Goal: Task Accomplishment & Management: Manage account settings

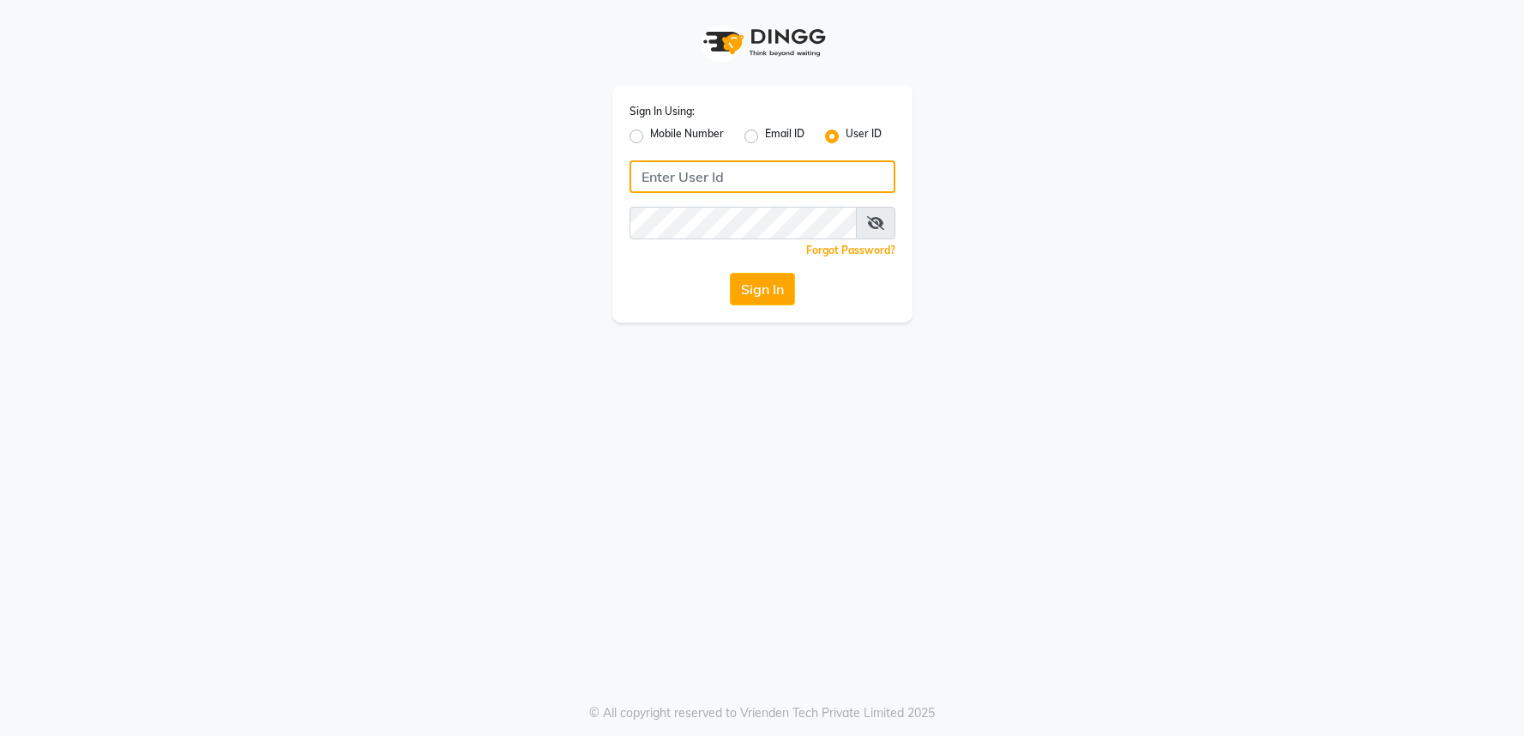
type input "kryoss@123"
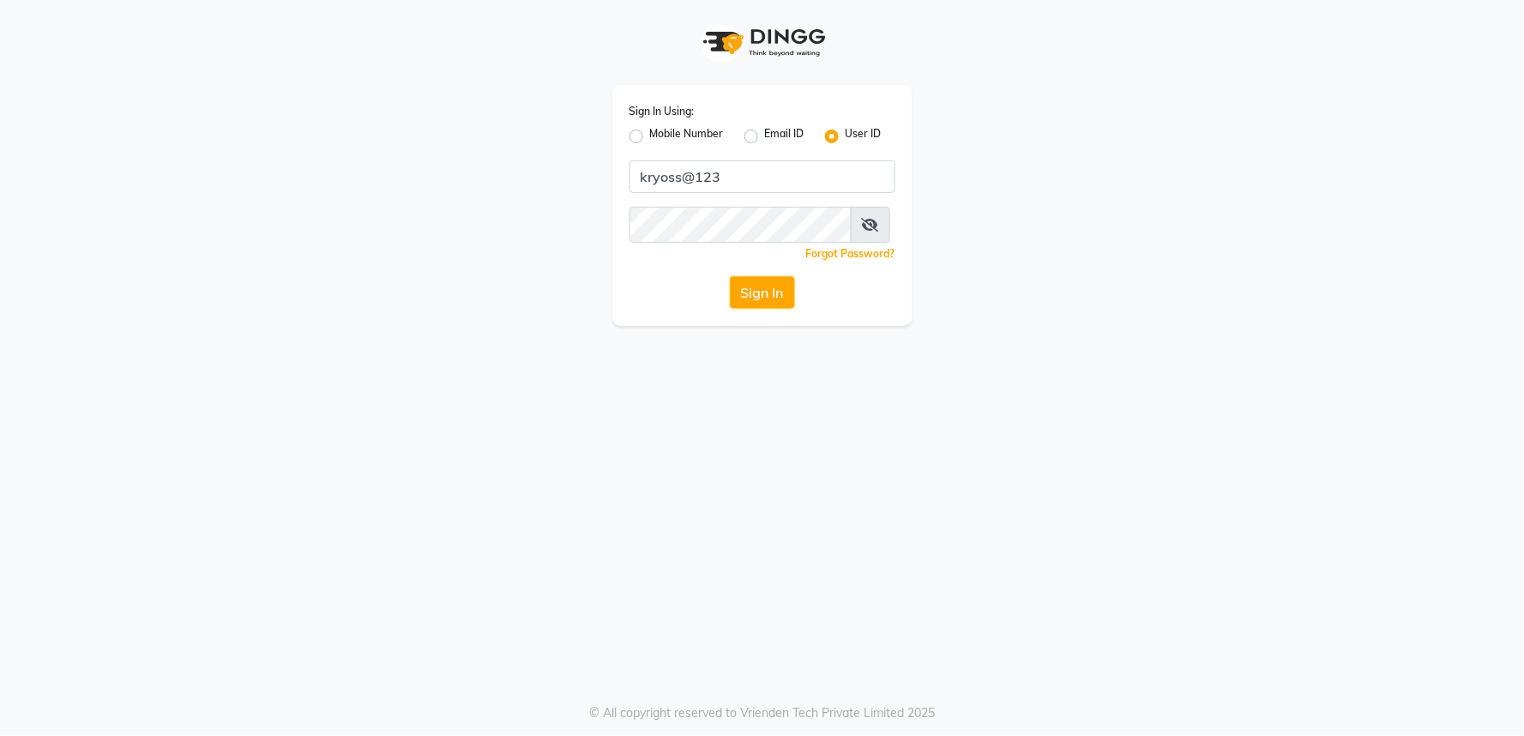
click at [768, 301] on button "Sign In" at bounding box center [762, 292] width 65 height 33
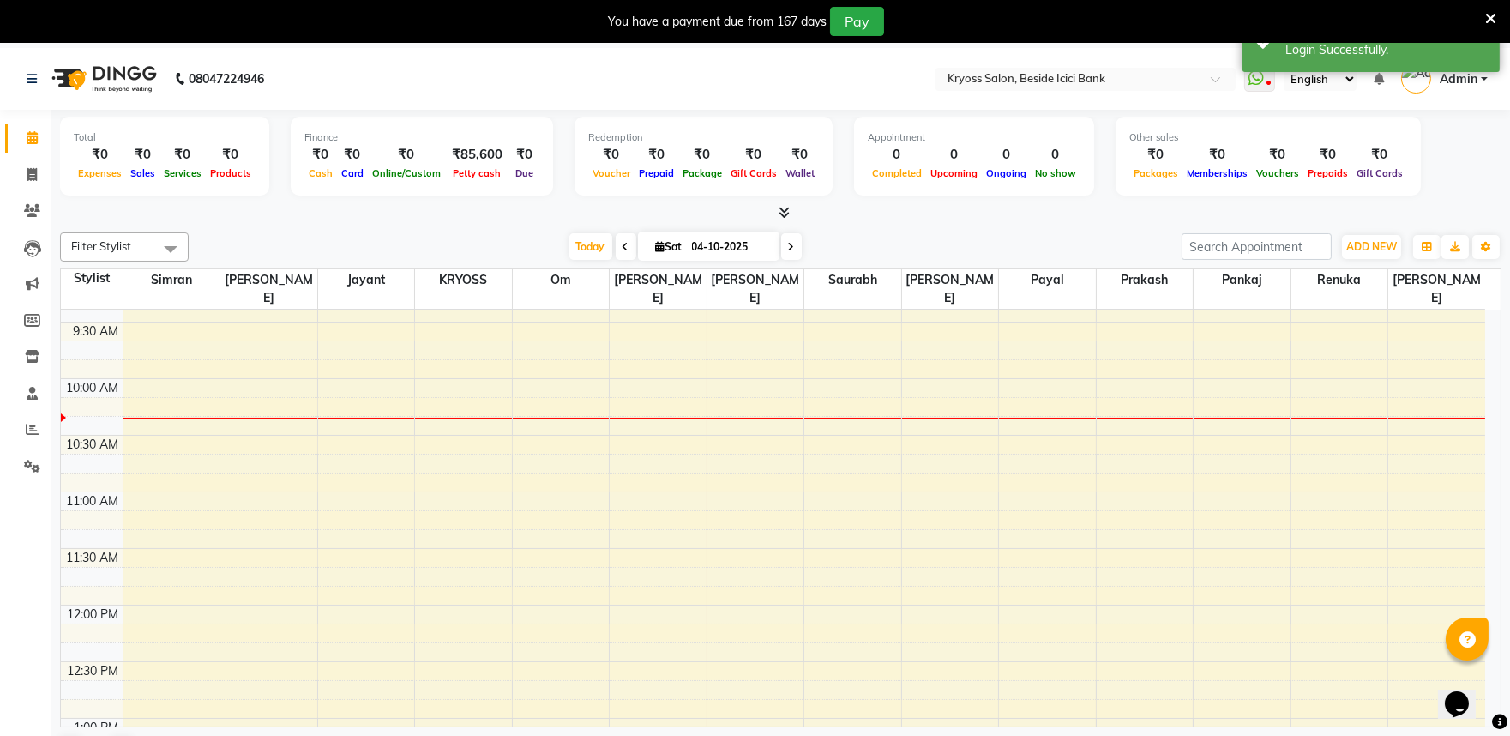
scroll to position [190, 0]
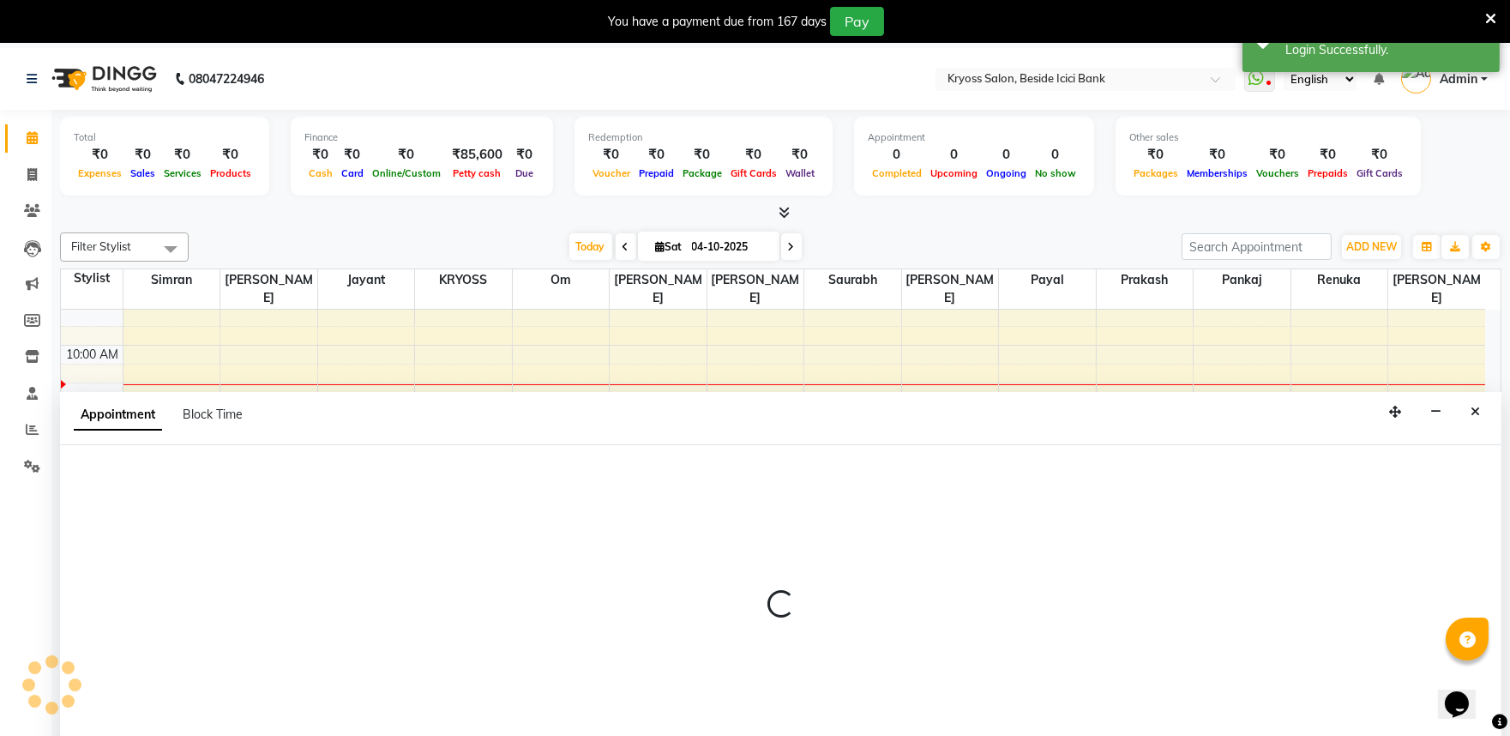
scroll to position [52, 0]
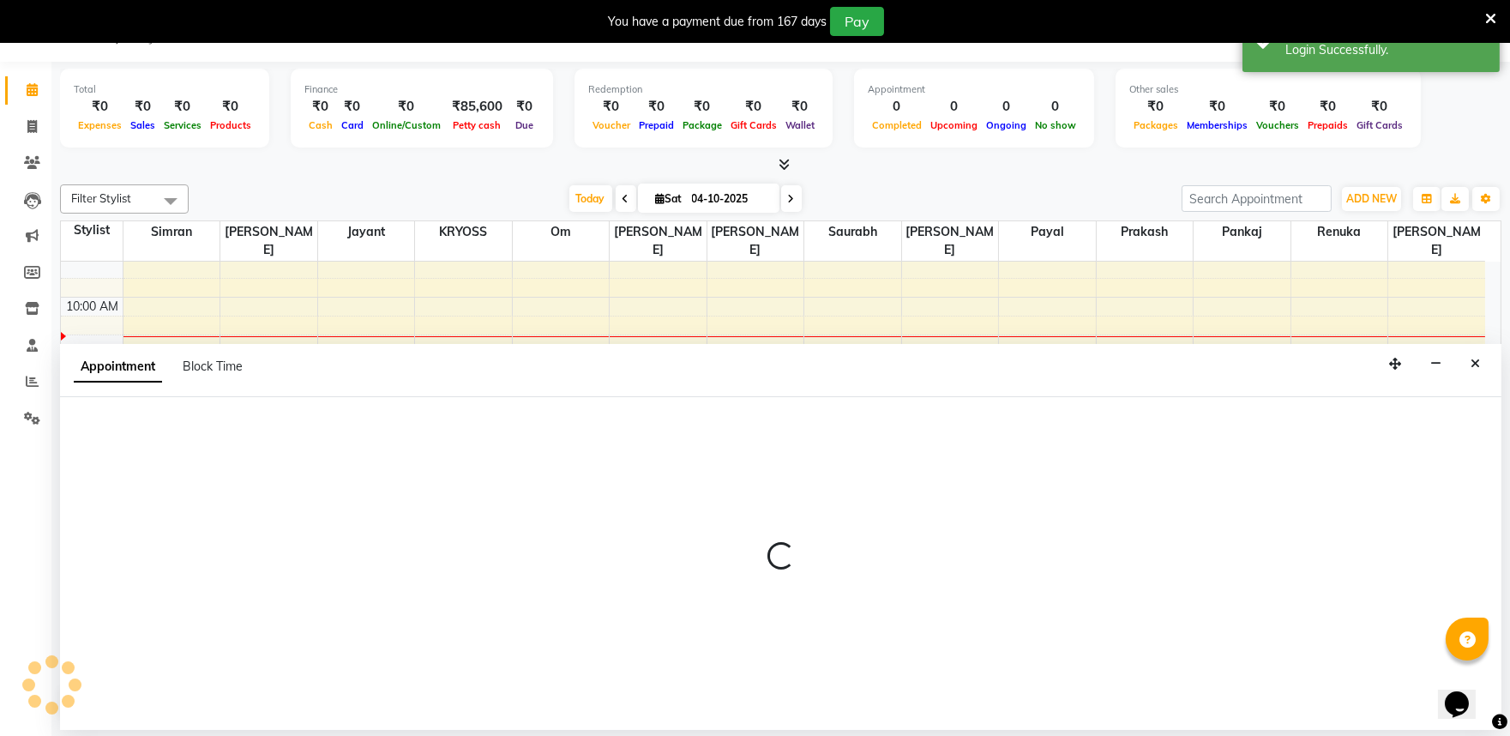
select select "75795"
select select "675"
select select "tentative"
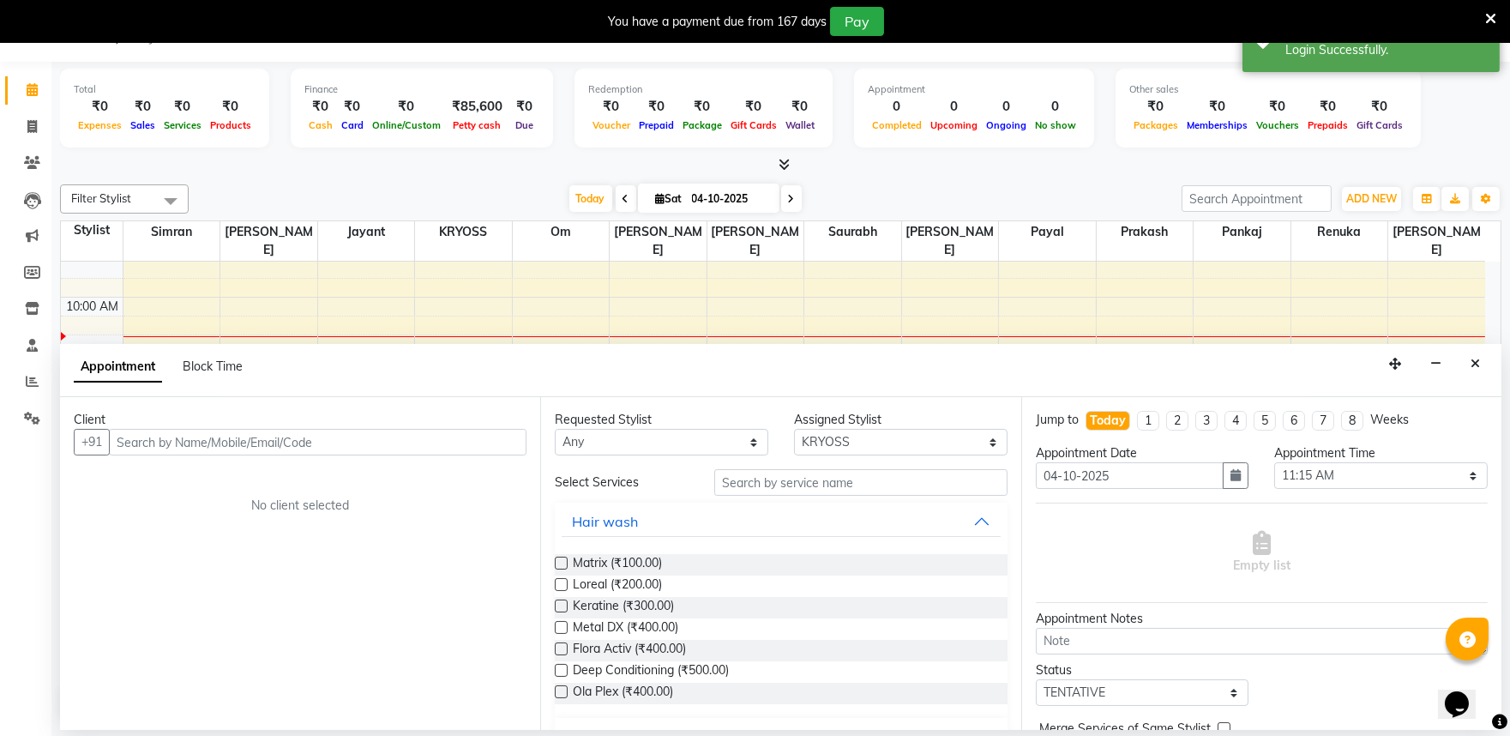
click at [460, 450] on input "text" at bounding box center [318, 442] width 418 height 27
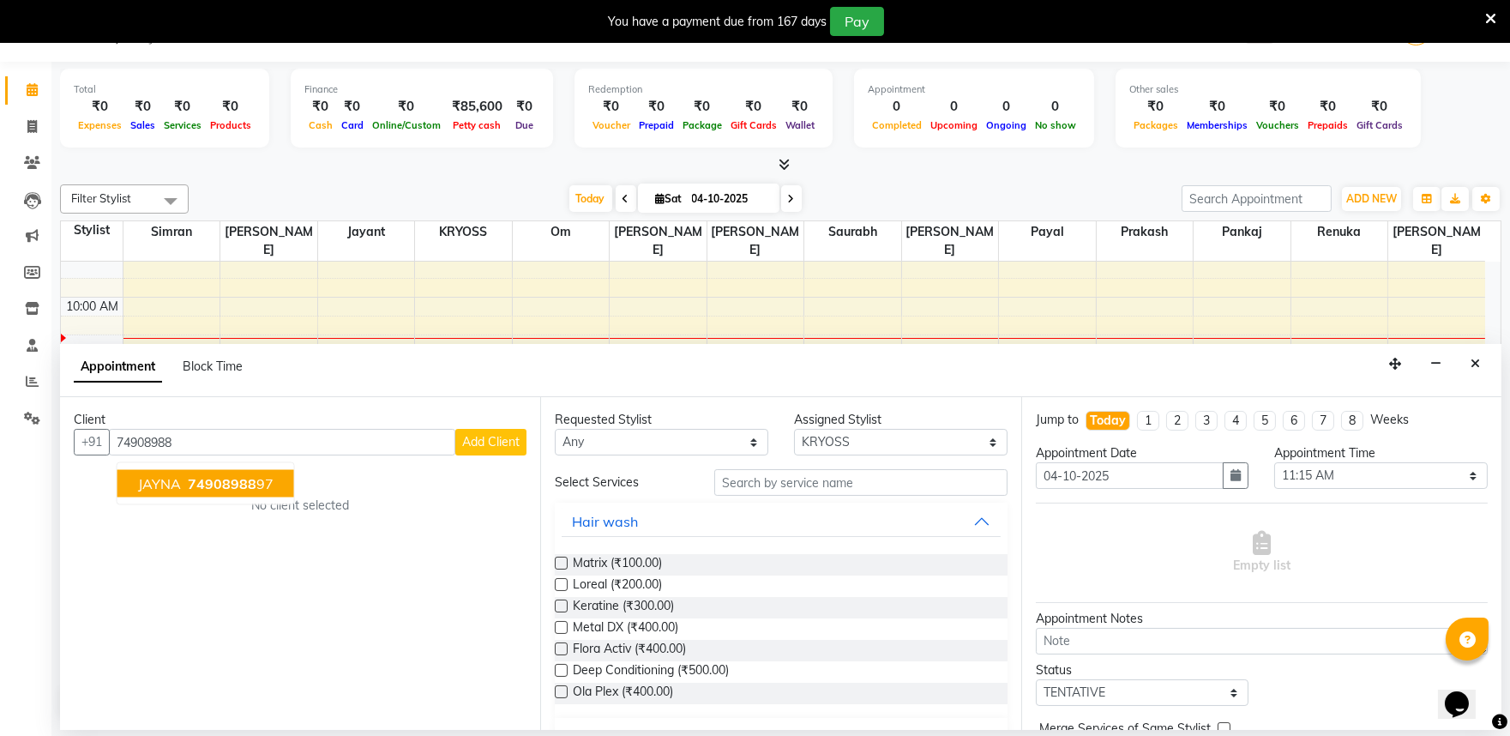
click at [269, 492] on ngb-highlight "74908988 97" at bounding box center [228, 483] width 89 height 17
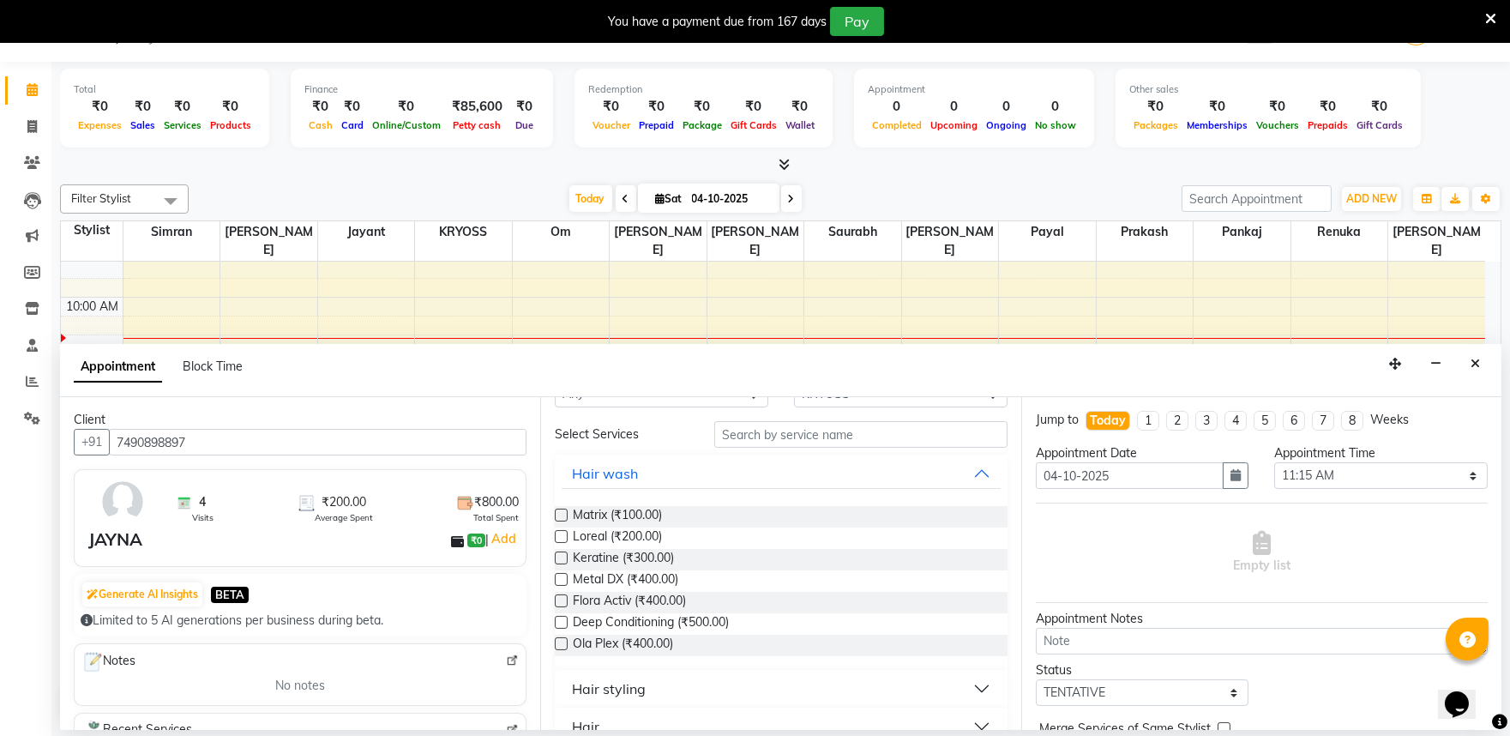
scroll to position [95, 0]
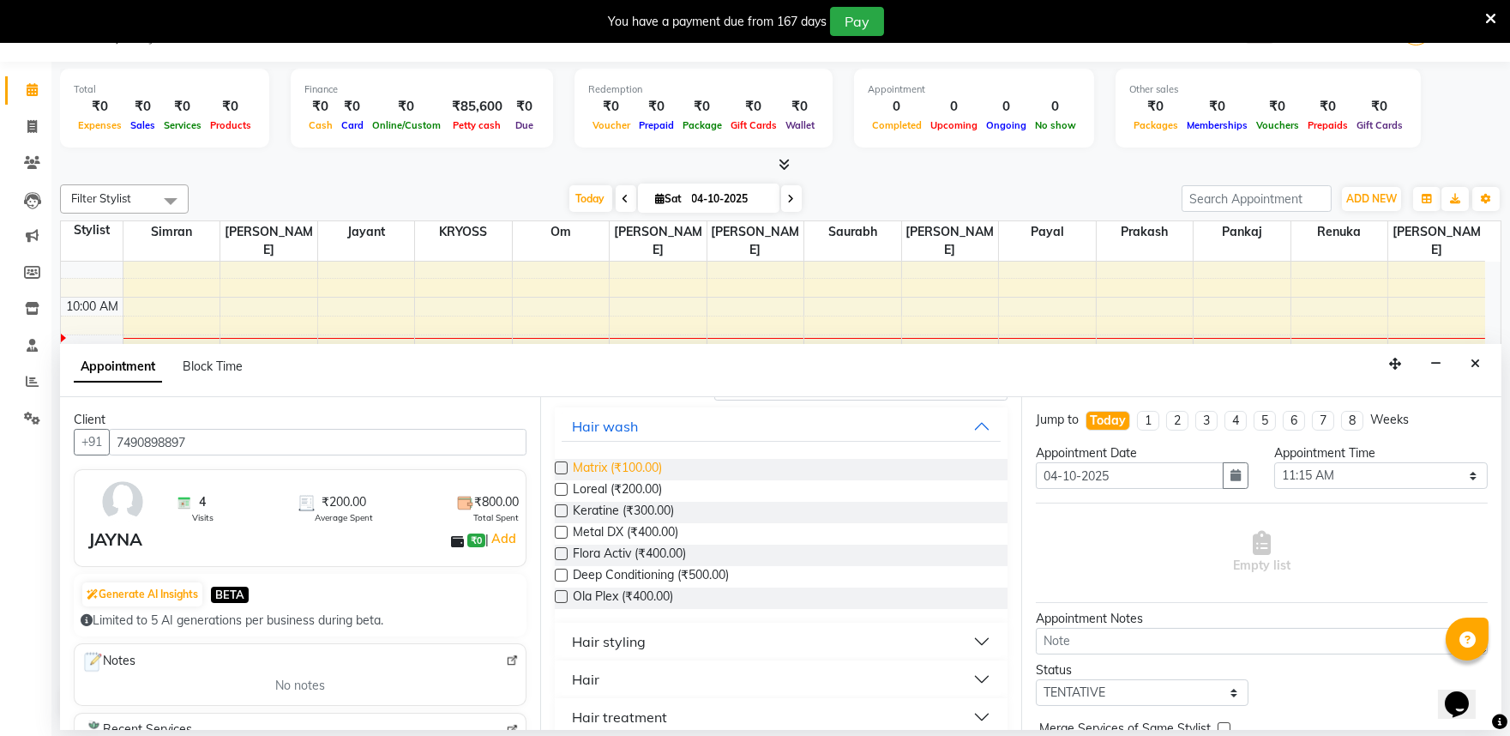
type input "7490898897"
click at [641, 480] on span "Matrix (₹100.00)" at bounding box center [617, 469] width 89 height 21
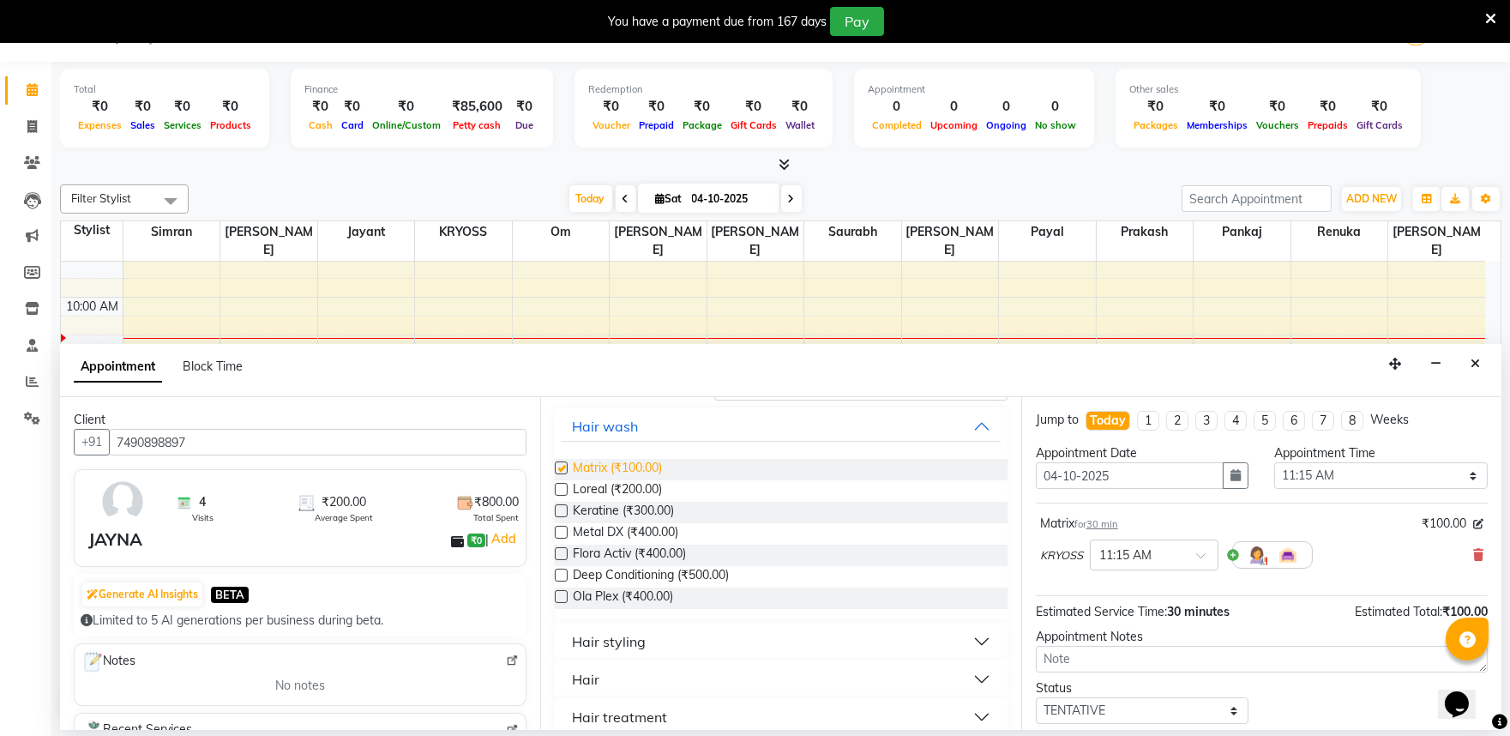
checkbox input "false"
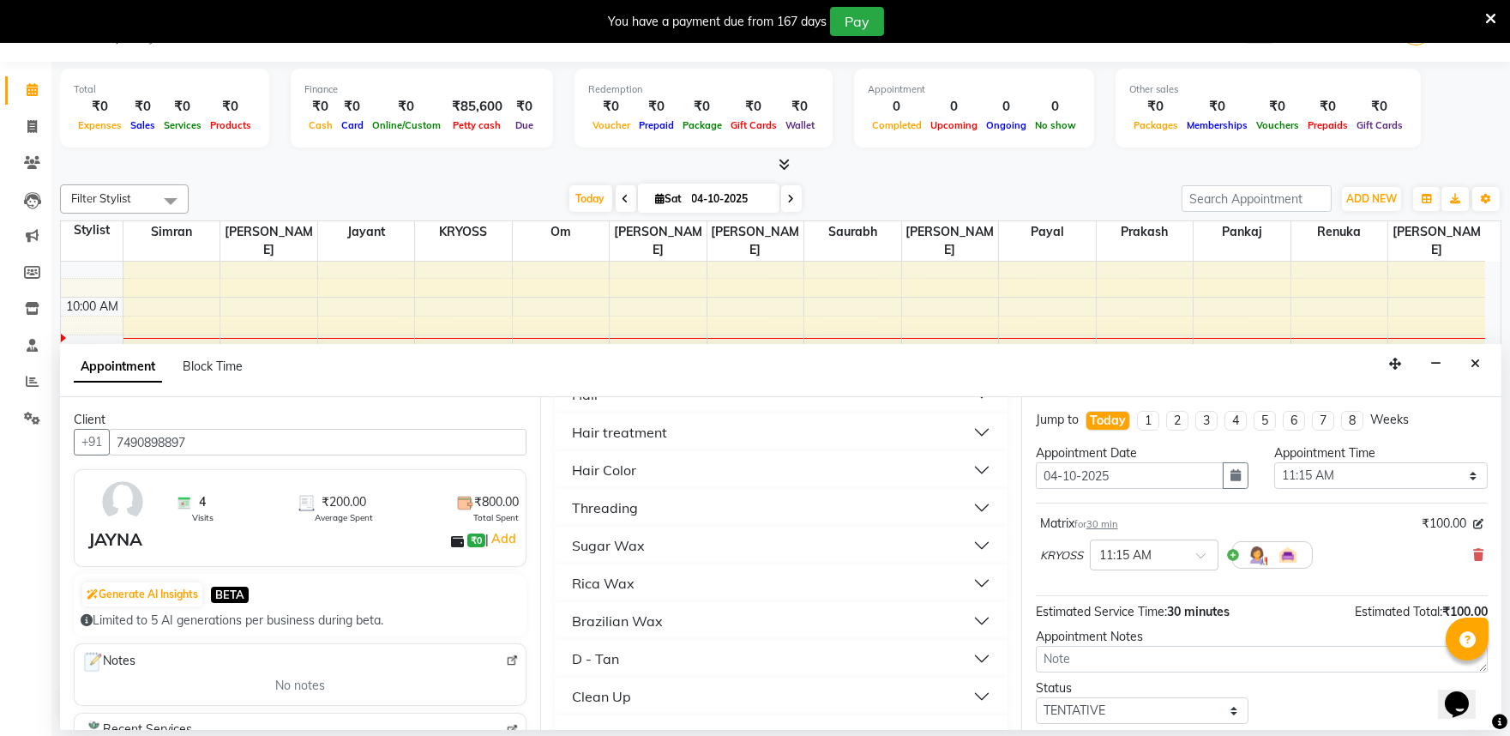
scroll to position [381, 0]
click at [595, 404] on div "Hair" at bounding box center [585, 393] width 27 height 21
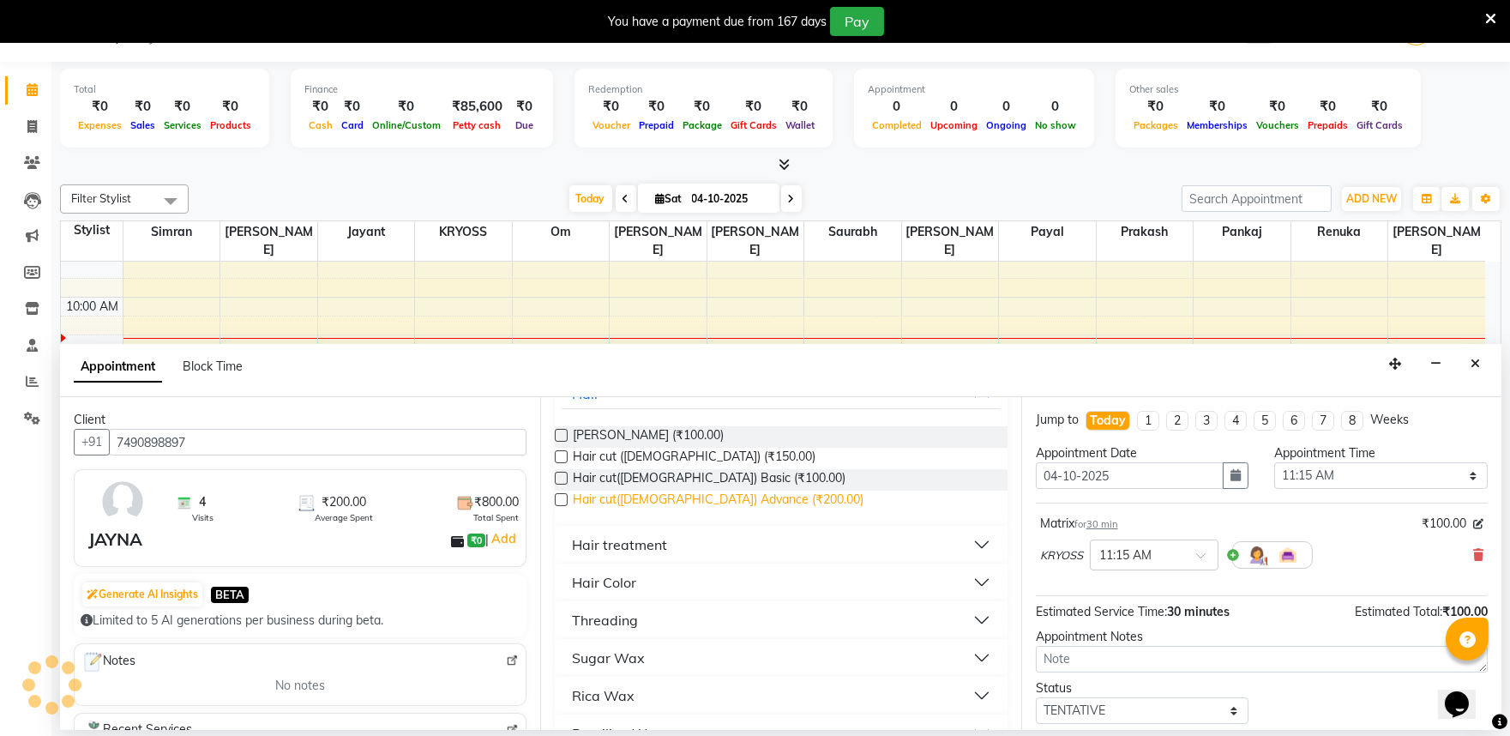
click at [667, 512] on span "Hair cut(Female) Advance (₹200.00)" at bounding box center [718, 500] width 291 height 21
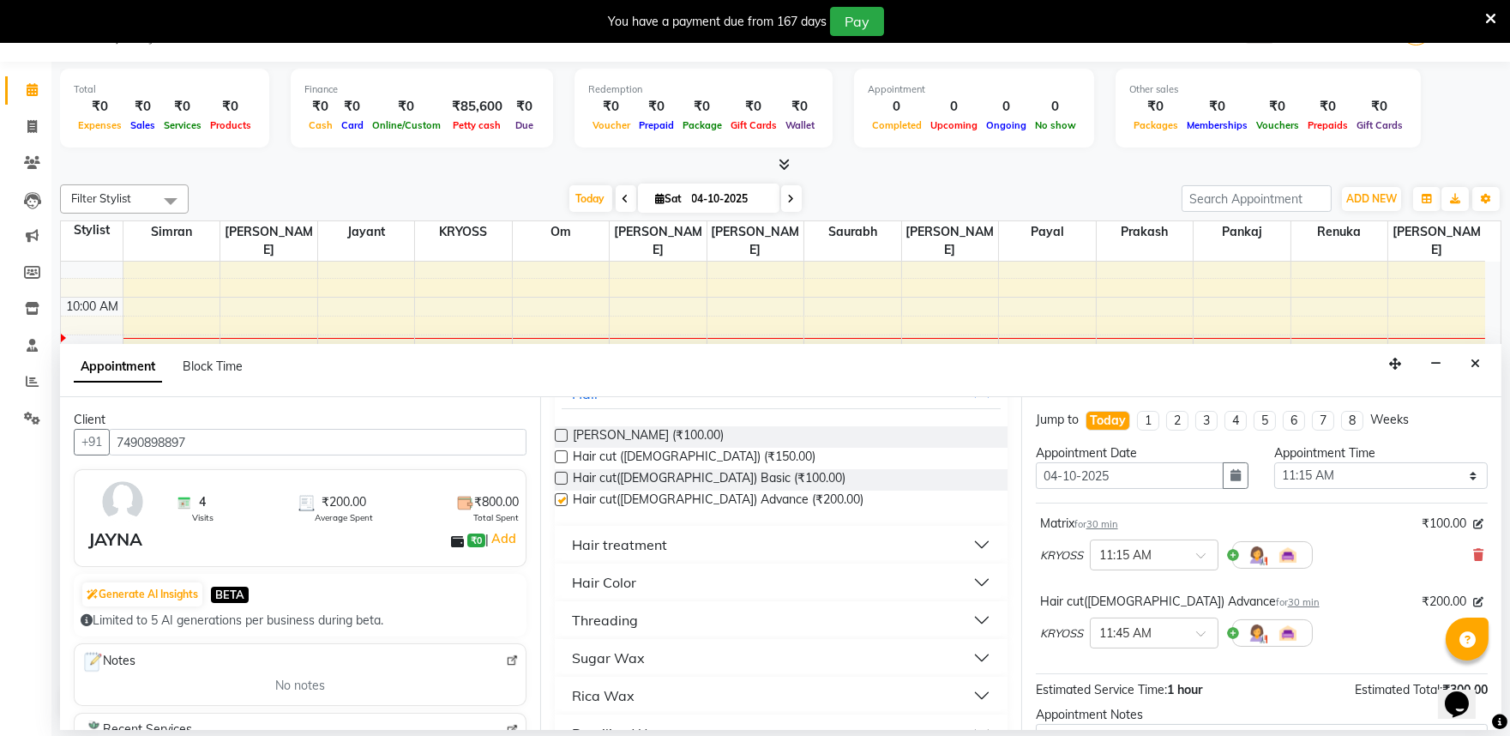
checkbox input "false"
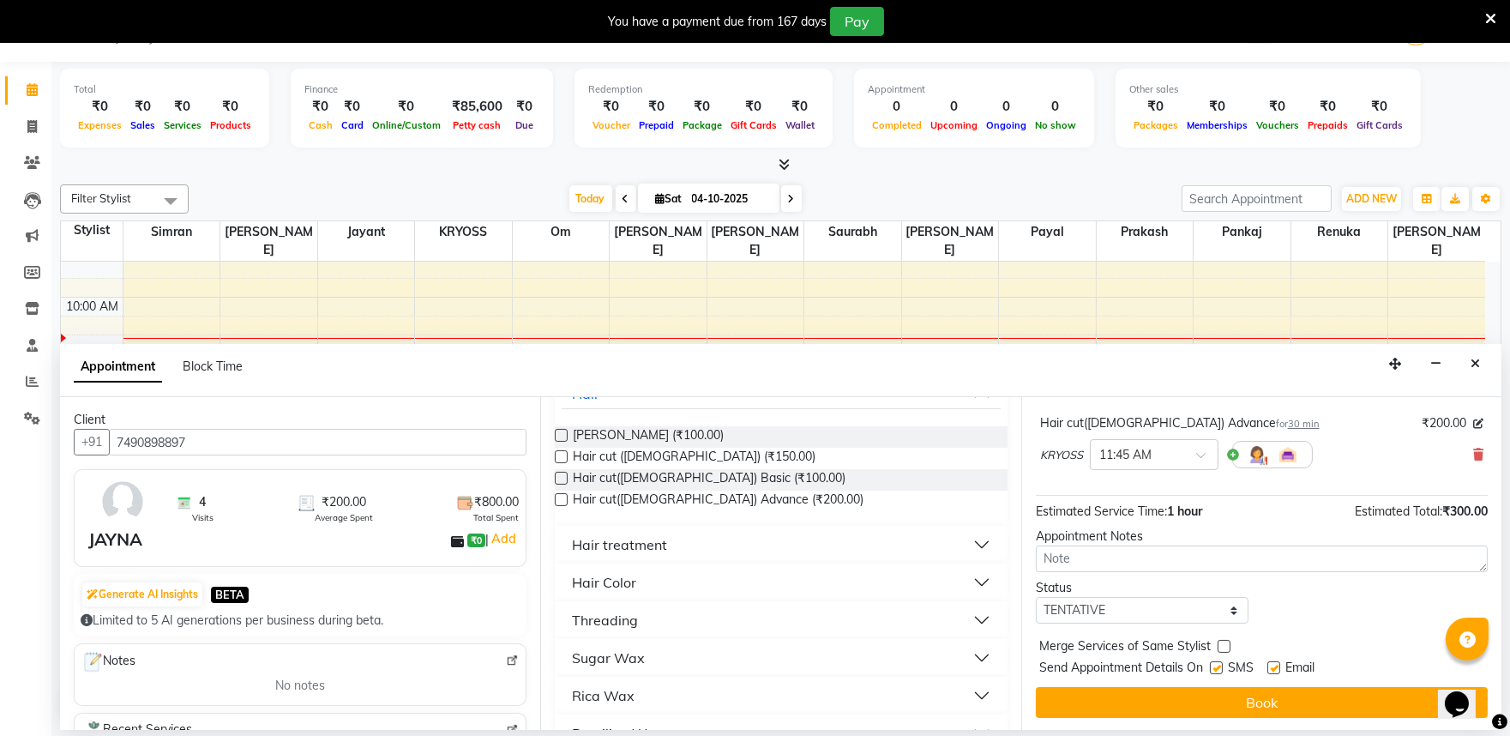
scroll to position [190, 0]
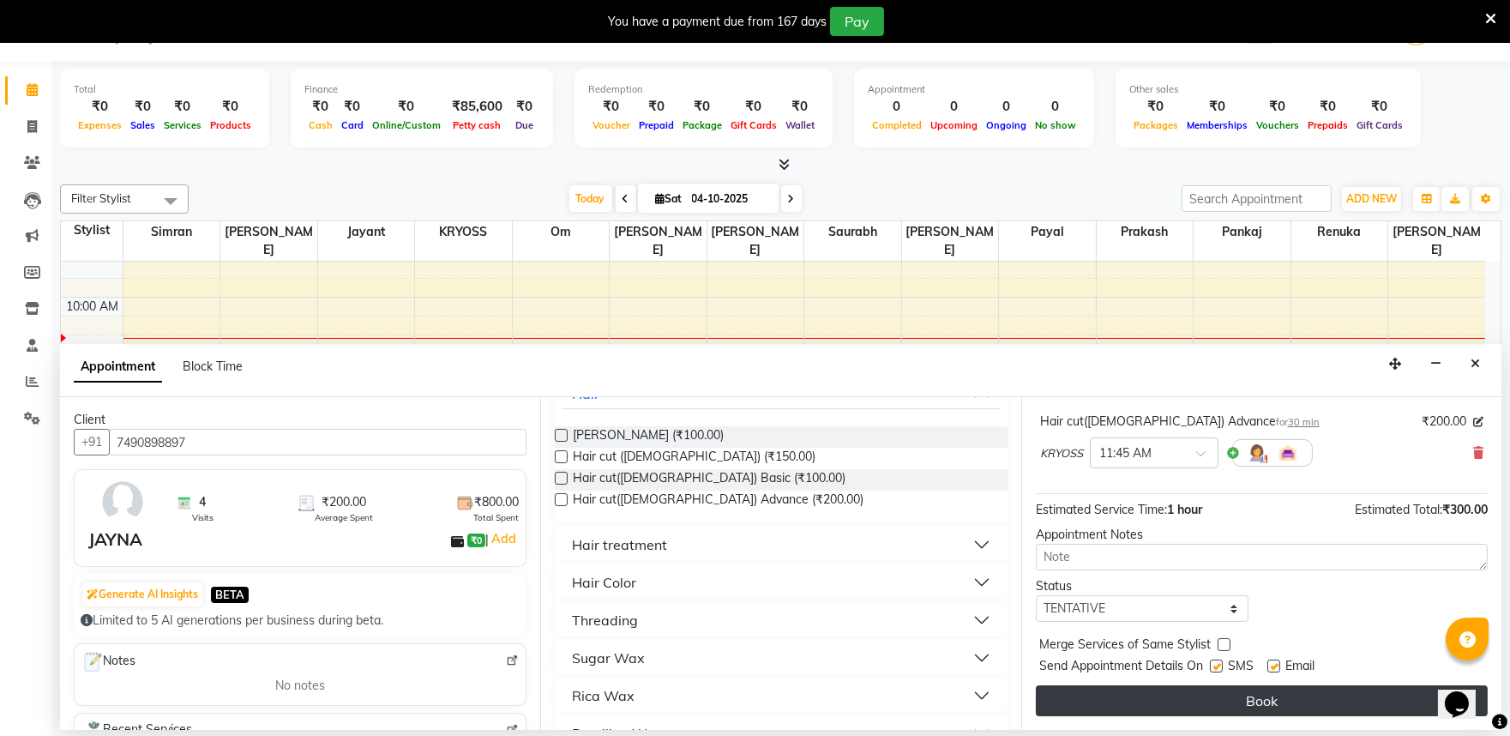
click at [1279, 716] on button "Book" at bounding box center [1262, 700] width 452 height 31
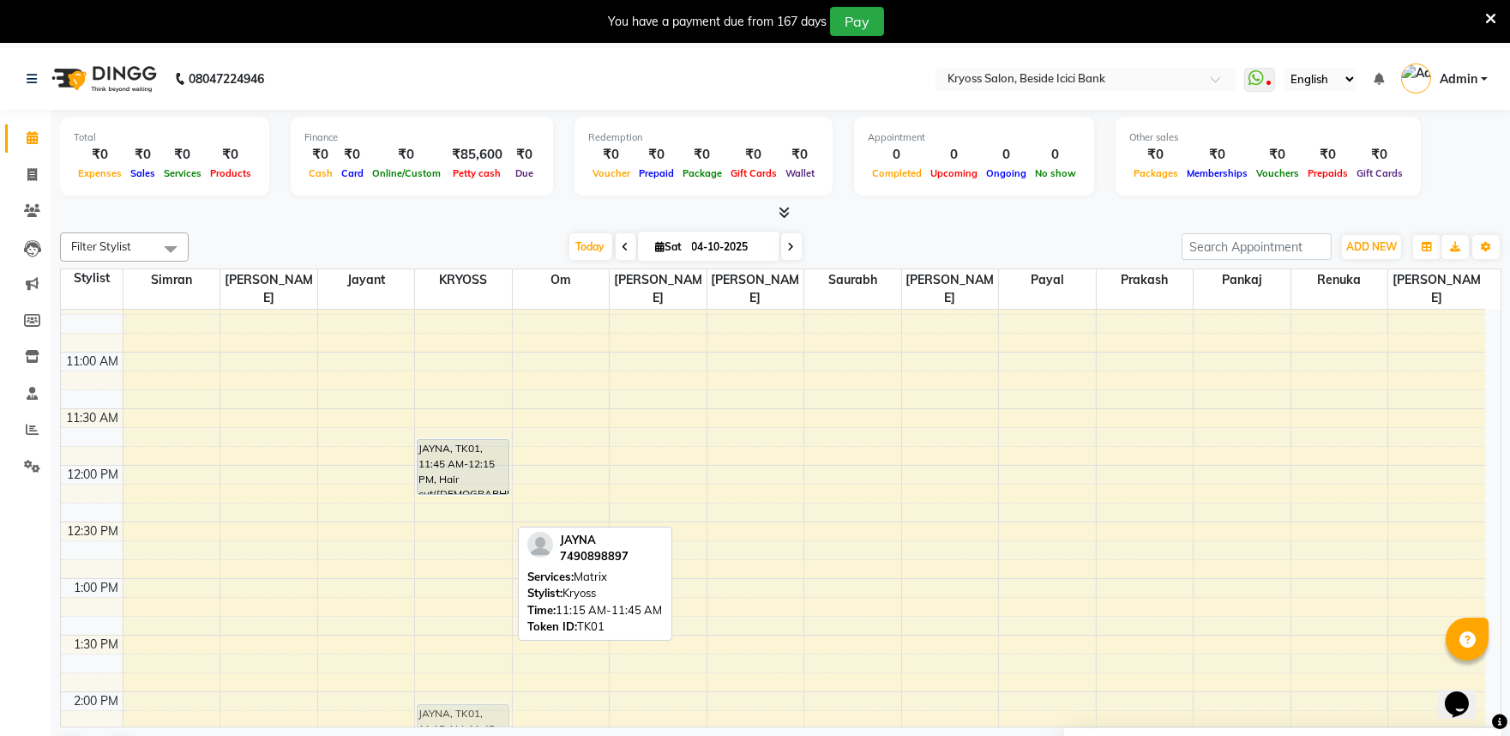
scroll to position [298, 0]
drag, startPoint x: 485, startPoint y: 487, endPoint x: 491, endPoint y: 691, distance: 204.2
click at [491, 691] on div "8:00 AM 8:30 AM 9:00 AM 9:30 AM 10:00 AM 10:30 AM 11:00 AM 11:30 AM 12:00 PM 12…" at bounding box center [773, 747] width 1424 height 1471
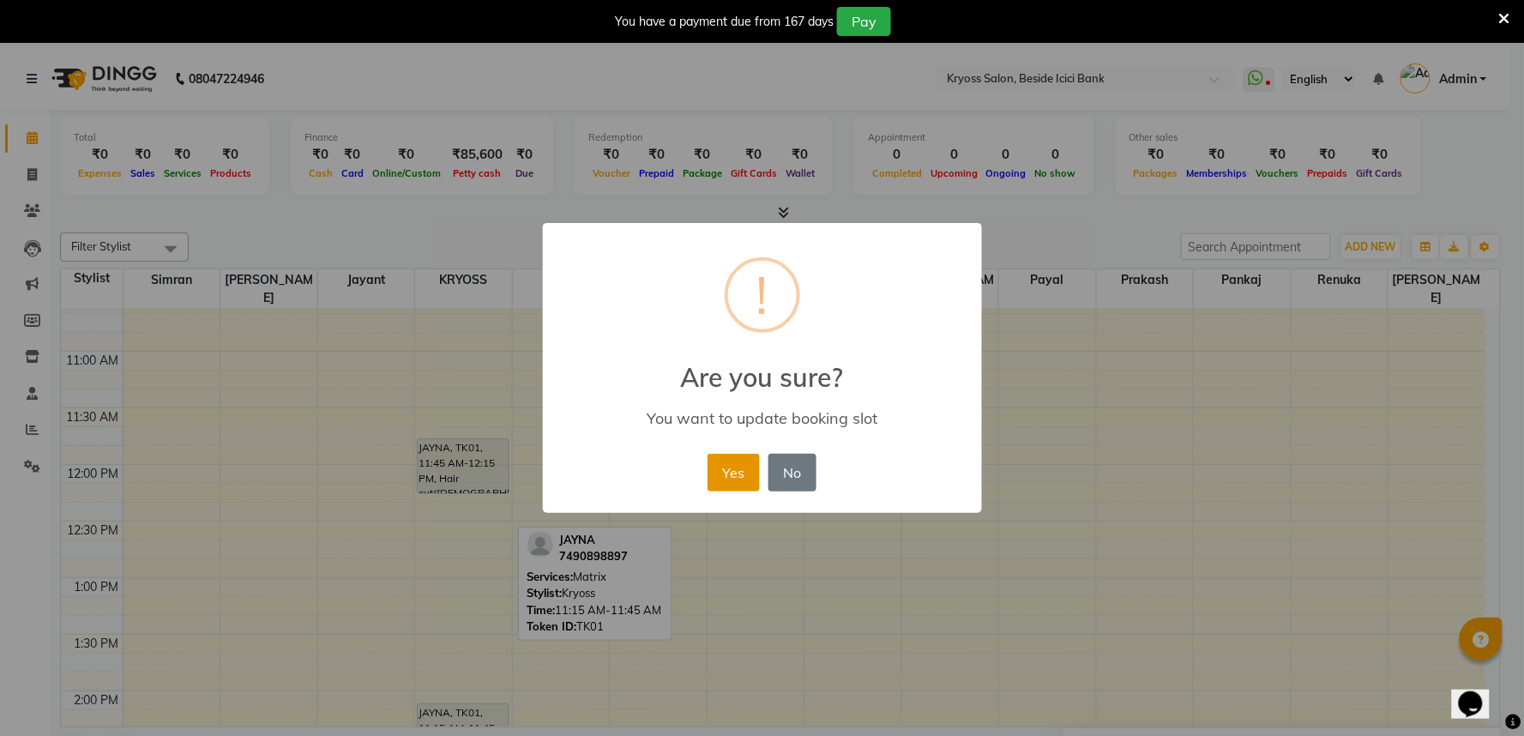
click at [715, 491] on button "Yes" at bounding box center [733, 473] width 52 height 38
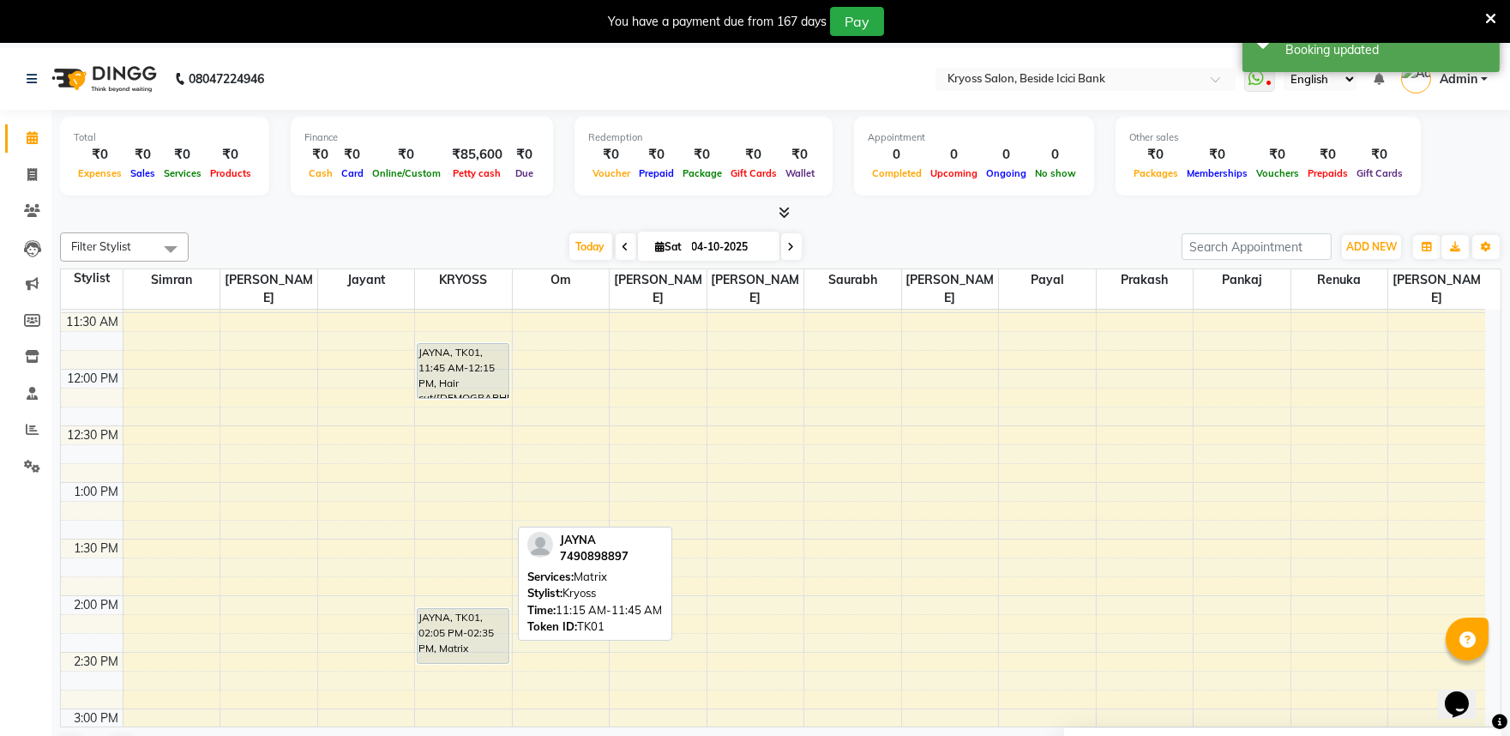
scroll to position [489, 0]
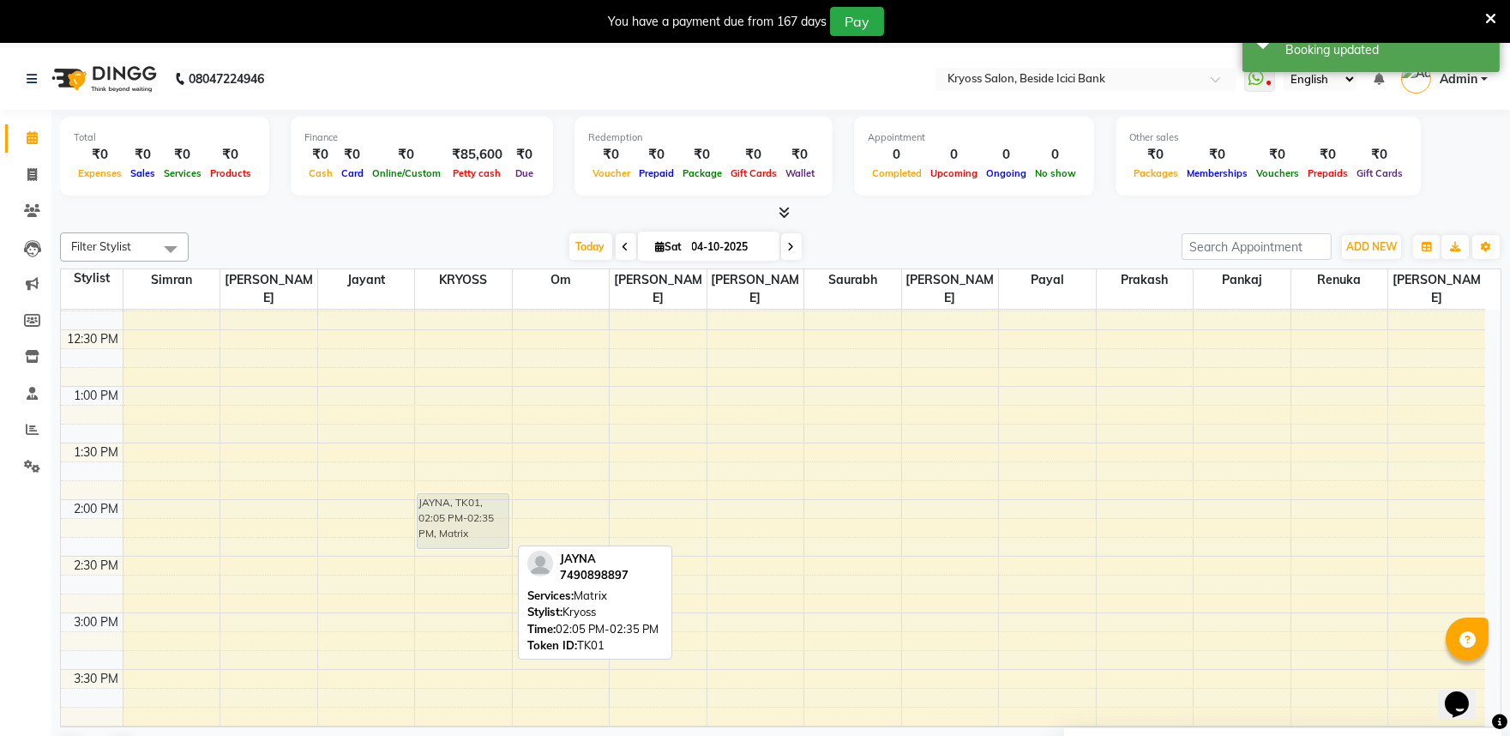
drag, startPoint x: 478, startPoint y: 508, endPoint x: 481, endPoint y: 492, distance: 15.8
click at [481, 492] on div "JAYNA, TK01, 11:45 AM-12:15 PM, Hair cut(Female) Advance JAYNA, TK01, 02:05 PM-…" at bounding box center [463, 556] width 97 height 1471
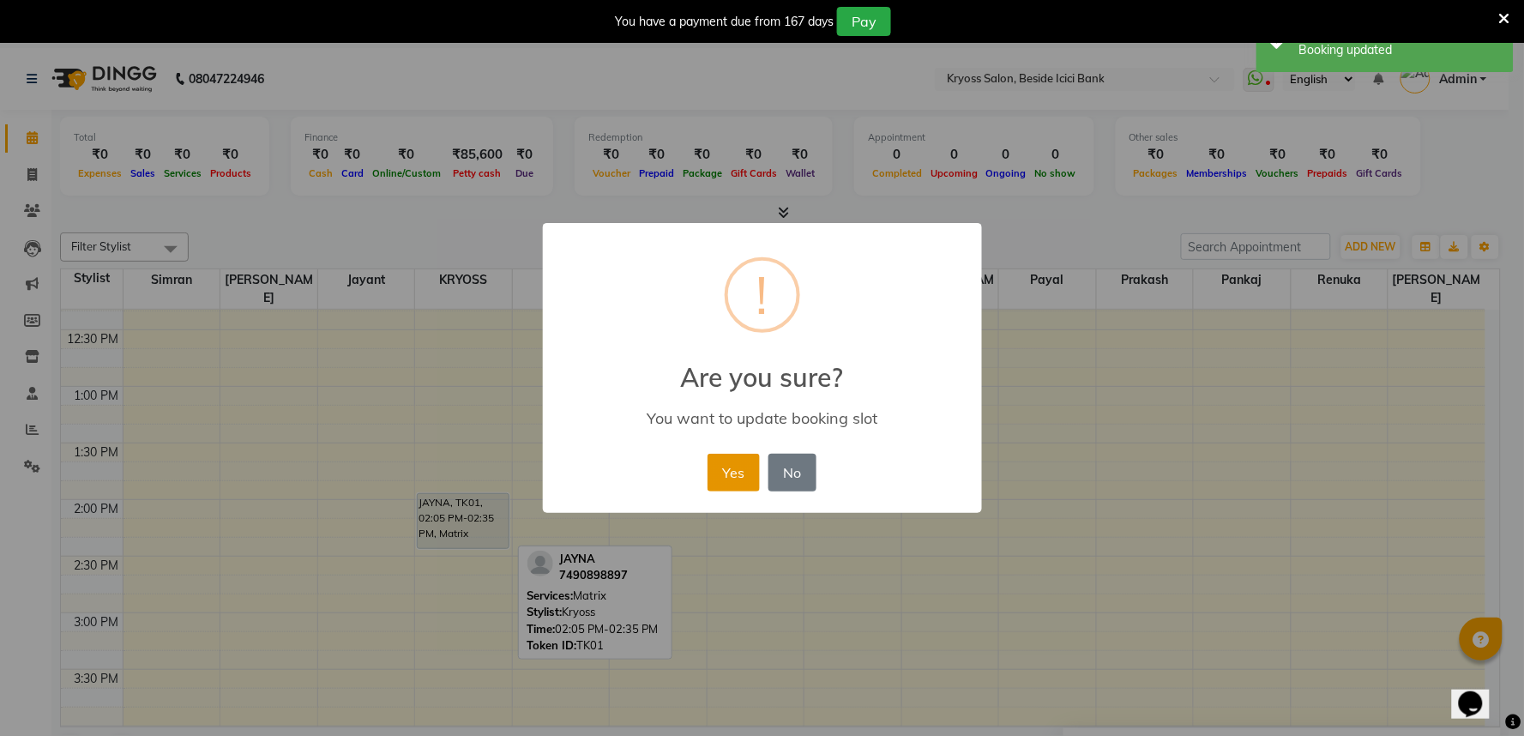
click at [725, 483] on button "Yes" at bounding box center [733, 473] width 52 height 38
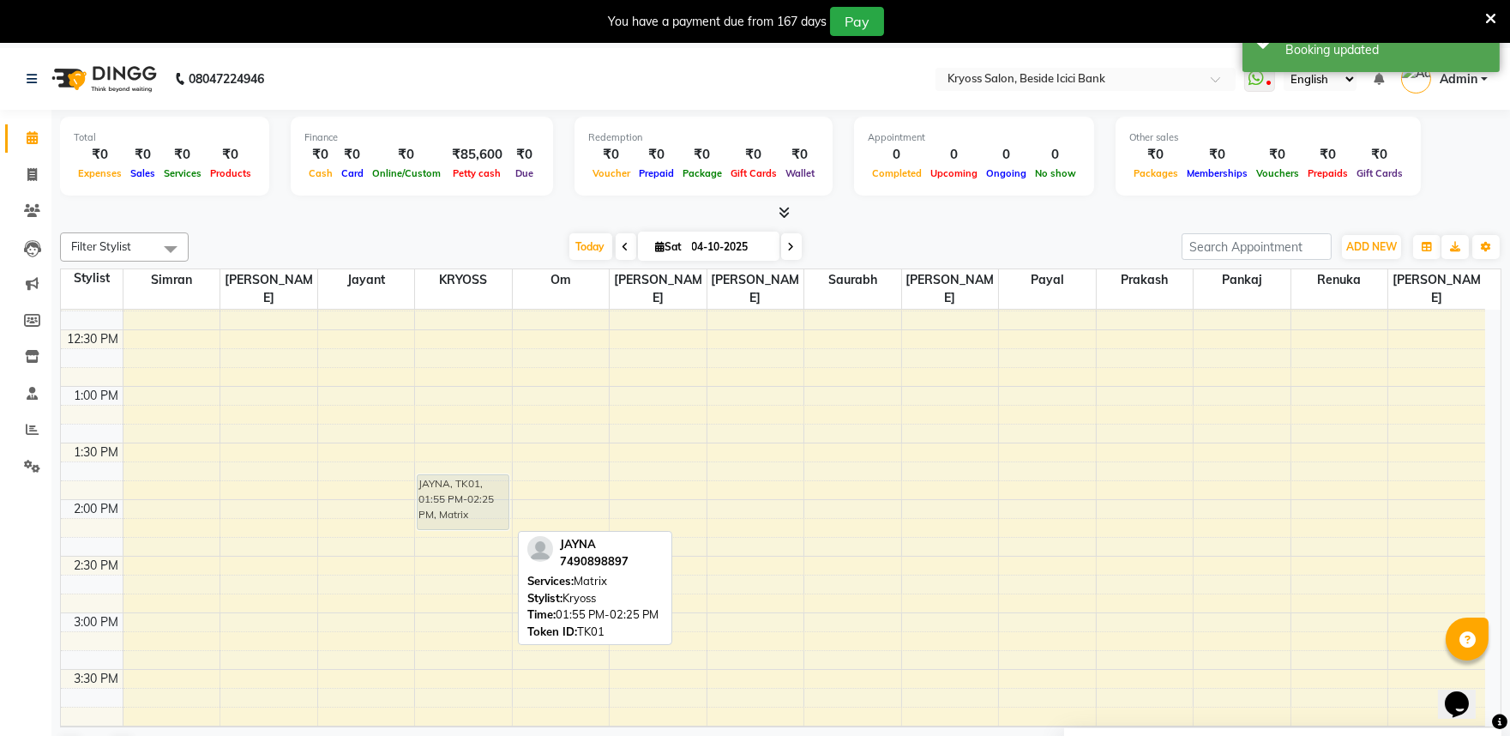
drag, startPoint x: 495, startPoint y: 495, endPoint x: 499, endPoint y: 482, distance: 13.6
click at [499, 475] on div "JAYNA, TK01, 11:45 AM-12:15 PM, Hair cut(Female) Advance JAYNA, TK01, 01:55 PM-…" at bounding box center [463, 556] width 97 height 1471
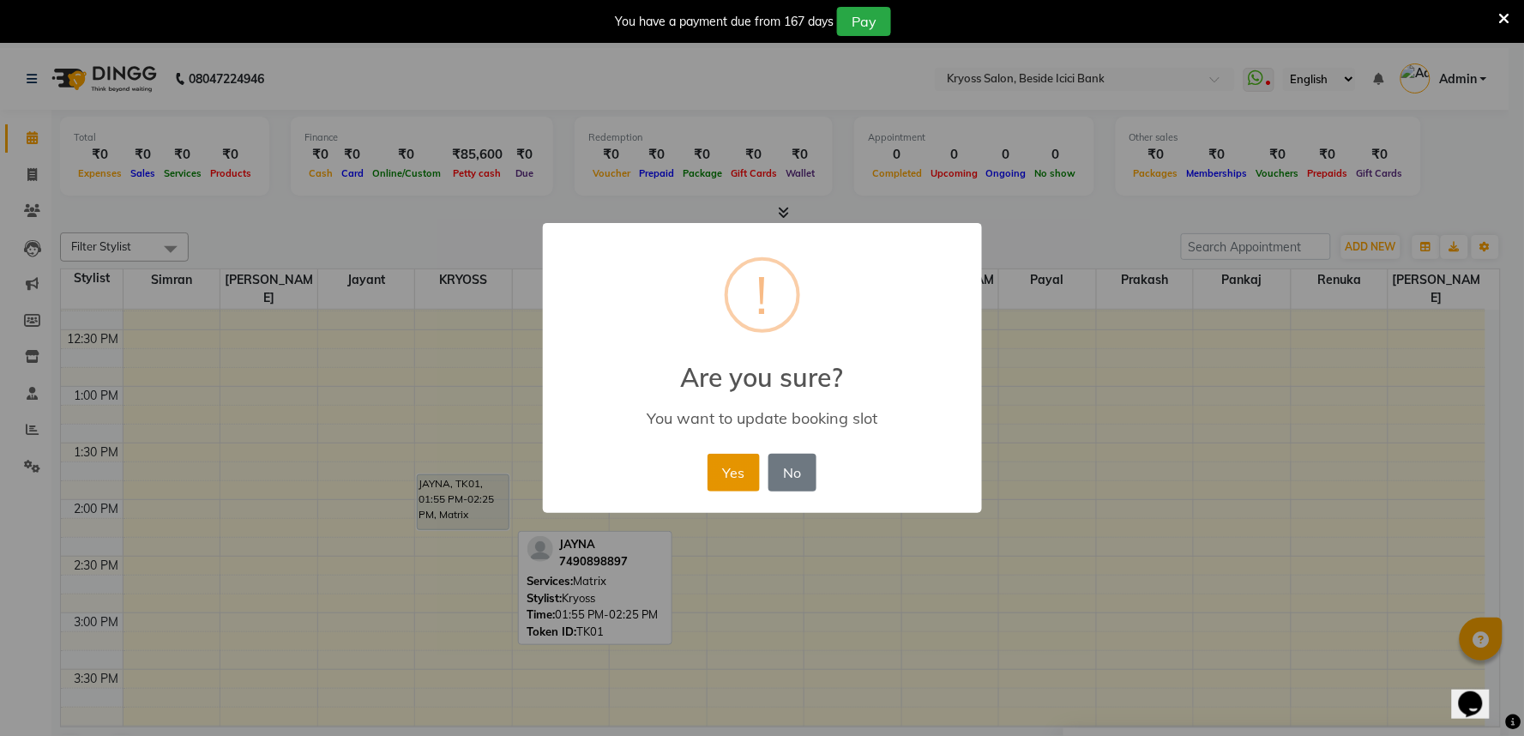
click at [746, 483] on button "Yes" at bounding box center [733, 473] width 52 height 38
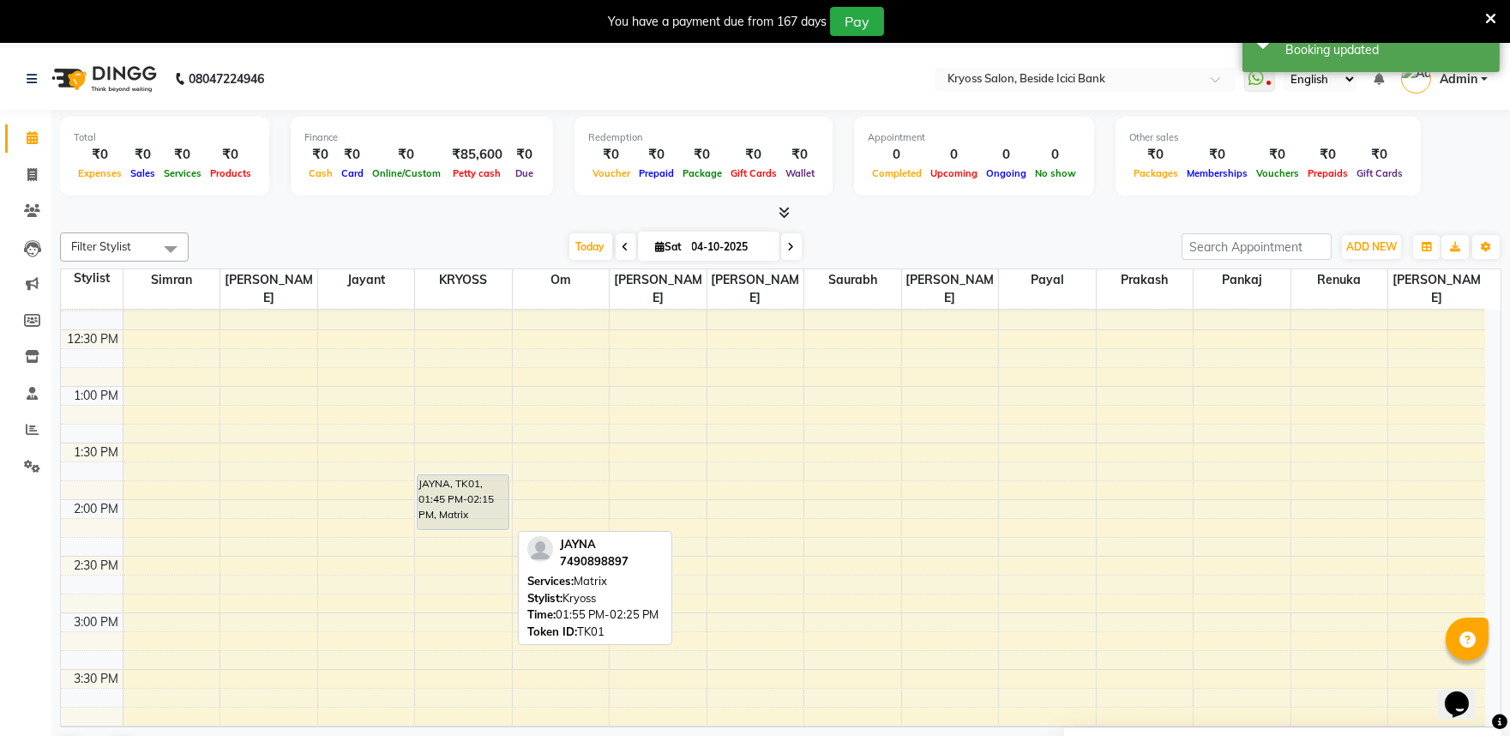
click at [1058, 222] on div at bounding box center [780, 213] width 1441 height 18
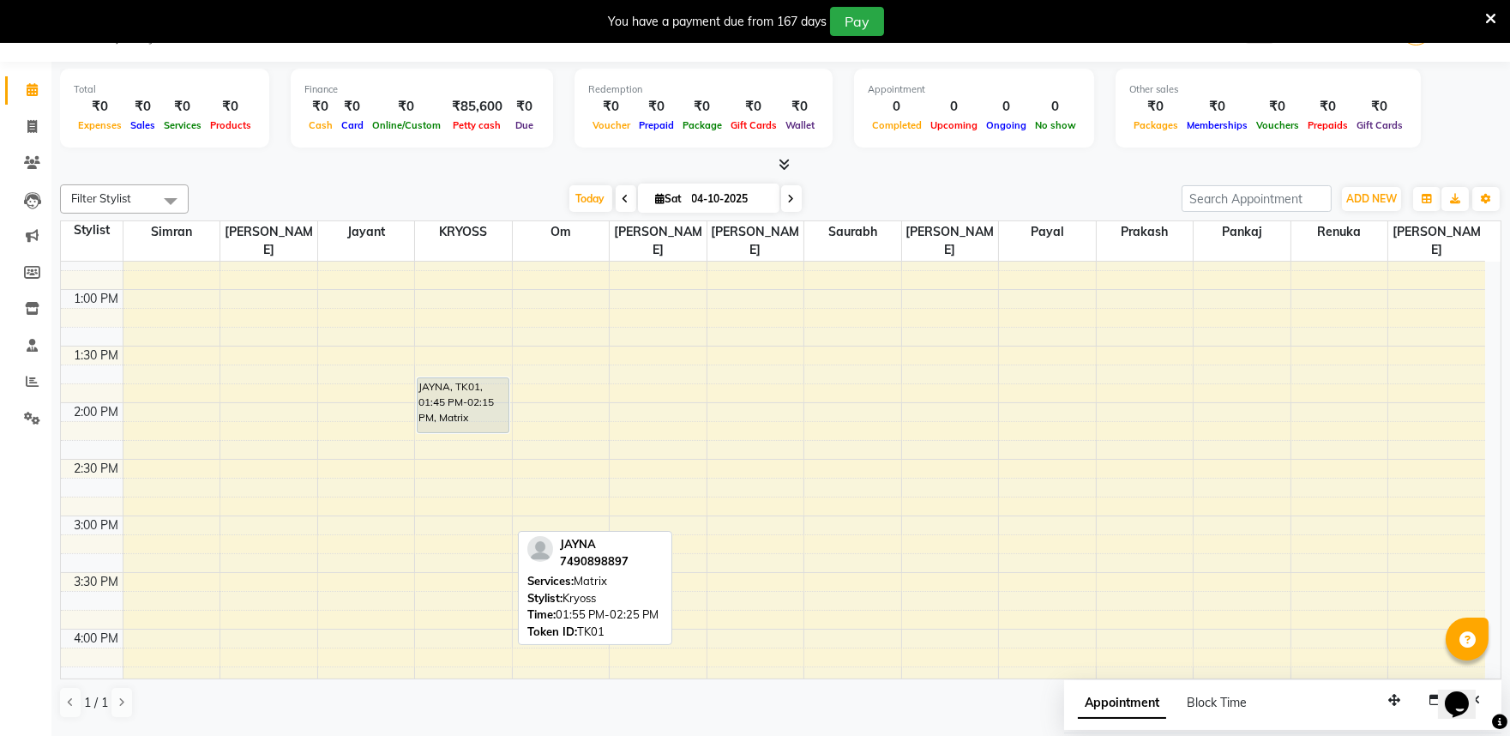
scroll to position [584, 0]
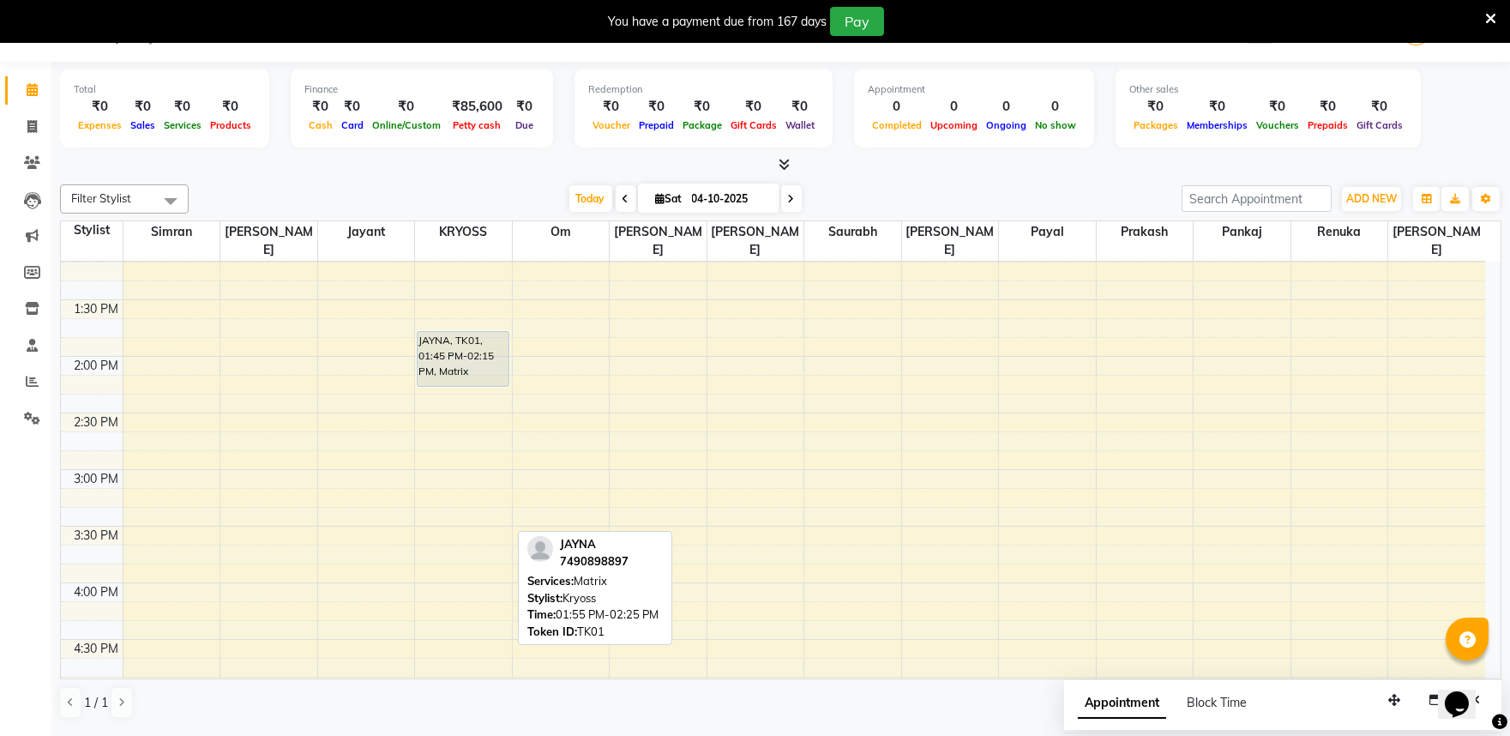
click at [964, 500] on div "8:00 AM 8:30 AM 9:00 AM 9:30 AM 10:00 AM 10:30 AM 11:00 AM 11:30 AM 12:00 PM 12…" at bounding box center [773, 413] width 1424 height 1471
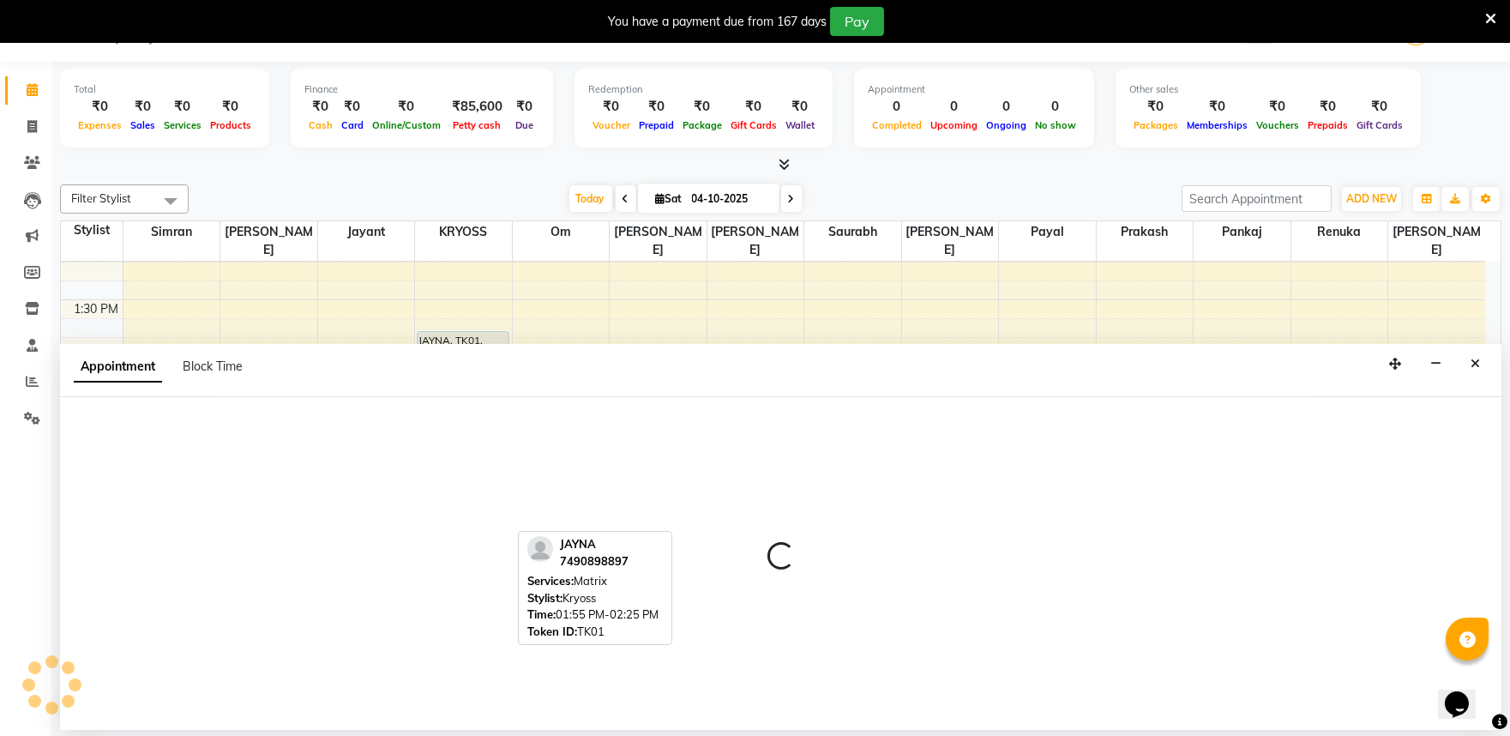
select select "40498"
select select "915"
select select "tentative"
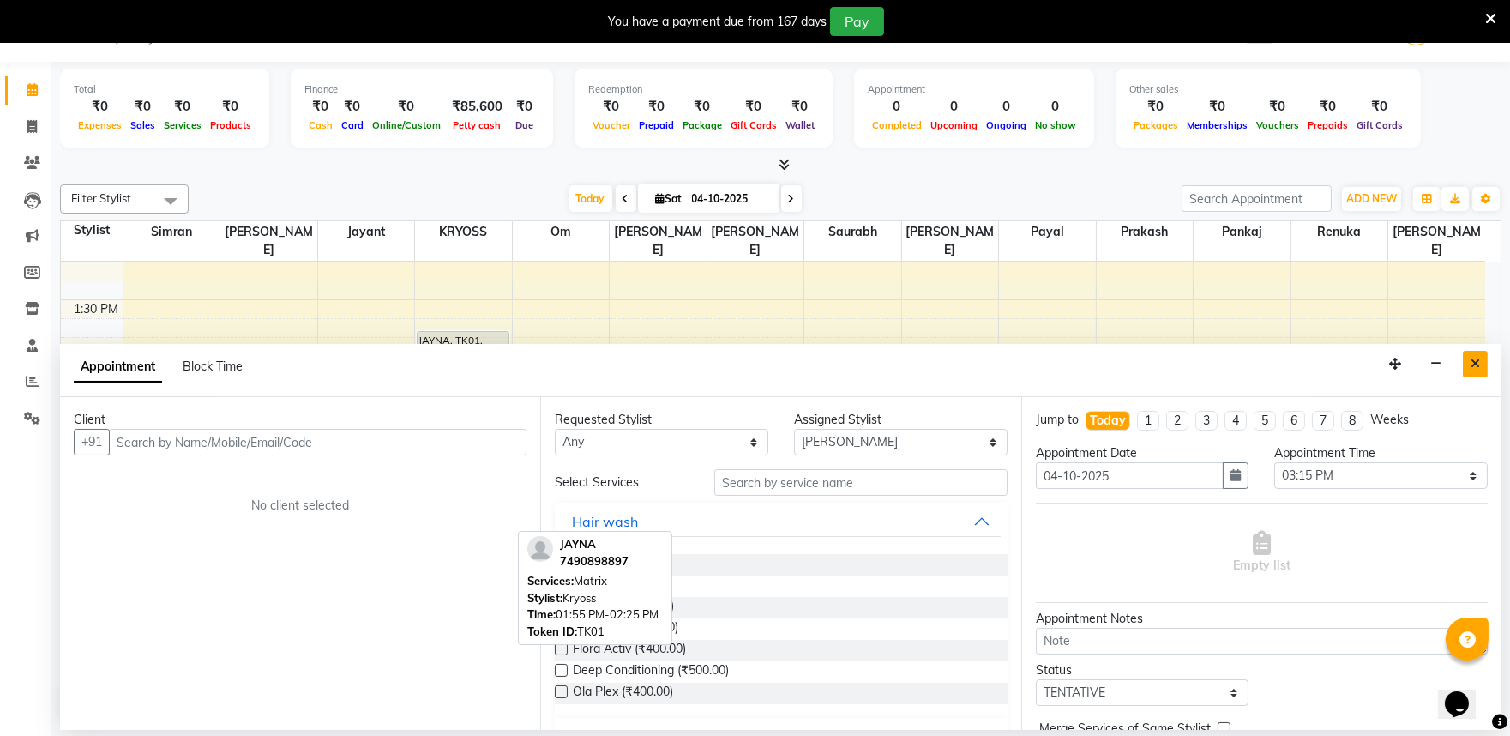
click at [1472, 370] on icon "Close" at bounding box center [1475, 364] width 9 height 12
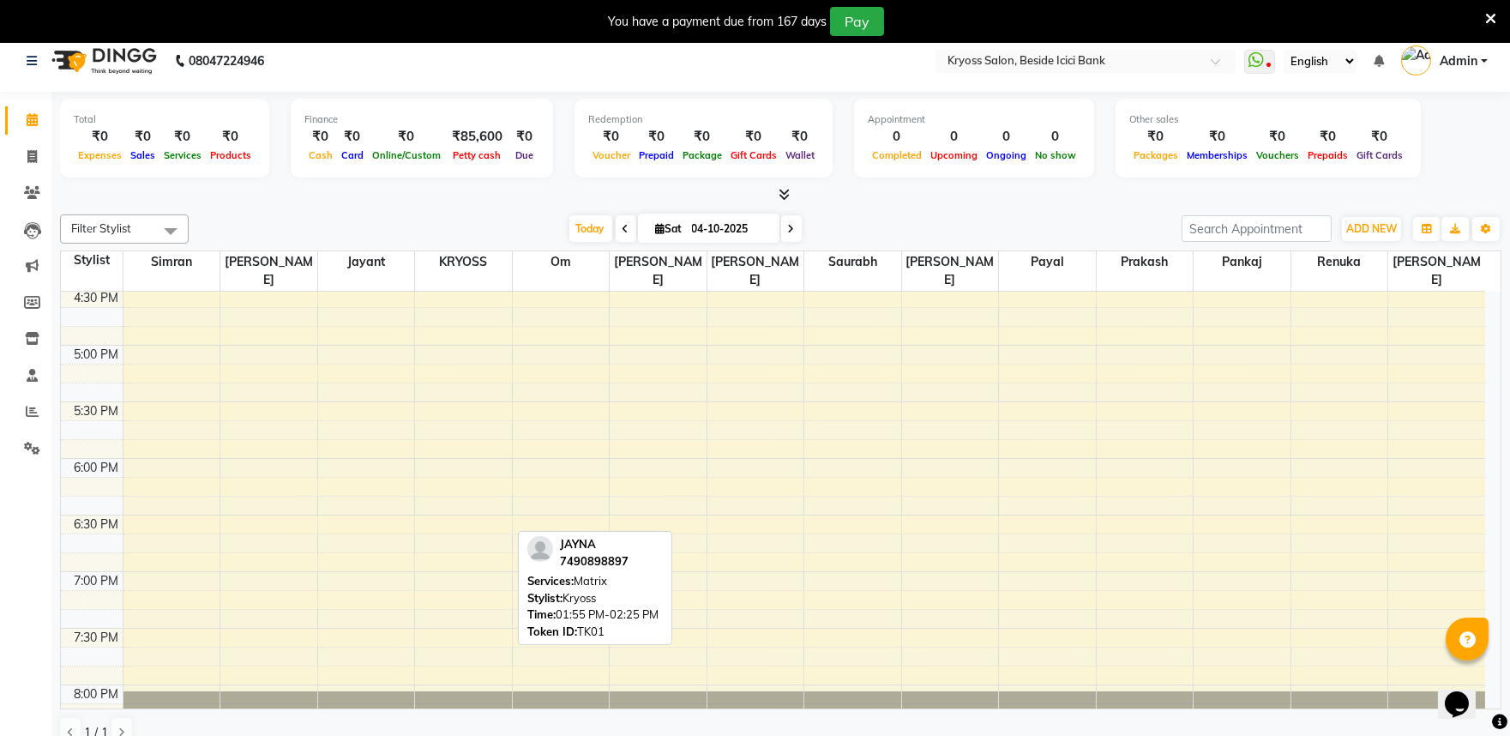
scroll to position [0, 0]
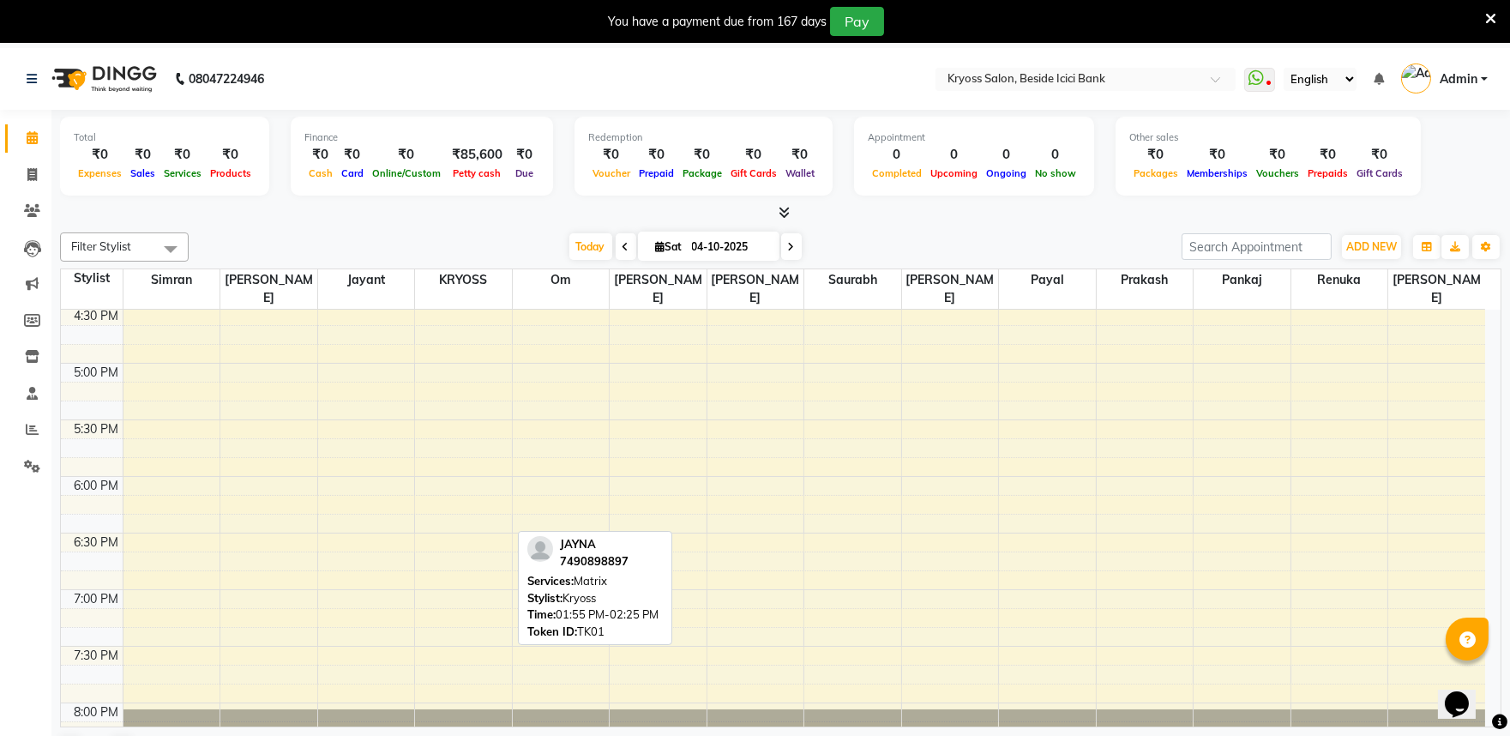
drag, startPoint x: 628, startPoint y: 576, endPoint x: 626, endPoint y: 536, distance: 40.3
click at [627, 564] on div "JAYNA 7490898897 Services: Matrix Stylist: Kryoss Time: 01:55 PM-02:25 PM Token…" at bounding box center [595, 588] width 154 height 114
click at [627, 583] on div "Services: Matrix" at bounding box center [594, 581] width 135 height 17
click at [664, 587] on div "JAYNA 7490898897 Services: Matrix Stylist: Kryoss Time: 01:55 PM-02:25 PM Token…" at bounding box center [595, 588] width 154 height 114
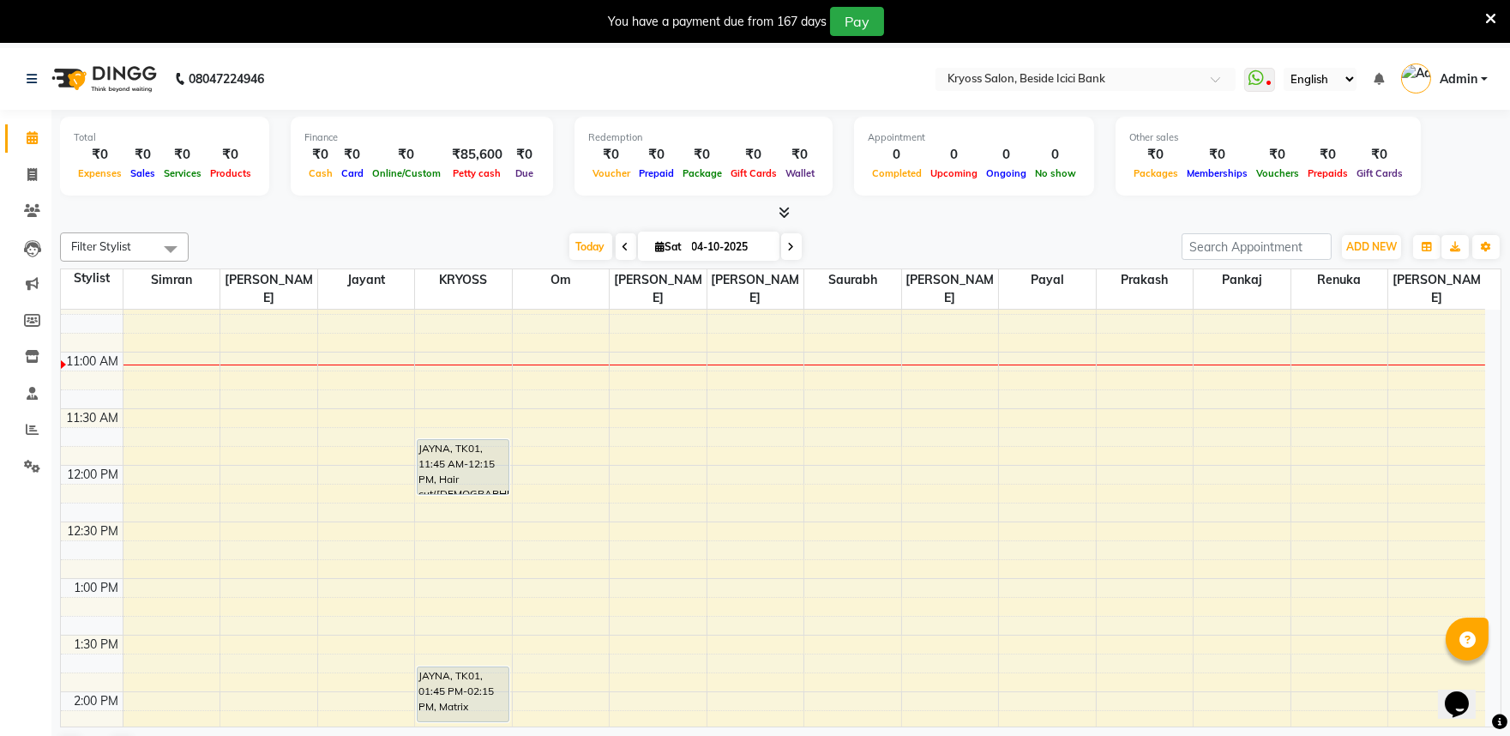
scroll to position [298, 0]
click at [278, 374] on div "8:00 AM 8:30 AM 9:00 AM 9:30 AM 10:00 AM 10:30 AM 11:00 AM 11:30 AM 12:00 PM 12…" at bounding box center [773, 747] width 1424 height 1471
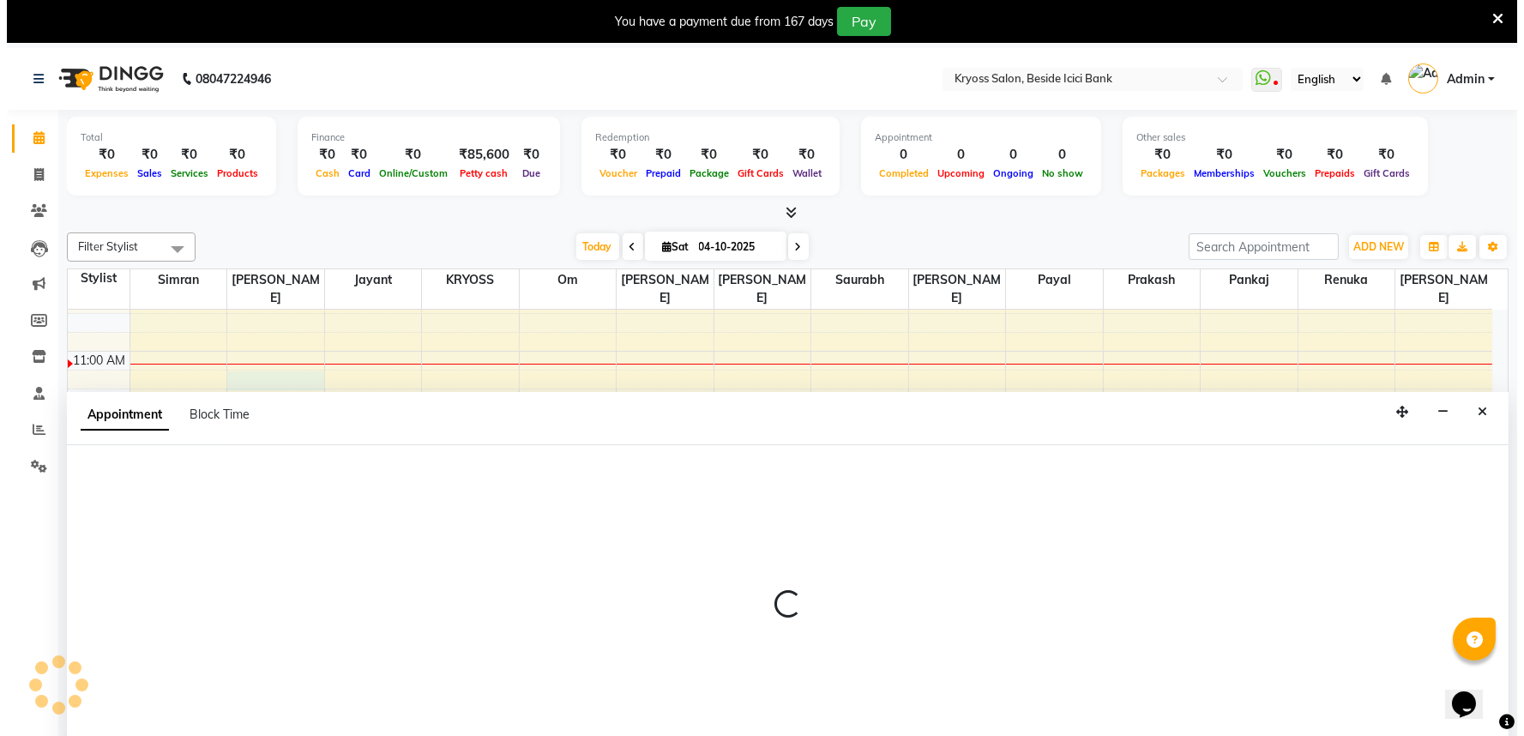
scroll to position [52, 0]
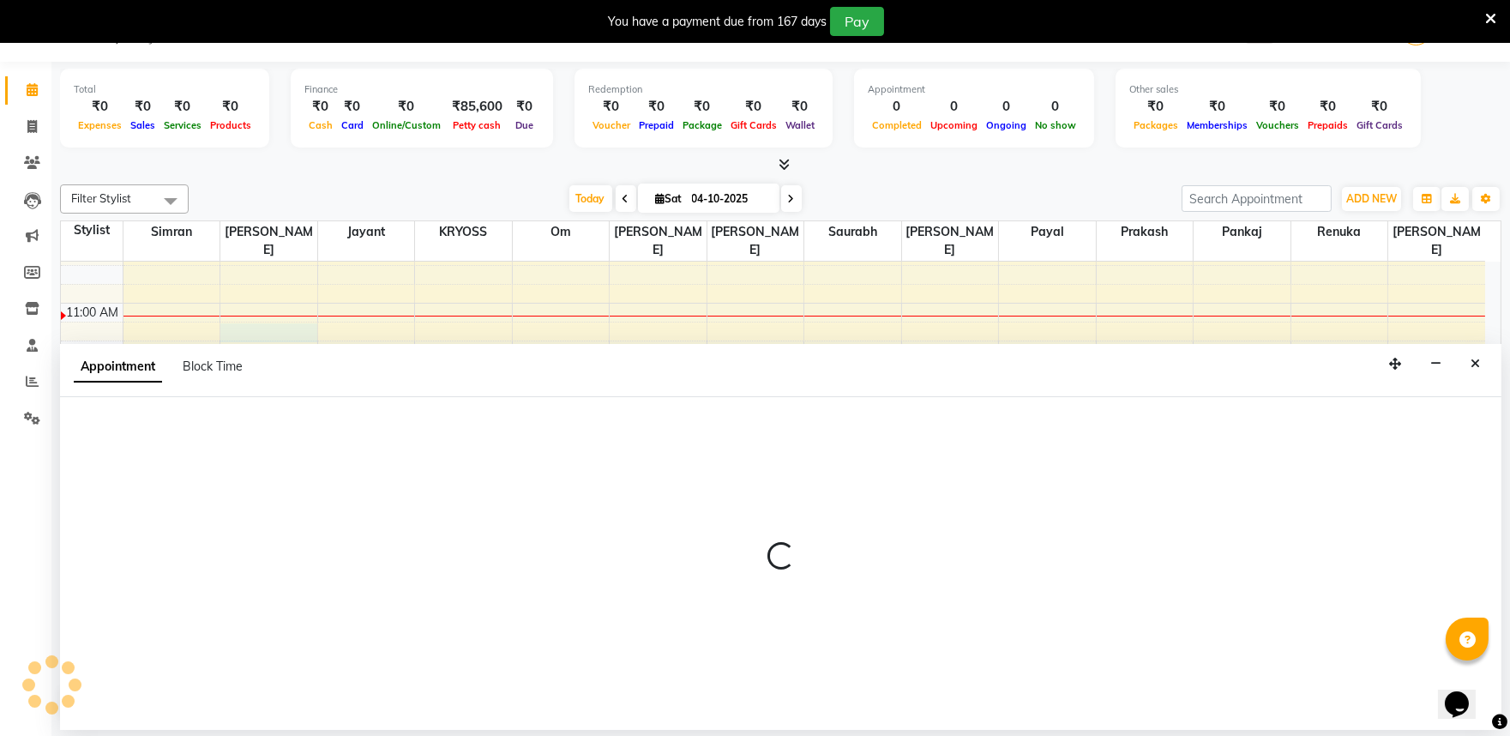
select select "52359"
select select "675"
select select "tentative"
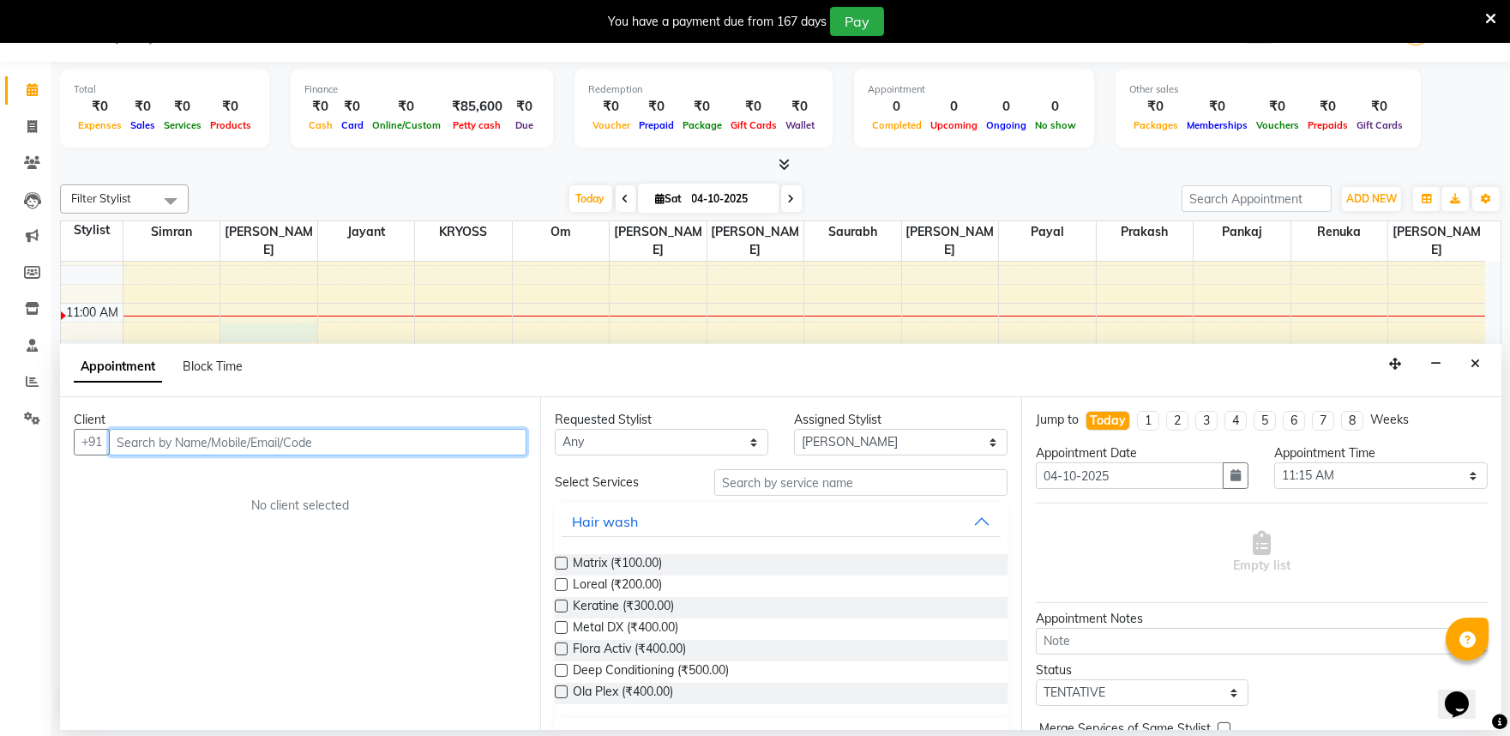
click at [204, 452] on input "text" at bounding box center [318, 442] width 418 height 27
type input "8828169399"
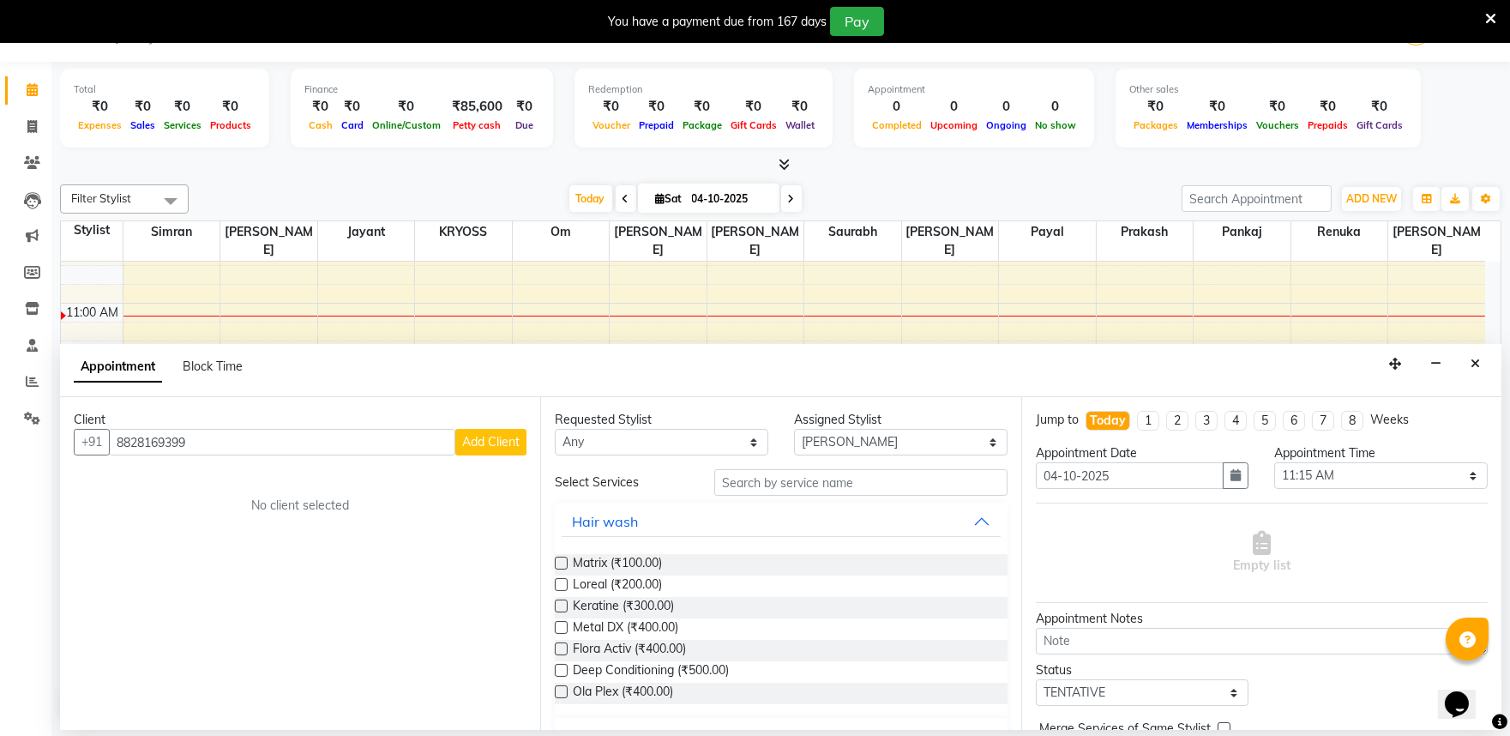
click at [477, 449] on span "Add Client" at bounding box center [490, 441] width 57 height 15
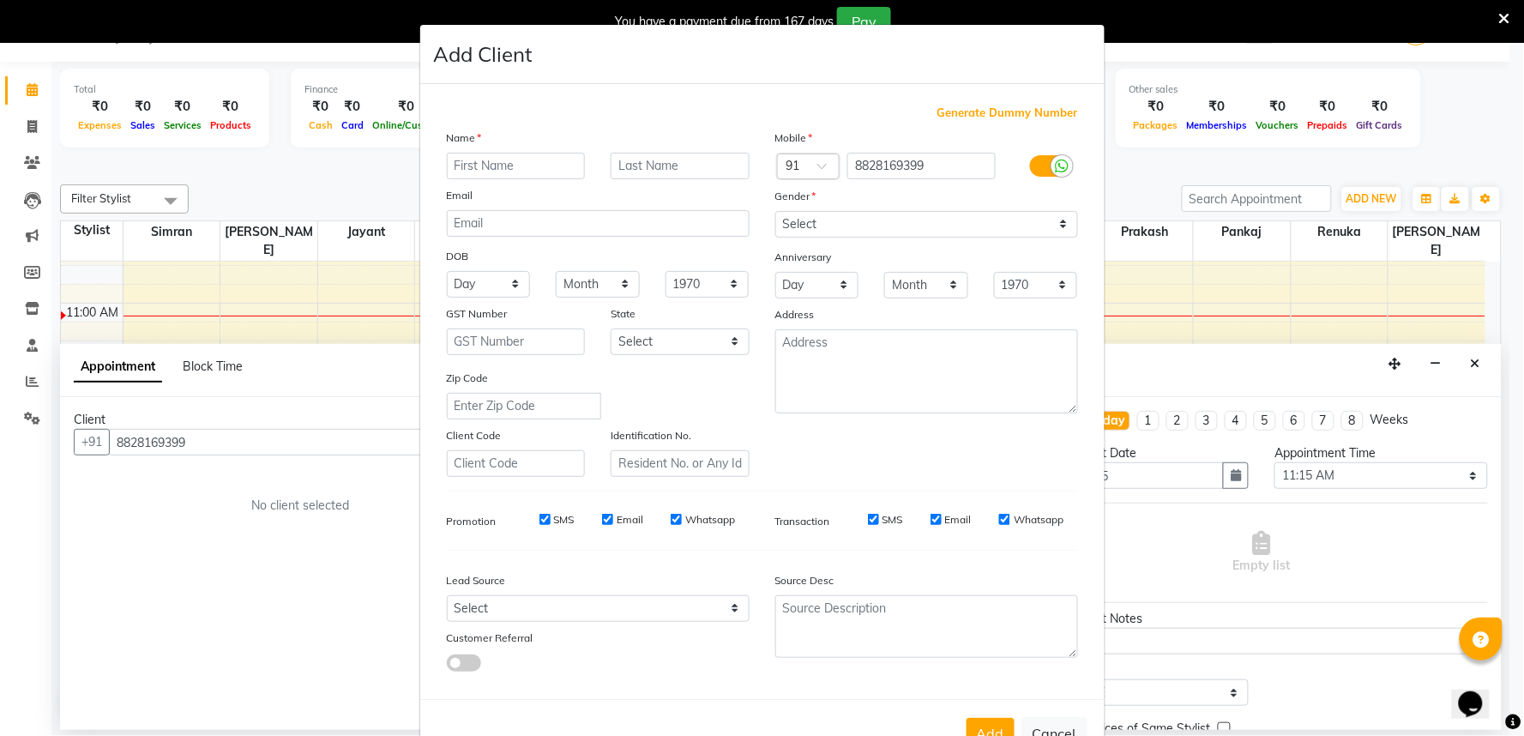
click at [474, 179] on input "text" at bounding box center [516, 166] width 139 height 27
type input "b"
type input "varun"
click at [786, 238] on select "Select Male Female Other Prefer Not To Say" at bounding box center [926, 224] width 303 height 27
select select "male"
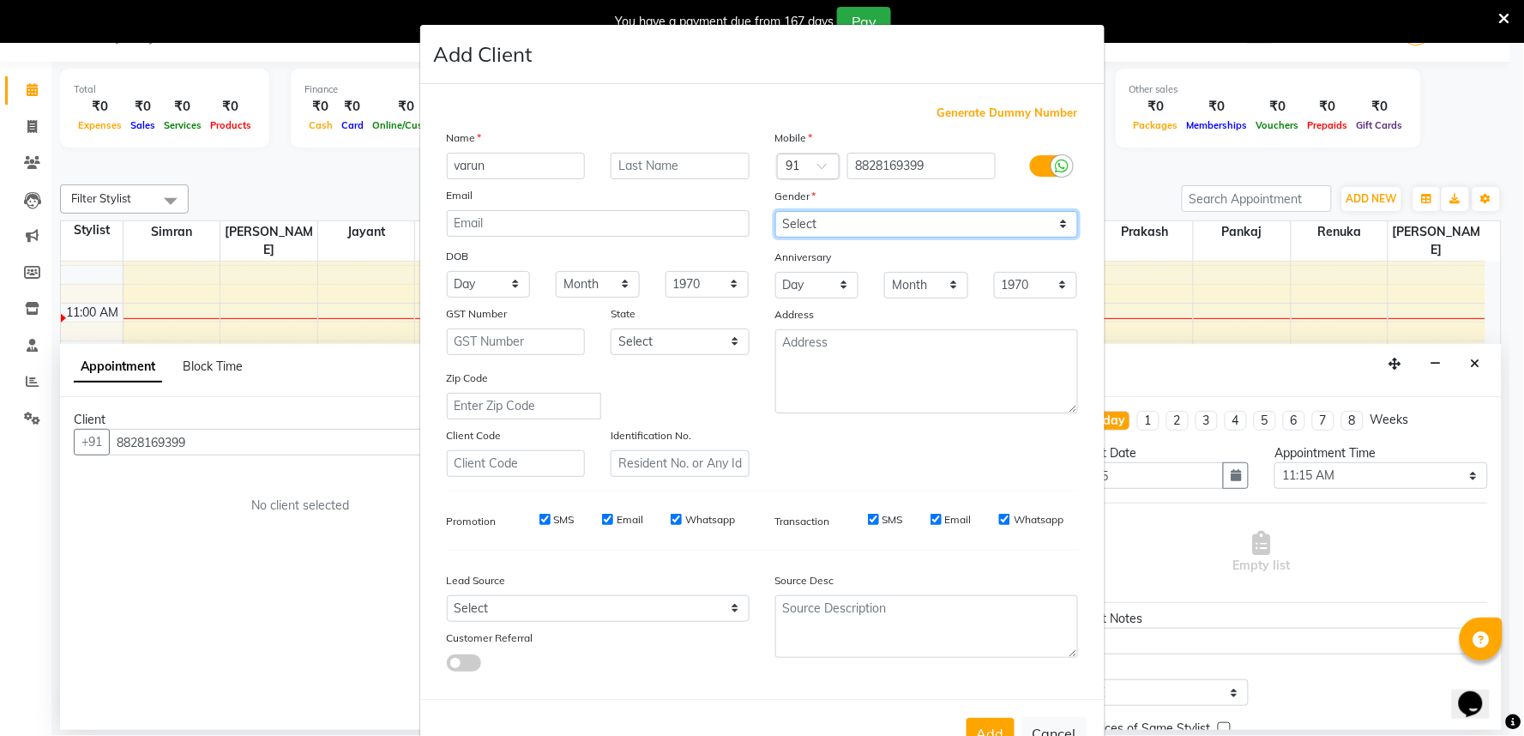
click at [775, 233] on select "Select Male Female Other Prefer Not To Say" at bounding box center [926, 224] width 303 height 27
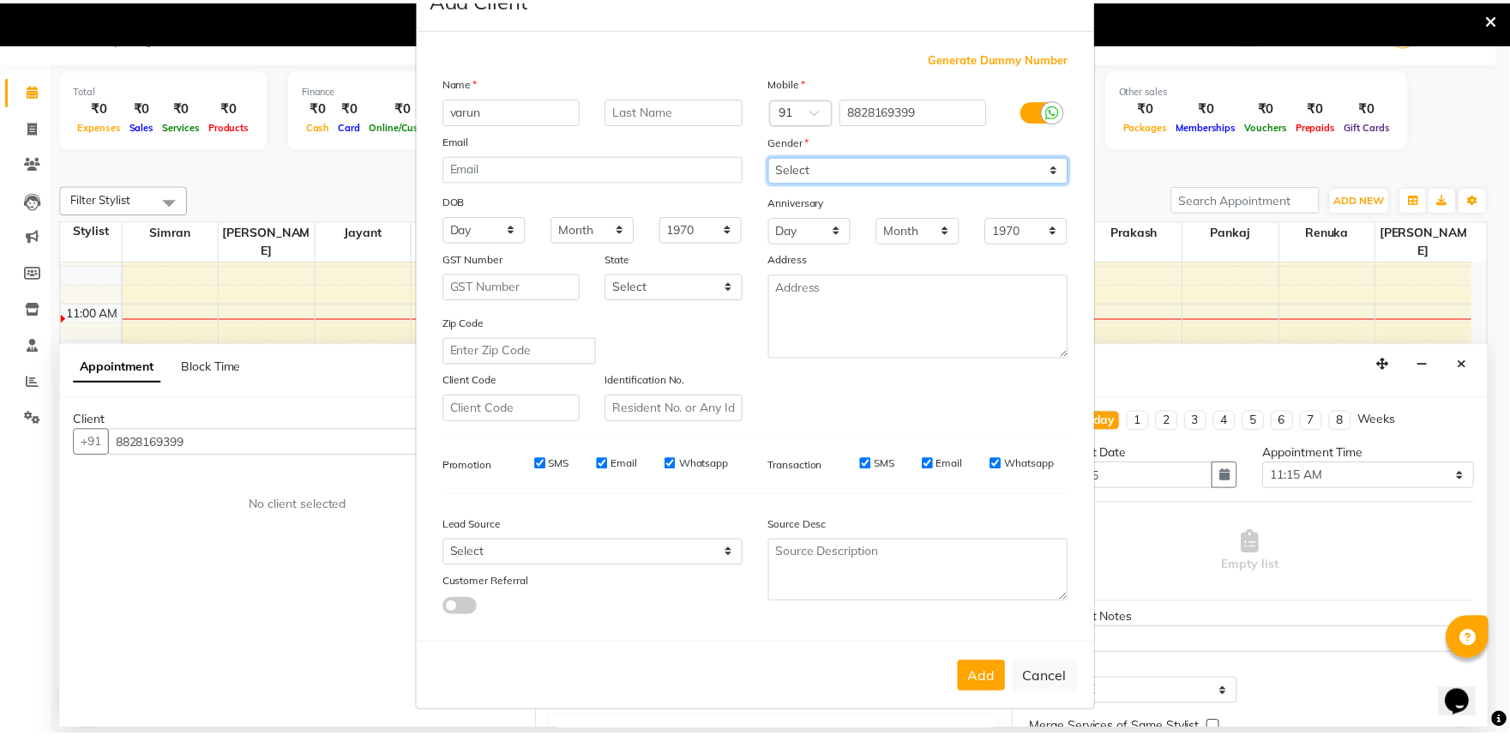
scroll to position [133, 0]
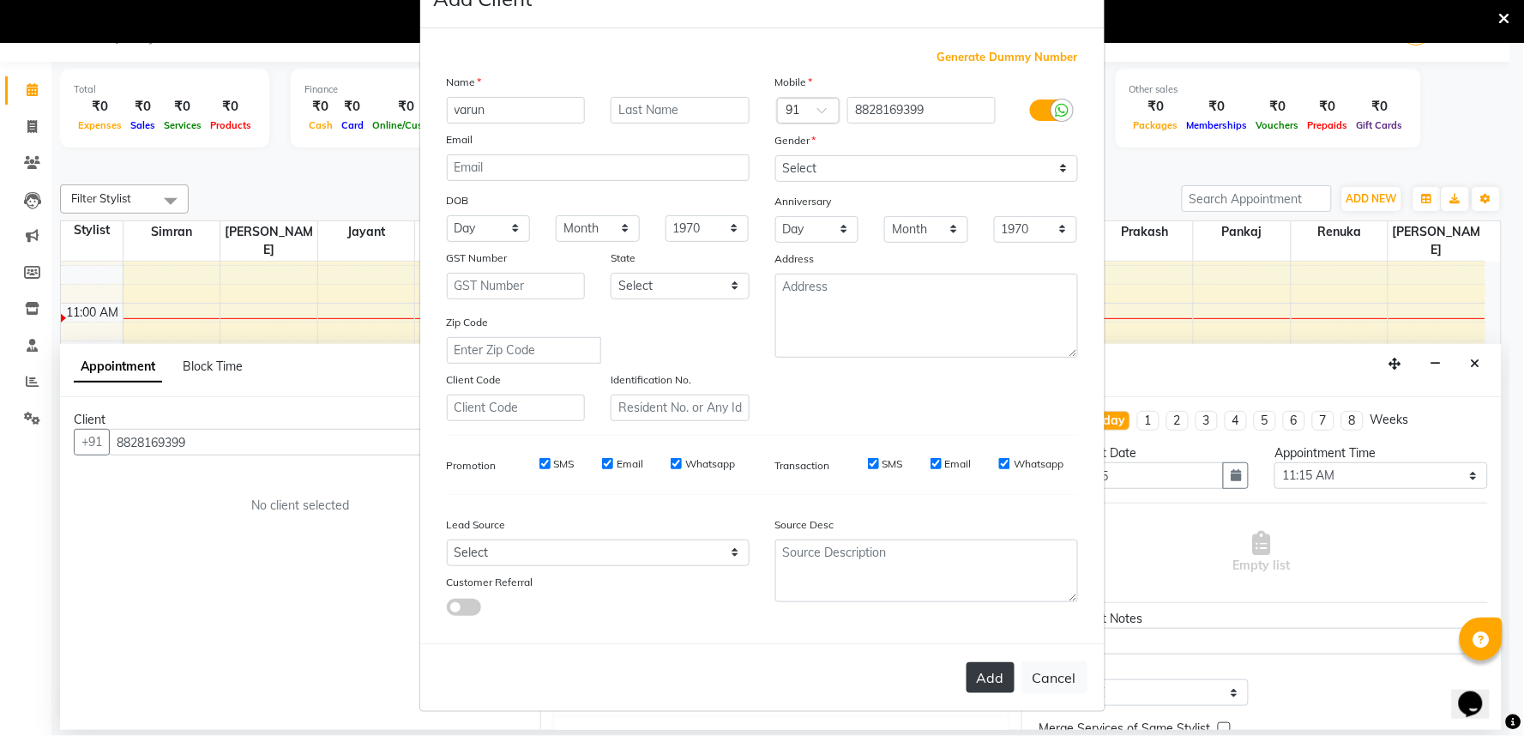
click at [973, 669] on button "Add" at bounding box center [990, 677] width 48 height 31
select select
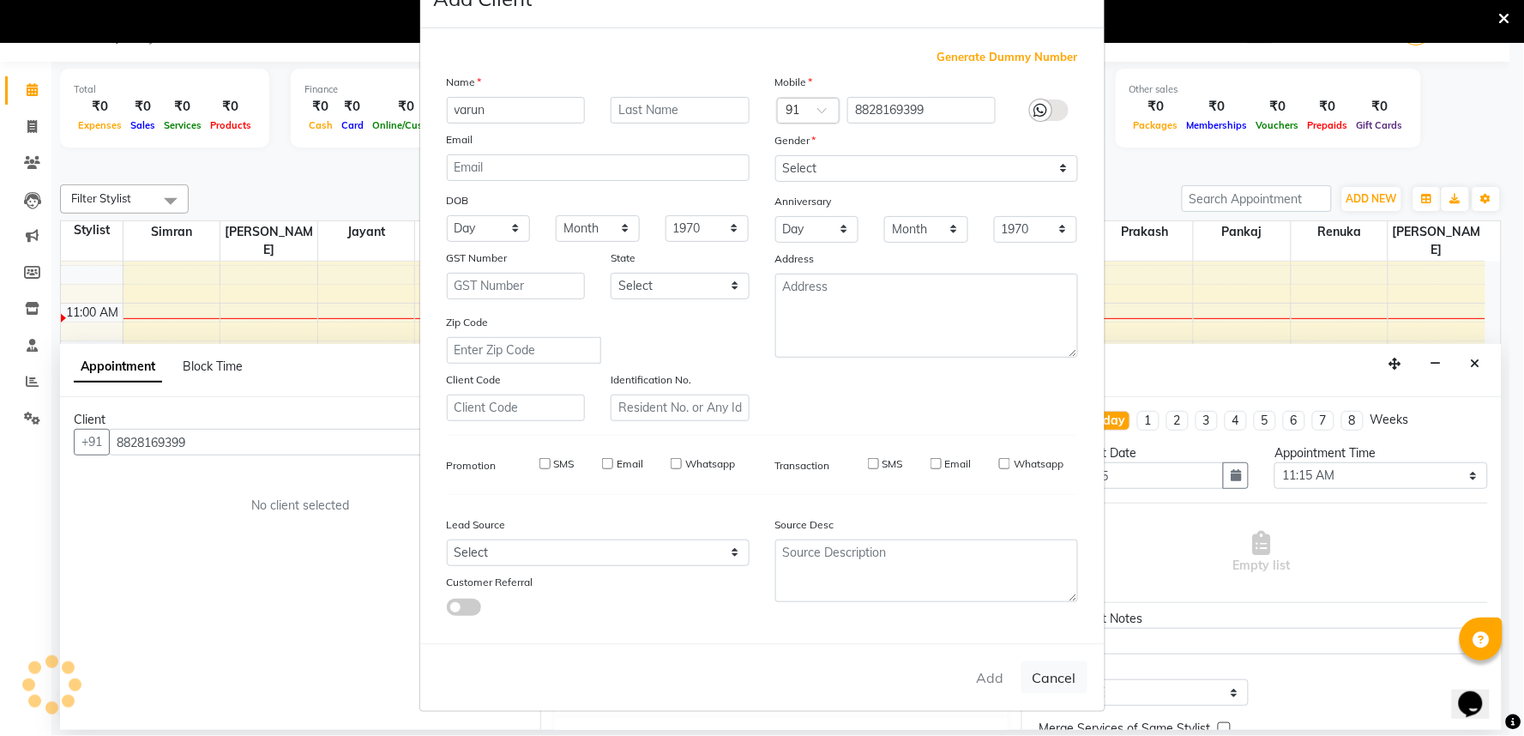
select select
checkbox input "false"
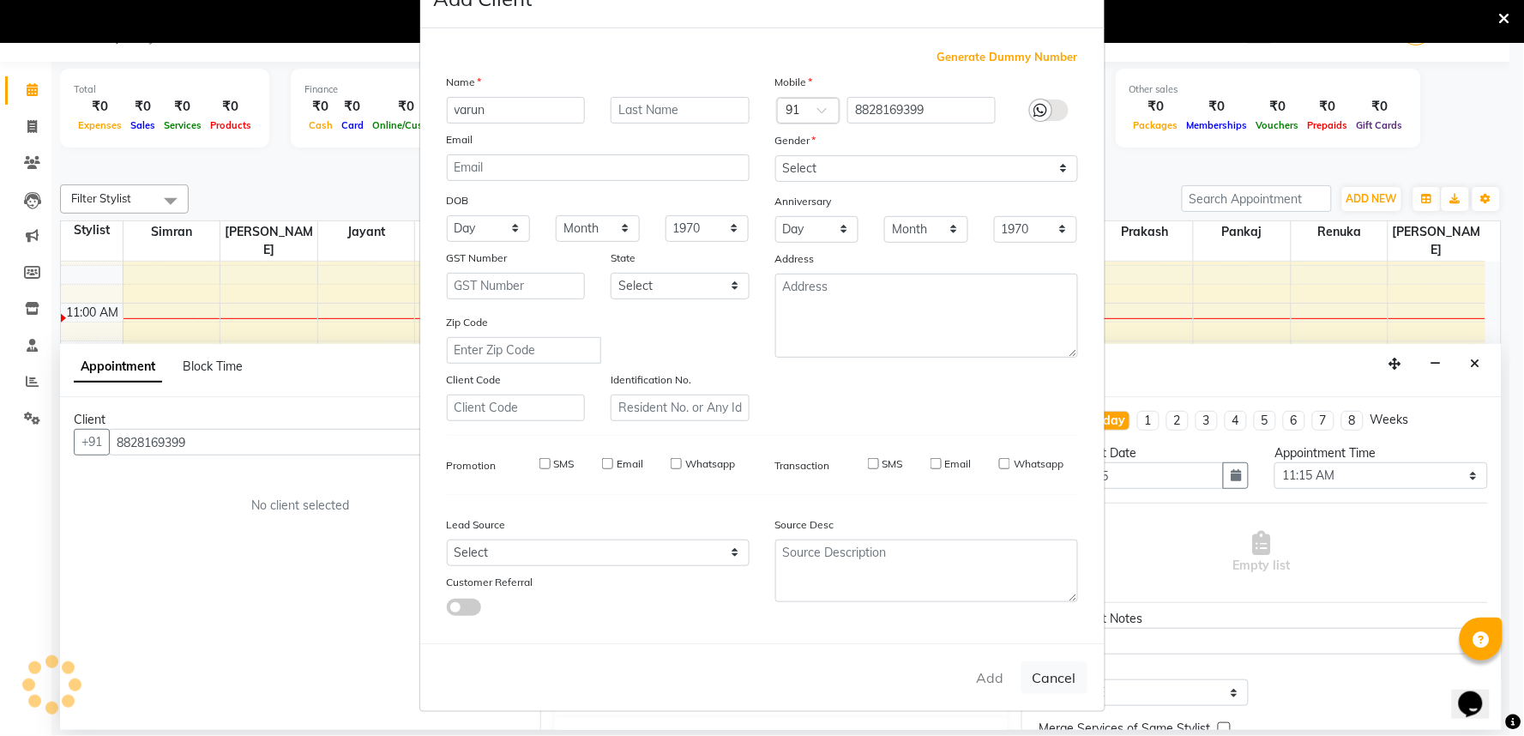
checkbox input "false"
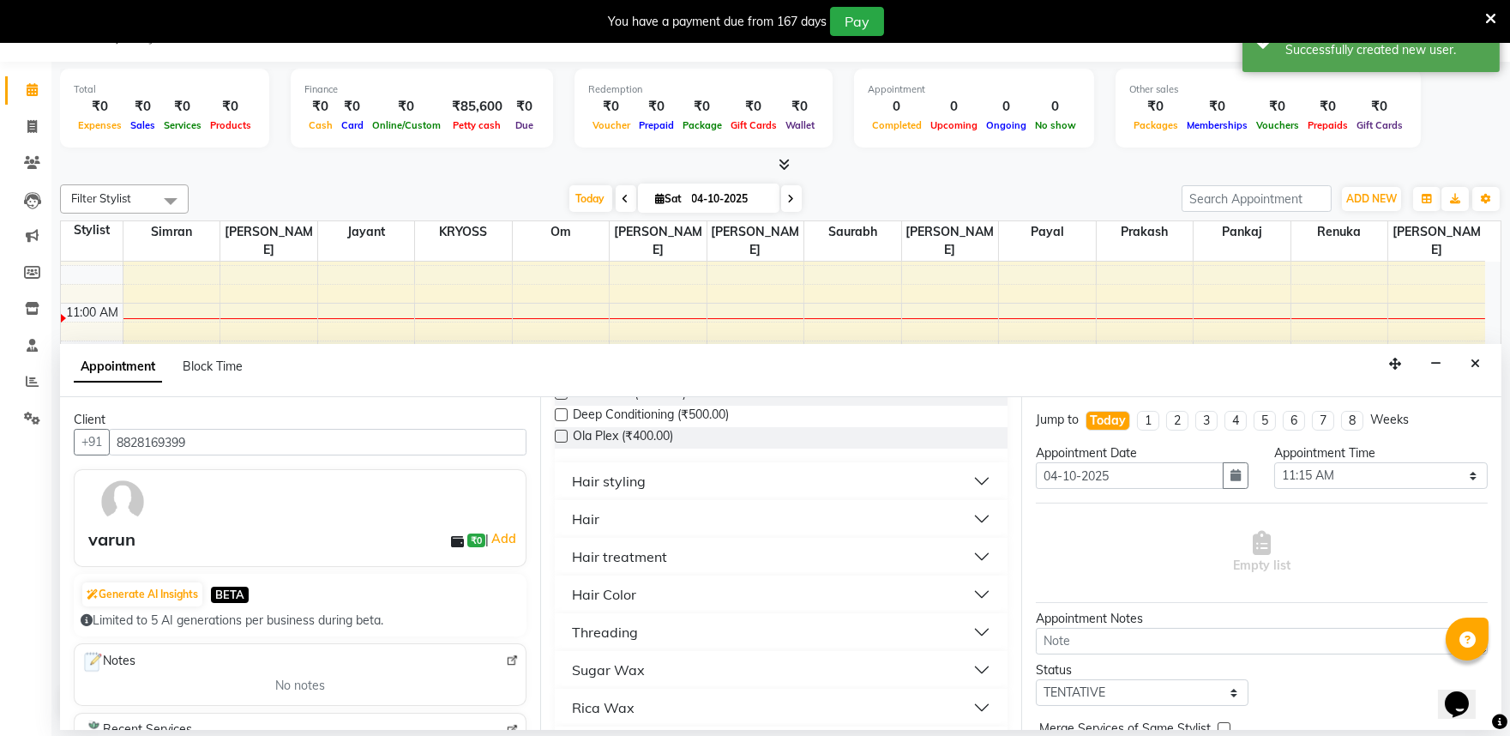
scroll to position [381, 0]
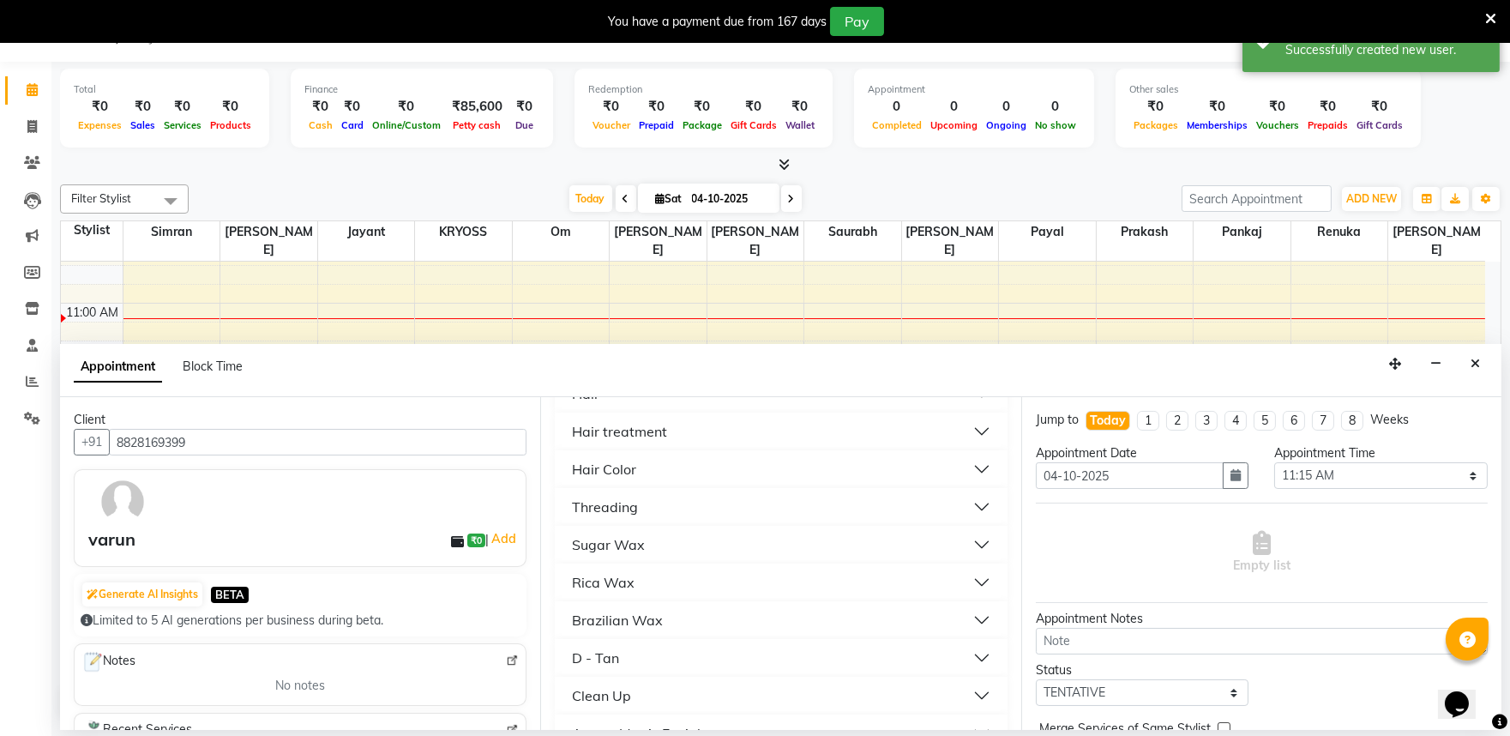
click at [594, 404] on div "Hair" at bounding box center [585, 393] width 27 height 21
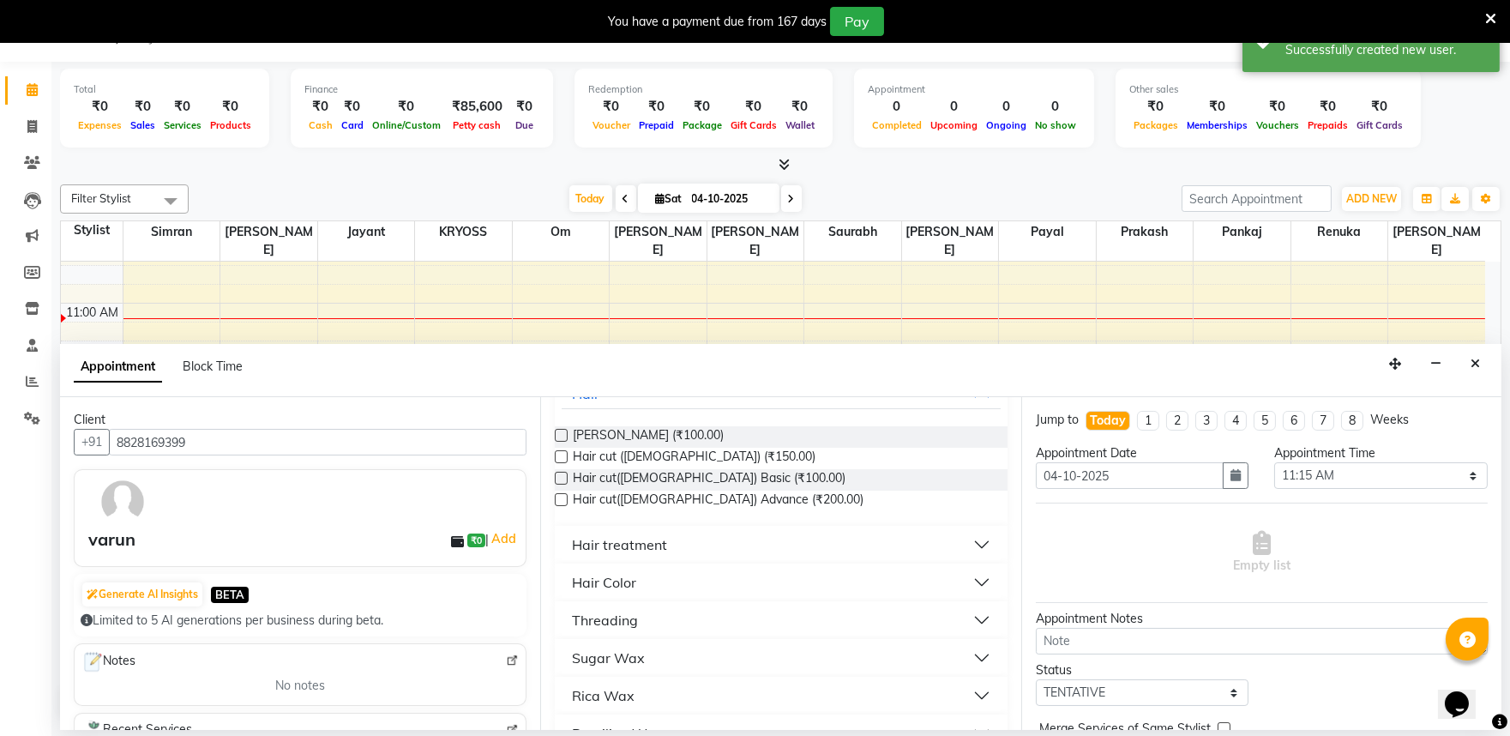
click at [560, 463] on label at bounding box center [561, 456] width 13 height 13
click at [560, 464] on input "checkbox" at bounding box center [560, 458] width 11 height 11
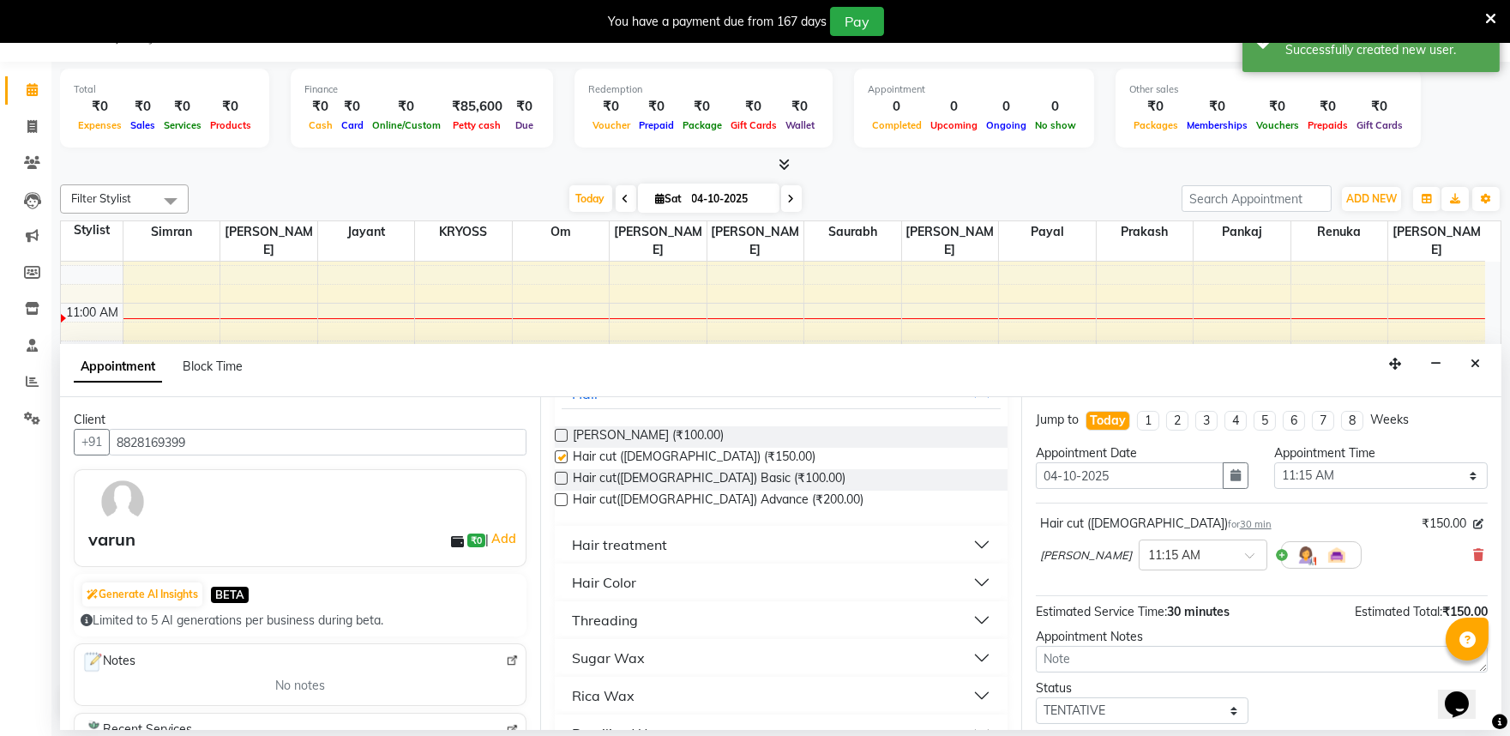
checkbox input "false"
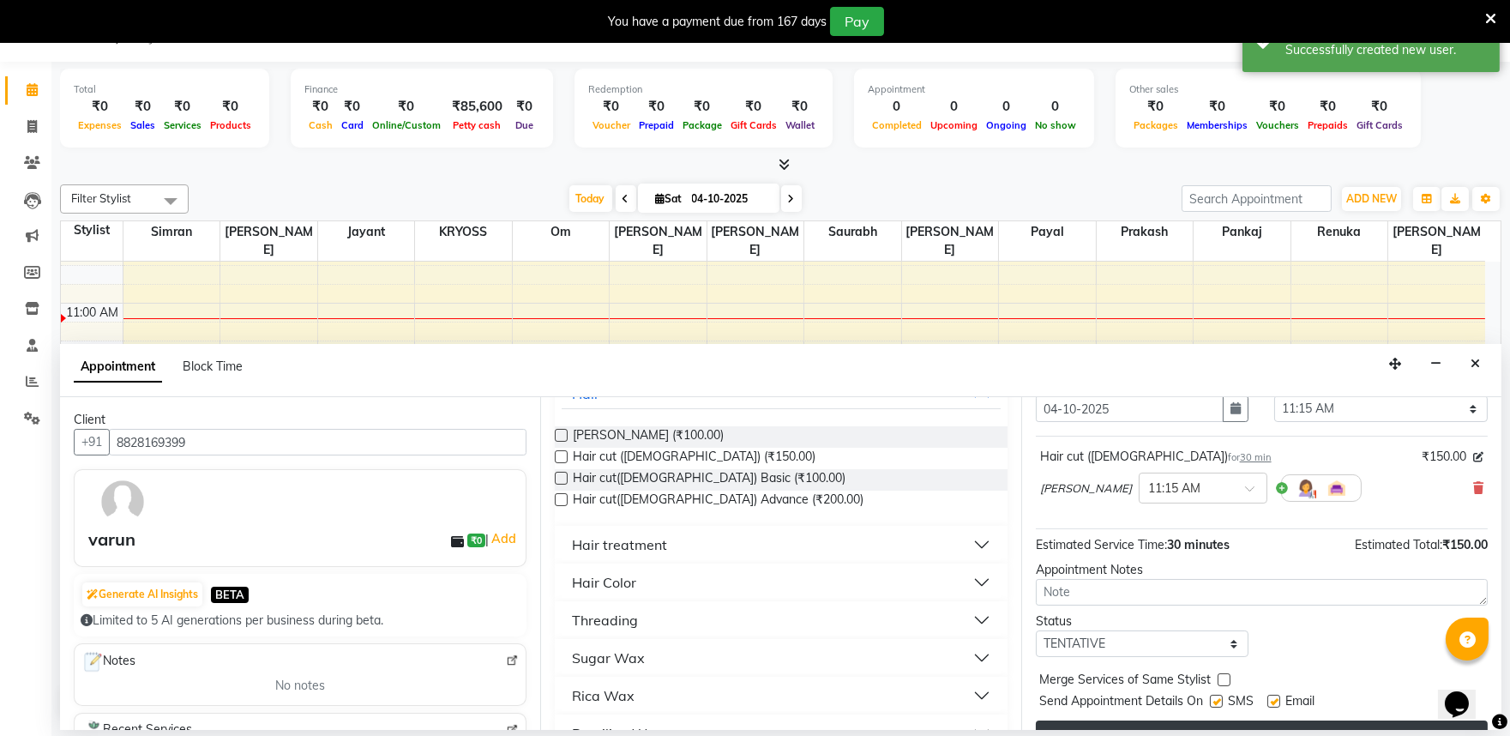
scroll to position [137, 0]
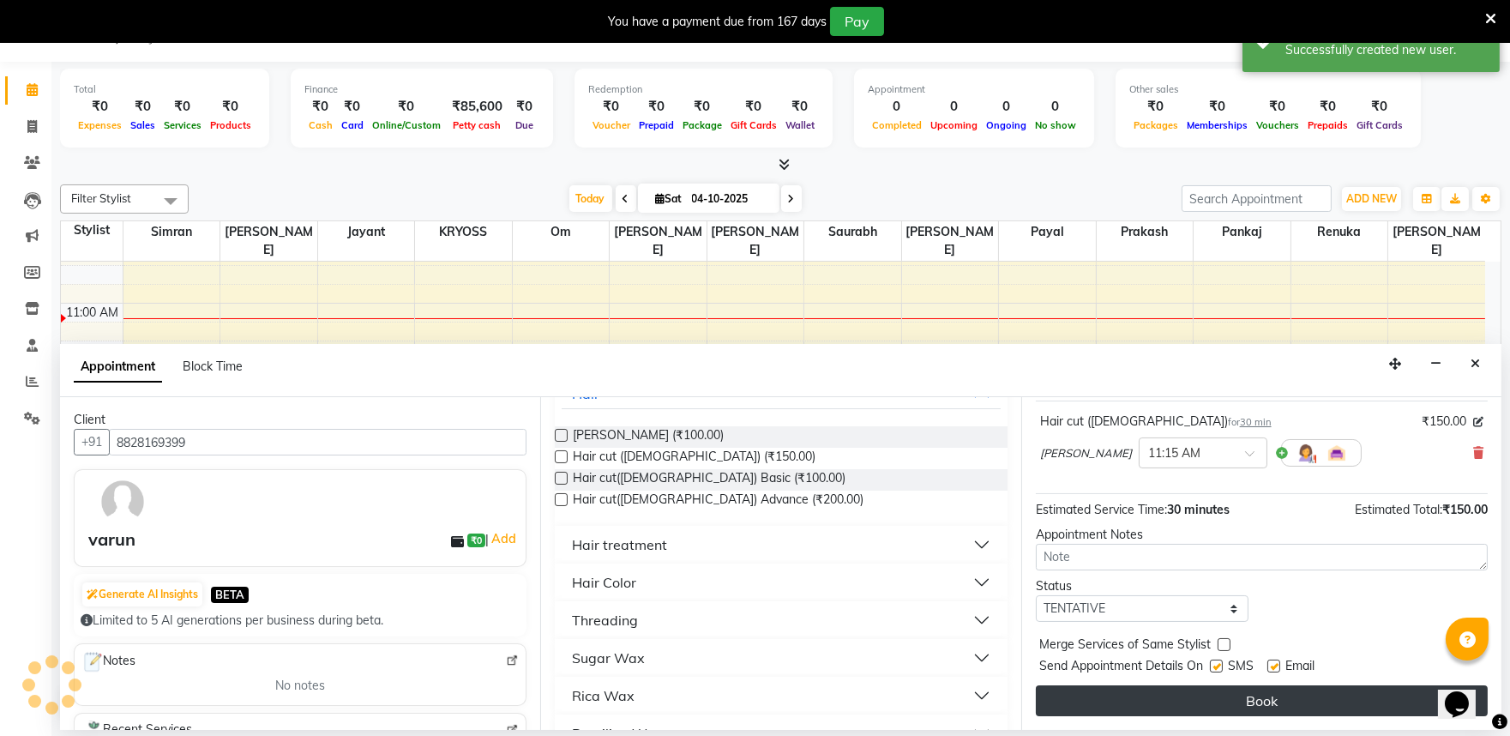
click at [1213, 703] on button "Book" at bounding box center [1262, 700] width 452 height 31
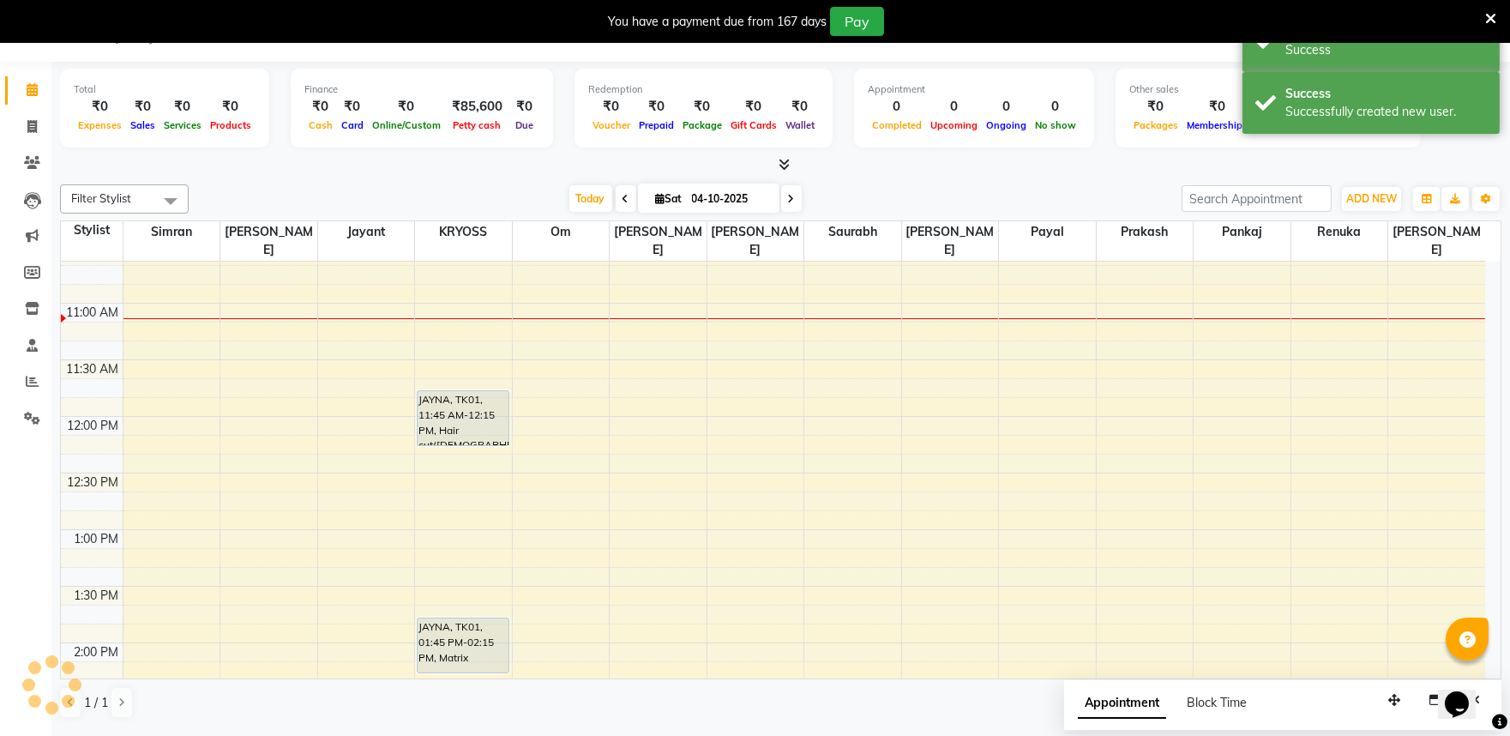
scroll to position [0, 0]
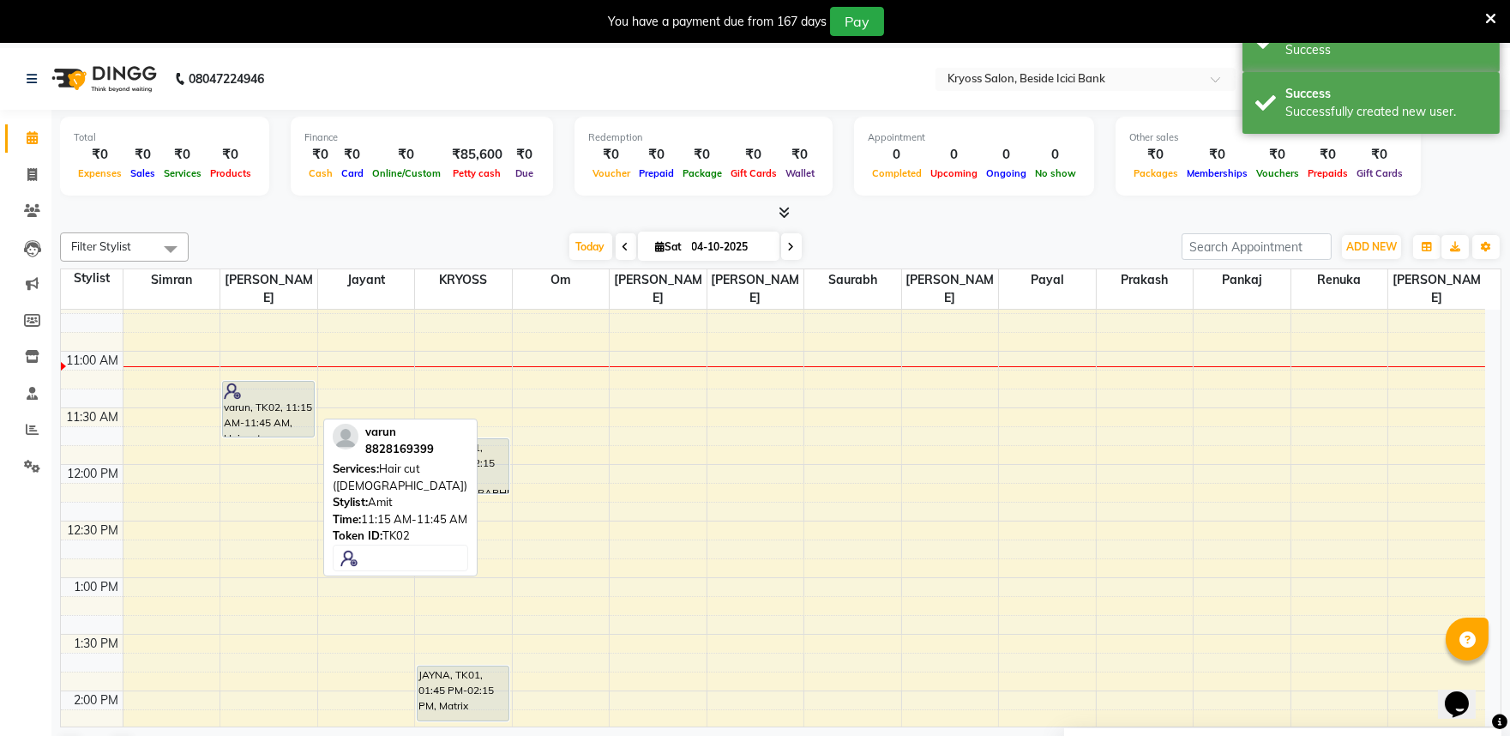
click at [295, 412] on div "varun, TK02, 11:15 AM-11:45 AM, Hair cut (Male)" at bounding box center [268, 409] width 91 height 55
click at [240, 397] on div "varun, TK02, 11:15 AM-11:45 AM, Hair cut (Male)" at bounding box center [268, 409] width 91 height 55
select select "7"
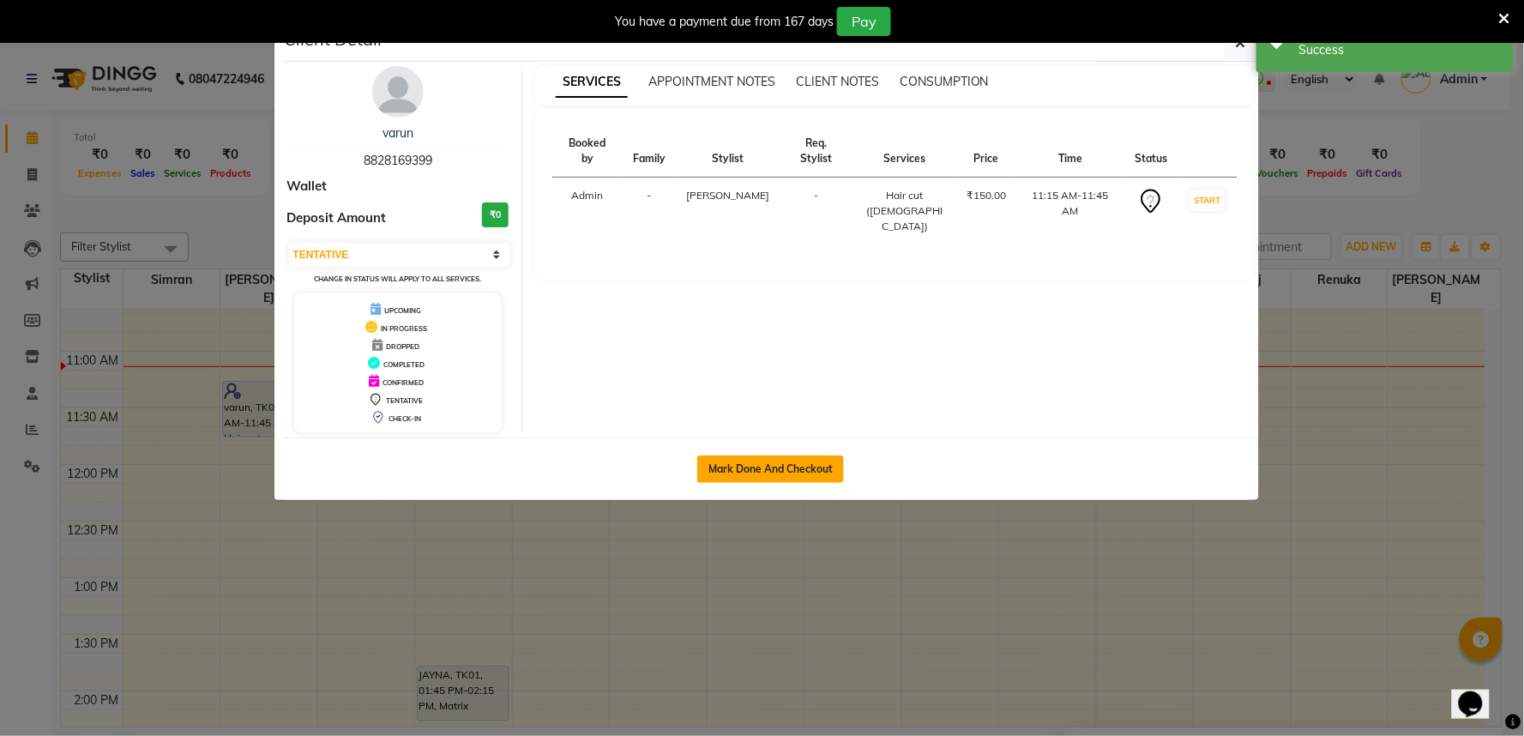
click at [749, 478] on button "Mark Done And Checkout" at bounding box center [770, 468] width 147 height 27
select select "5439"
select select "service"
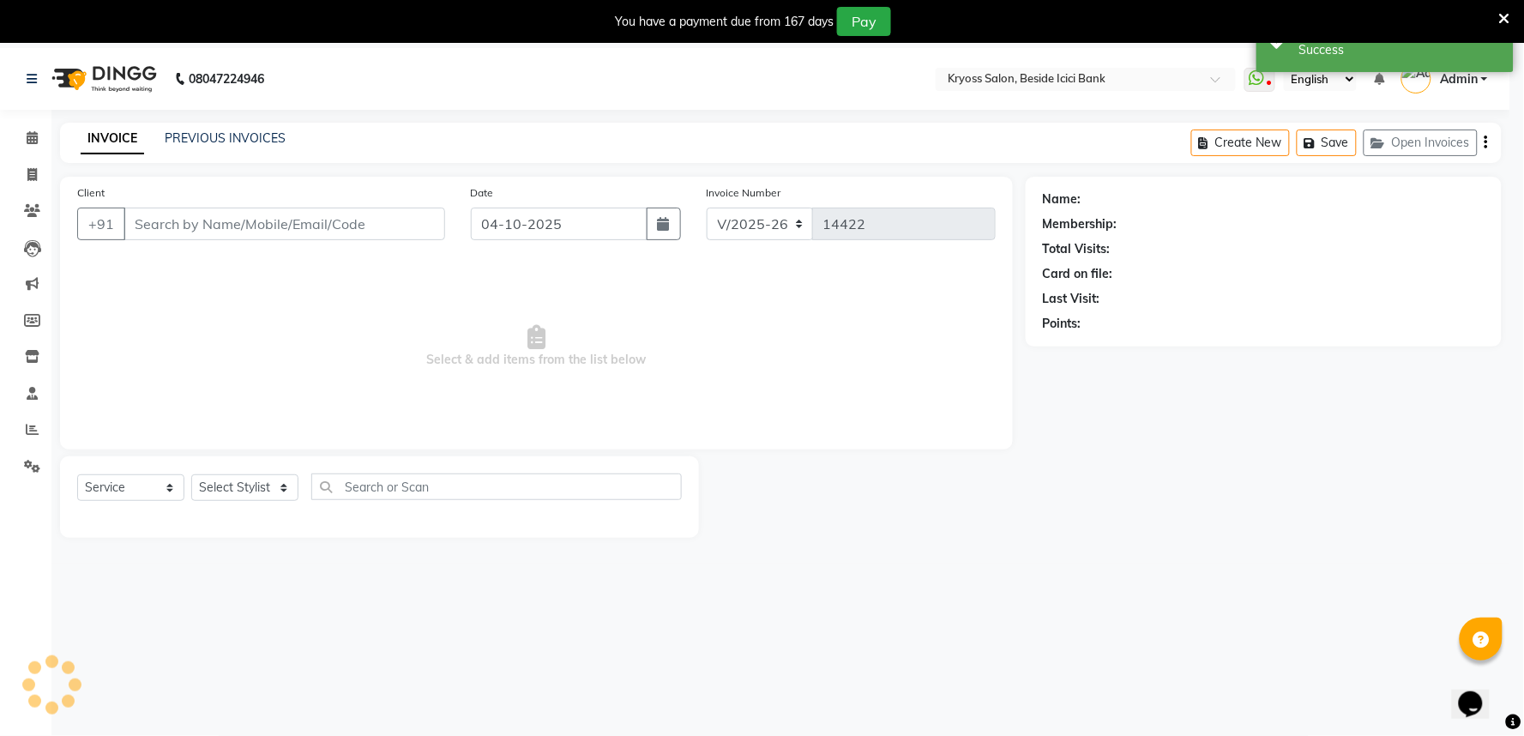
select select "3"
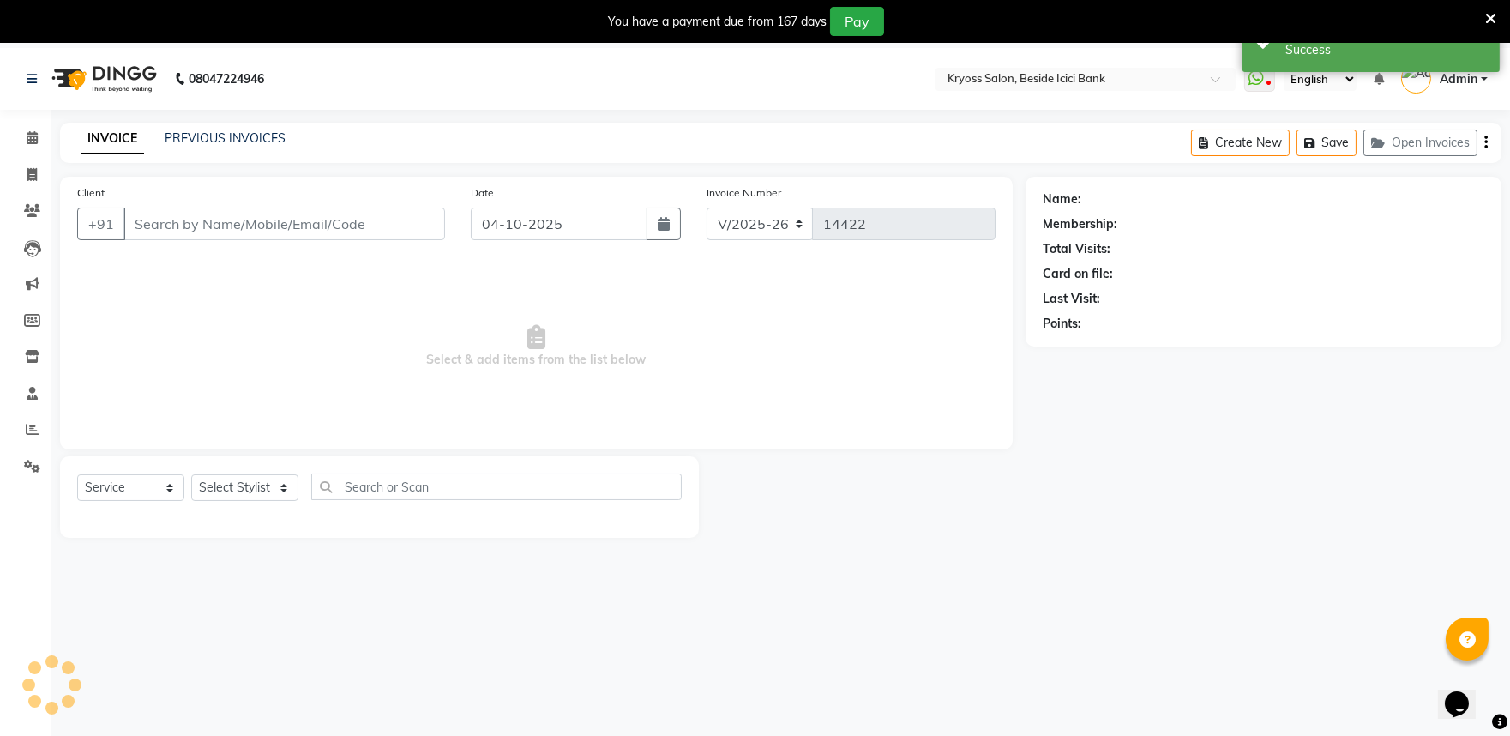
type input "8828169399"
select select "52359"
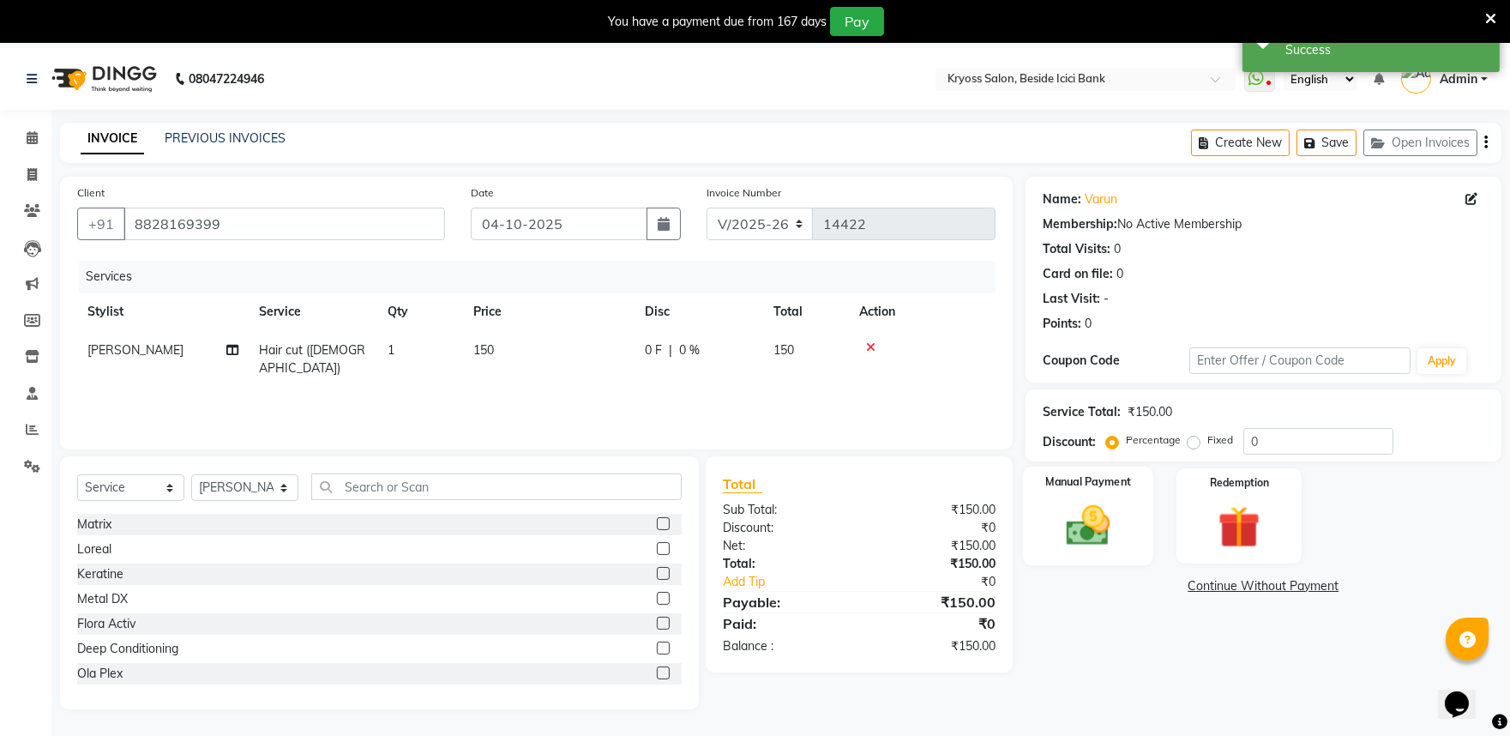
drag, startPoint x: 1044, startPoint y: 545, endPoint x: 1083, endPoint y: 550, distance: 38.9
click at [1052, 545] on div "Manual Payment" at bounding box center [1088, 515] width 130 height 99
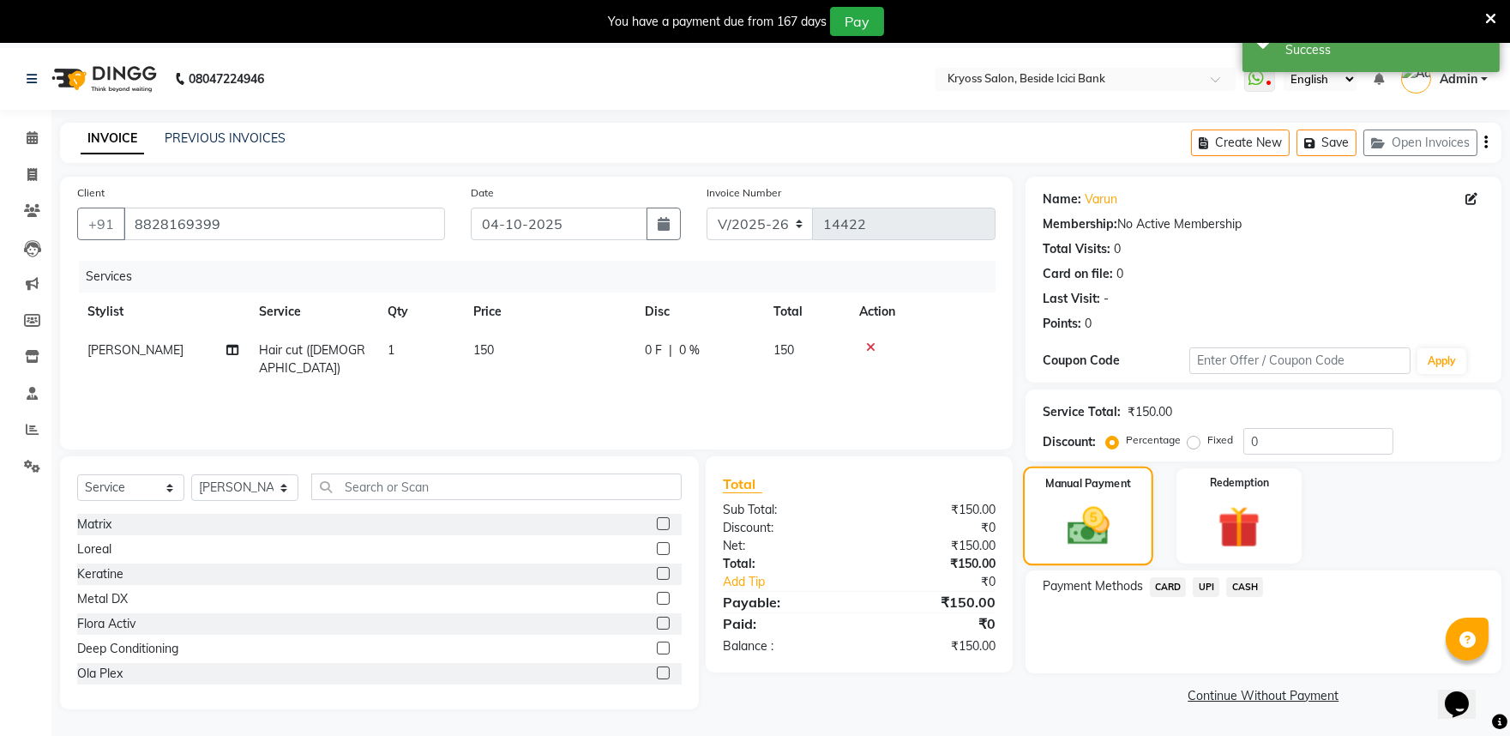
click at [1095, 550] on img at bounding box center [1088, 526] width 69 height 49
click at [1215, 597] on span "UPI" at bounding box center [1206, 587] width 27 height 20
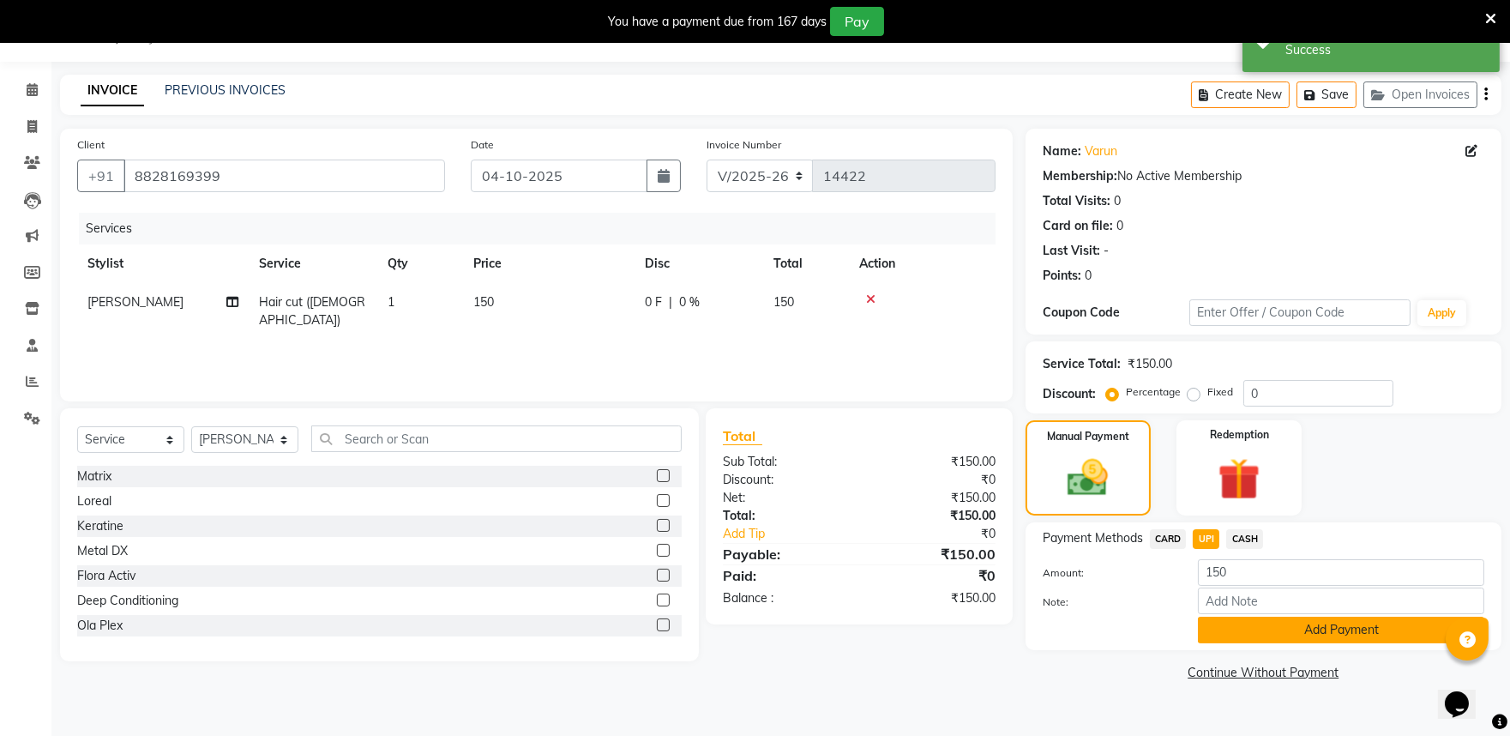
click at [1291, 643] on button "Add Payment" at bounding box center [1341, 630] width 286 height 27
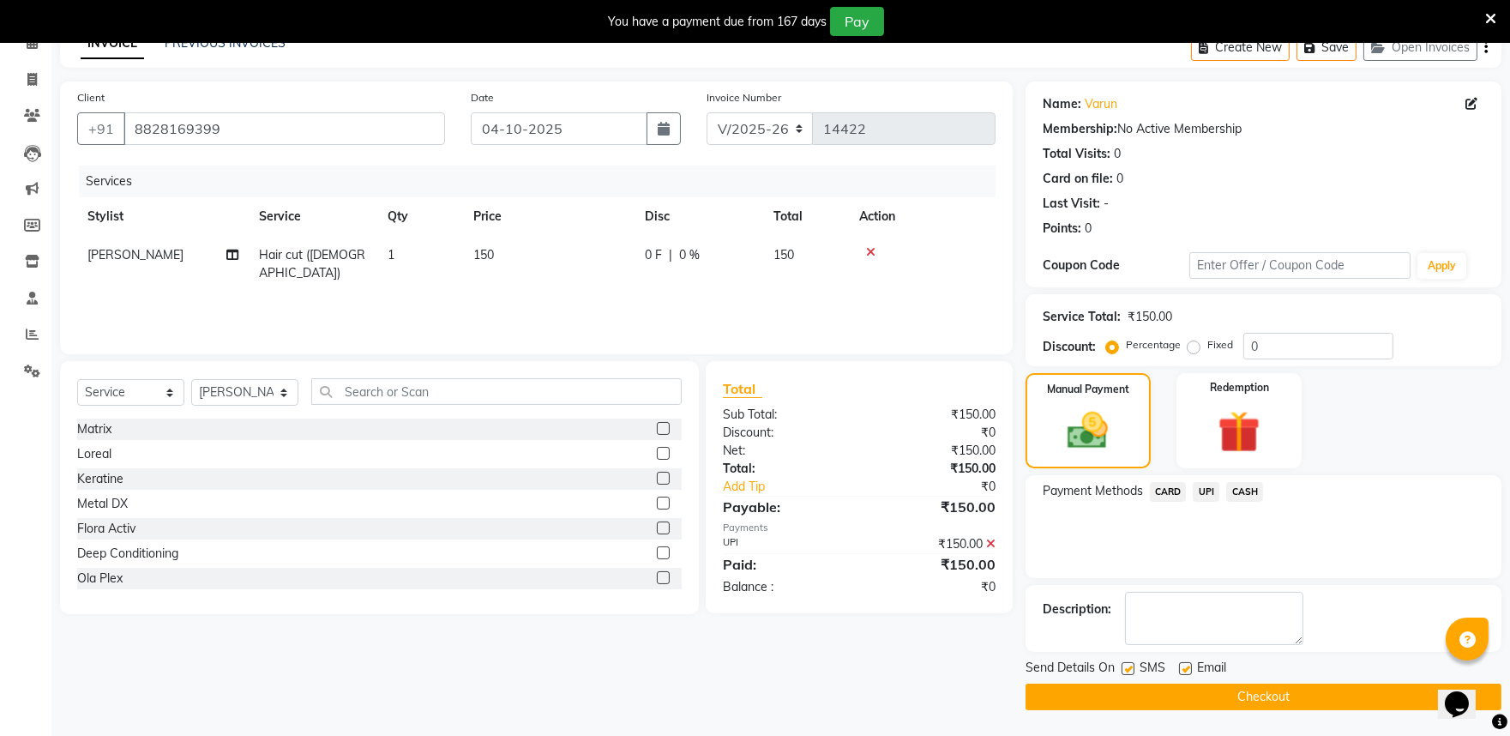
scroll to position [135, 0]
click at [1262, 686] on button "Checkout" at bounding box center [1264, 696] width 476 height 27
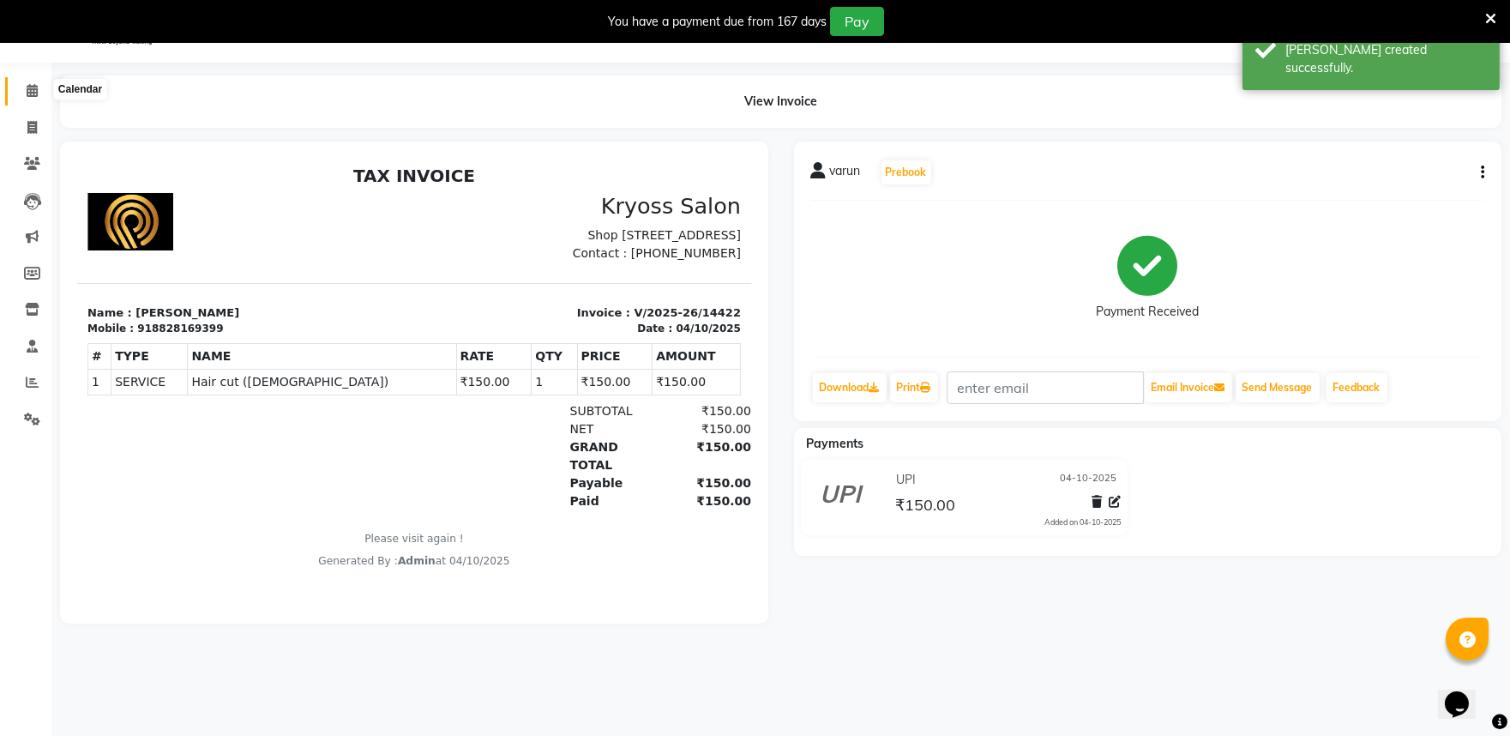
click at [31, 92] on icon at bounding box center [32, 90] width 11 height 13
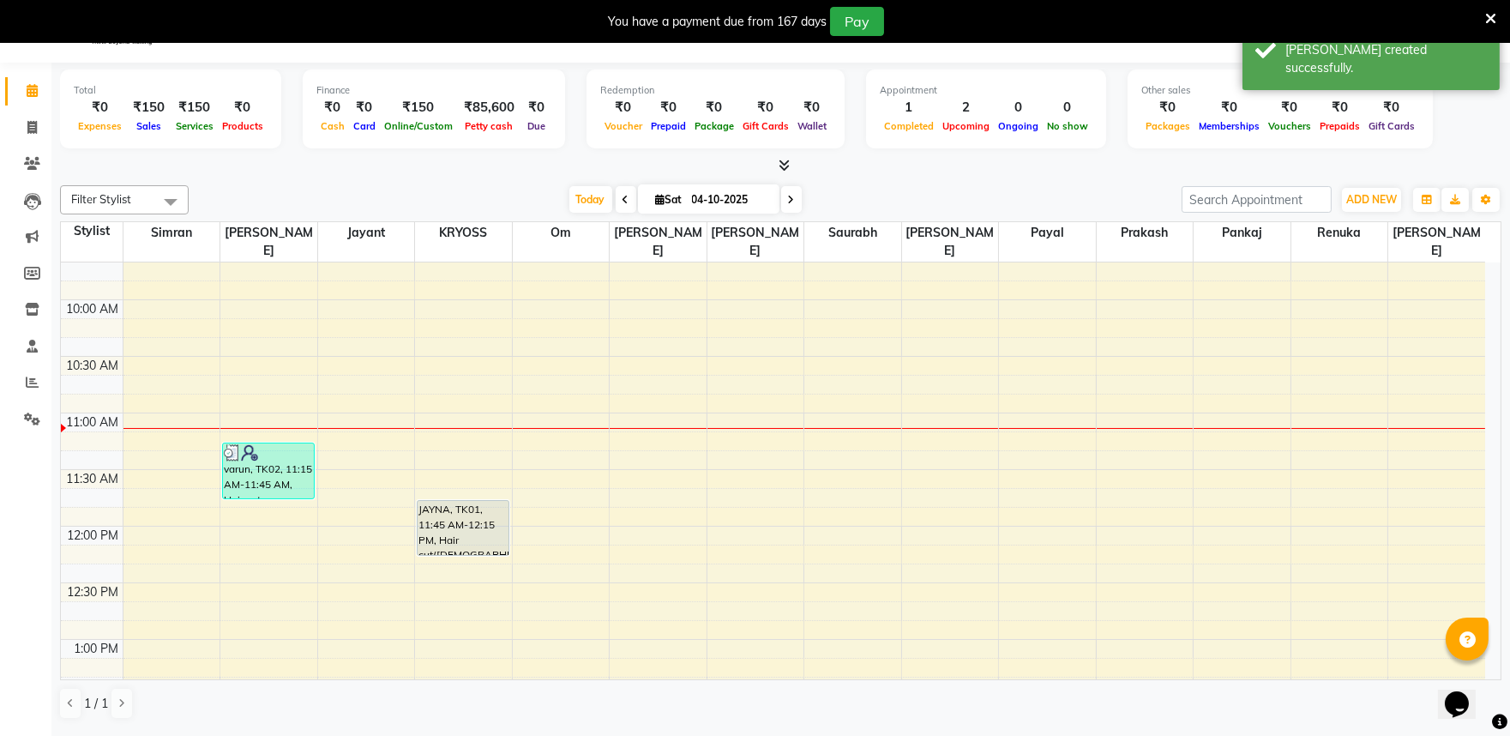
scroll to position [190, 0]
select select "52623"
select select "675"
select select "tentative"
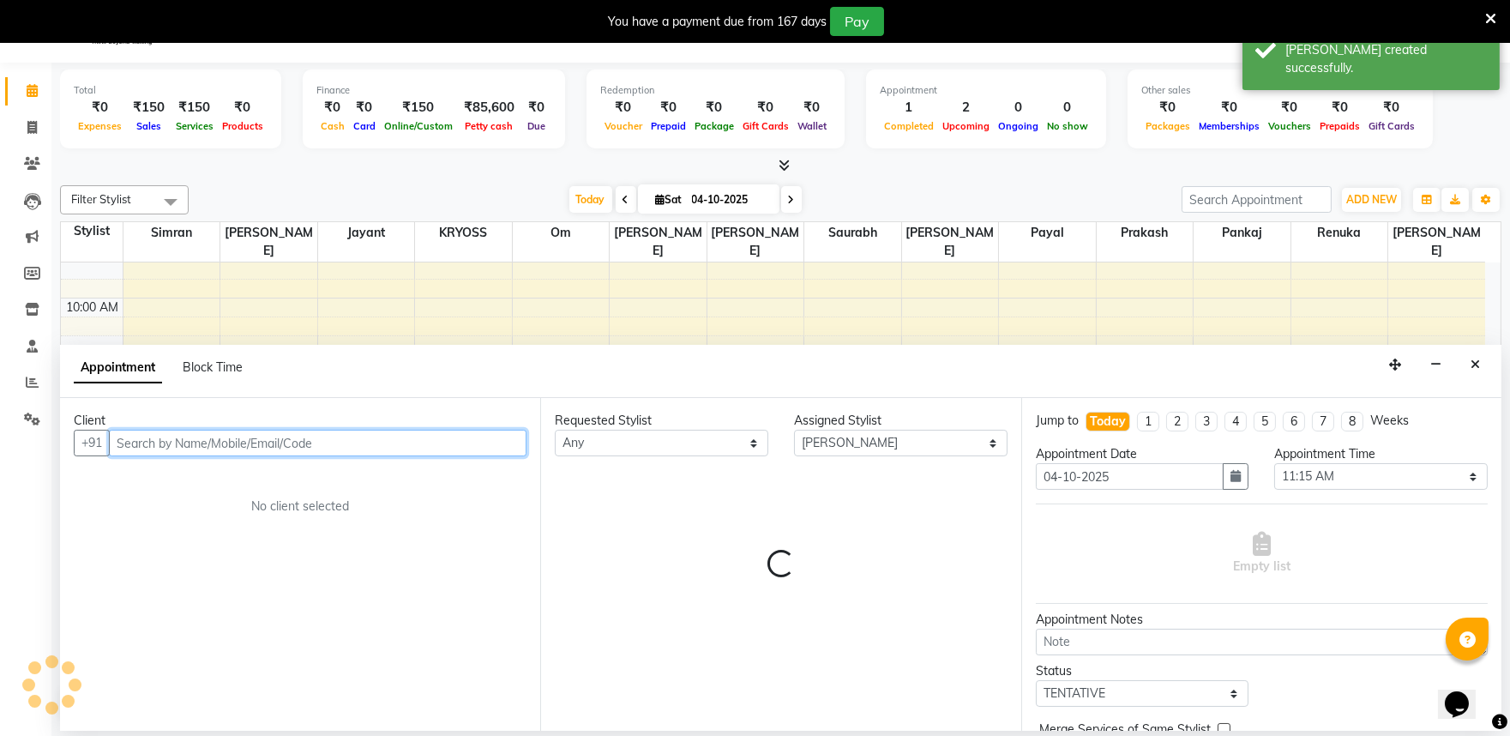
scroll to position [52, 0]
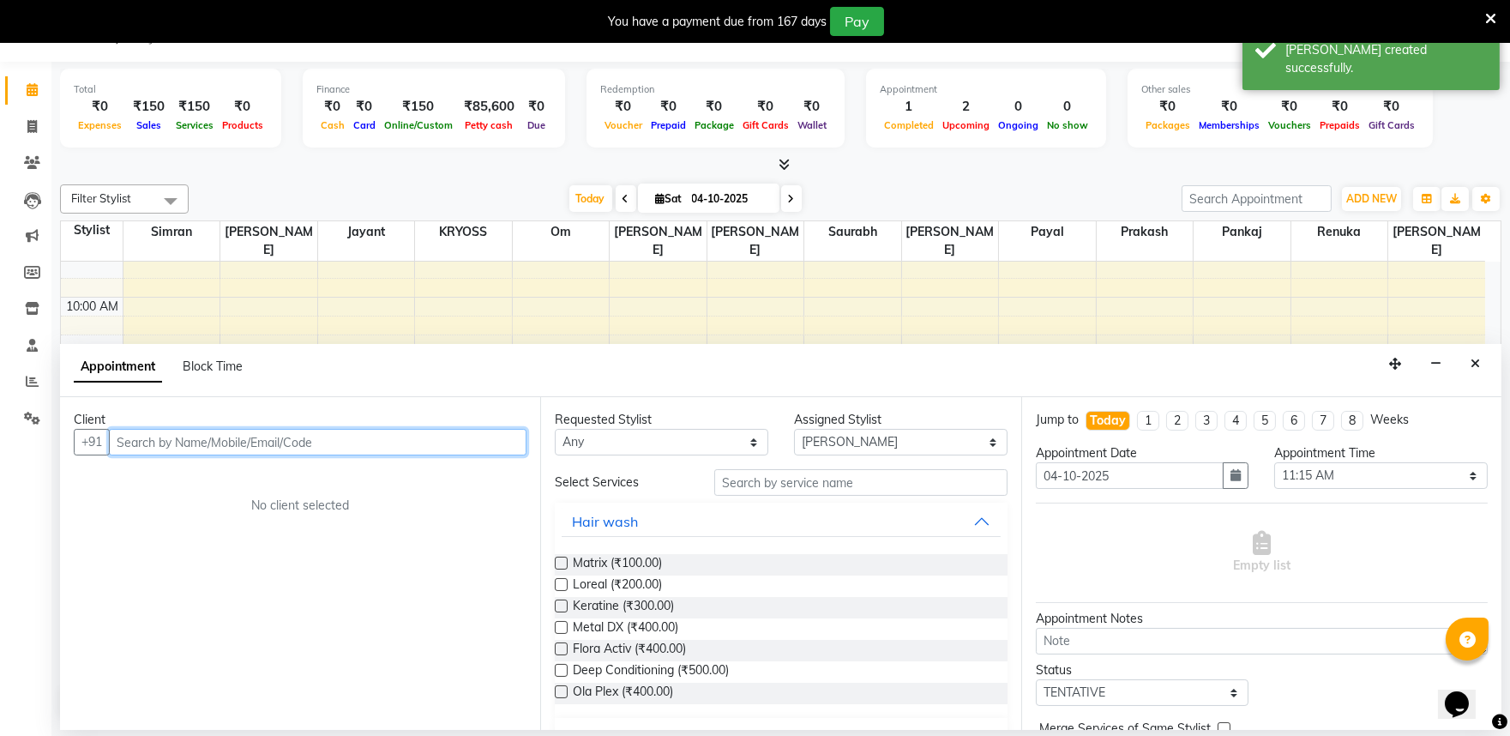
click at [243, 452] on input "text" at bounding box center [318, 442] width 418 height 27
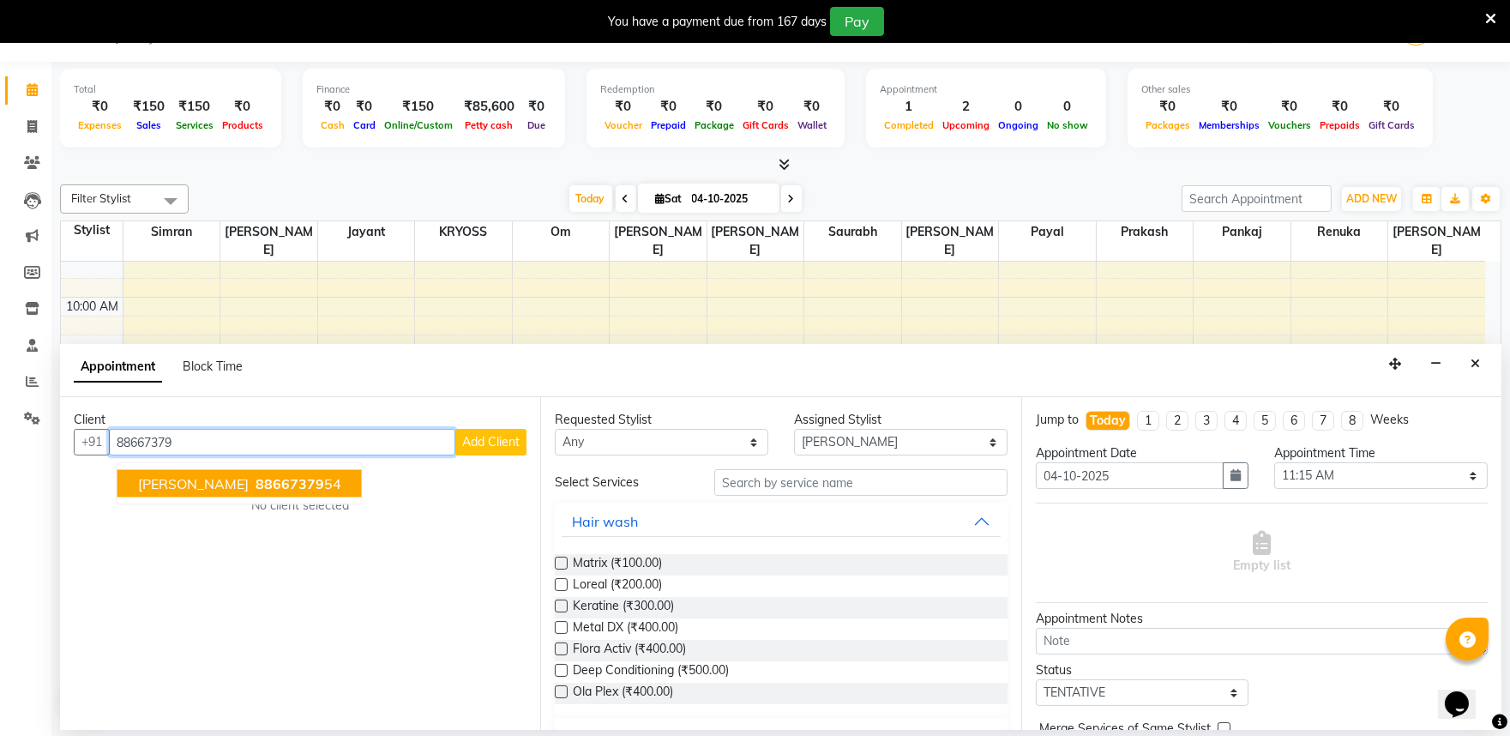
click at [143, 491] on span "JAY" at bounding box center [193, 483] width 111 height 17
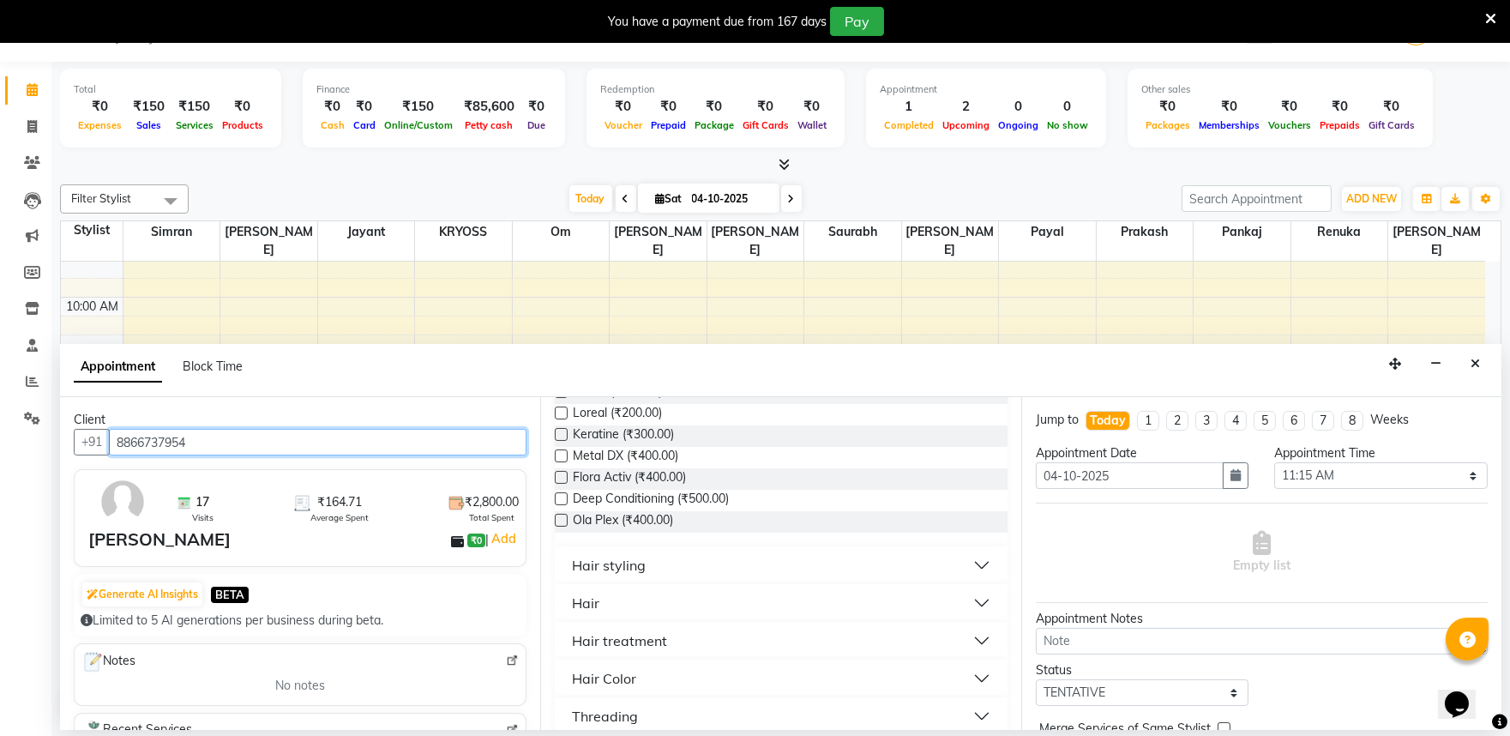
scroll to position [190, 0]
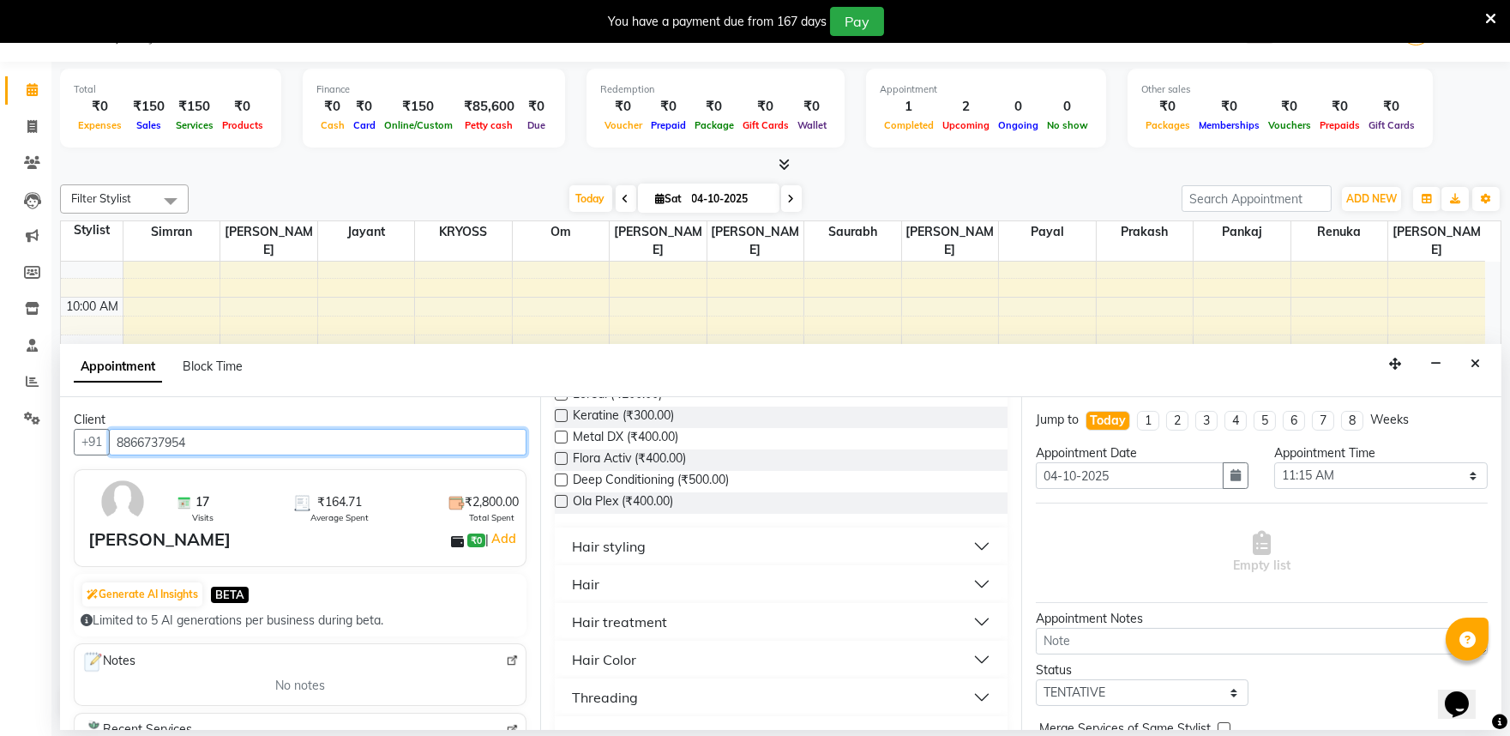
type input "8866737954"
click at [583, 594] on div "Hair" at bounding box center [585, 584] width 27 height 21
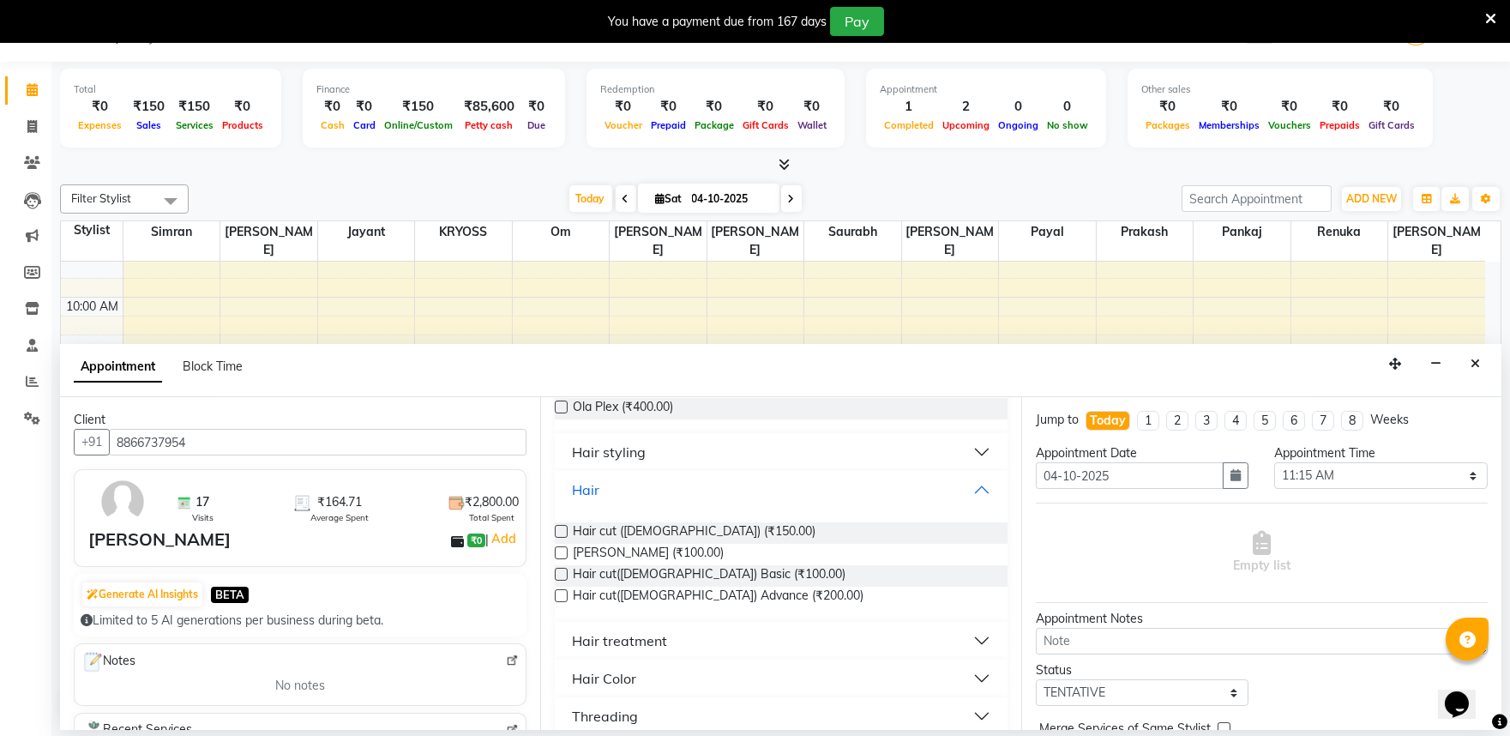
scroll to position [286, 0]
click at [568, 537] on label at bounding box center [561, 530] width 13 height 13
click at [566, 538] on input "checkbox" at bounding box center [560, 532] width 11 height 11
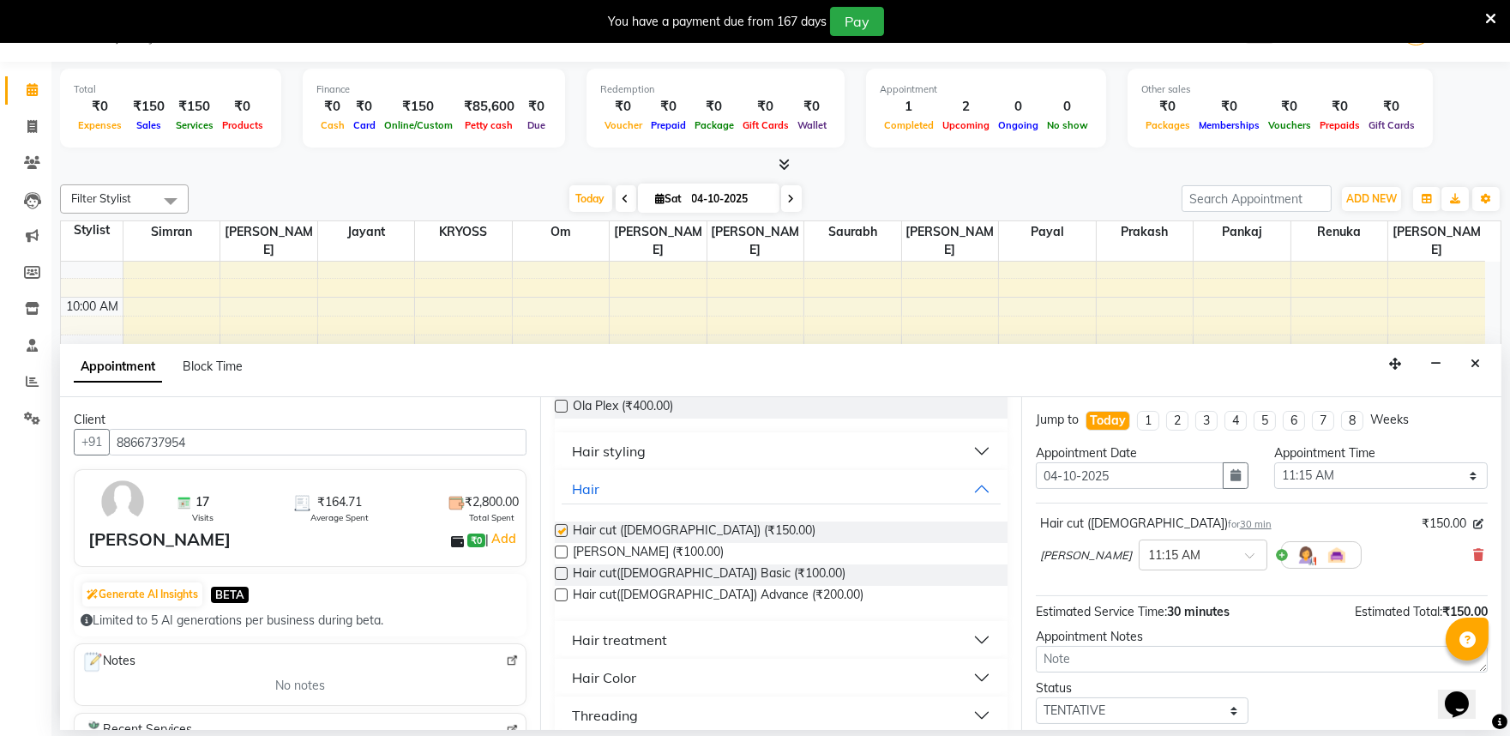
checkbox input "false"
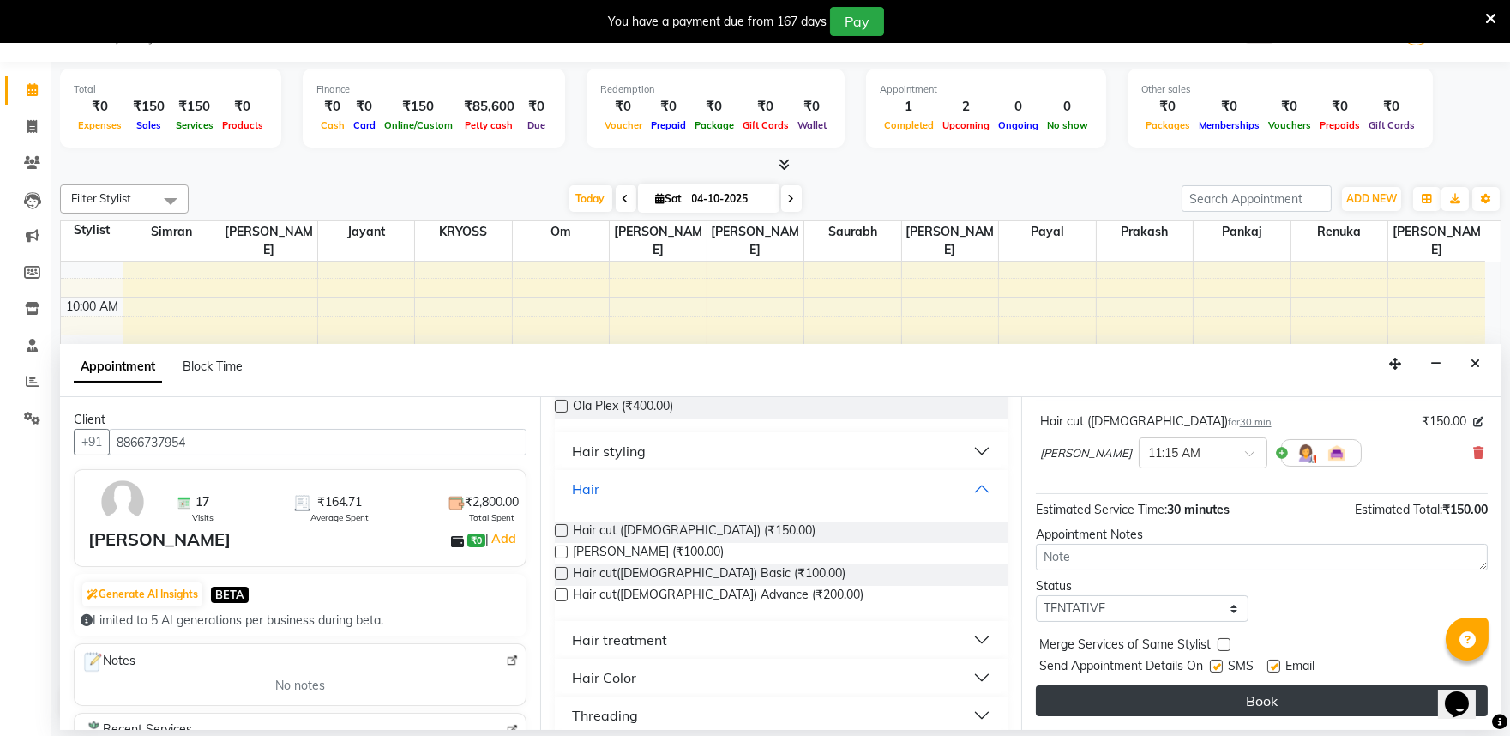
scroll to position [137, 0]
click at [1266, 697] on button "Book" at bounding box center [1262, 700] width 452 height 31
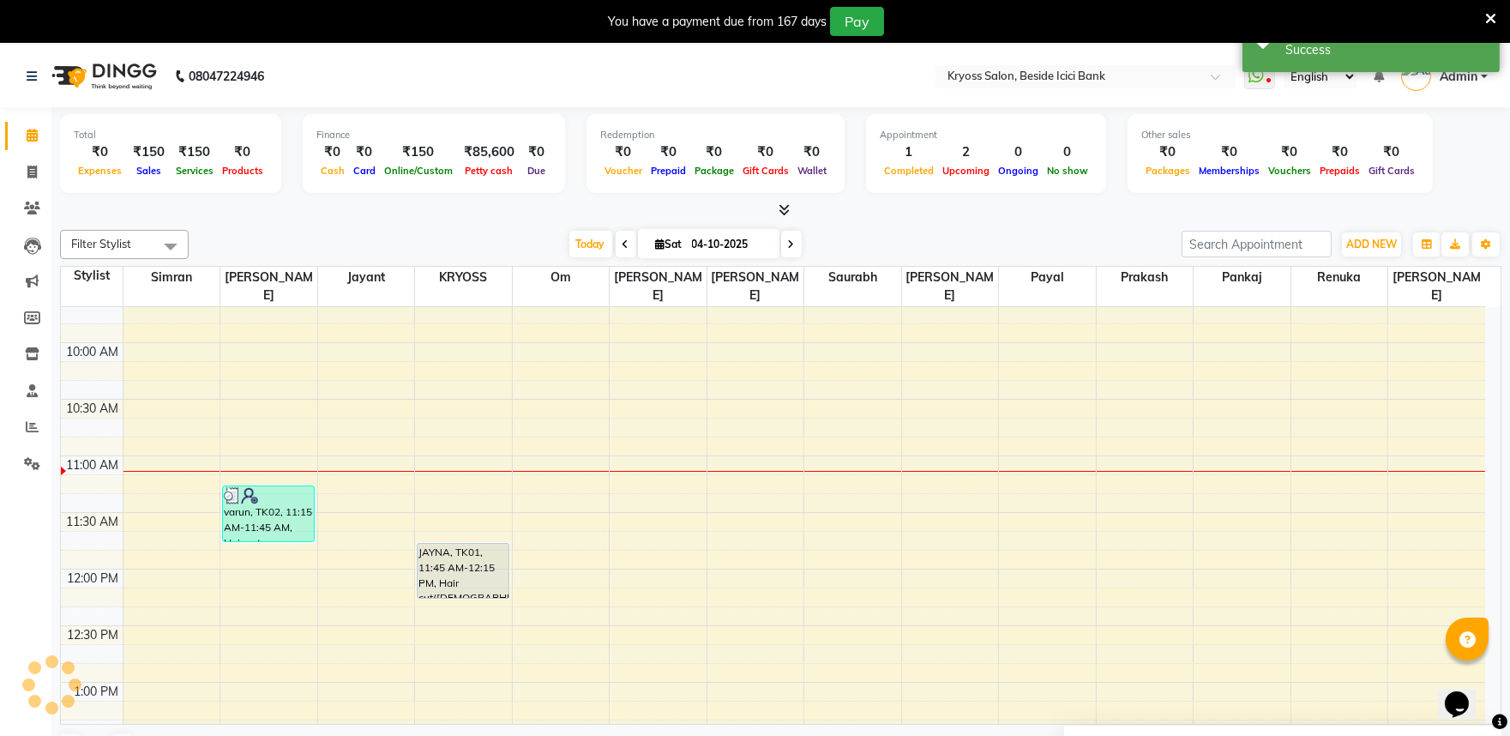
scroll to position [0, 0]
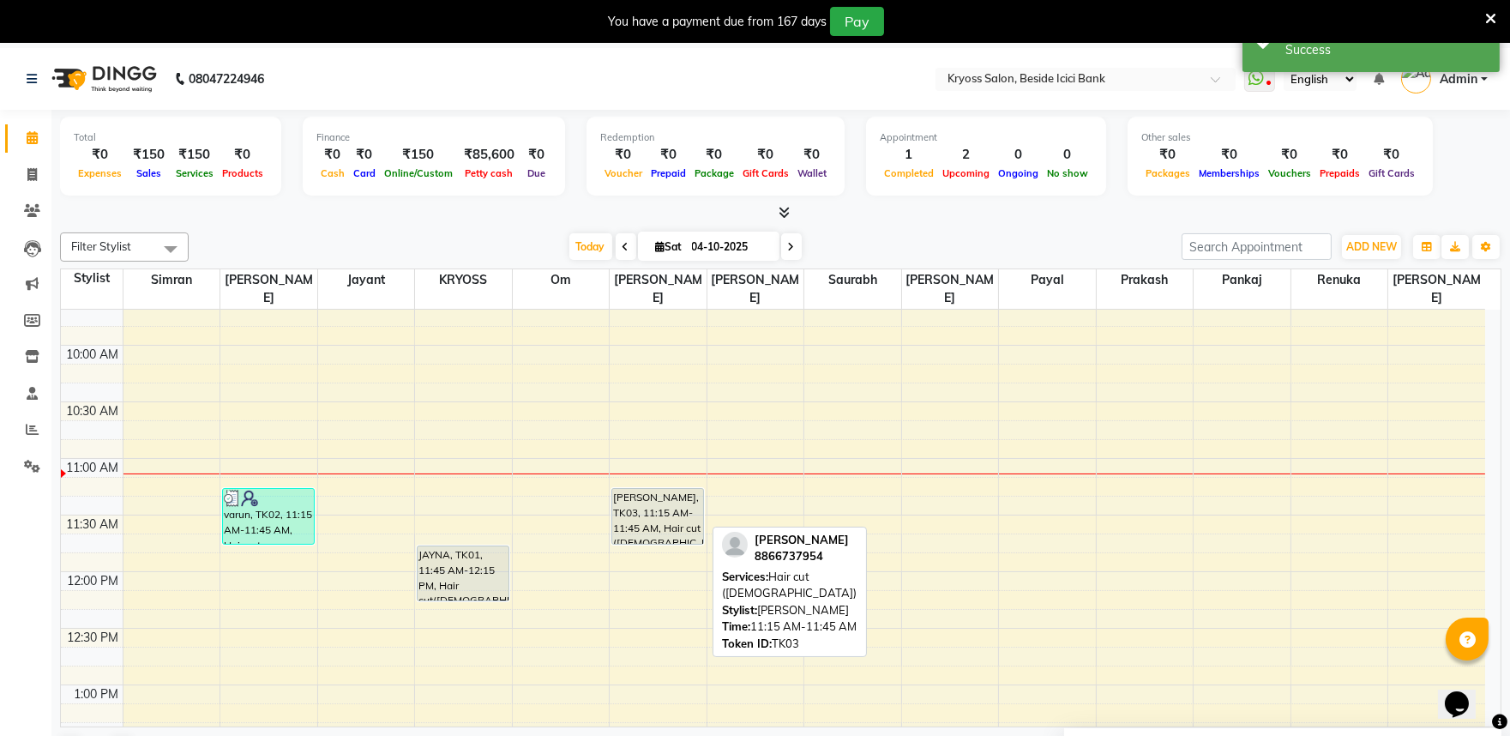
click at [670, 501] on div "JAY, TK03, 11:15 AM-11:45 AM, Hair cut (Male)" at bounding box center [657, 516] width 91 height 55
select select "7"
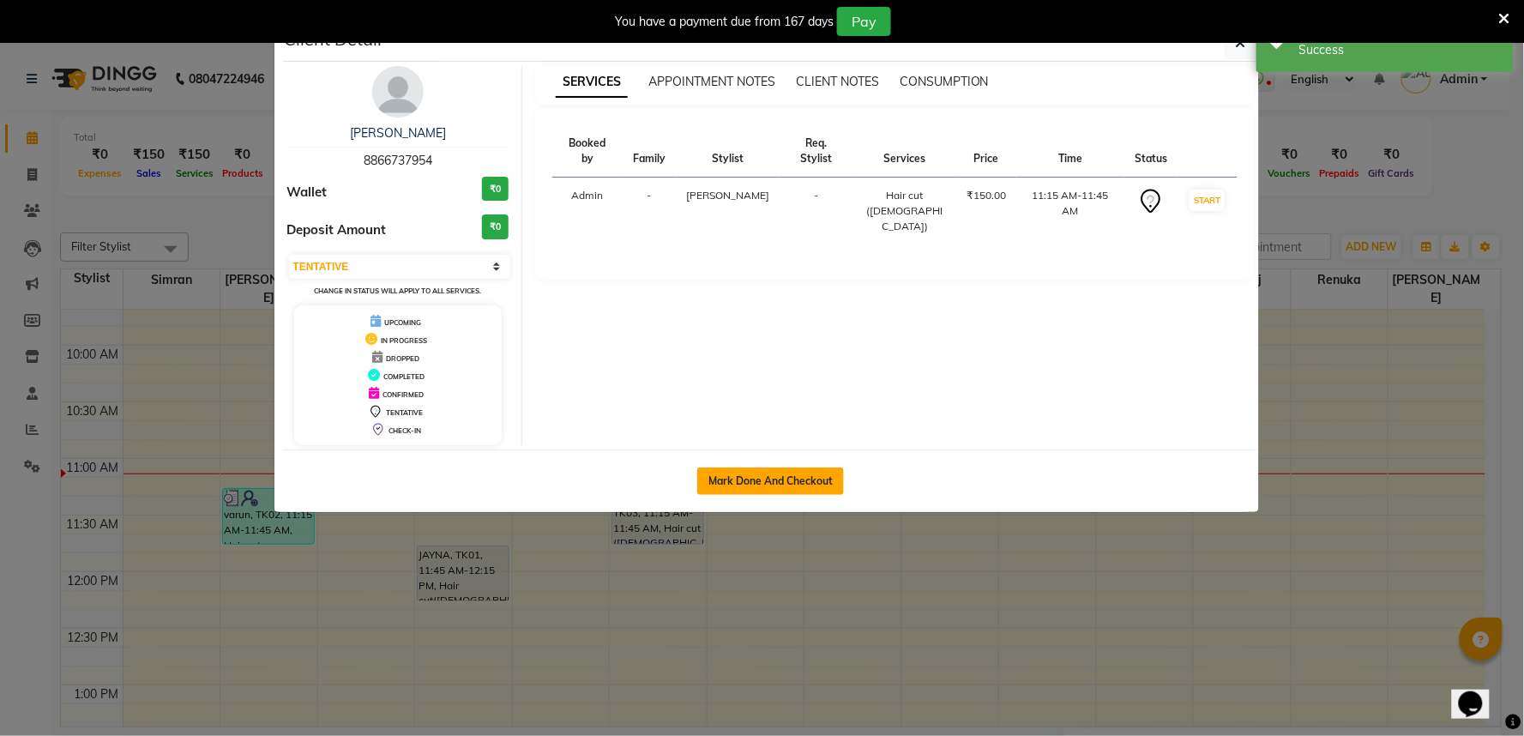
click at [720, 495] on button "Mark Done And Checkout" at bounding box center [770, 480] width 147 height 27
select select "service"
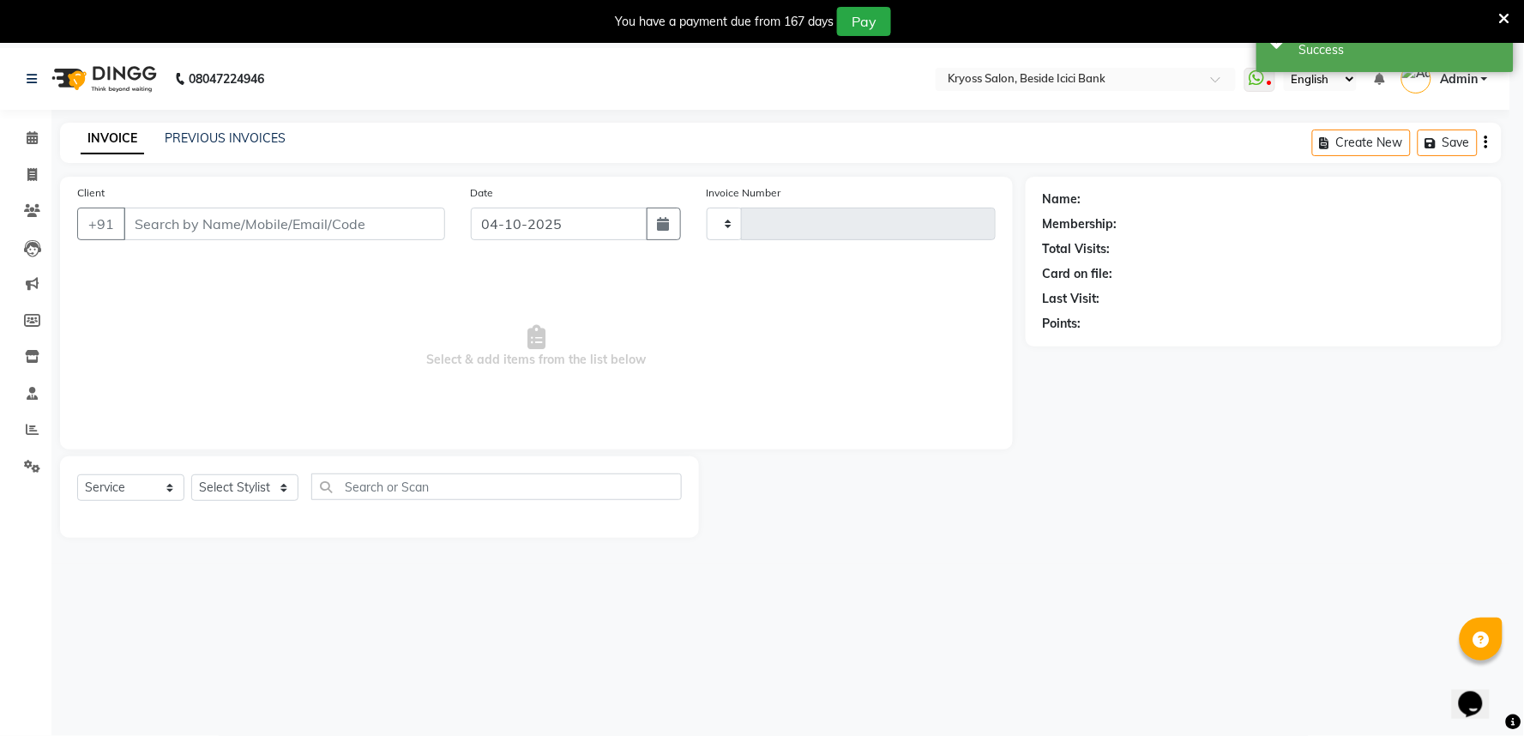
type input "14423"
select select "3"
select select "5439"
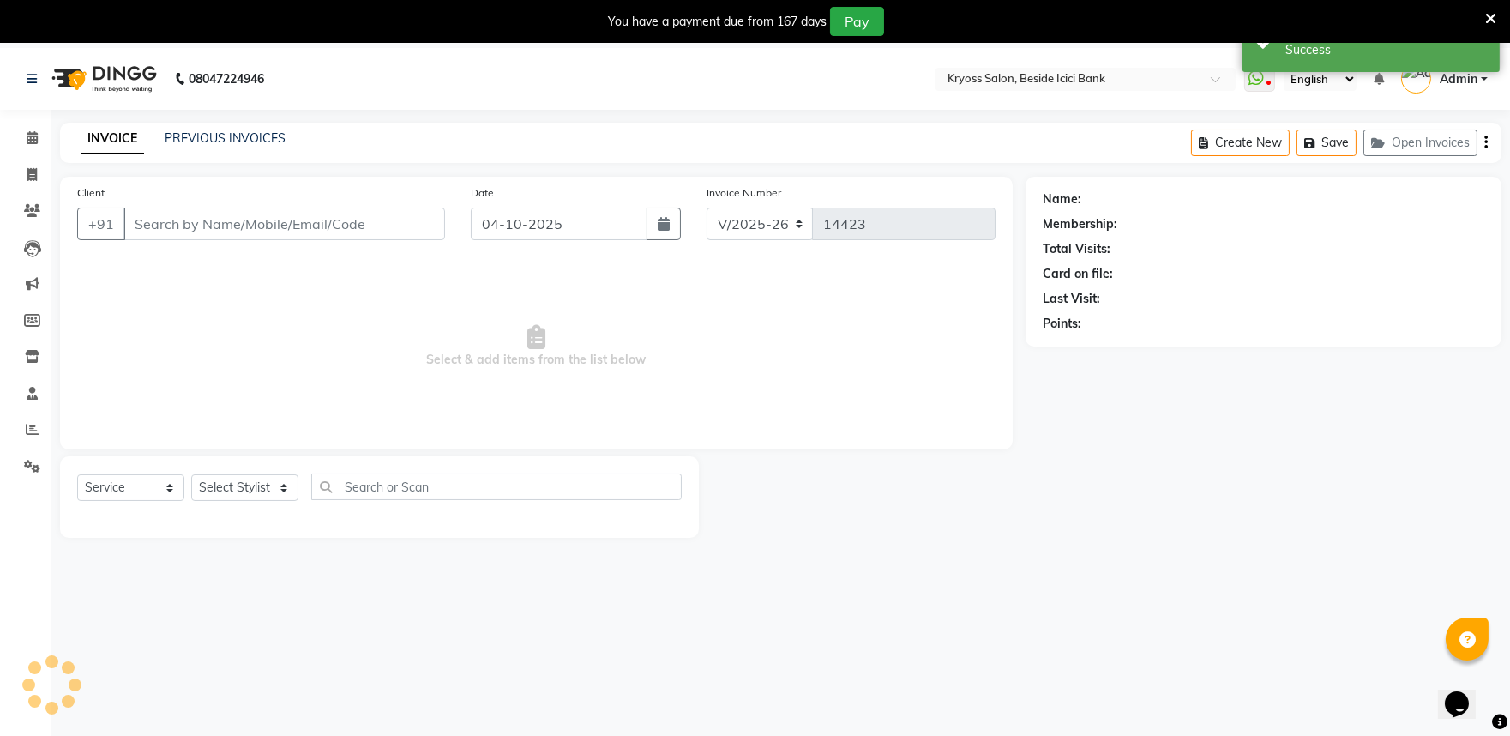
type input "8866737954"
select select "52623"
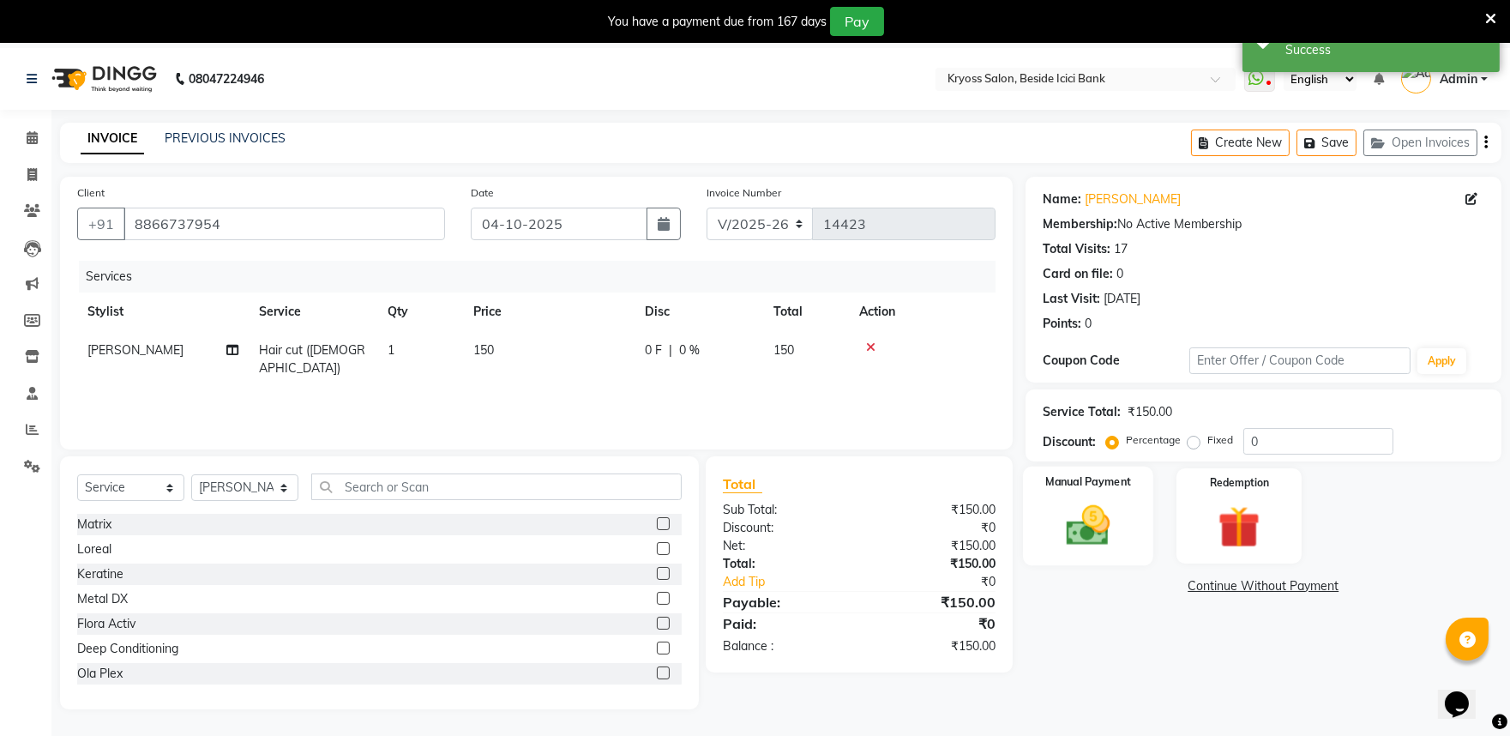
click at [1092, 550] on img at bounding box center [1087, 525] width 71 height 51
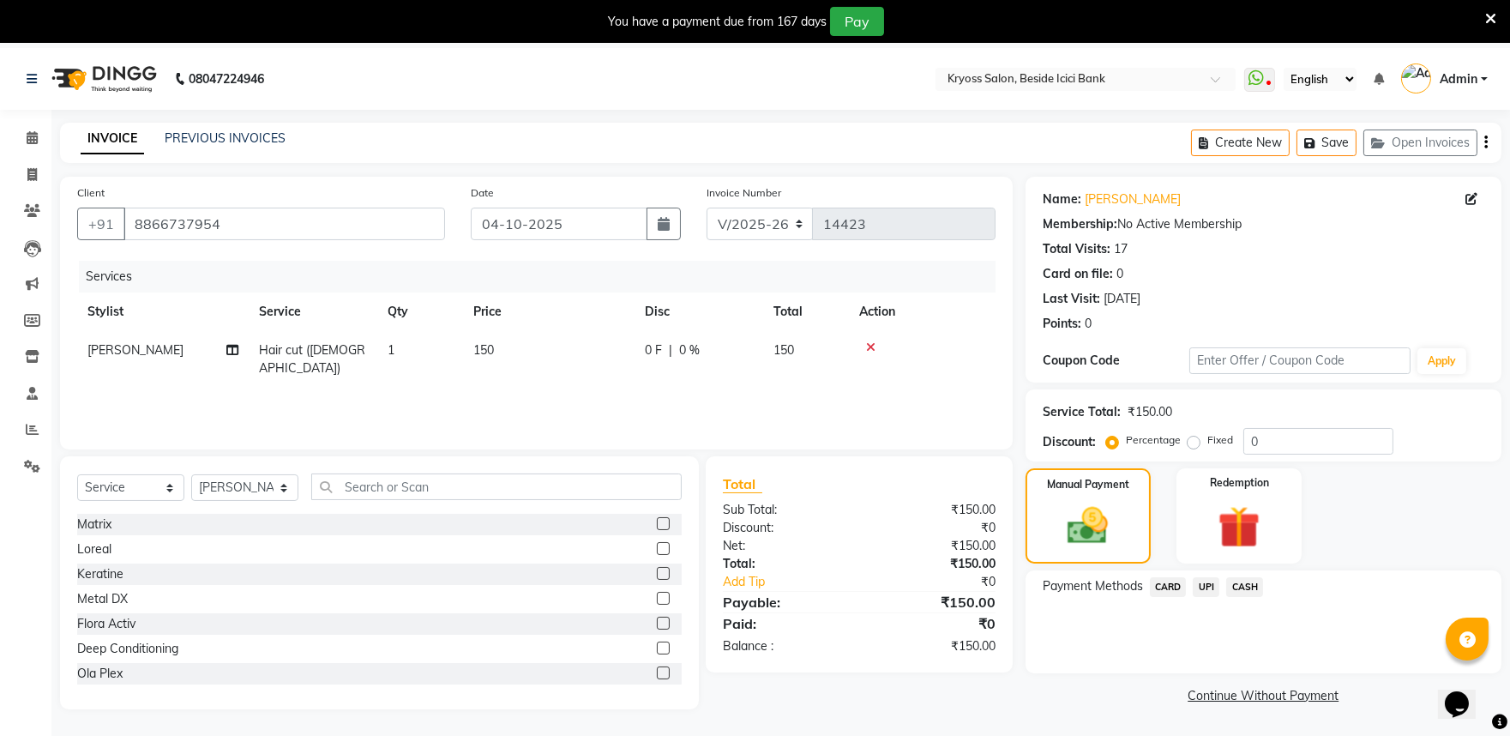
click at [1216, 597] on span "UPI" at bounding box center [1206, 587] width 27 height 20
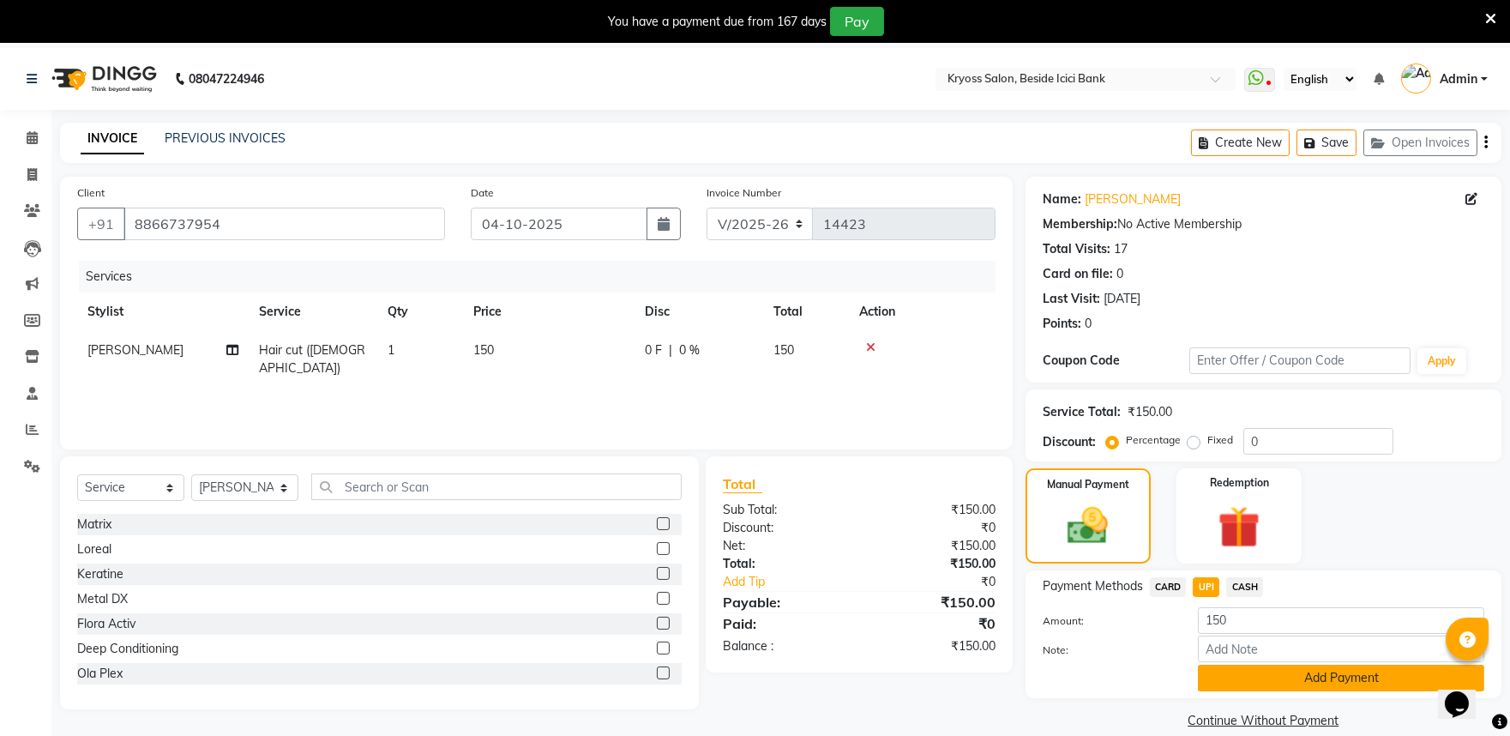
click at [1312, 691] on button "Add Payment" at bounding box center [1341, 678] width 286 height 27
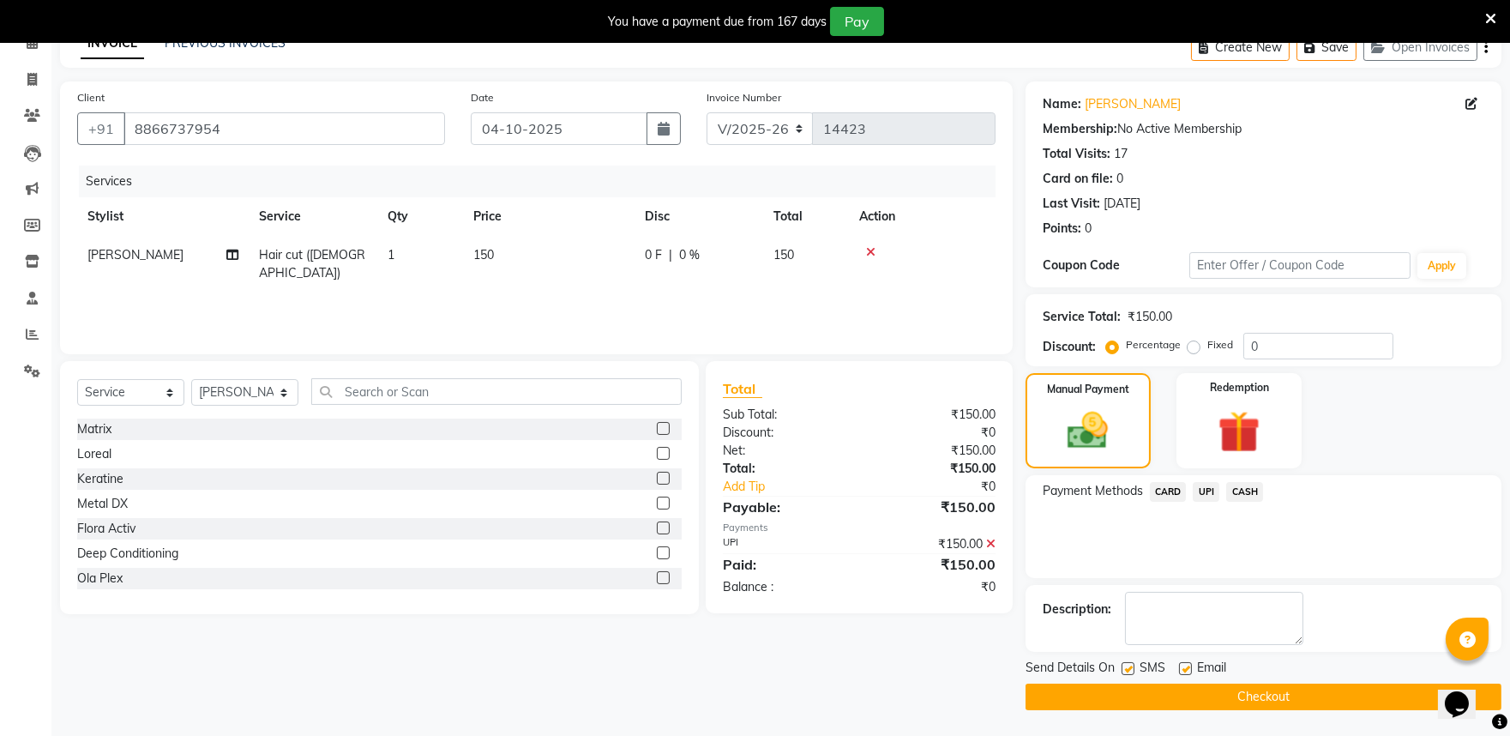
scroll to position [135, 0]
click at [1293, 692] on button "Checkout" at bounding box center [1264, 696] width 476 height 27
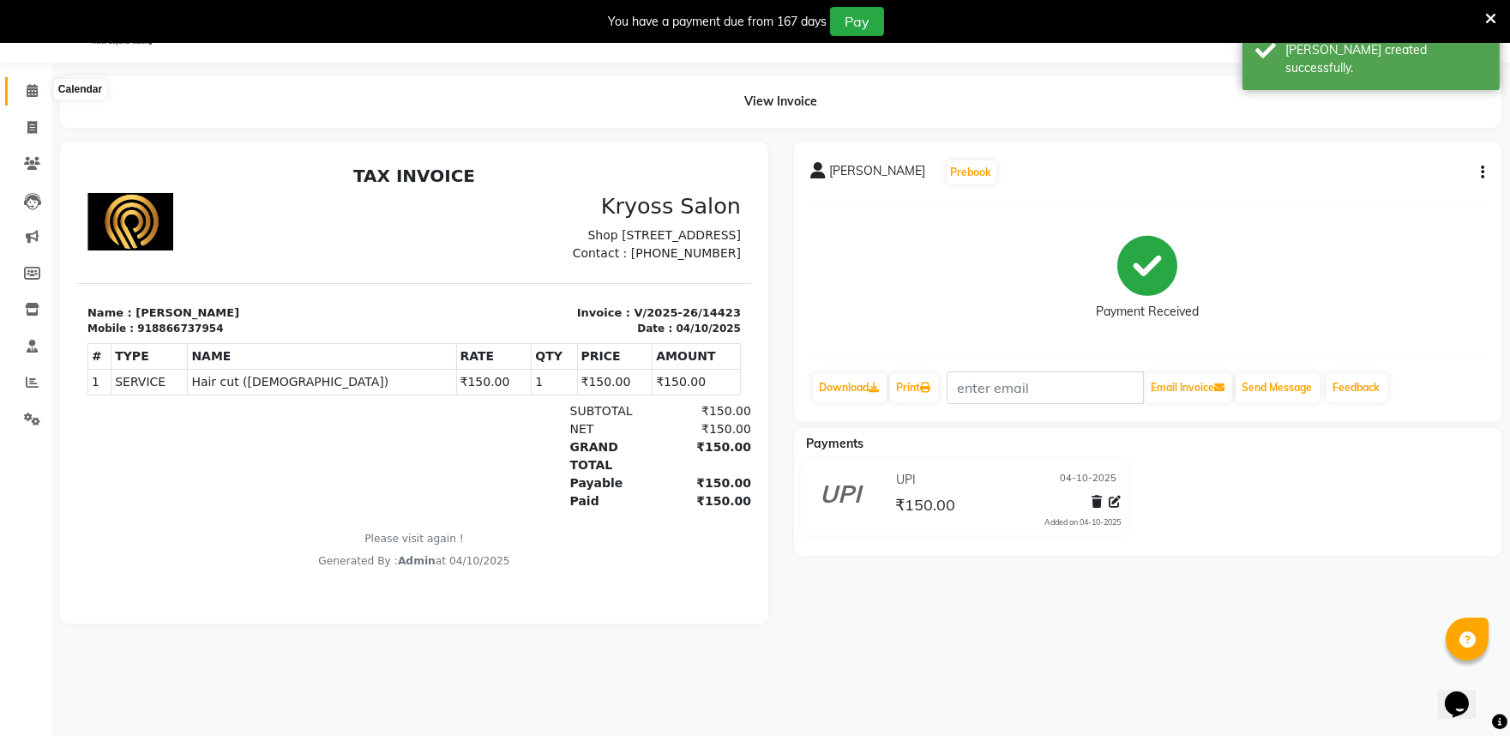
click at [31, 89] on icon at bounding box center [32, 90] width 11 height 13
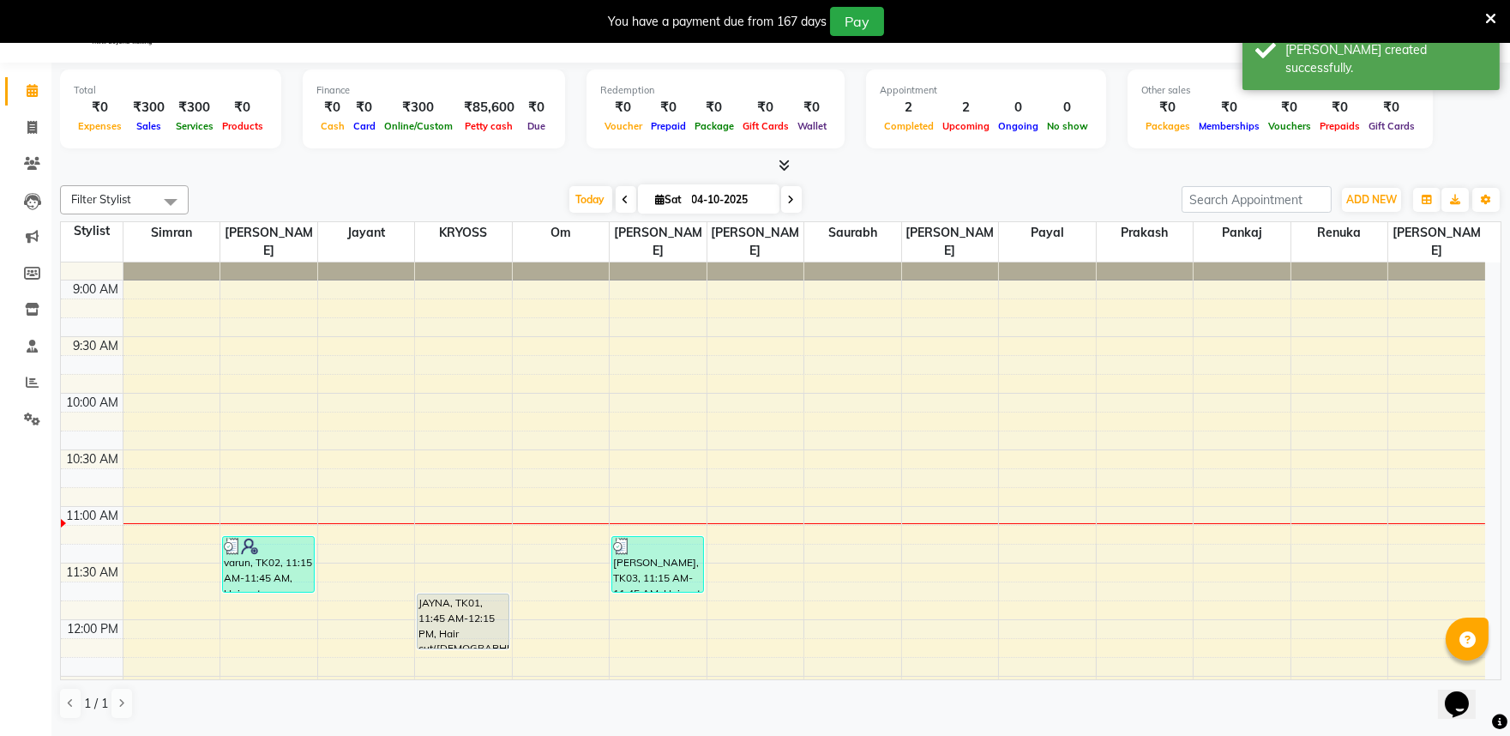
scroll to position [52, 0]
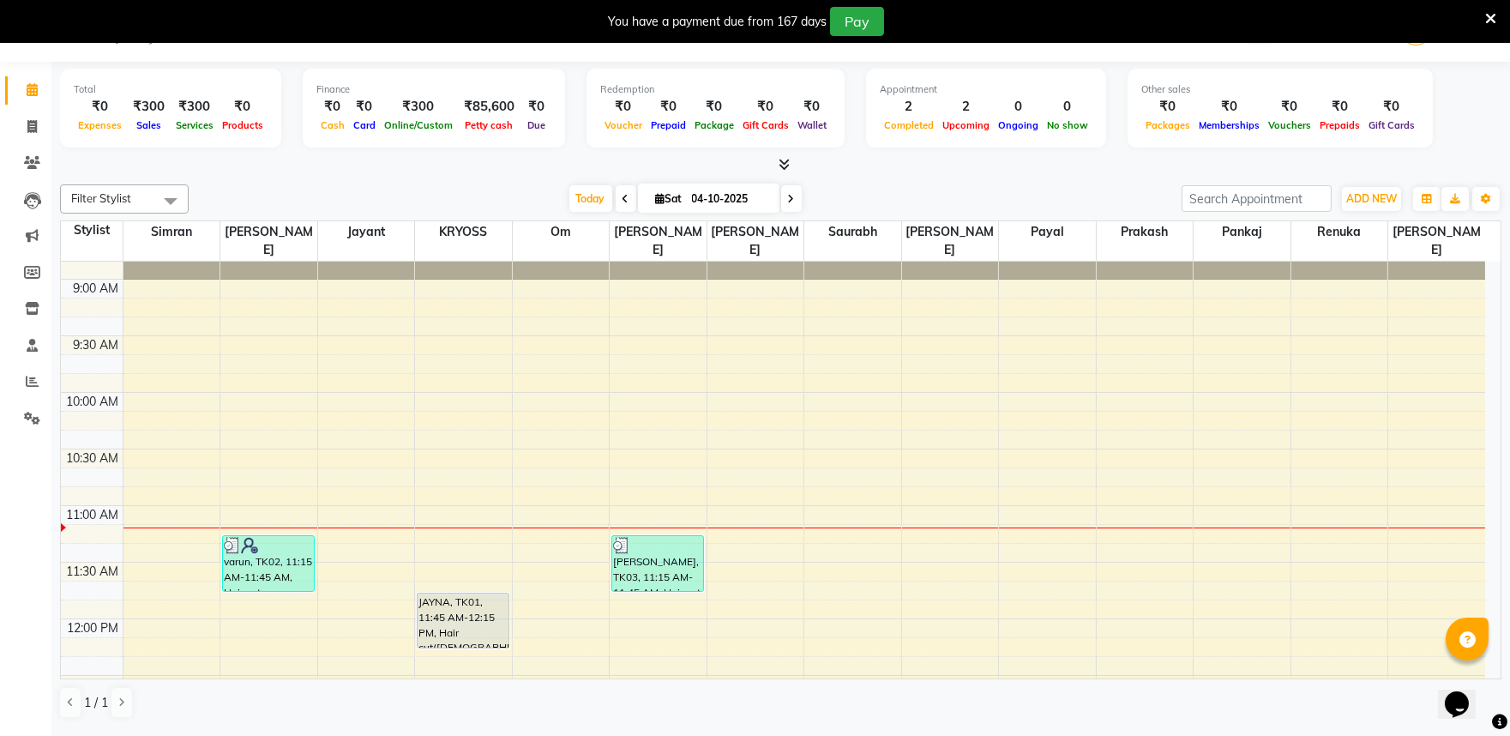
click at [617, 206] on span at bounding box center [626, 198] width 21 height 27
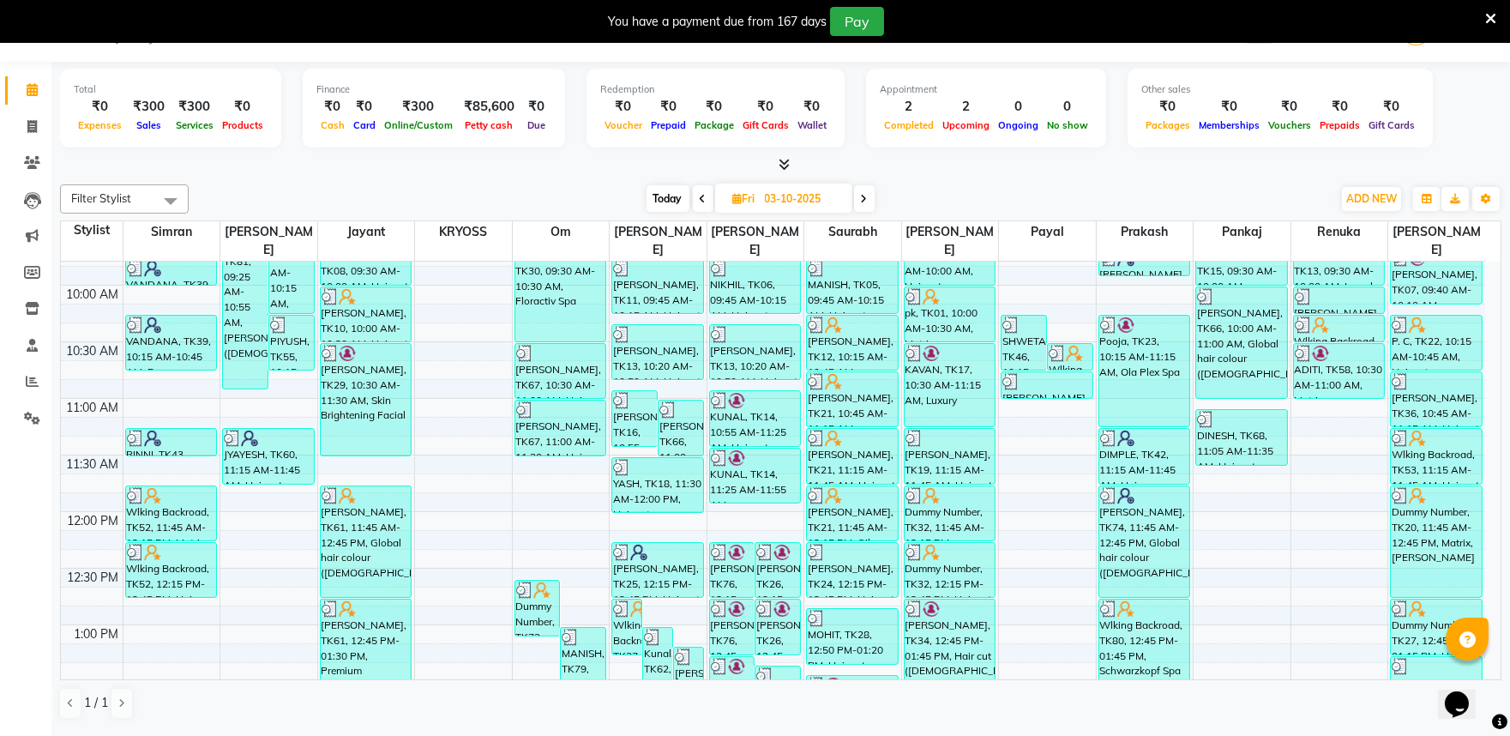
scroll to position [246, 0]
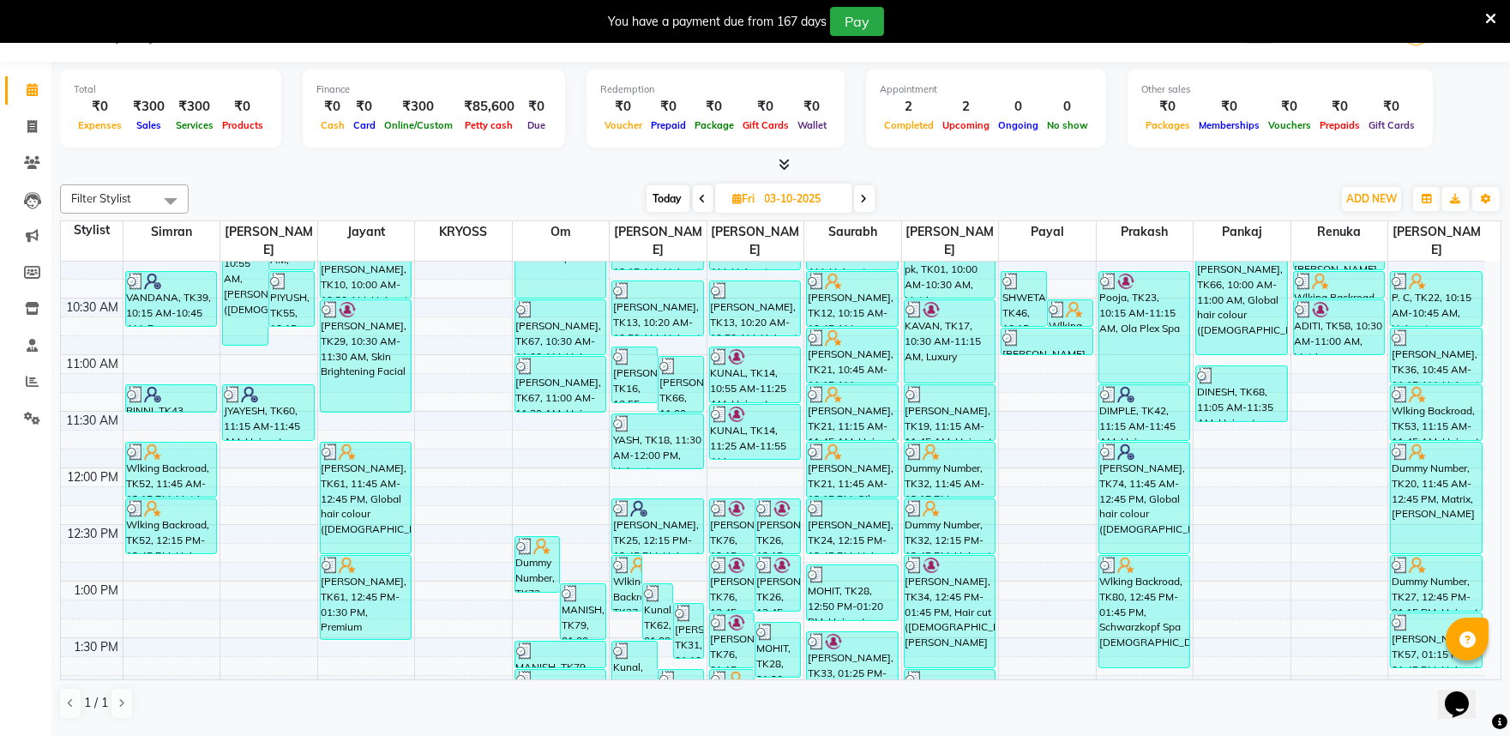
click at [872, 198] on span at bounding box center [864, 198] width 21 height 27
type input "04-10-2025"
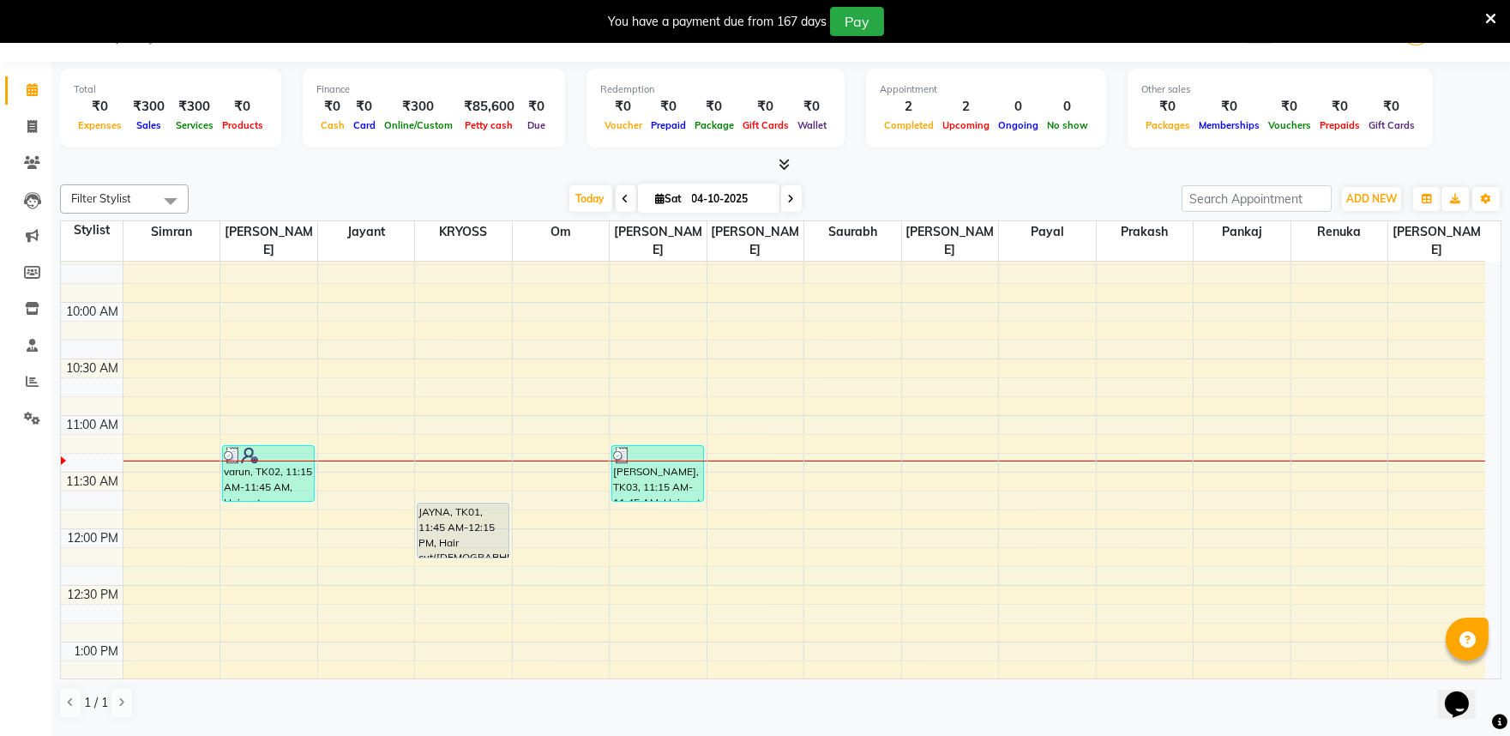
scroll to position [56, 0]
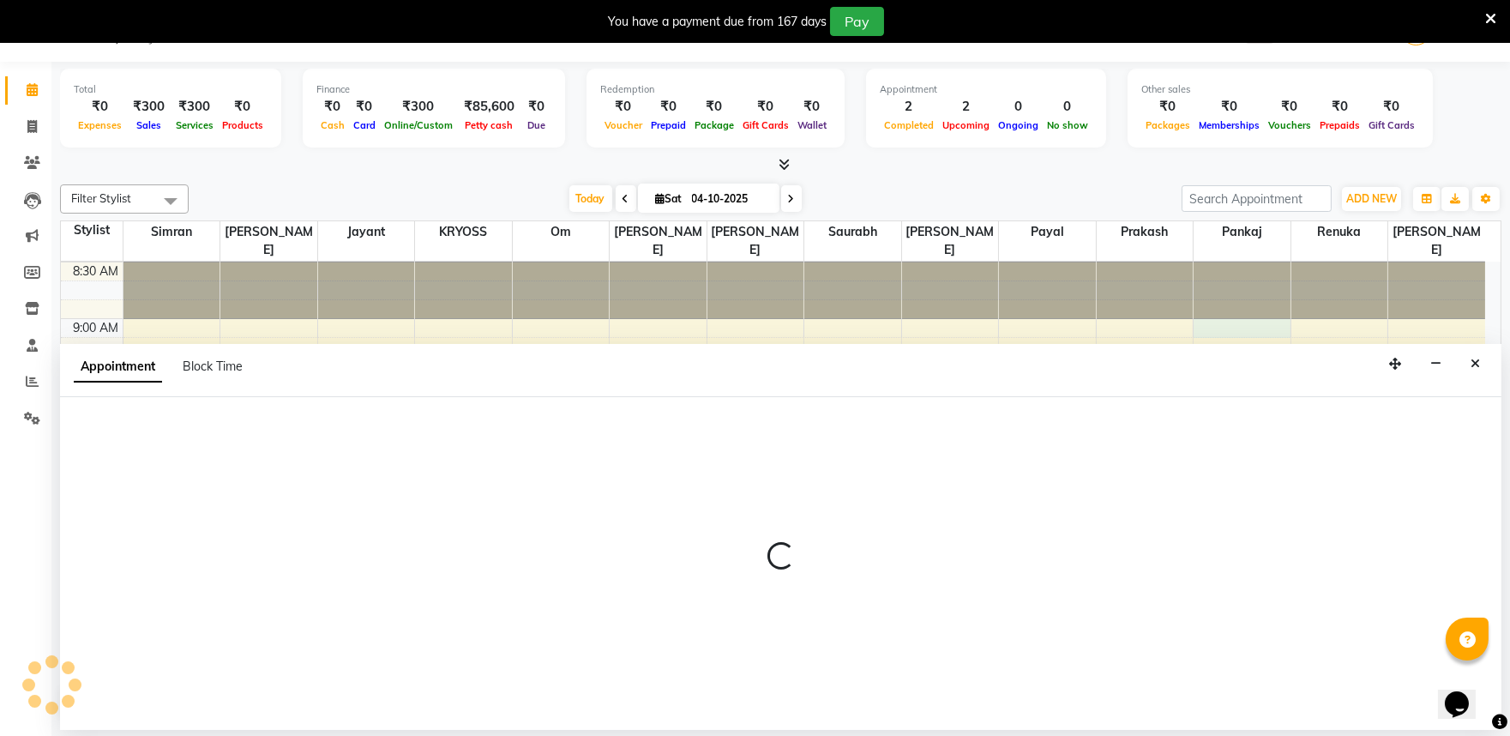
scroll to position [52, 0]
select select "36594"
select select "540"
select select "tentative"
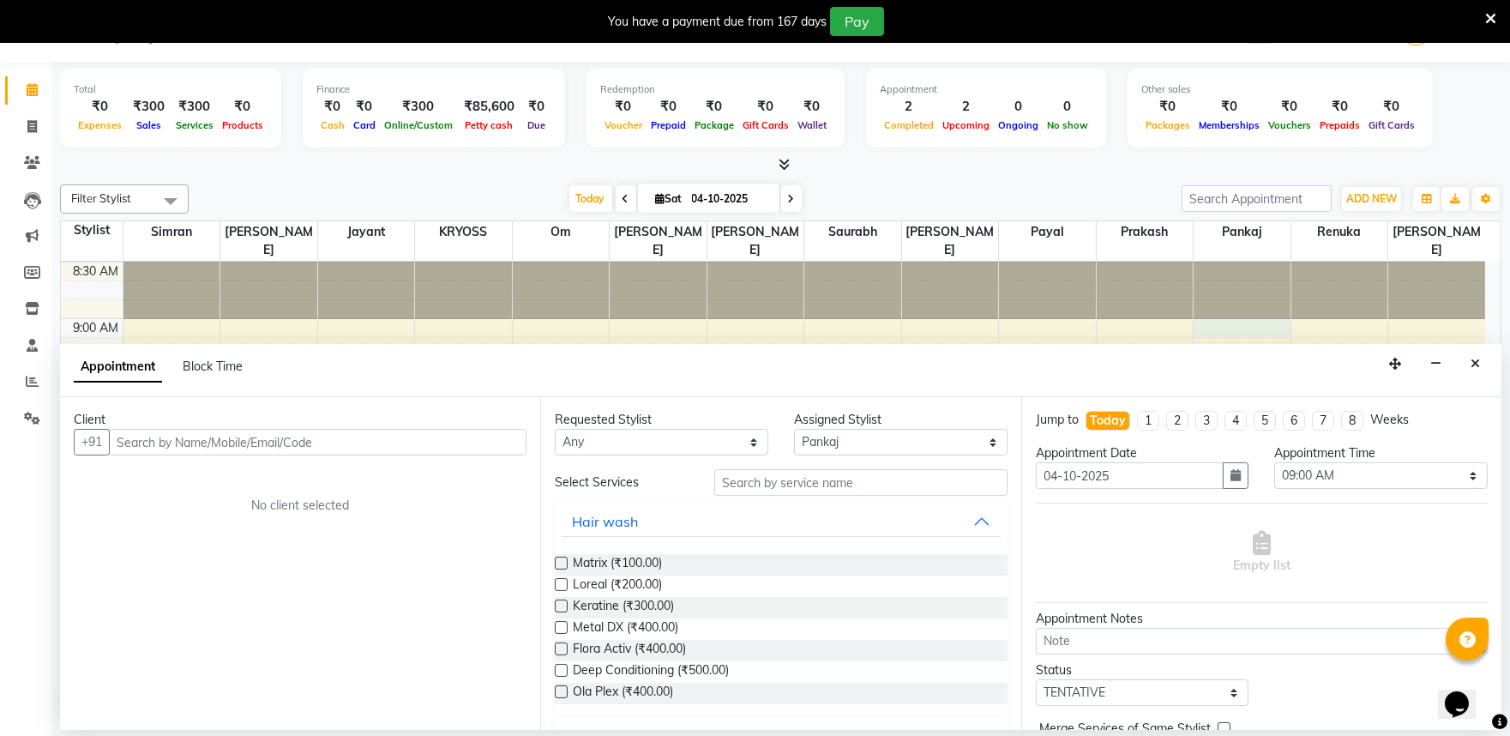
click at [435, 455] on input "text" at bounding box center [318, 442] width 418 height 27
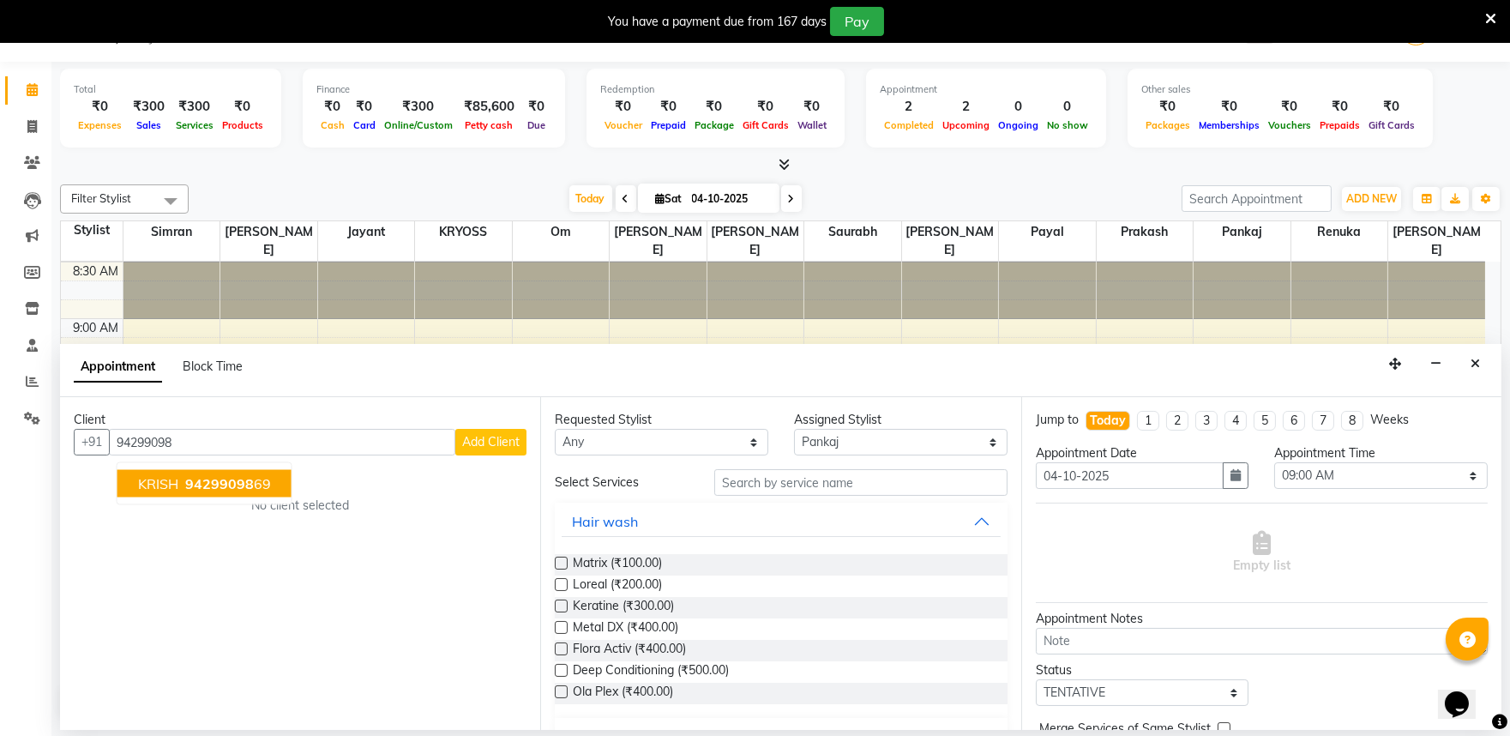
click at [268, 475] on ngb-typeahead-window "KRISH 94299098 69" at bounding box center [205, 483] width 176 height 43
click at [270, 497] on button "KRISH 94299098 69" at bounding box center [204, 483] width 174 height 27
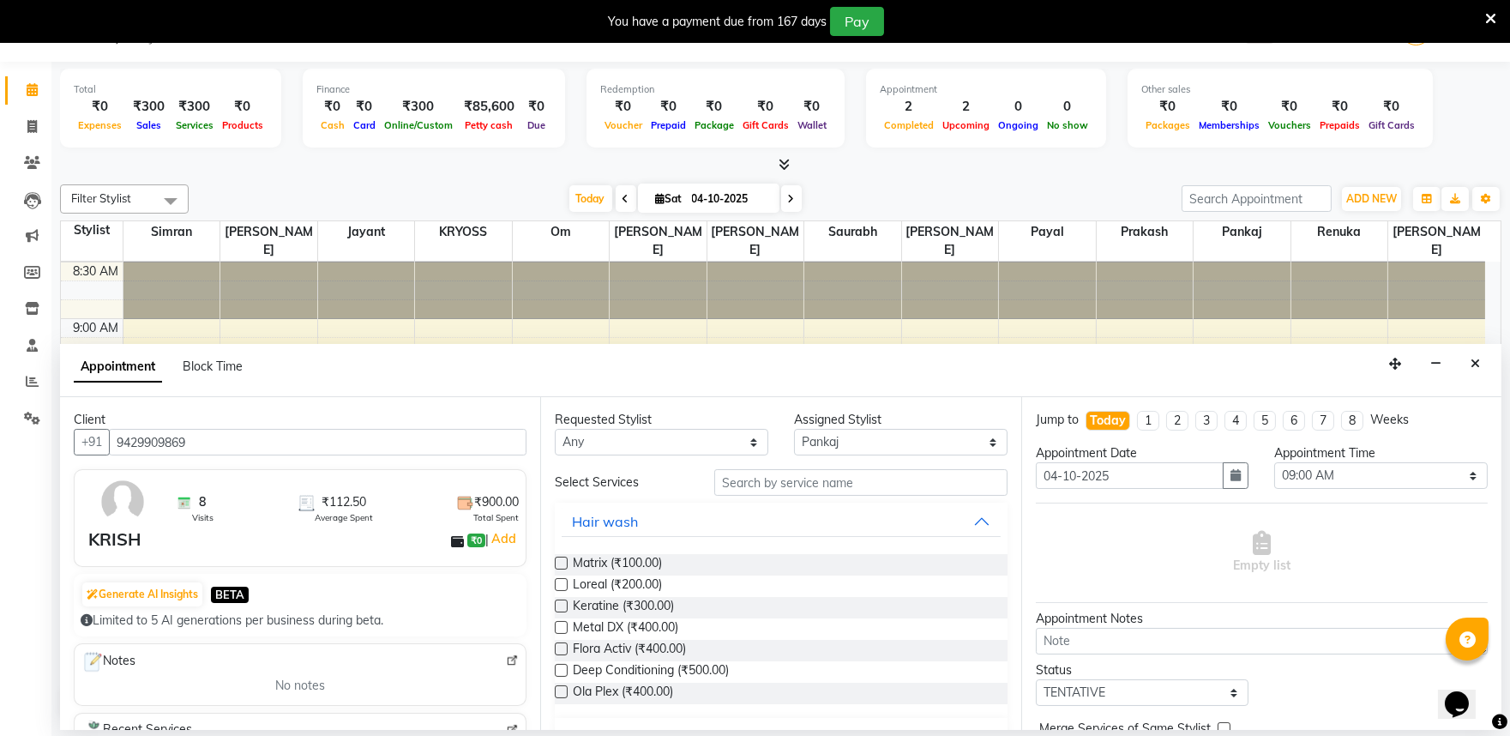
scroll to position [190, 0]
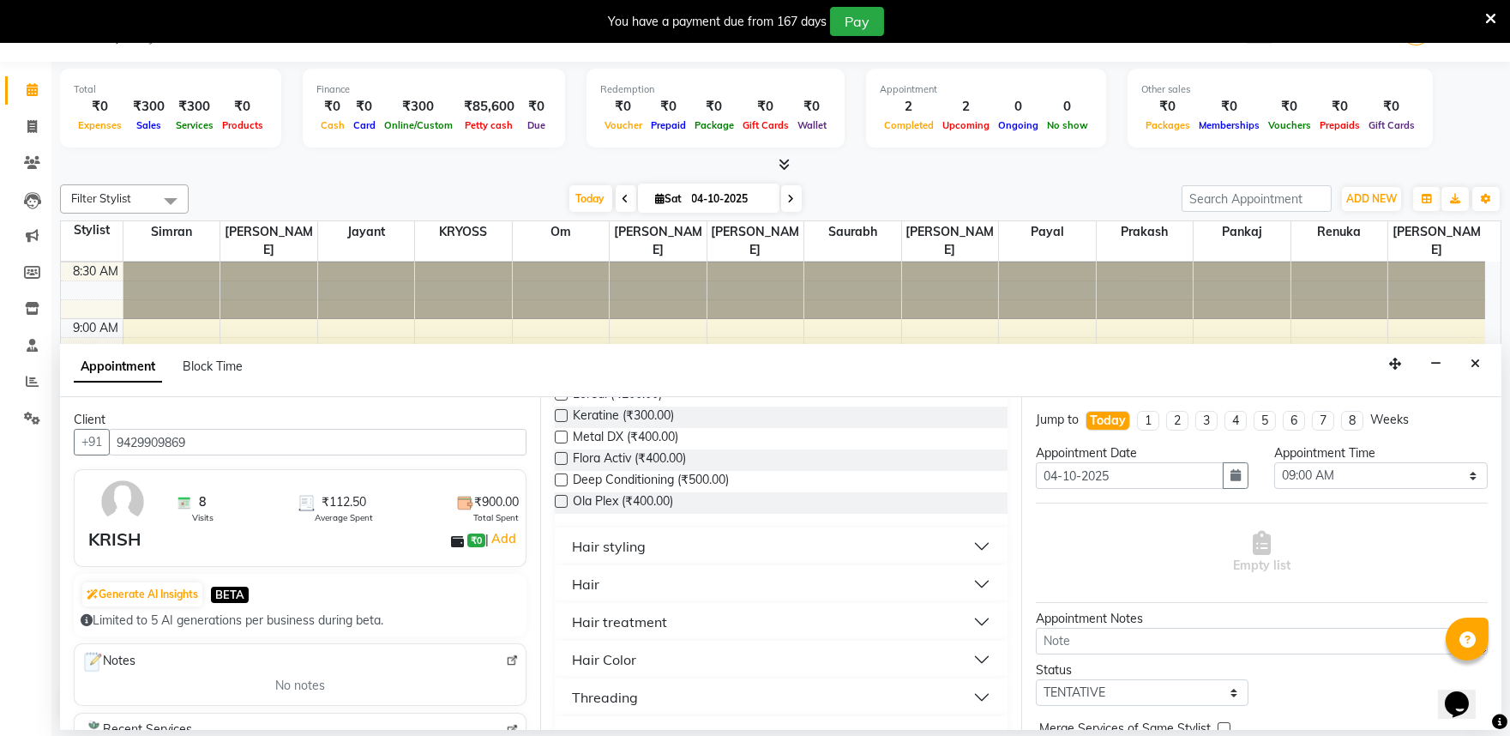
type input "9429909869"
click at [607, 599] on button "Hair" at bounding box center [781, 584] width 438 height 31
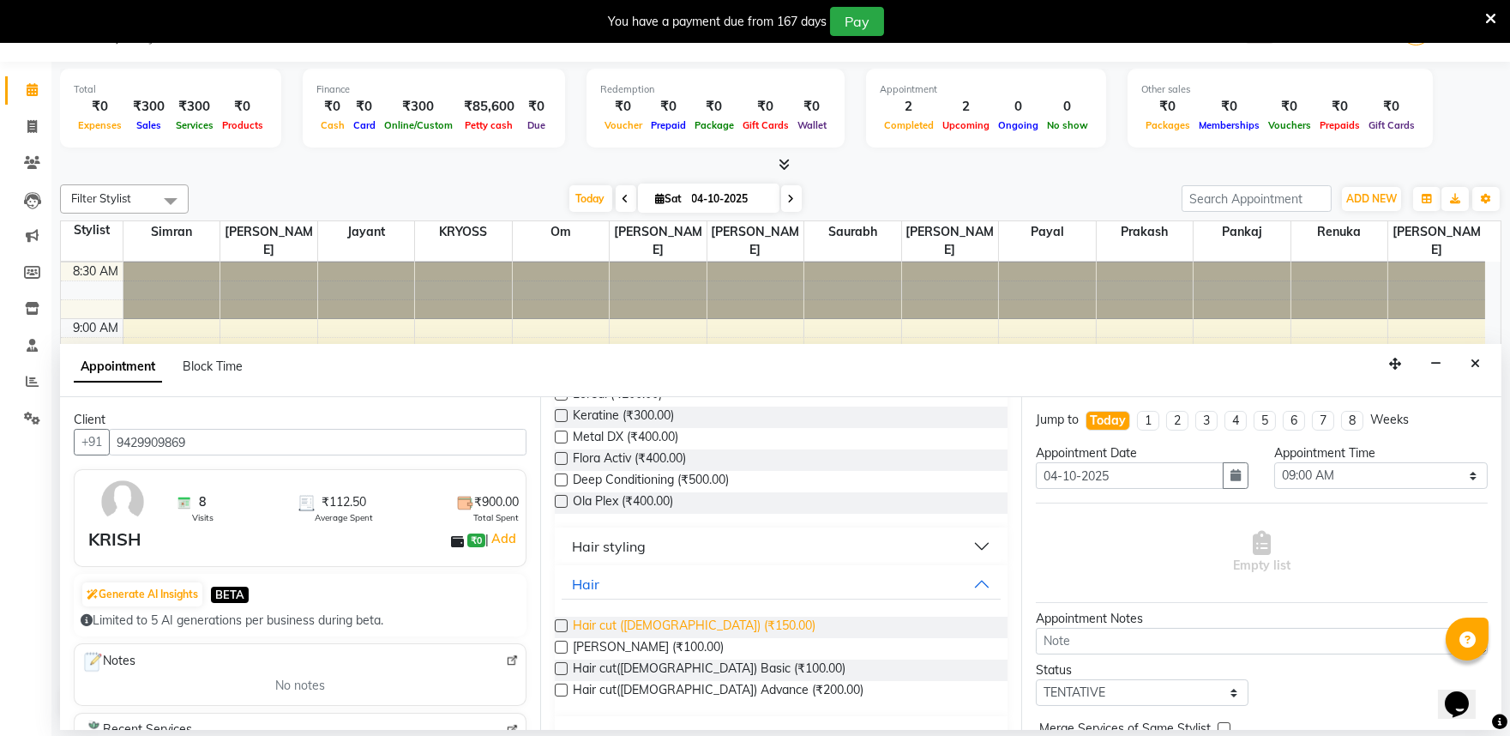
click at [646, 638] on span "Hair cut (Male) (₹150.00)" at bounding box center [694, 627] width 243 height 21
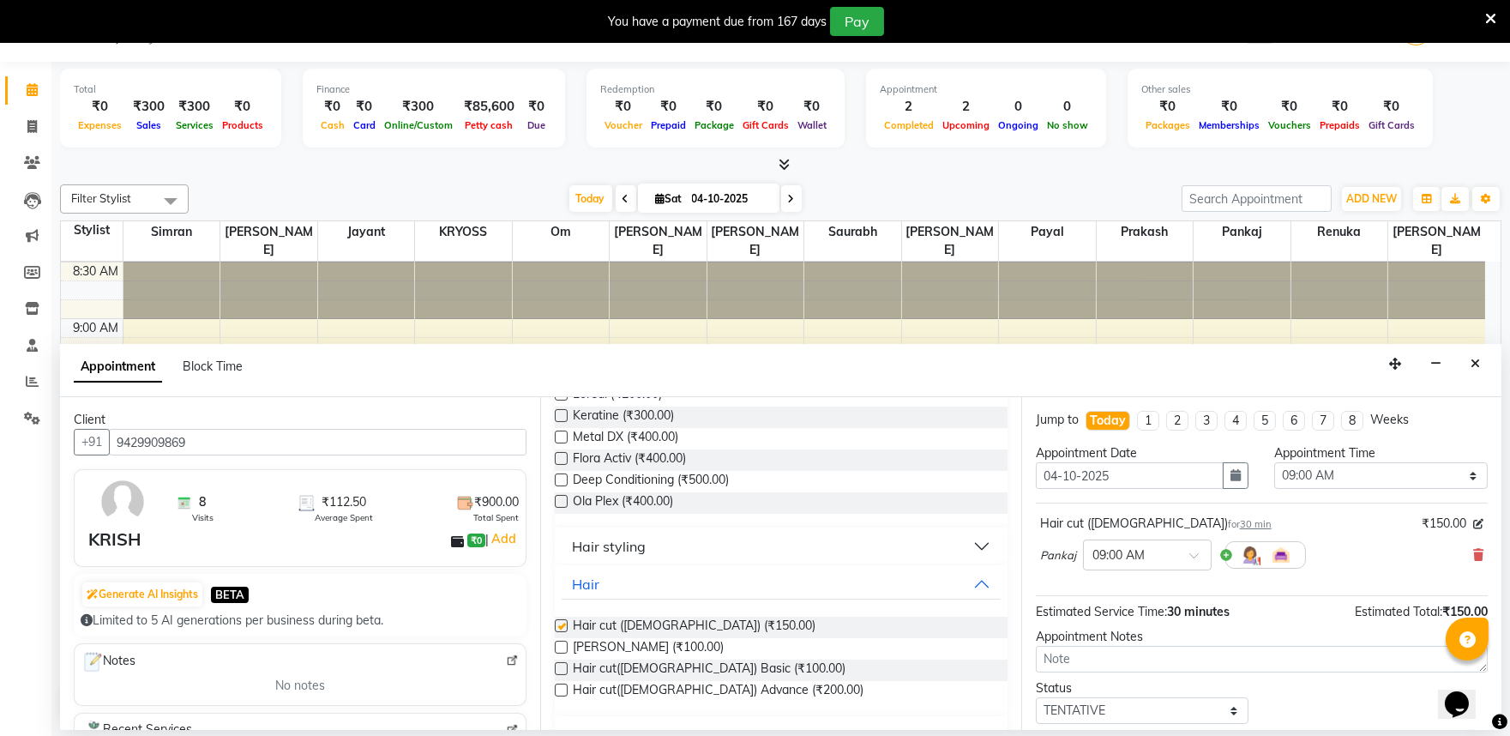
checkbox input "false"
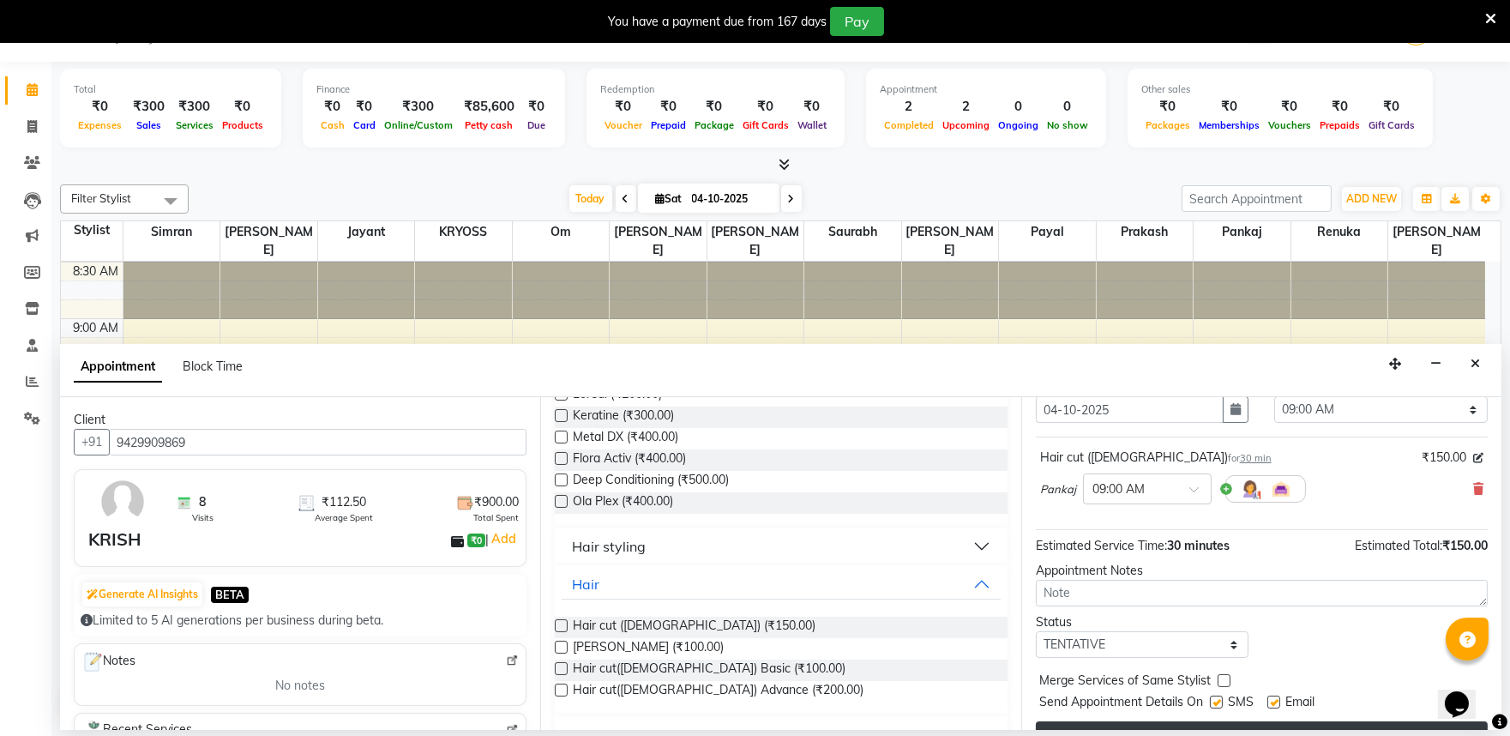
scroll to position [137, 0]
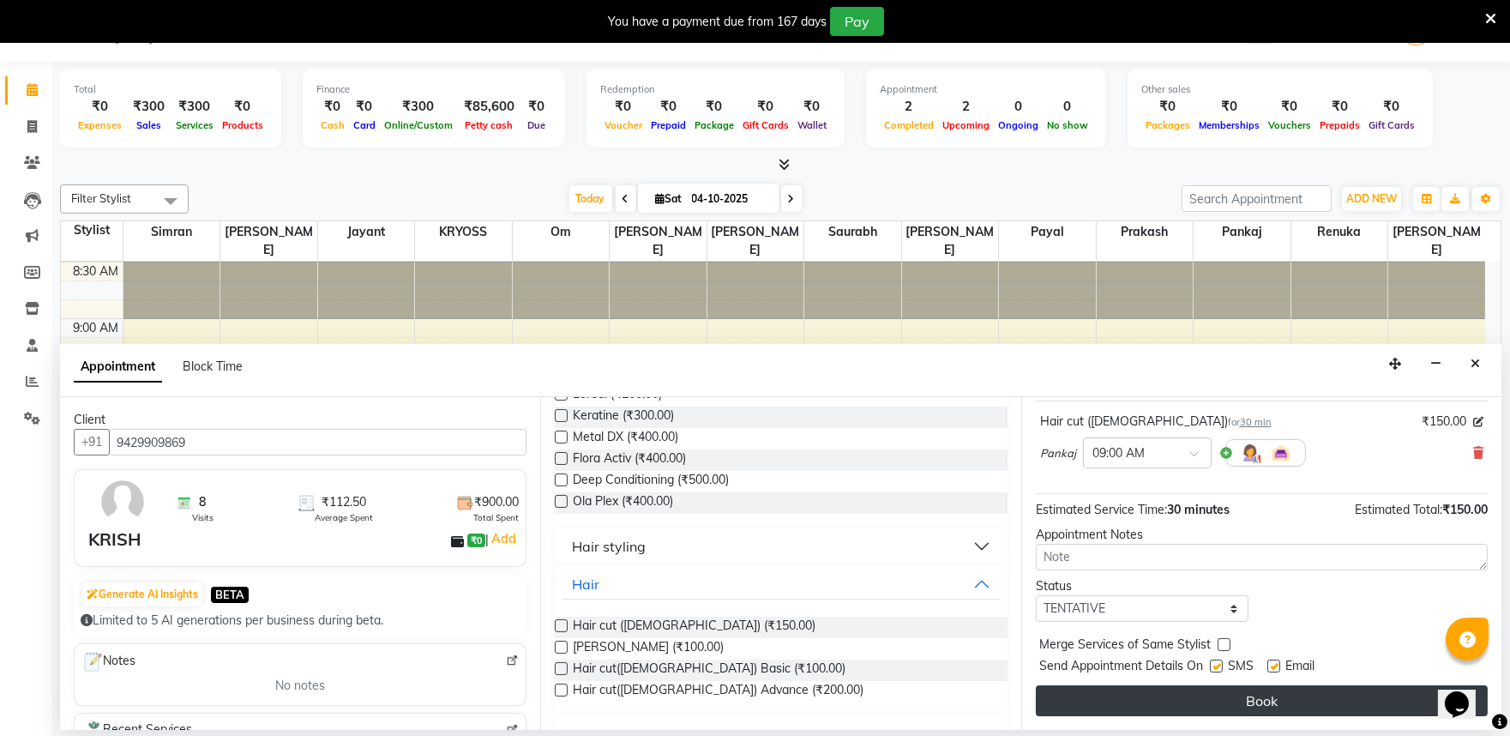
click at [1154, 698] on button "Book" at bounding box center [1262, 700] width 452 height 31
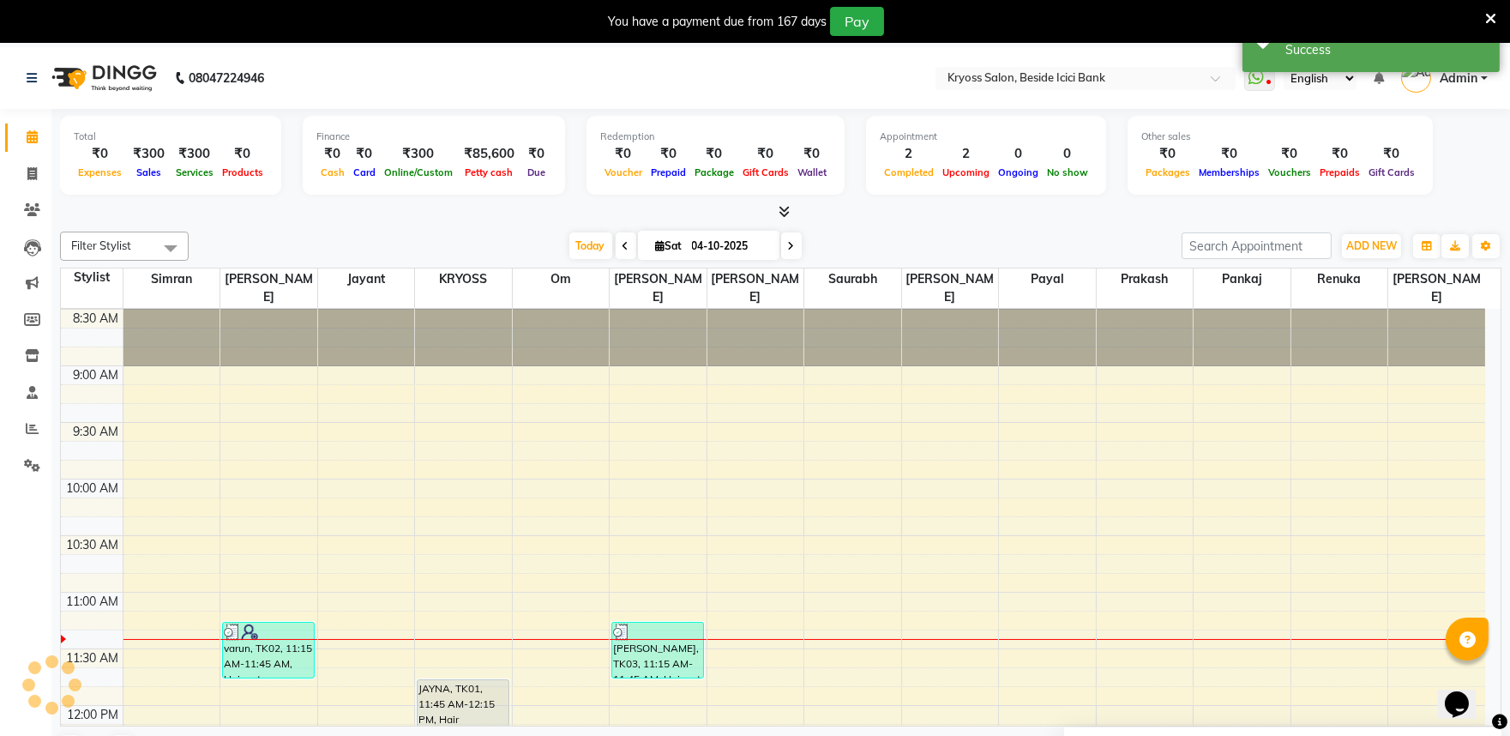
scroll to position [0, 0]
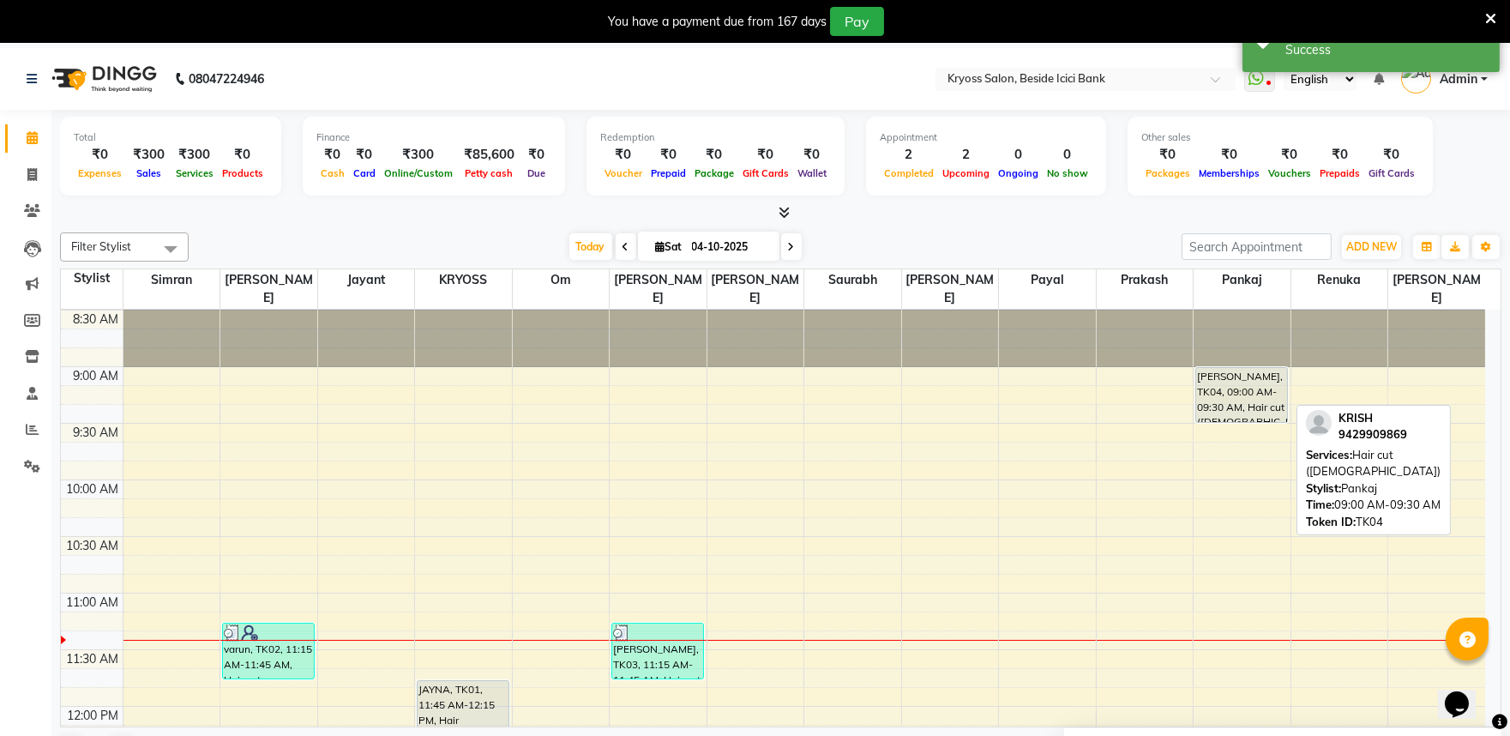
click at [1261, 373] on div "KRISH, TK04, 09:00 AM-09:30 AM, Hair cut (Male)" at bounding box center [1241, 395] width 91 height 54
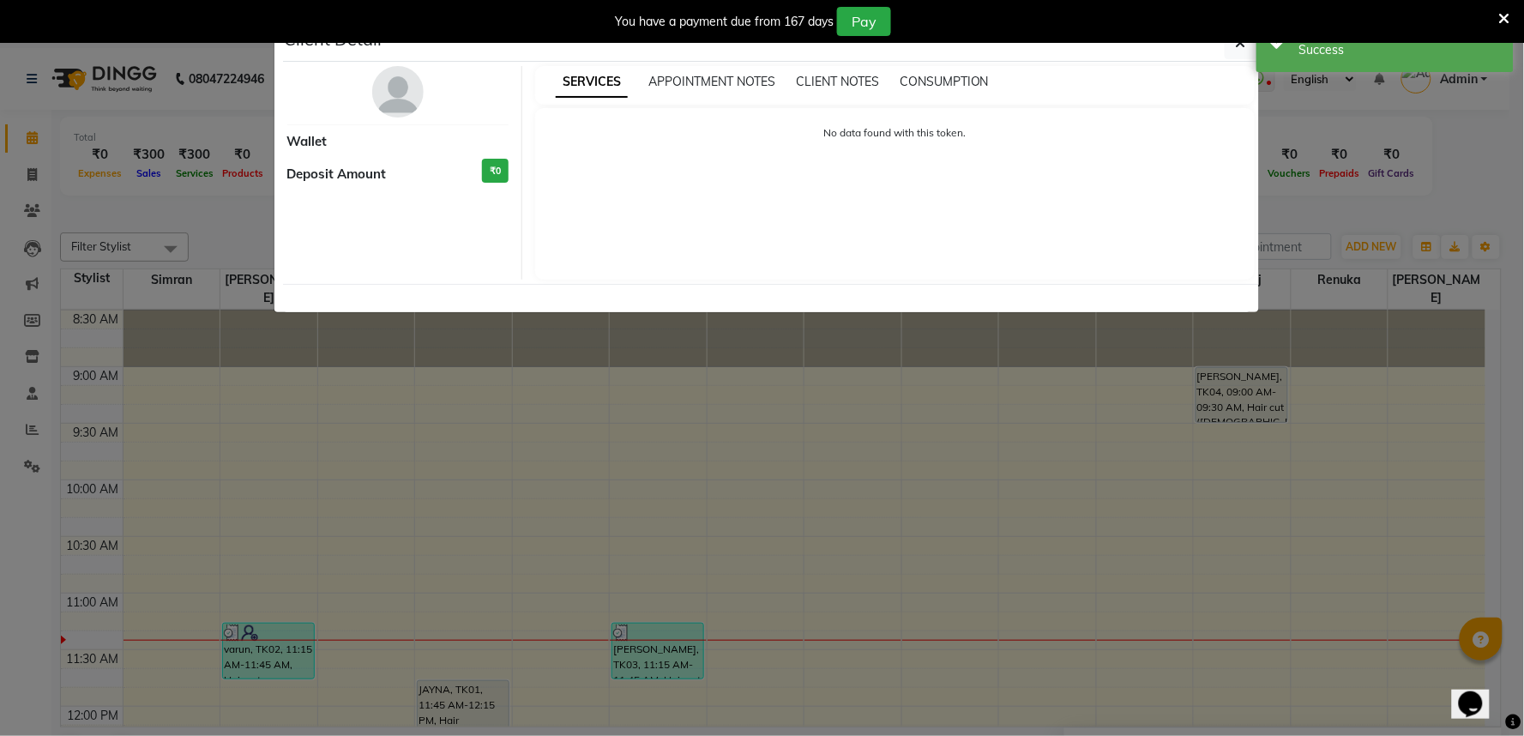
select select "7"
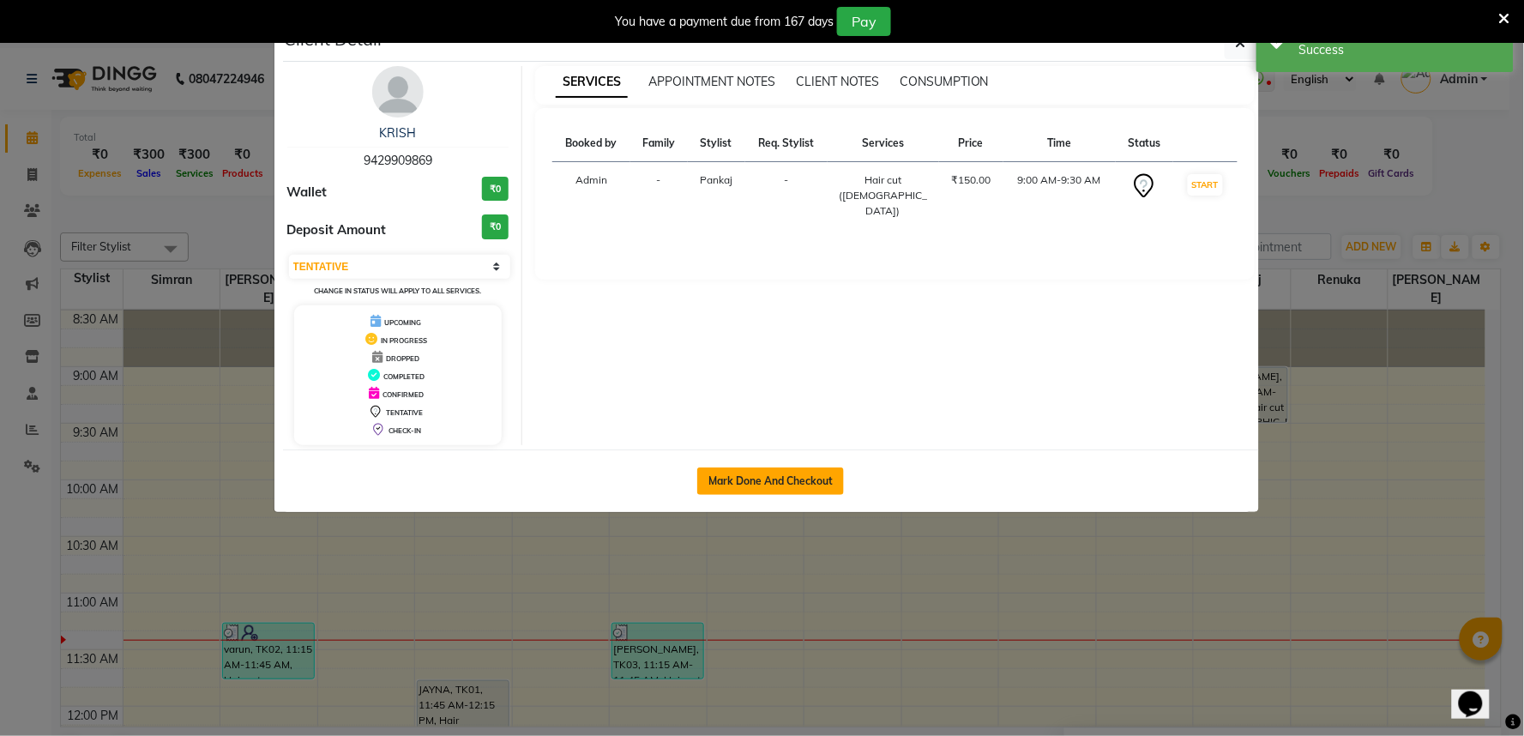
click at [817, 495] on button "Mark Done And Checkout" at bounding box center [770, 480] width 147 height 27
select select "service"
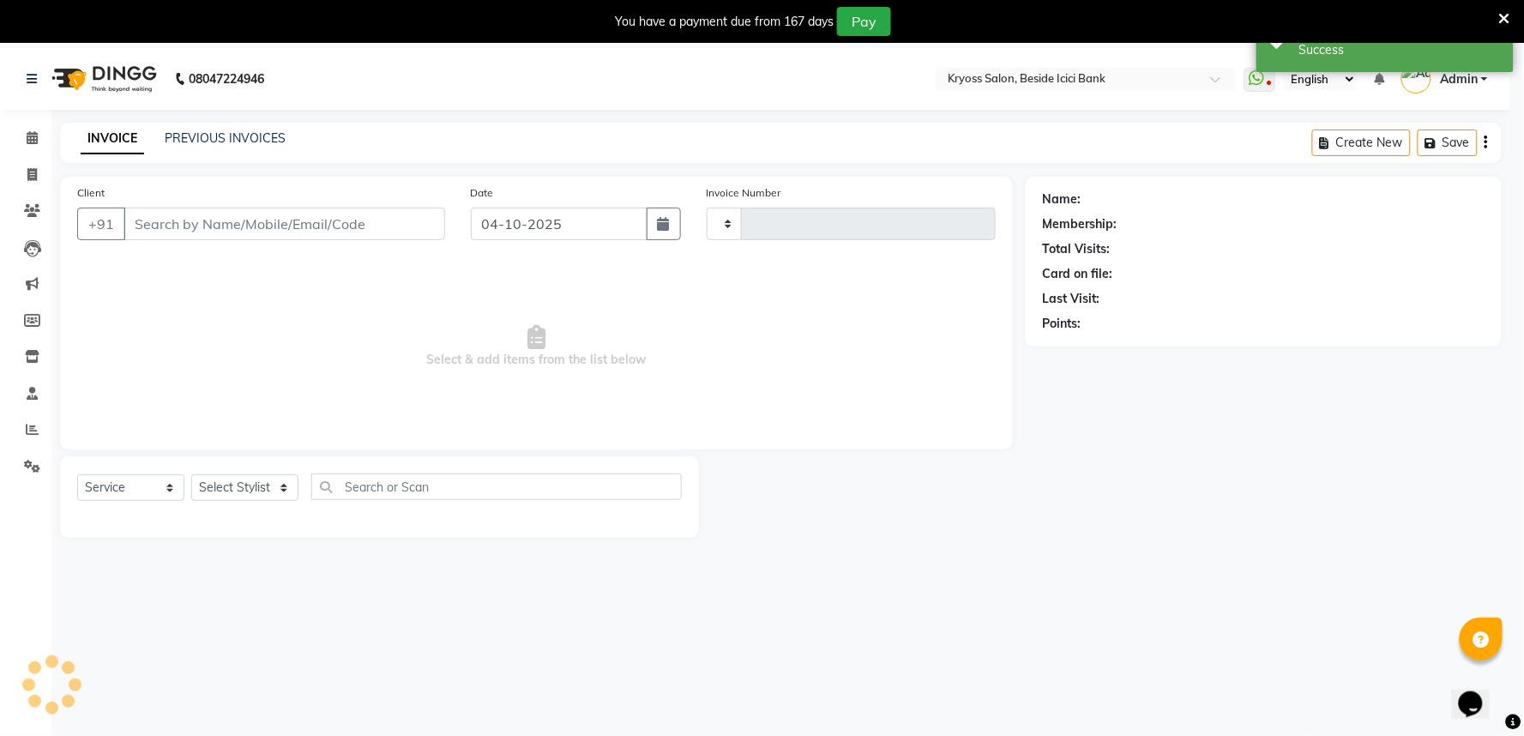
type input "14424"
select select "5439"
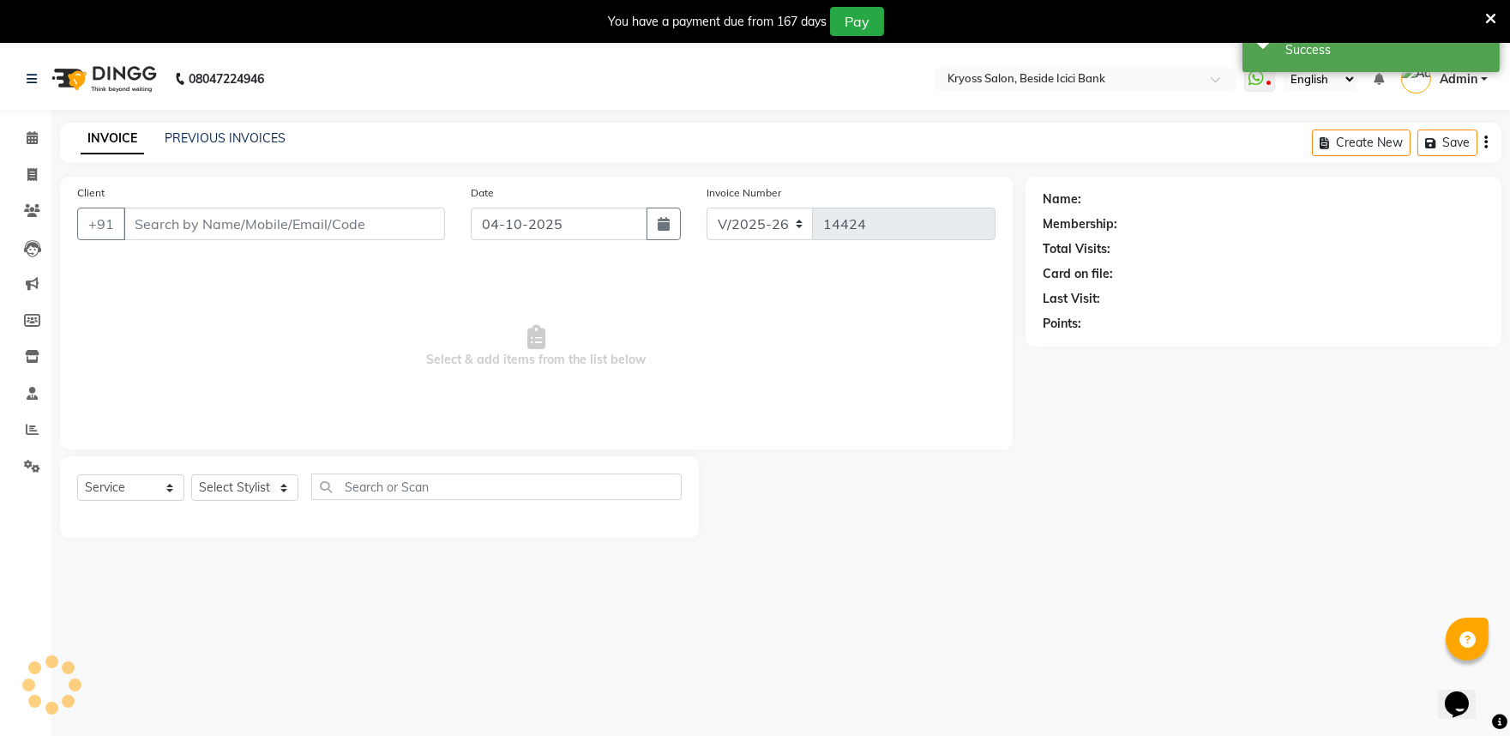
type input "9429909869"
select select "36594"
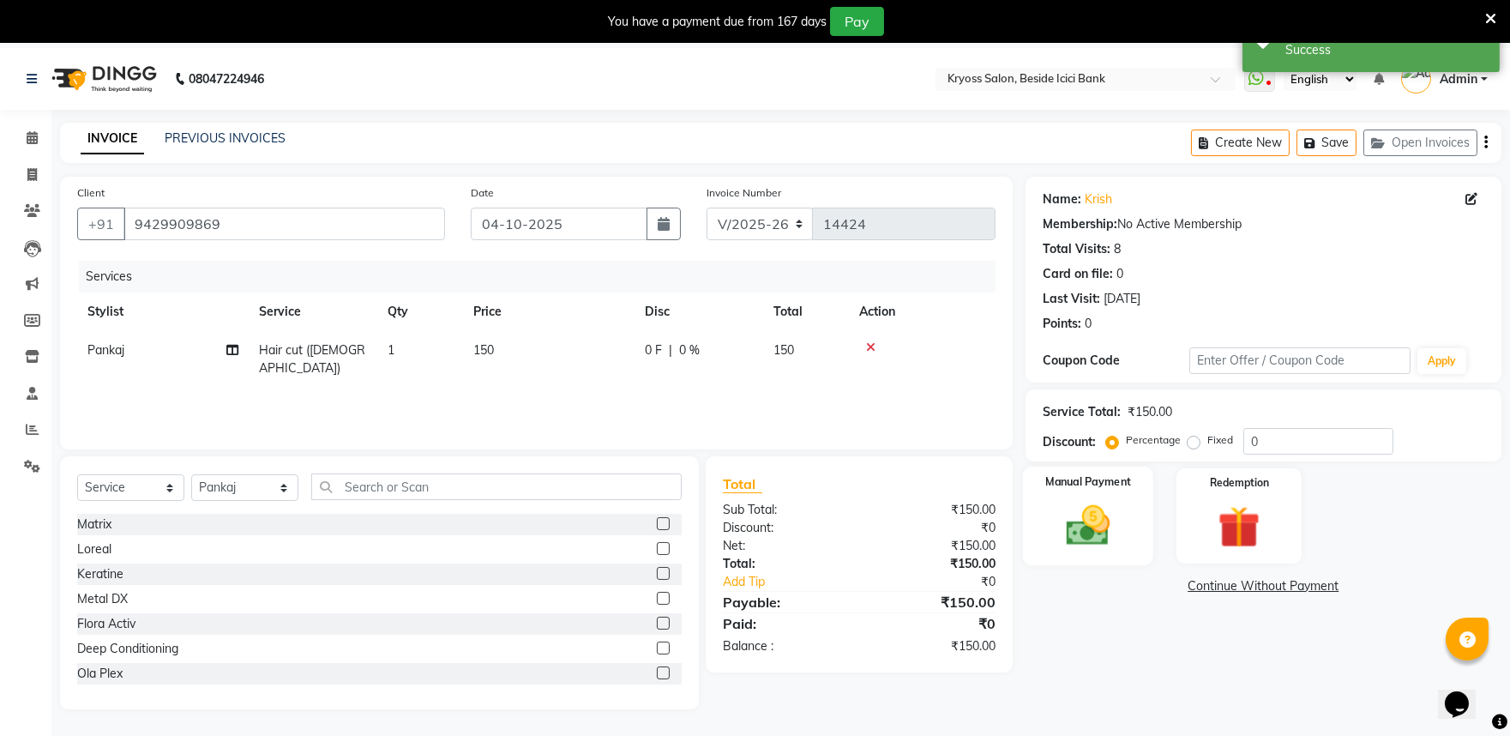
drag, startPoint x: 1079, startPoint y: 567, endPoint x: 1166, endPoint y: 597, distance: 92.5
click at [1081, 550] on img at bounding box center [1088, 525] width 69 height 49
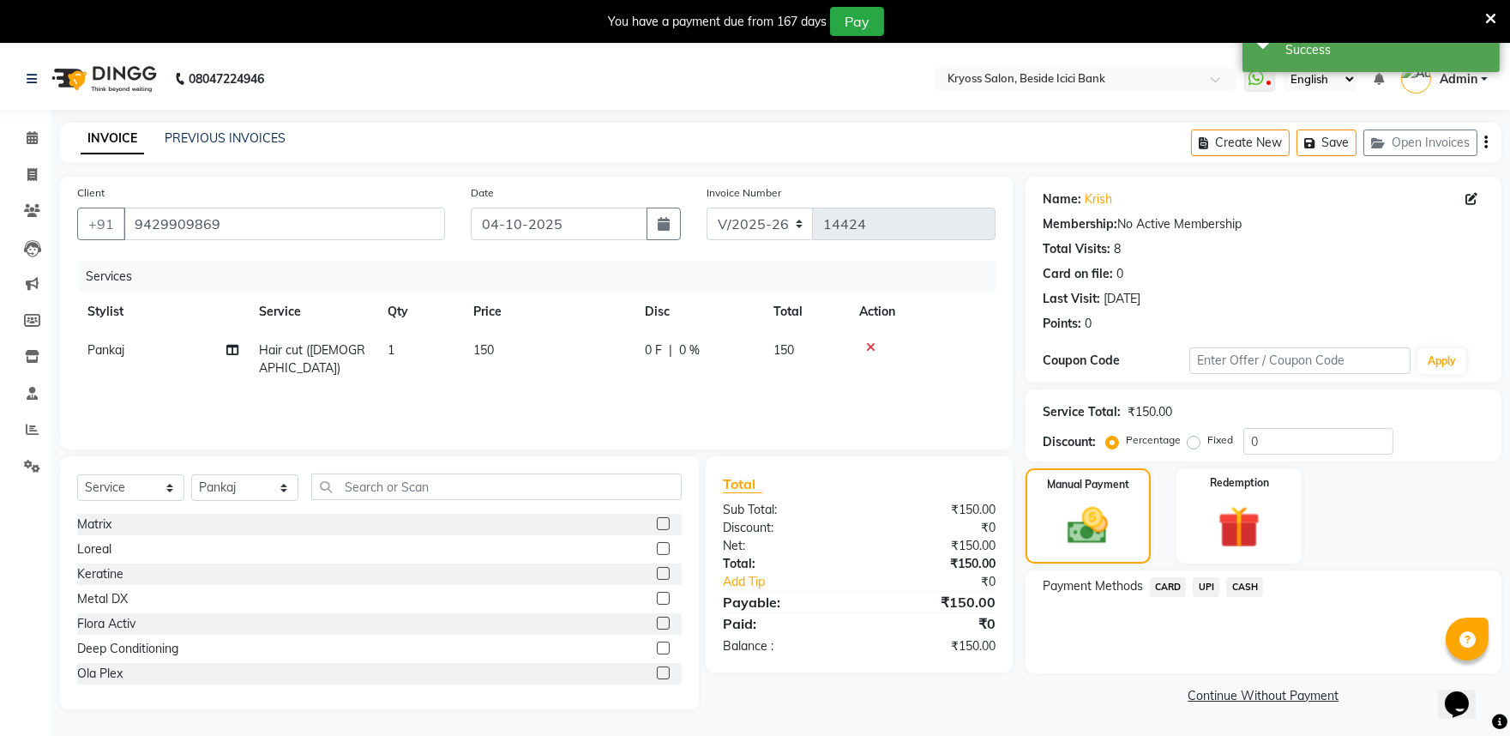
drag, startPoint x: 1259, startPoint y: 620, endPoint x: 1259, endPoint y: 631, distance: 11.1
click at [1259, 597] on span "CASH" at bounding box center [1244, 587] width 37 height 20
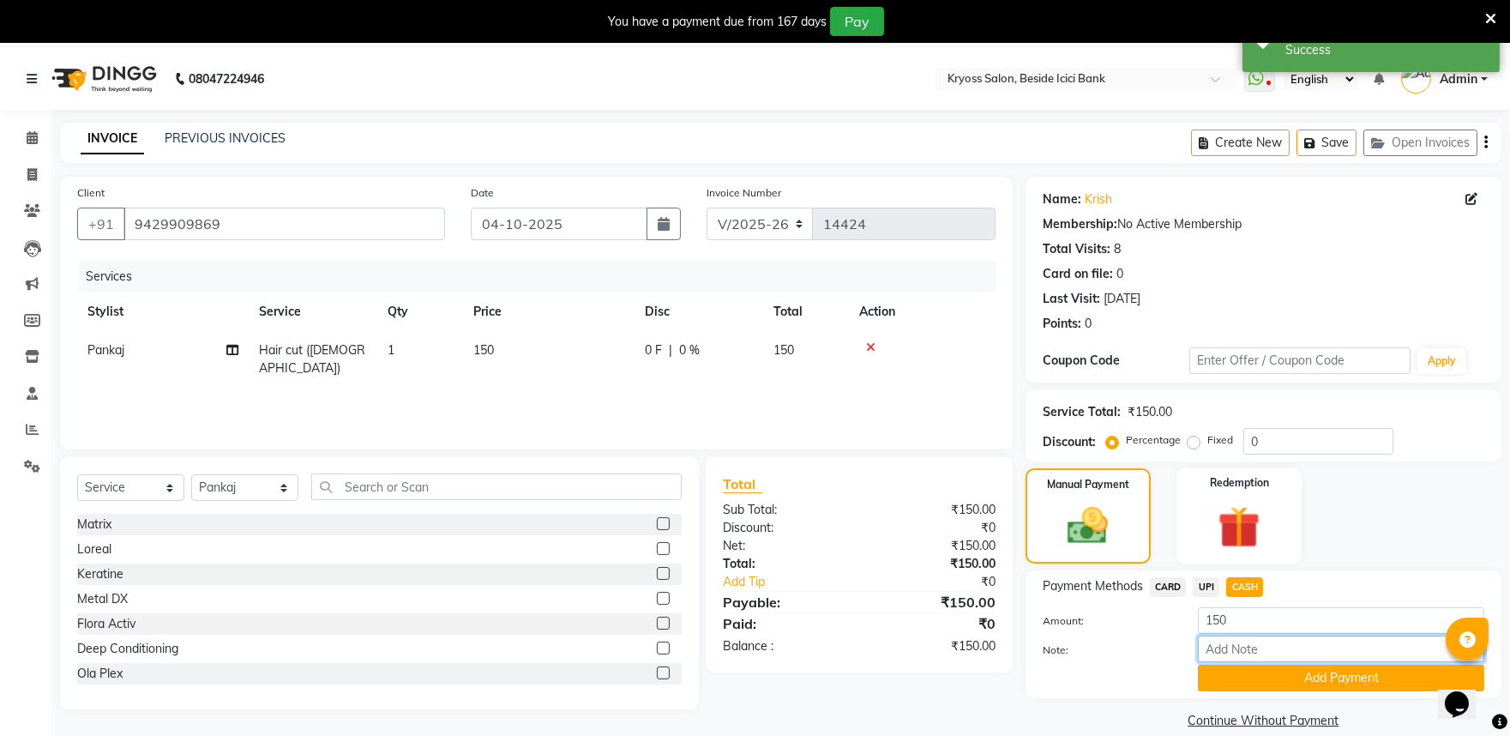
drag, startPoint x: 1259, startPoint y: 683, endPoint x: 1259, endPoint y: 695, distance: 12.0
click at [1259, 662] on input "Note:" at bounding box center [1341, 648] width 286 height 27
click at [1259, 691] on button "Add Payment" at bounding box center [1341, 678] width 286 height 27
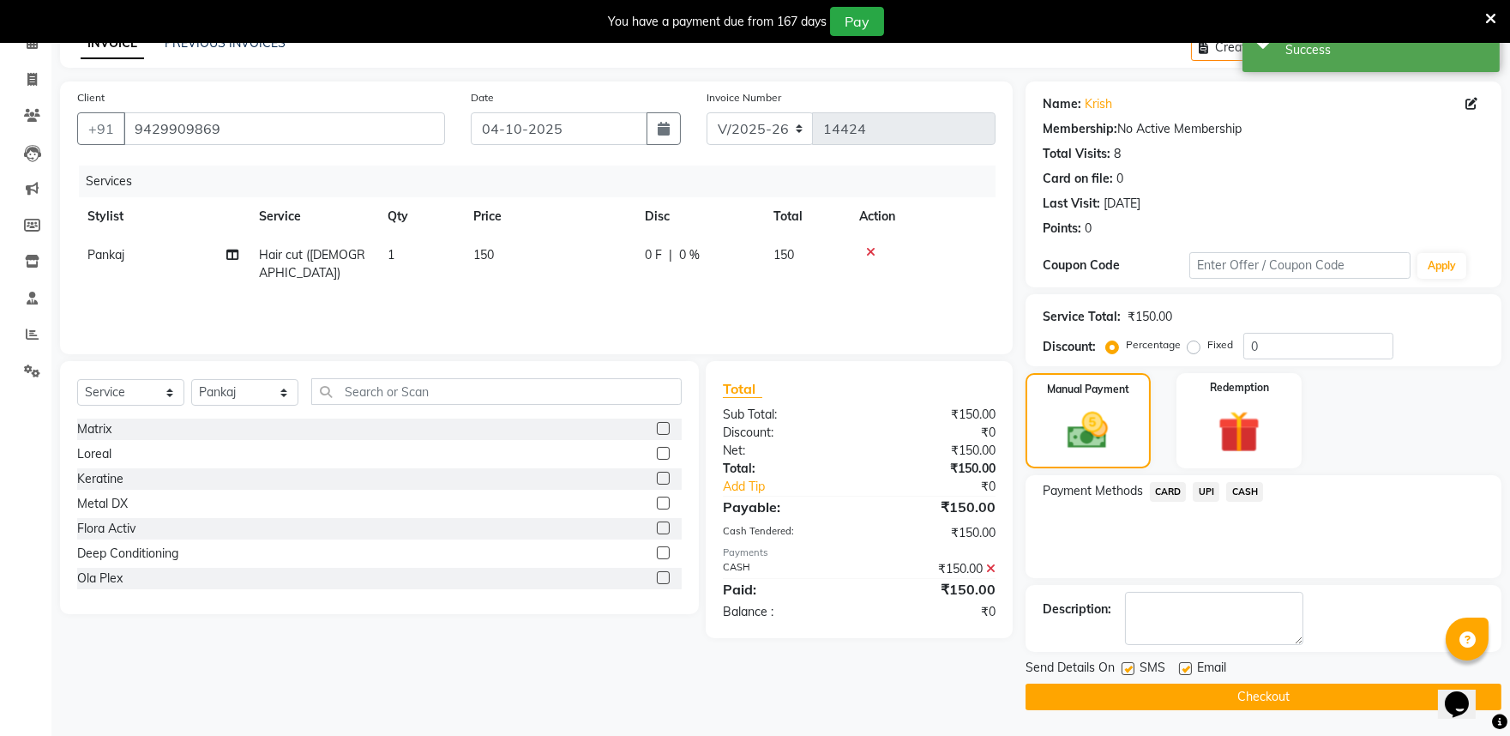
click at [1275, 697] on button "Checkout" at bounding box center [1264, 696] width 476 height 27
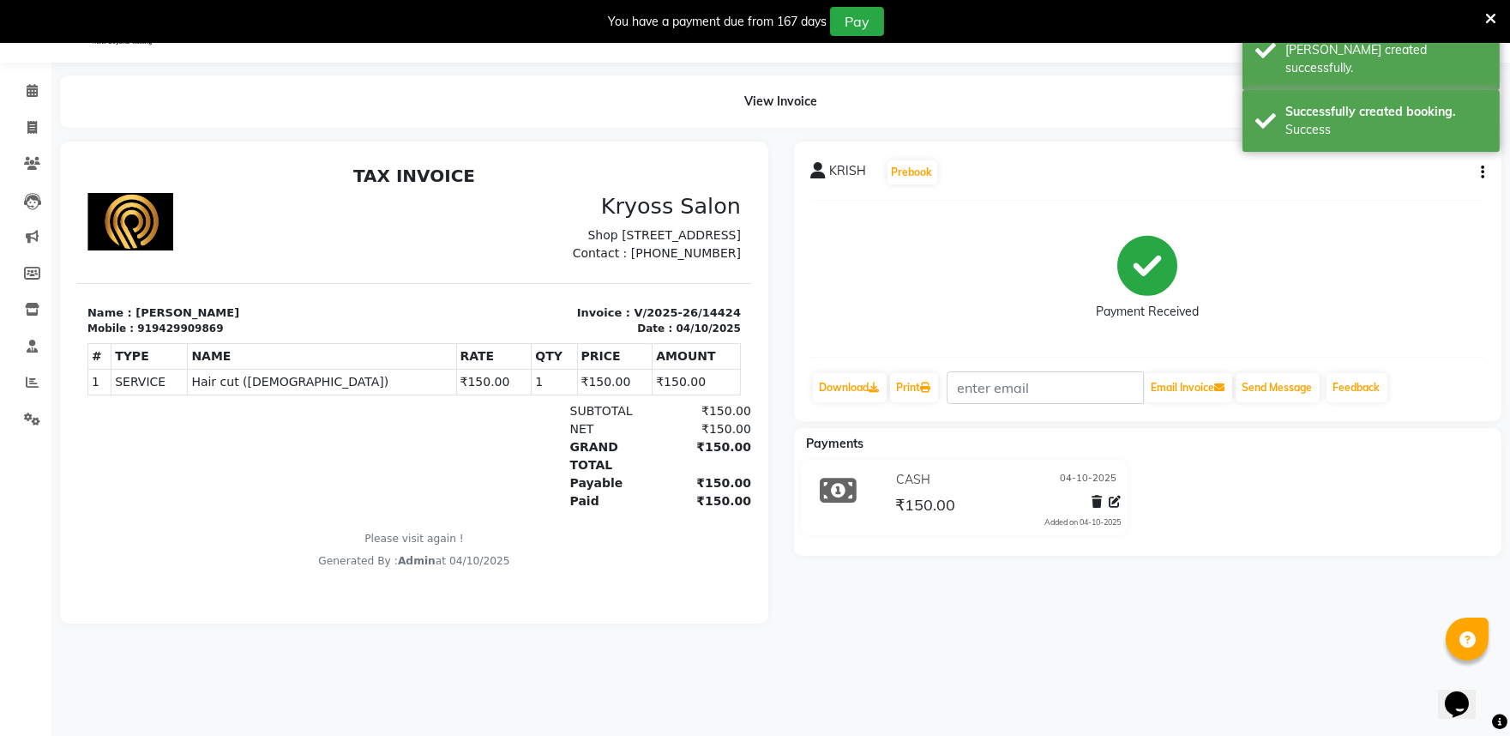
click at [24, 69] on div "Calendar Invoice Clients Leads Marketing Members Inventory Staff Reports Settin…" at bounding box center [116, 380] width 232 height 659
drag, startPoint x: 31, startPoint y: 88, endPoint x: 1374, endPoint y: 99, distance: 1342.9
click at [31, 89] on icon at bounding box center [32, 90] width 11 height 13
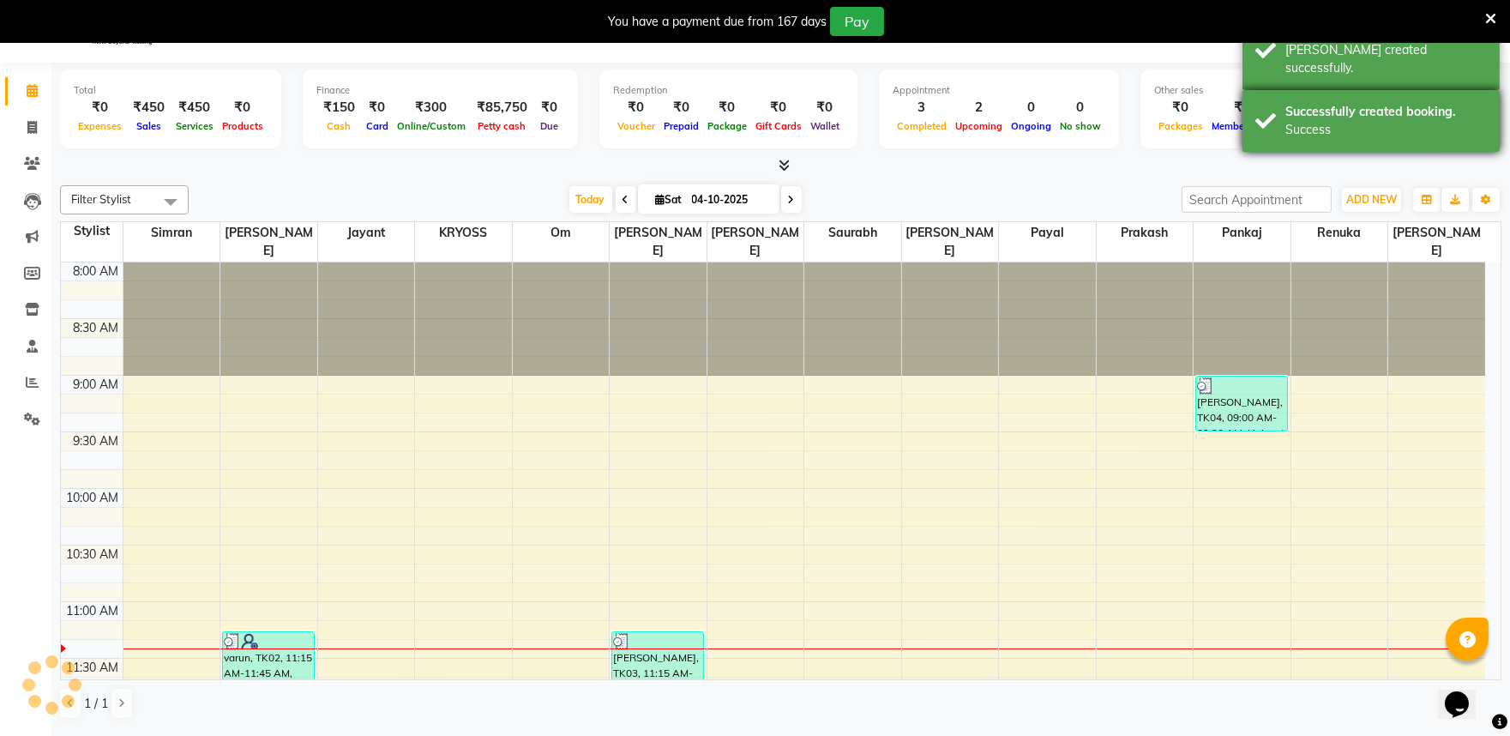
click at [1389, 103] on div "Successfully created booking." at bounding box center [1386, 112] width 202 height 18
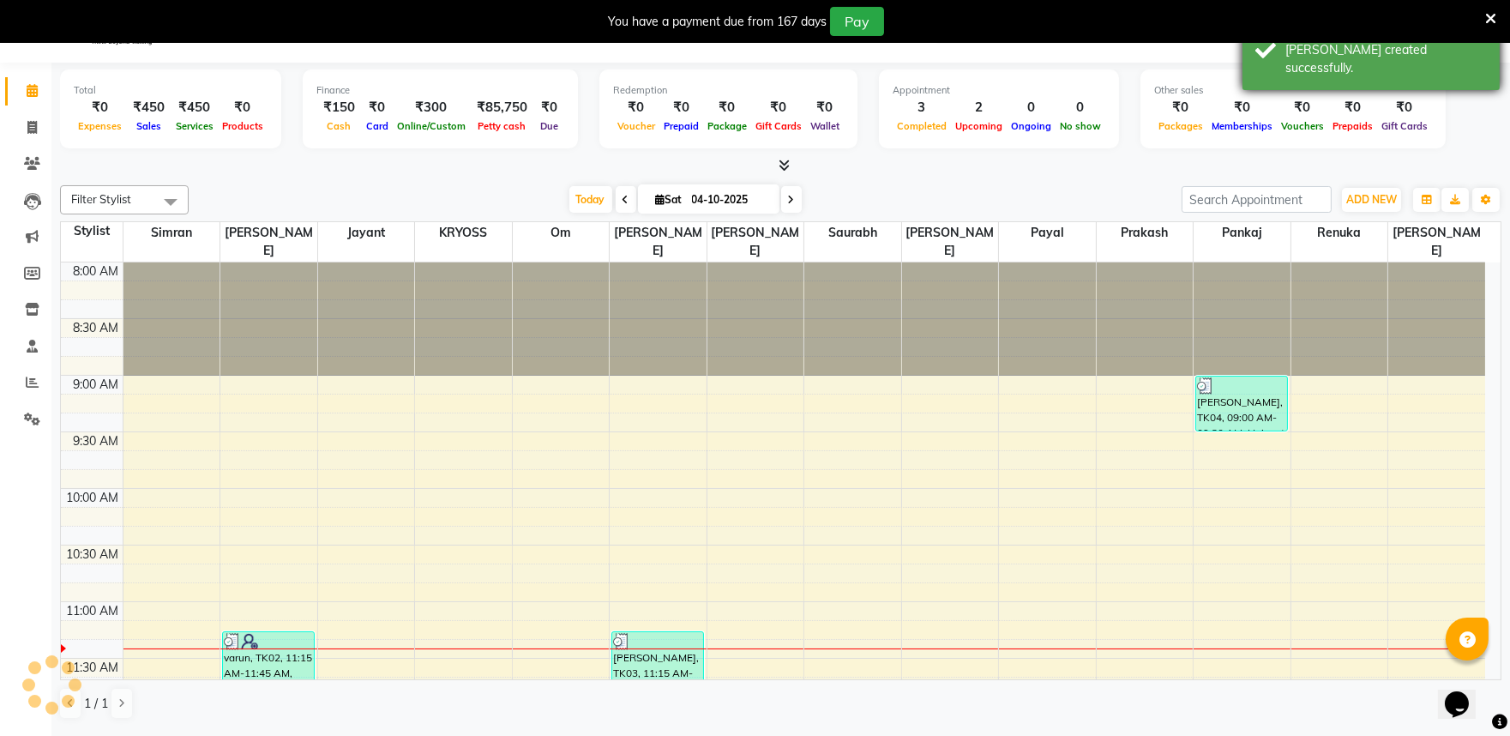
scroll to position [341, 0]
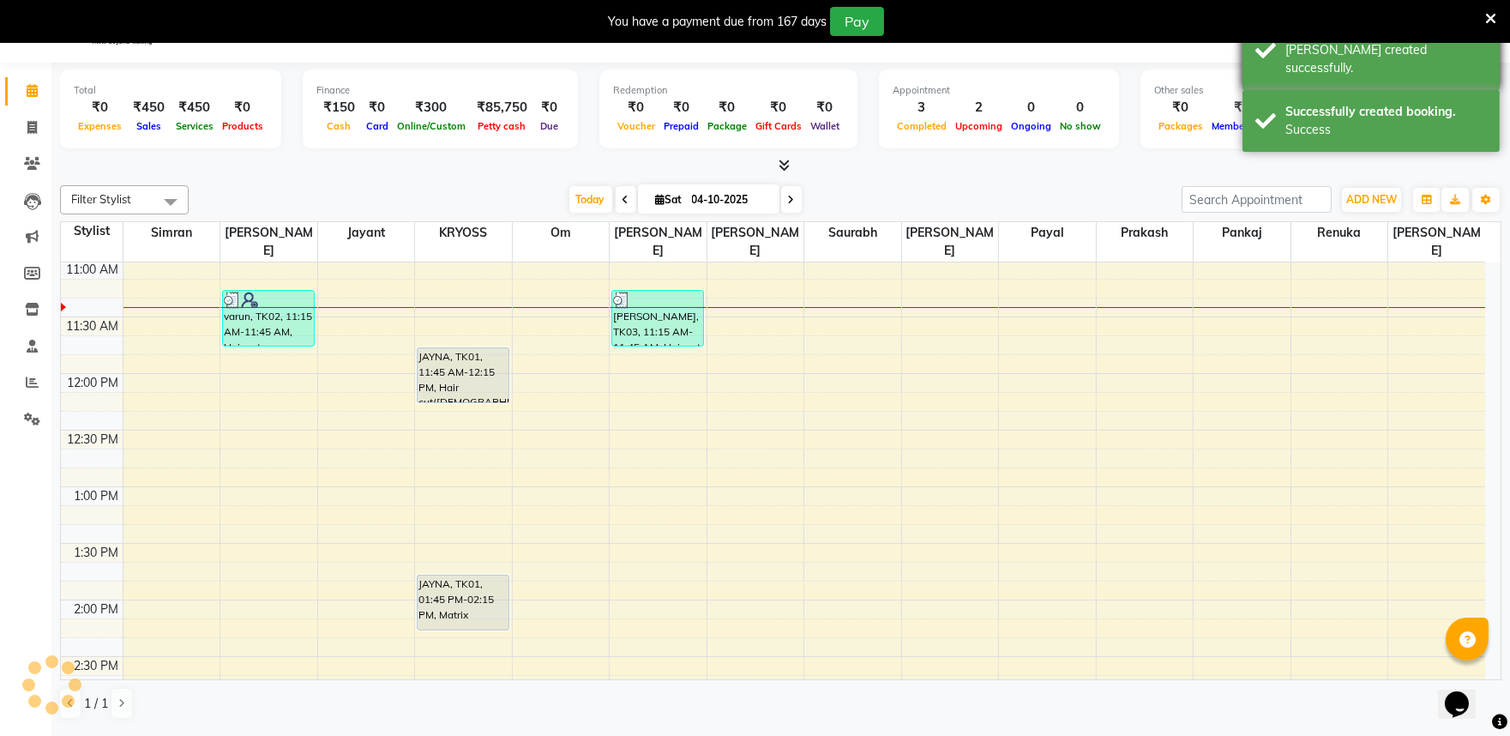
drag, startPoint x: 1393, startPoint y: 57, endPoint x: 1421, endPoint y: 54, distance: 28.5
click at [1393, 57] on div "Bill created successfully." at bounding box center [1386, 59] width 202 height 36
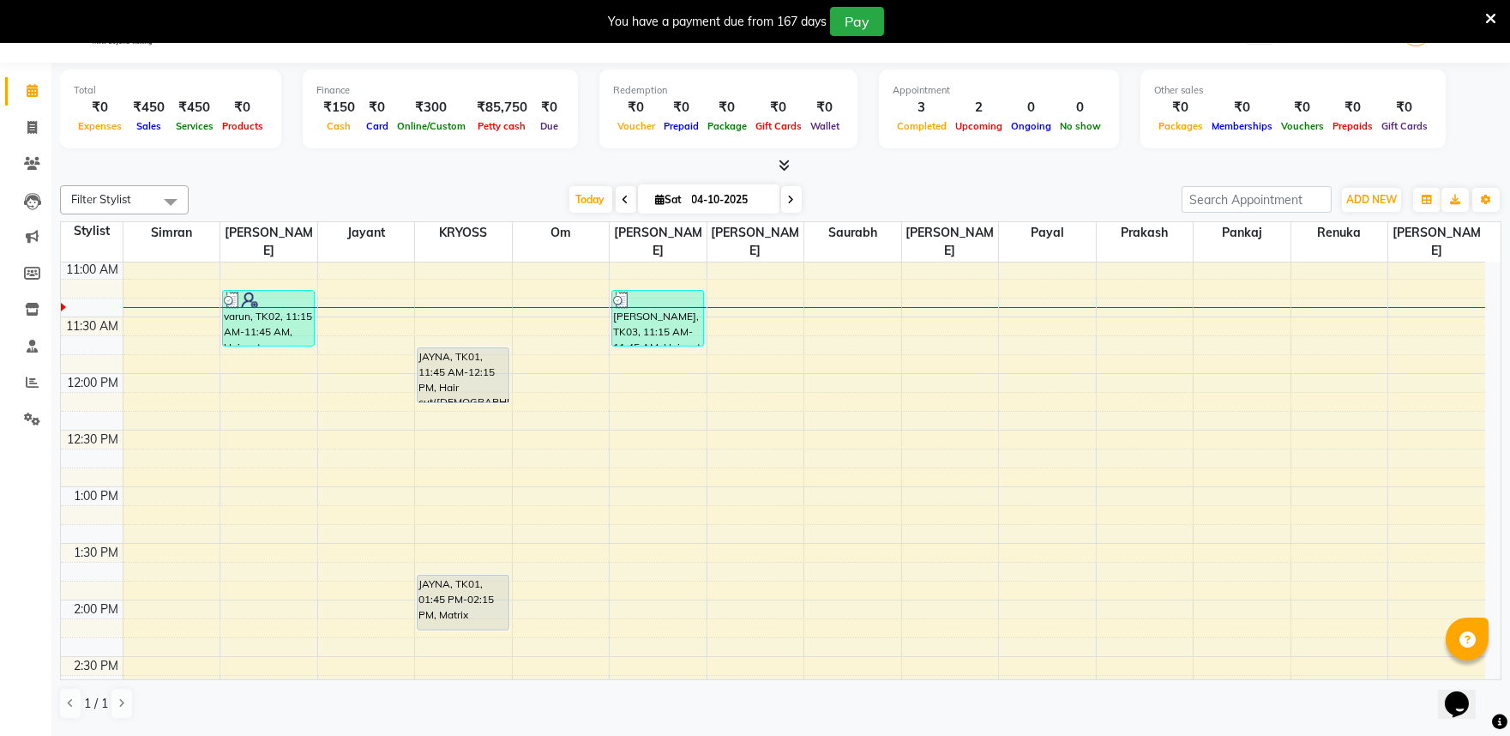
click at [1486, 17] on icon at bounding box center [1490, 18] width 11 height 15
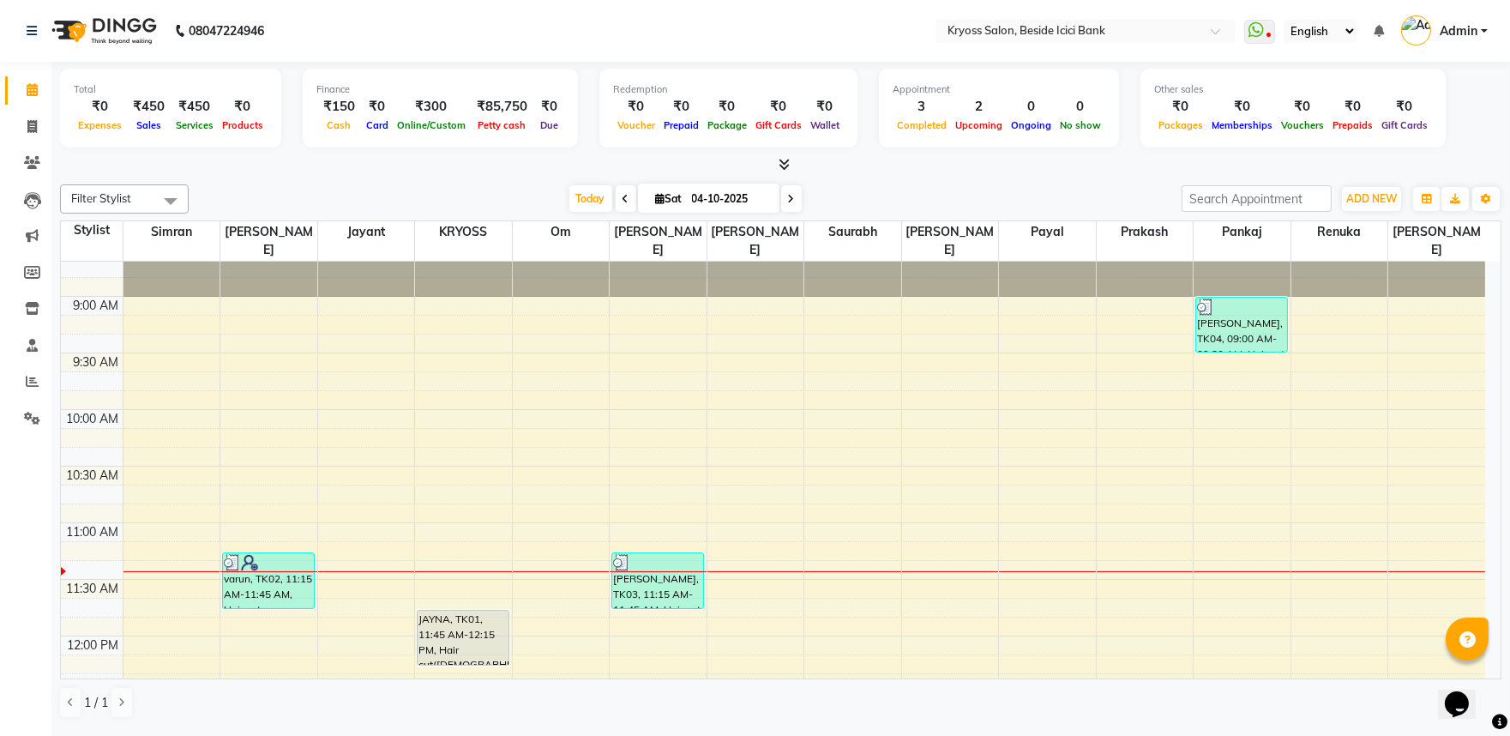
scroll to position [56, 0]
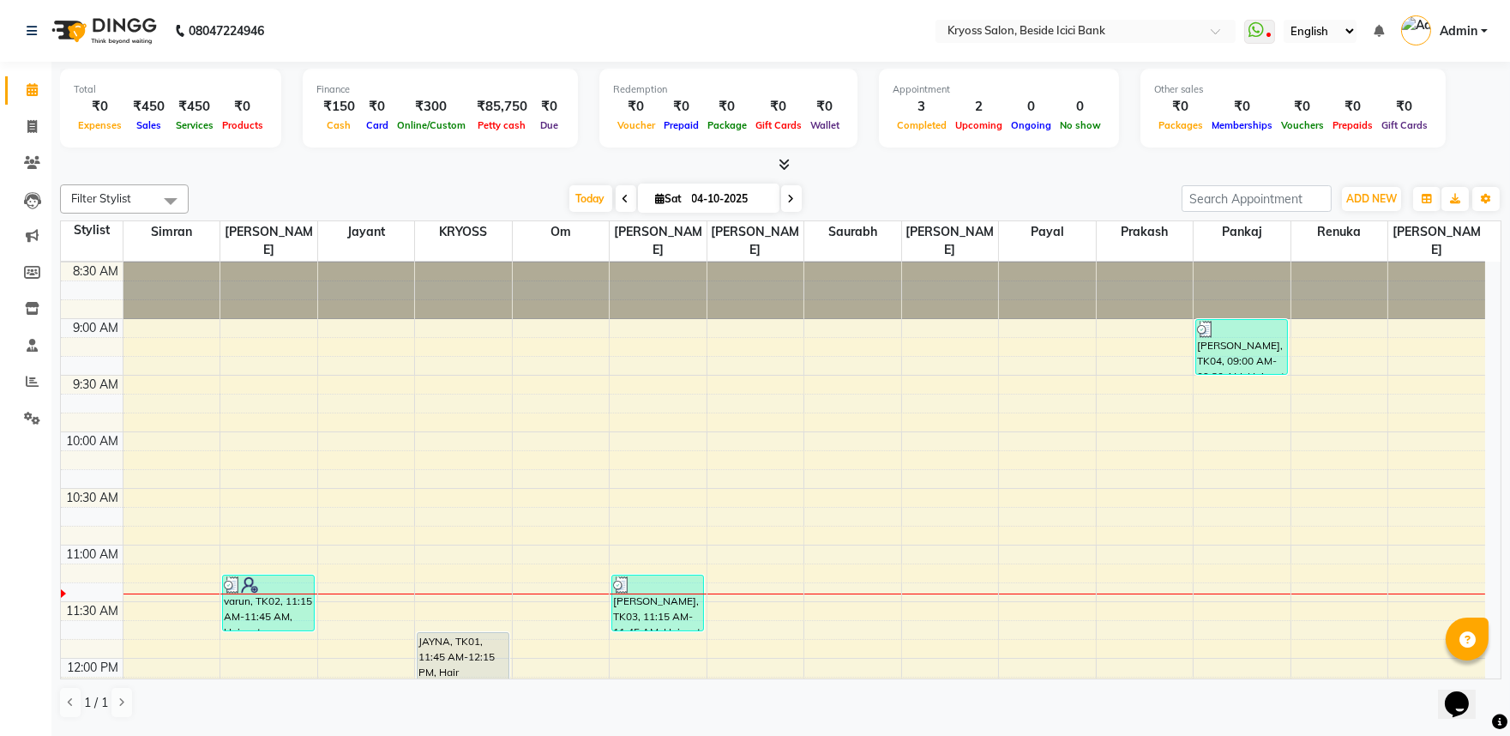
click at [1428, 303] on div at bounding box center [1436, 262] width 97 height 113
select select "86021"
select select "tentative"
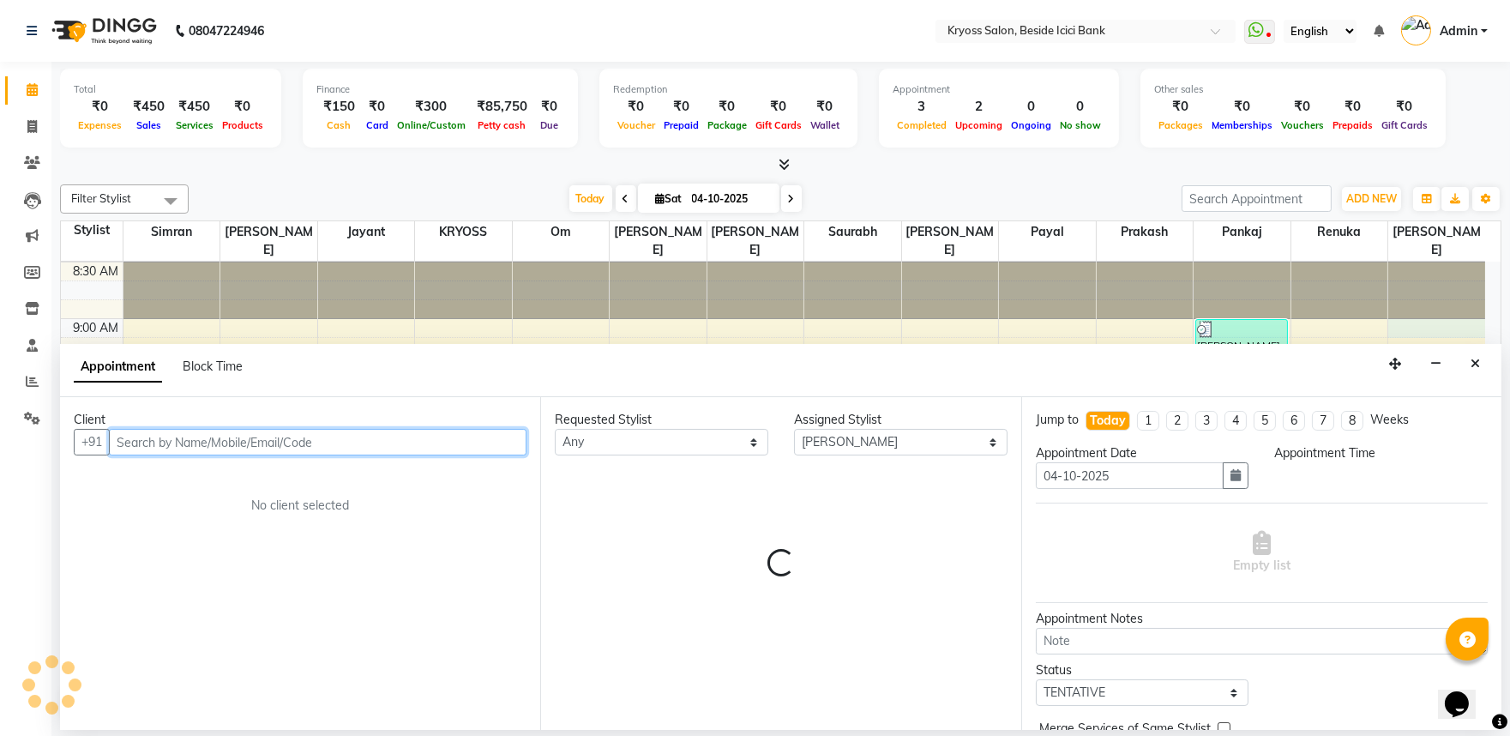
select select "540"
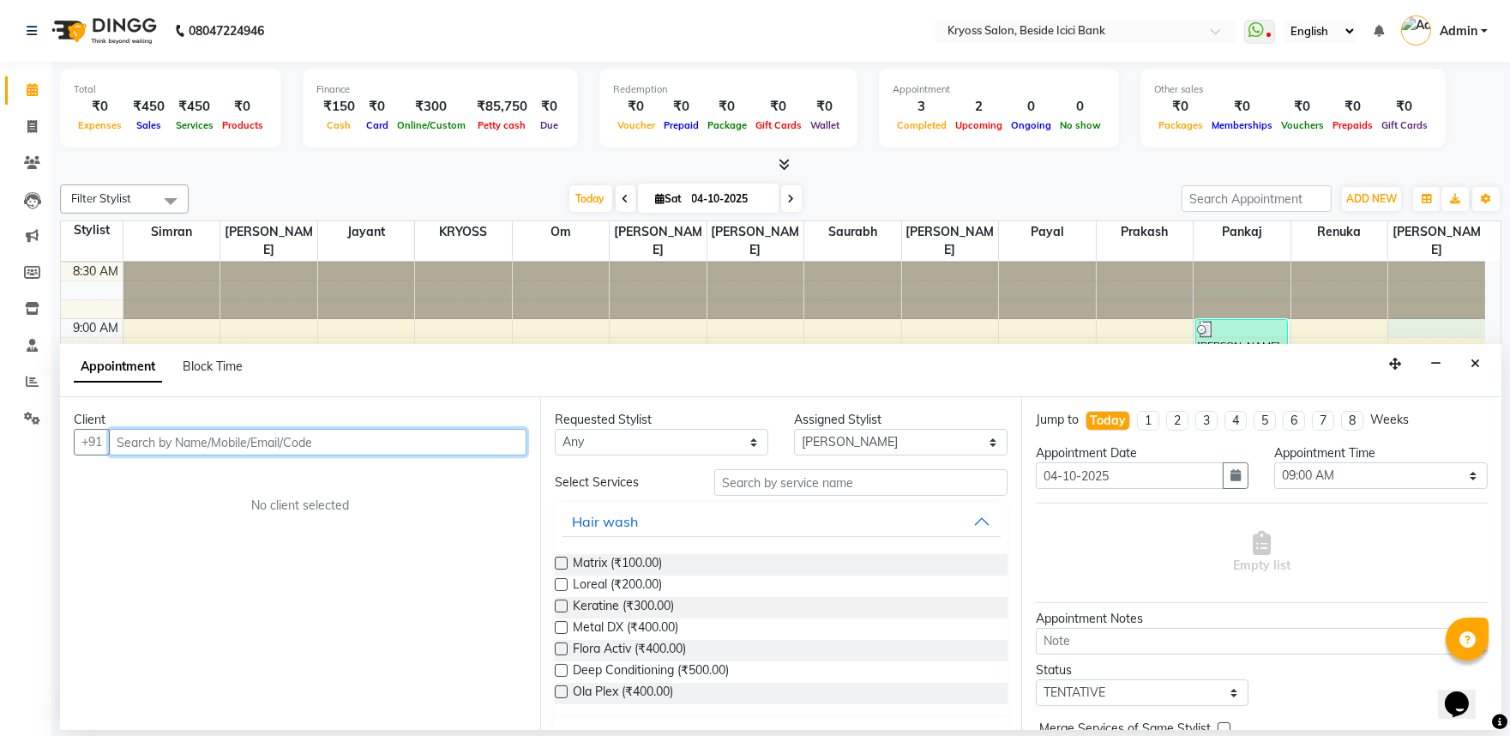
drag, startPoint x: 345, startPoint y: 444, endPoint x: 384, endPoint y: 459, distance: 42.1
click at [349, 447] on input "text" at bounding box center [318, 442] width 418 height 27
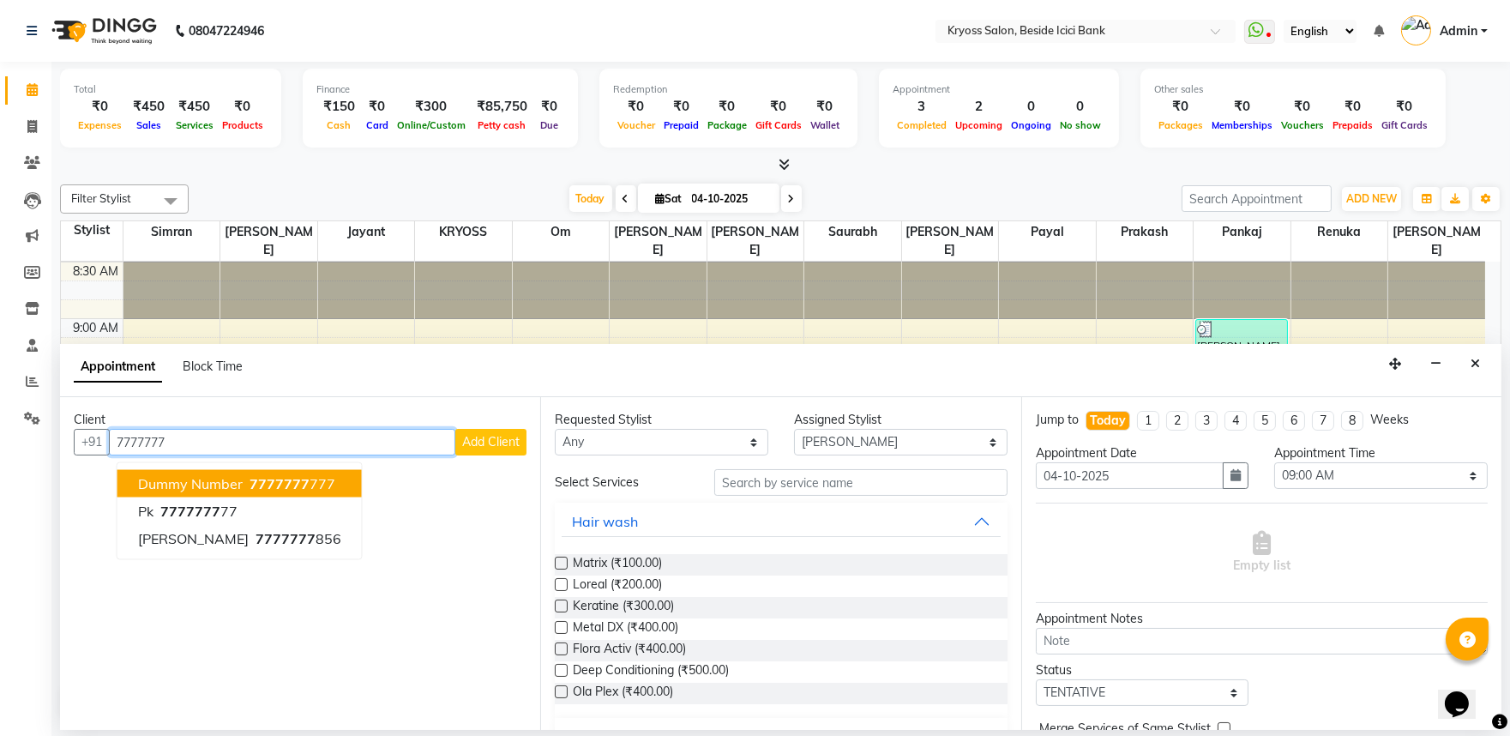
click at [362, 497] on button "Dummy Number 7777777 777" at bounding box center [239, 483] width 244 height 27
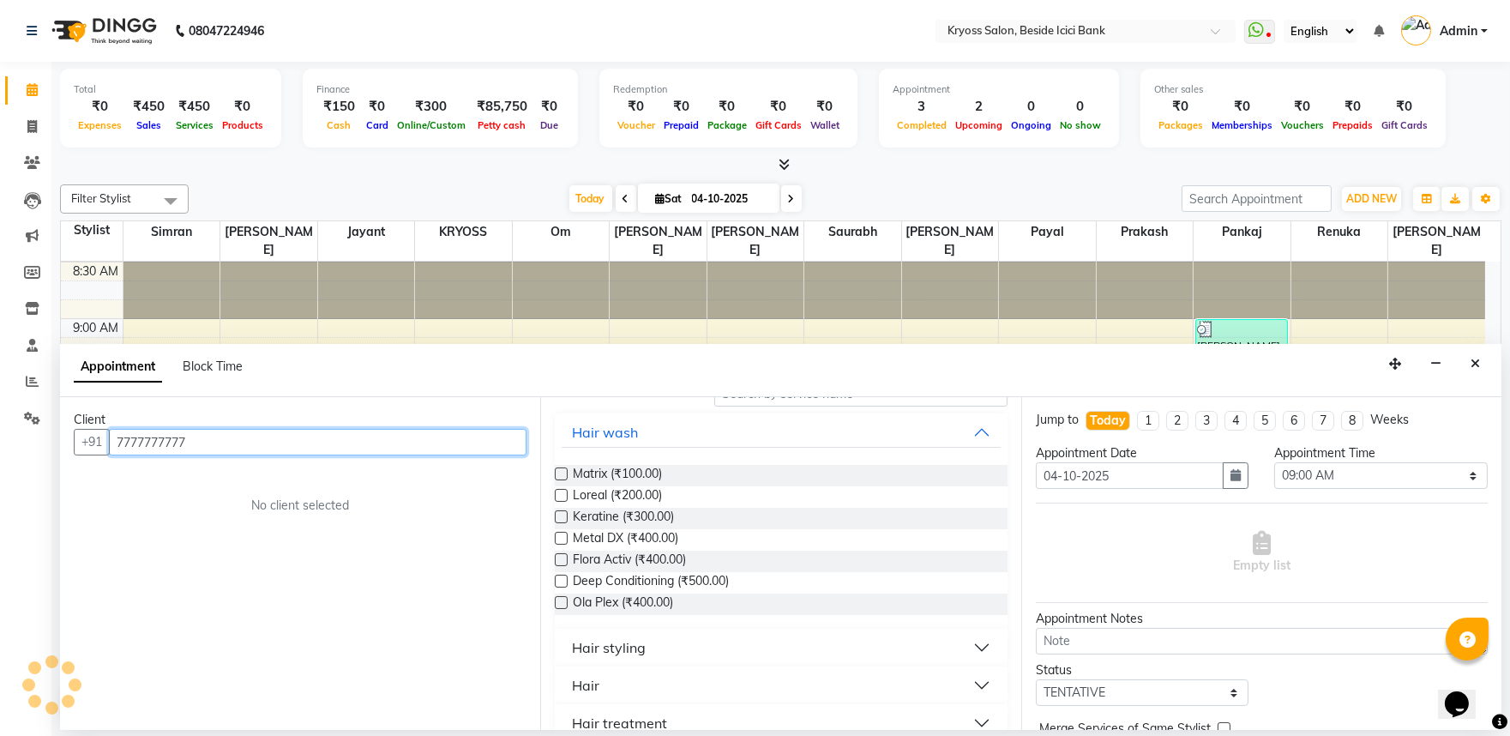
scroll to position [190, 0]
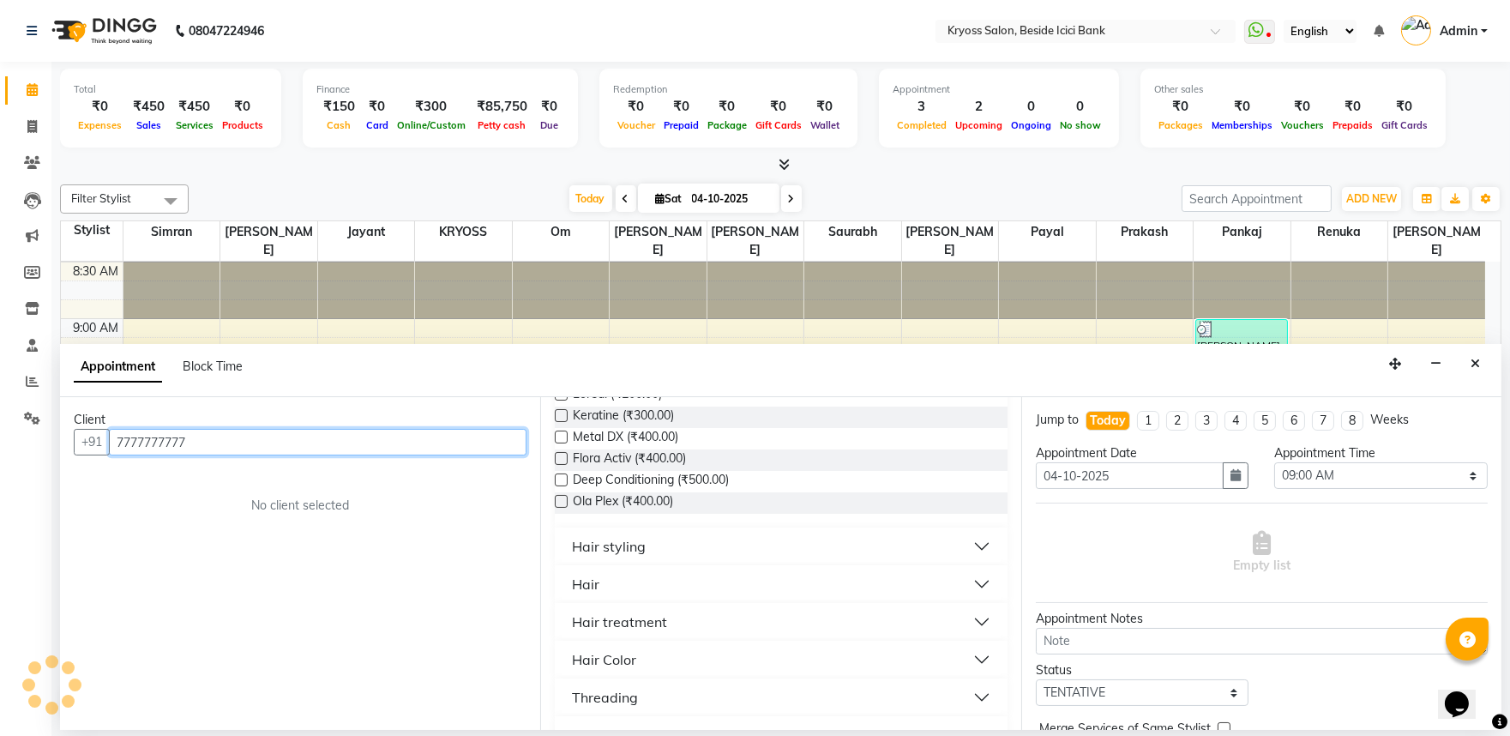
type input "7777777777"
click at [610, 599] on button "Hair" at bounding box center [781, 584] width 438 height 31
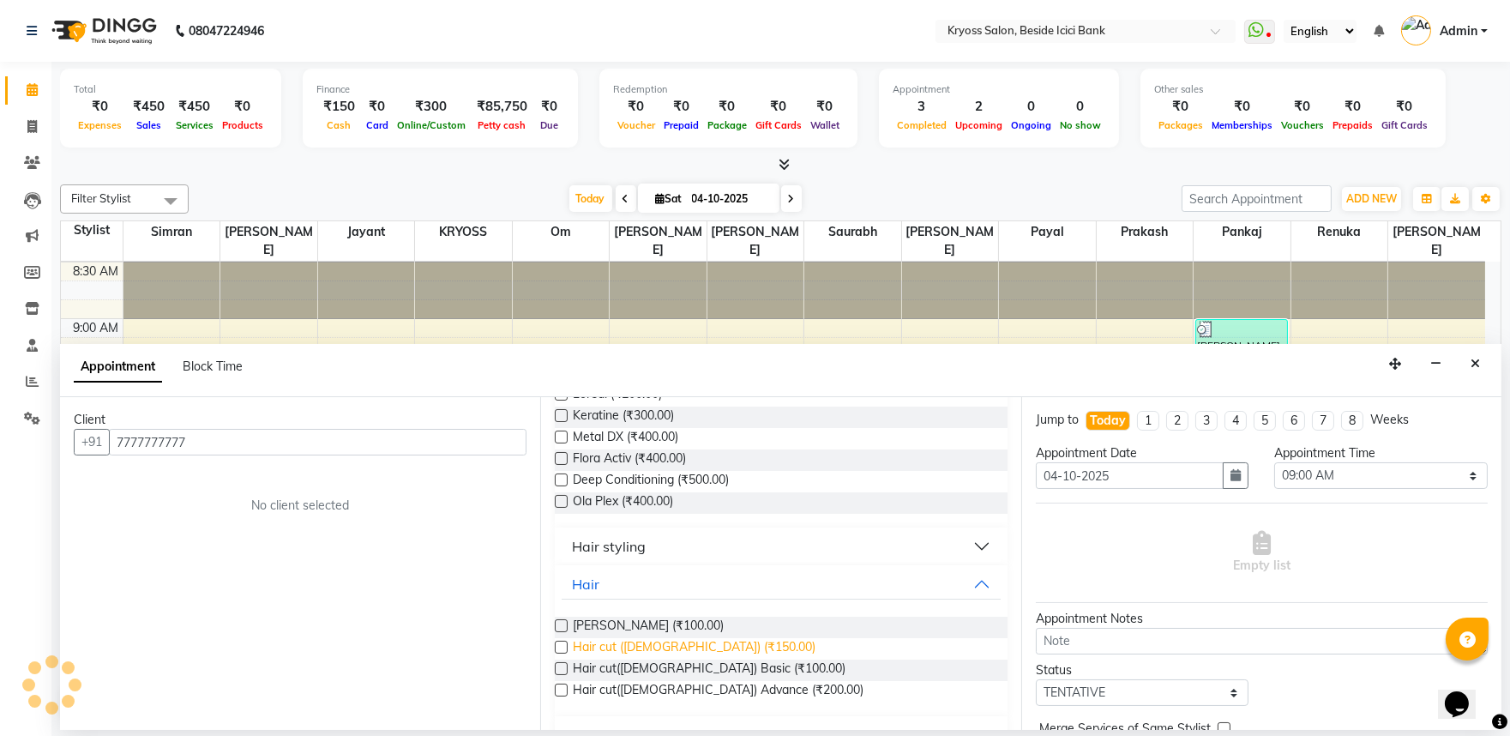
click at [646, 659] on span "Hair cut (Male) (₹150.00)" at bounding box center [694, 648] width 243 height 21
checkbox input "false"
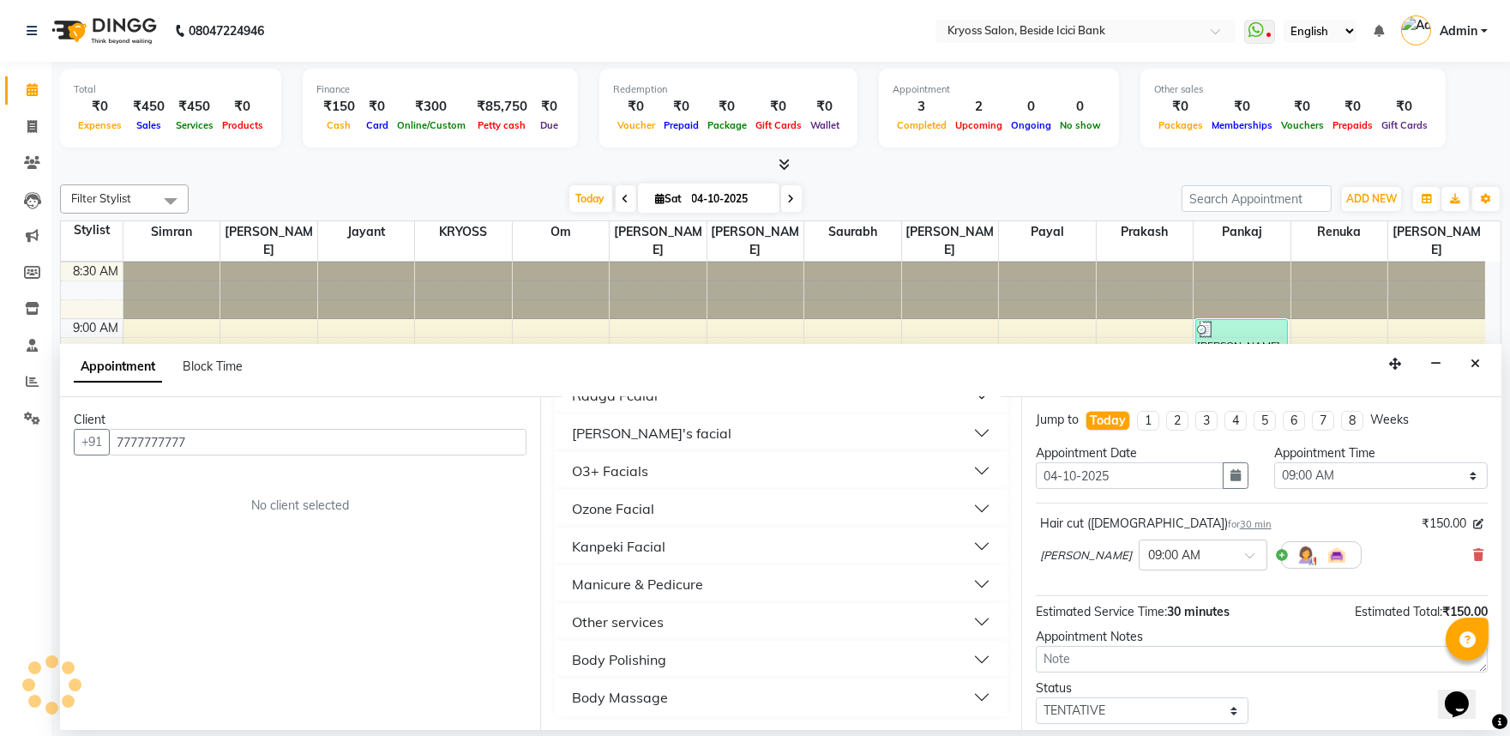
scroll to position [1038, 0]
click at [621, 617] on div "Other services" at bounding box center [618, 621] width 92 height 21
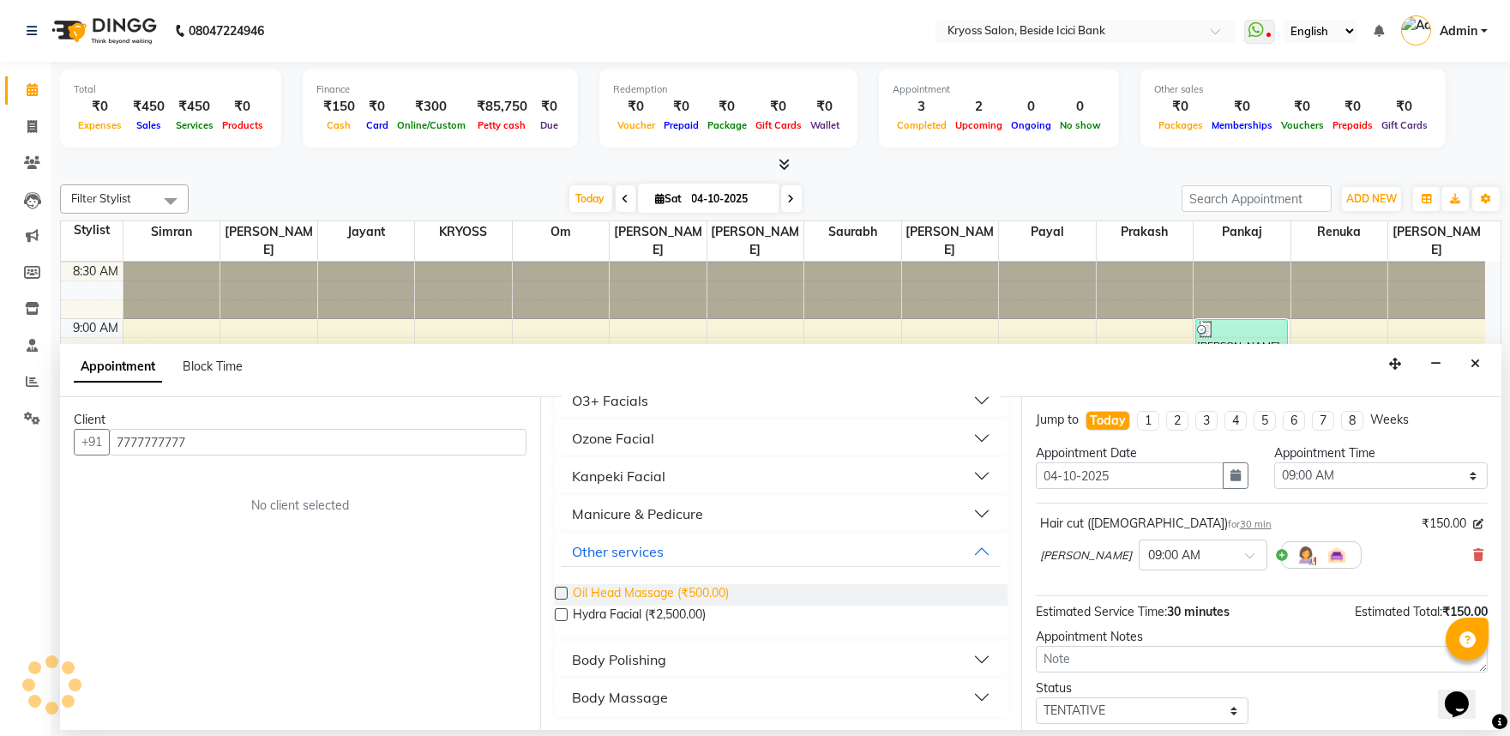
click at [659, 605] on span "Oil Head Massage (₹500.00)" at bounding box center [651, 594] width 156 height 21
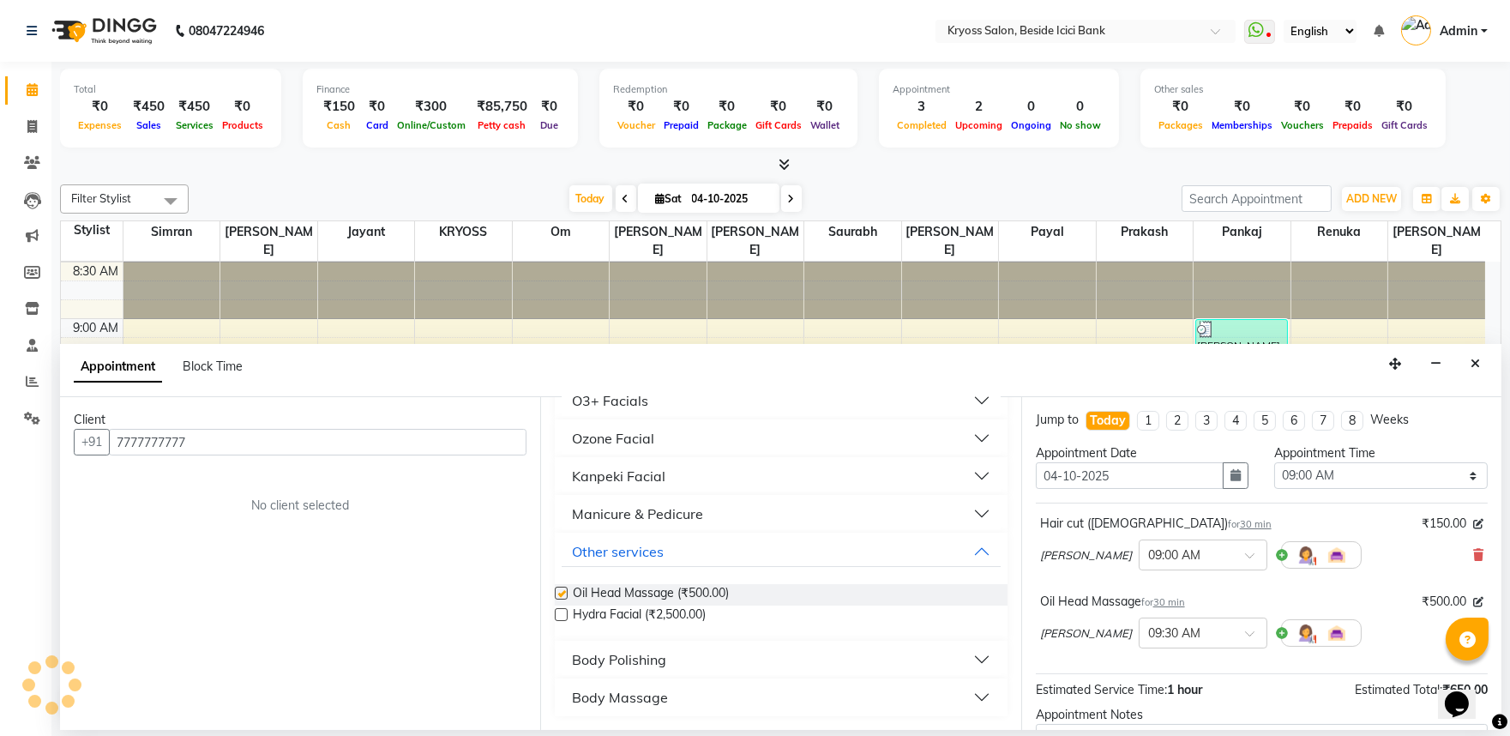
checkbox input "false"
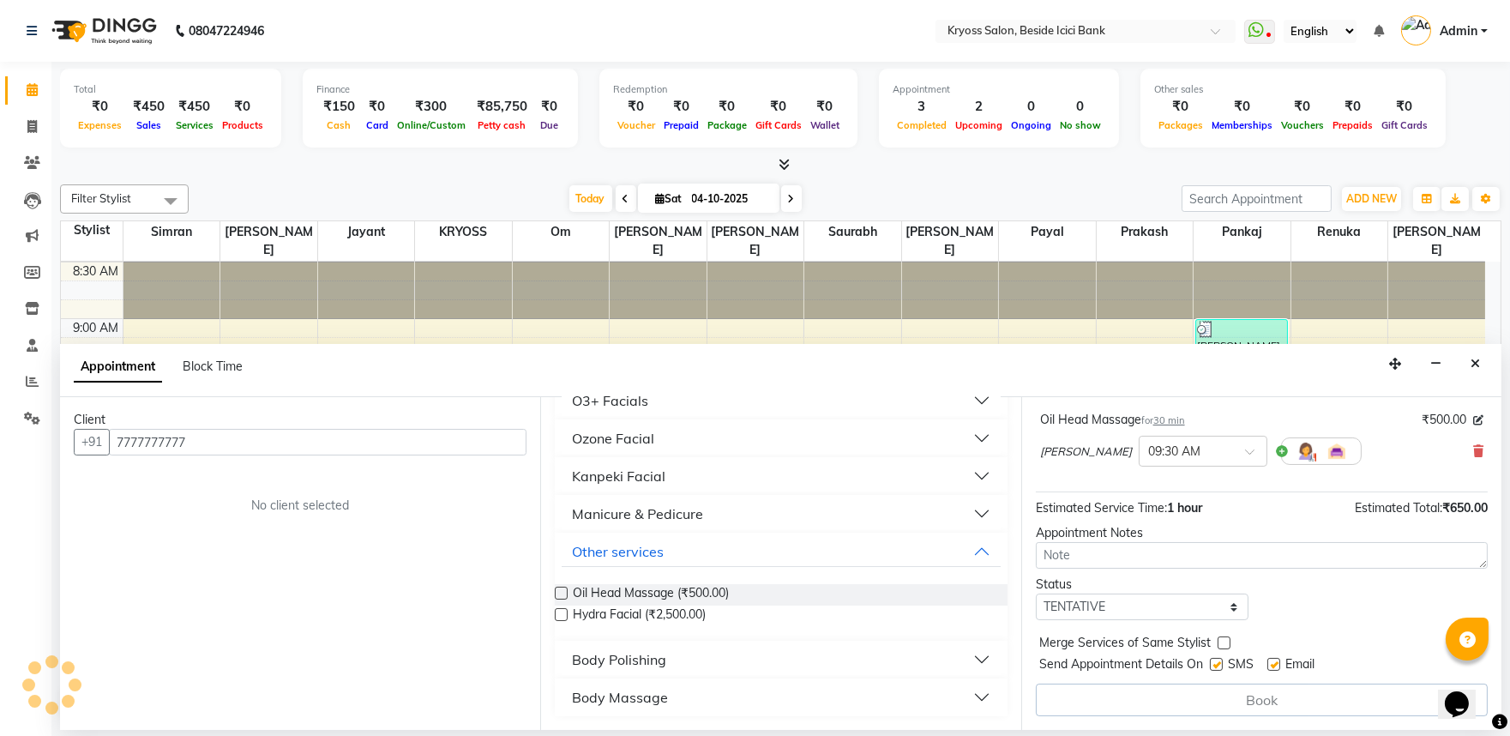
scroll to position [217, 0]
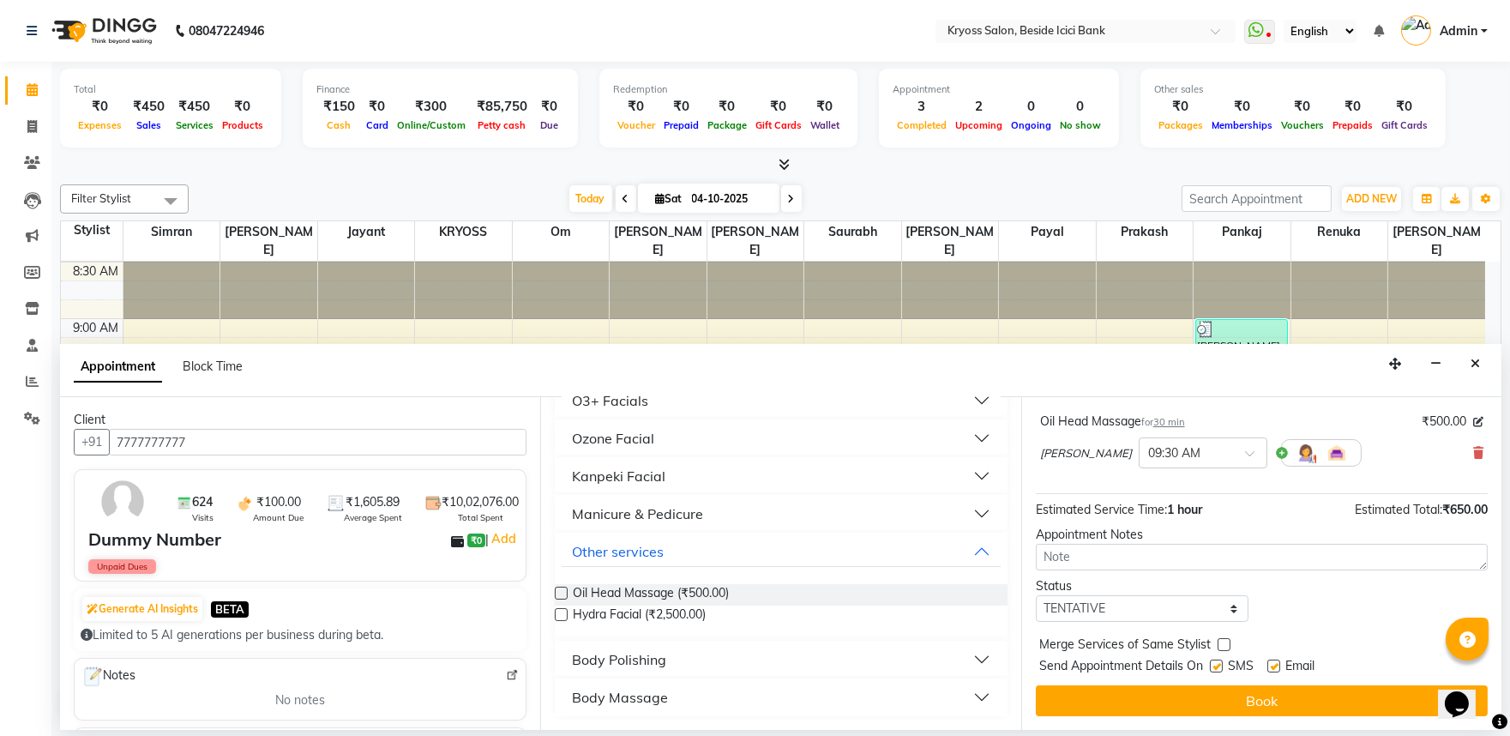
click at [1149, 707] on button "Book" at bounding box center [1262, 700] width 452 height 31
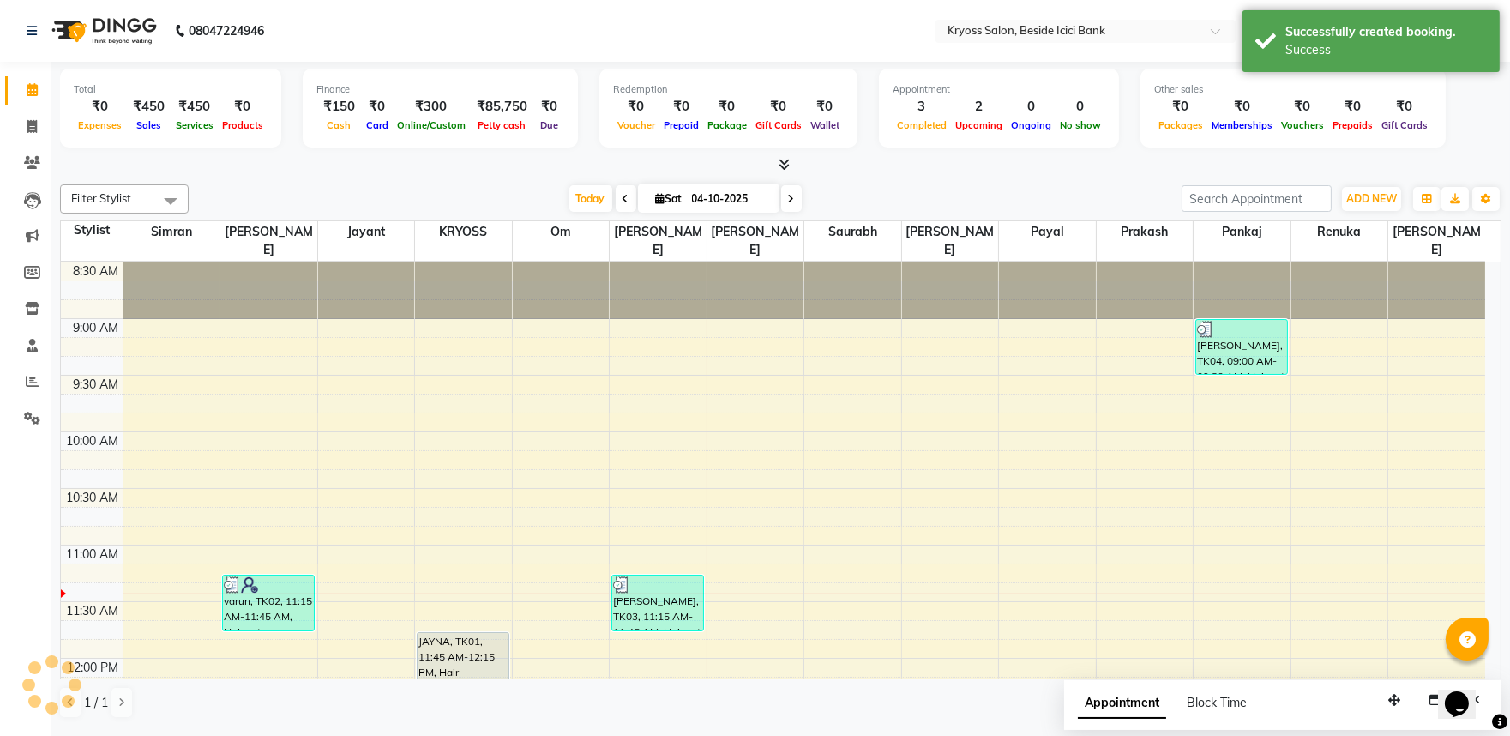
scroll to position [0, 0]
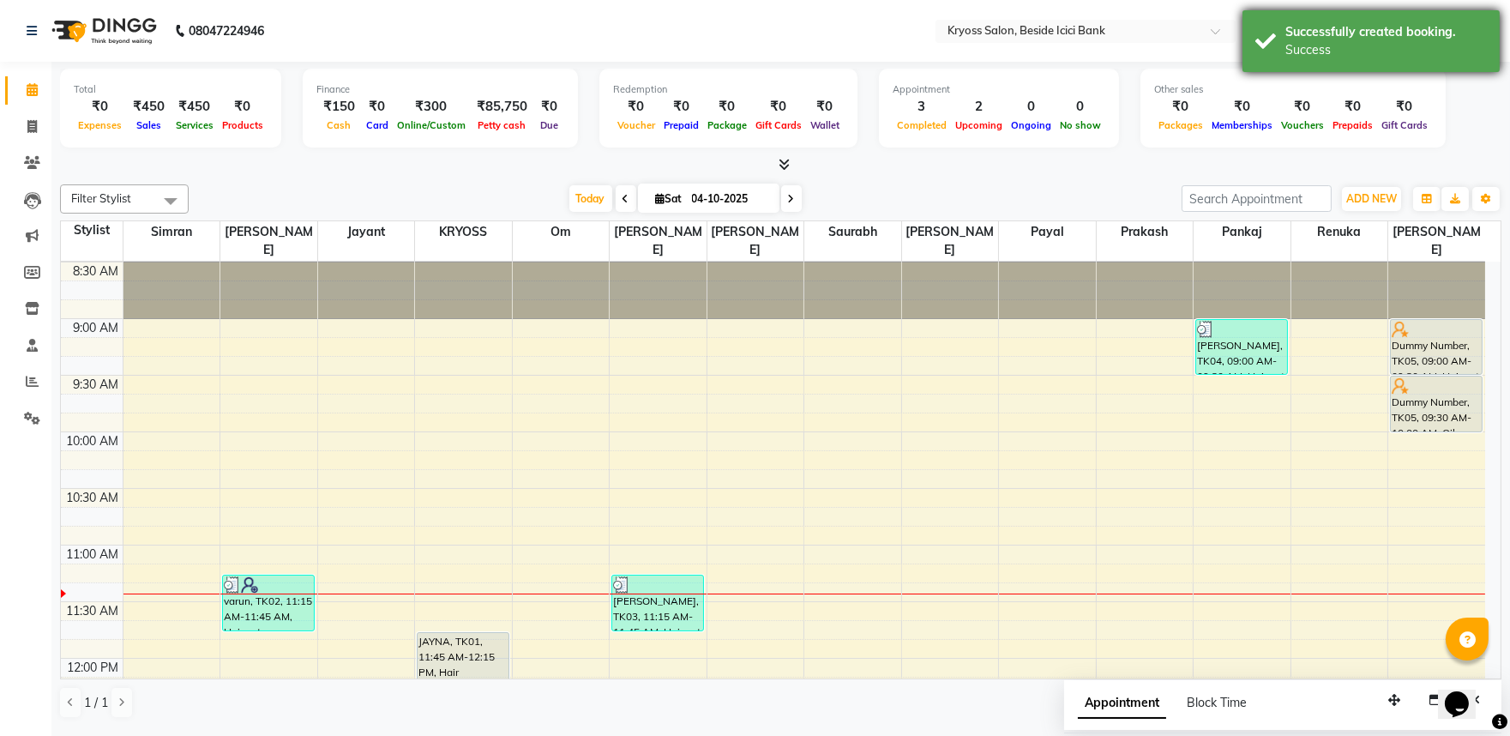
click at [1392, 47] on div "Success" at bounding box center [1386, 50] width 202 height 18
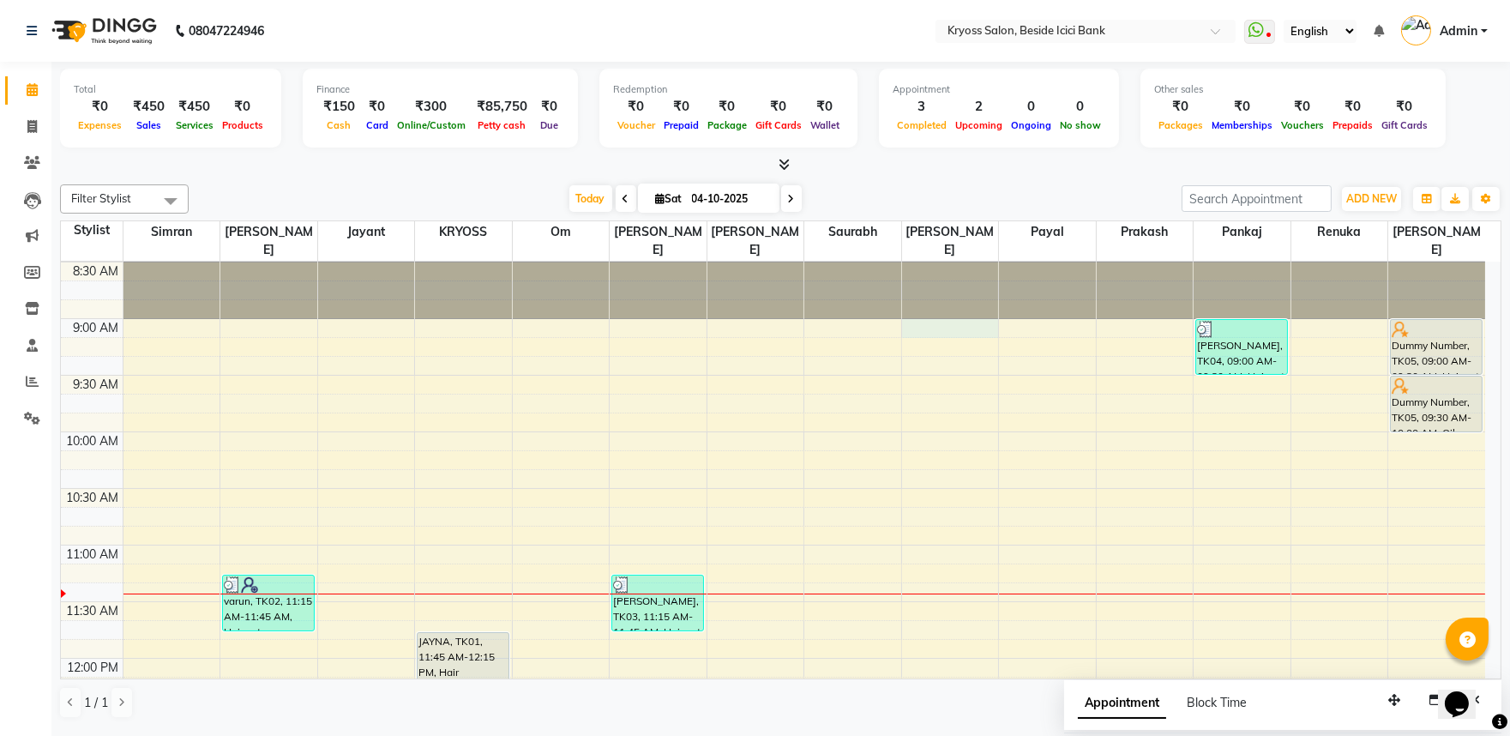
select select "40498"
select select "540"
select select "tentative"
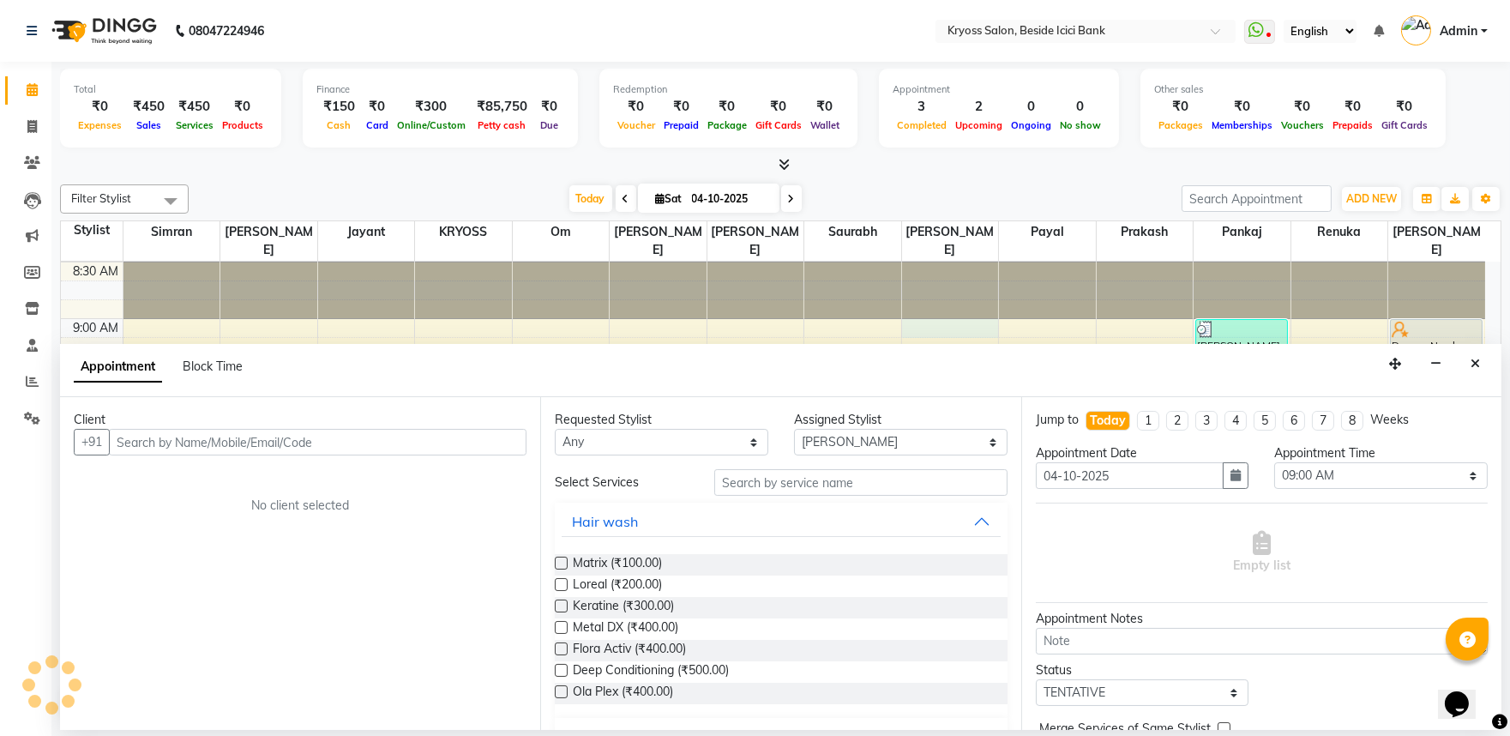
scroll to position [3, 0]
click at [406, 455] on input "text" at bounding box center [318, 442] width 418 height 27
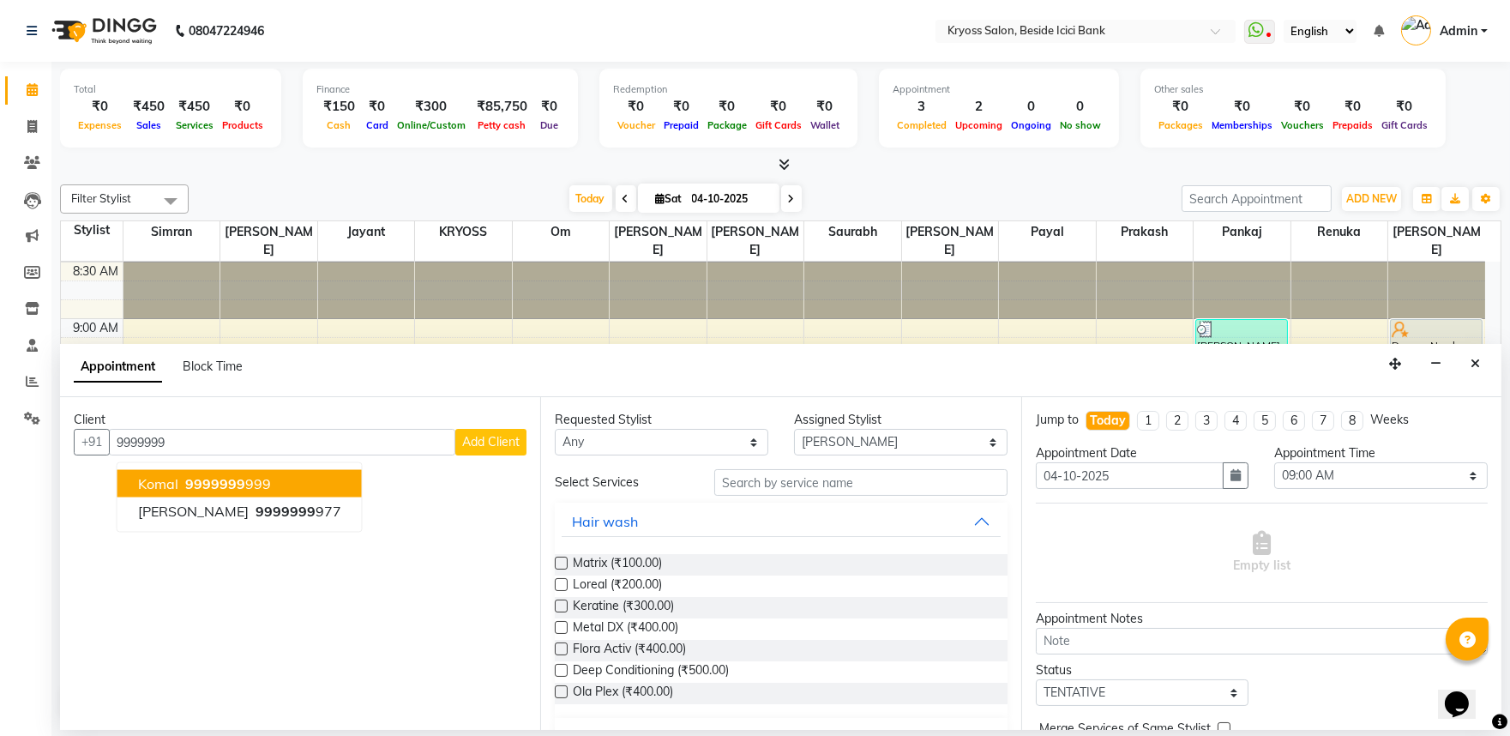
click at [362, 493] on button "komal 9999999 999" at bounding box center [239, 483] width 244 height 27
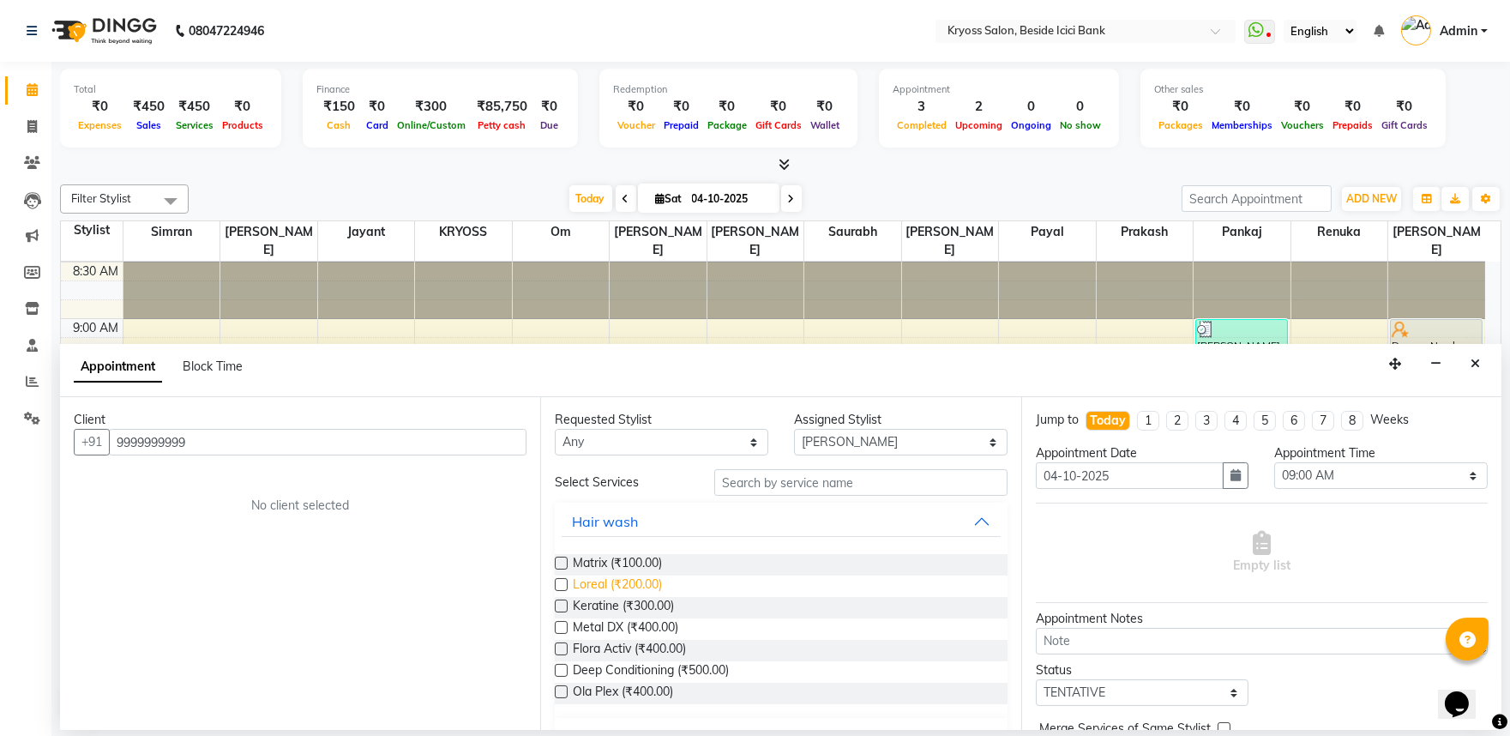
scroll to position [190, 0]
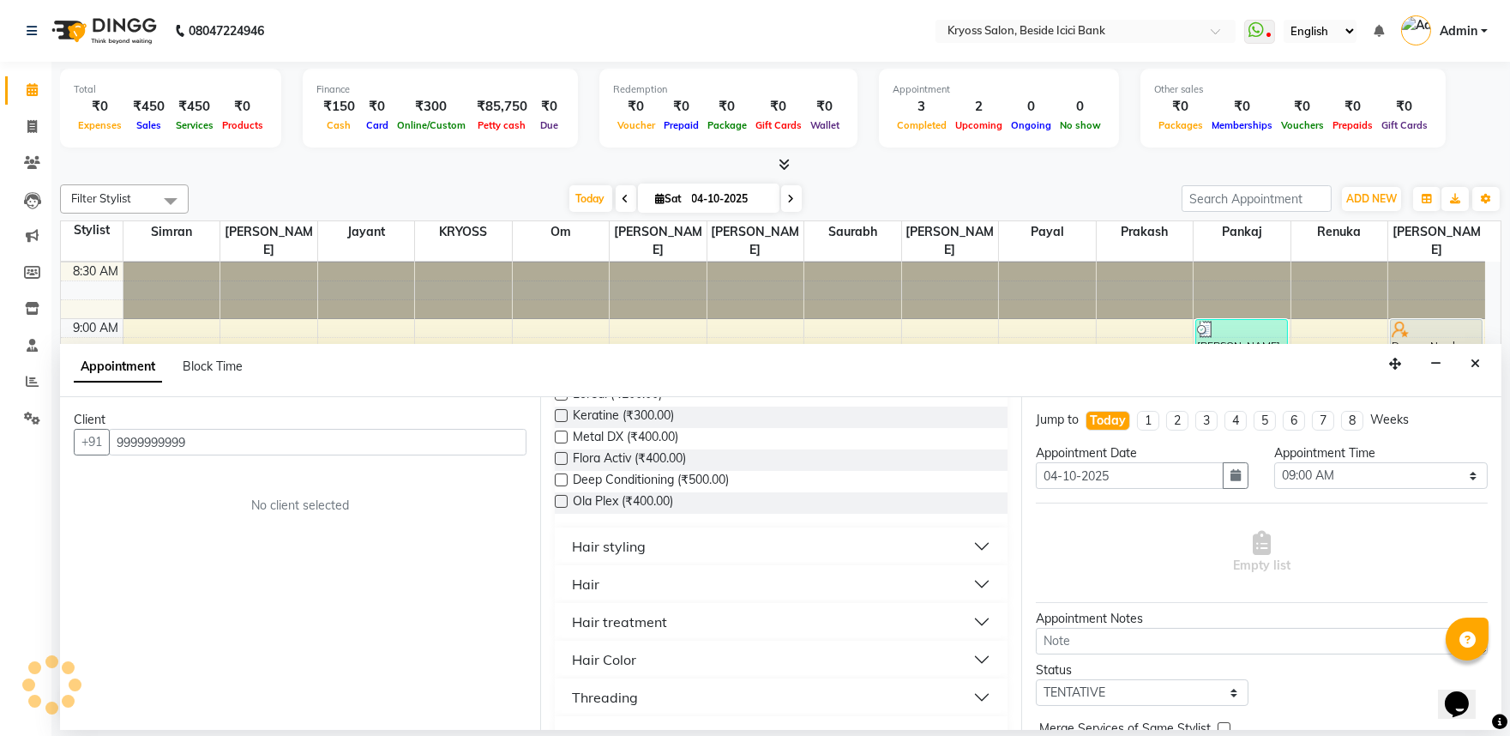
type input "9999999999"
click at [598, 594] on div "Hair" at bounding box center [585, 584] width 27 height 21
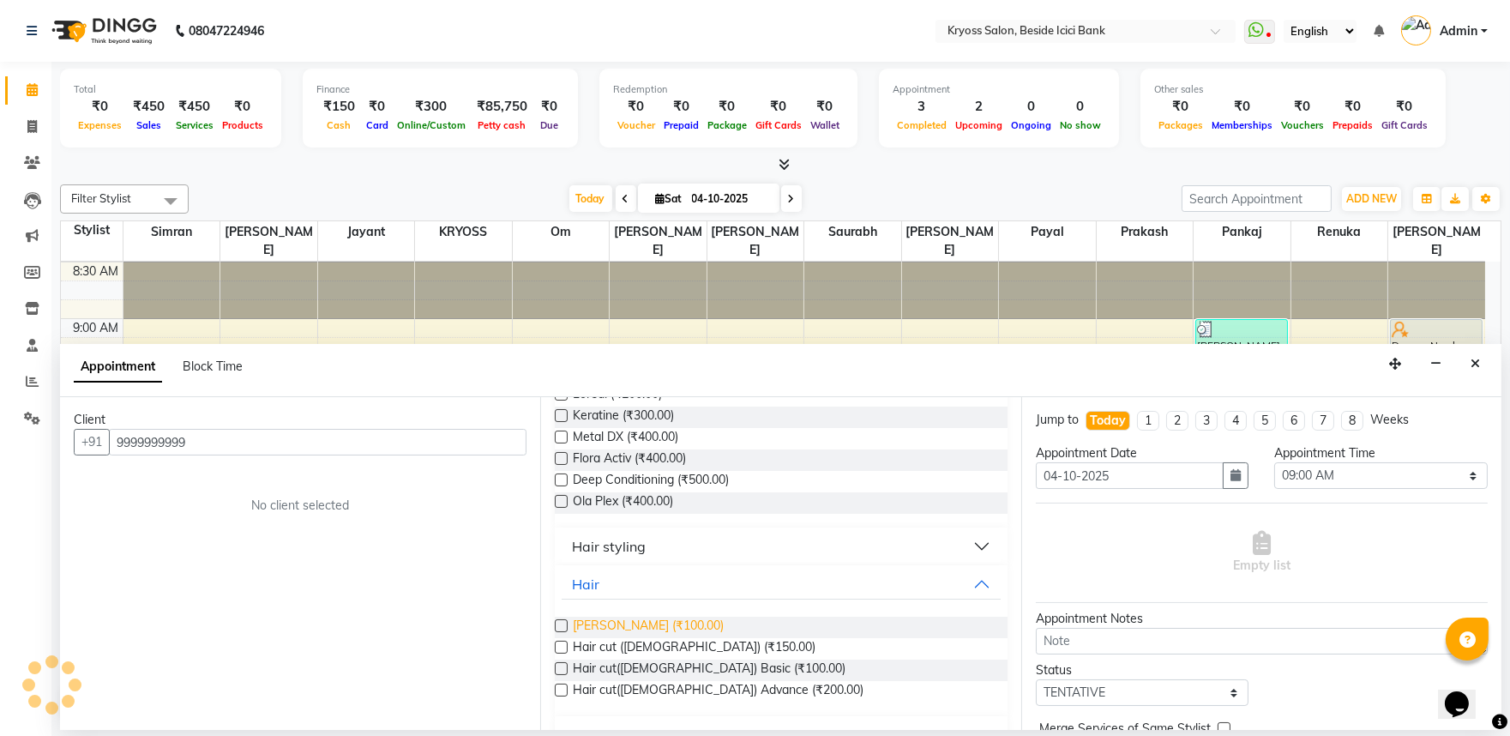
click at [610, 638] on span "Beard (₹100.00)" at bounding box center [648, 627] width 151 height 21
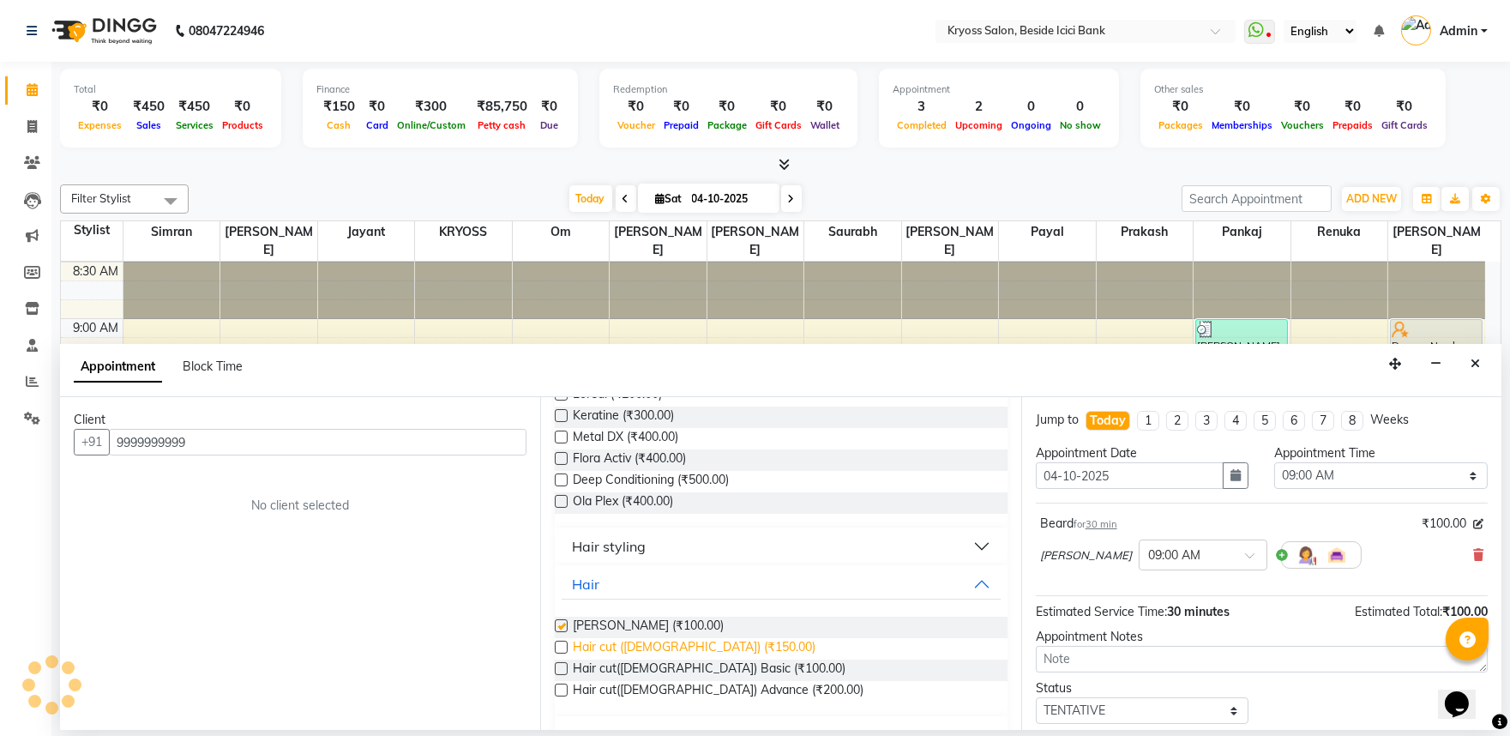
checkbox input "false"
click at [613, 659] on span "Hair cut (Male) (₹150.00)" at bounding box center [694, 648] width 243 height 21
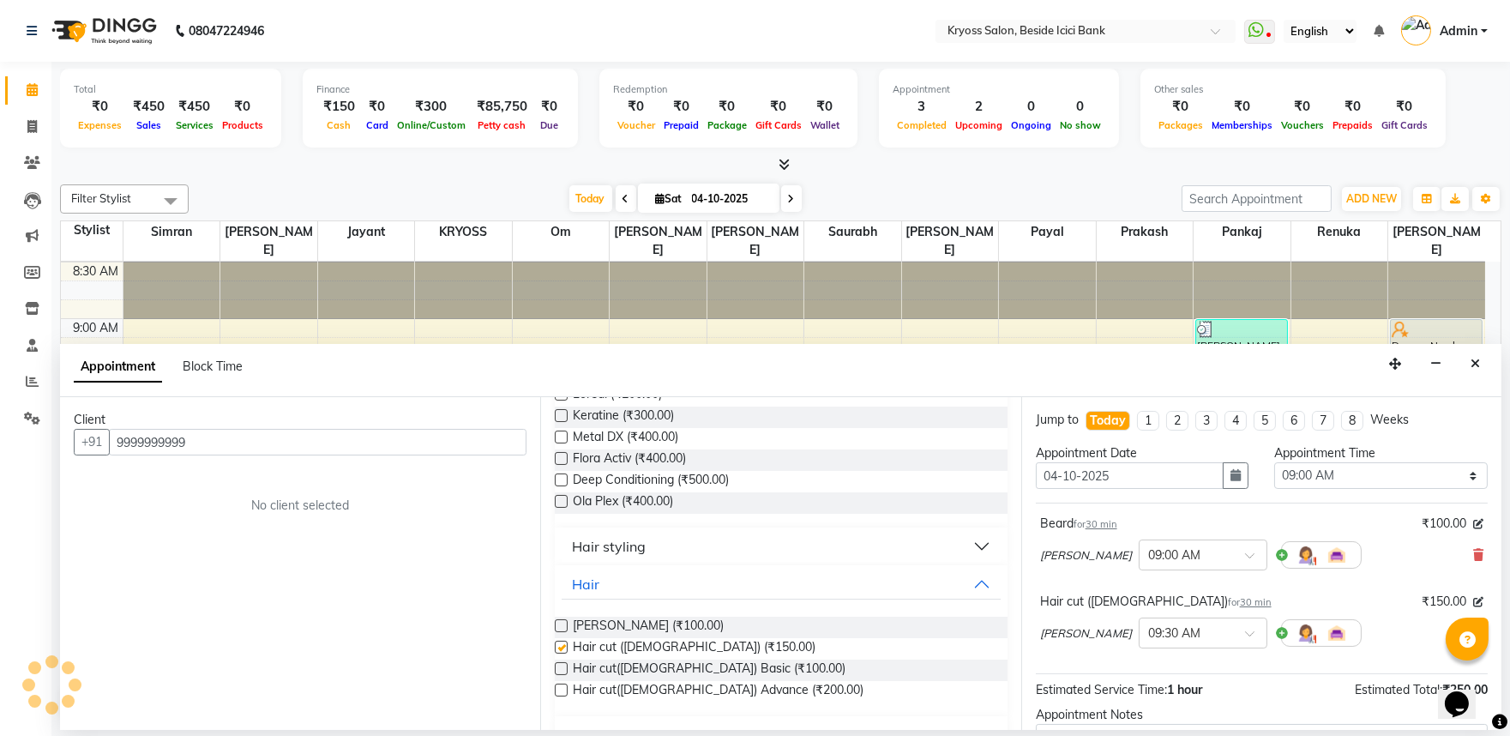
checkbox input "false"
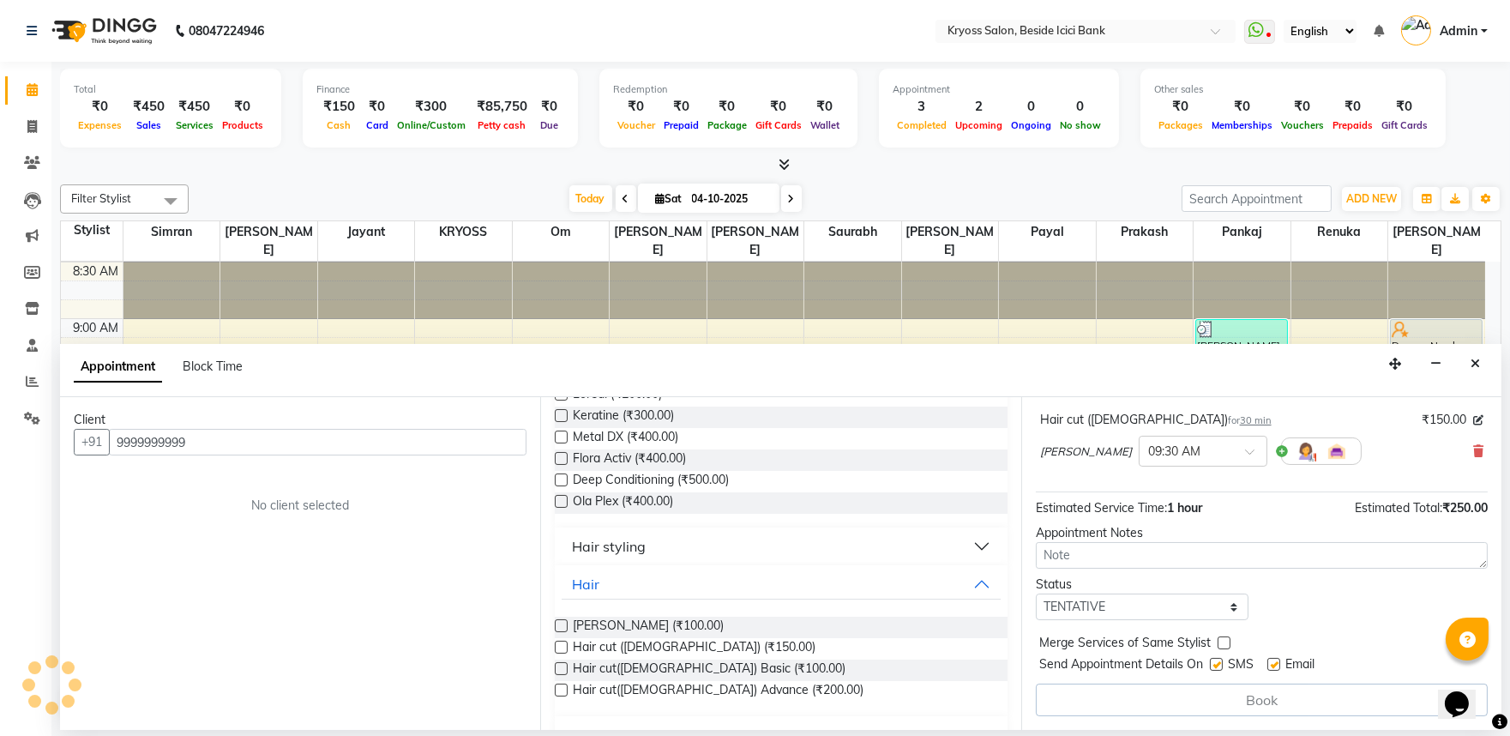
click at [1214, 716] on div "Book" at bounding box center [1262, 699] width 452 height 33
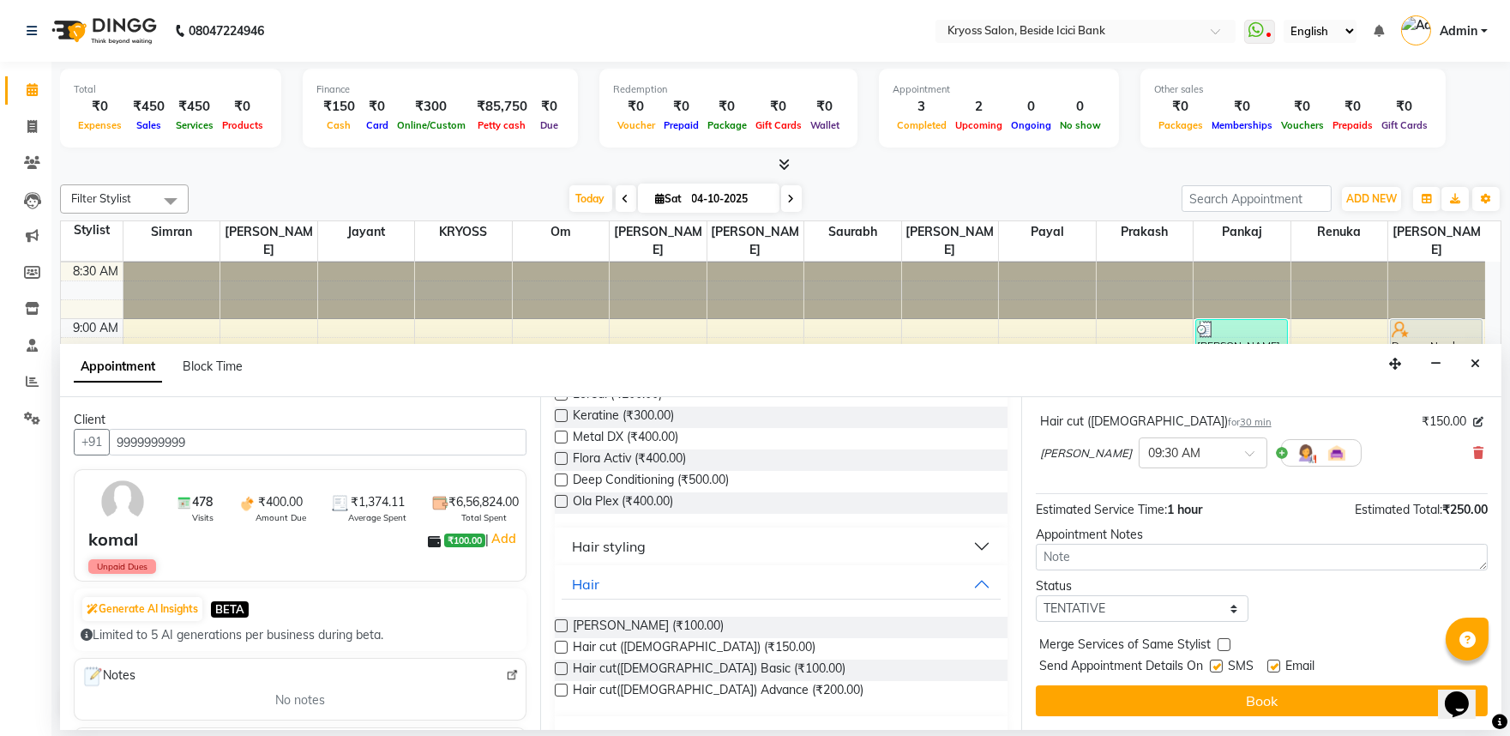
scroll to position [217, 0]
click at [1235, 701] on button "Book" at bounding box center [1262, 700] width 452 height 31
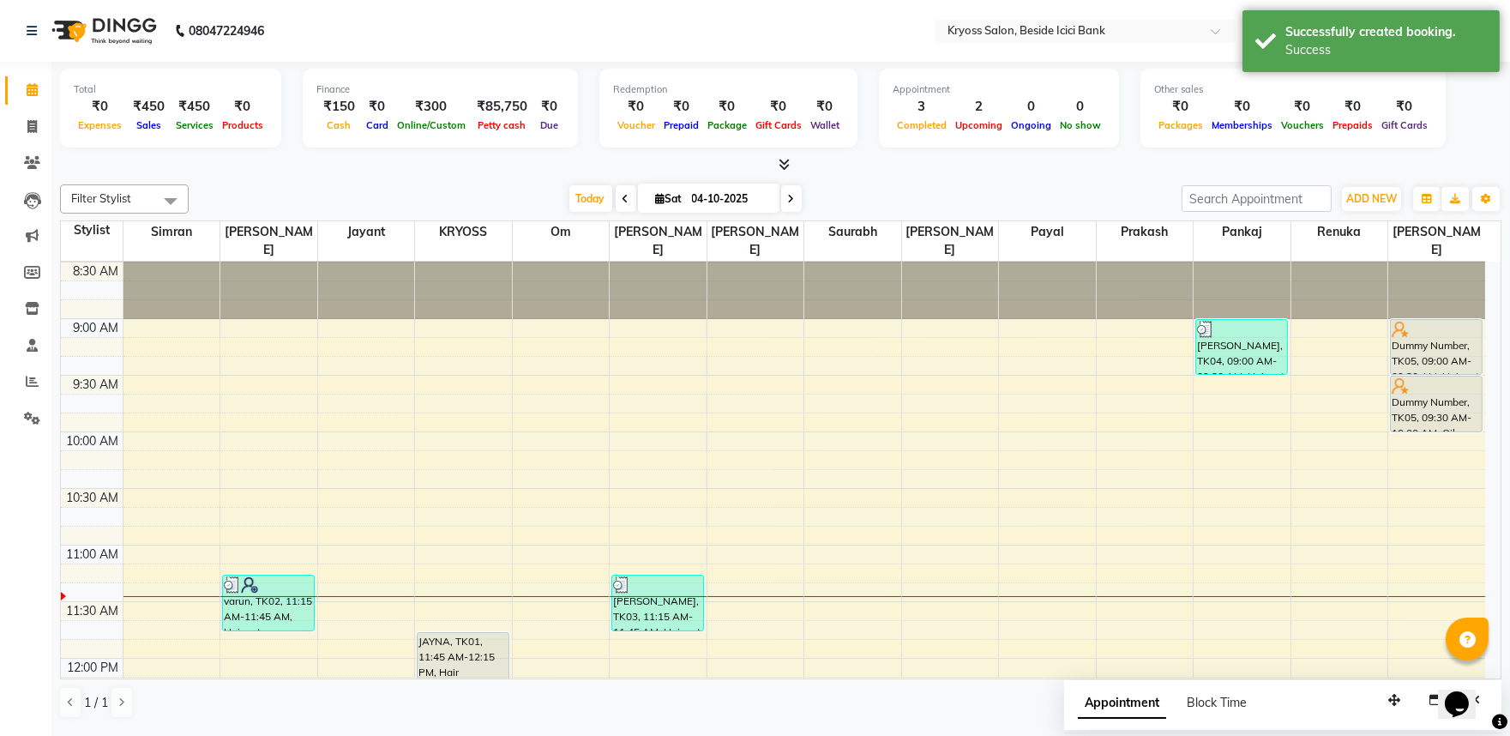
scroll to position [0, 0]
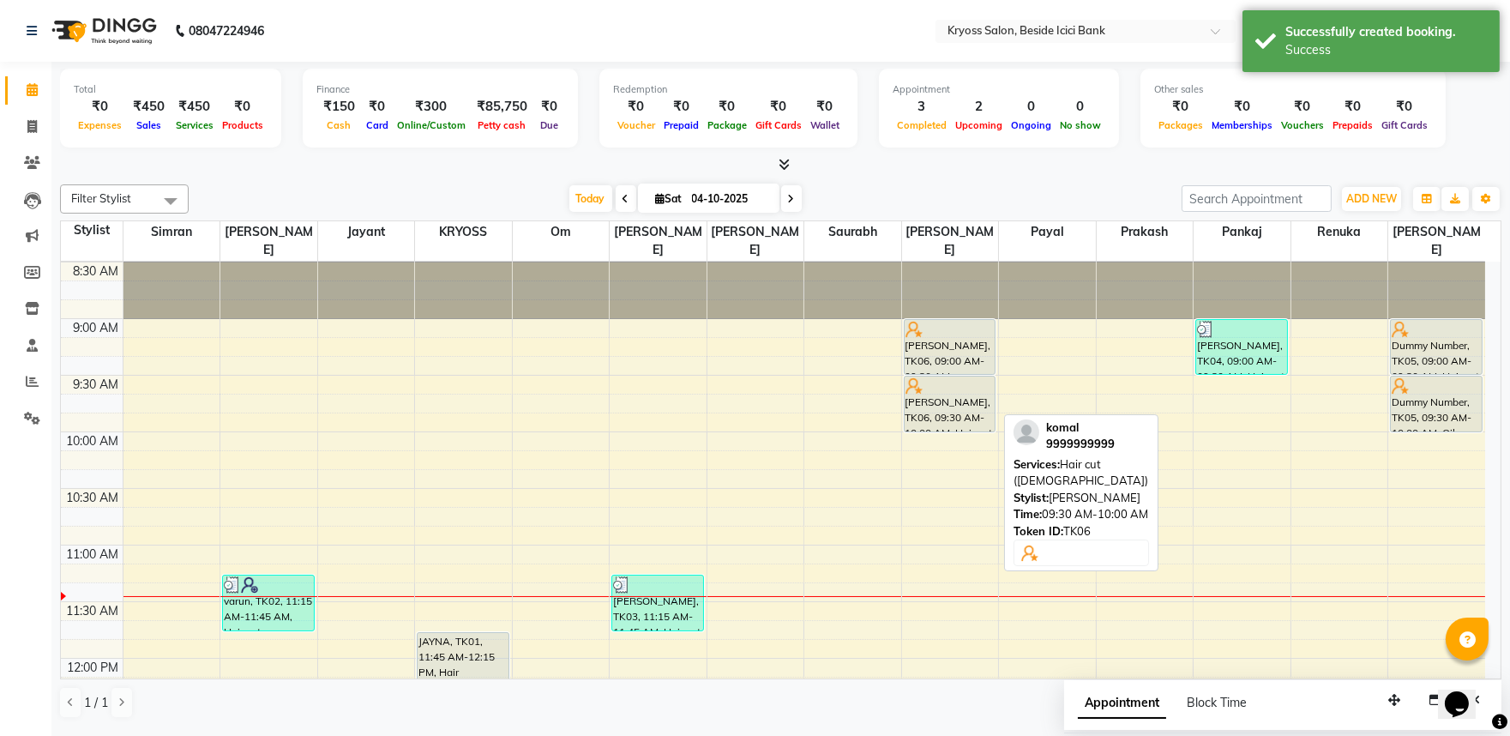
click at [954, 376] on div "komal, TK06, 09:30 AM-10:00 AM, Hair cut (Male)" at bounding box center [950, 403] width 91 height 55
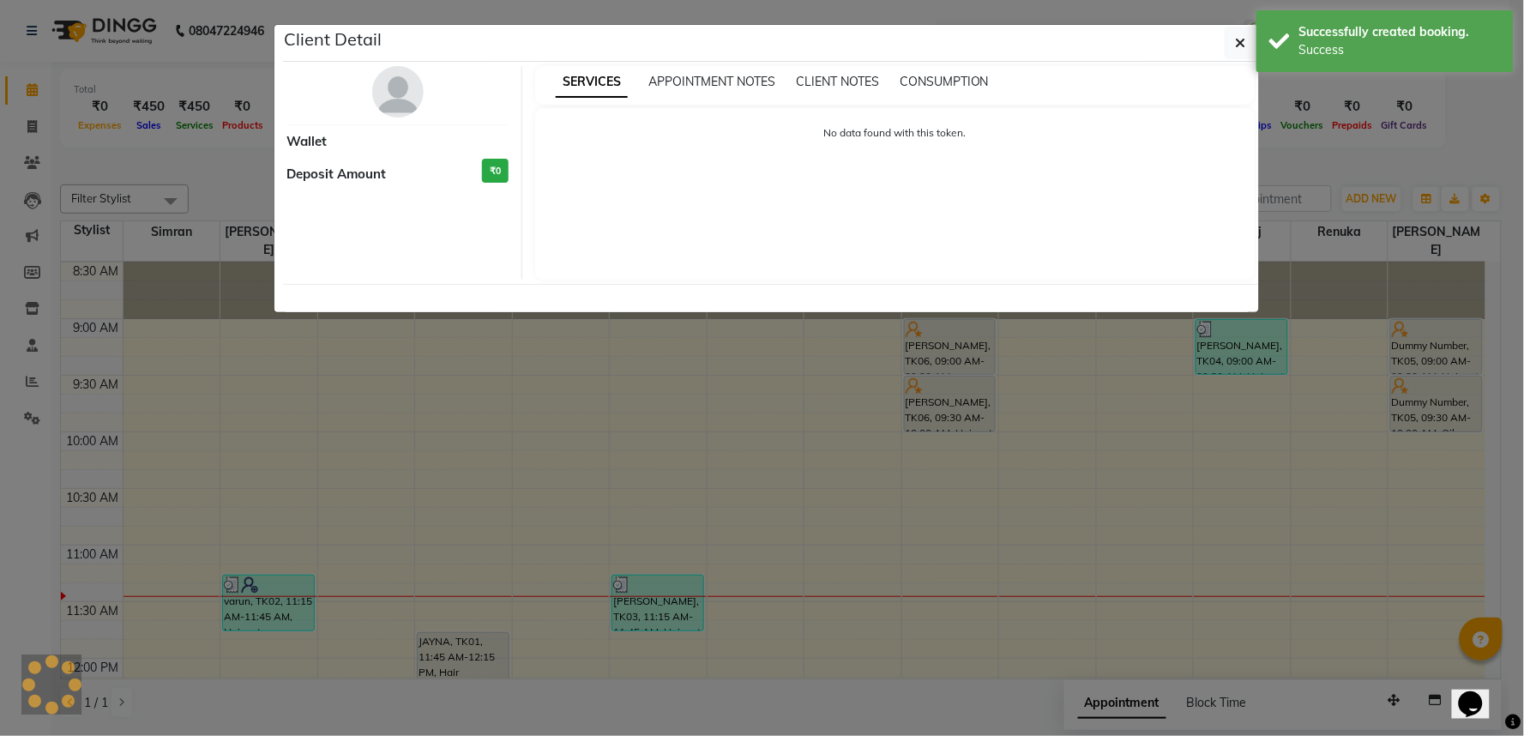
select select "7"
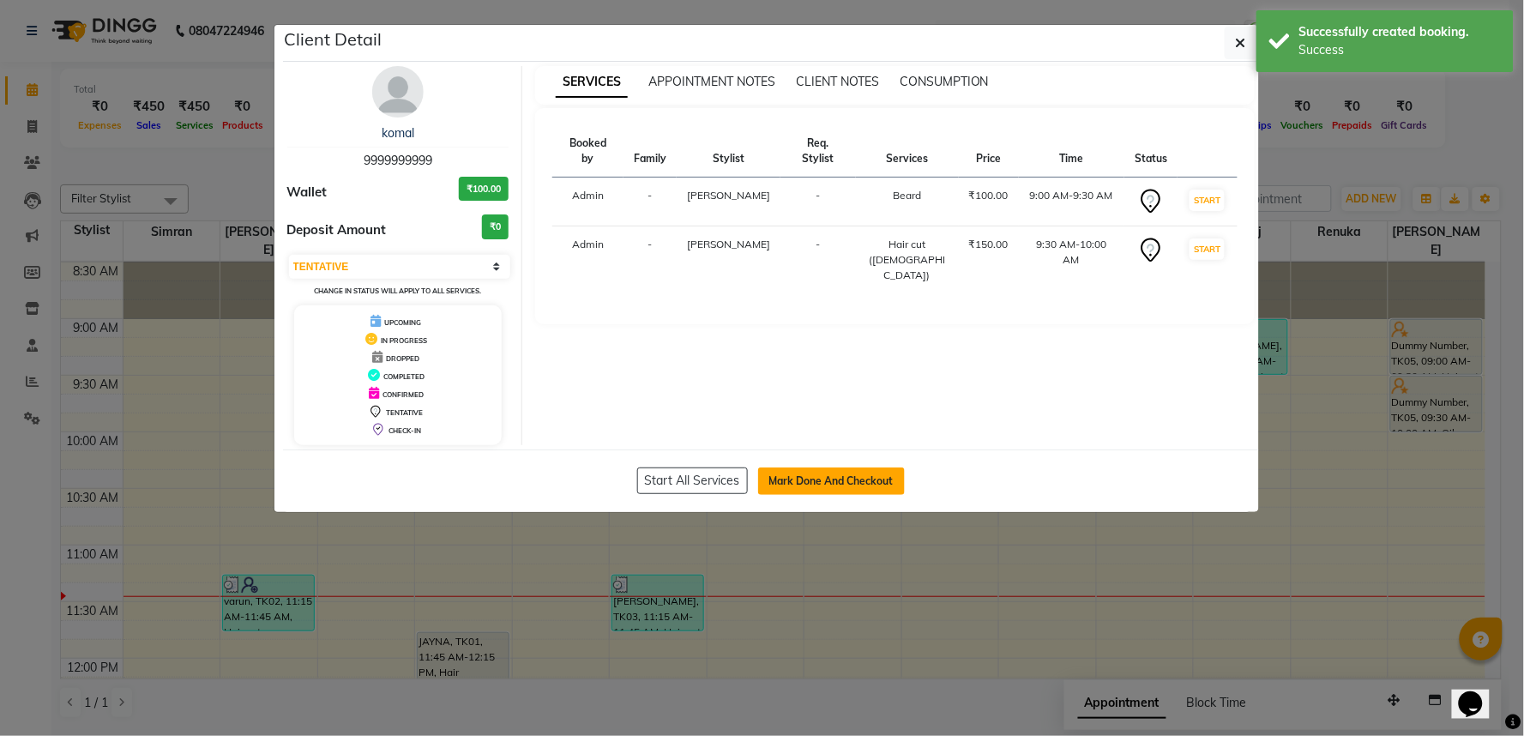
click at [847, 495] on button "Mark Done And Checkout" at bounding box center [831, 480] width 147 height 27
select select "5439"
select select "service"
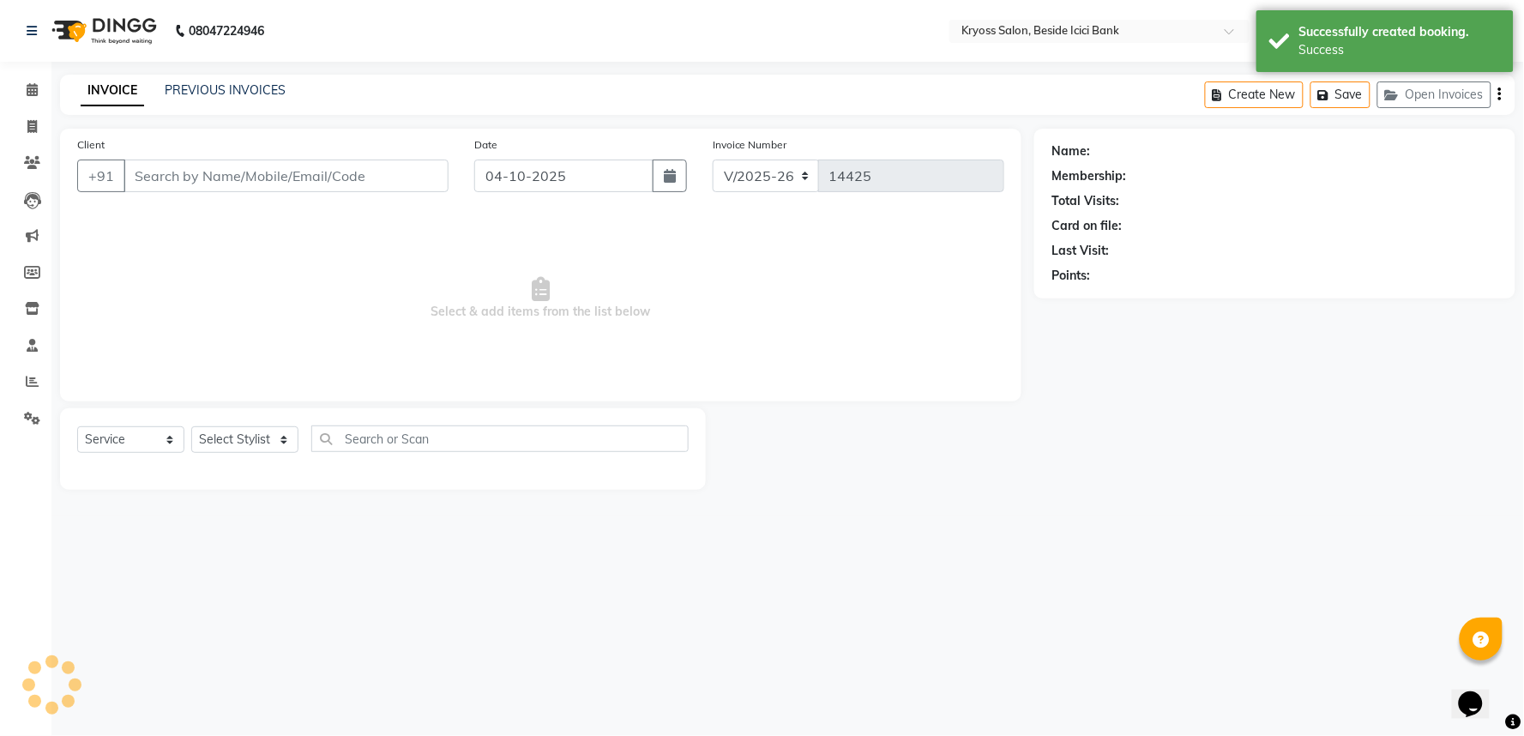
type input "9999999999"
select select "40498"
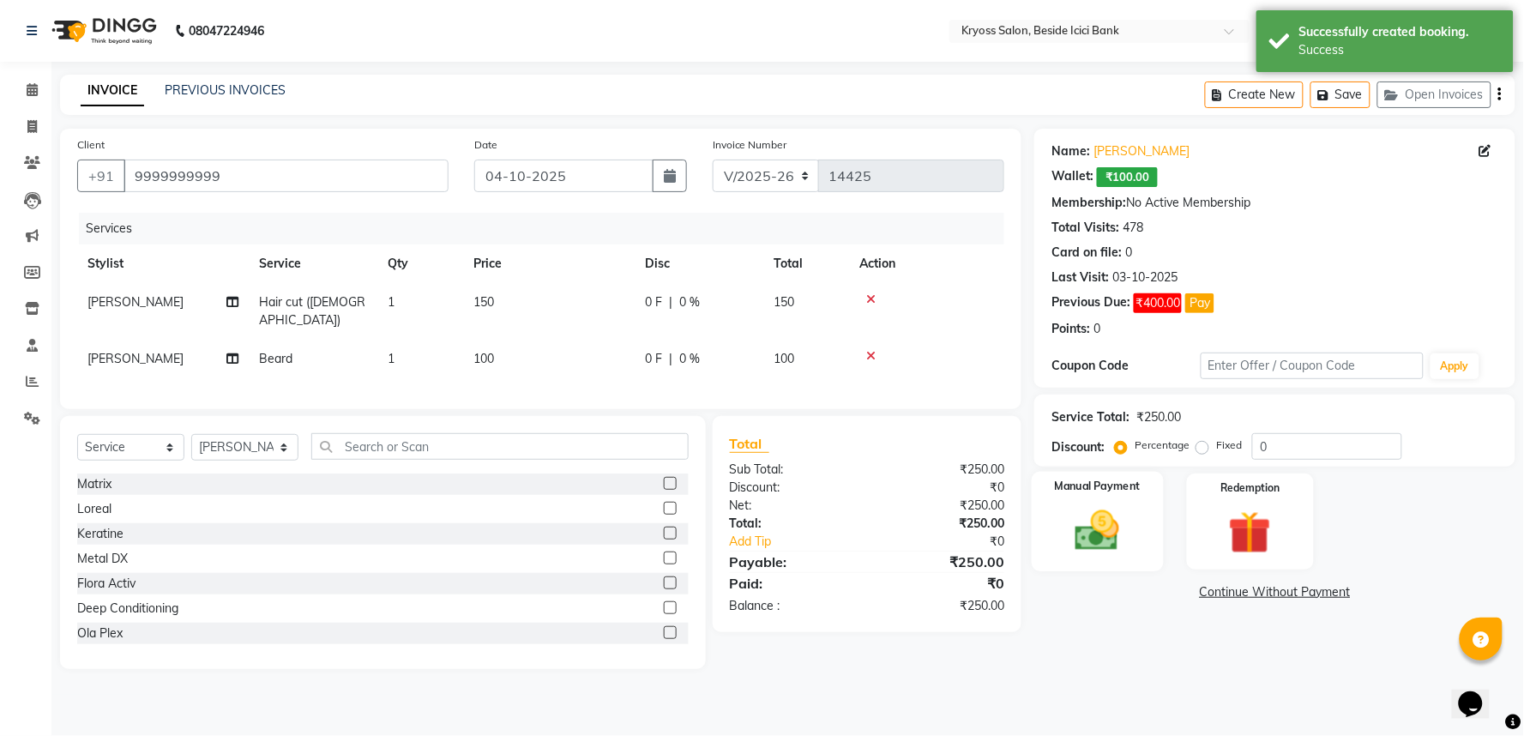
drag, startPoint x: 1014, startPoint y: 540, endPoint x: 1093, endPoint y: 588, distance: 93.1
click at [1030, 560] on div "Manual Payment Redemption" at bounding box center [1274, 521] width 507 height 96
click at [1095, 571] on div "Manual Payment" at bounding box center [1098, 521] width 132 height 99
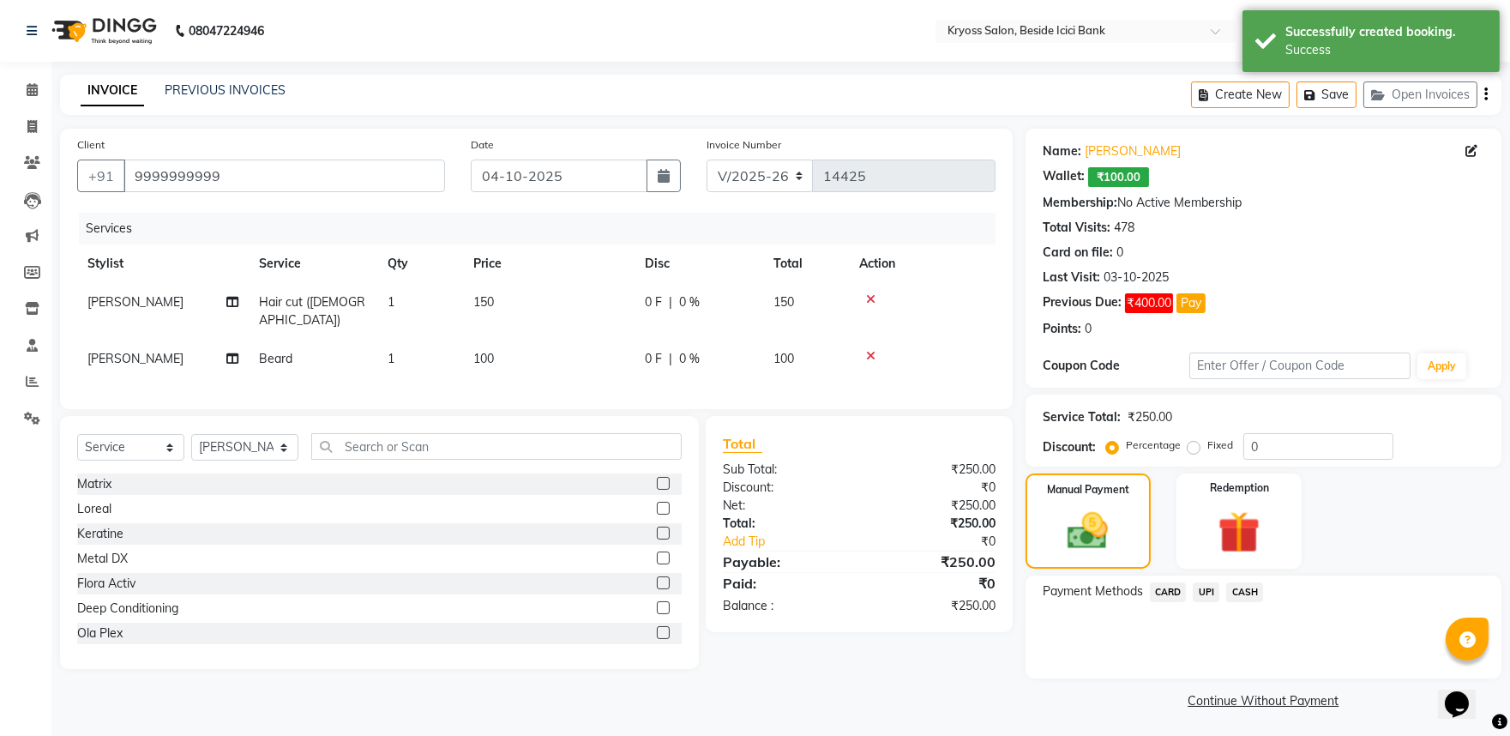
click at [1249, 602] on span "CASH" at bounding box center [1244, 592] width 37 height 20
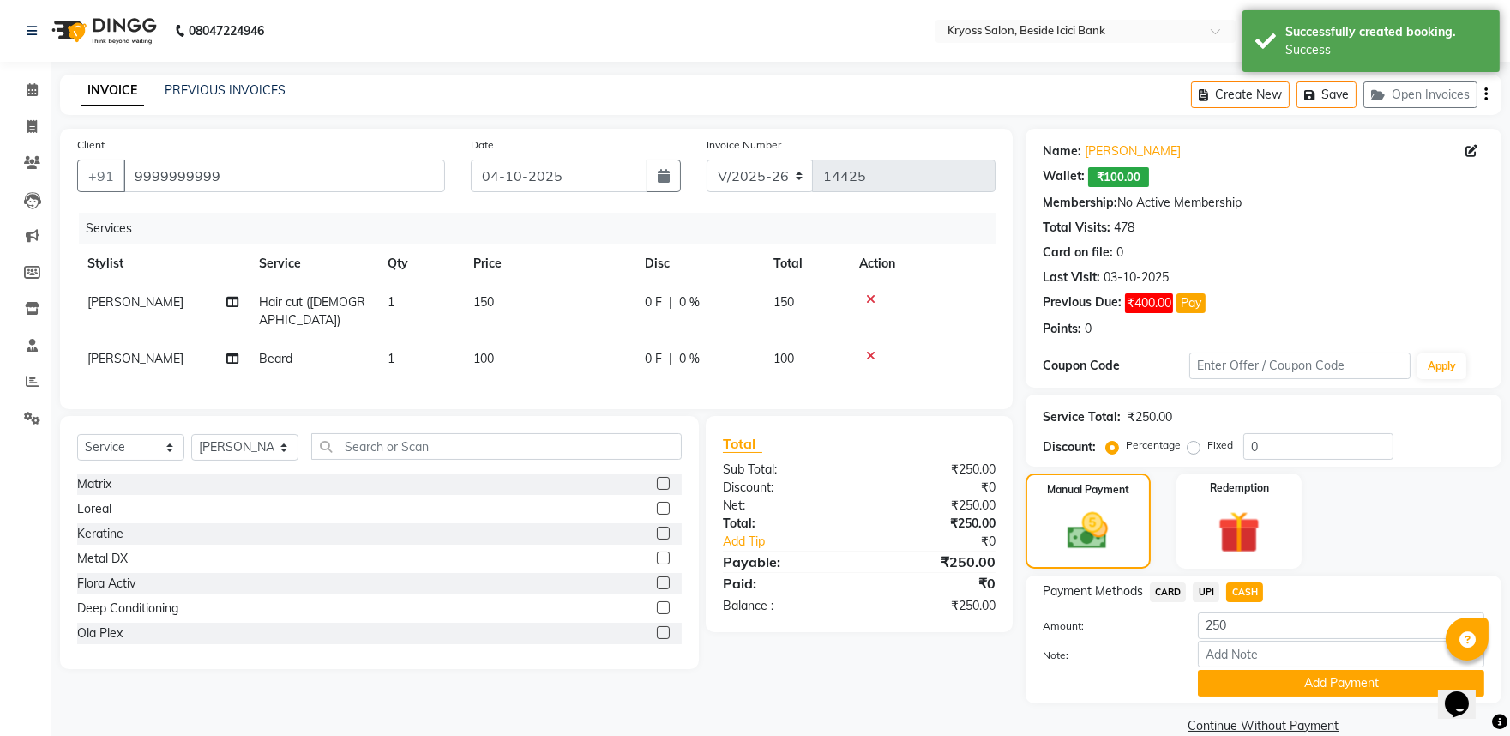
click at [1010, 669] on div "Total Sub Total: ₹250.00 Discount: ₹0 Net: ₹250.00 Total: ₹250.00 Add Tip ₹0 Pa…" at bounding box center [862, 542] width 326 height 253
click at [1288, 696] on button "Add Payment" at bounding box center [1341, 683] width 286 height 27
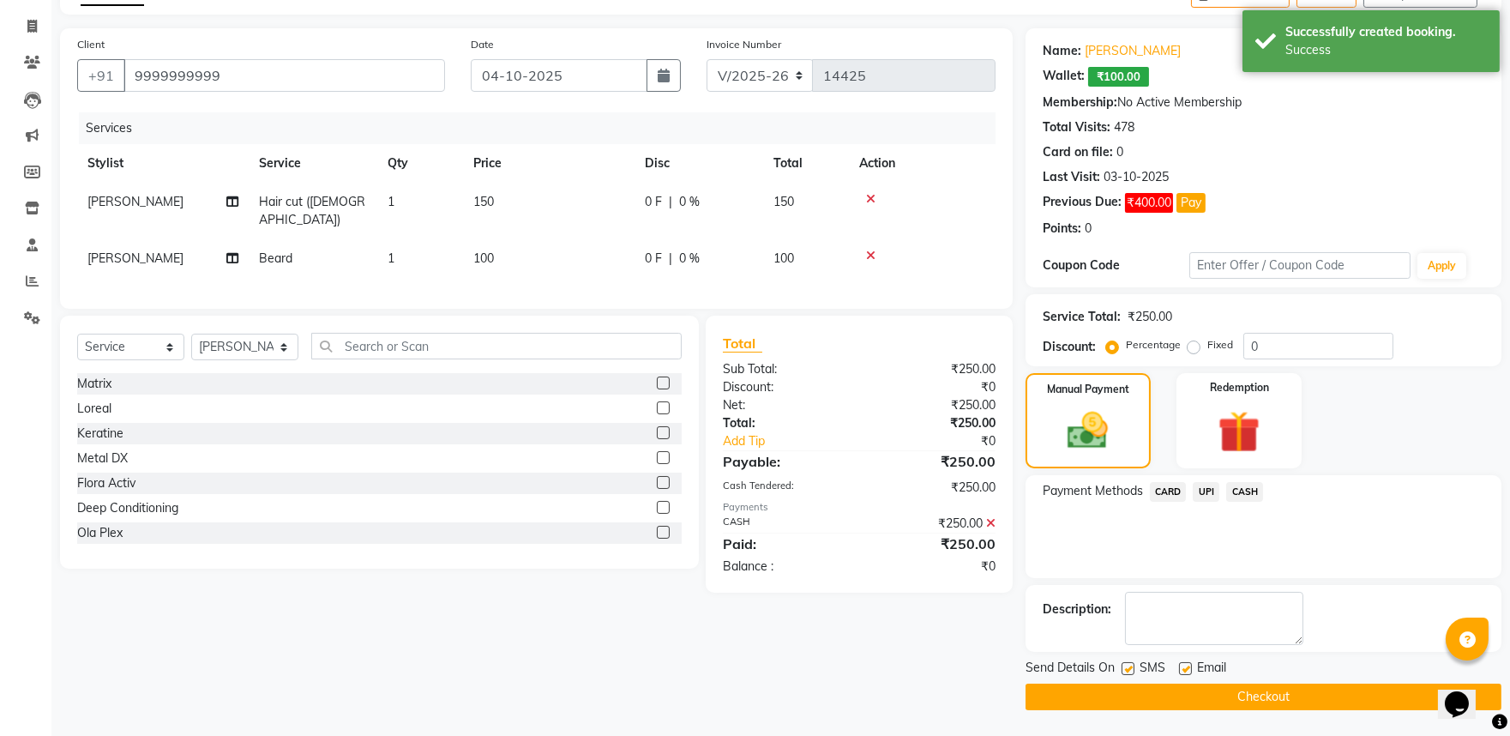
scroll to position [146, 0]
click at [1327, 695] on button "Checkout" at bounding box center [1264, 696] width 476 height 27
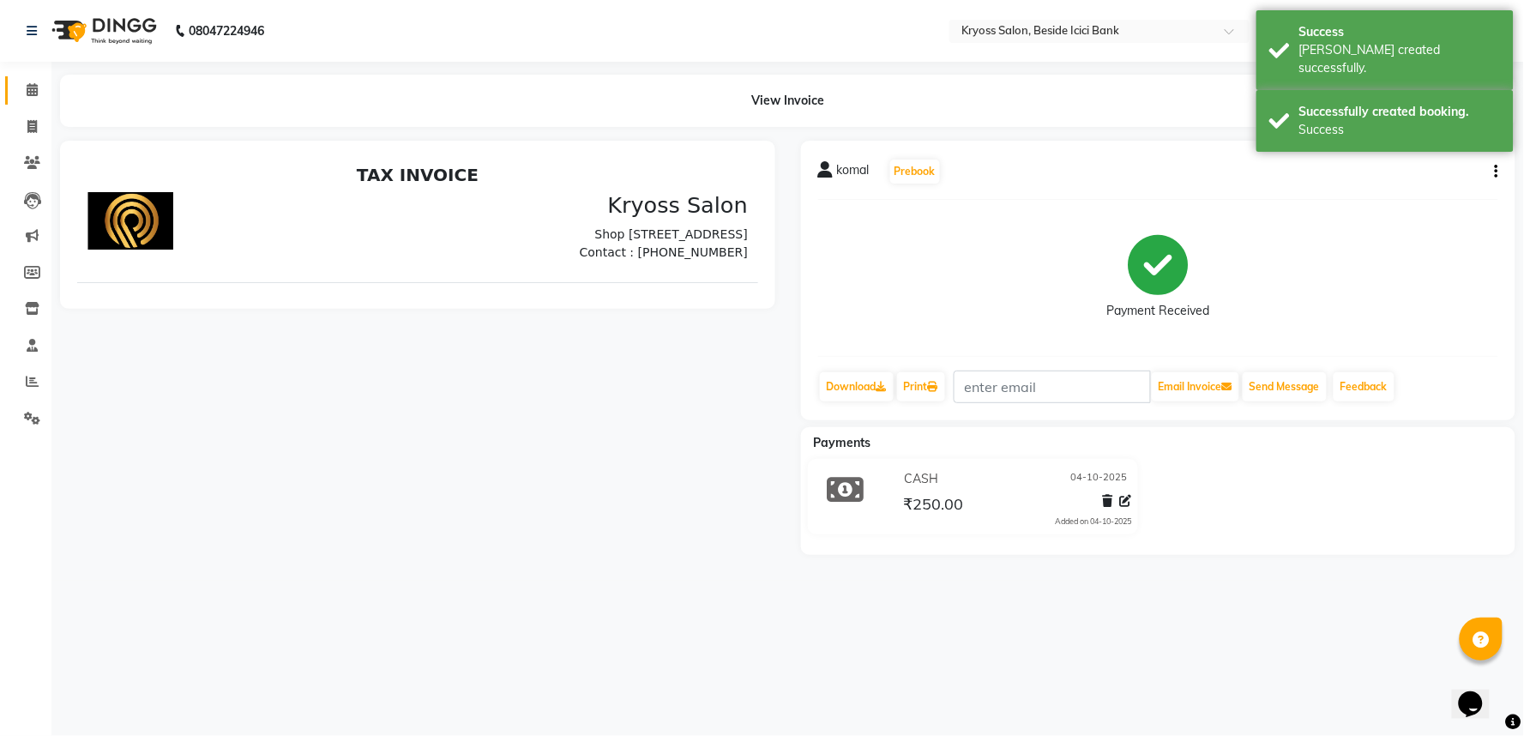
click at [22, 83] on span at bounding box center [32, 91] width 30 height 20
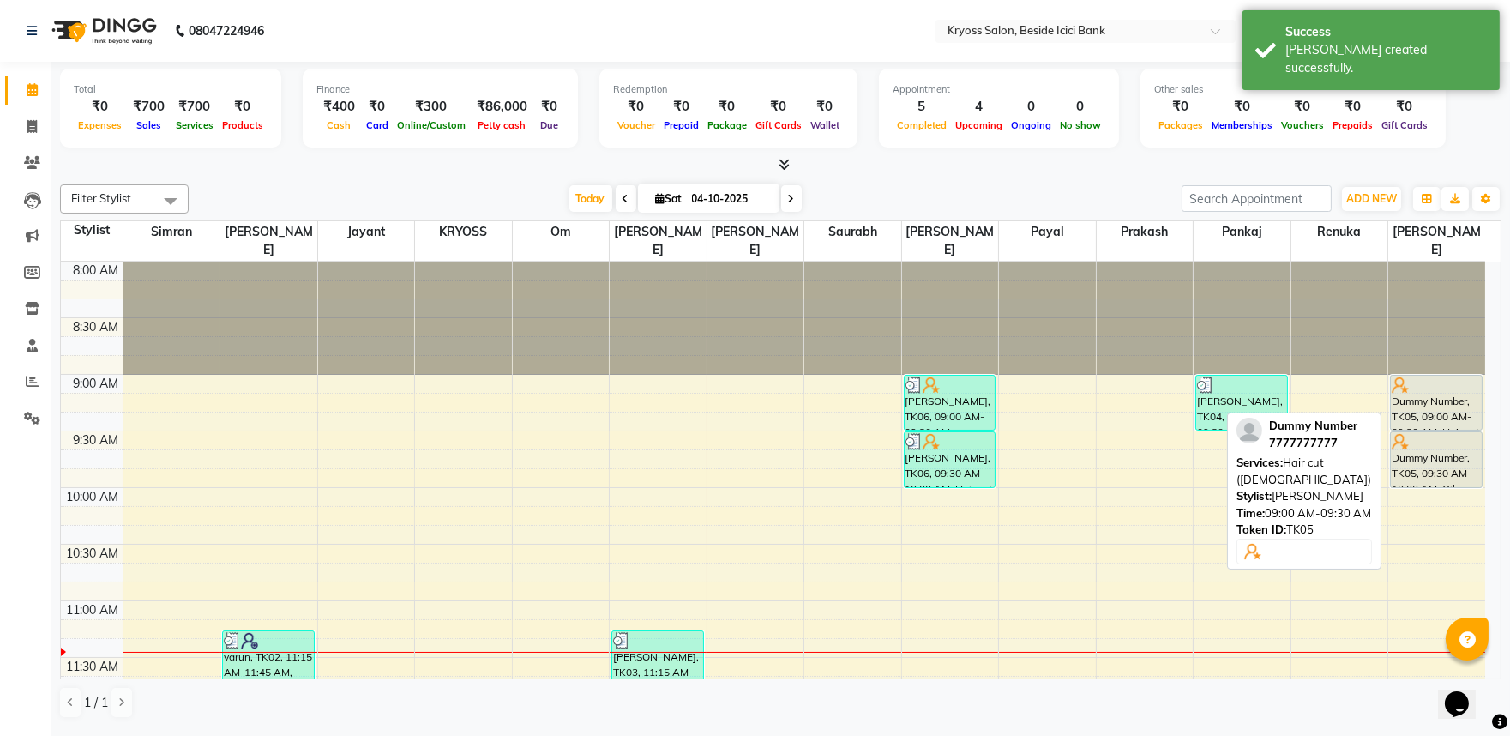
click at [1471, 405] on div "Dummy Number, TK05, 09:00 AM-09:30 AM, Hair cut (Male)" at bounding box center [1436, 403] width 91 height 54
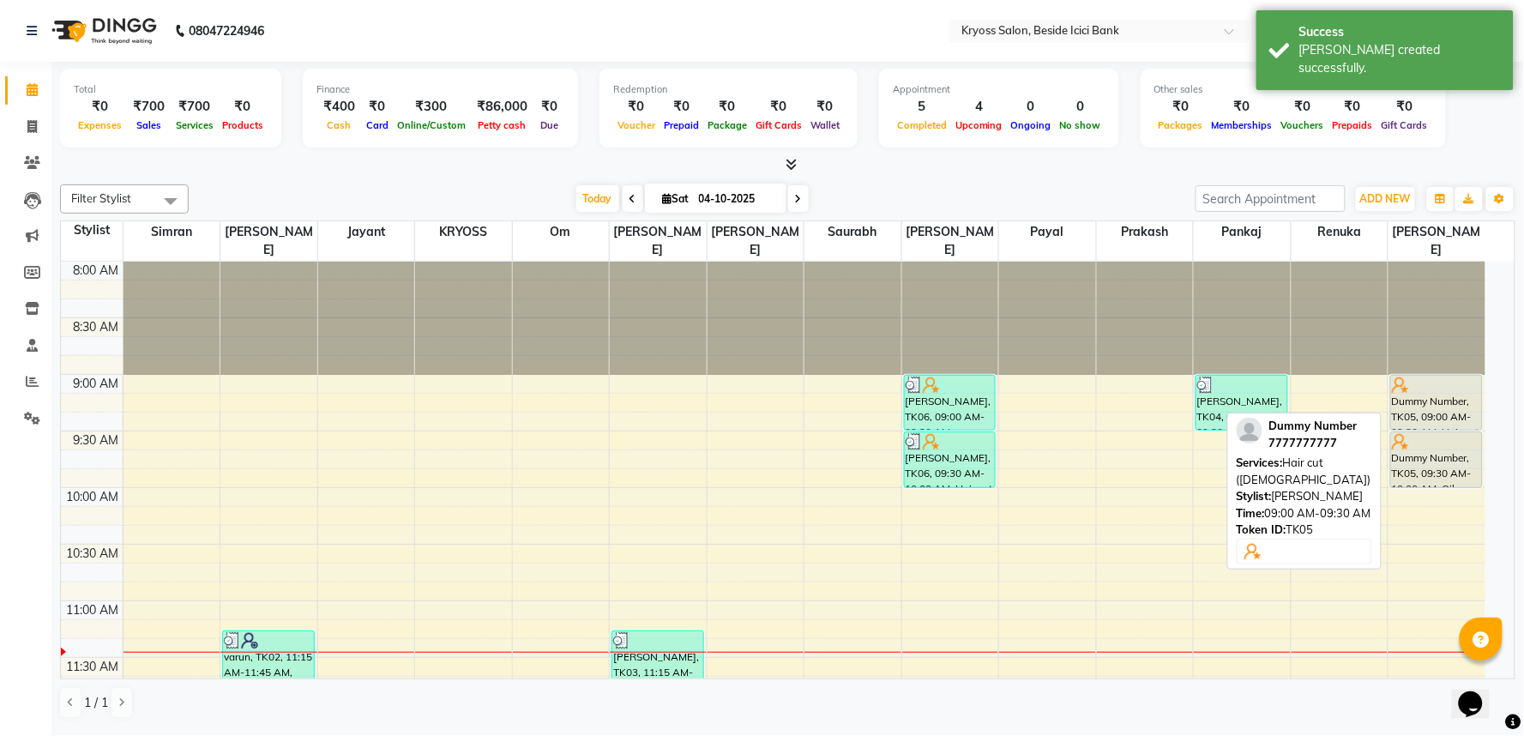
select select "7"
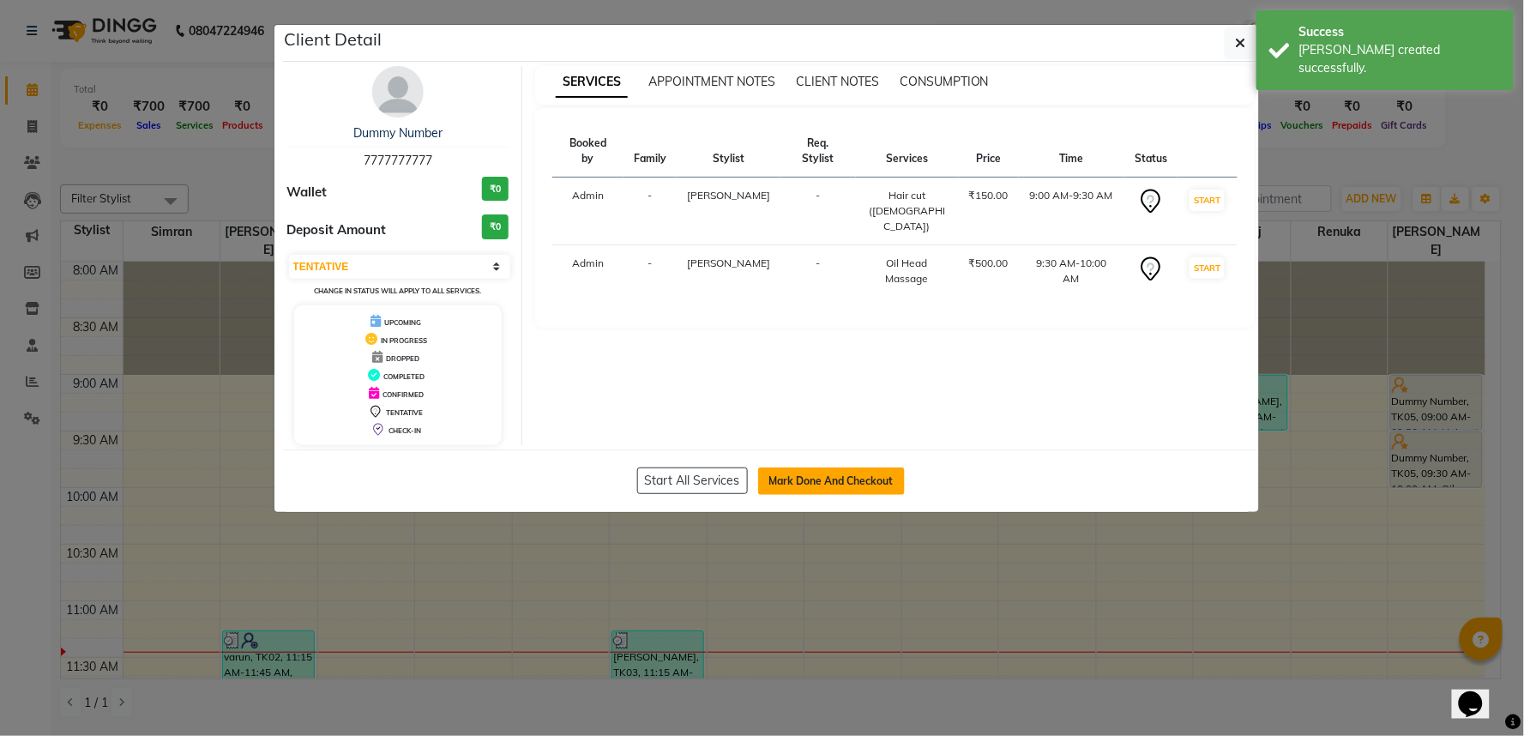
click at [837, 490] on button "Mark Done And Checkout" at bounding box center [831, 480] width 147 height 27
select select "5439"
select select "service"
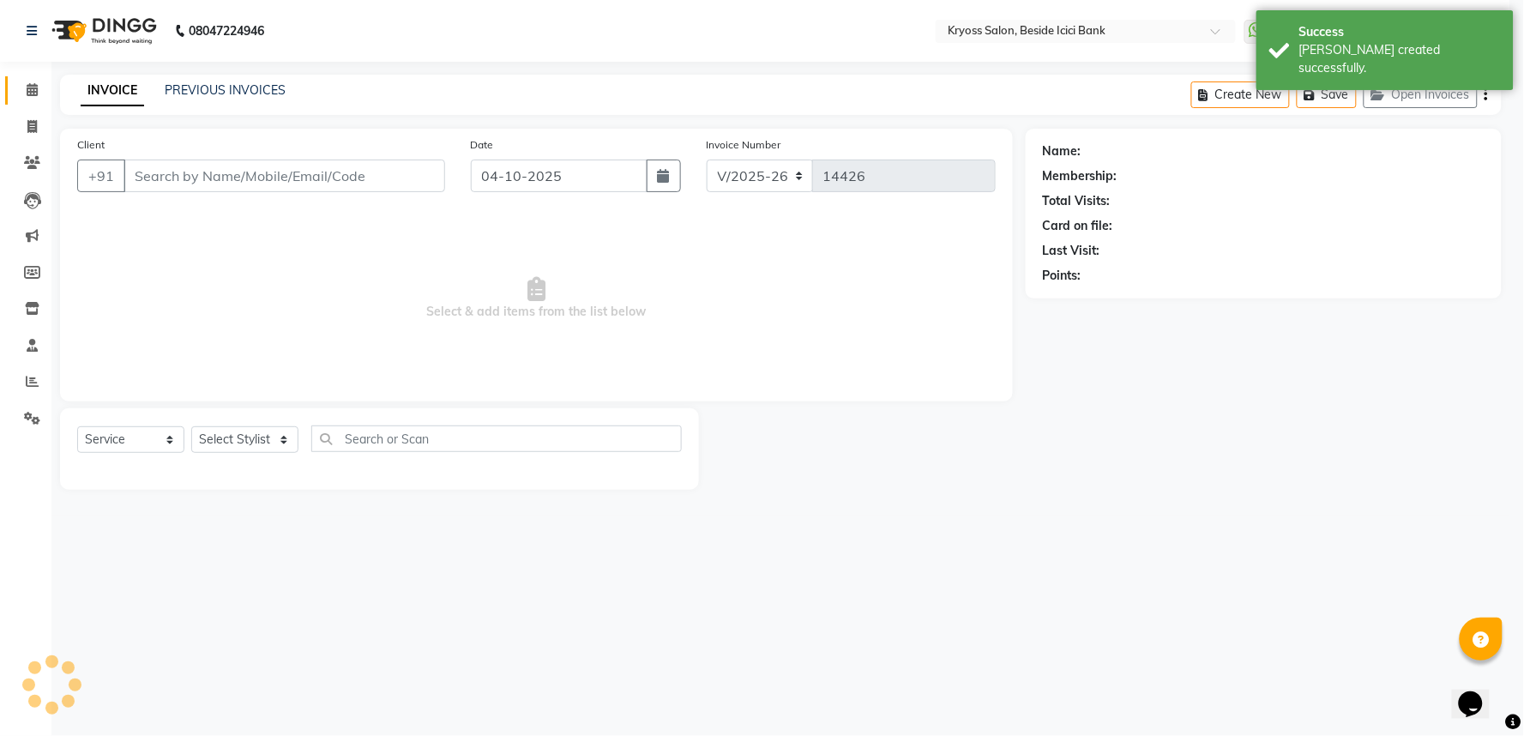
type input "7777777777"
select select "86021"
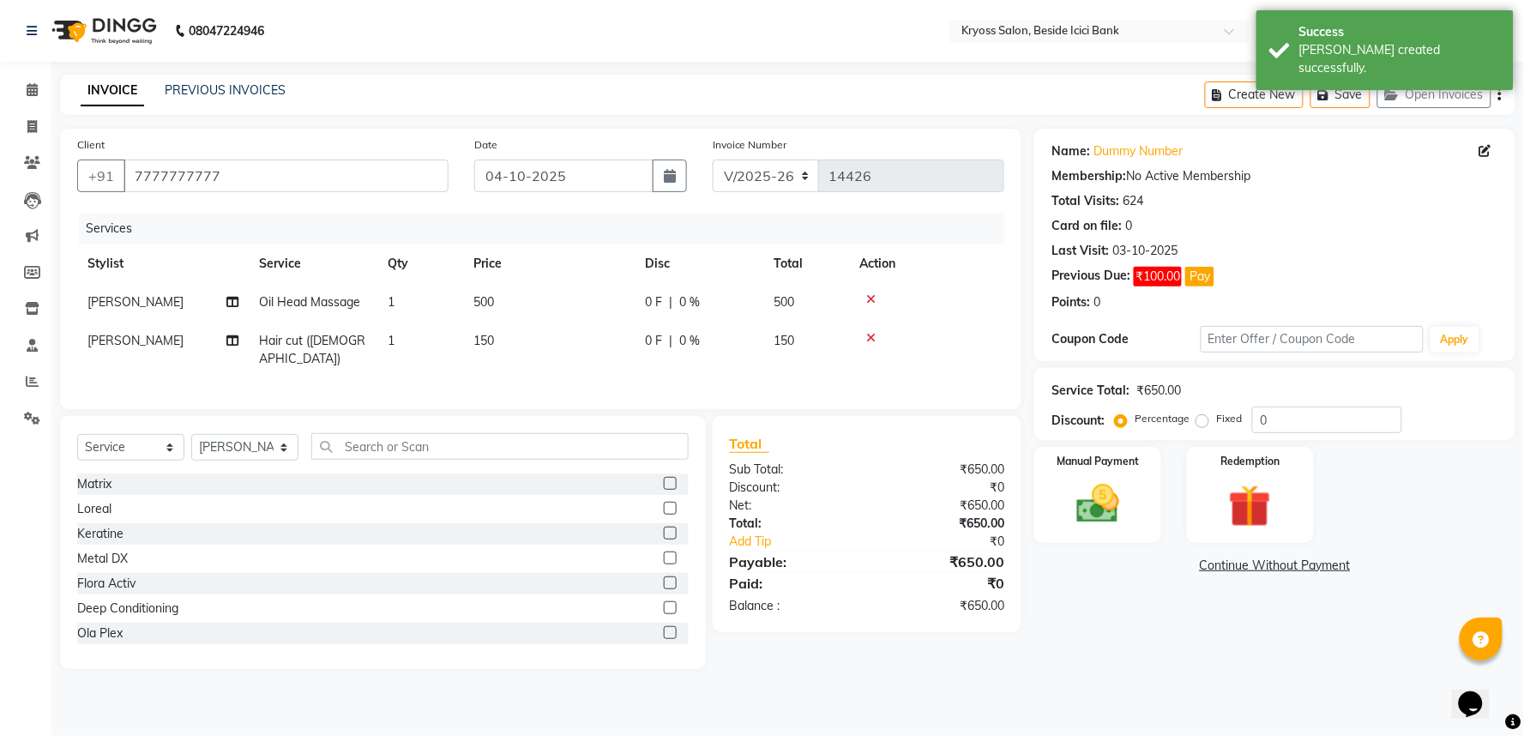
click at [513, 322] on td "500" at bounding box center [549, 302] width 172 height 39
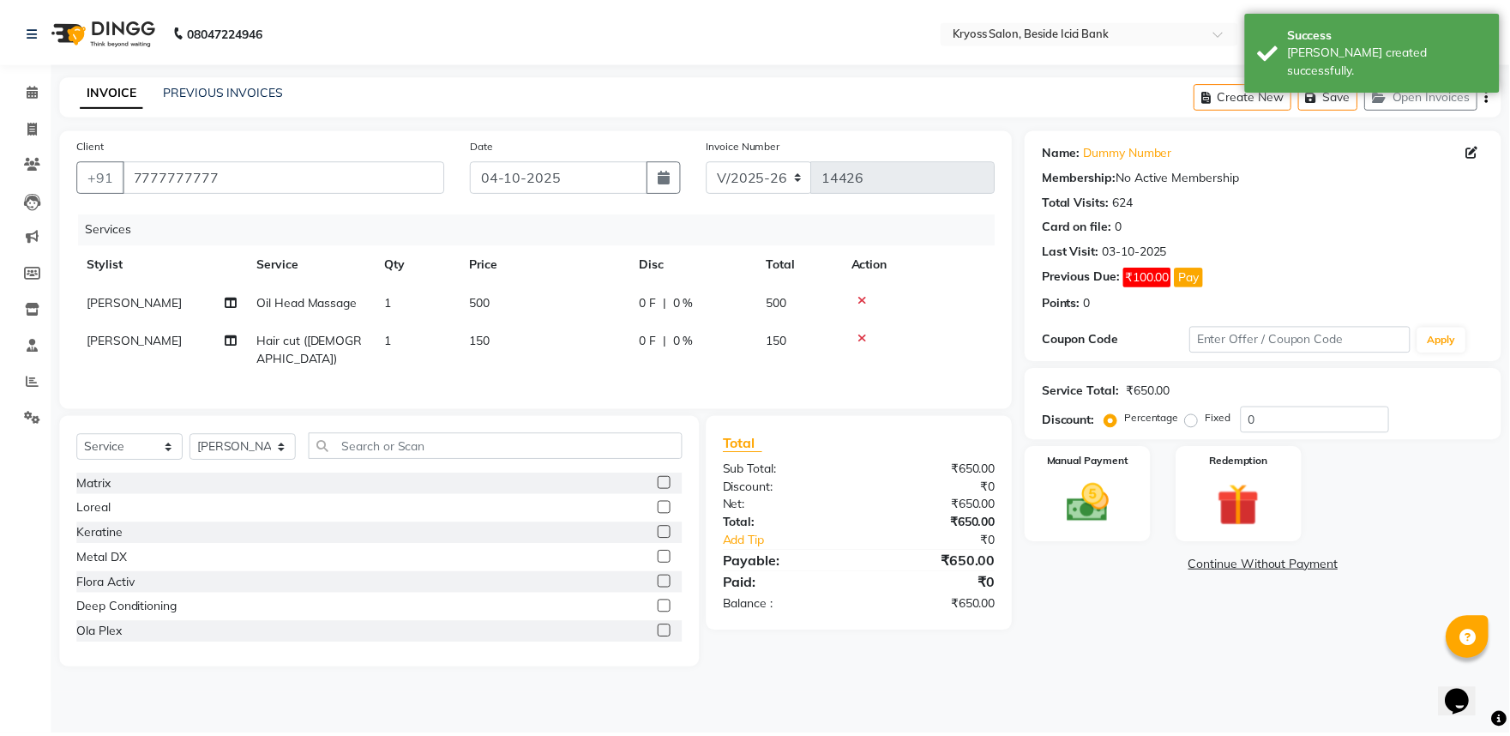
select select "86021"
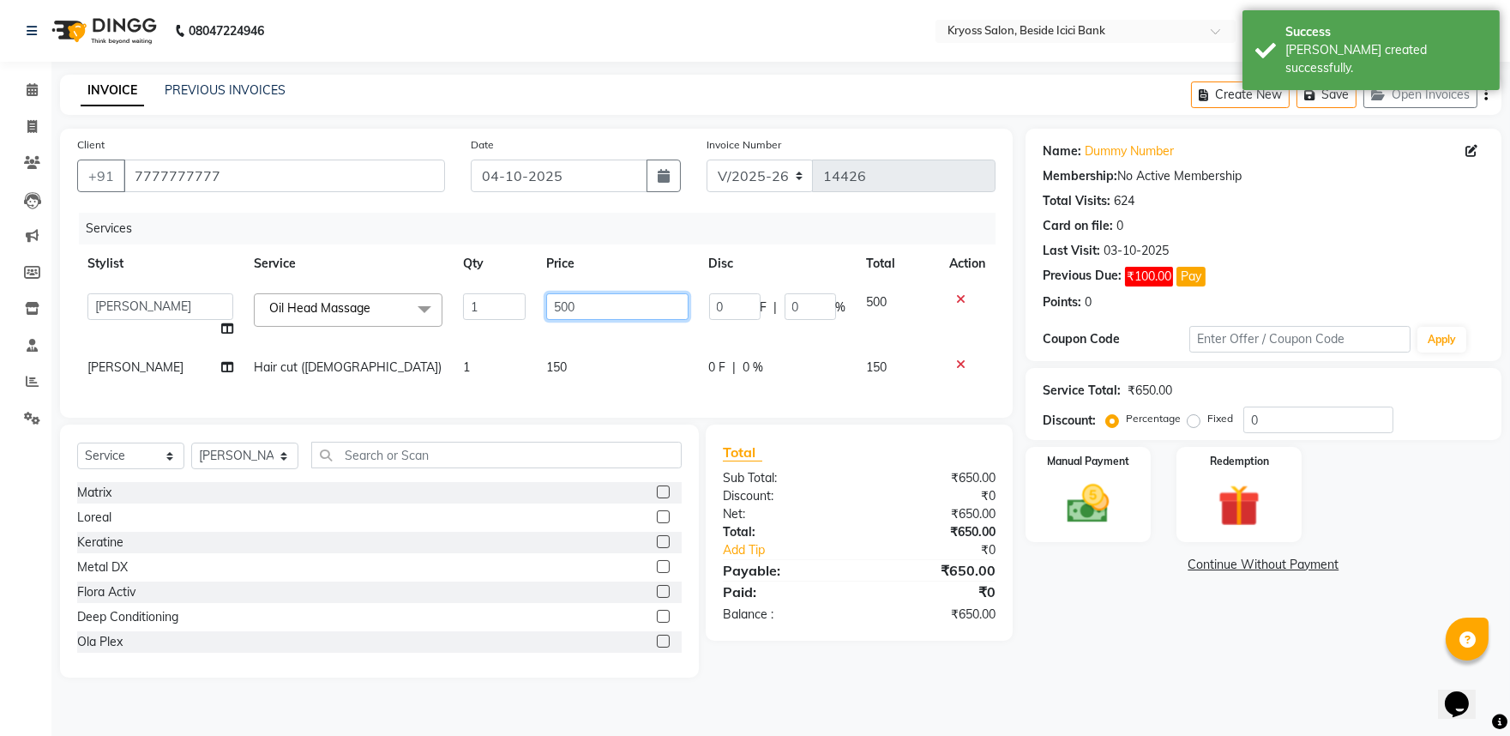
click at [559, 320] on input "500" at bounding box center [616, 306] width 141 height 27
type input "300"
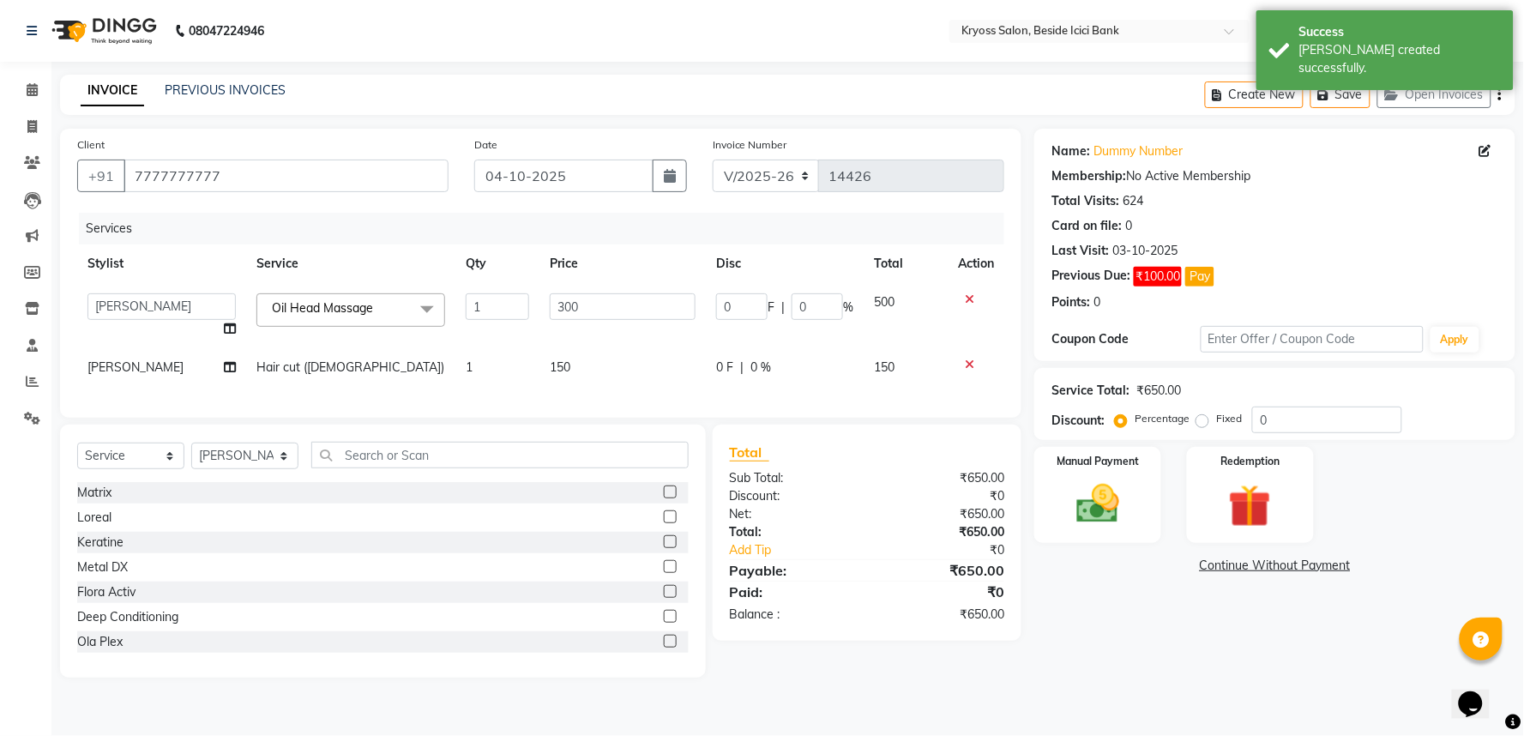
click at [632, 244] on div "Services" at bounding box center [548, 229] width 938 height 32
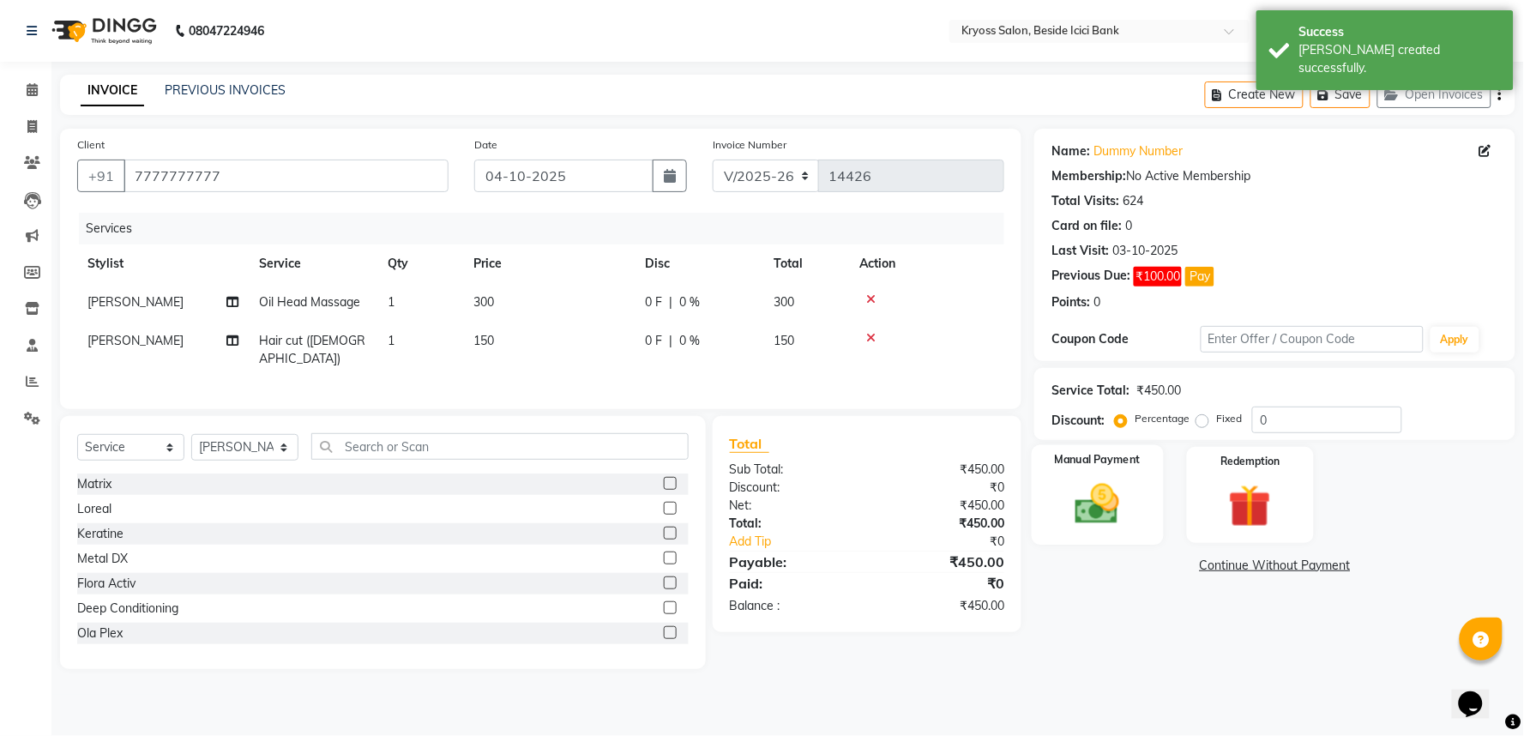
click at [1113, 530] on img at bounding box center [1098, 503] width 72 height 51
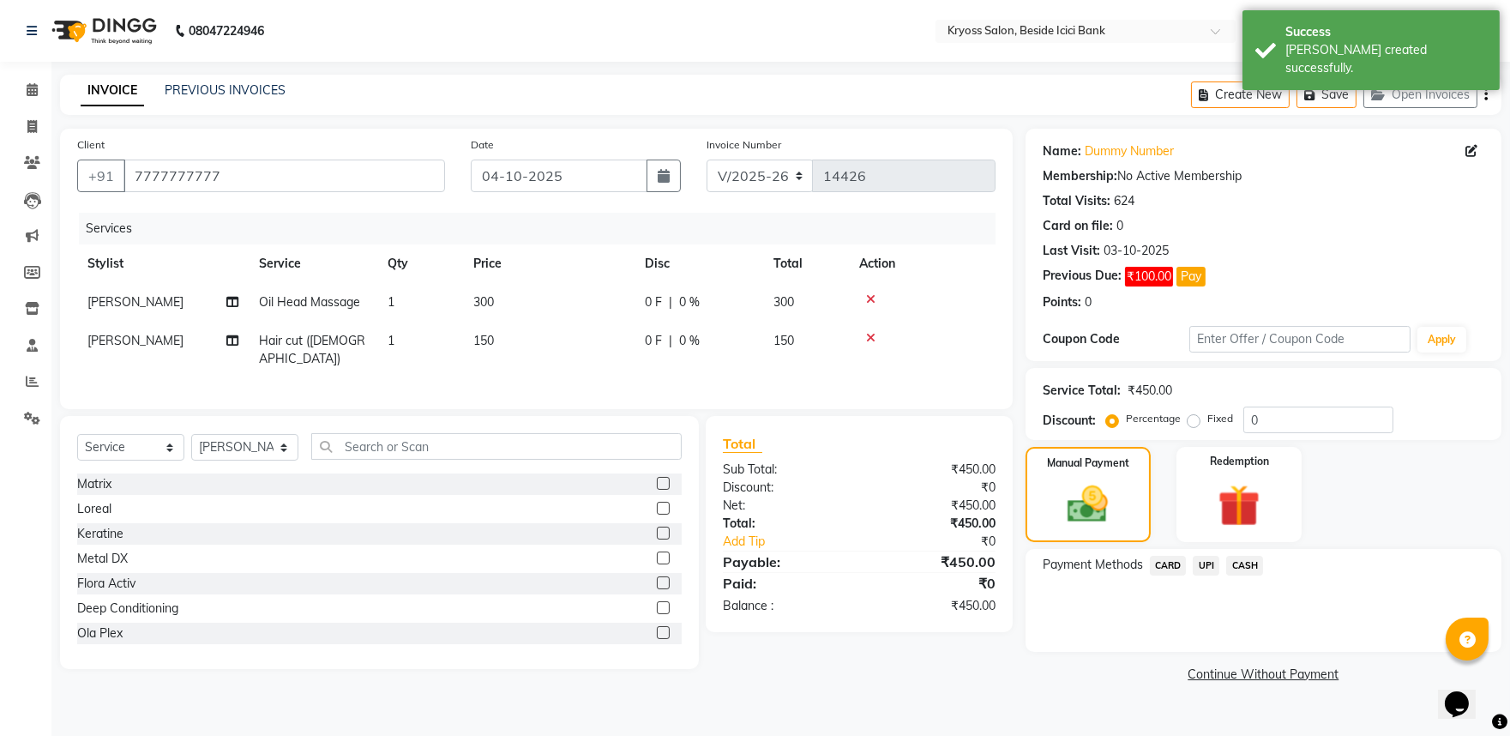
click at [1263, 575] on span "CASH" at bounding box center [1244, 566] width 37 height 20
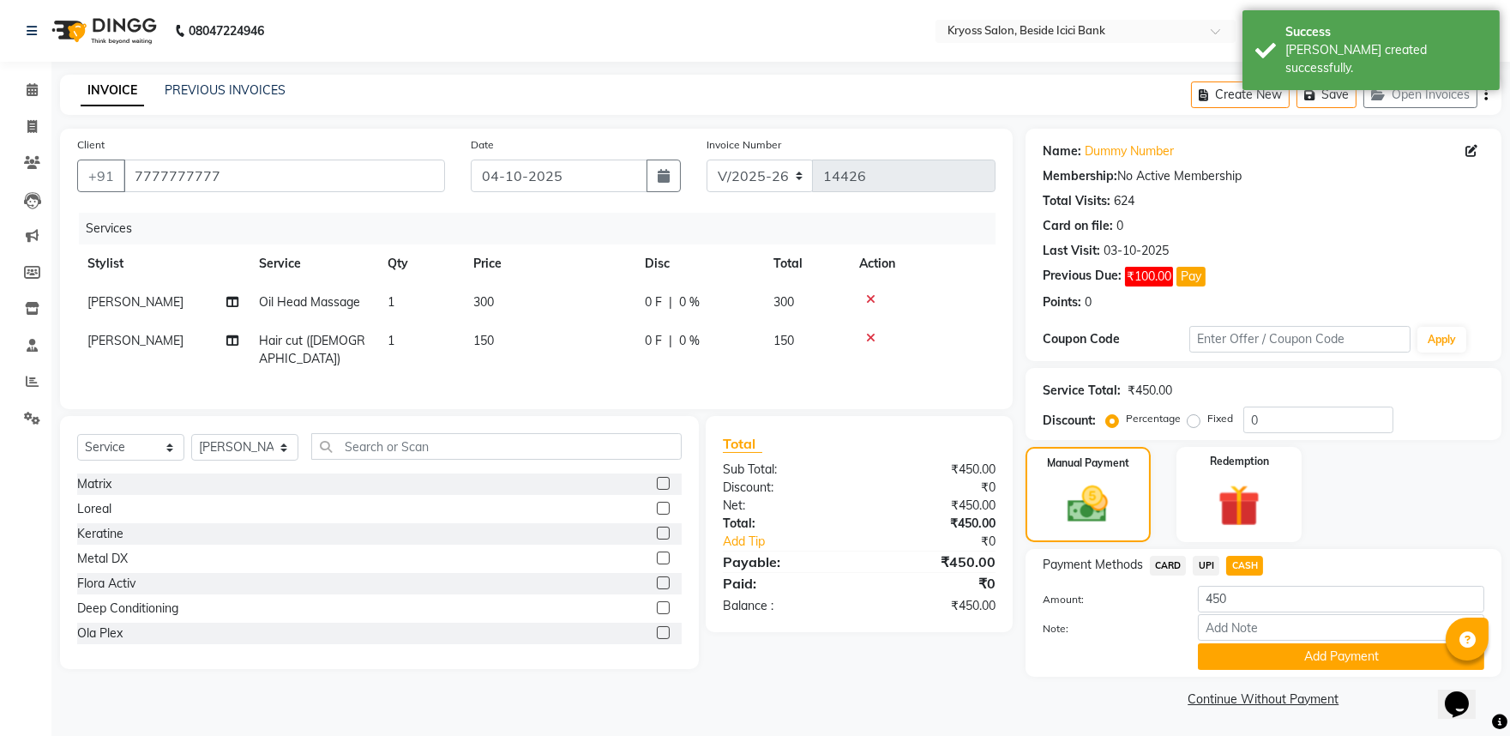
click at [1291, 670] on button "Add Payment" at bounding box center [1341, 656] width 286 height 27
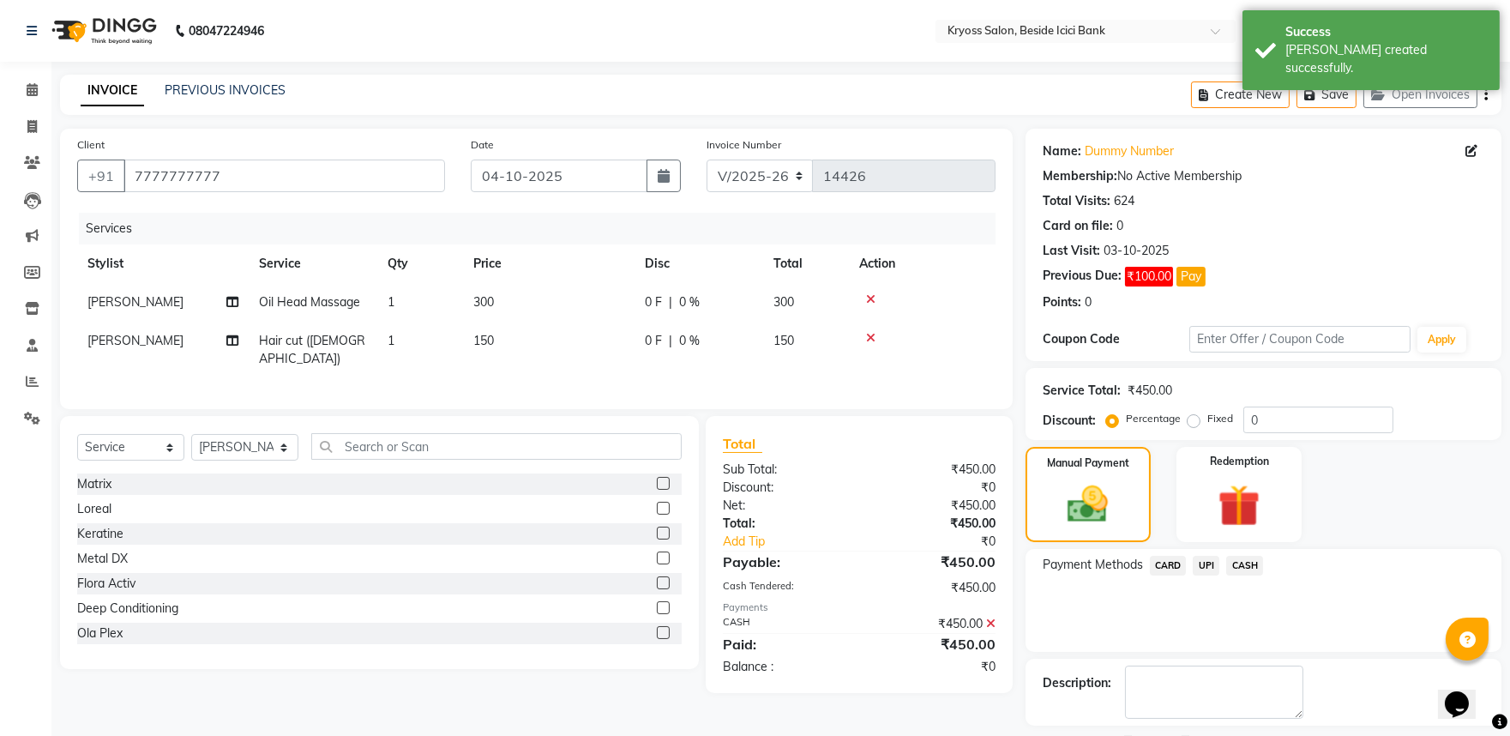
scroll to position [117, 0]
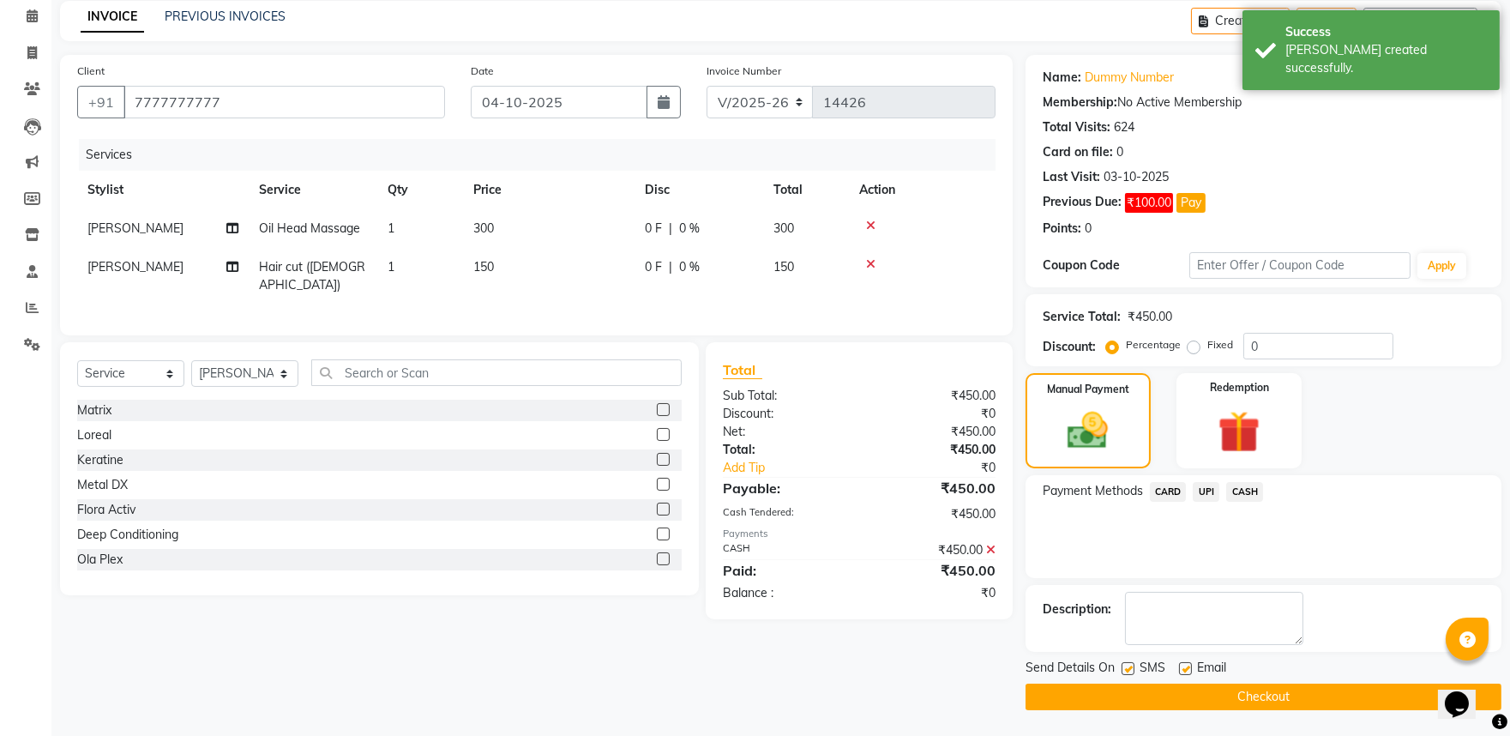
click at [1349, 707] on button "Checkout" at bounding box center [1264, 696] width 476 height 27
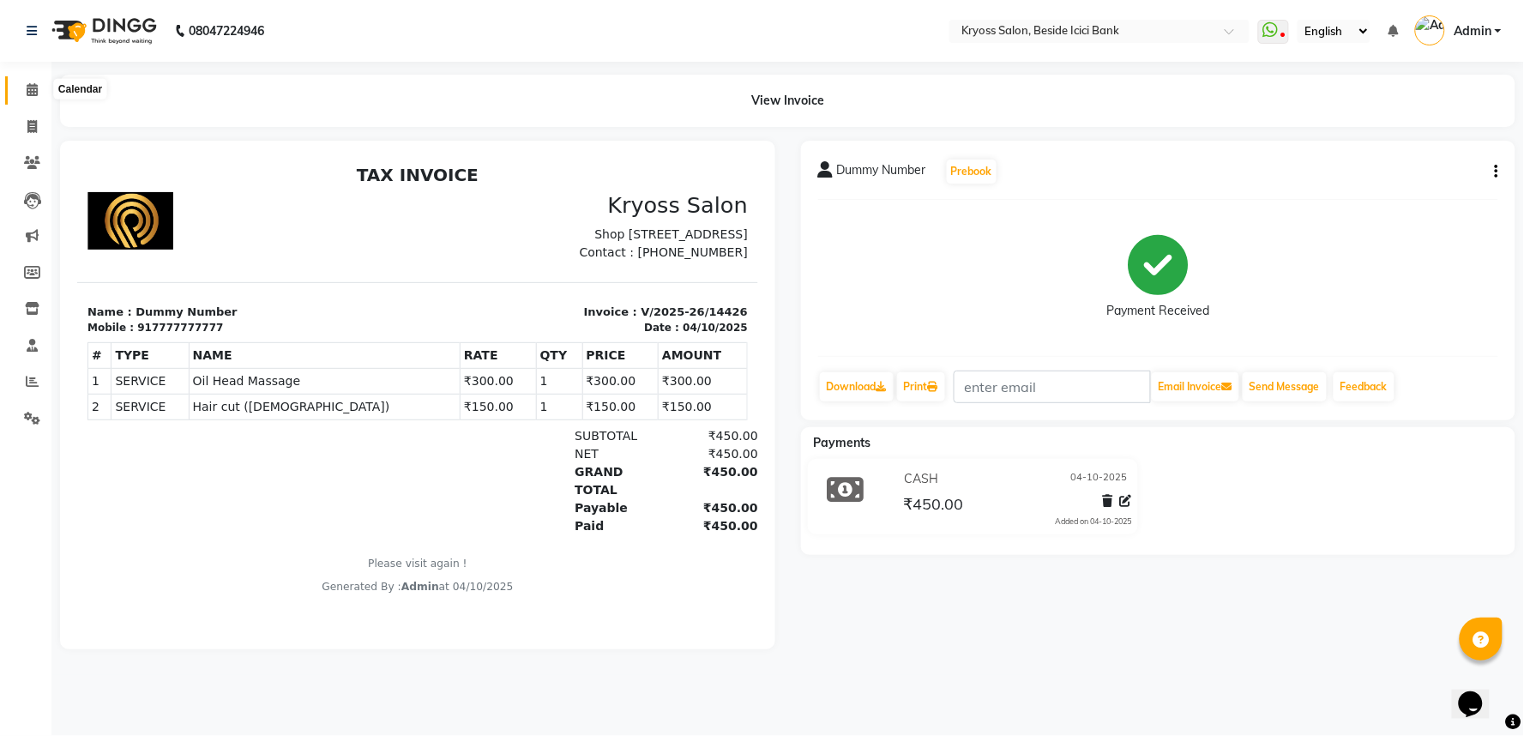
click at [24, 93] on span at bounding box center [32, 91] width 30 height 20
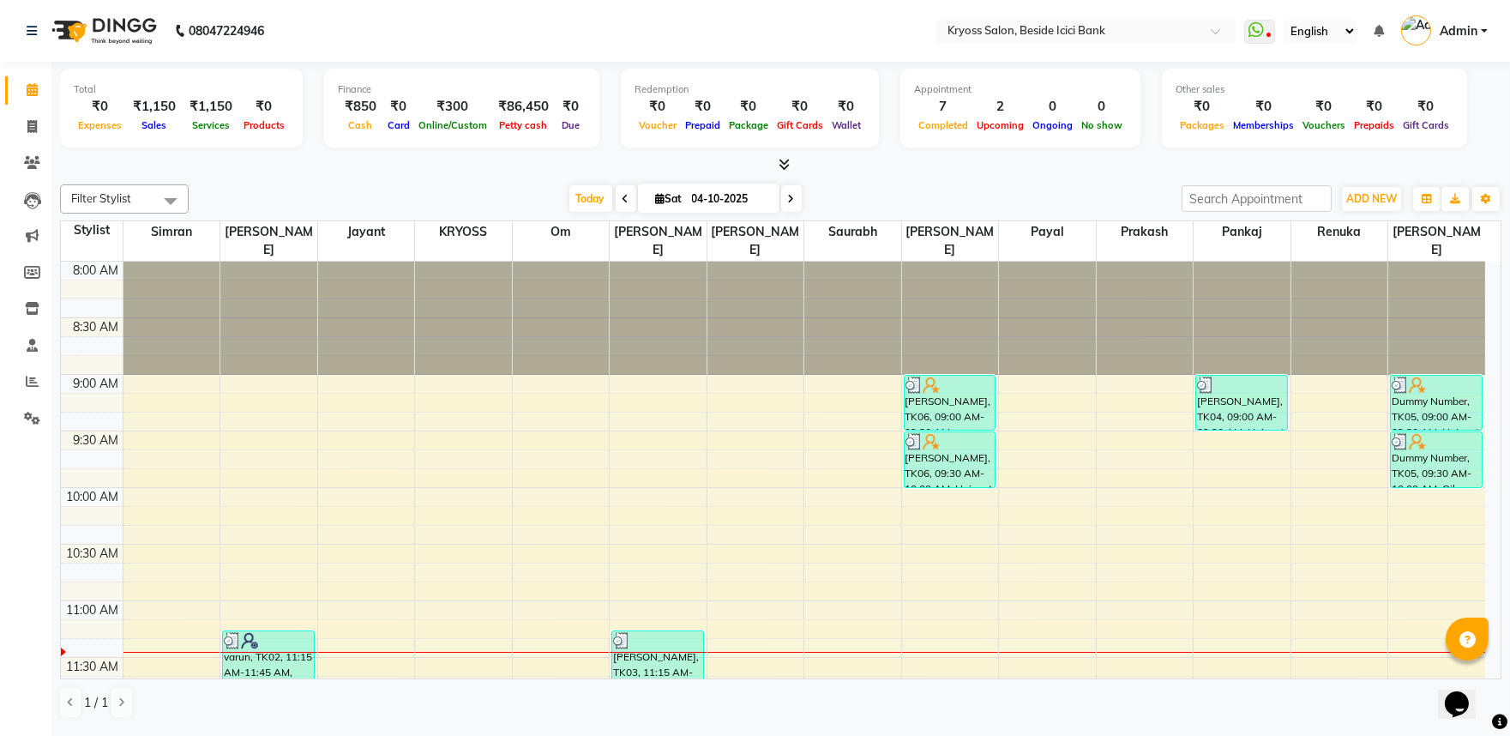
click at [893, 202] on div "Today Sat 04-10-2025" at bounding box center [685, 199] width 976 height 26
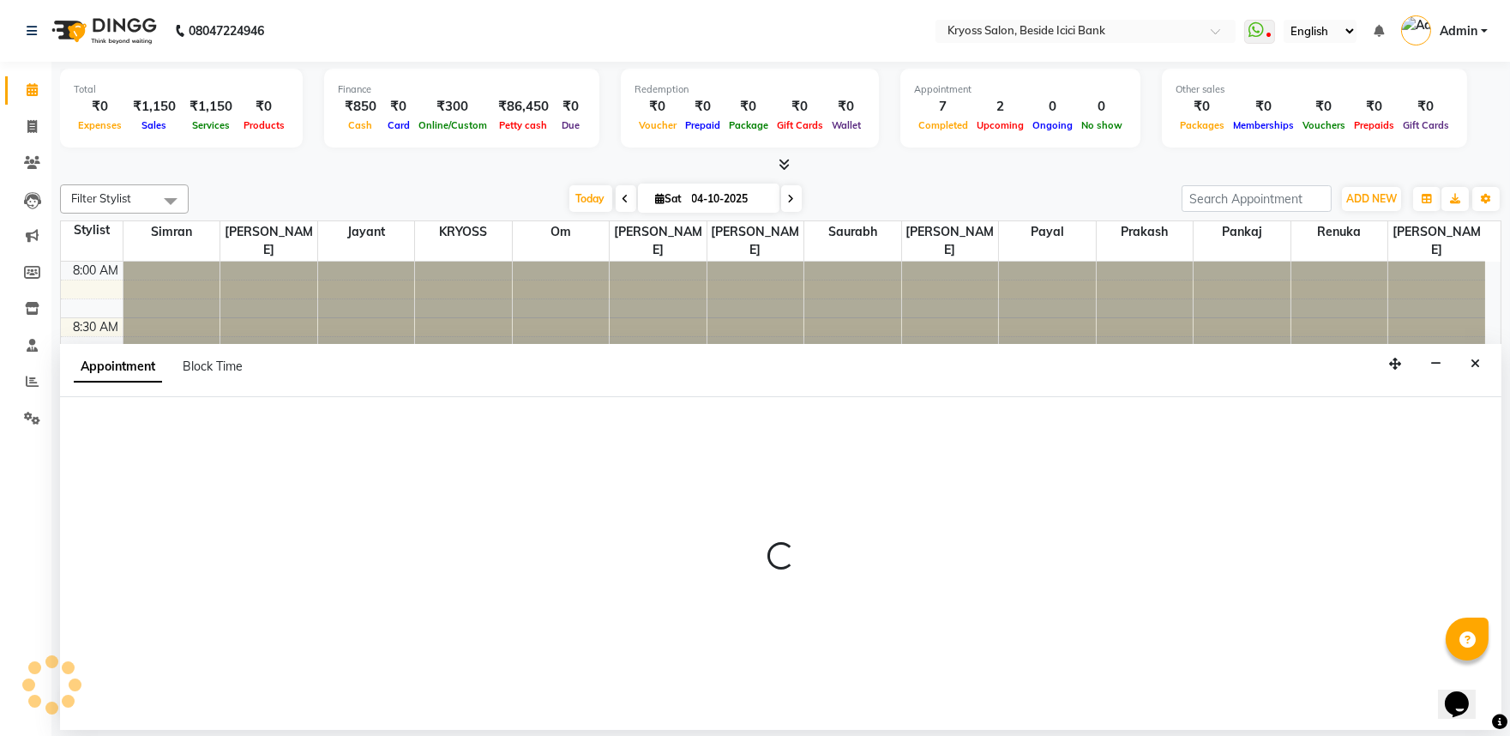
scroll to position [3, 0]
select select "79205"
select select "555"
select select "tentative"
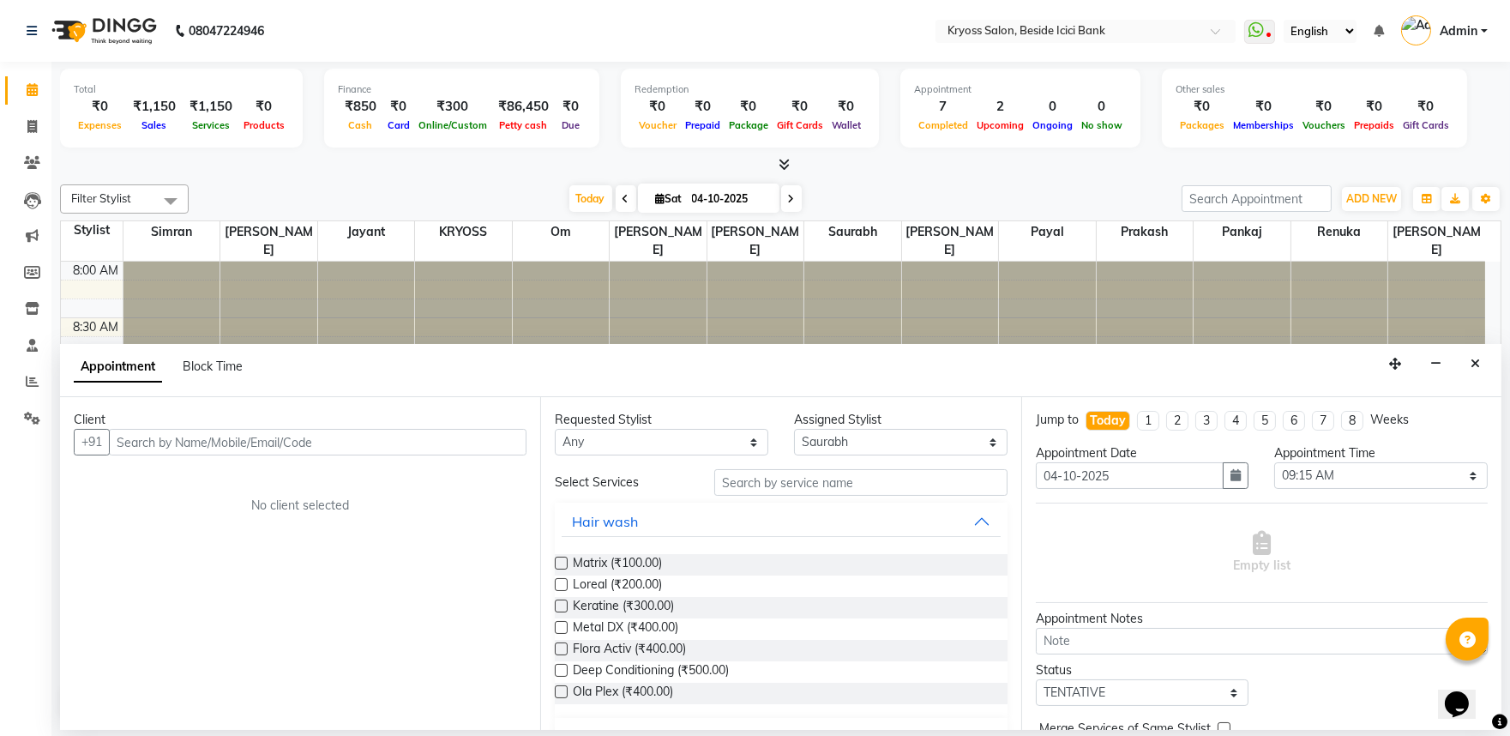
click at [509, 455] on input "text" at bounding box center [318, 442] width 418 height 27
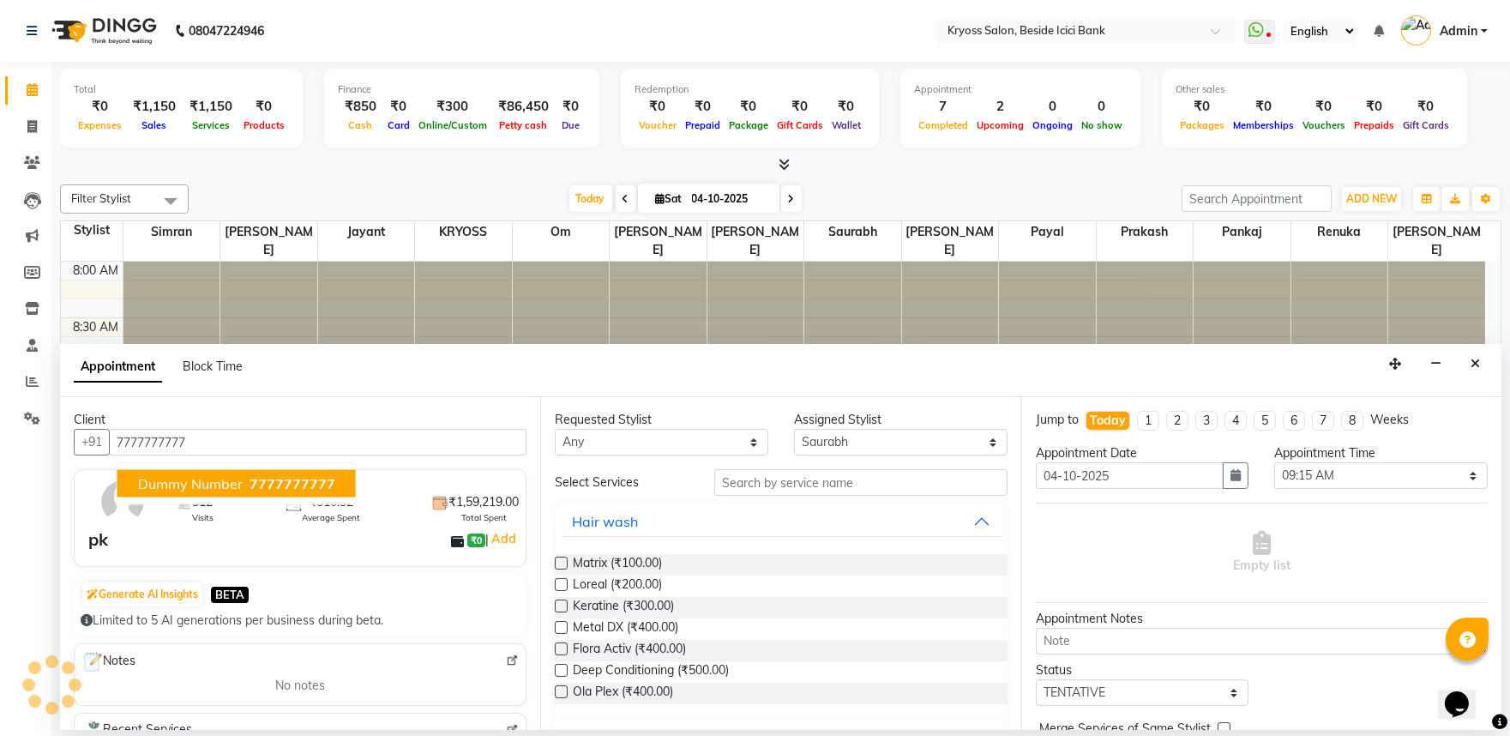
click at [219, 492] on span "Dummy Number" at bounding box center [190, 483] width 105 height 17
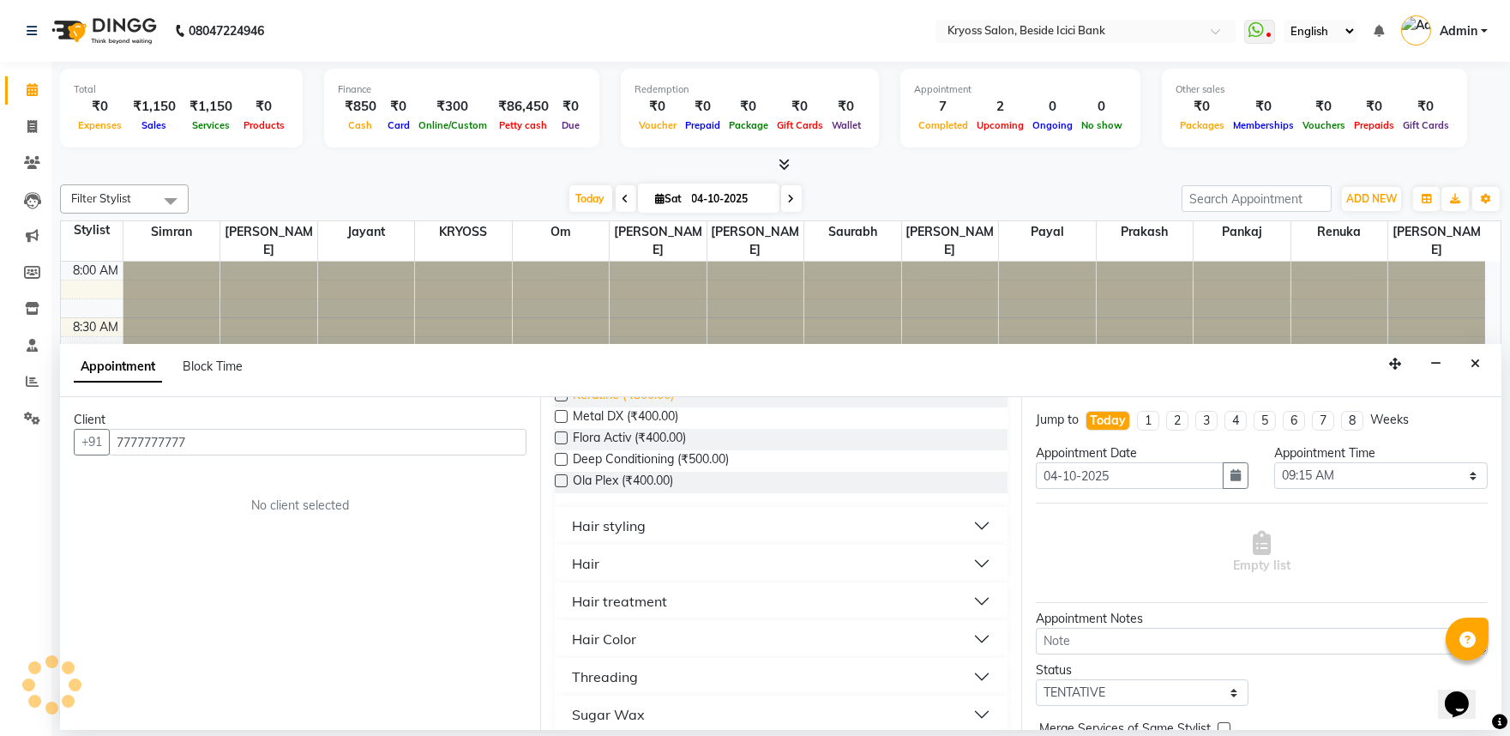
scroll to position [381, 0]
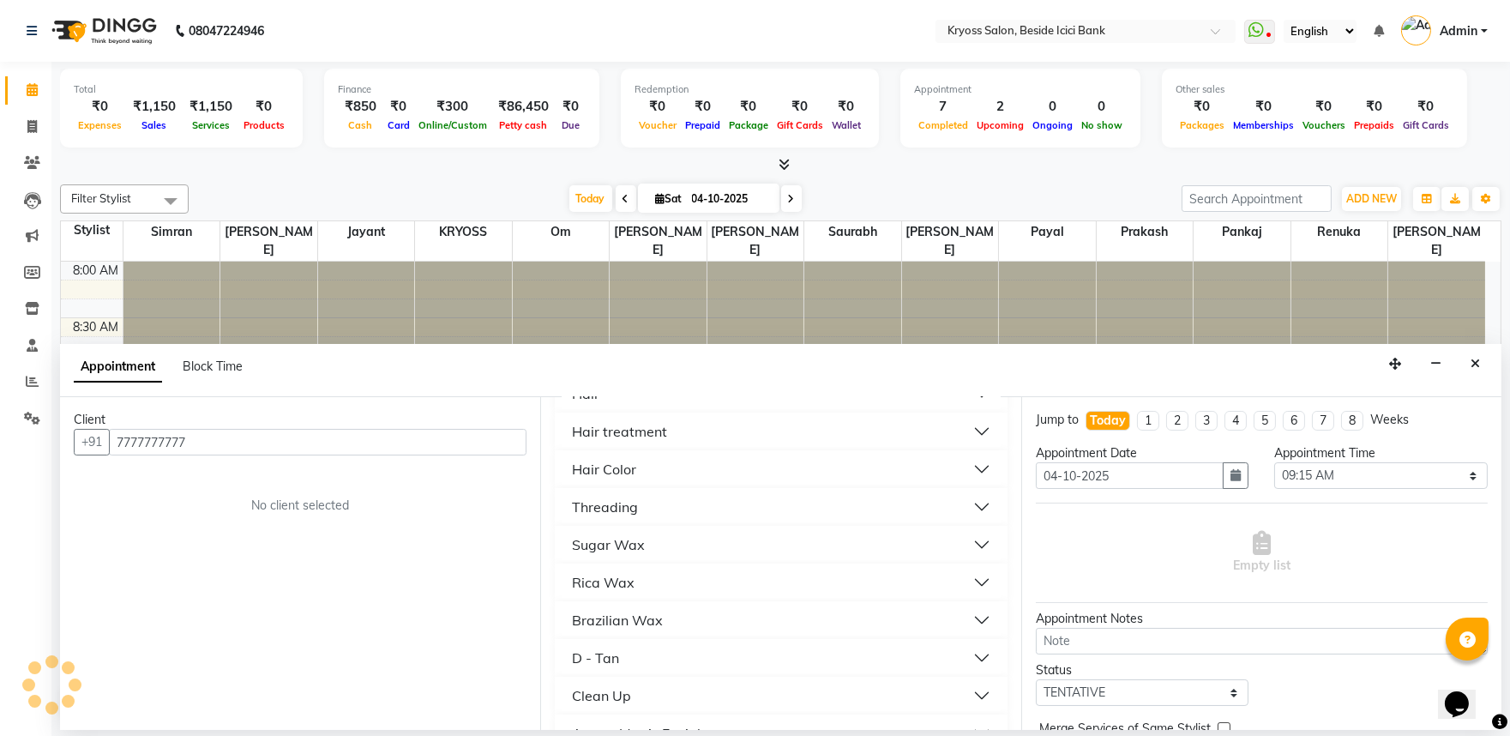
type input "7777777777"
click at [599, 404] on div "Hair" at bounding box center [585, 393] width 27 height 21
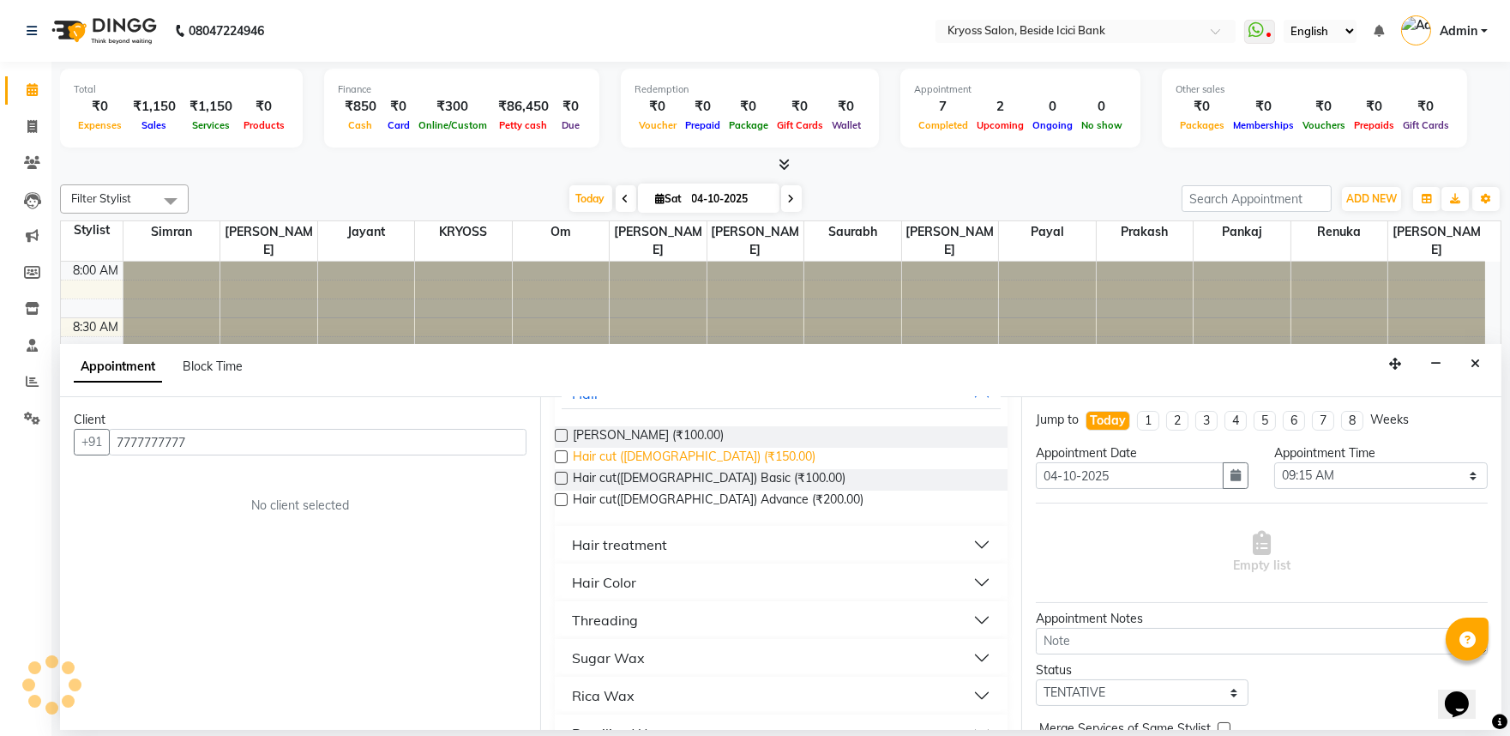
click at [599, 469] on span "Hair cut (Male) (₹150.00)" at bounding box center [694, 458] width 243 height 21
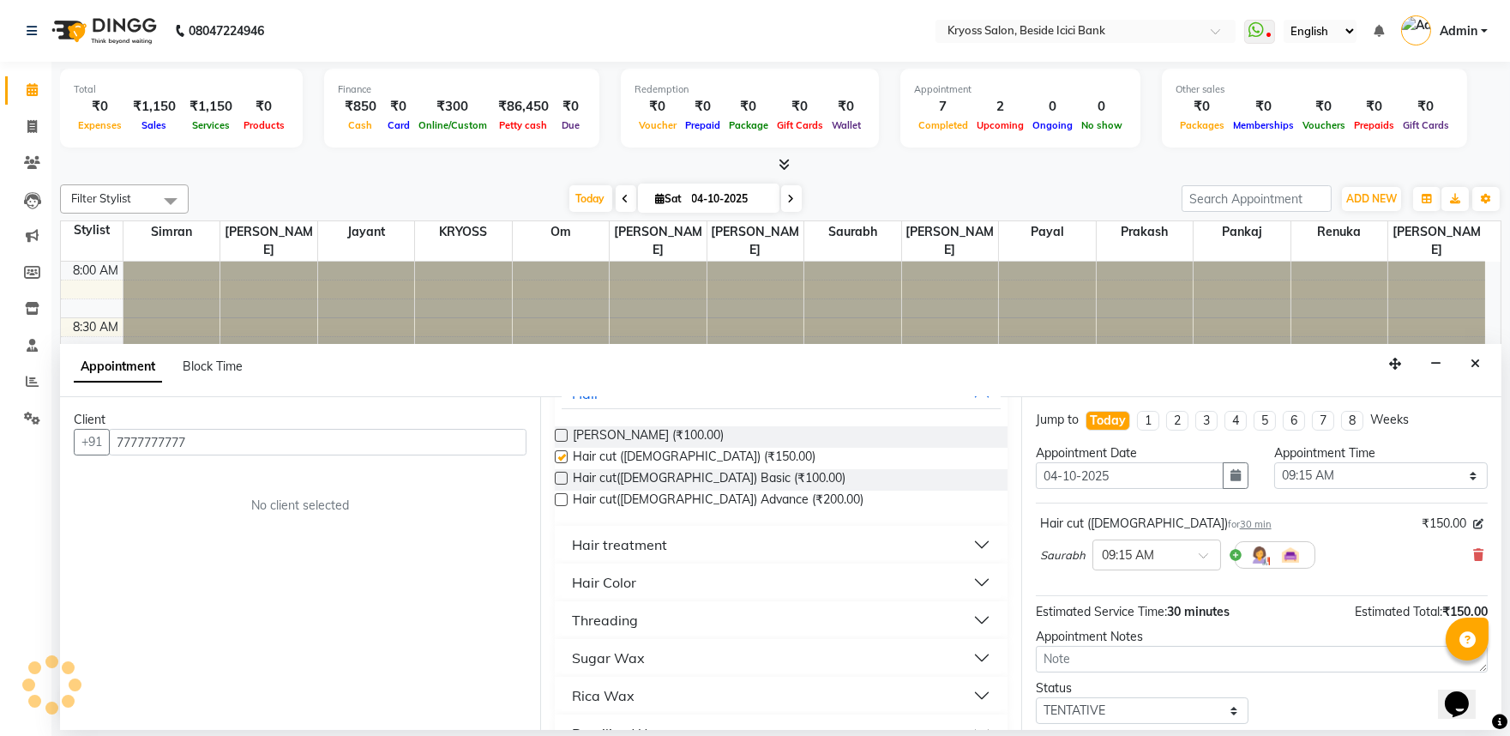
checkbox input "false"
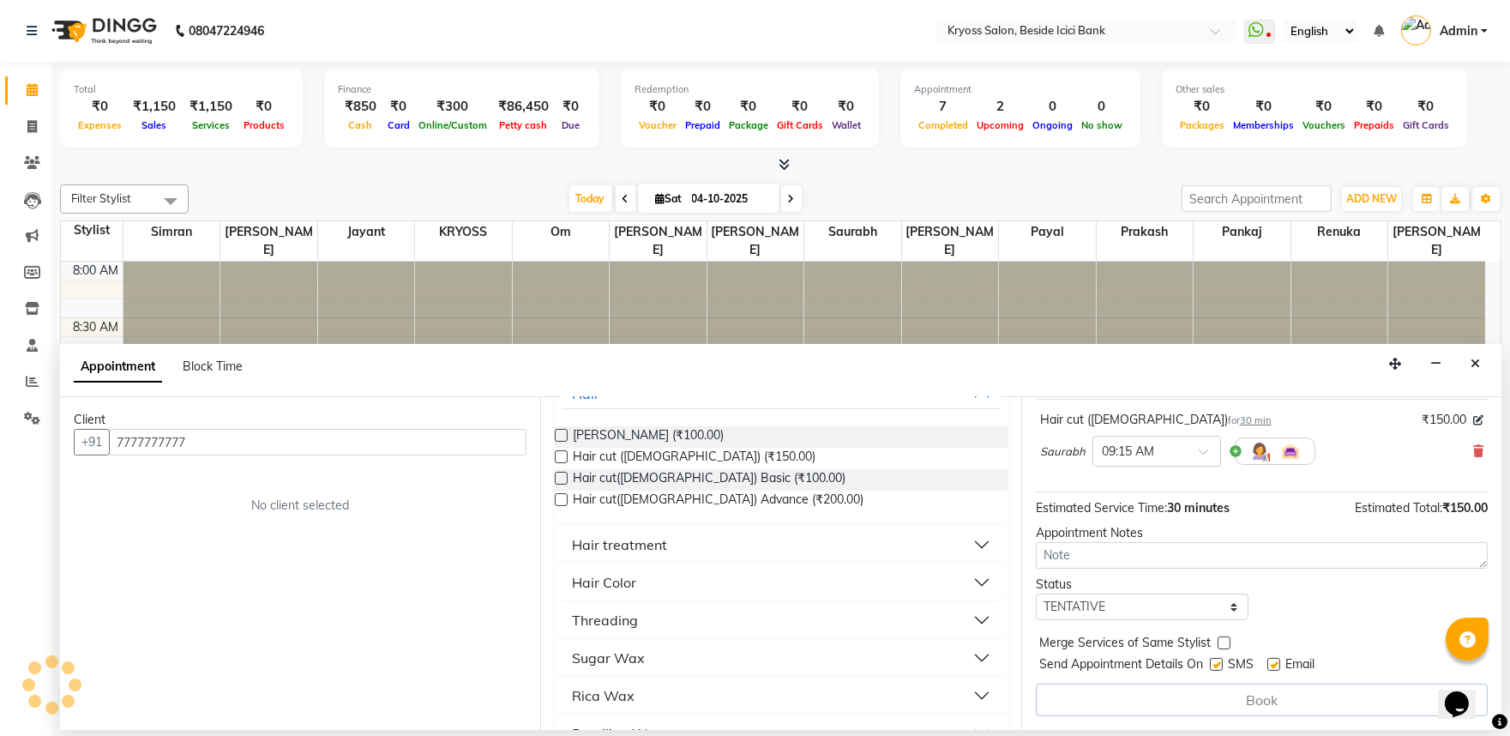
scroll to position [137, 0]
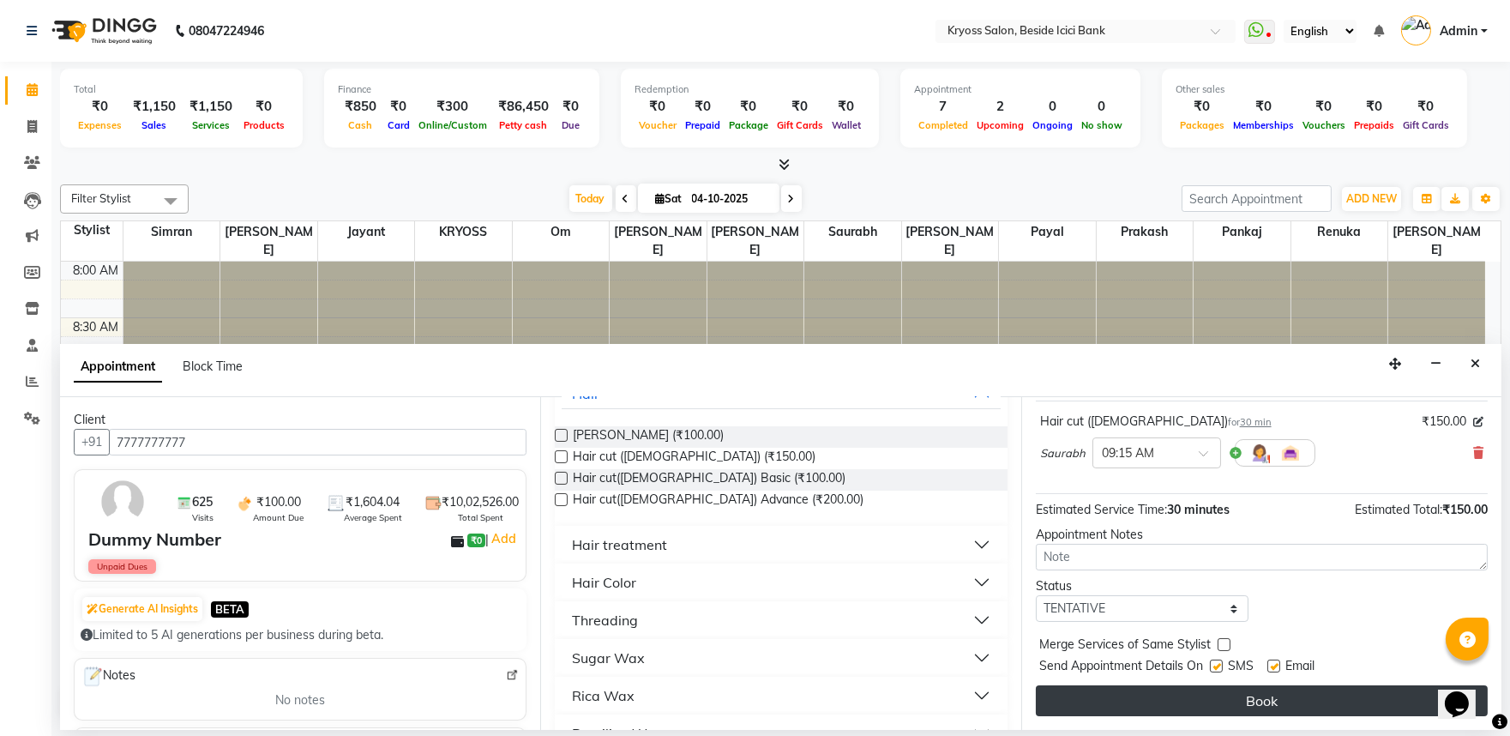
click at [1249, 707] on button "Book" at bounding box center [1262, 700] width 452 height 31
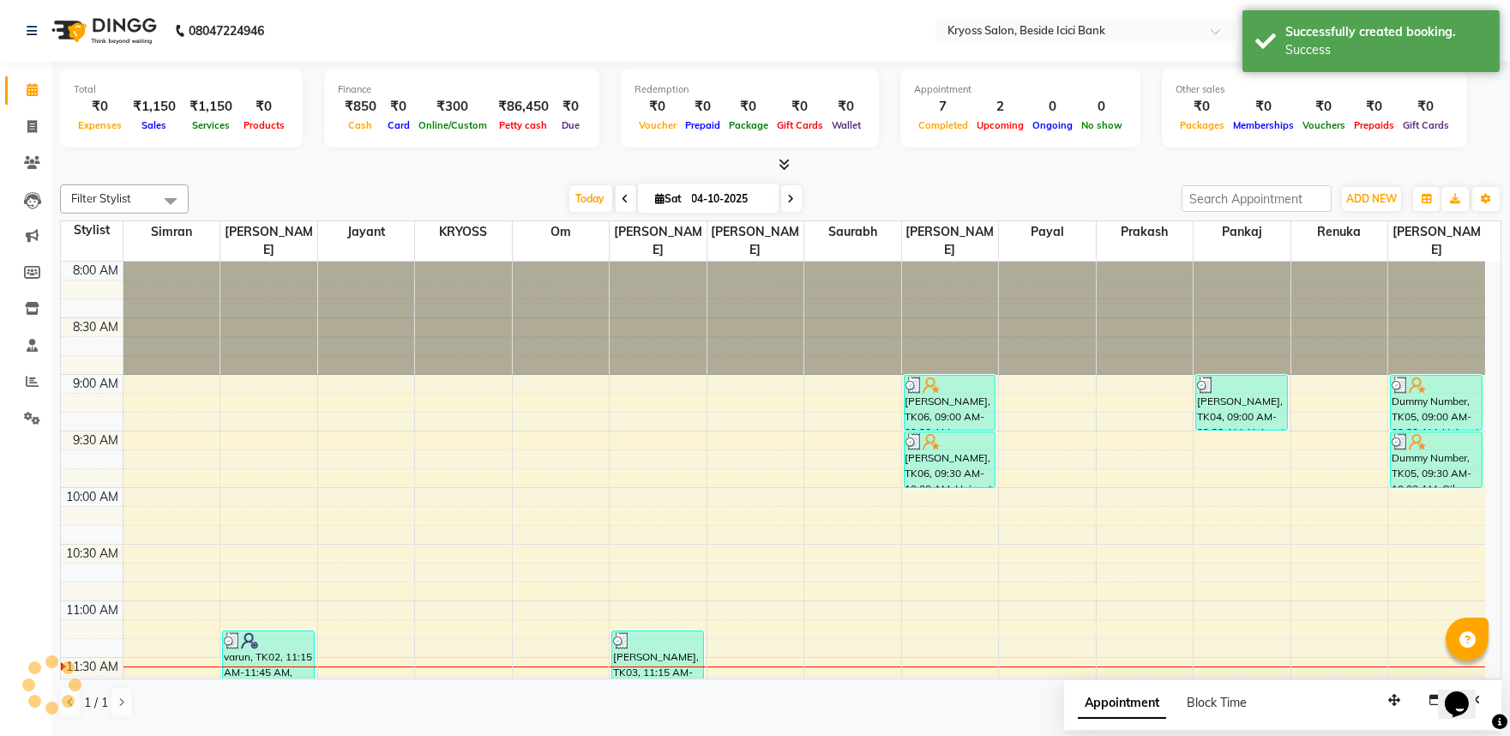
scroll to position [0, 0]
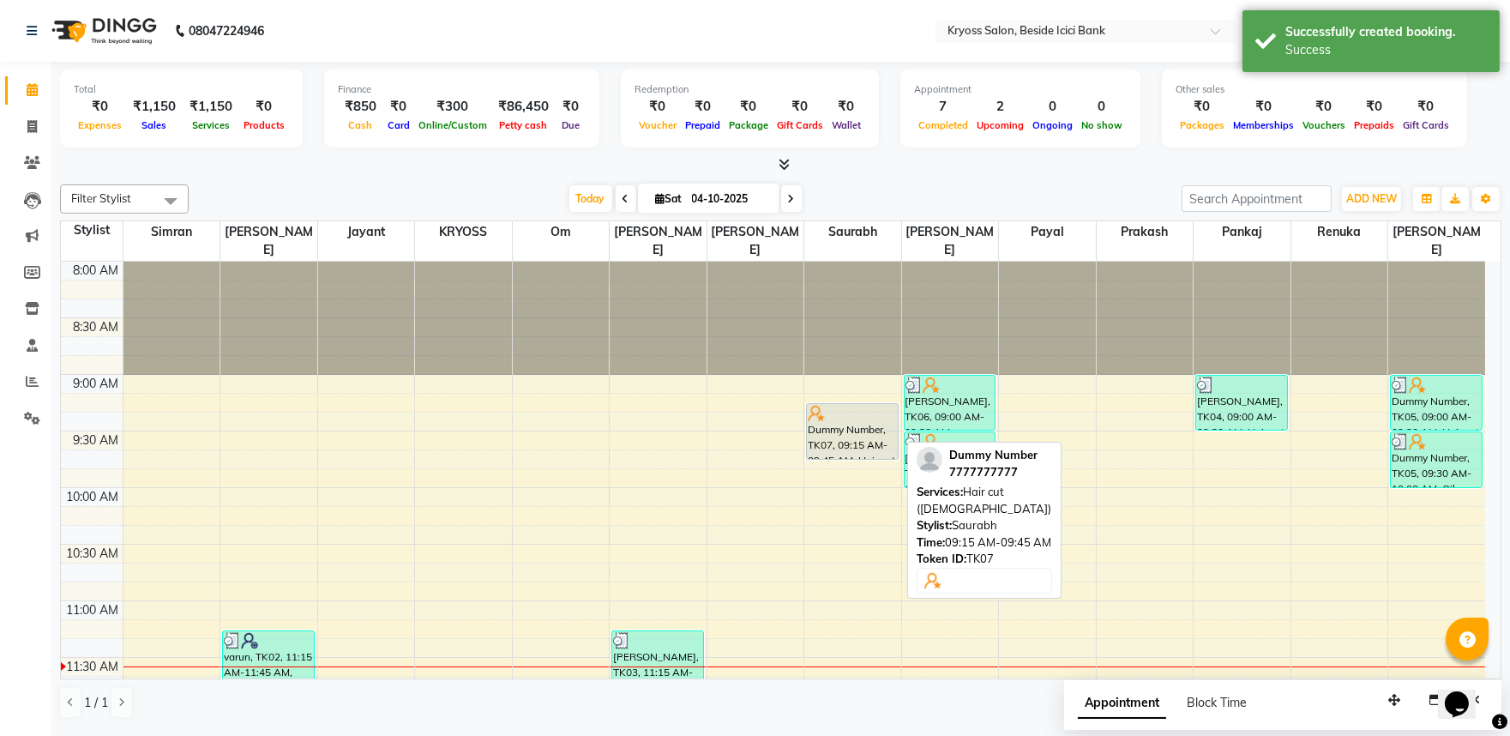
click at [845, 424] on div "Dummy Number, TK07, 09:15 AM-09:45 AM, Hair cut (Male)" at bounding box center [852, 431] width 91 height 55
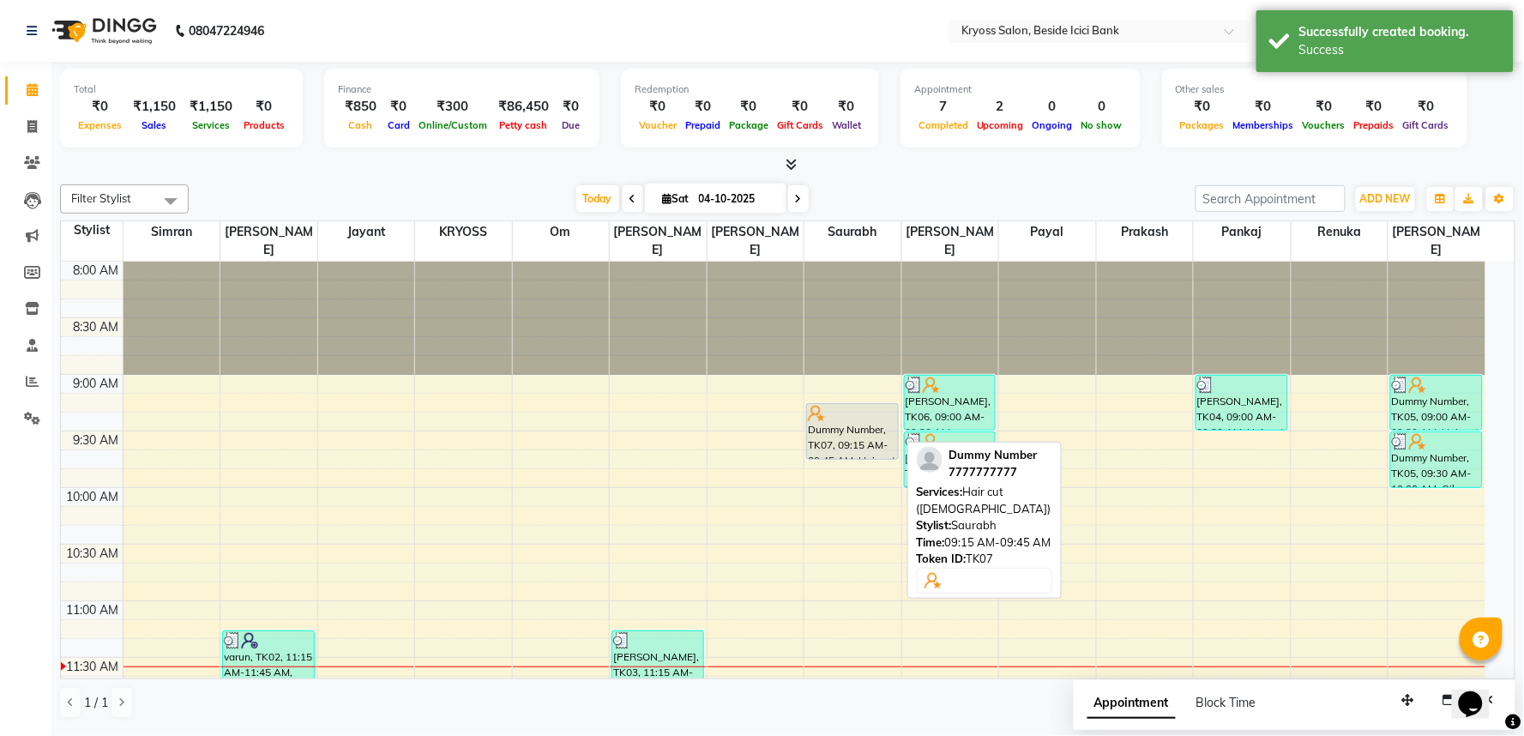
select select "7"
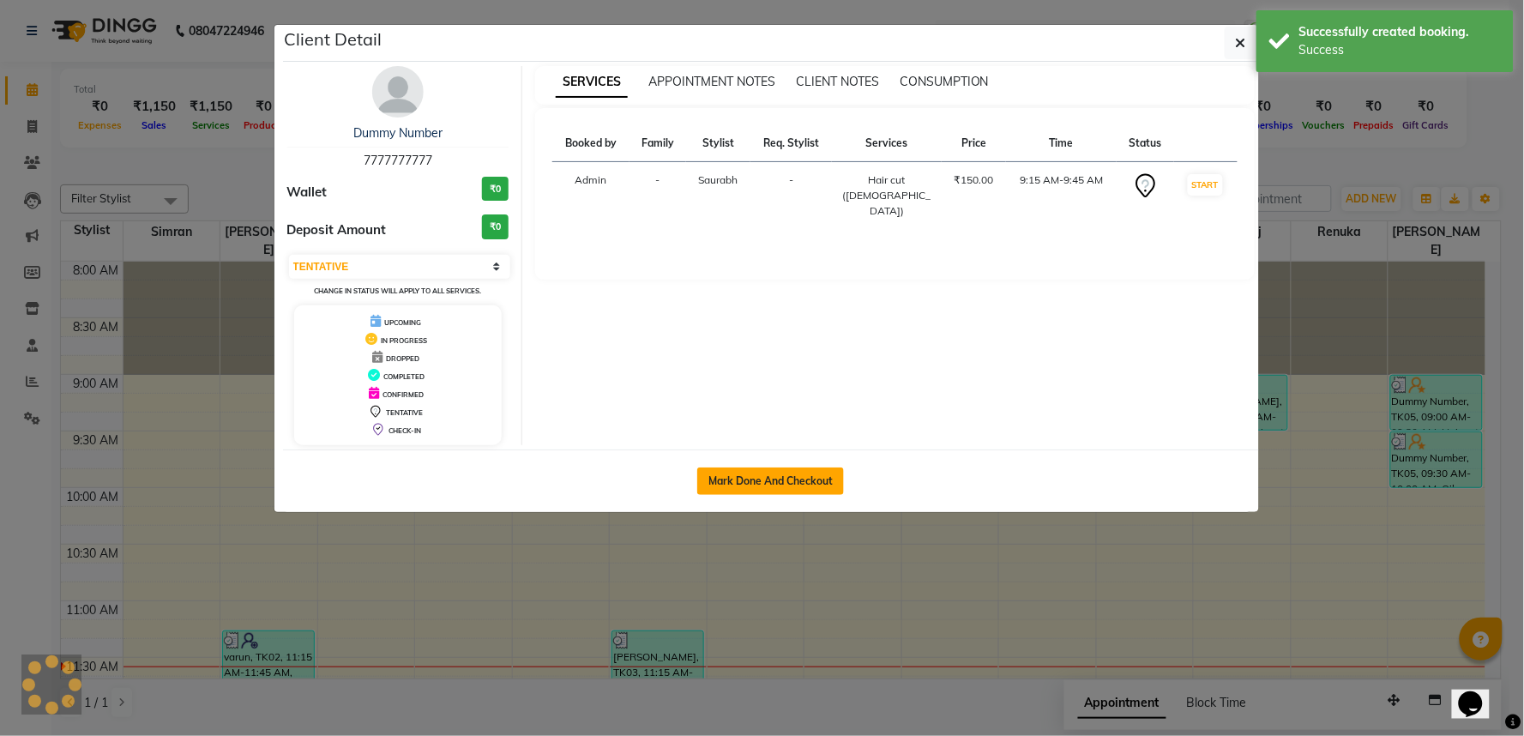
click at [798, 490] on button "Mark Done And Checkout" at bounding box center [770, 480] width 147 height 27
select select "service"
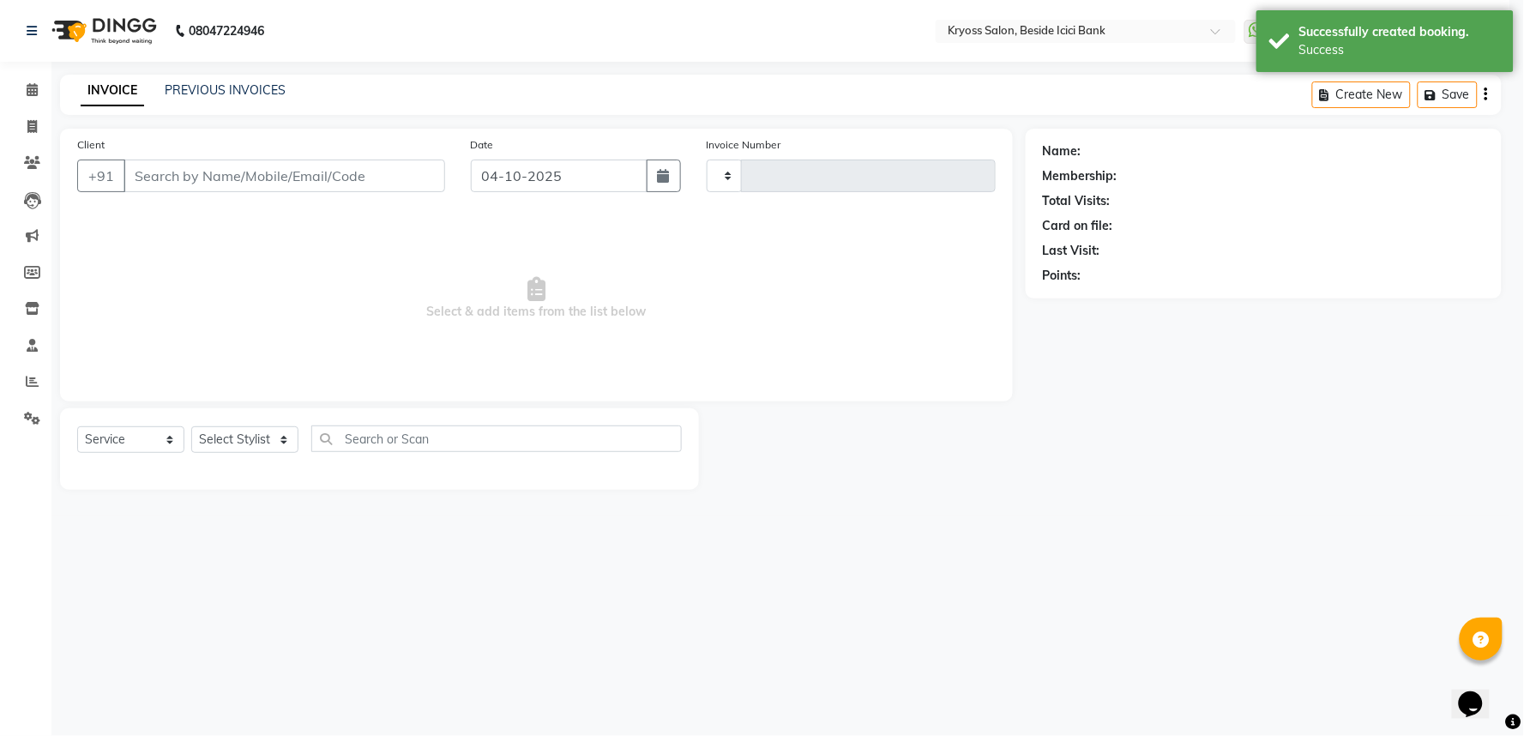
type input "14427"
select select "3"
select select "5439"
type input "7777777777"
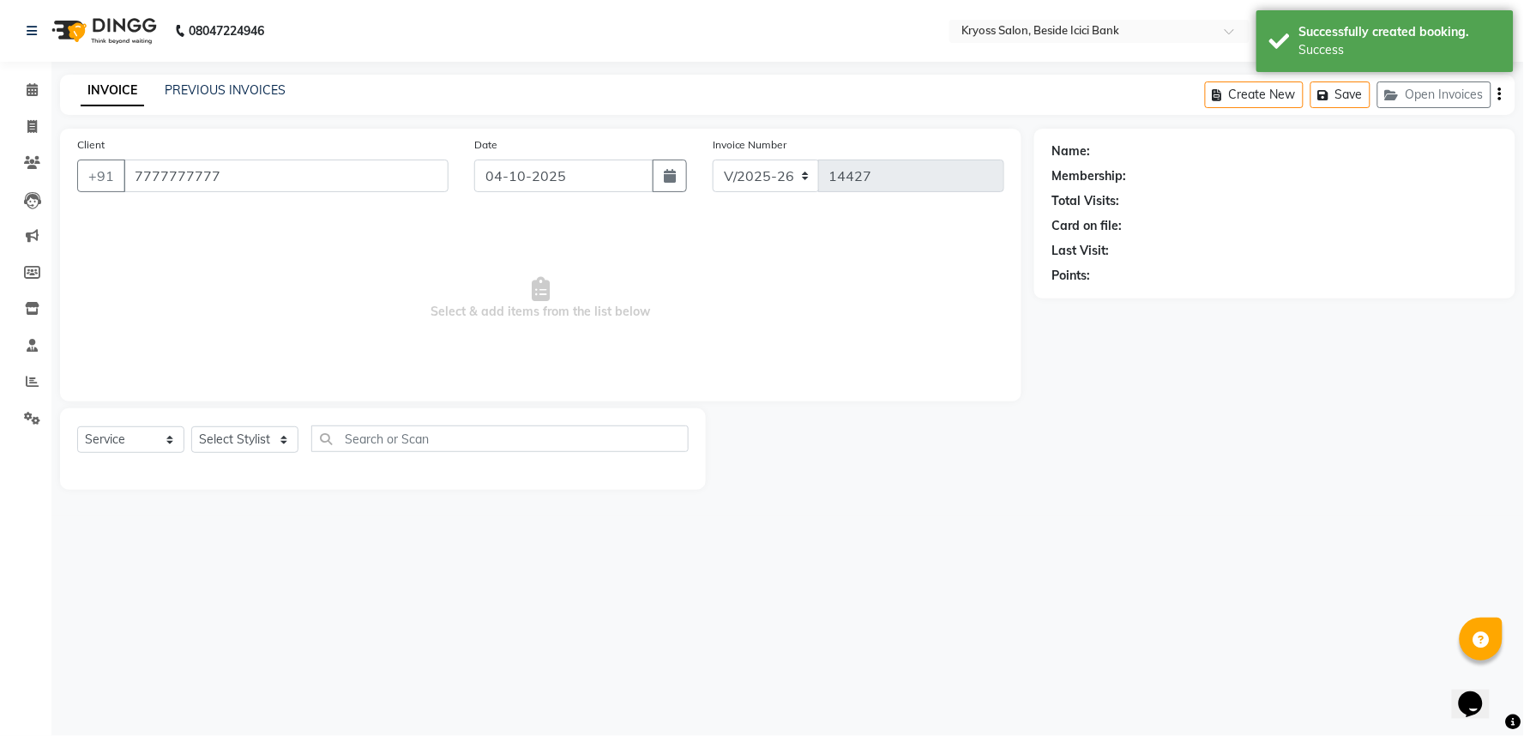
select select "79205"
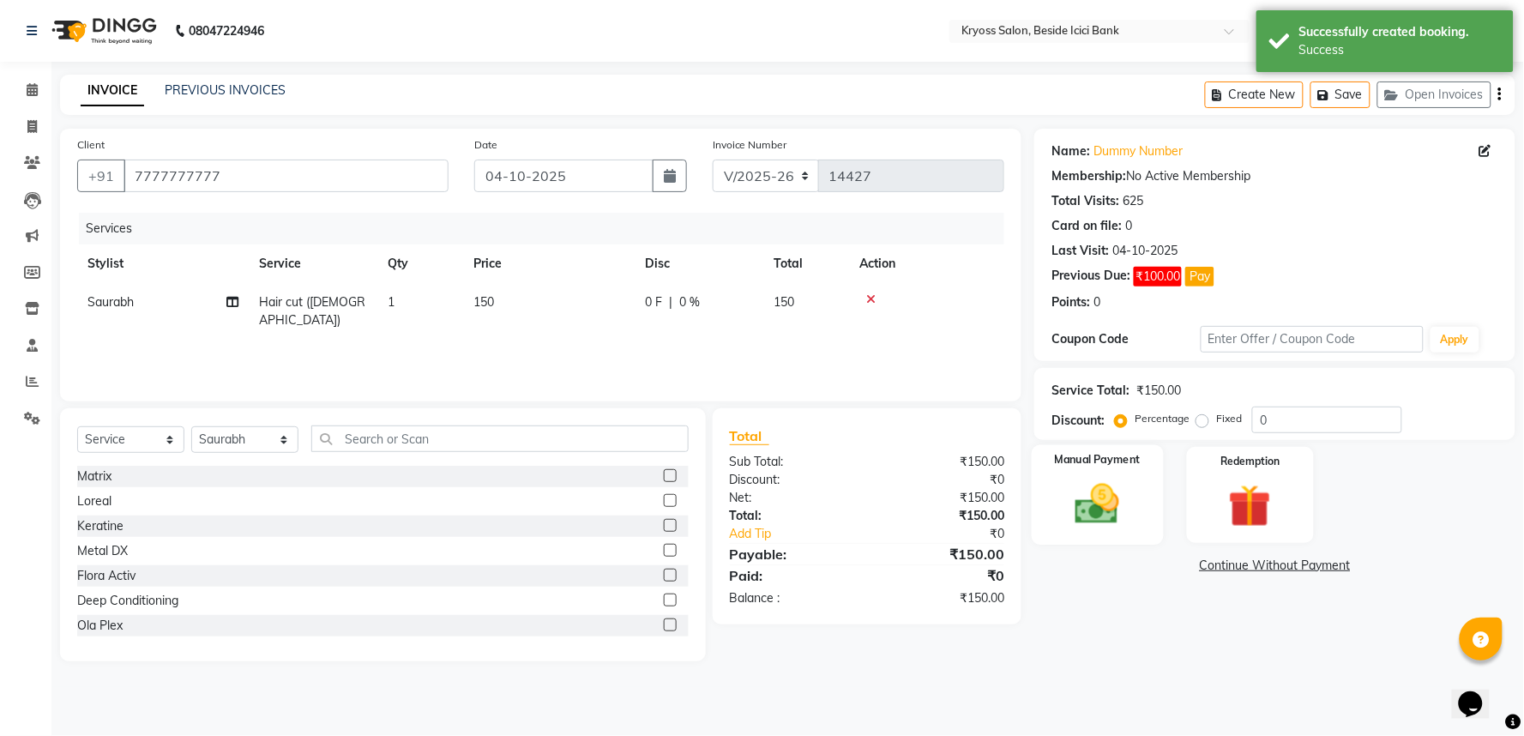
click at [1092, 524] on img at bounding box center [1098, 503] width 72 height 51
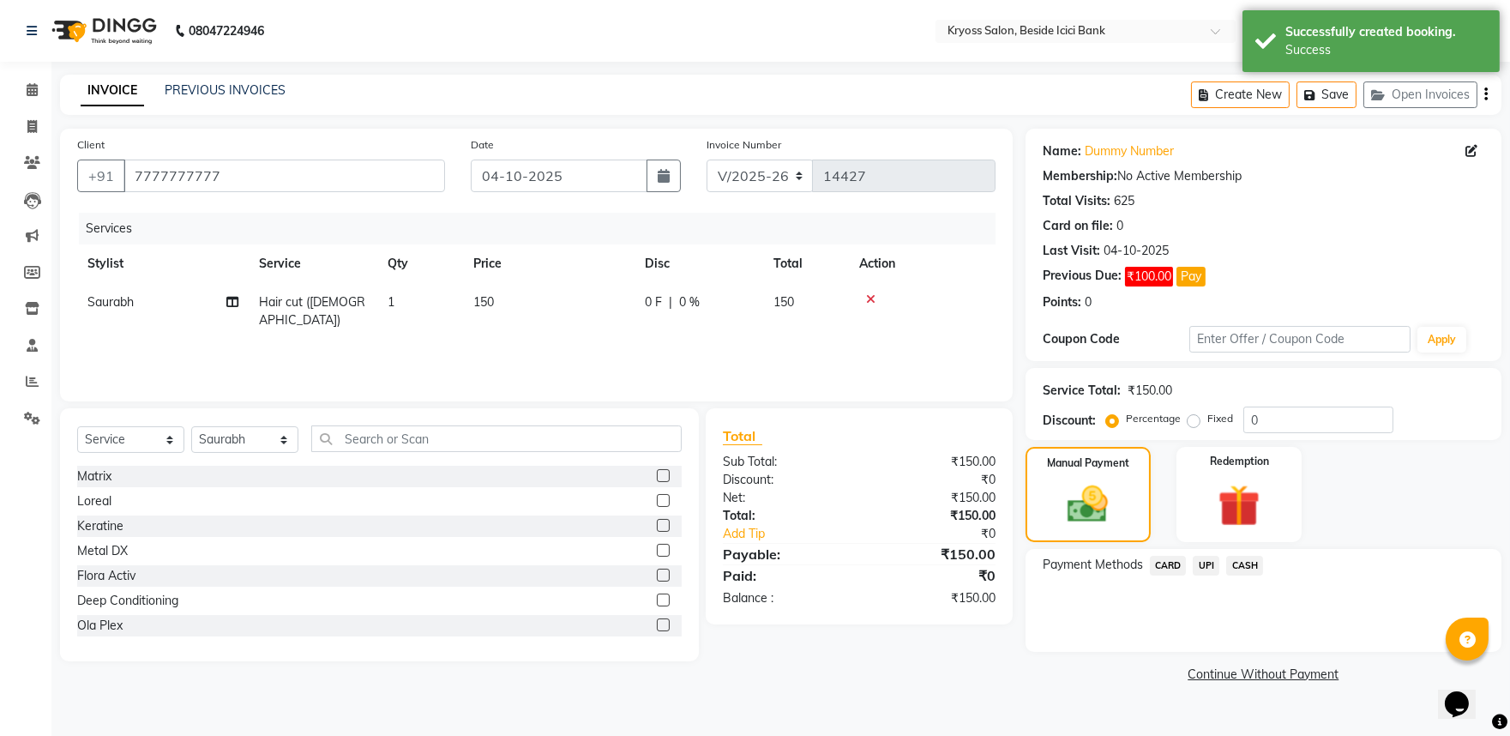
click at [1263, 575] on span "CASH" at bounding box center [1244, 566] width 37 height 20
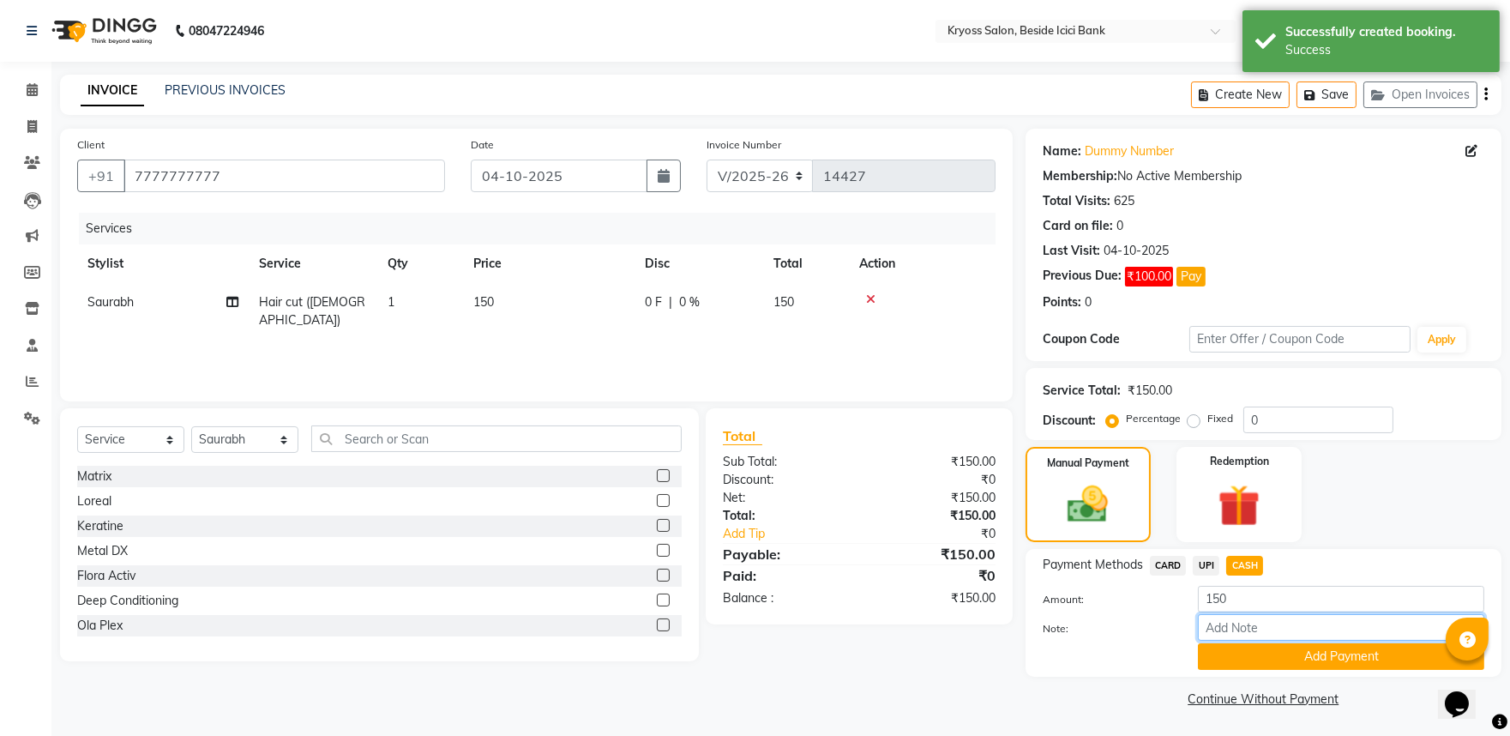
click at [1267, 641] on input "Note:" at bounding box center [1341, 627] width 286 height 27
click at [1270, 670] on button "Add Payment" at bounding box center [1341, 656] width 286 height 27
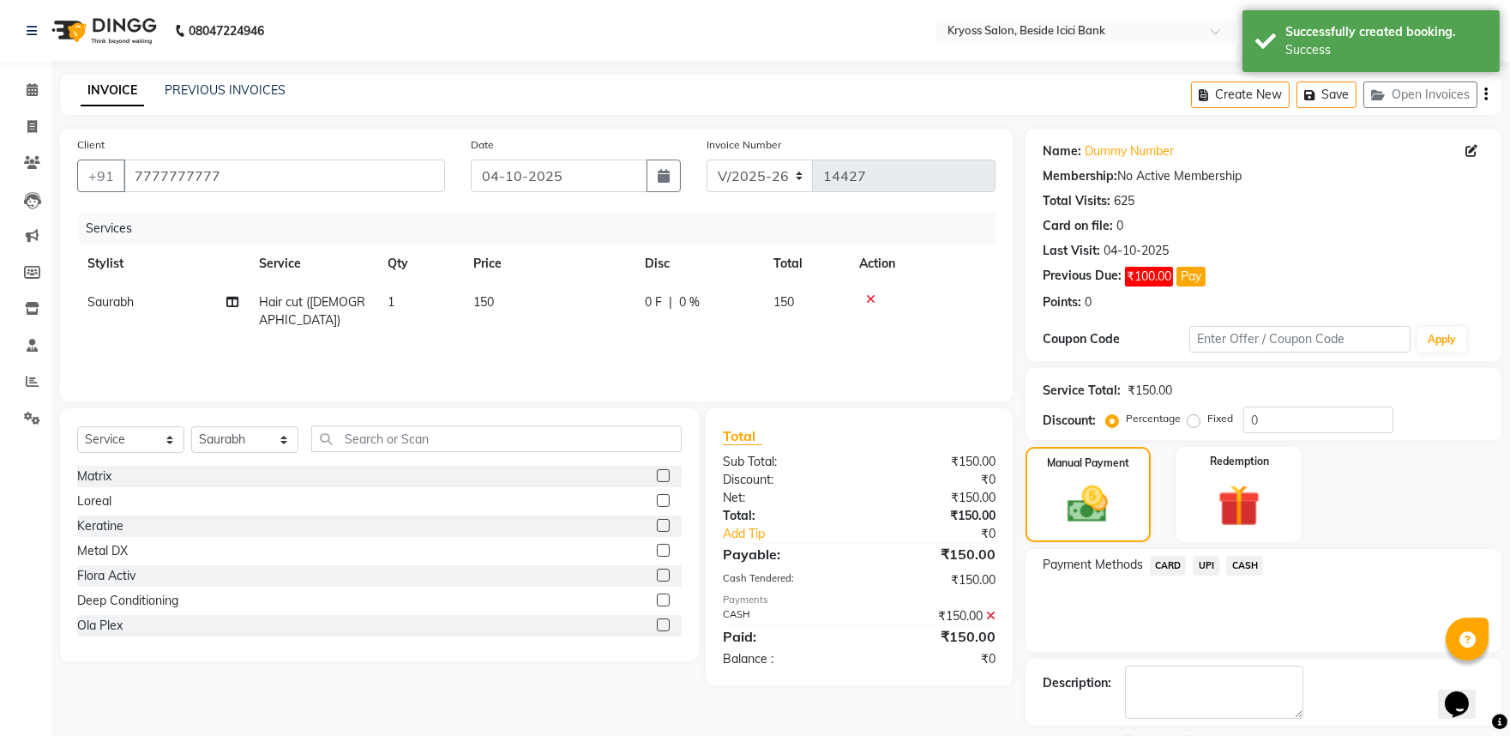
scroll to position [117, 0]
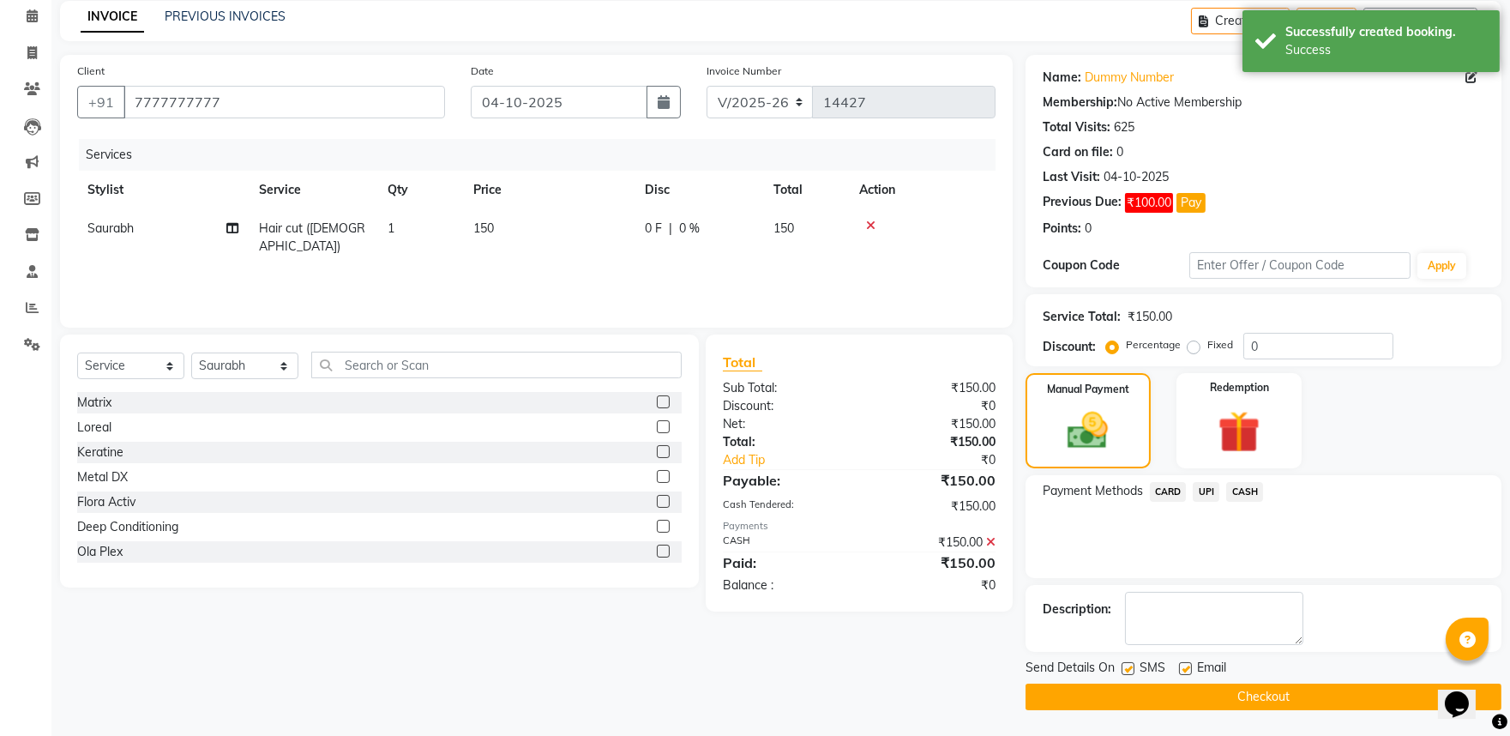
click at [1264, 698] on button "Checkout" at bounding box center [1264, 696] width 476 height 27
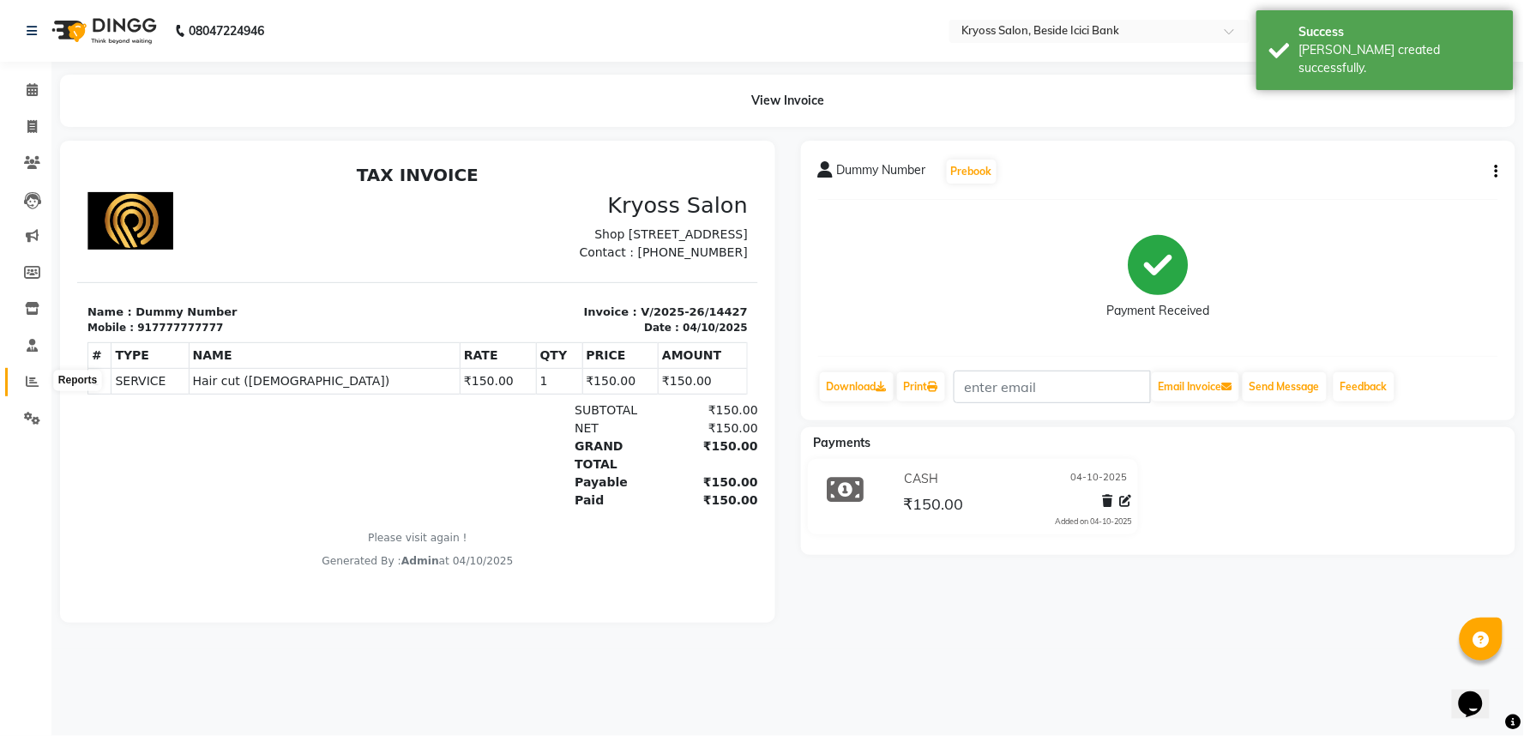
click at [23, 380] on span at bounding box center [32, 382] width 30 height 20
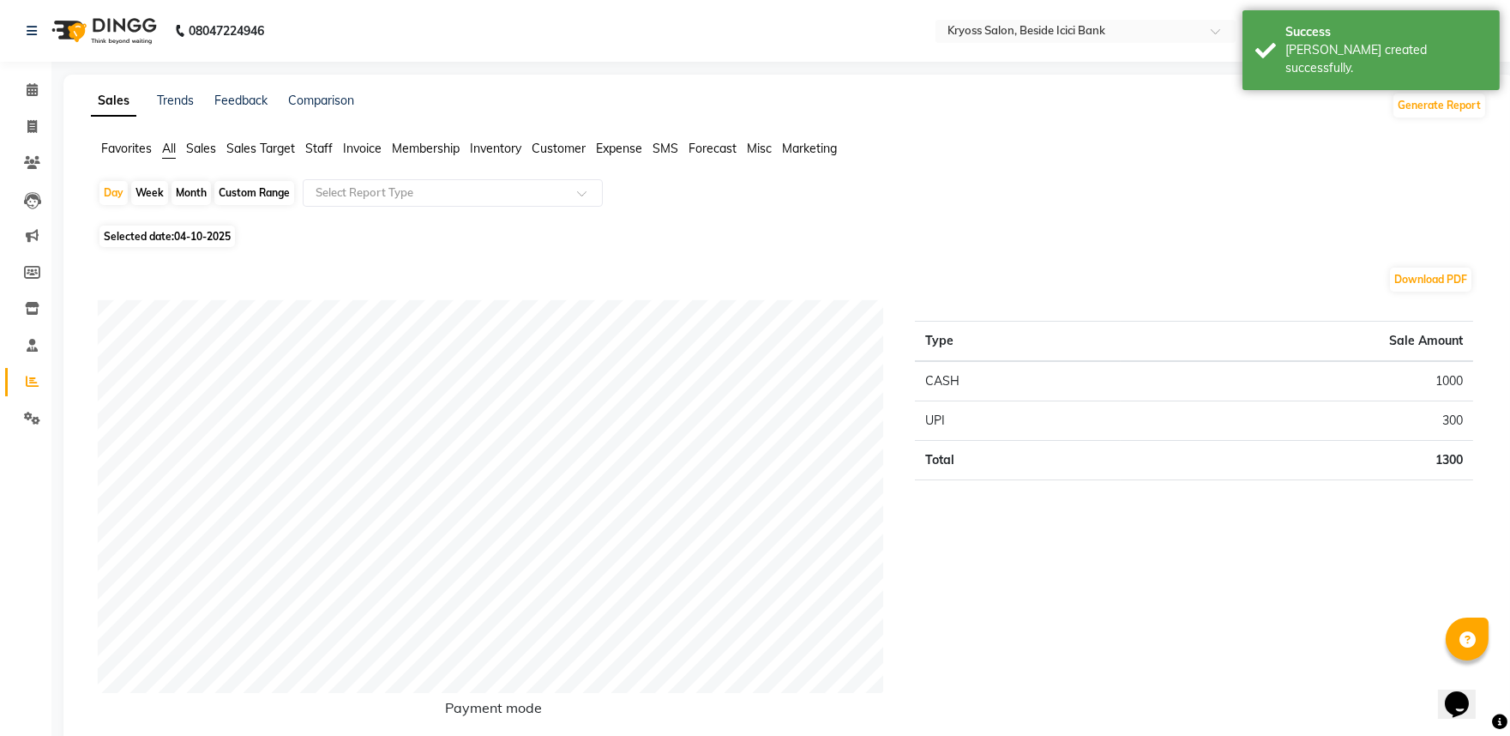
click at [197, 202] on div "Month" at bounding box center [191, 193] width 39 height 24
select select "10"
select select "2025"
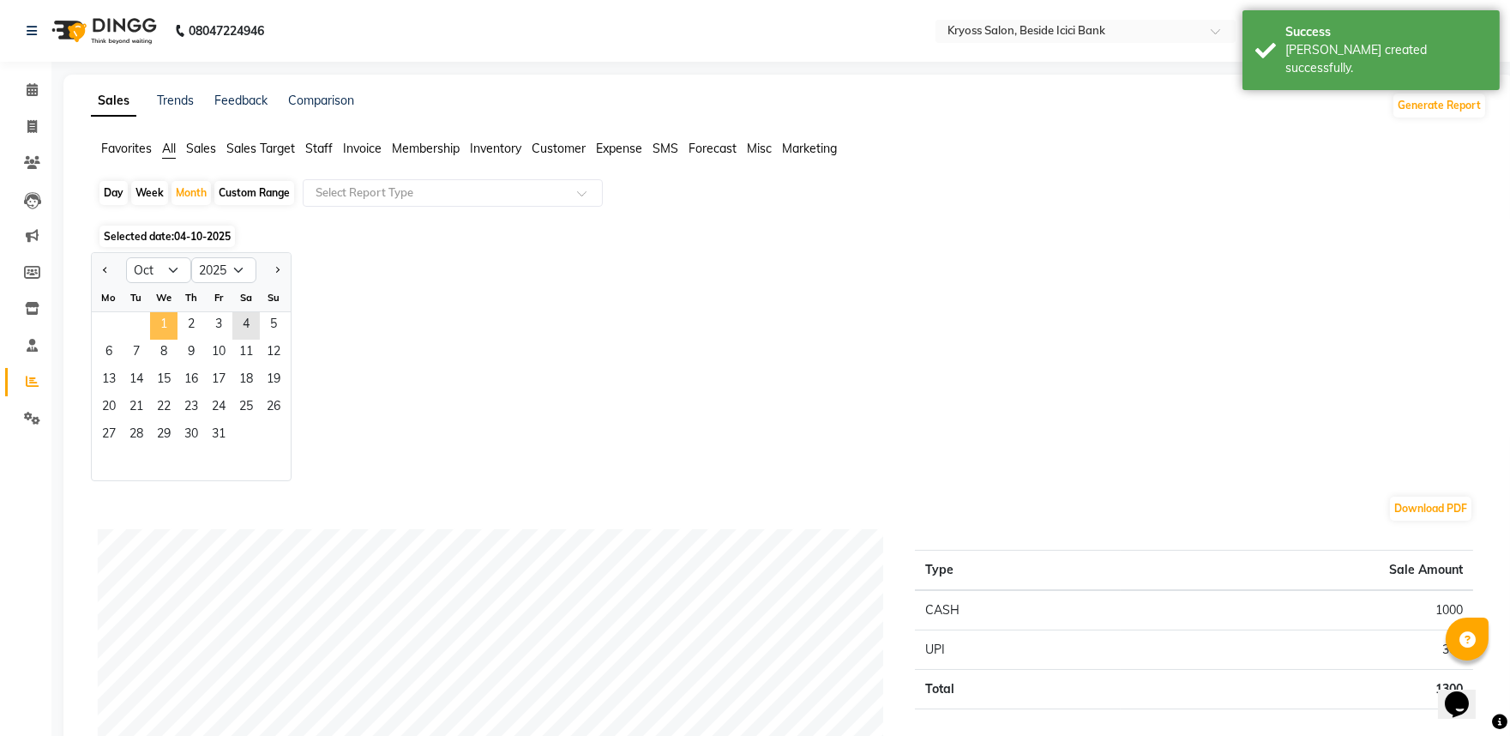
click at [178, 340] on span "1" at bounding box center [163, 325] width 27 height 27
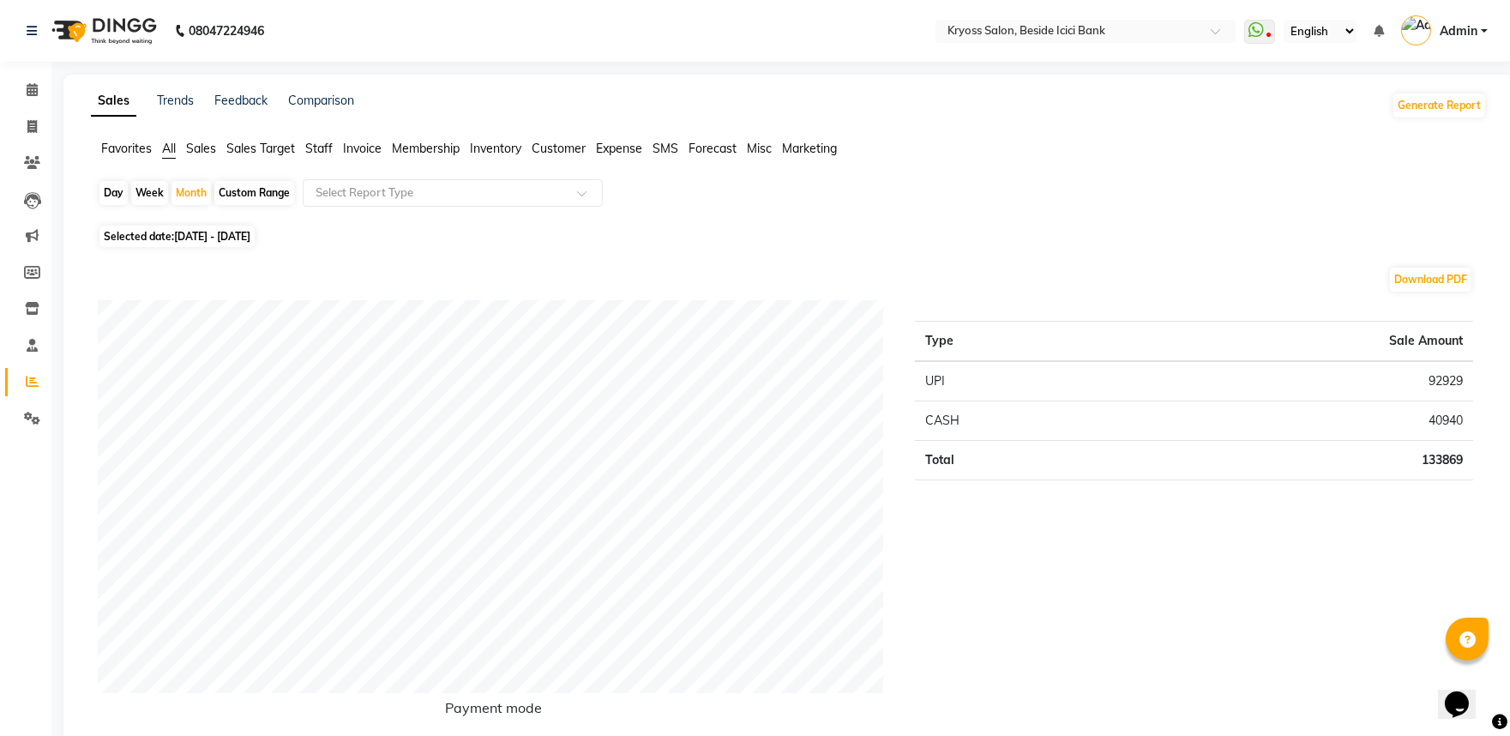
click at [317, 151] on span "Staff" at bounding box center [318, 148] width 27 height 15
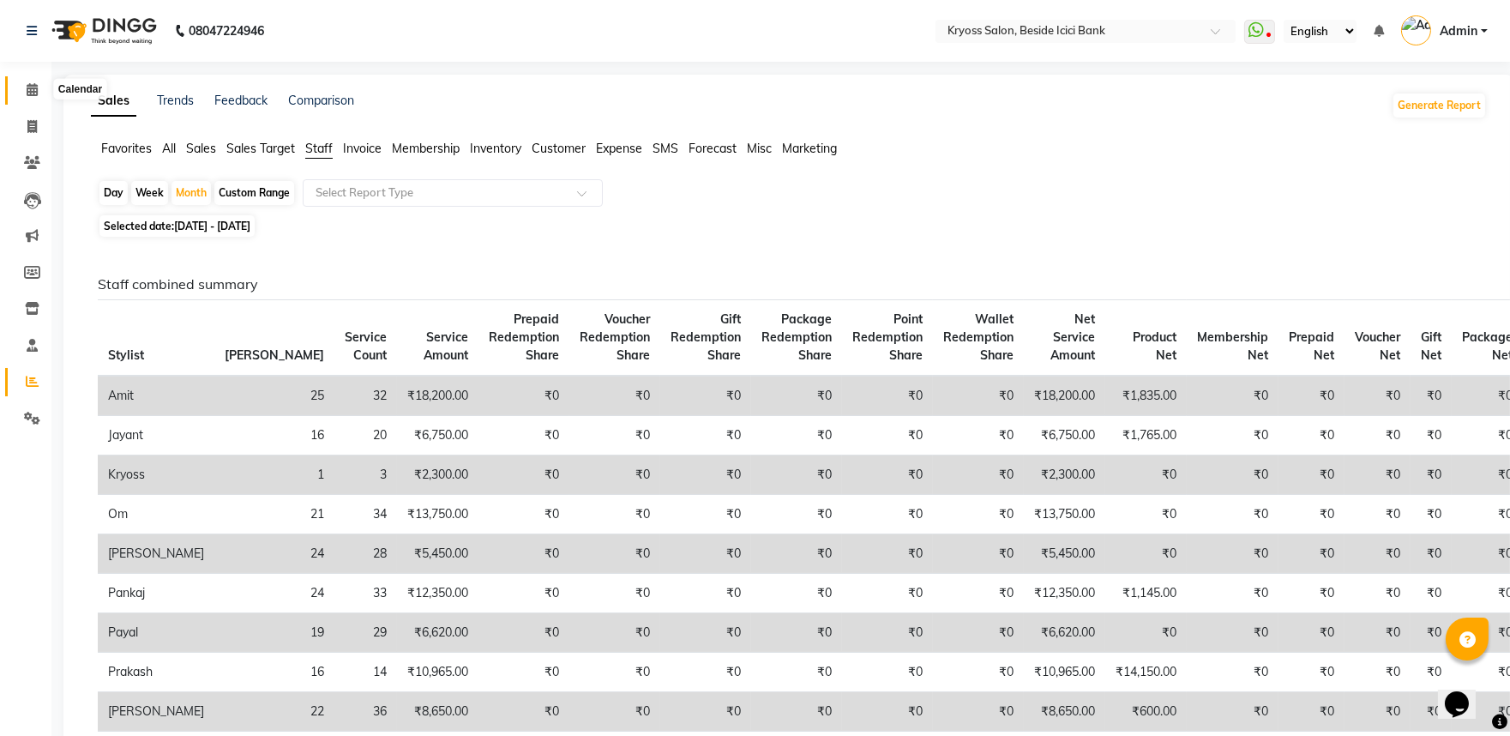
click at [39, 89] on span at bounding box center [32, 91] width 30 height 20
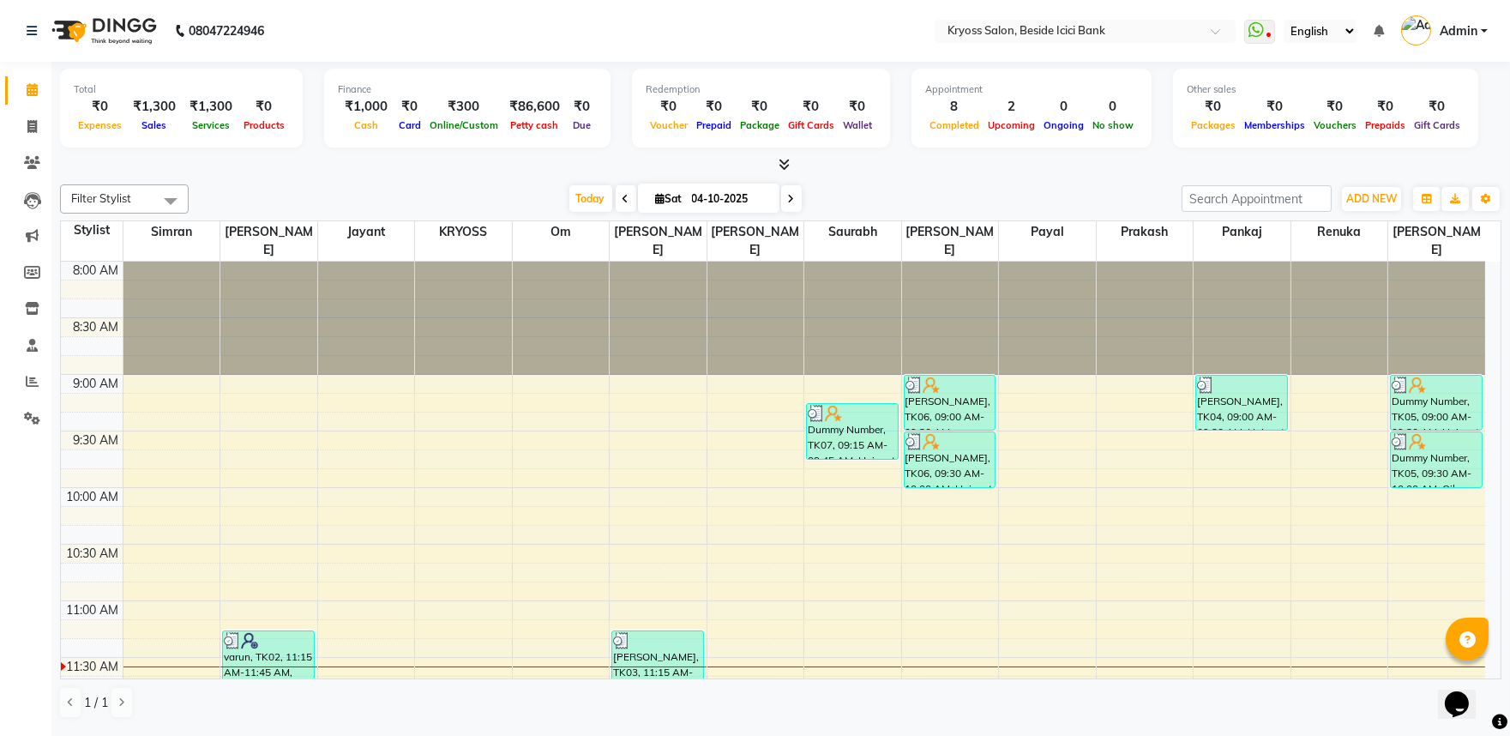
click at [36, 84] on span at bounding box center [32, 91] width 30 height 20
click at [30, 378] on icon at bounding box center [32, 381] width 13 height 13
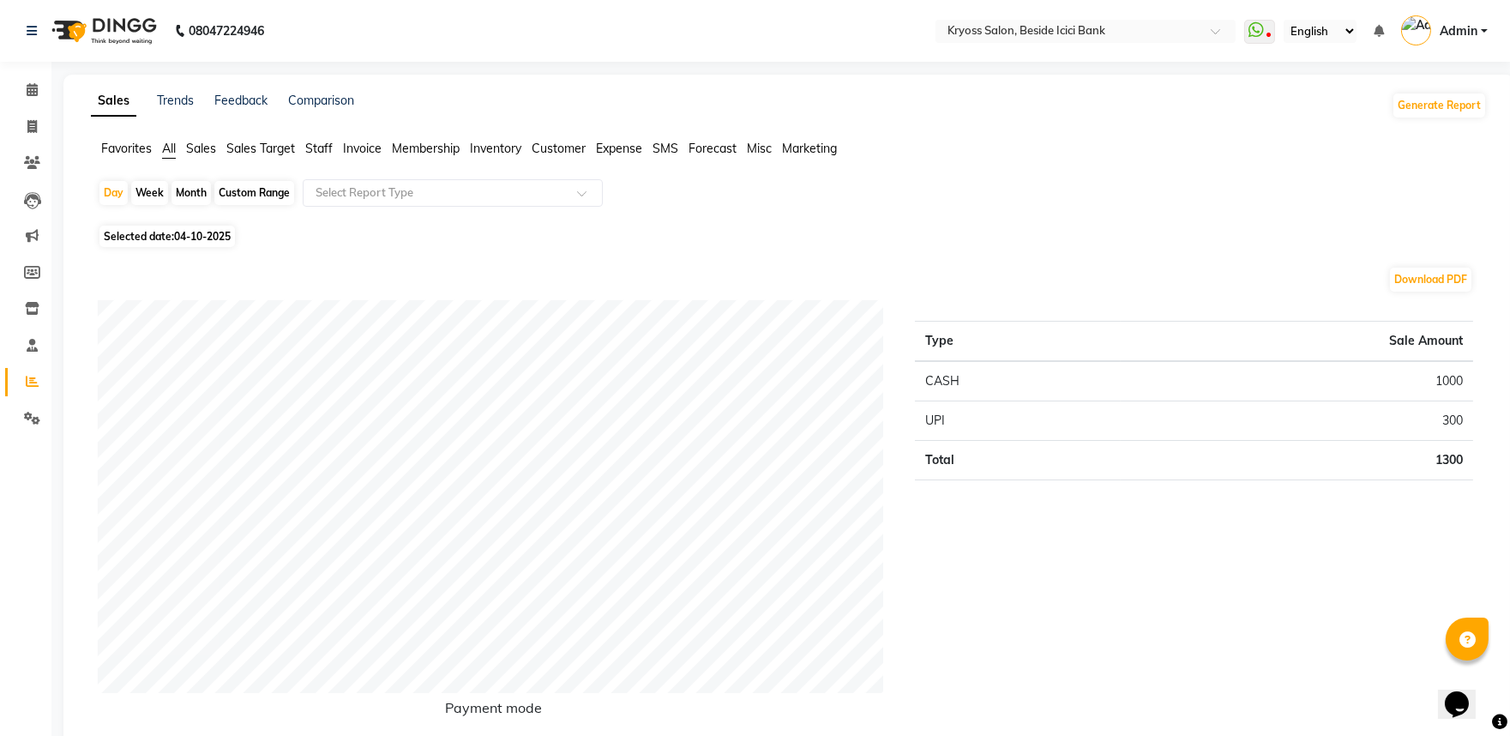
click at [206, 199] on div "Month" at bounding box center [191, 193] width 39 height 24
select select "10"
select select "2025"
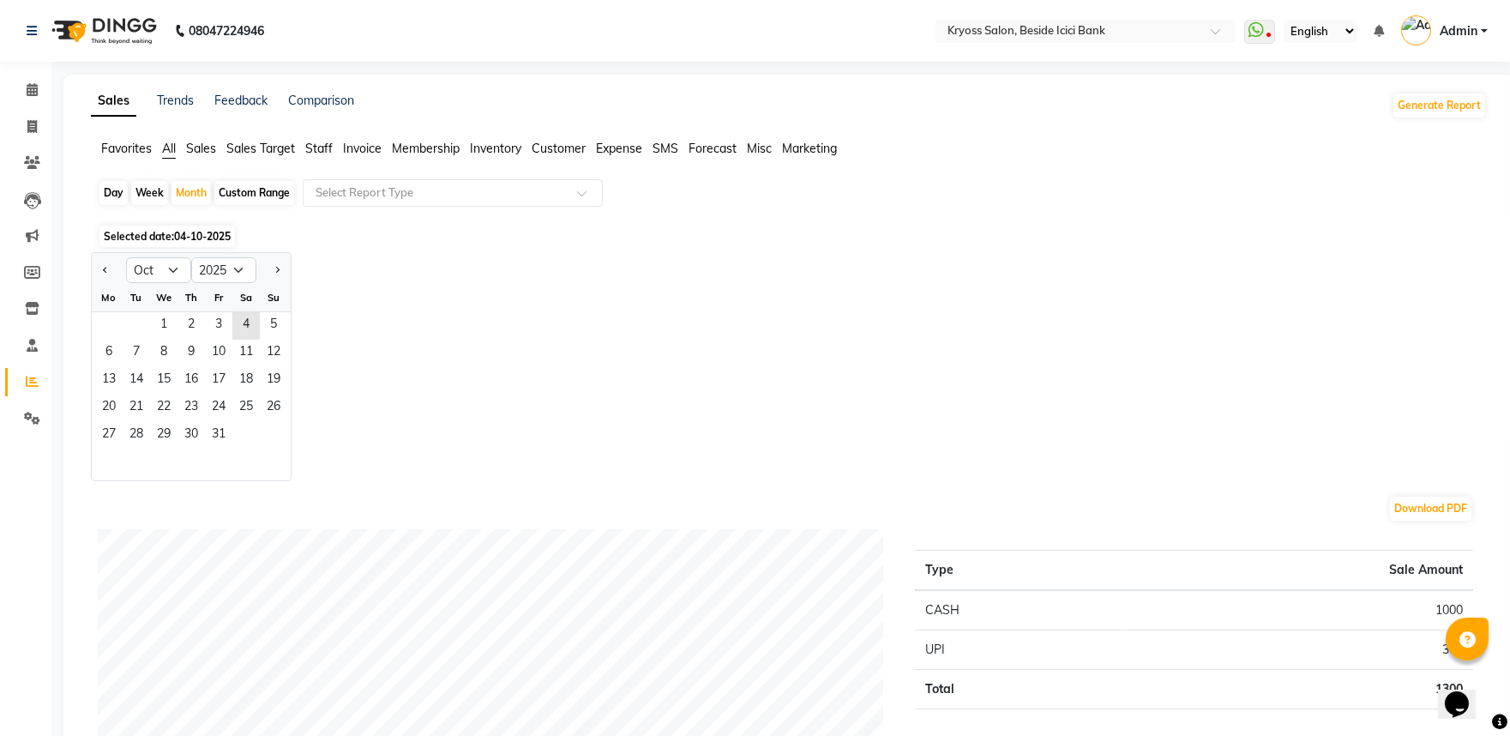
click at [100, 284] on div at bounding box center [109, 269] width 34 height 27
click at [109, 272] on span "Previous month" at bounding box center [106, 269] width 6 height 6
select select "9"
click at [123, 340] on span "1" at bounding box center [108, 325] width 27 height 27
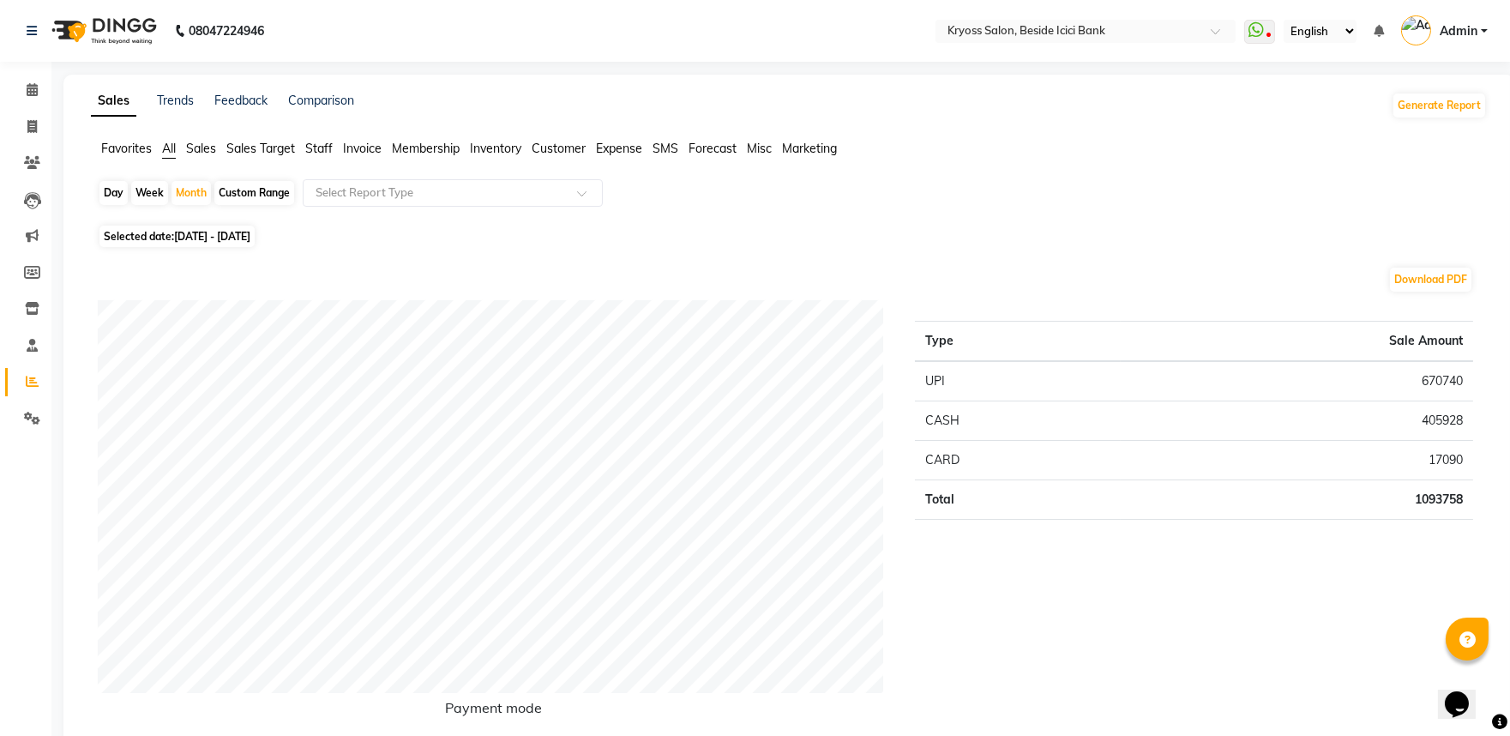
click at [319, 156] on span "Staff" at bounding box center [318, 148] width 27 height 15
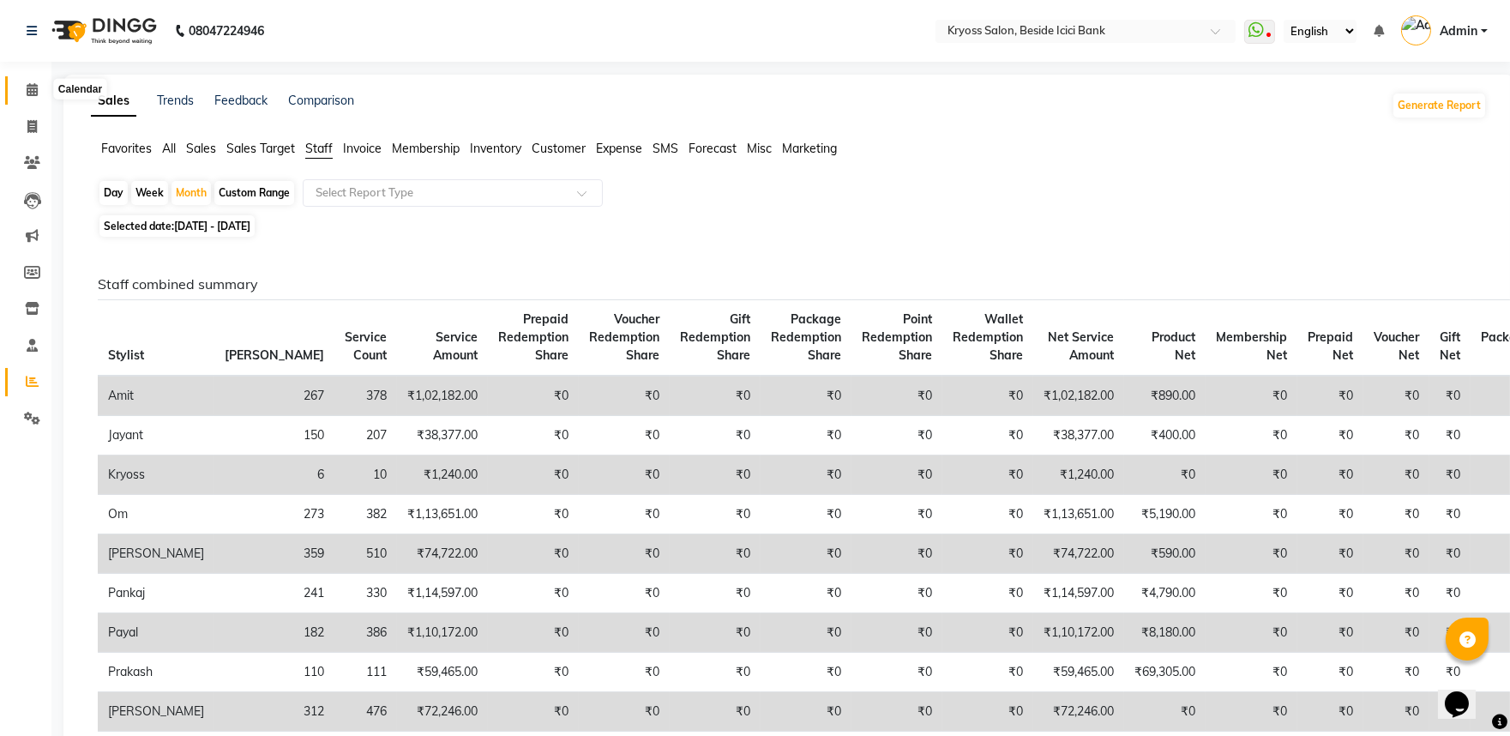
click at [34, 87] on icon at bounding box center [32, 89] width 11 height 13
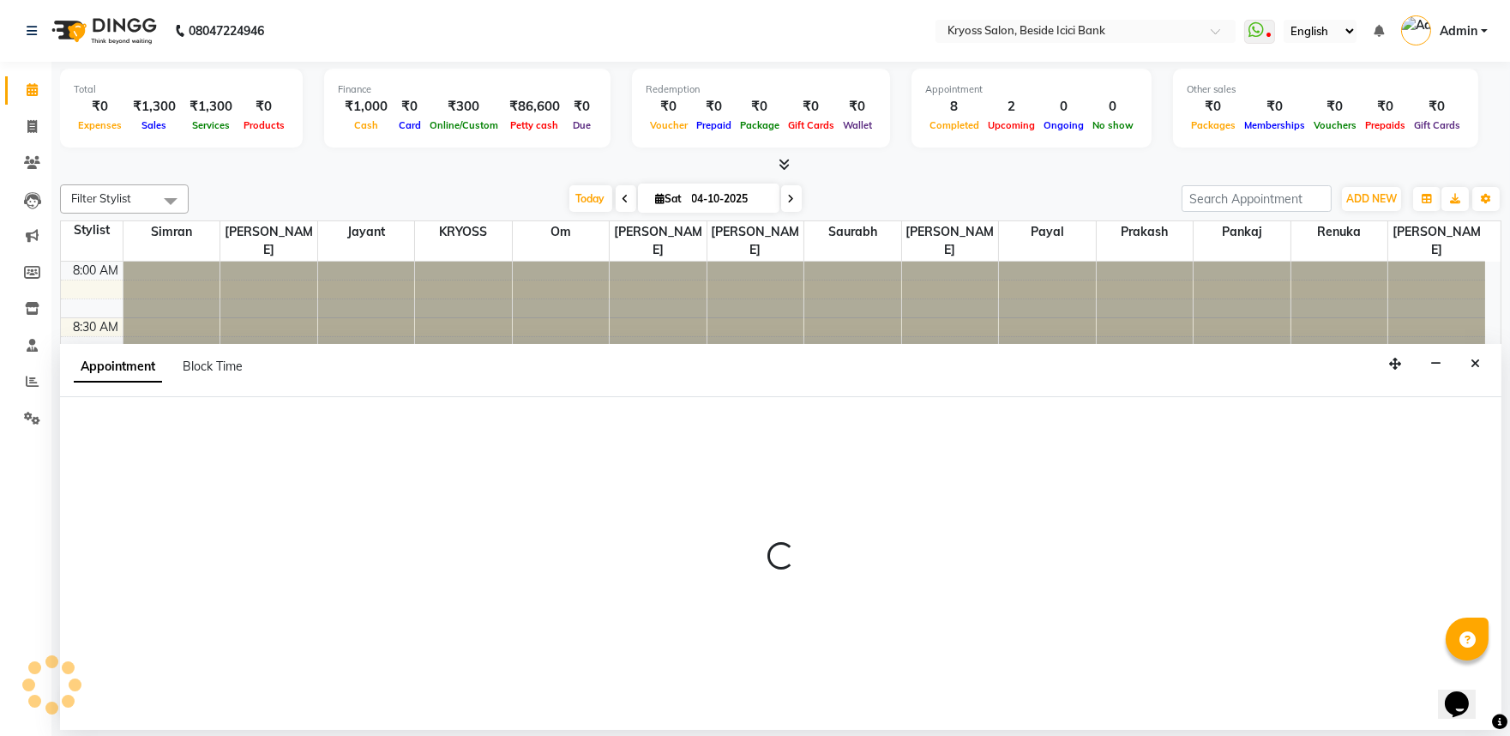
scroll to position [3, 0]
select select "61774"
select select "555"
select select "tentative"
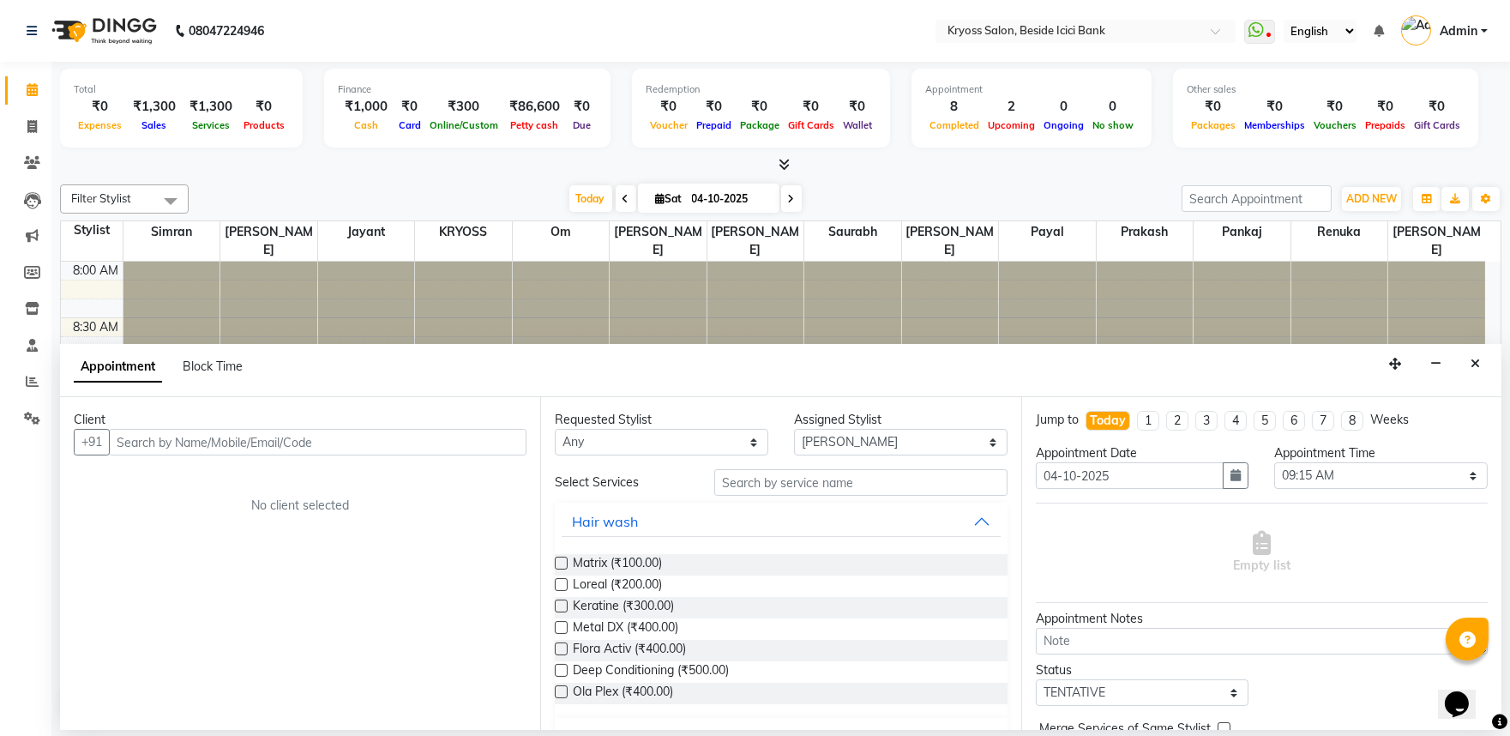
click at [424, 455] on input "text" at bounding box center [318, 442] width 418 height 27
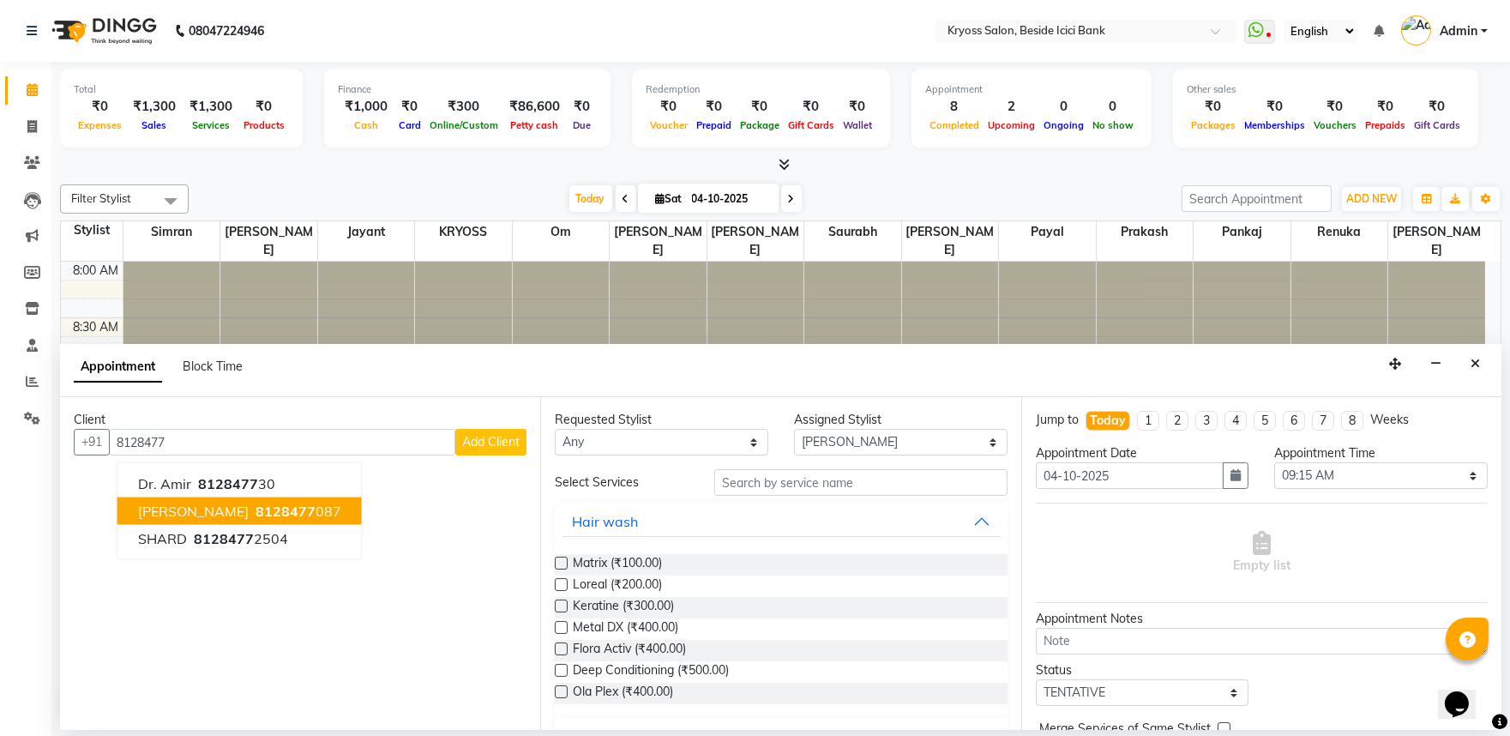
click at [277, 520] on span "8128477" at bounding box center [286, 510] width 60 height 17
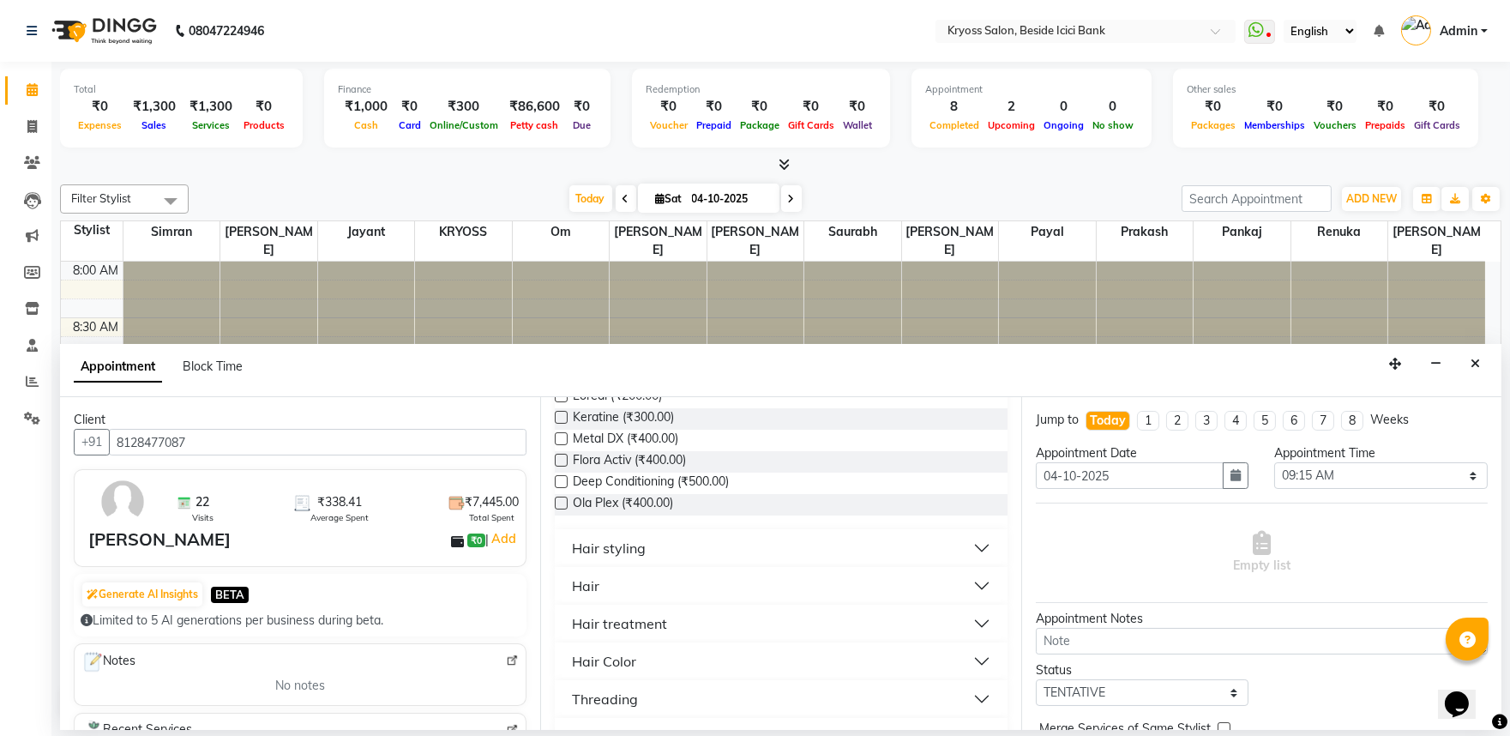
scroll to position [190, 0]
type input "8128477087"
click at [595, 594] on div "Hair" at bounding box center [585, 584] width 27 height 21
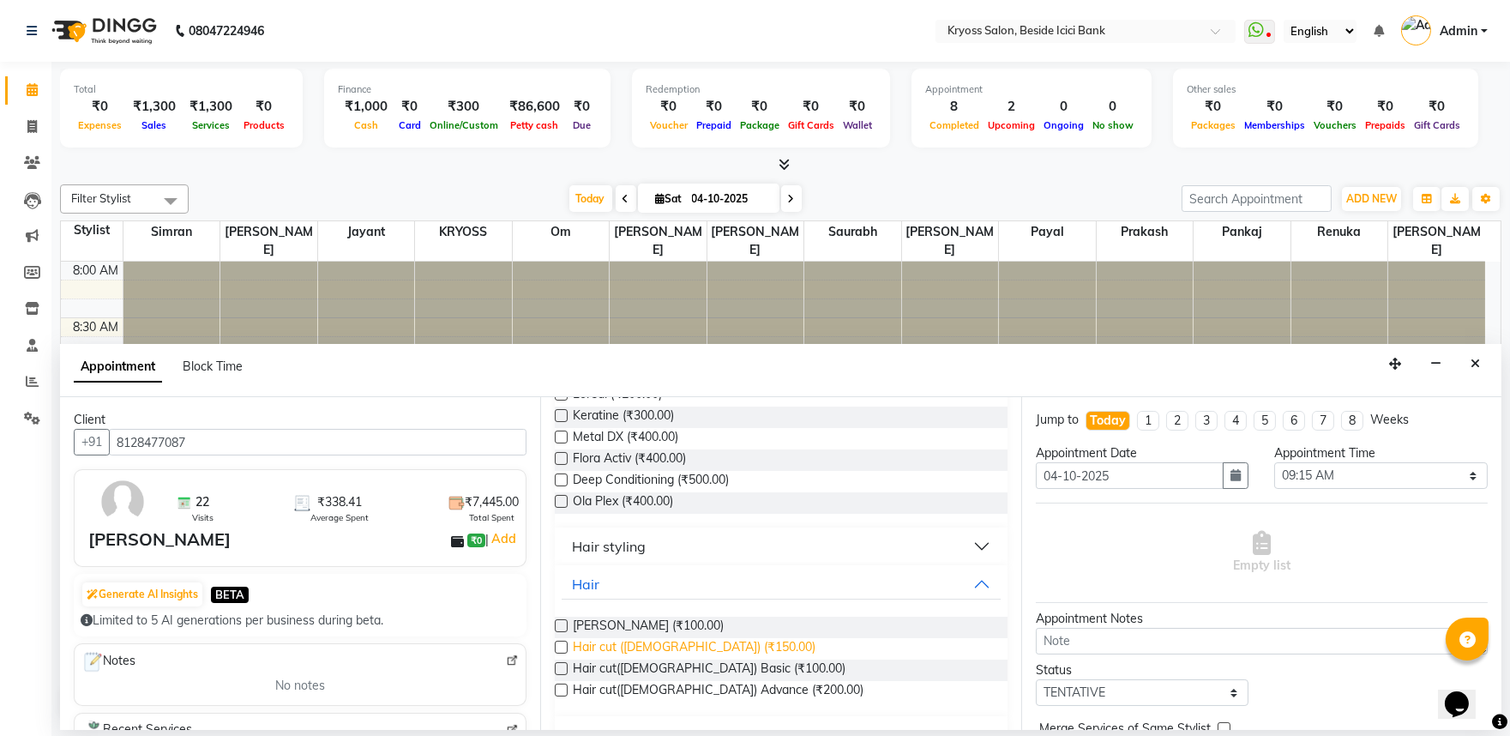
drag, startPoint x: 646, startPoint y: 663, endPoint x: 682, endPoint y: 686, distance: 42.8
click at [645, 638] on span "Beard (₹100.00)" at bounding box center [648, 627] width 151 height 21
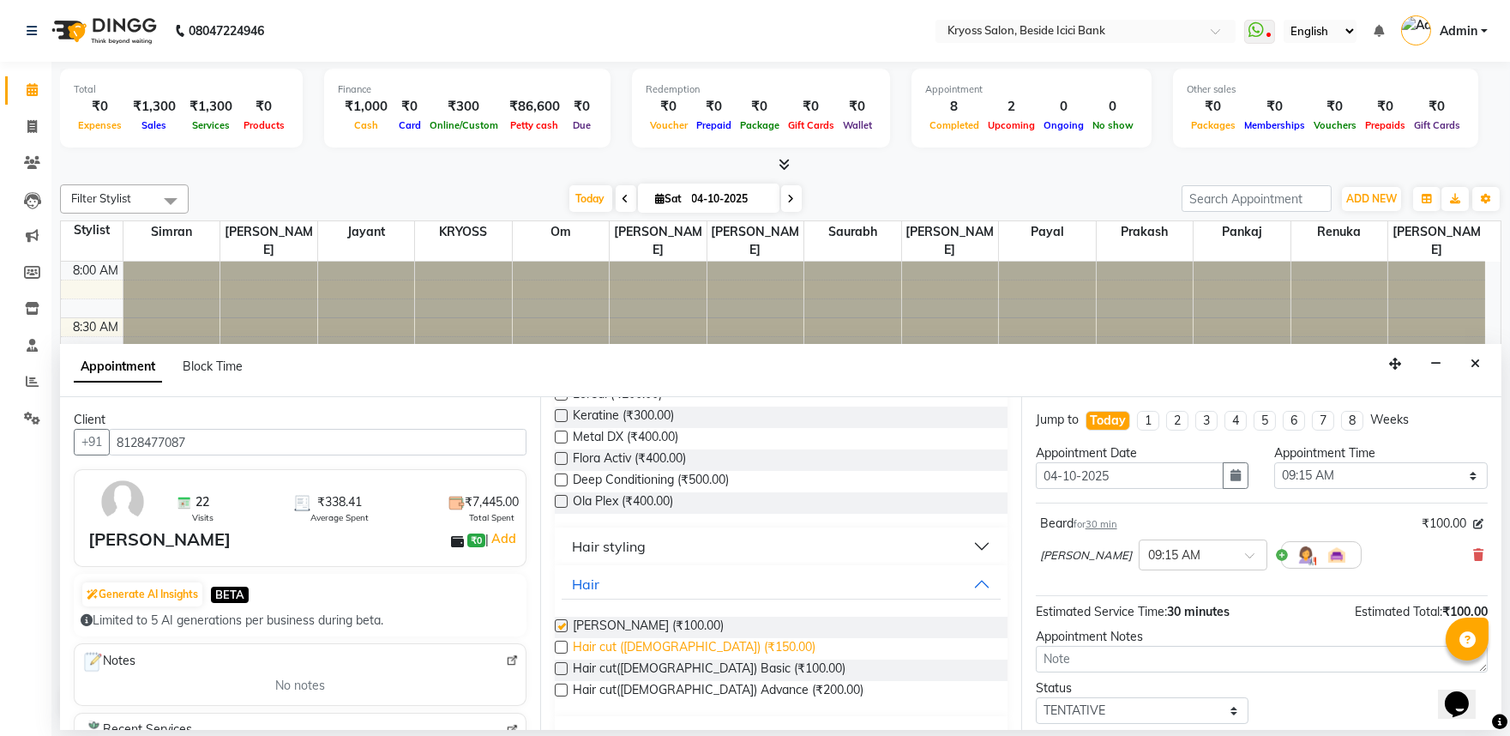
checkbox input "false"
click at [692, 659] on span "Hair cut (Male) (₹150.00)" at bounding box center [694, 648] width 243 height 21
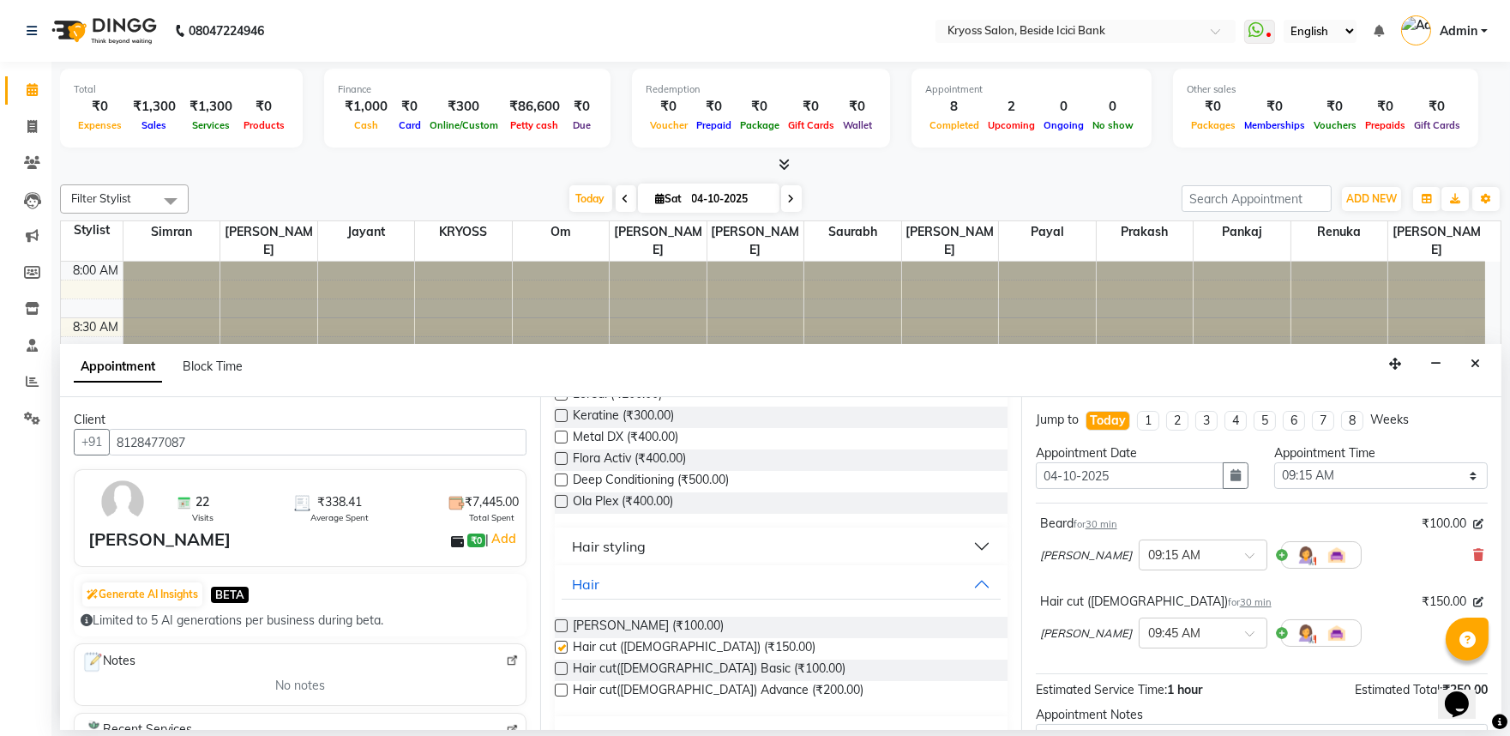
checkbox input "false"
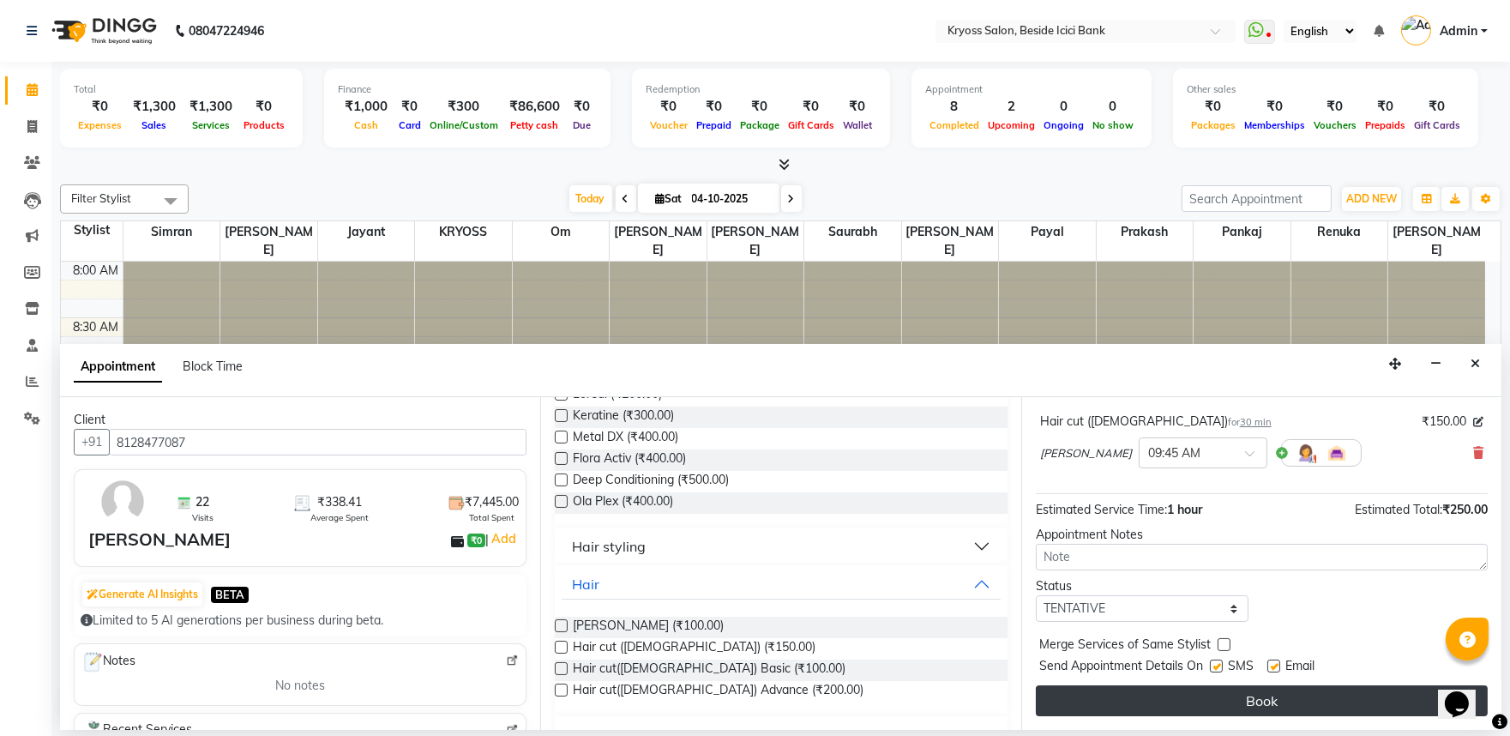
click at [1278, 708] on button "Book" at bounding box center [1262, 700] width 452 height 31
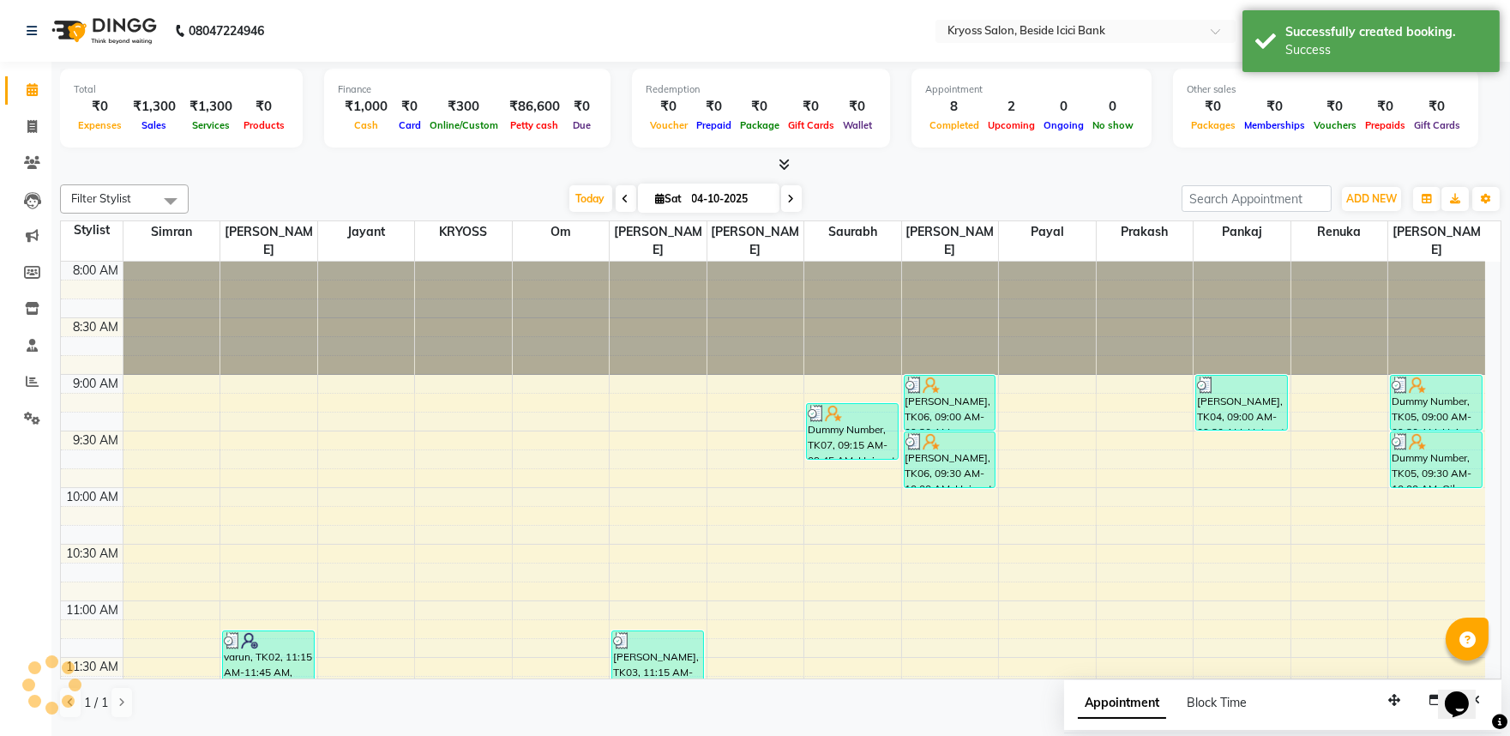
scroll to position [0, 0]
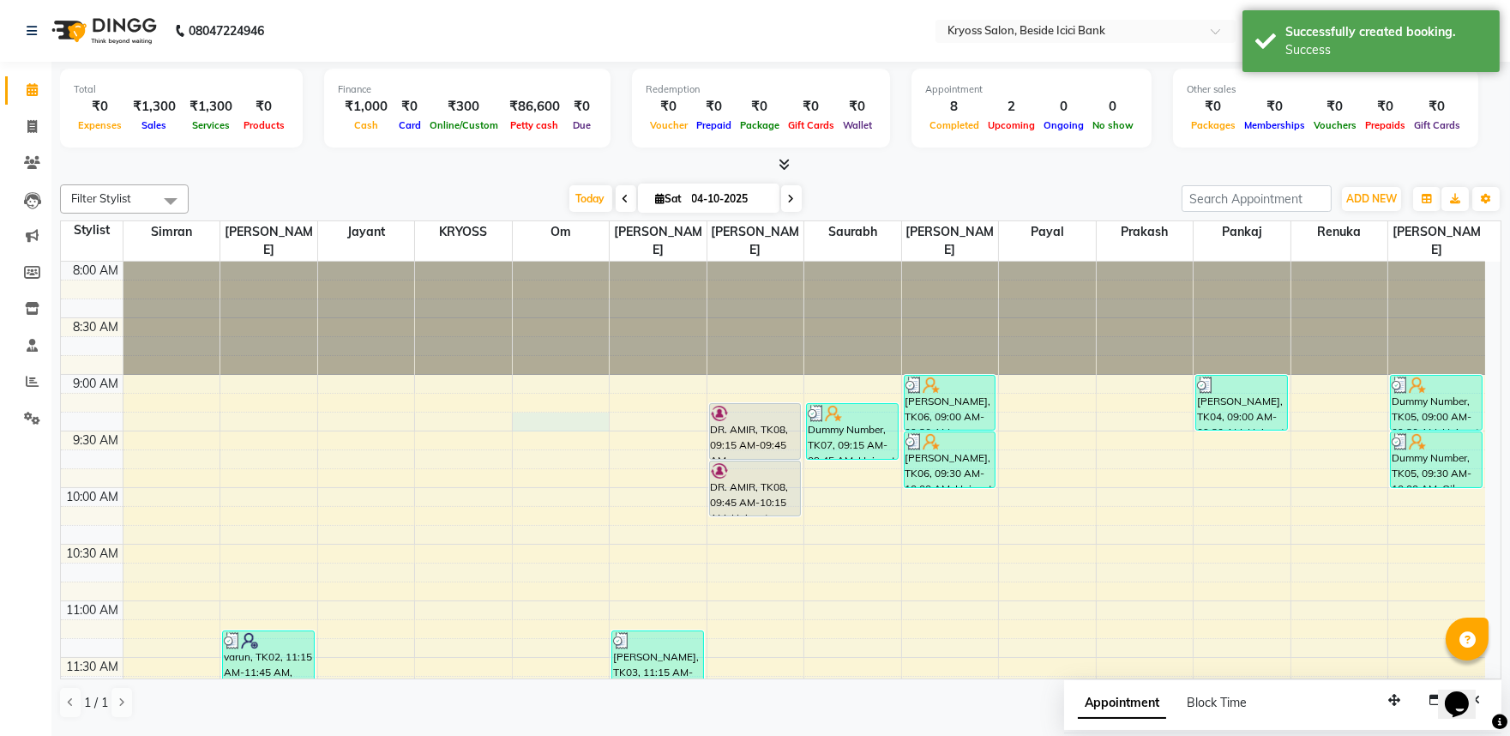
select select "51261"
select select "555"
select select "tentative"
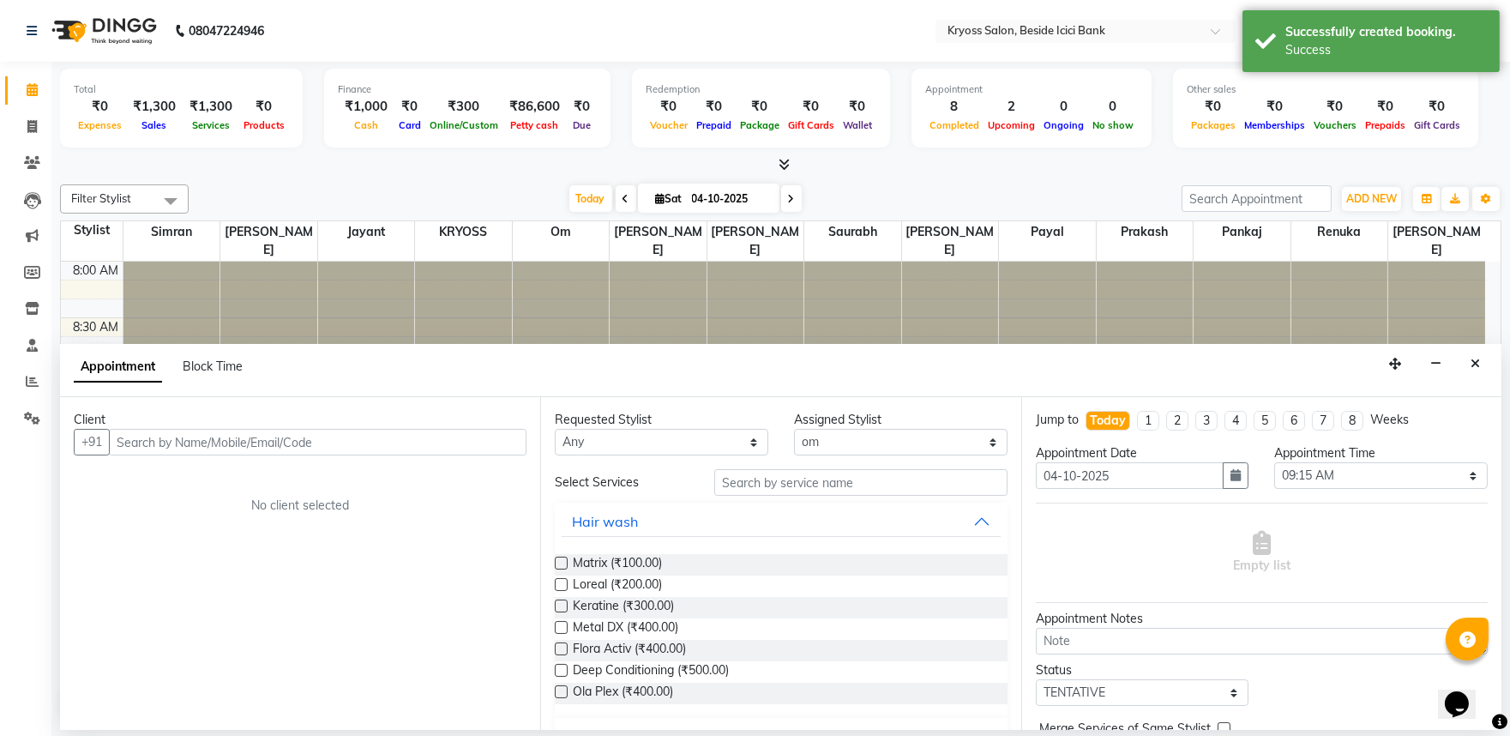
scroll to position [3, 0]
click at [422, 455] on input "text" at bounding box center [318, 442] width 418 height 27
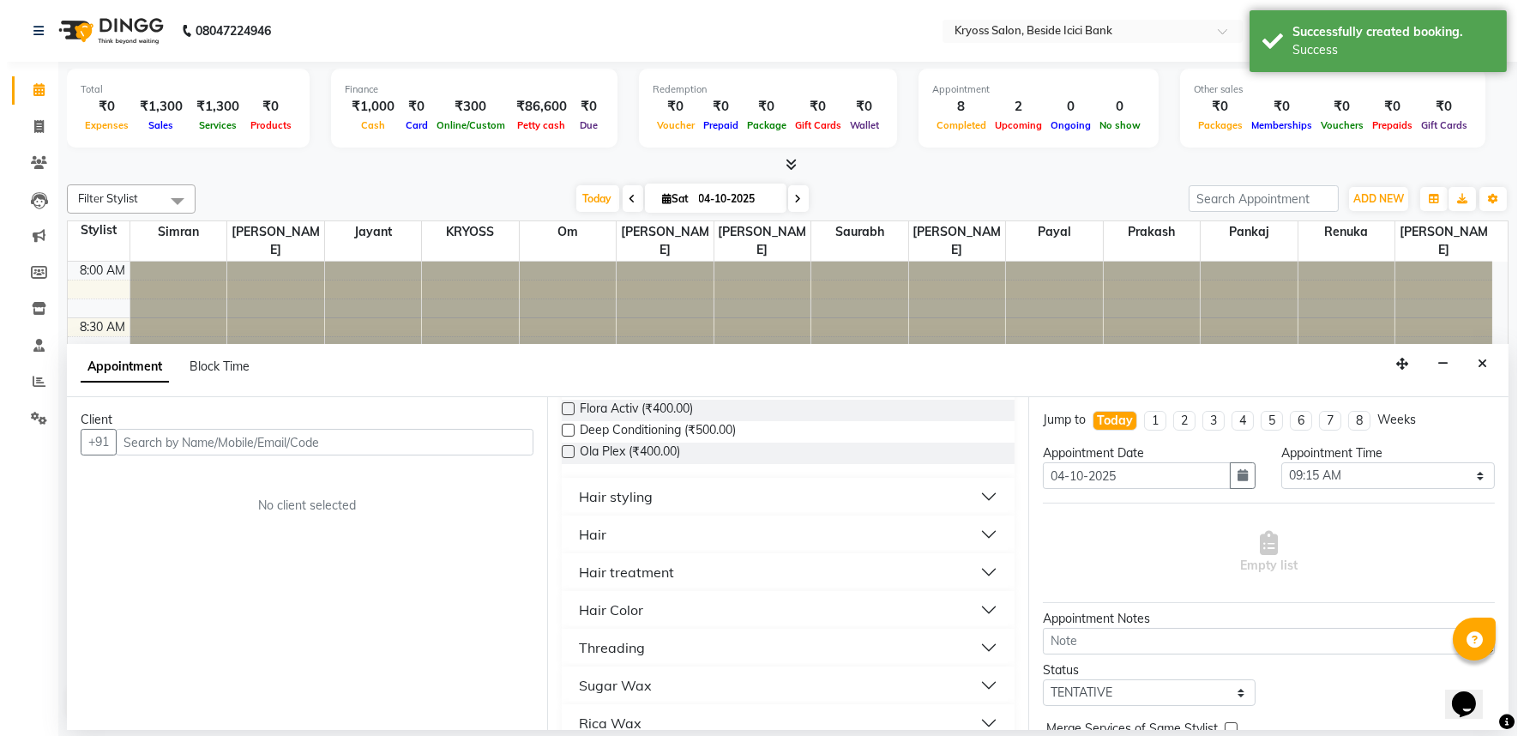
scroll to position [286, 0]
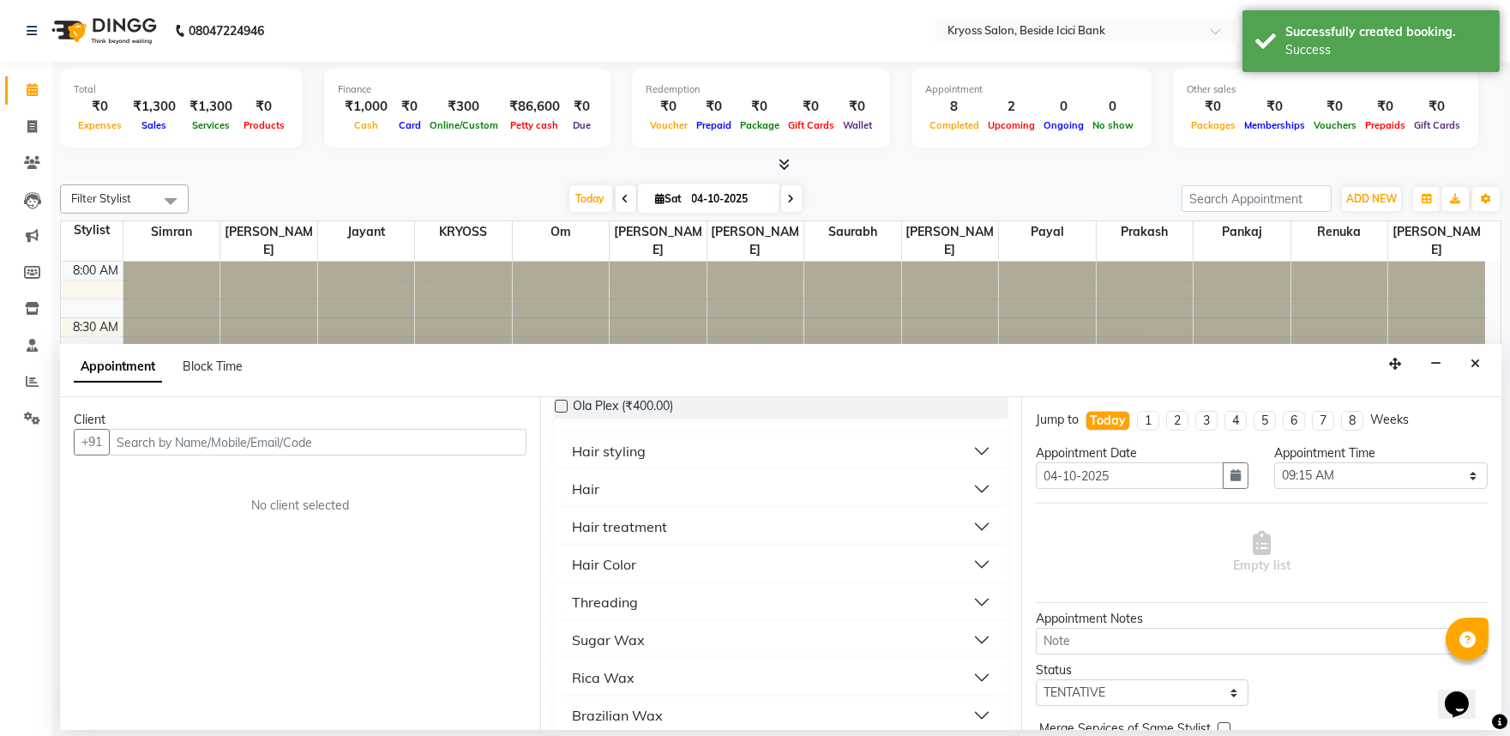
click at [599, 499] on div "Hair" at bounding box center [585, 488] width 27 height 21
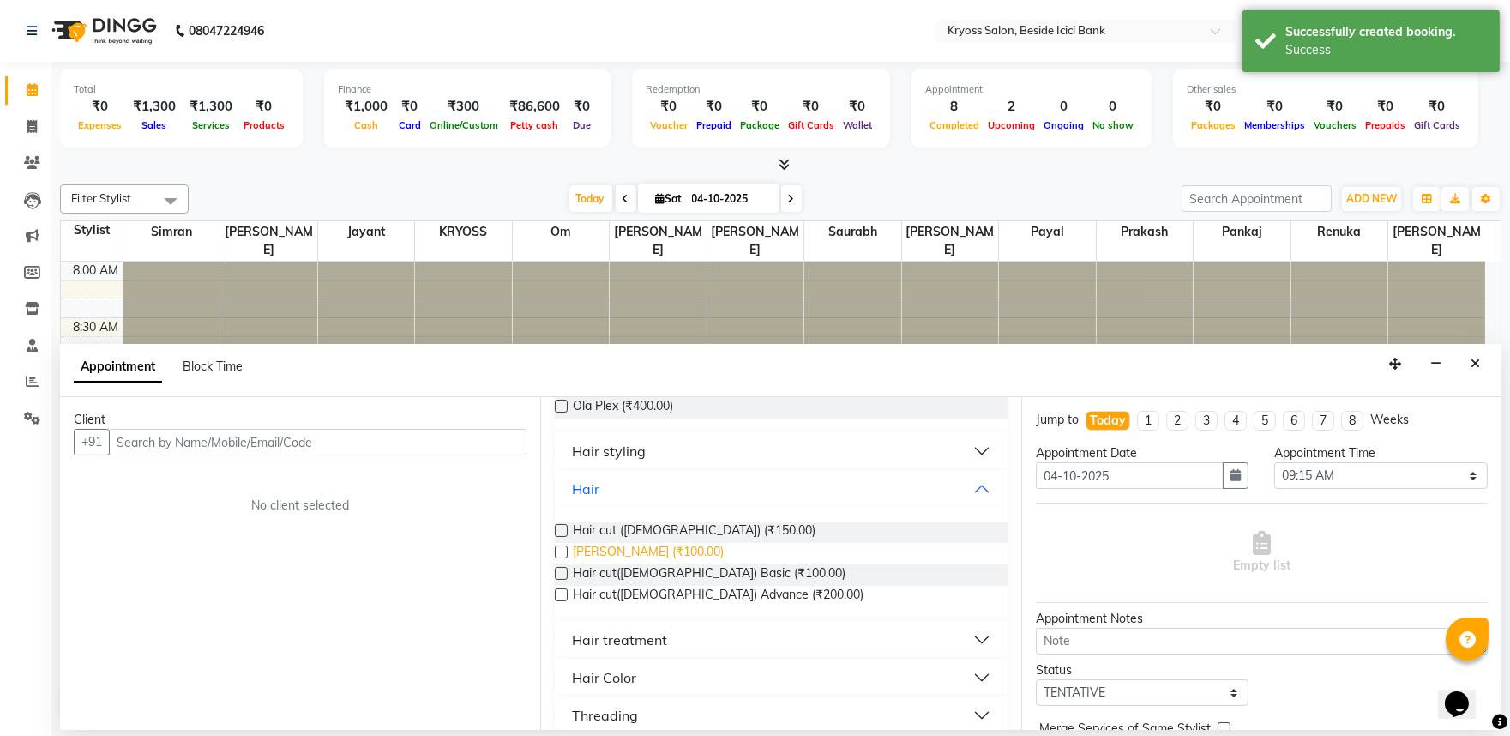
click at [653, 564] on span "Beard (₹100.00)" at bounding box center [648, 553] width 151 height 21
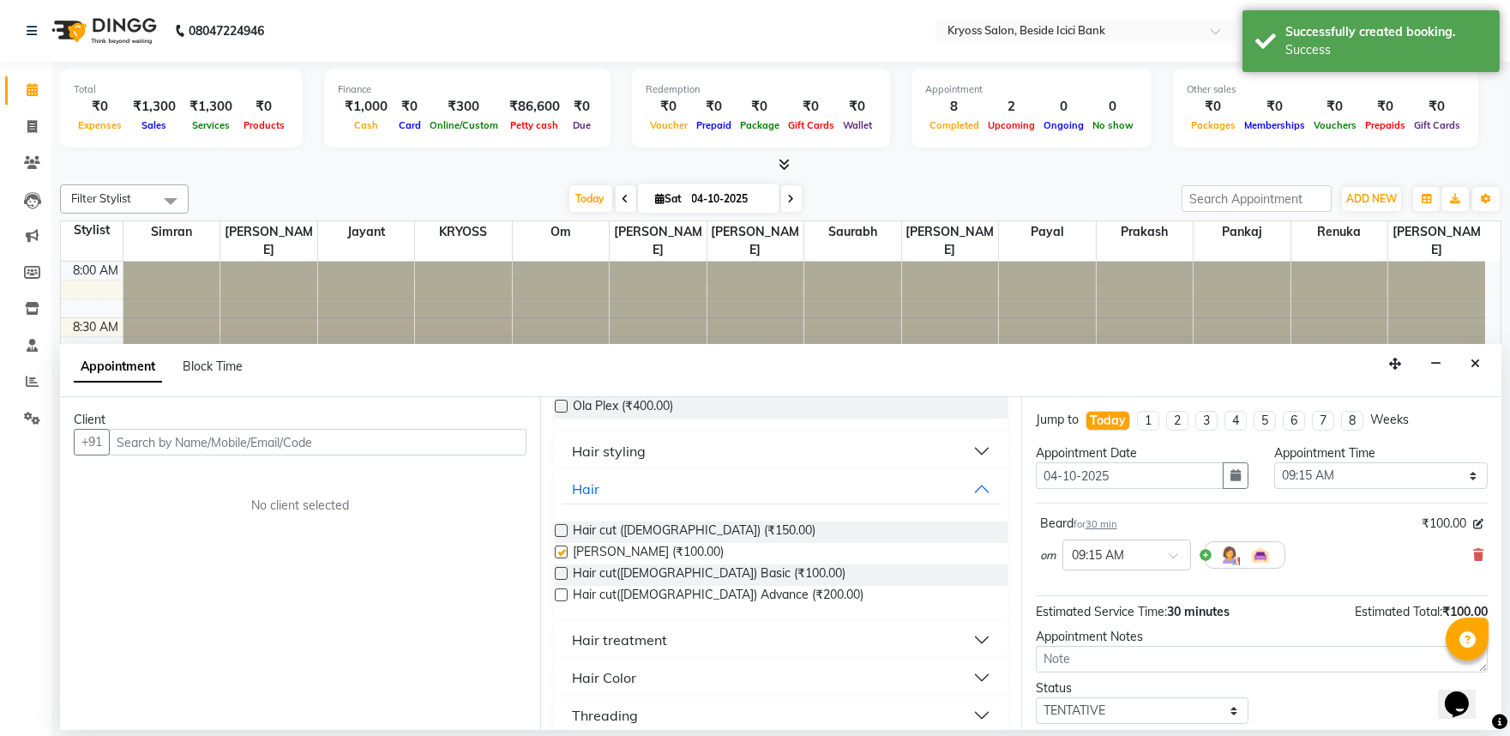
checkbox input "false"
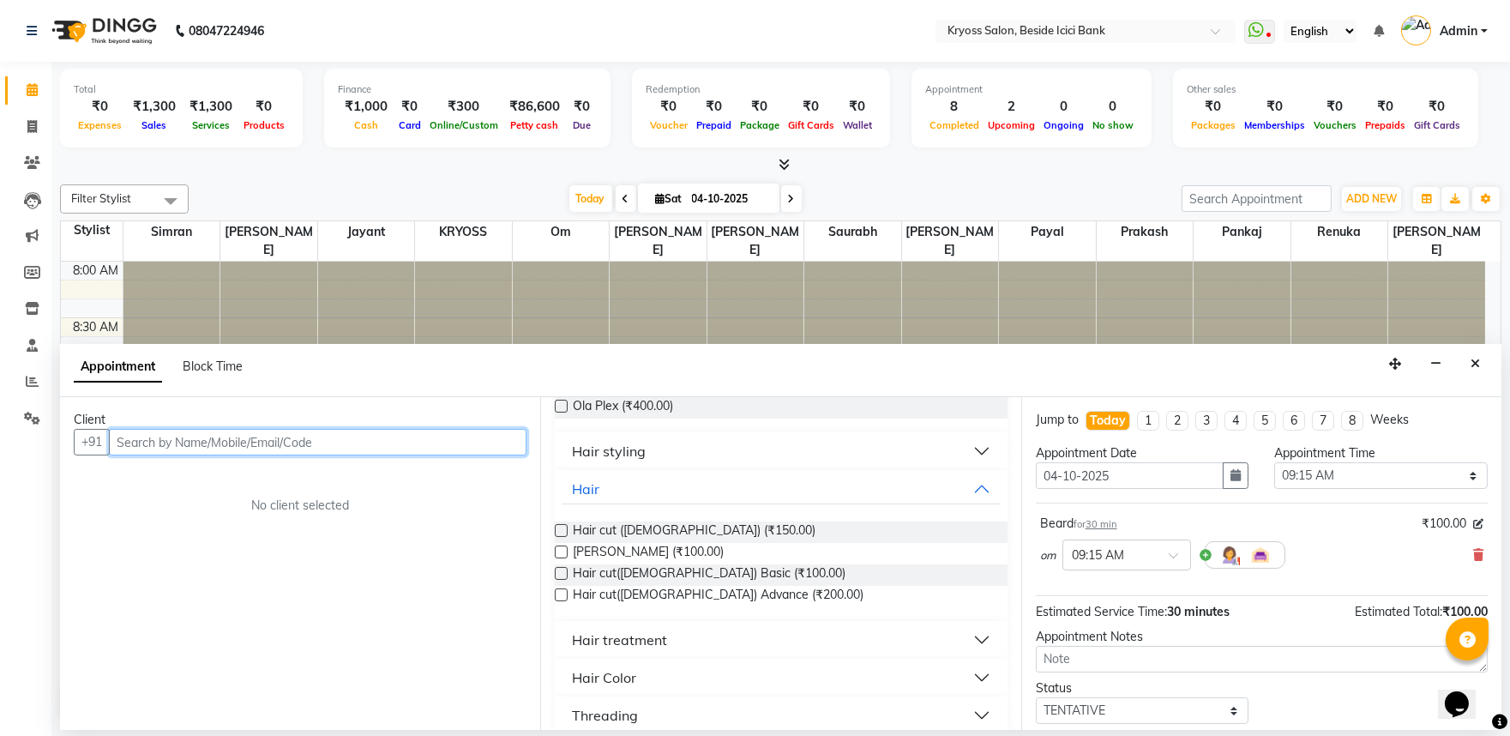
click at [387, 452] on input "text" at bounding box center [318, 442] width 418 height 27
type input "9601591582"
click at [472, 449] on span "Add Client" at bounding box center [490, 441] width 57 height 15
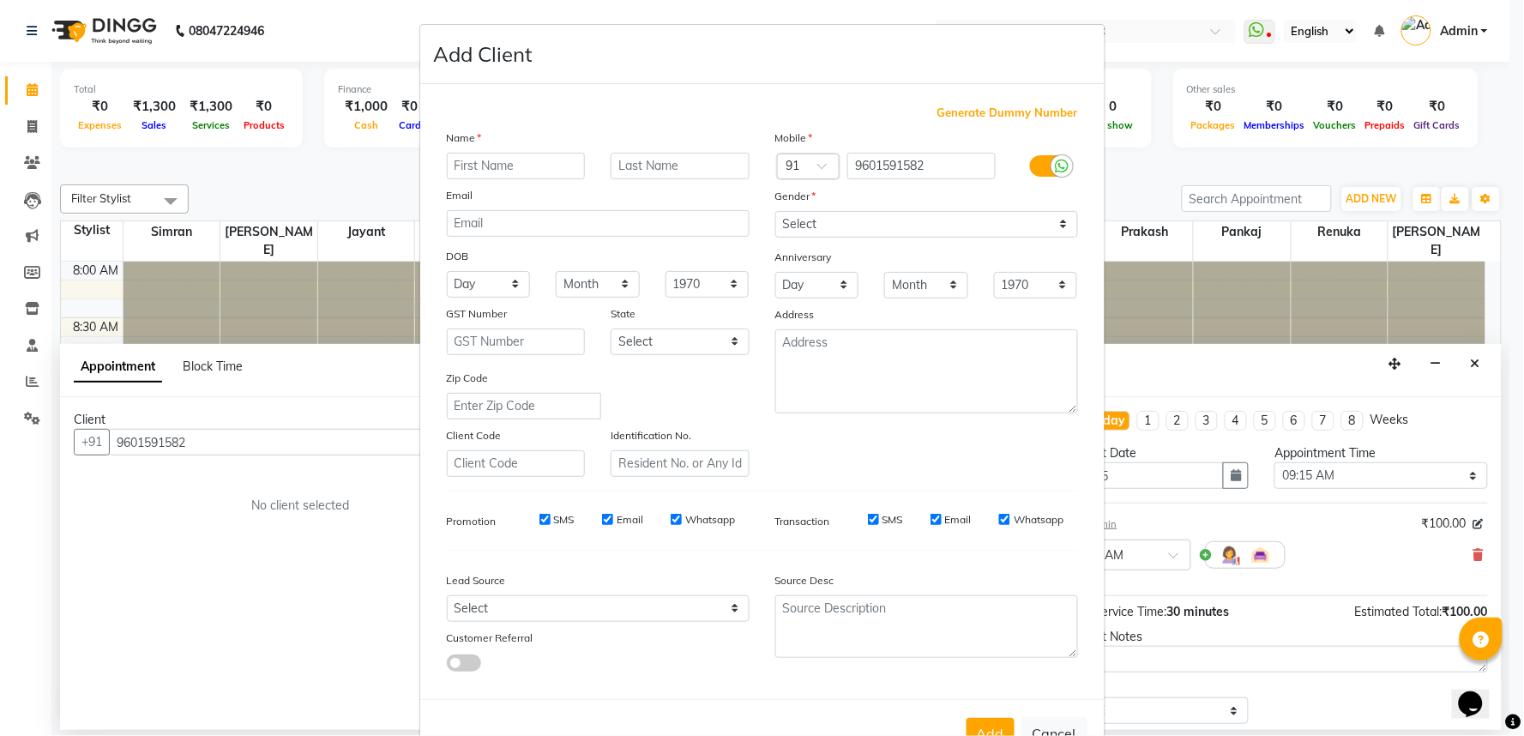
click at [549, 179] on input "text" at bounding box center [516, 166] width 139 height 27
type input "g"
type input "GAURANG"
click at [954, 238] on select "Select Male Female Other Prefer Not To Say" at bounding box center [926, 224] width 303 height 27
select select "male"
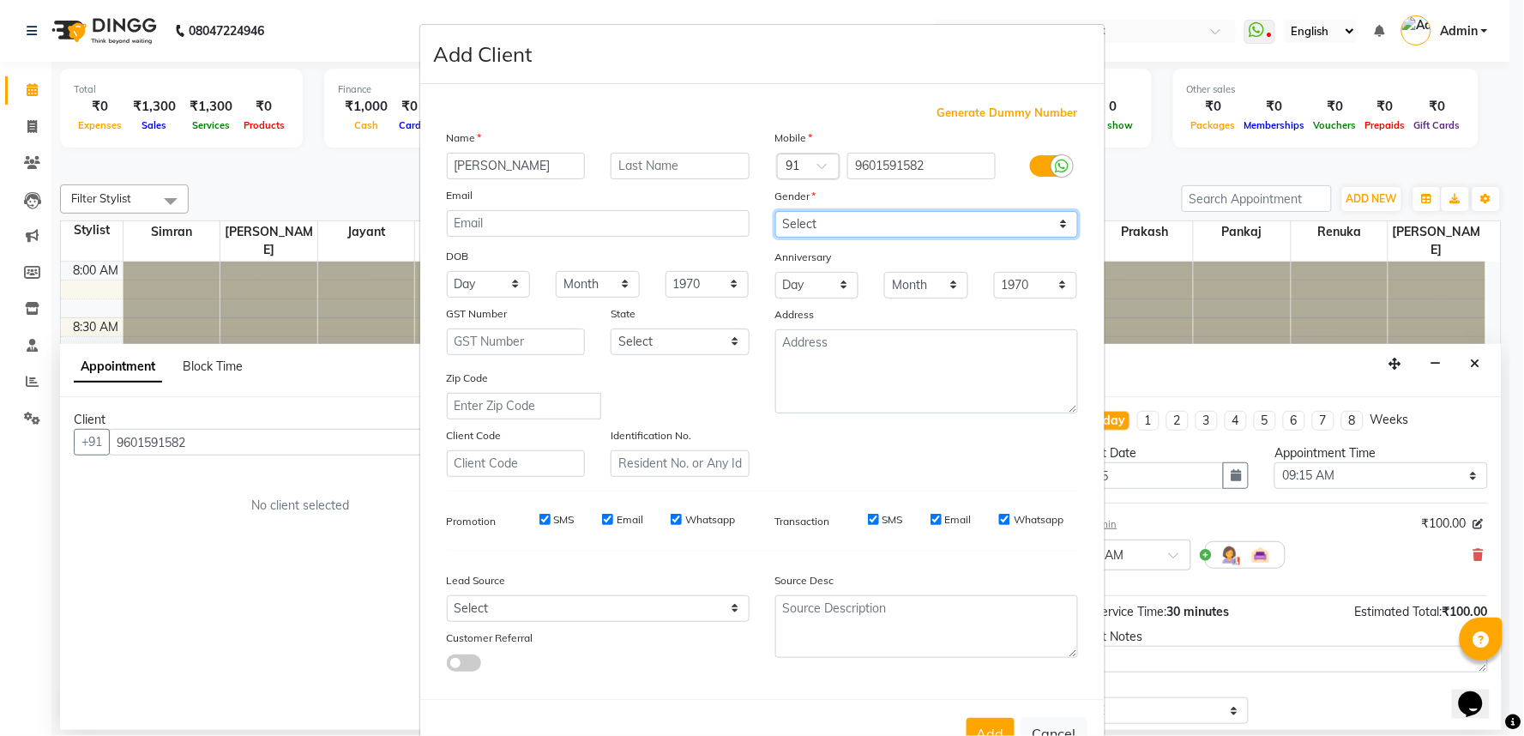
click at [775, 233] on select "Select Male Female Other Prefer Not To Say" at bounding box center [926, 224] width 303 height 27
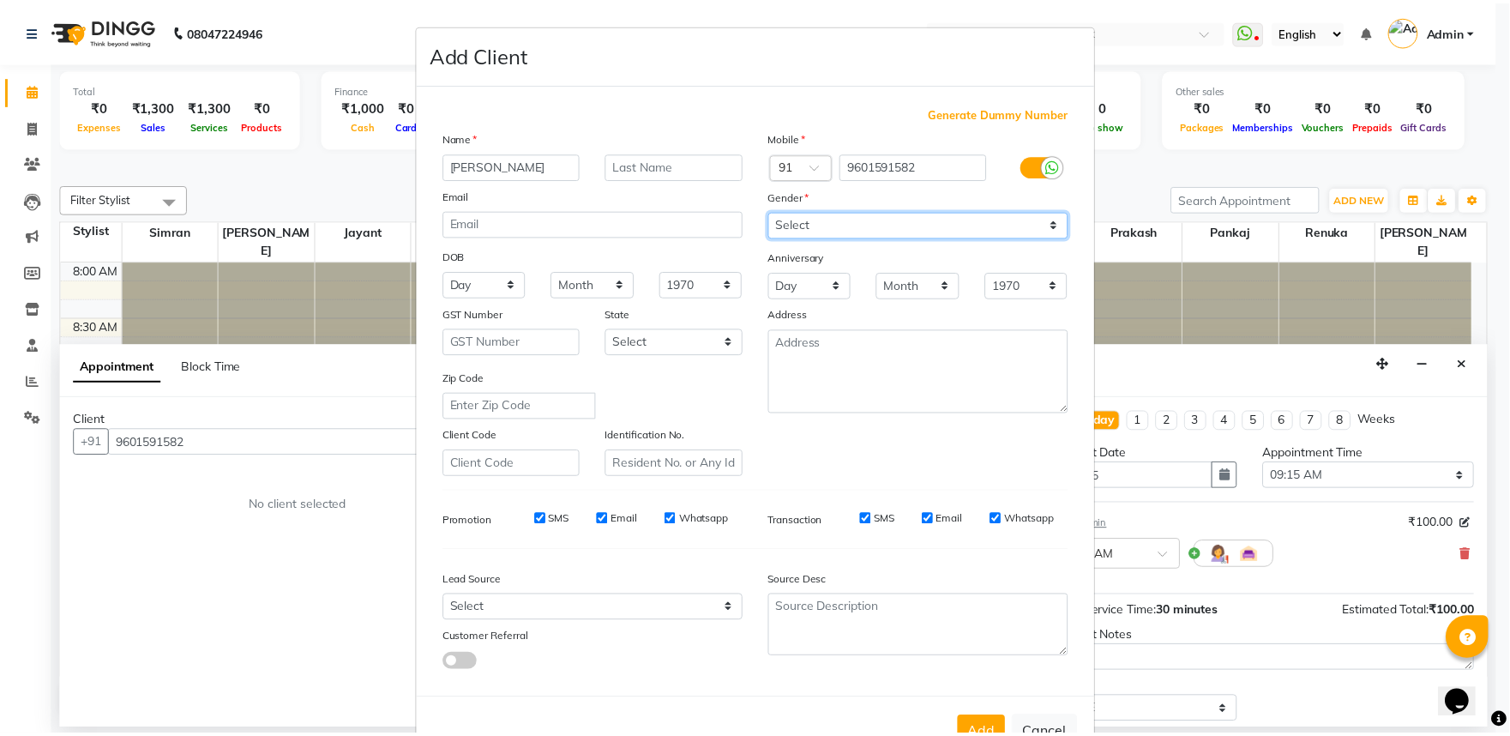
scroll to position [133, 0]
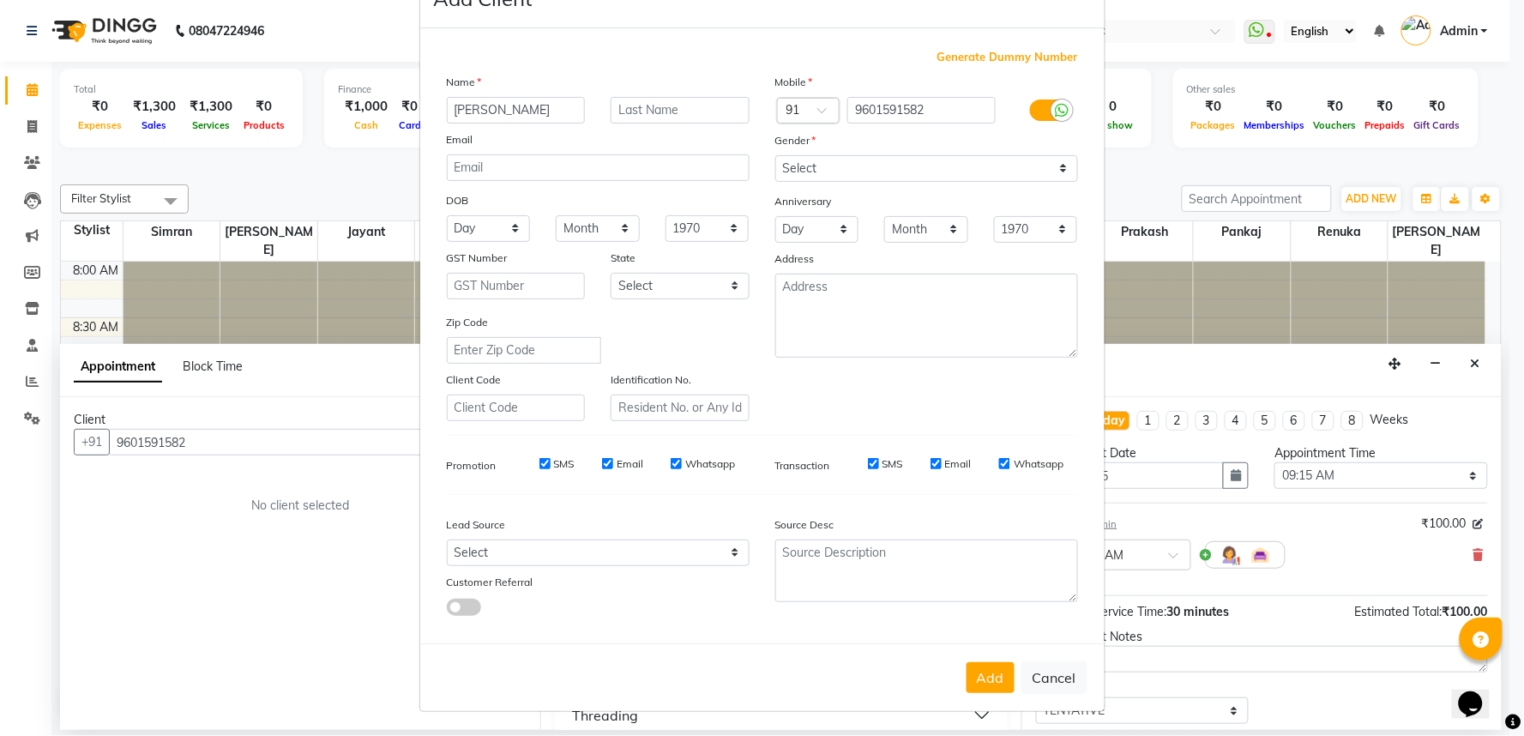
click at [975, 676] on button "Add" at bounding box center [990, 677] width 48 height 31
select select
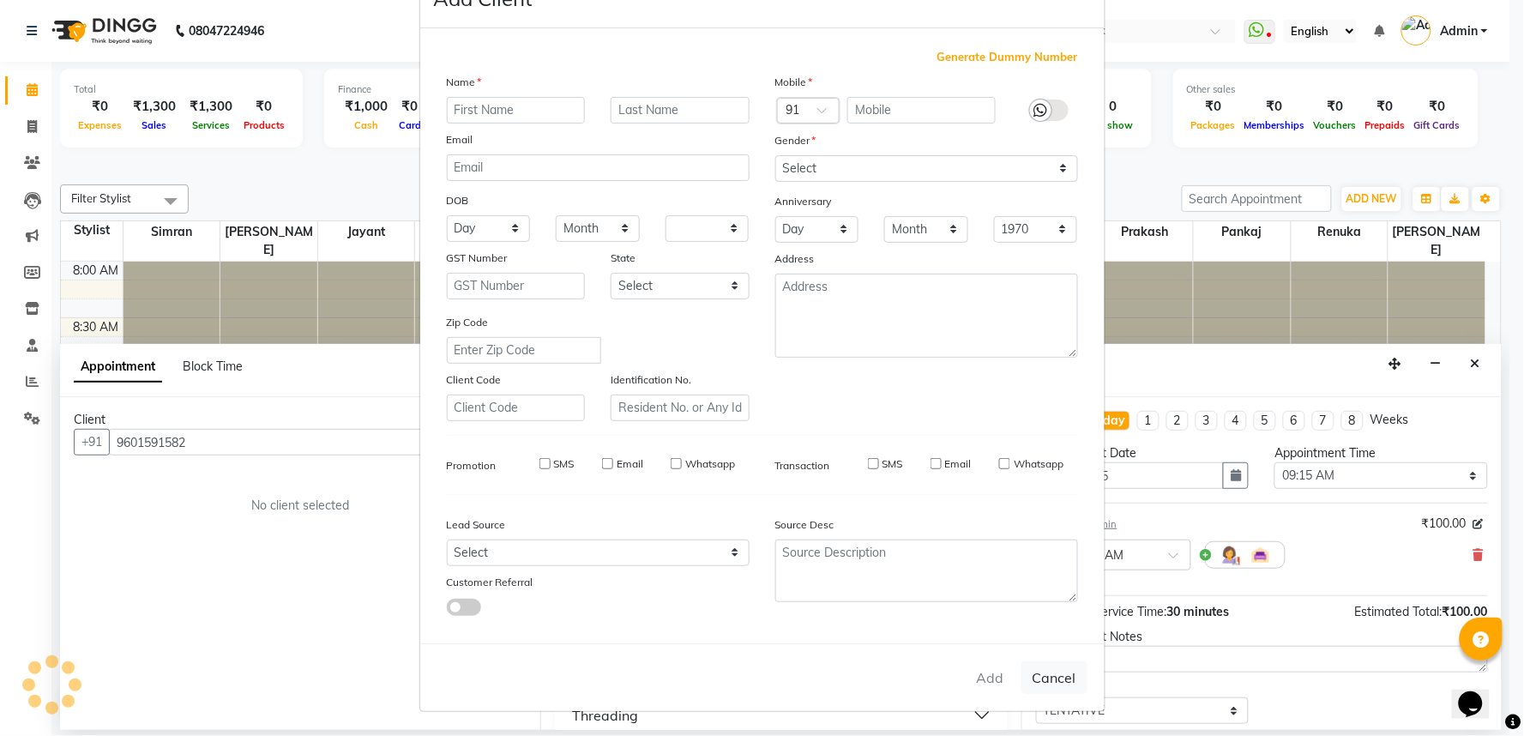
select select
checkbox input "false"
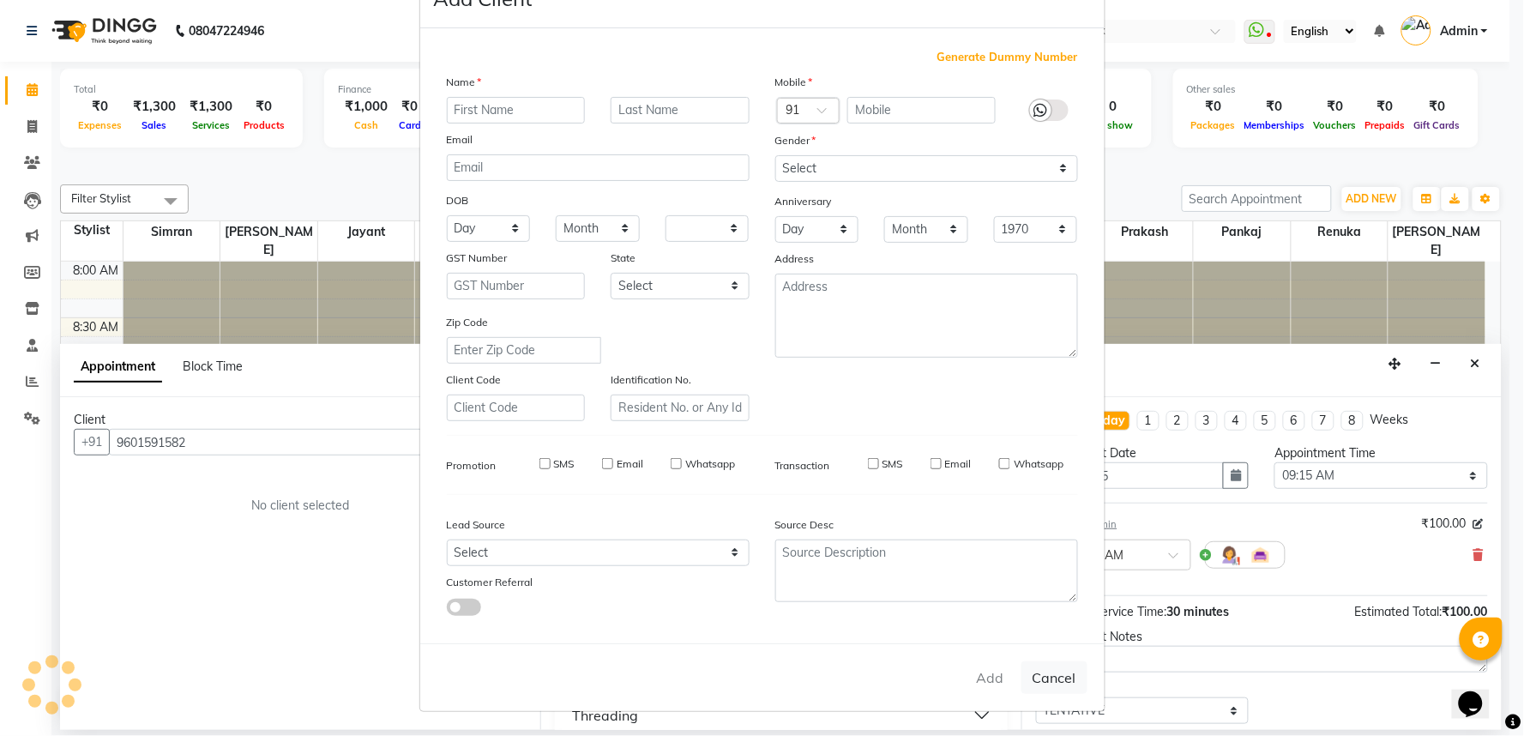
checkbox input "false"
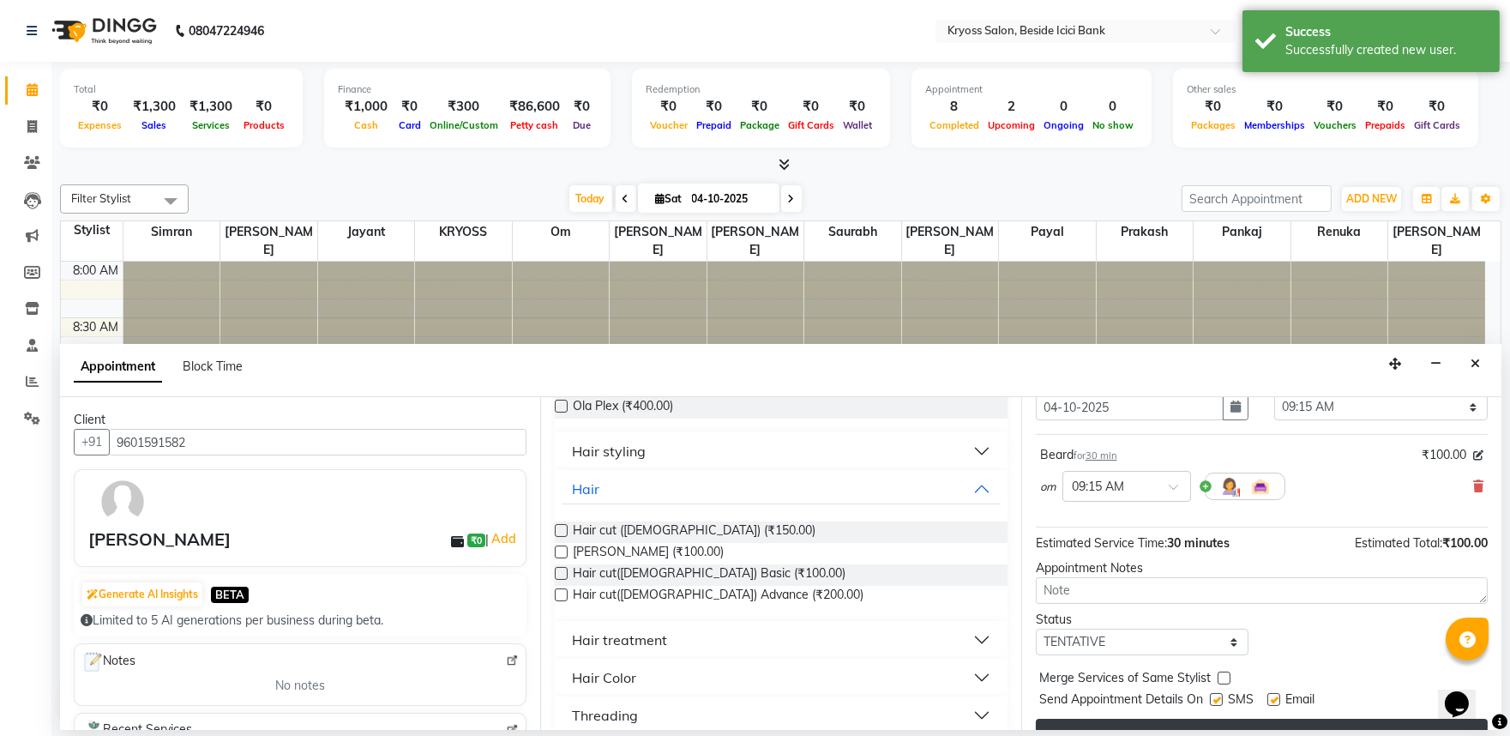
scroll to position [137, 0]
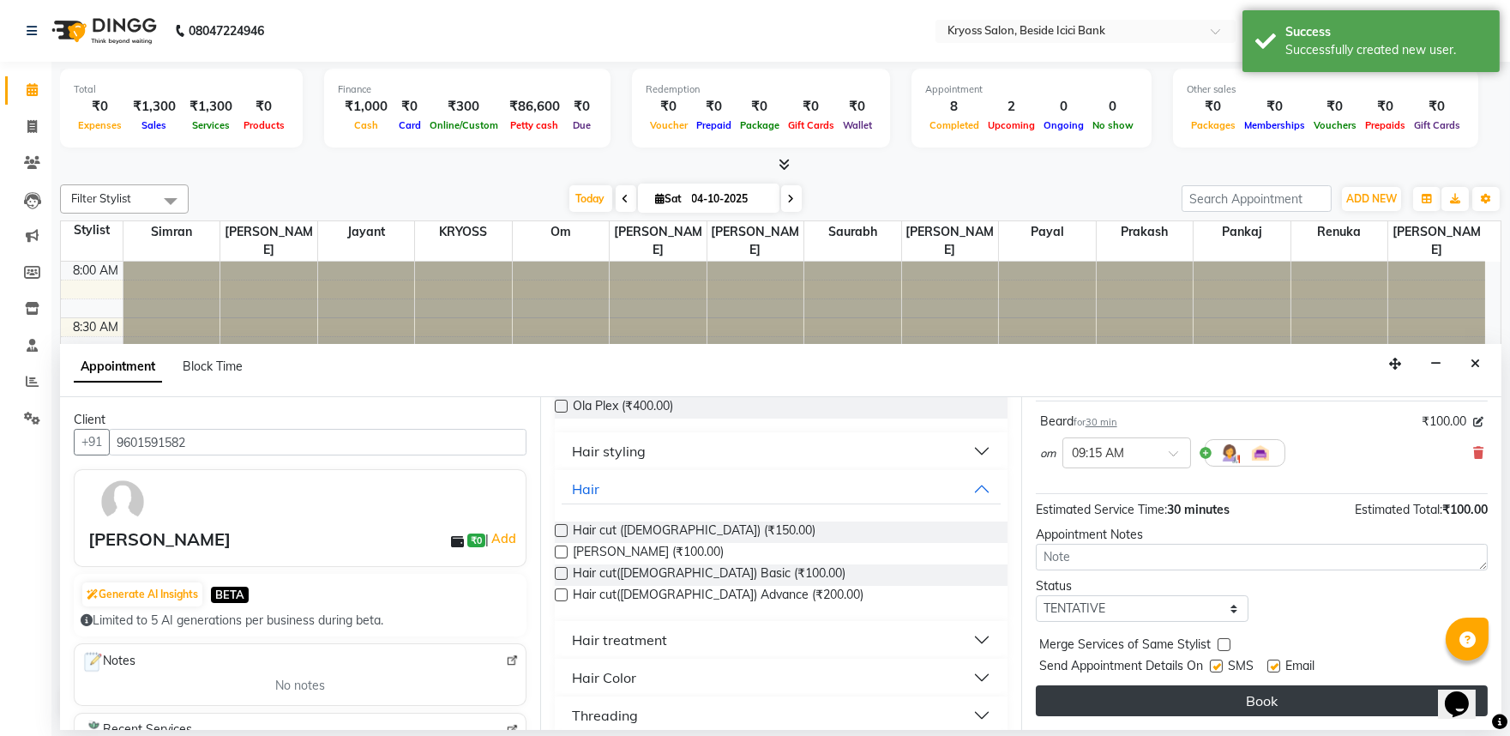
click at [1153, 701] on button "Book" at bounding box center [1262, 700] width 452 height 31
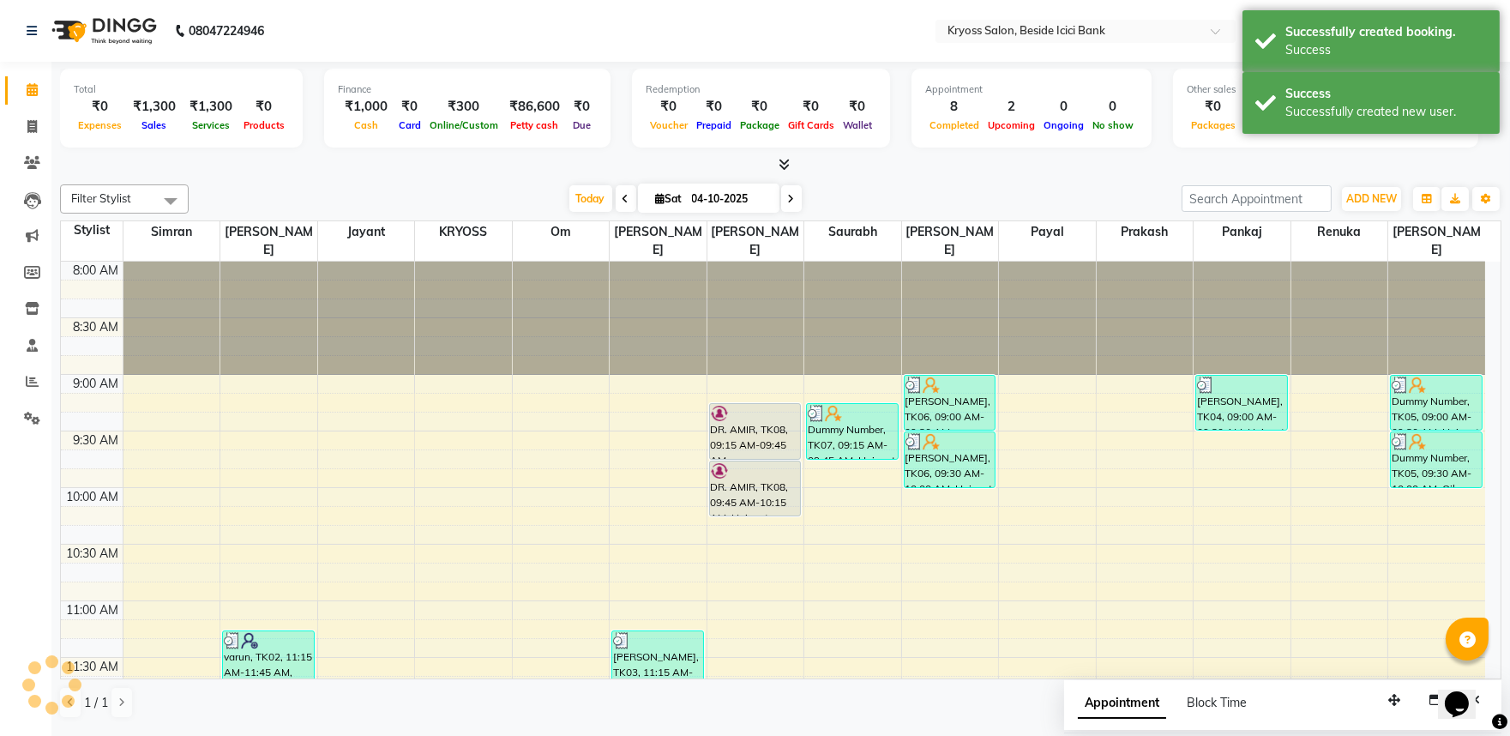
scroll to position [0, 0]
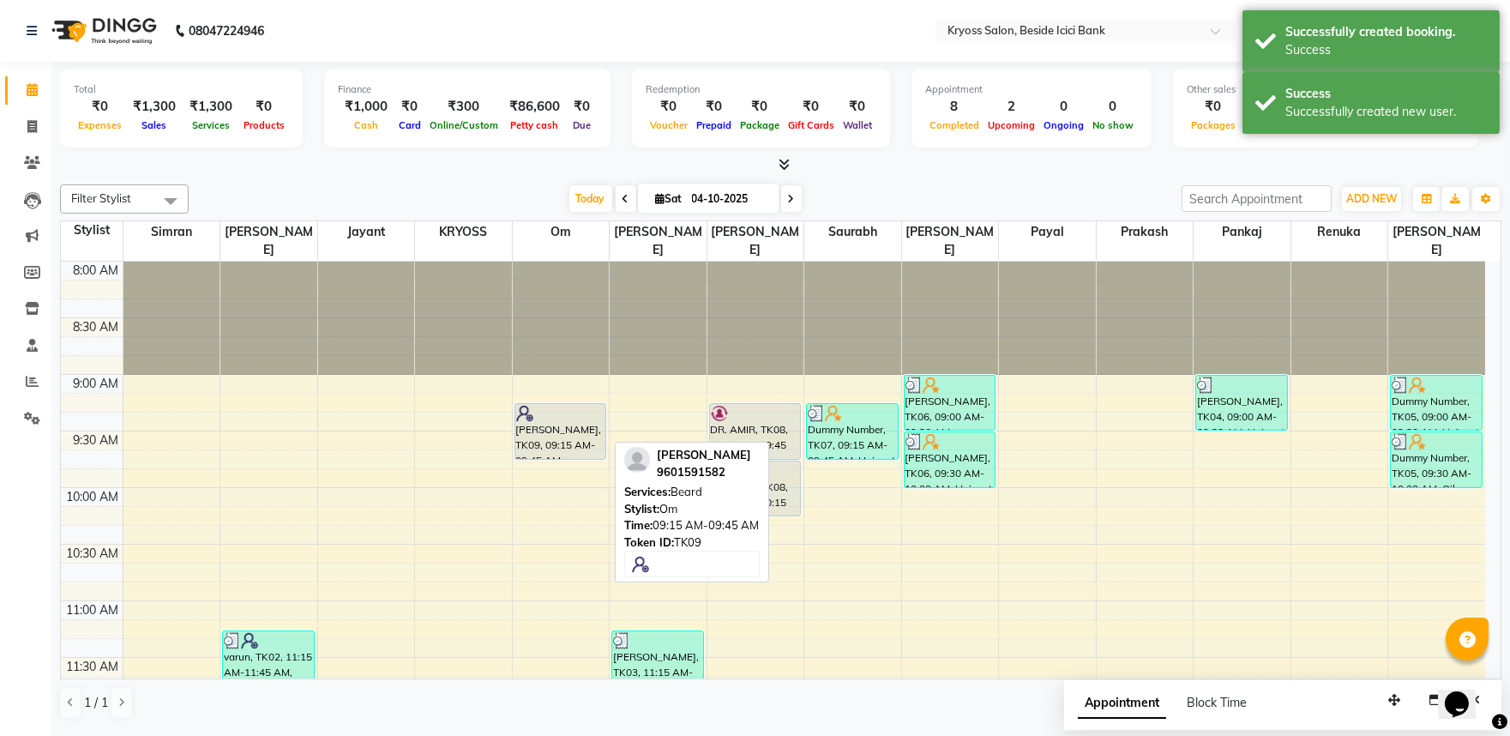
click at [539, 415] on div "GAURANG, TK09, 09:15 AM-09:45 AM, Beard" at bounding box center [560, 431] width 91 height 55
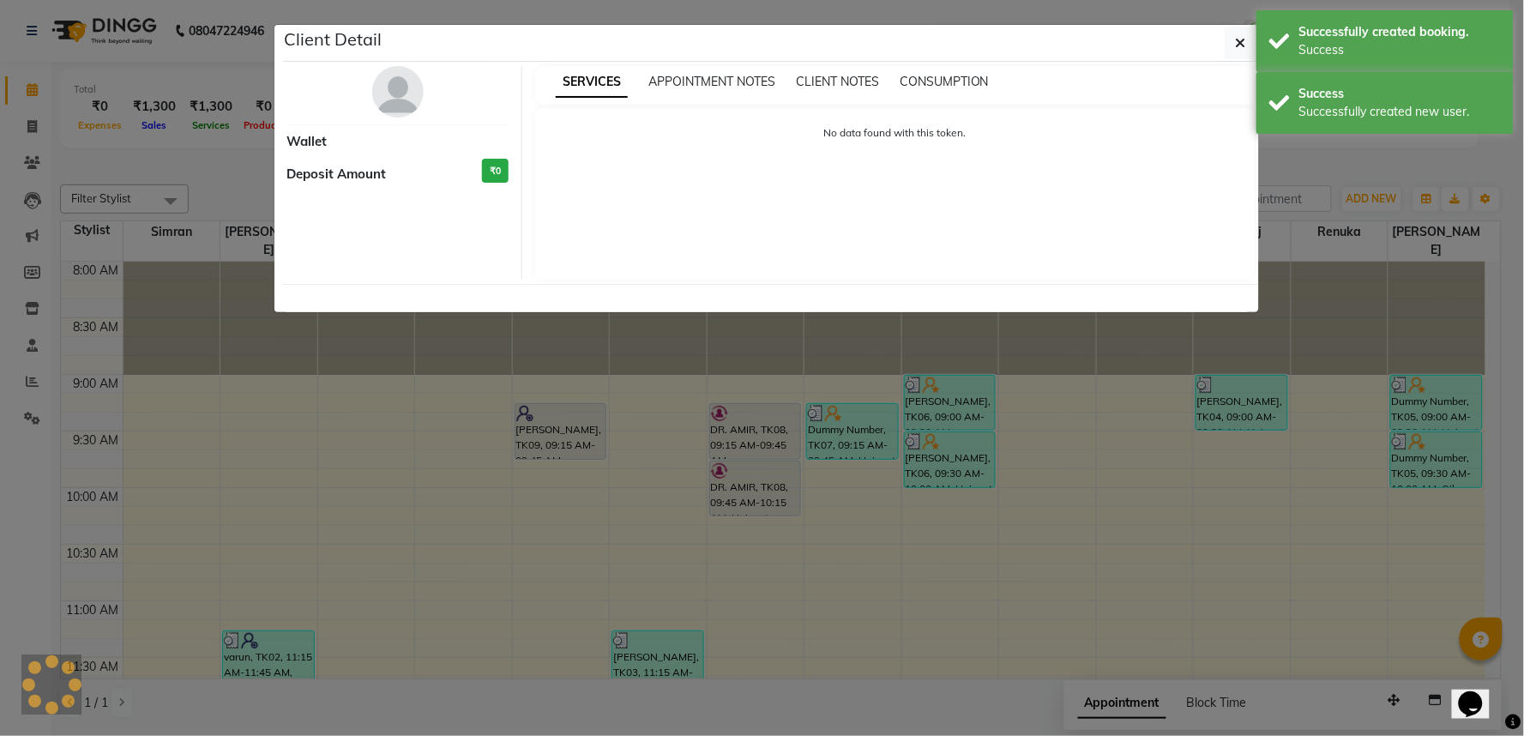
select select "7"
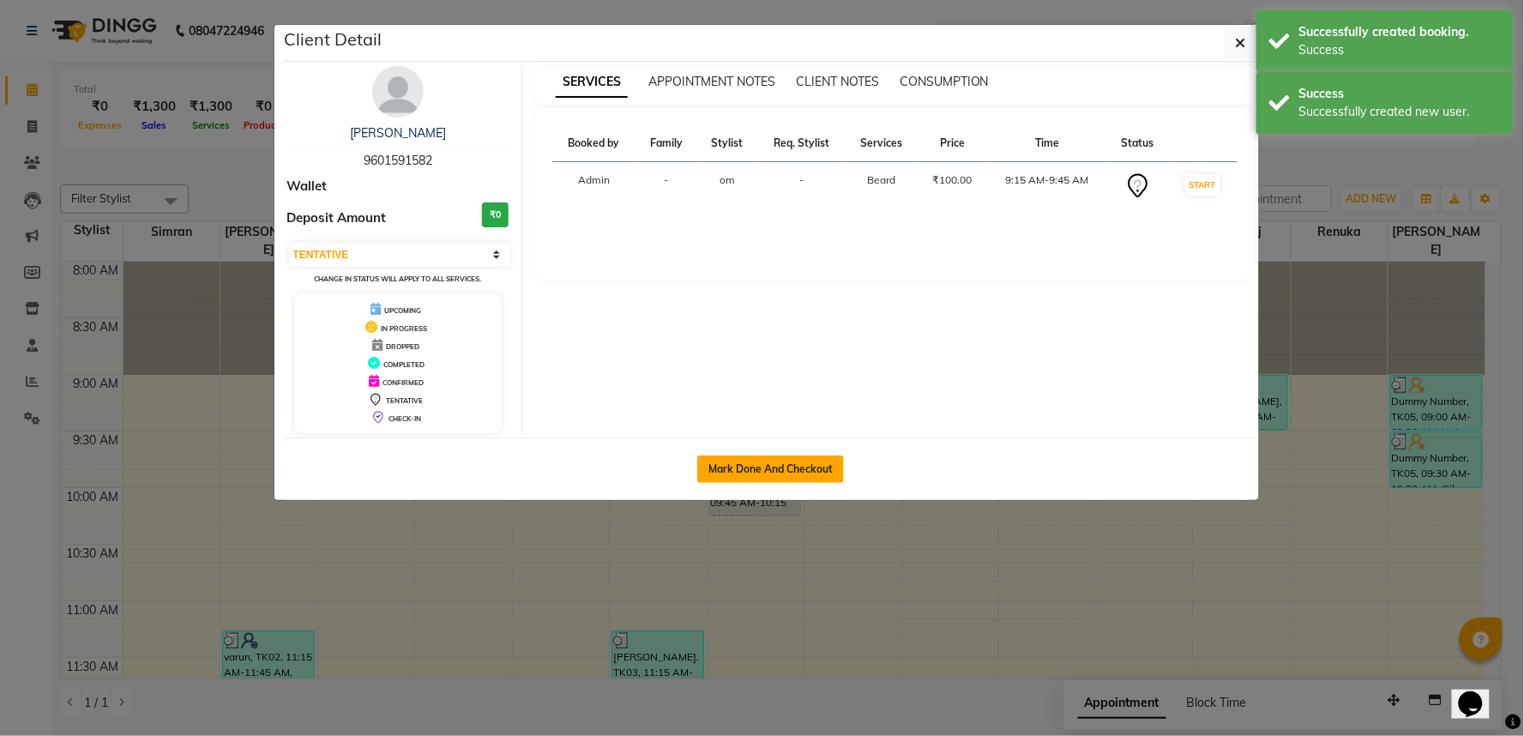
click at [808, 476] on button "Mark Done And Checkout" at bounding box center [770, 468] width 147 height 27
select select "5439"
select select "service"
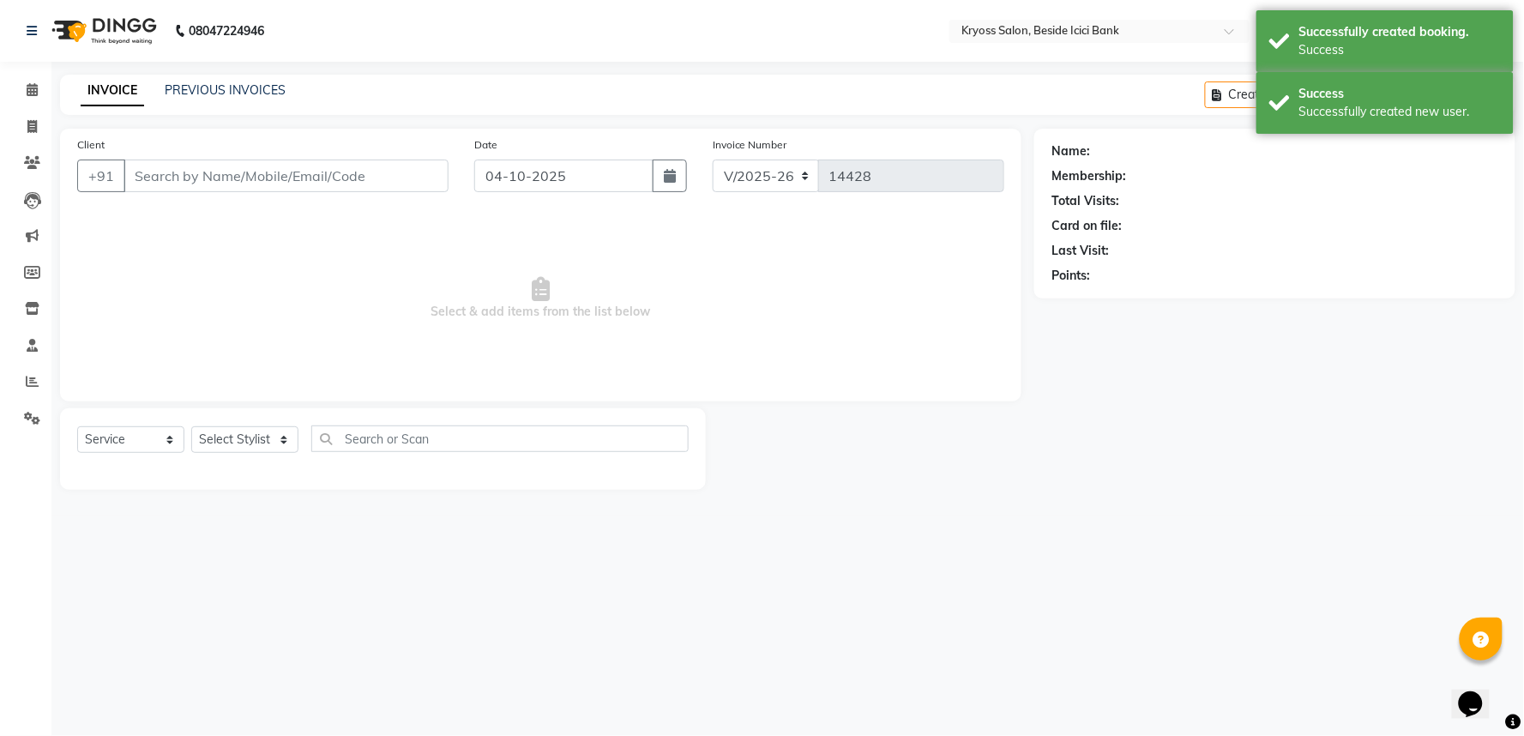
type input "9601591582"
select select "51261"
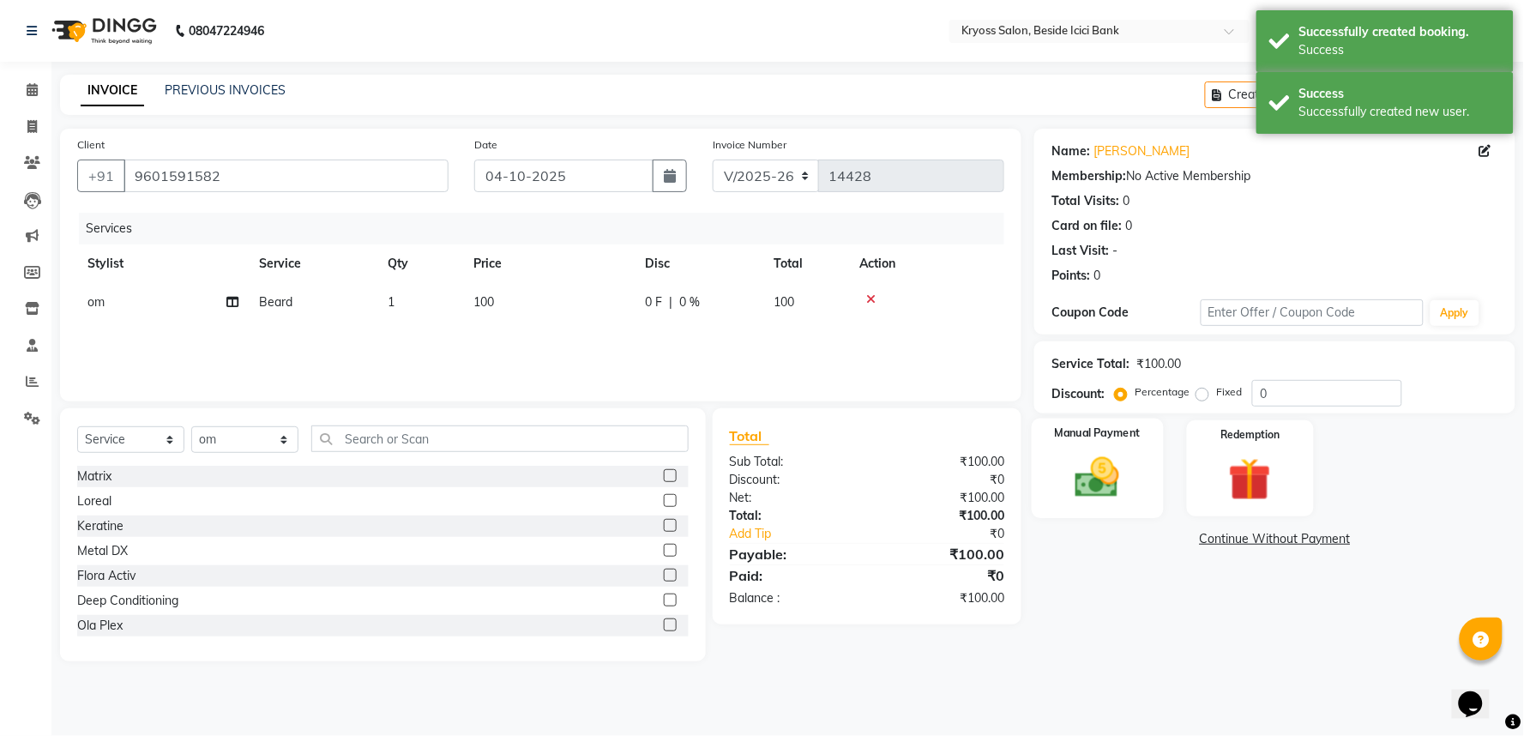
click at [1101, 499] on img at bounding box center [1098, 477] width 72 height 51
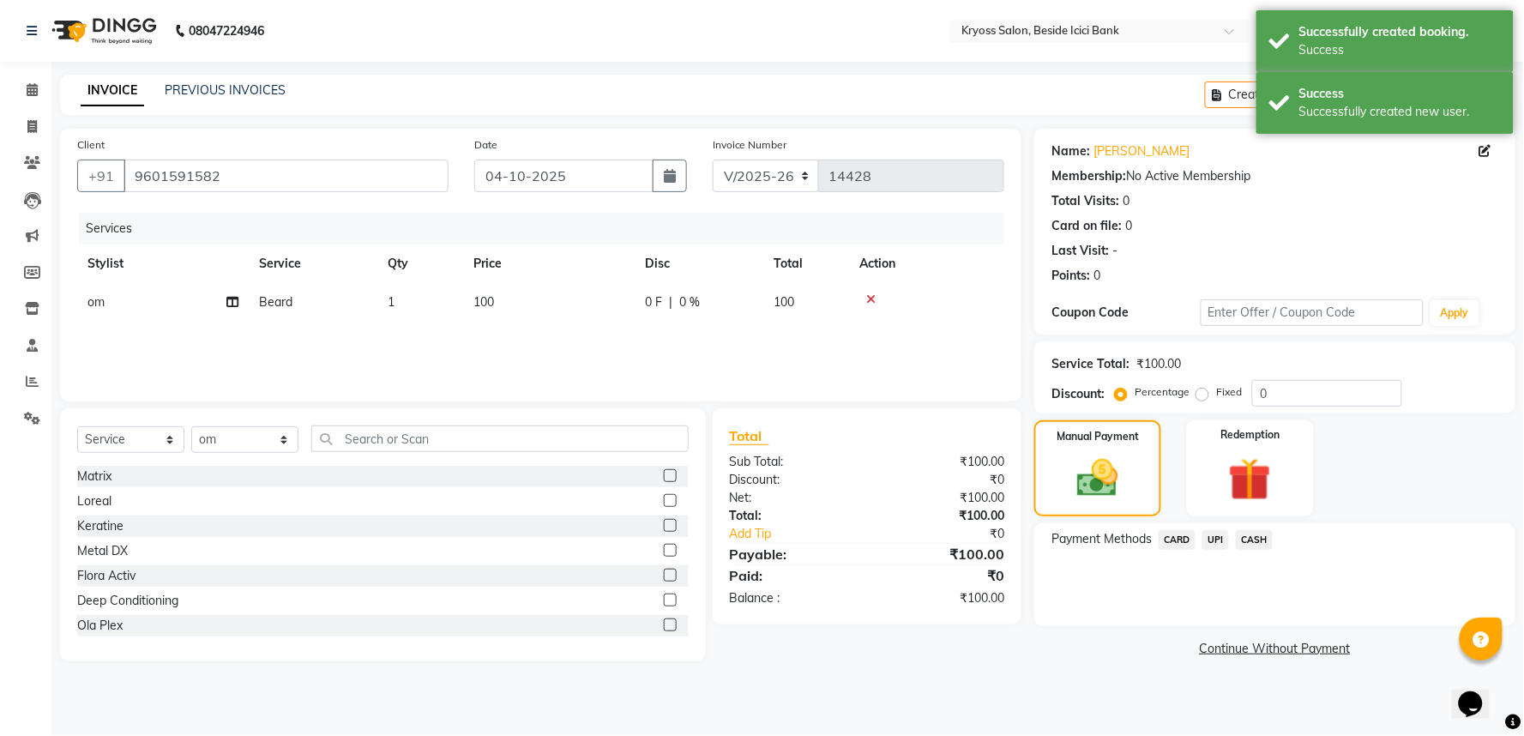
click at [1224, 550] on span "UPI" at bounding box center [1215, 540] width 27 height 20
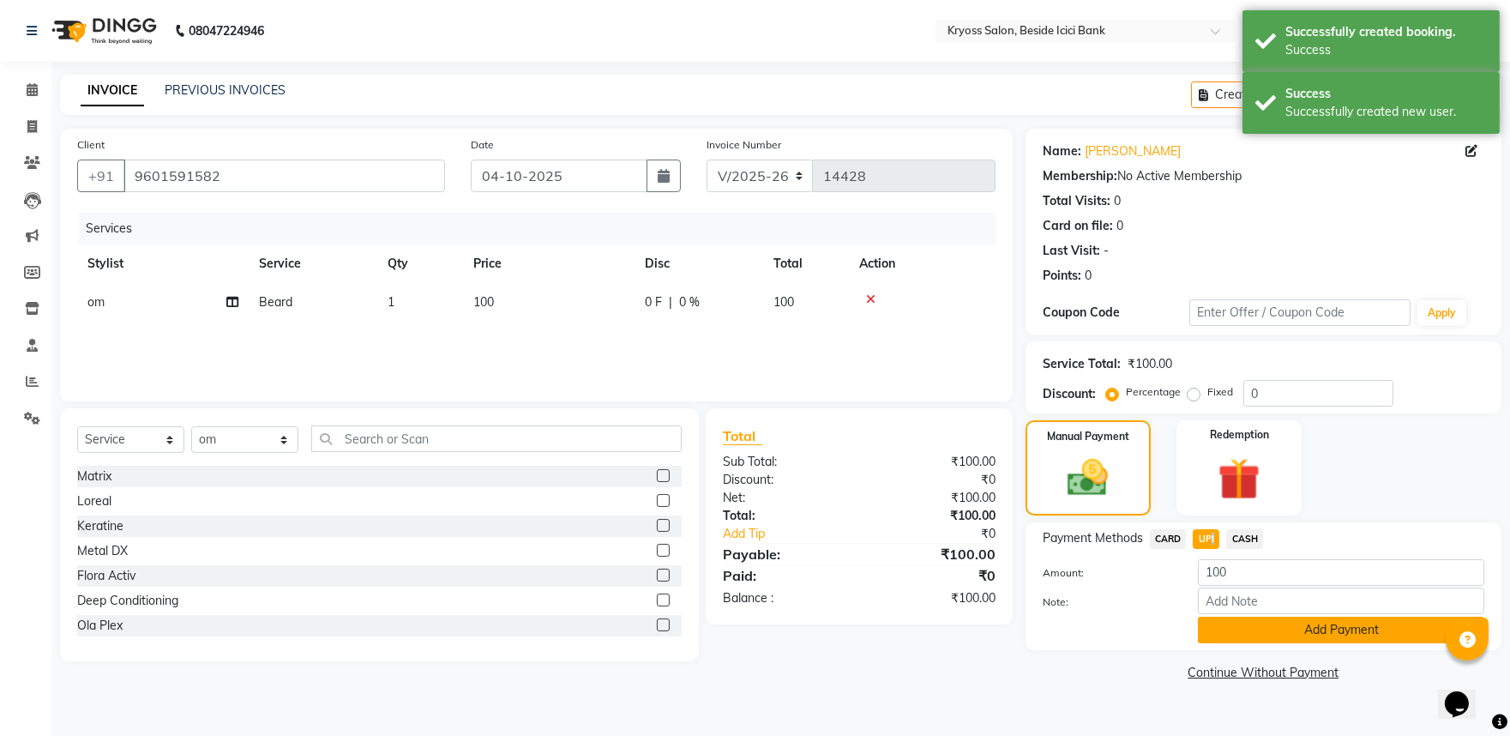
click at [1264, 643] on button "Add Payment" at bounding box center [1341, 630] width 286 height 27
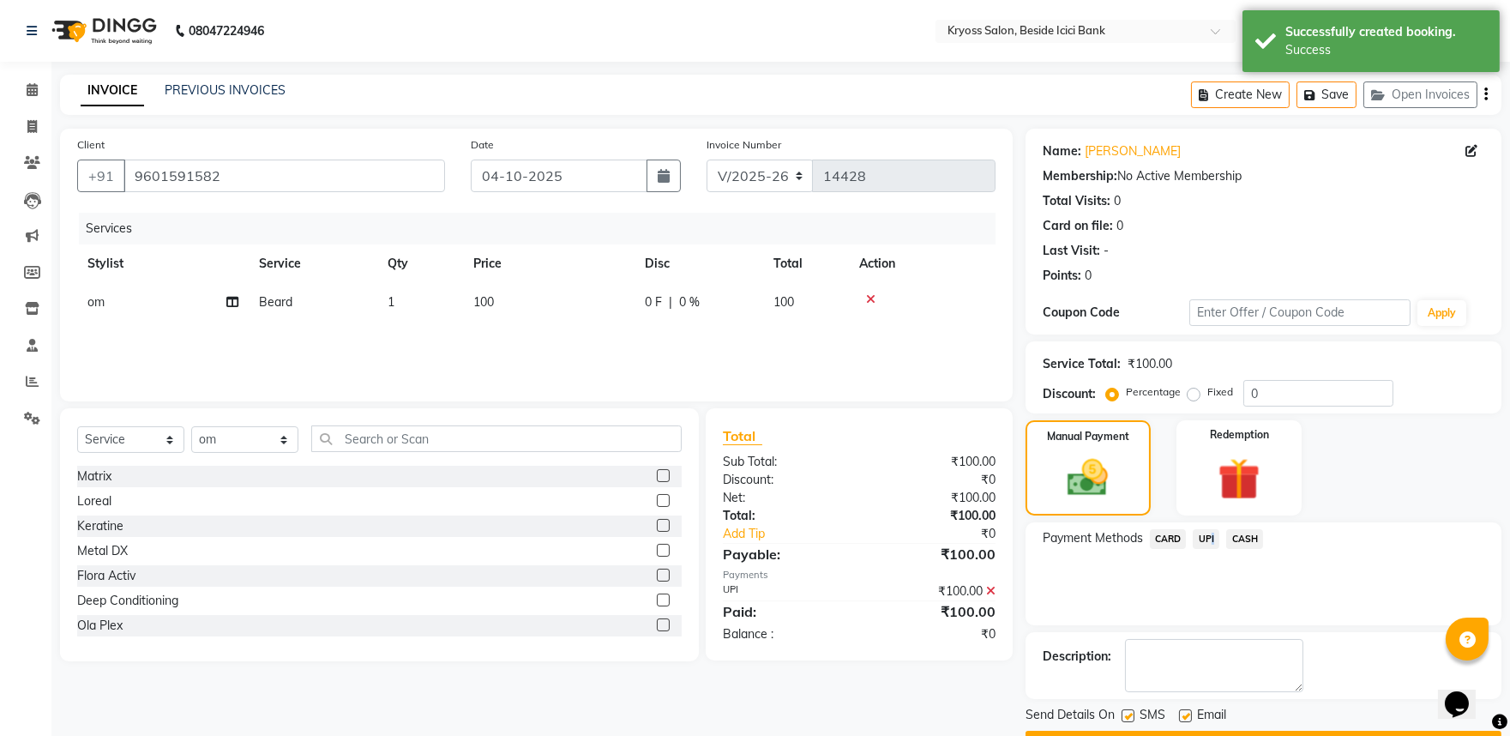
scroll to position [88, 0]
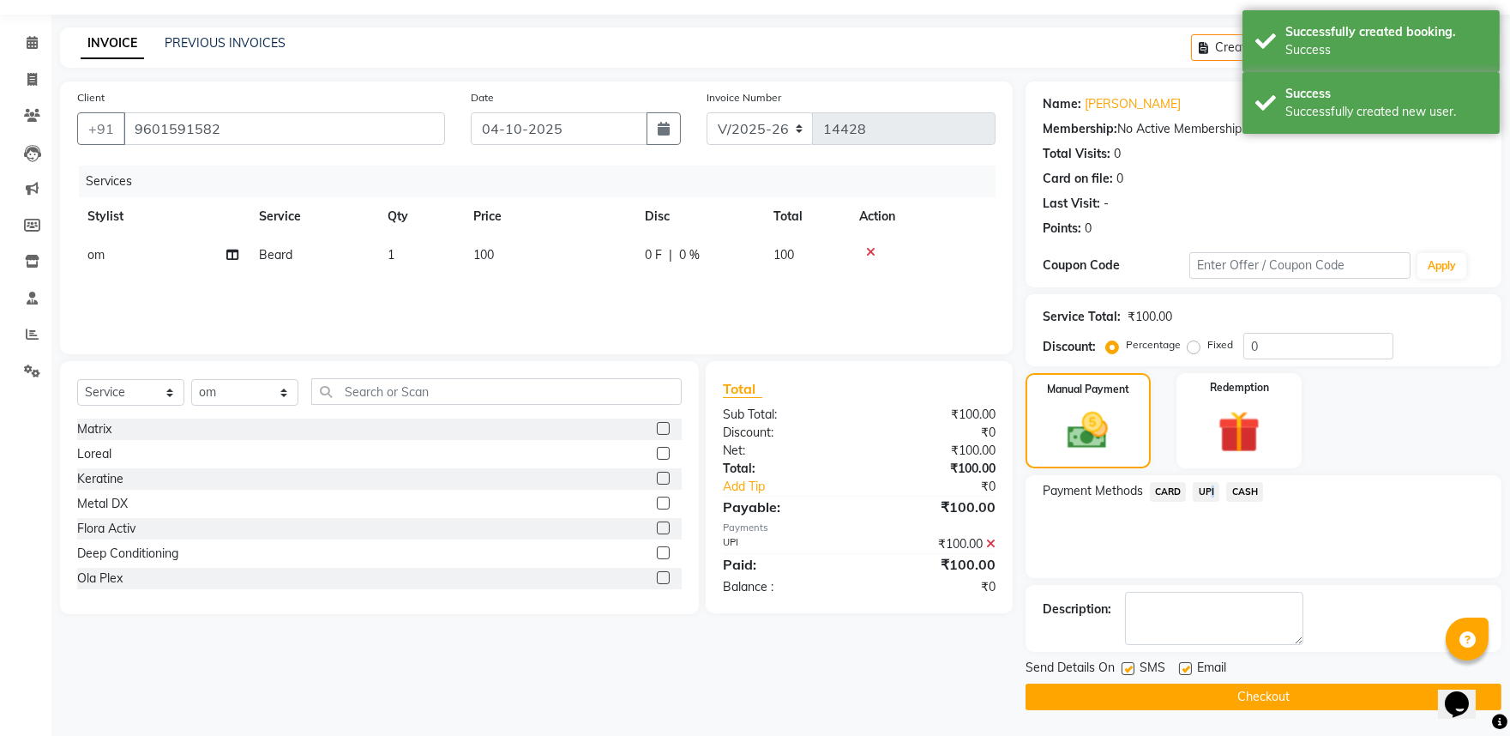
click at [1291, 686] on button "Checkout" at bounding box center [1264, 696] width 476 height 27
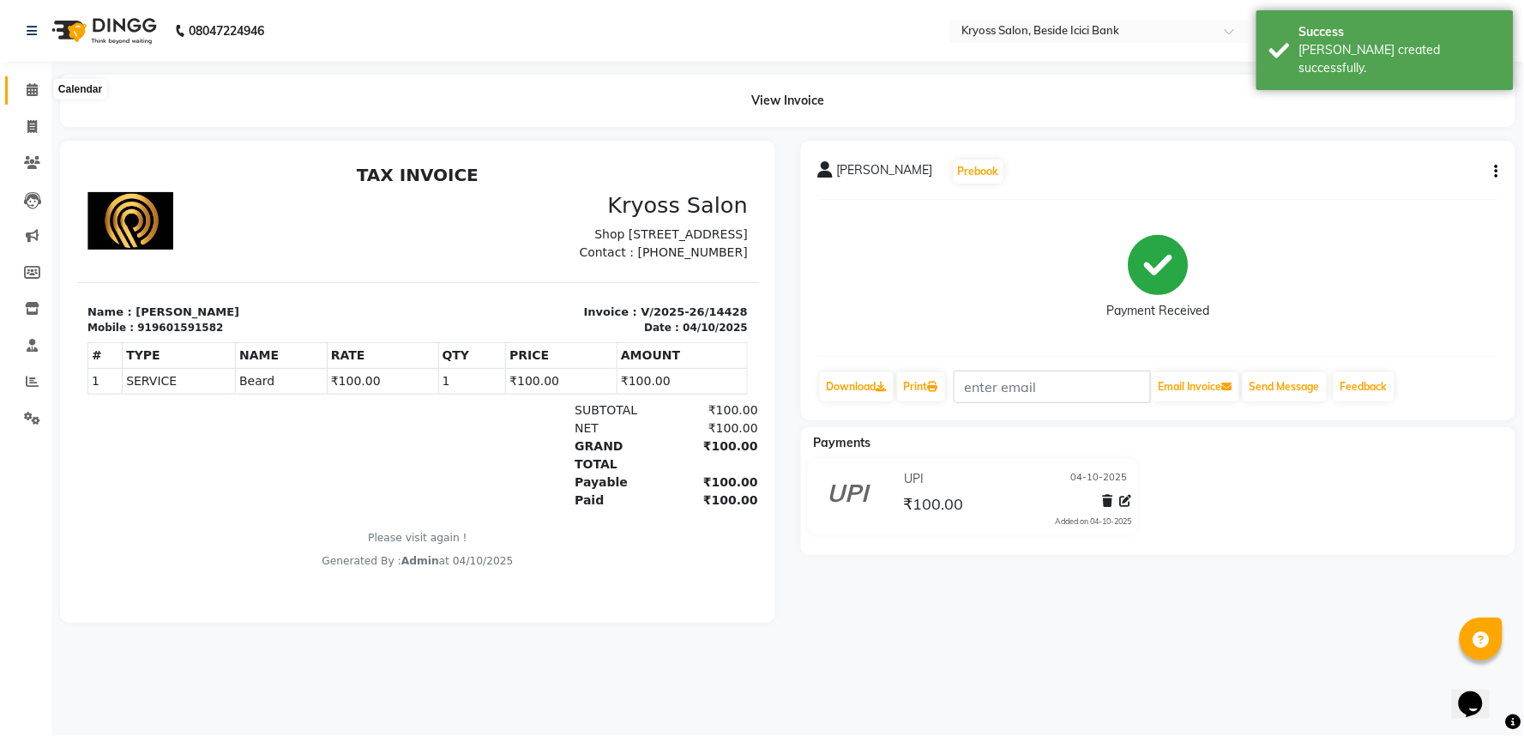
click at [39, 88] on span at bounding box center [32, 91] width 30 height 20
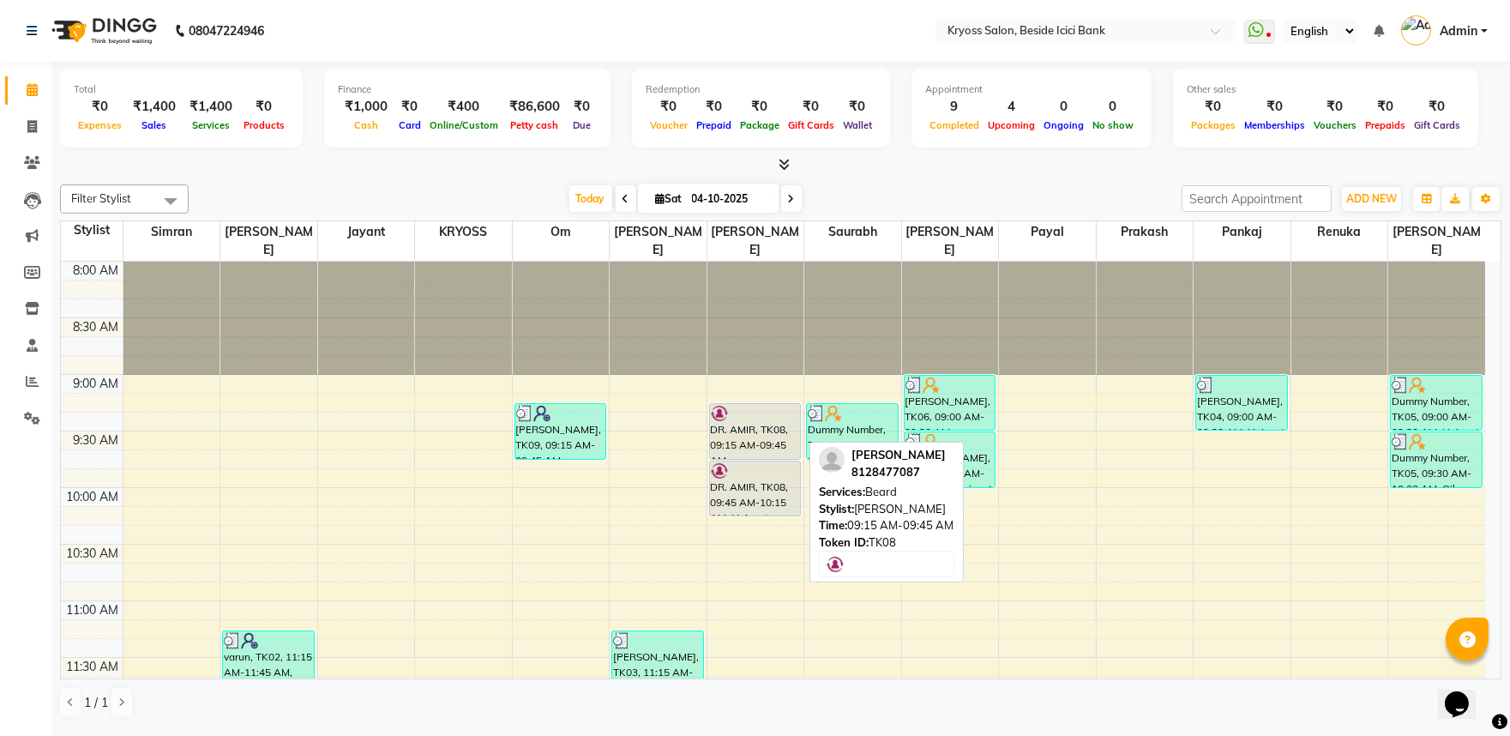
click at [727, 438] on div "DR. AMIR, TK08, 09:15 AM-09:45 AM, Beard" at bounding box center [755, 431] width 91 height 55
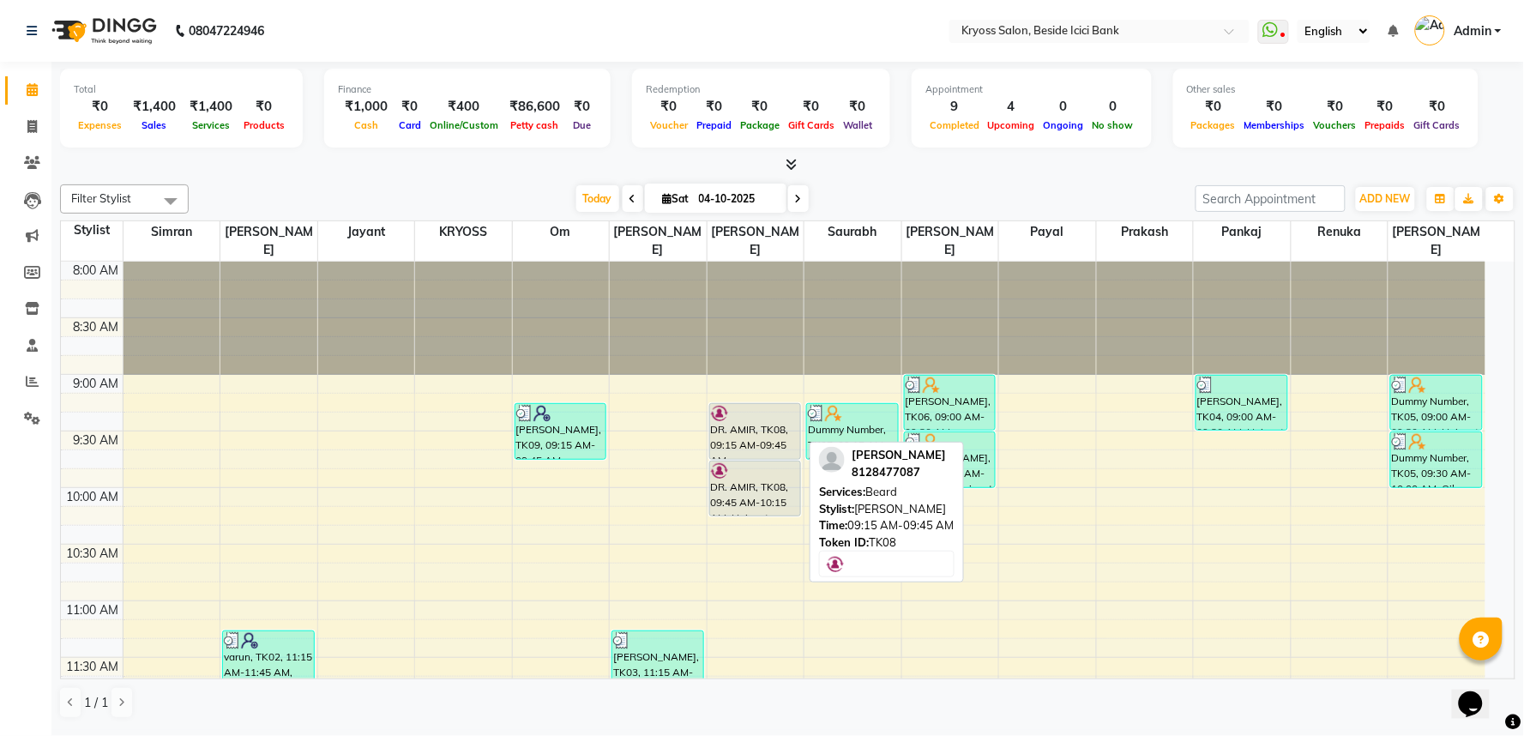
select select "7"
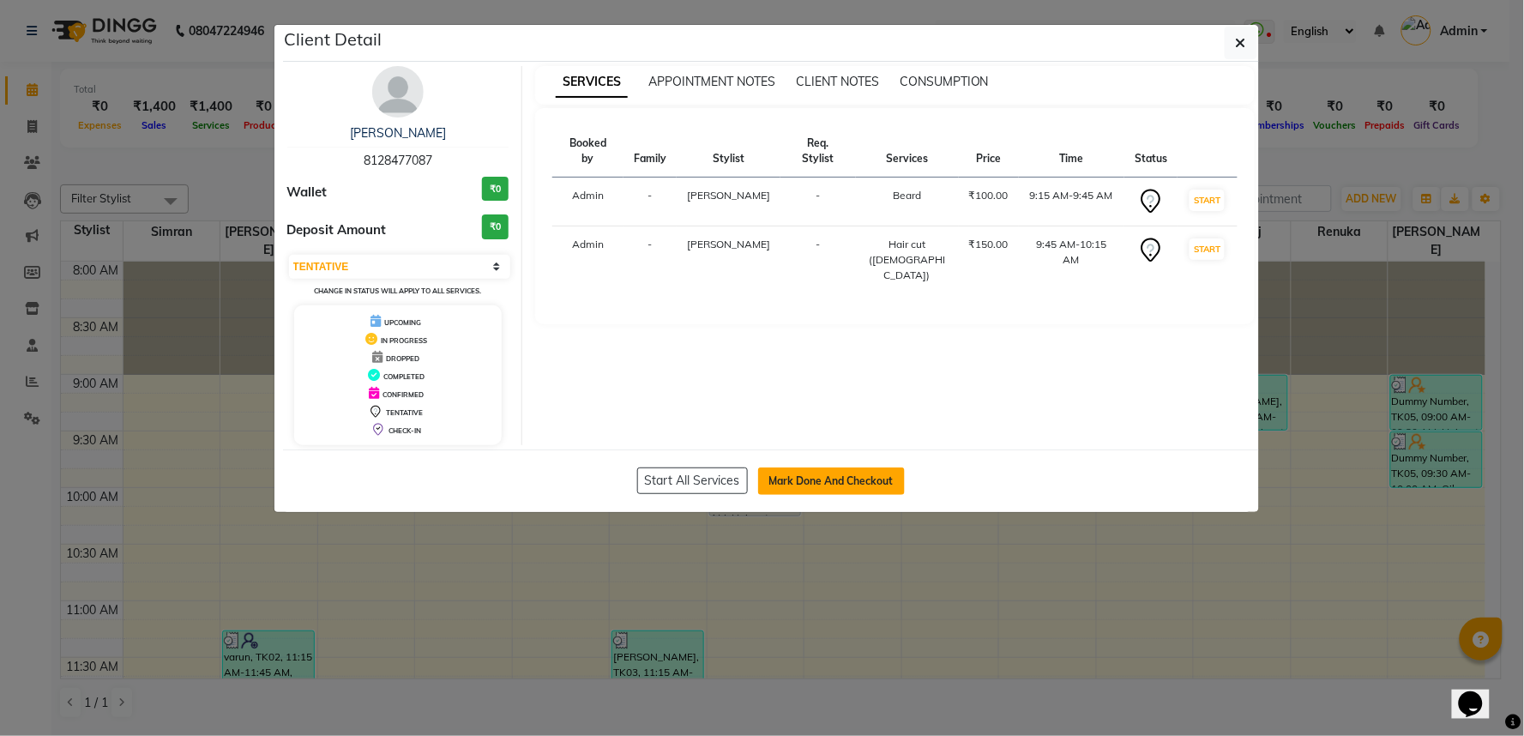
click at [778, 495] on button "Mark Done And Checkout" at bounding box center [831, 480] width 147 height 27
select select "5439"
select select "service"
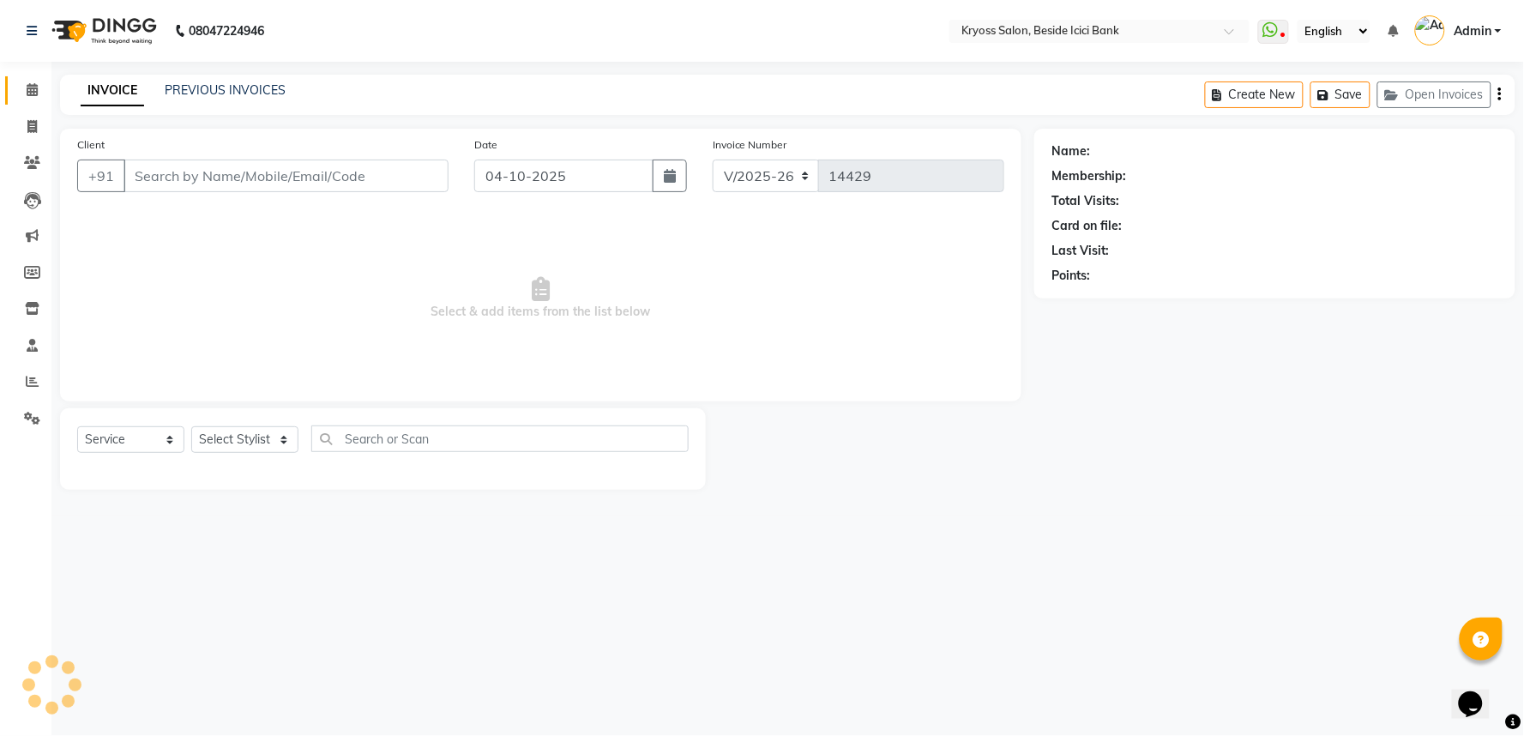
type input "8128477087"
select select "61774"
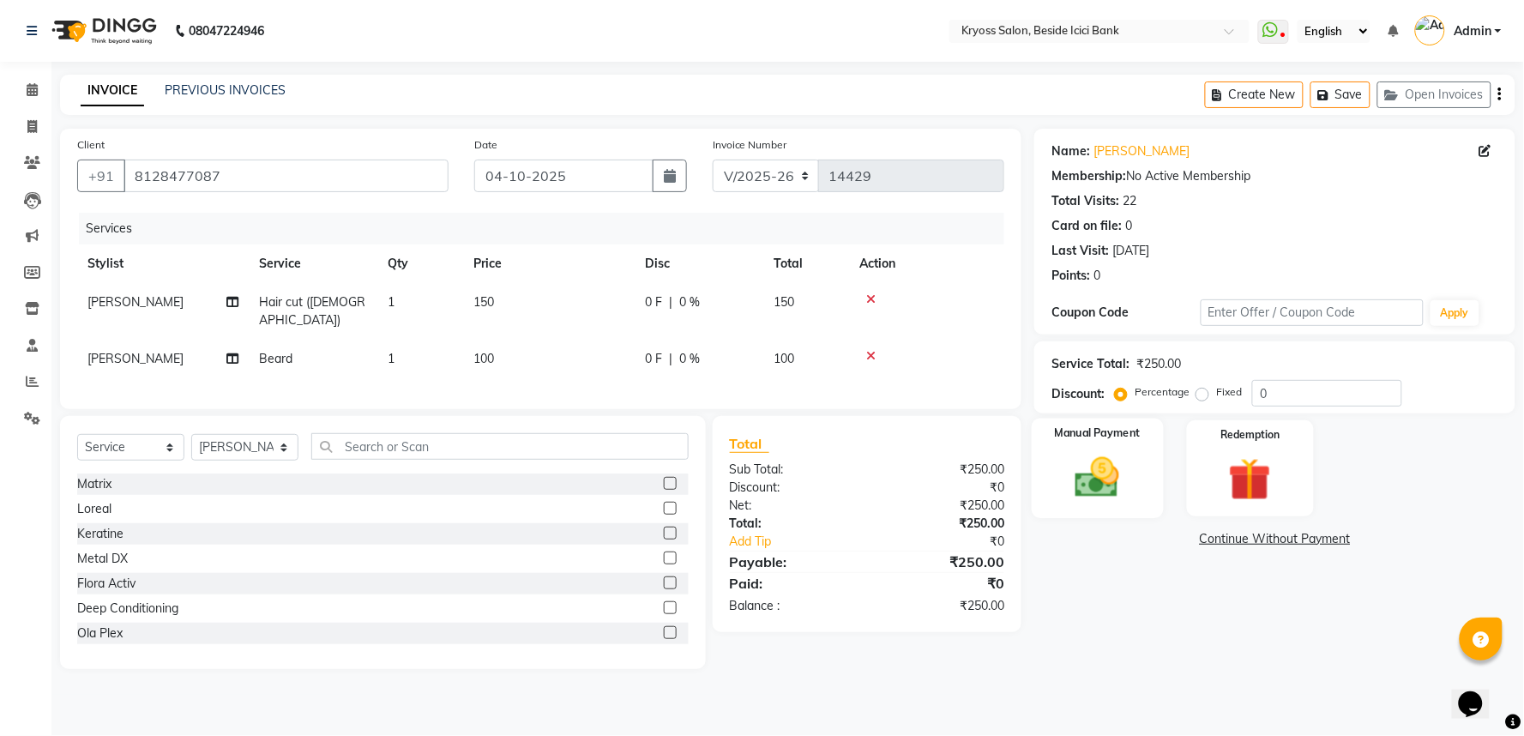
click at [1107, 503] on img at bounding box center [1098, 477] width 72 height 51
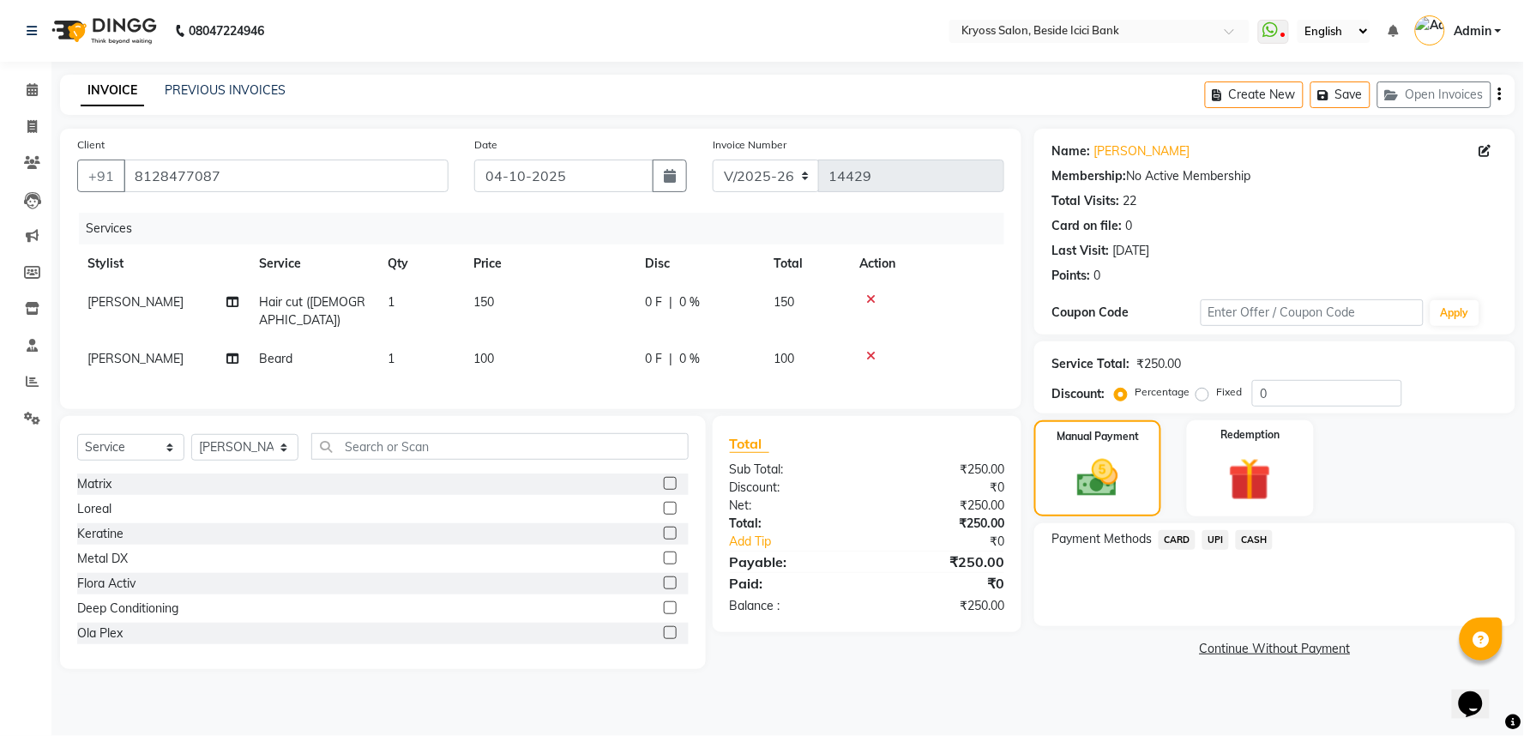
click at [1218, 550] on span "UPI" at bounding box center [1215, 540] width 27 height 20
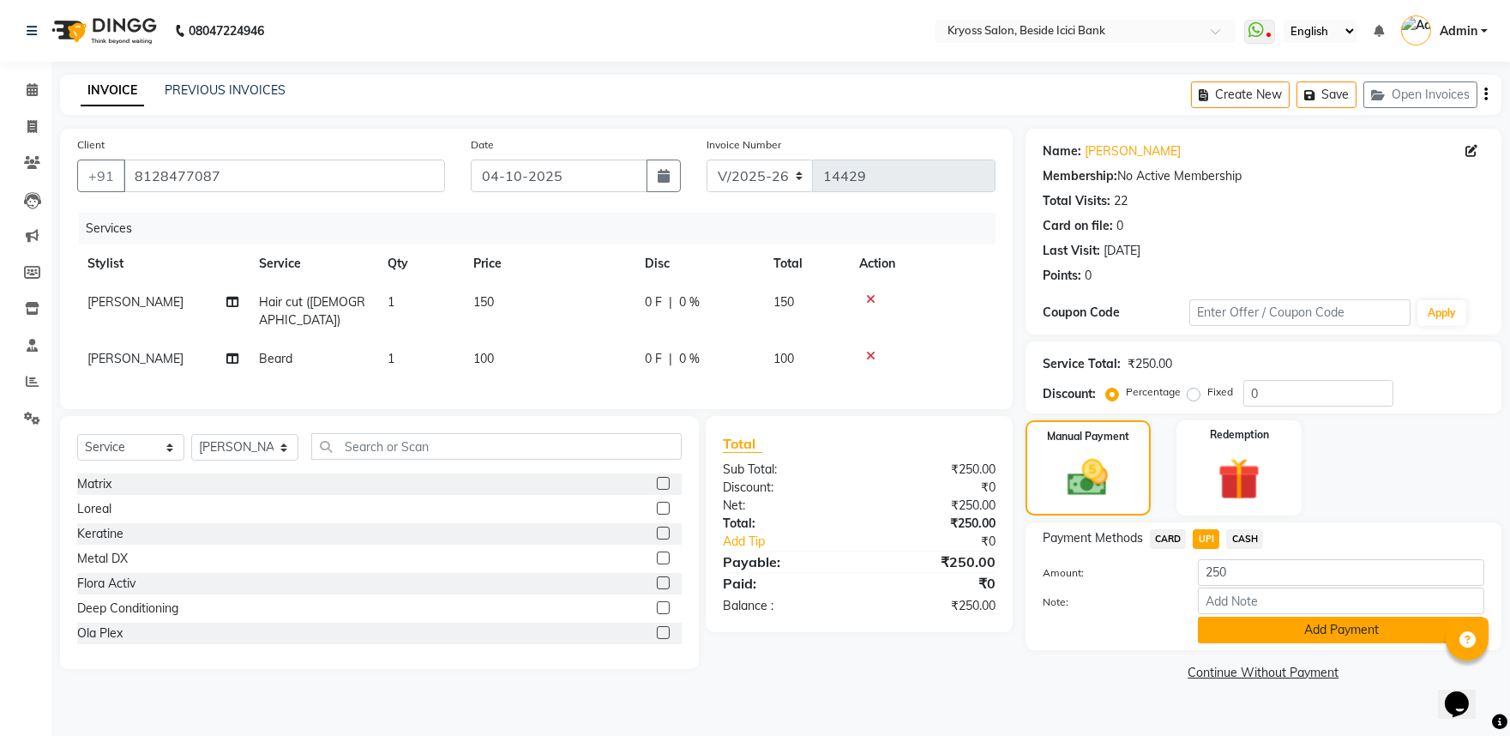
click at [1273, 643] on button "Add Payment" at bounding box center [1341, 630] width 286 height 27
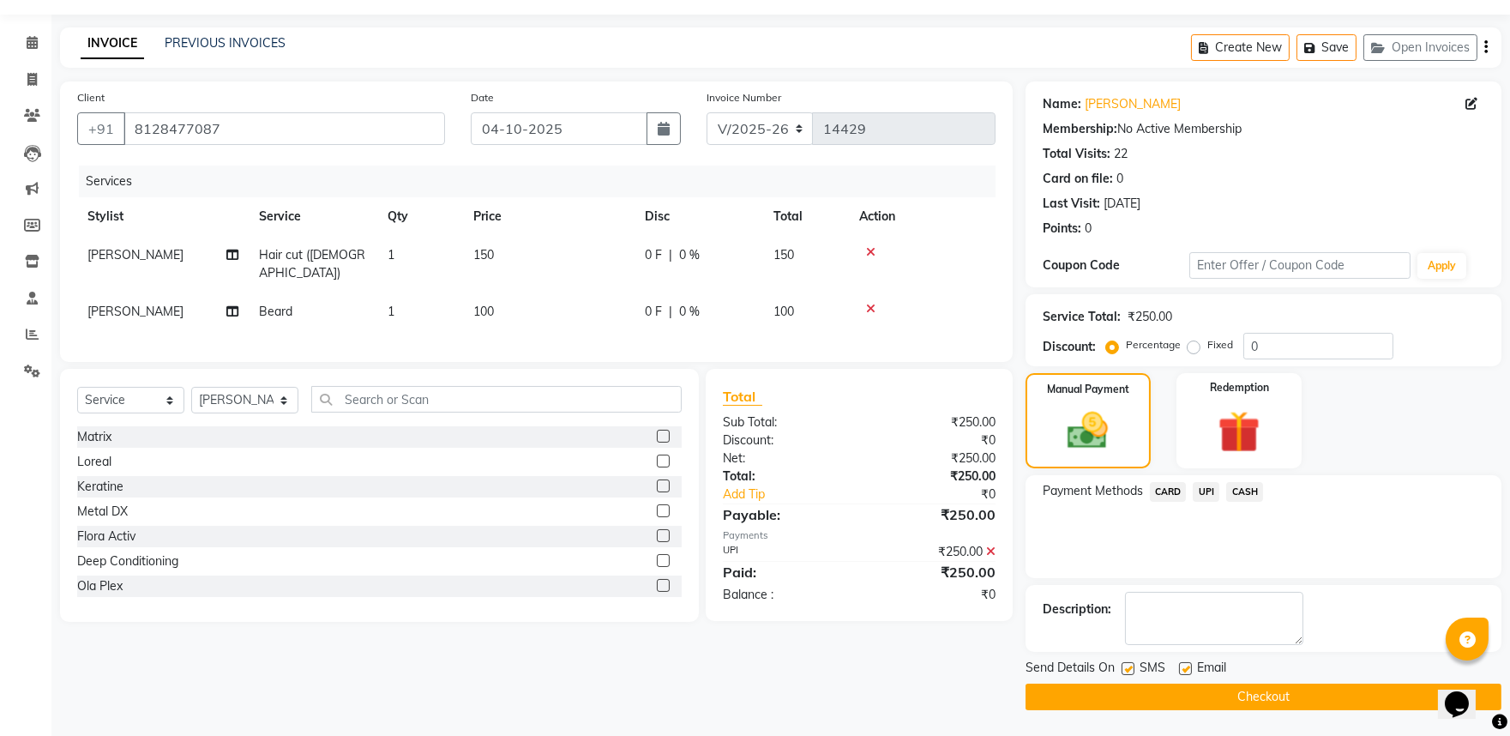
scroll to position [88, 0]
click at [1286, 697] on button "Checkout" at bounding box center [1264, 696] width 476 height 27
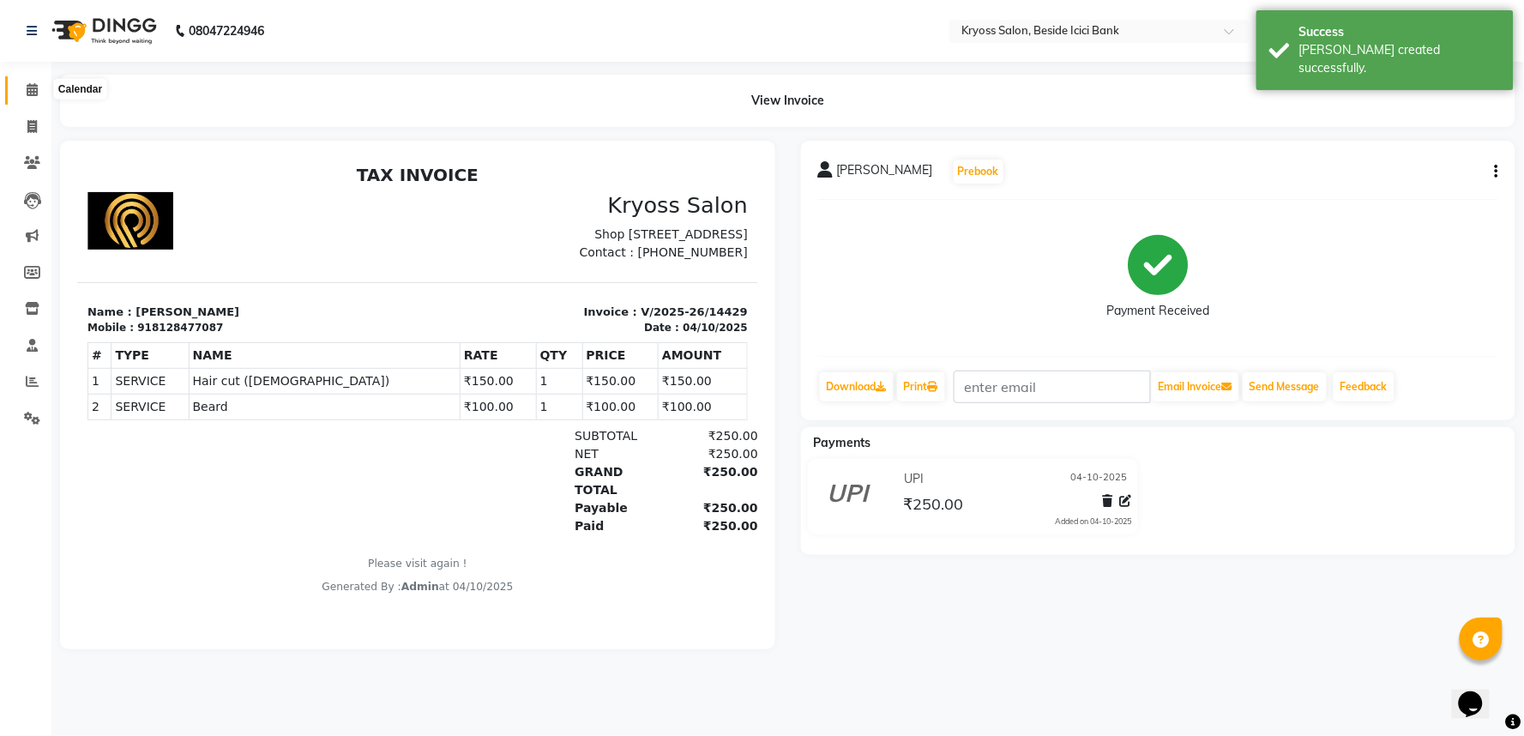
click at [27, 87] on icon at bounding box center [32, 89] width 11 height 13
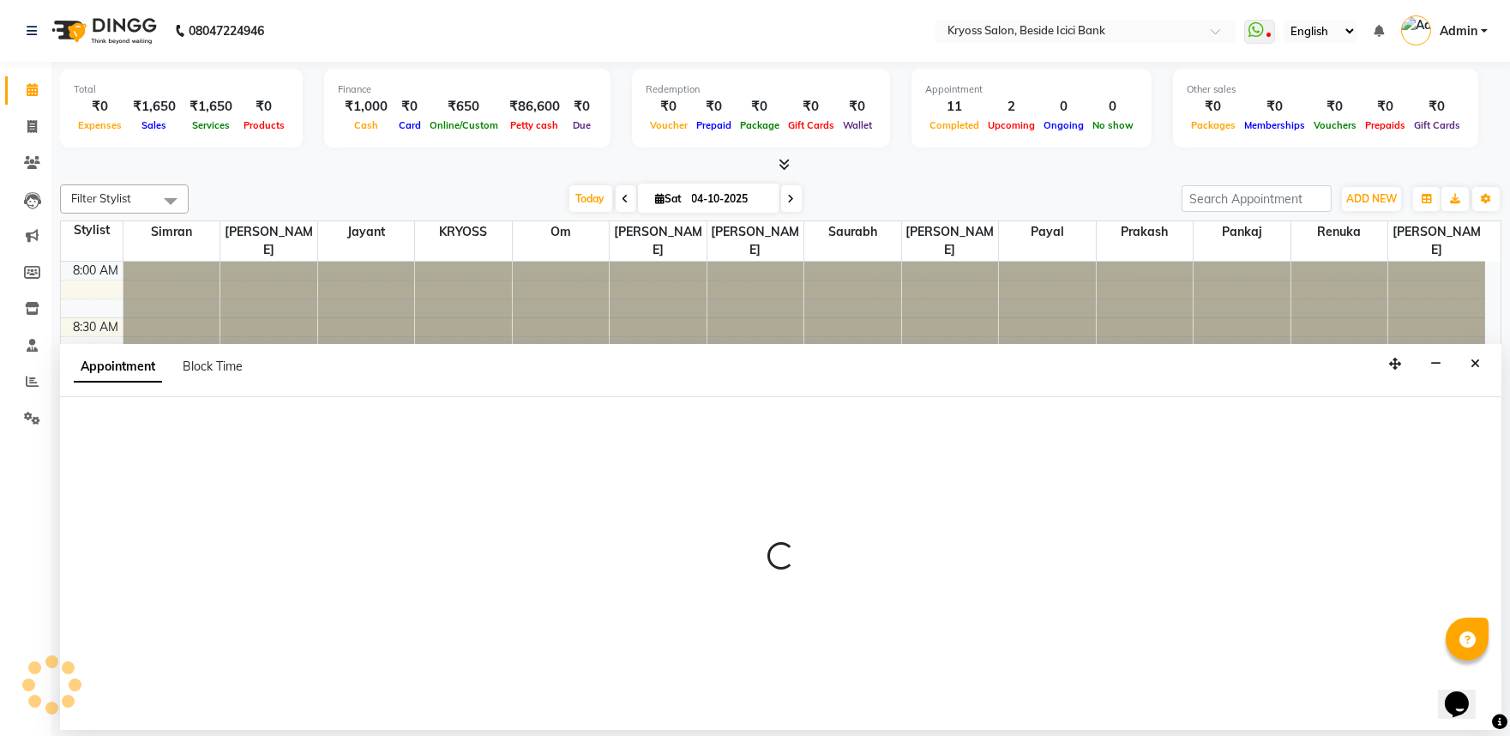
scroll to position [3, 0]
select select "77239"
select select "645"
select select "tentative"
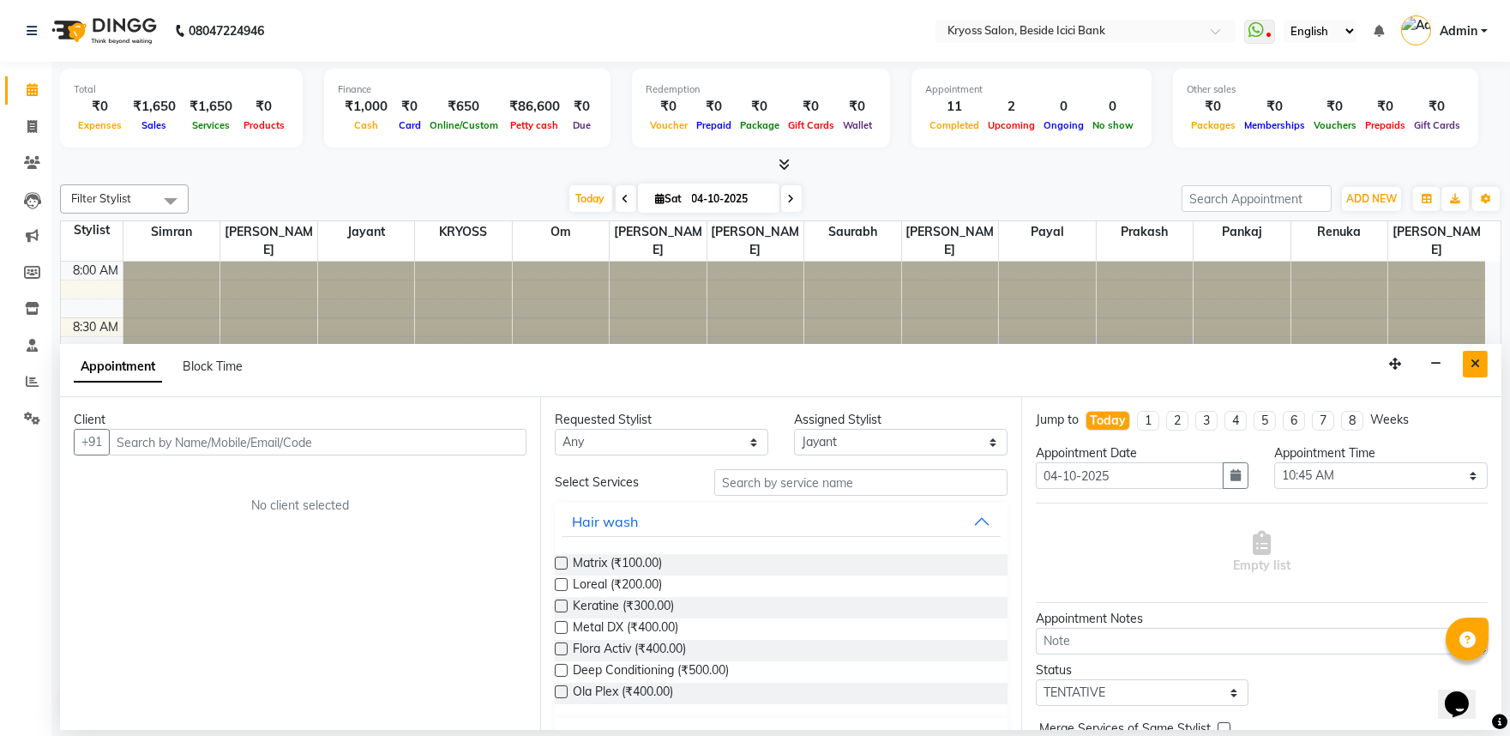
click at [1471, 365] on icon "Close" at bounding box center [1475, 364] width 9 height 12
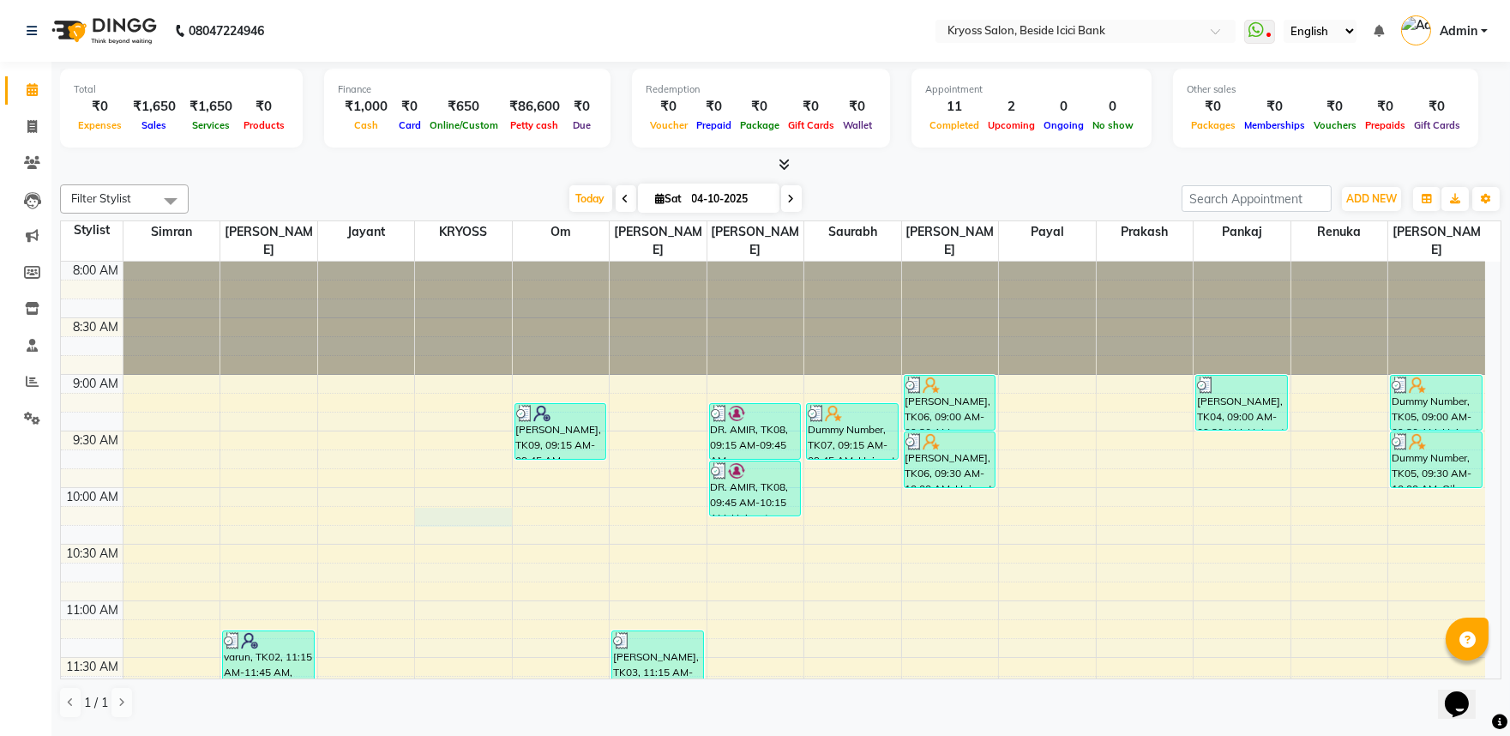
select select "75795"
select select "tentative"
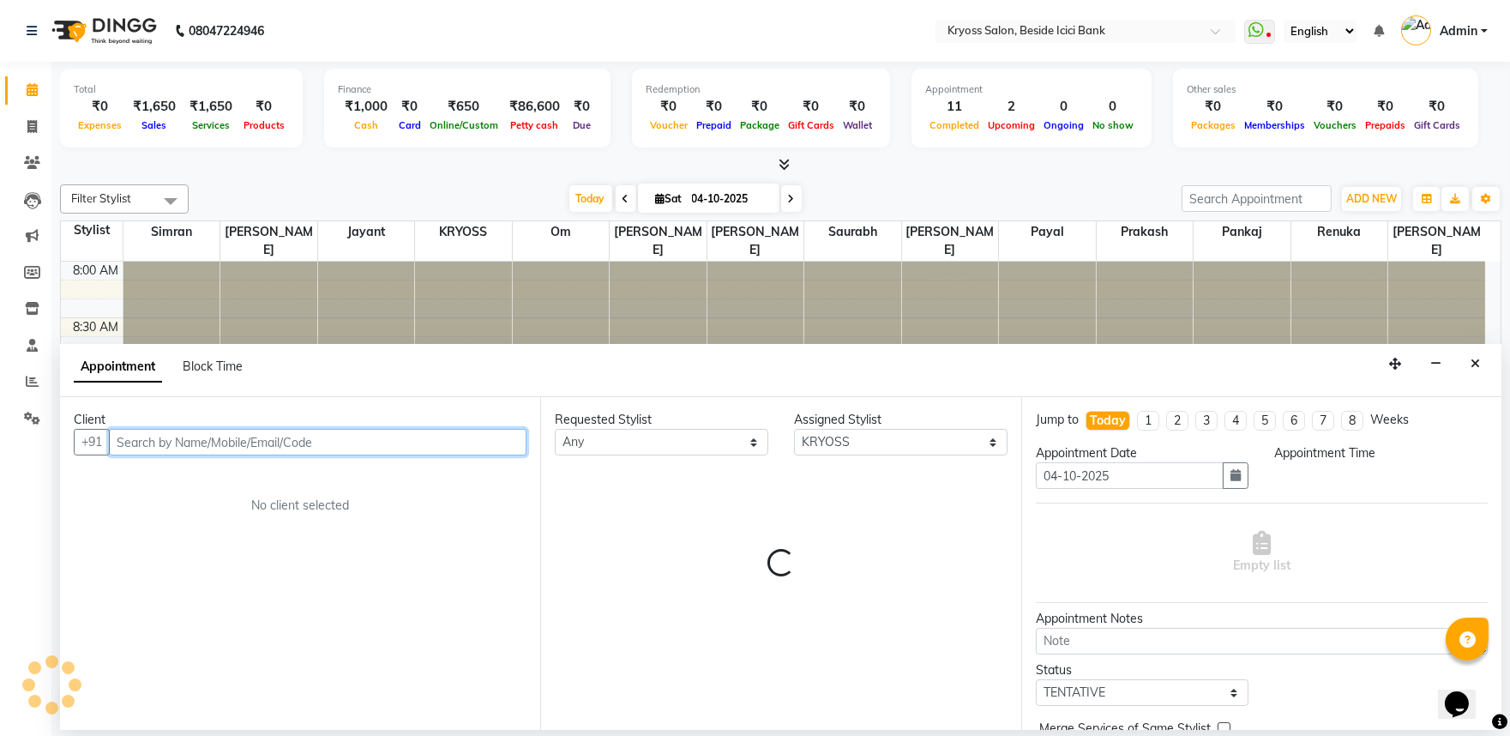
select select "615"
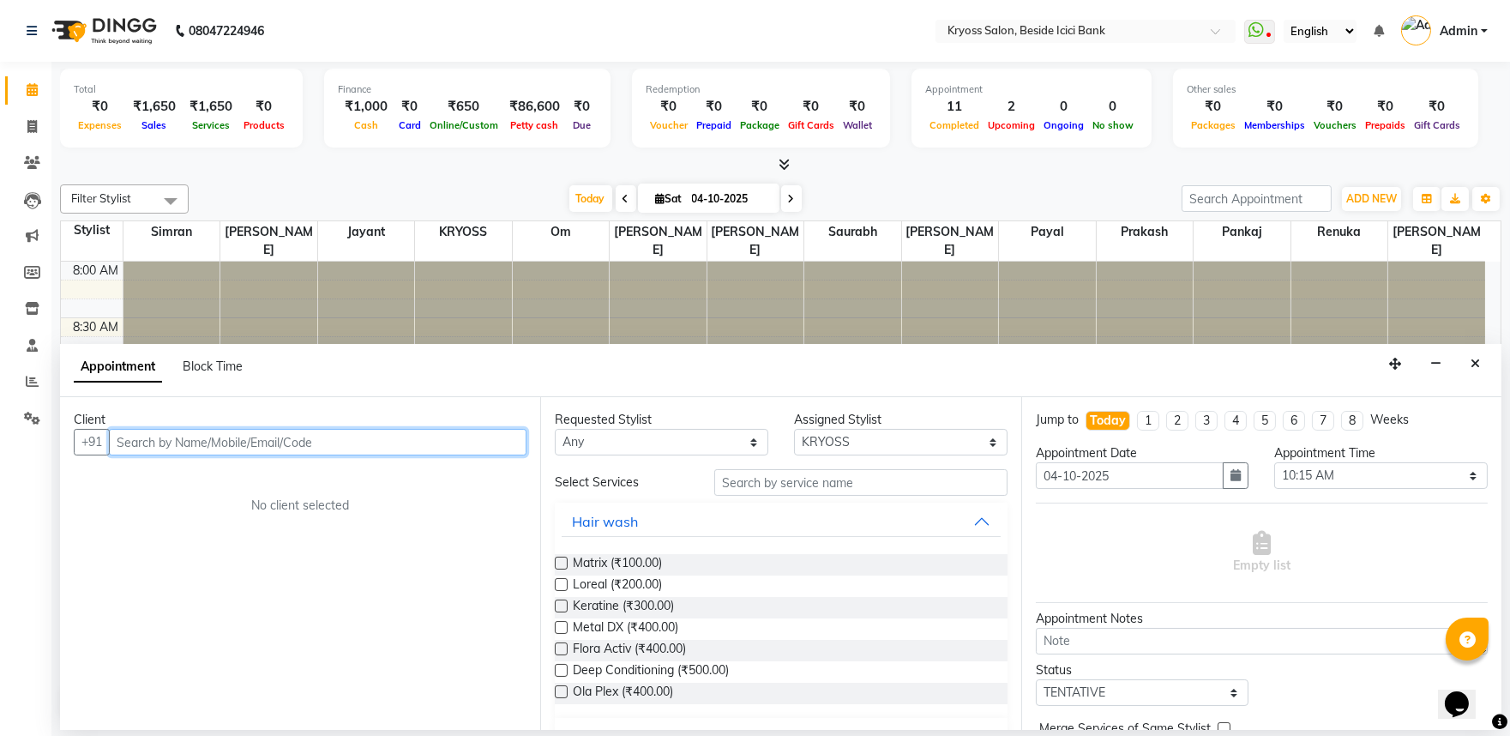
click at [401, 452] on input "text" at bounding box center [318, 442] width 418 height 27
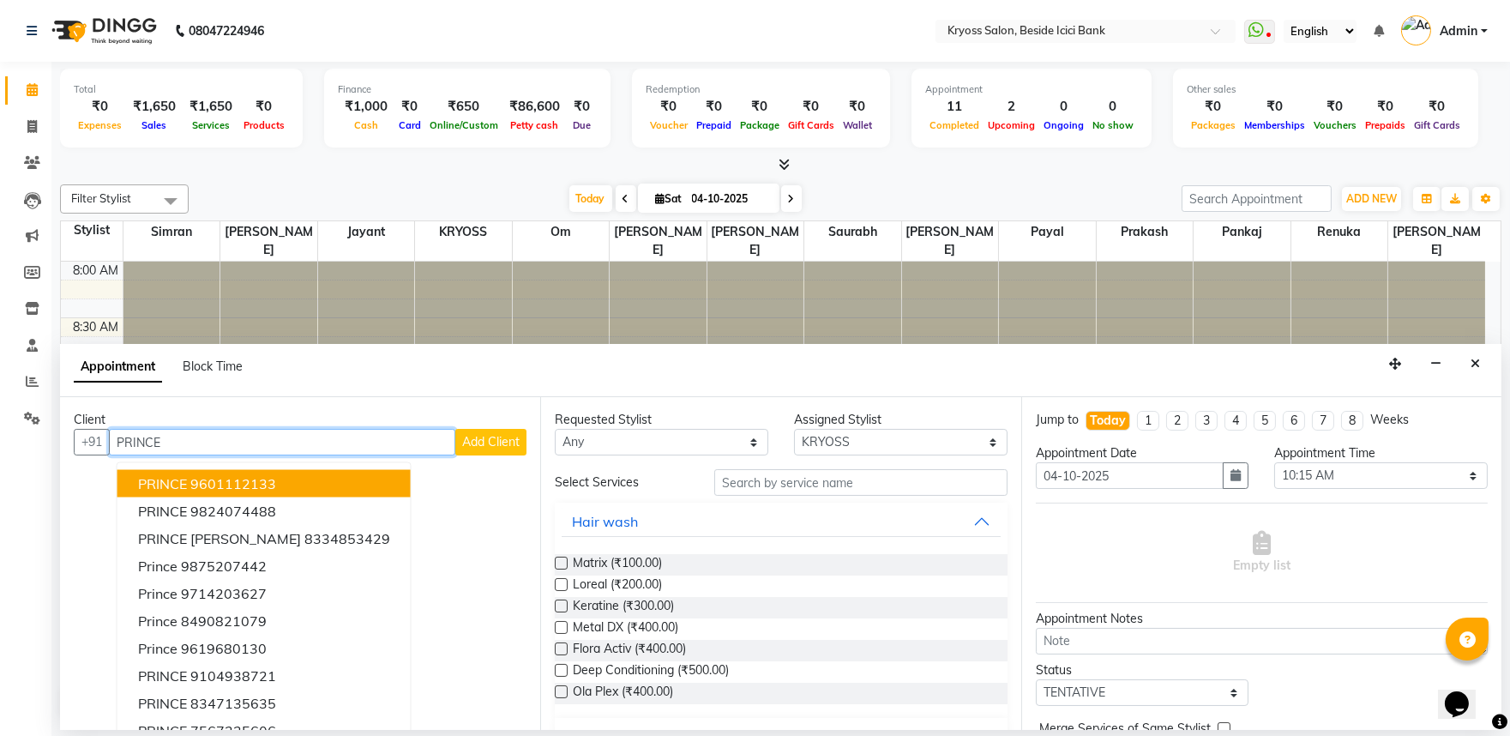
click at [320, 497] on button "PRINCE 9601112133" at bounding box center [263, 483] width 293 height 27
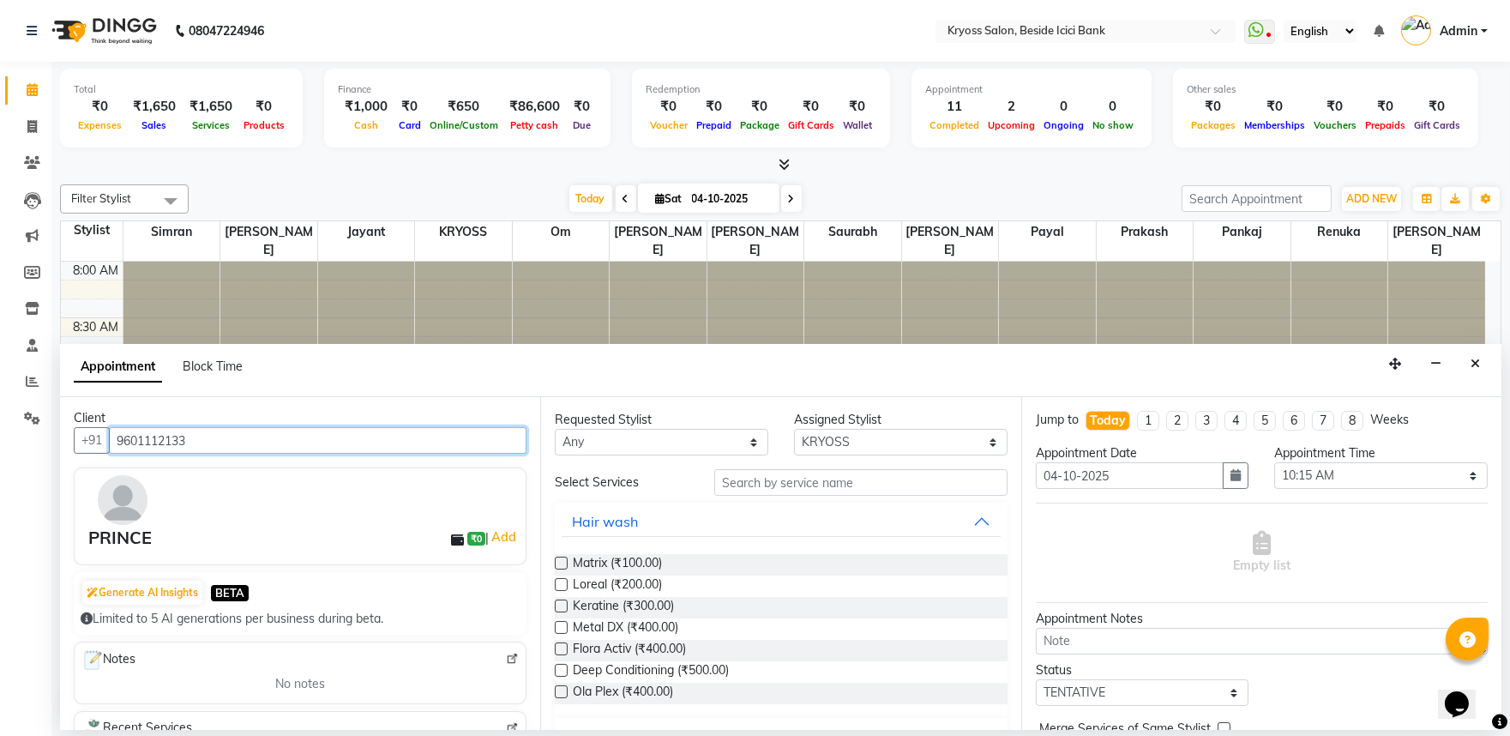
scroll to position [0, 0]
click at [303, 451] on input "9601112133" at bounding box center [318, 442] width 418 height 27
drag, startPoint x: 166, startPoint y: 563, endPoint x: 74, endPoint y: 568, distance: 92.8
click at [74, 568] on div "Client +91 9601112133 PRINCE ₹0 | Add Generate AI Insights BETA Limited to 5 AI…" at bounding box center [300, 563] width 480 height 333
copy div "PRINCE"
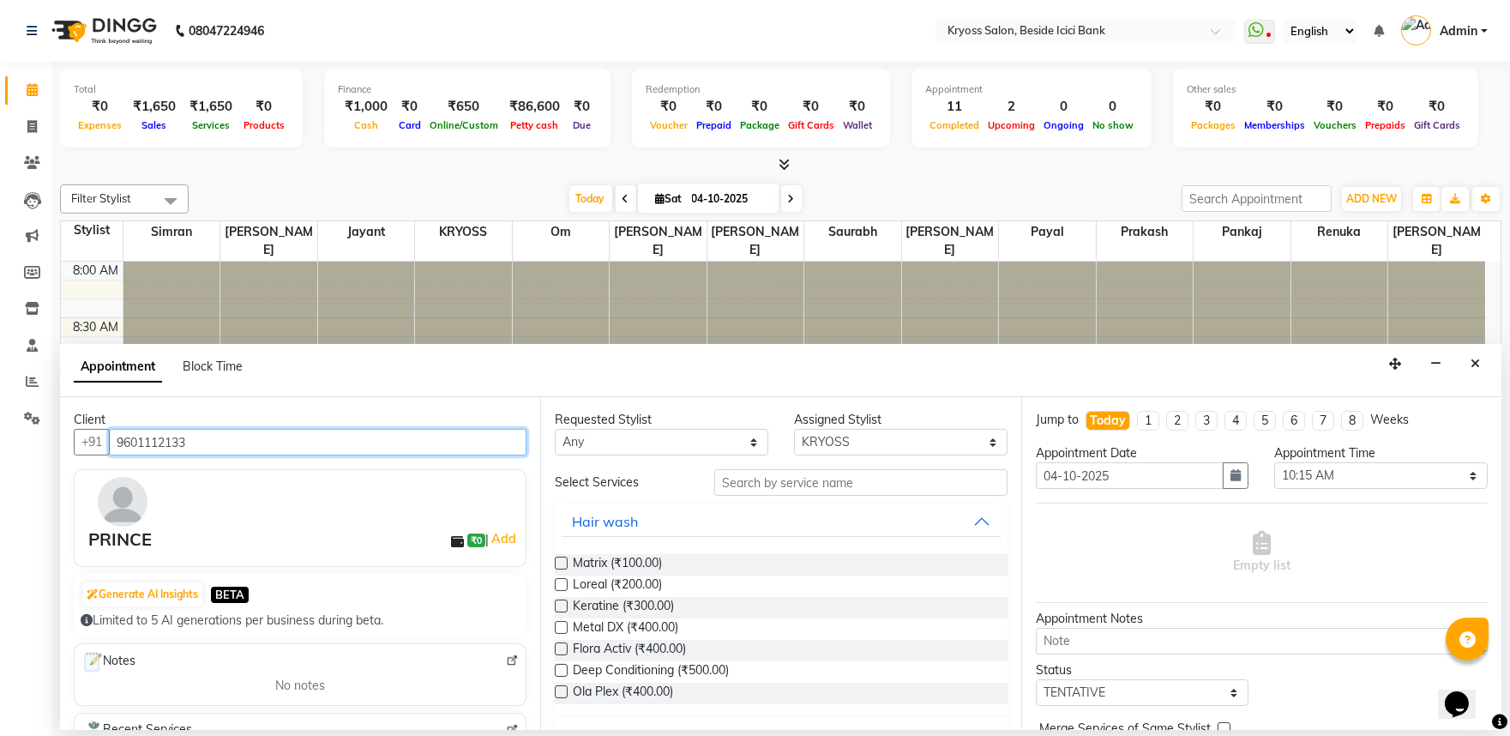
click at [233, 452] on input "9601112133" at bounding box center [318, 442] width 418 height 27
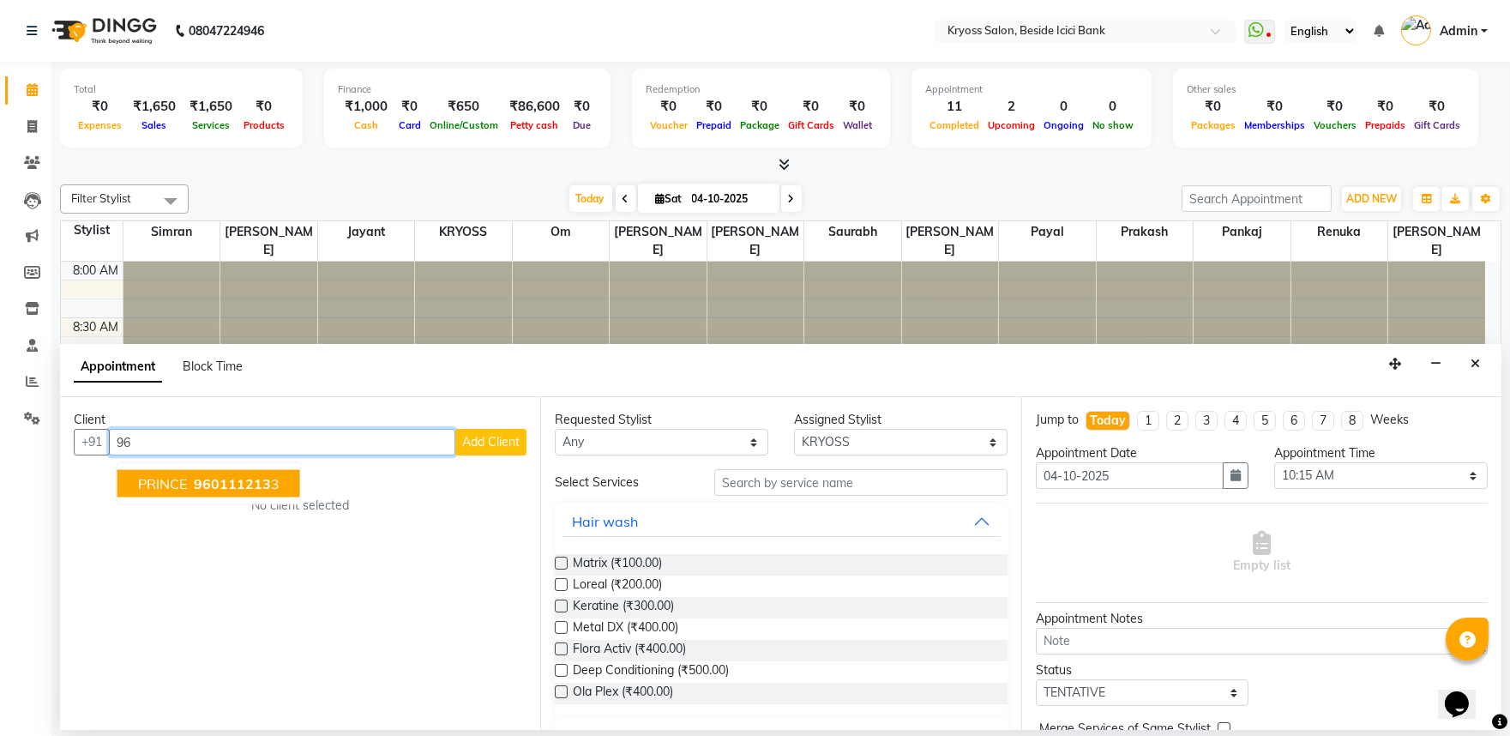
type input "9"
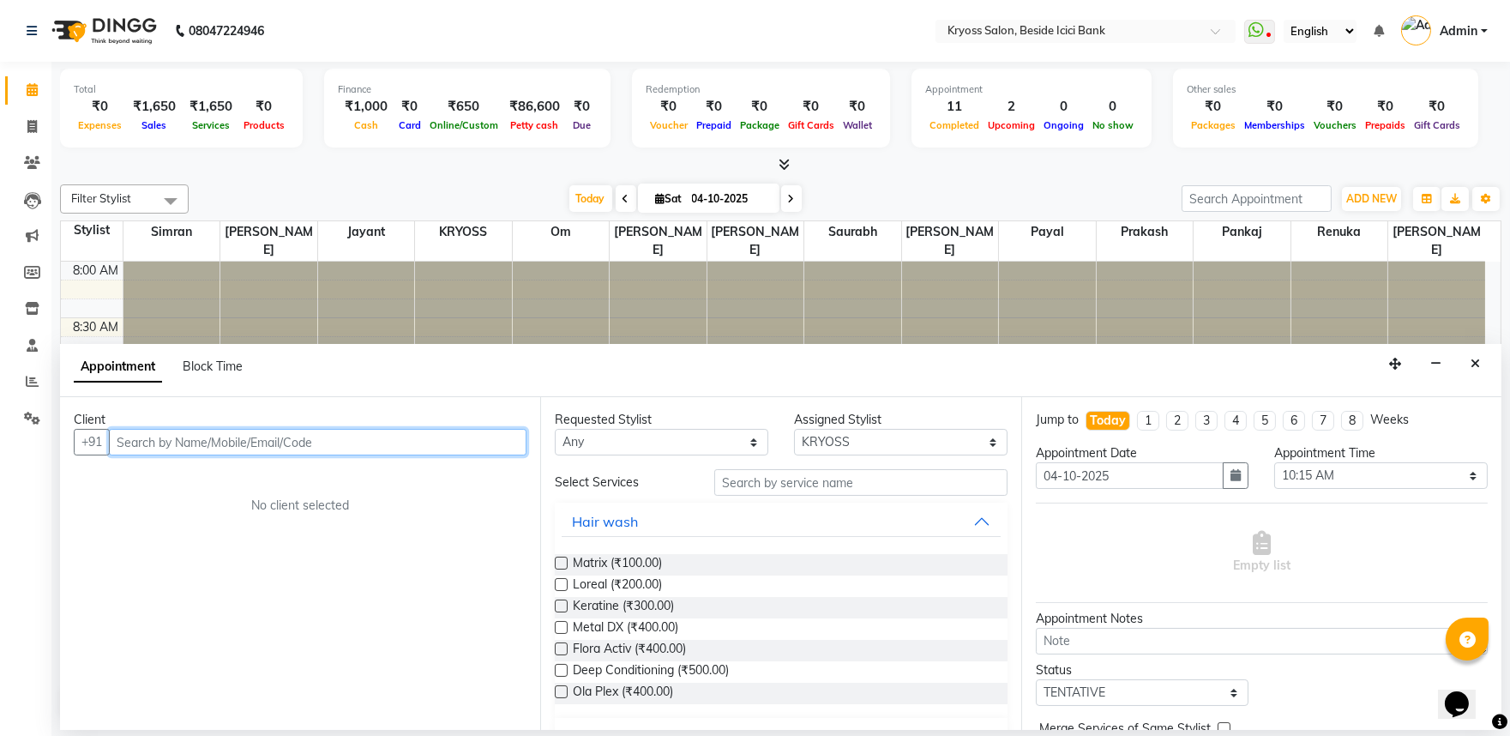
click at [233, 452] on input "text" at bounding box center [318, 442] width 418 height 27
click at [236, 455] on input "text" at bounding box center [318, 442] width 418 height 27
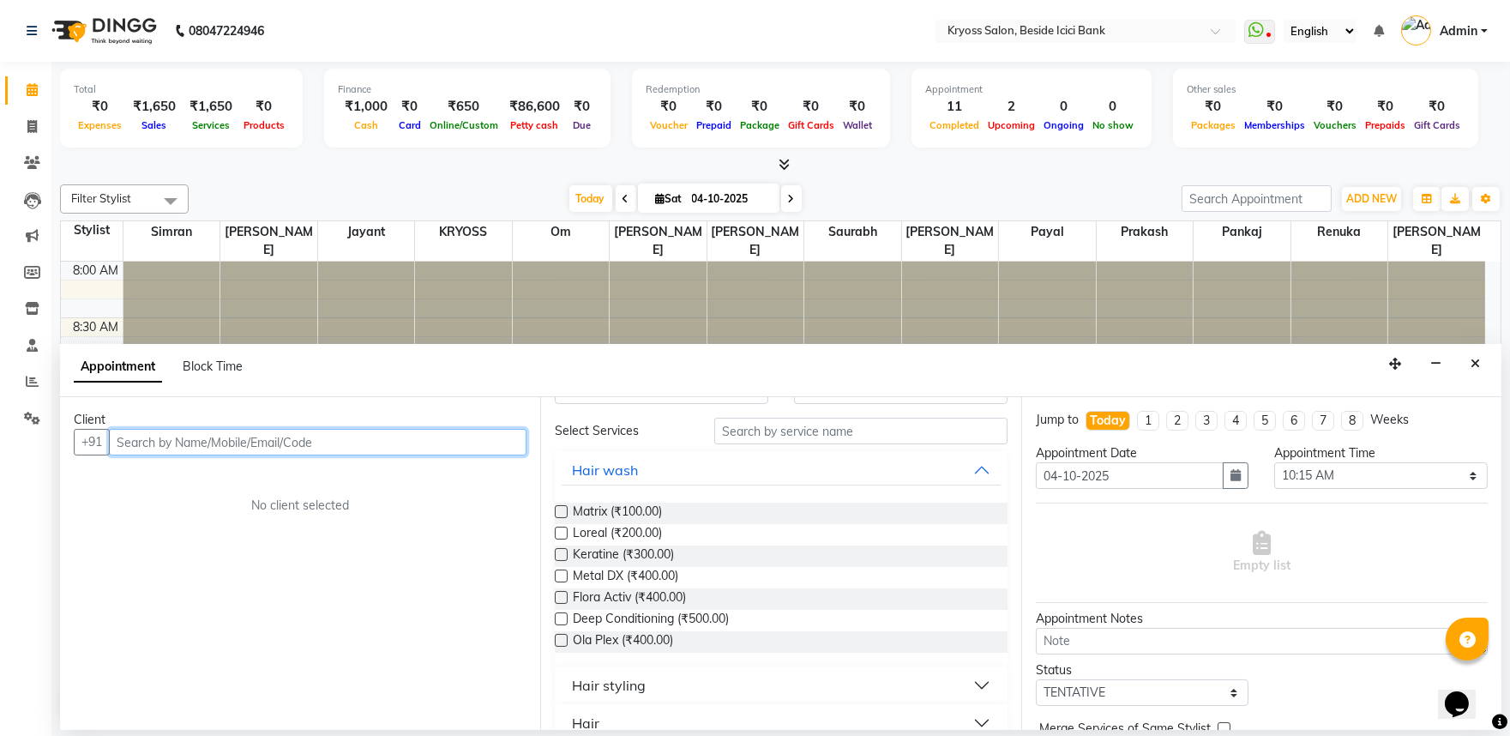
scroll to position [95, 0]
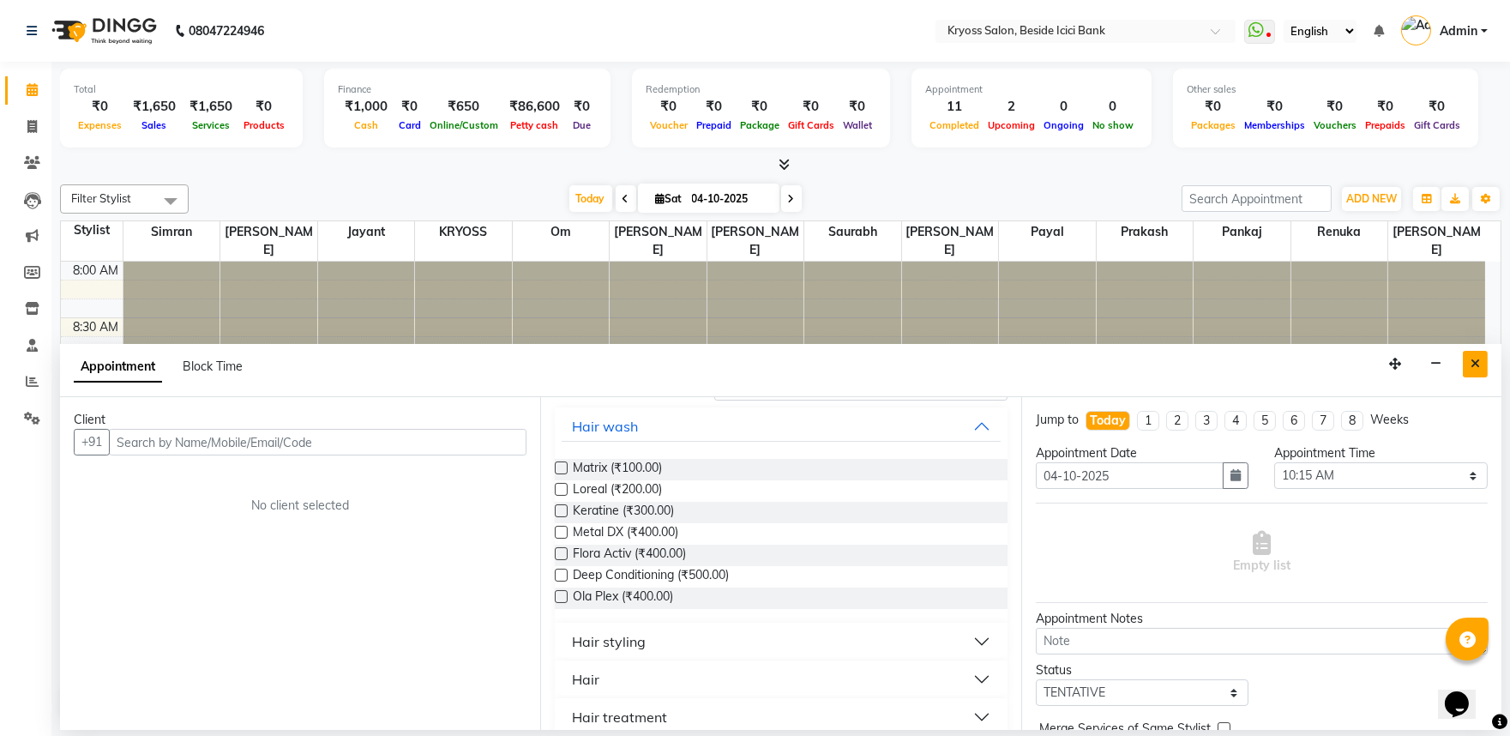
click at [1471, 370] on icon "Close" at bounding box center [1475, 364] width 9 height 12
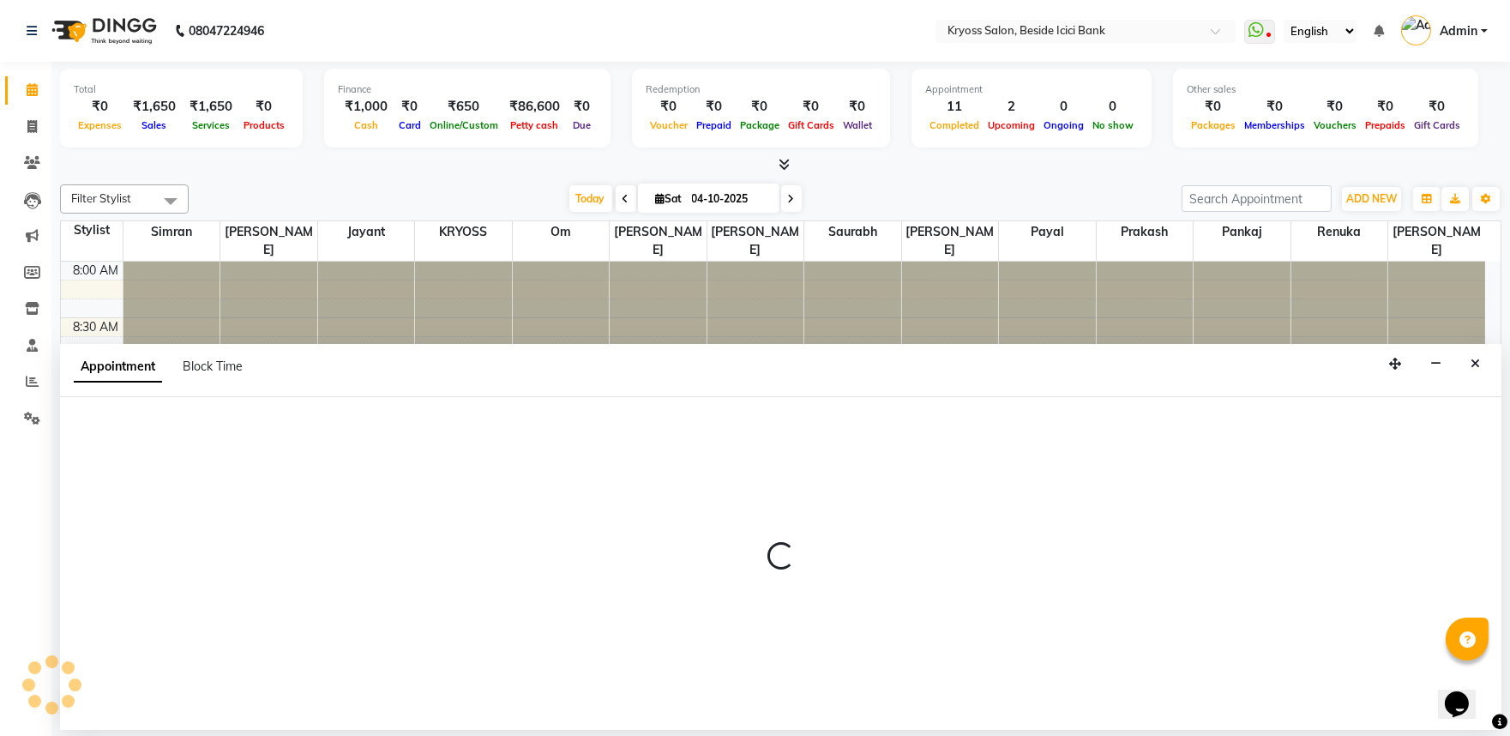
select select "52623"
select select "tentative"
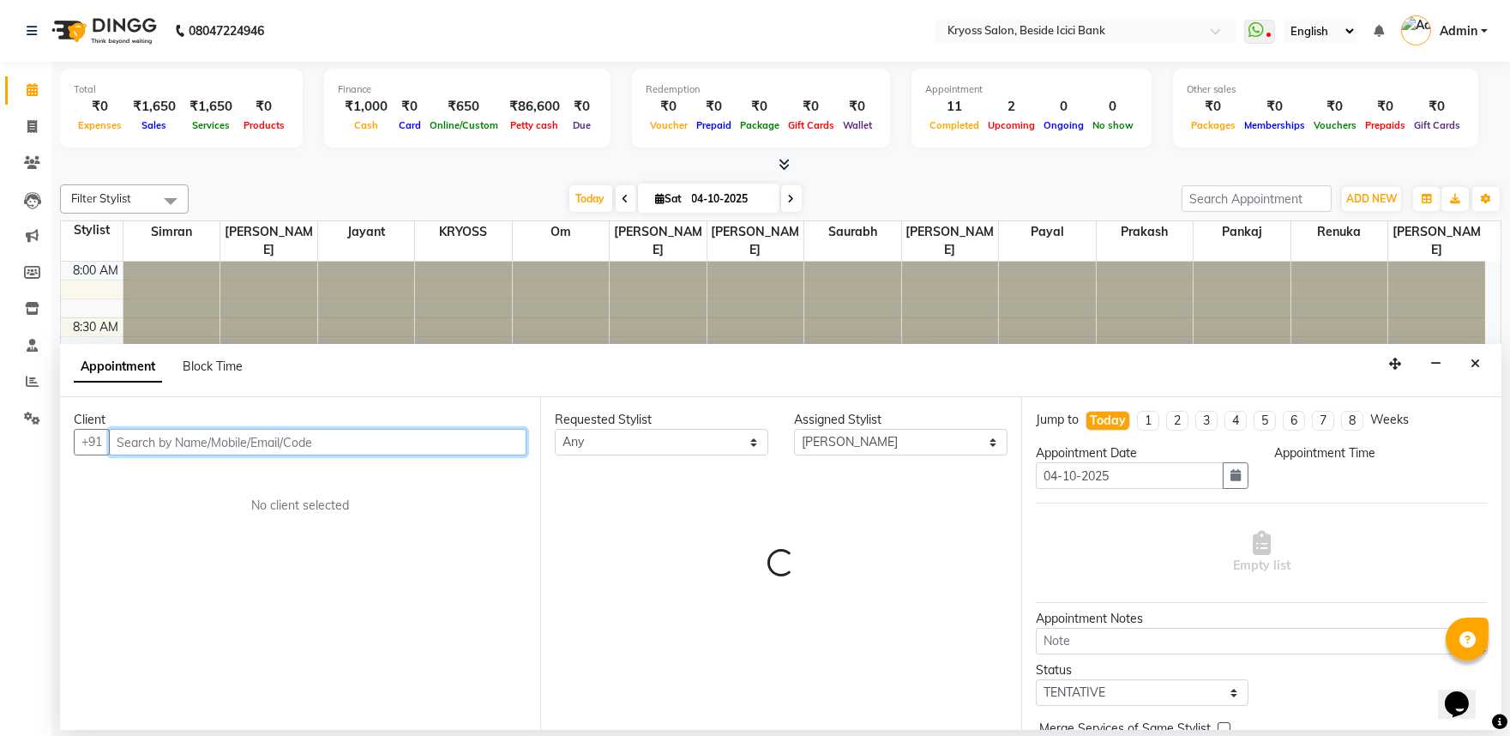
select select "555"
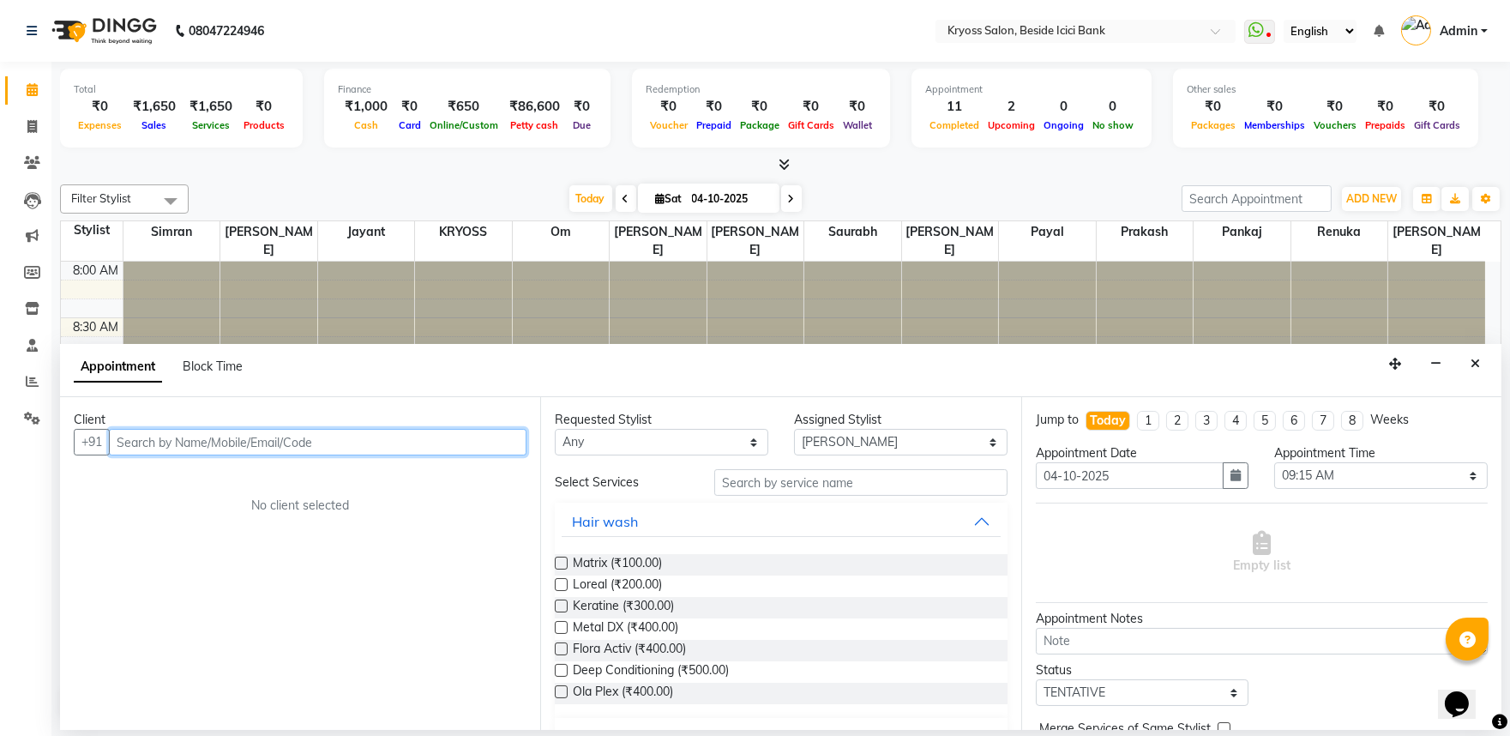
click at [434, 452] on input "text" at bounding box center [318, 442] width 418 height 27
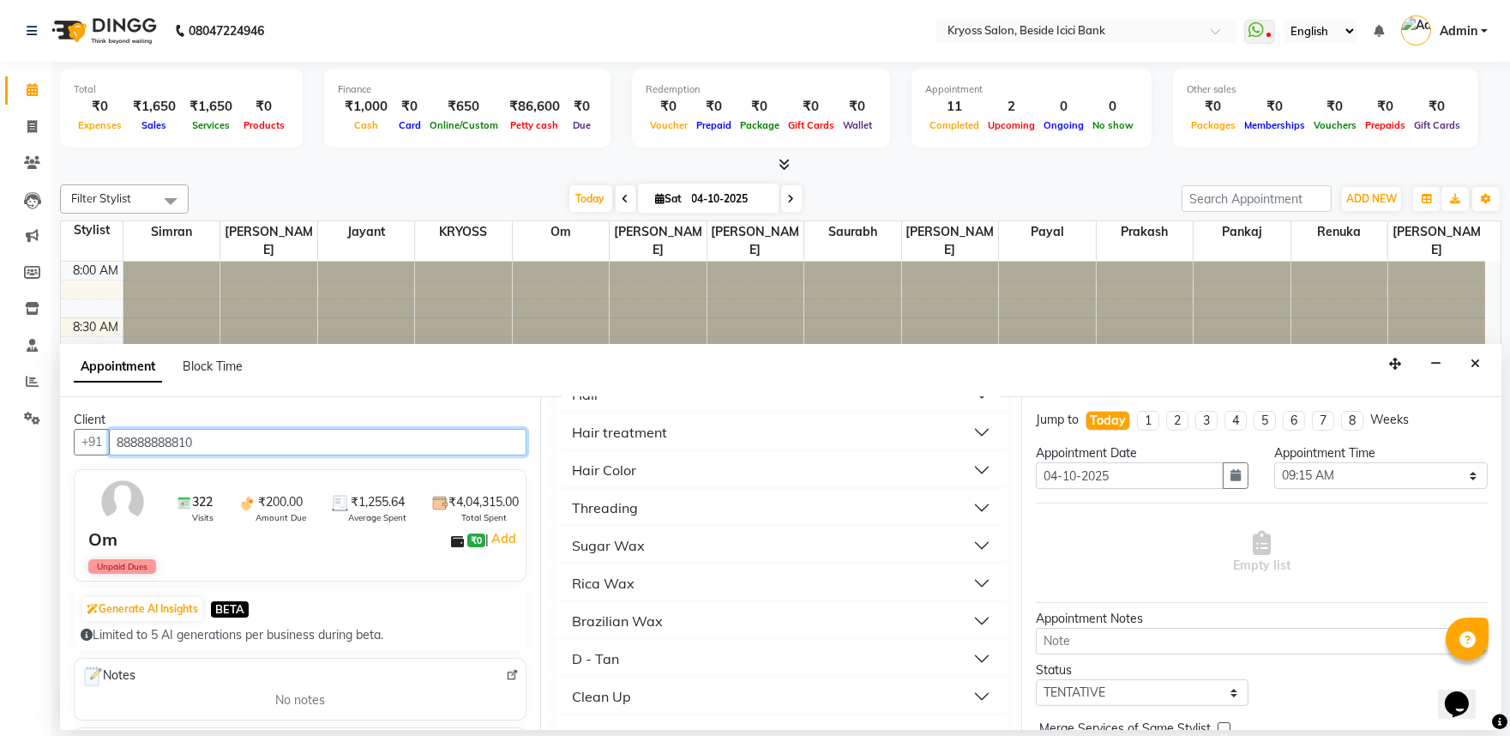
scroll to position [381, 0]
type input "88888888810"
click at [617, 409] on button "Hair" at bounding box center [781, 393] width 438 height 31
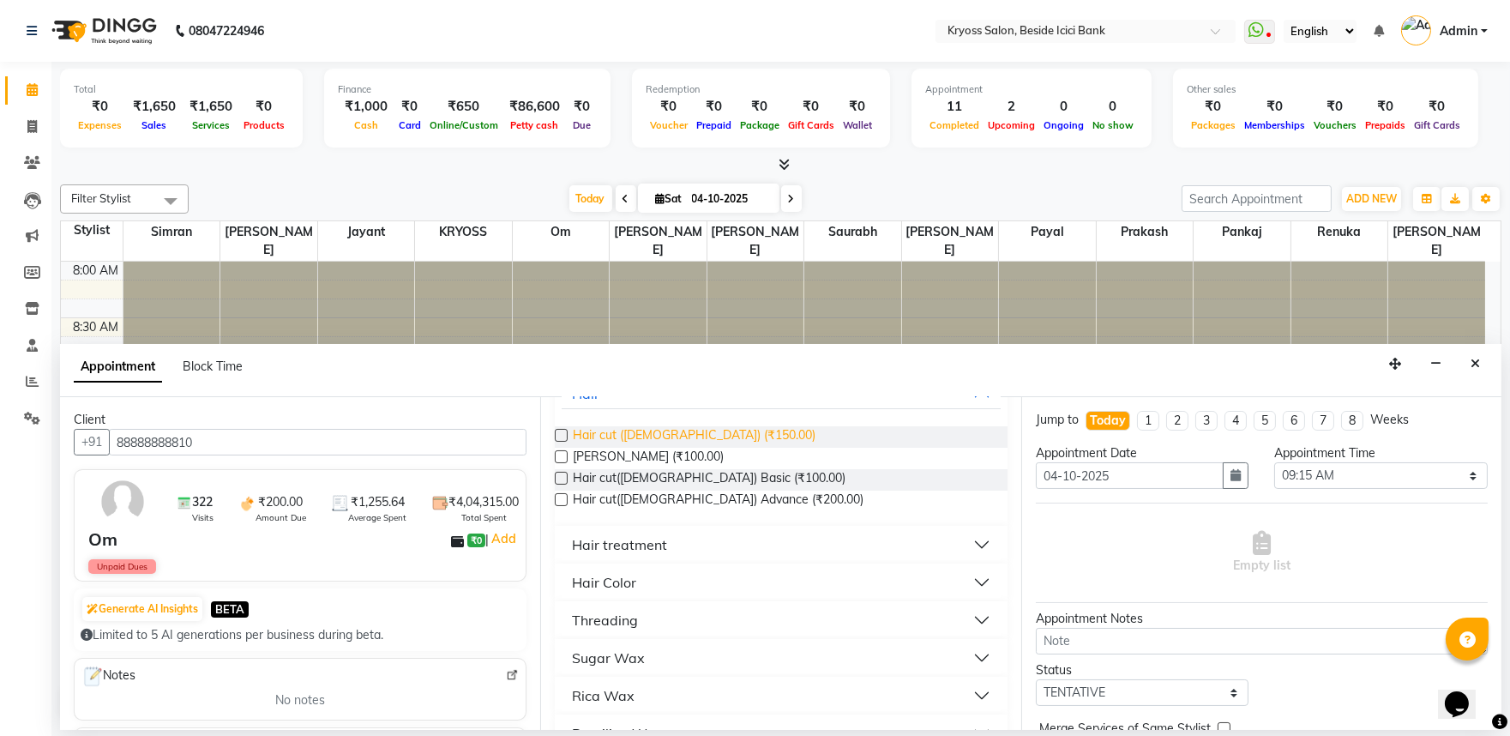
click at [662, 448] on span "Hair cut (Male) (₹150.00)" at bounding box center [694, 436] width 243 height 21
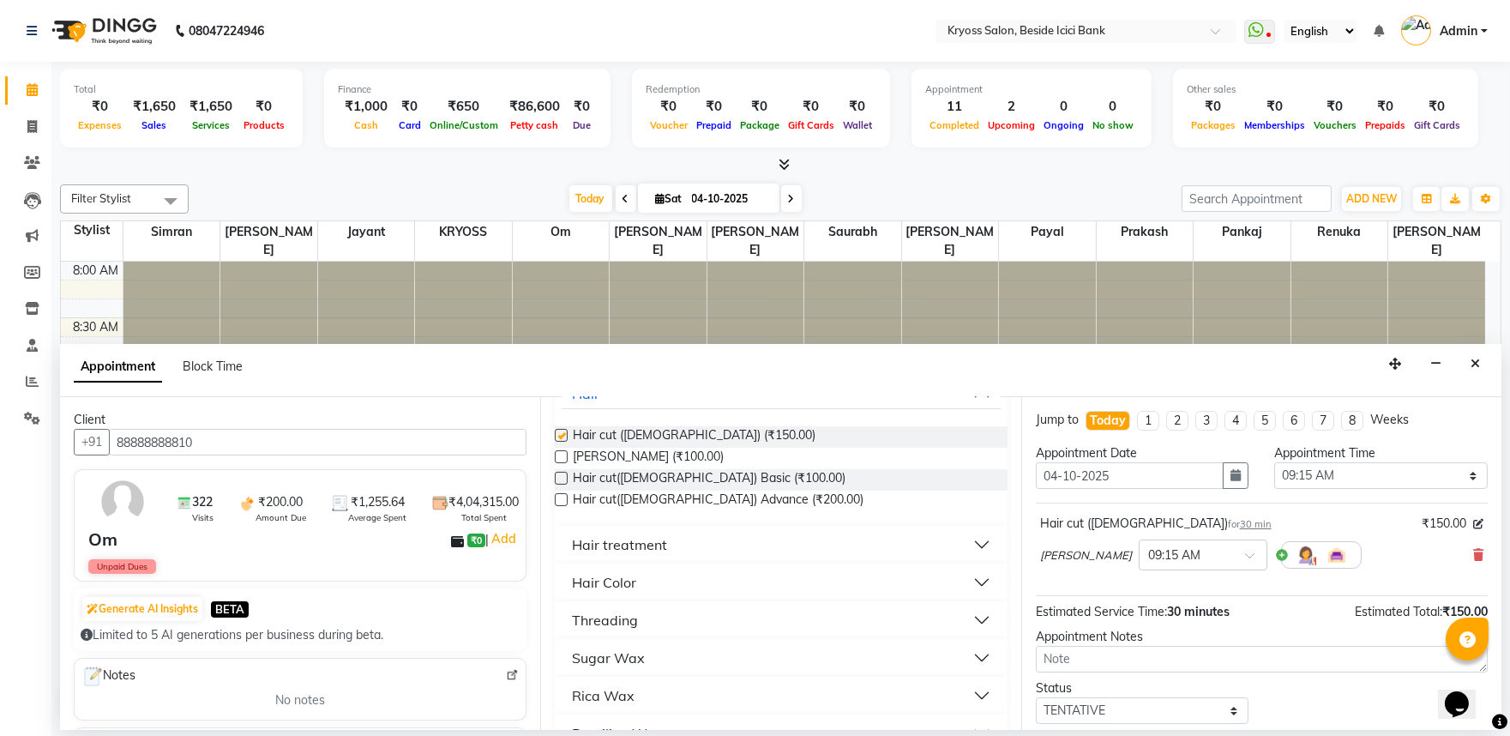
checkbox input "false"
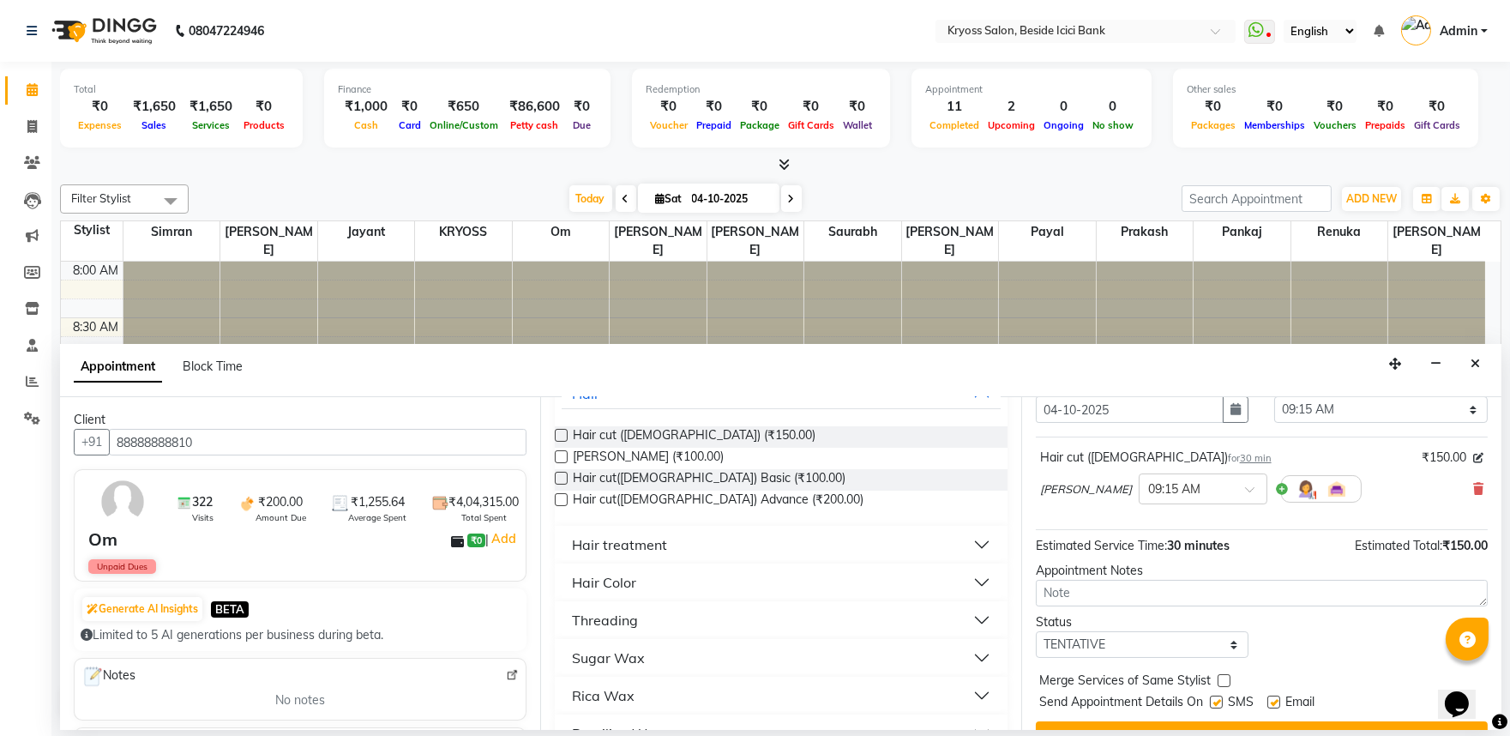
scroll to position [137, 0]
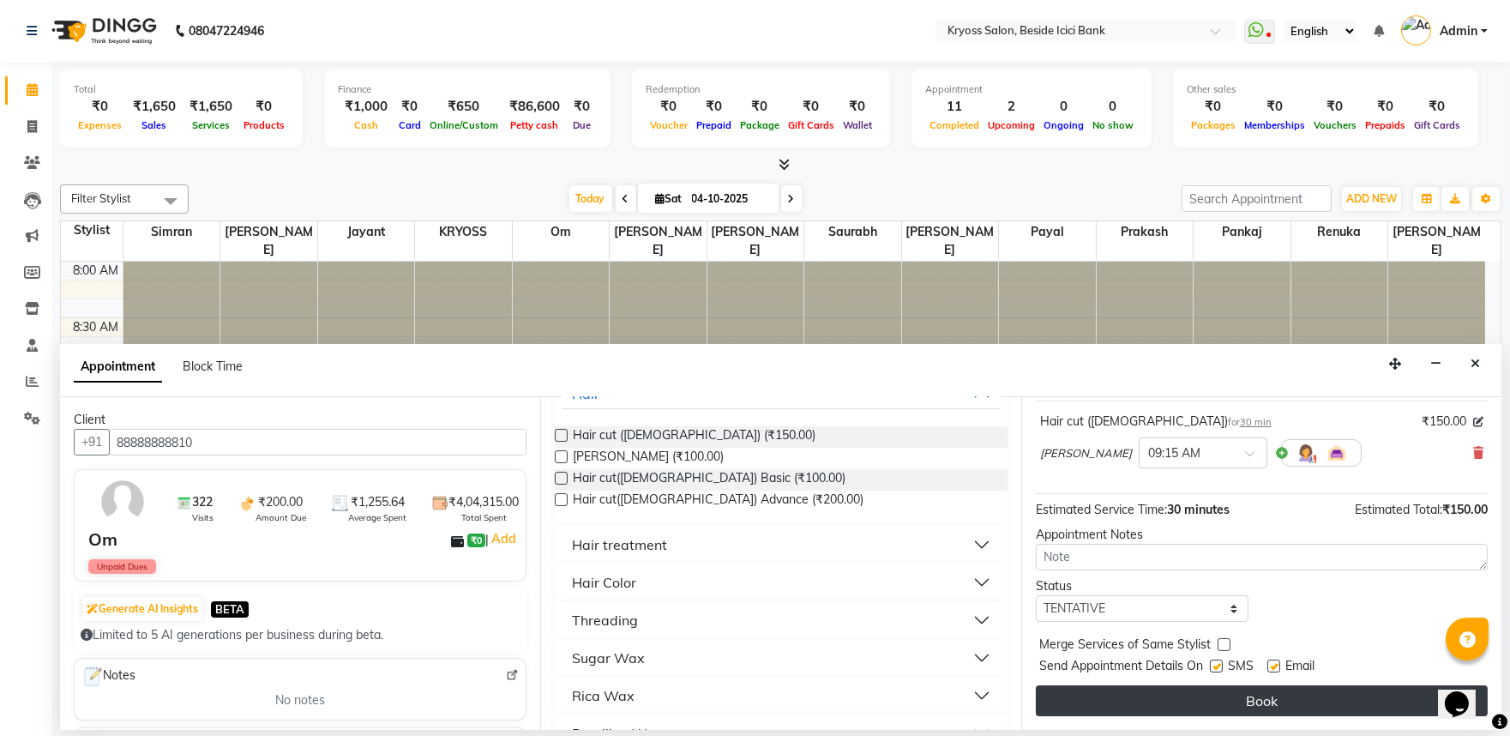
click at [1255, 707] on button "Book" at bounding box center [1262, 700] width 452 height 31
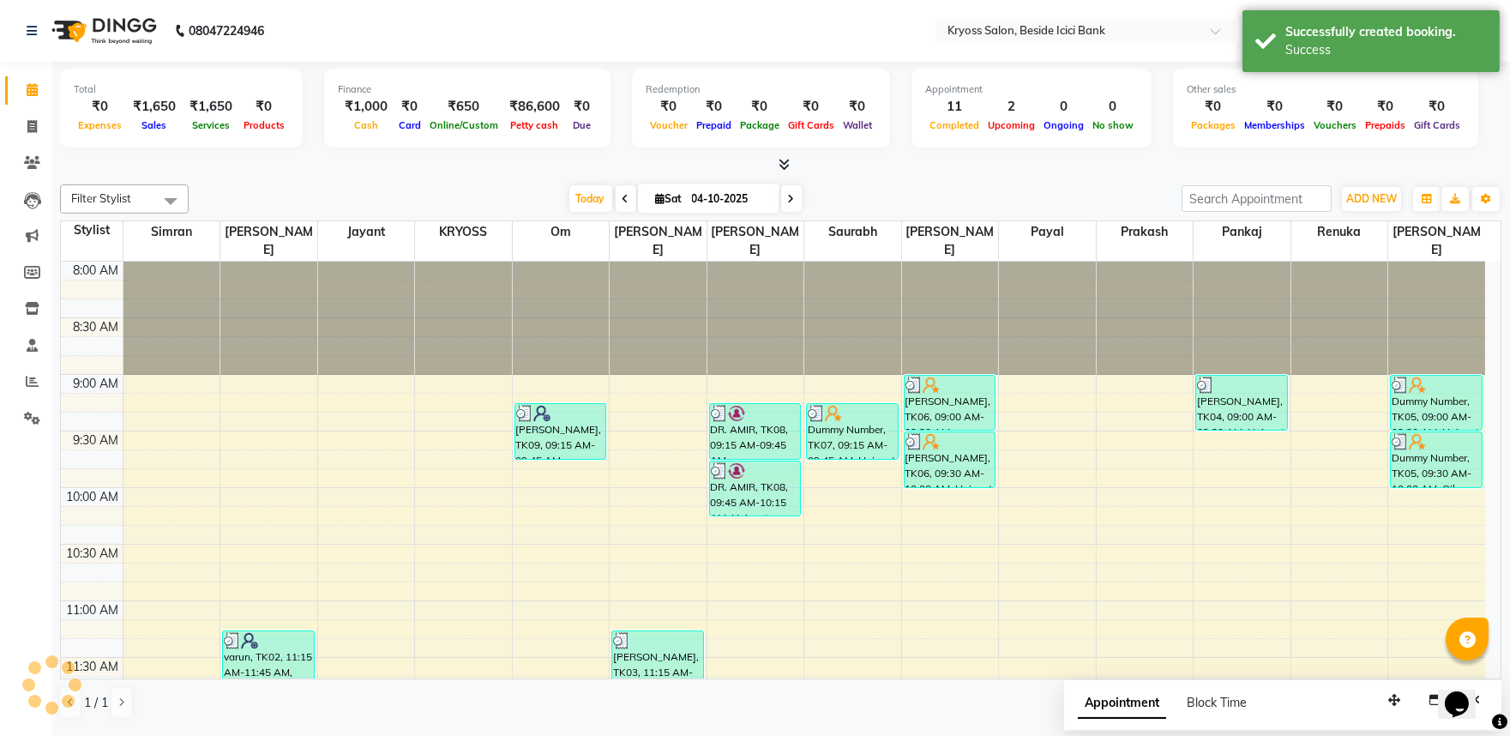
scroll to position [0, 0]
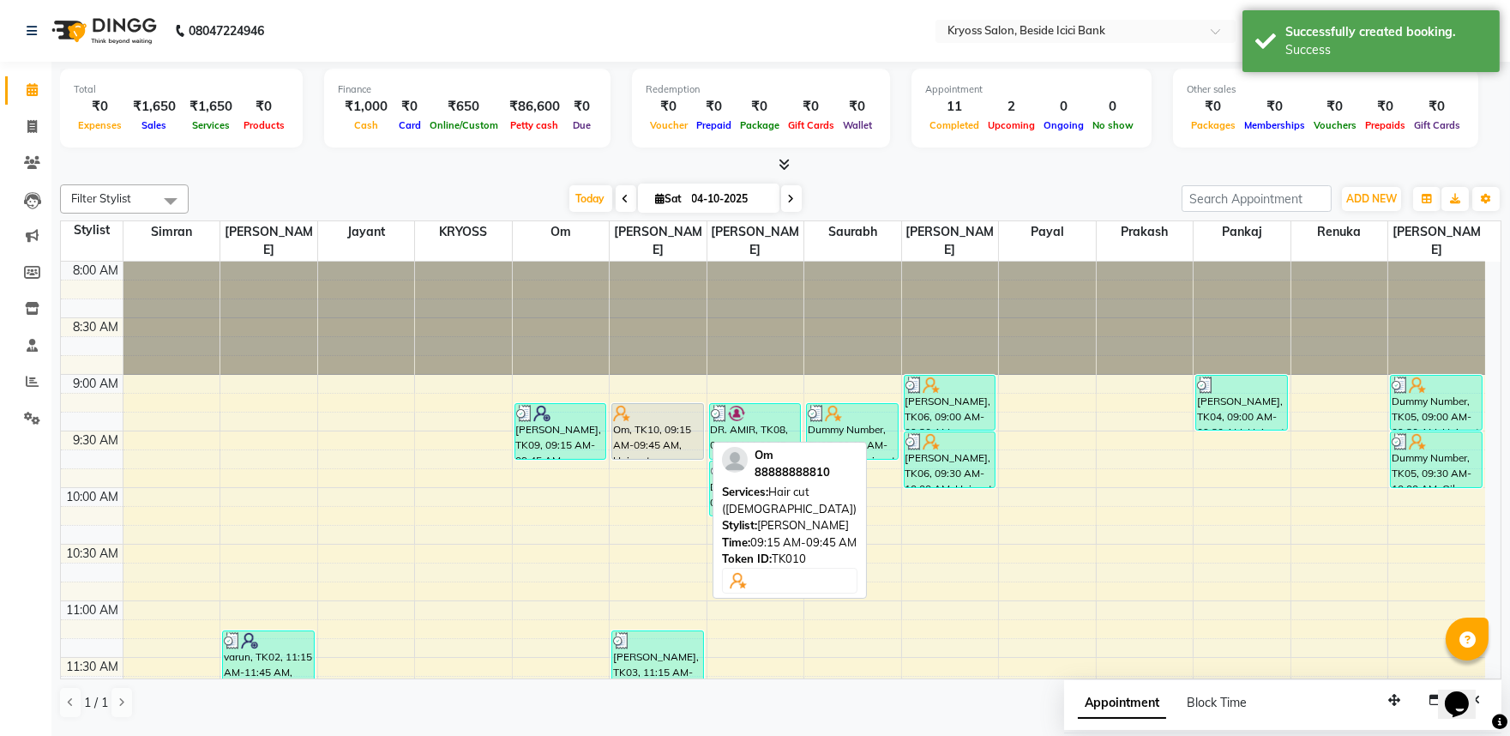
click at [626, 423] on div "Om, TK10, 09:15 AM-09:45 AM, Hair cut (Male)" at bounding box center [657, 431] width 91 height 55
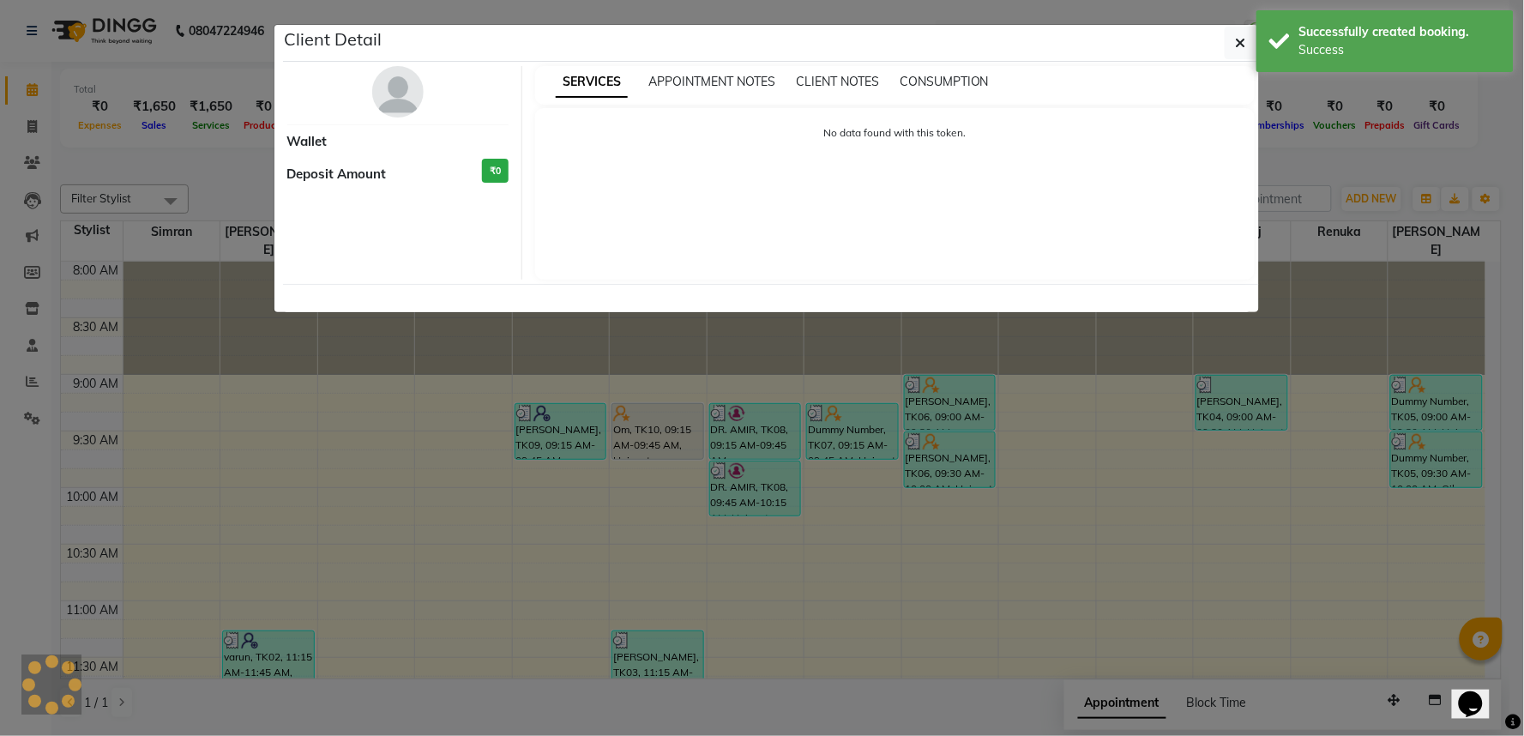
select select "7"
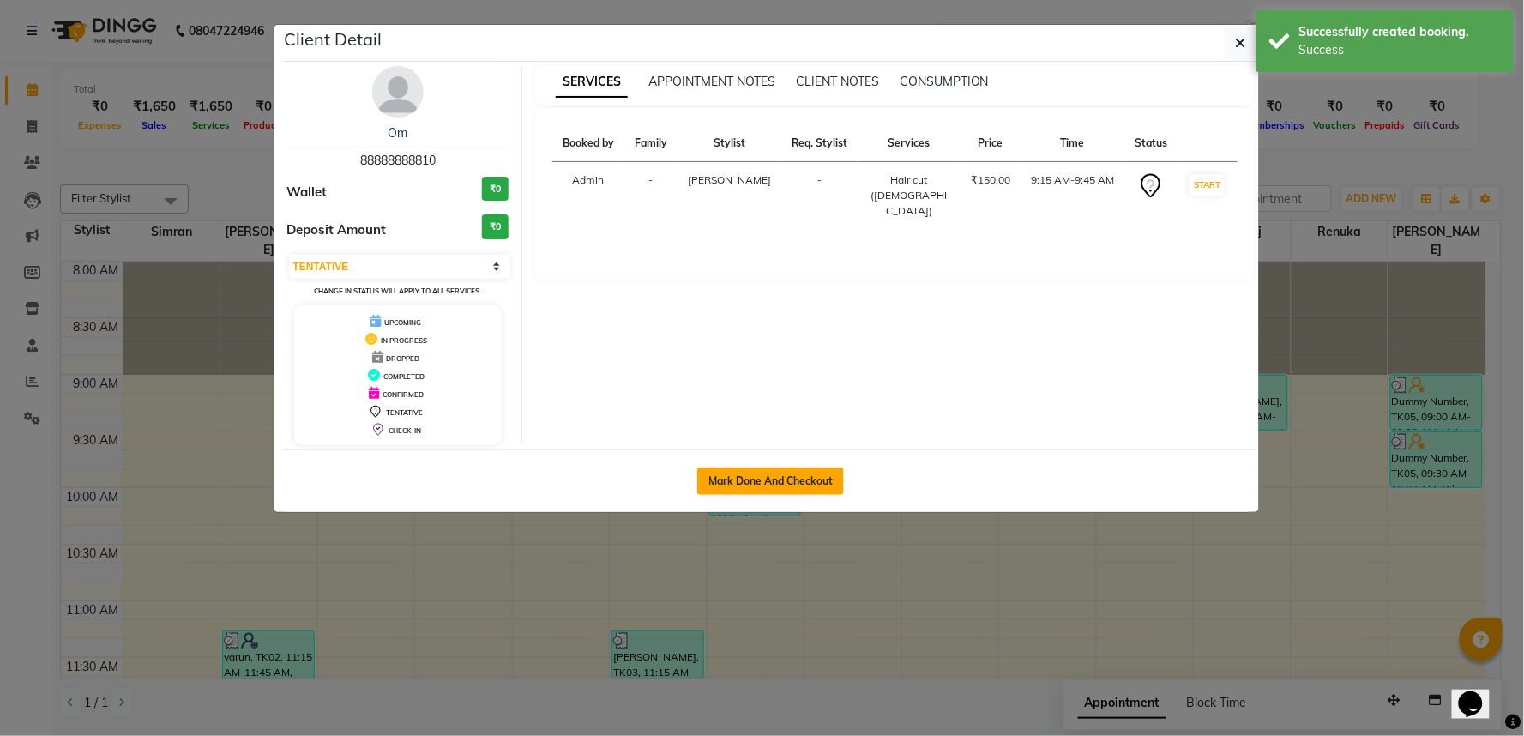
click at [798, 495] on button "Mark Done And Checkout" at bounding box center [770, 480] width 147 height 27
select select "service"
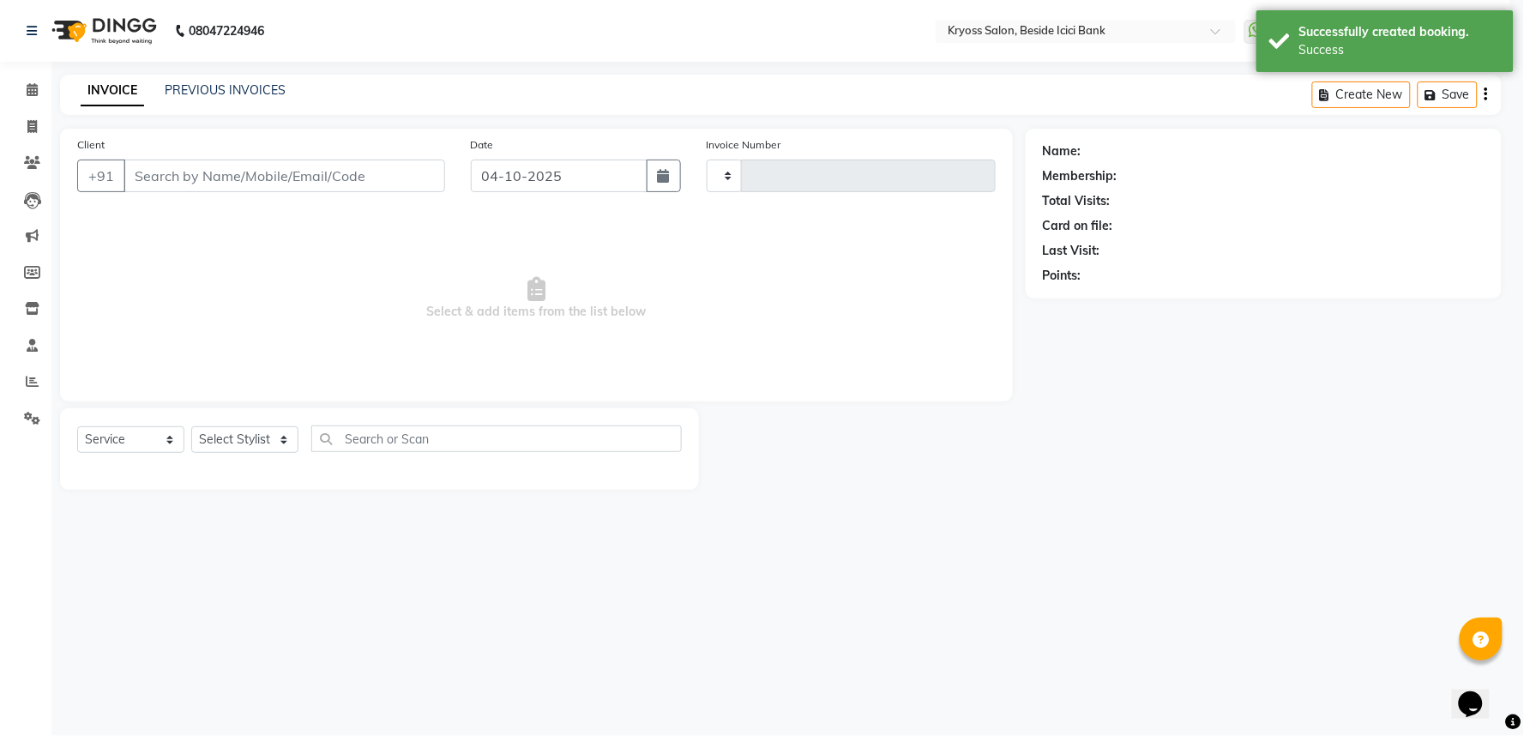
type input "14430"
select select "5439"
select select "3"
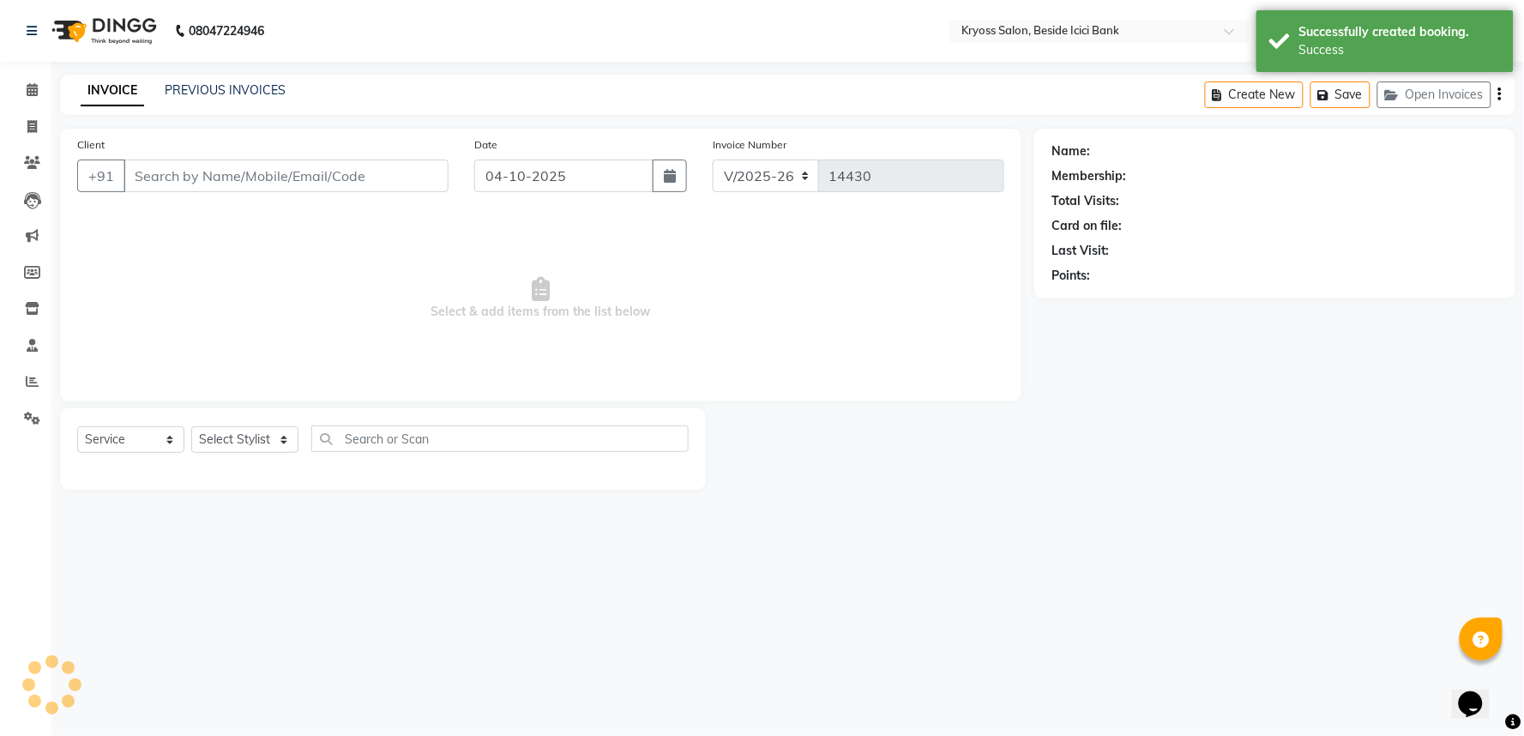
type input "88888888810"
select select "52623"
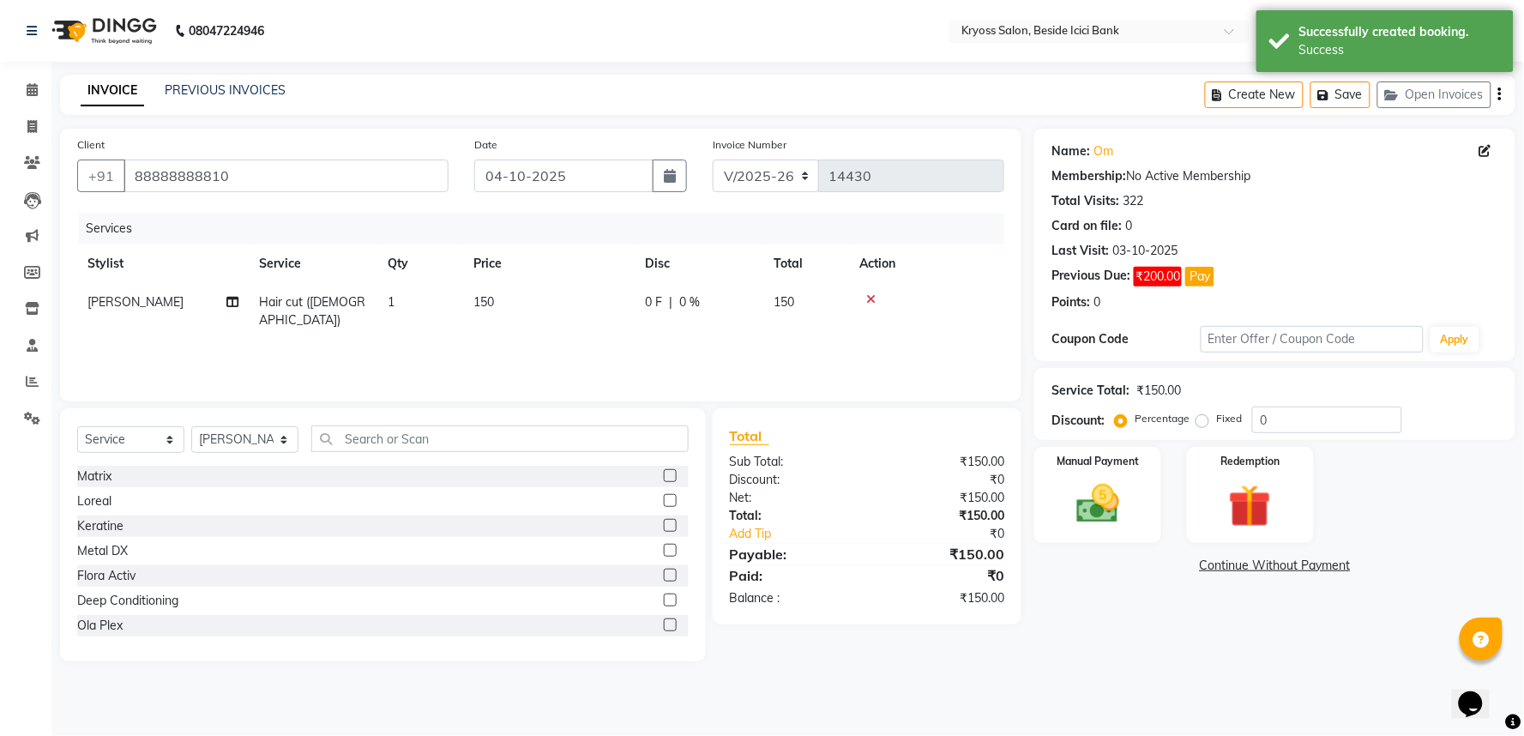
click at [508, 328] on td "150" at bounding box center [549, 311] width 172 height 57
select select "52623"
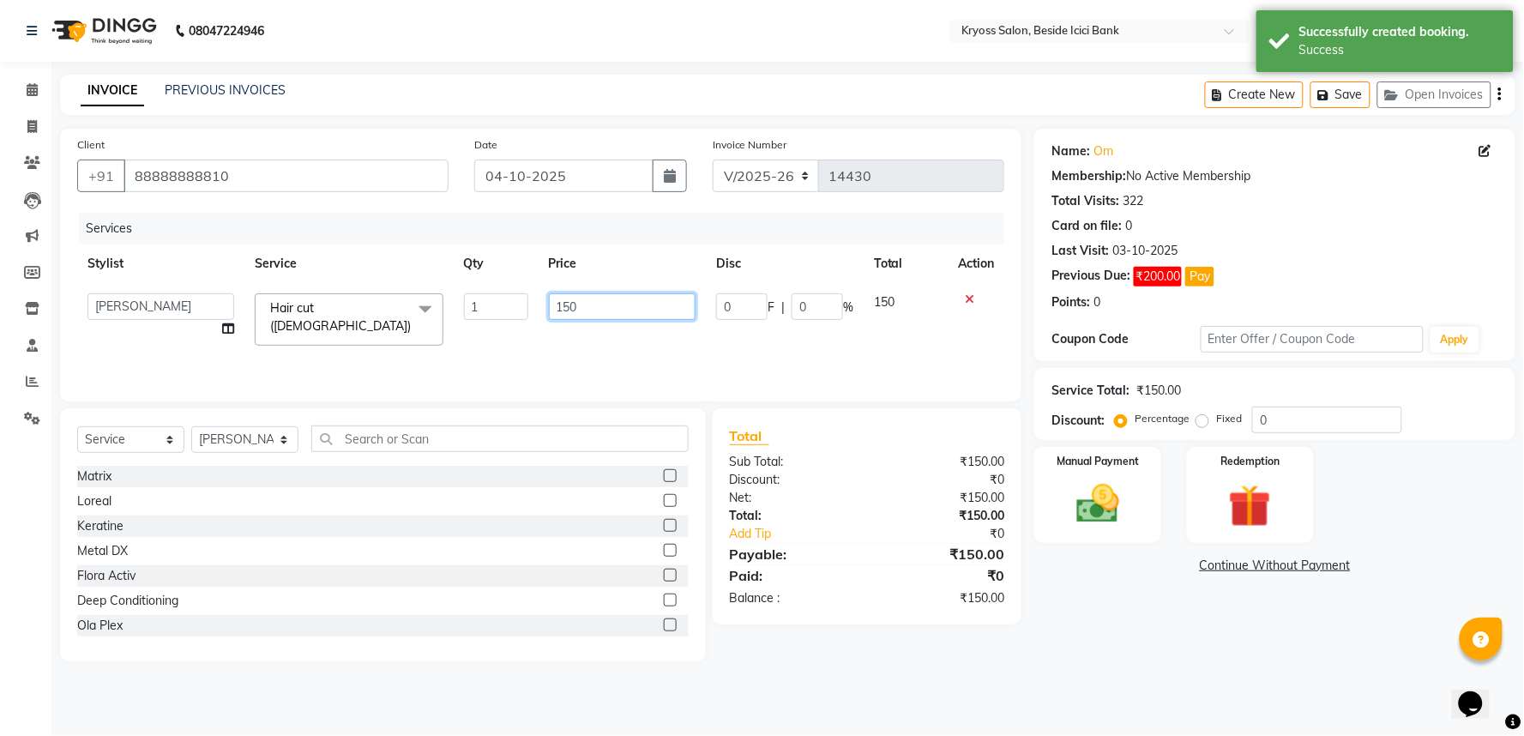
drag, startPoint x: 593, startPoint y: 324, endPoint x: 509, endPoint y: 324, distance: 83.2
click at [509, 324] on tr "amit Dhruvil Patel Jayant Krunal Patel KRYOSS Manan Patel om Palash Pankaj Paya…" at bounding box center [540, 319] width 927 height 73
type input "120"
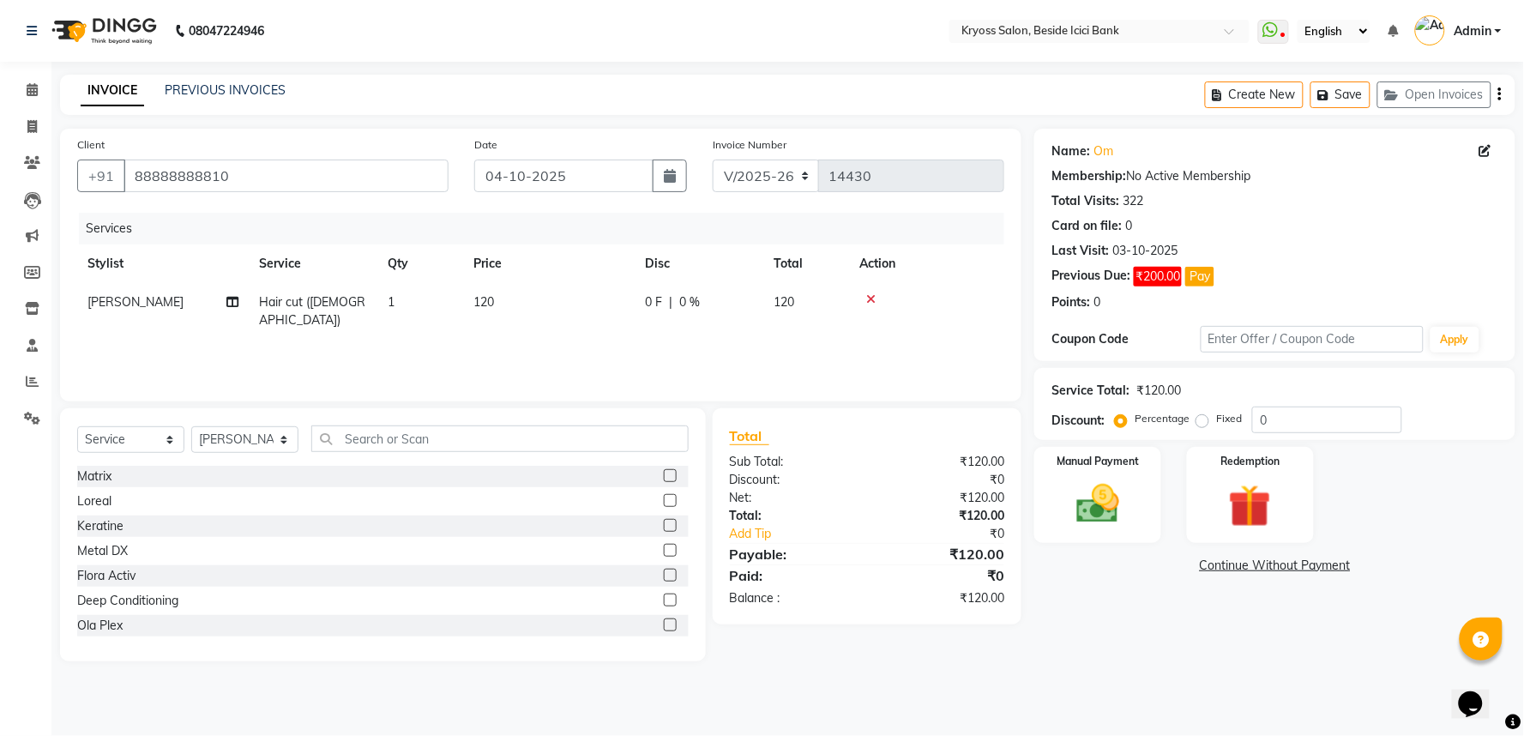
click at [1112, 624] on div "Name: Om Membership: No Active Membership Total Visits: 322 Card on file: 0 Las…" at bounding box center [1281, 395] width 494 height 533
click at [1099, 530] on img at bounding box center [1098, 503] width 72 height 51
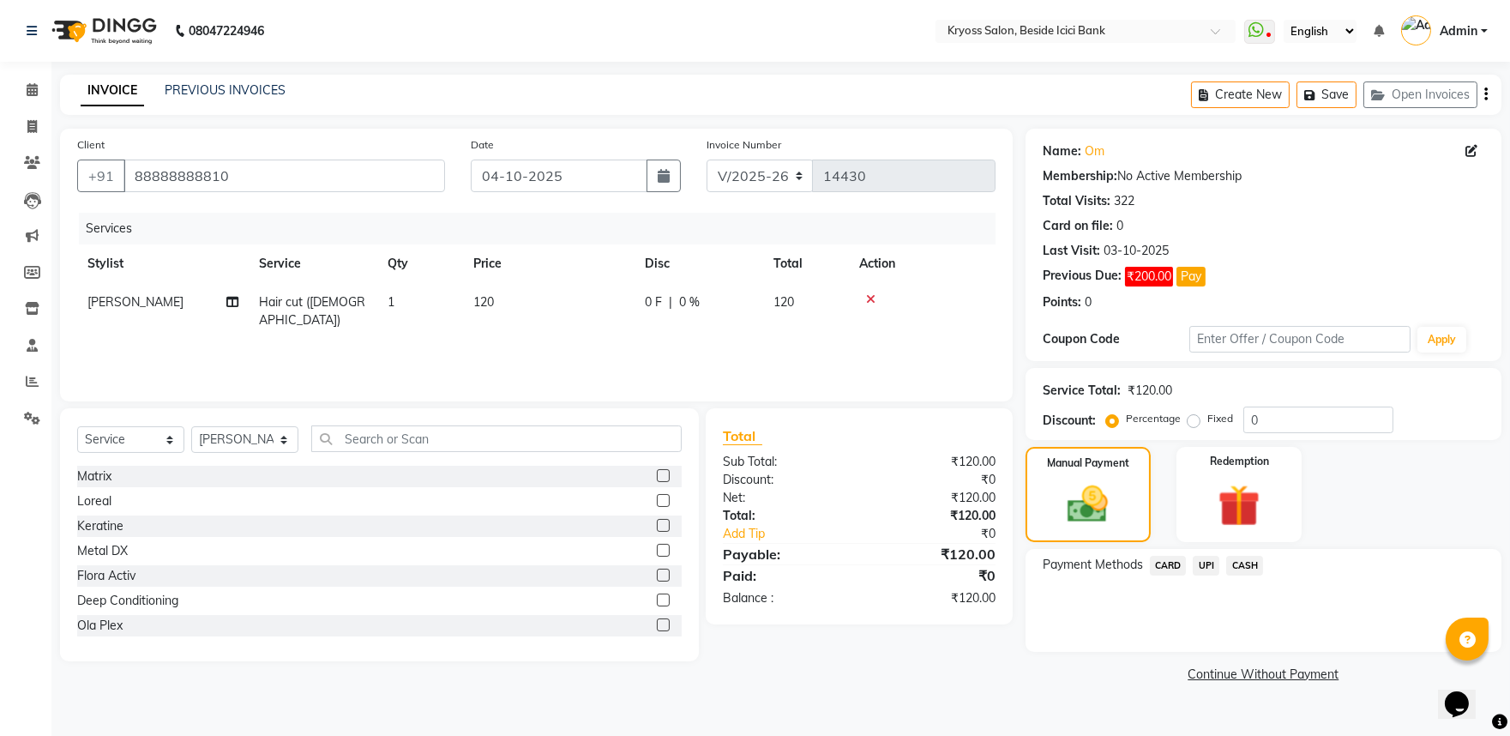
click at [1216, 575] on span "UPI" at bounding box center [1206, 566] width 27 height 20
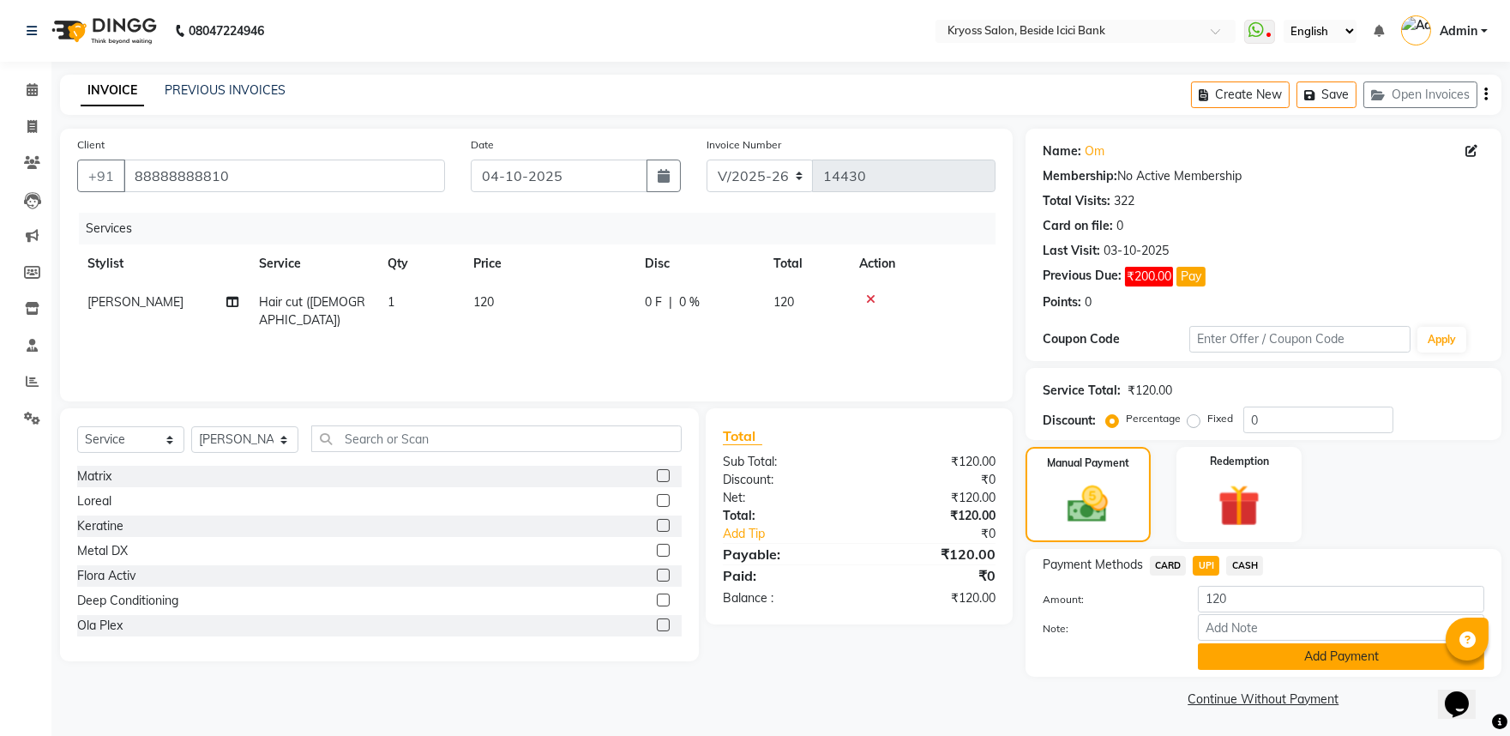
click at [1319, 670] on button "Add Payment" at bounding box center [1341, 656] width 286 height 27
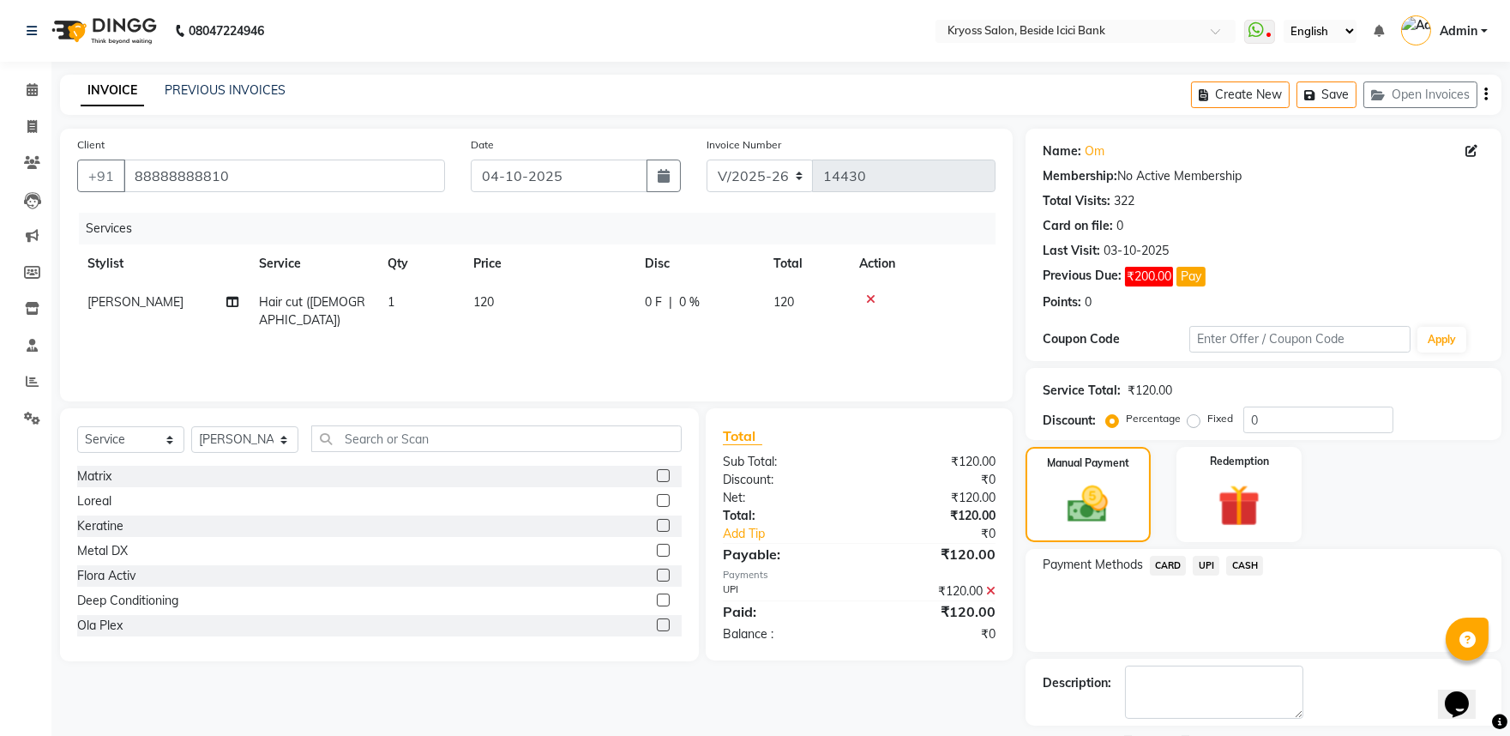
scroll to position [117, 0]
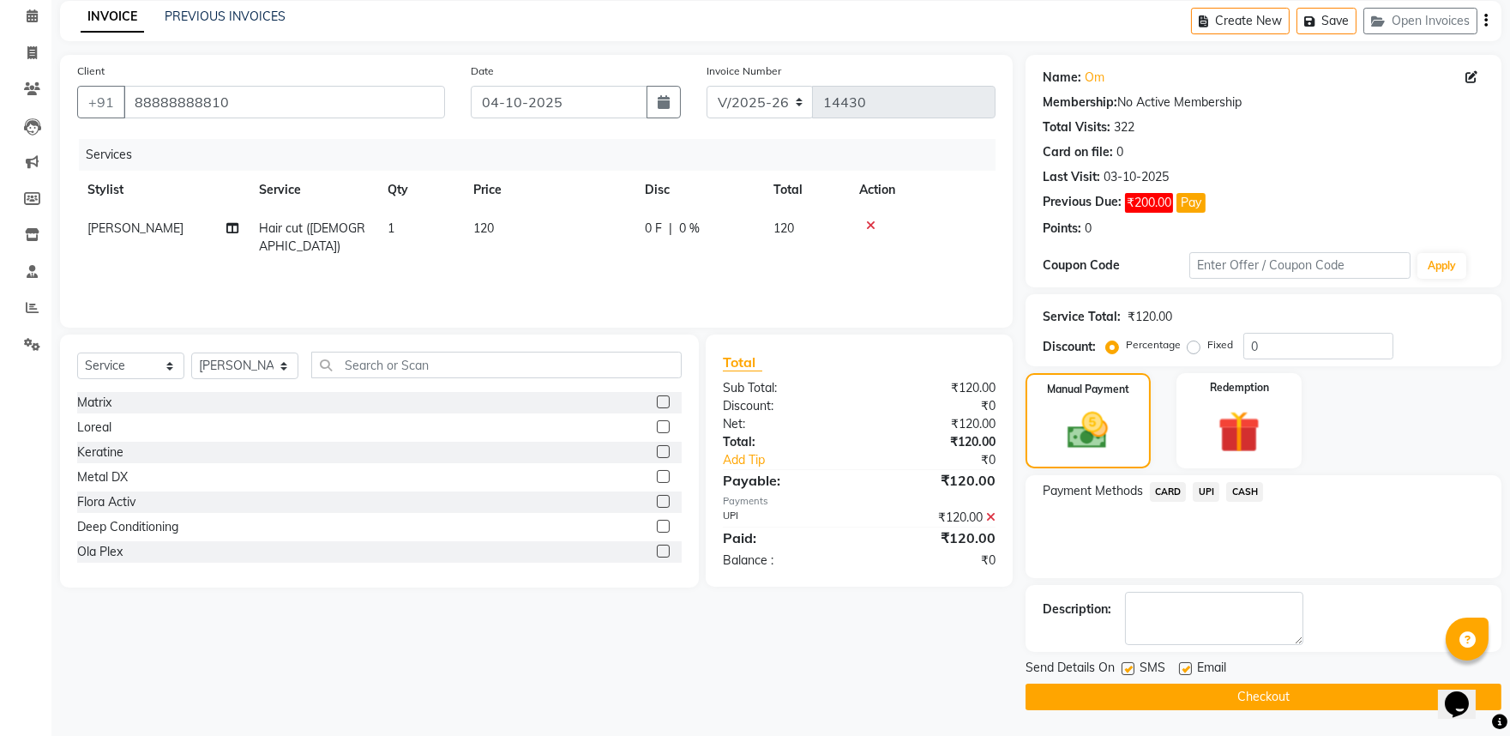
click at [1319, 692] on button "Checkout" at bounding box center [1264, 696] width 476 height 27
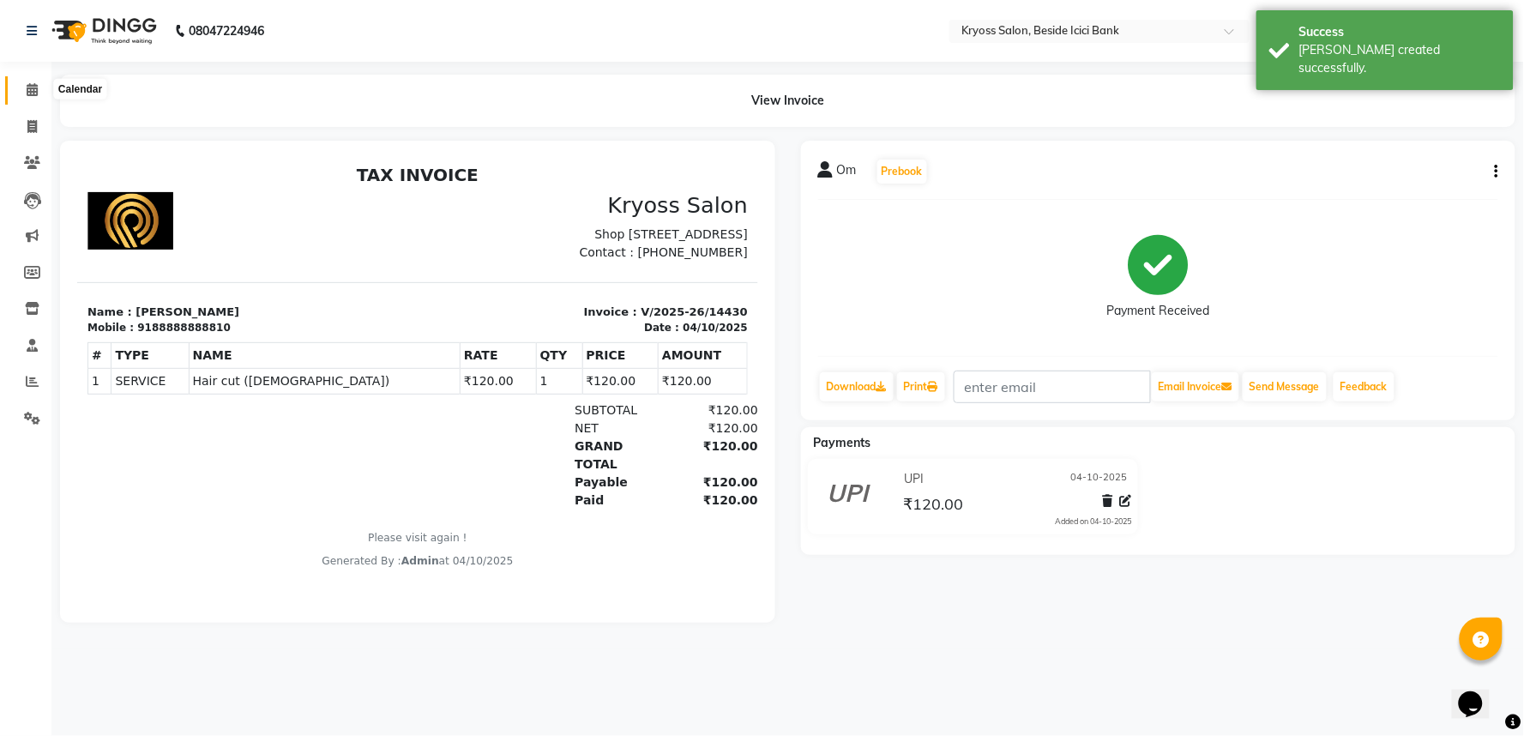
click at [27, 95] on icon at bounding box center [32, 89] width 11 height 13
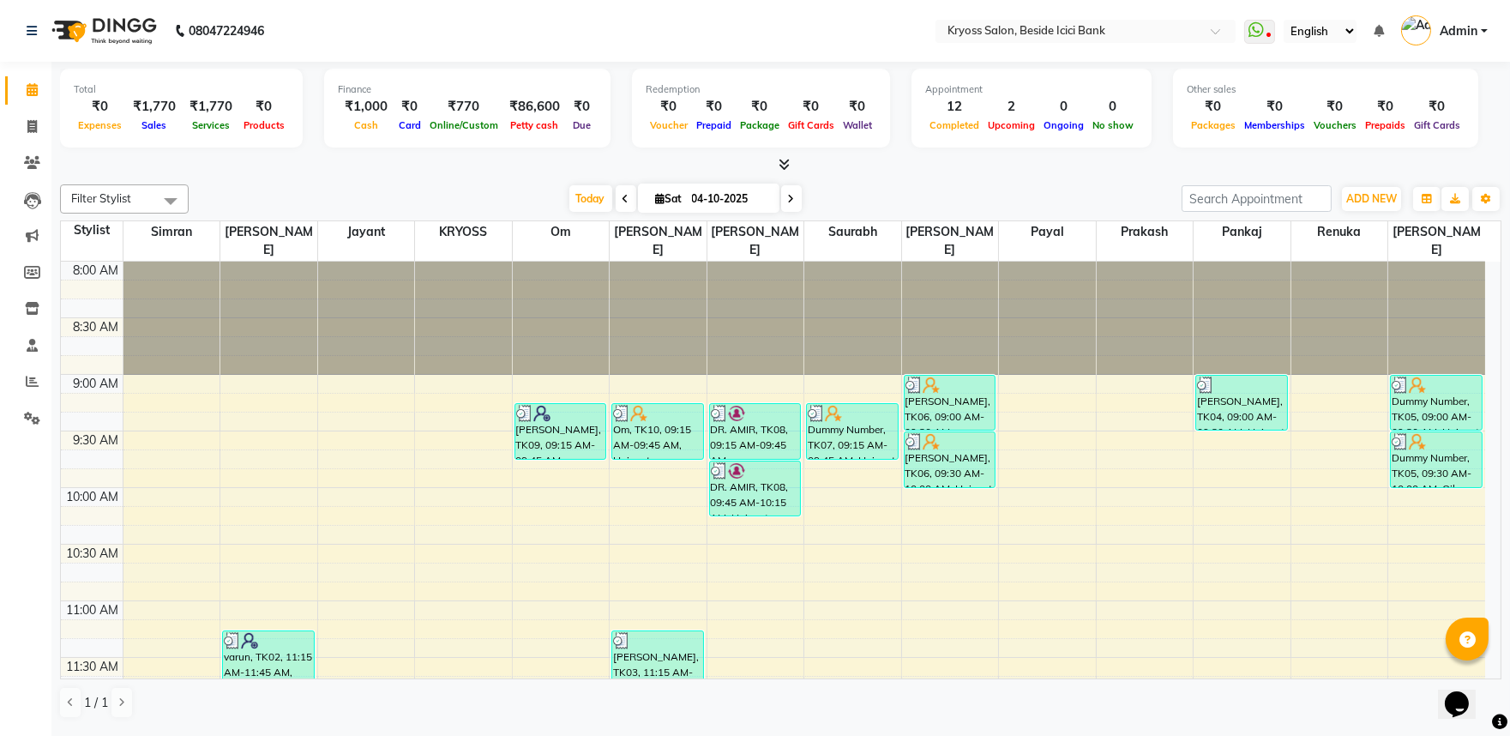
click at [623, 204] on icon at bounding box center [626, 199] width 7 height 10
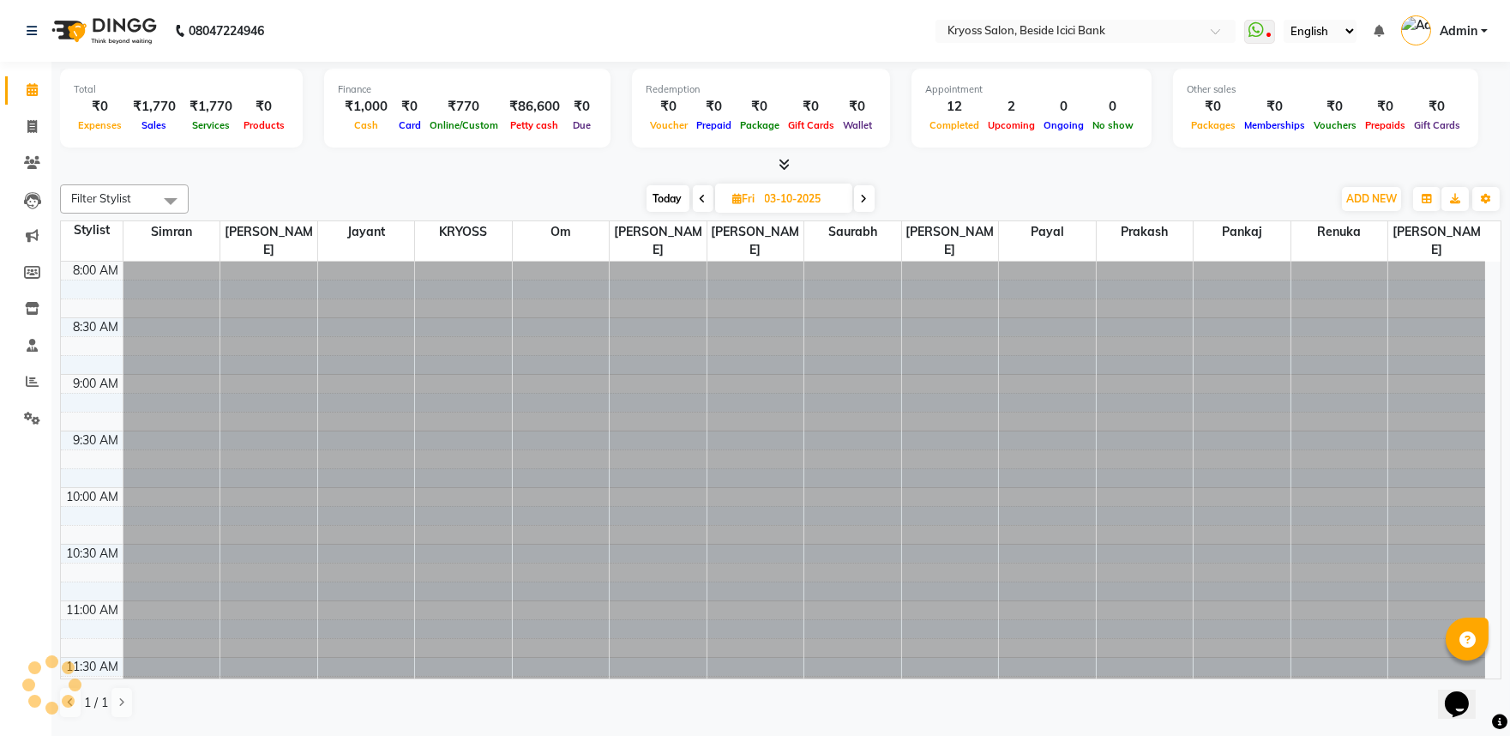
scroll to position [455, 0]
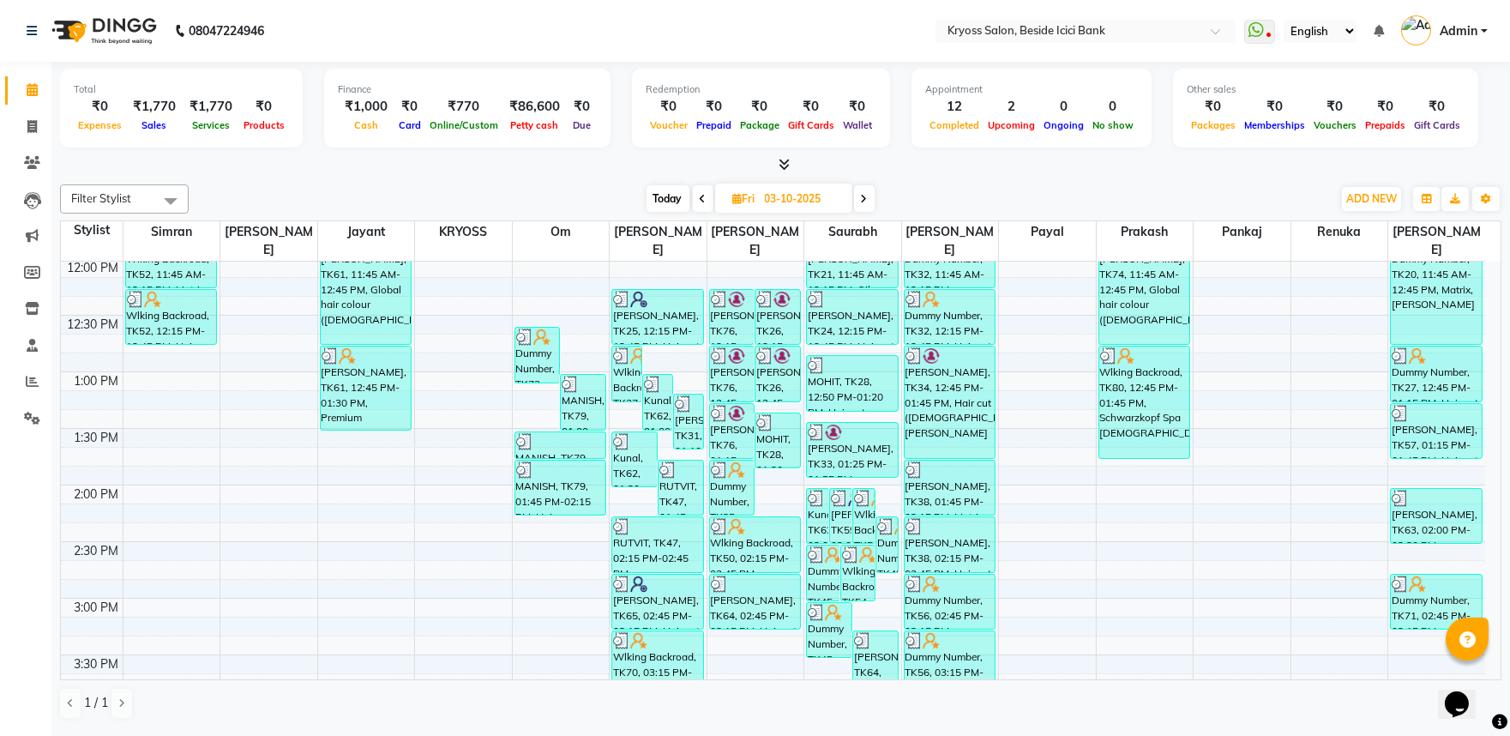
click at [700, 204] on icon at bounding box center [703, 199] width 7 height 10
type input "02-10-2025"
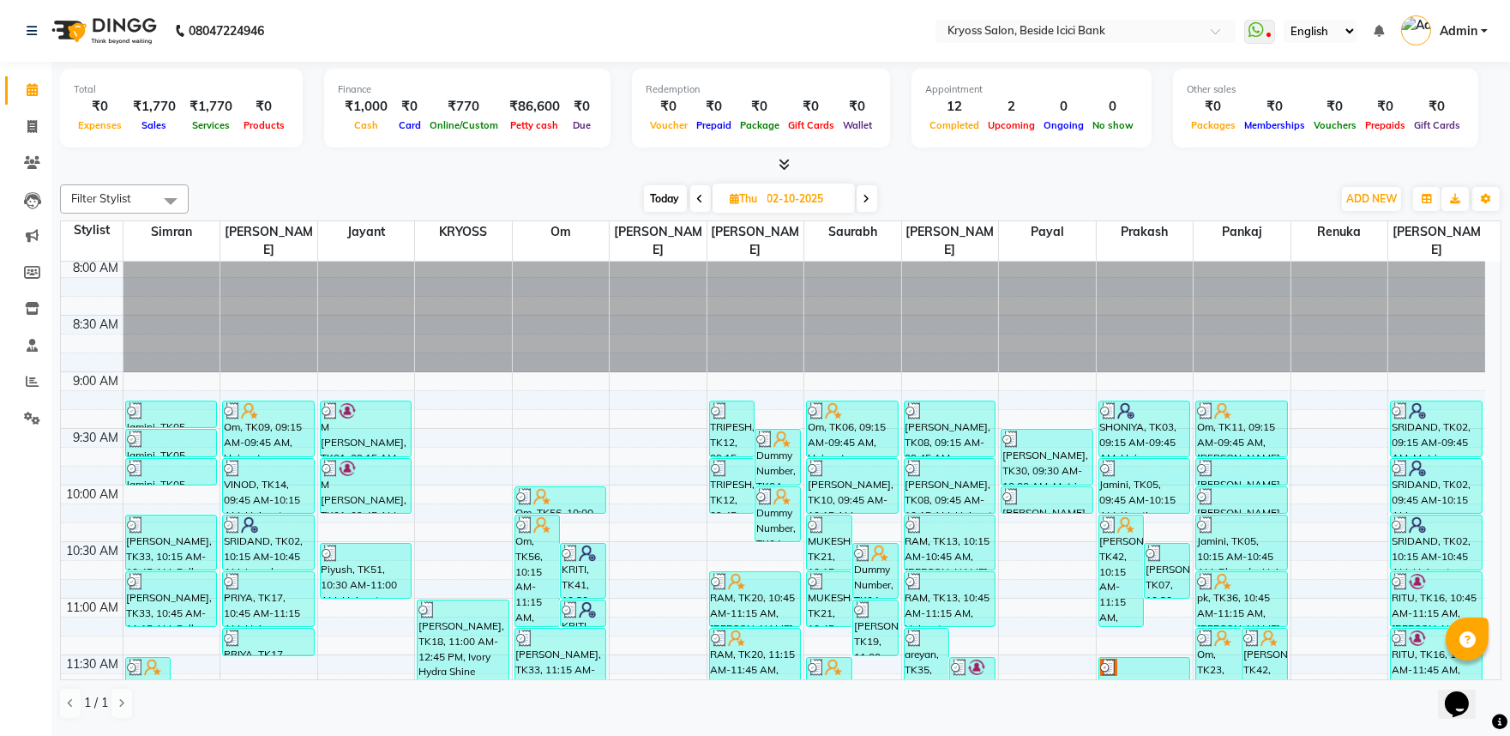
scroll to position [0, 0]
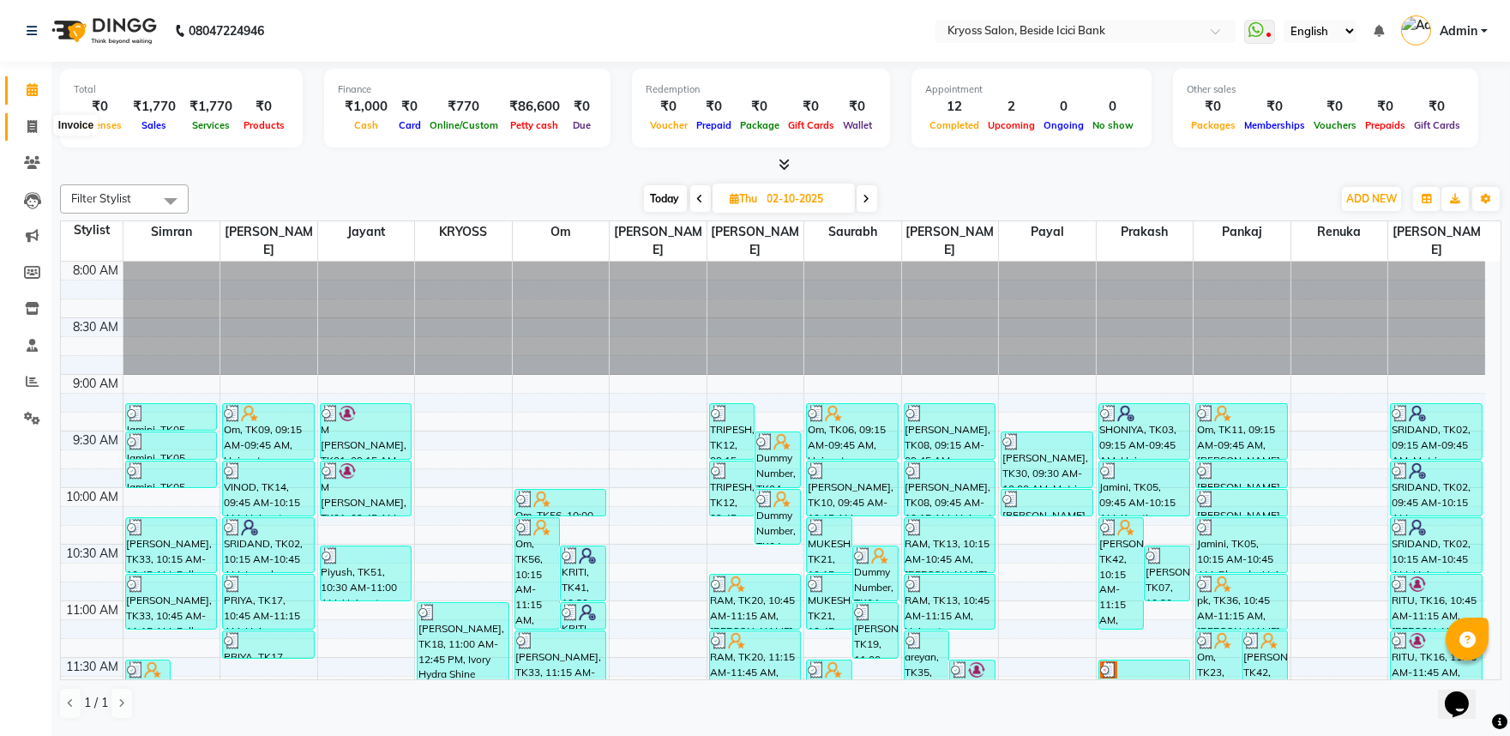
click at [30, 122] on icon at bounding box center [31, 126] width 9 height 13
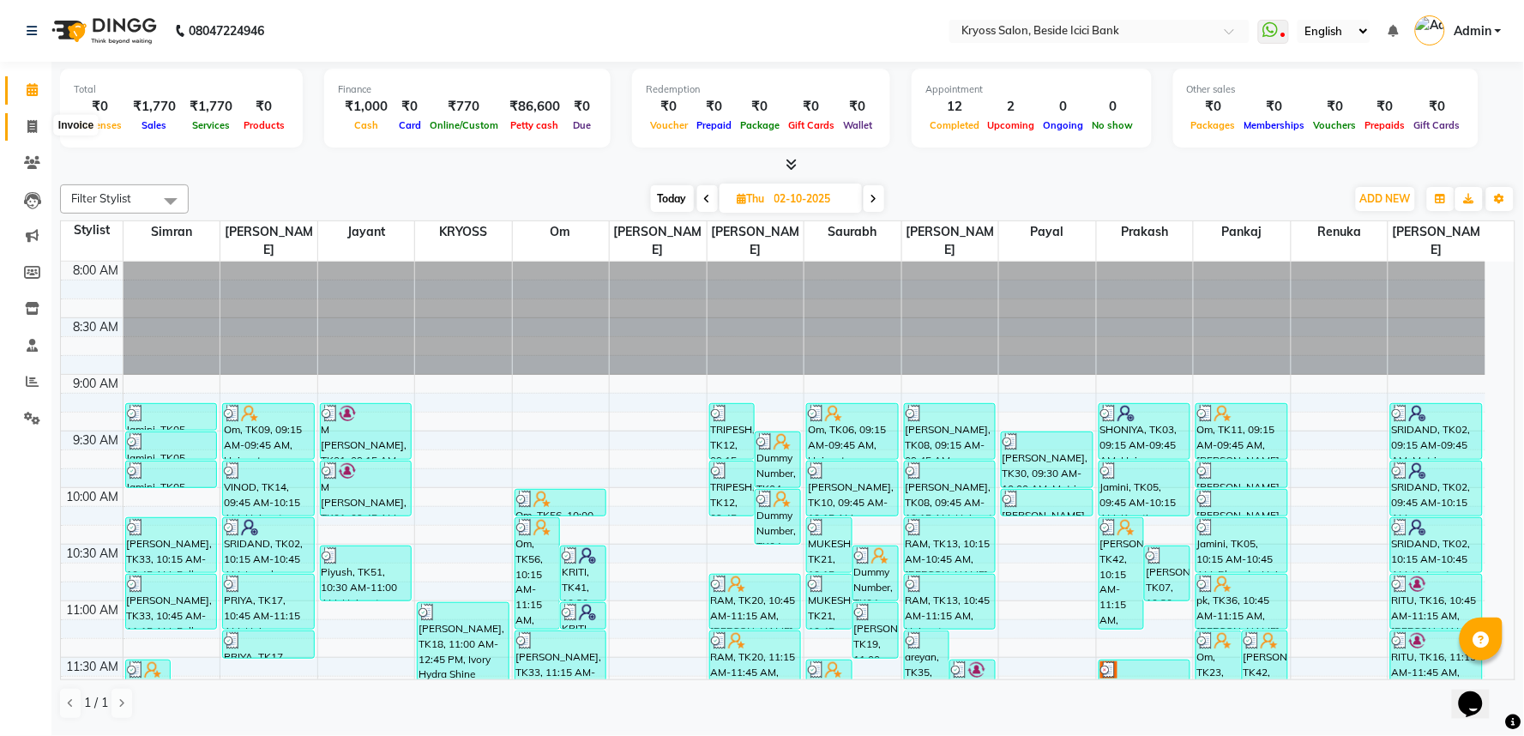
select select "5439"
select select "service"
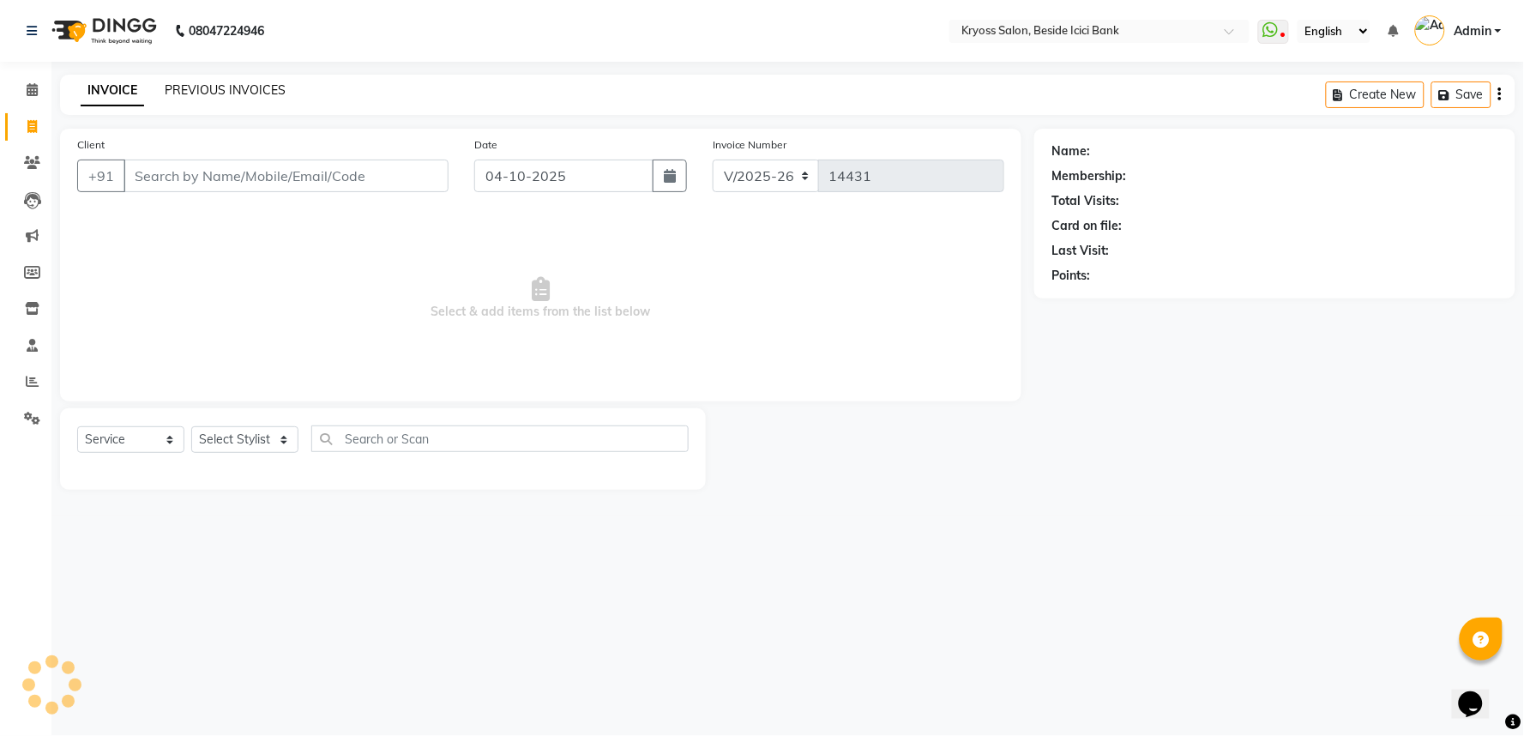
click at [230, 93] on link "PREVIOUS INVOICES" at bounding box center [225, 89] width 121 height 15
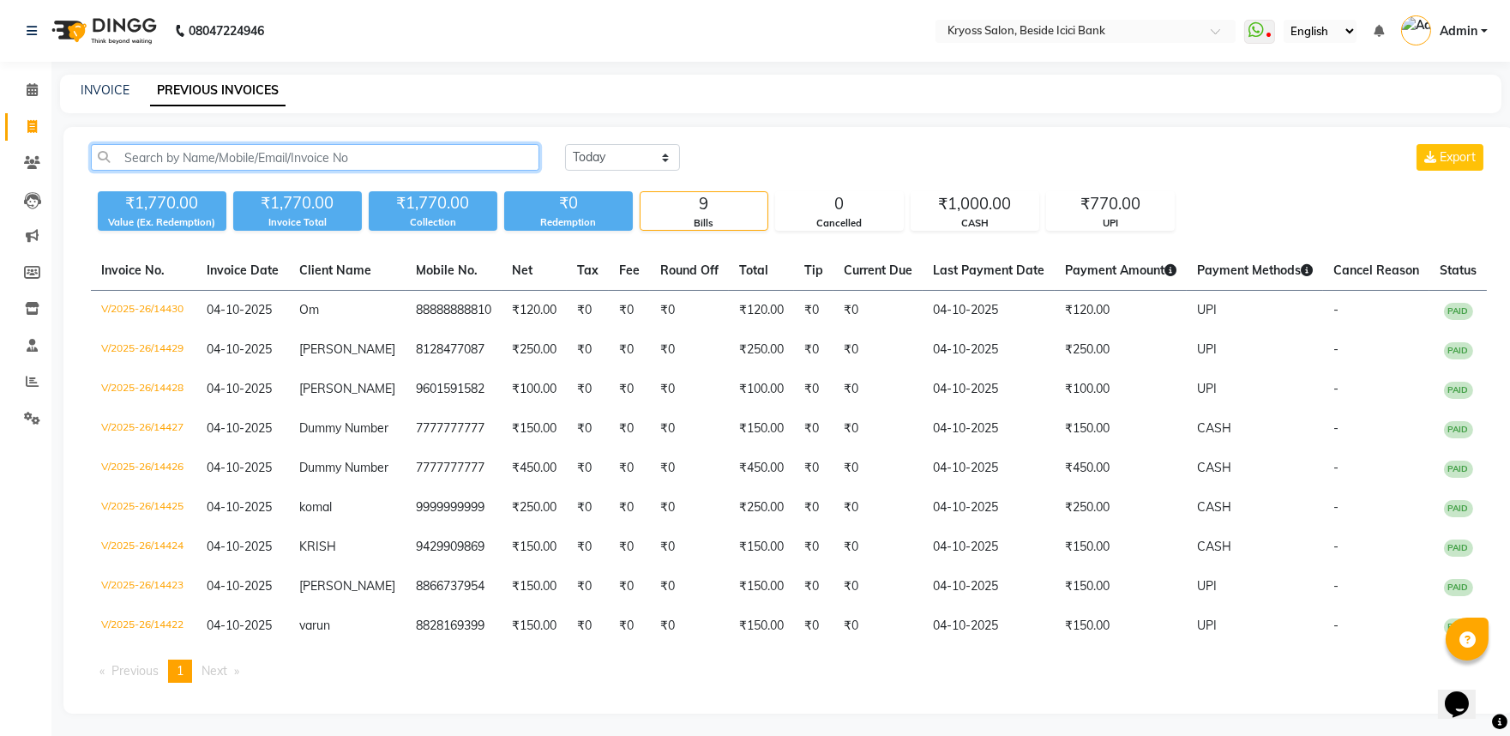
click at [241, 166] on input "text" at bounding box center [315, 157] width 448 height 27
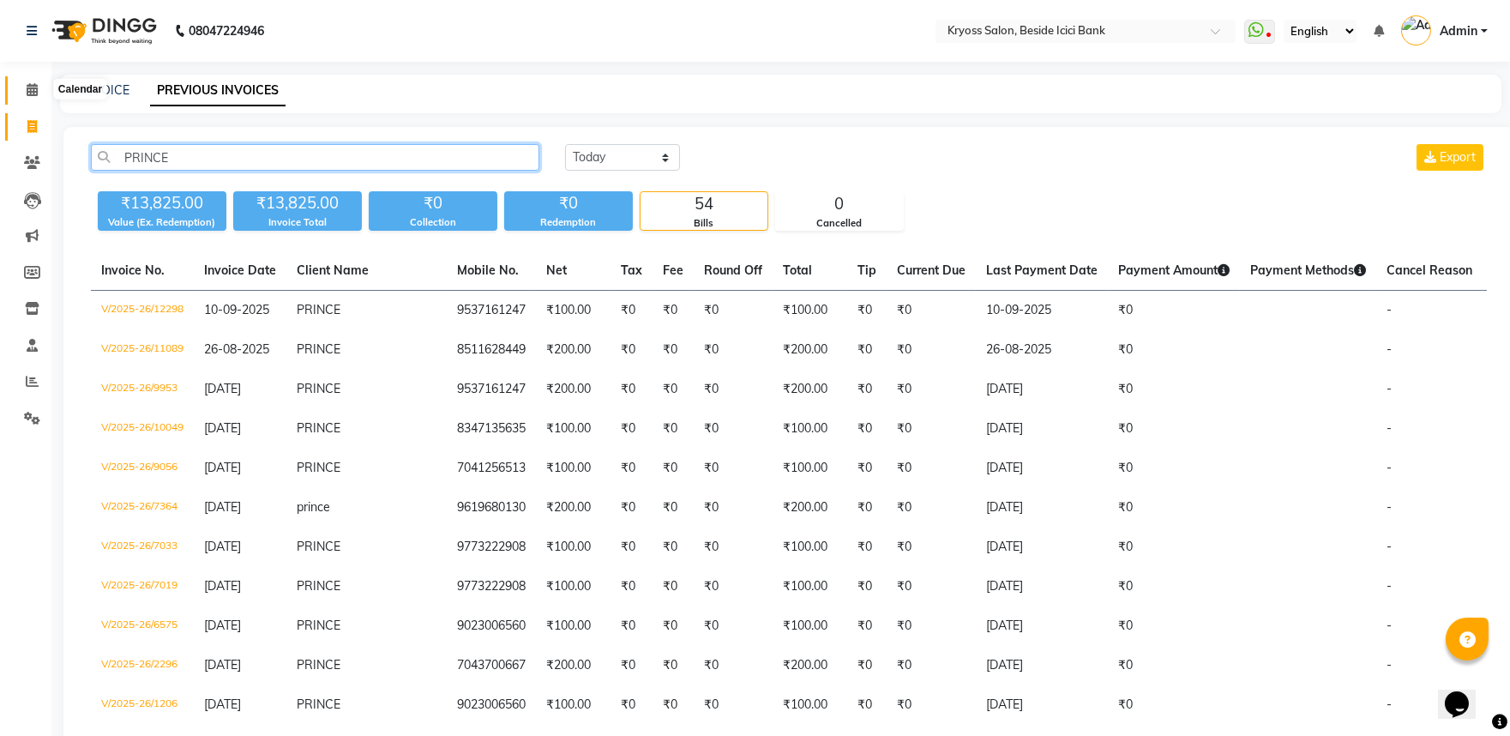
type input "PRINCE"
click at [29, 82] on span at bounding box center [32, 91] width 30 height 20
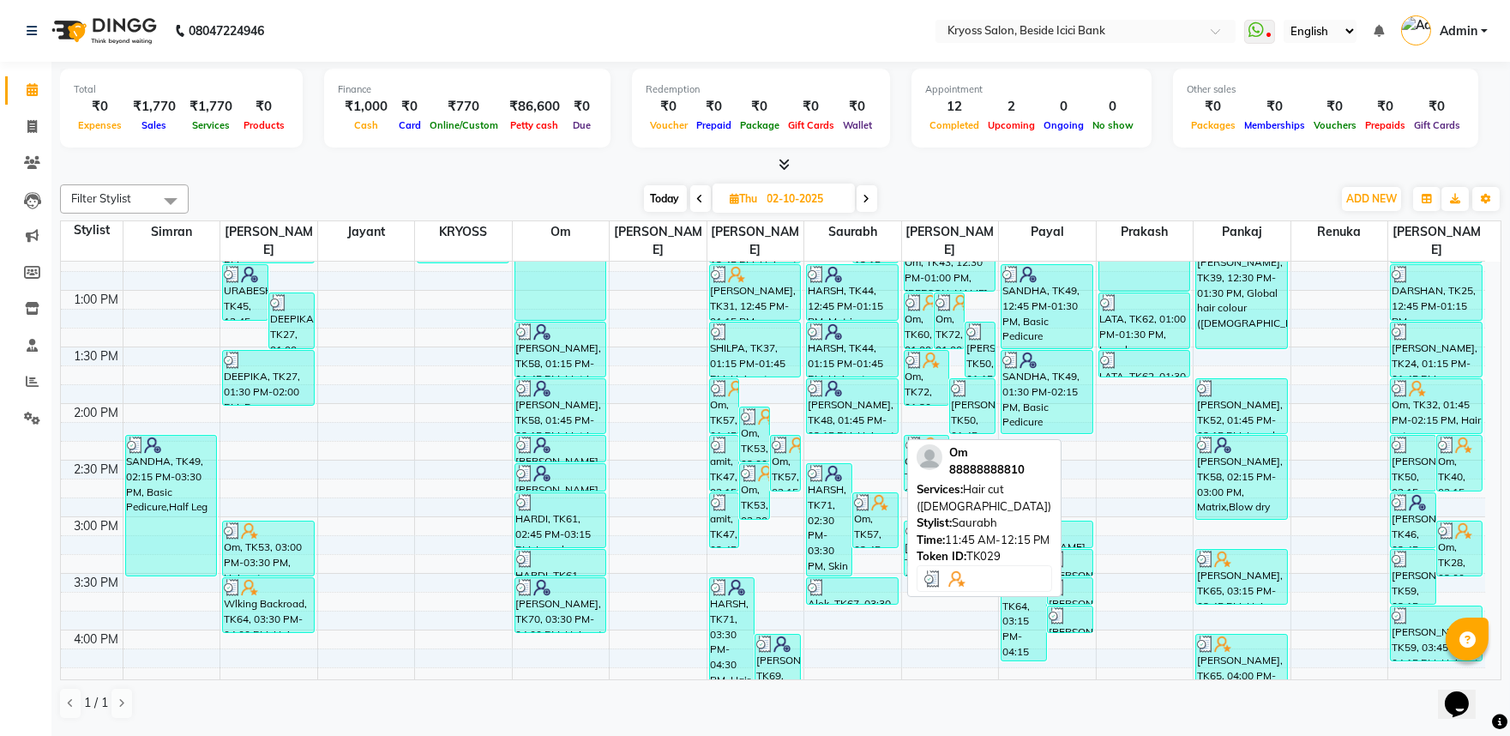
scroll to position [571, 0]
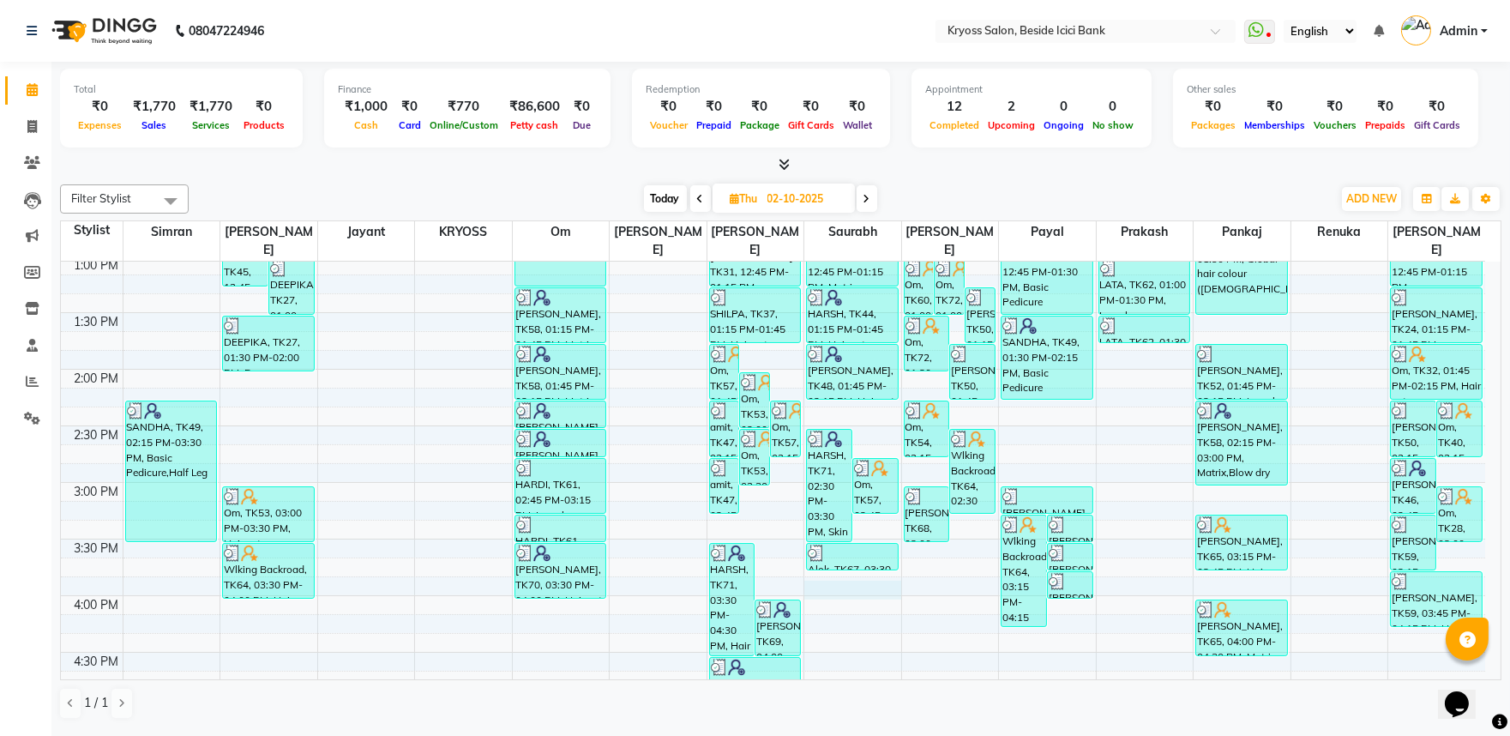
click at [876, 579] on div "8:00 AM 8:30 AM 9:00 AM 9:30 AM 10:00 AM 10:30 AM 11:00 AM 11:30 AM 12:00 PM 12…" at bounding box center [773, 425] width 1424 height 1471
select select "79205"
select select "tentative"
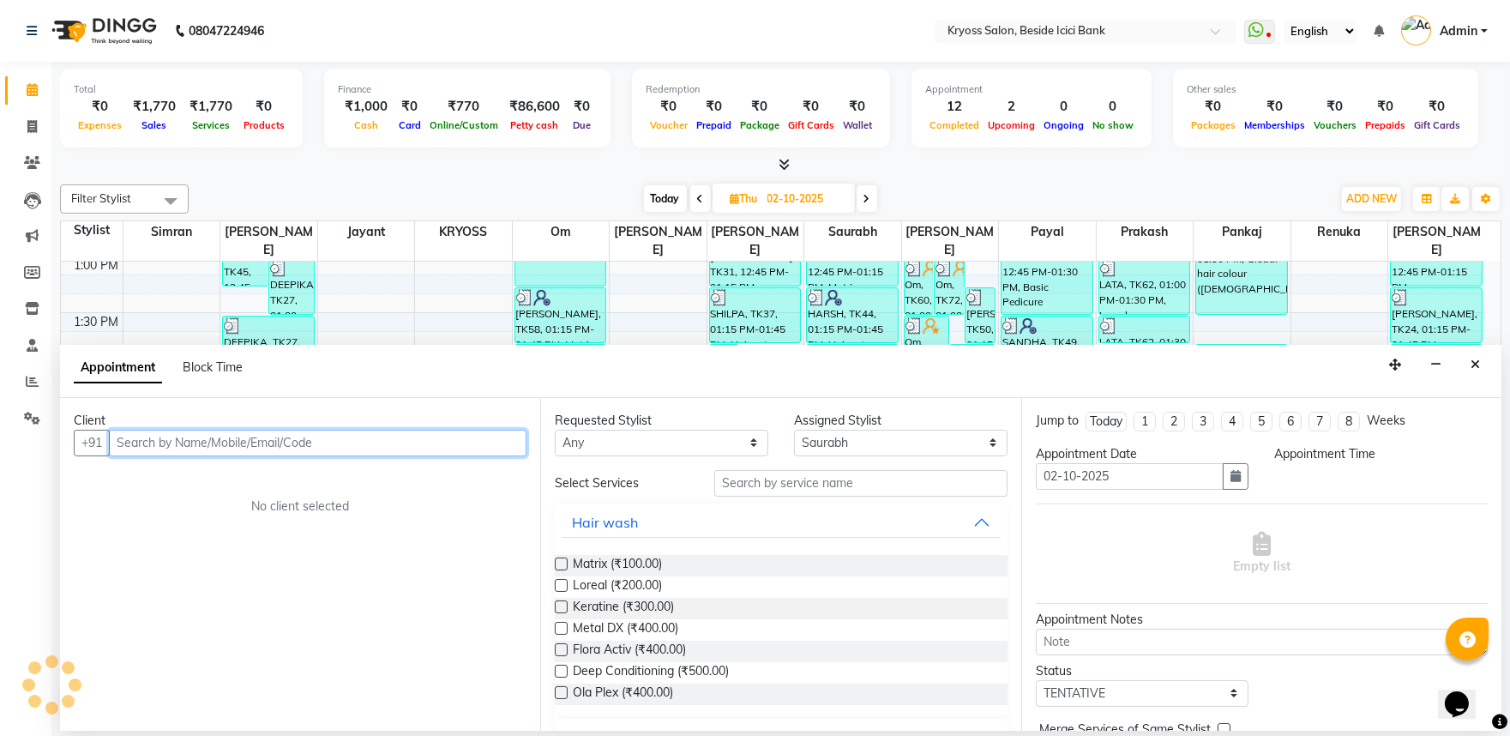
scroll to position [3, 0]
select select "945"
click at [407, 452] on input "text" at bounding box center [318, 443] width 418 height 27
type input "8"
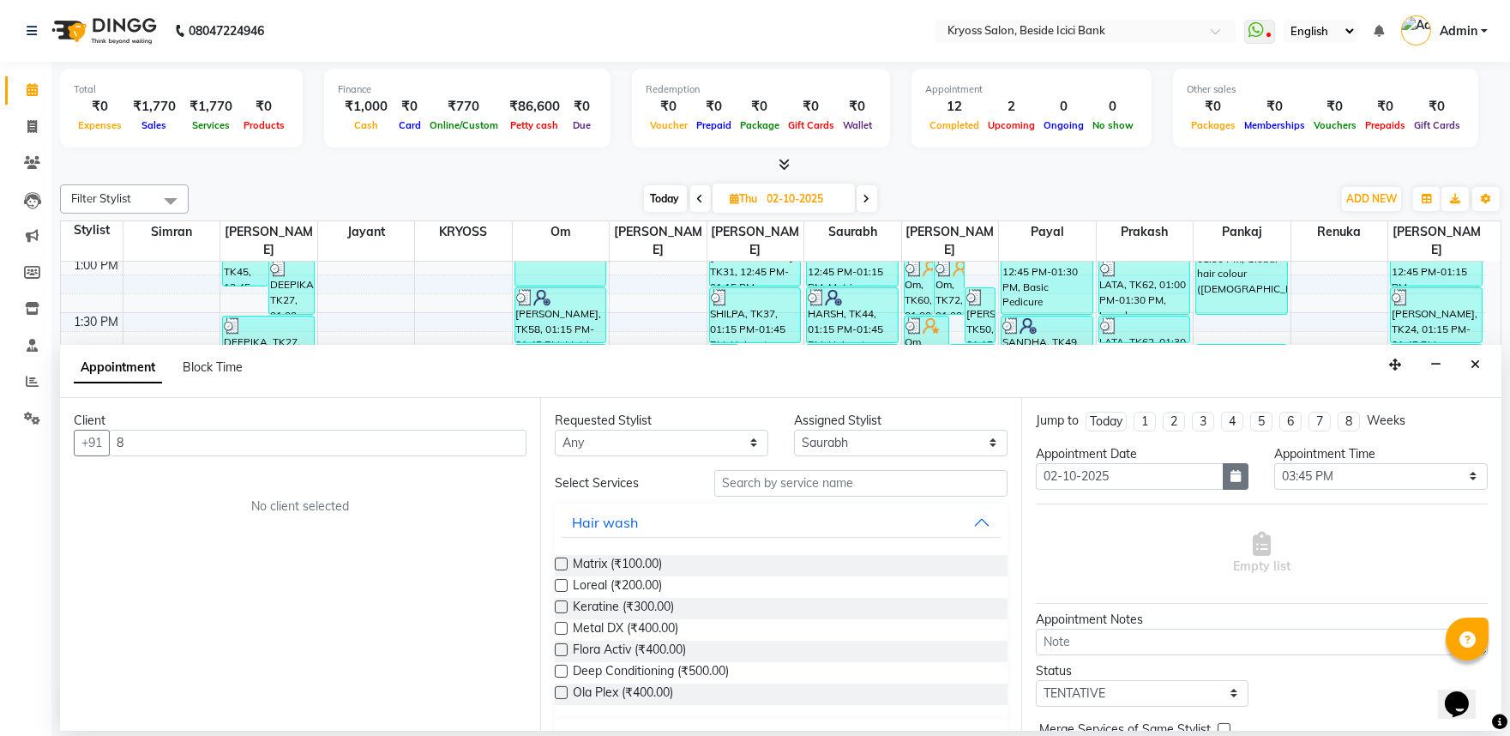
click at [1231, 482] on icon "button" at bounding box center [1236, 476] width 10 height 12
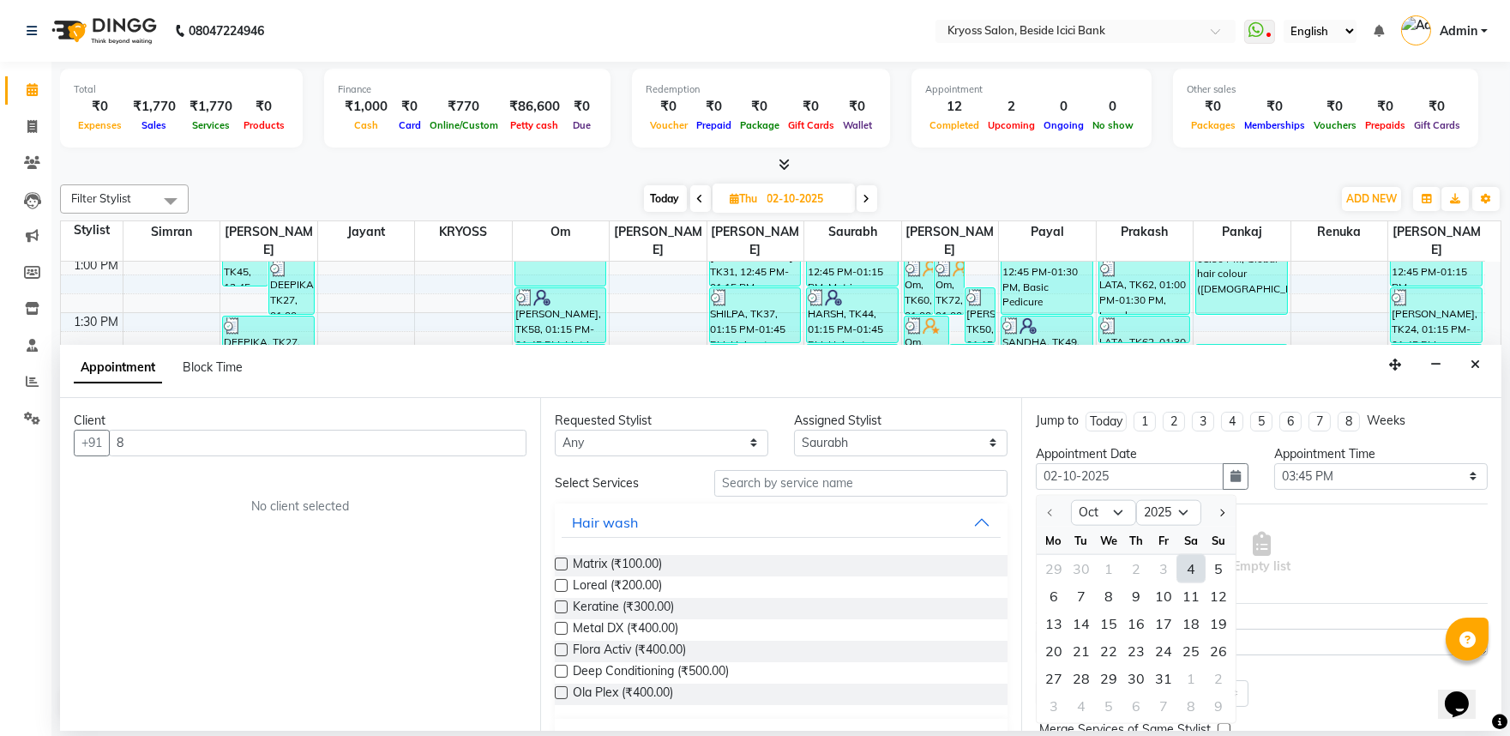
click at [1205, 582] on div "4" at bounding box center [1190, 568] width 27 height 27
type input "04-10-2025"
select select "945"
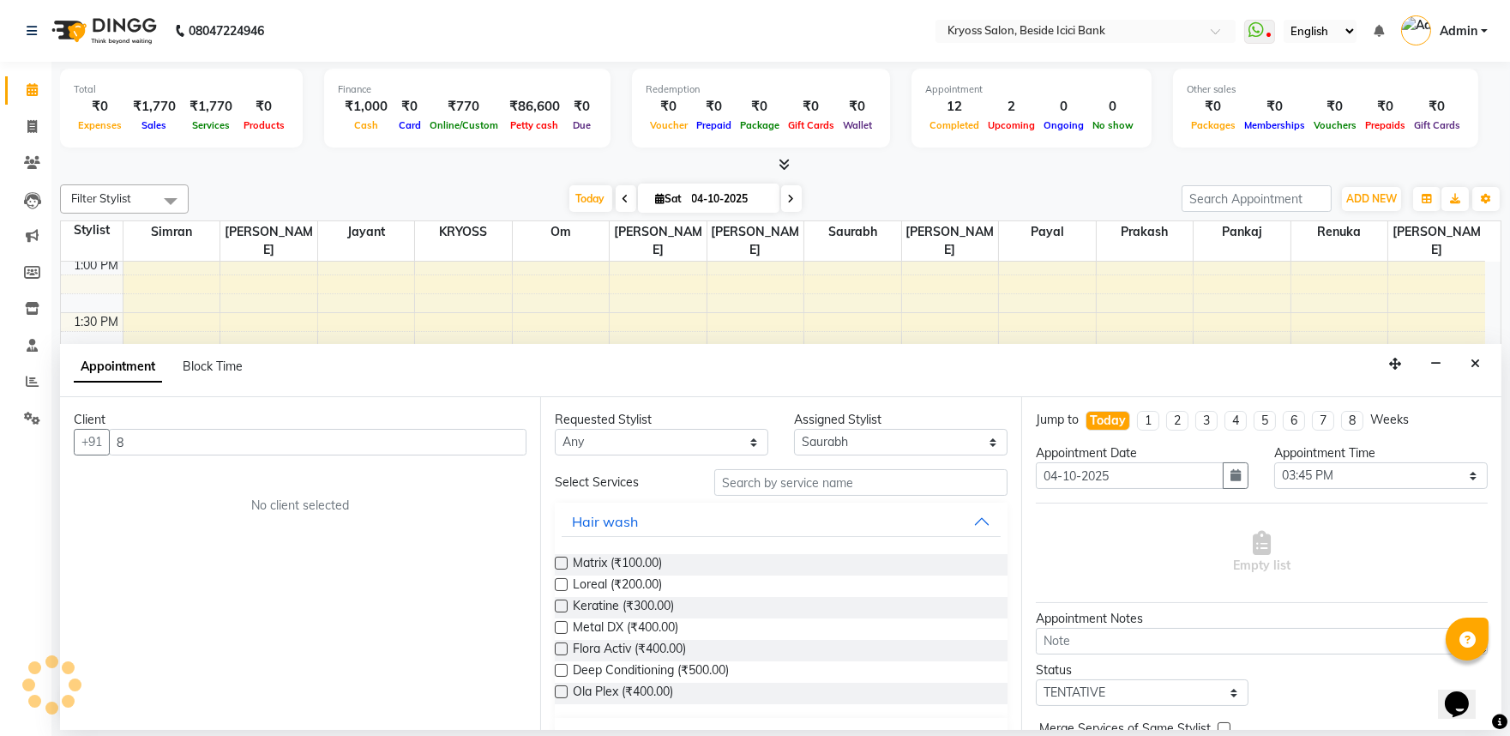
scroll to position [455, 0]
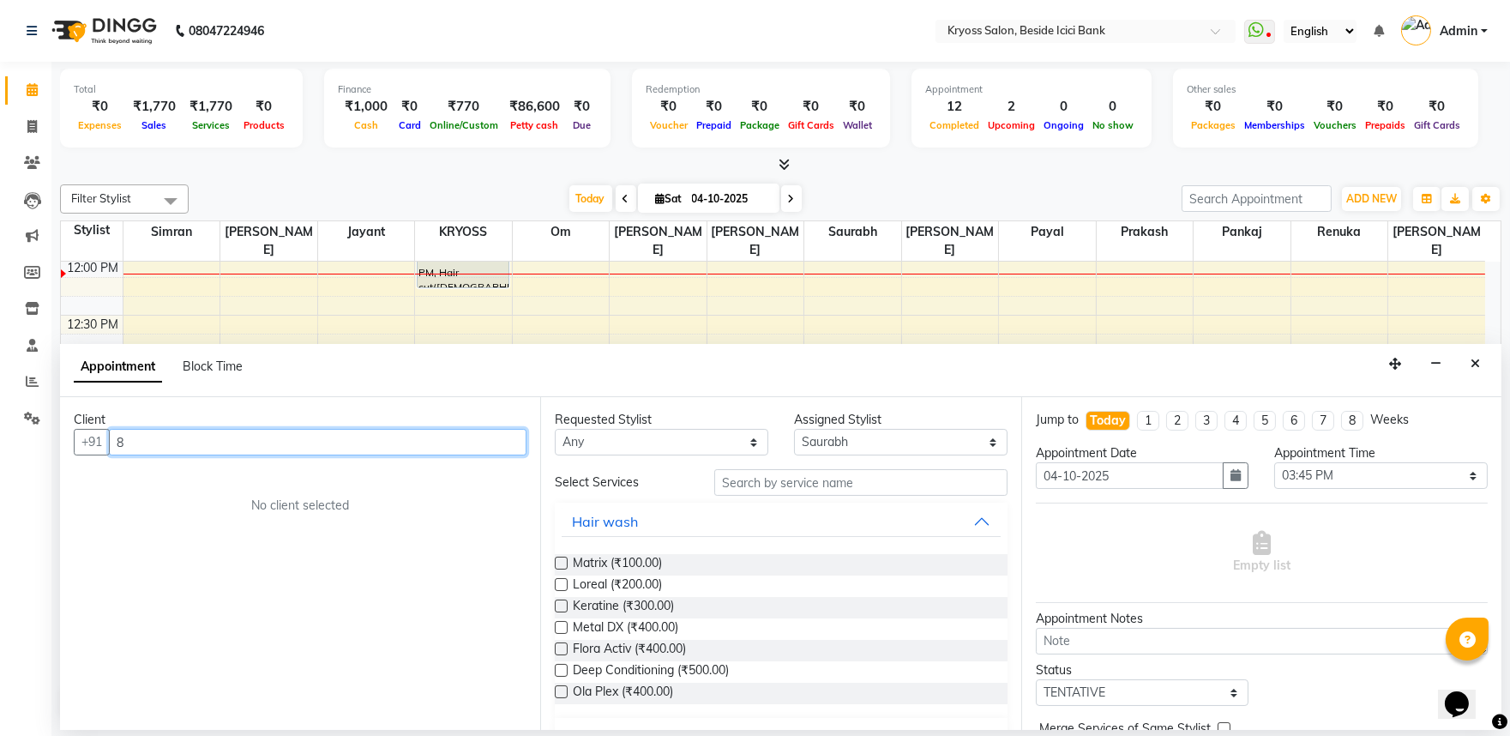
click at [477, 450] on input "8" at bounding box center [318, 442] width 418 height 27
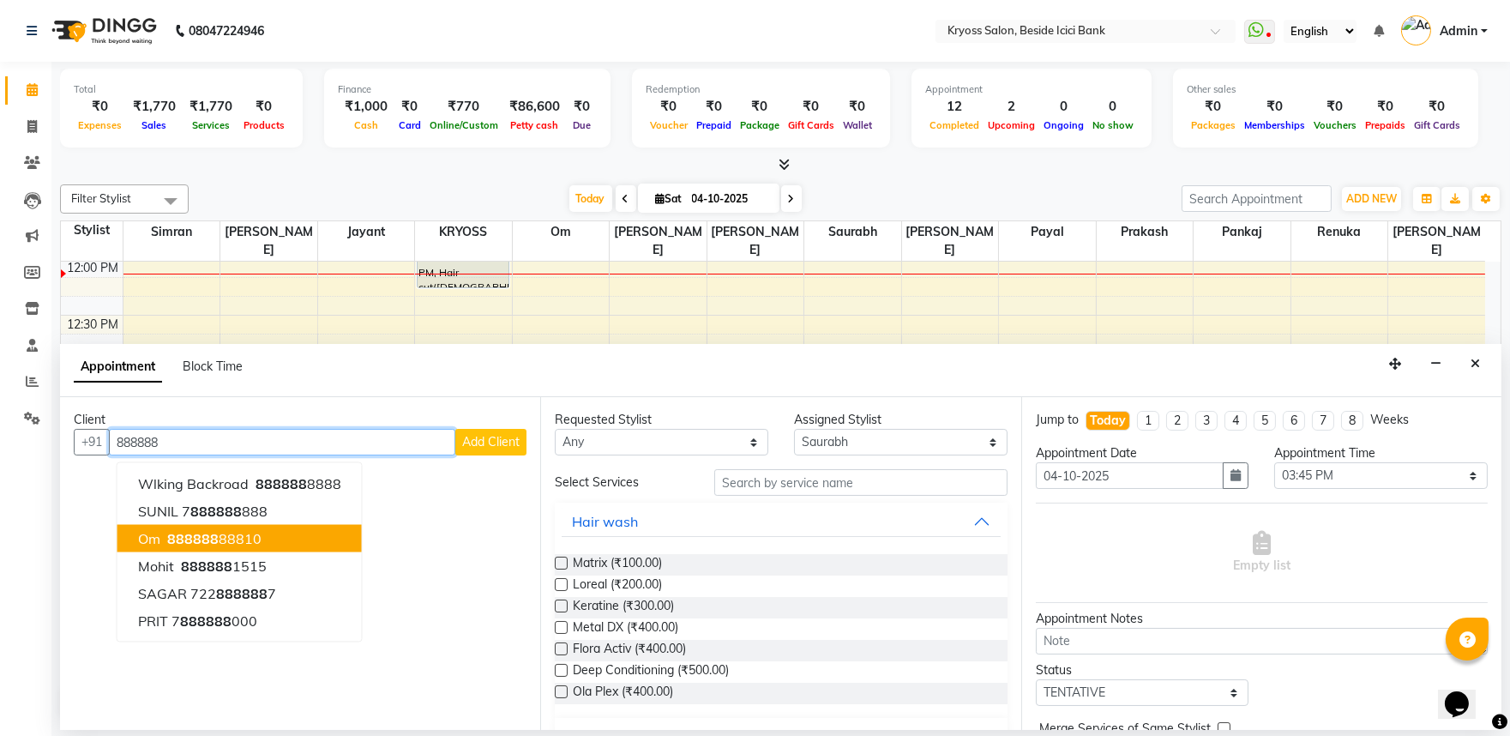
click at [219, 547] on span "888888" at bounding box center [192, 538] width 51 height 17
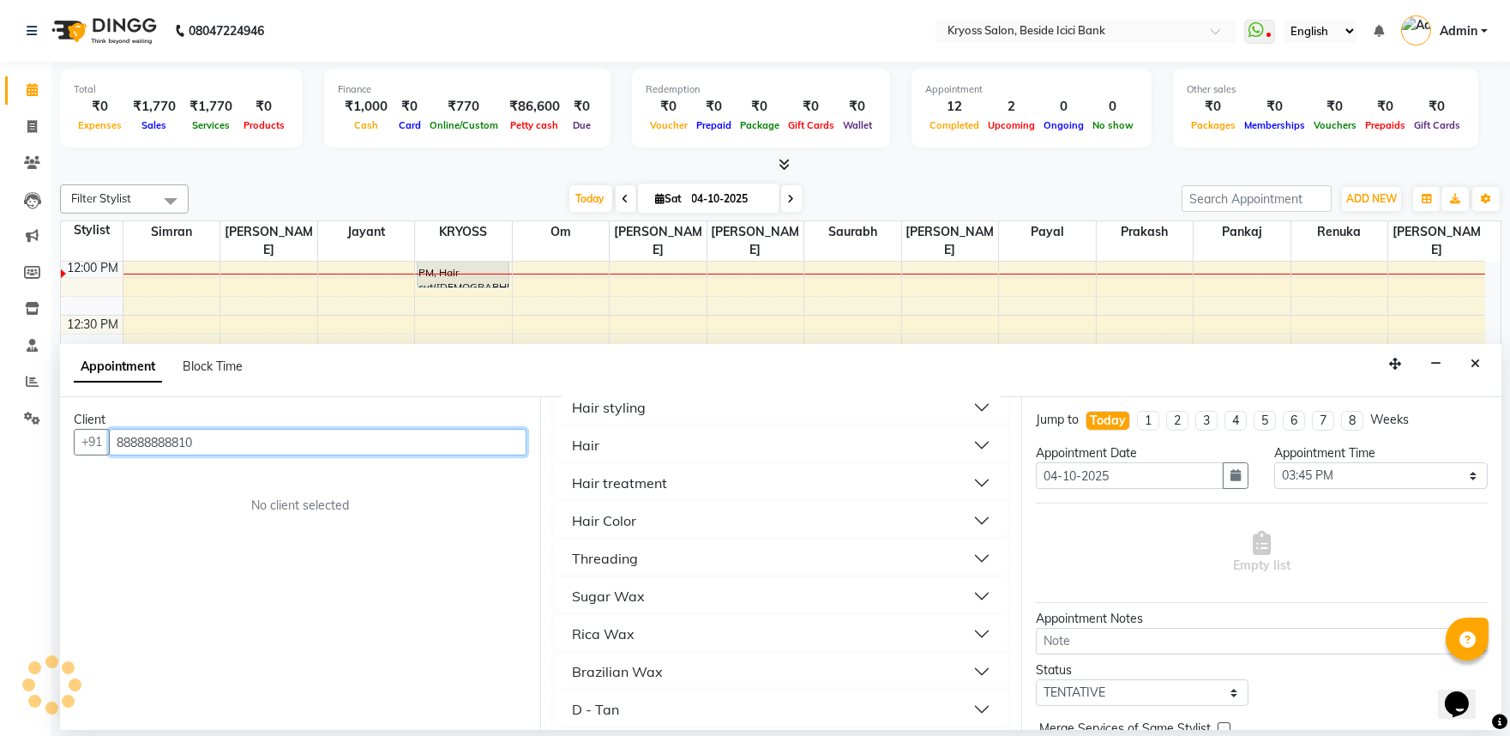
scroll to position [381, 0]
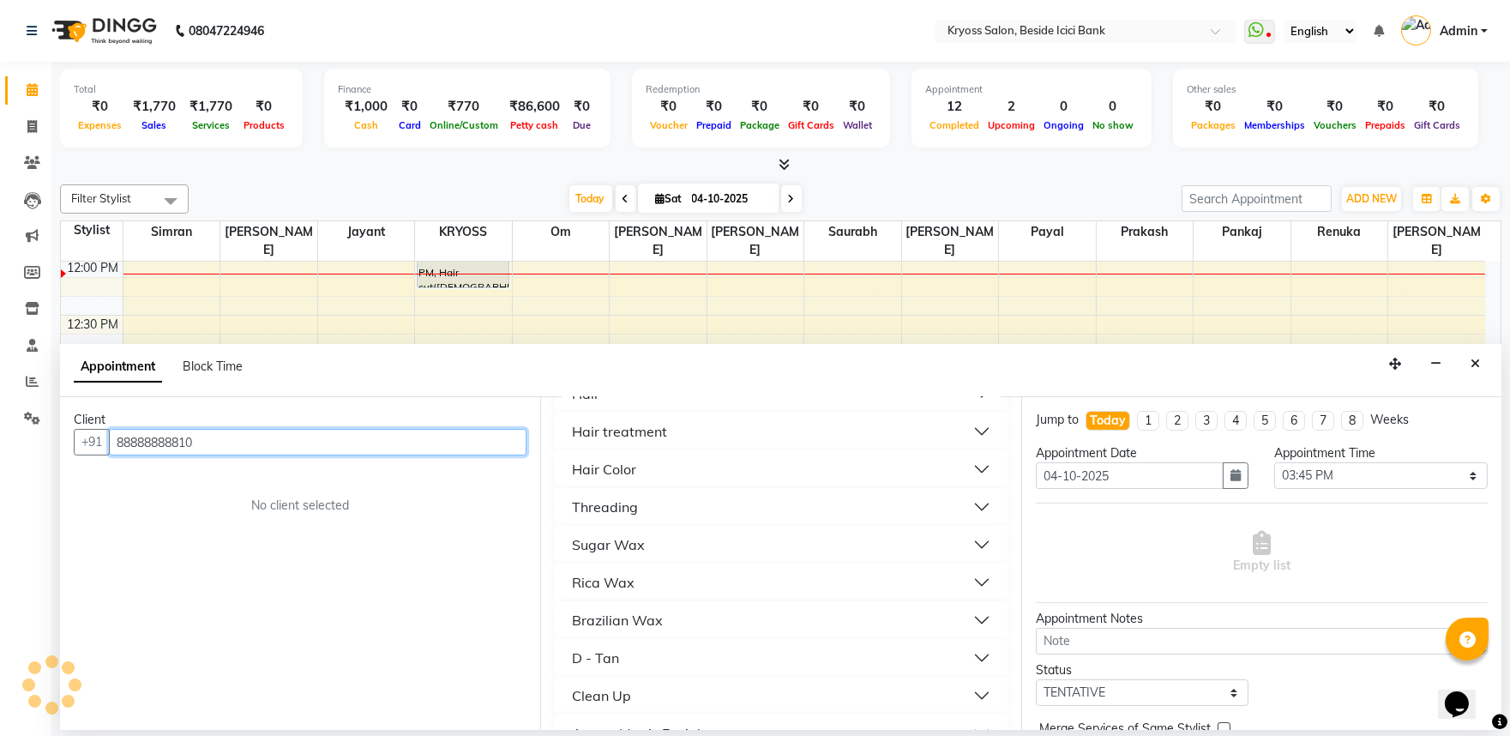
type input "88888888810"
click at [592, 404] on div "Hair" at bounding box center [585, 393] width 27 height 21
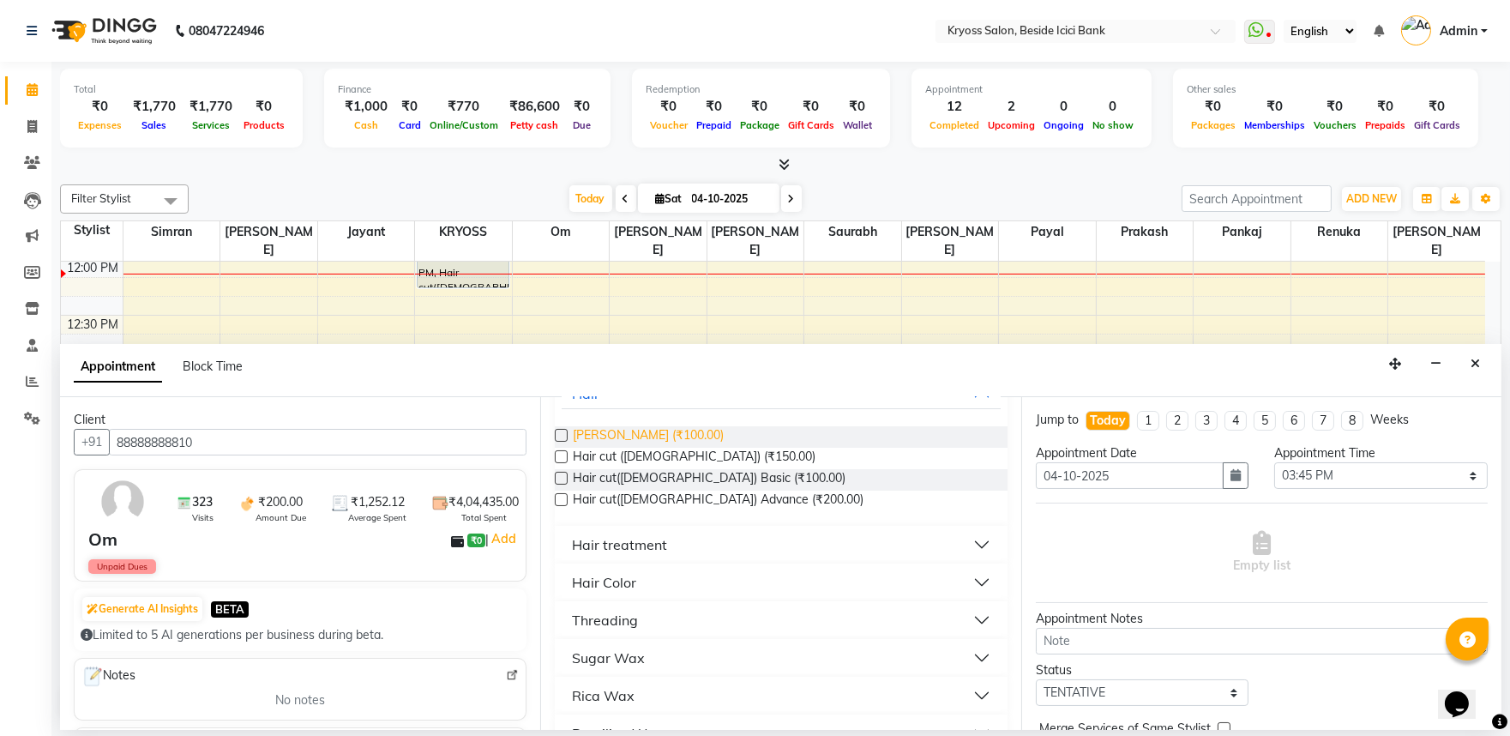
click at [641, 448] on span "Beard (₹100.00)" at bounding box center [648, 436] width 151 height 21
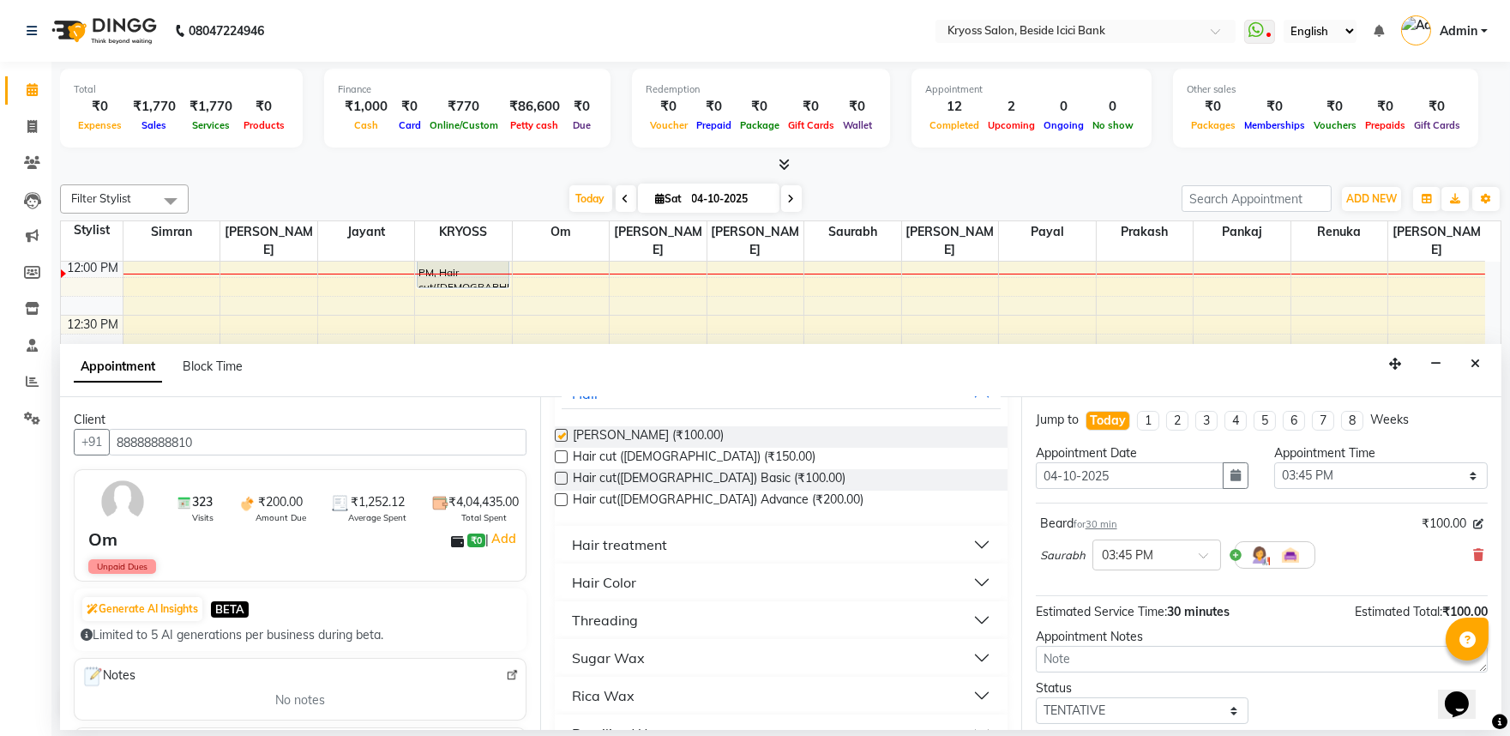
checkbox input "false"
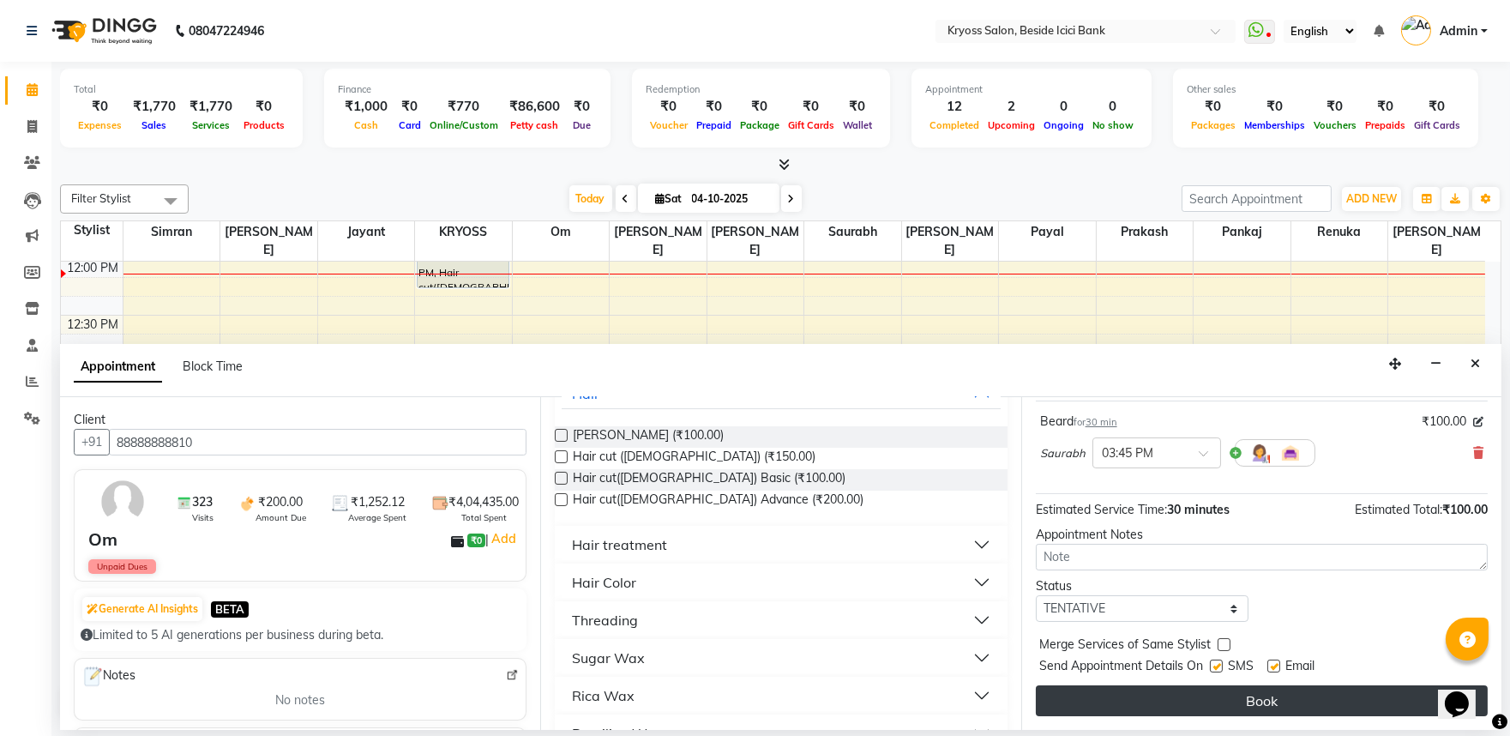
scroll to position [137, 0]
click at [1313, 707] on button "Book" at bounding box center [1262, 700] width 452 height 31
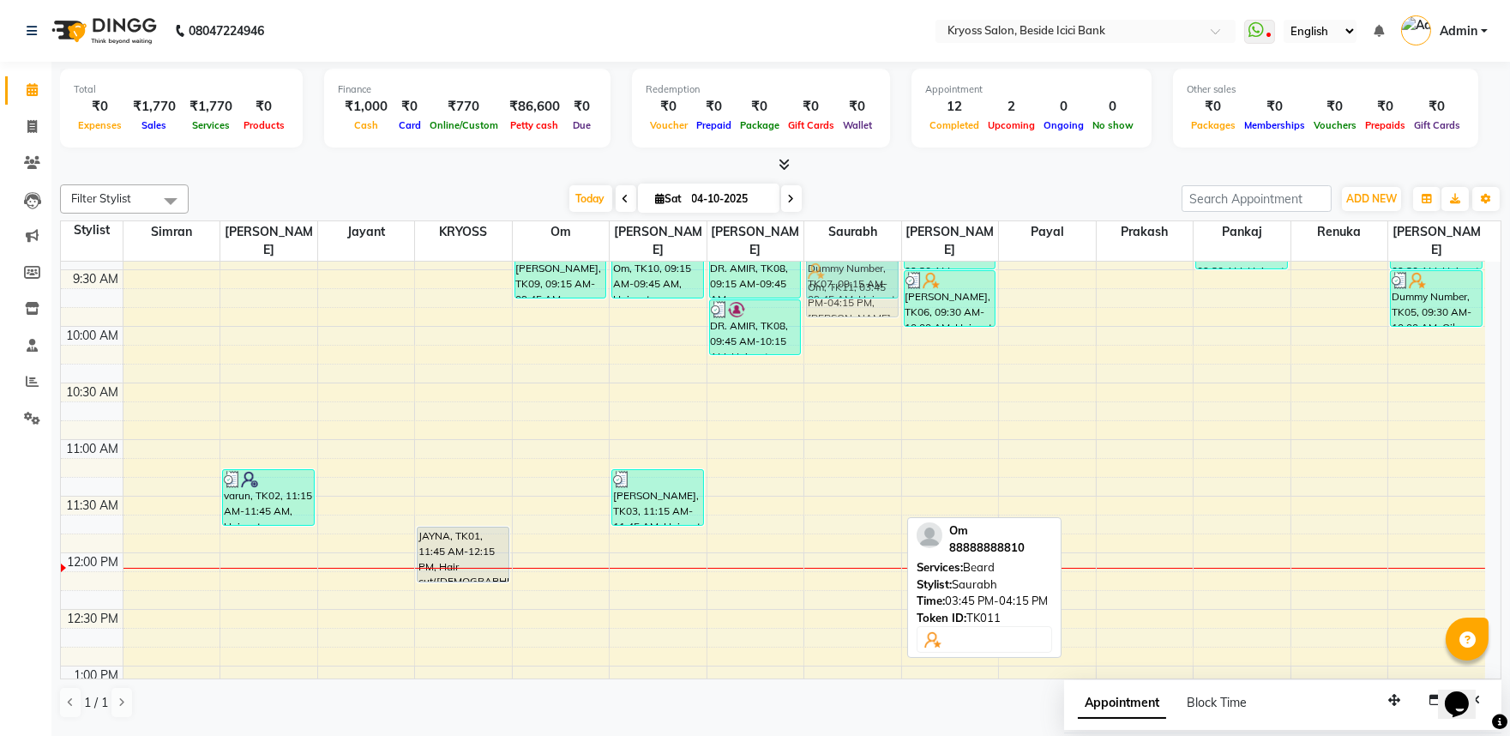
scroll to position [147, 0]
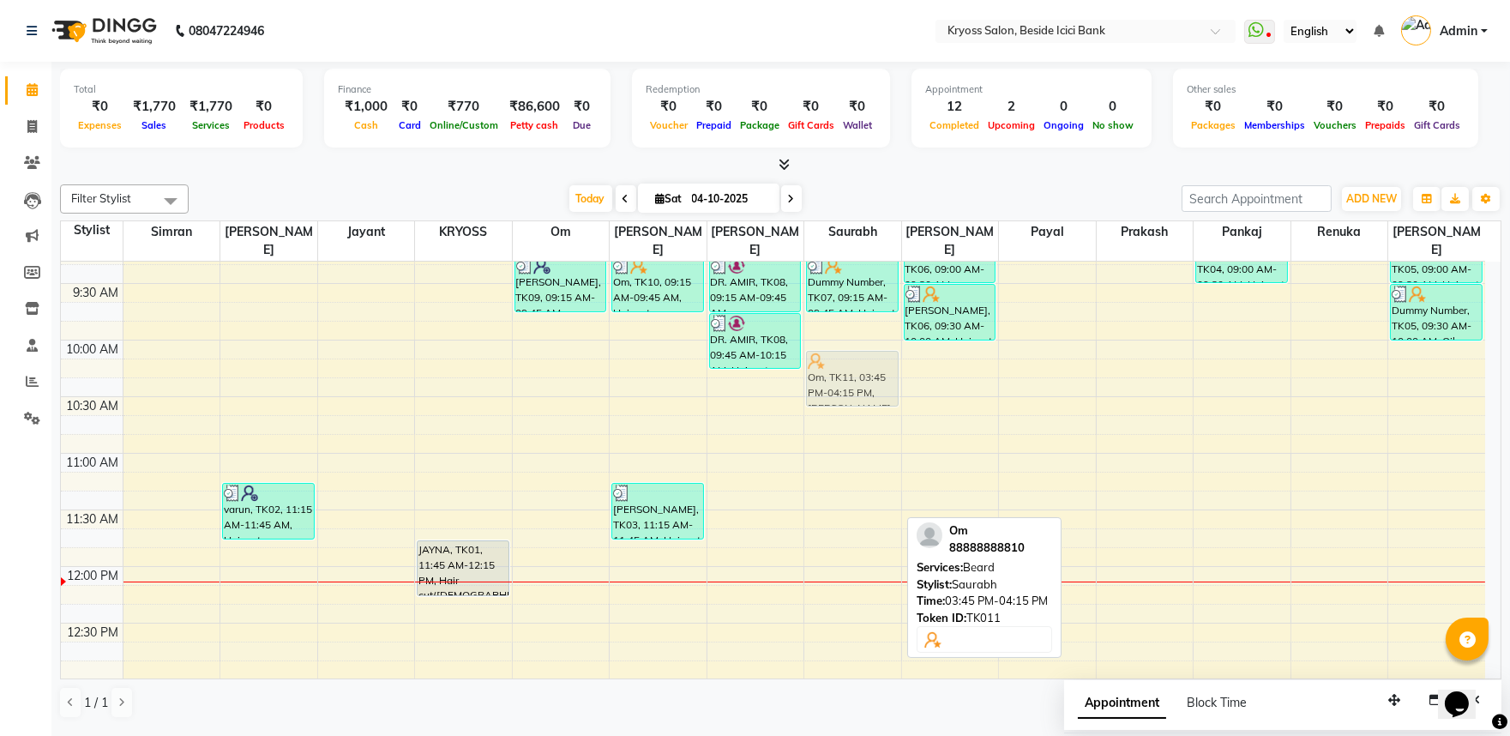
drag, startPoint x: 847, startPoint y: 585, endPoint x: 851, endPoint y: 352, distance: 233.3
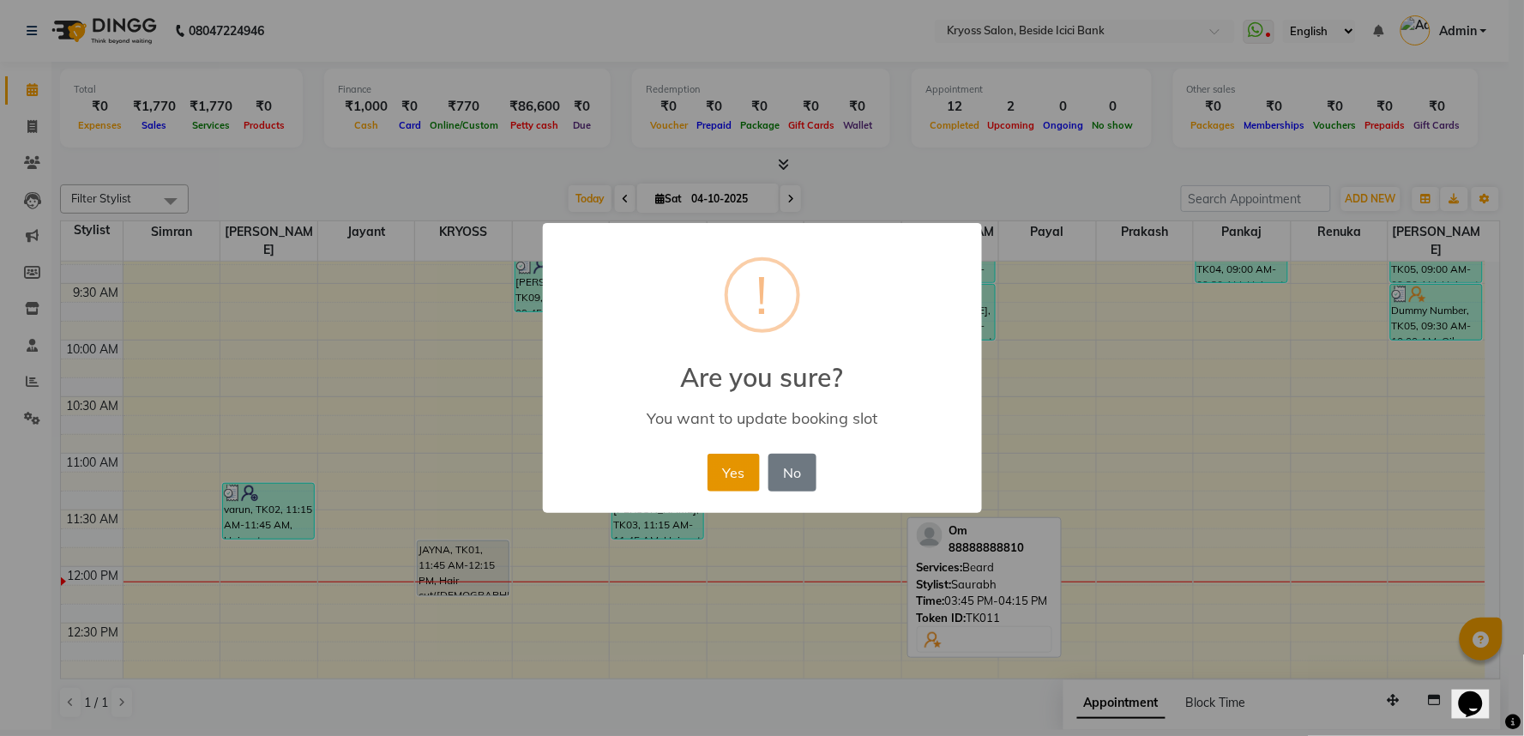
click at [723, 483] on button "Yes" at bounding box center [733, 473] width 52 height 38
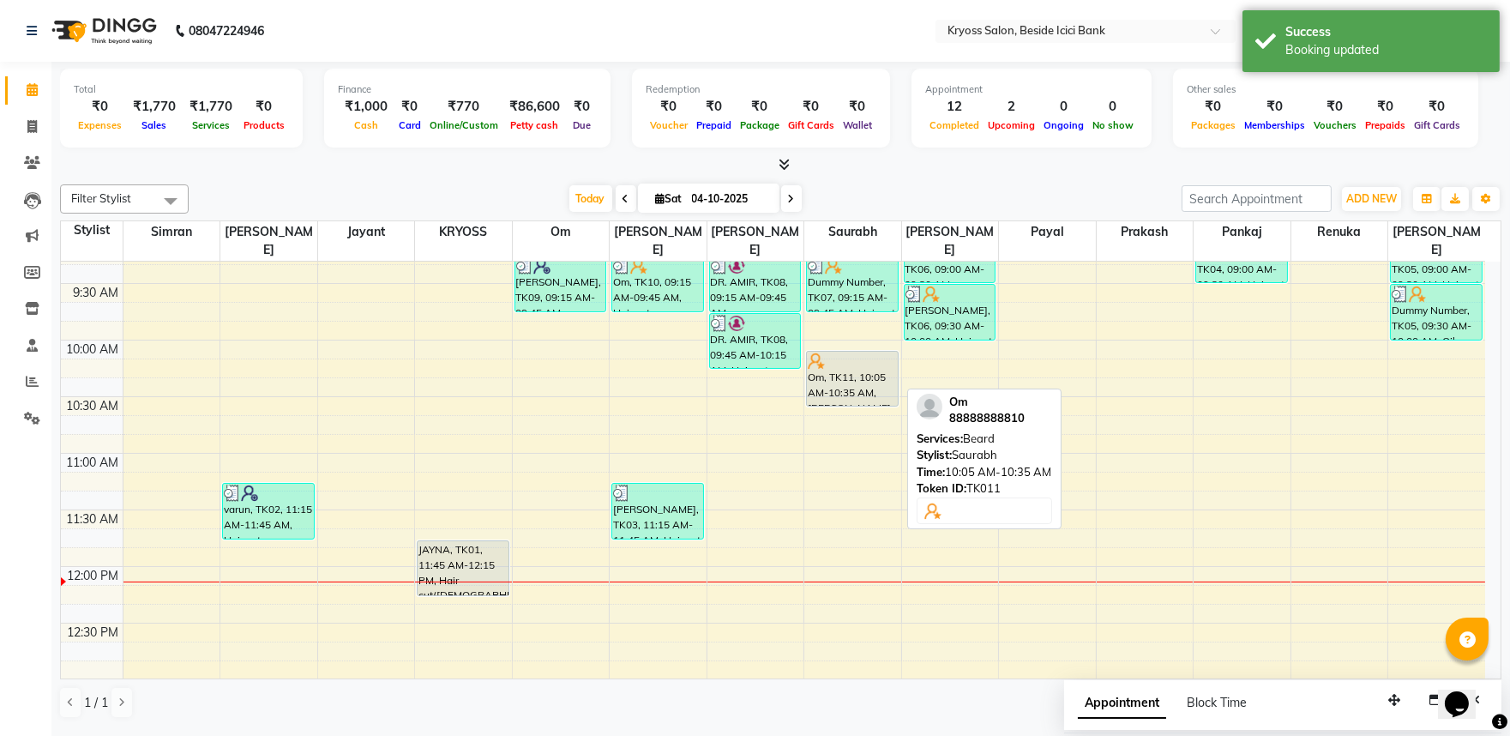
click at [845, 370] on div "Om, TK11, 10:05 AM-10:35 AM, Beard" at bounding box center [852, 379] width 91 height 54
select select "7"
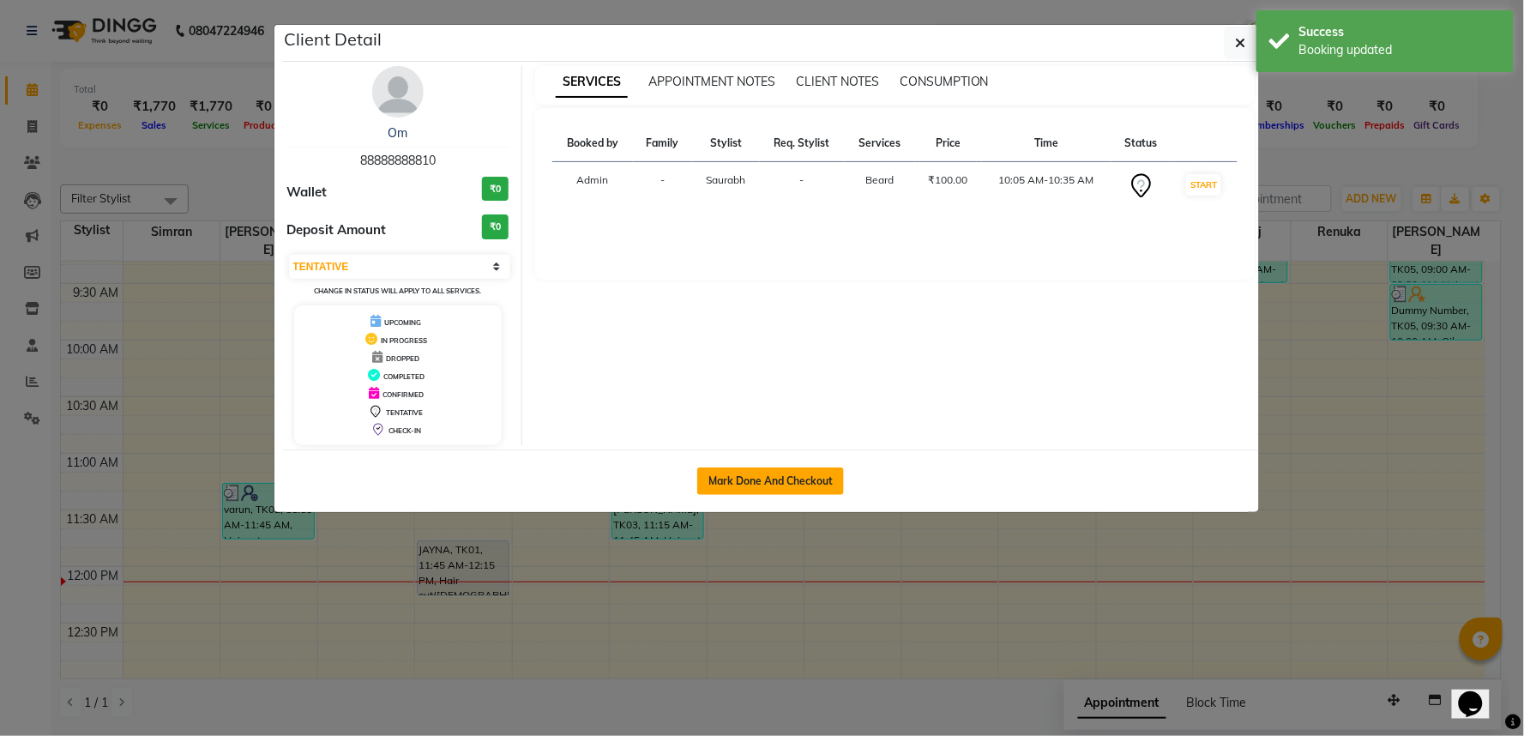
click at [821, 495] on button "Mark Done And Checkout" at bounding box center [770, 480] width 147 height 27
select select "5439"
select select "service"
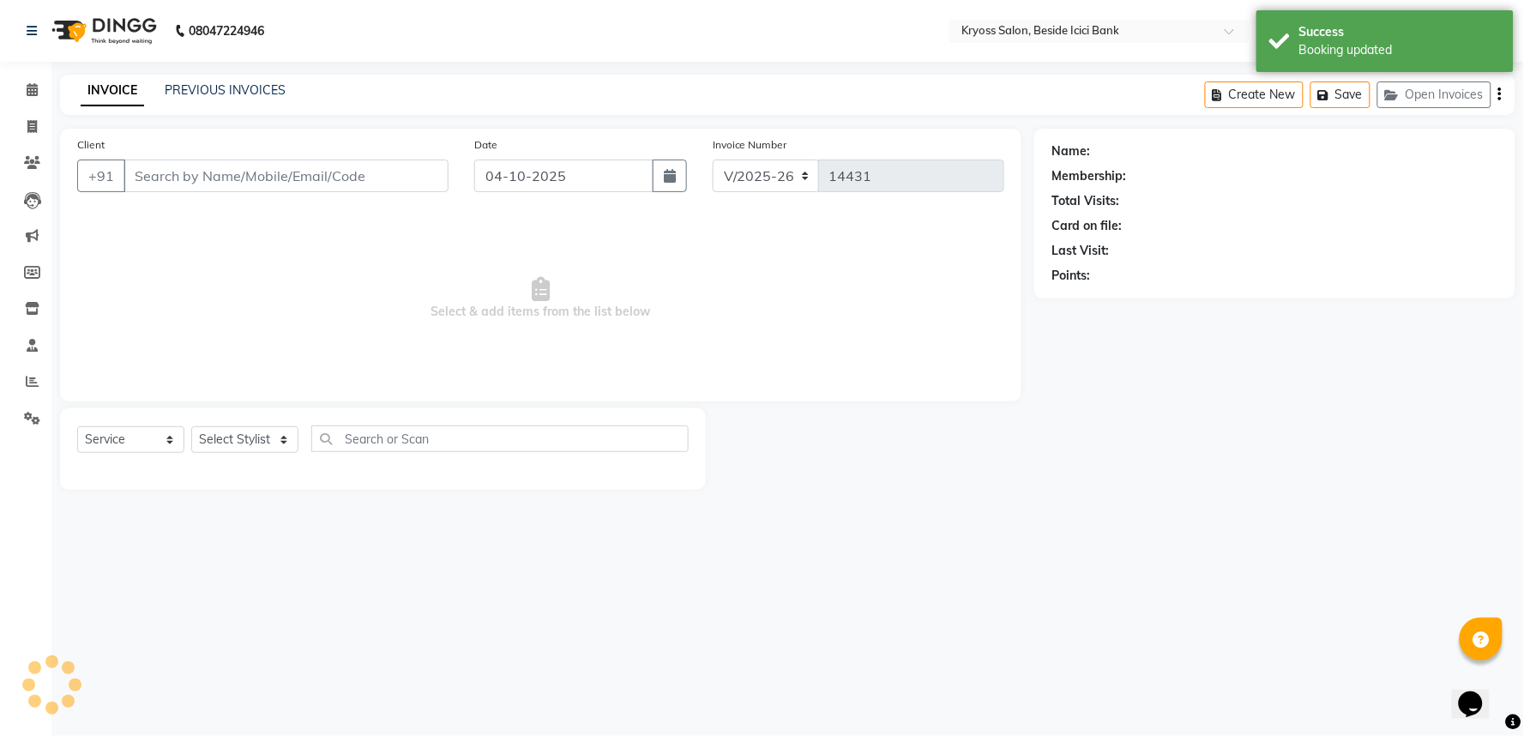
type input "88888888810"
select select "79205"
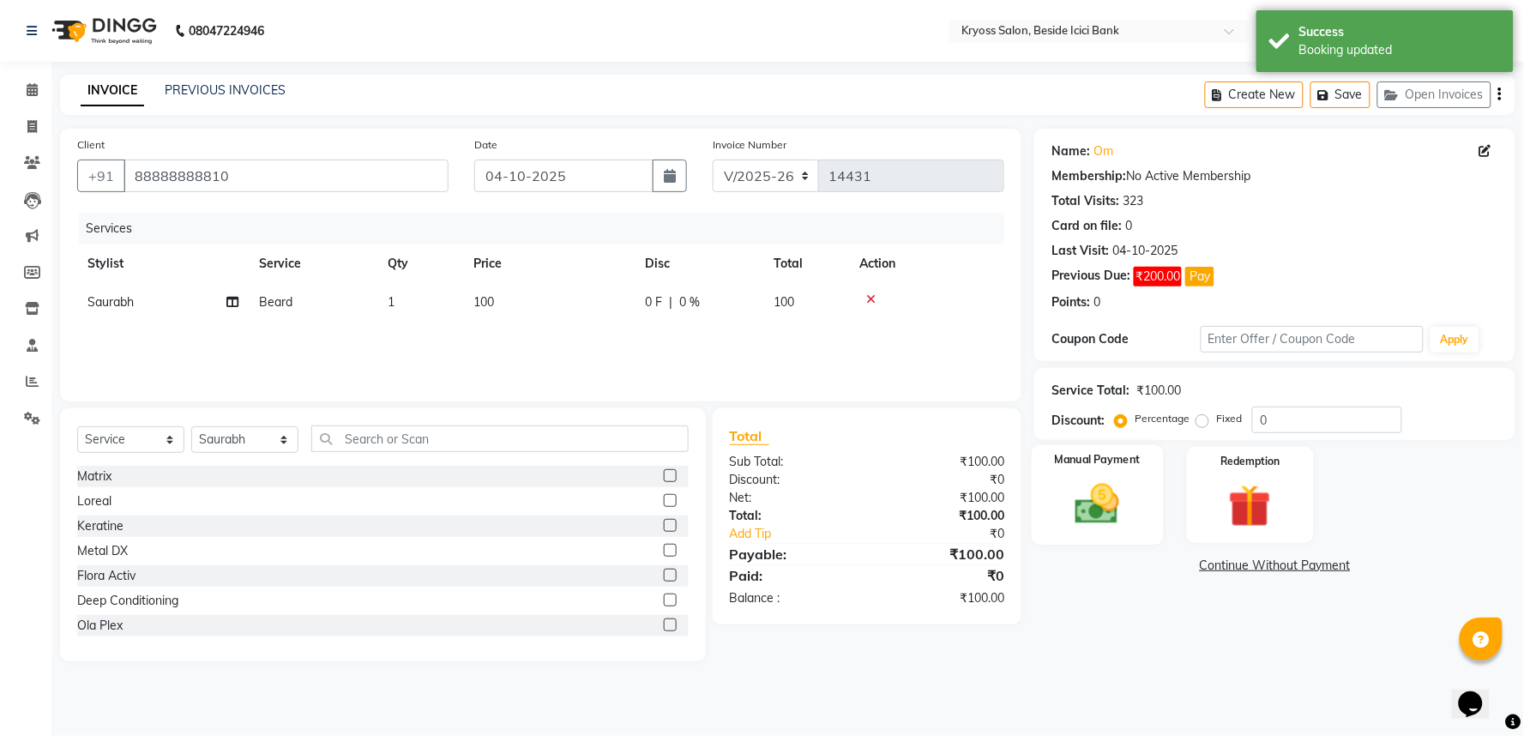
click at [1104, 520] on img at bounding box center [1098, 503] width 72 height 51
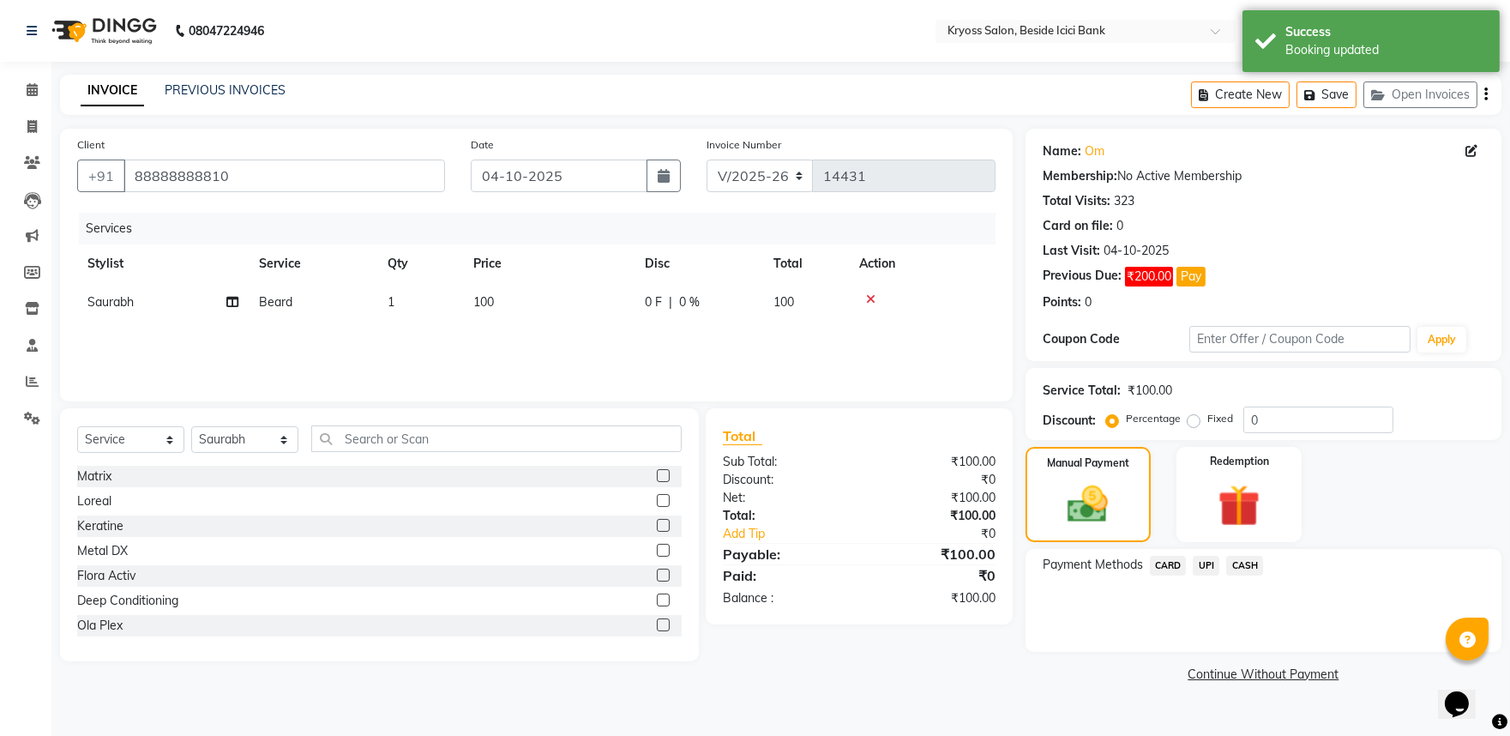
click at [1258, 575] on span "CASH" at bounding box center [1244, 566] width 37 height 20
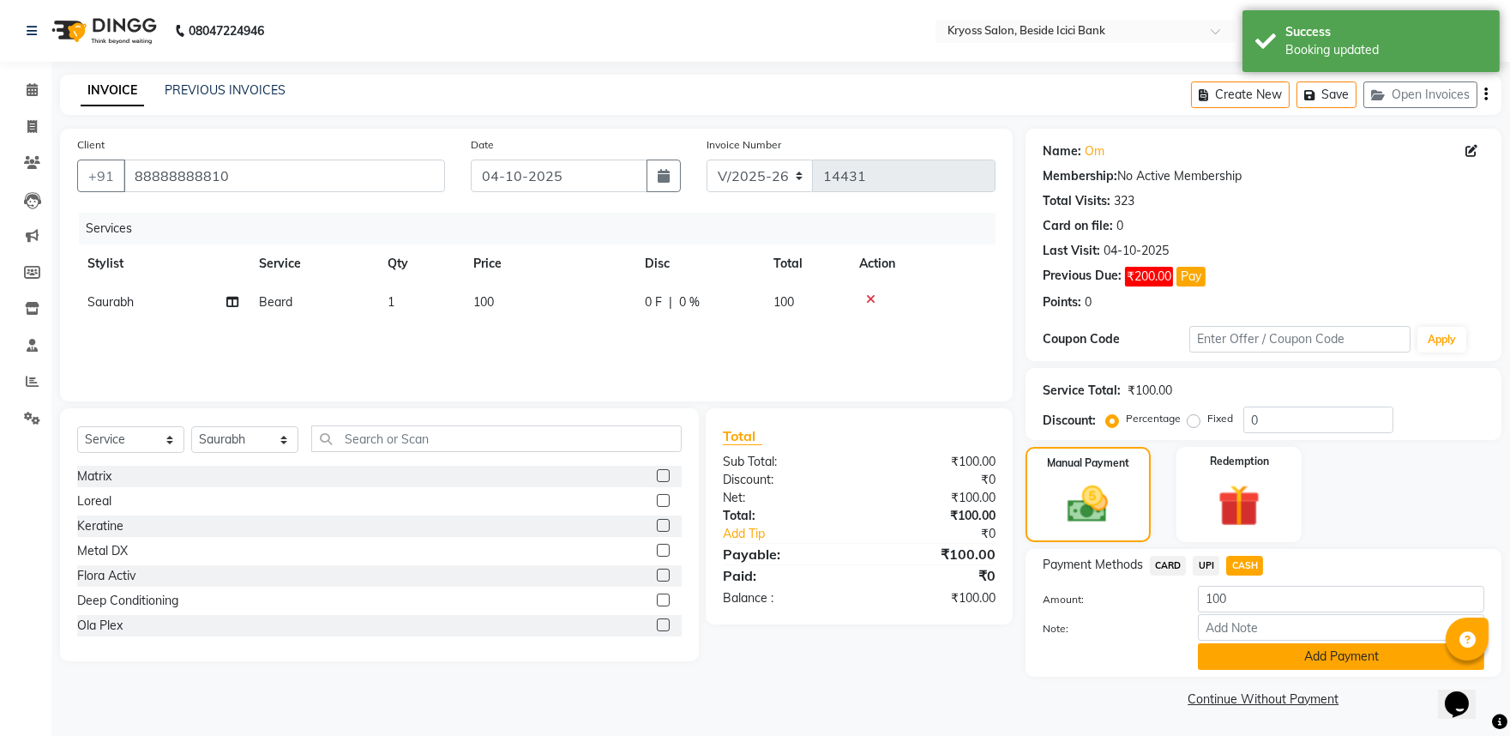
click at [1303, 670] on button "Add Payment" at bounding box center [1341, 656] width 286 height 27
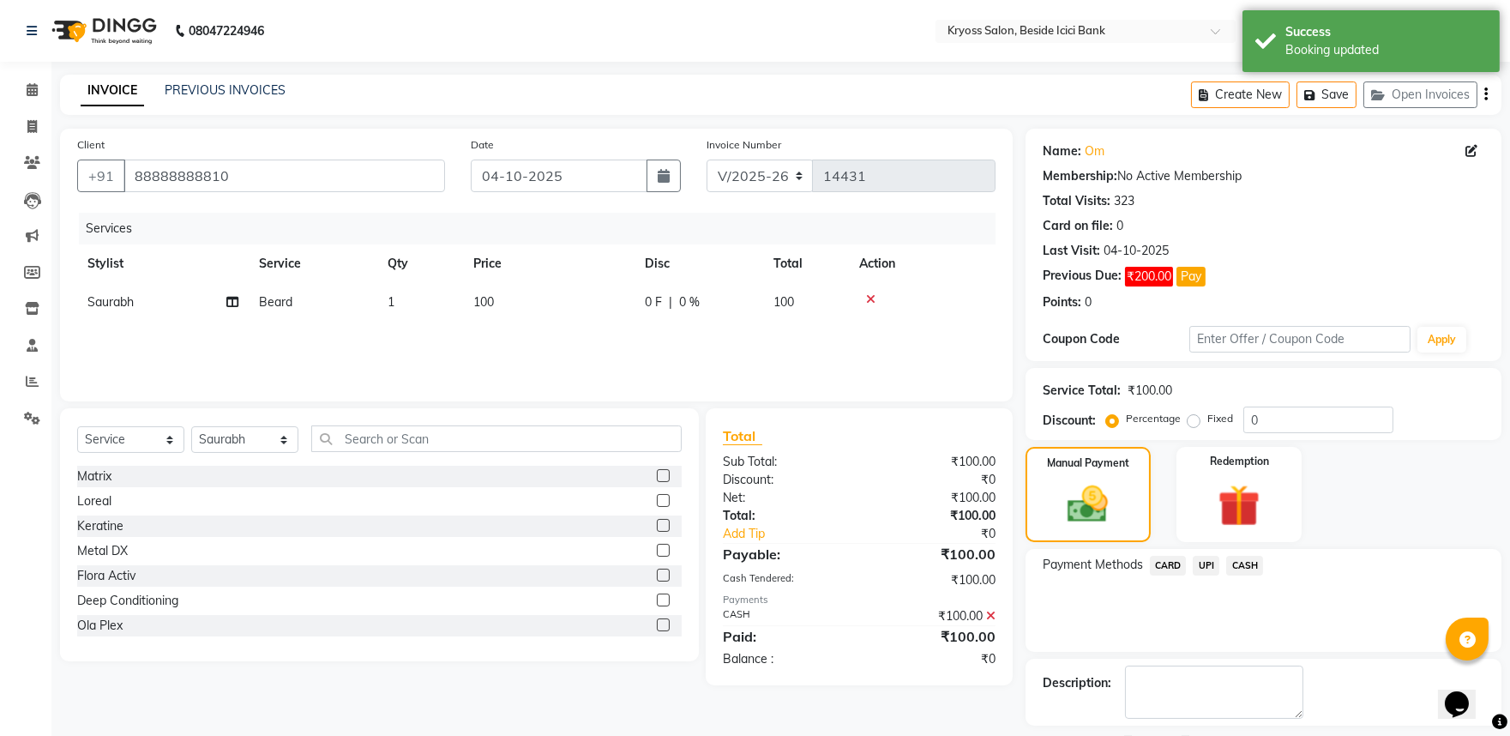
scroll to position [117, 0]
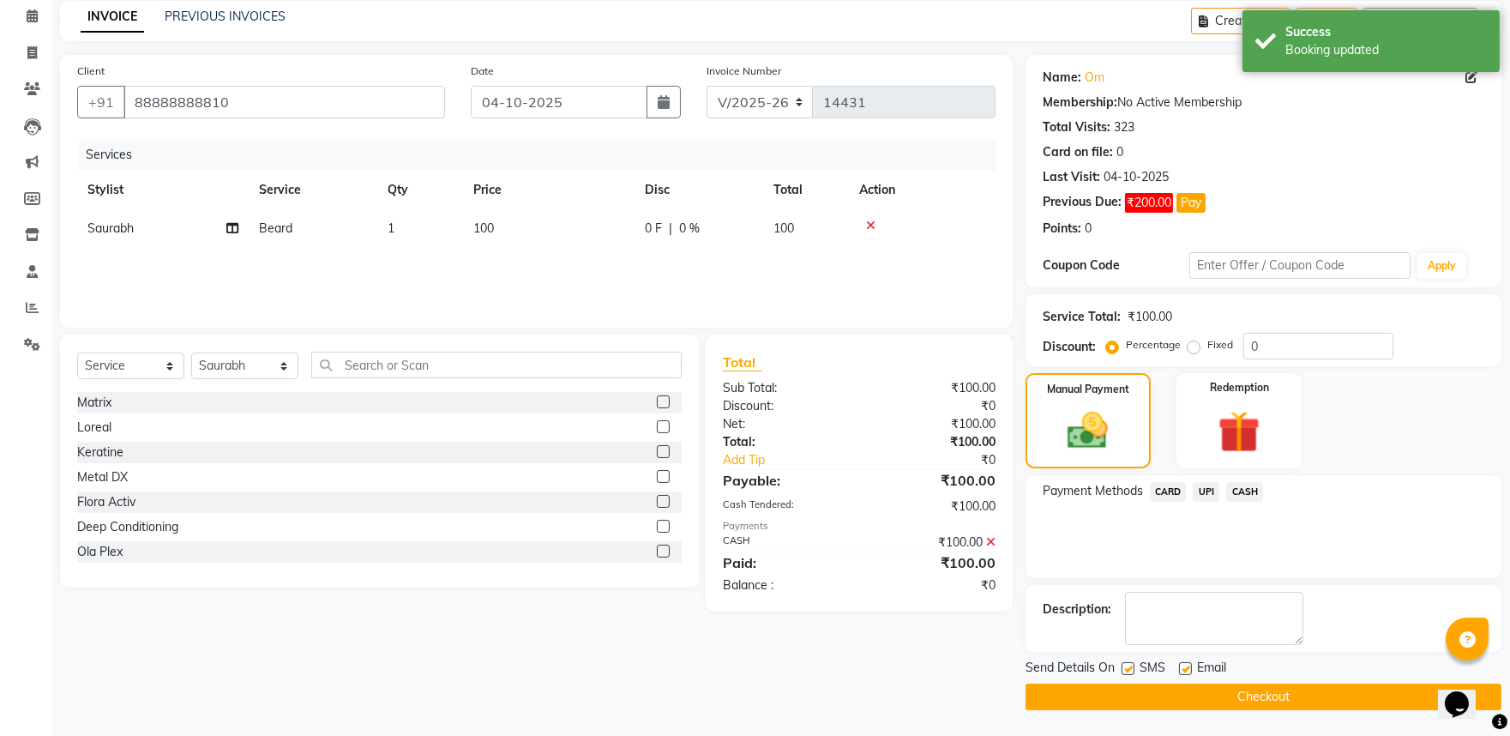
click at [1302, 705] on button "Checkout" at bounding box center [1264, 696] width 476 height 27
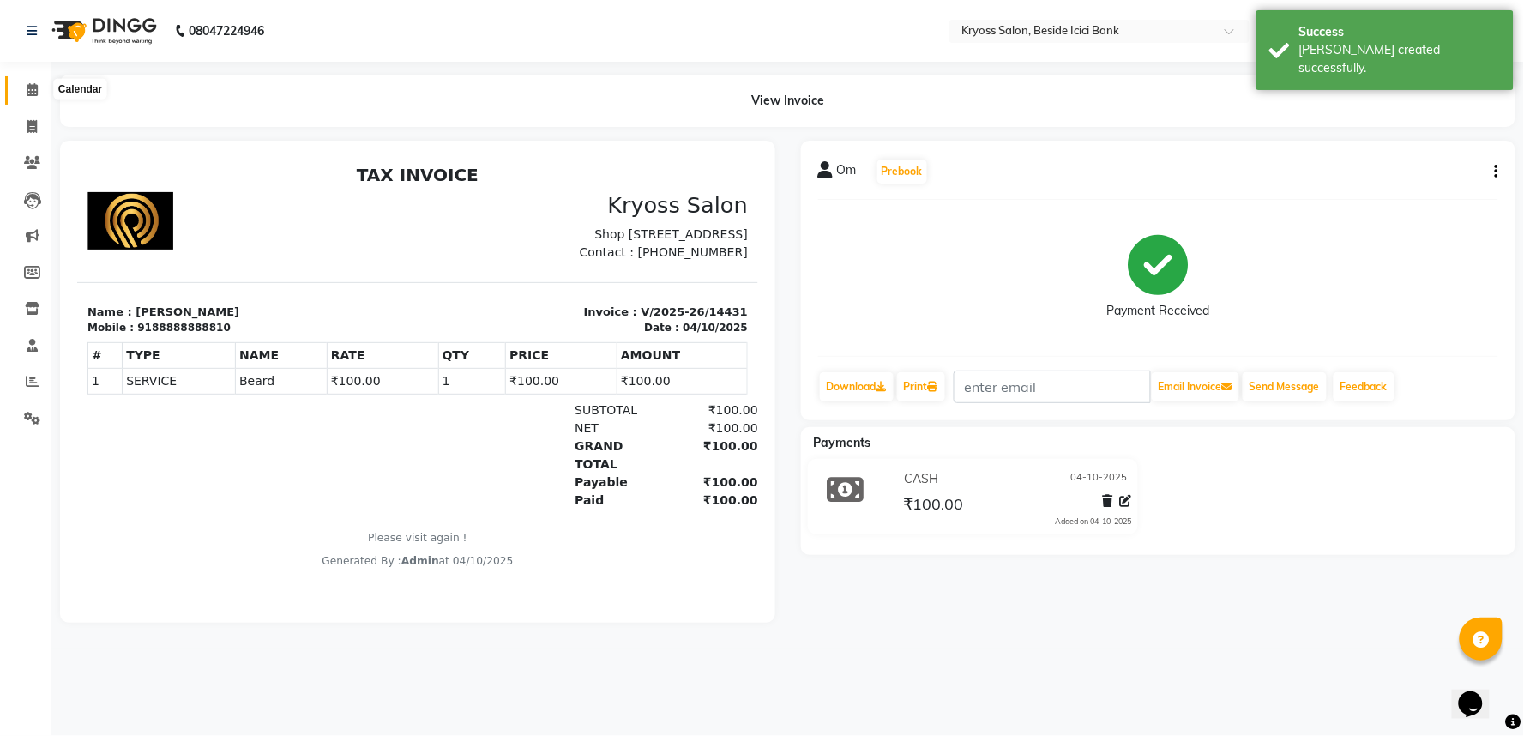
click at [35, 89] on icon at bounding box center [32, 89] width 11 height 13
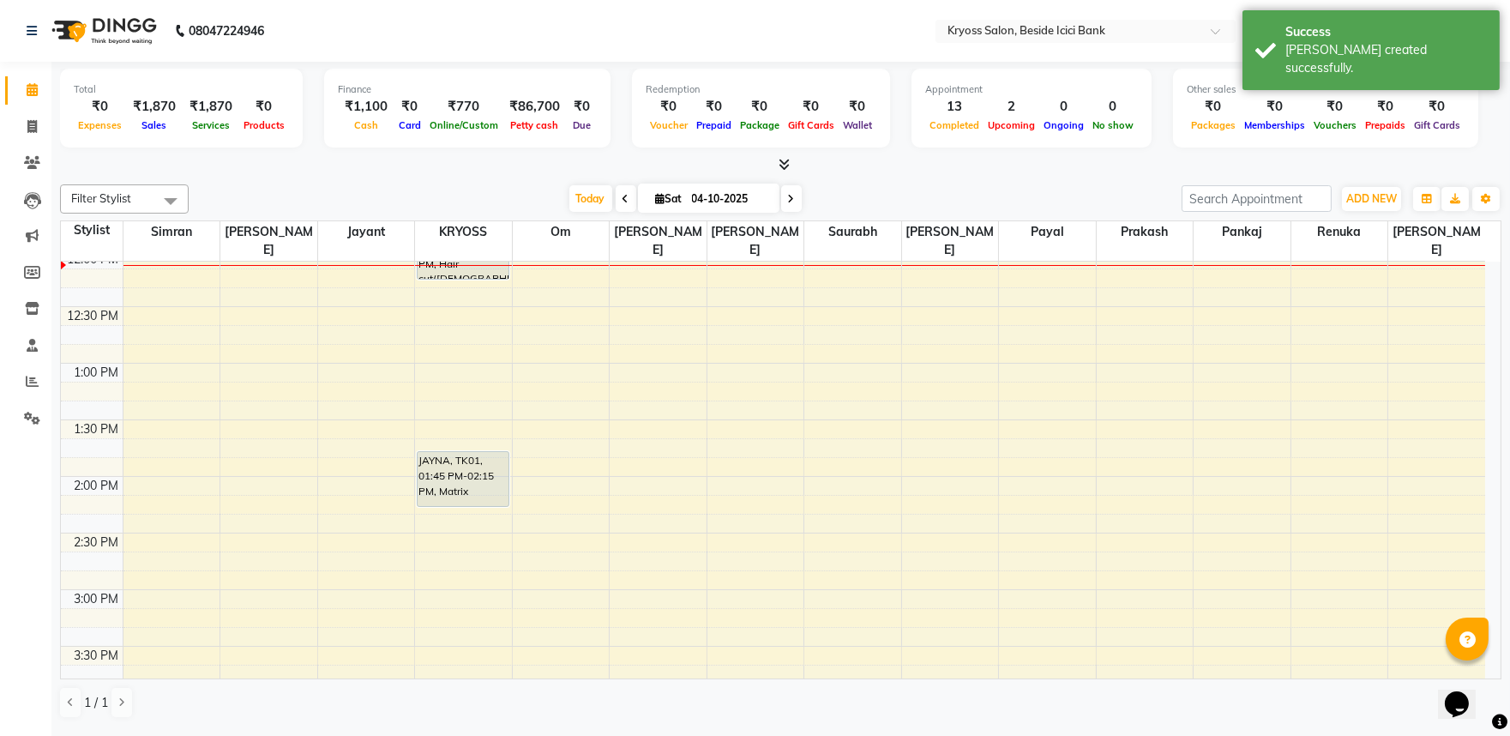
scroll to position [476, 0]
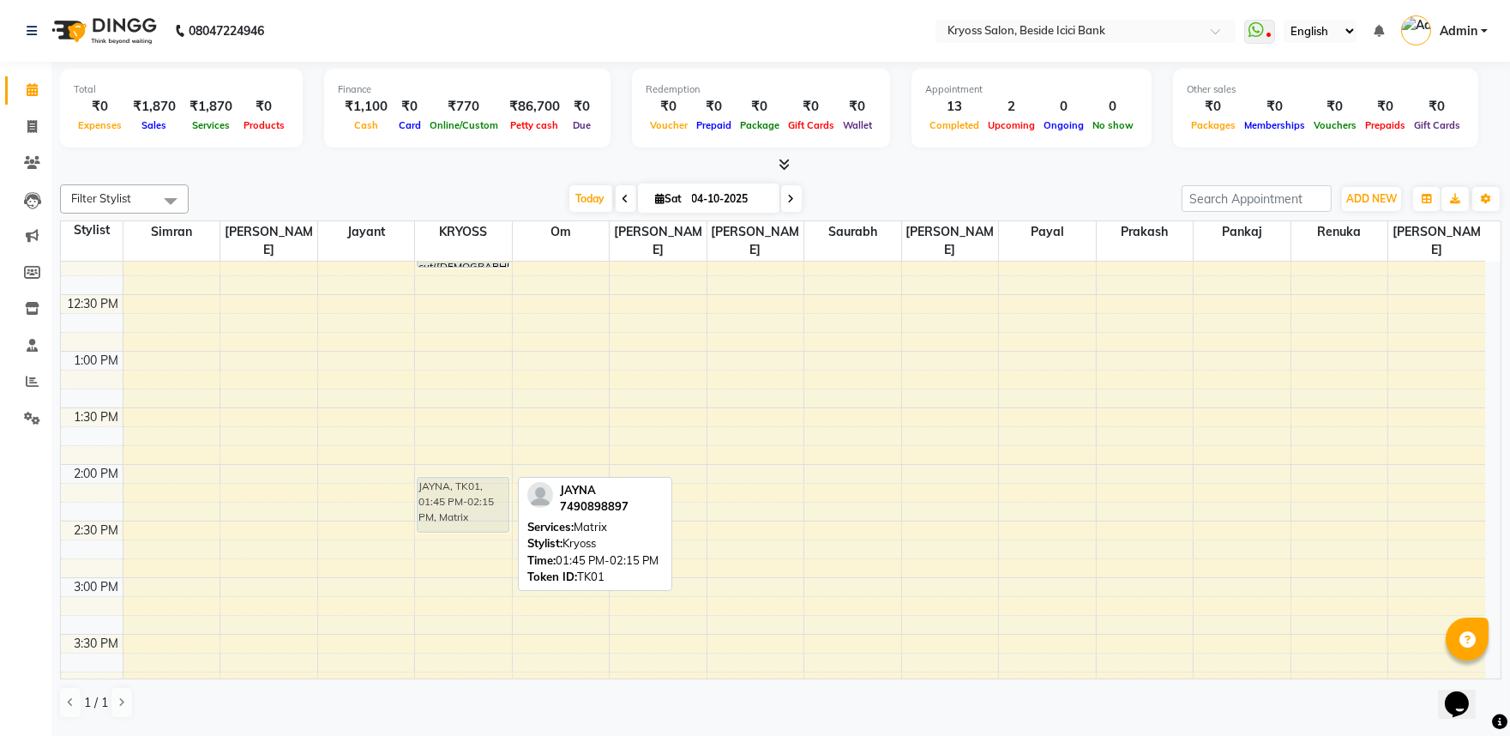
drag, startPoint x: 474, startPoint y: 446, endPoint x: 478, endPoint y: 476, distance: 30.2
click at [478, 476] on div "JAYNA, TK01, 11:45 AM-12:15 PM, Hair cut(Female) Advance JAYNA, TK01, 01:45 PM-…" at bounding box center [463, 521] width 97 height 1471
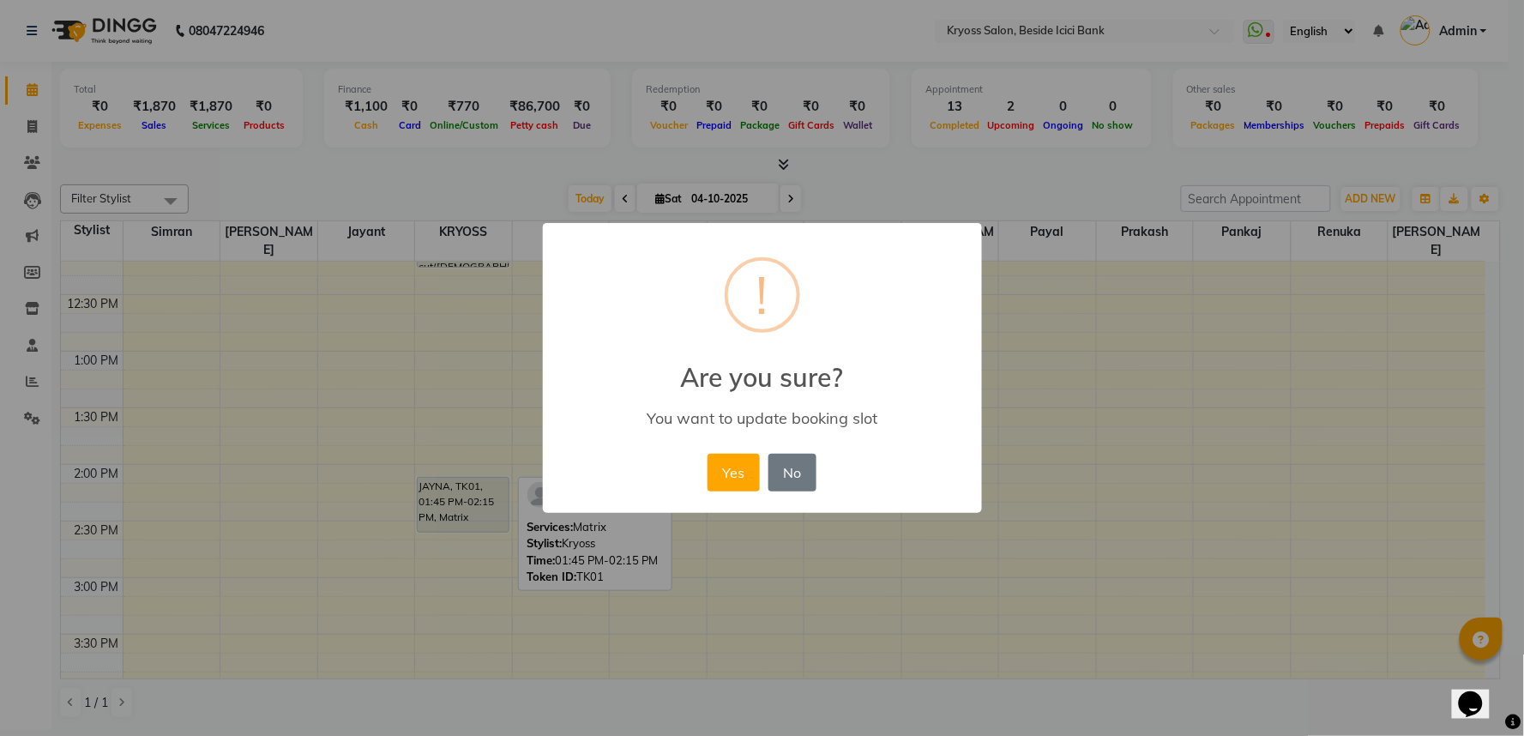
click at [703, 483] on div "Yes No No" at bounding box center [761, 472] width 117 height 46
click at [710, 483] on button "Yes" at bounding box center [733, 473] width 52 height 38
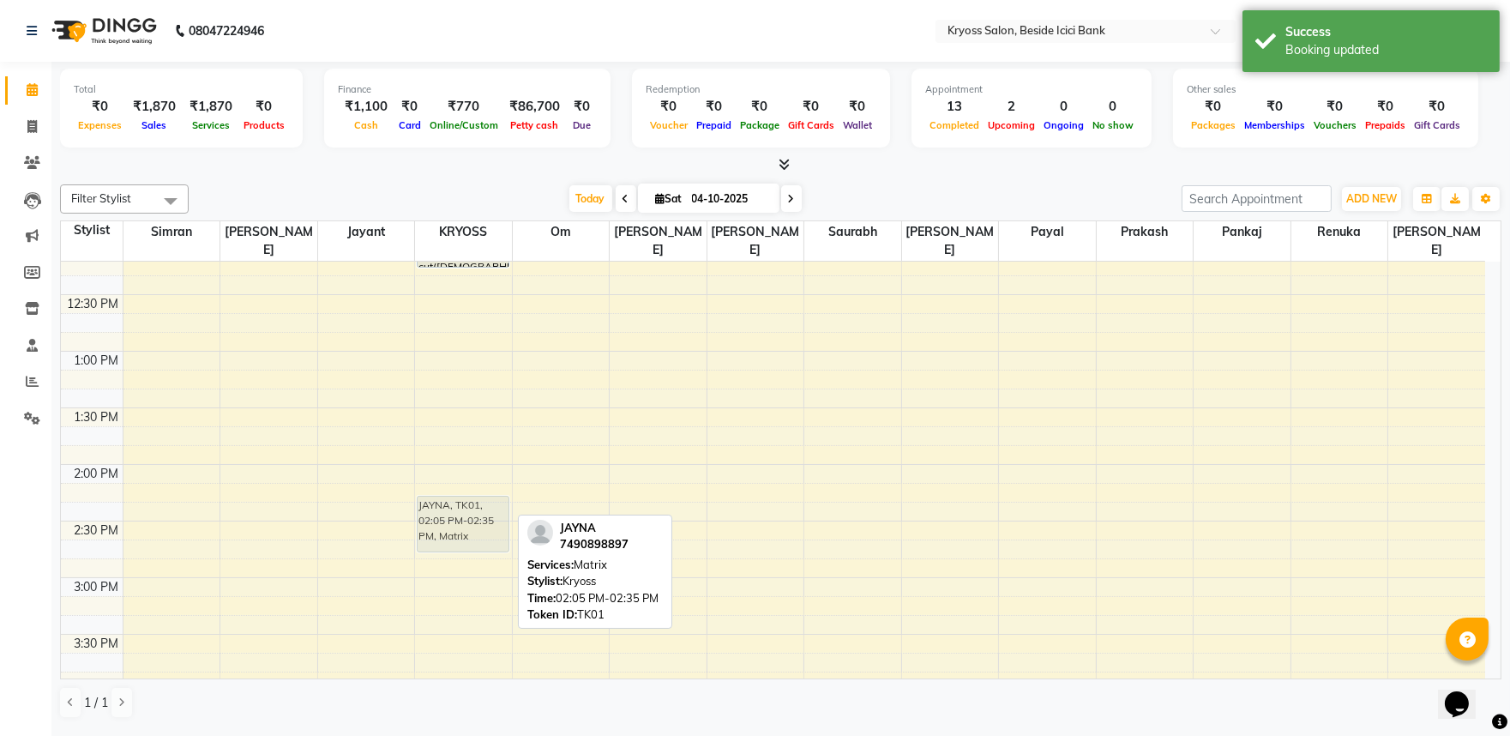
drag, startPoint x: 484, startPoint y: 490, endPoint x: 490, endPoint y: 501, distance: 13.1
click at [490, 501] on div "JAYNA, TK01, 11:45 AM-12:15 PM, Hair cut(Female) Advance JAYNA, TK01, 02:05 PM-…" at bounding box center [463, 521] width 97 height 1471
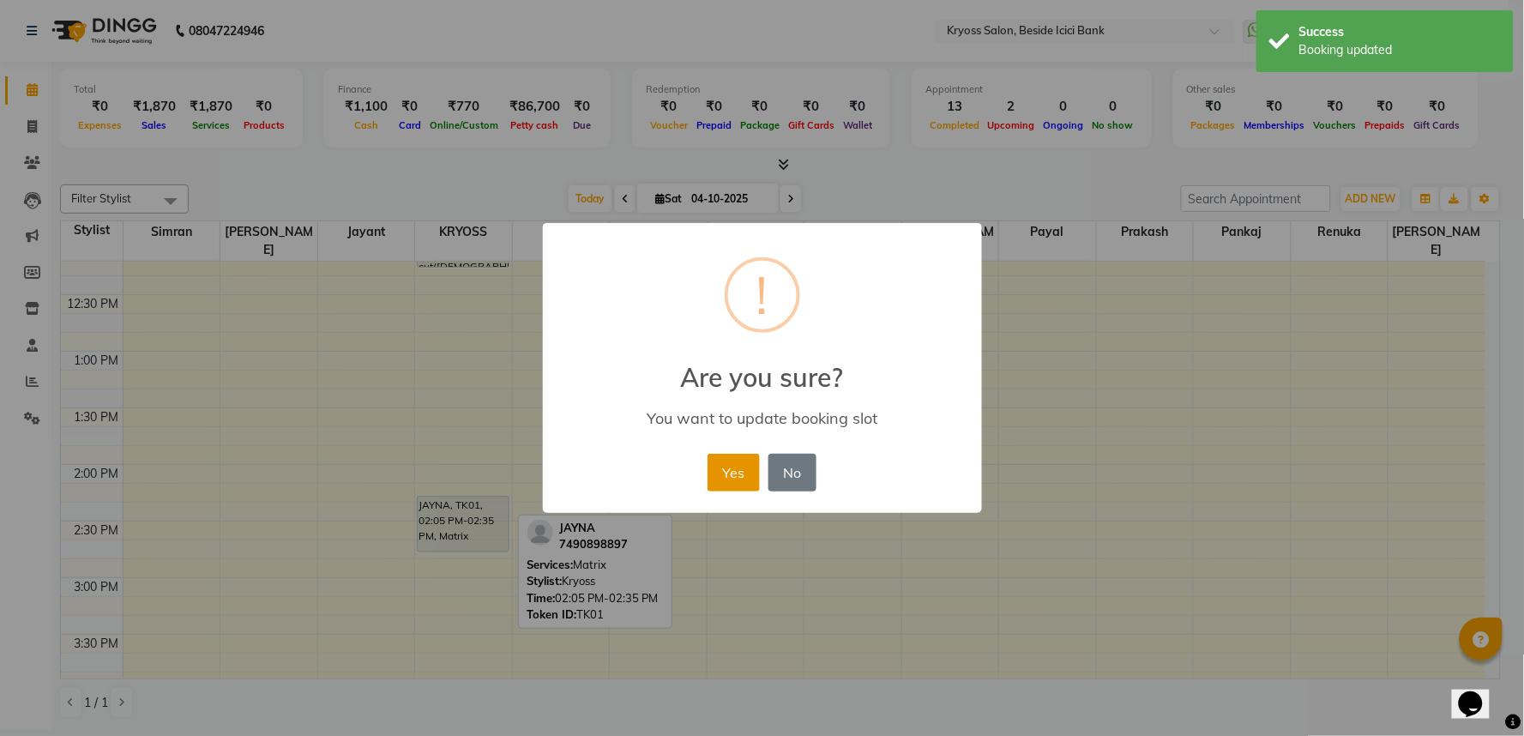
click at [734, 491] on button "Yes" at bounding box center [733, 473] width 52 height 38
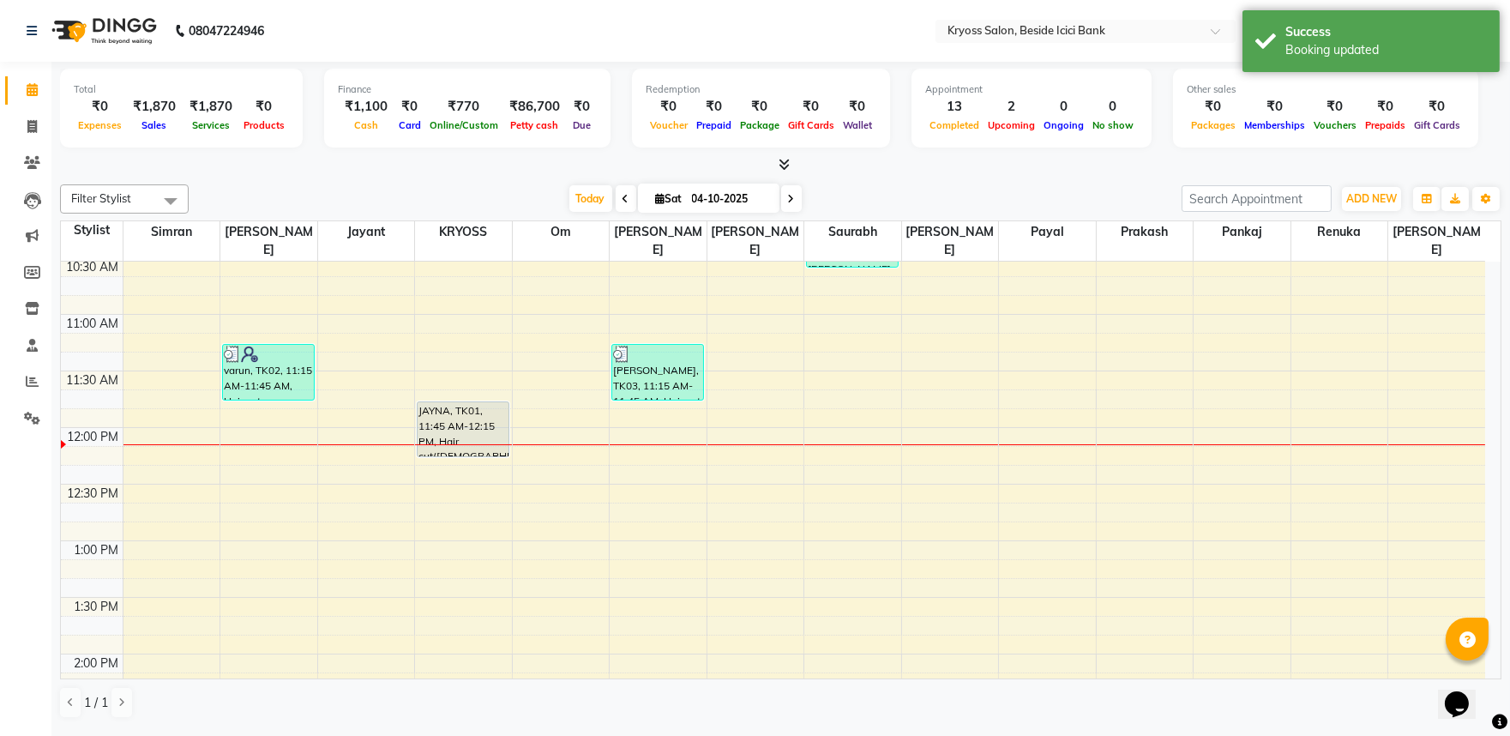
scroll to position [286, 0]
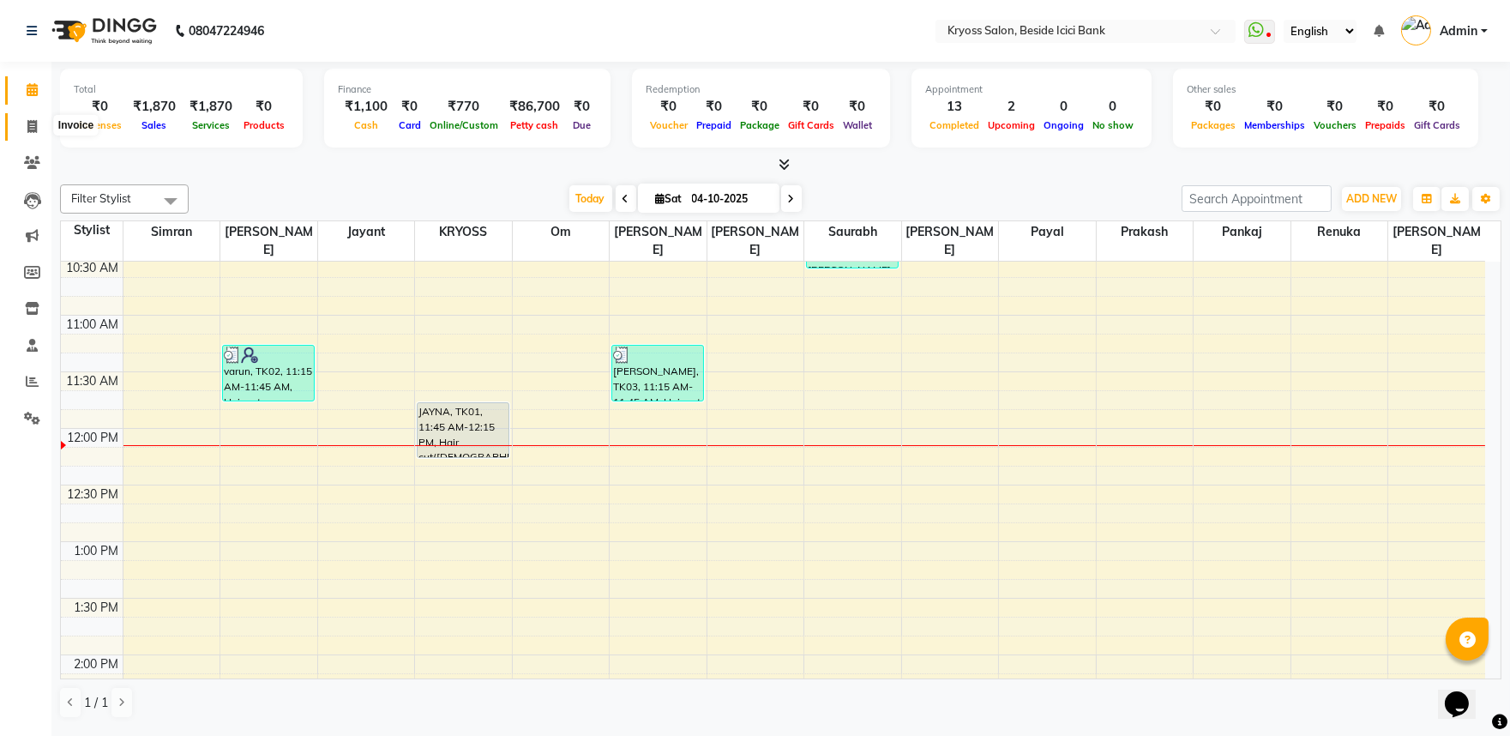
click at [36, 123] on icon at bounding box center [31, 126] width 9 height 13
select select "5439"
select select "service"
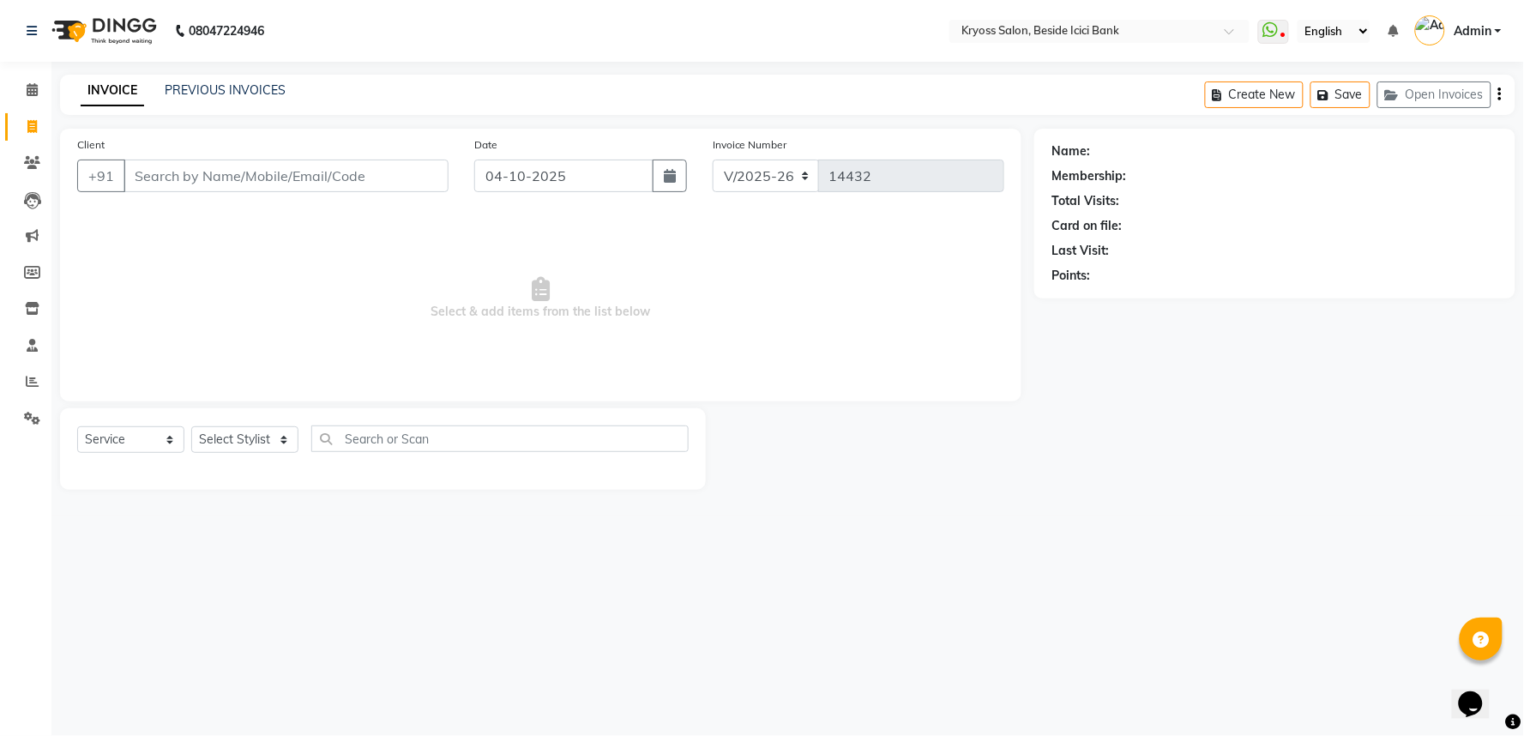
click at [292, 190] on input "Client" at bounding box center [285, 175] width 325 height 33
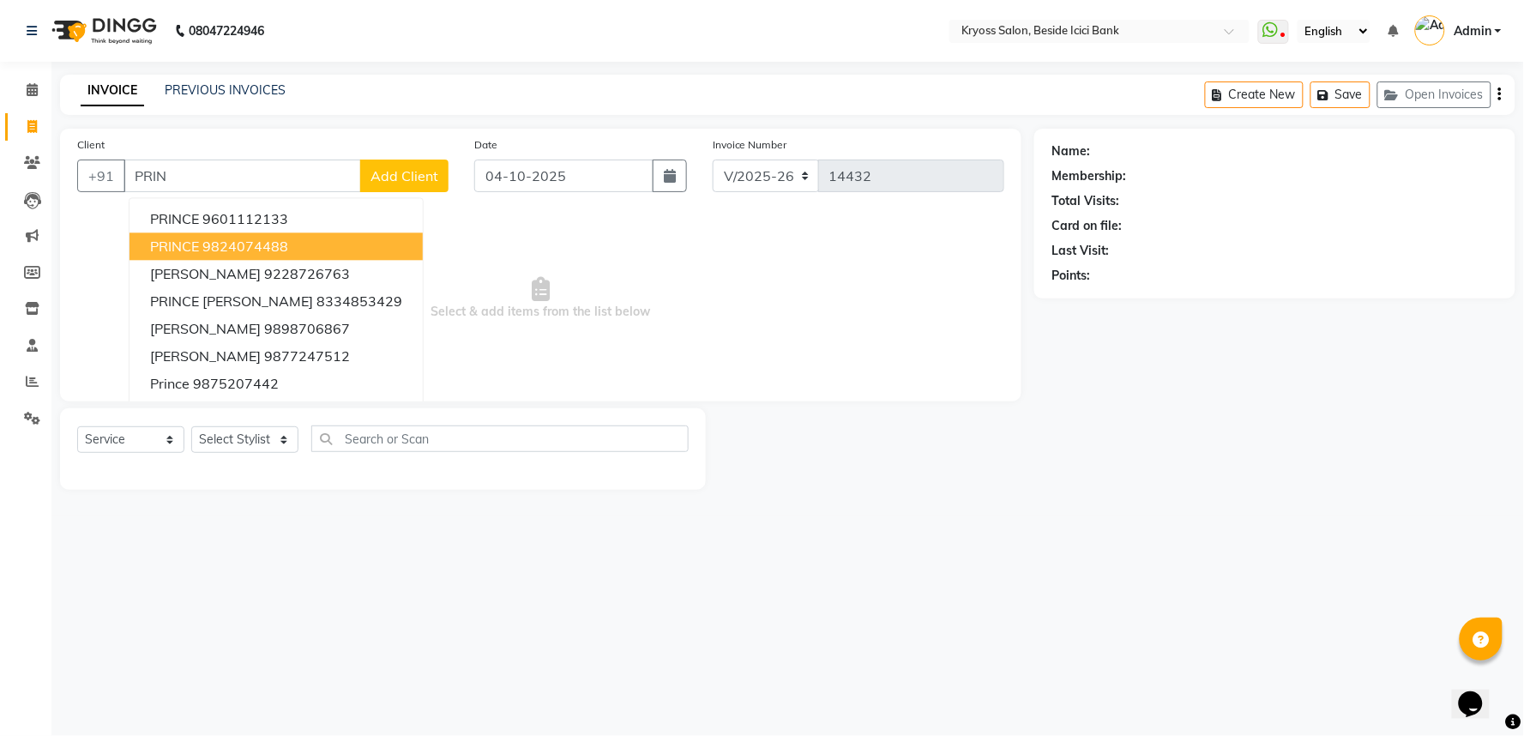
click at [329, 259] on button "PRINCE 9824074488" at bounding box center [275, 245] width 293 height 27
type input "9824074488"
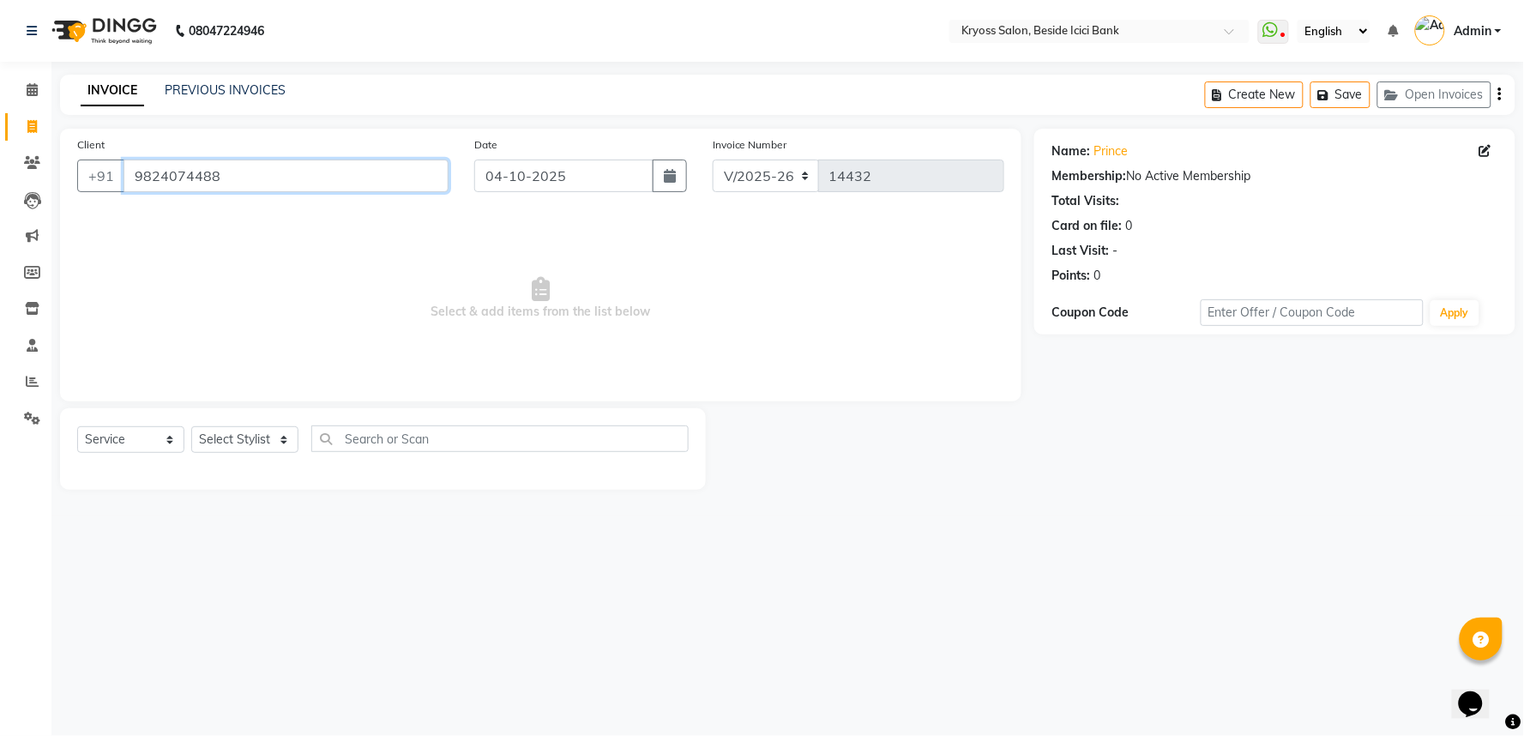
click at [313, 187] on input "9824074488" at bounding box center [285, 175] width 325 height 33
drag, startPoint x: 313, startPoint y: 187, endPoint x: 150, endPoint y: 175, distance: 163.4
click at [146, 175] on input "9824074488" at bounding box center [285, 175] width 325 height 33
click at [262, 91] on link "PREVIOUS INVOICES" at bounding box center [225, 89] width 121 height 15
click at [238, 87] on link "PREVIOUS INVOICES" at bounding box center [225, 89] width 121 height 15
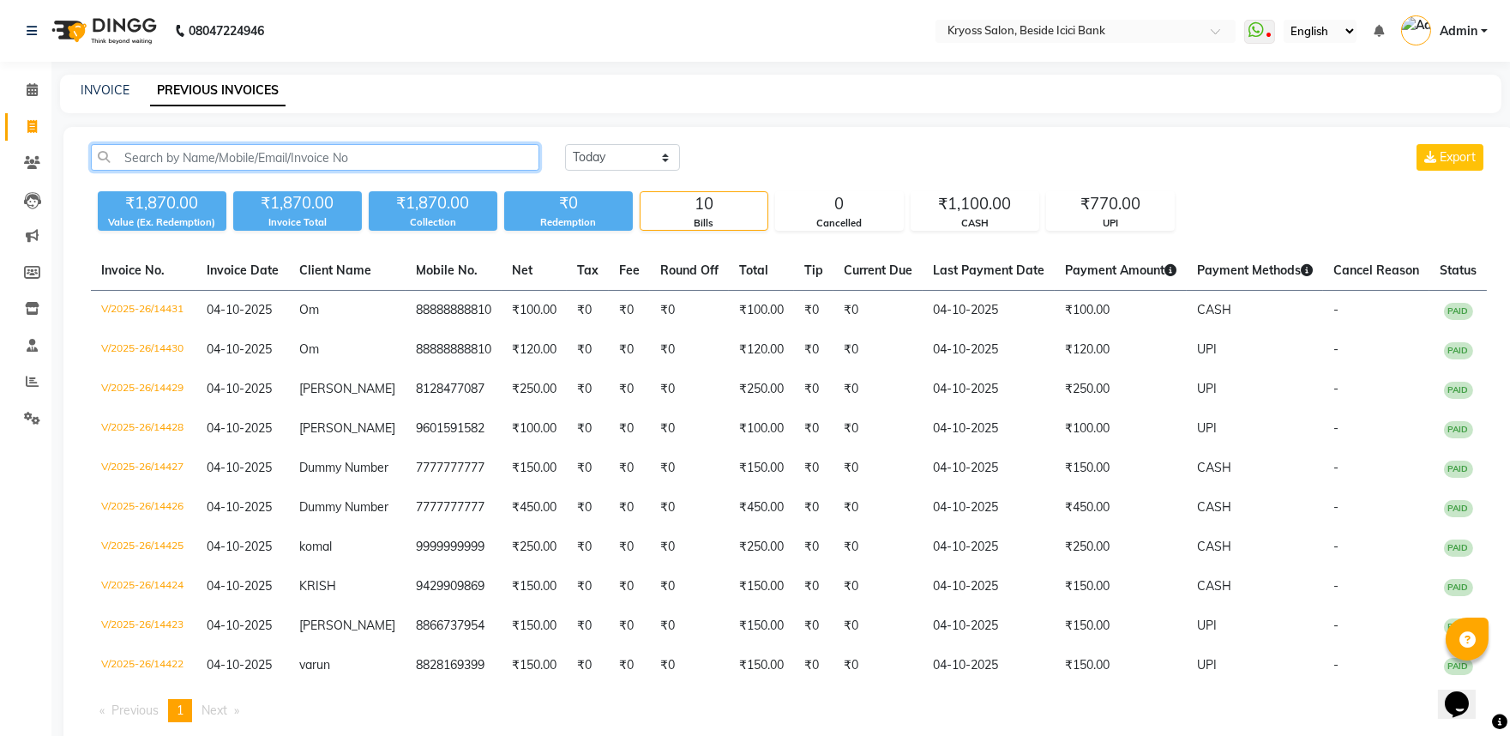
click at [324, 171] on input "text" at bounding box center [315, 157] width 448 height 27
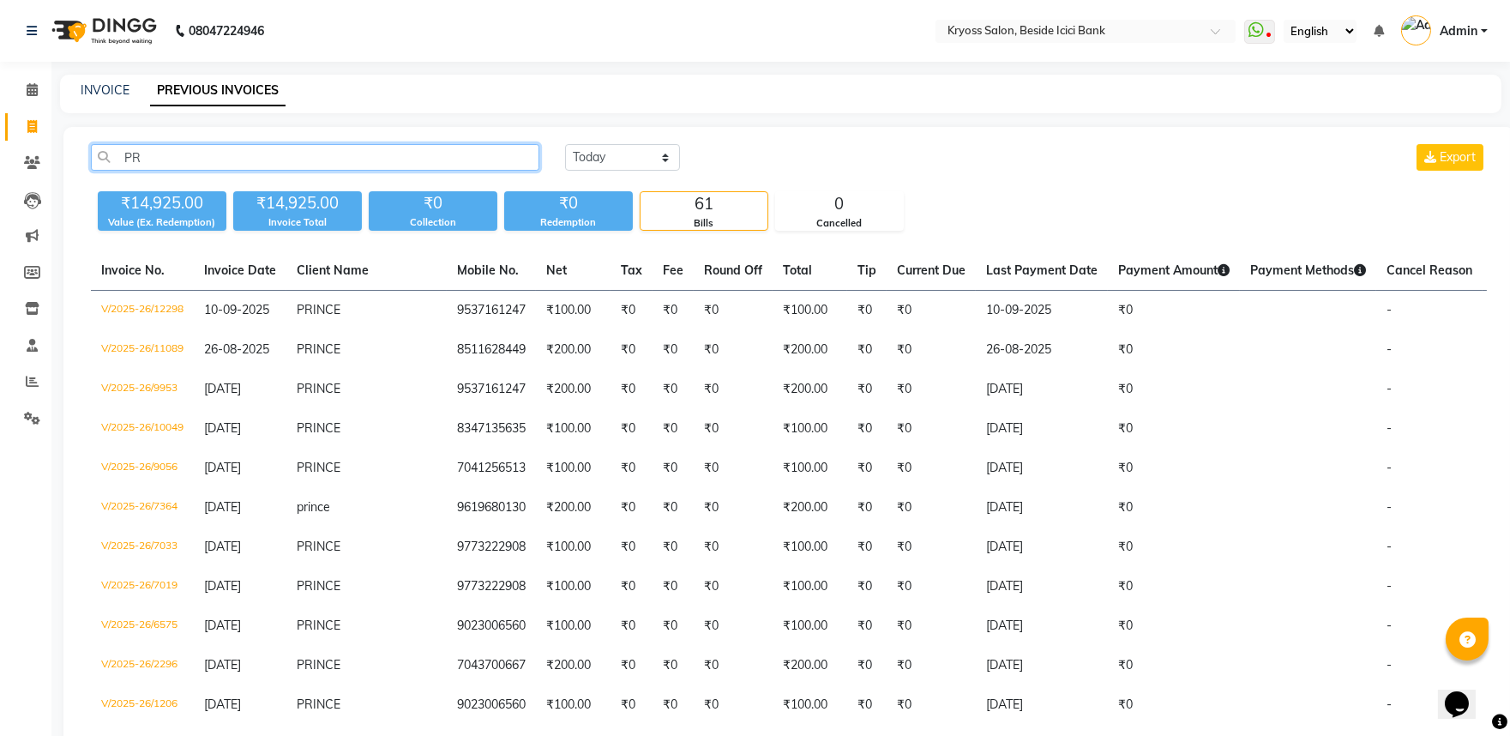
type input "P"
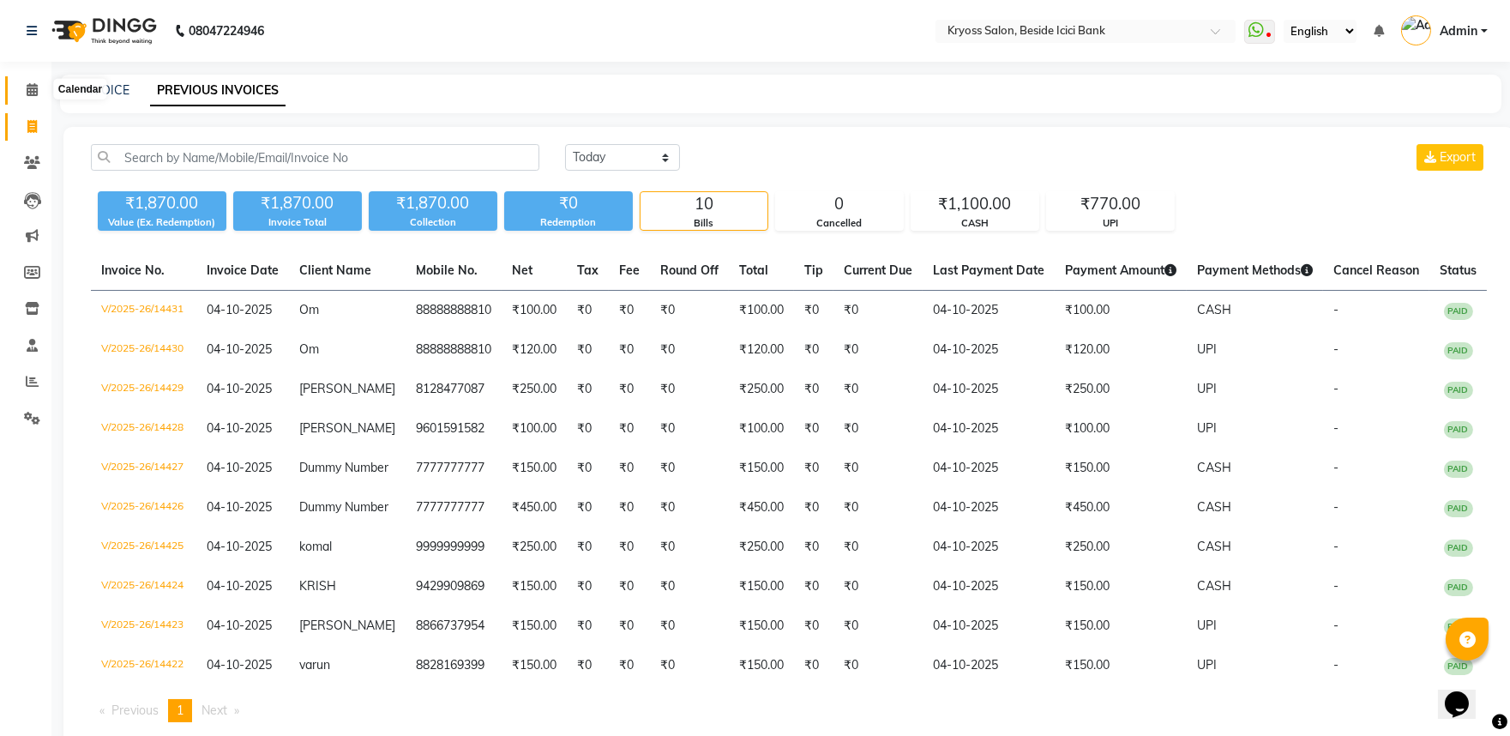
click at [31, 89] on icon at bounding box center [32, 89] width 11 height 13
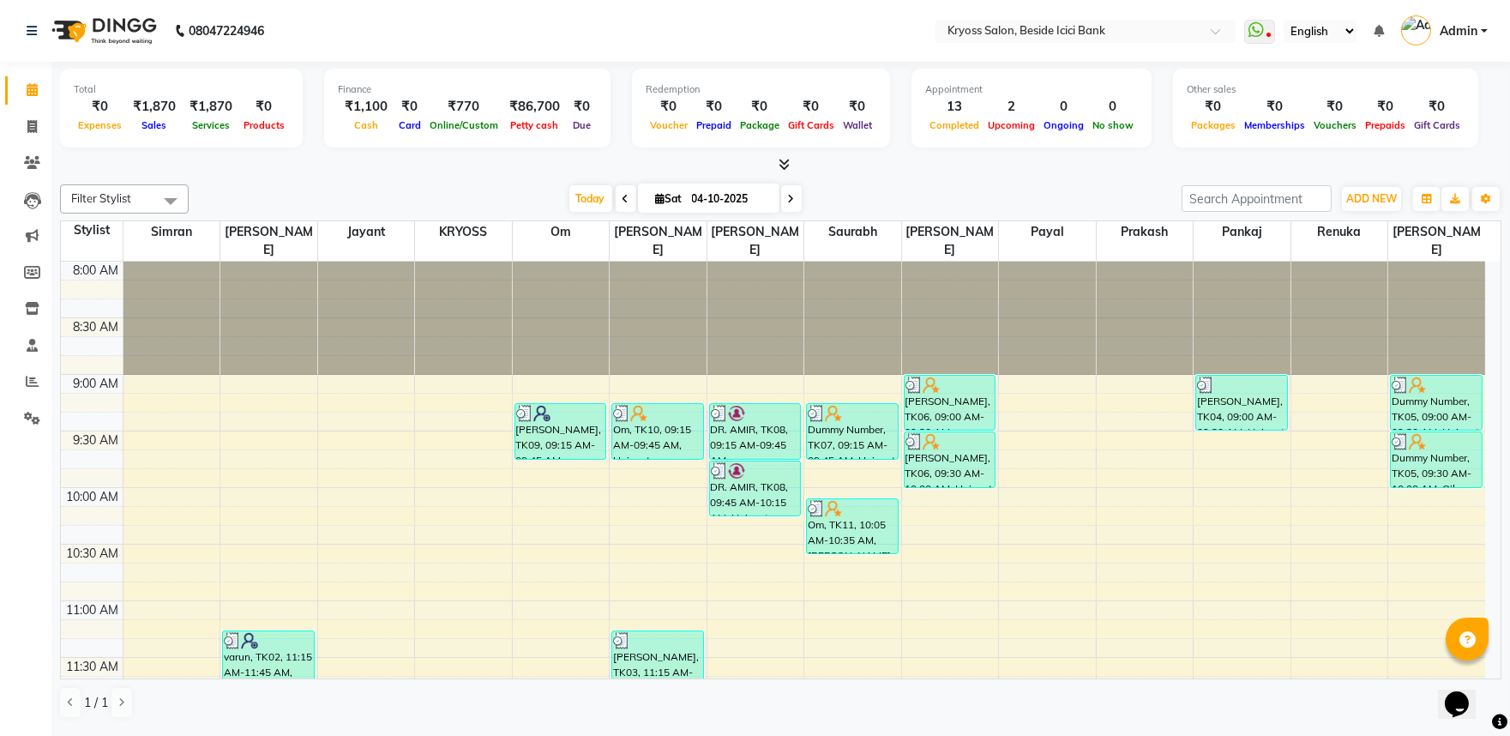
click at [527, 212] on div "Today Sat 04-10-2025" at bounding box center [685, 199] width 976 height 26
click at [31, 381] on icon at bounding box center [32, 381] width 13 height 13
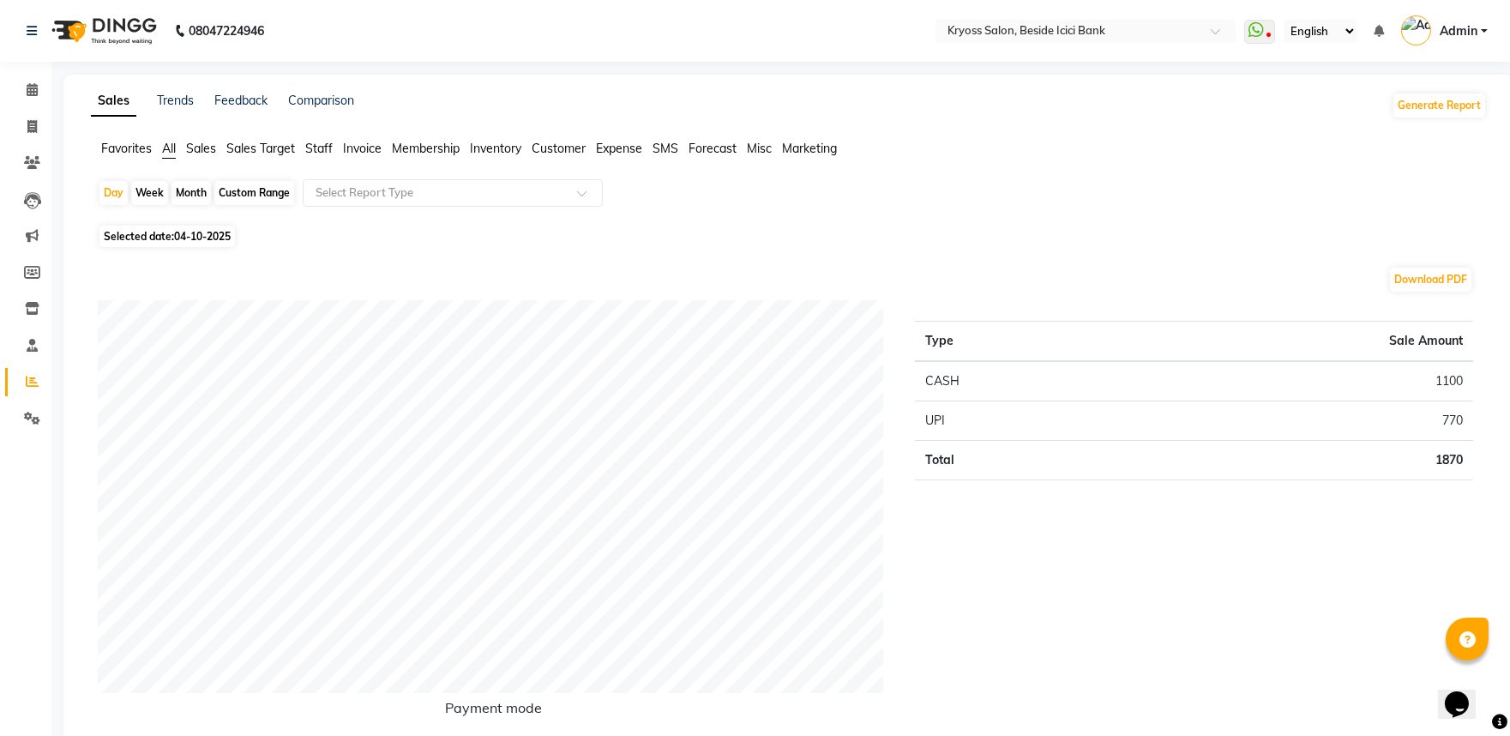
click at [201, 205] on div "Month" at bounding box center [191, 193] width 39 height 24
select select "10"
select select "2025"
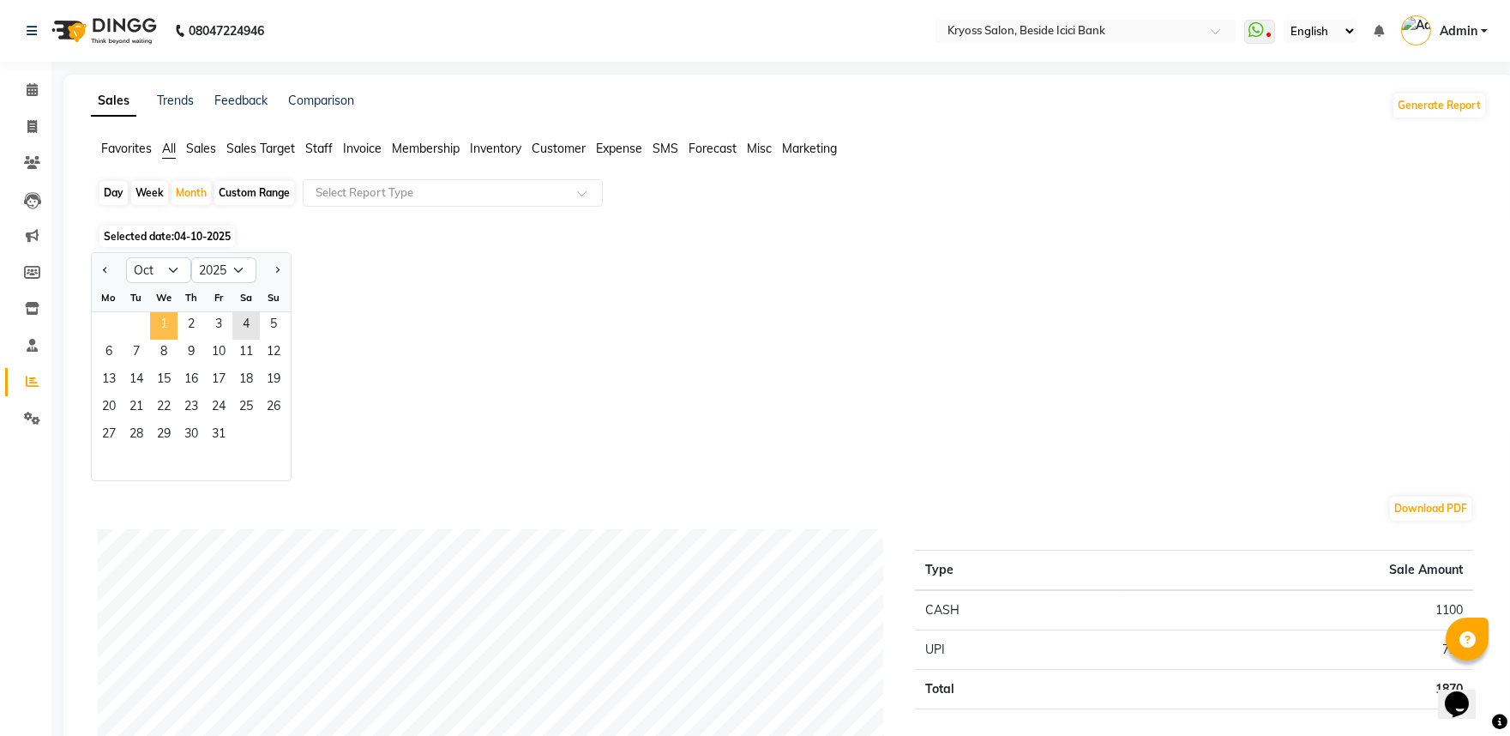
click at [170, 340] on span "1" at bounding box center [163, 325] width 27 height 27
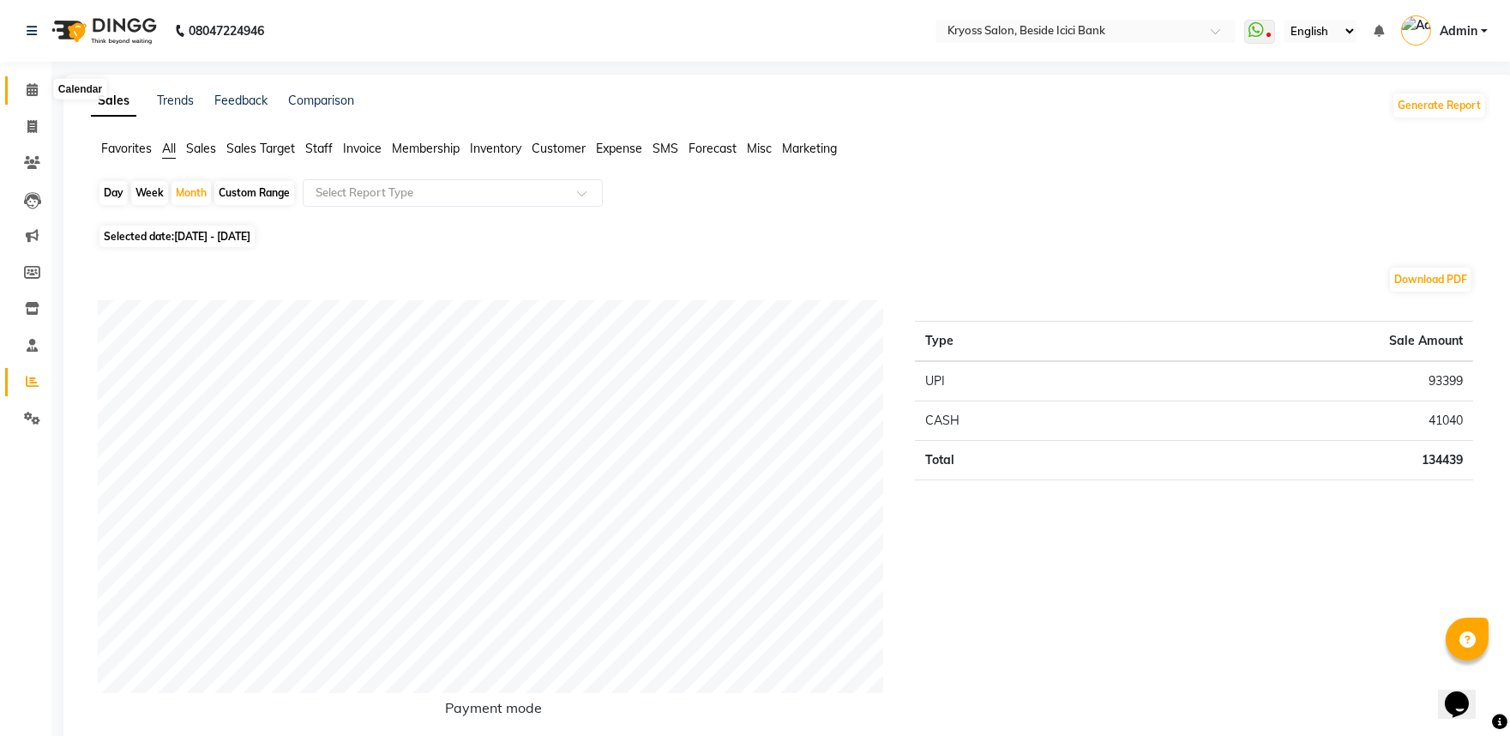
drag, startPoint x: 24, startPoint y: 92, endPoint x: 29, endPoint y: 82, distance: 10.7
click at [26, 91] on span at bounding box center [32, 91] width 30 height 20
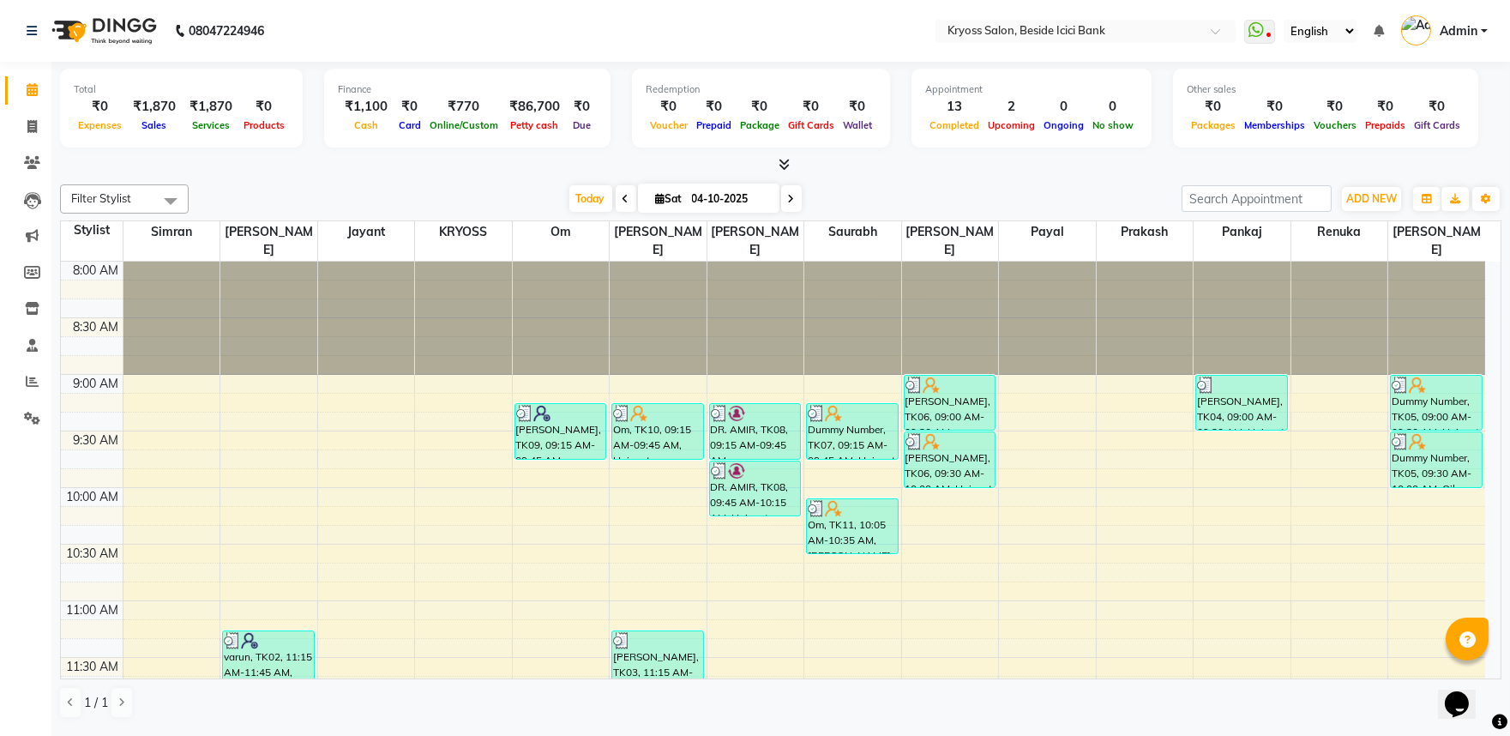
click at [581, 719] on div "1 / 1" at bounding box center [780, 702] width 1441 height 33
click at [521, 174] on div at bounding box center [780, 165] width 1441 height 18
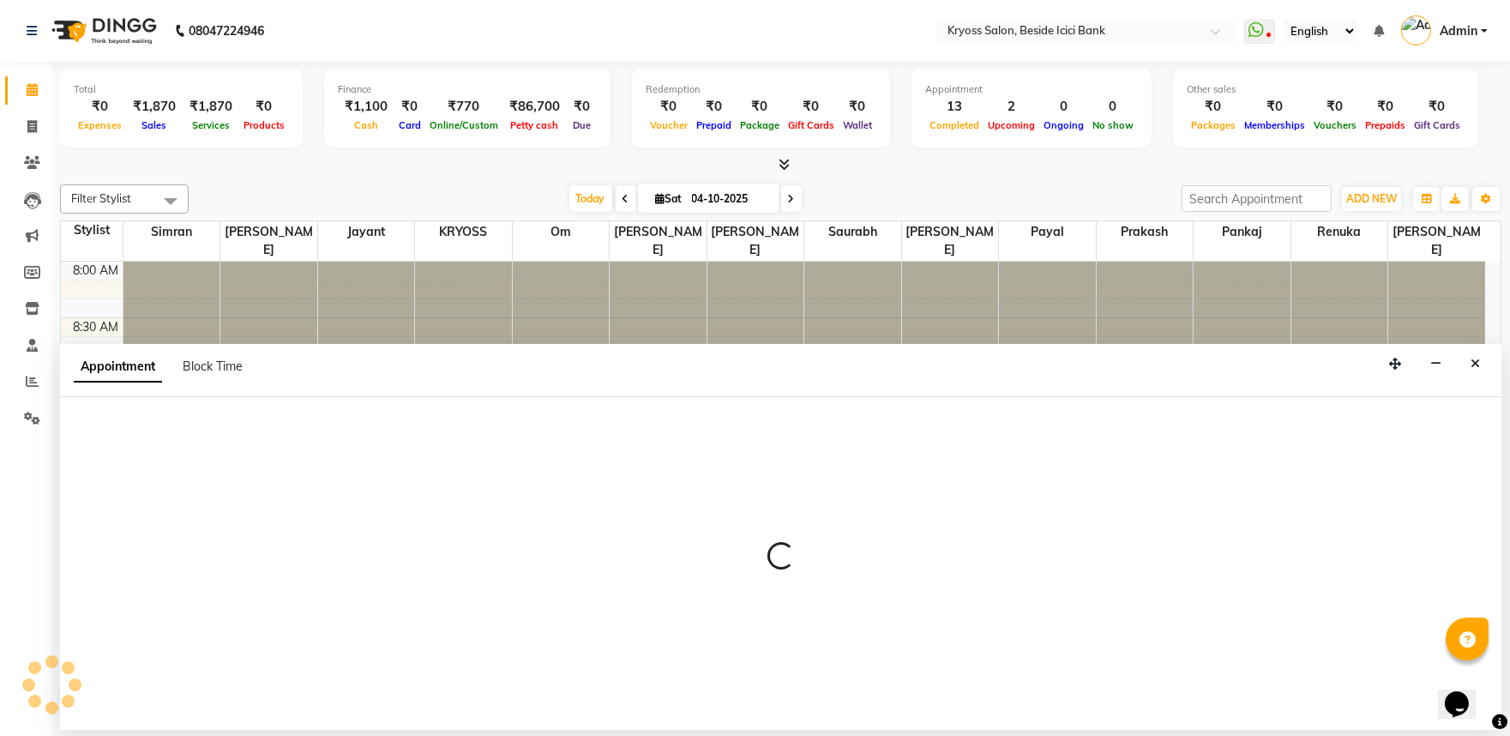
scroll to position [3, 0]
select select "51261"
select select "585"
select select "tentative"
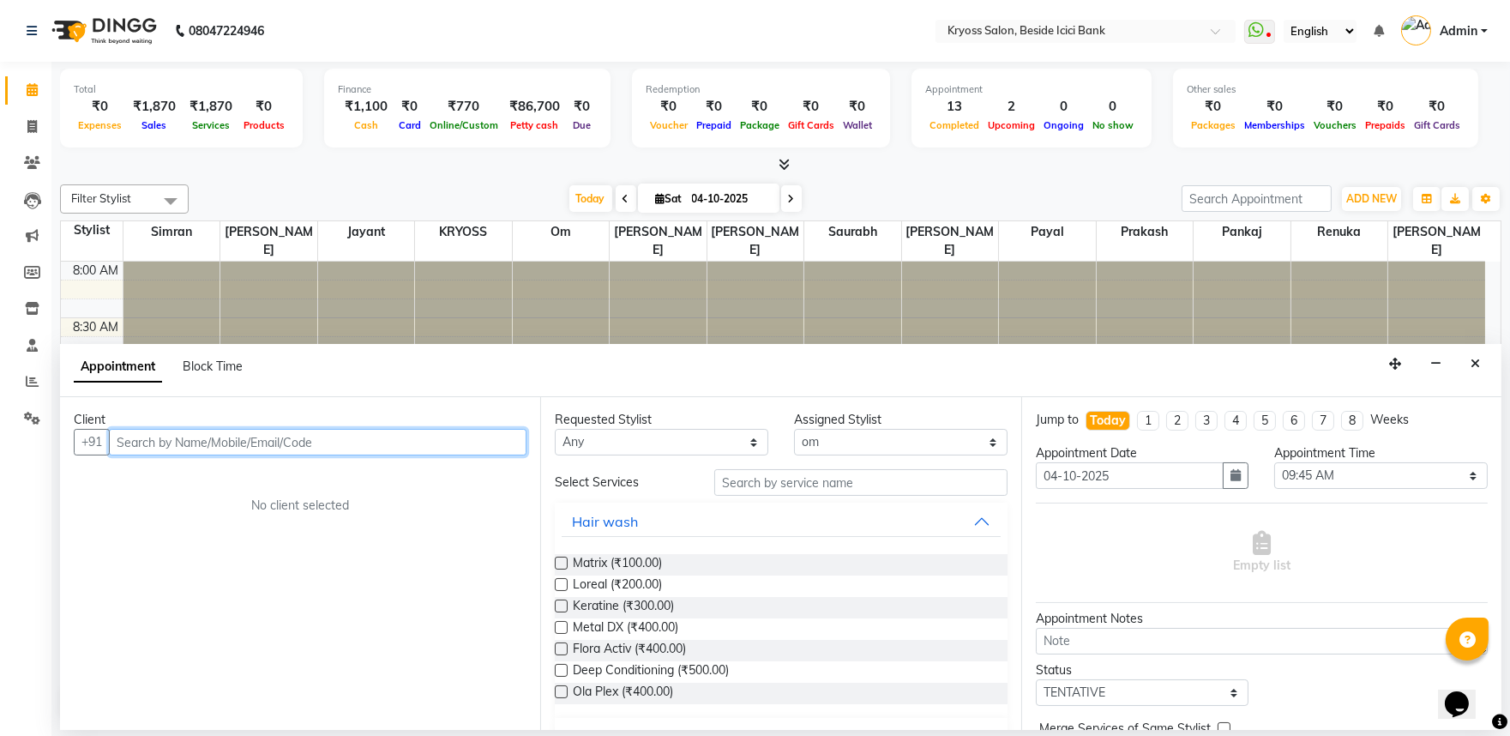
click at [466, 454] on input "text" at bounding box center [318, 442] width 418 height 27
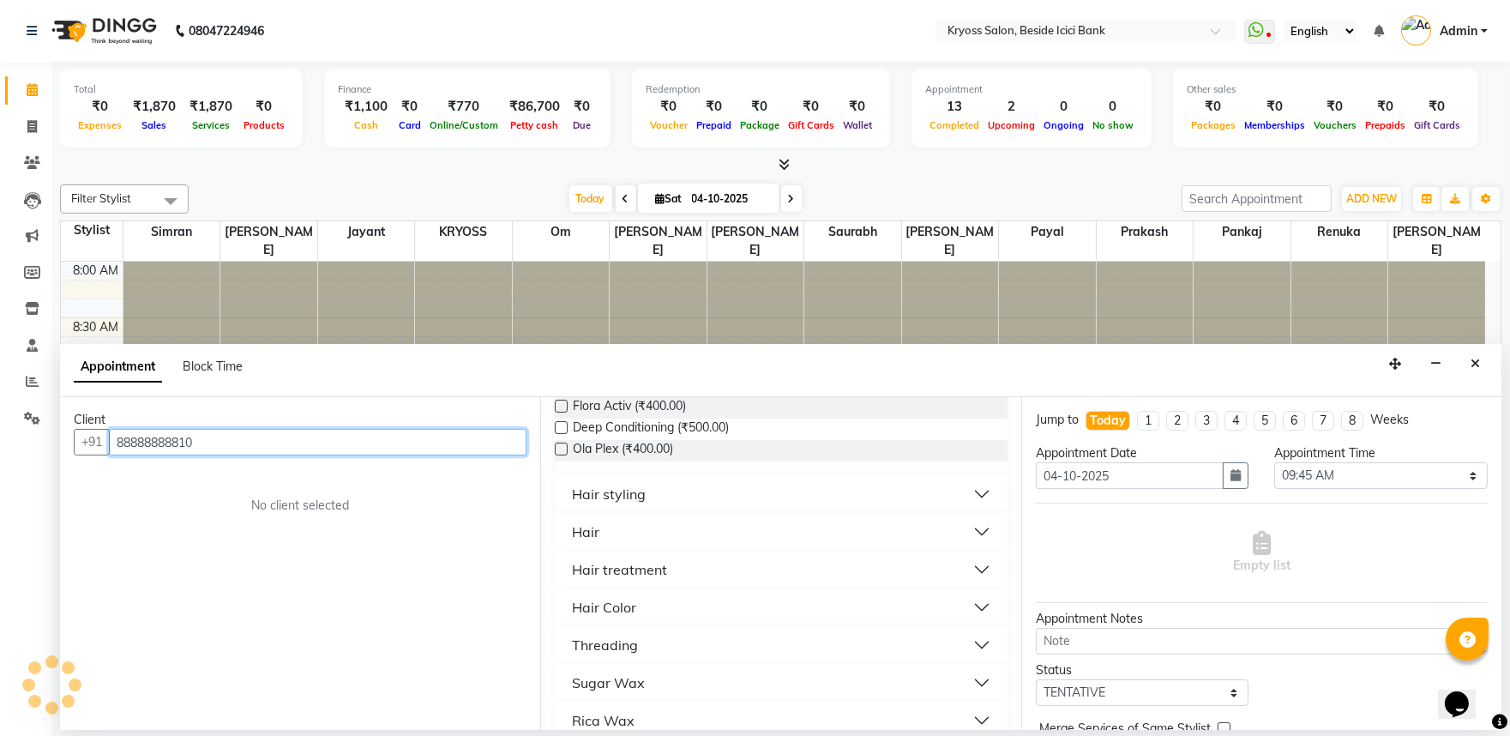
scroll to position [286, 0]
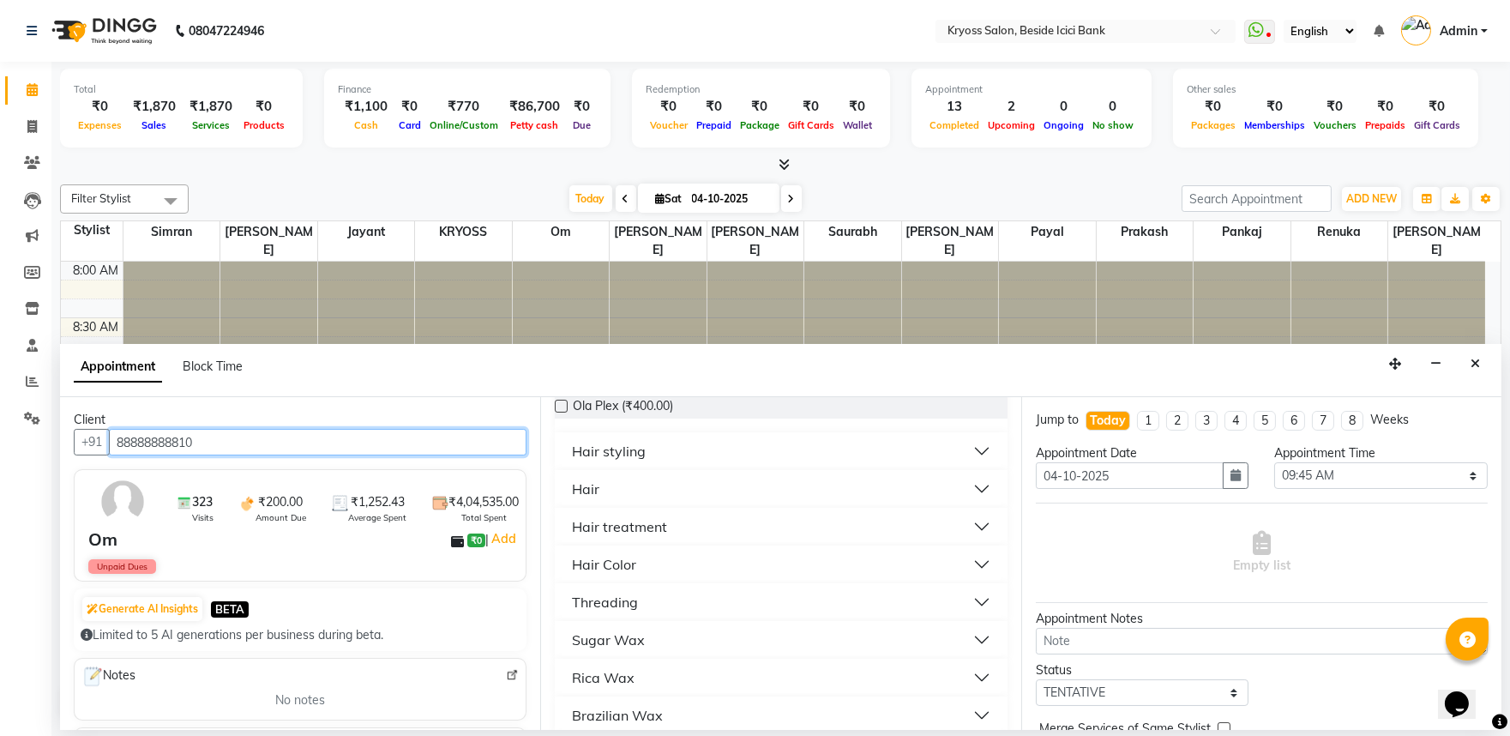
type input "88888888810"
click at [598, 499] on div "Hair" at bounding box center [585, 488] width 27 height 21
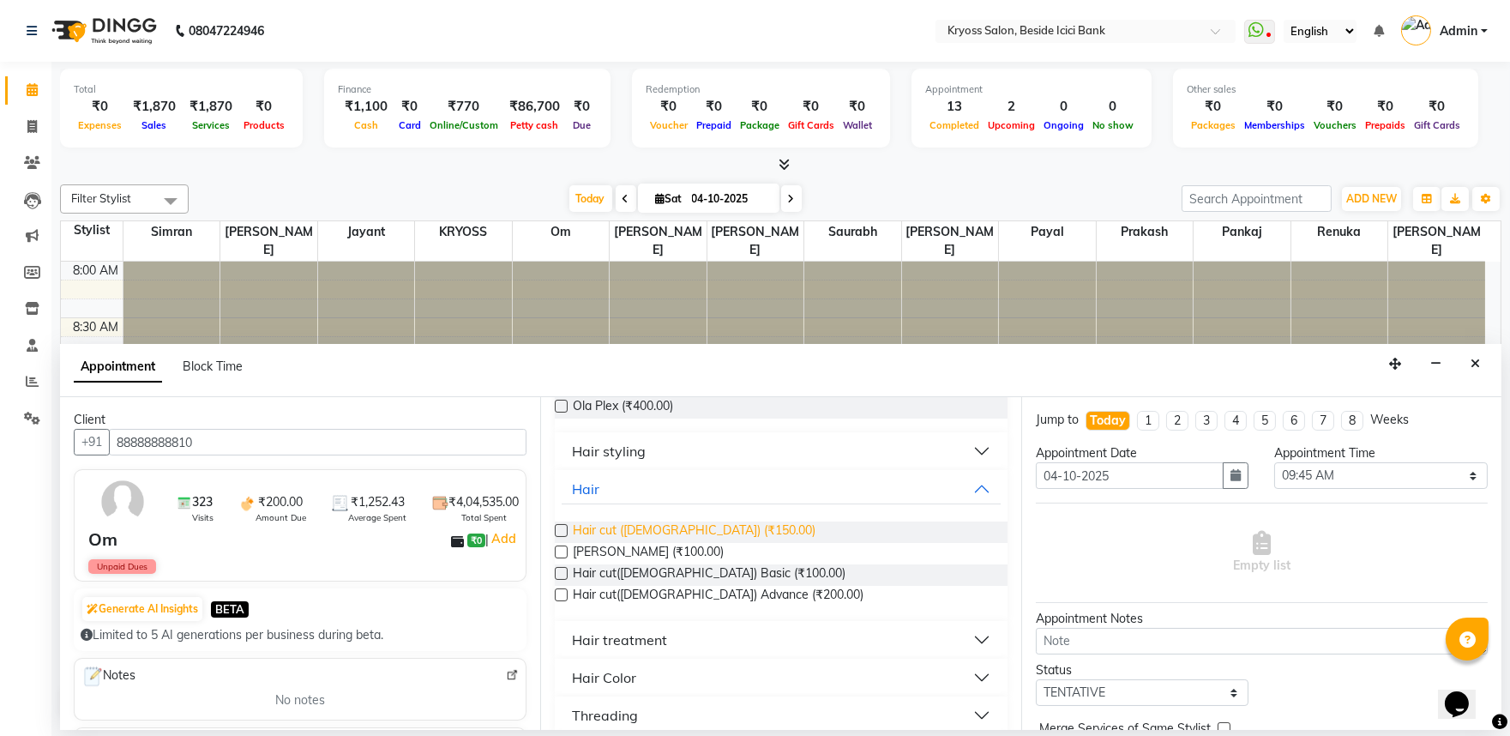
click at [676, 543] on span "Hair cut (Male) (₹150.00)" at bounding box center [694, 531] width 243 height 21
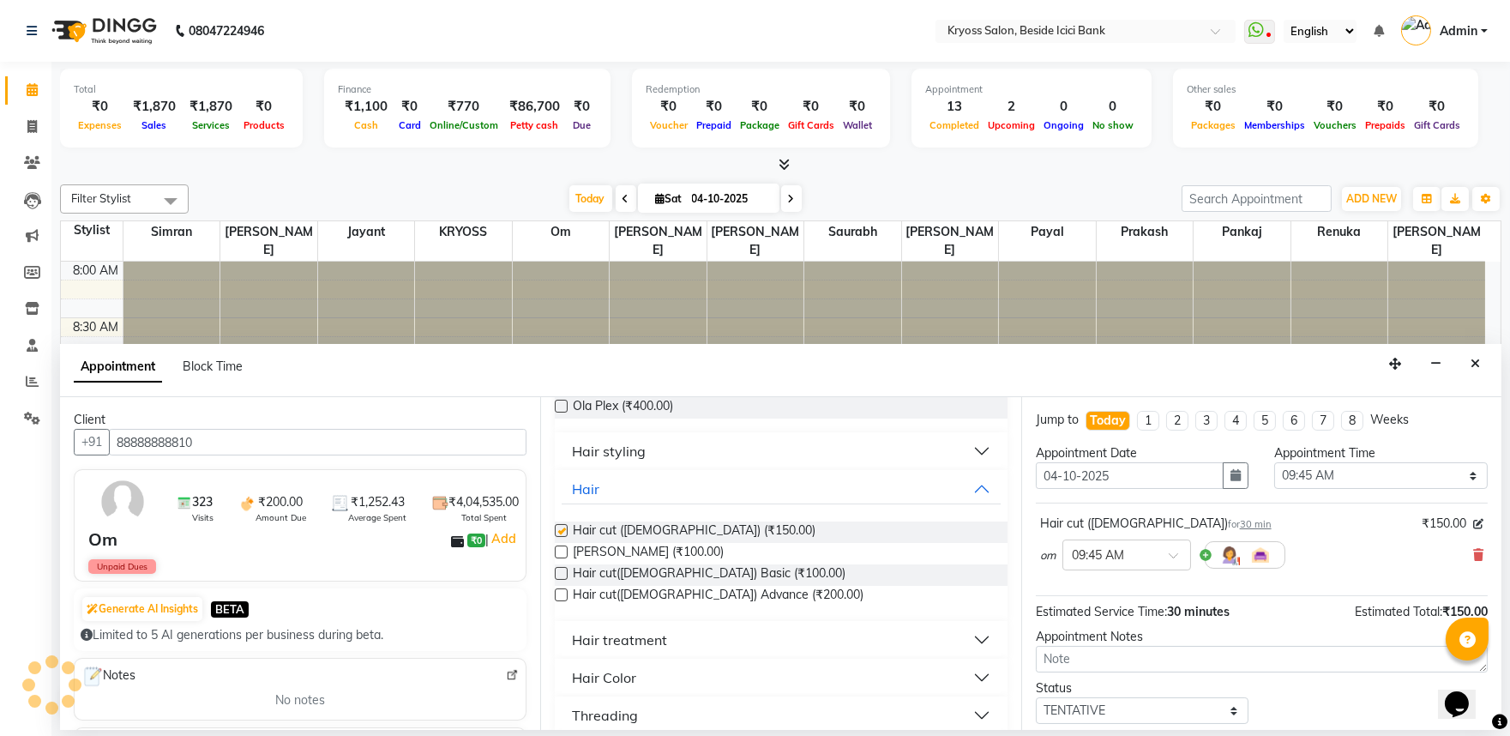
checkbox input "false"
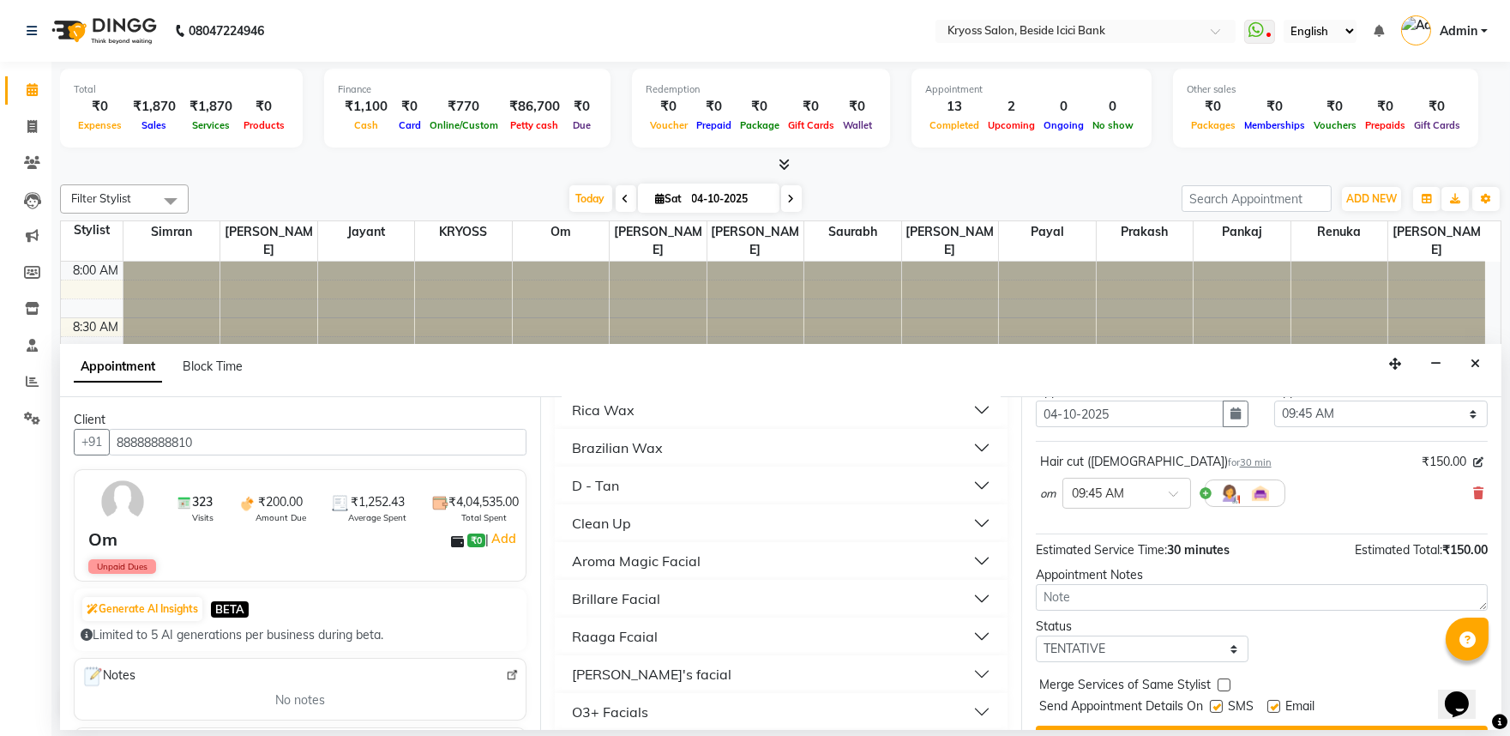
scroll to position [137, 0]
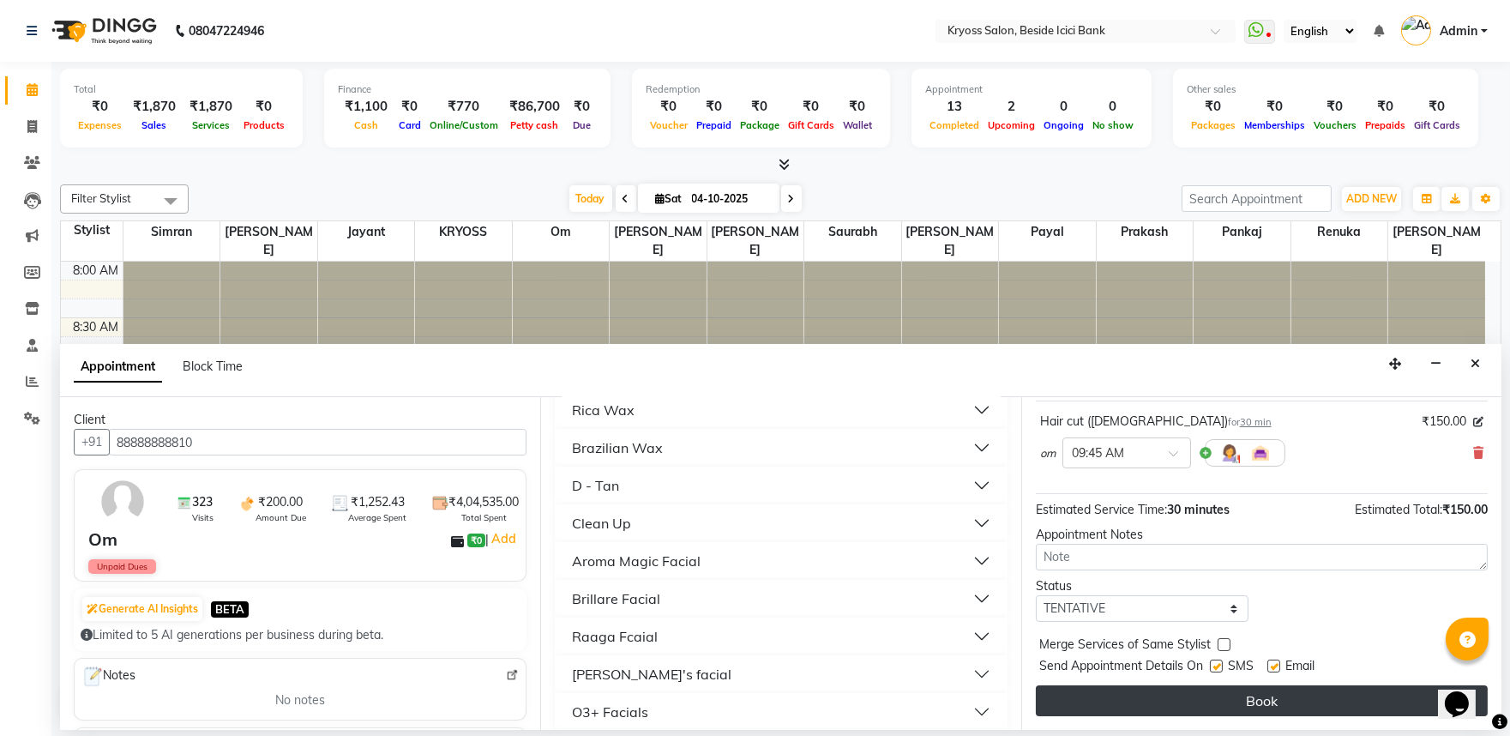
click at [1213, 696] on button "Book" at bounding box center [1262, 700] width 452 height 31
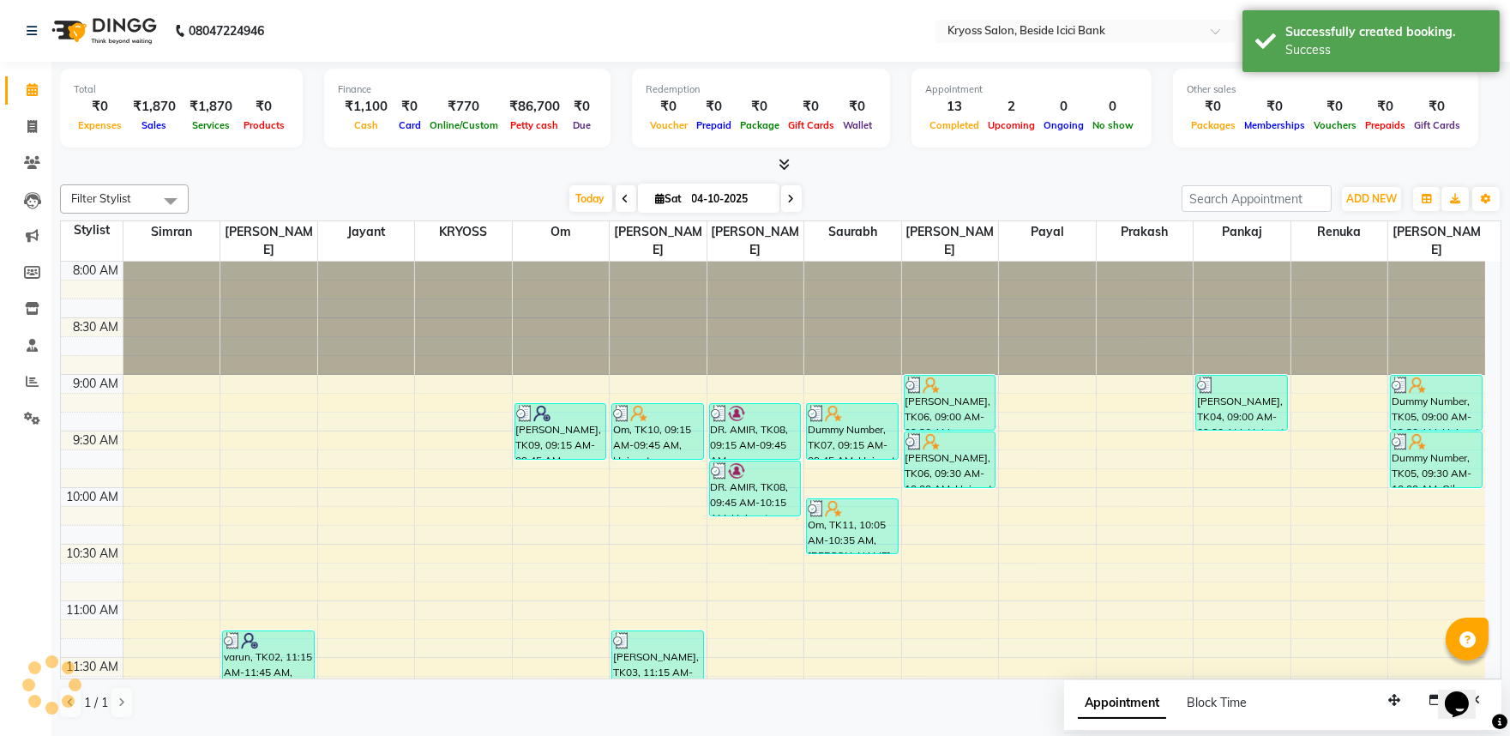
scroll to position [0, 0]
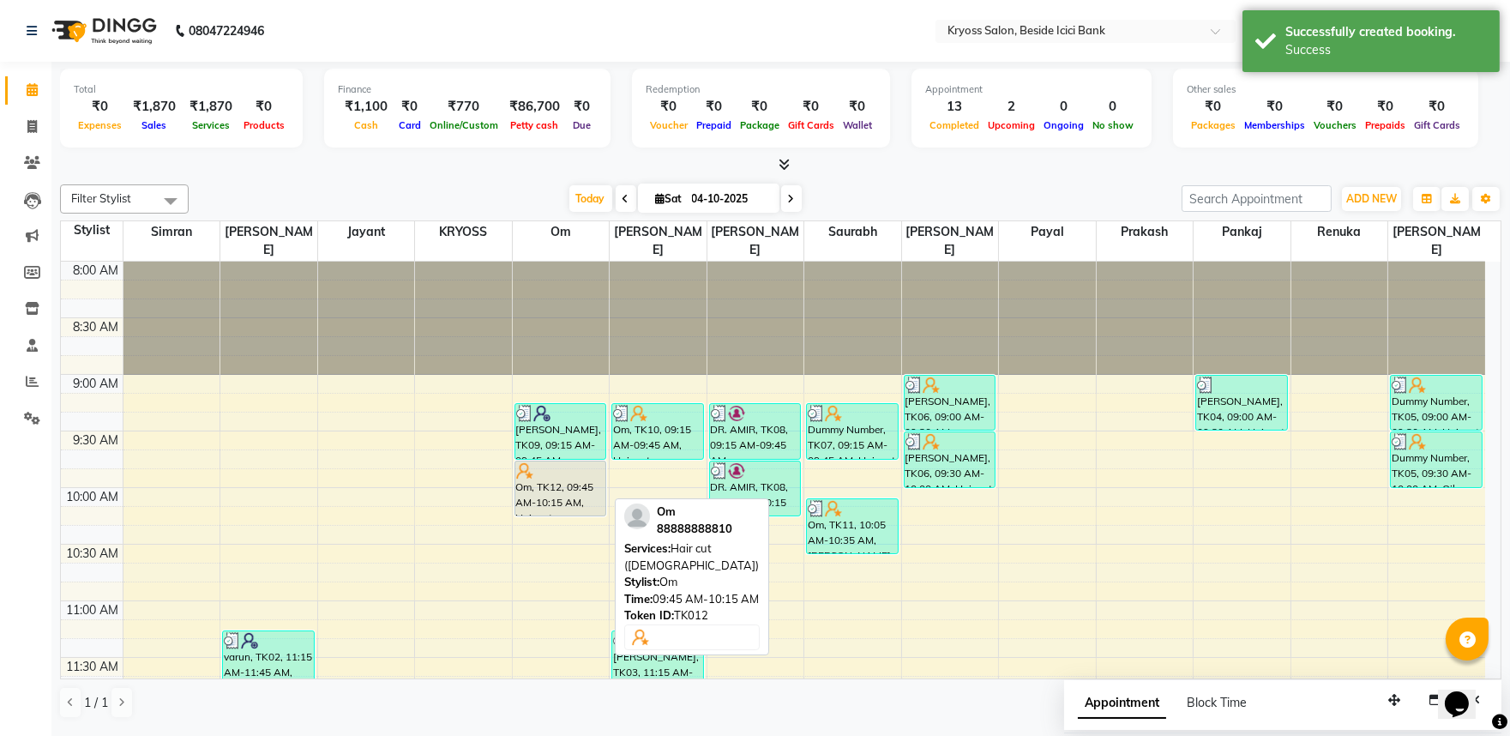
click at [545, 478] on div "Om, TK12, 09:45 AM-10:15 AM, Hair cut (Male)" at bounding box center [560, 488] width 91 height 54
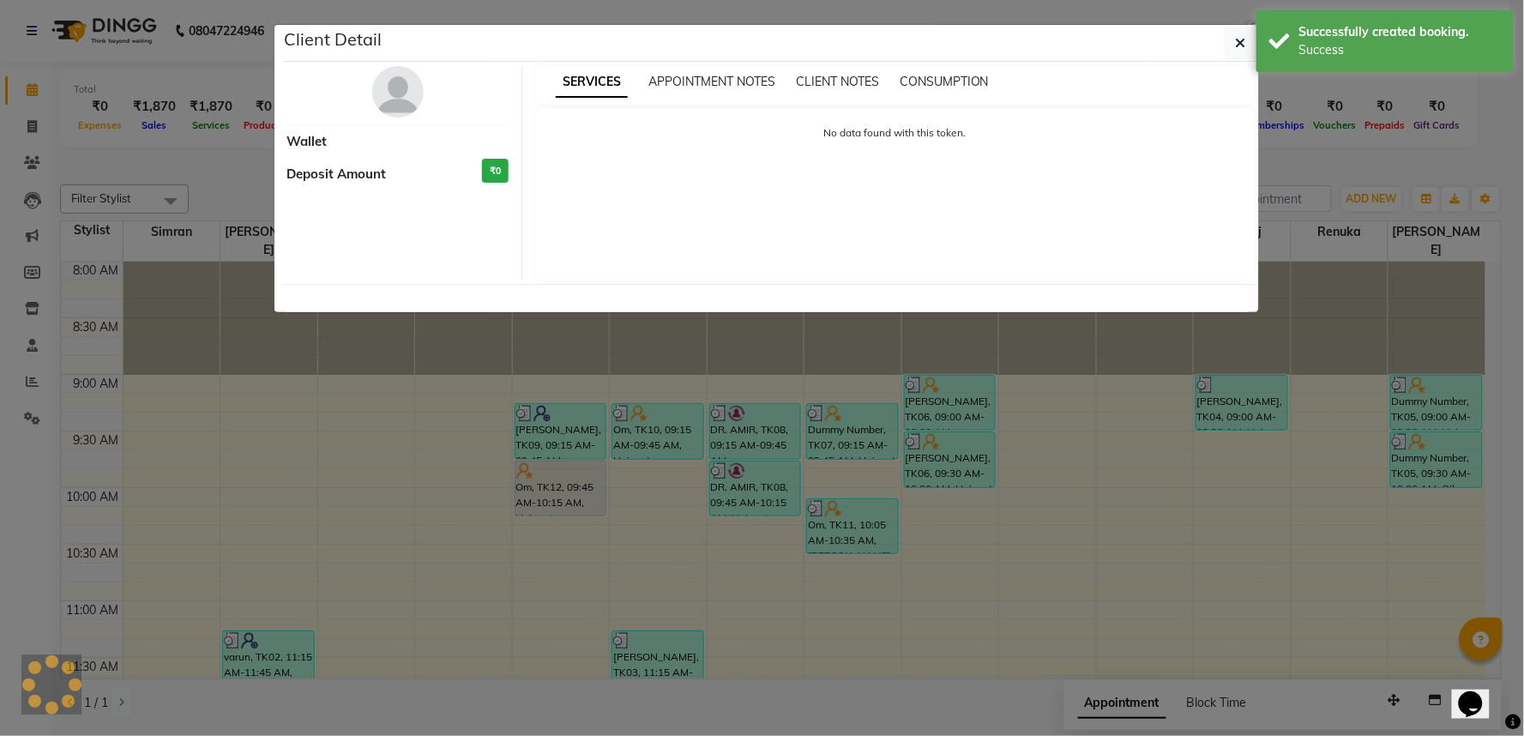
select select "7"
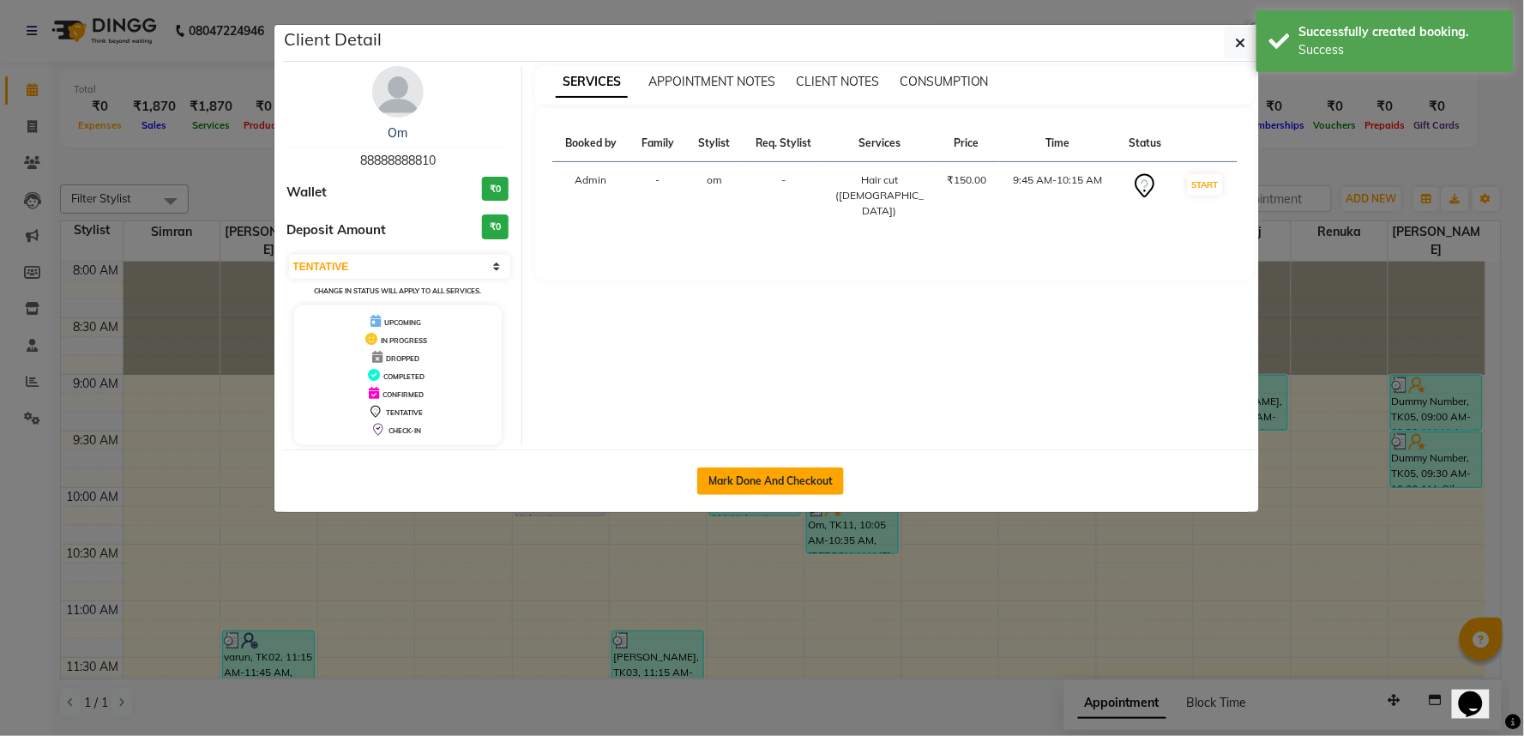
click at [815, 512] on div "Mark Done And Checkout" at bounding box center [771, 480] width 976 height 63
click at [815, 495] on button "Mark Done And Checkout" at bounding box center [770, 480] width 147 height 27
select select "service"
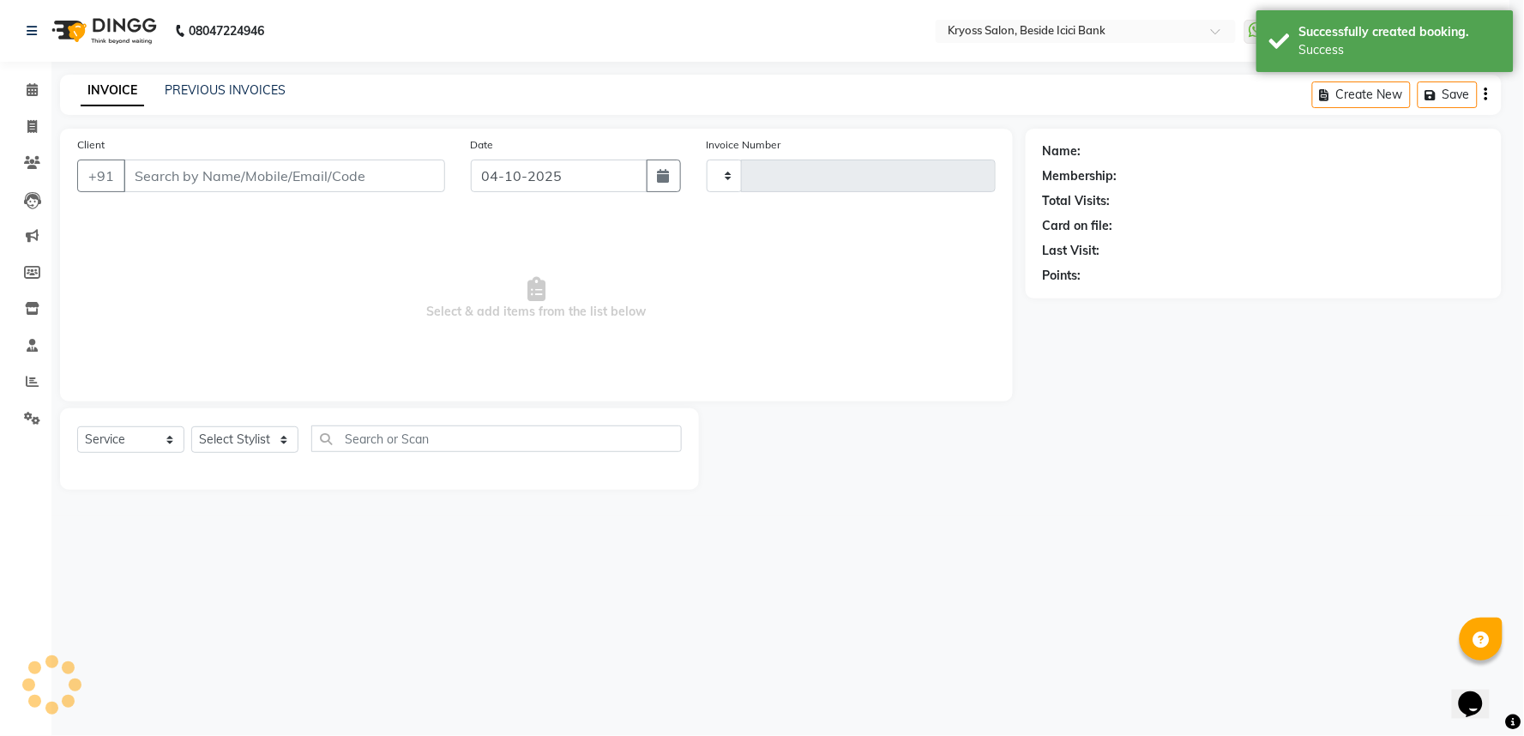
type input "14432"
select select "3"
select select "5439"
type input "88888888810"
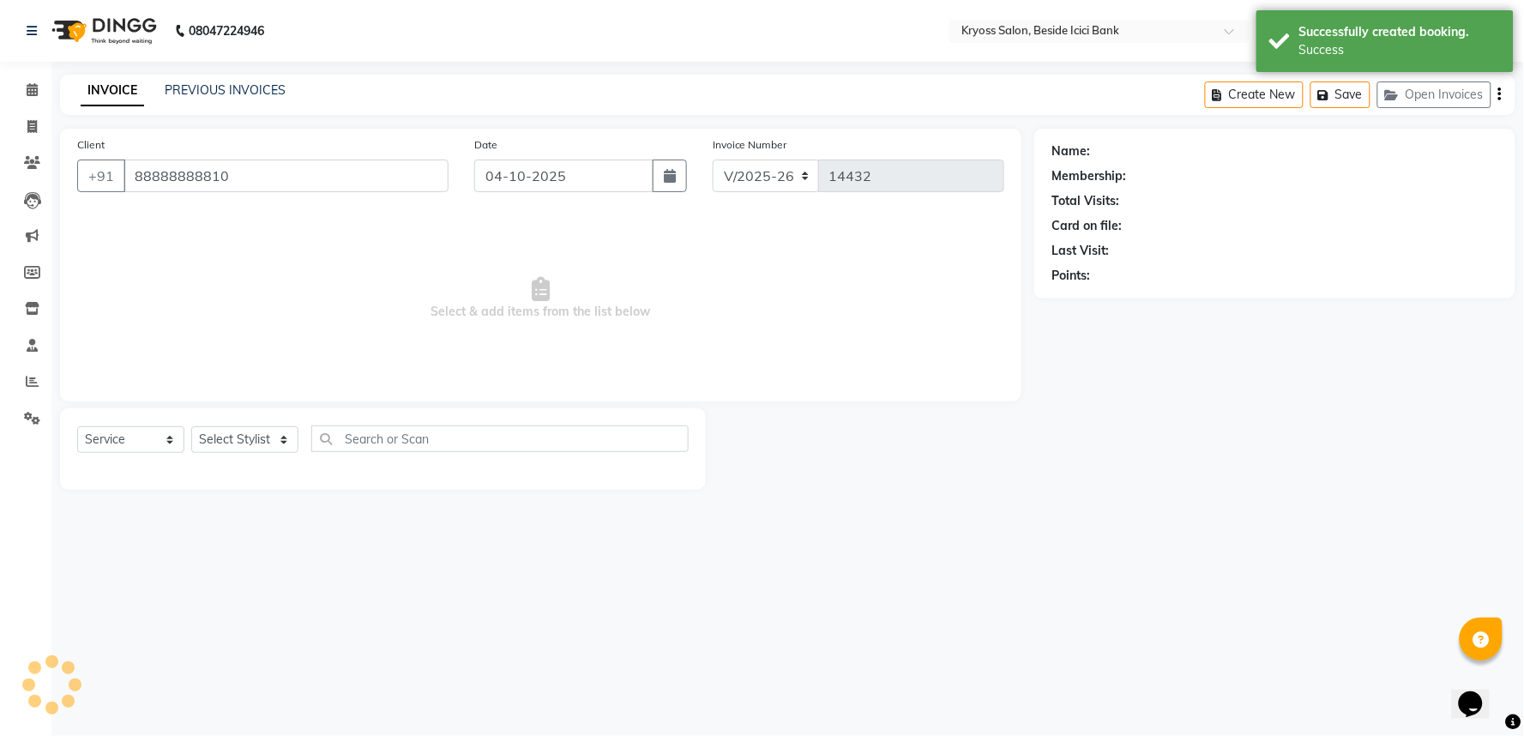
select select "51261"
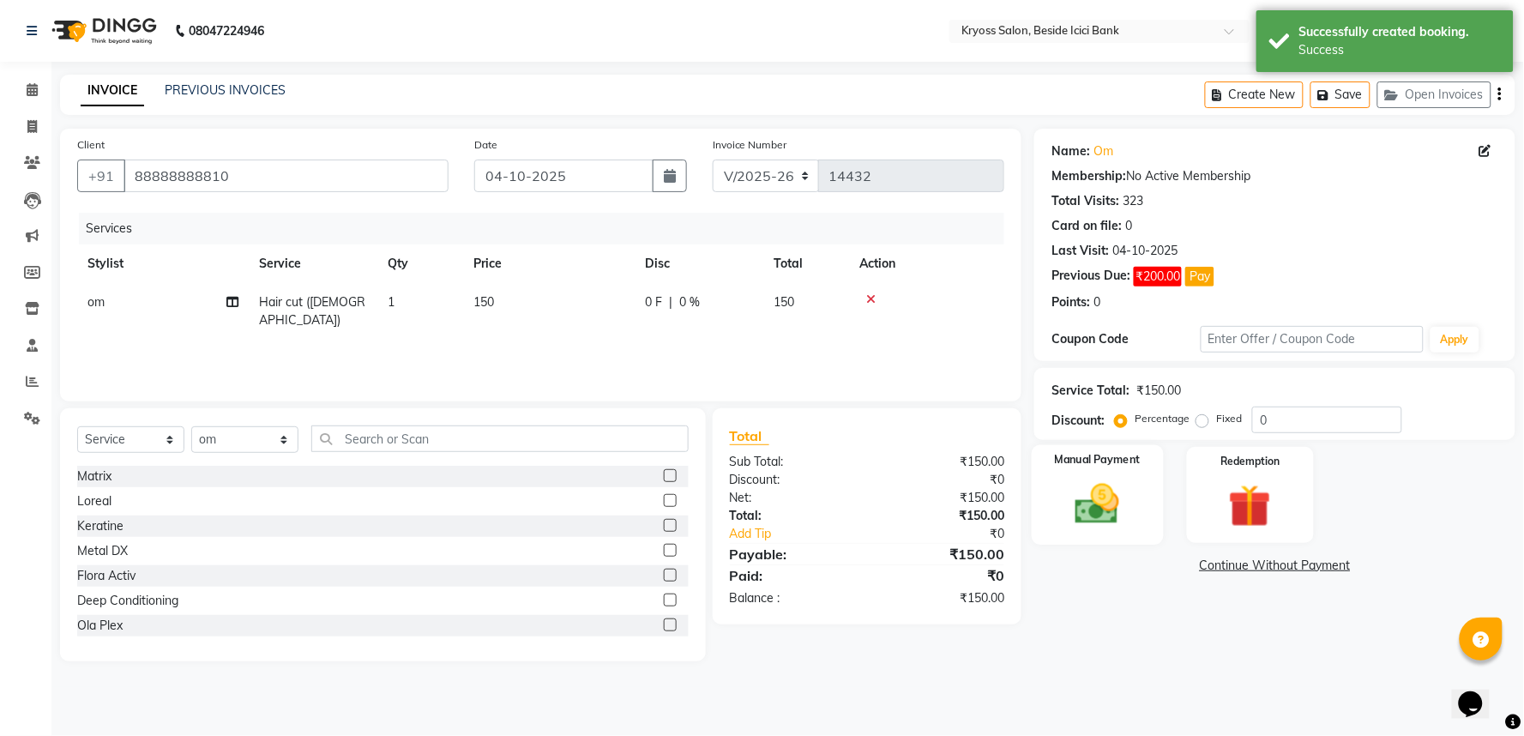
click at [1095, 530] on img at bounding box center [1098, 503] width 72 height 51
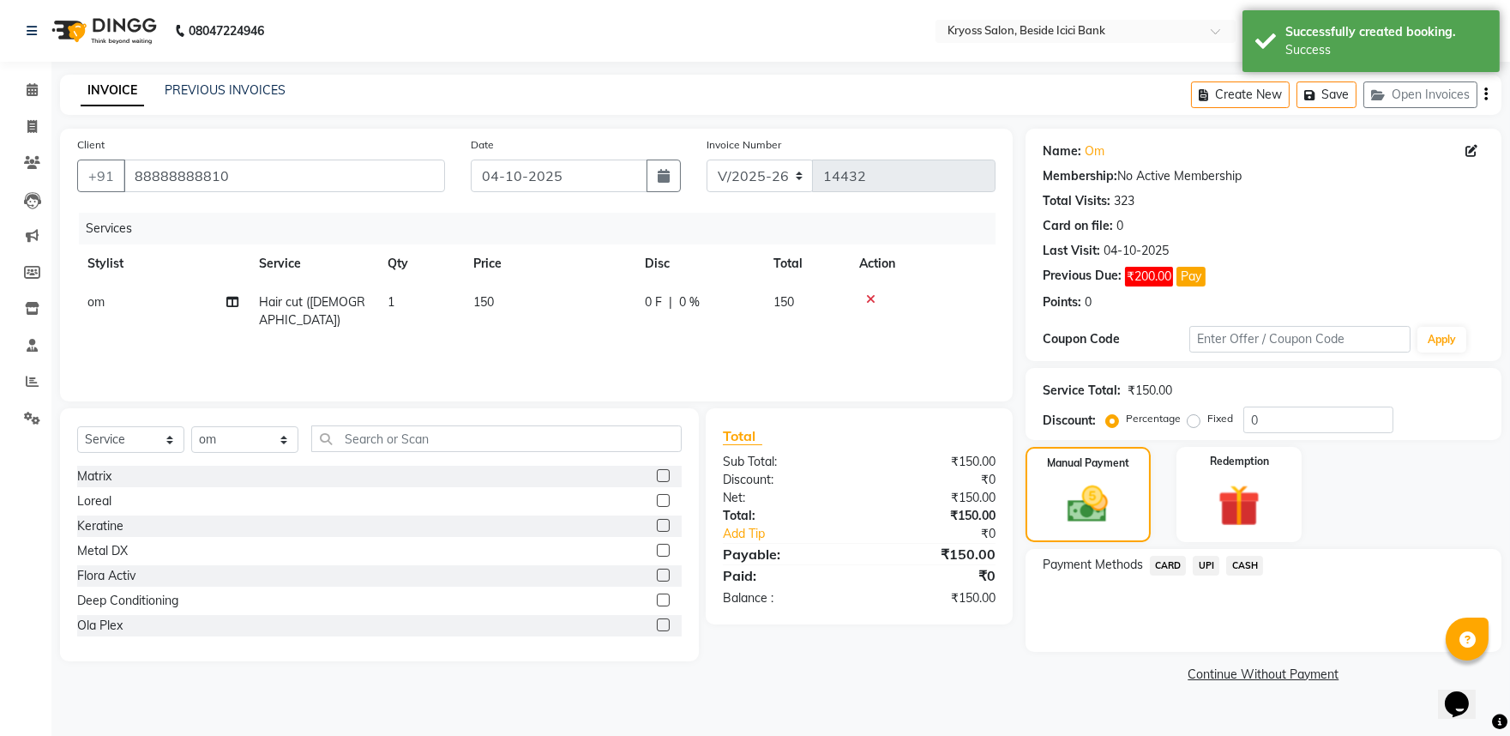
drag, startPoint x: 1207, startPoint y: 594, endPoint x: 1219, endPoint y: 602, distance: 14.3
click at [1213, 575] on span "UPI" at bounding box center [1206, 566] width 27 height 20
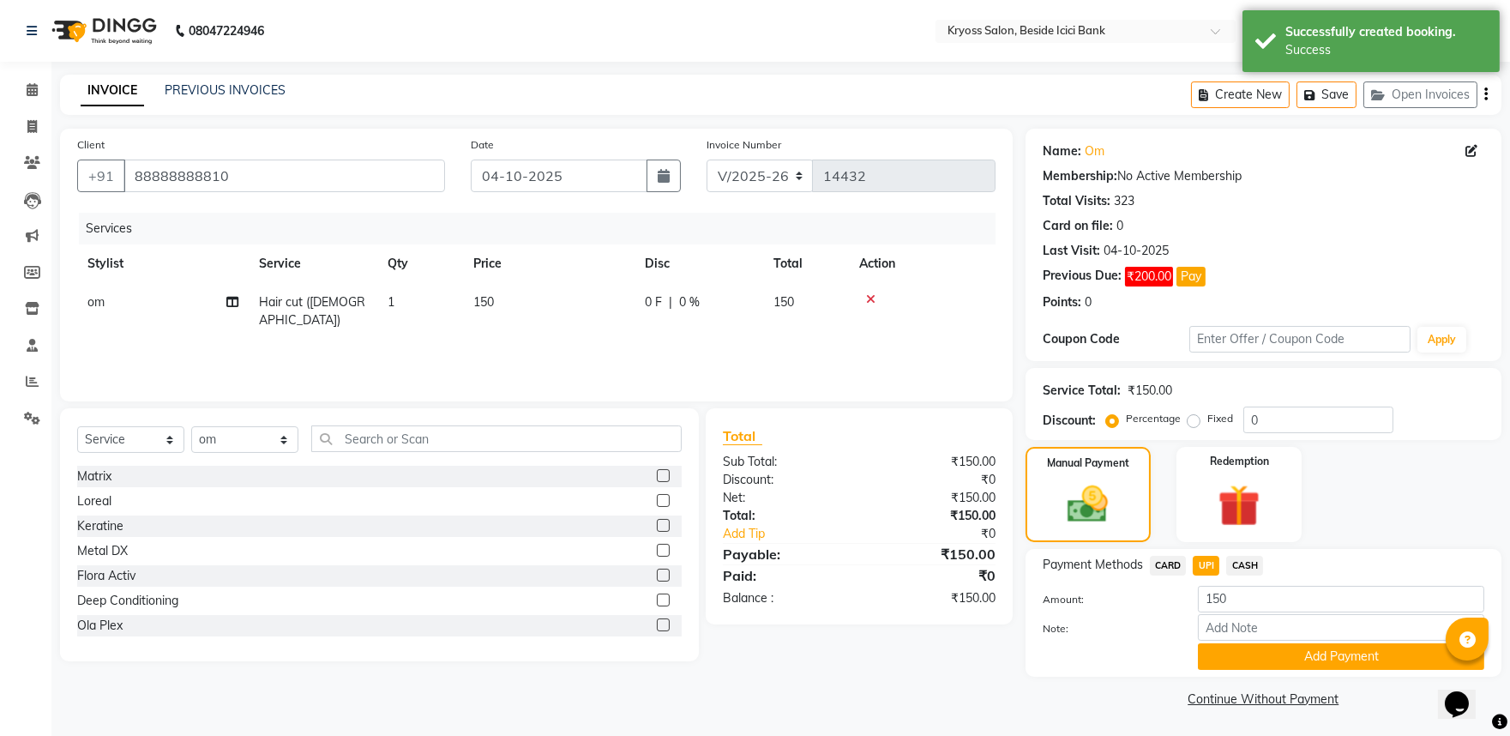
drag, startPoint x: 1253, startPoint y: 599, endPoint x: 1283, endPoint y: 633, distance: 45.6
click at [1255, 575] on span "CASH" at bounding box center [1244, 566] width 37 height 20
click at [1303, 670] on button "Add Payment" at bounding box center [1341, 656] width 286 height 27
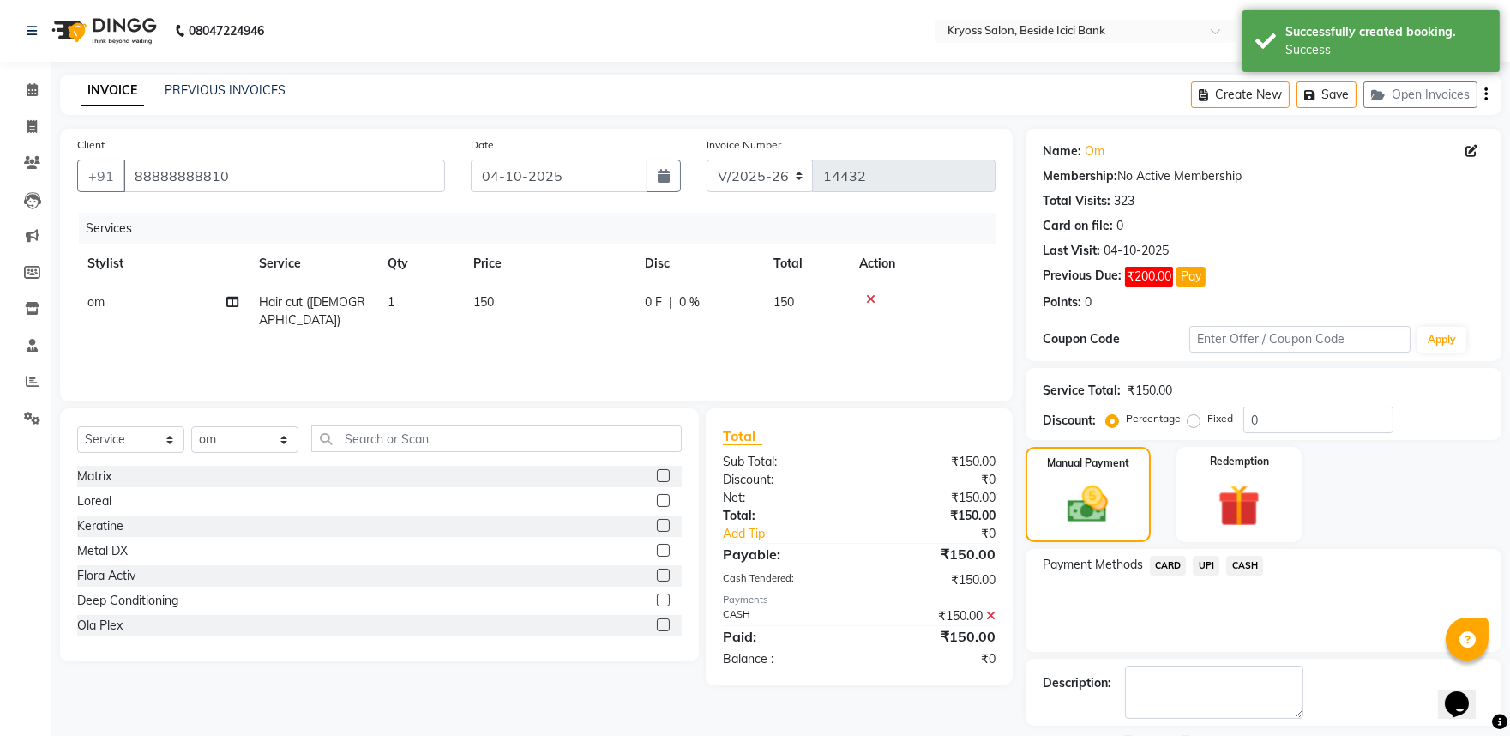
scroll to position [117, 0]
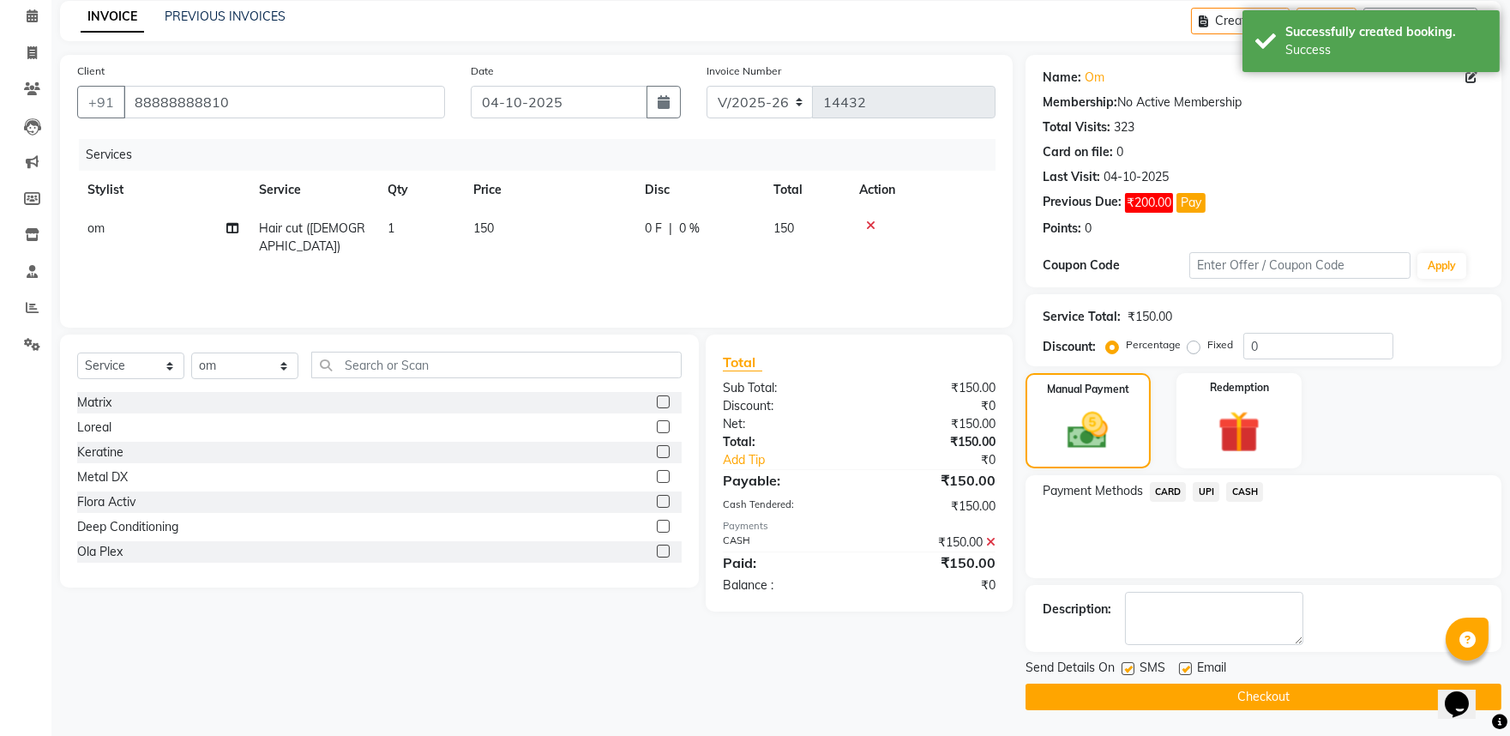
click at [1314, 697] on button "Checkout" at bounding box center [1264, 696] width 476 height 27
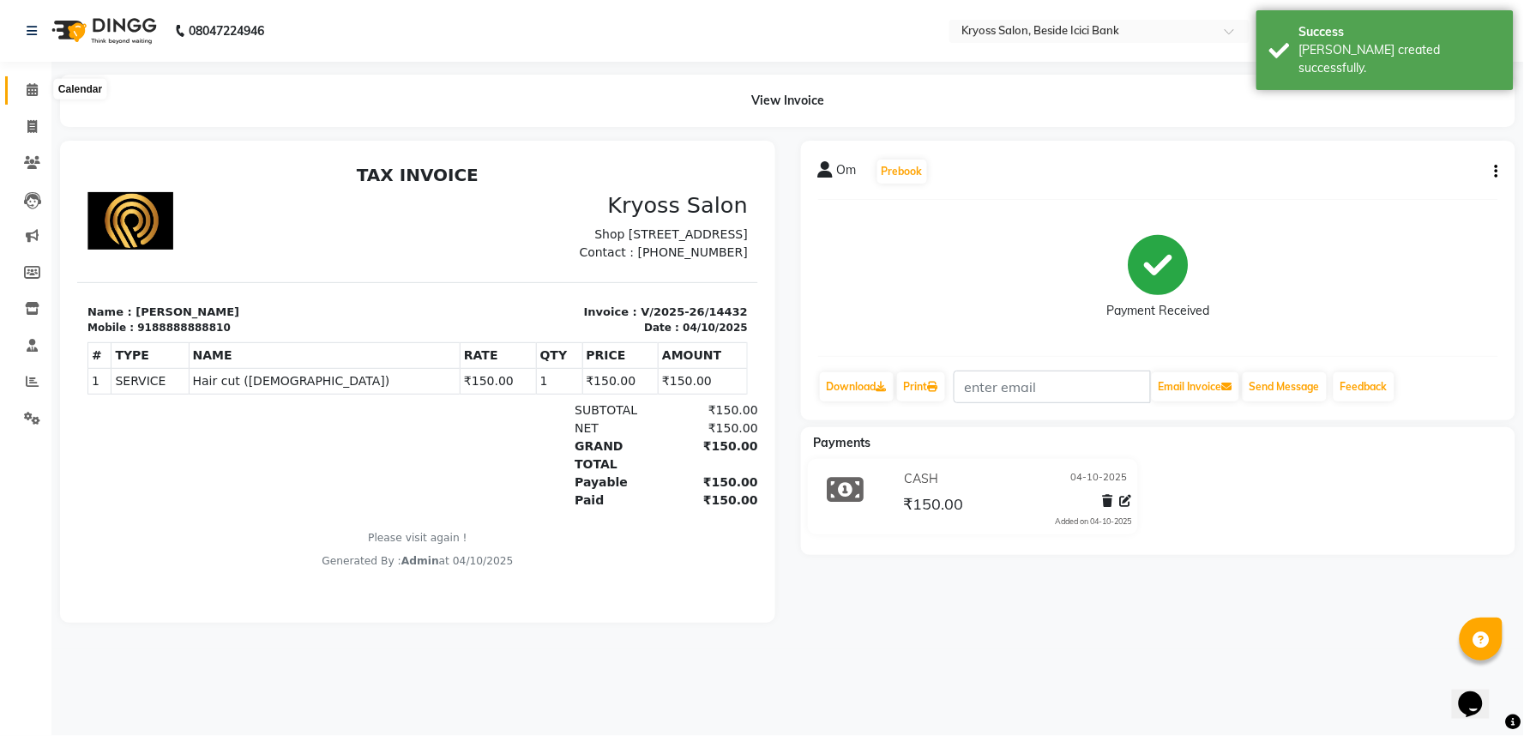
click at [27, 90] on icon at bounding box center [32, 89] width 11 height 13
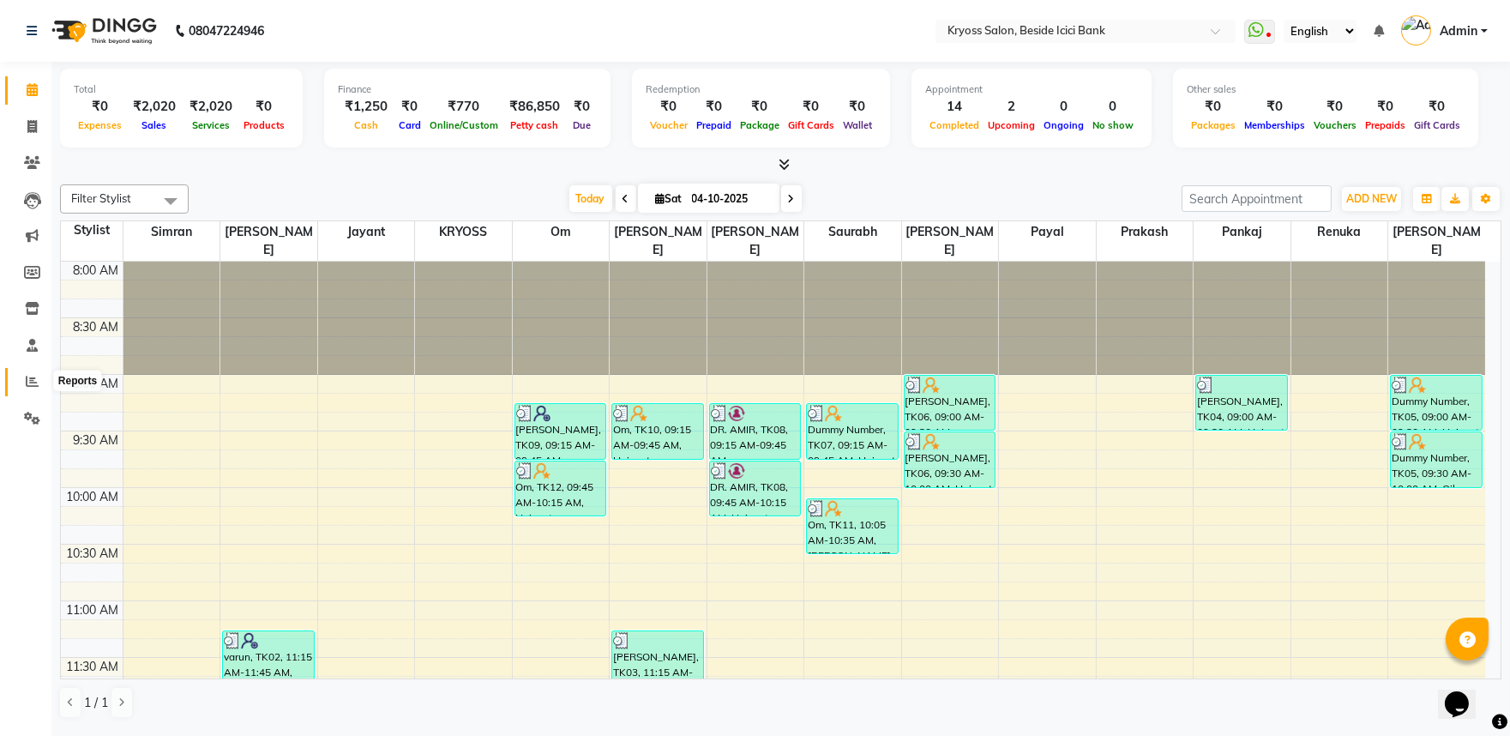
click at [29, 382] on icon at bounding box center [32, 381] width 13 height 13
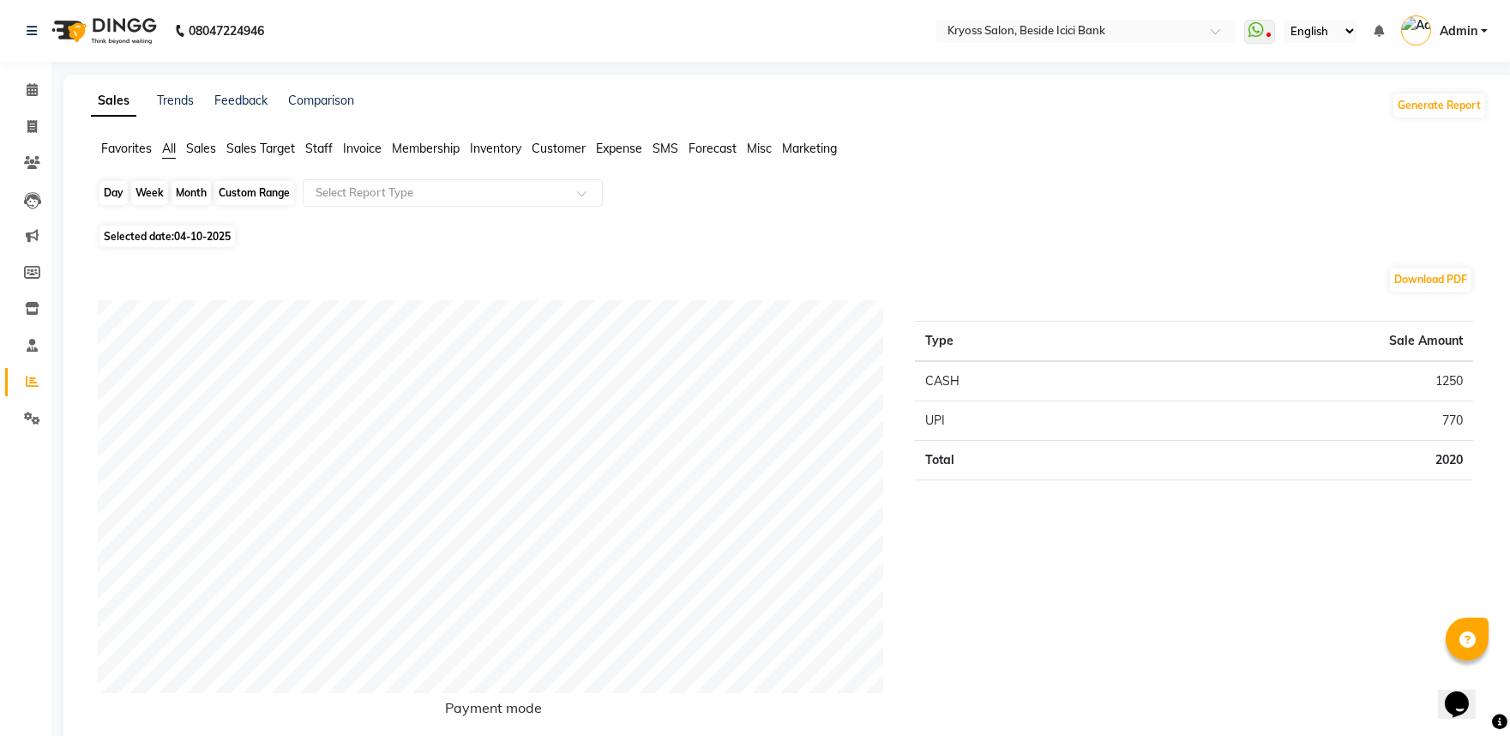
click at [118, 202] on div "Day" at bounding box center [113, 193] width 28 height 24
select select "10"
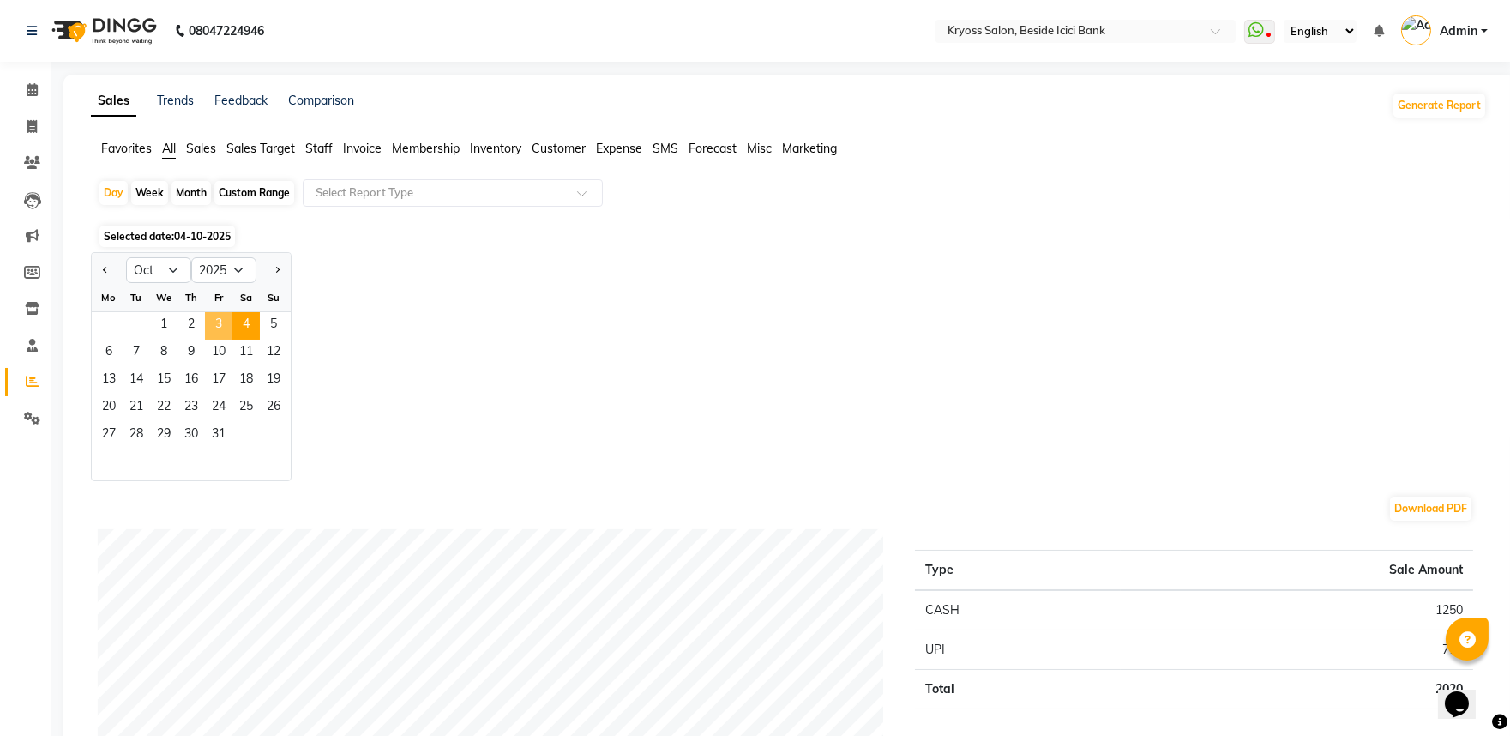
click at [232, 340] on span "3" at bounding box center [218, 325] width 27 height 27
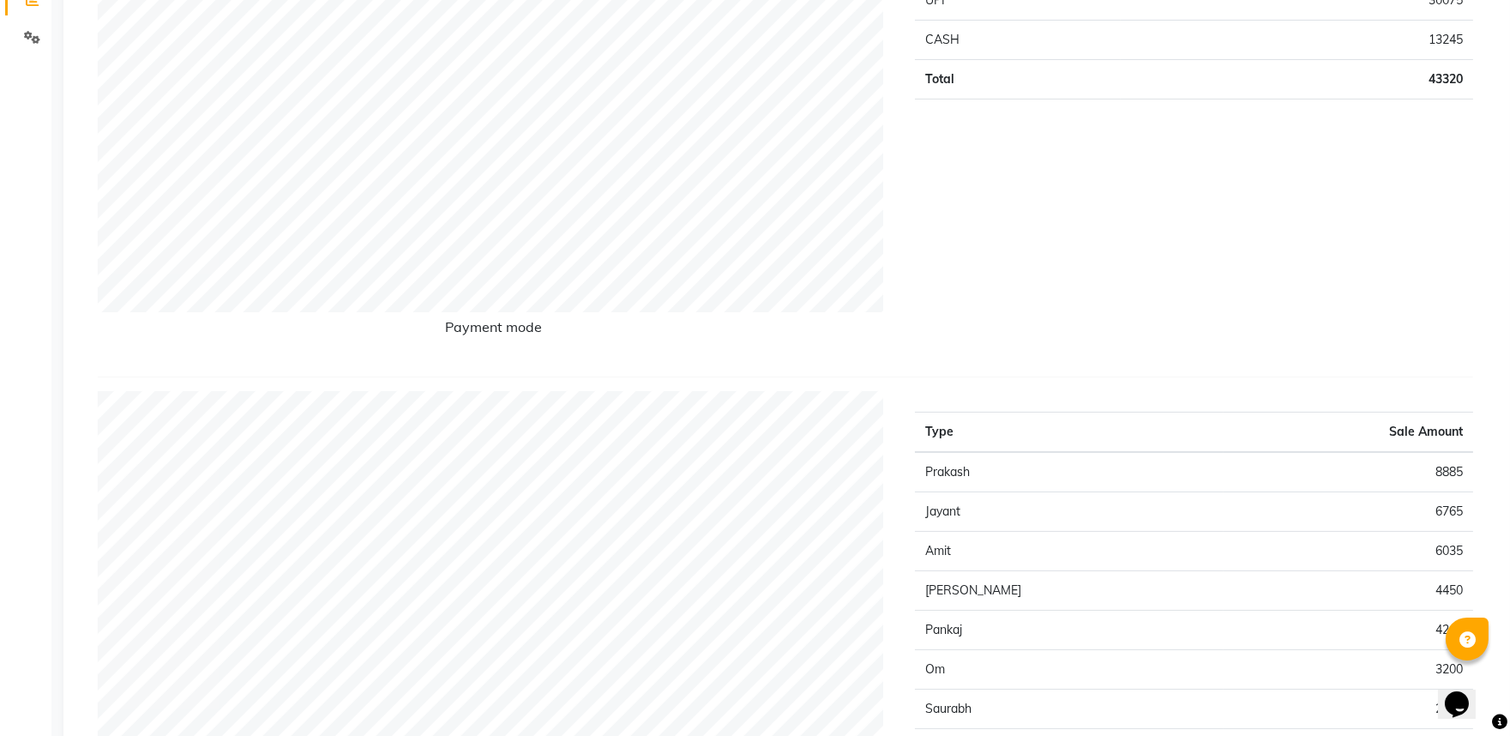
scroll to position [666, 0]
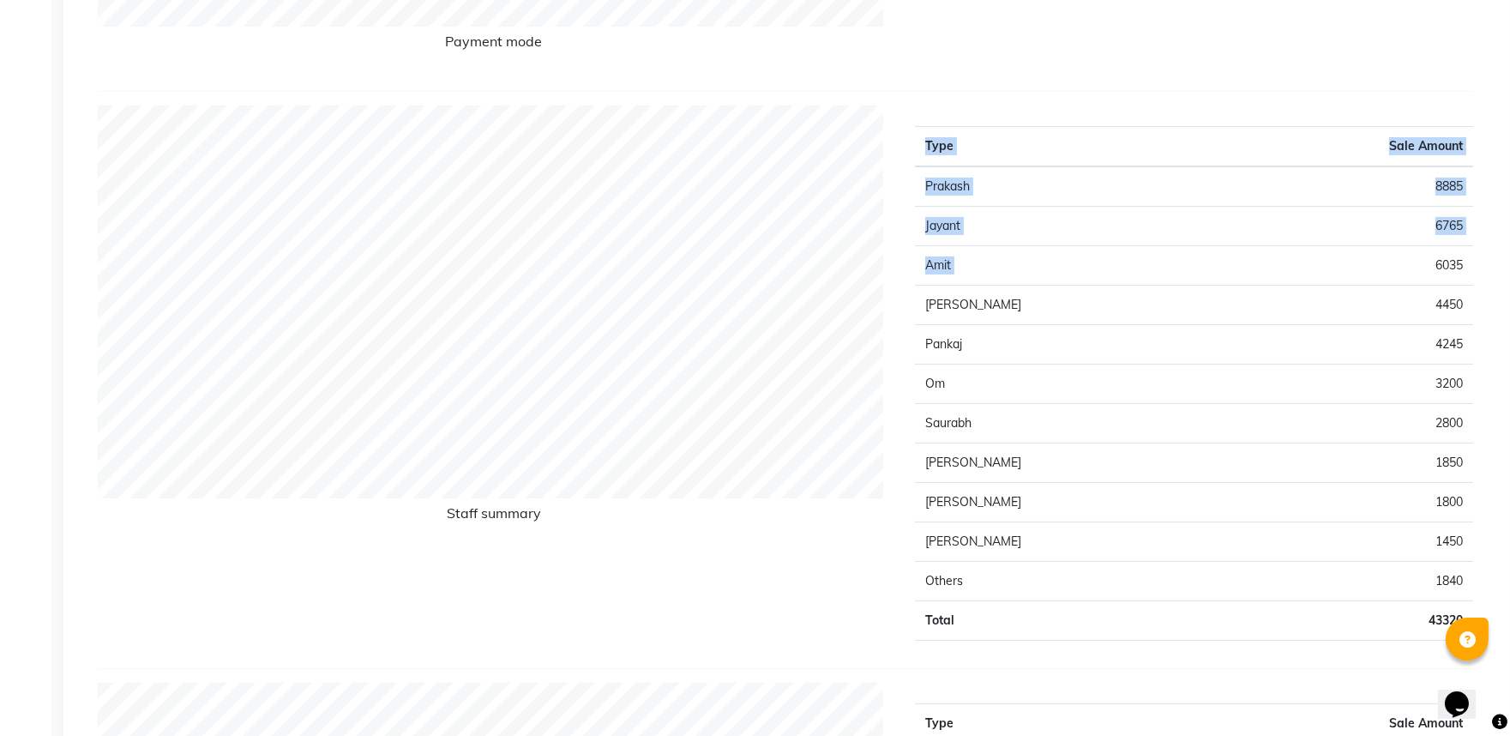
drag, startPoint x: 1468, startPoint y: 302, endPoint x: 1413, endPoint y: 314, distance: 56.2
click at [1413, 315] on div "Type Sale Amount Prakash 8885 Jayant 6765 Amit 6035 Pritesh 4450 Pankaj 4245 Om…" at bounding box center [1194, 379] width 584 height 549
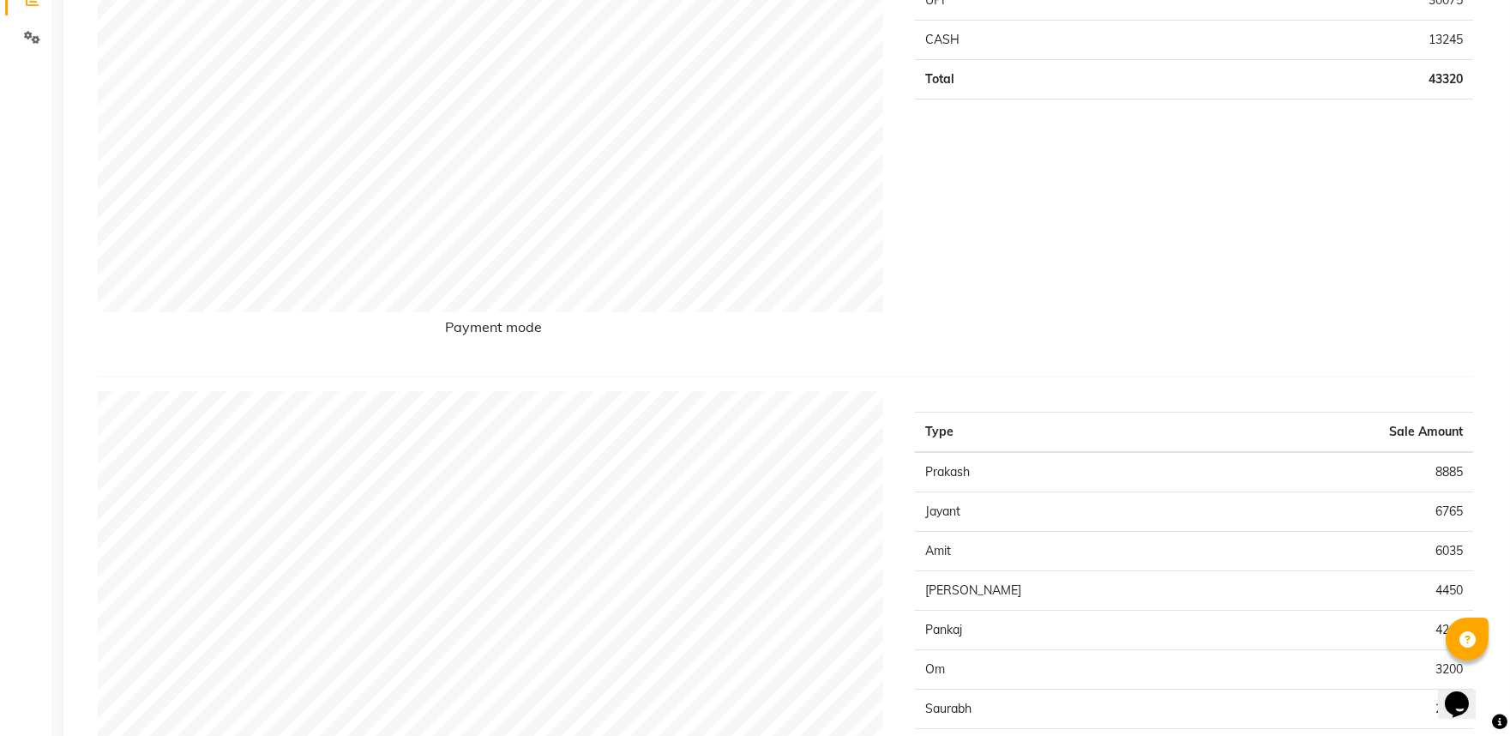
scroll to position [0, 0]
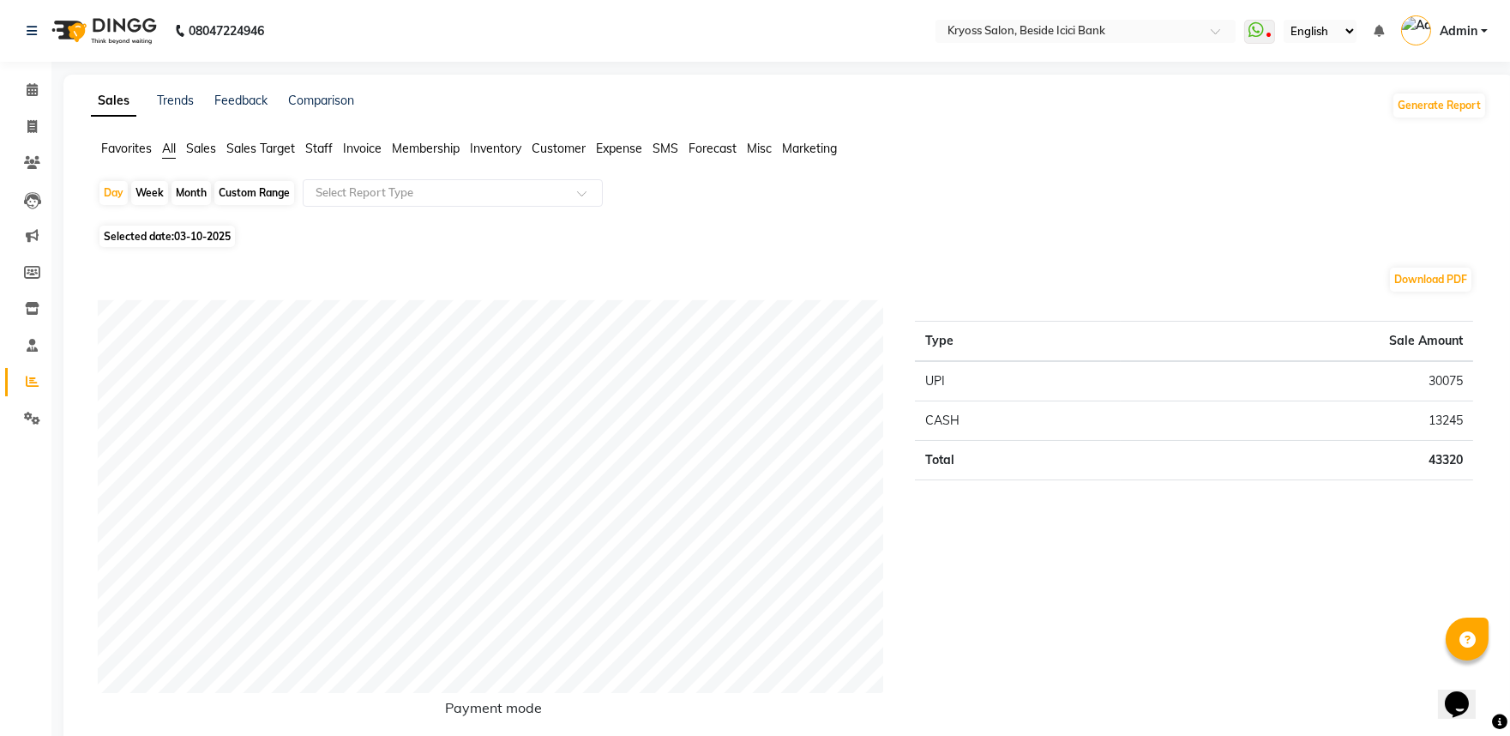
click at [333, 151] on span "Staff" at bounding box center [318, 148] width 27 height 15
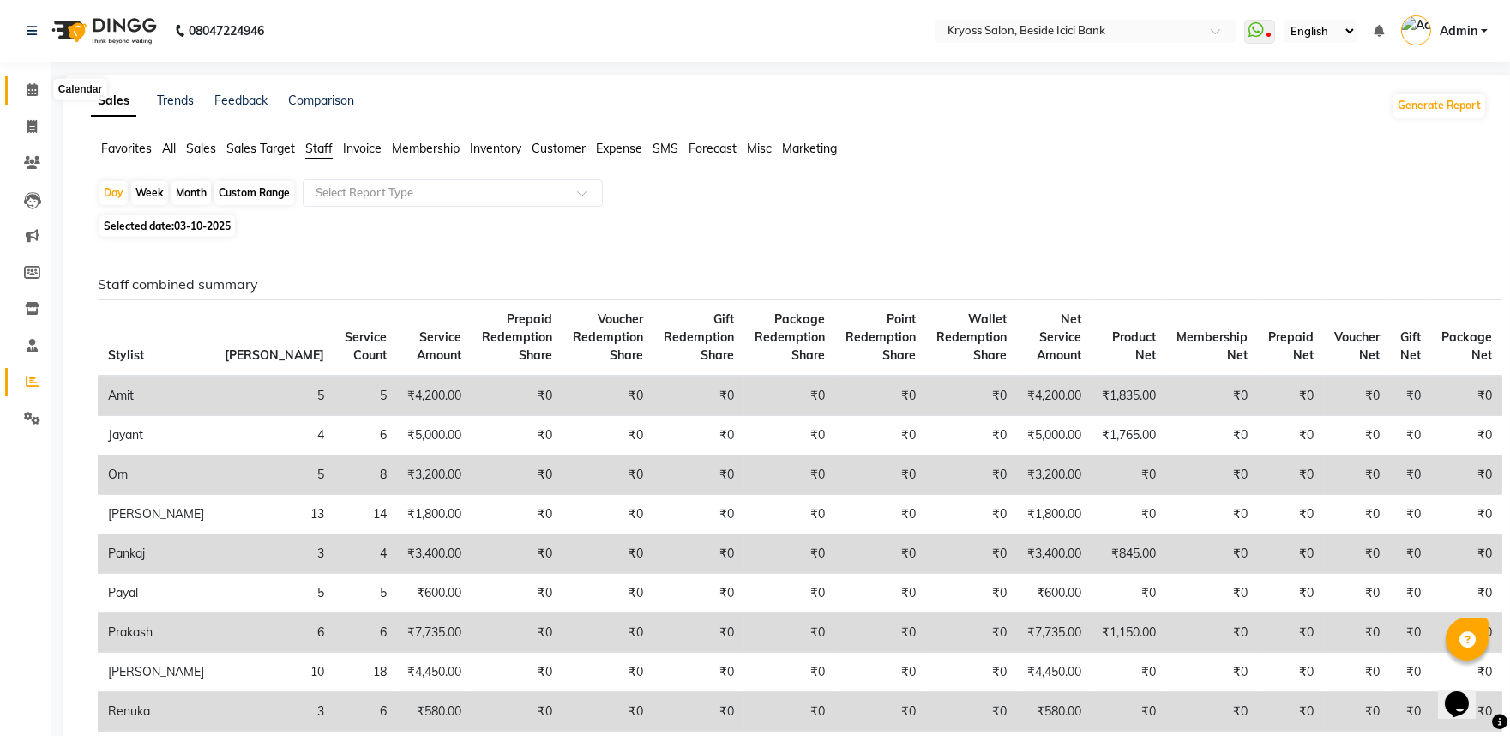
click at [35, 94] on icon at bounding box center [32, 89] width 11 height 13
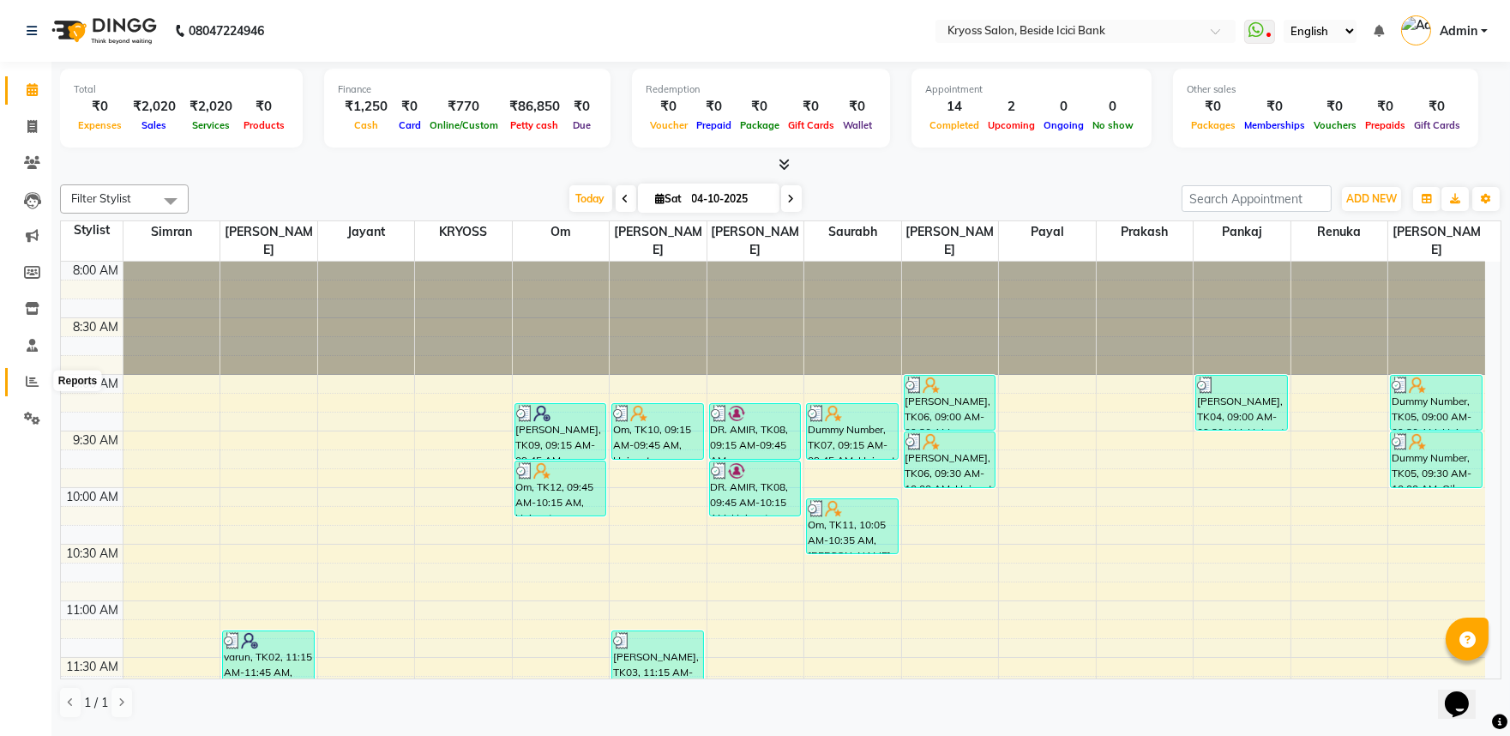
click at [30, 391] on span at bounding box center [32, 382] width 30 height 20
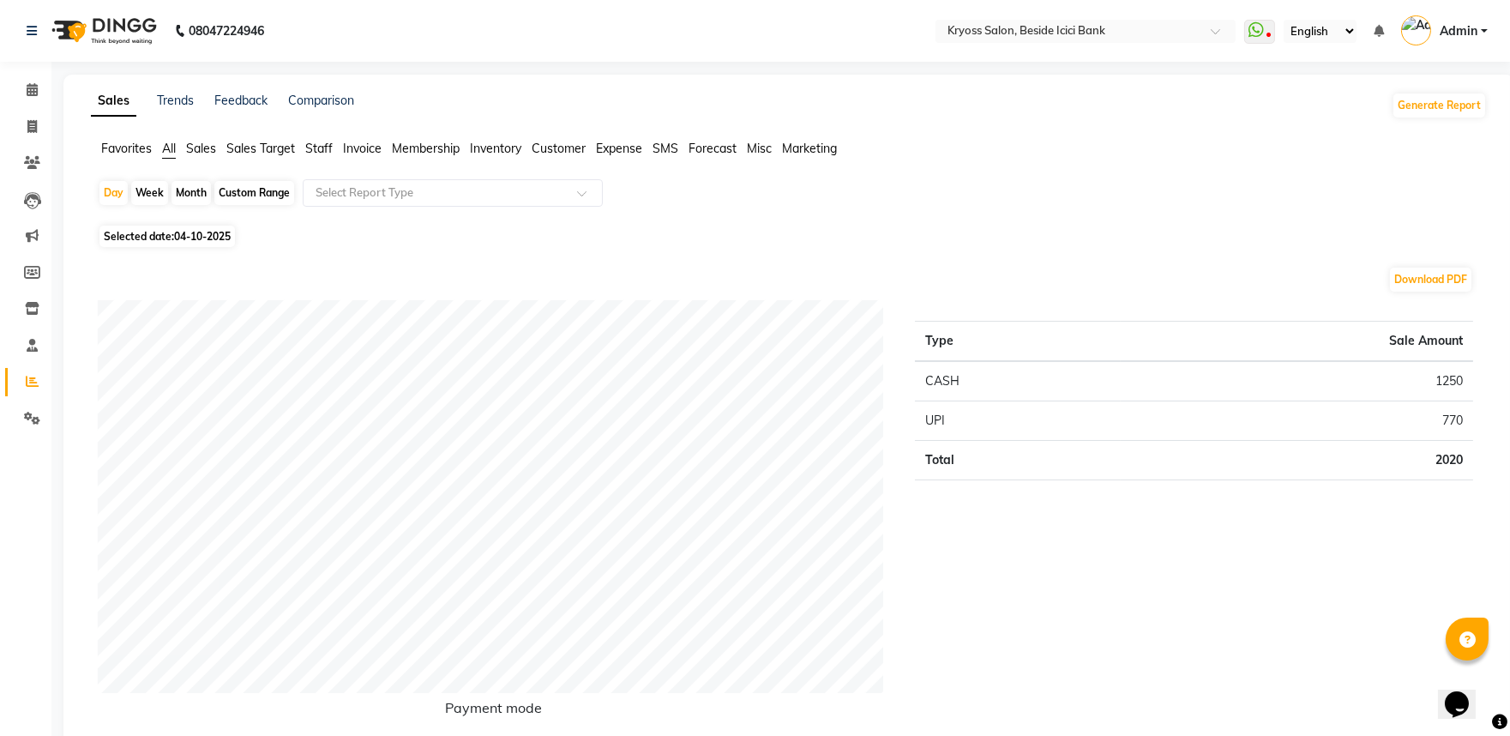
click at [198, 203] on div "Month" at bounding box center [191, 193] width 39 height 24
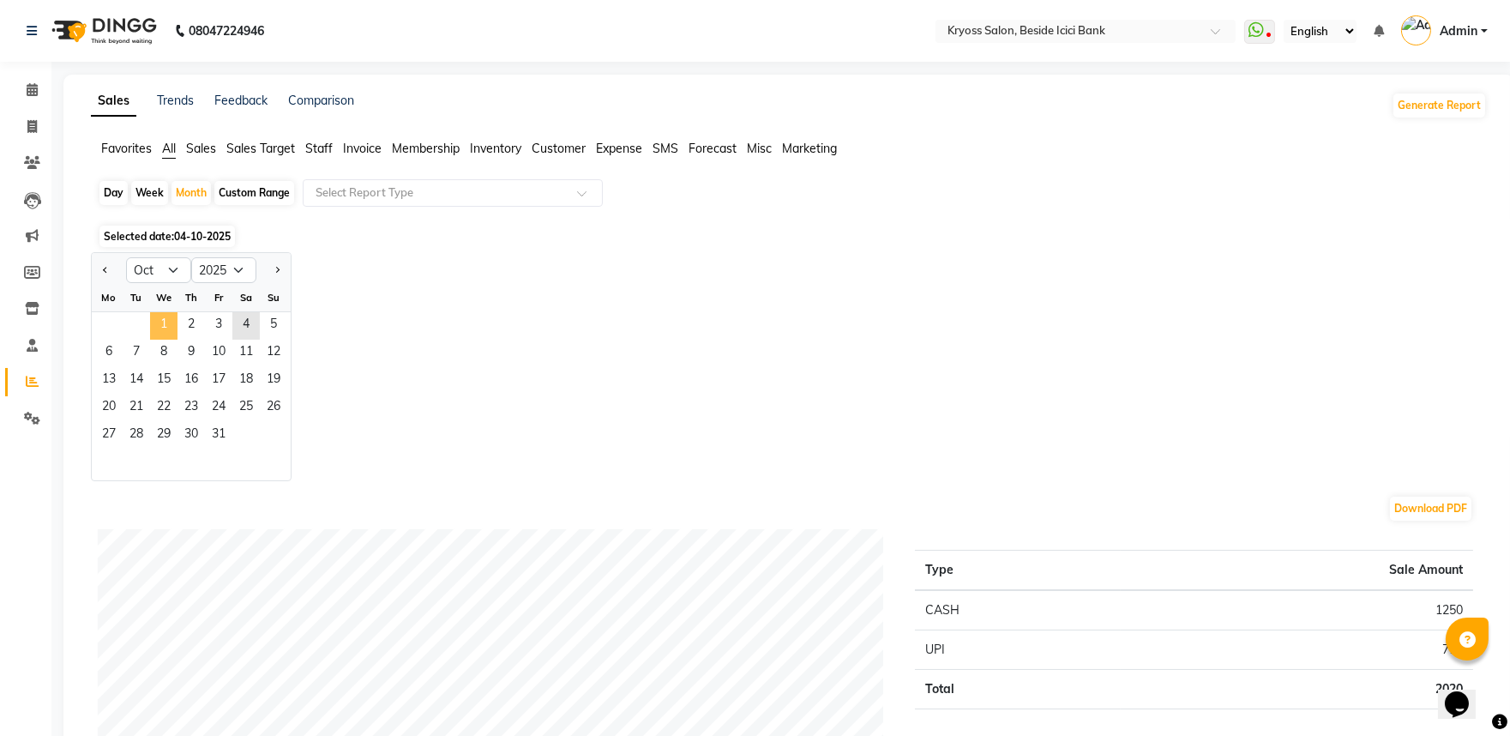
click at [175, 340] on span "1" at bounding box center [163, 325] width 27 height 27
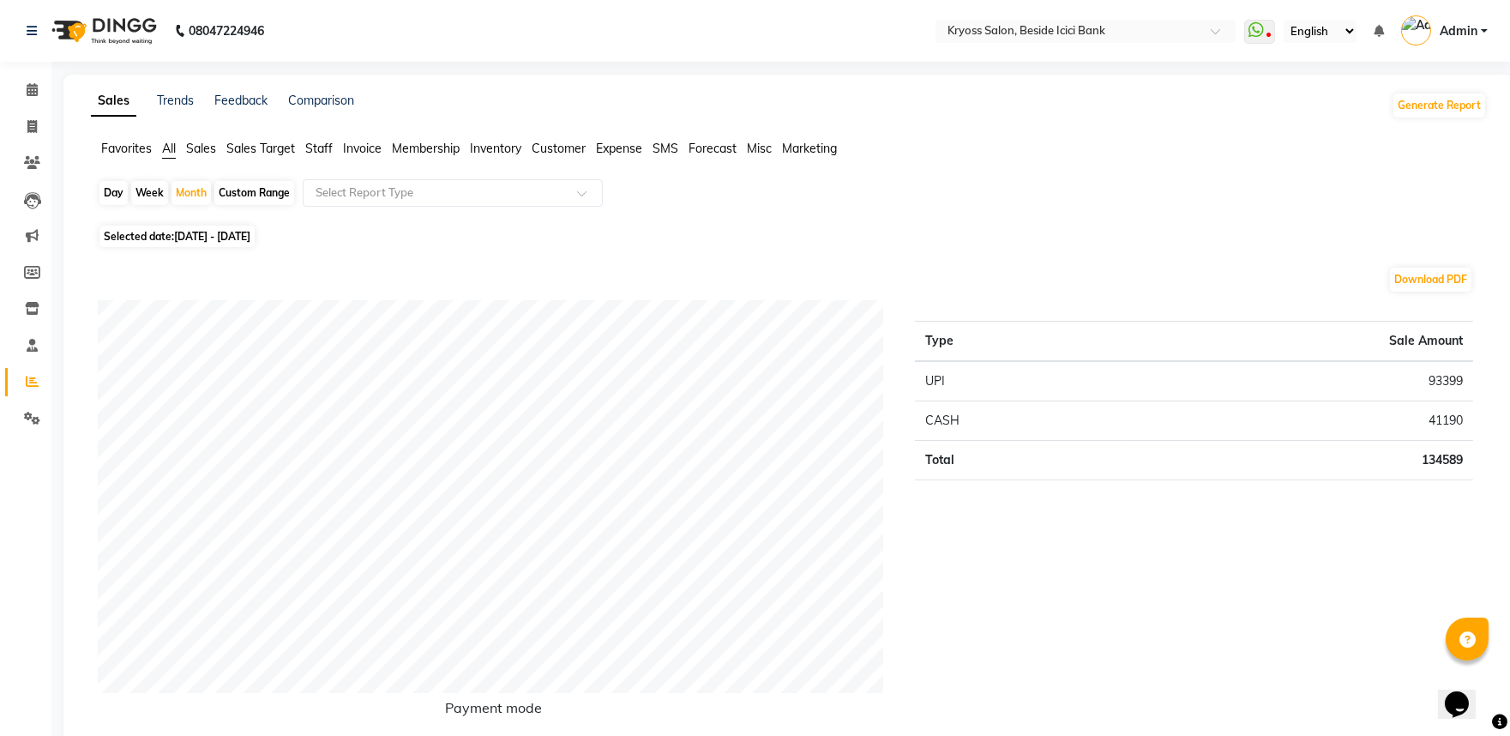
click at [324, 155] on span "Staff" at bounding box center [318, 148] width 27 height 15
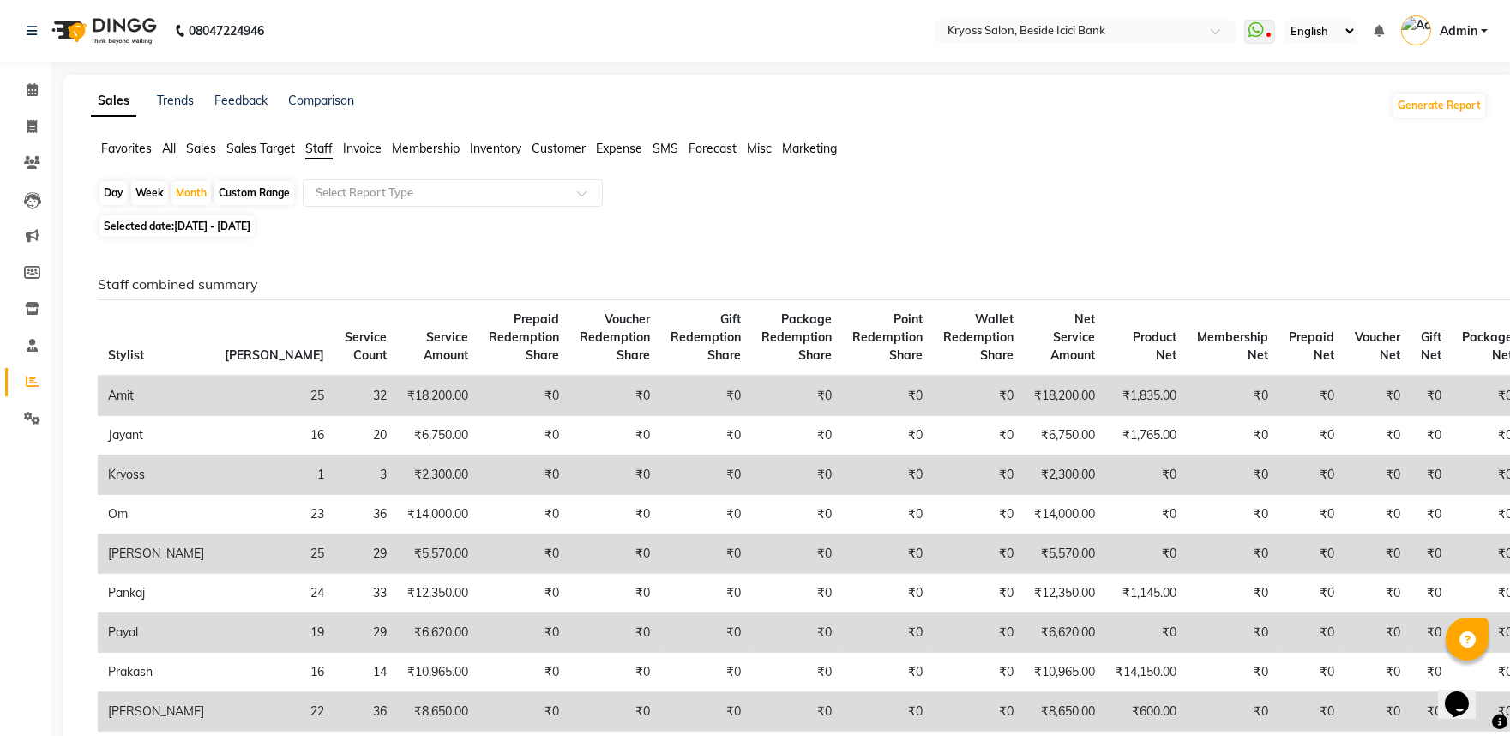
scroll to position [352, 0]
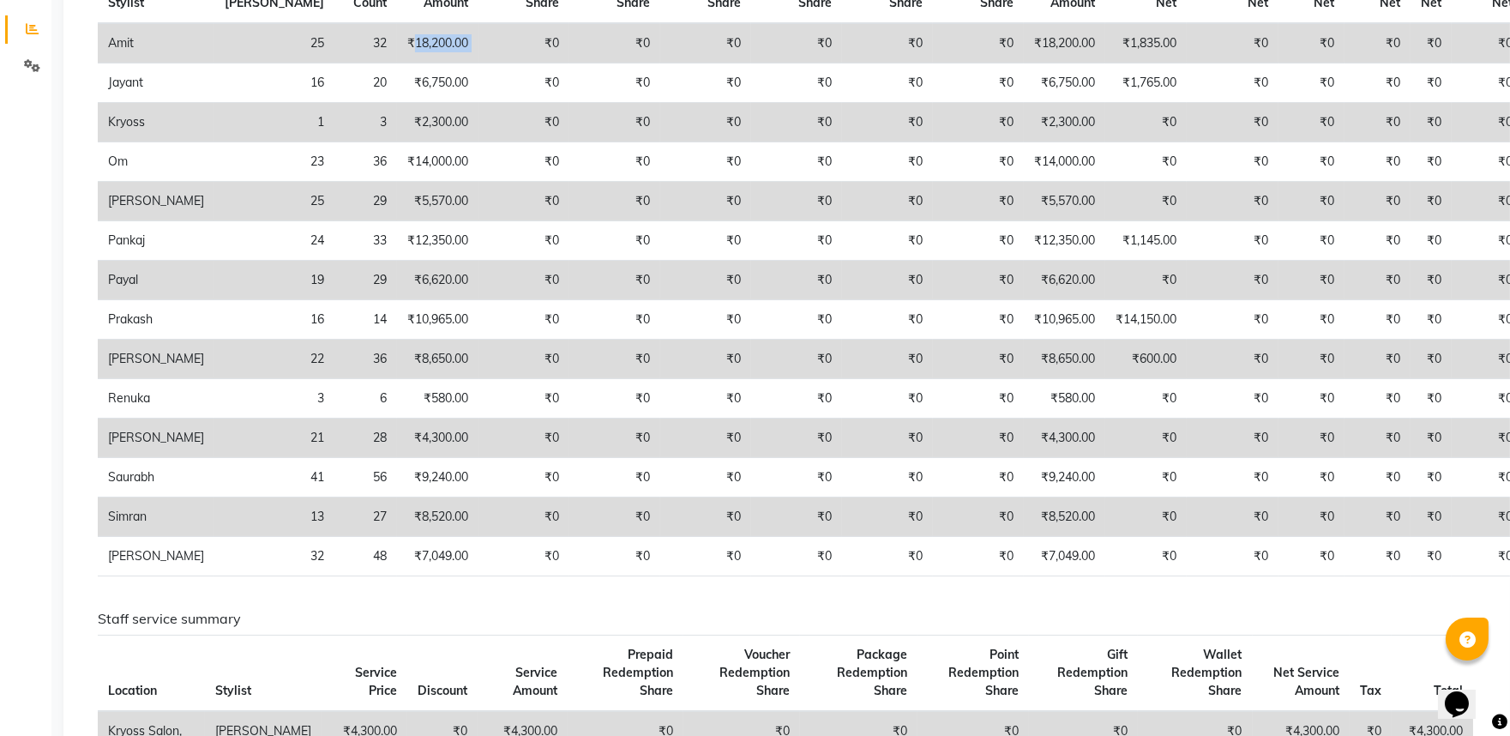
drag, startPoint x: 388, startPoint y: 71, endPoint x: 315, endPoint y: 80, distance: 74.2
click at [315, 63] on tr "Amit 25 32 ₹18,200.00 ₹0 ₹0 ₹0 ₹0 ₹0 ₹0 ₹18,200.00 ₹1,835.00 ₹0 ₹0 ₹0 ₹0 ₹0" at bounding box center [810, 43] width 1425 height 40
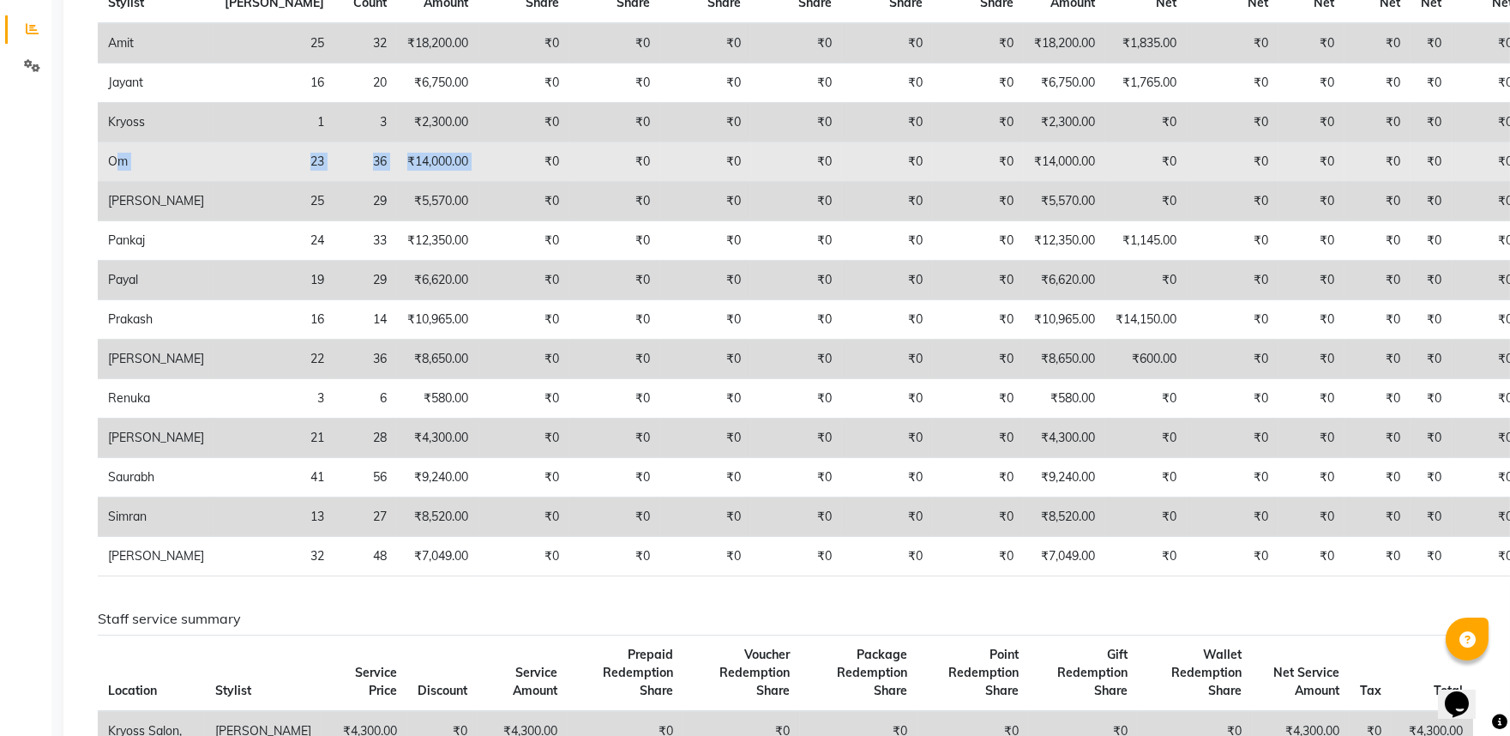
drag, startPoint x: 105, startPoint y: 185, endPoint x: 387, endPoint y: 198, distance: 282.4
click at [387, 182] on tr "Om 23 36 ₹14,000.00 ₹0 ₹0 ₹0 ₹0 ₹0 ₹0 ₹14,000.00 ₹0 ₹0 ₹0 ₹0 ₹0 ₹0" at bounding box center [810, 161] width 1425 height 39
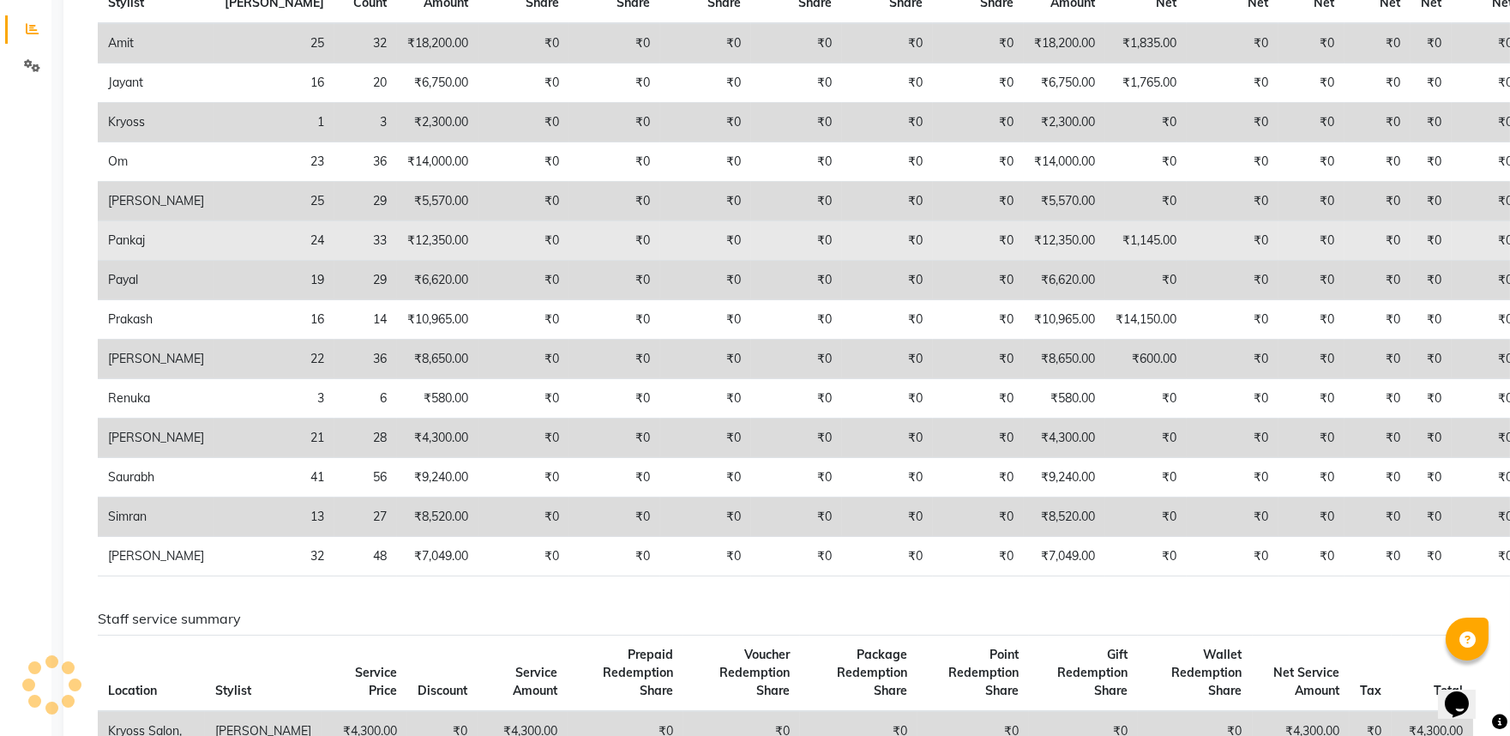
click at [478, 261] on td "₹0" at bounding box center [523, 240] width 91 height 39
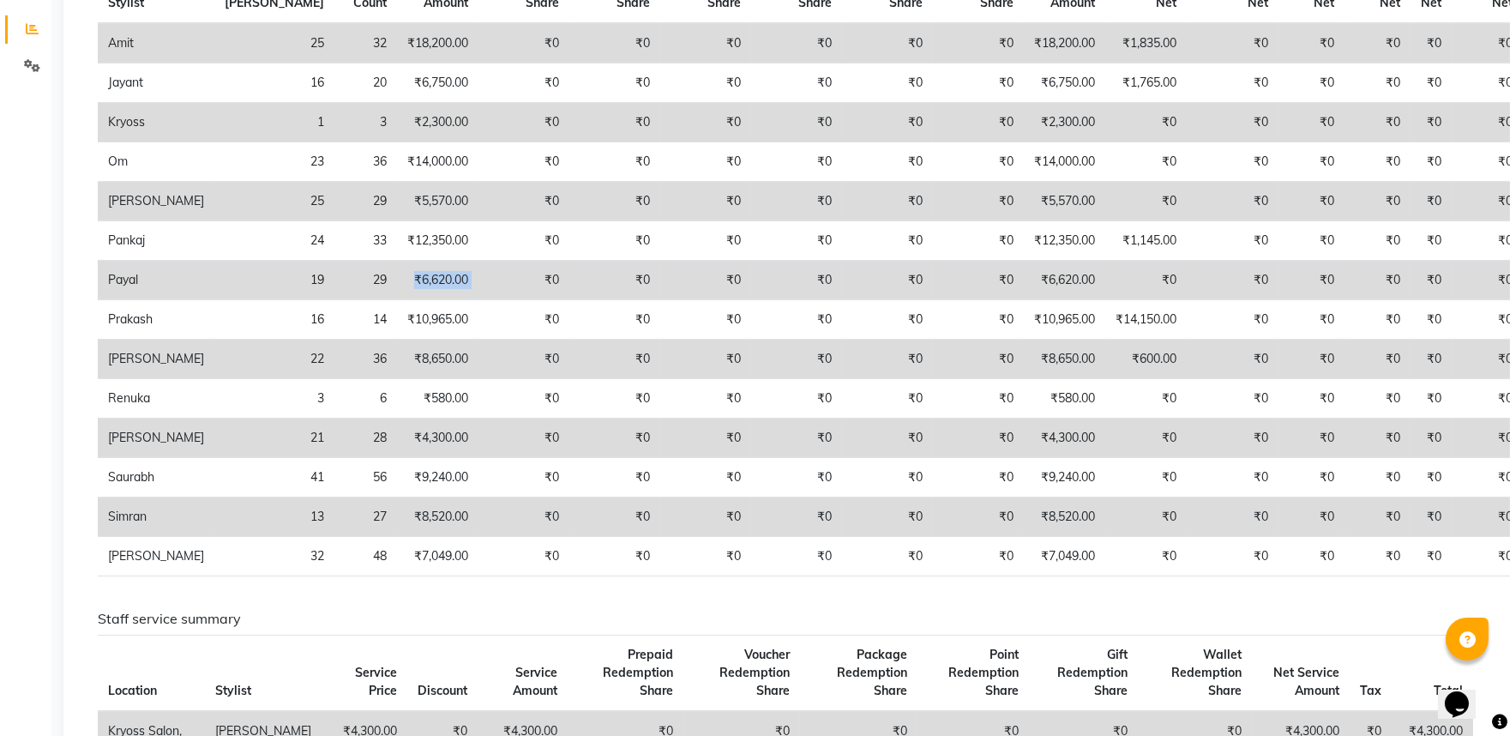
drag, startPoint x: 388, startPoint y: 314, endPoint x: 305, endPoint y: 314, distance: 83.2
click at [305, 300] on tr "Payal 19 29 ₹6,620.00 ₹0 ₹0 ₹0 ₹0 ₹0 ₹0 ₹6,620.00 ₹0 ₹0 ₹0 ₹0 ₹0 ₹0" at bounding box center [810, 280] width 1425 height 39
drag, startPoint x: 1110, startPoint y: 64, endPoint x: 1056, endPoint y: 75, distance: 55.8
click at [1105, 63] on td "₹1,835.00" at bounding box center [1145, 43] width 81 height 40
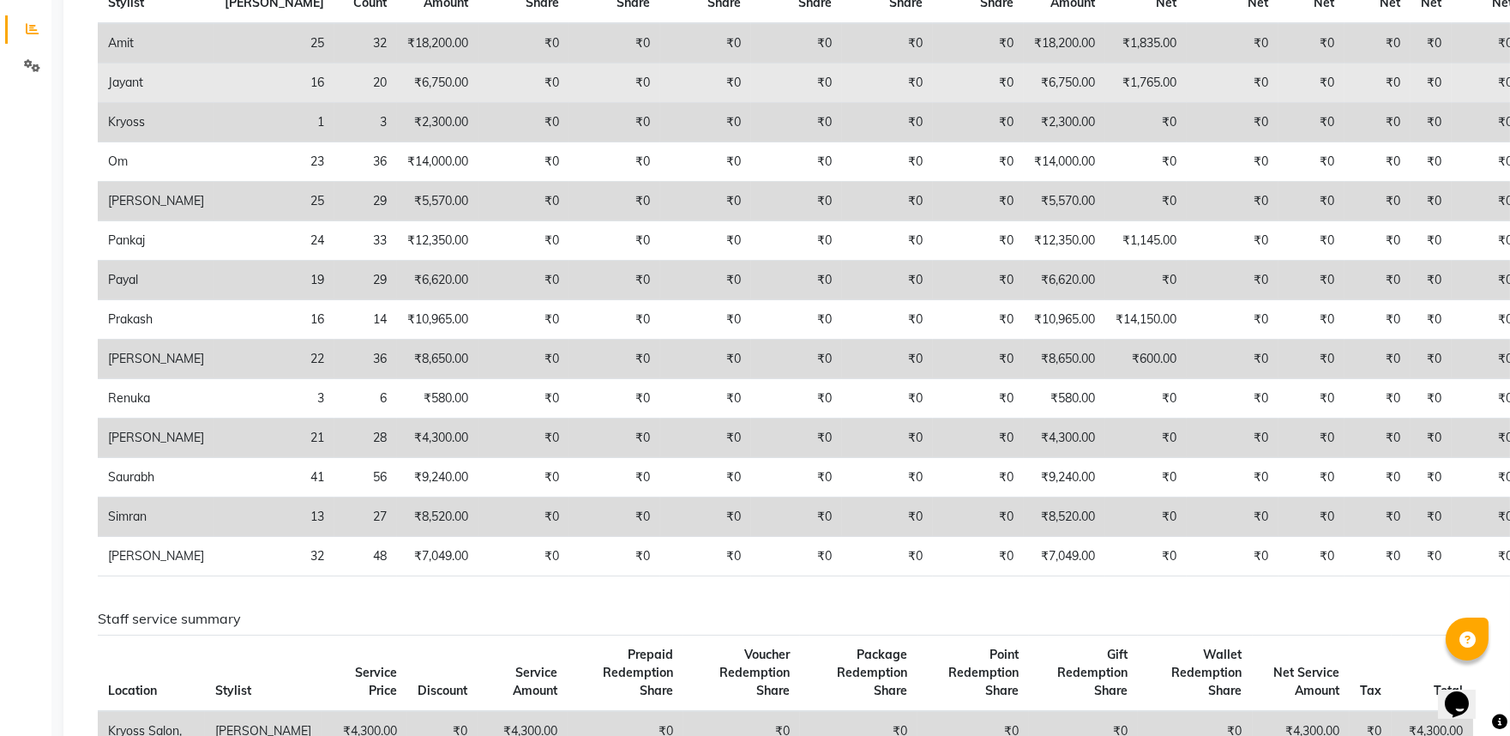
click at [933, 103] on td "₹0" at bounding box center [978, 82] width 91 height 39
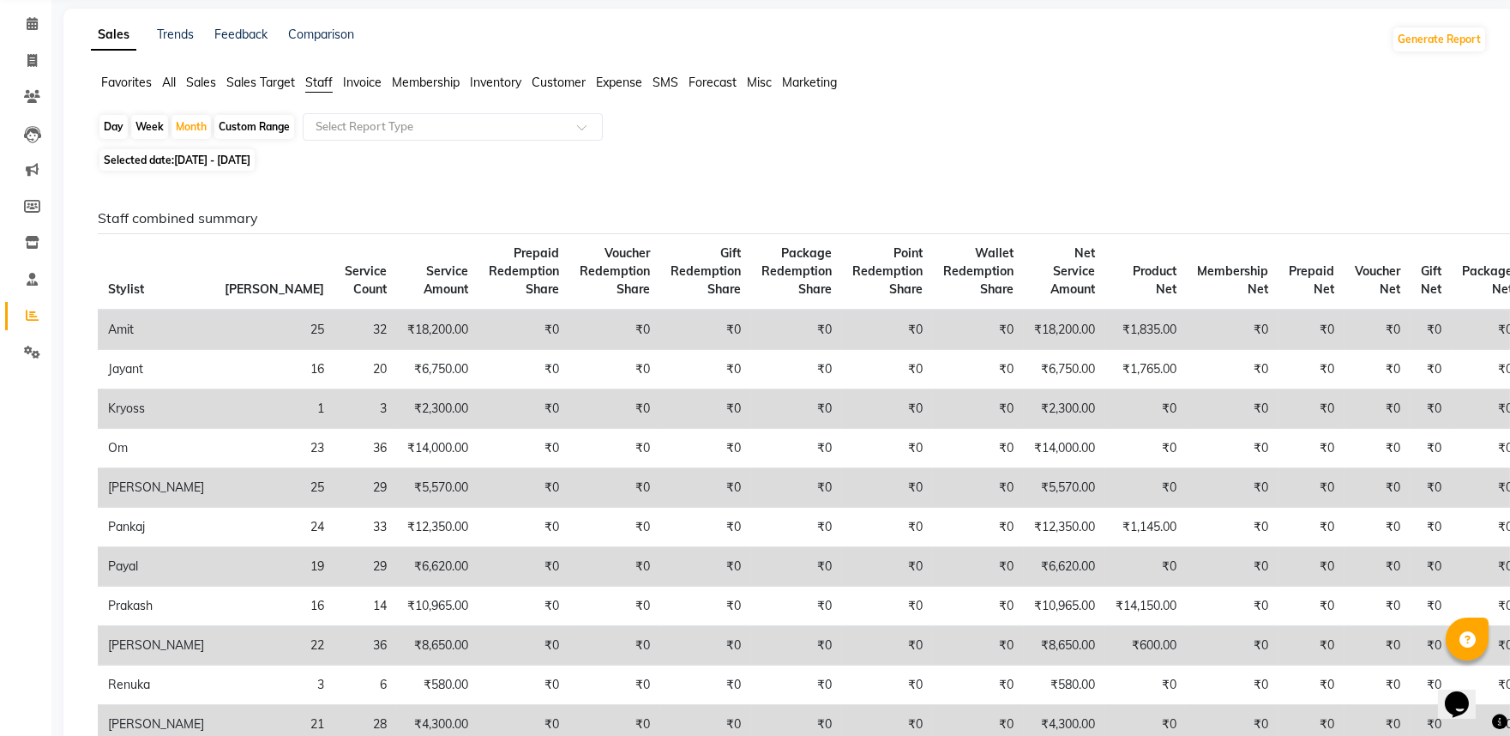
scroll to position [0, 0]
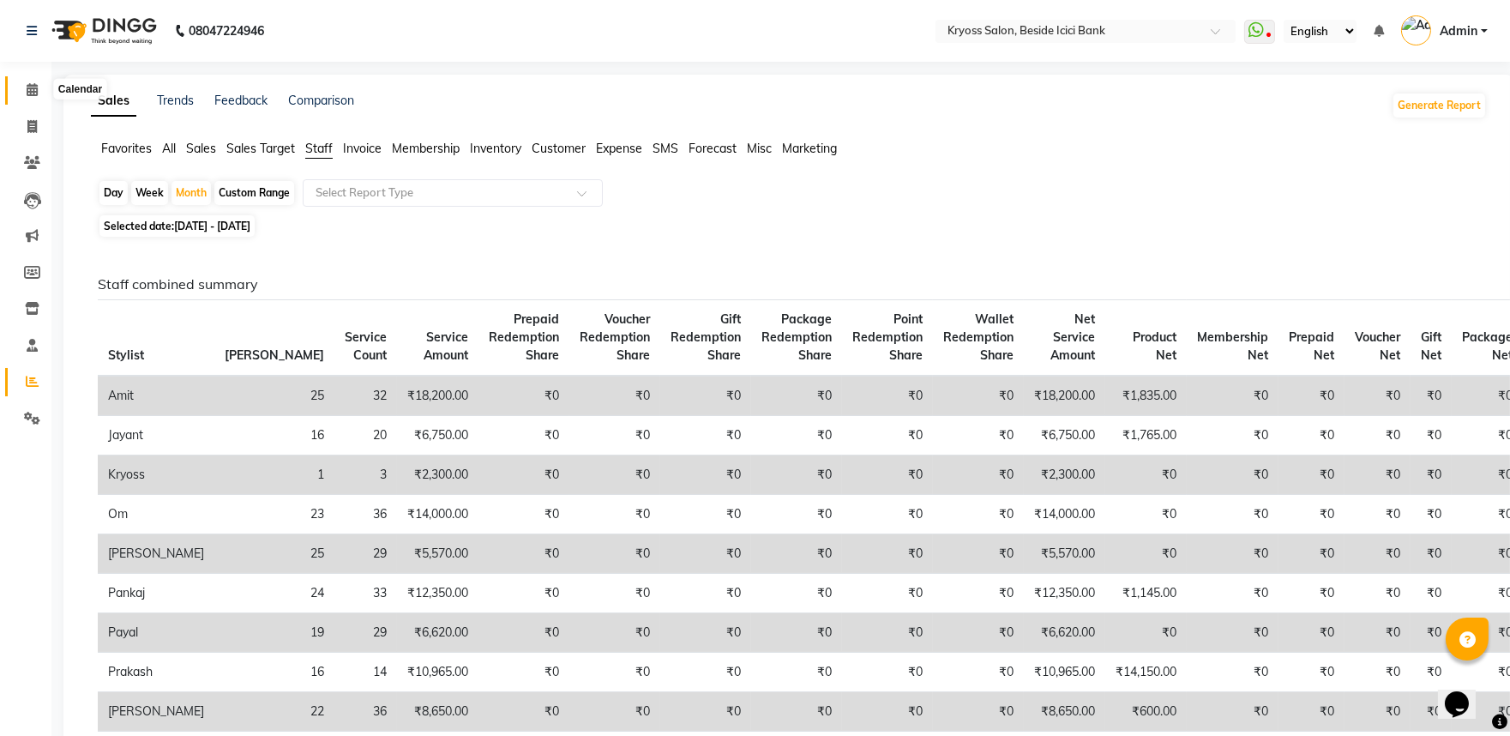
click at [31, 83] on icon at bounding box center [32, 89] width 11 height 13
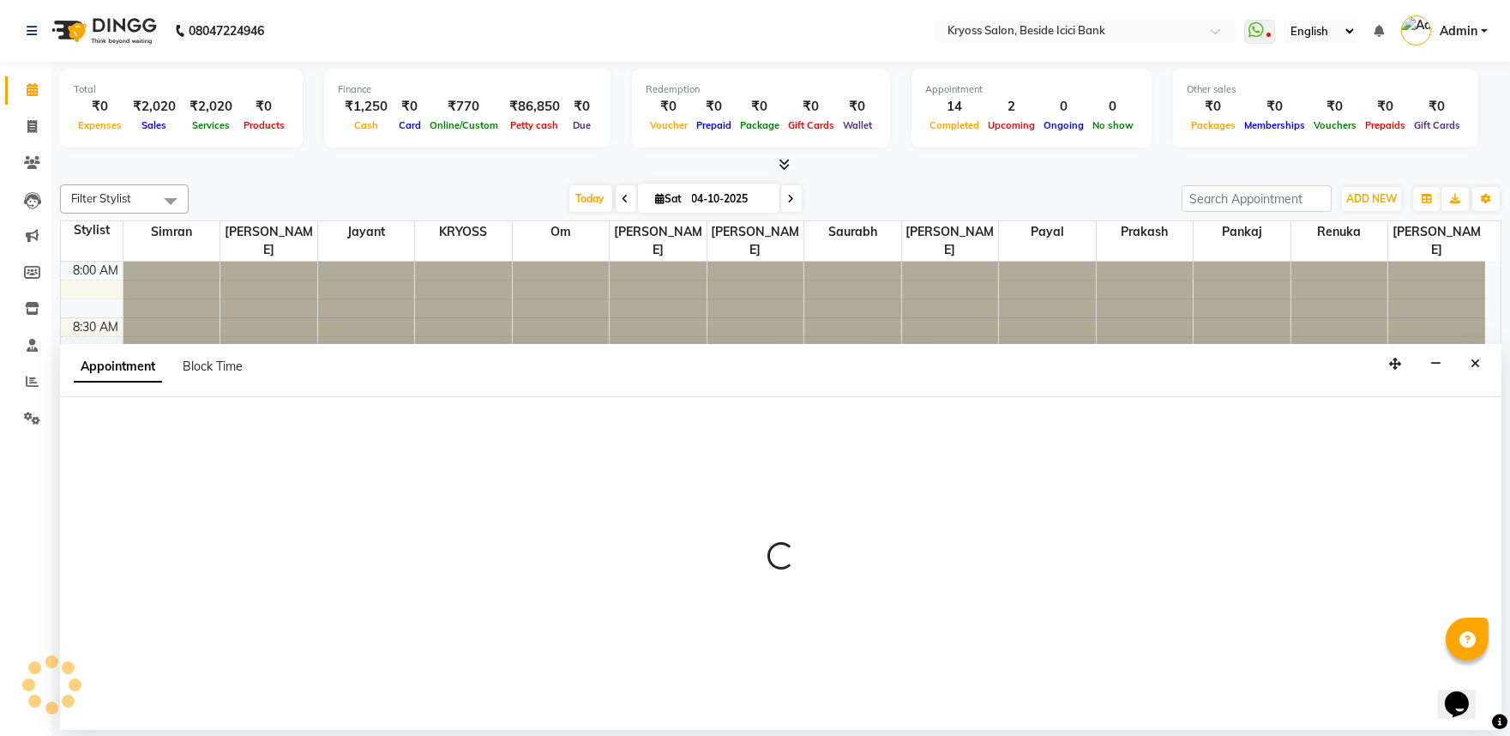
scroll to position [3, 0]
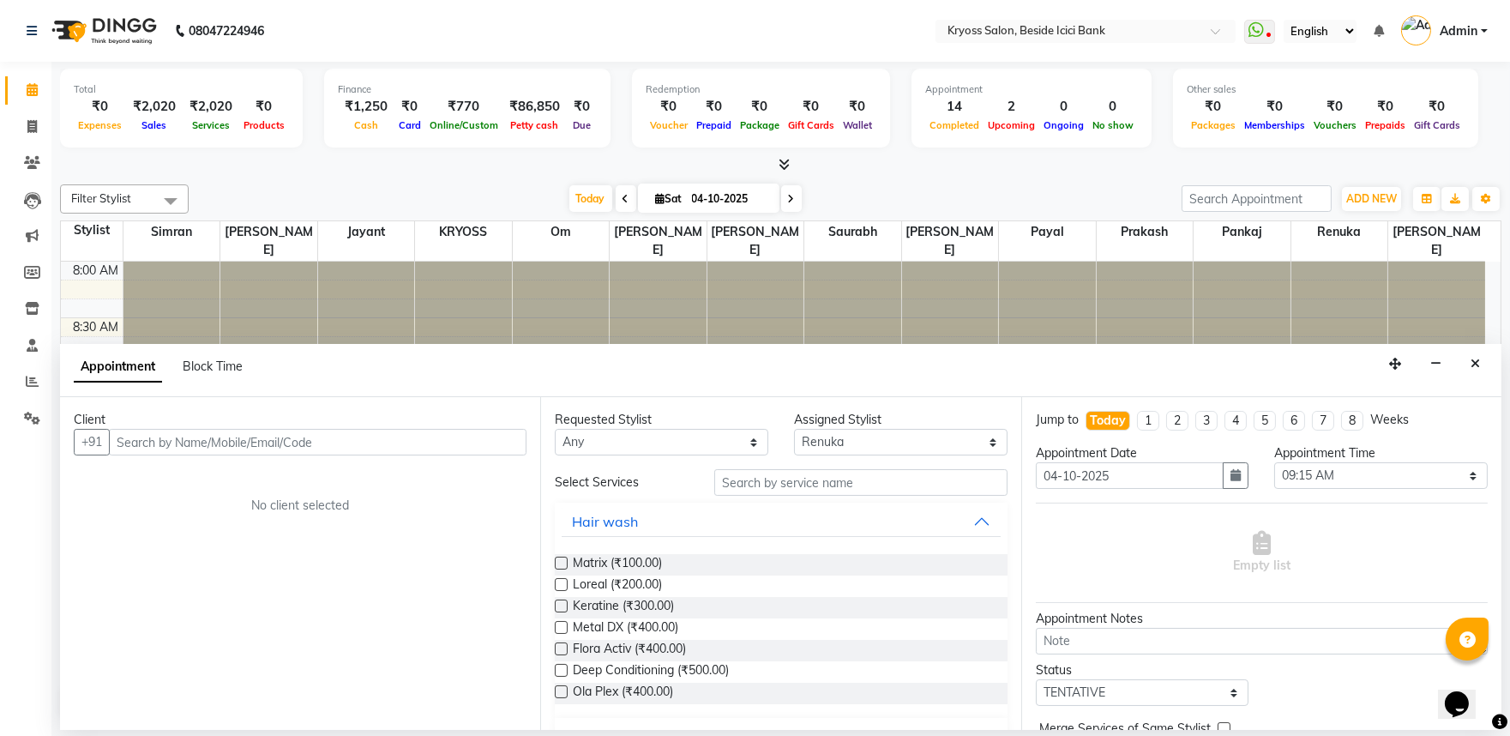
click at [414, 455] on input "text" at bounding box center [318, 442] width 418 height 27
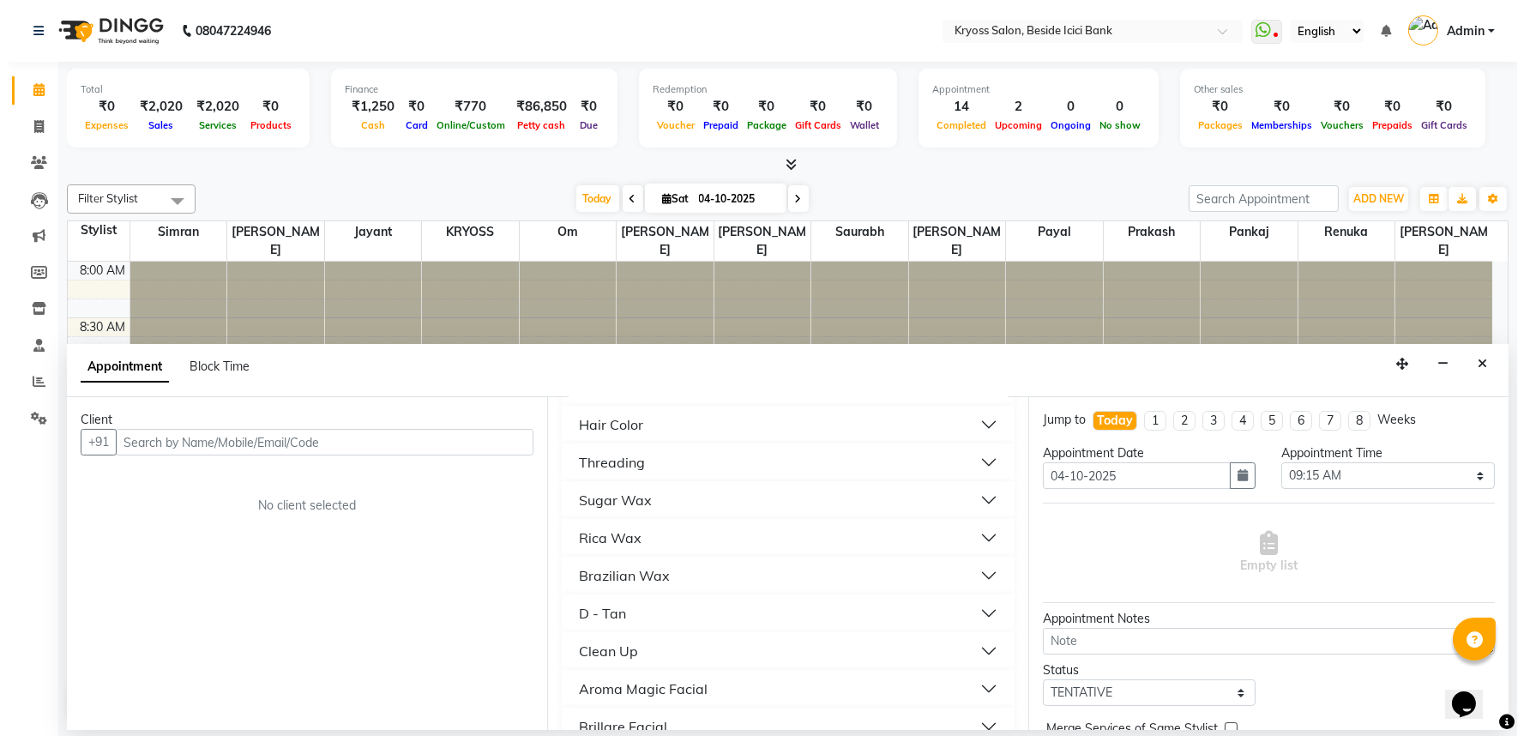
scroll to position [476, 0]
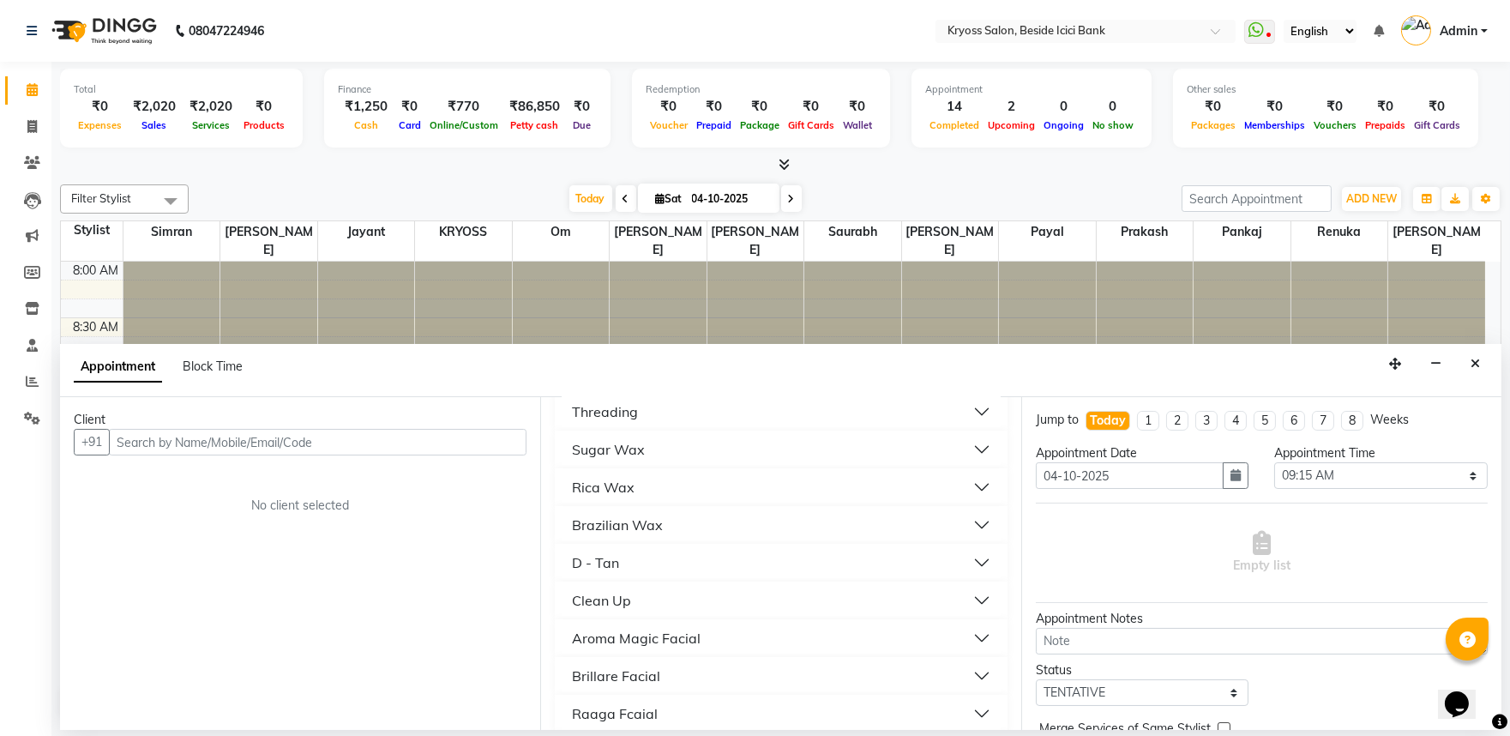
click at [626, 422] on div "Threading" at bounding box center [605, 411] width 66 height 21
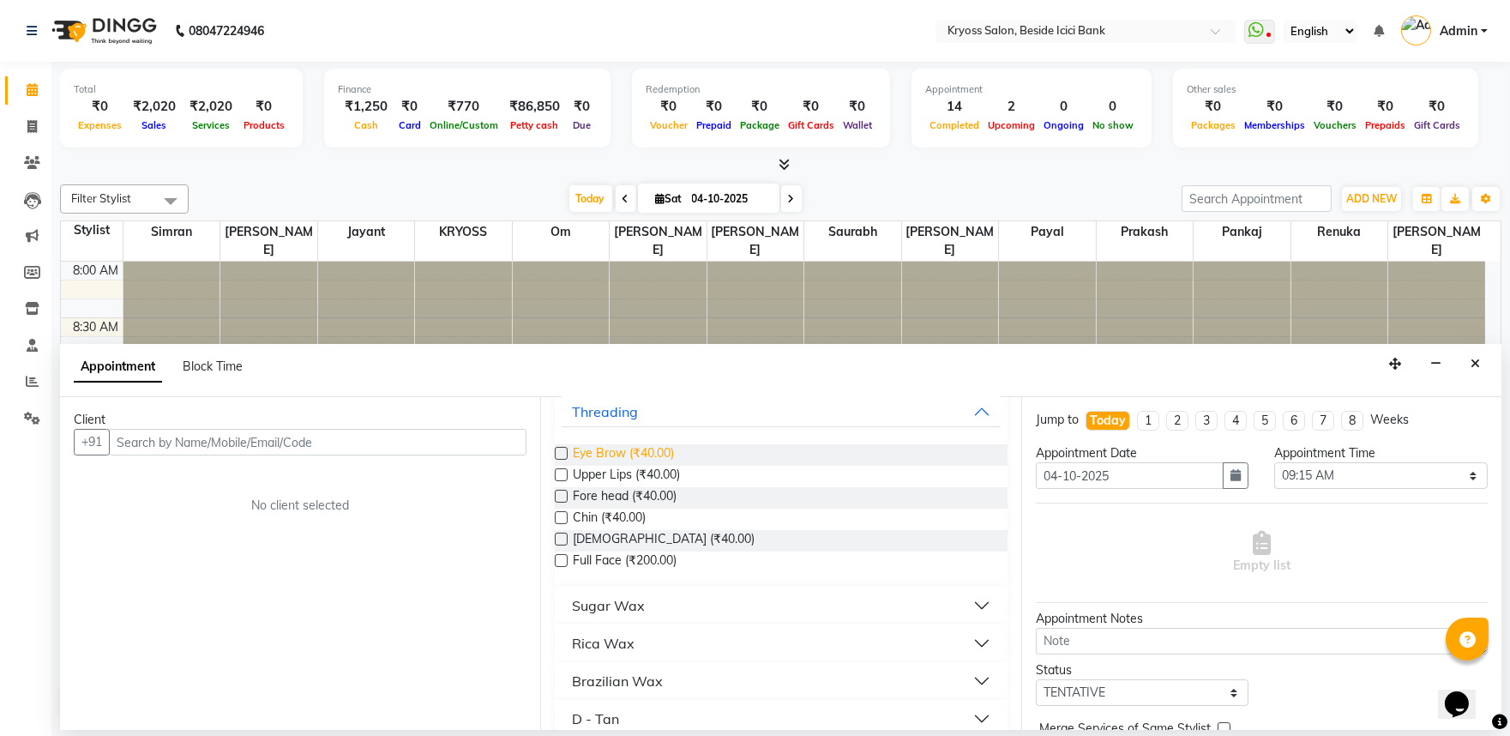
click at [647, 466] on span "Eye Brow (₹40.00)" at bounding box center [623, 454] width 101 height 21
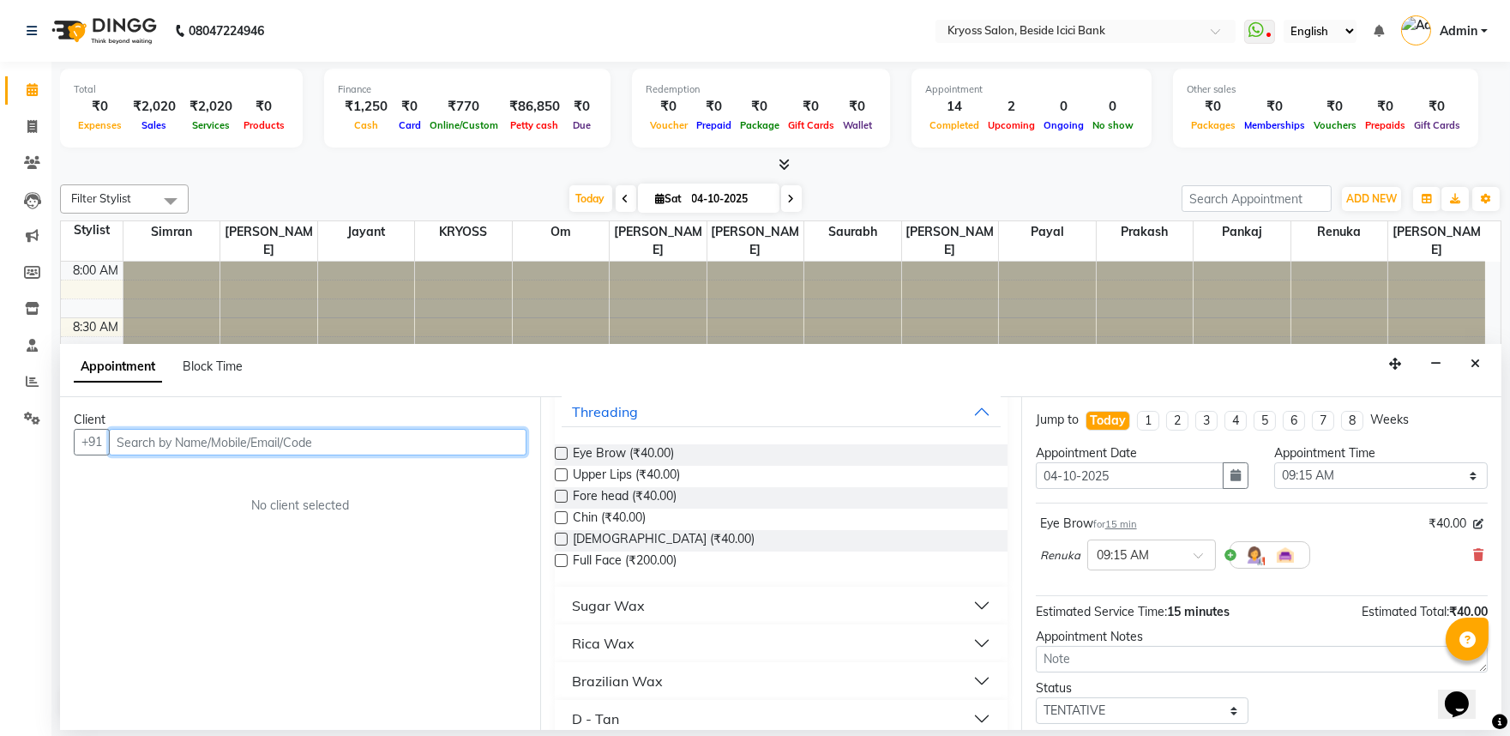
click at [410, 451] on input "text" at bounding box center [318, 442] width 418 height 27
click at [481, 449] on span "Add Client" at bounding box center [490, 441] width 57 height 15
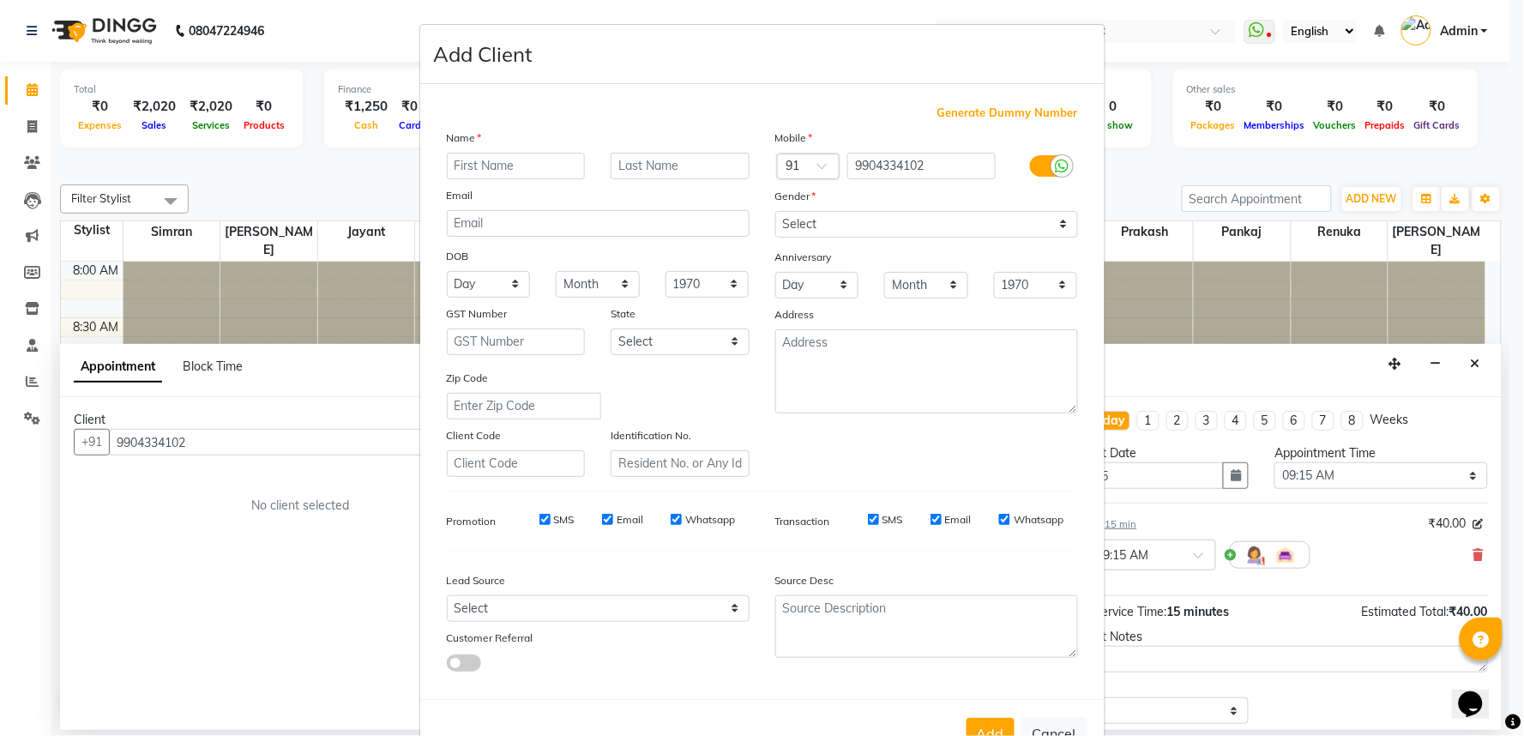
click at [525, 179] on input "text" at bounding box center [516, 166] width 139 height 27
click at [847, 238] on select "Select Male Female Other Prefer Not To Say" at bounding box center [926, 224] width 303 height 27
click at [775, 233] on select "Select Male Female Other Prefer Not To Say" at bounding box center [926, 224] width 303 height 27
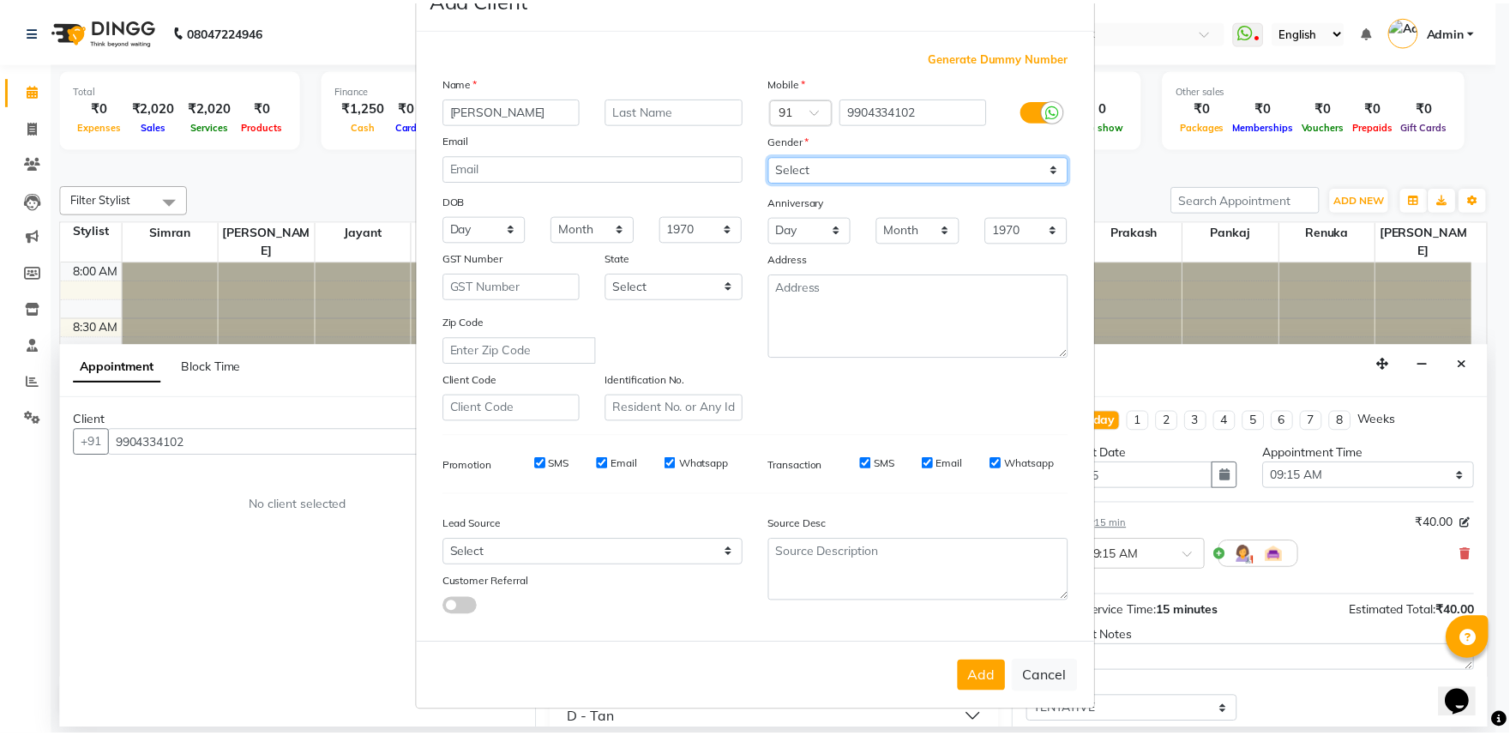
scroll to position [133, 0]
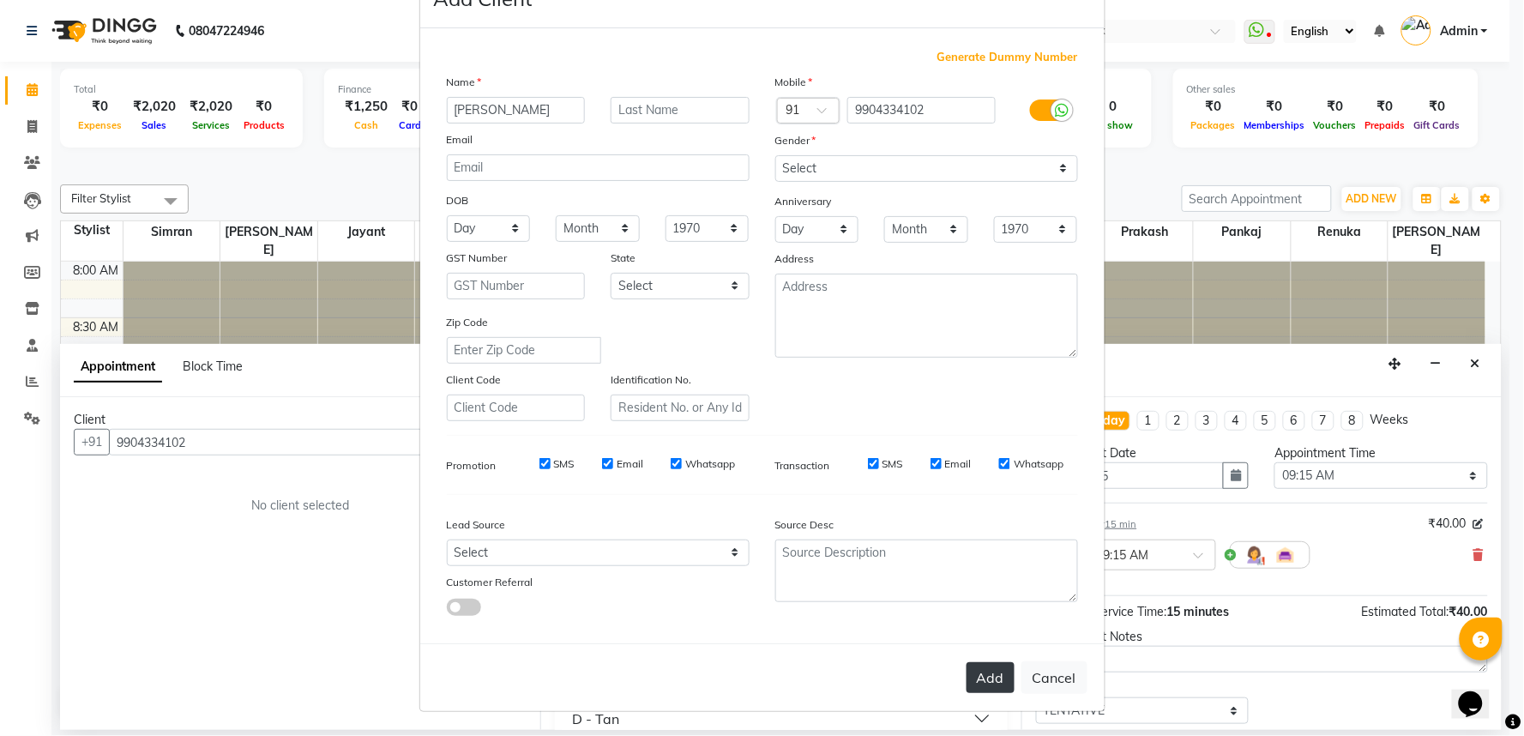
click at [990, 669] on button "Add" at bounding box center [990, 677] width 48 height 31
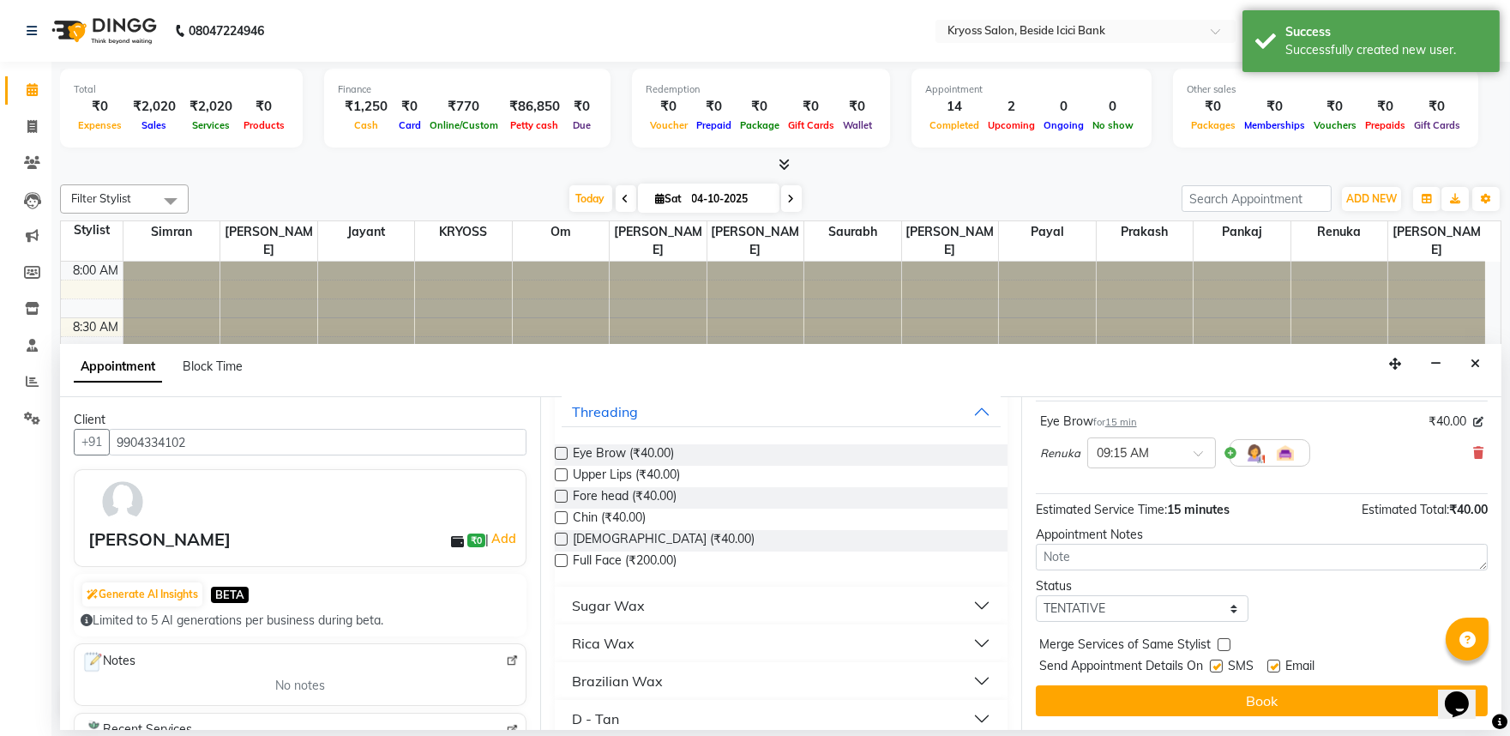
scroll to position [137, 0]
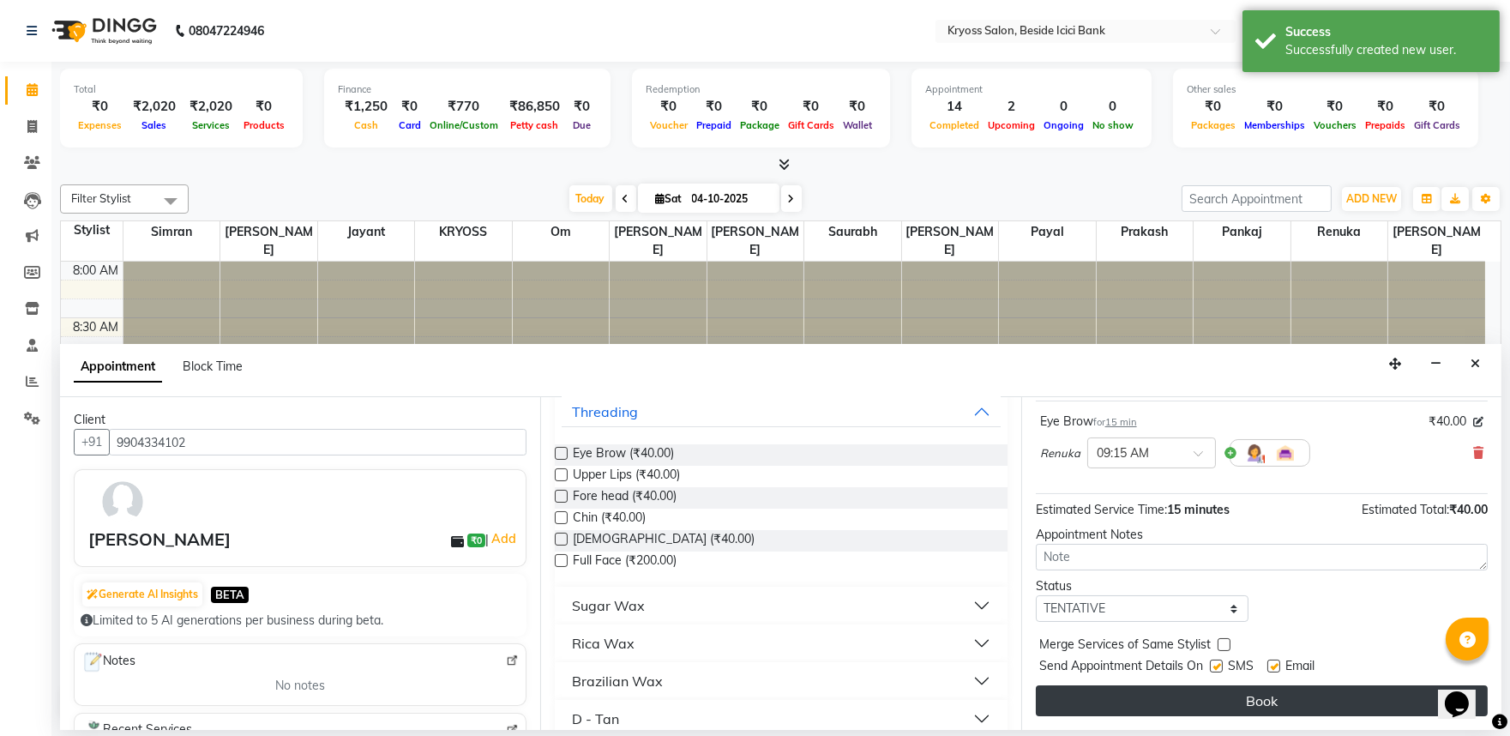
click at [1142, 713] on button "Book" at bounding box center [1262, 700] width 452 height 31
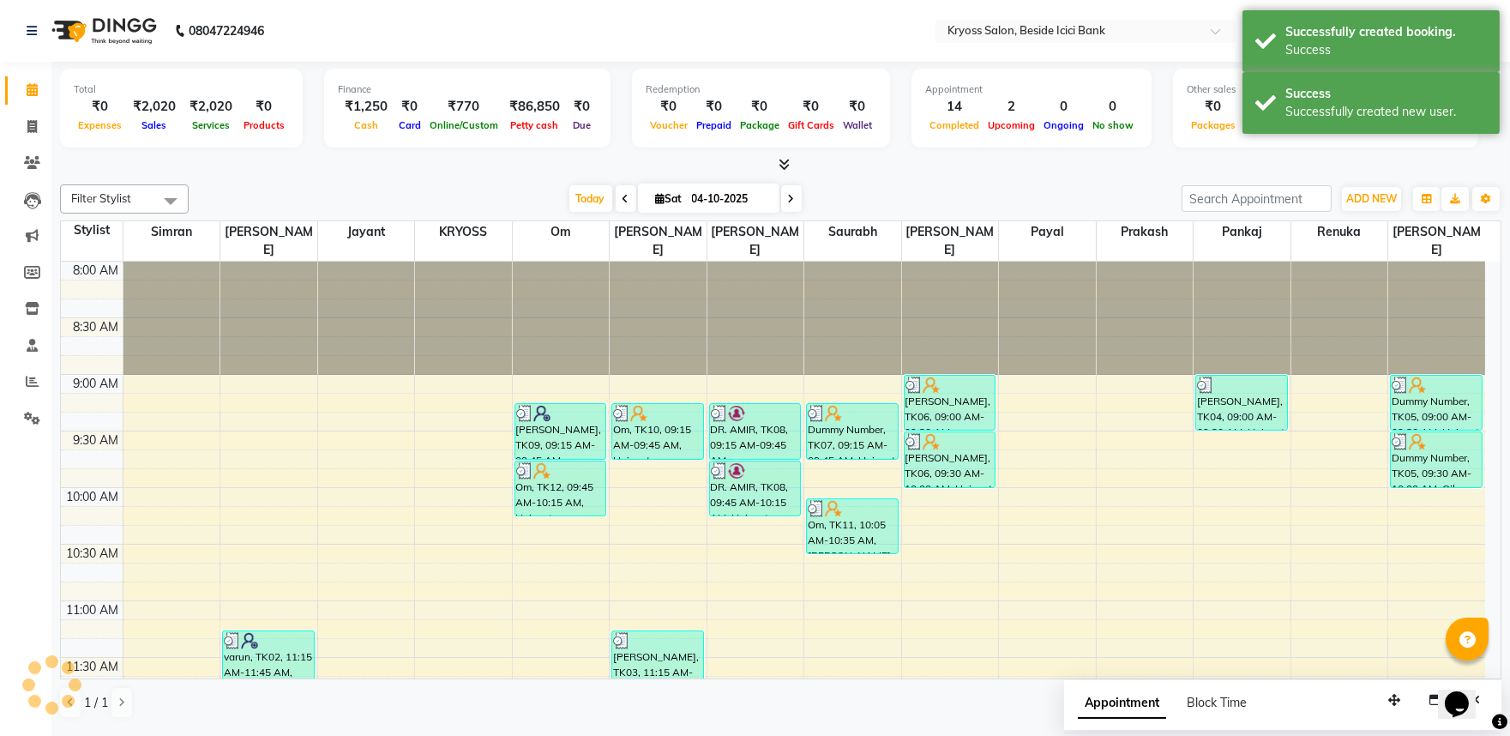
scroll to position [0, 0]
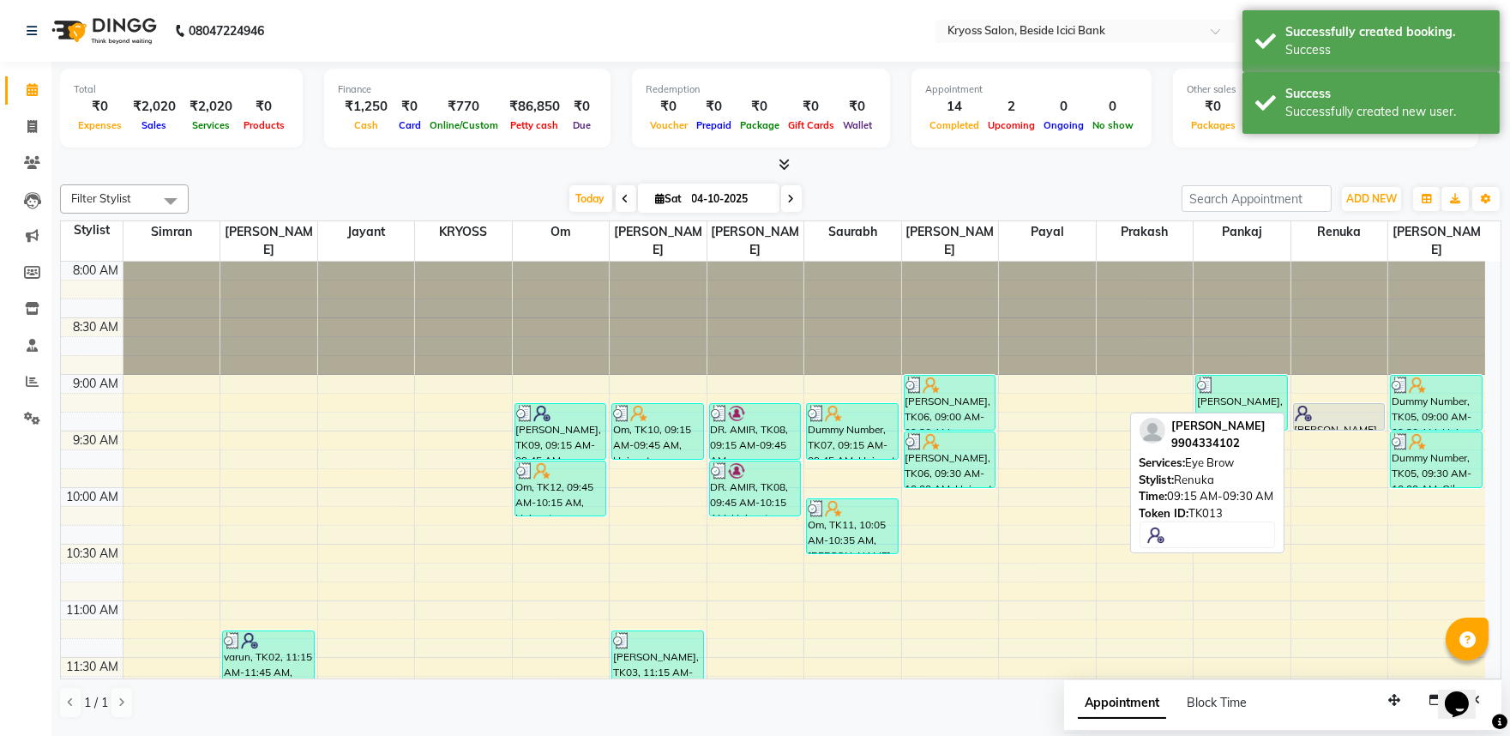
click at [1351, 410] on div at bounding box center [1339, 413] width 89 height 17
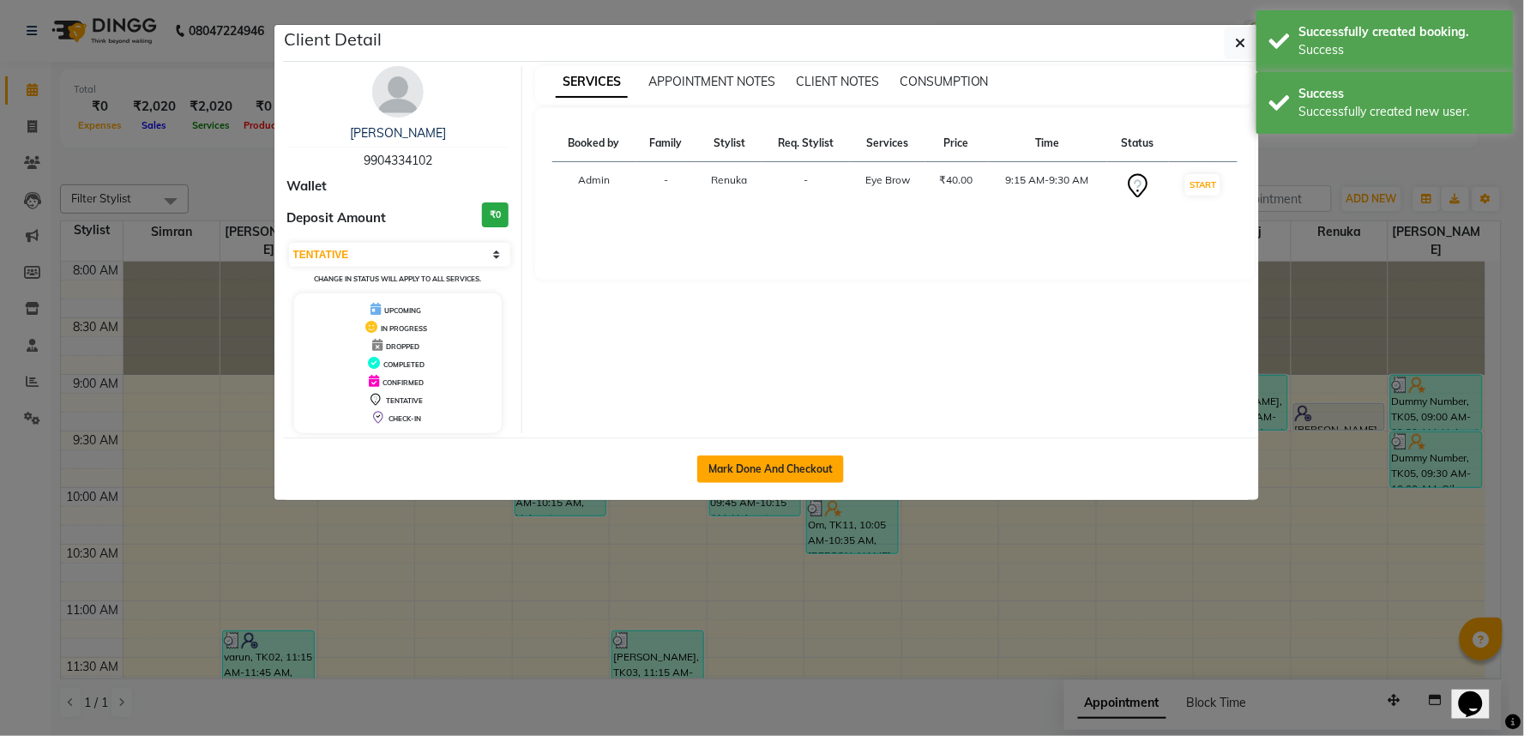
click at [785, 483] on button "Mark Done And Checkout" at bounding box center [770, 468] width 147 height 27
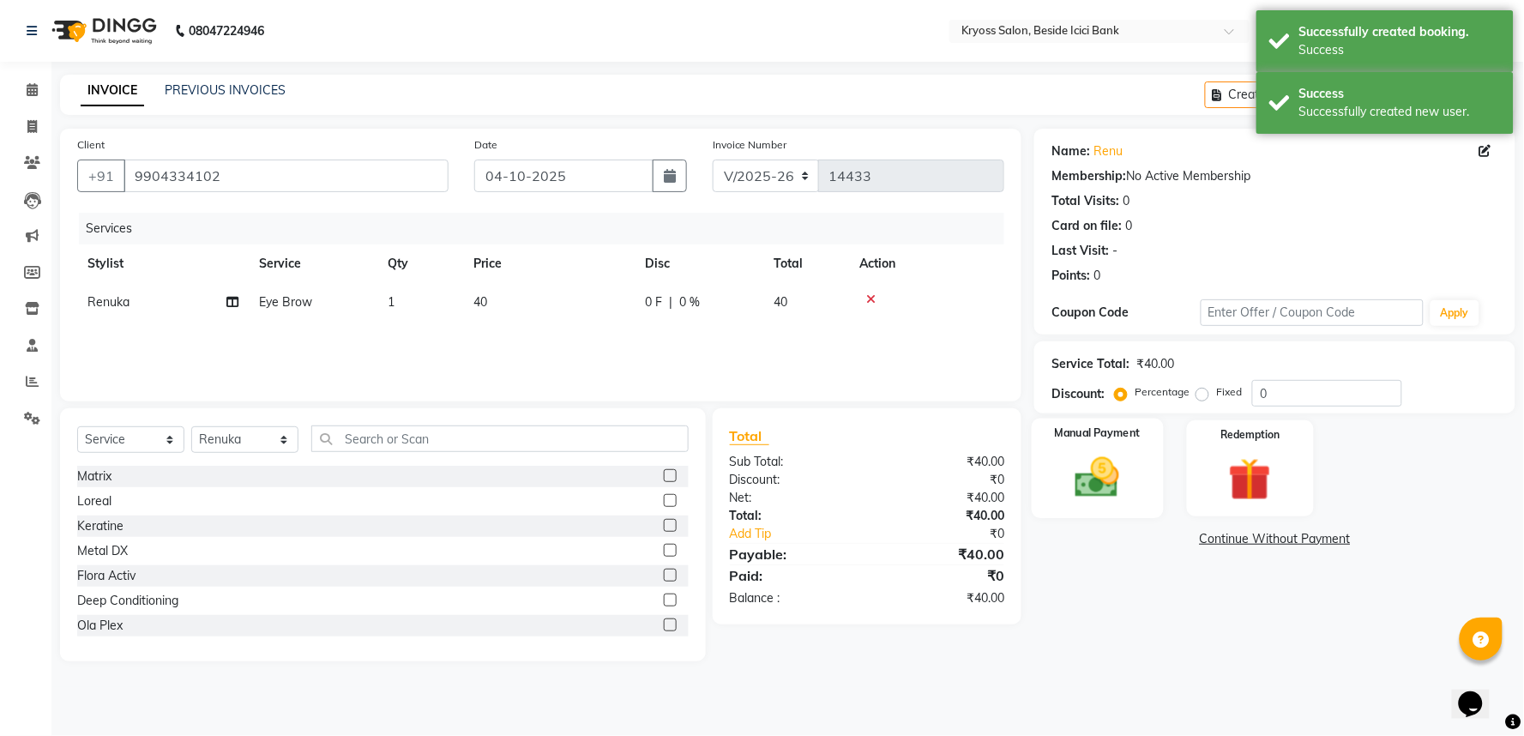
click at [1089, 503] on img at bounding box center [1098, 477] width 72 height 51
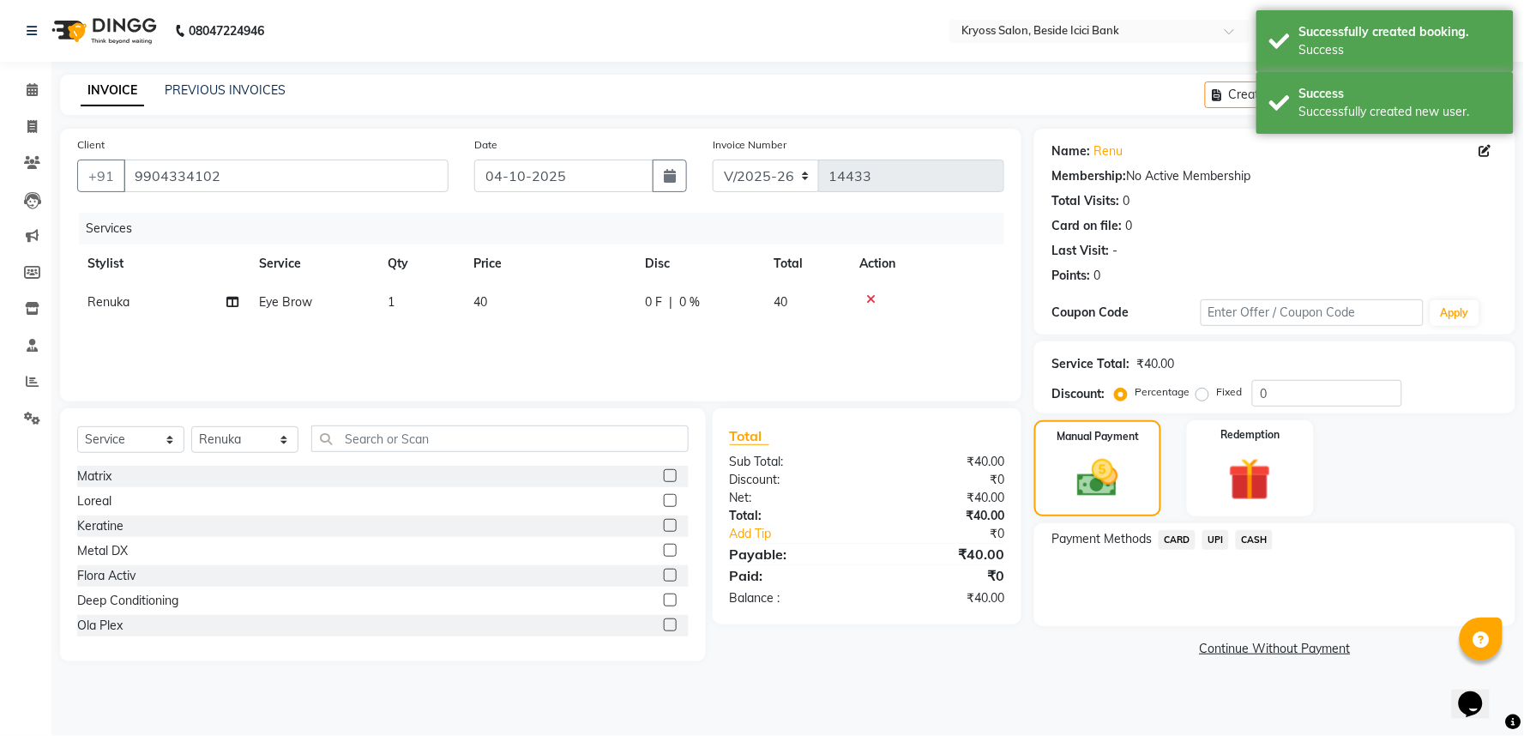
click at [1222, 550] on span "UPI" at bounding box center [1215, 540] width 27 height 20
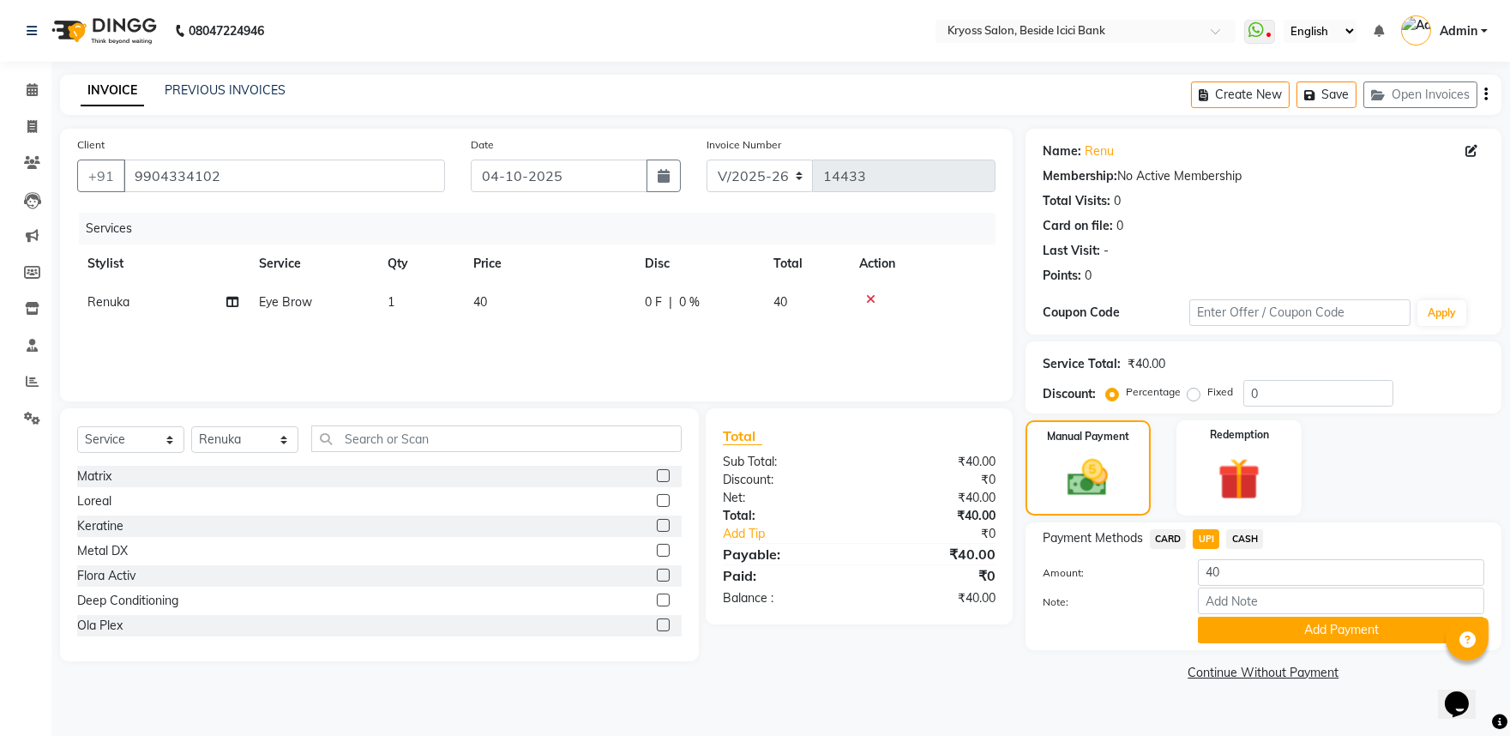
click at [1255, 549] on span "CASH" at bounding box center [1244, 539] width 37 height 20
click at [1283, 643] on button "Add Payment" at bounding box center [1341, 630] width 286 height 27
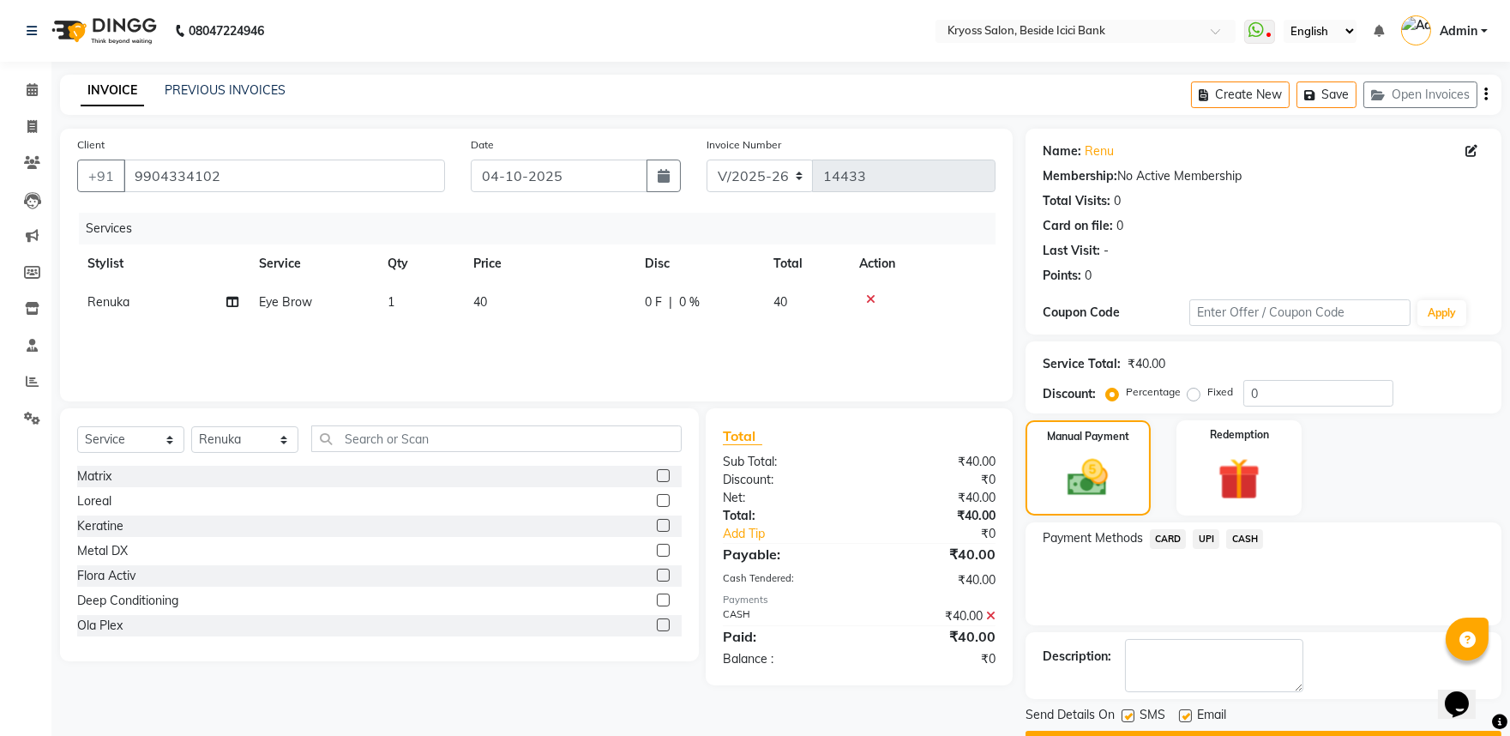
scroll to position [88, 0]
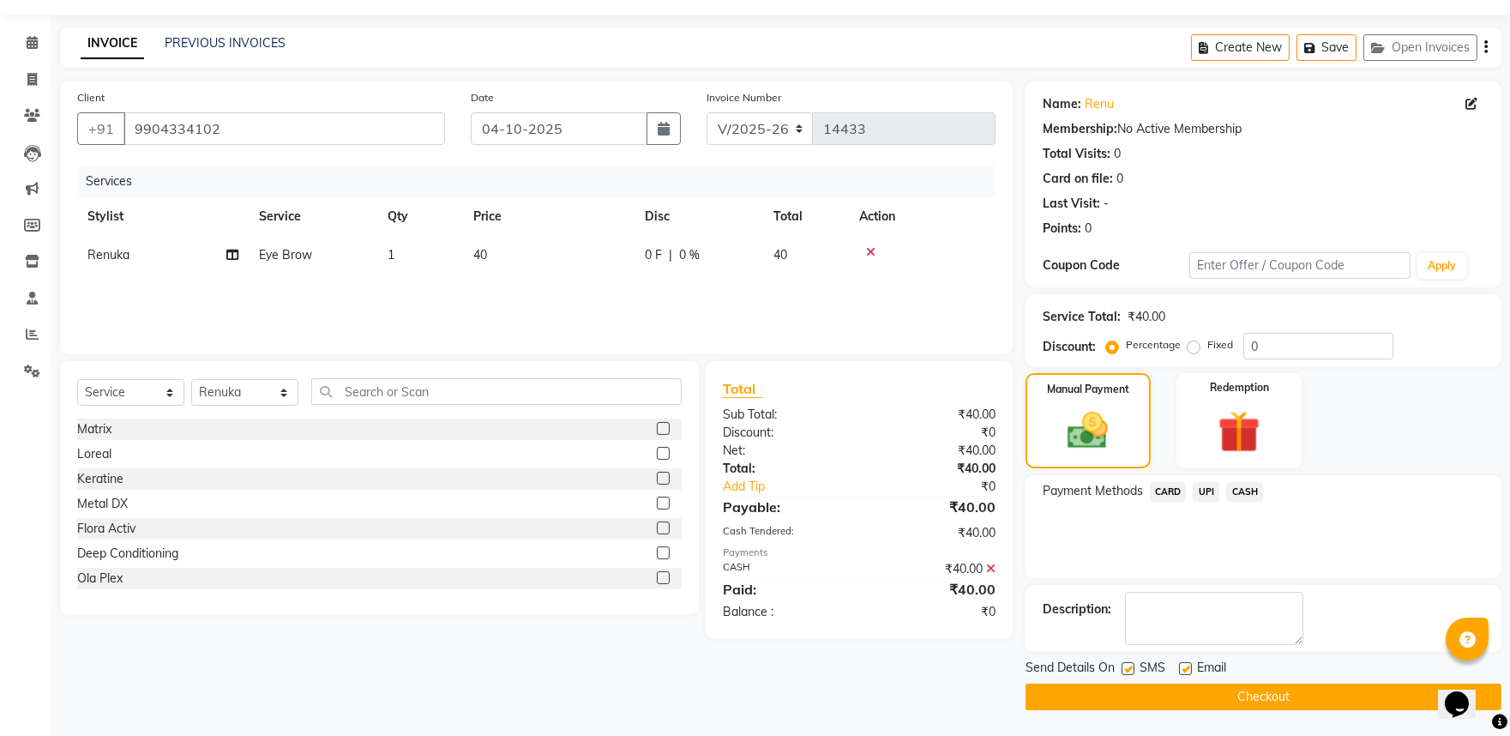
click at [1283, 684] on button "Checkout" at bounding box center [1264, 696] width 476 height 27
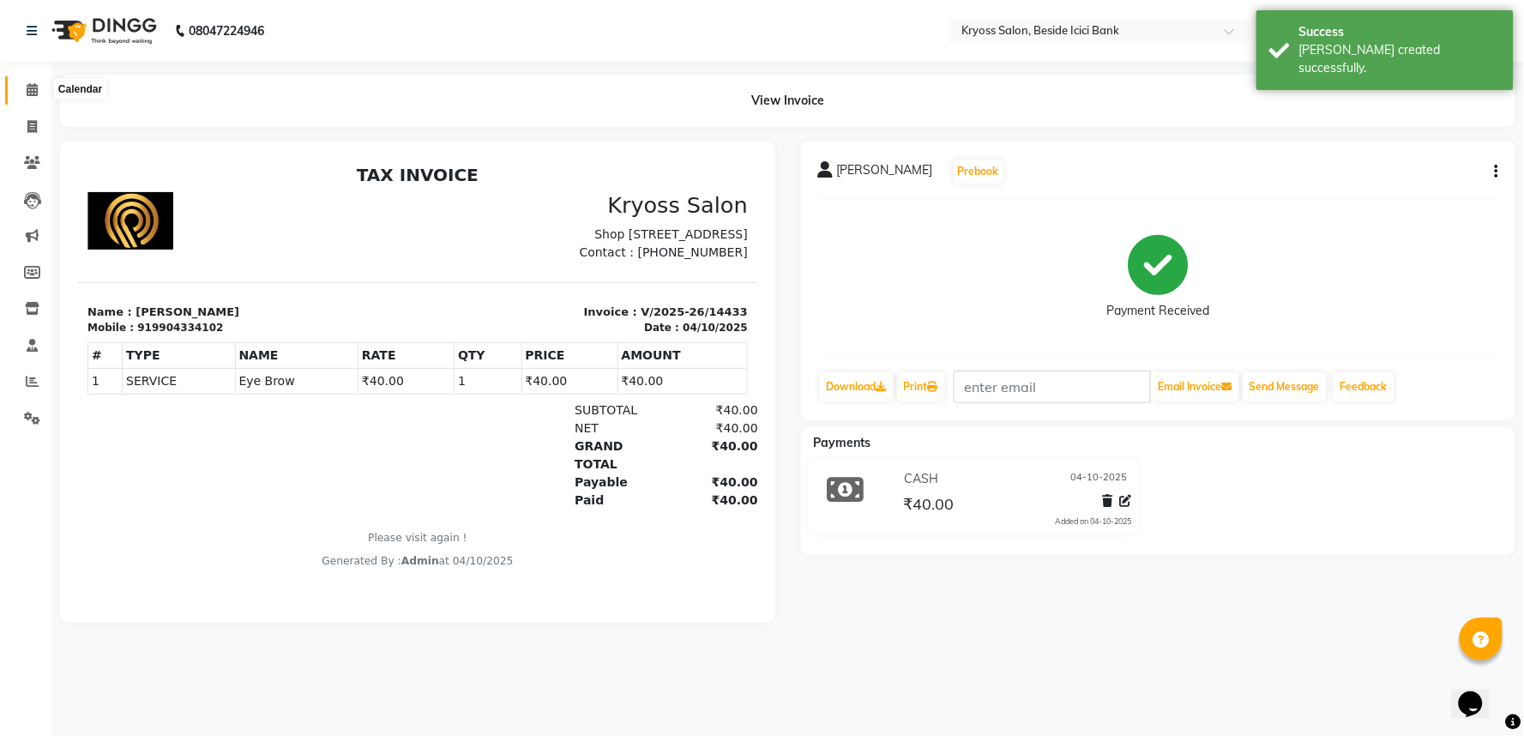
click at [31, 88] on icon at bounding box center [32, 89] width 11 height 13
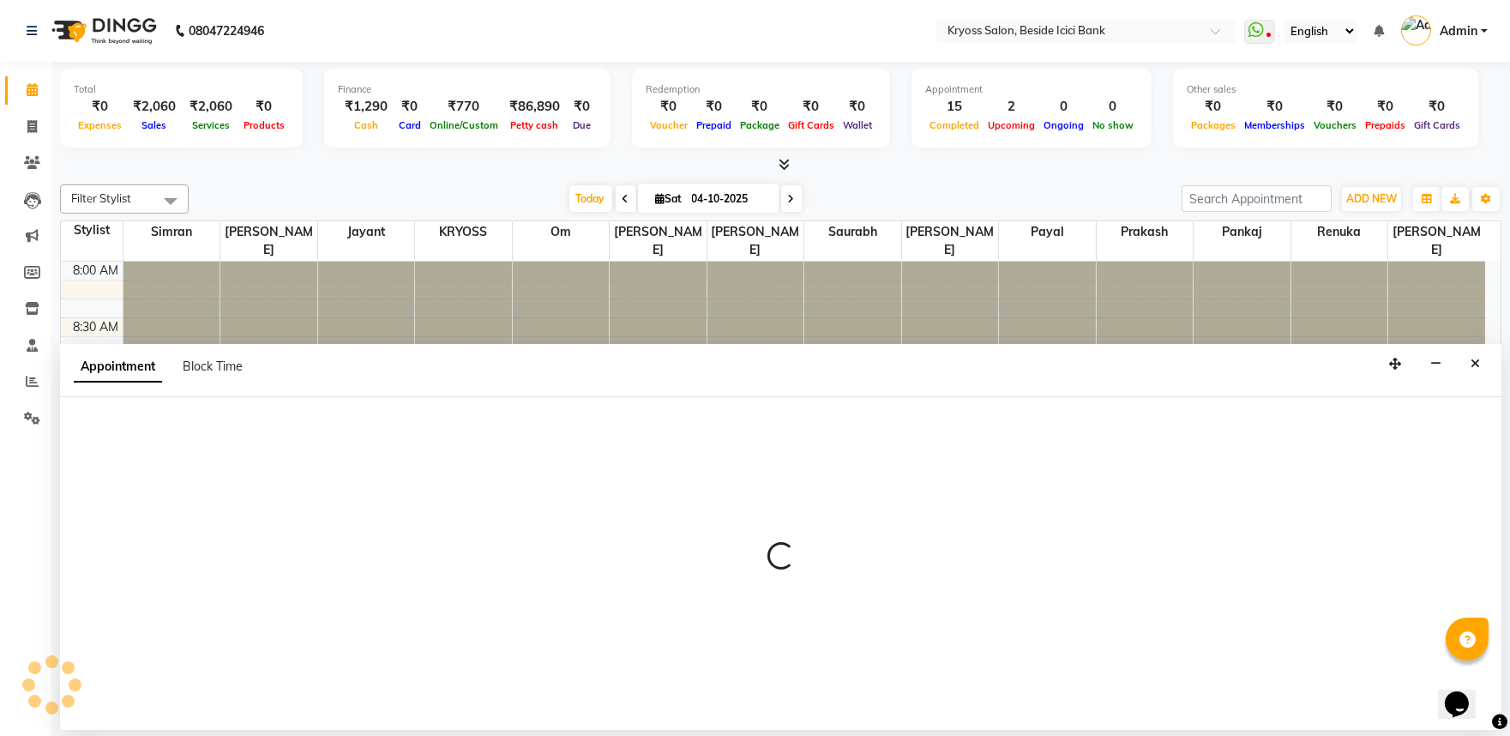
scroll to position [3, 0]
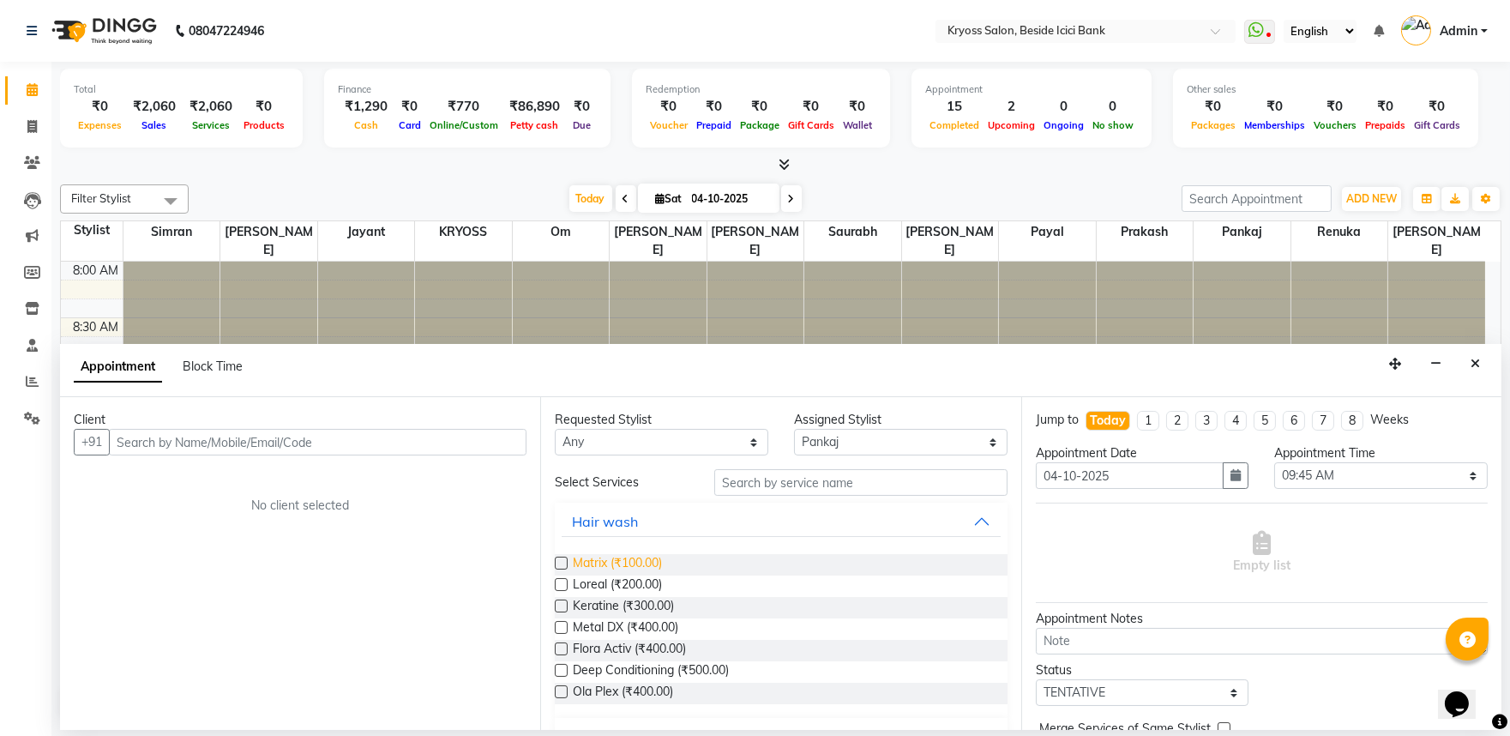
click at [654, 575] on span "Matrix (₹100.00)" at bounding box center [617, 564] width 89 height 21
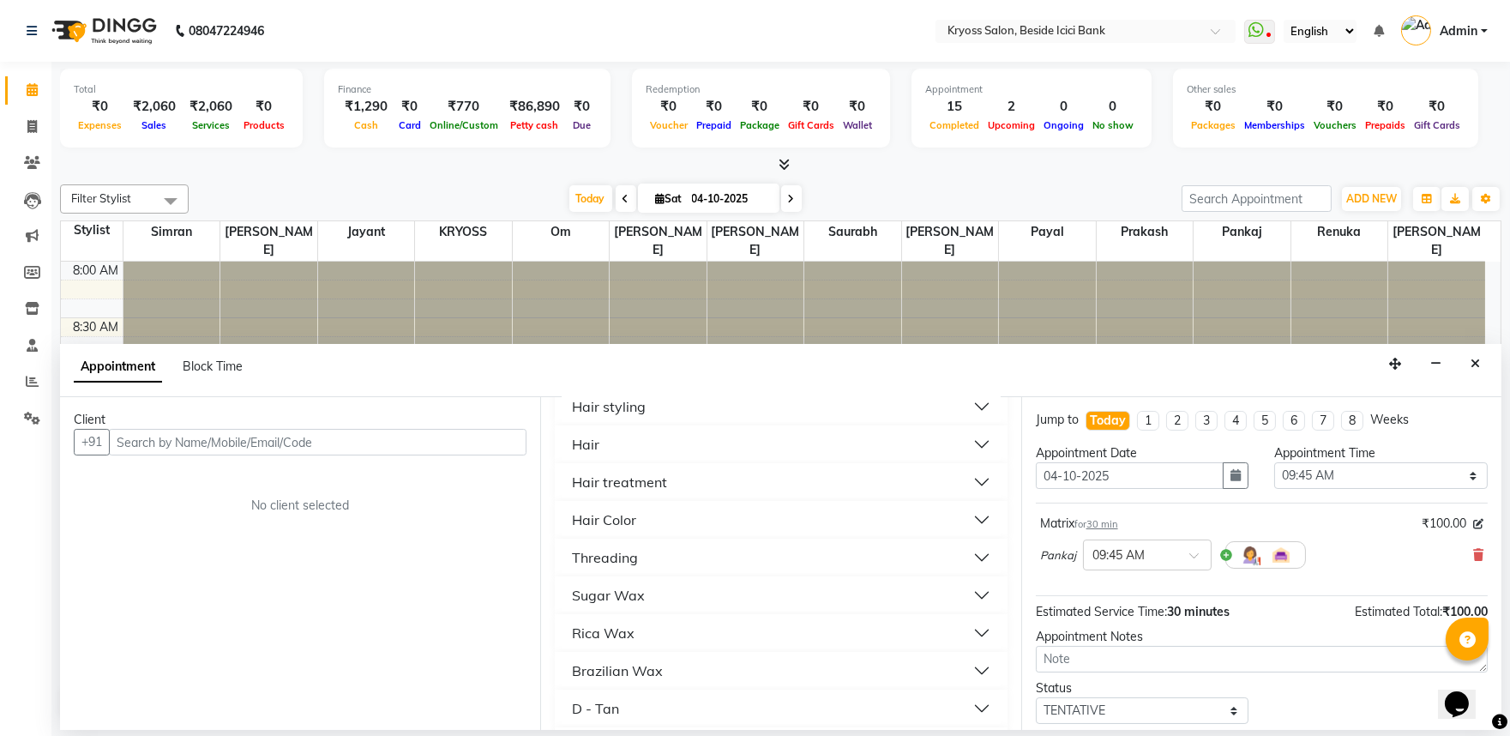
scroll to position [286, 0]
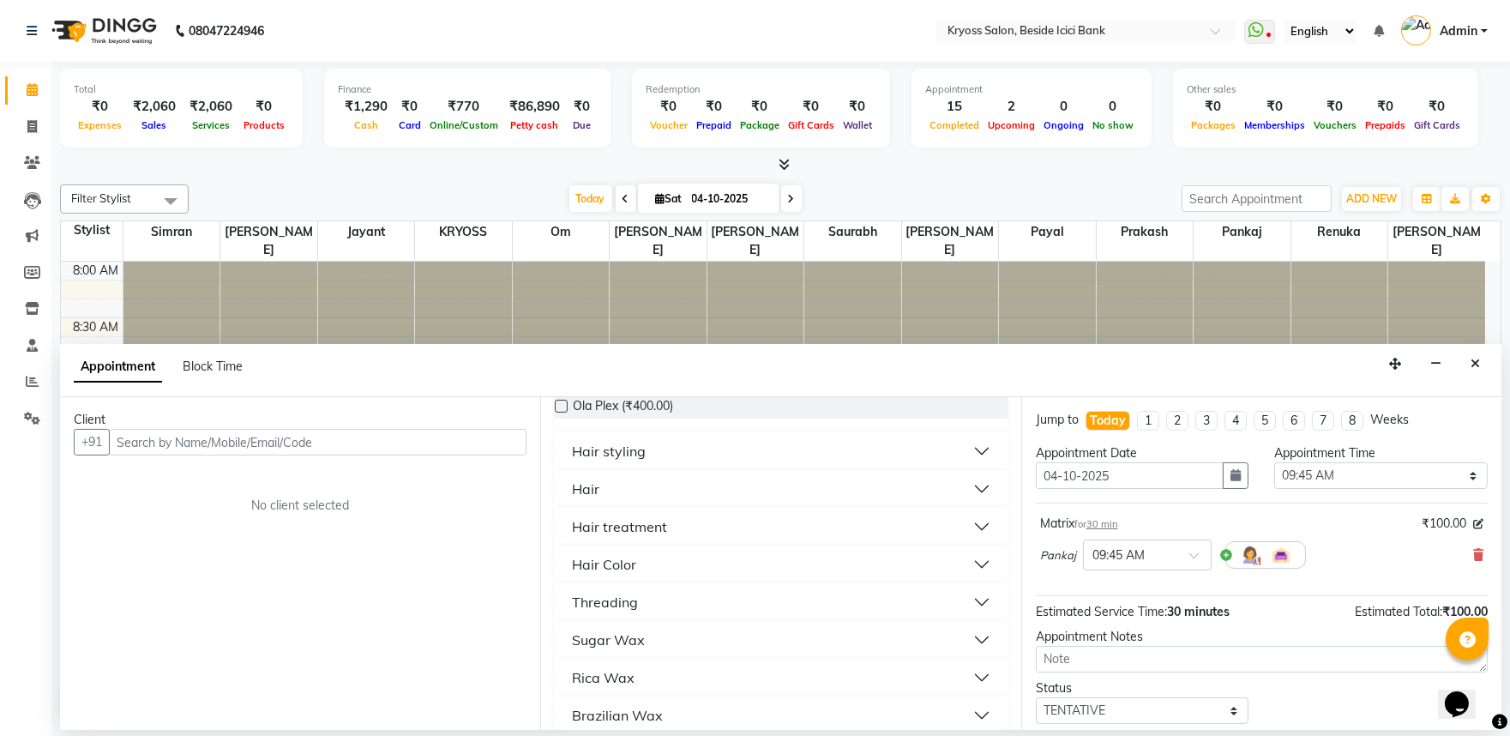
click at [623, 461] on div "Hair styling" at bounding box center [609, 451] width 74 height 21
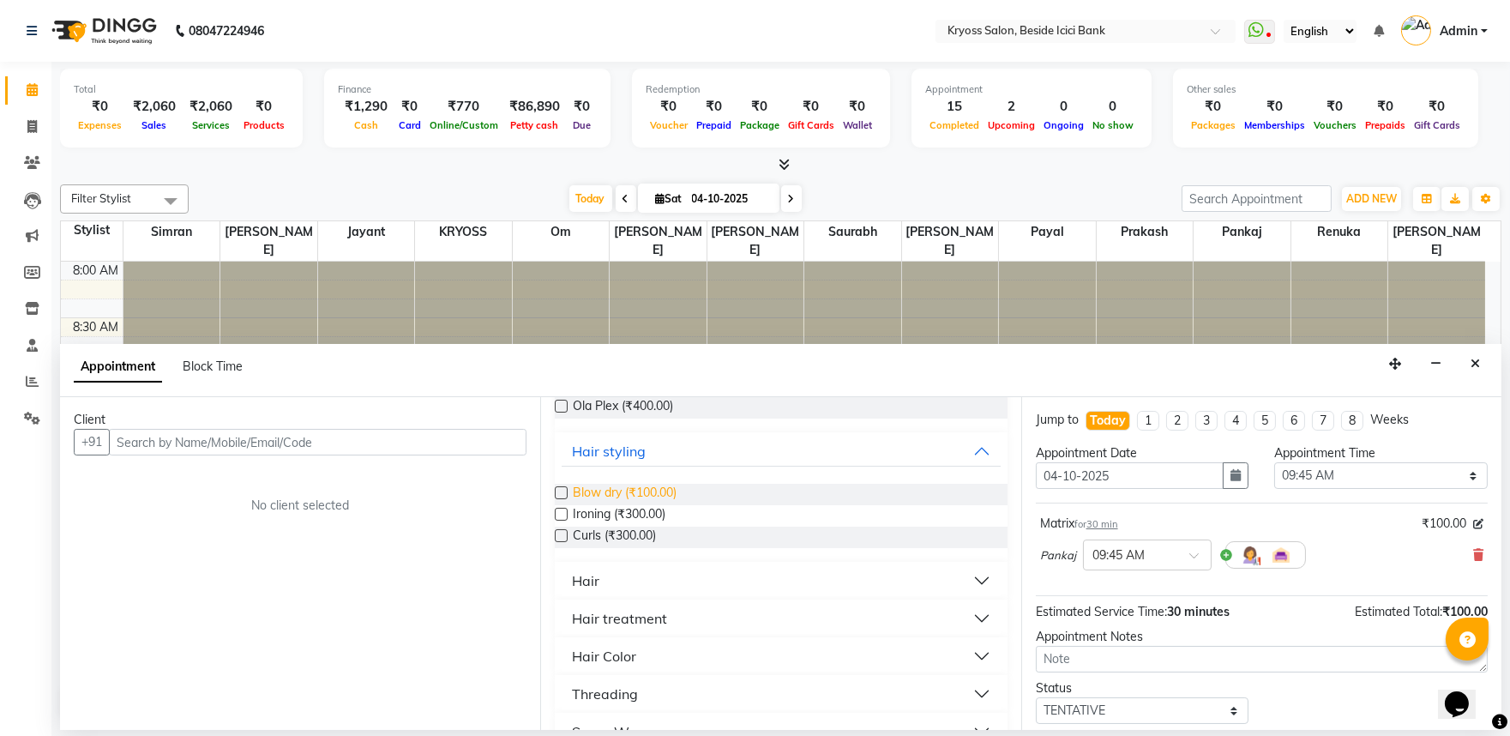
click at [643, 505] on span "Blow dry (₹100.00)" at bounding box center [625, 494] width 104 height 21
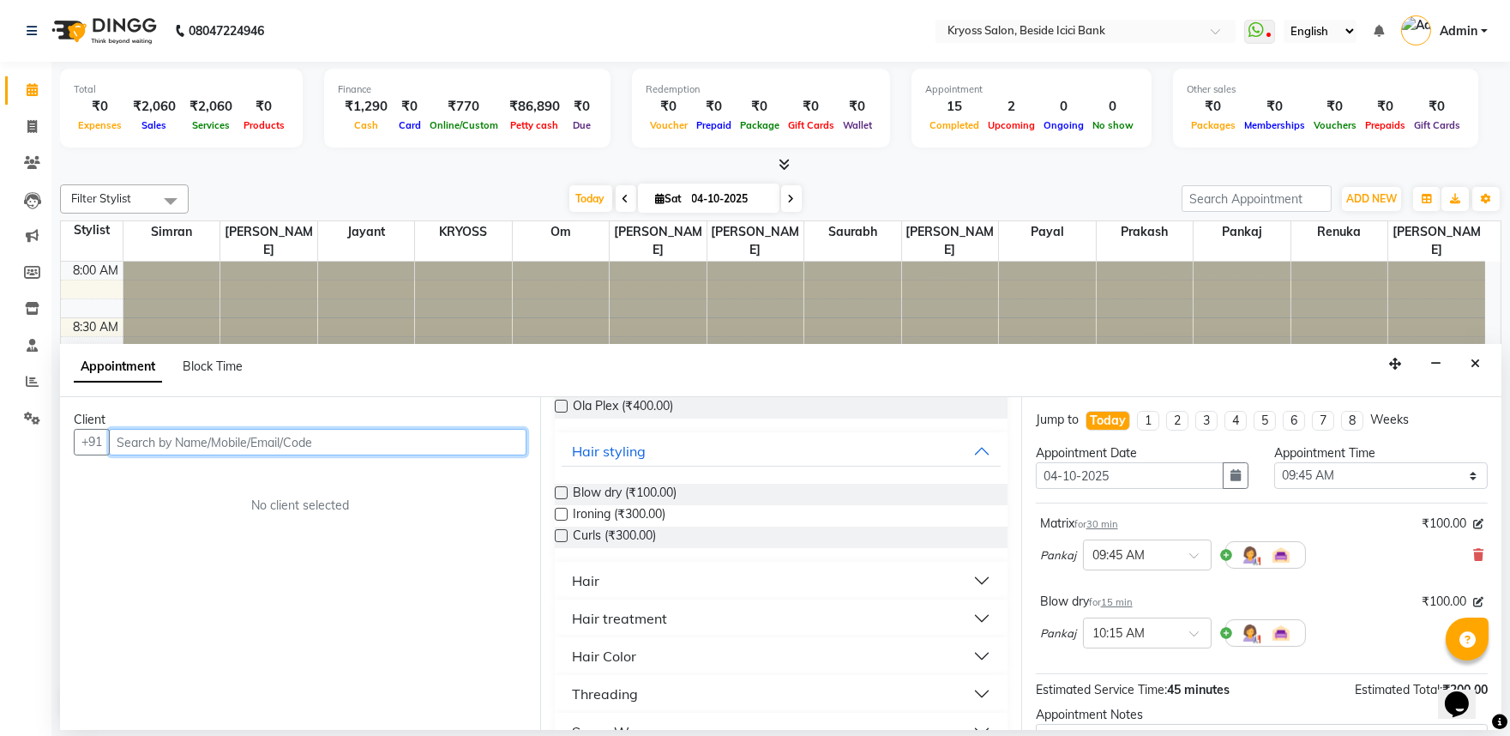
click at [461, 455] on input "text" at bounding box center [318, 442] width 418 height 27
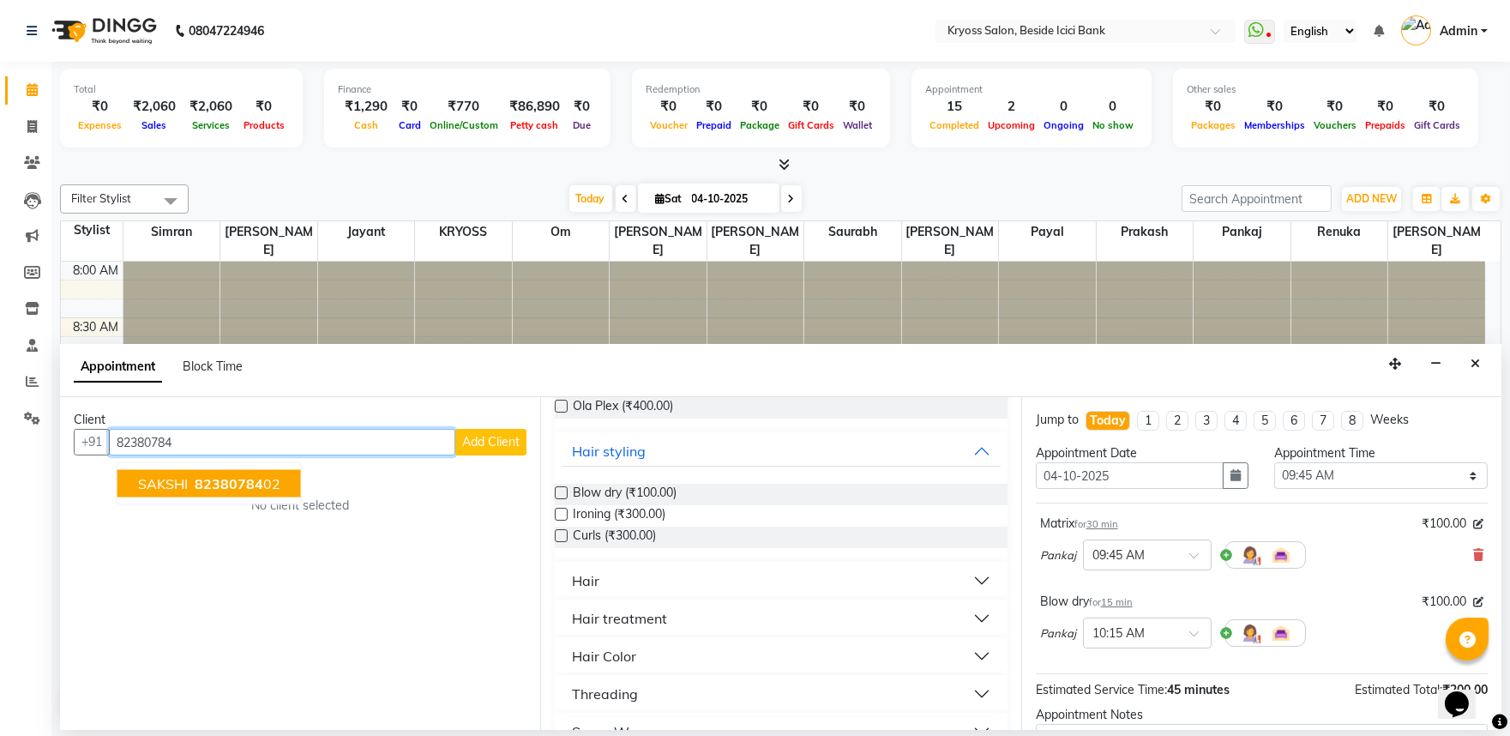
click at [298, 497] on button "SAKSHI 82380784 02" at bounding box center [209, 483] width 184 height 27
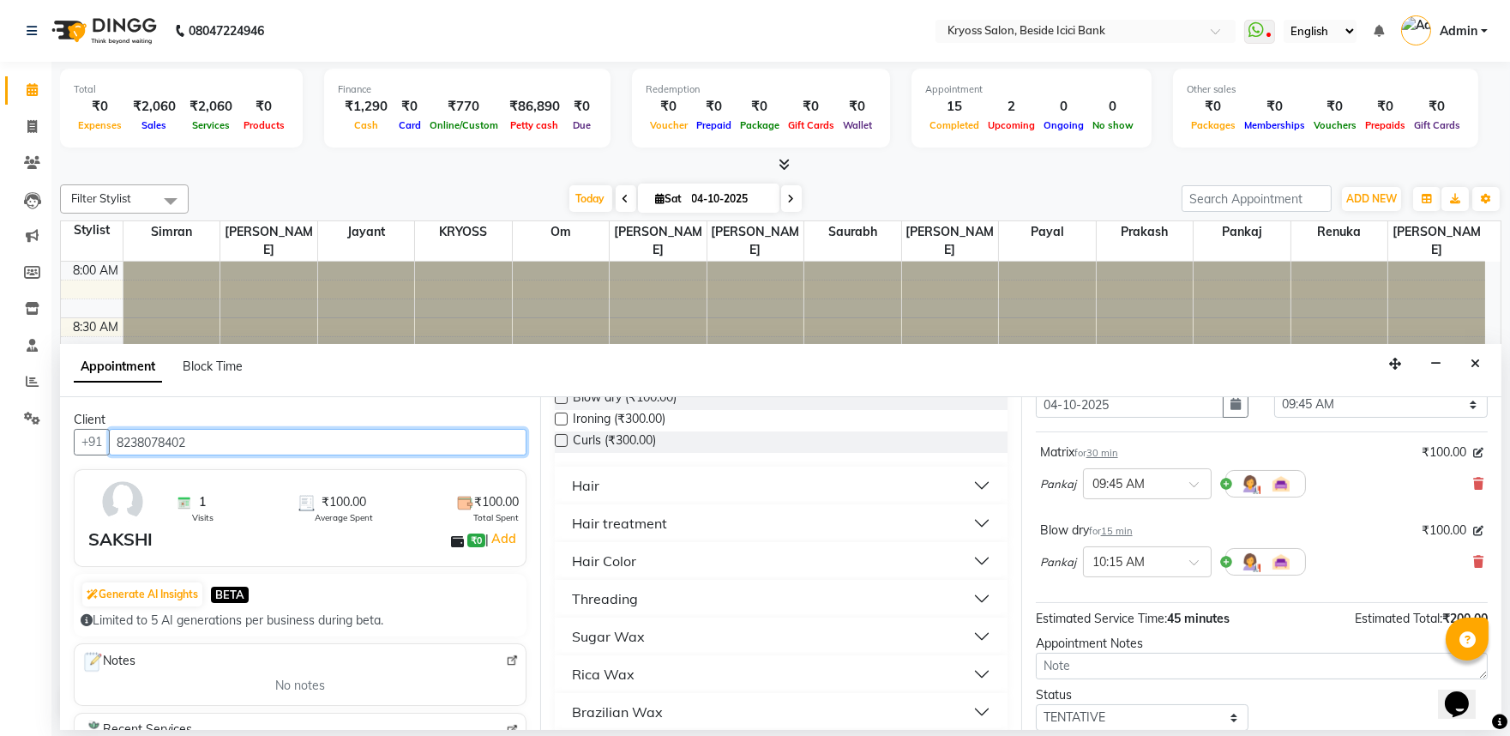
scroll to position [217, 0]
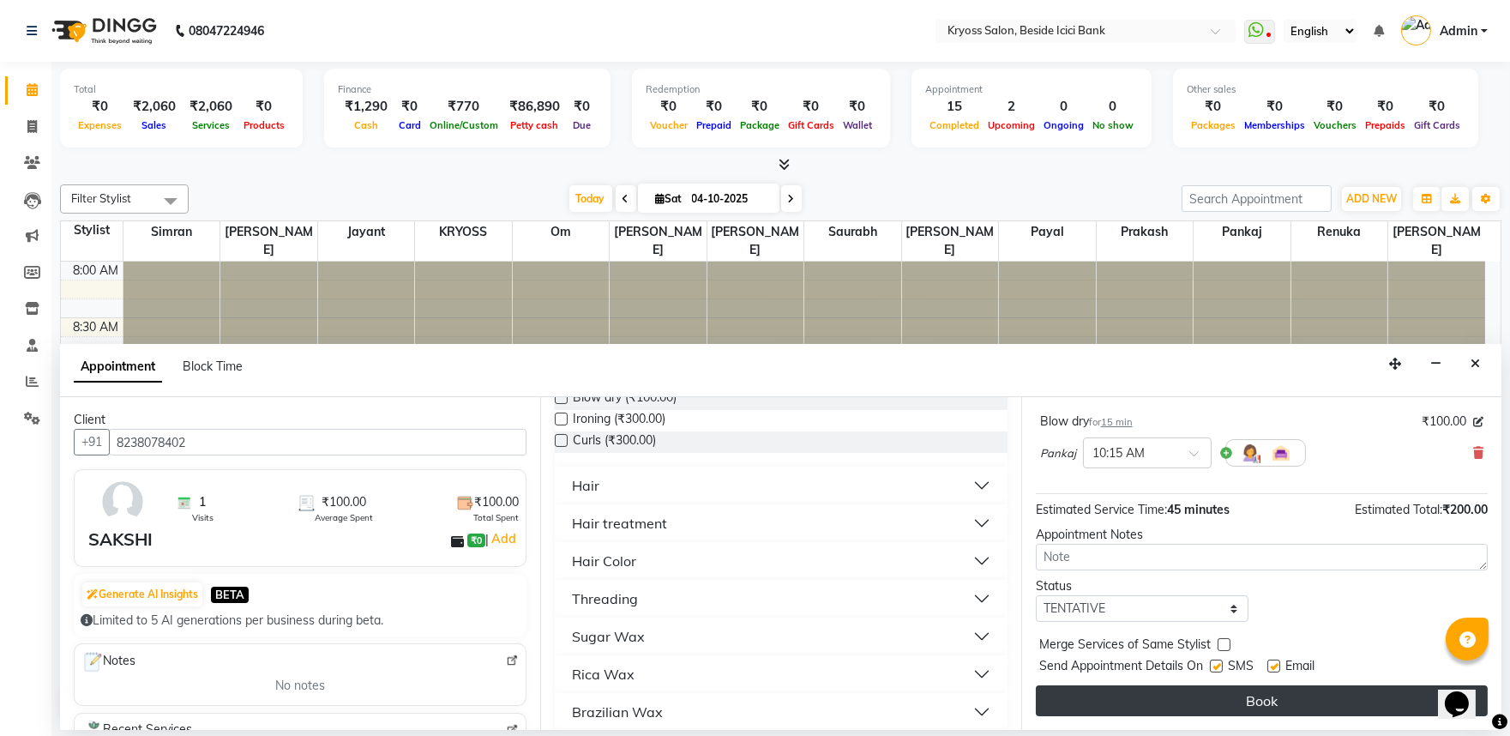
click at [1280, 705] on button "Book" at bounding box center [1262, 700] width 452 height 31
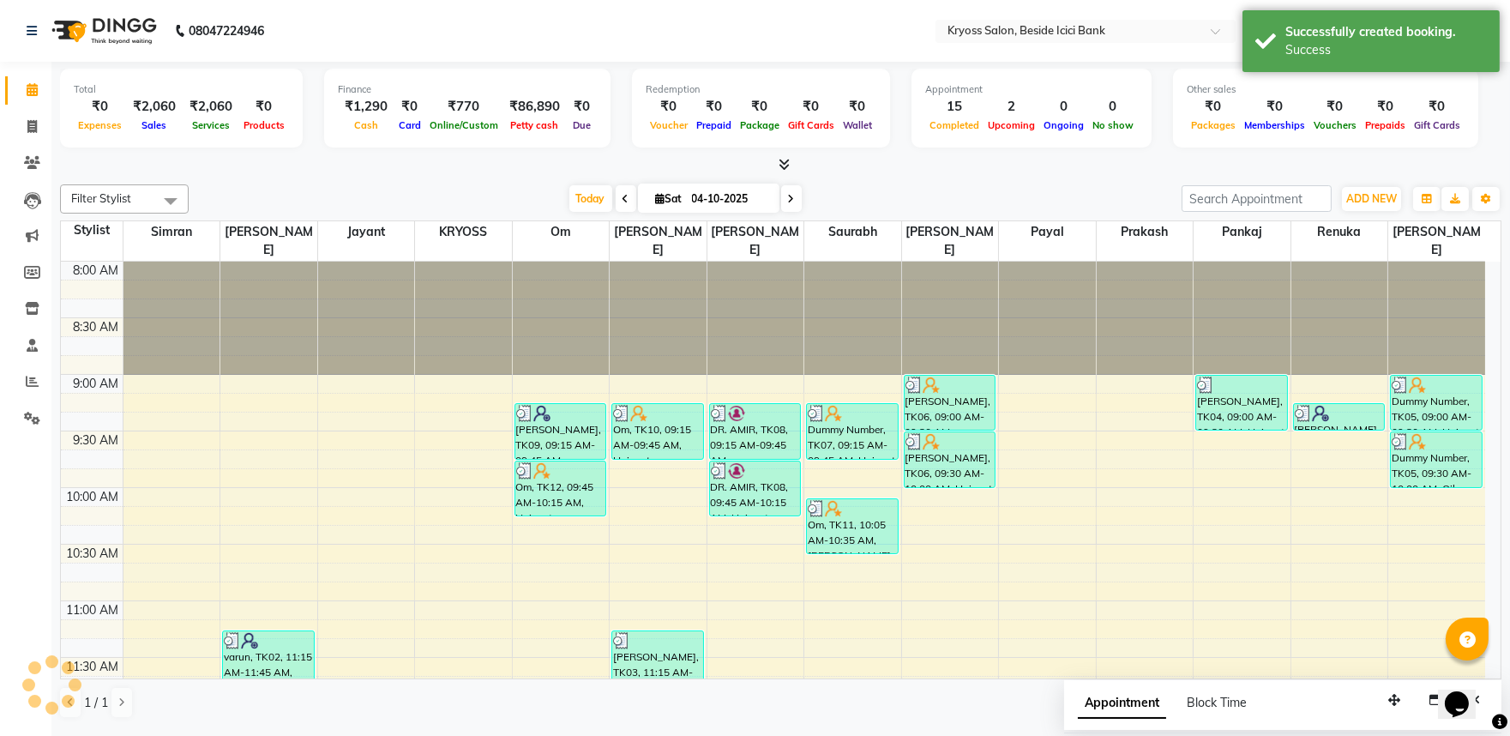
scroll to position [0, 0]
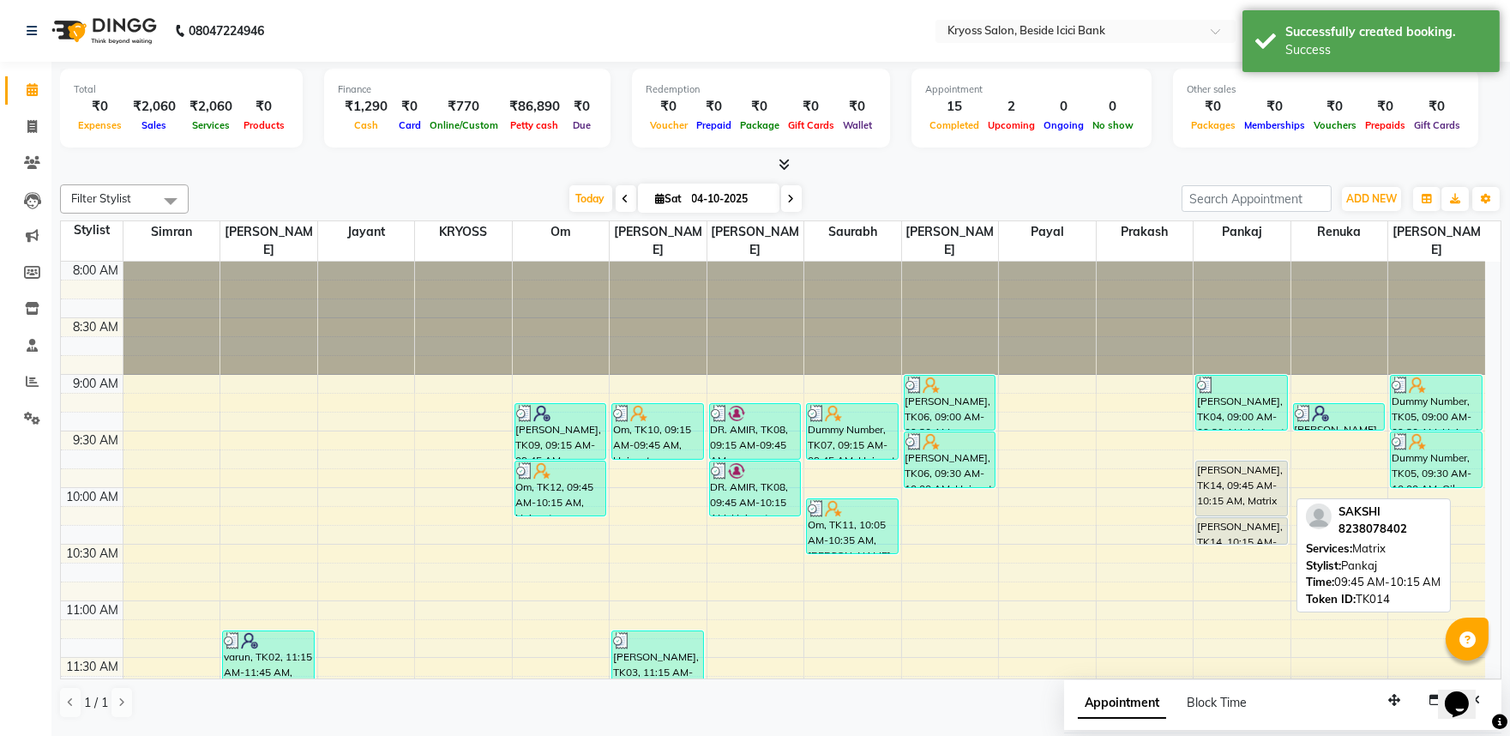
click at [1248, 480] on div "SAKSHI, TK14, 09:45 AM-10:15 AM, Matrix" at bounding box center [1241, 488] width 91 height 54
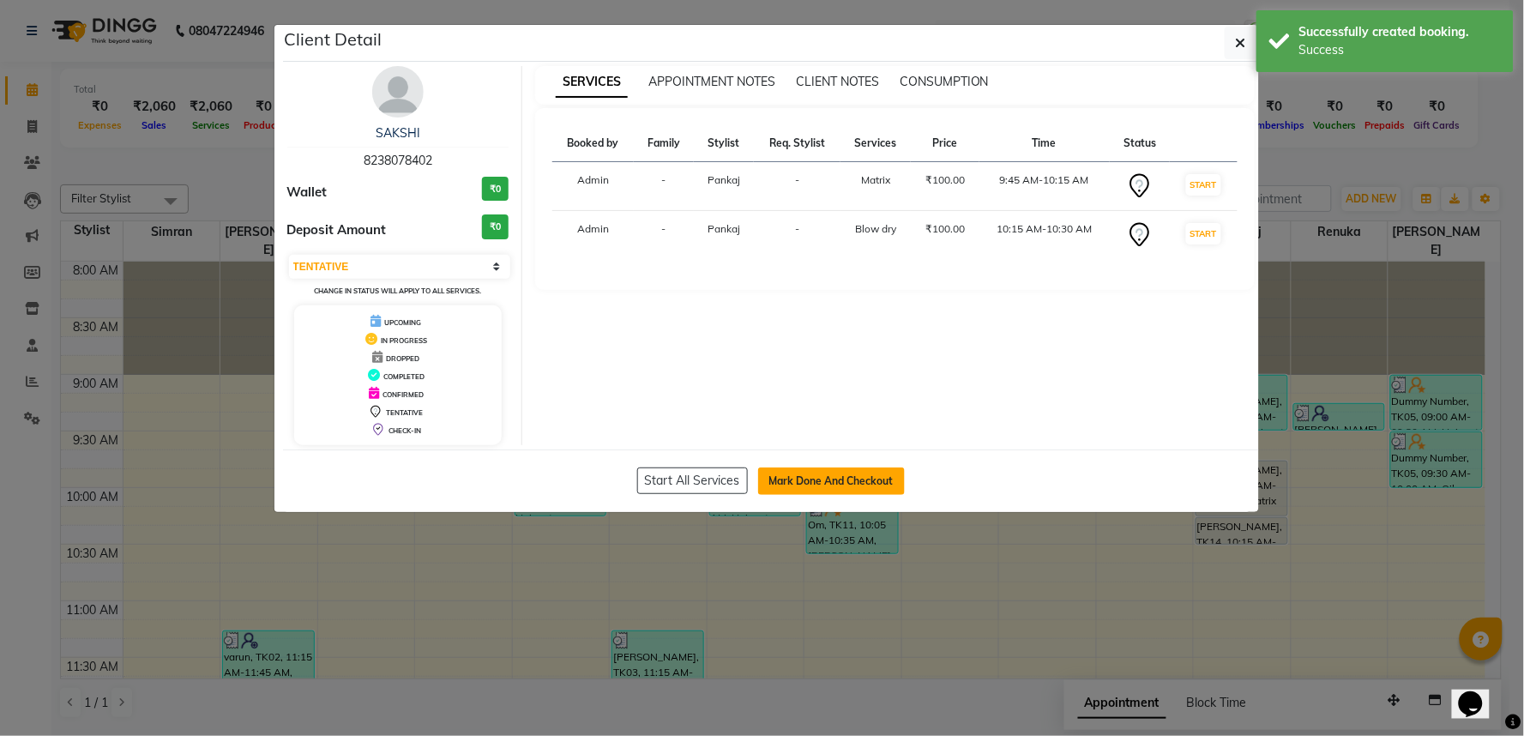
click at [894, 495] on button "Mark Done And Checkout" at bounding box center [831, 480] width 147 height 27
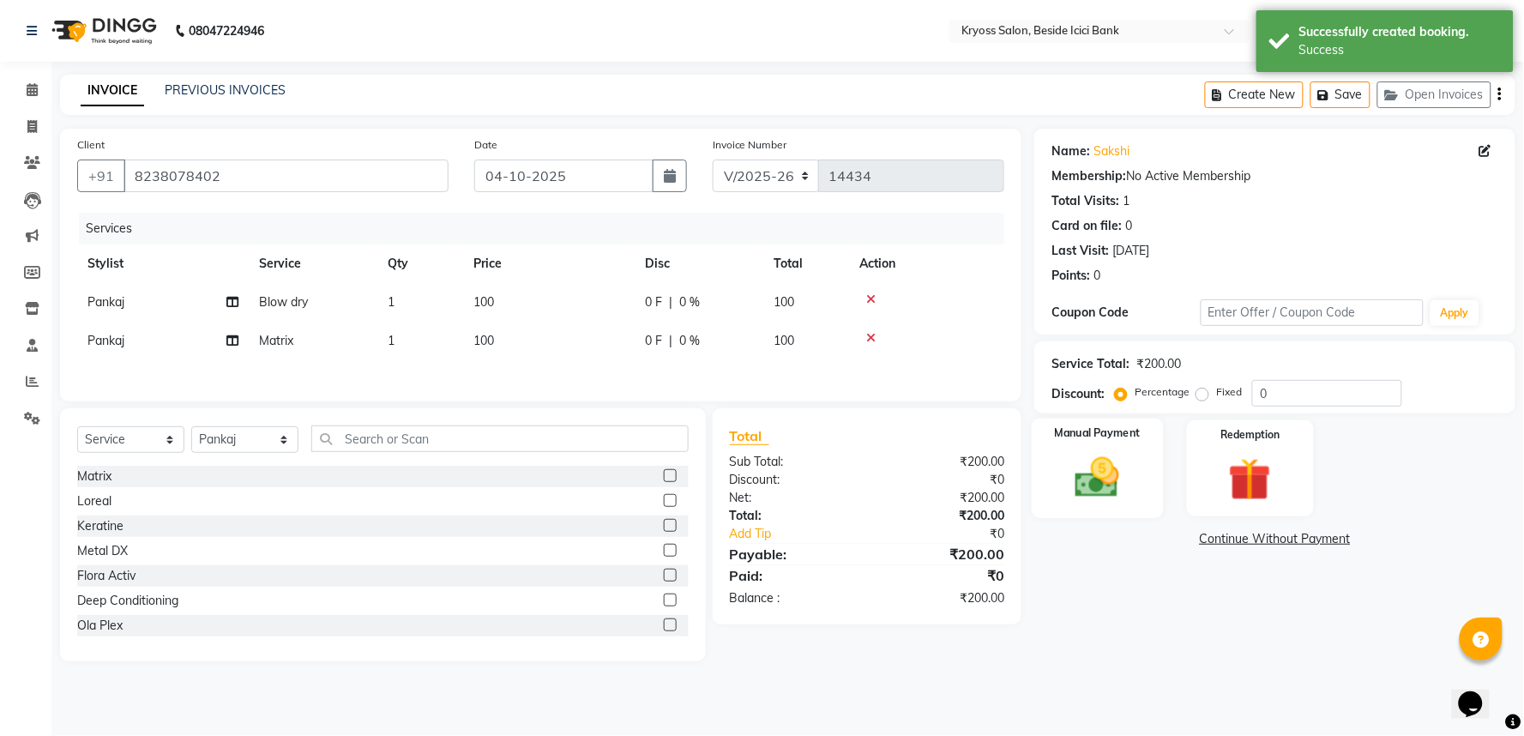
drag, startPoint x: 1093, startPoint y: 496, endPoint x: 1115, endPoint y: 533, distance: 43.4
click at [1093, 497] on img at bounding box center [1098, 477] width 72 height 51
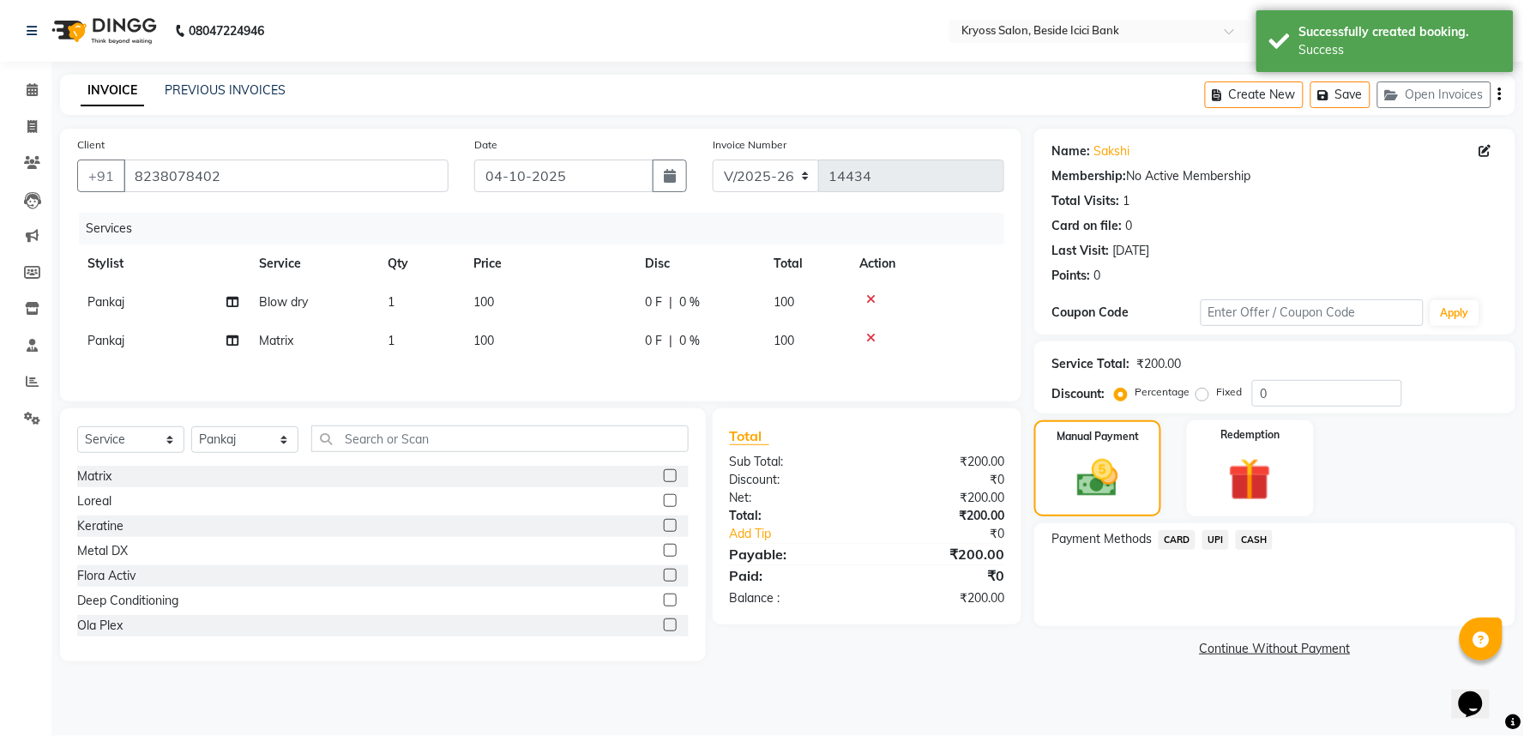
click at [1223, 550] on span "UPI" at bounding box center [1215, 540] width 27 height 20
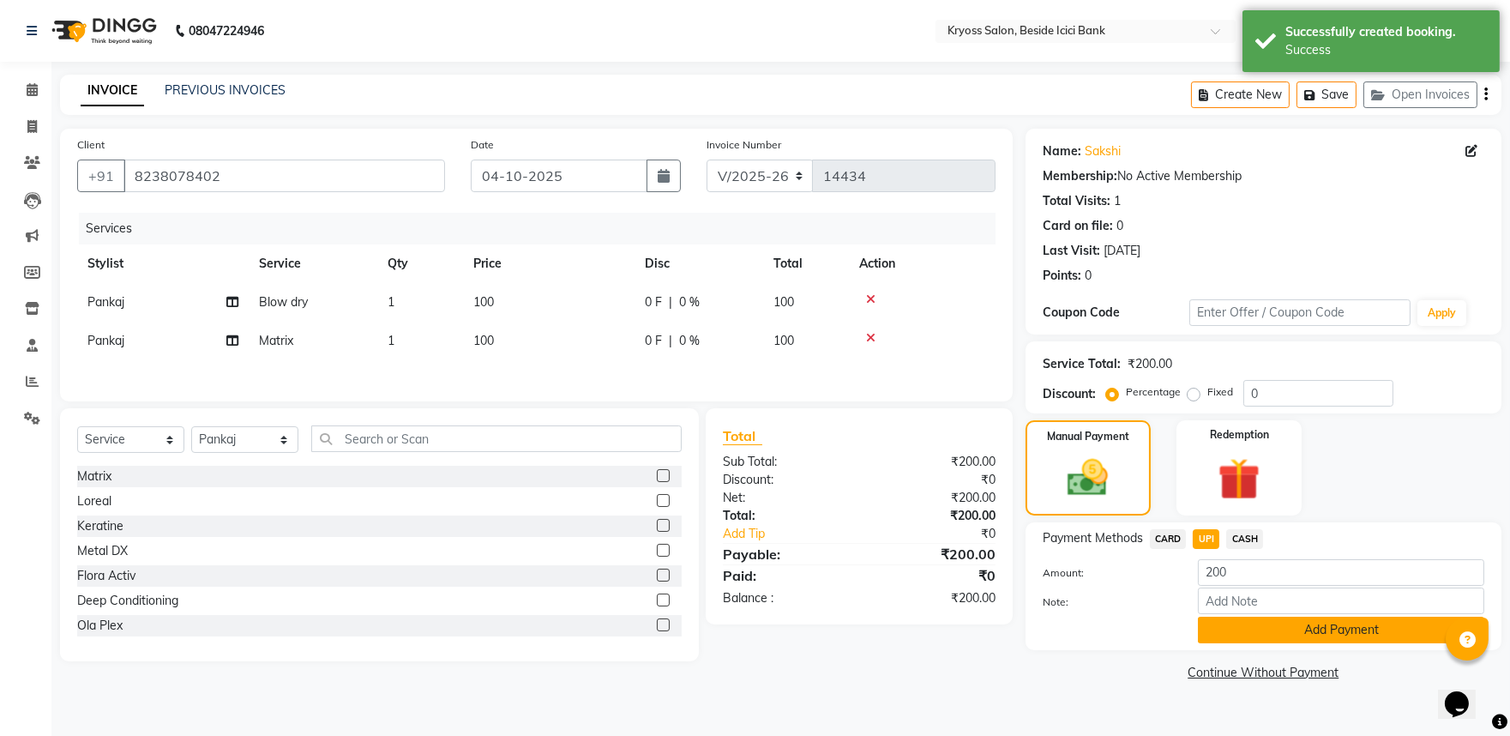
click at [1291, 643] on button "Add Payment" at bounding box center [1341, 630] width 286 height 27
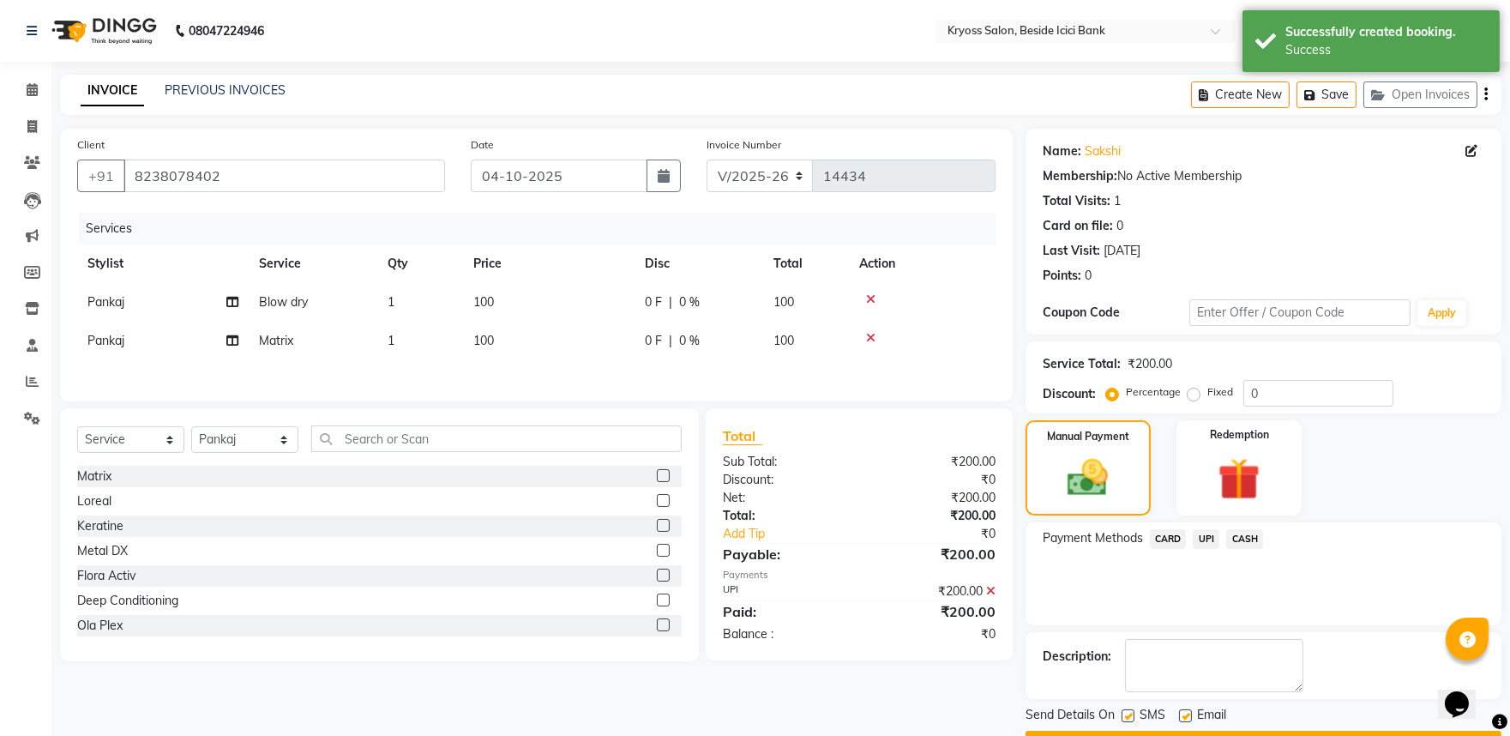
scroll to position [88, 0]
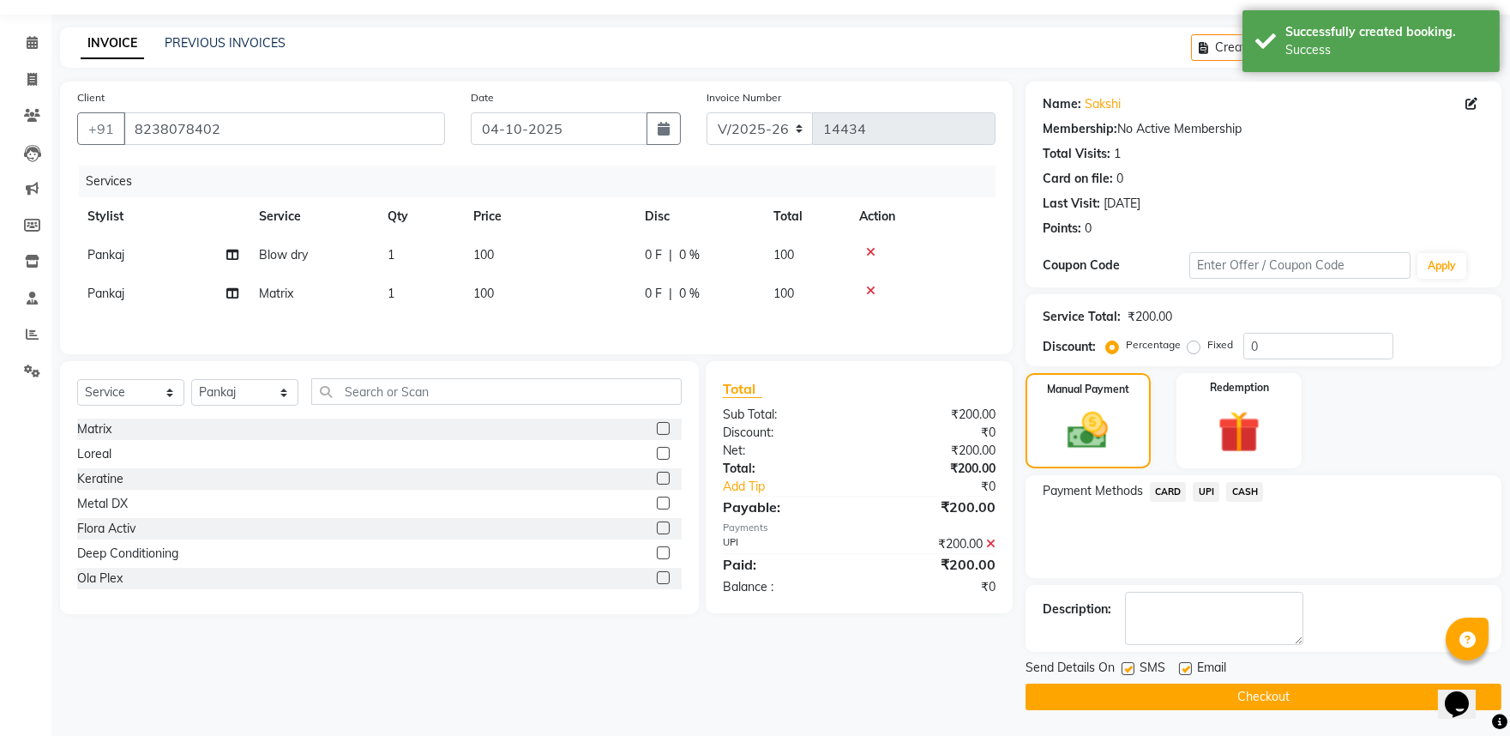
click at [1302, 692] on button "Checkout" at bounding box center [1264, 696] width 476 height 27
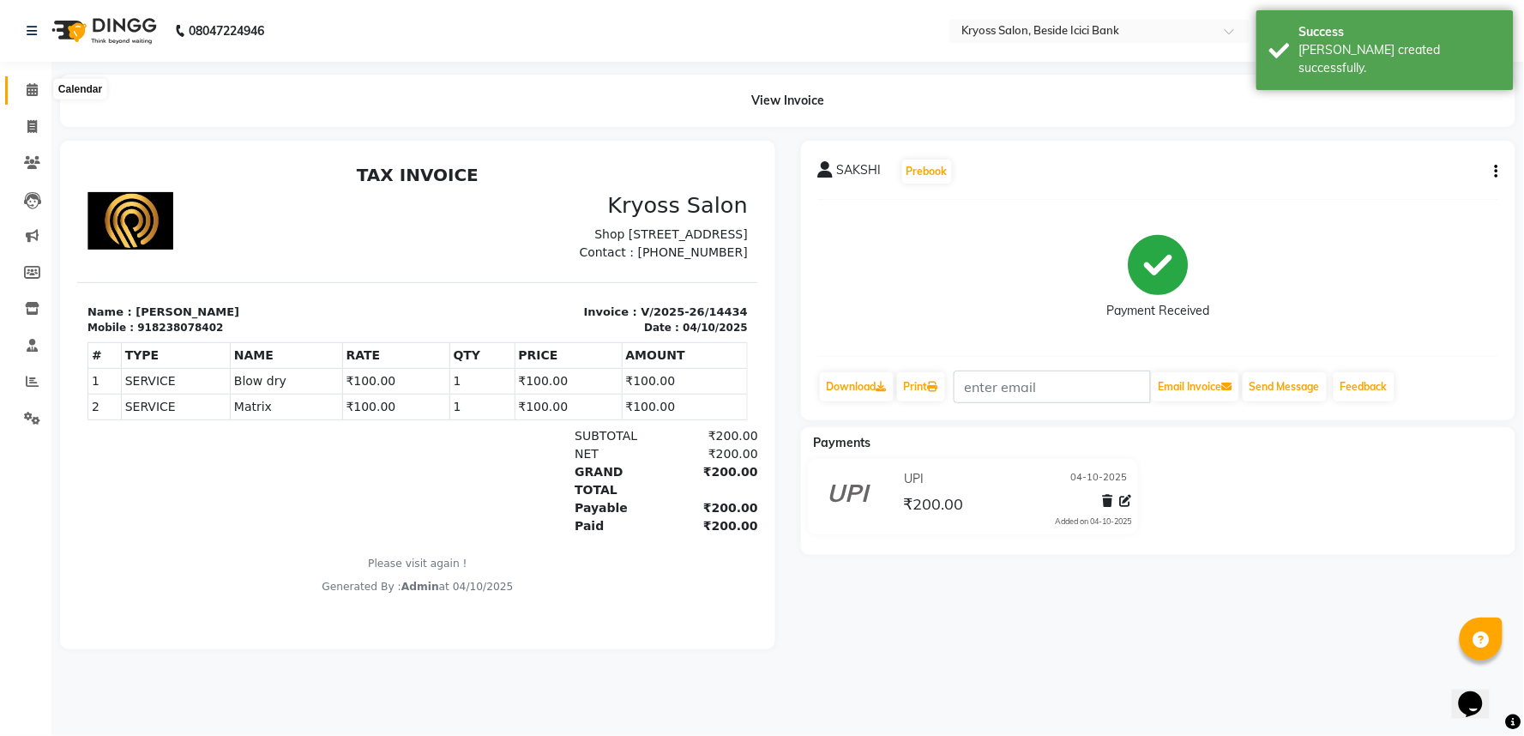
click at [29, 93] on icon at bounding box center [32, 89] width 11 height 13
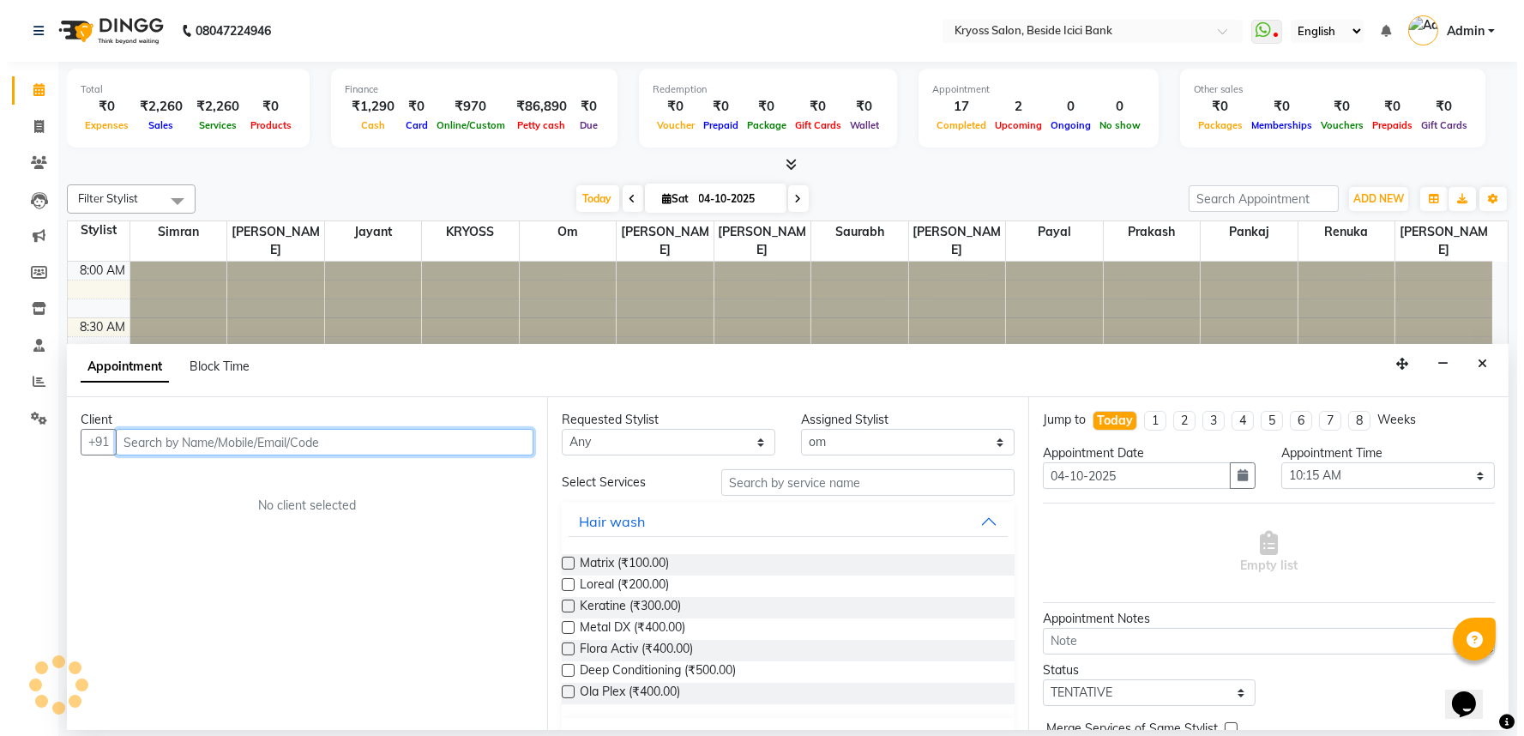
scroll to position [3, 0]
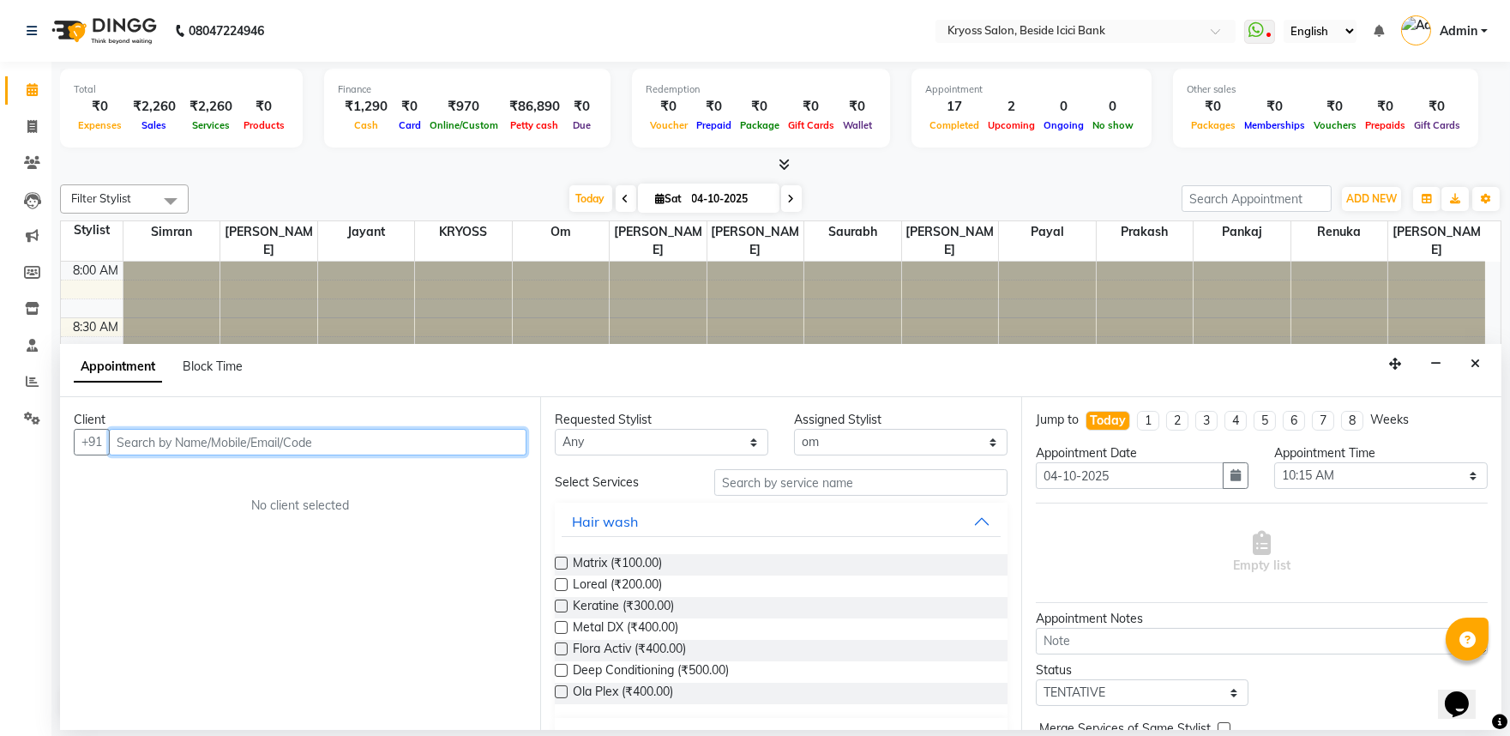
click at [466, 455] on input "text" at bounding box center [318, 442] width 418 height 27
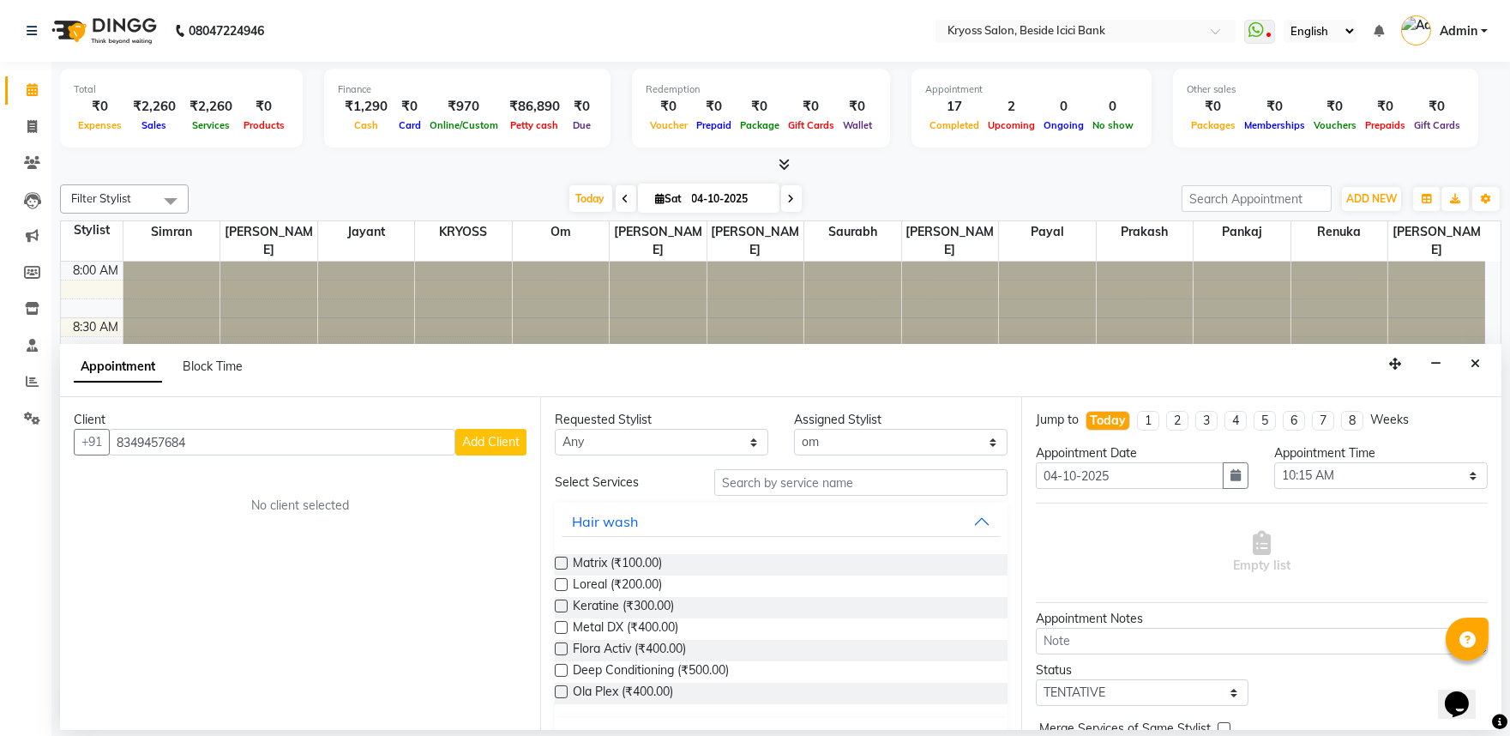
click at [458, 447] on button "Add Client" at bounding box center [490, 442] width 71 height 27
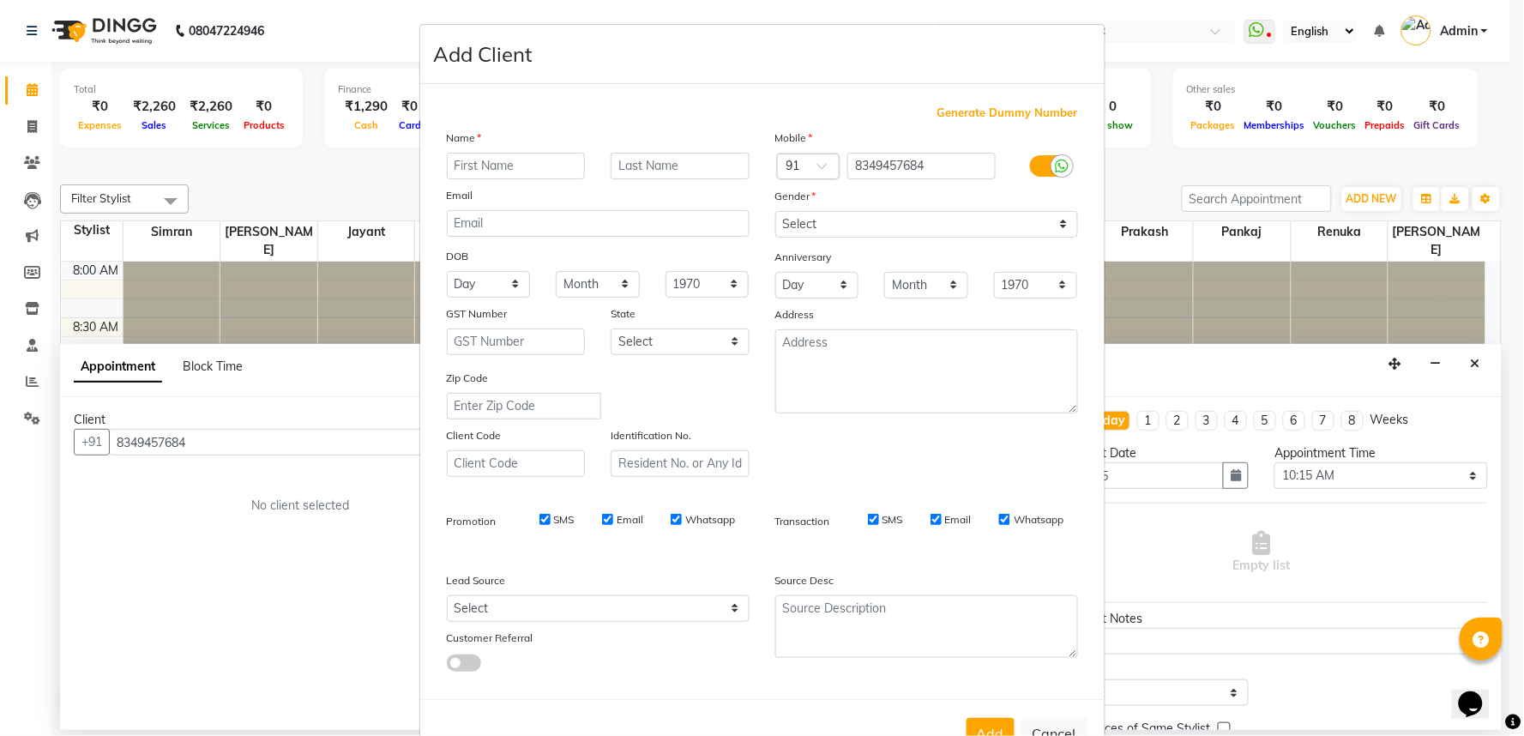
click at [528, 179] on input "text" at bounding box center [516, 166] width 139 height 27
click at [864, 238] on select "Select Male Female Other Prefer Not To Say" at bounding box center [926, 224] width 303 height 27
click at [538, 179] on input "VIRENDSRA" at bounding box center [516, 166] width 139 height 27
click at [875, 238] on select "Select Male Female Other Prefer Not To Say" at bounding box center [926, 224] width 303 height 27
click at [775, 233] on select "Select Male Female Other Prefer Not To Say" at bounding box center [926, 224] width 303 height 27
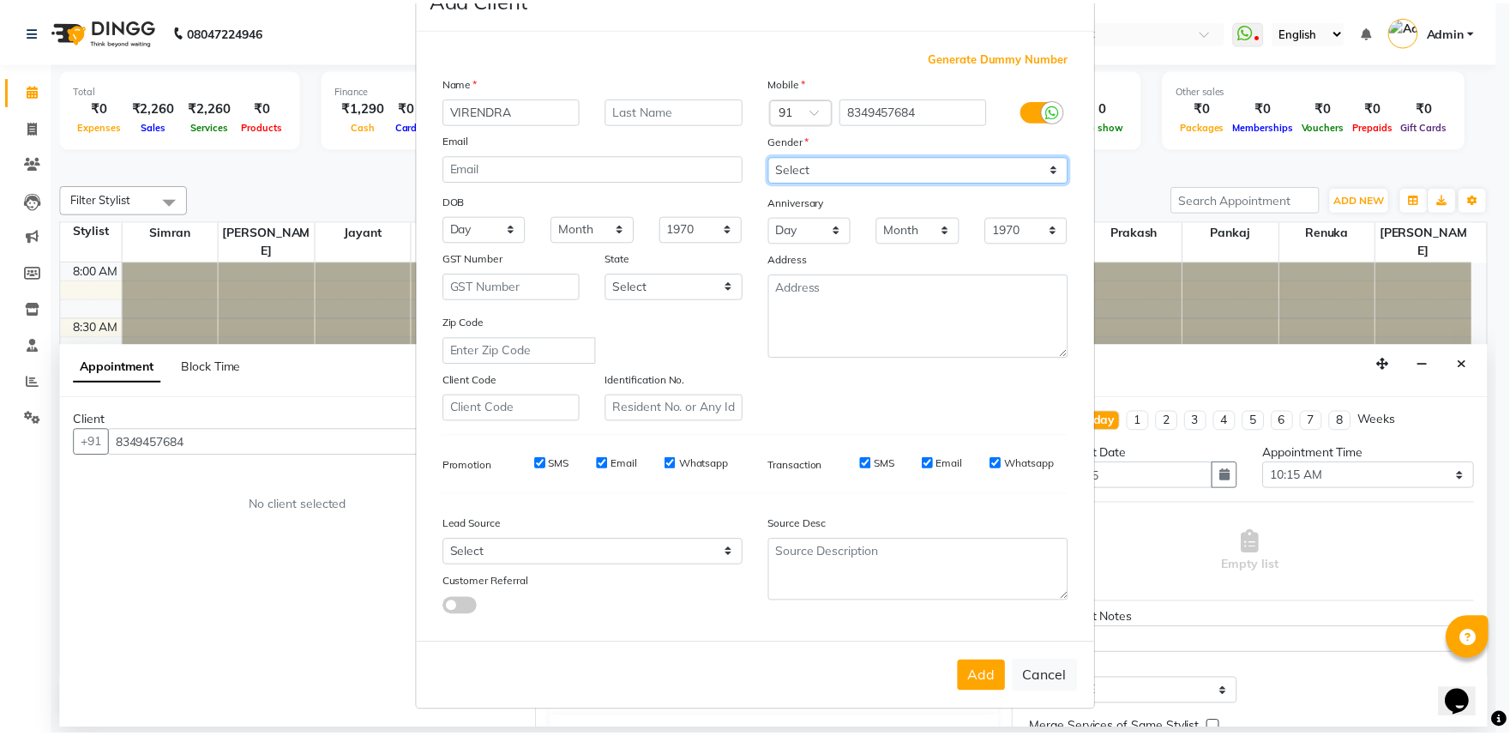
scroll to position [133, 0]
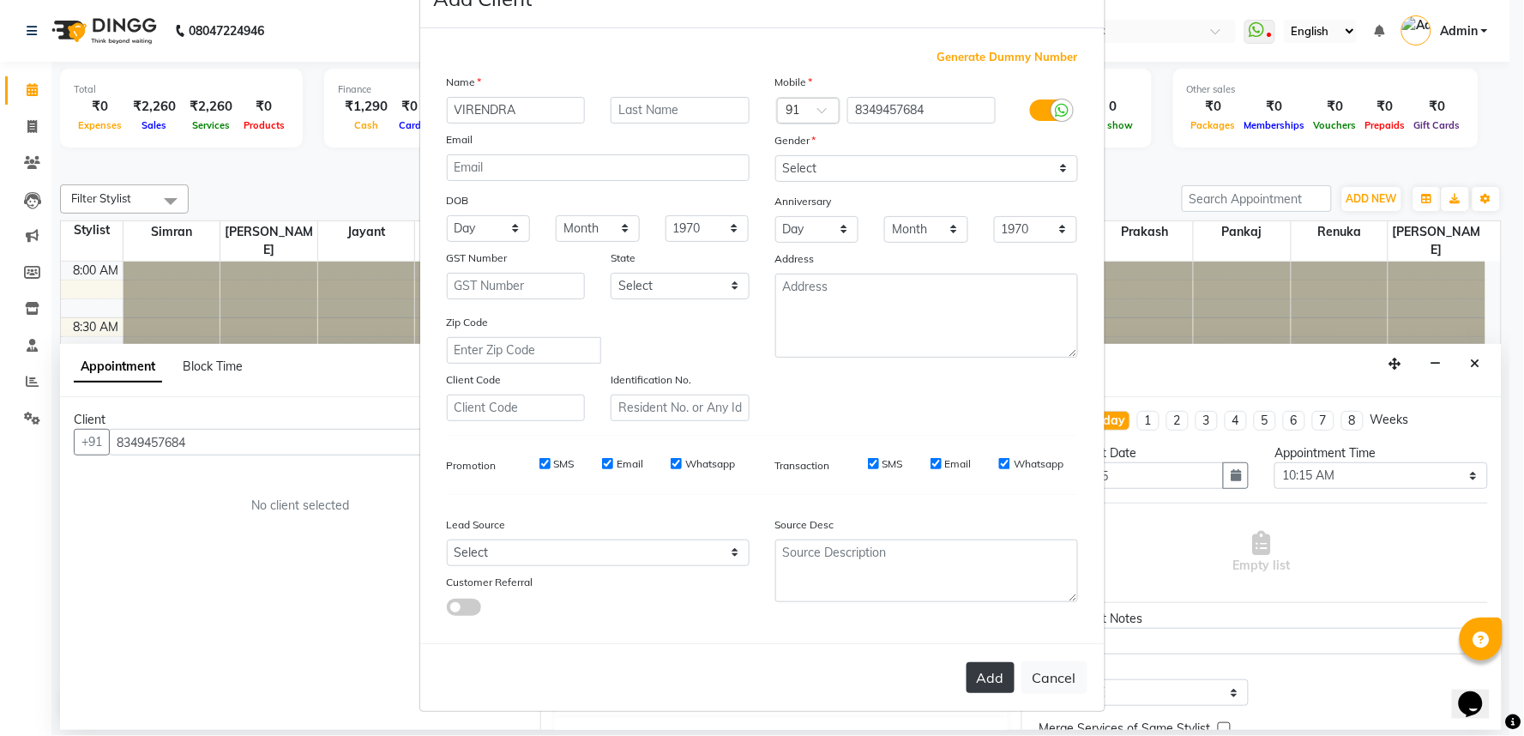
click at [966, 673] on button "Add" at bounding box center [990, 677] width 48 height 31
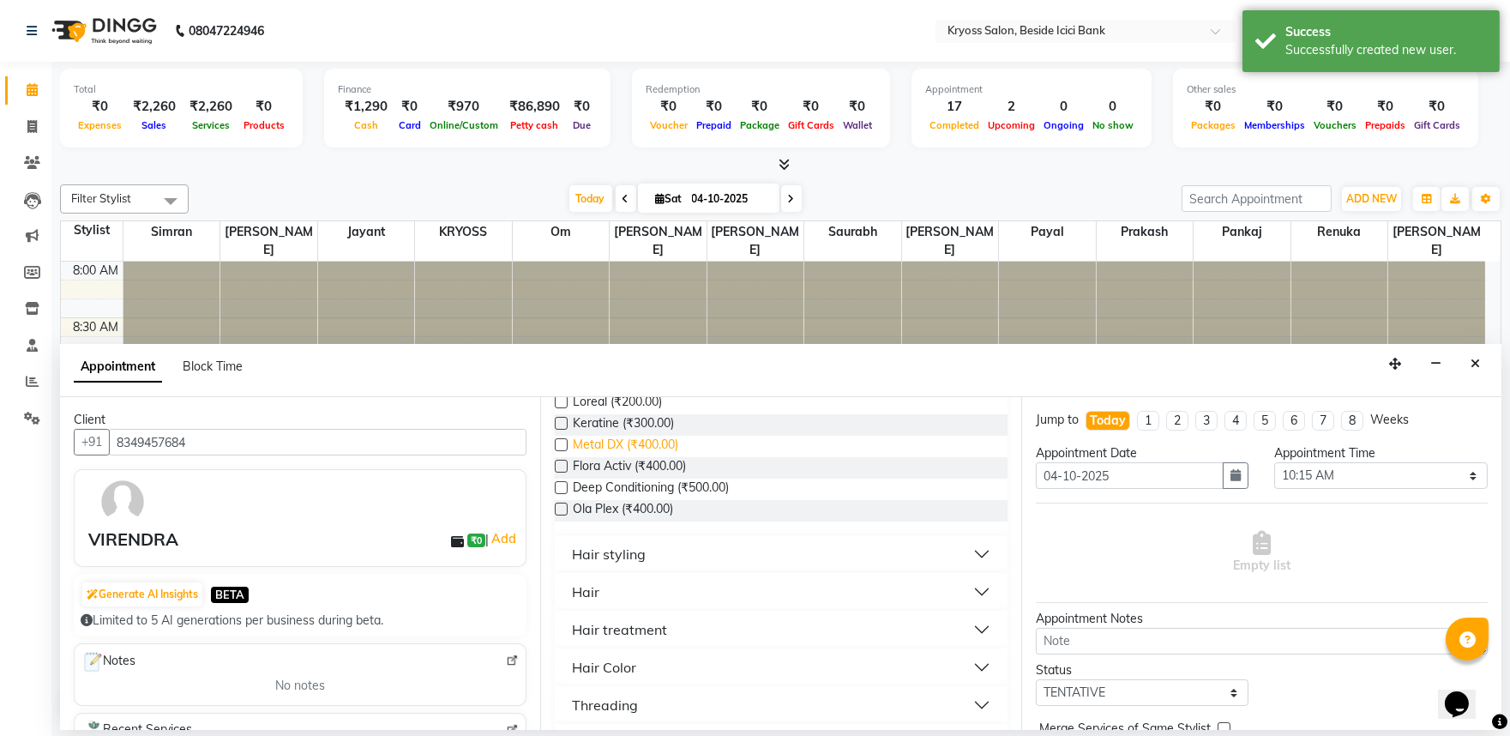
scroll to position [190, 0]
click at [618, 599] on button "Hair" at bounding box center [781, 584] width 438 height 31
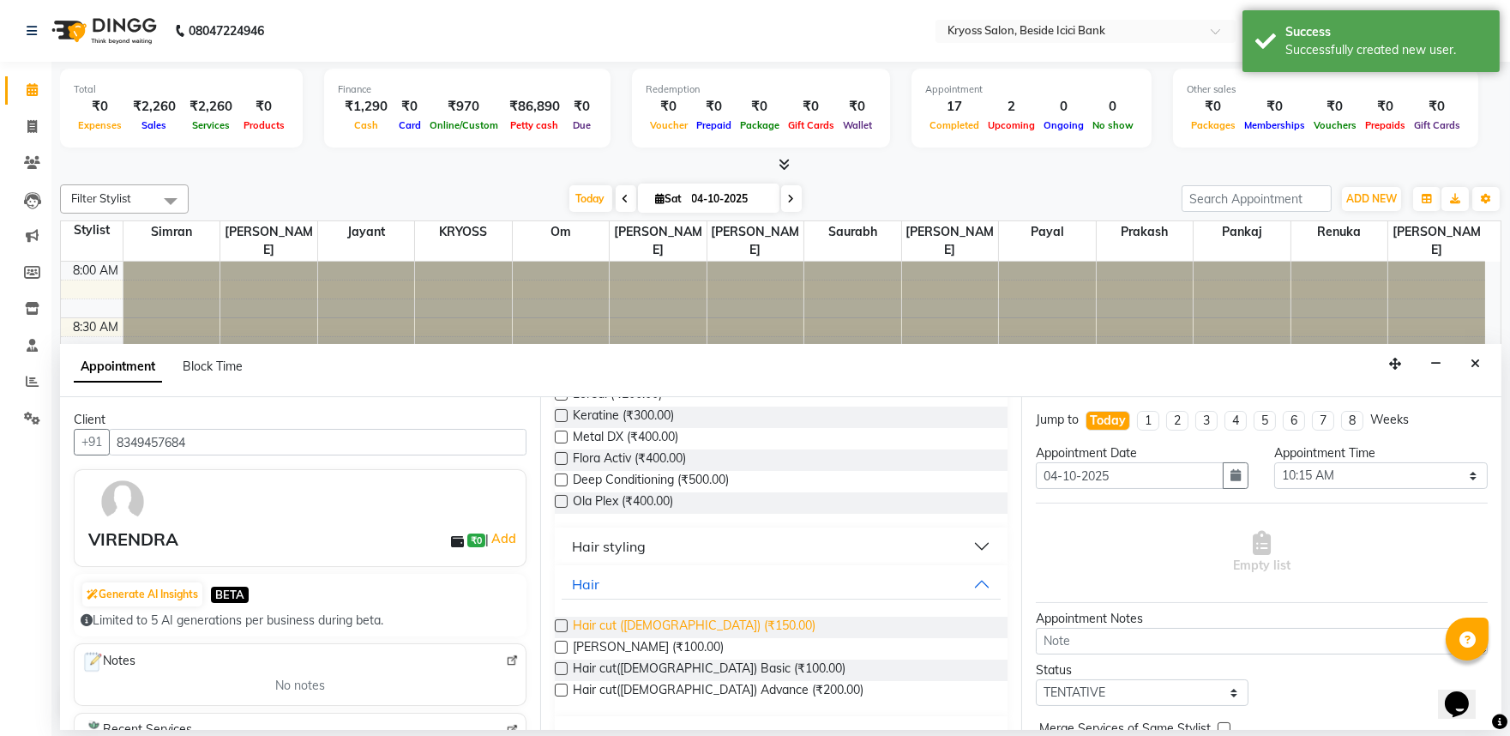
drag, startPoint x: 669, startPoint y: 665, endPoint x: 658, endPoint y: 688, distance: 24.9
click at [669, 638] on span "Hair cut (Male) (₹150.00)" at bounding box center [694, 627] width 243 height 21
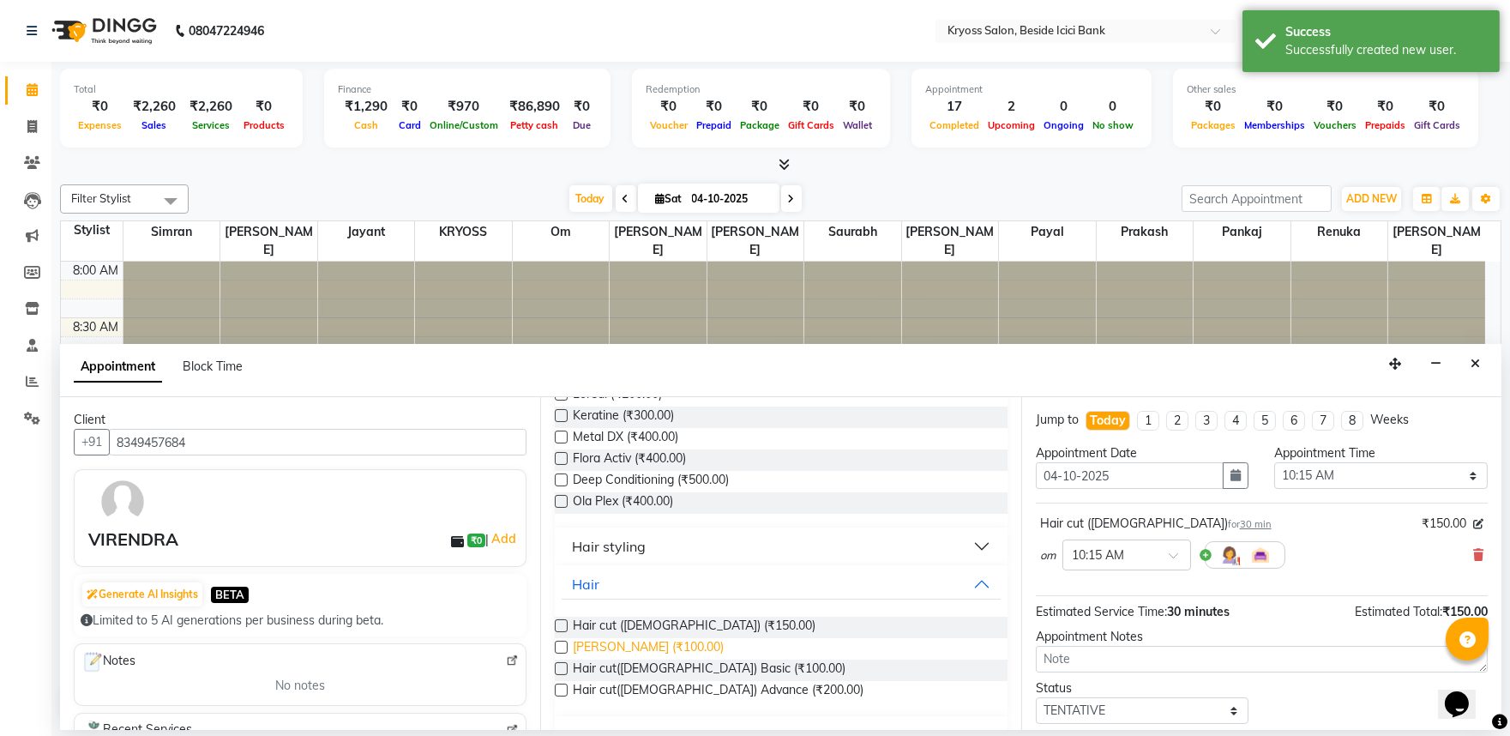
click at [655, 659] on span "Beard (₹100.00)" at bounding box center [648, 648] width 151 height 21
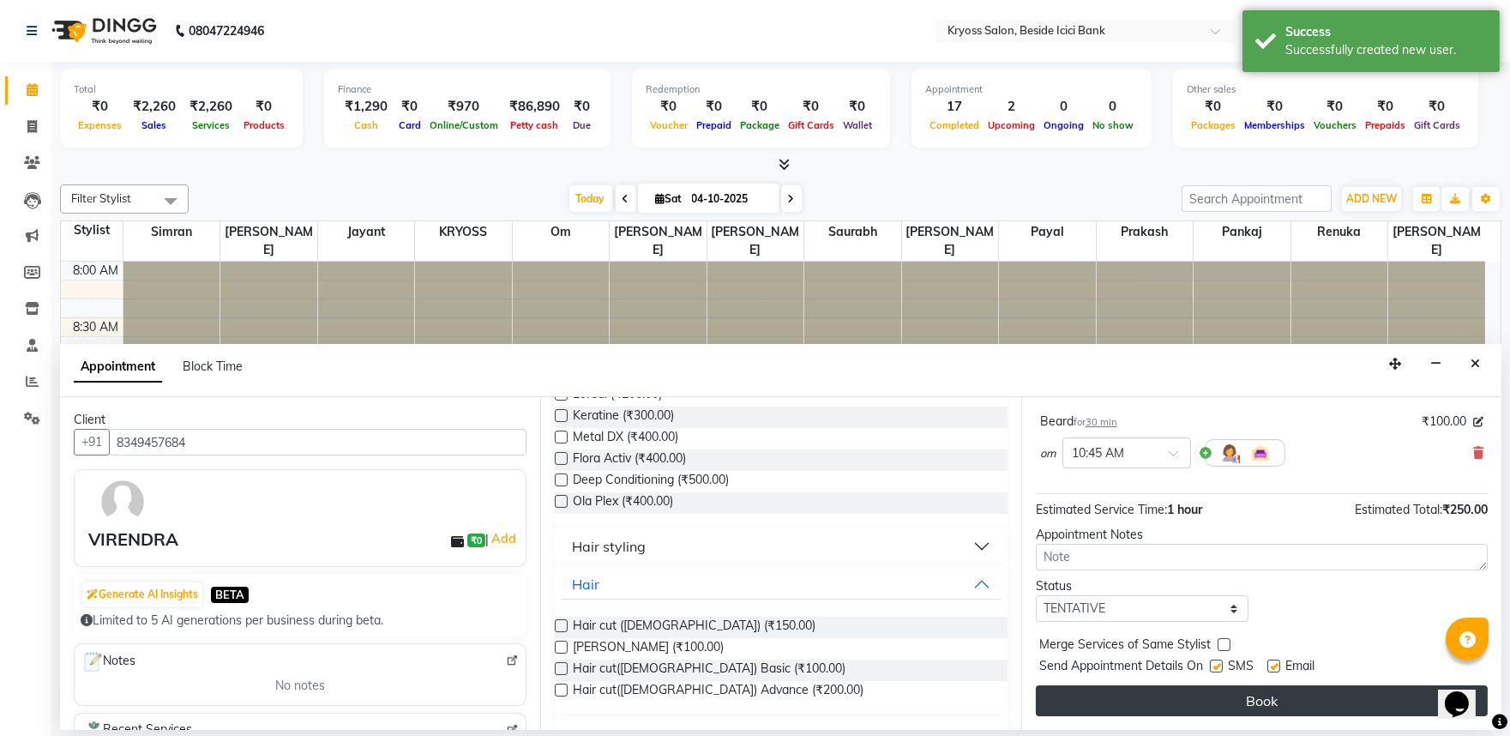
scroll to position [217, 0]
click at [1300, 709] on button "Book" at bounding box center [1262, 700] width 452 height 31
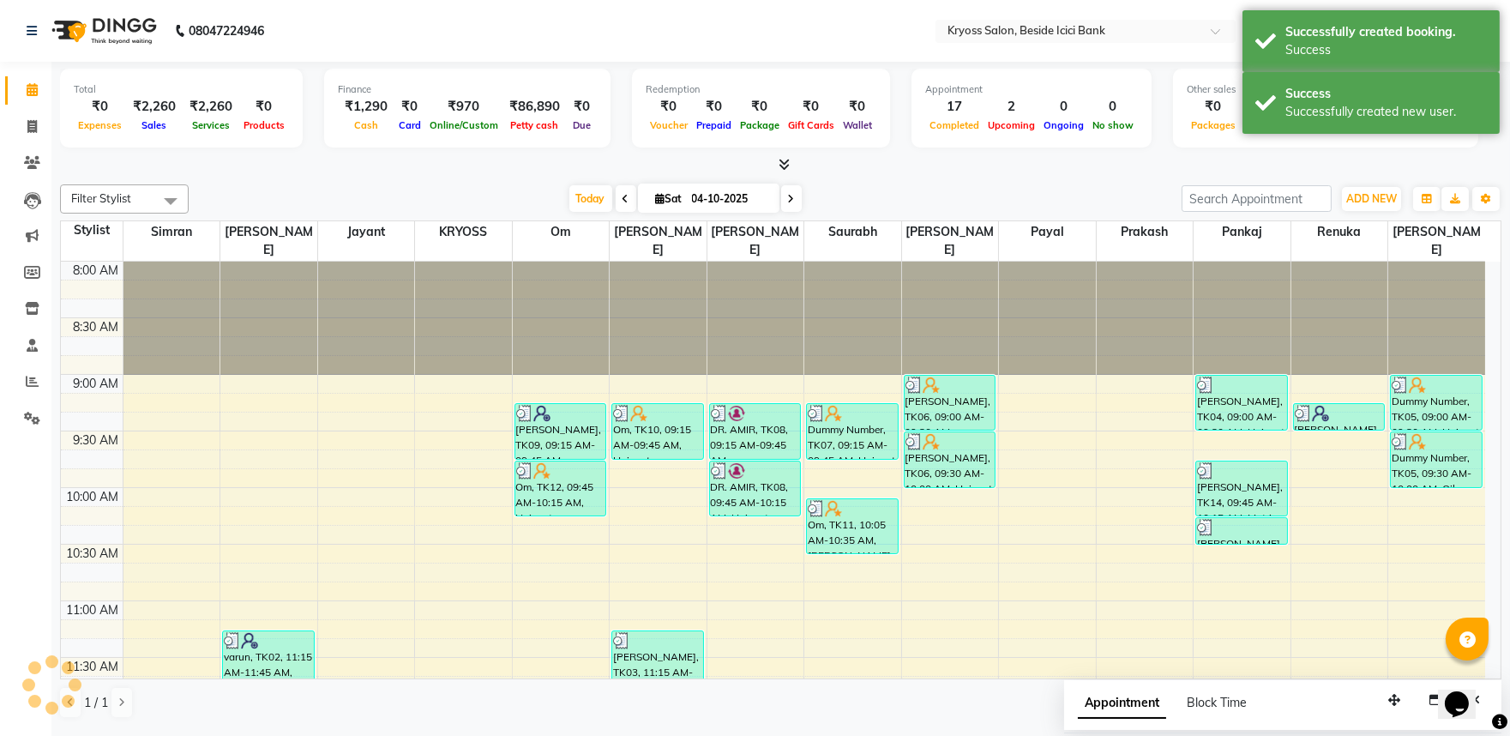
scroll to position [0, 0]
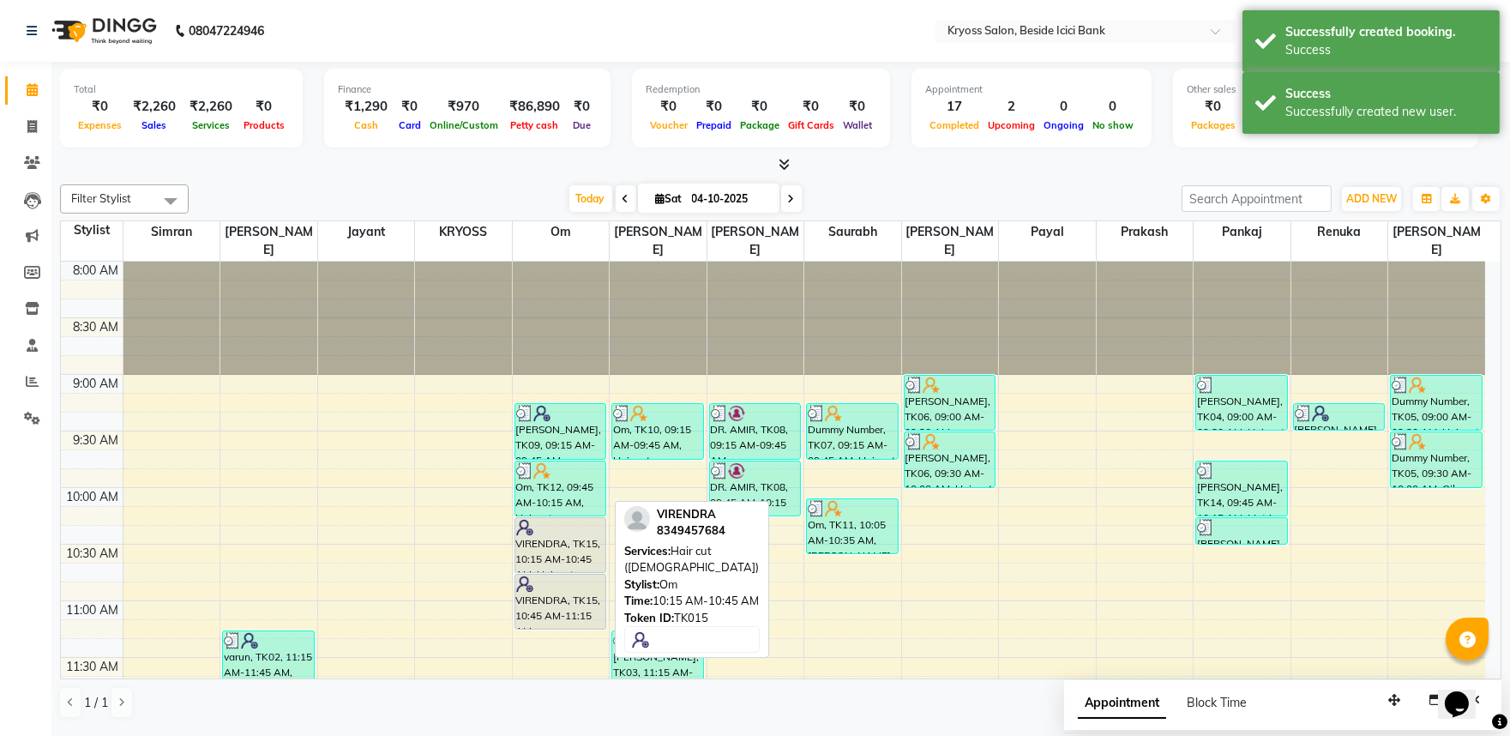
click at [533, 532] on div "VIRENDRA, TK15, 10:15 AM-10:45 AM, Hair cut (Male)" at bounding box center [560, 545] width 91 height 54
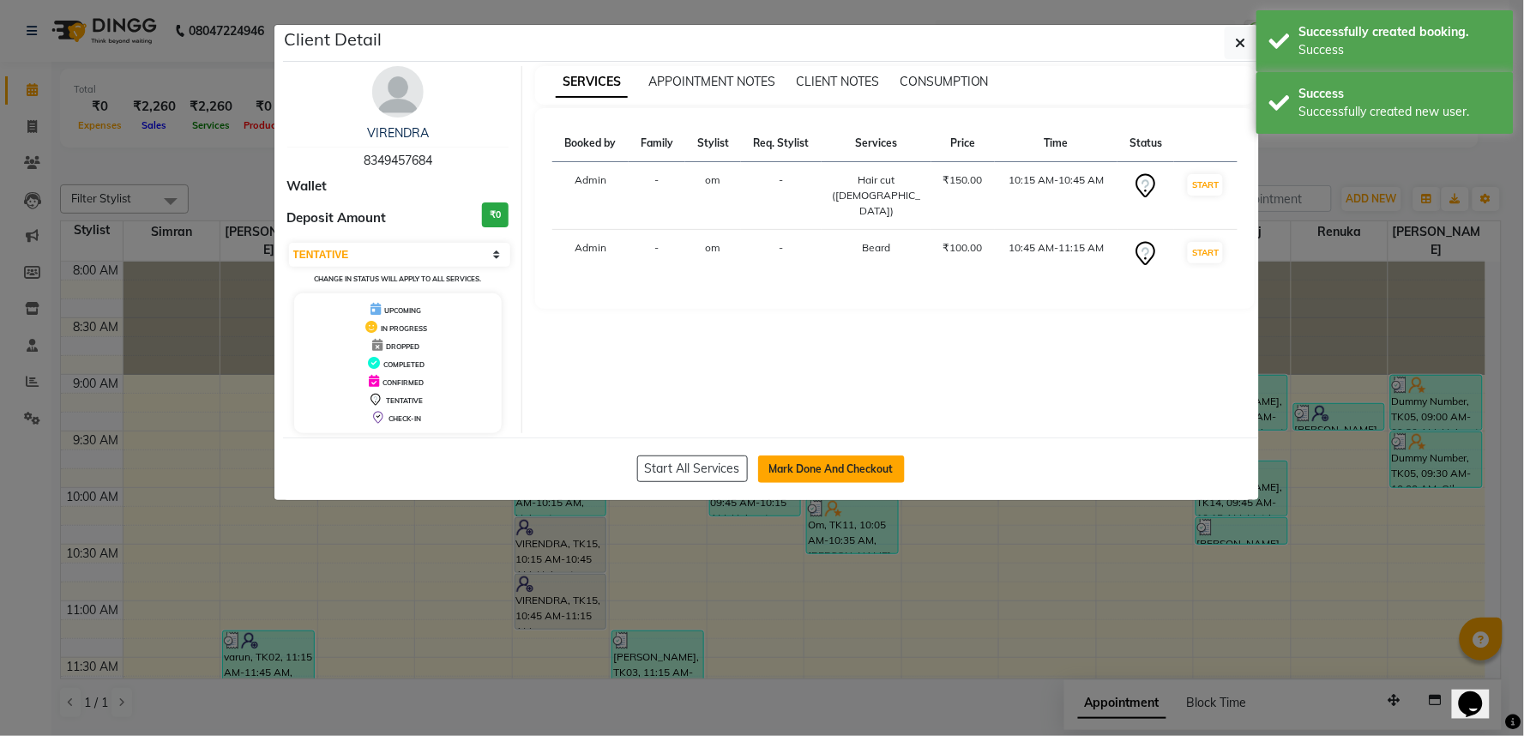
click at [841, 483] on button "Mark Done And Checkout" at bounding box center [831, 468] width 147 height 27
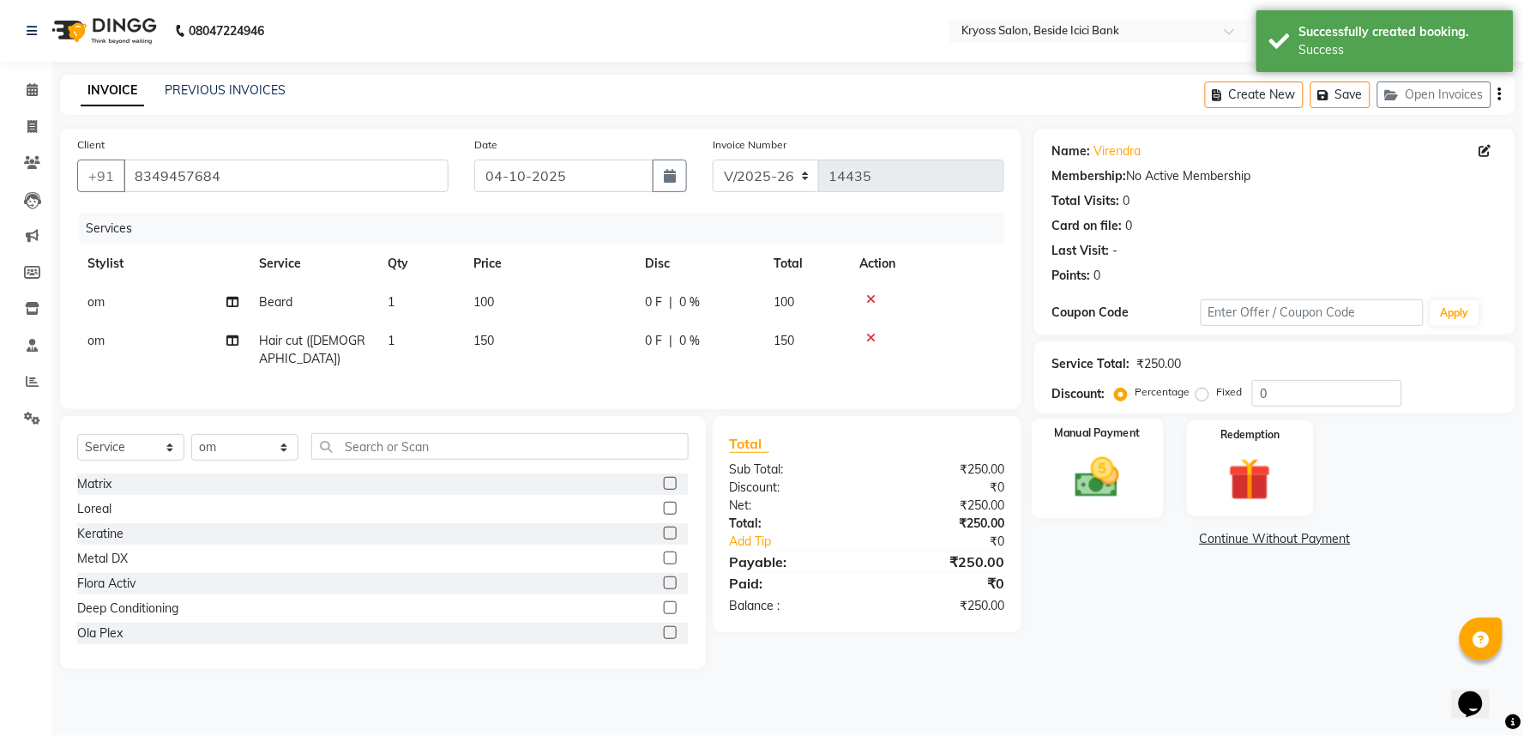
click at [1108, 503] on img at bounding box center [1098, 477] width 72 height 51
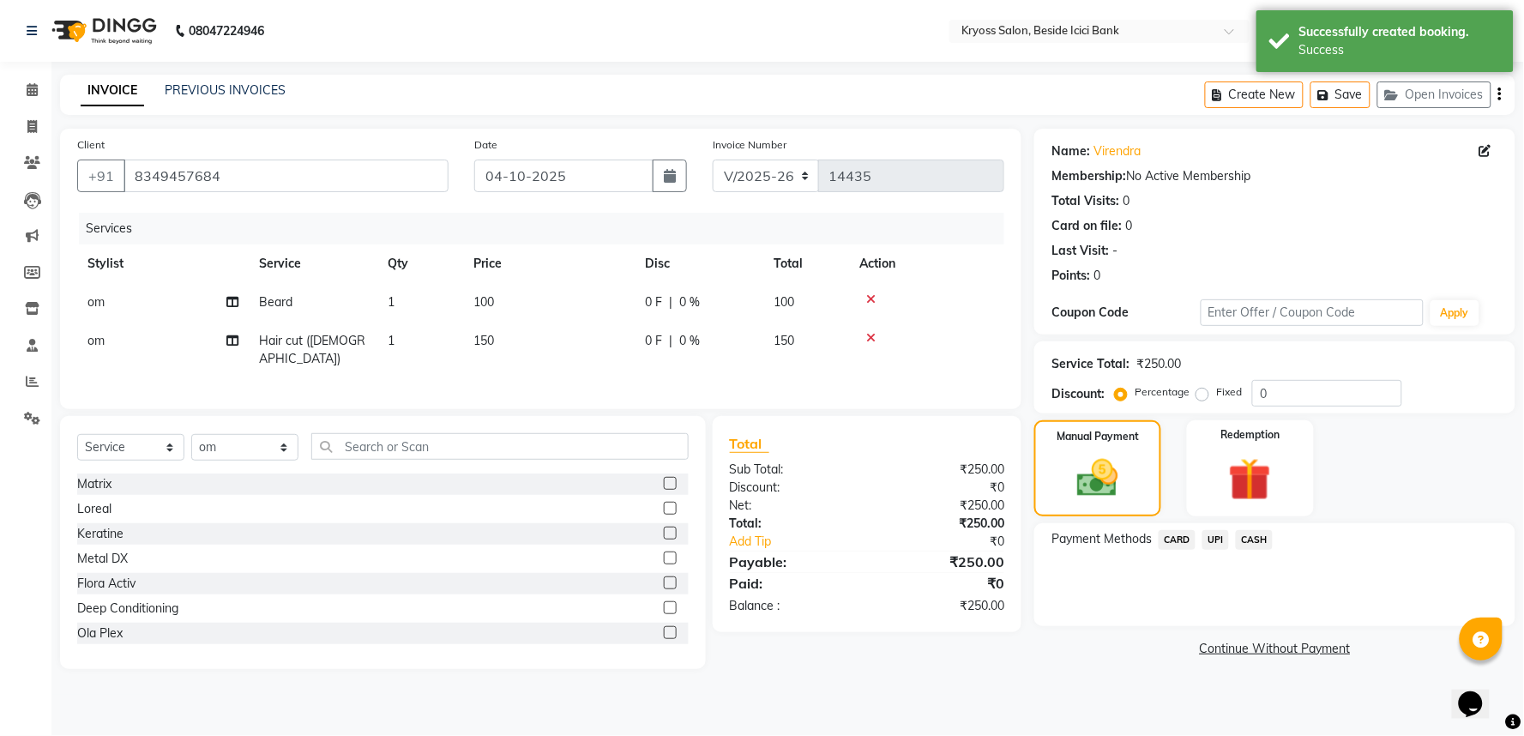
click at [1223, 550] on span "UPI" at bounding box center [1215, 540] width 27 height 20
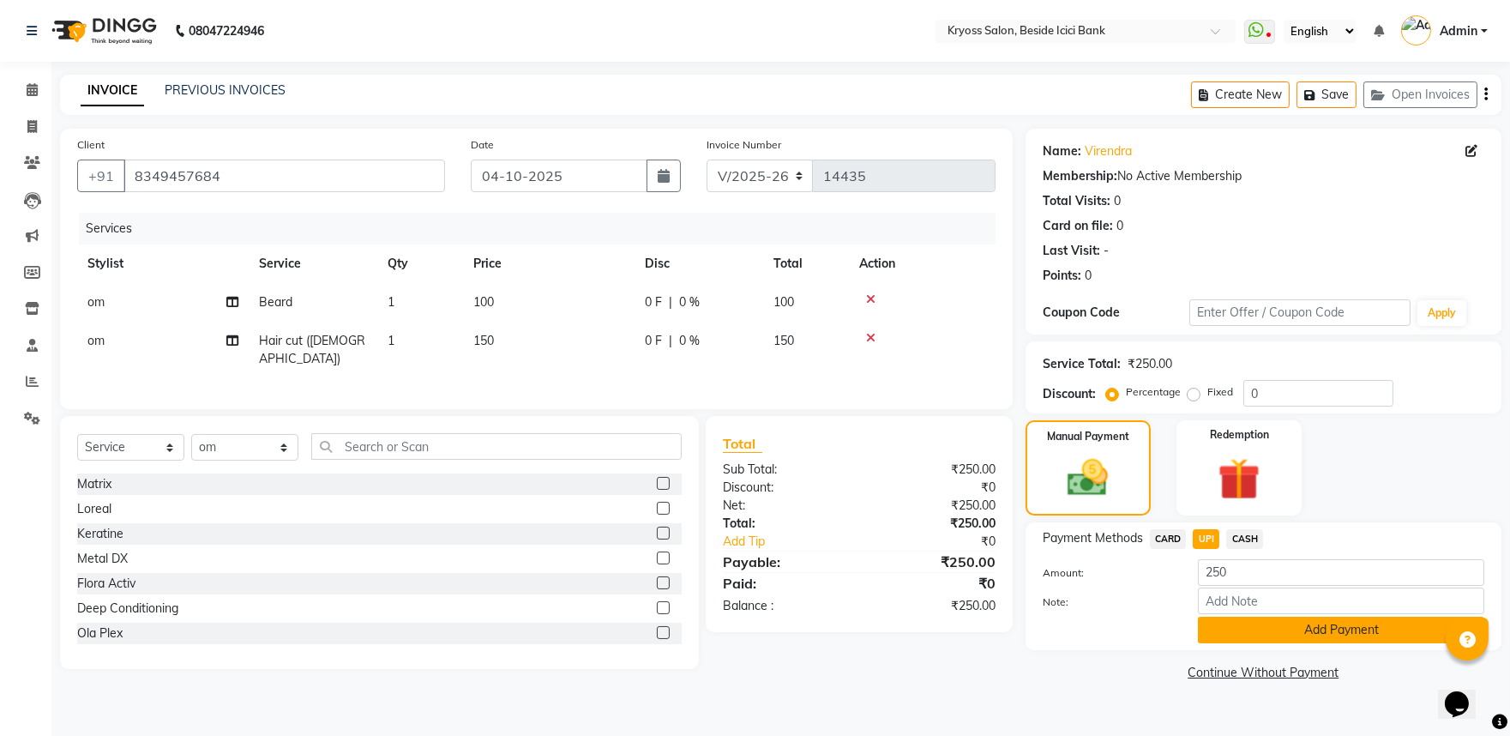
click at [1297, 643] on button "Add Payment" at bounding box center [1341, 630] width 286 height 27
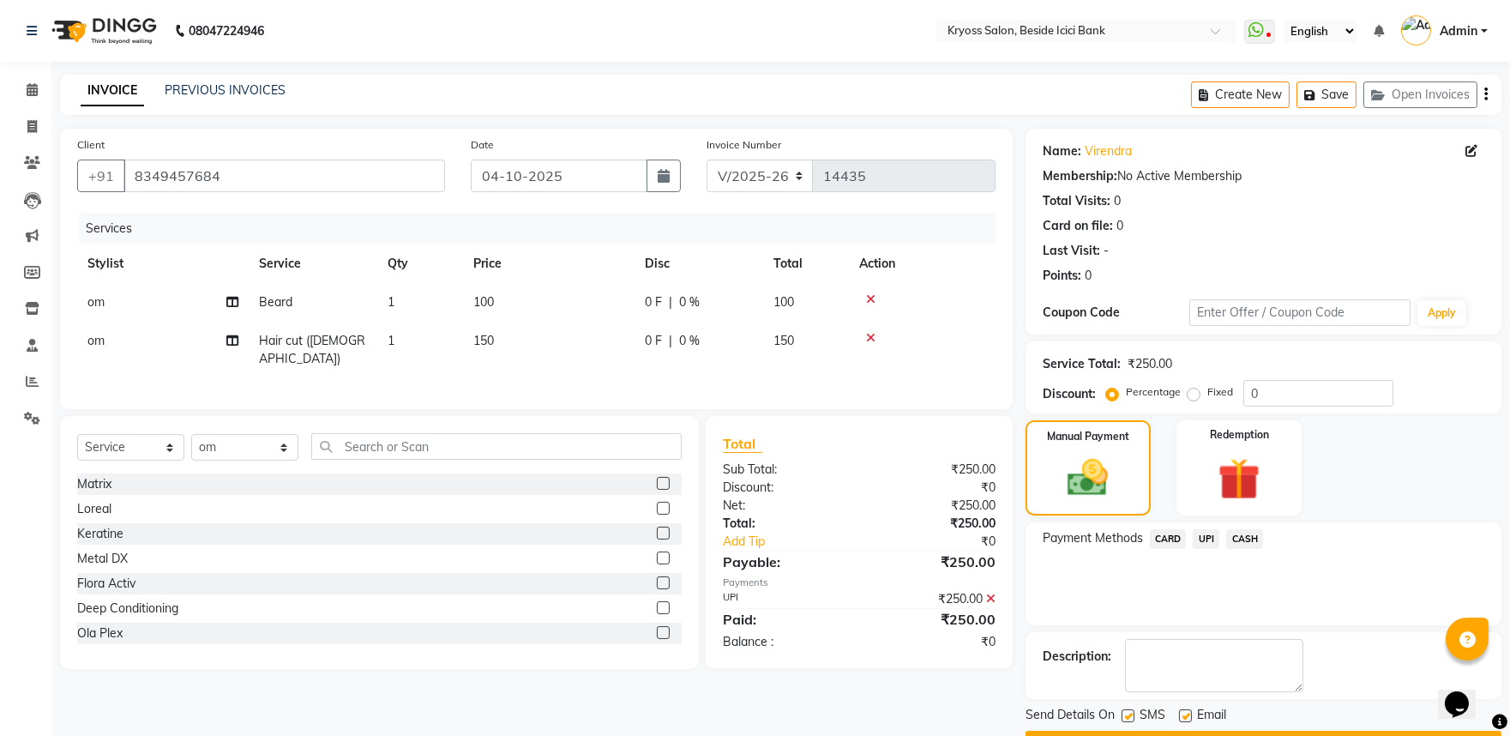
scroll to position [88, 0]
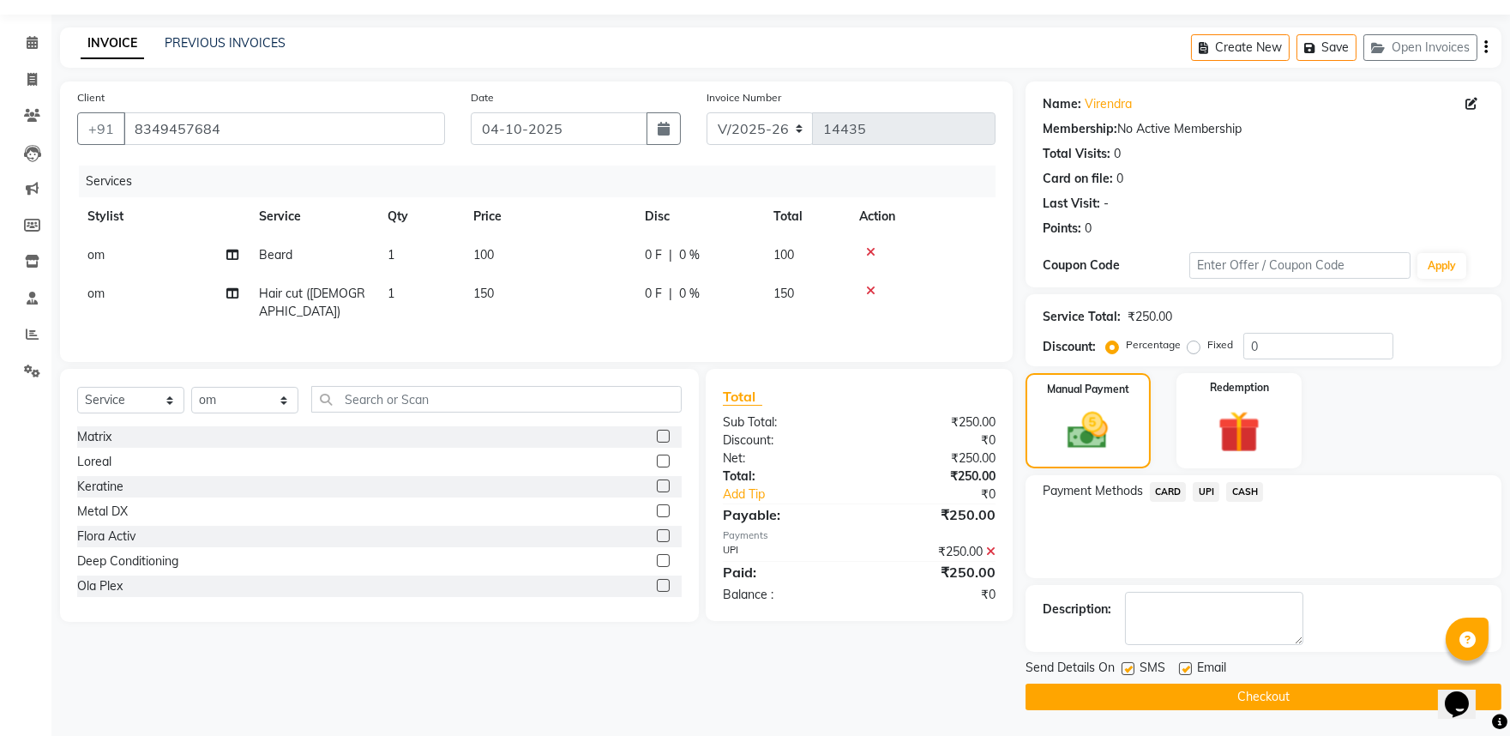
click at [1296, 683] on button "Checkout" at bounding box center [1264, 696] width 476 height 27
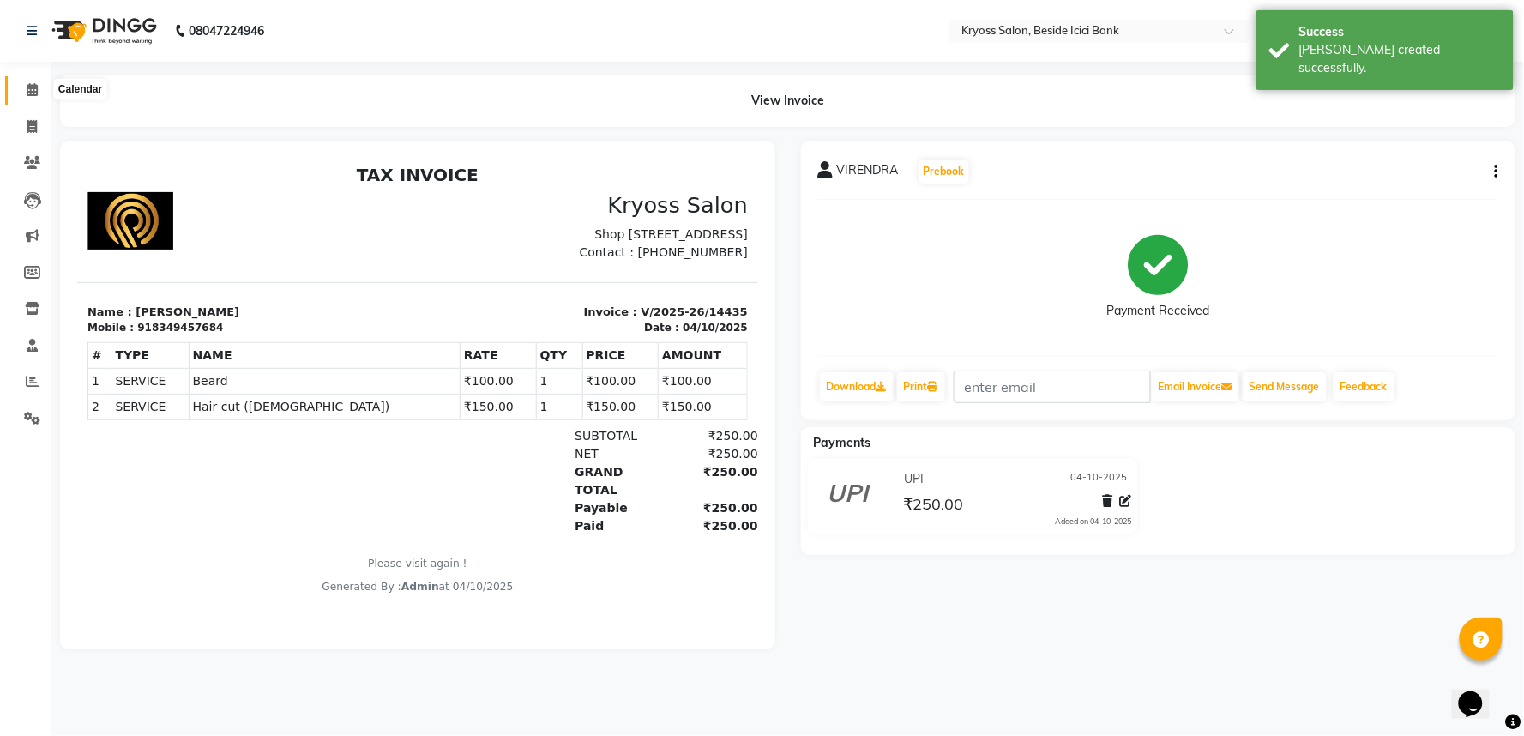
click at [31, 91] on icon at bounding box center [32, 89] width 11 height 13
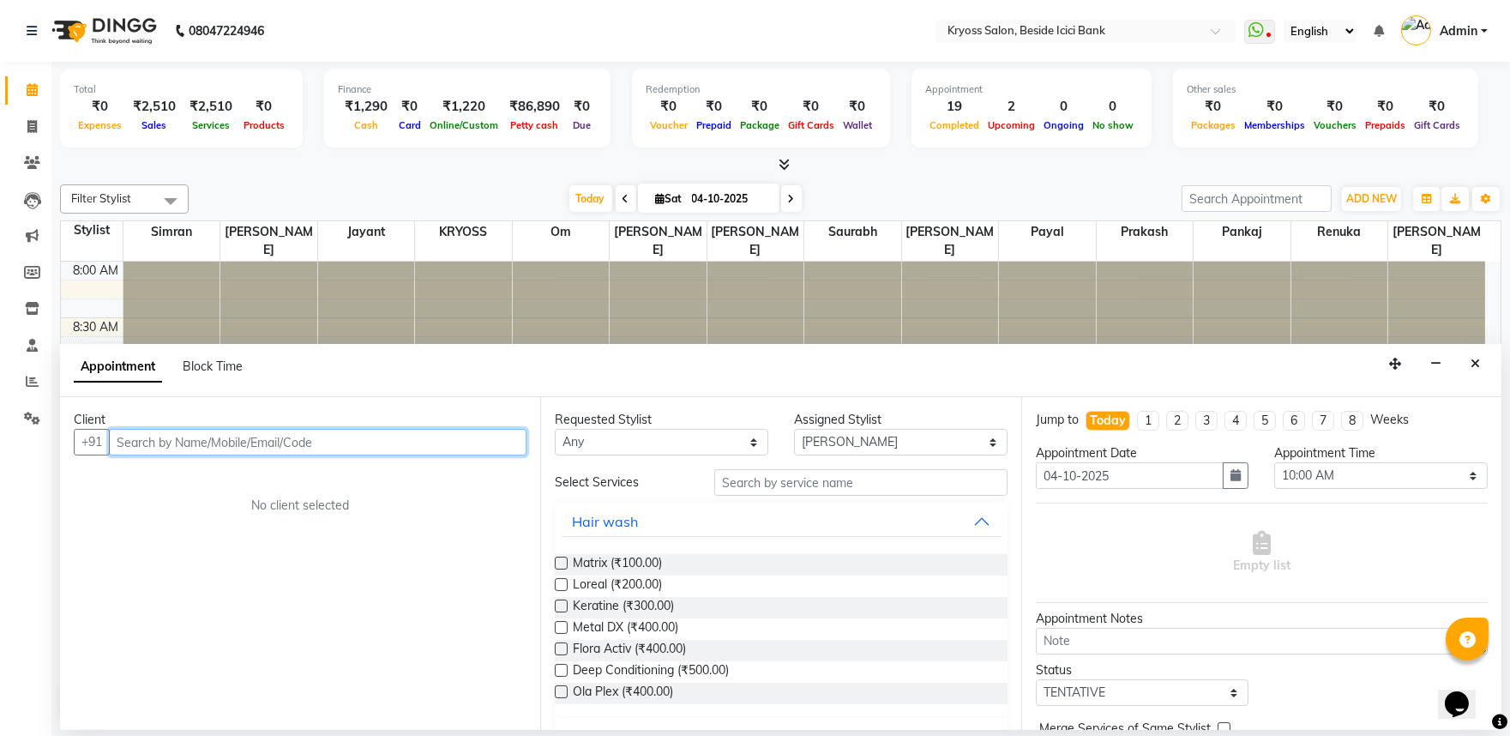
scroll to position [95, 0]
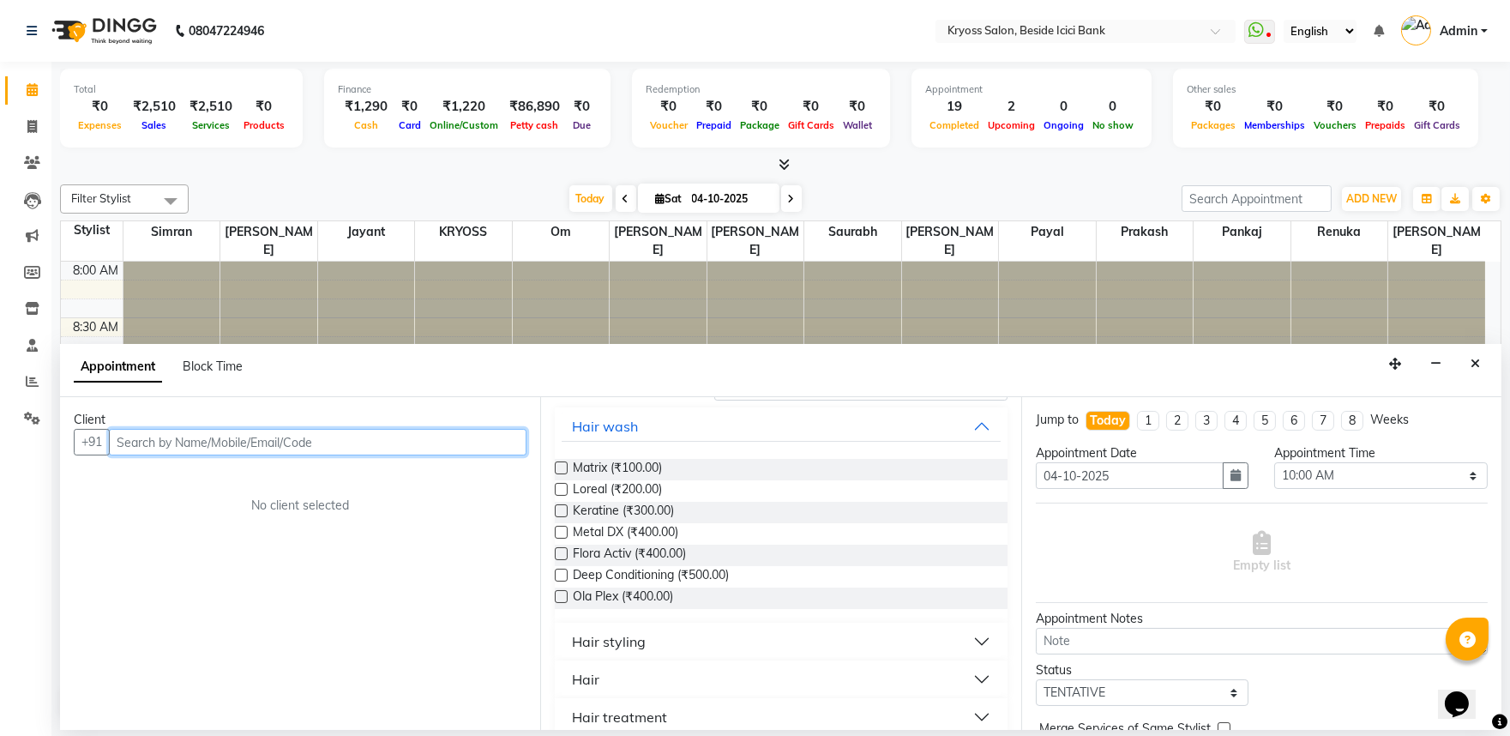
click at [501, 455] on input "text" at bounding box center [318, 442] width 418 height 27
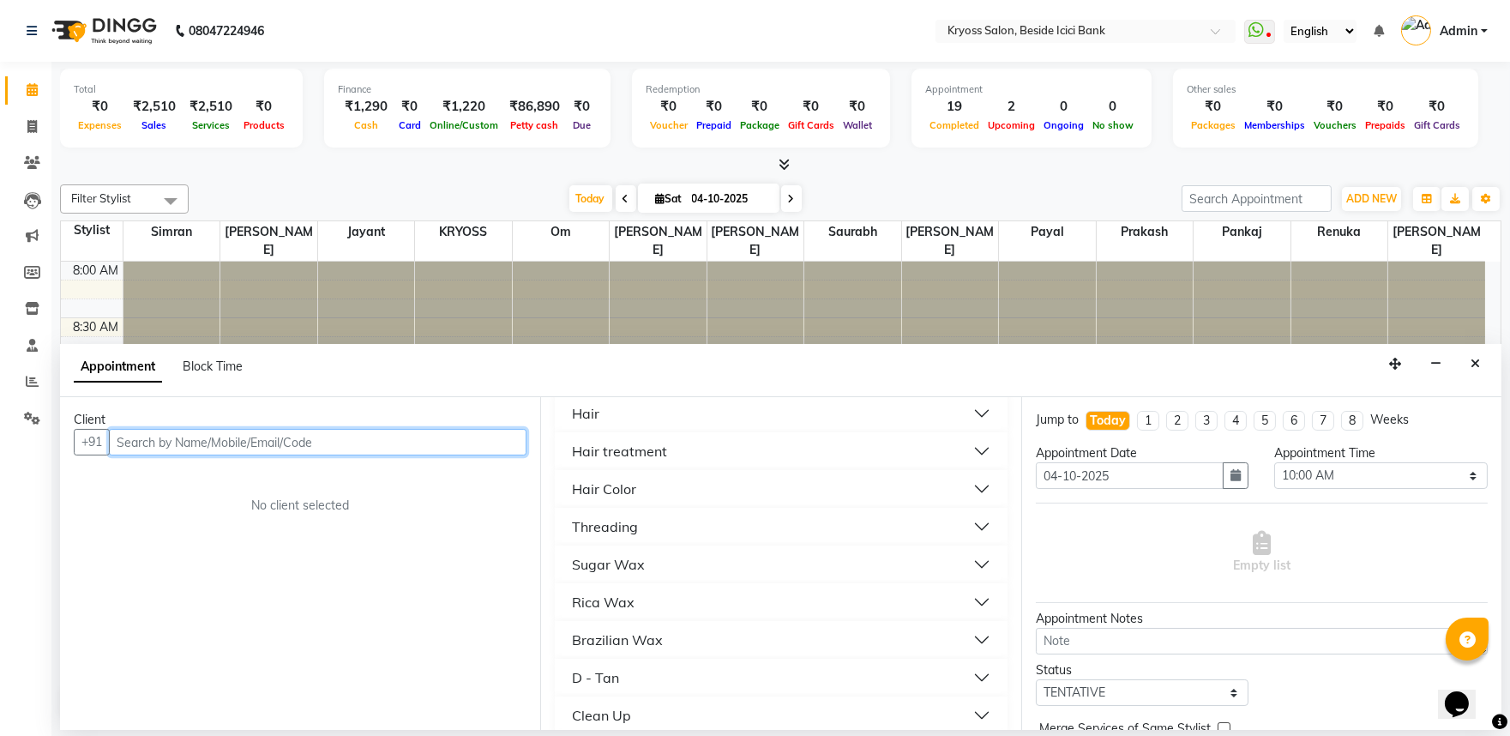
scroll to position [381, 0]
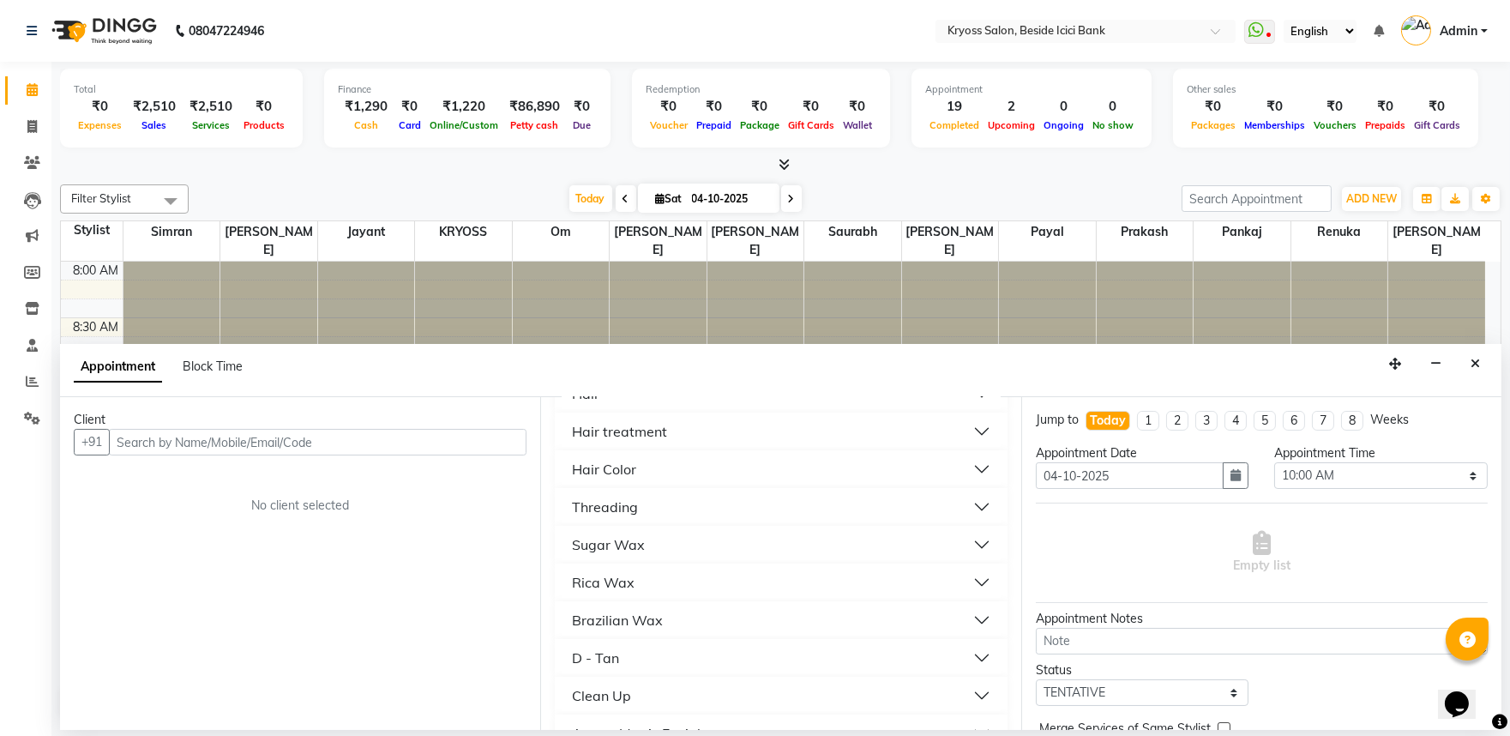
click at [613, 409] on button "Hair" at bounding box center [781, 393] width 438 height 31
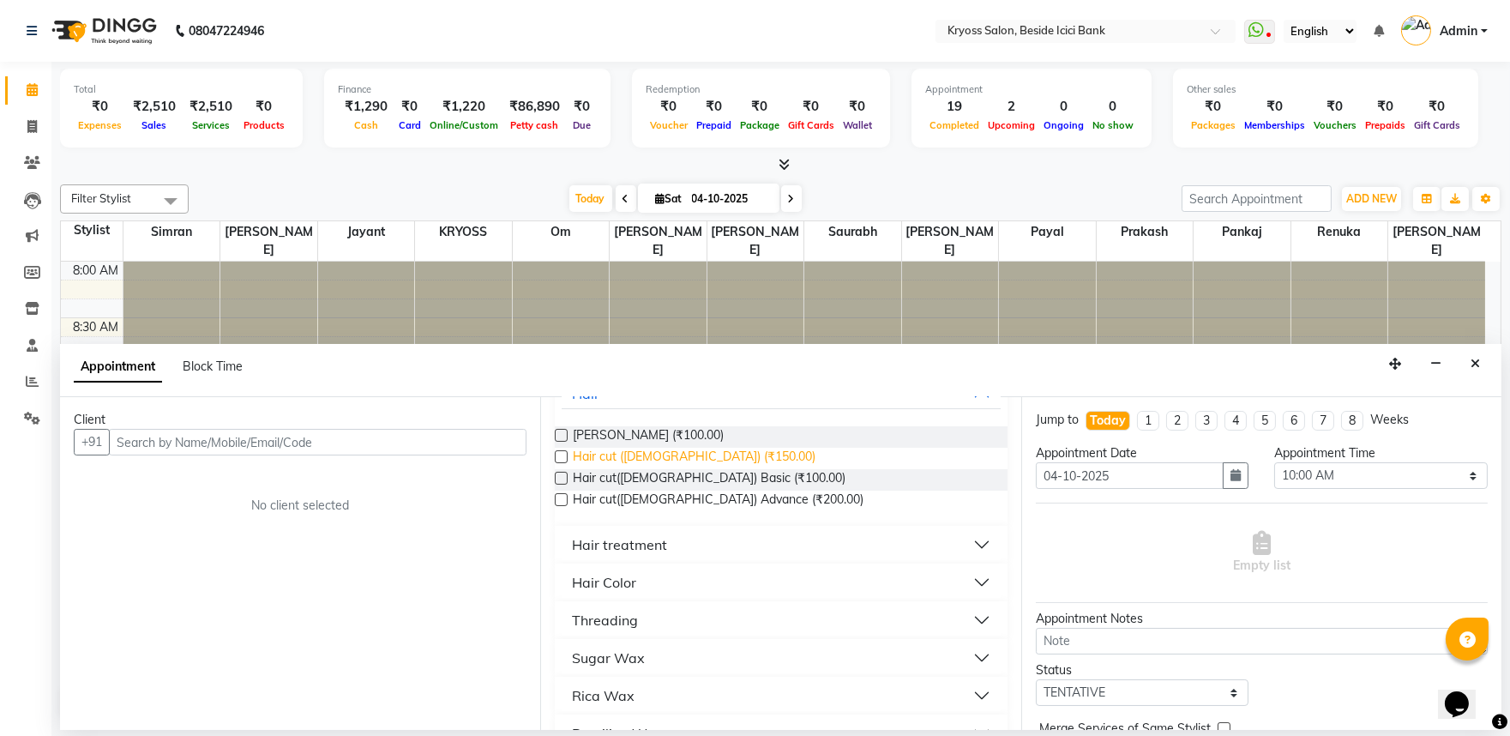
click at [700, 469] on span "Hair cut (Male) (₹150.00)" at bounding box center [694, 458] width 243 height 21
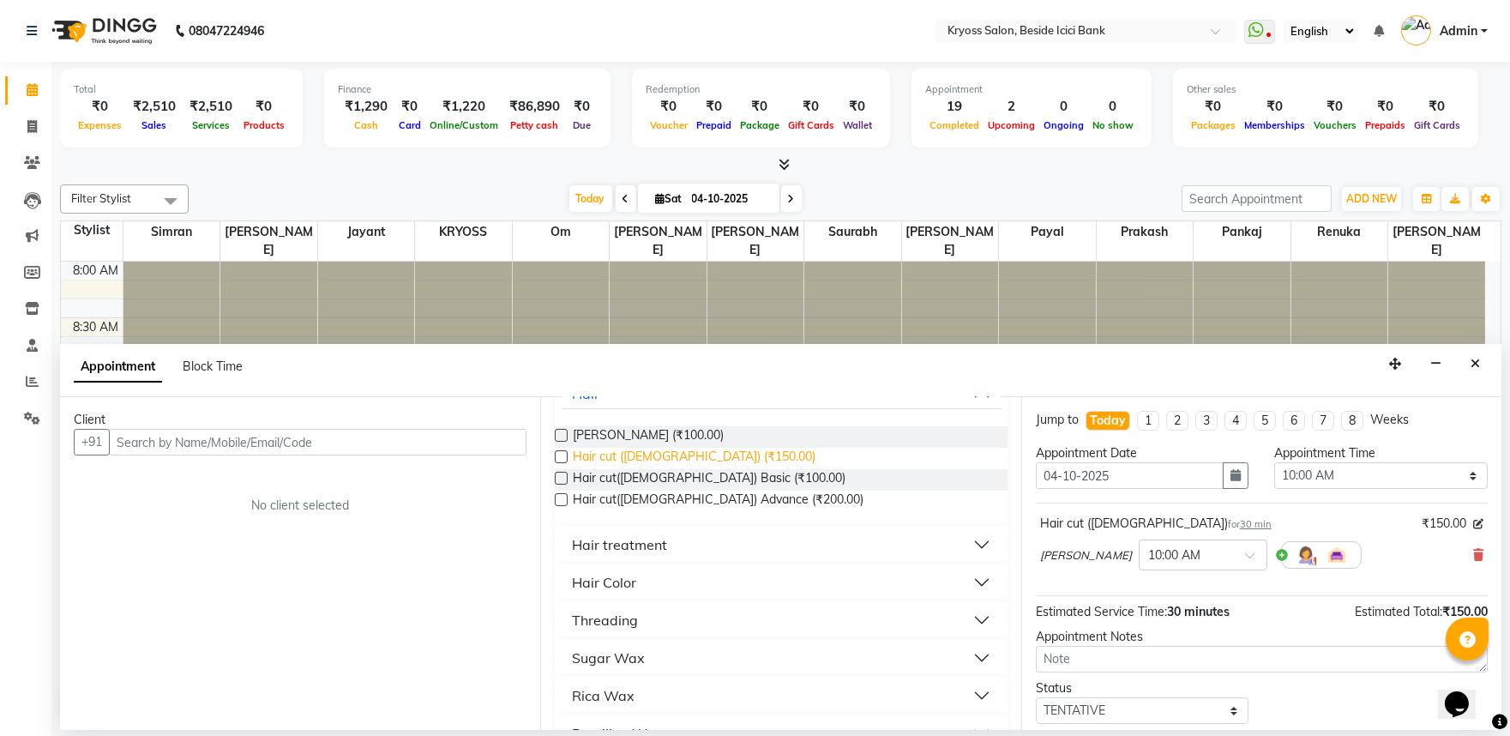
click at [696, 469] on span "Hair cut (Male) (₹150.00)" at bounding box center [694, 458] width 243 height 21
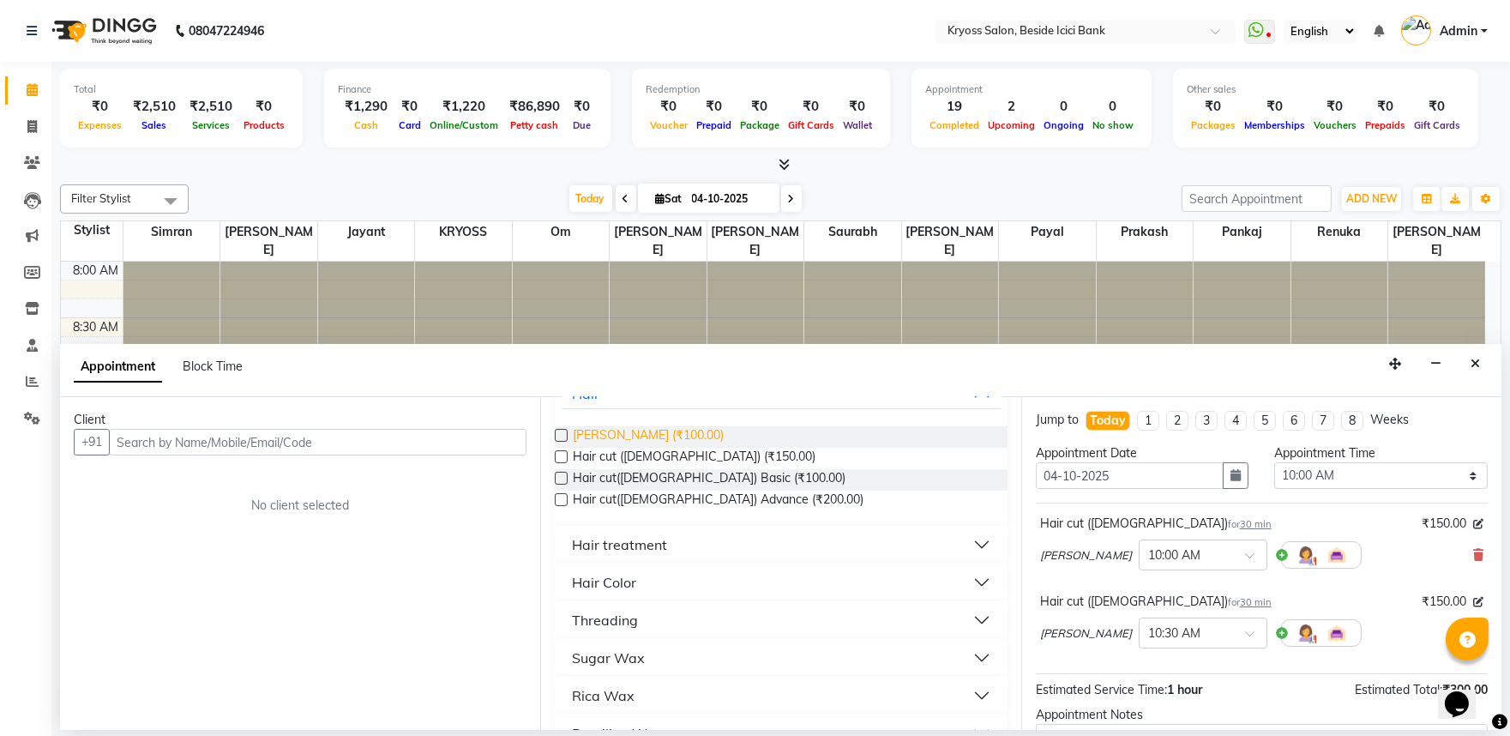
click at [637, 448] on span "Beard (₹100.00)" at bounding box center [648, 436] width 151 height 21
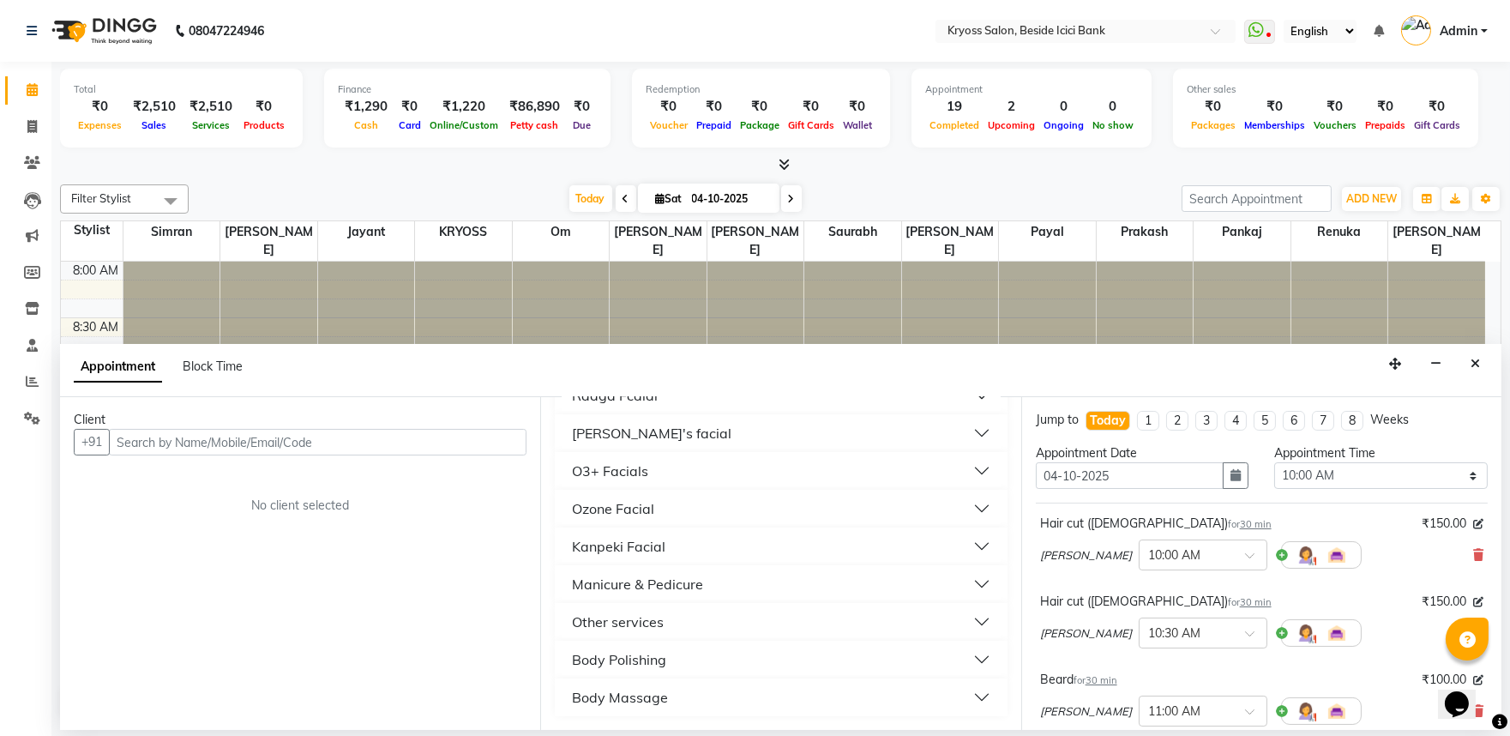
scroll to position [1038, 0]
click at [641, 693] on div "Body Massage" at bounding box center [620, 697] width 96 height 21
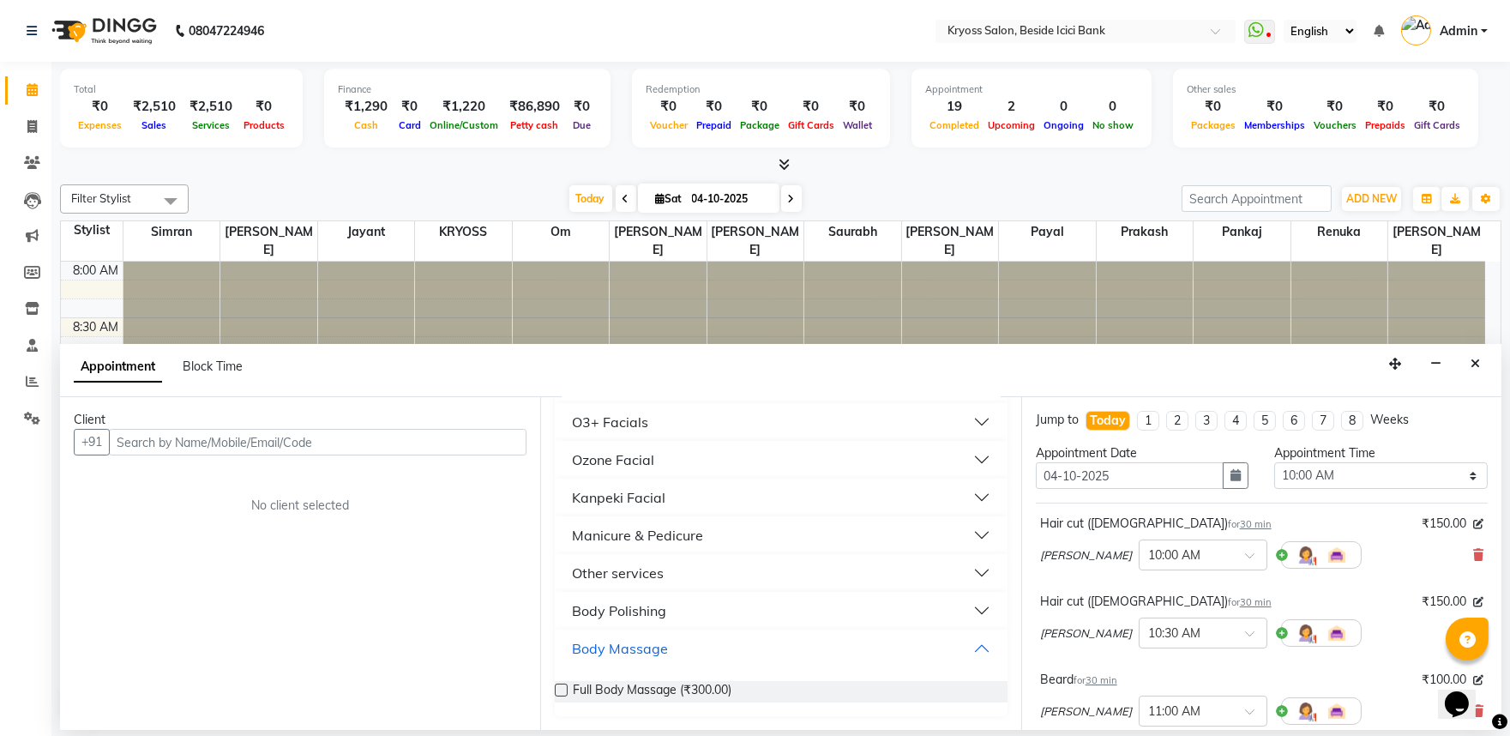
scroll to position [1091, 0]
click at [645, 567] on div "Other services" at bounding box center [618, 573] width 92 height 21
click at [682, 557] on span "Oil Head Massage (₹500.00)" at bounding box center [651, 545] width 156 height 21
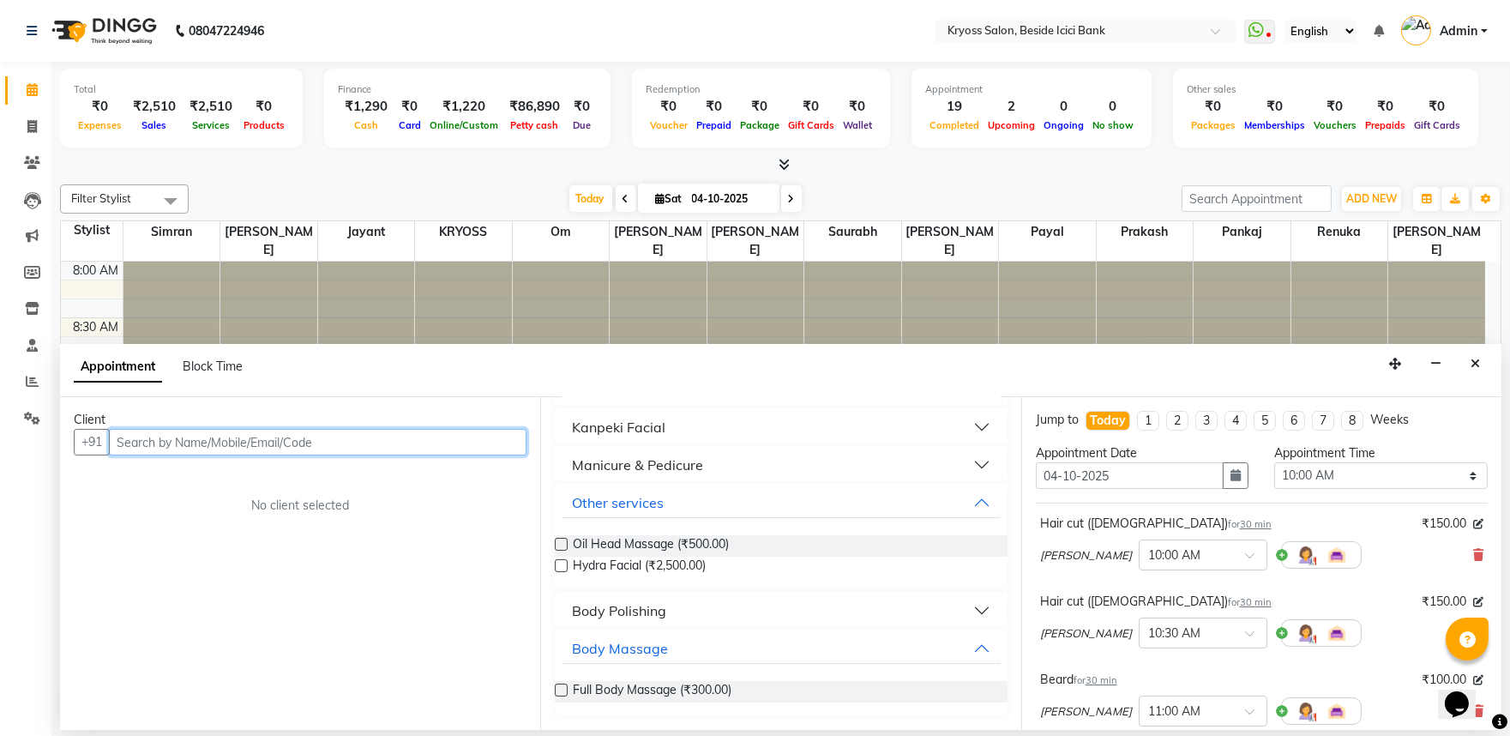
click at [466, 453] on input "text" at bounding box center [318, 442] width 418 height 27
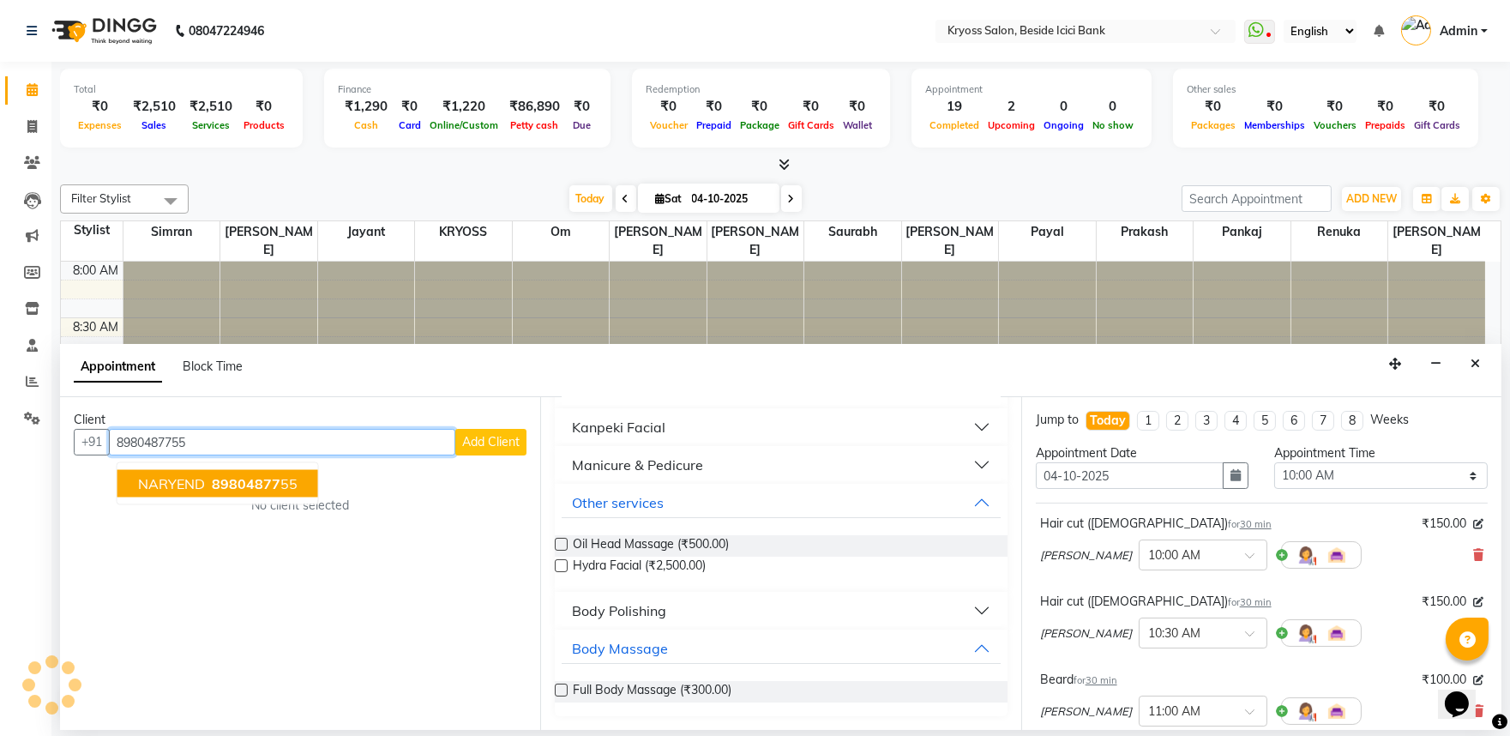
click at [317, 497] on button "NARYEND 89804877 55" at bounding box center [217, 483] width 201 height 27
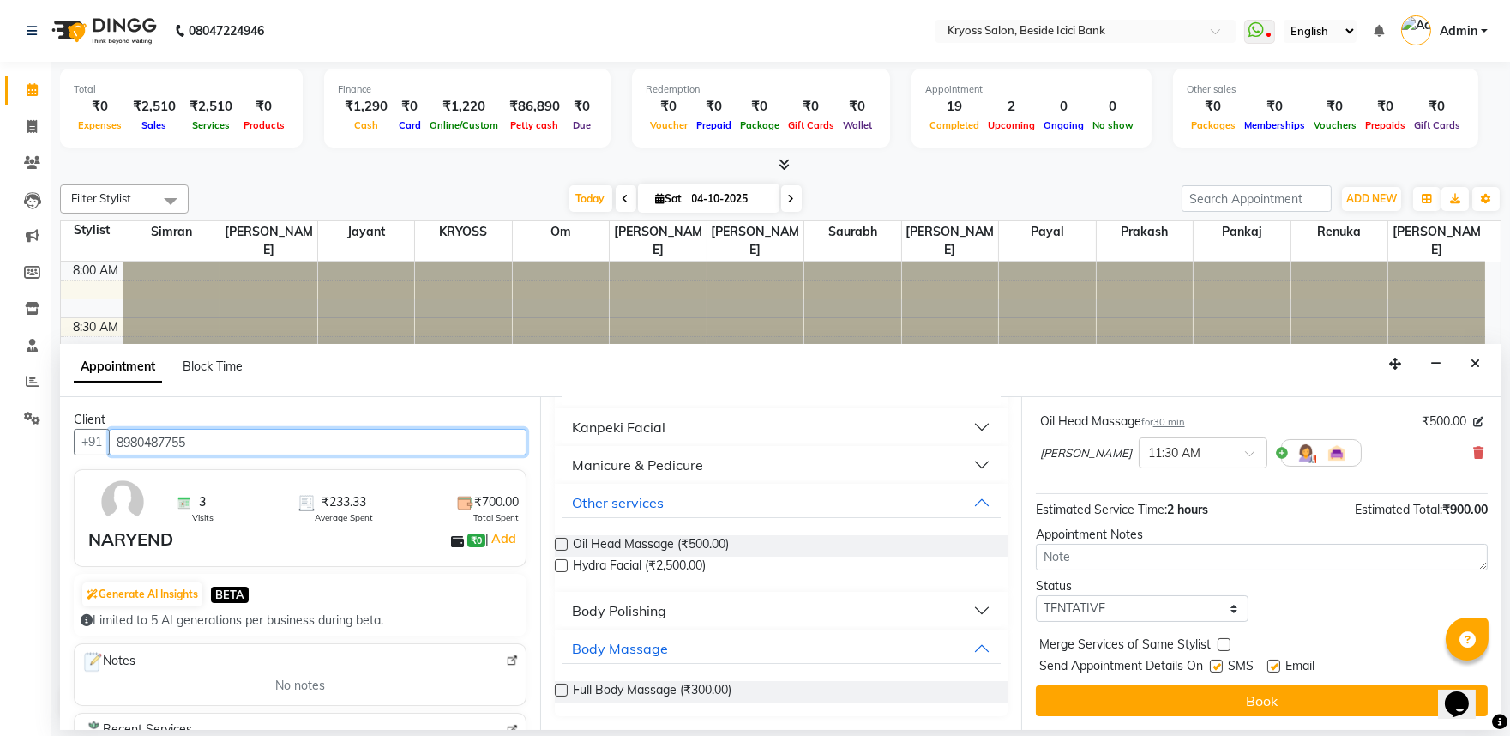
scroll to position [378, 0]
click at [1473, 447] on icon at bounding box center [1478, 453] width 10 height 12
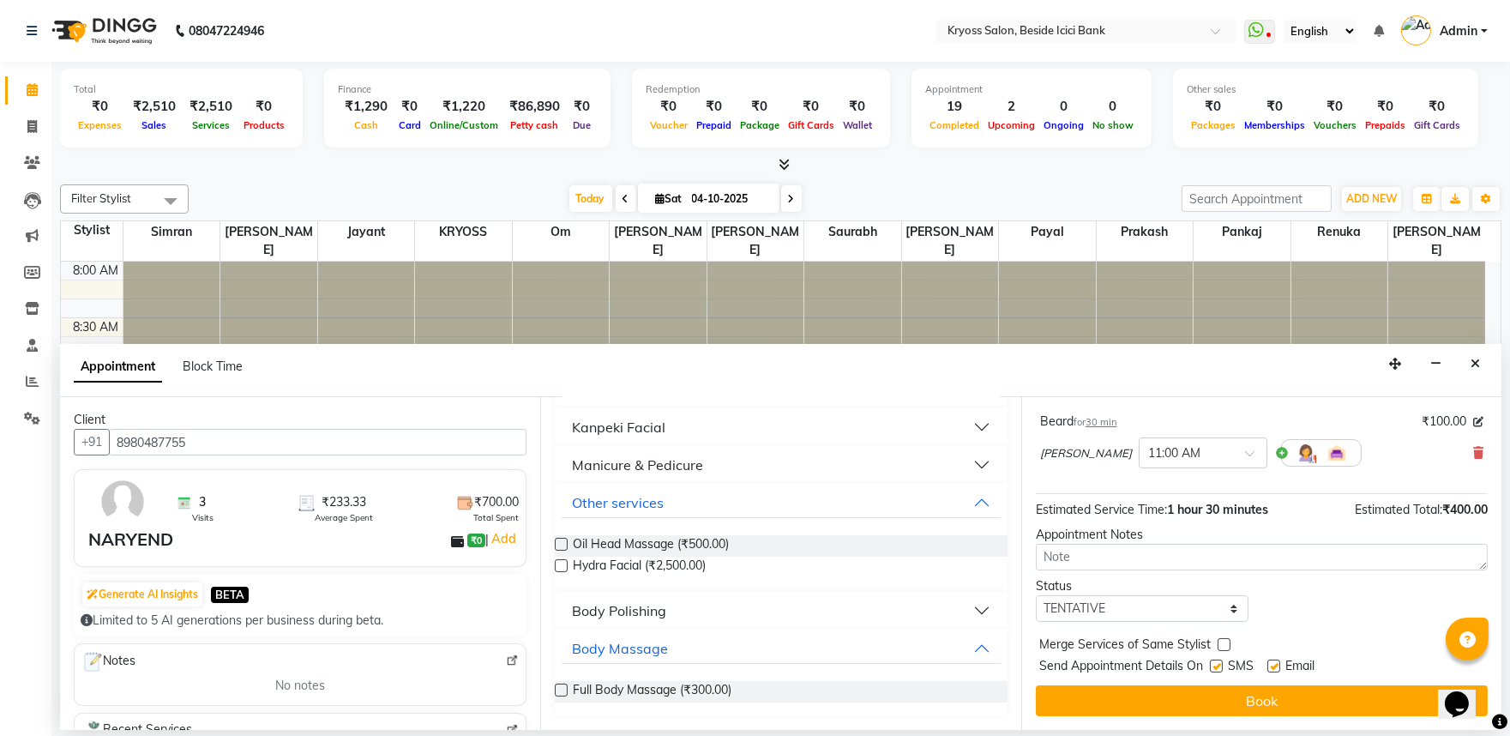
scroll to position [1164, 0]
click at [649, 641] on div "Body Massage" at bounding box center [620, 648] width 96 height 21
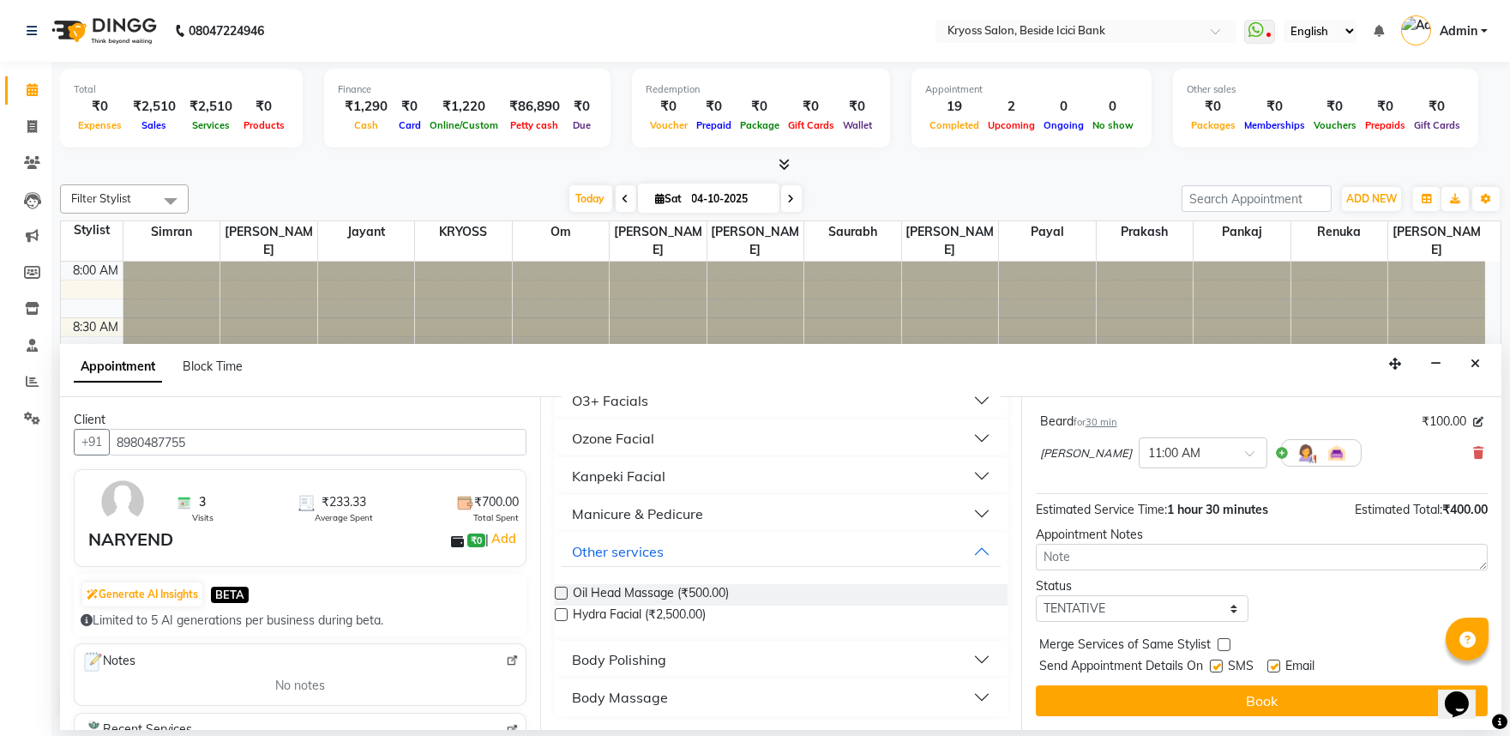
scroll to position [1112, 0]
click at [668, 696] on div "Body Massage" at bounding box center [620, 697] width 96 height 21
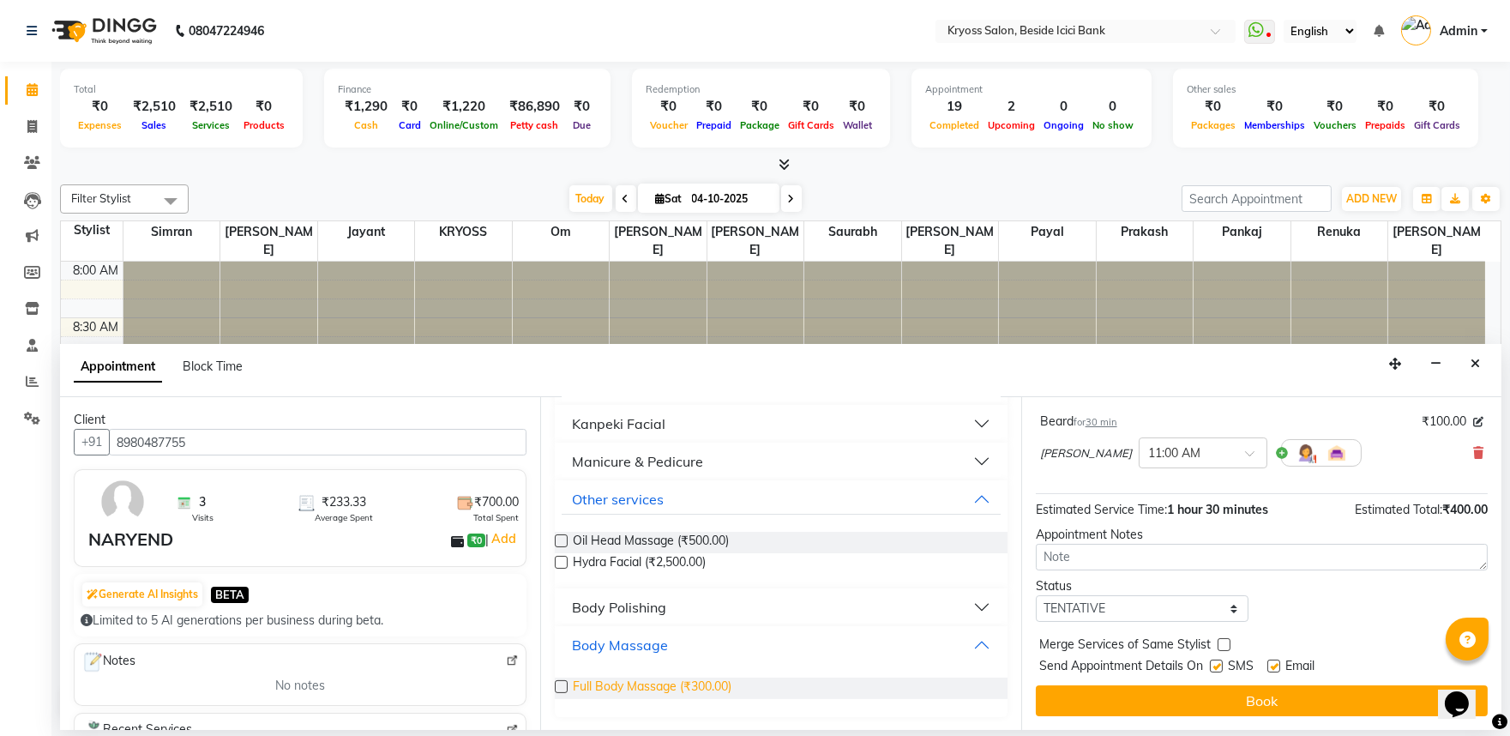
scroll to position [1164, 0]
click at [730, 692] on span "Full Body Massage (₹300.00)" at bounding box center [652, 691] width 159 height 21
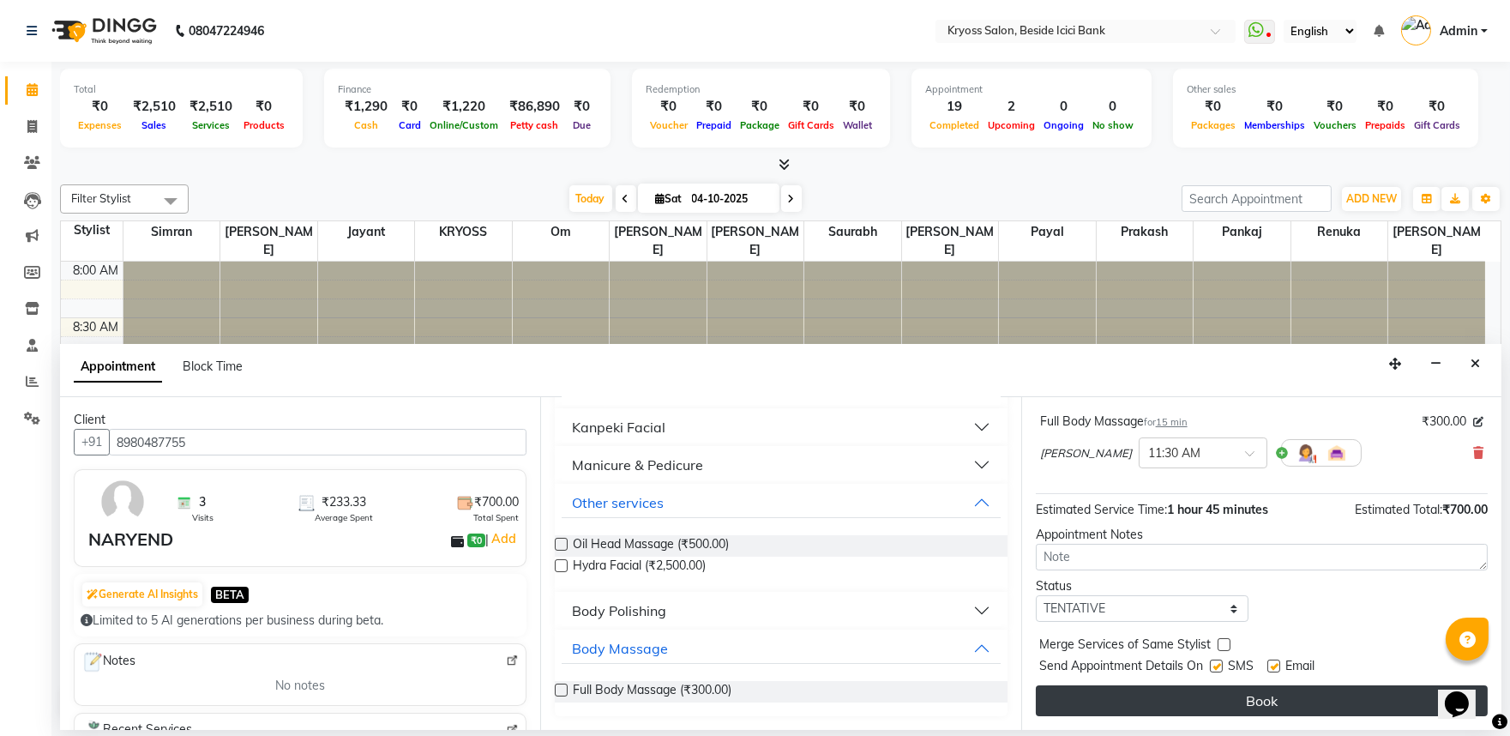
click at [1359, 707] on button "Book" at bounding box center [1262, 700] width 452 height 31
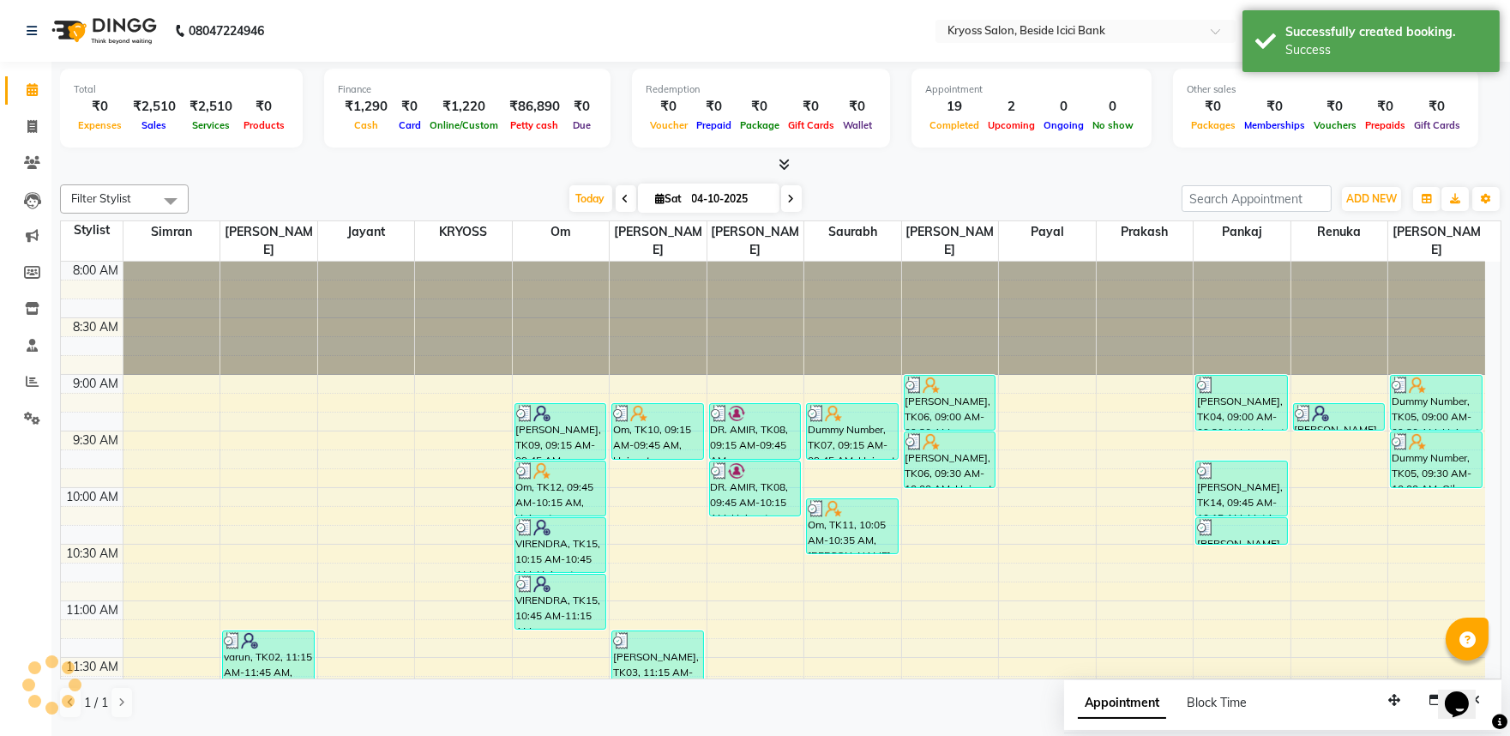
scroll to position [0, 0]
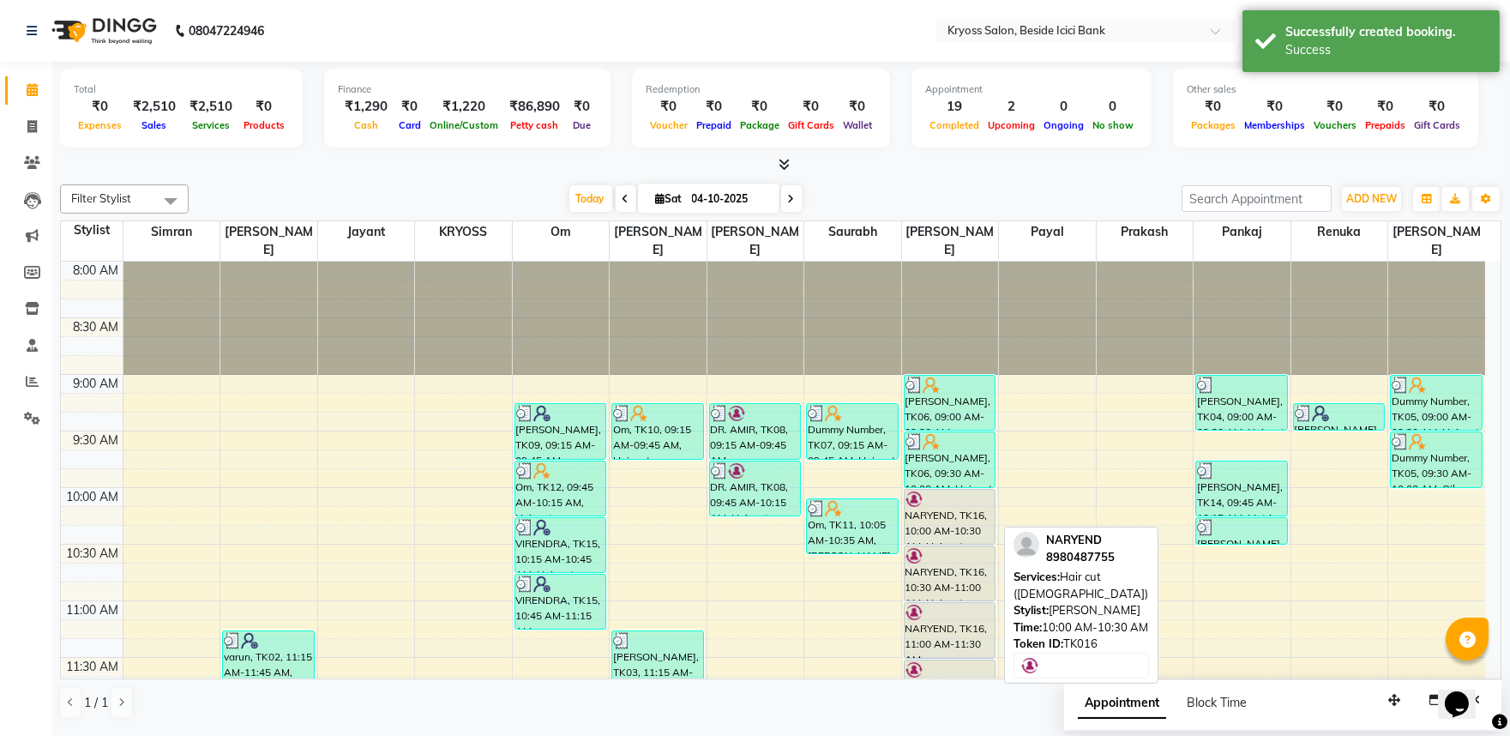
click at [979, 519] on div "NARYEND, TK16, 10:00 AM-10:30 AM, Hair cut (Male)" at bounding box center [950, 517] width 91 height 54
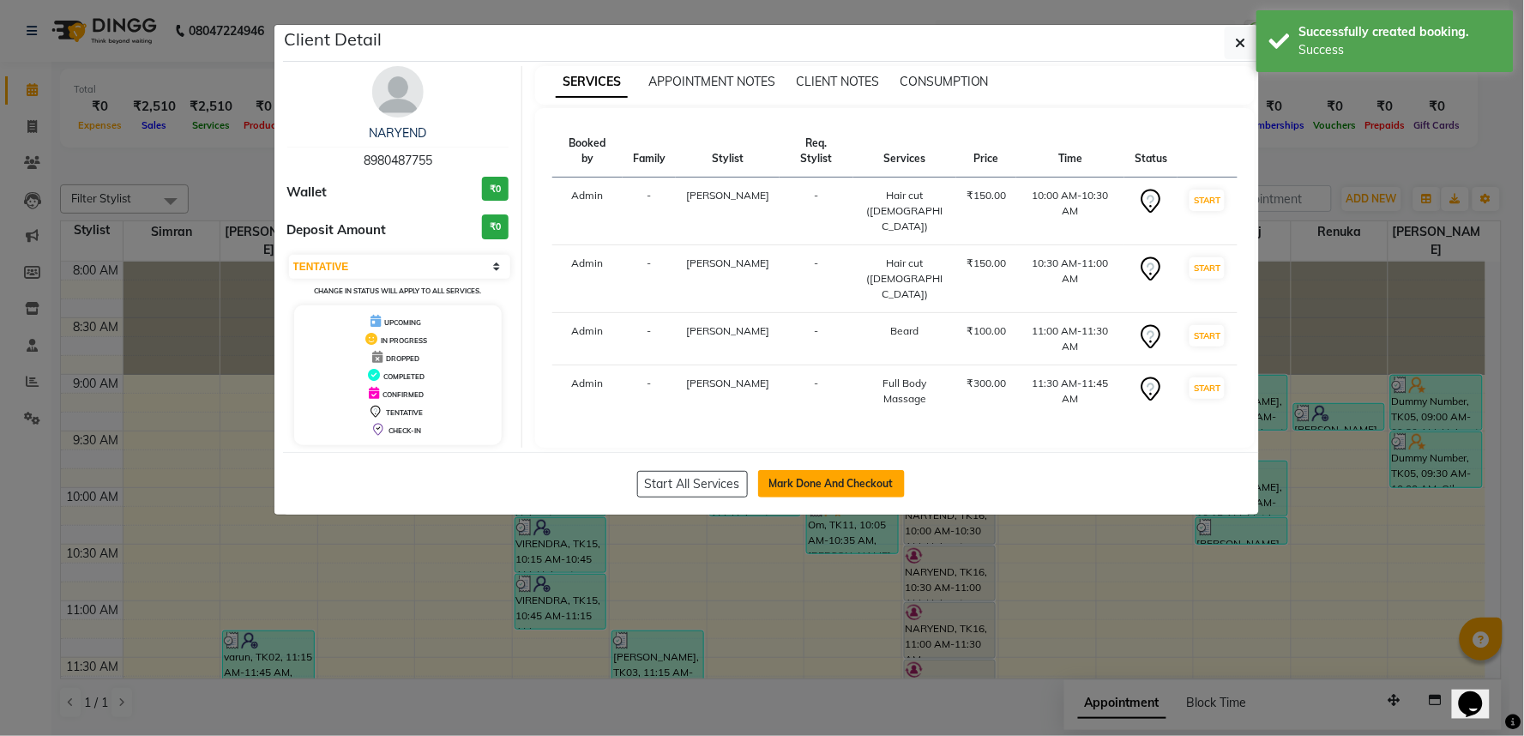
click at [861, 497] on button "Mark Done And Checkout" at bounding box center [831, 483] width 147 height 27
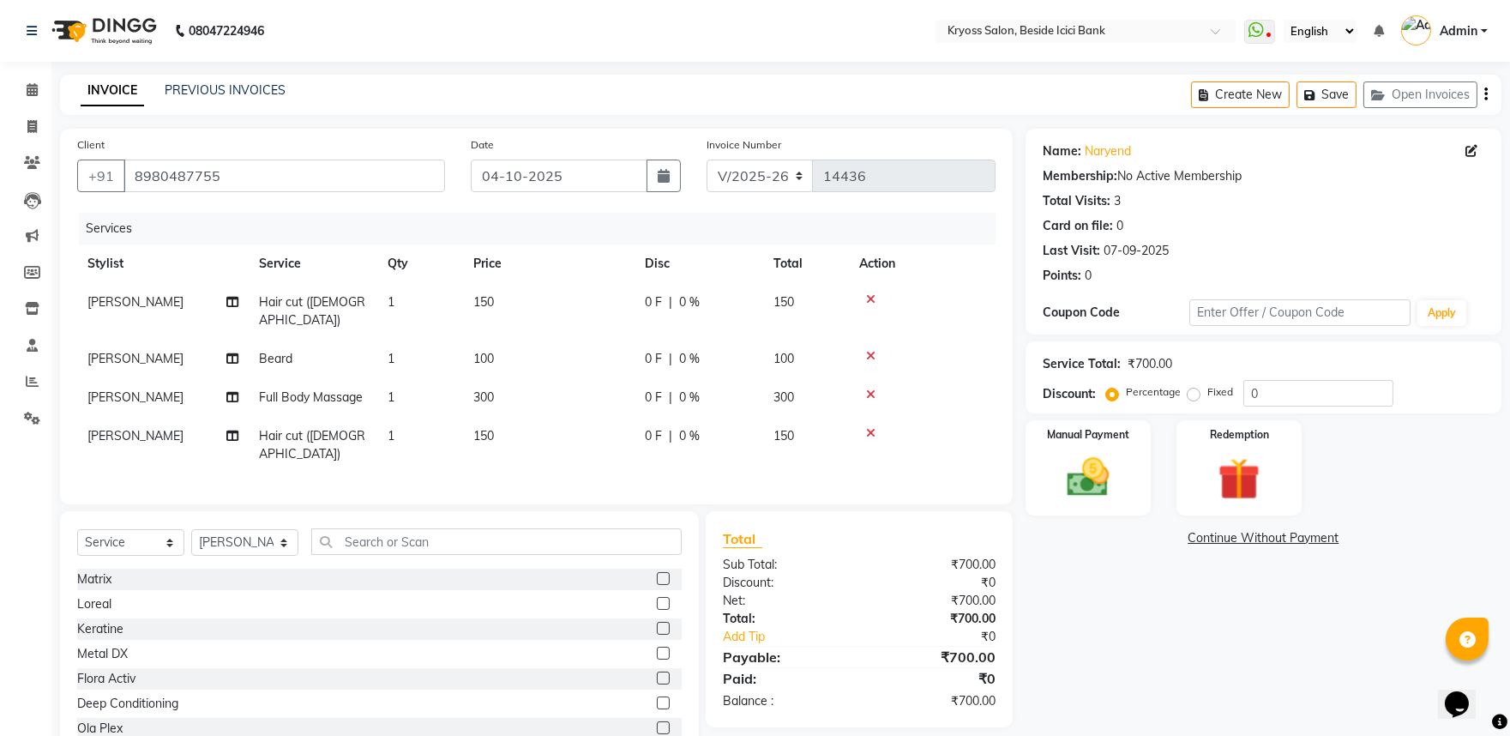
click at [875, 400] on icon at bounding box center [870, 394] width 9 height 12
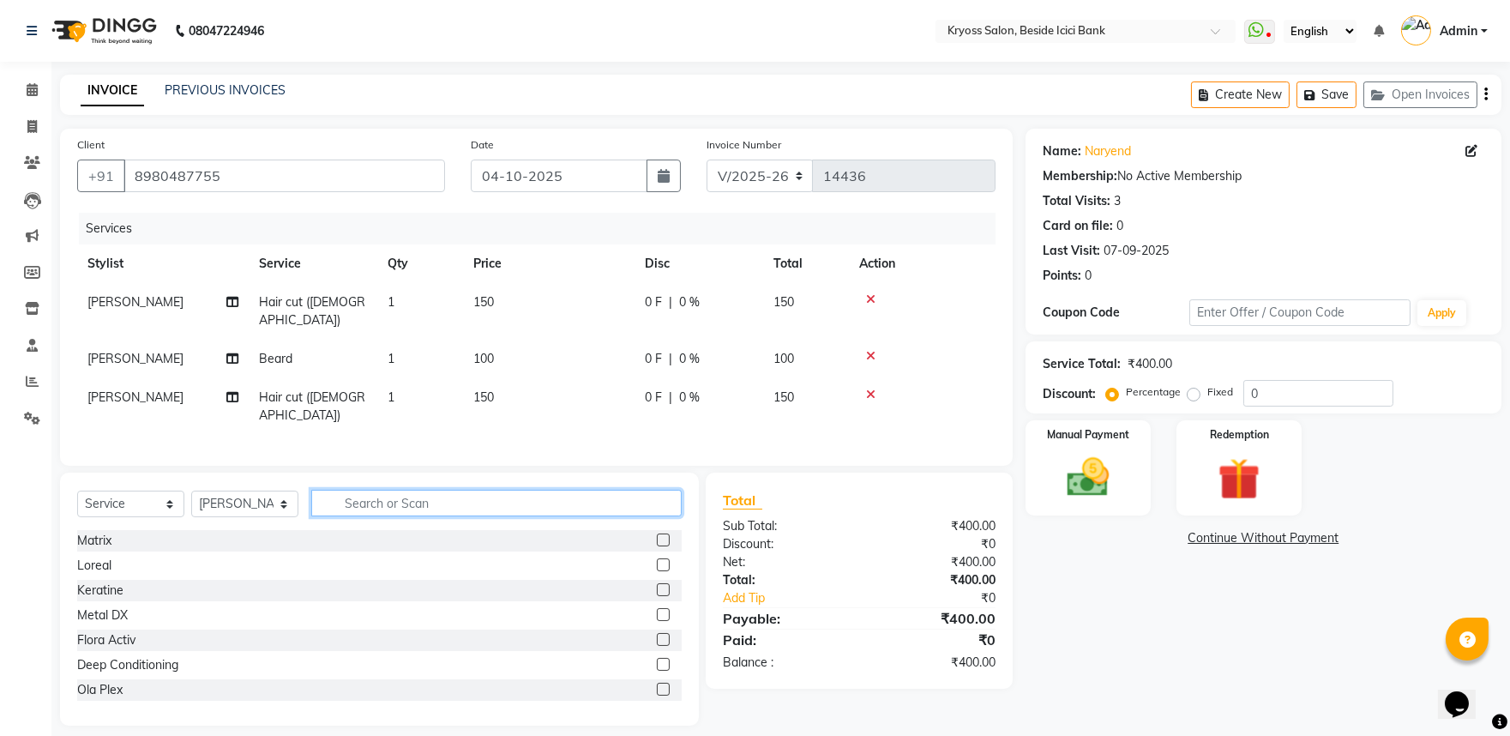
click at [484, 516] on input "text" at bounding box center [496, 503] width 370 height 27
click at [30, 93] on icon at bounding box center [32, 89] width 11 height 13
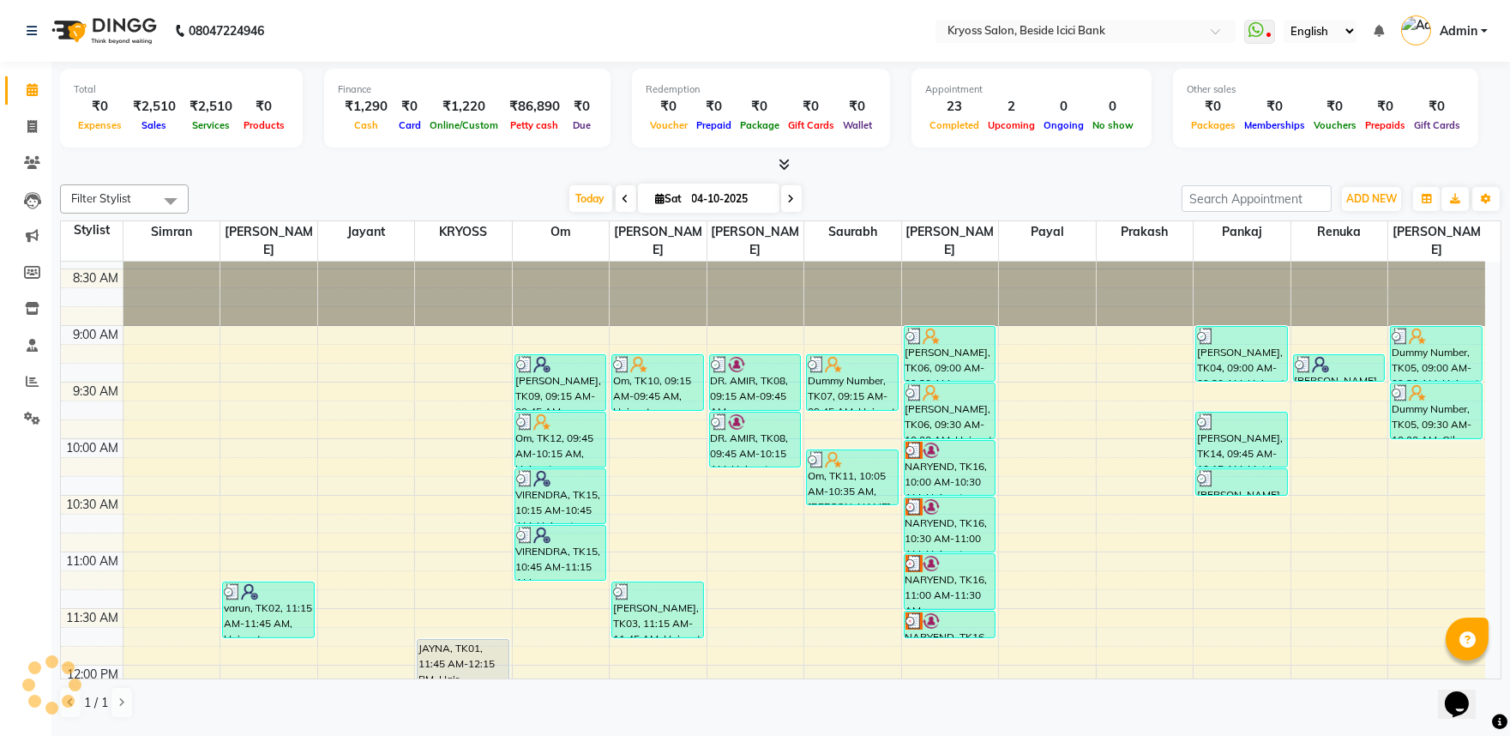
scroll to position [95, 0]
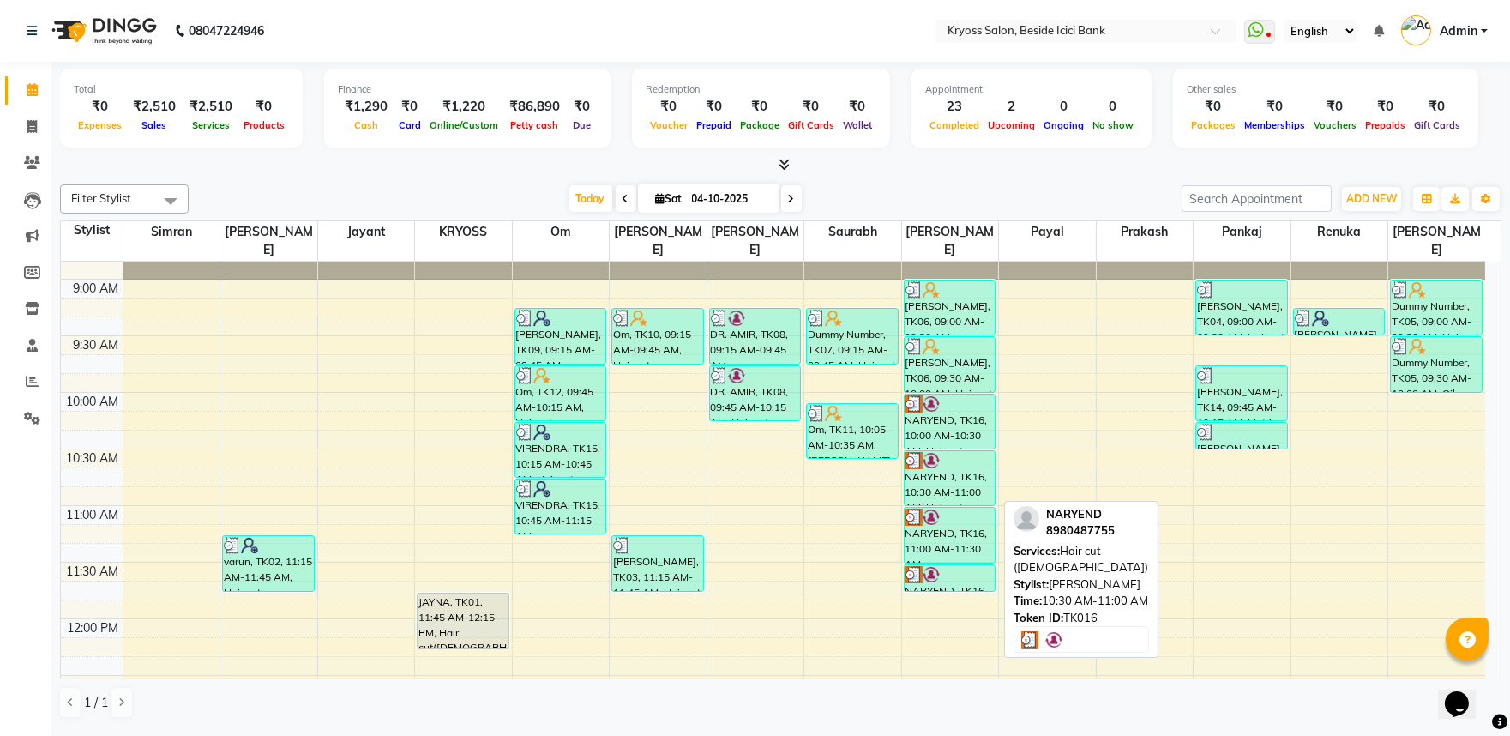
click at [974, 470] on div "NARYEND, TK16, 10:30 AM-11:00 AM, Hair cut (Male)" at bounding box center [950, 478] width 91 height 54
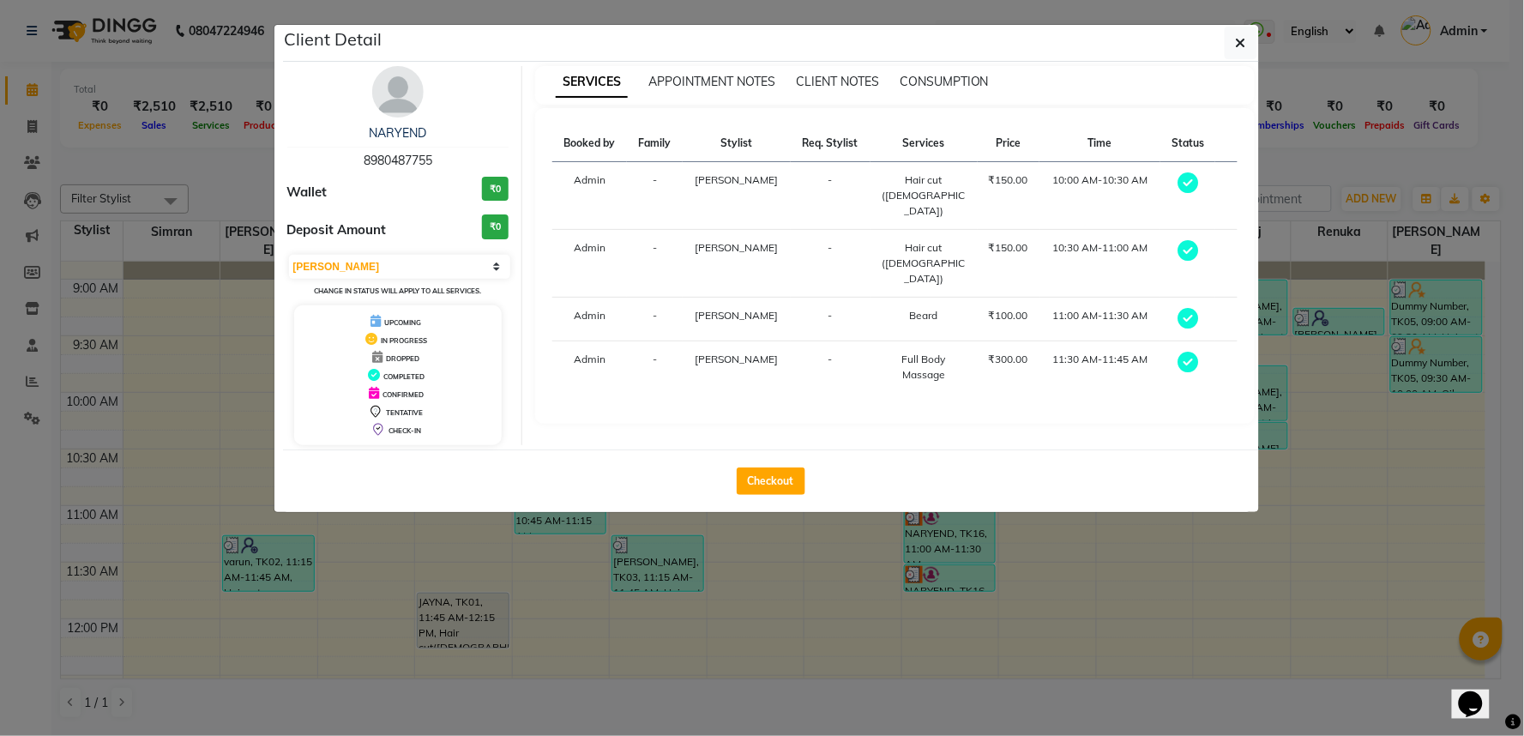
click at [785, 476] on div "Checkout" at bounding box center [771, 480] width 976 height 63
click at [786, 495] on button "Checkout" at bounding box center [771, 480] width 69 height 27
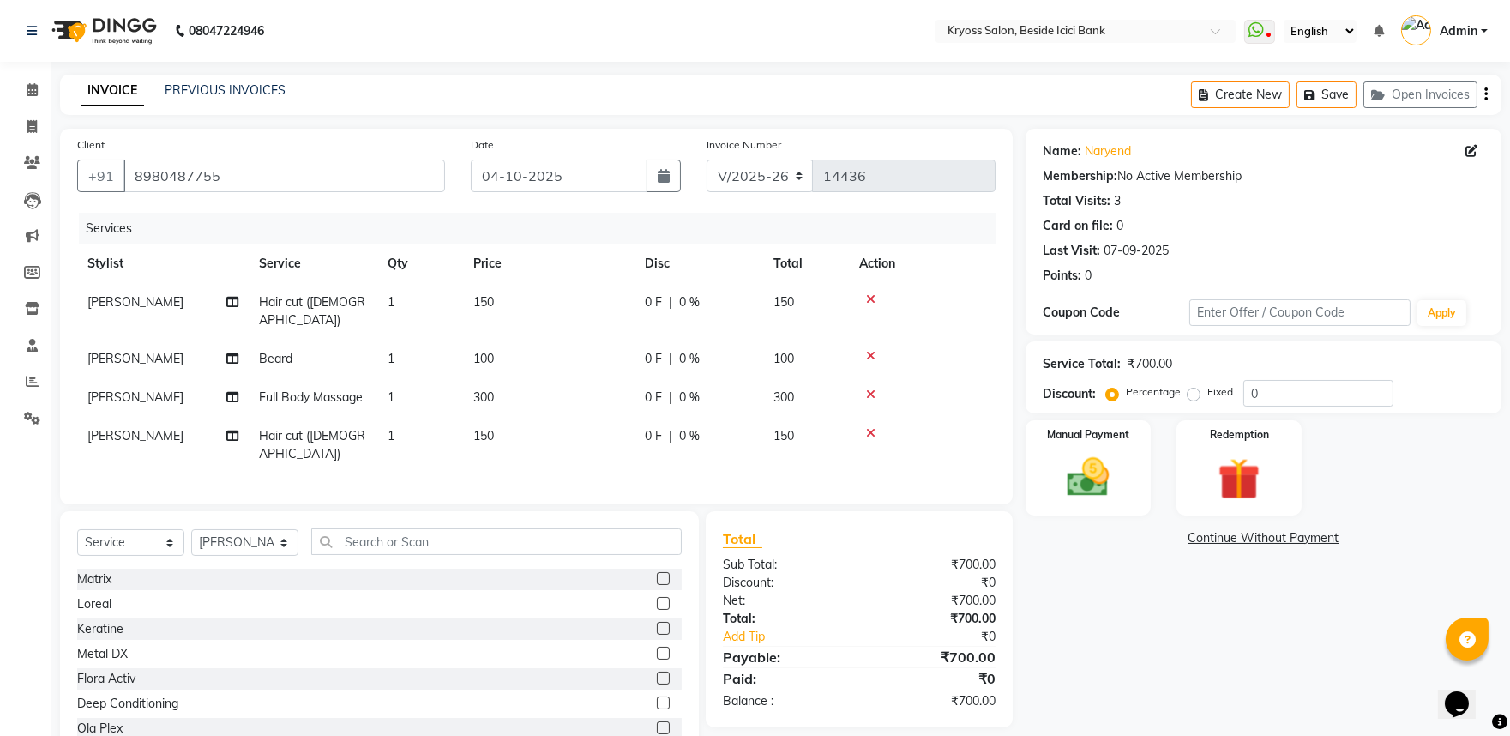
click at [871, 400] on icon at bounding box center [870, 394] width 9 height 12
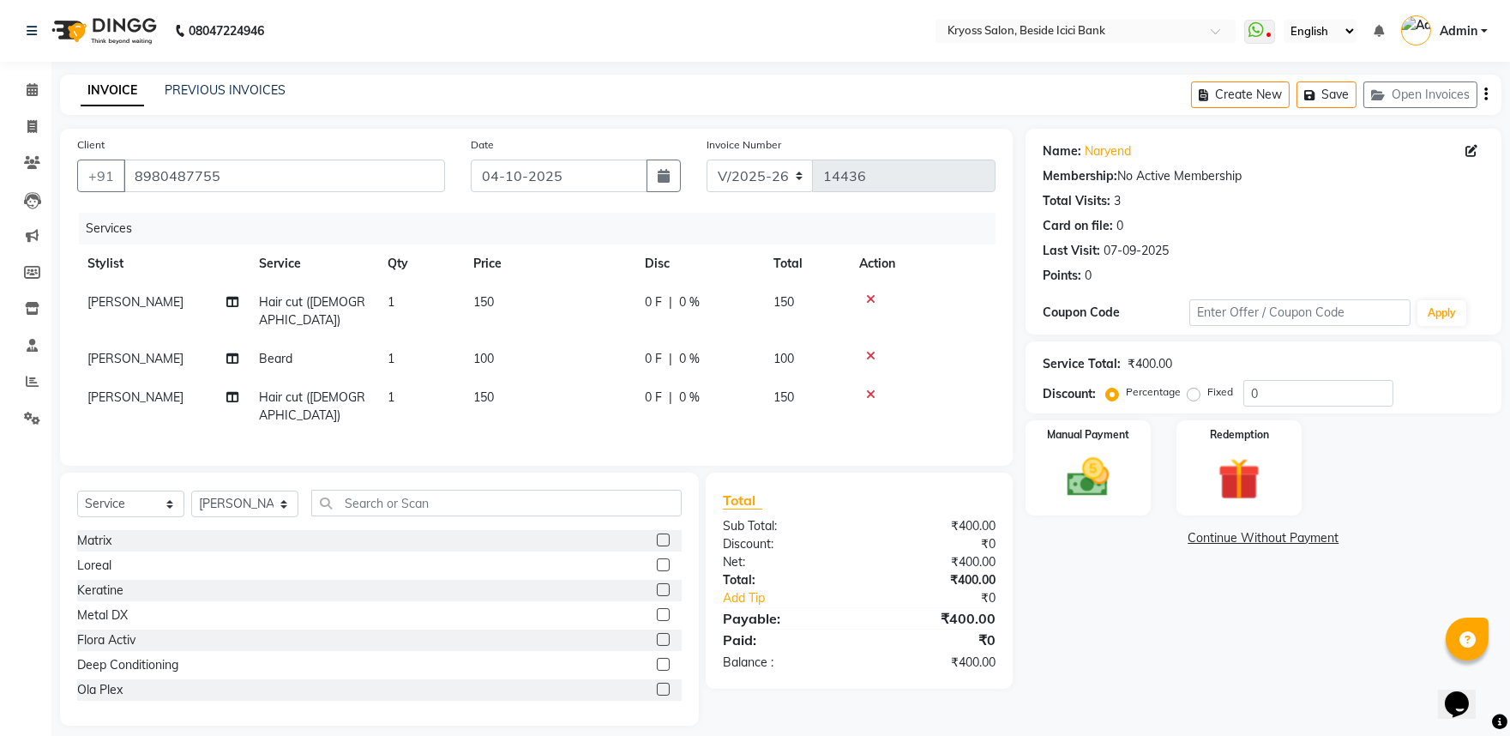
click at [126, 310] on span "[PERSON_NAME]" at bounding box center [135, 301] width 96 height 15
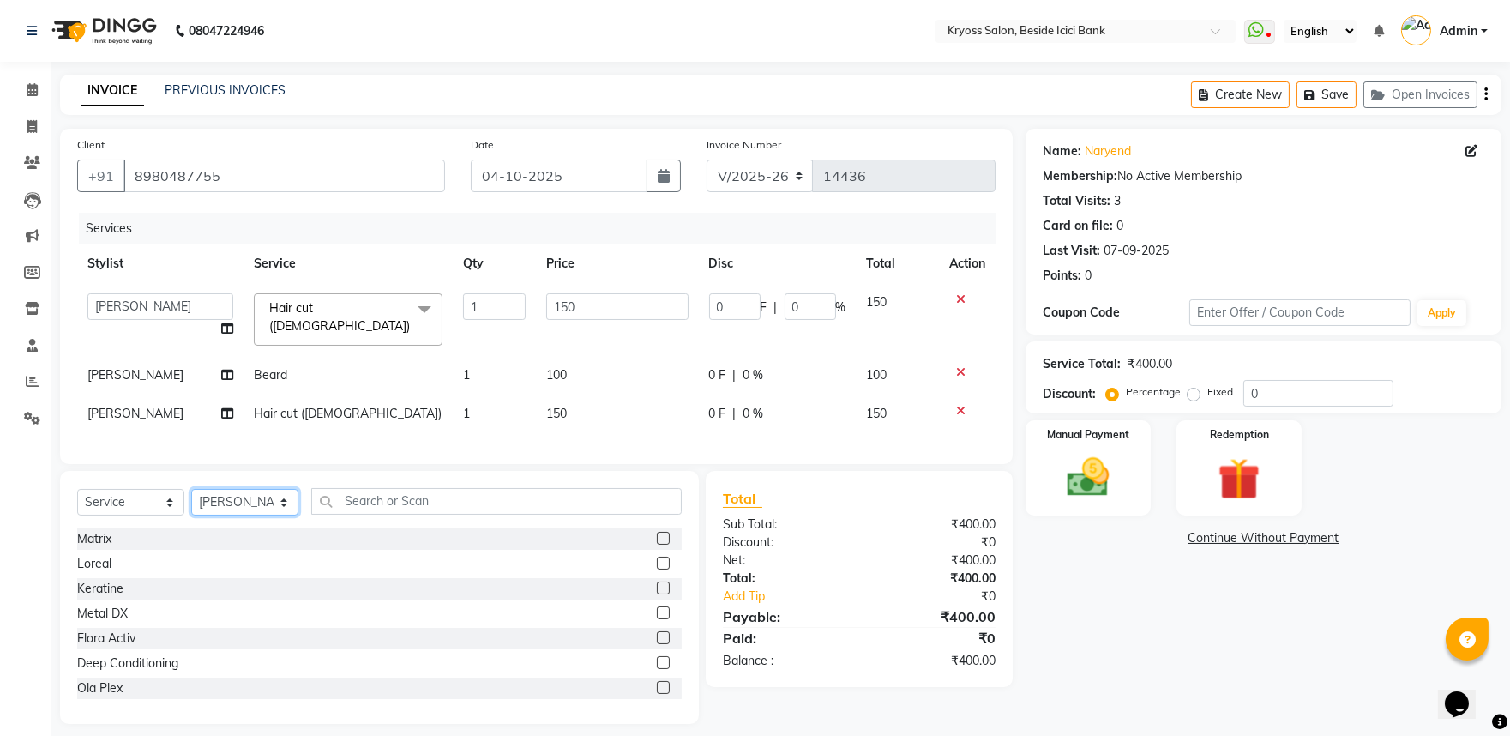
click at [256, 515] on select "Select Stylist amit Dhruvil Patel Jayant Krunal Patel KRYOSS Manan Patel om Pal…" at bounding box center [244, 502] width 107 height 27
click at [352, 515] on input "text" at bounding box center [496, 501] width 370 height 27
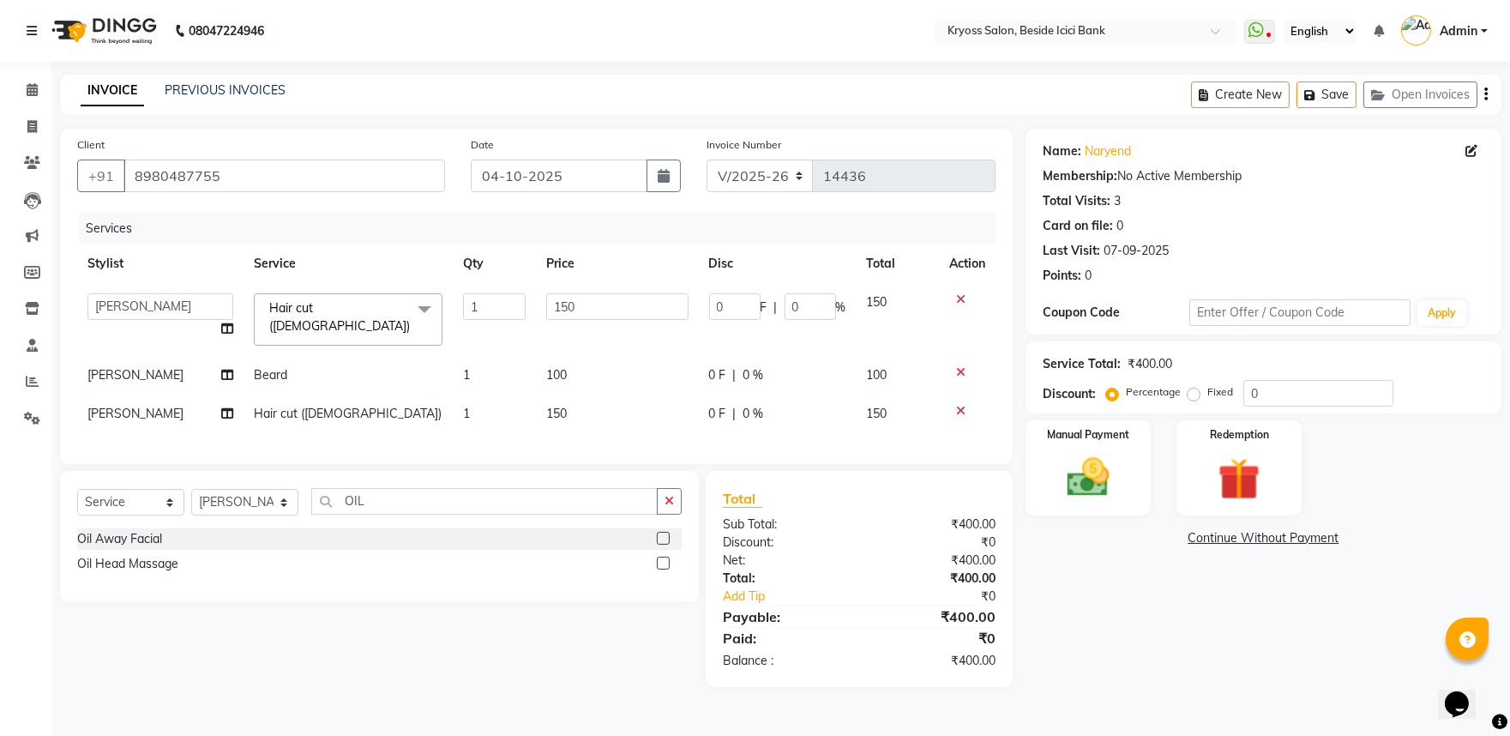
click at [141, 573] on div "Oil Head Massage" at bounding box center [127, 564] width 101 height 18
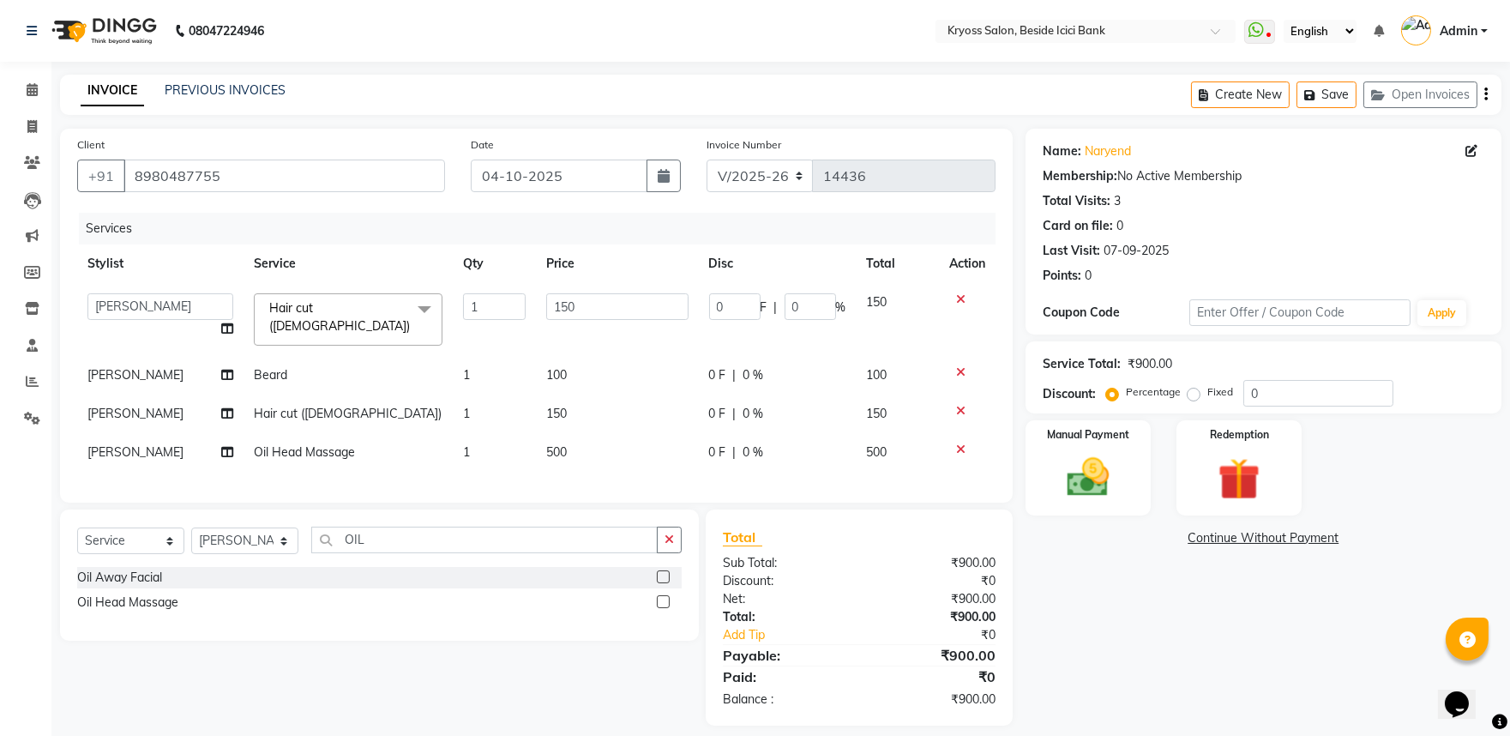
click at [564, 472] on td "500" at bounding box center [617, 452] width 162 height 39
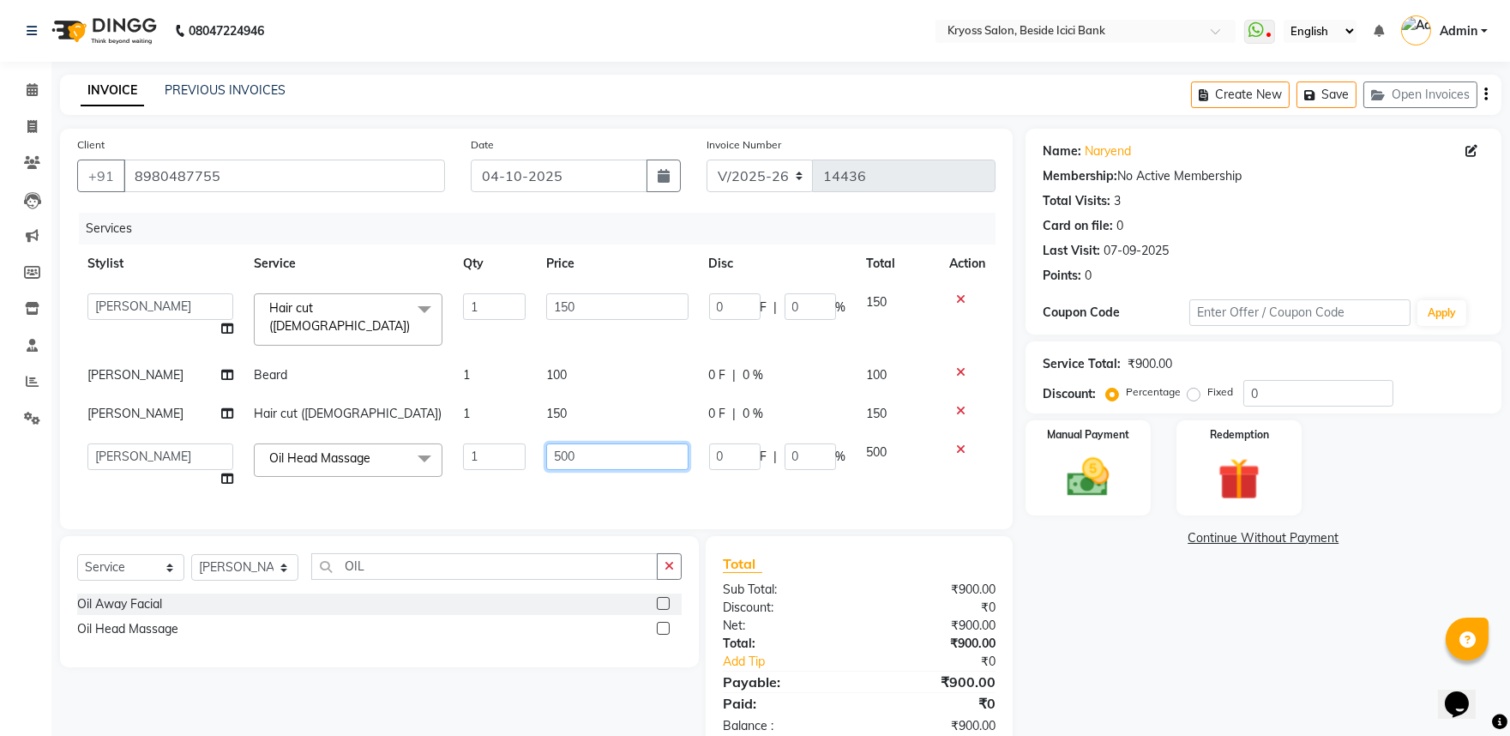
click at [562, 470] on input "500" at bounding box center [616, 456] width 141 height 27
click at [665, 394] on td "100" at bounding box center [617, 375] width 162 height 39
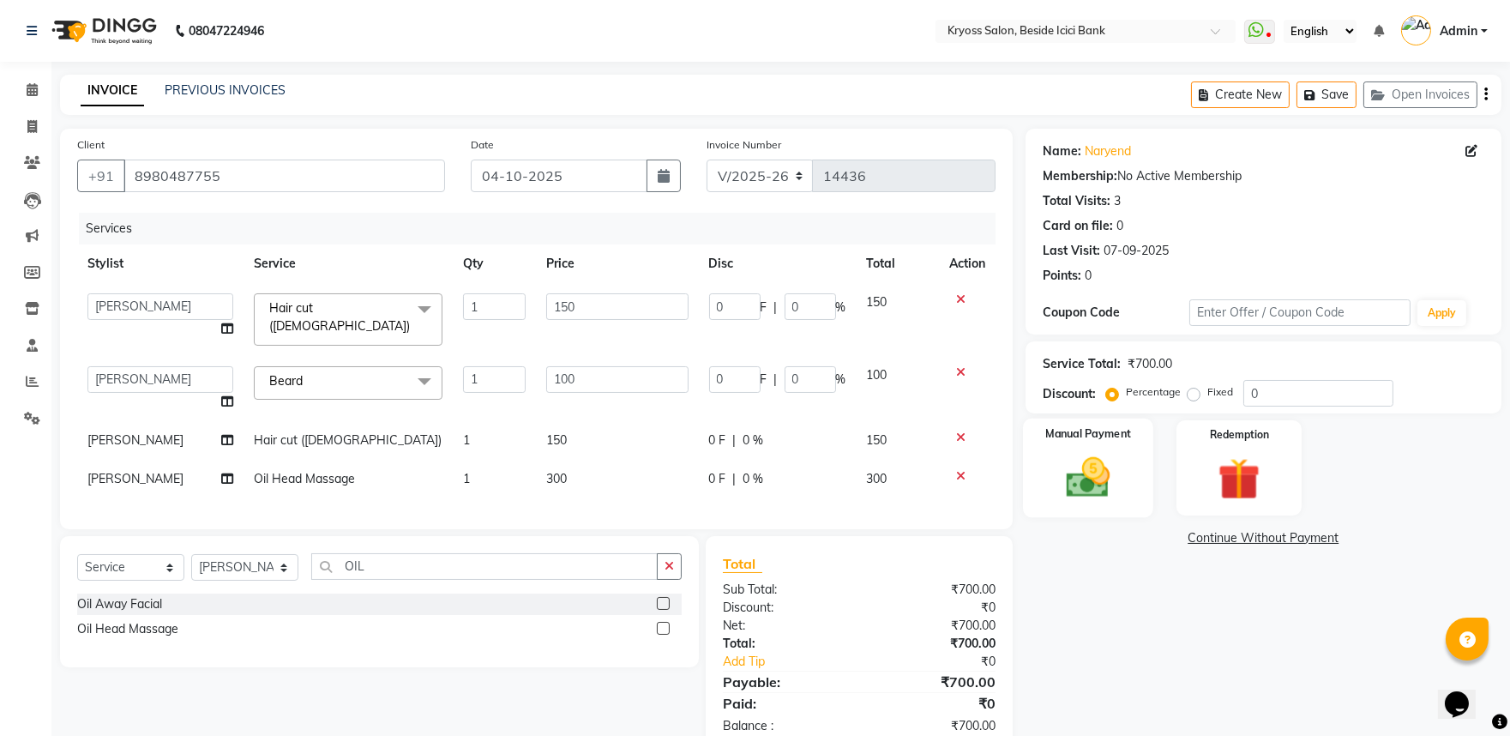
drag, startPoint x: 1073, startPoint y: 518, endPoint x: 1087, endPoint y: 524, distance: 15.8
click at [1075, 502] on img at bounding box center [1087, 477] width 71 height 51
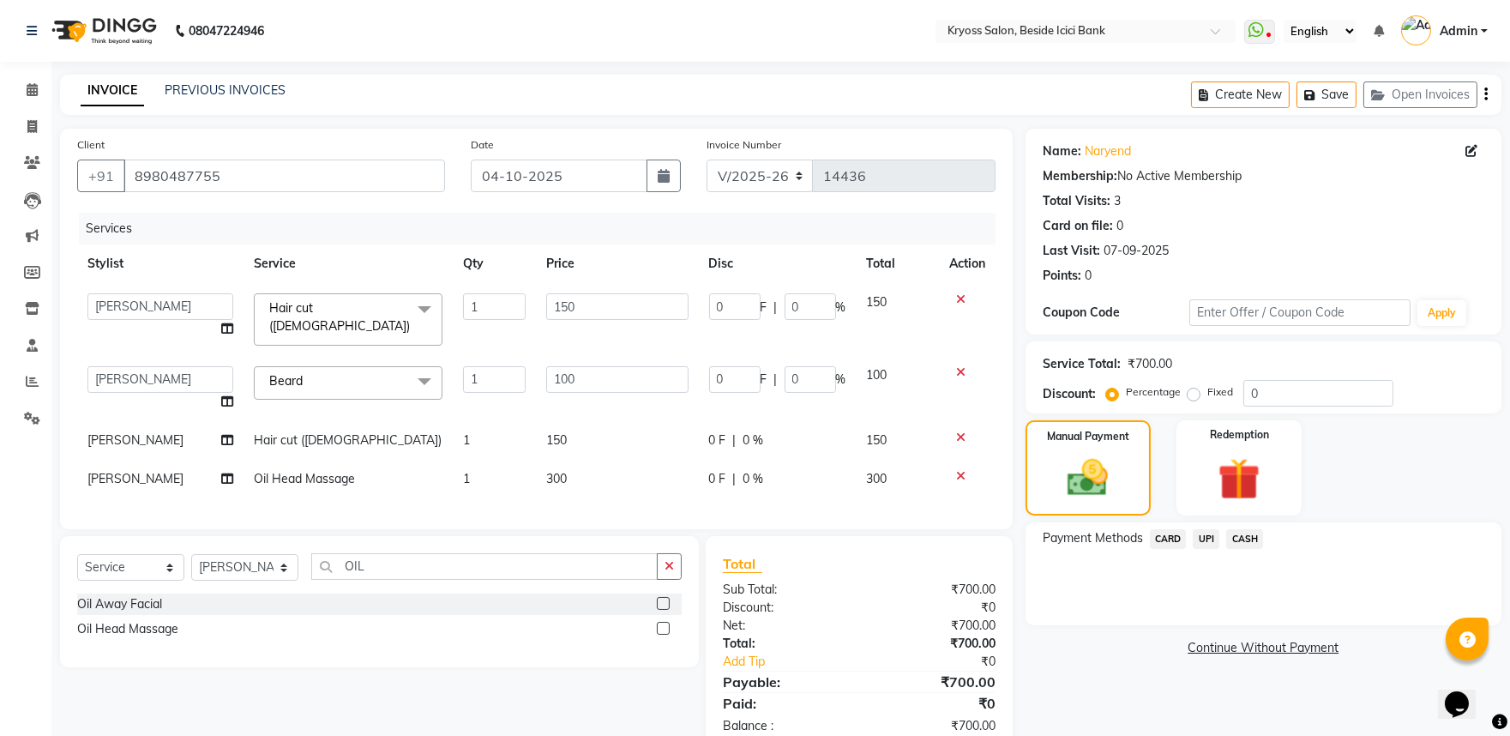
click at [1207, 549] on span "UPI" at bounding box center [1206, 539] width 27 height 20
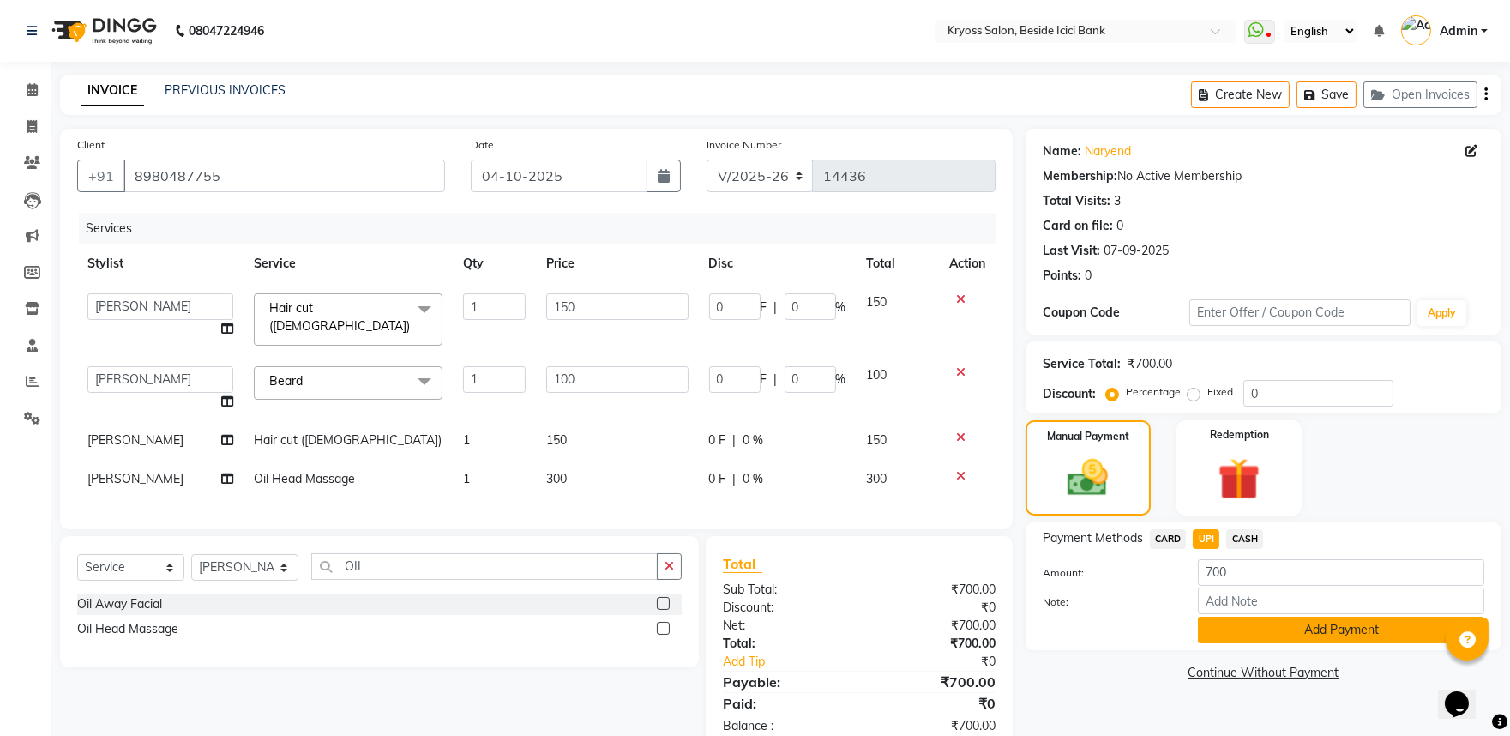
click at [1230, 643] on button "Add Payment" at bounding box center [1341, 630] width 286 height 27
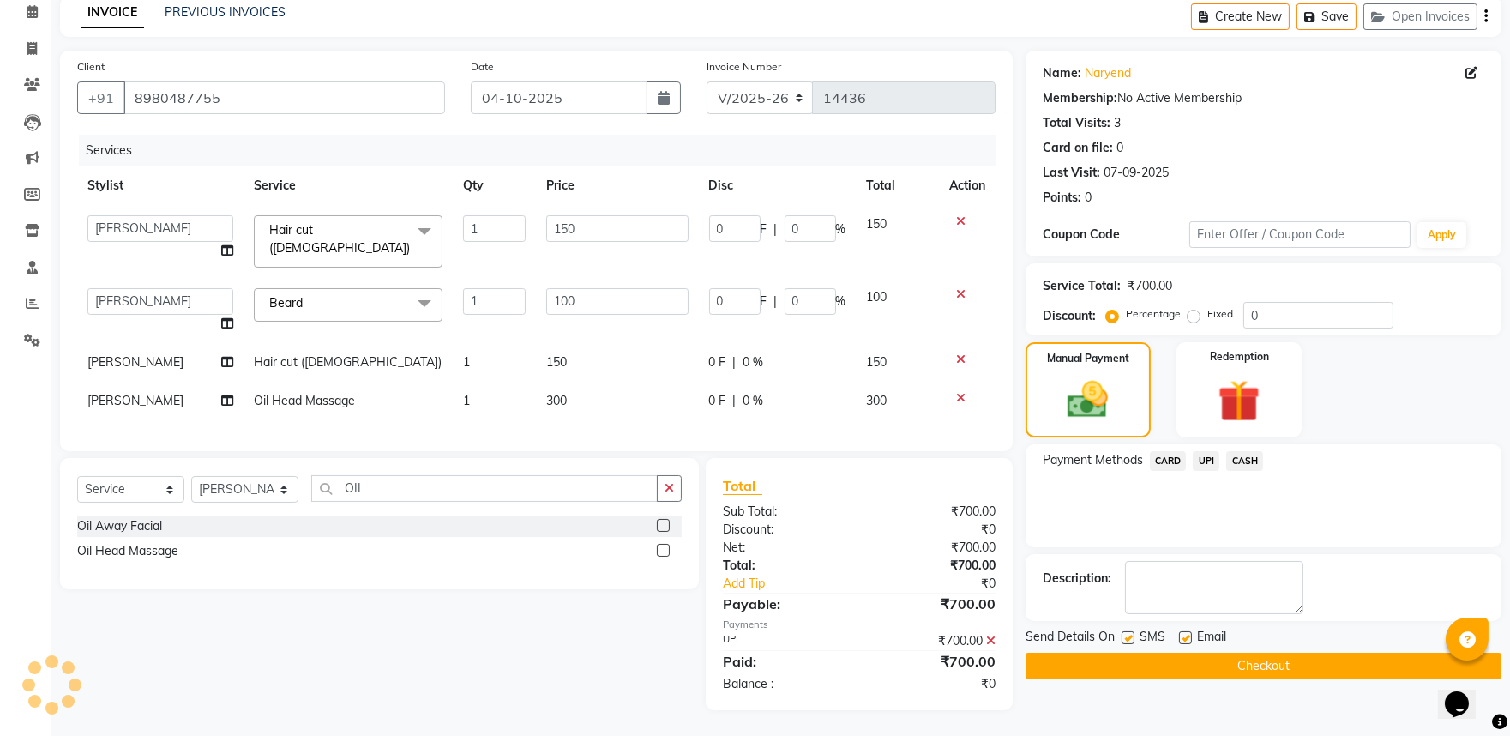
scroll to position [137, 0]
click at [1219, 653] on button "Checkout" at bounding box center [1264, 666] width 476 height 27
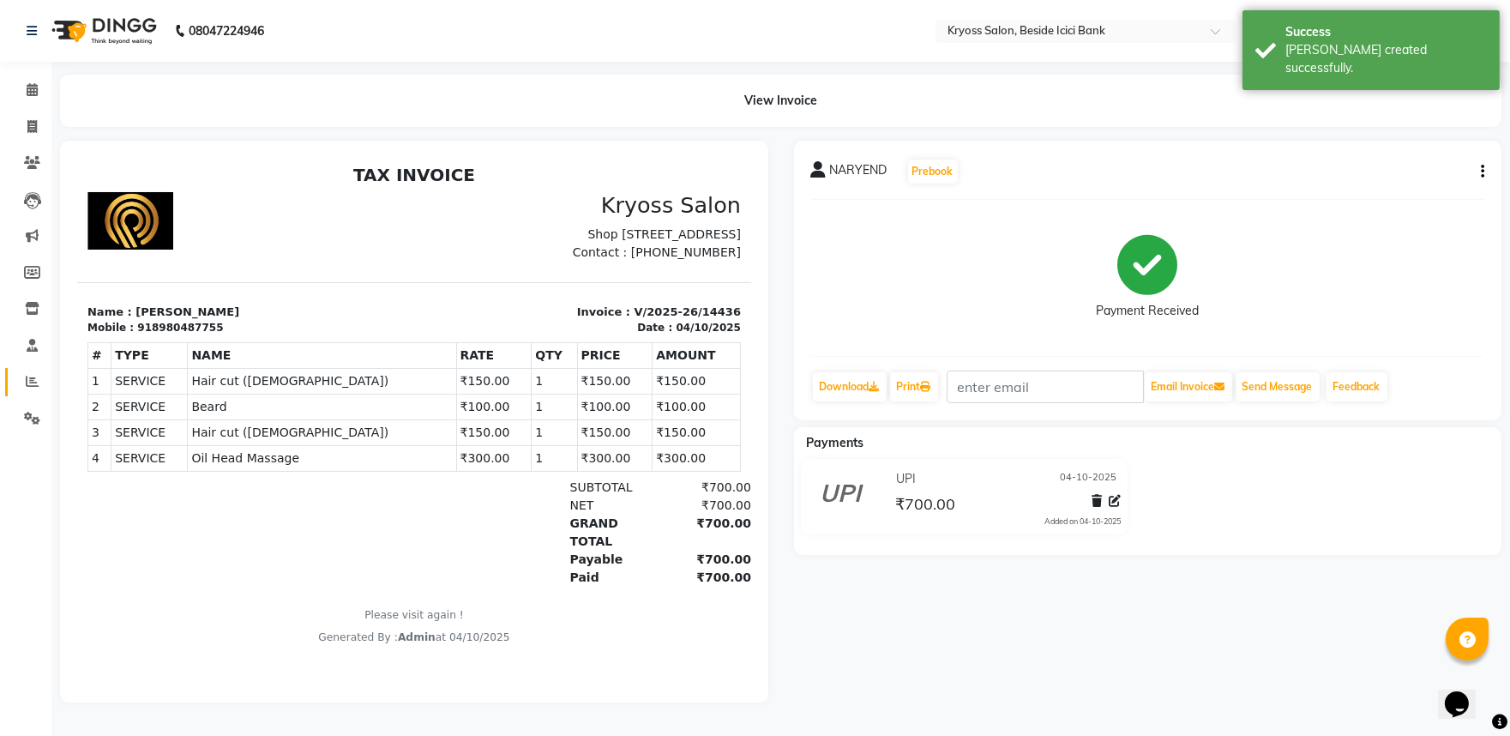
click at [11, 386] on link "Reports" at bounding box center [25, 382] width 41 height 28
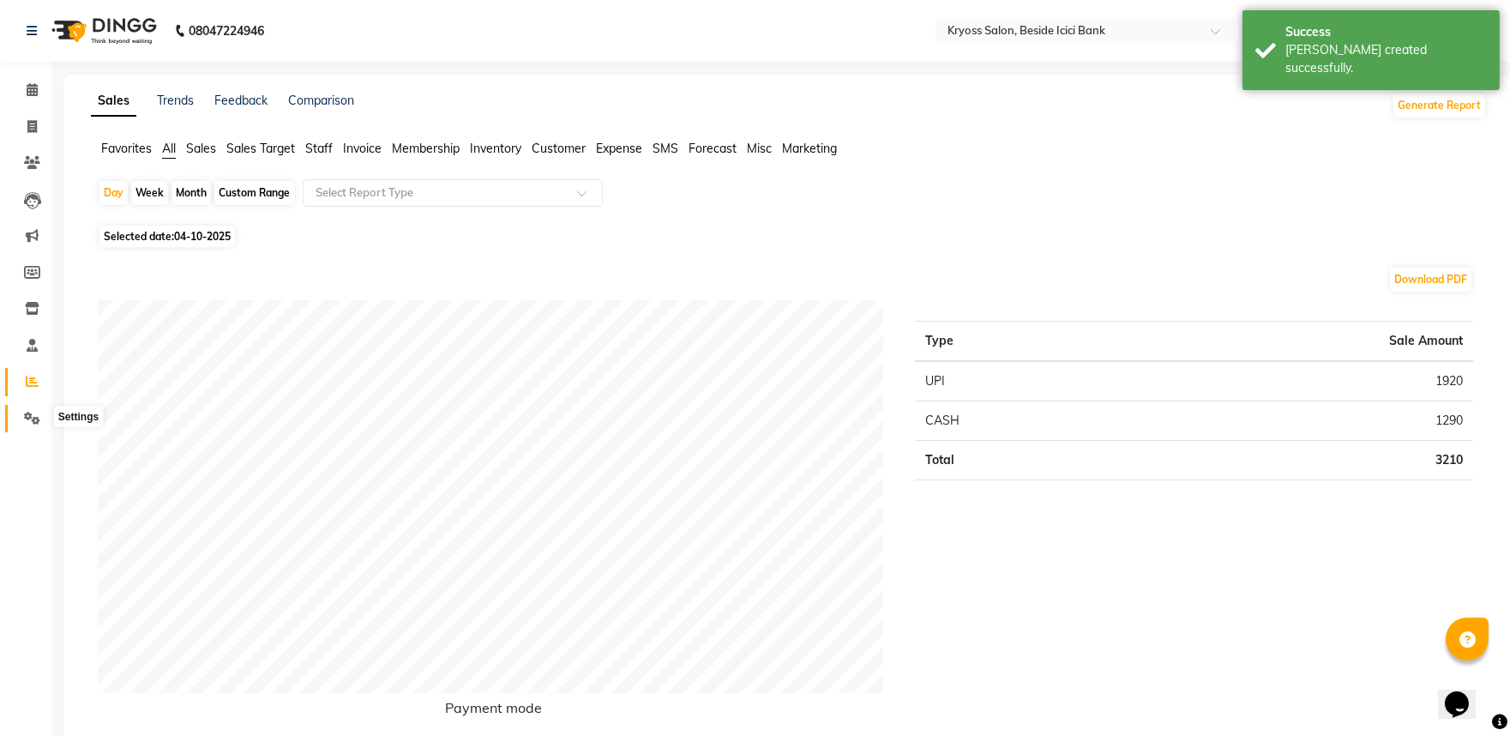
click at [26, 418] on icon at bounding box center [32, 418] width 16 height 13
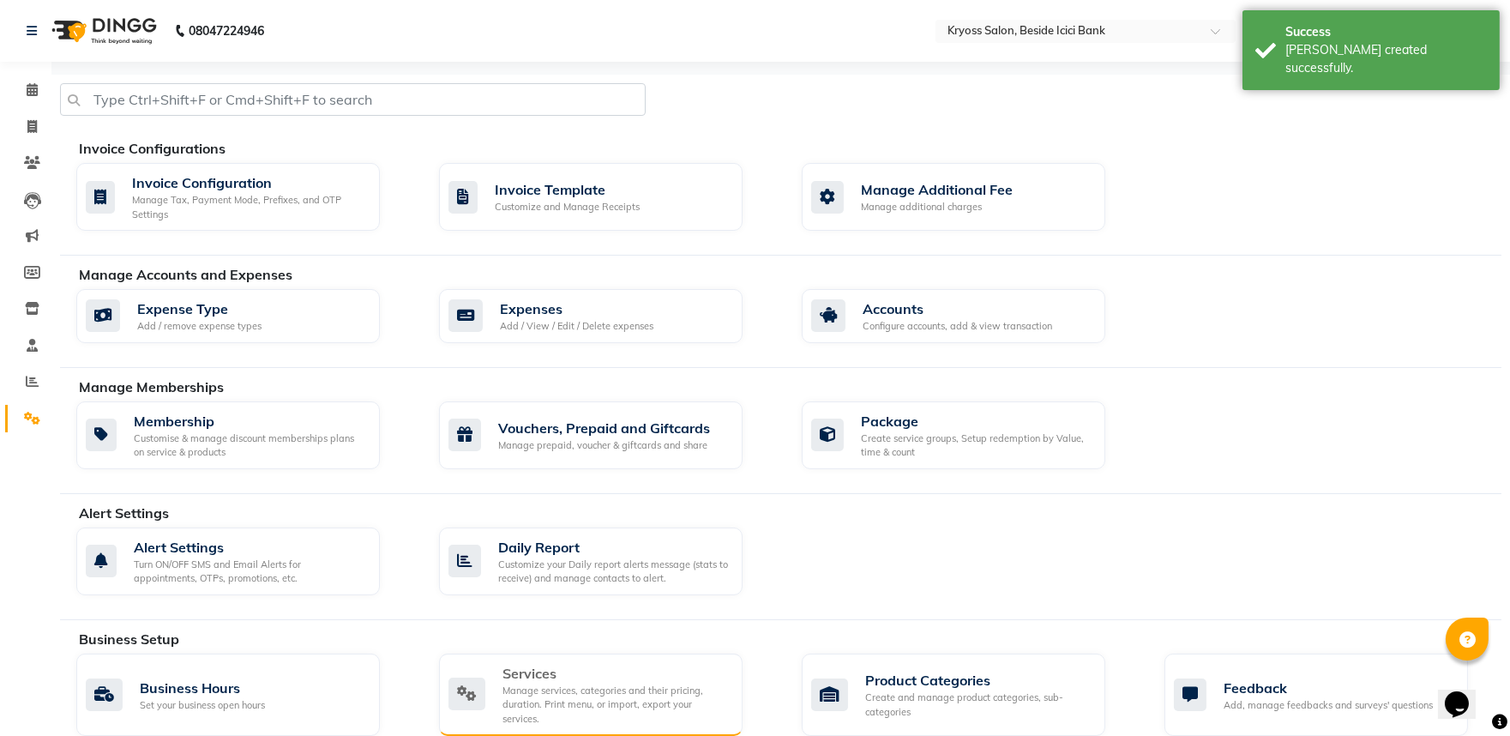
scroll to position [286, 0]
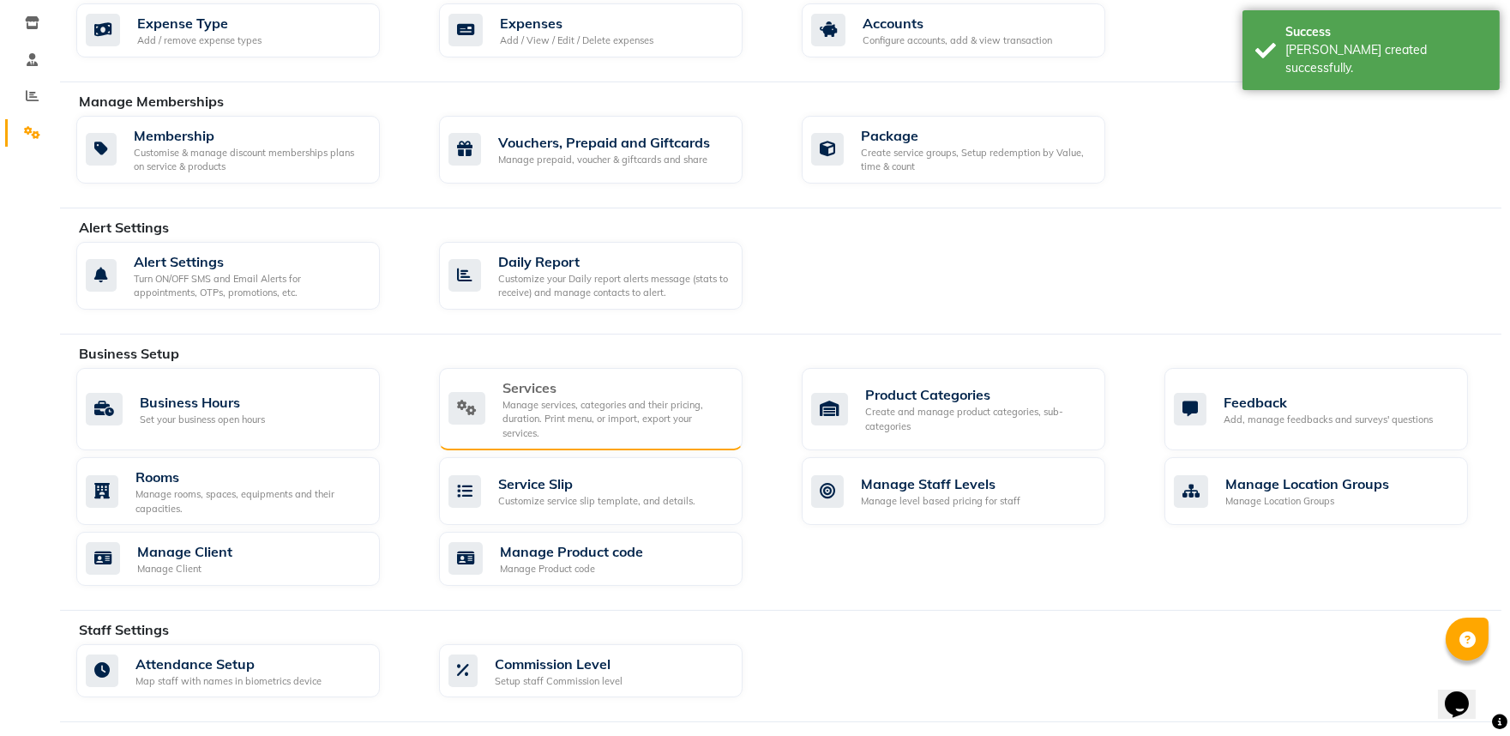
click at [577, 423] on div "Manage services, categories and their pricing, duration. Print menu, or import,…" at bounding box center [615, 419] width 226 height 43
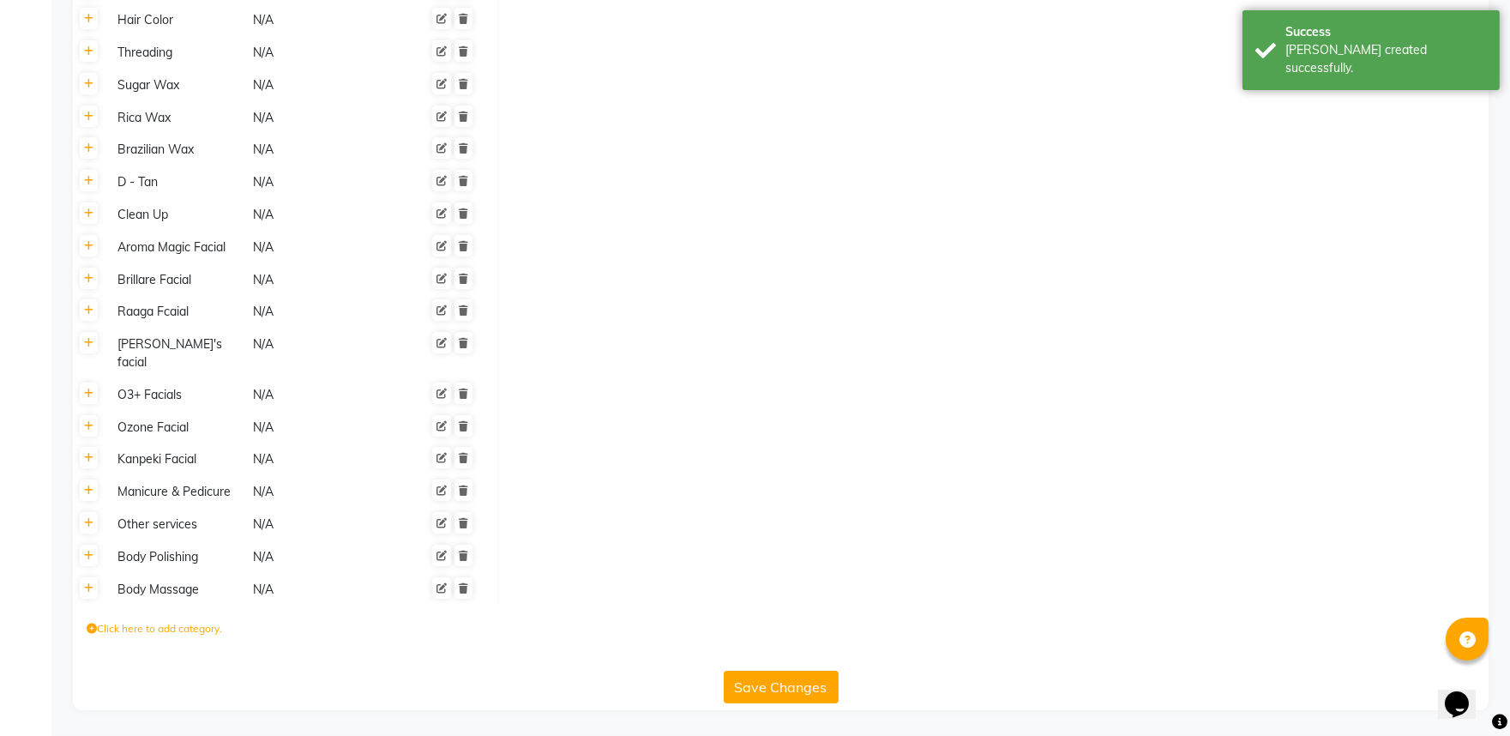
scroll to position [677, 0]
click at [88, 583] on icon at bounding box center [88, 588] width 9 height 10
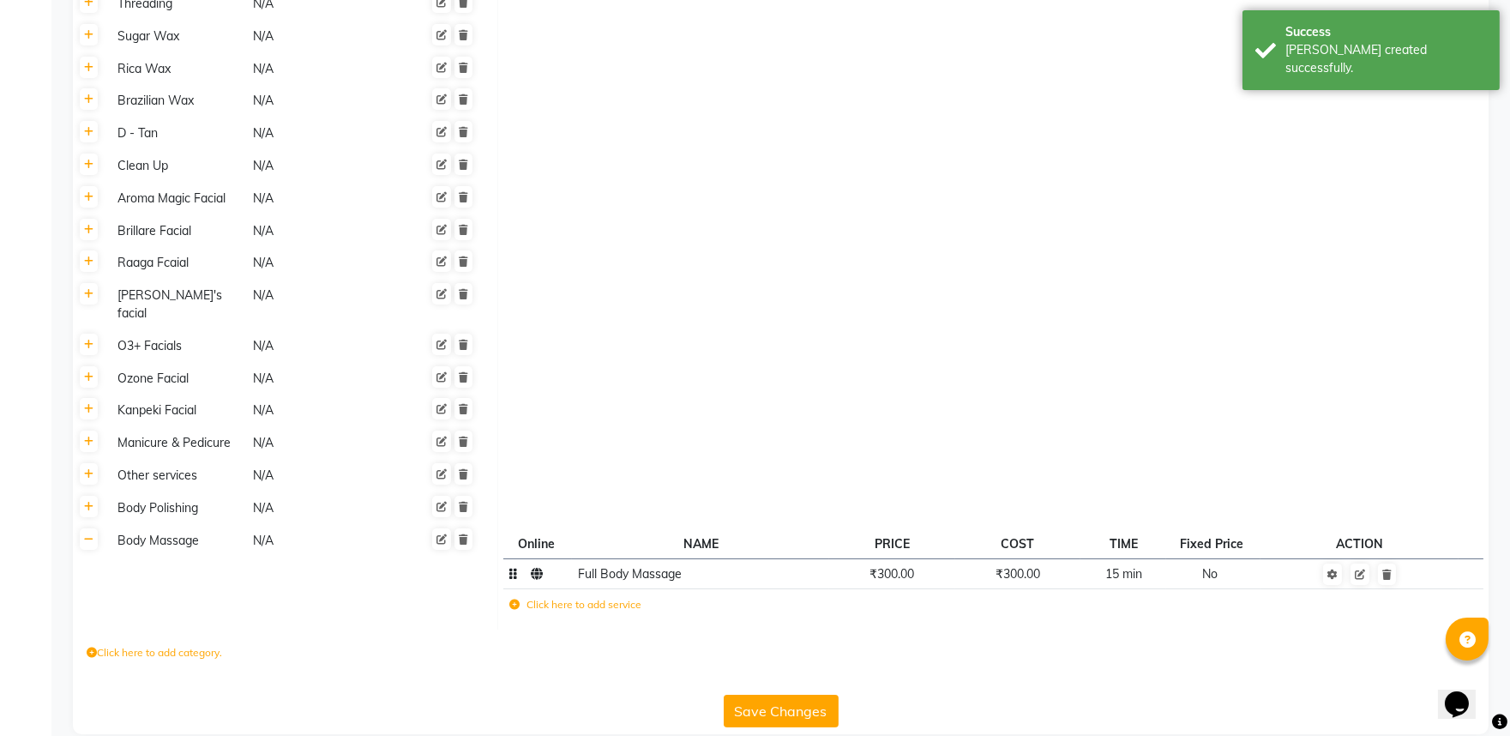
click at [895, 581] on span "₹300.00" at bounding box center [892, 573] width 45 height 15
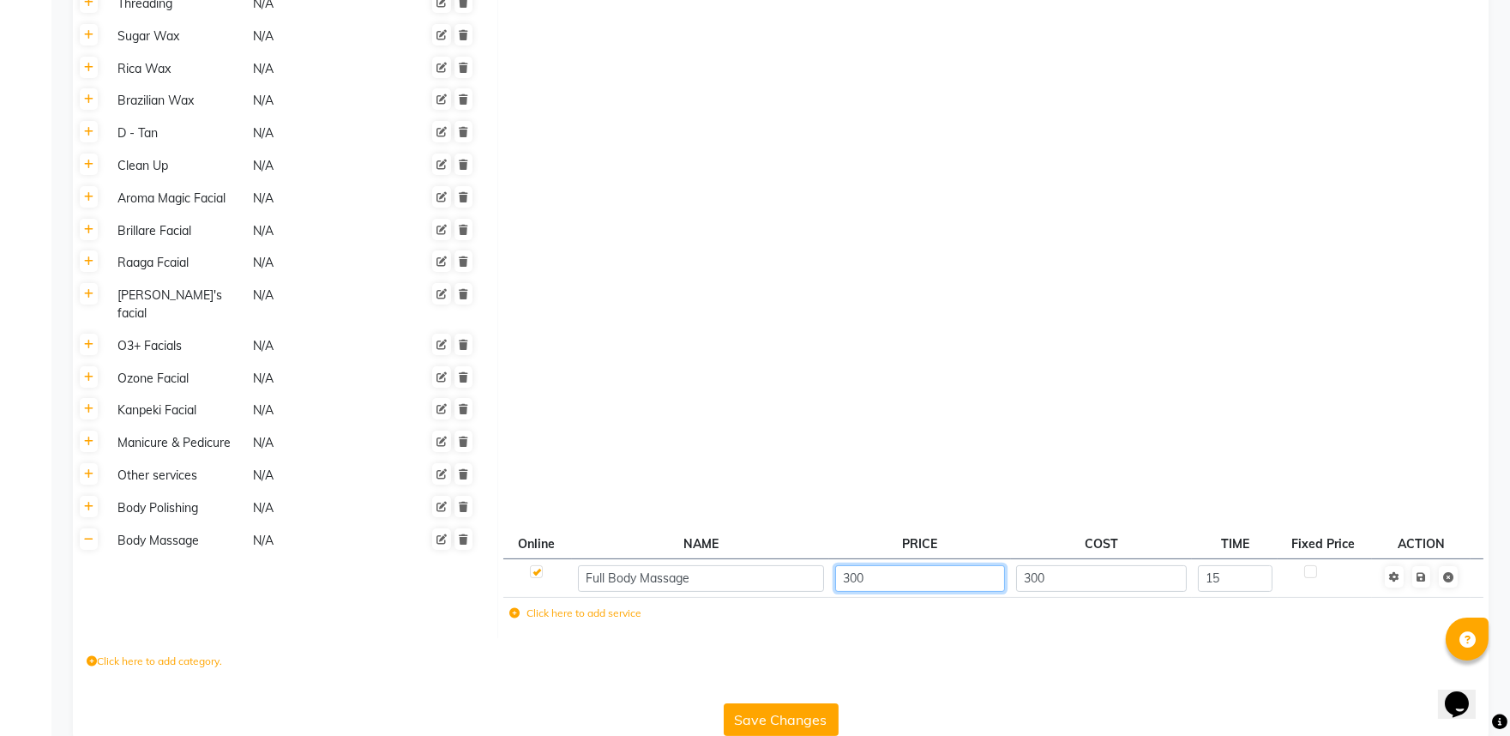
drag, startPoint x: 858, startPoint y: 619, endPoint x: 879, endPoint y: 673, distance: 58.1
click at [858, 592] on input "300" at bounding box center [920, 578] width 171 height 27
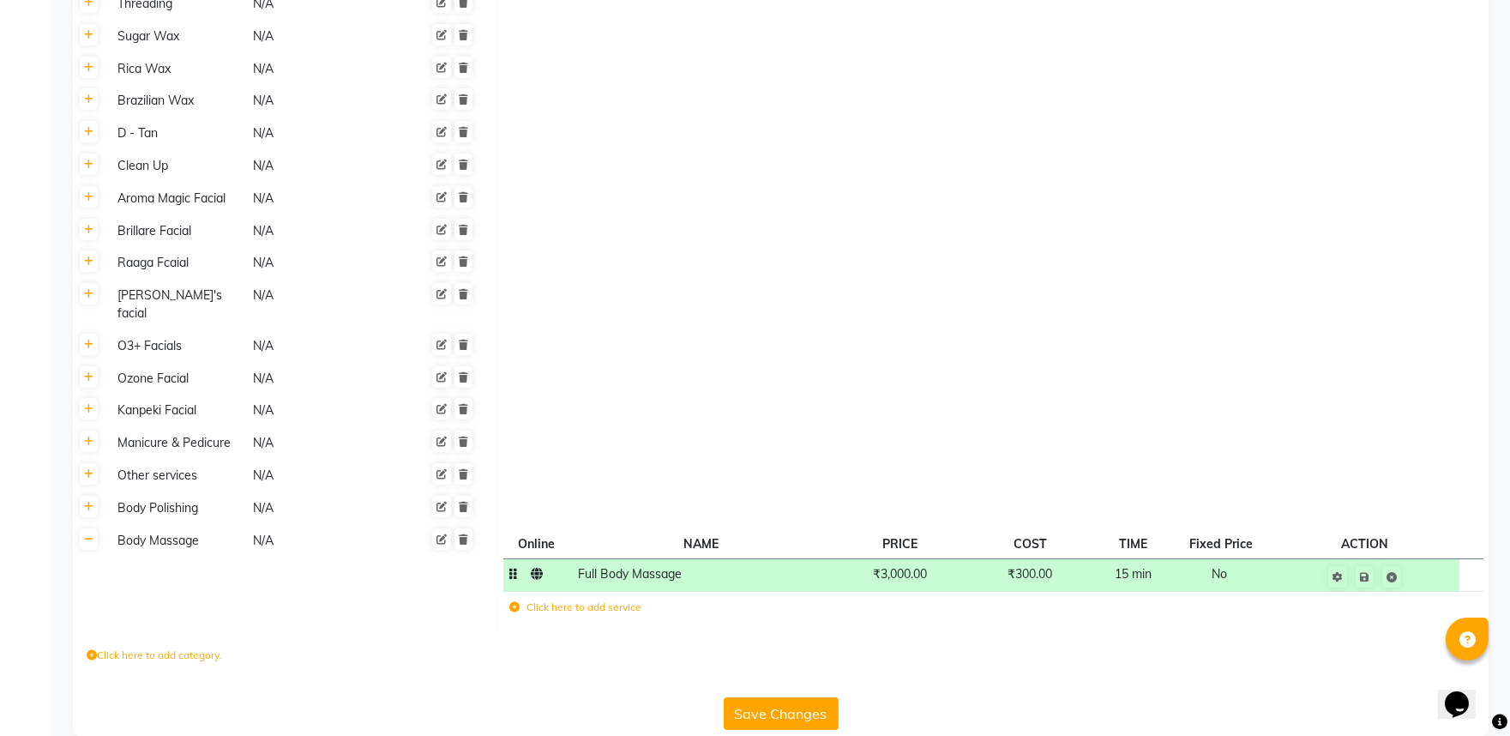
click at [1064, 592] on td "₹300.00" at bounding box center [1030, 575] width 120 height 33
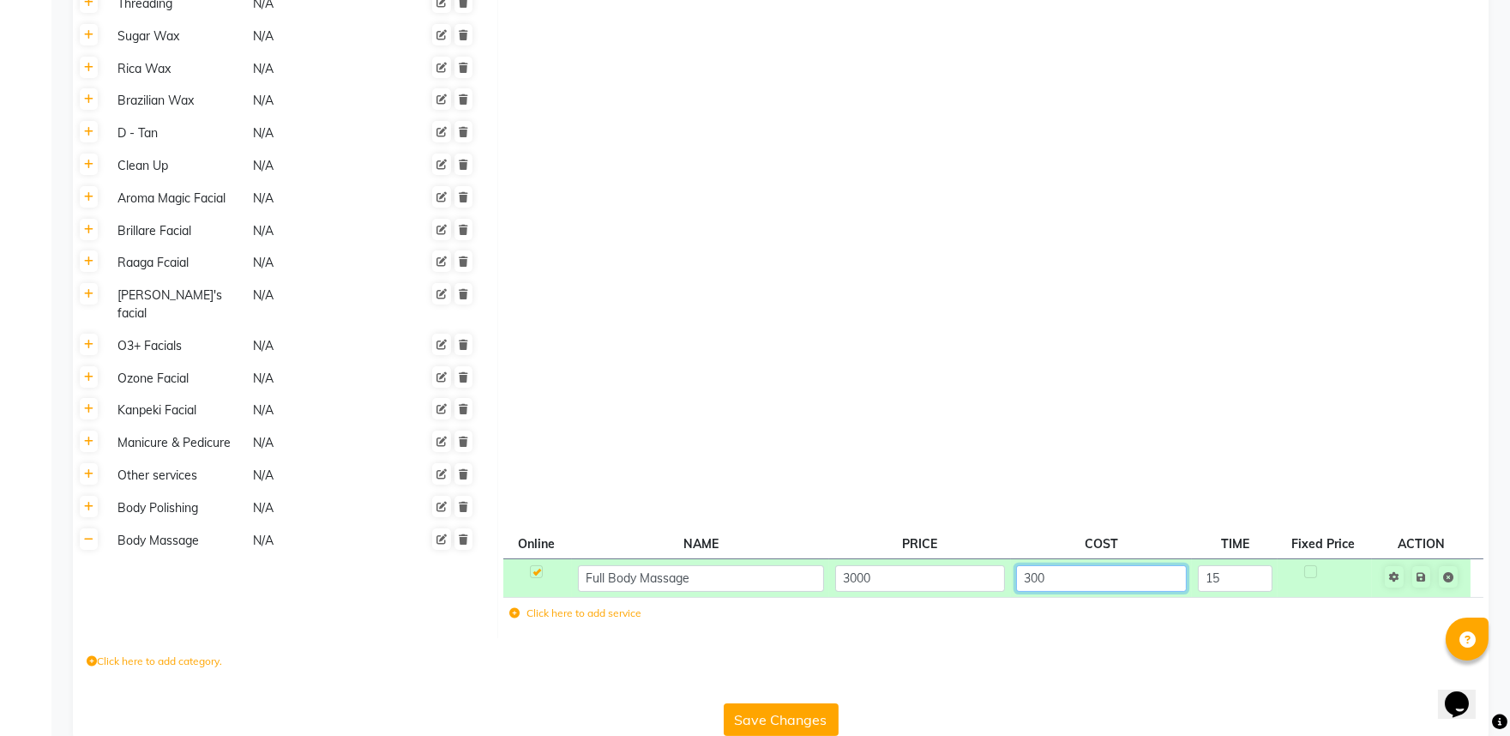
click at [1060, 592] on input "300" at bounding box center [1101, 578] width 171 height 27
click at [1285, 598] on tr "Full Body Massage 3000 3000 15" at bounding box center [992, 578] width 979 height 39
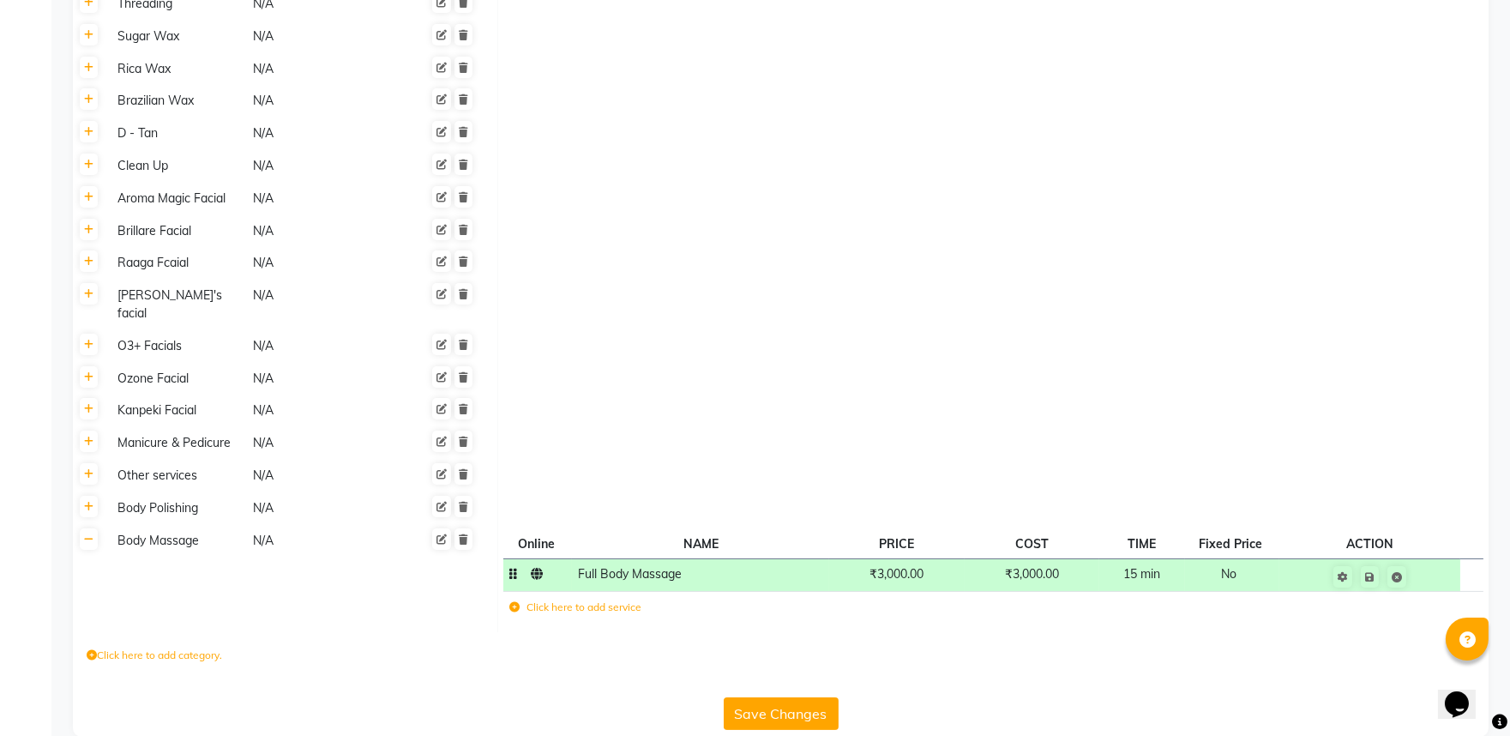
drag, startPoint x: 1263, startPoint y: 605, endPoint x: 1197, endPoint y: 619, distance: 67.6
click at [1261, 592] on td "No" at bounding box center [1232, 575] width 94 height 33
click at [1424, 592] on td "Save" at bounding box center [1369, 575] width 181 height 33
click at [1375, 587] on link at bounding box center [1370, 576] width 18 height 21
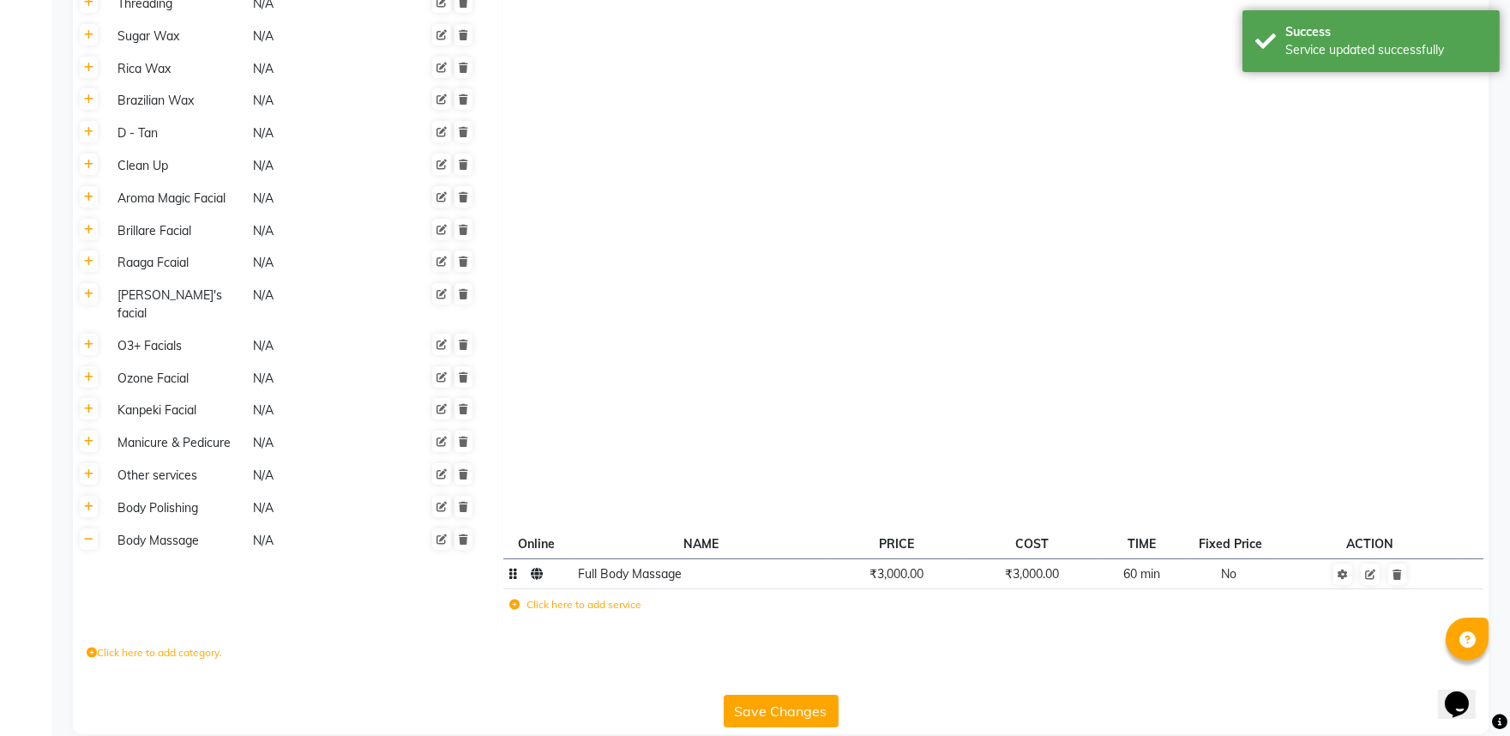
scroll to position [755, 0]
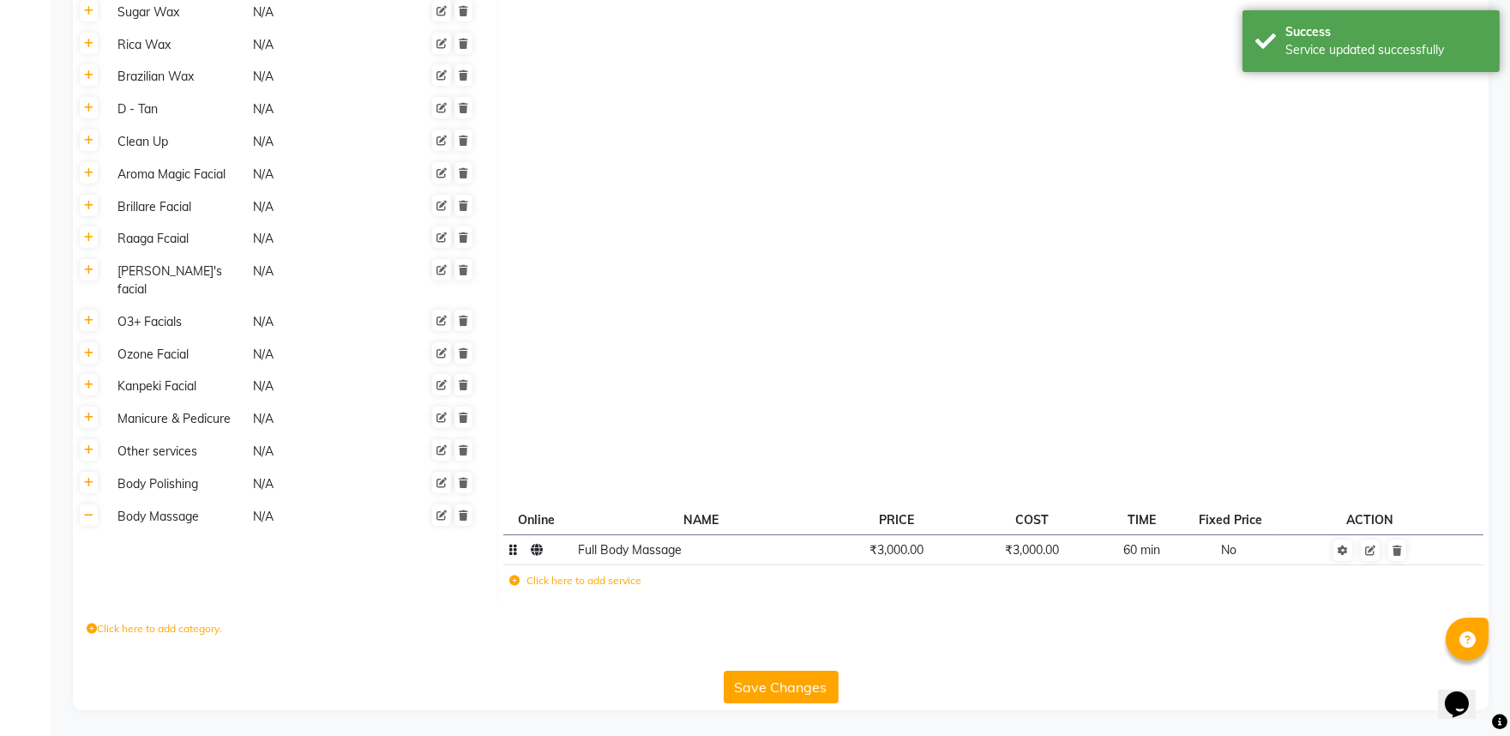
click at [824, 686] on button "Save Changes" at bounding box center [781, 687] width 115 height 33
click at [809, 683] on button "Save Changes" at bounding box center [781, 687] width 115 height 33
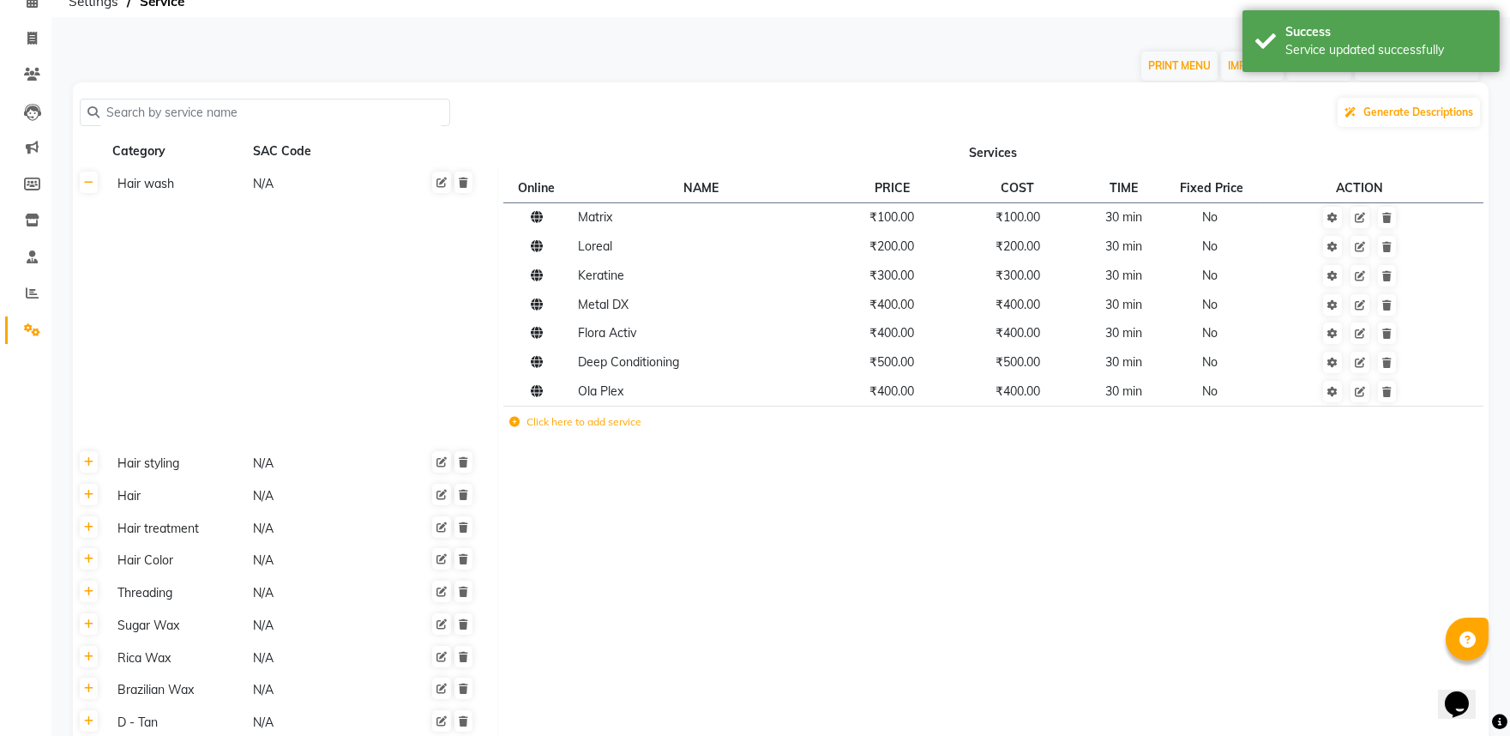
scroll to position [0, 0]
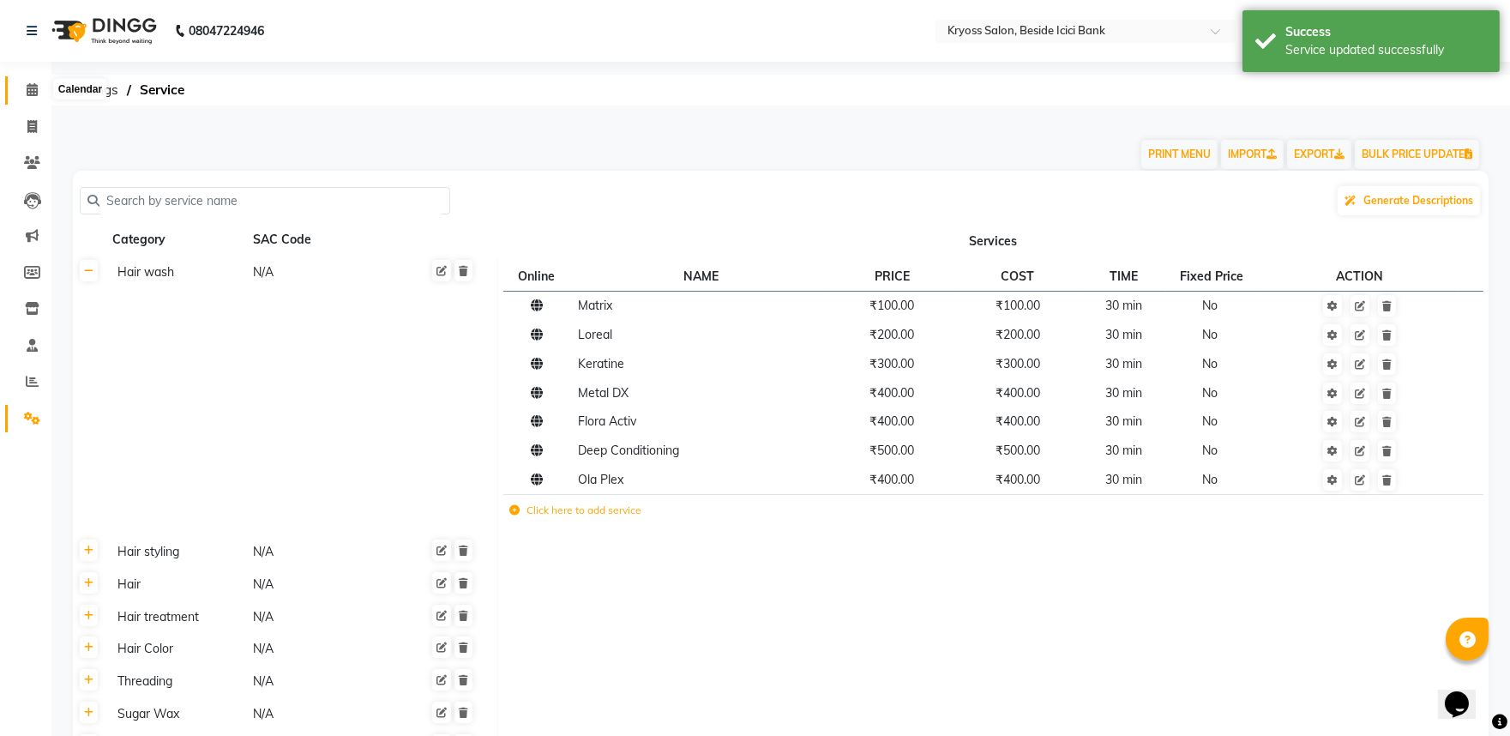
click at [32, 84] on icon at bounding box center [32, 89] width 11 height 13
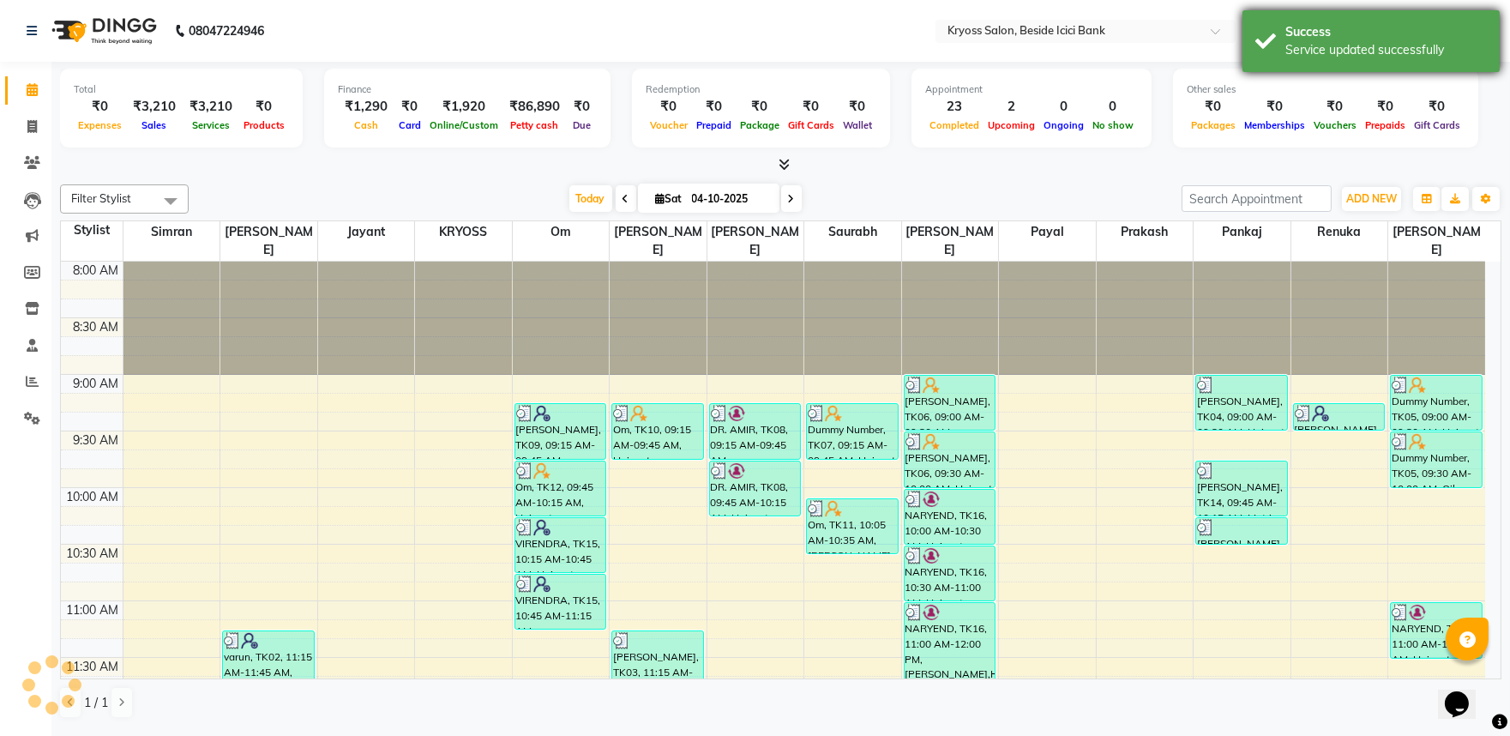
click at [1357, 43] on div "Service updated successfully" at bounding box center [1386, 50] width 202 height 18
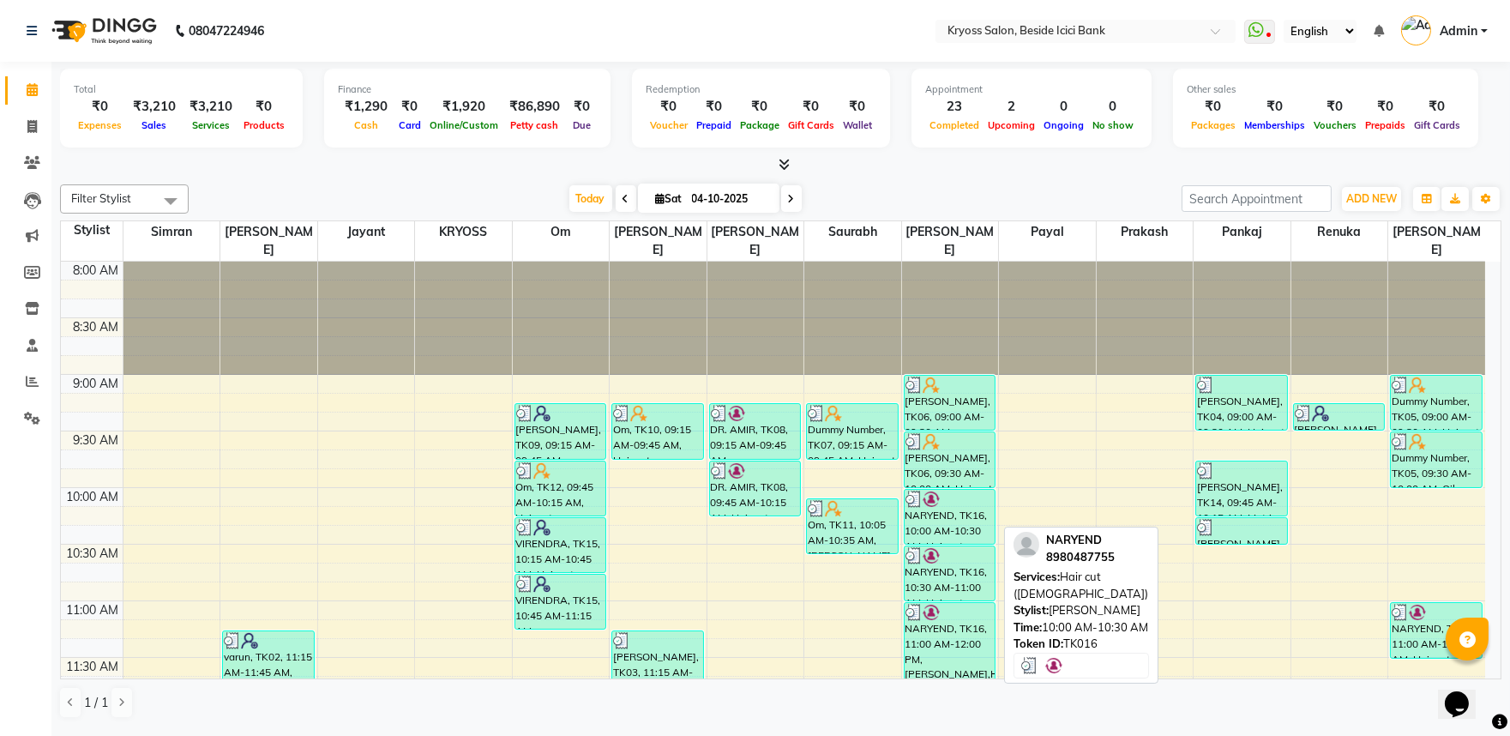
click at [960, 532] on div "NARYEND, TK16, 10:00 AM-10:30 AM, Hair cut (Male)" at bounding box center [950, 517] width 91 height 54
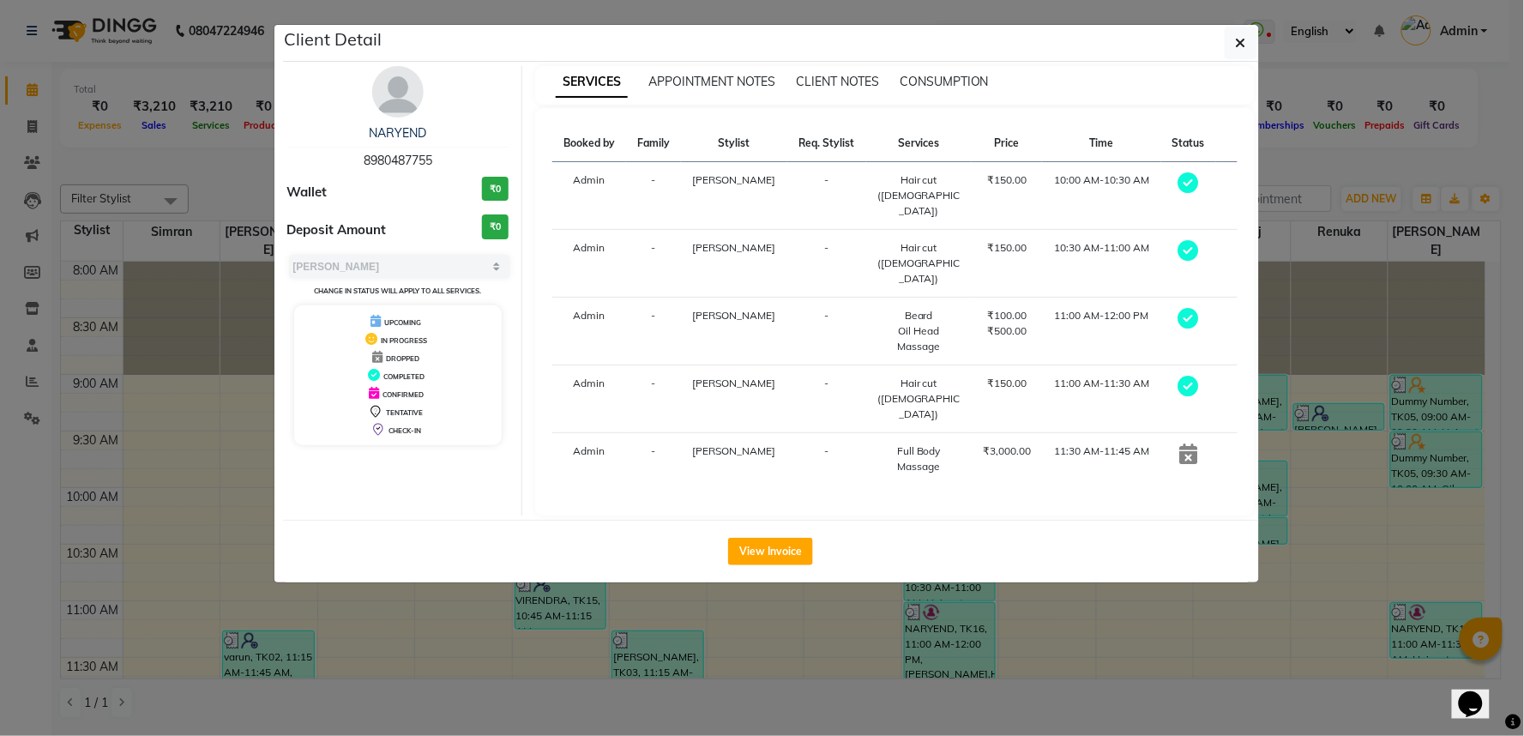
click at [1161, 656] on ngb-modal-window "Client Detail NARYEND 8980487755 Wallet ₹0 Deposit Amount ₹0 Select MARK DONE U…" at bounding box center [762, 368] width 1524 height 736
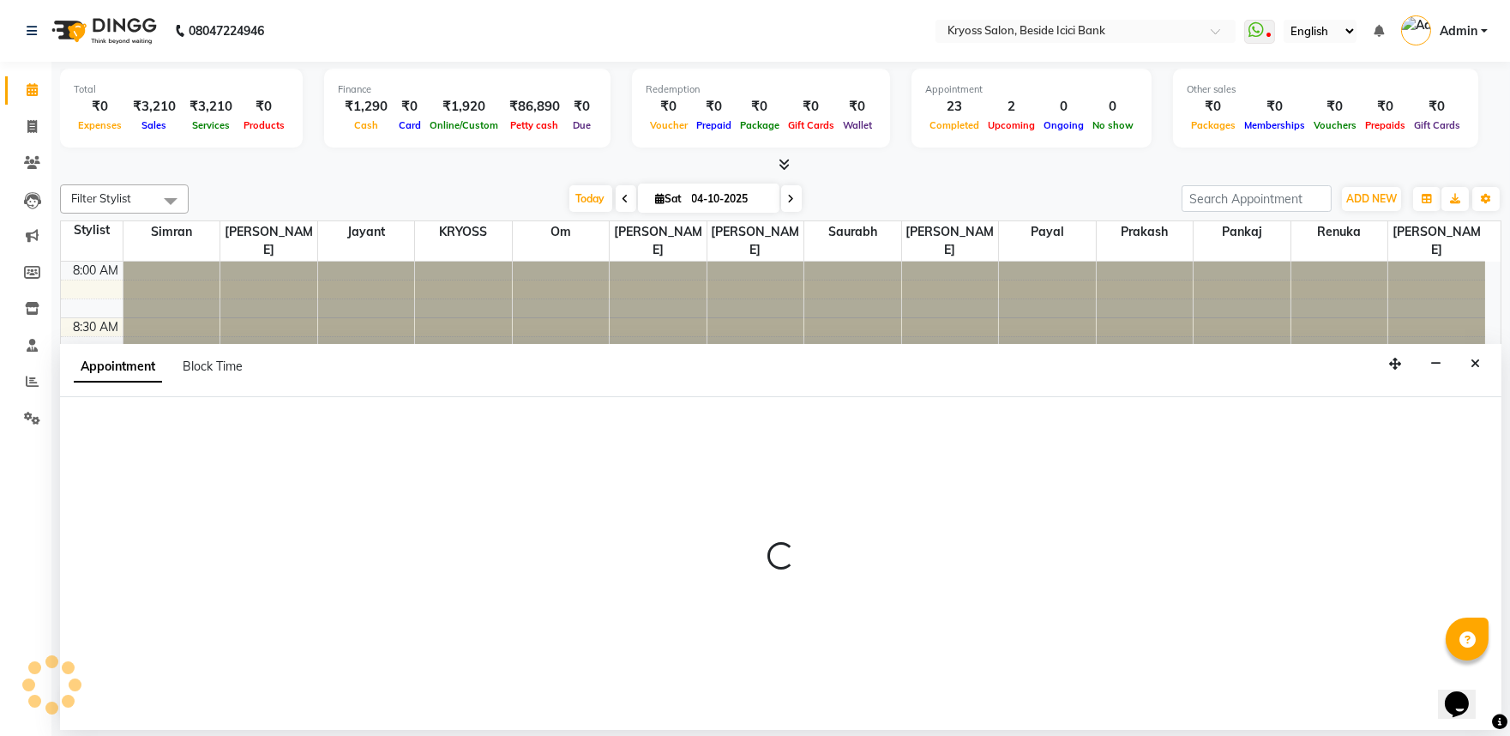
scroll to position [3, 0]
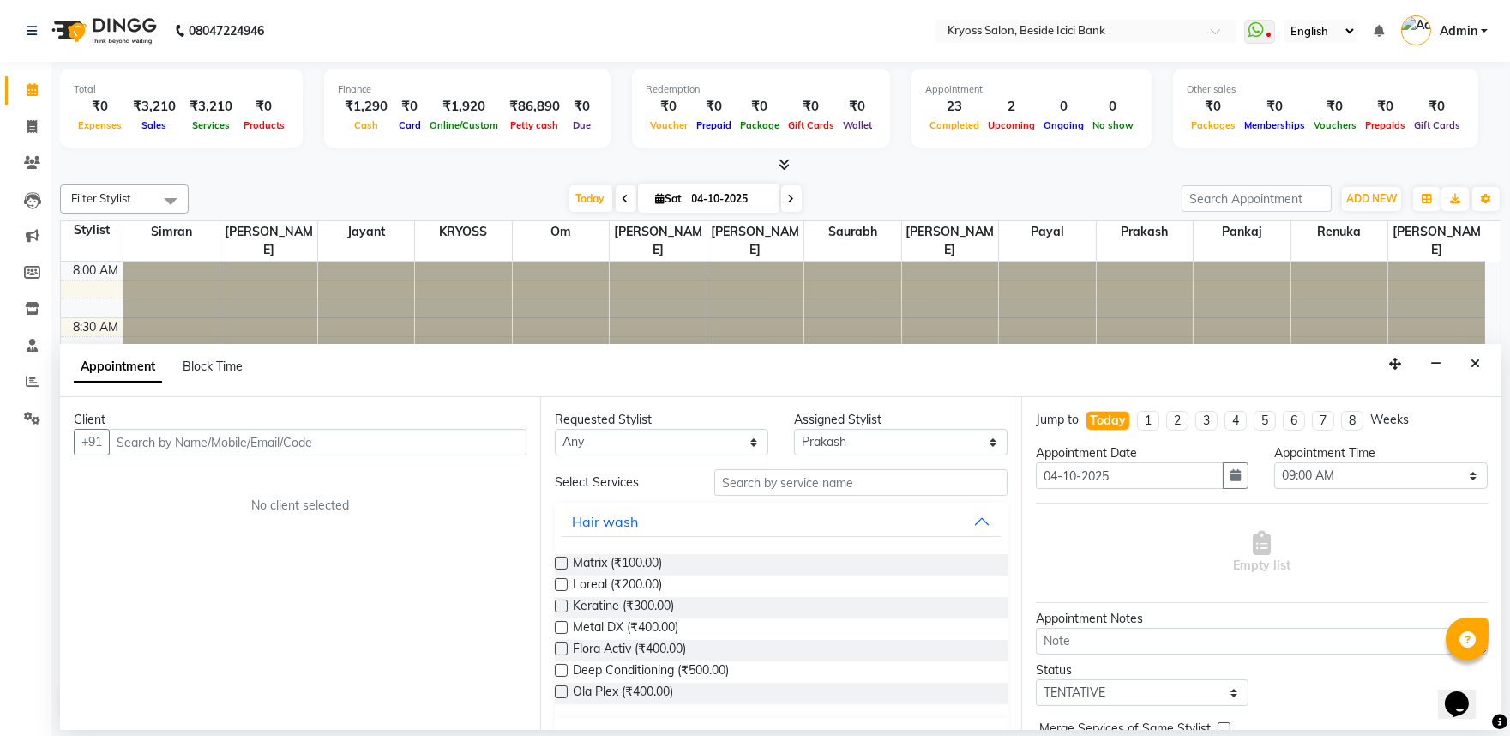
click at [395, 449] on input "text" at bounding box center [318, 442] width 418 height 27
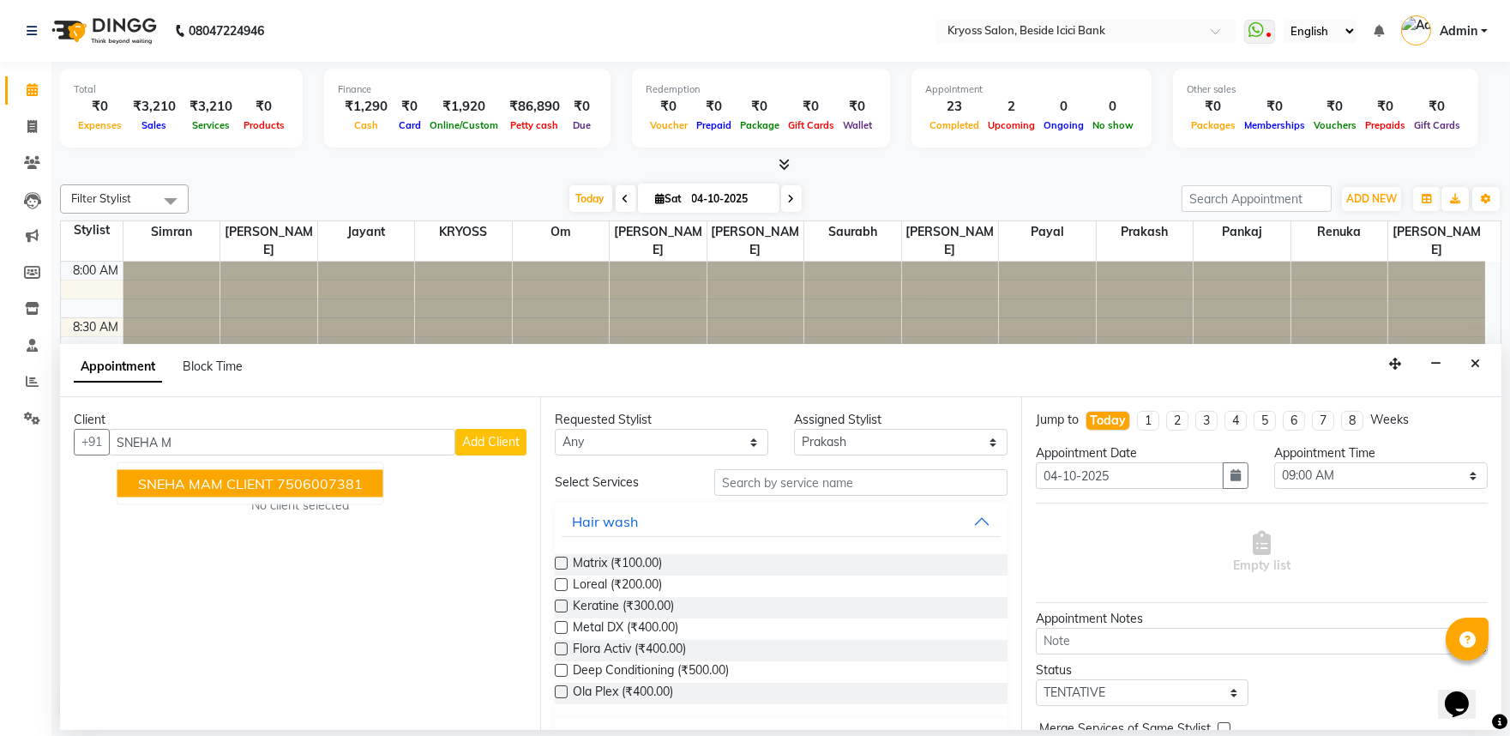
click at [268, 490] on span "SNEHA MAM CLIENT" at bounding box center [205, 483] width 135 height 17
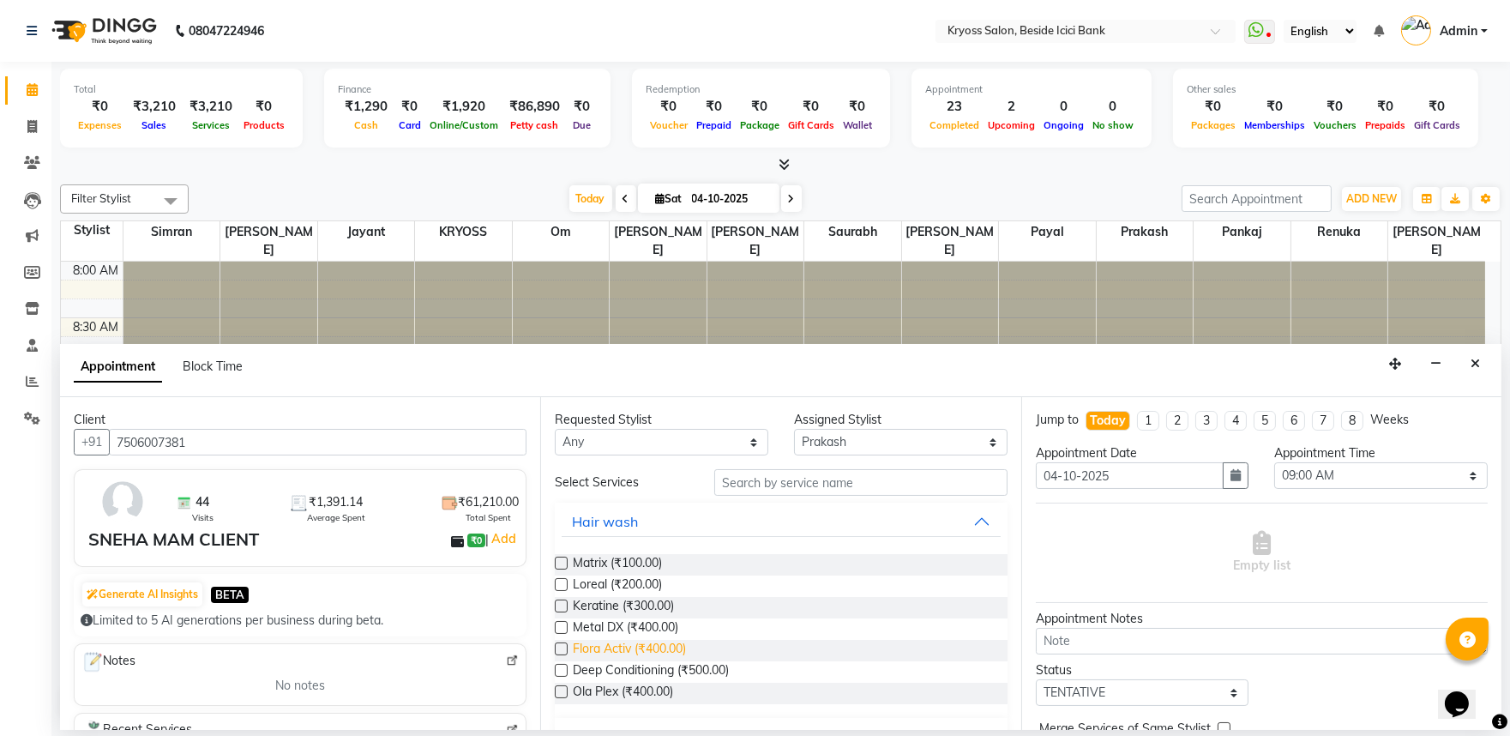
scroll to position [95, 0]
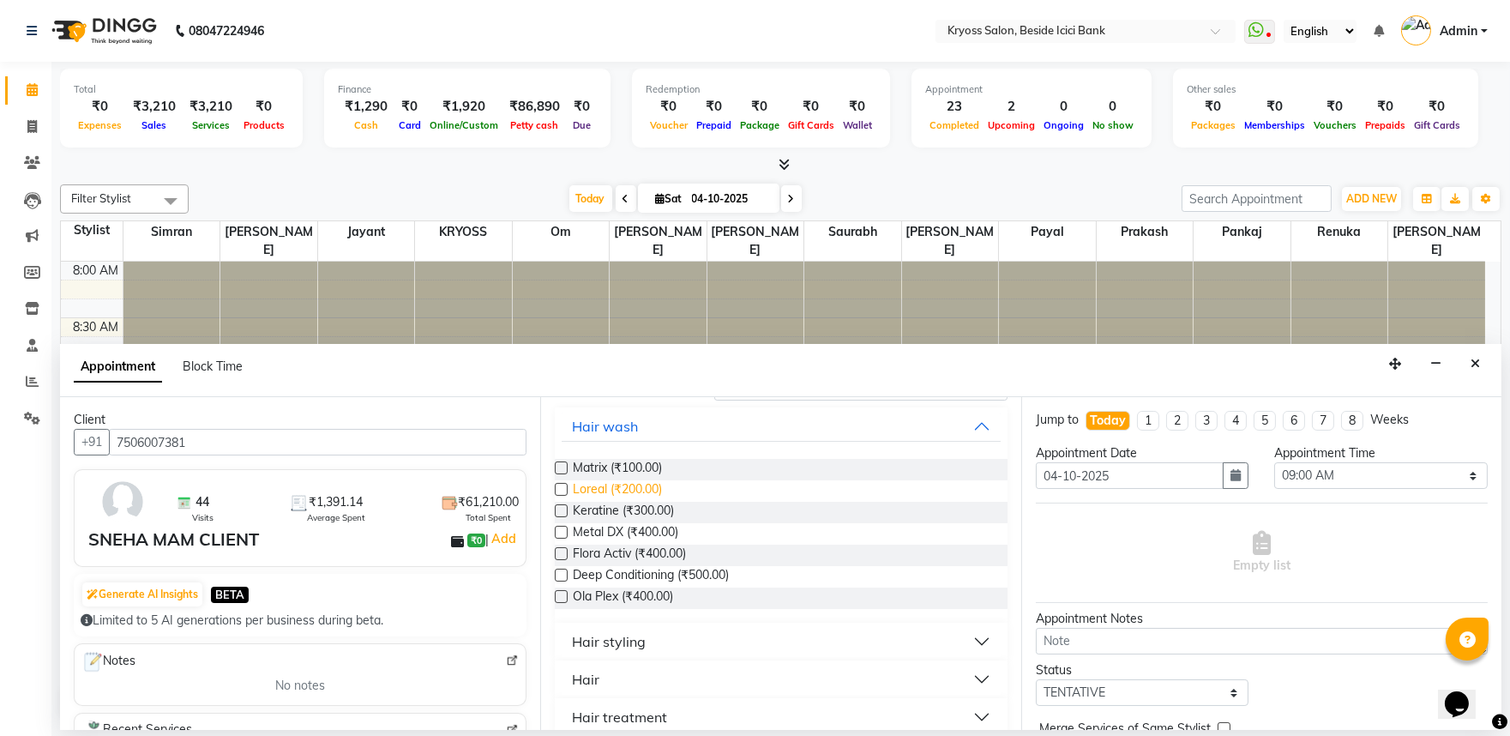
click at [635, 502] on span "Loreal (₹200.00)" at bounding box center [617, 490] width 89 height 21
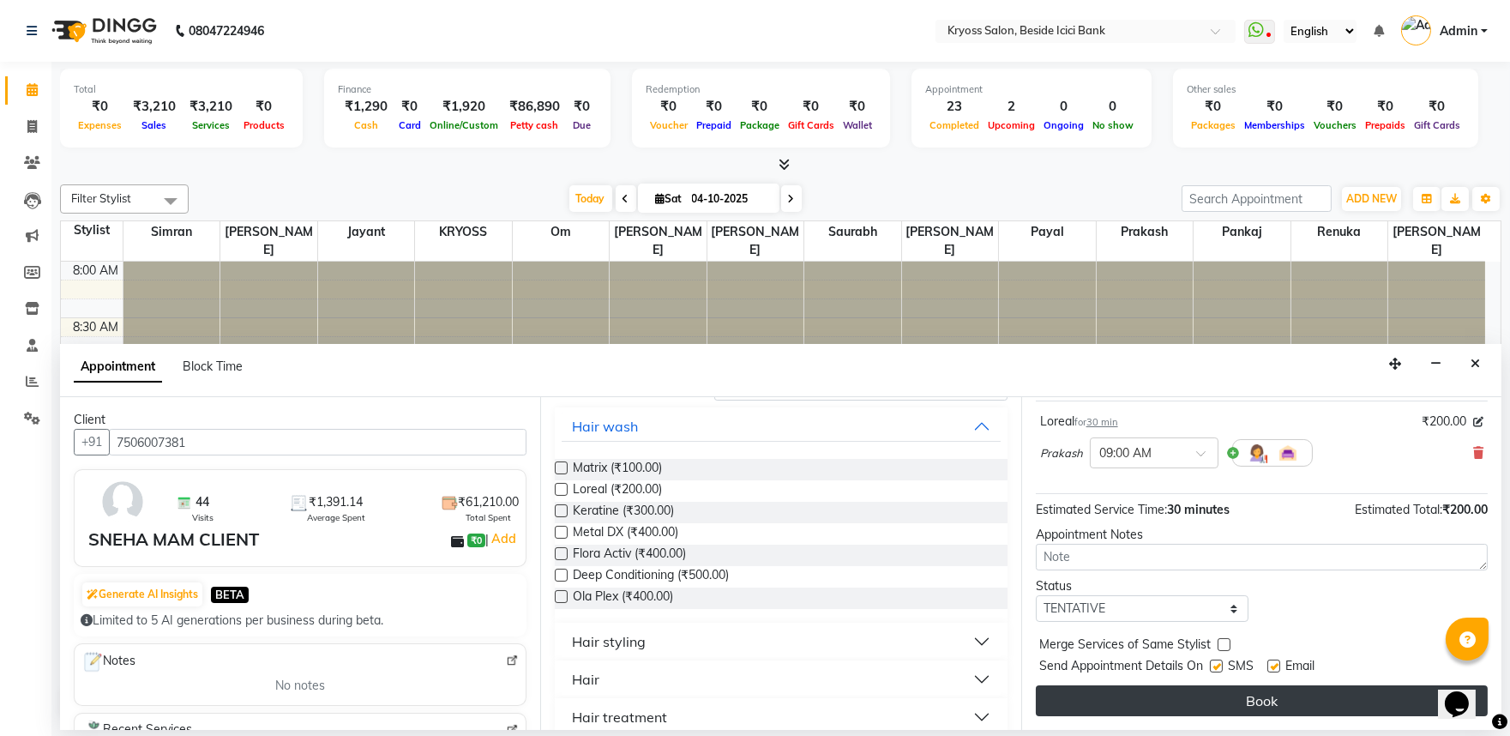
scroll to position [137, 0]
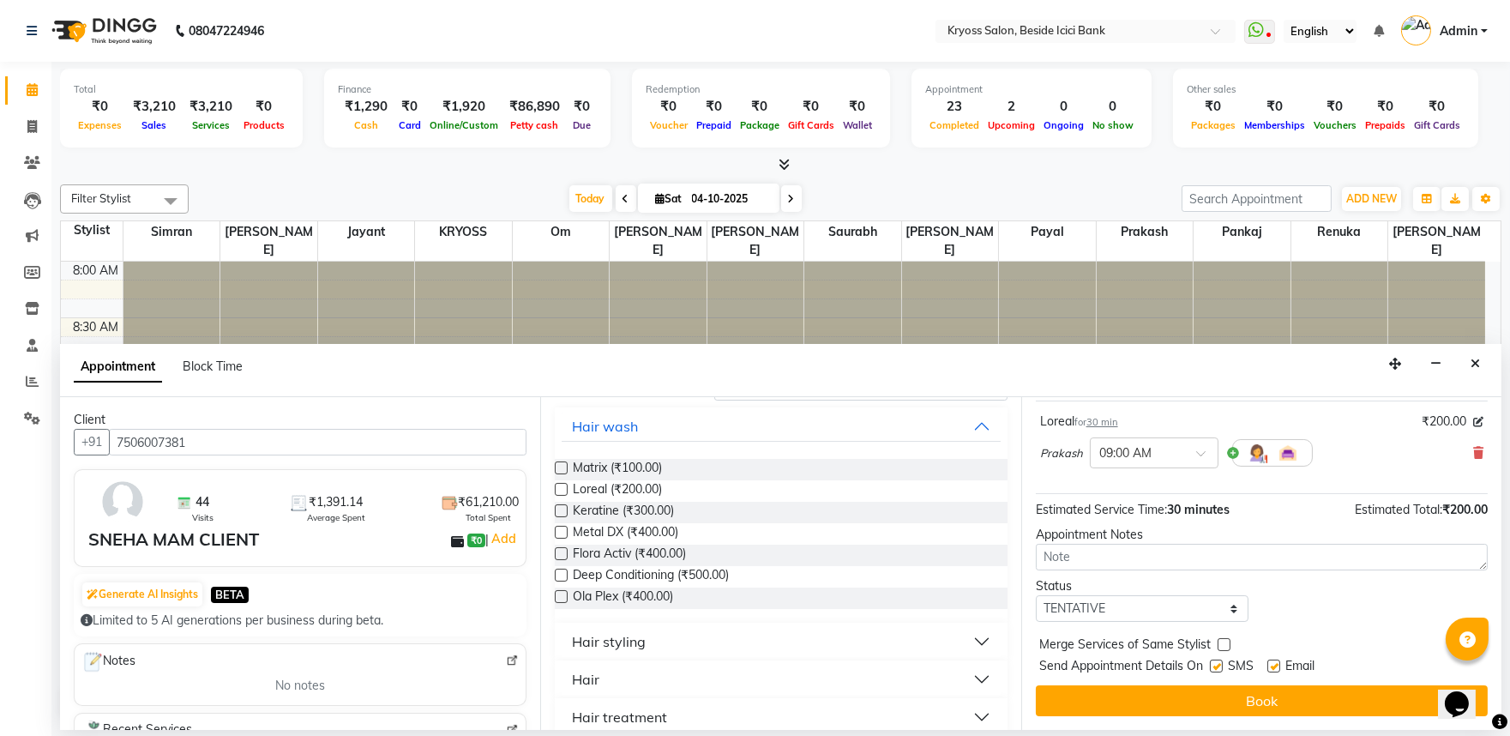
drag, startPoint x: 639, startPoint y: 674, endPoint x: 643, endPoint y: 691, distance: 17.7
click at [638, 652] on div "Hair styling" at bounding box center [609, 641] width 74 height 21
click at [635, 695] on span "Blow dry (₹100.00)" at bounding box center [625, 684] width 104 height 21
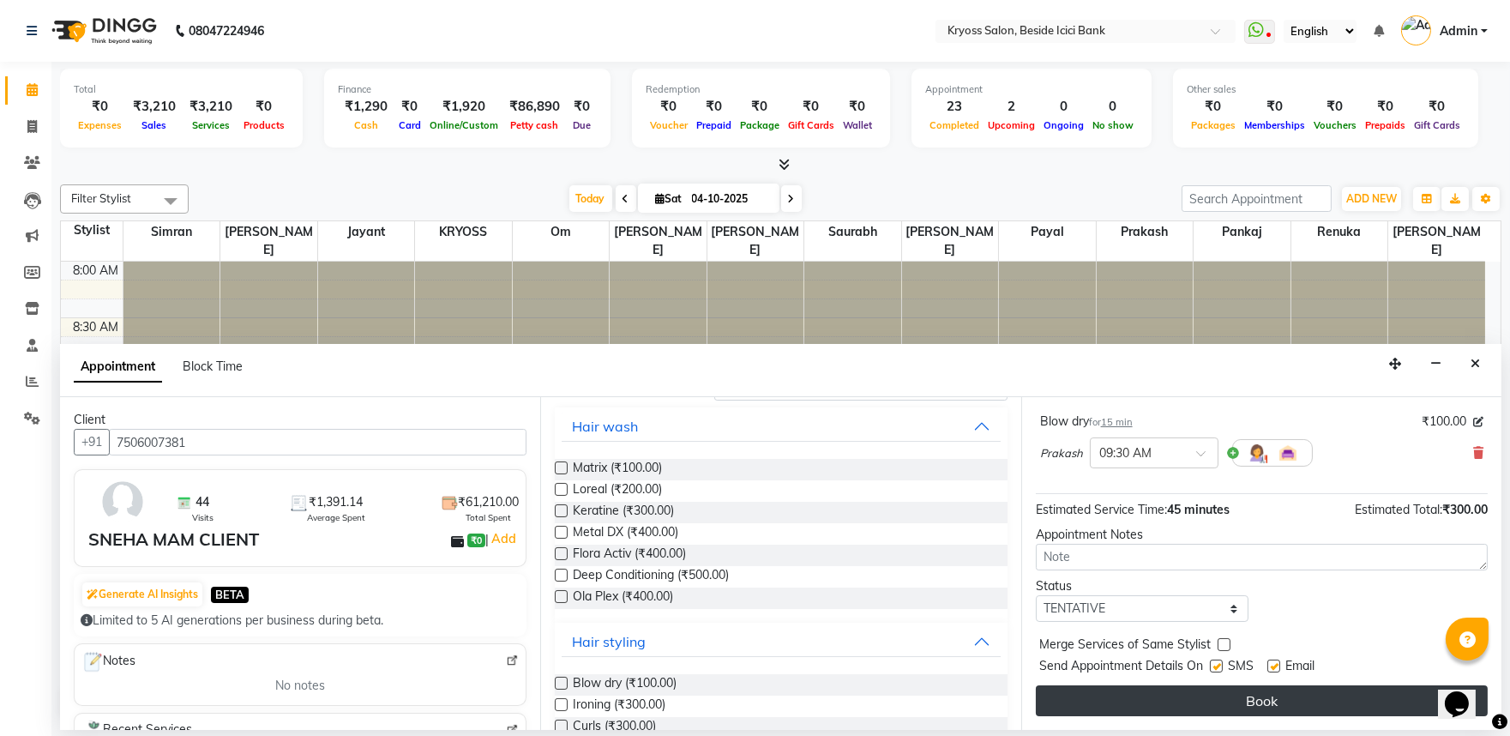
scroll to position [217, 0]
click at [1180, 703] on button "Book" at bounding box center [1262, 700] width 452 height 31
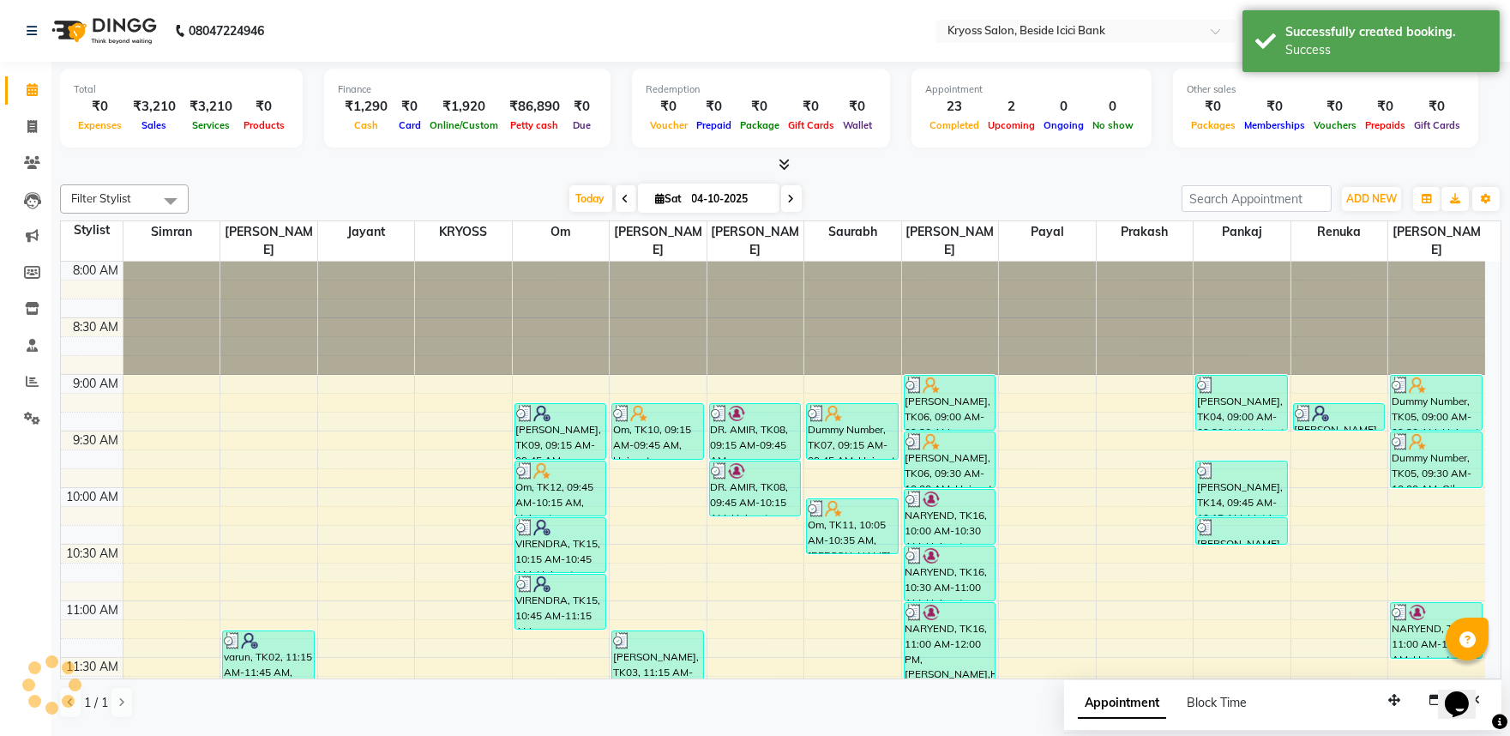
scroll to position [0, 0]
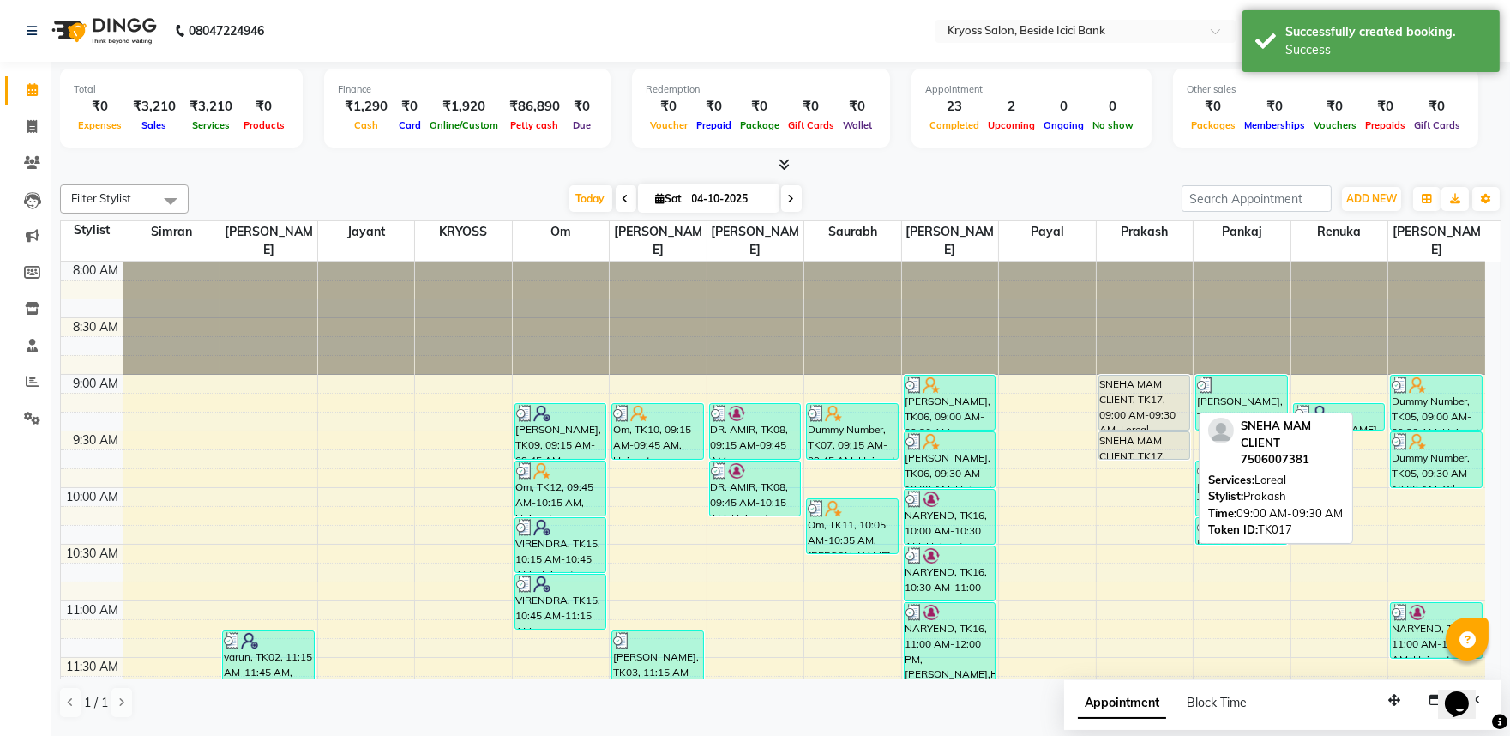
click at [1112, 400] on div "SNEHA MAM CLIENT, TK17, 09:00 AM-09:30 AM, Loreal" at bounding box center [1144, 403] width 91 height 54
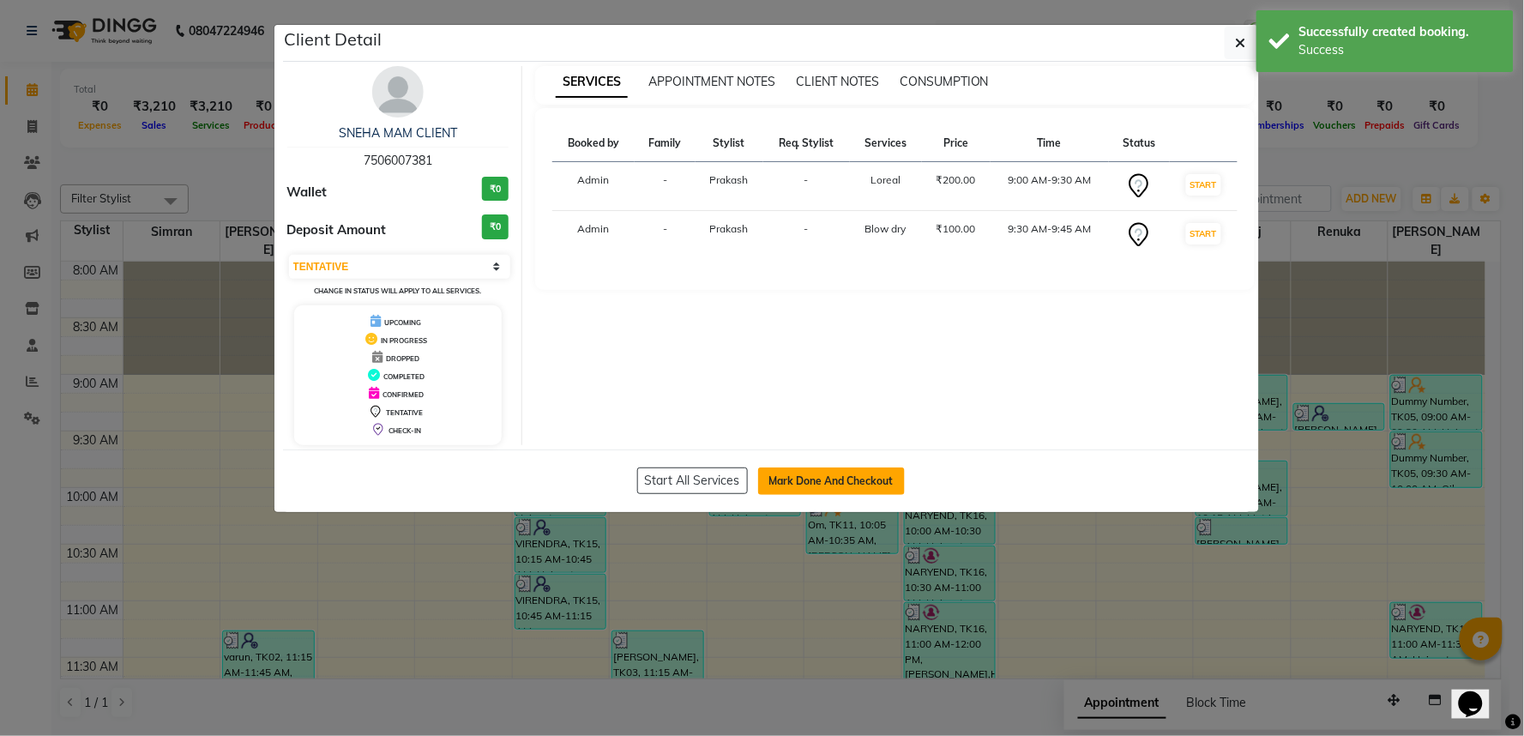
click at [787, 495] on button "Mark Done And Checkout" at bounding box center [831, 480] width 147 height 27
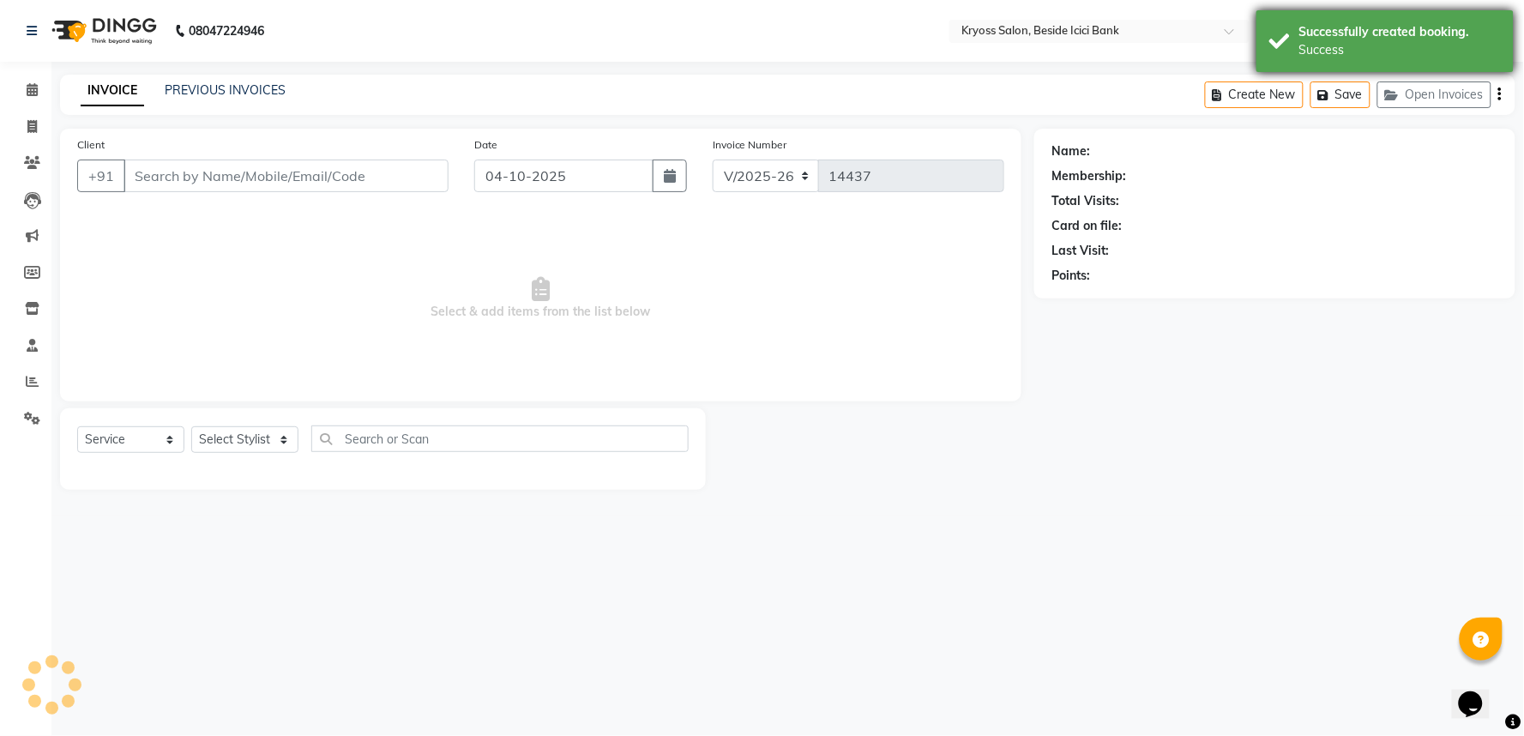
click at [1358, 36] on div "Successfully created booking." at bounding box center [1400, 32] width 202 height 18
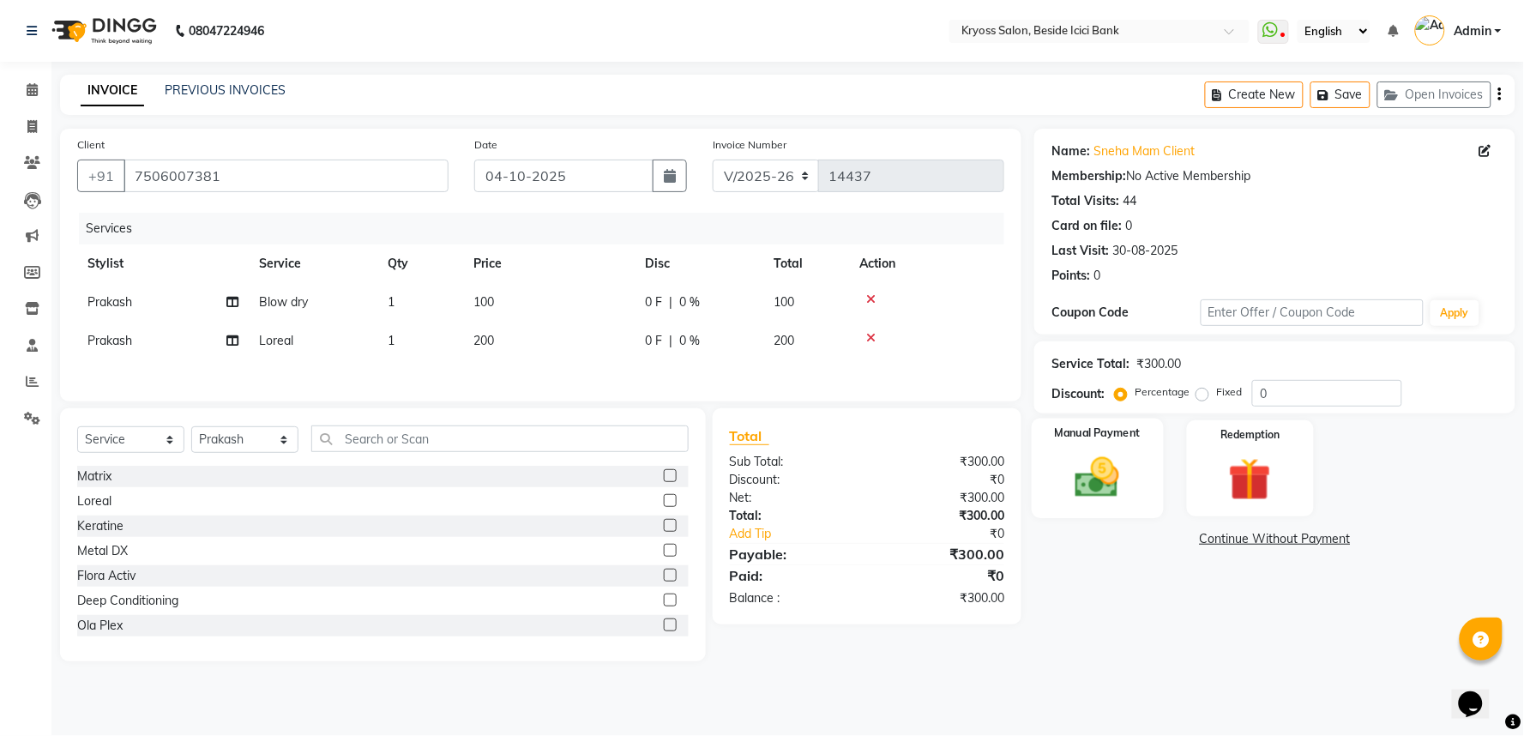
click at [1062, 484] on div "Manual Payment" at bounding box center [1098, 467] width 132 height 99
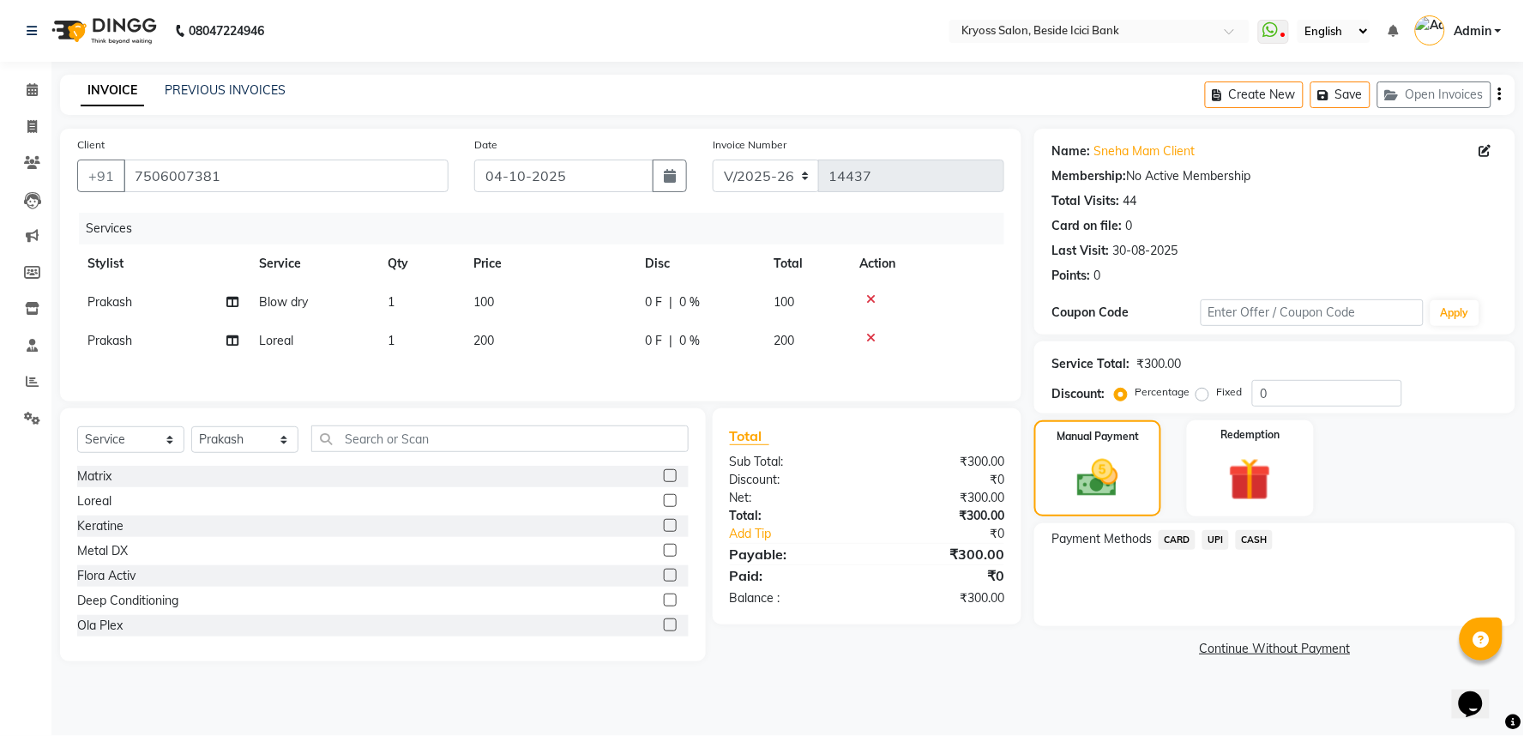
drag, startPoint x: 1220, startPoint y: 567, endPoint x: 1230, endPoint y: 584, distance: 19.6
click at [1220, 550] on span "UPI" at bounding box center [1215, 540] width 27 height 20
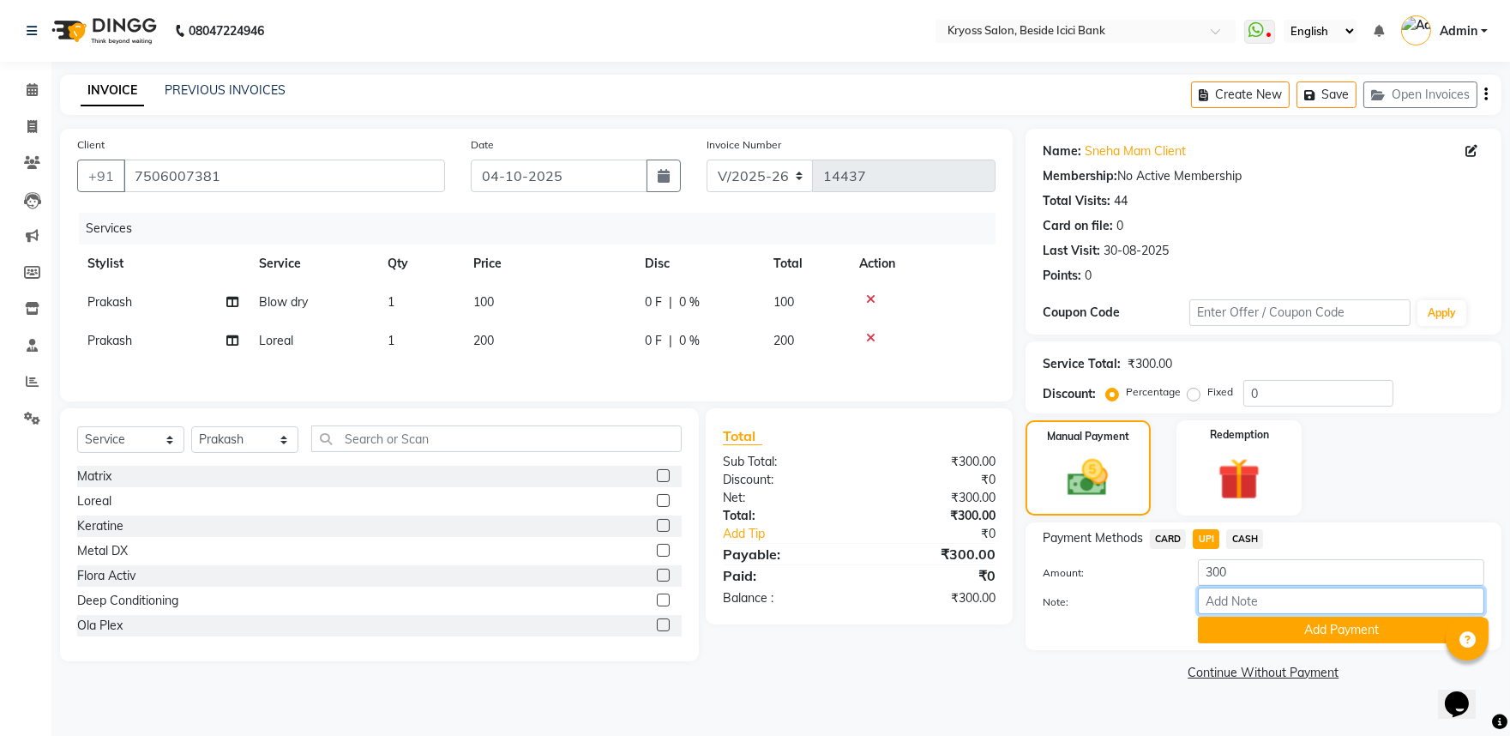
click at [1246, 614] on input "Note:" at bounding box center [1341, 600] width 286 height 27
click at [1237, 643] on button "Add Payment" at bounding box center [1341, 630] width 286 height 27
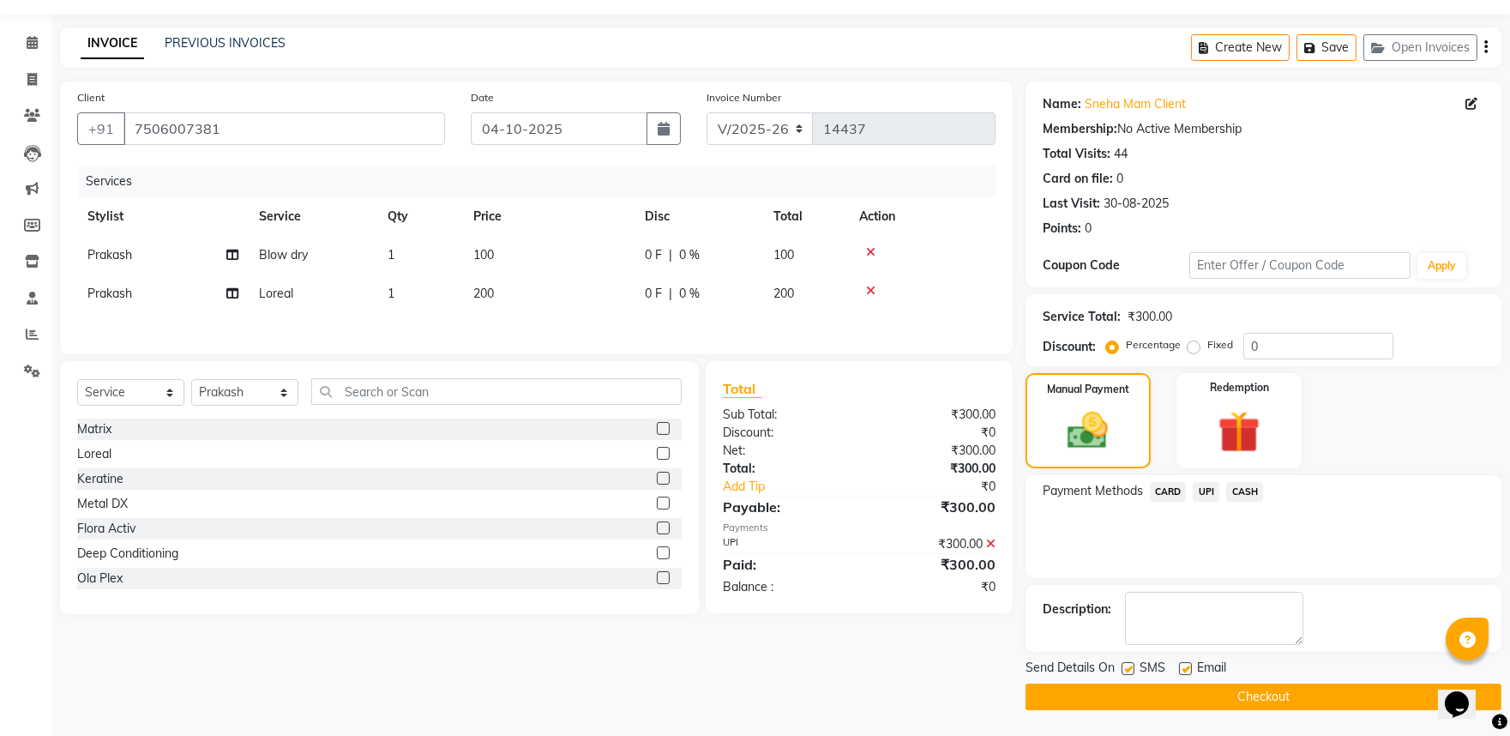
scroll to position [88, 0]
click at [1266, 696] on button "Checkout" at bounding box center [1264, 696] width 476 height 27
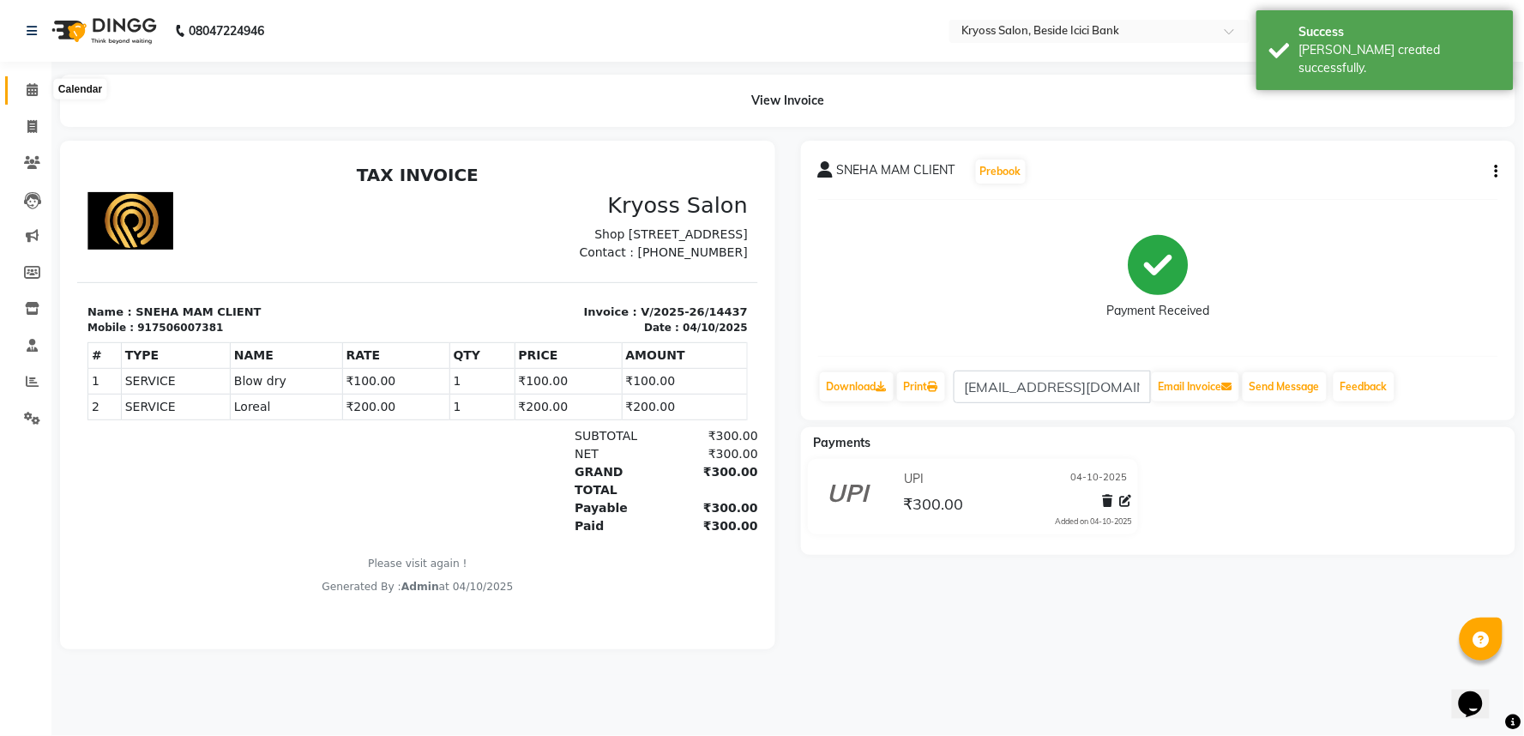
click at [29, 92] on icon at bounding box center [32, 89] width 11 height 13
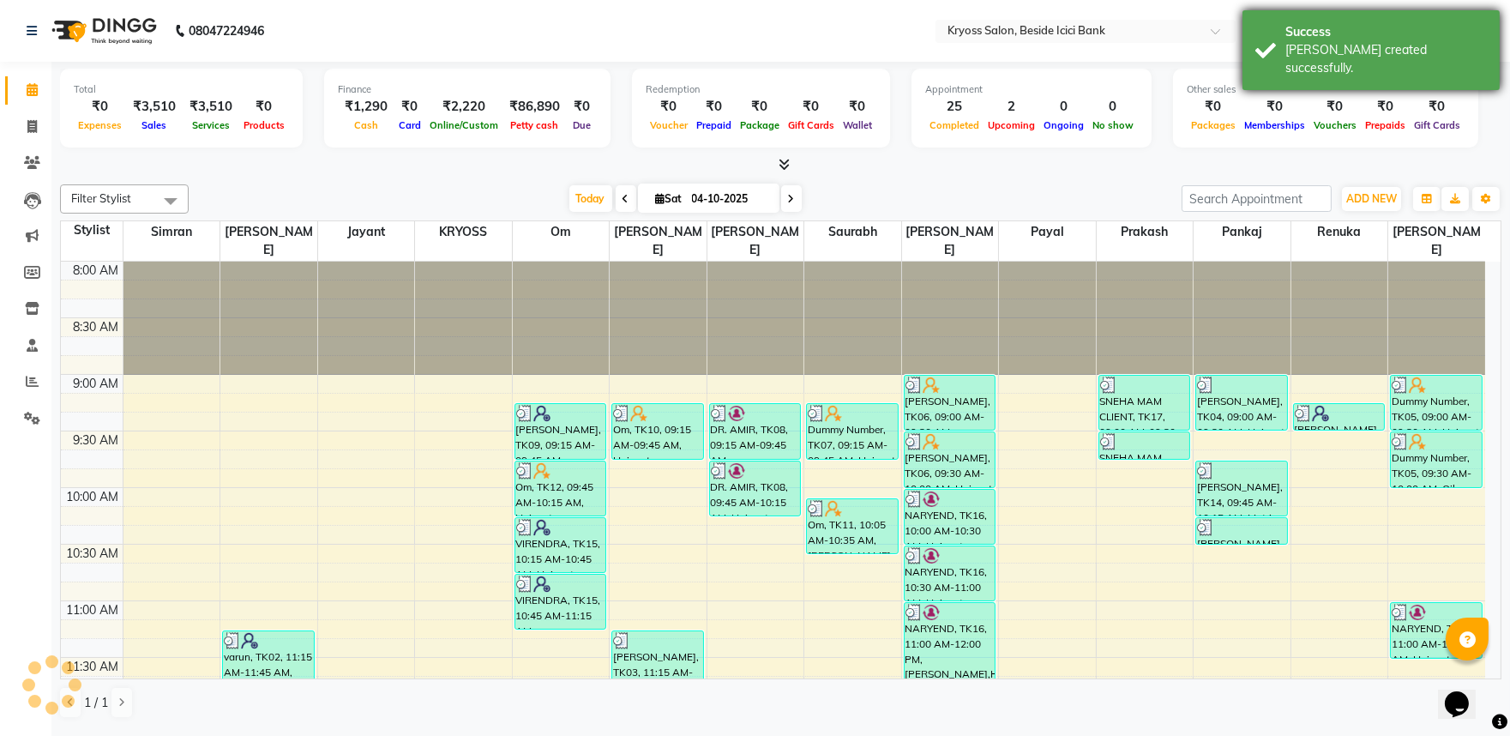
click at [1345, 48] on div "Bill created successfully." at bounding box center [1386, 59] width 202 height 36
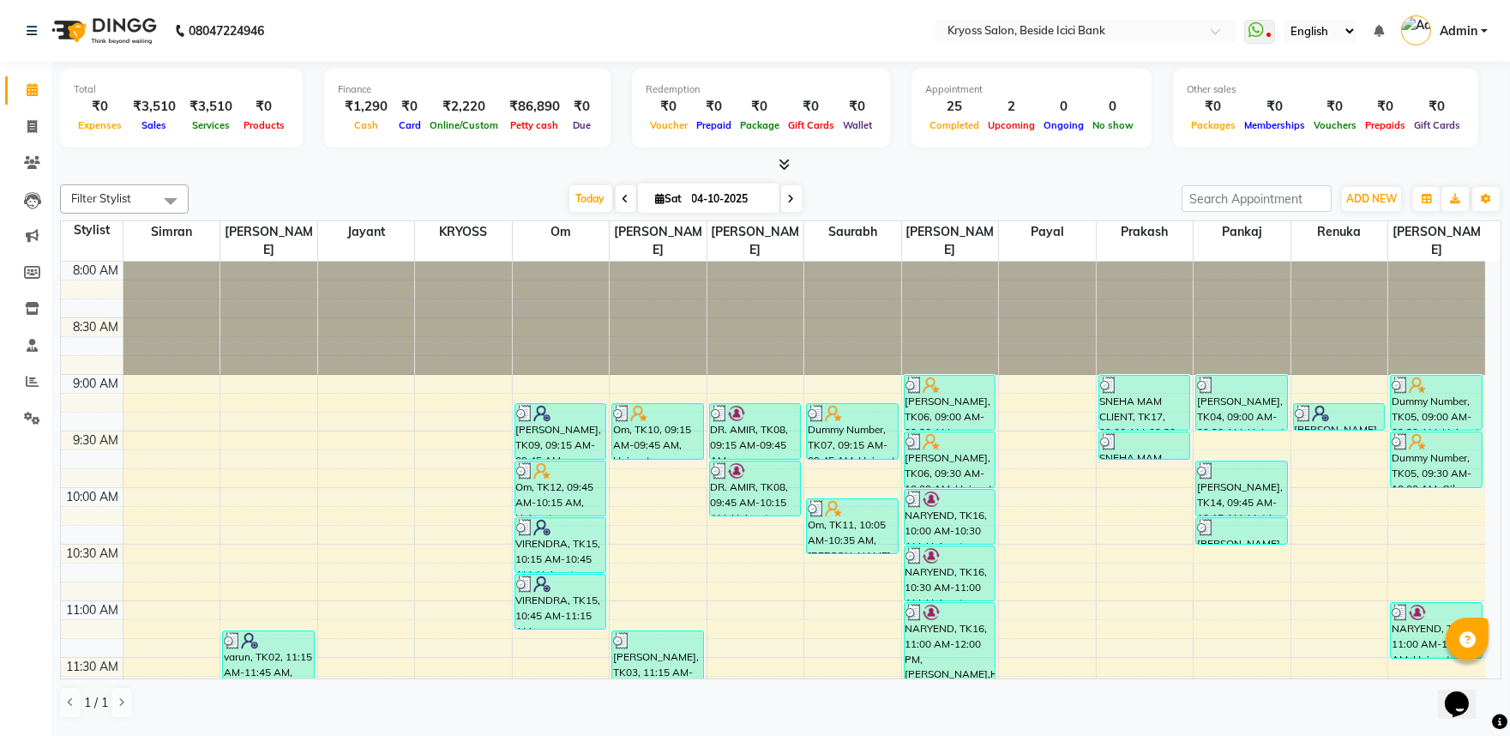
click at [306, 211] on div "Today Sat 04-10-2025" at bounding box center [685, 199] width 976 height 26
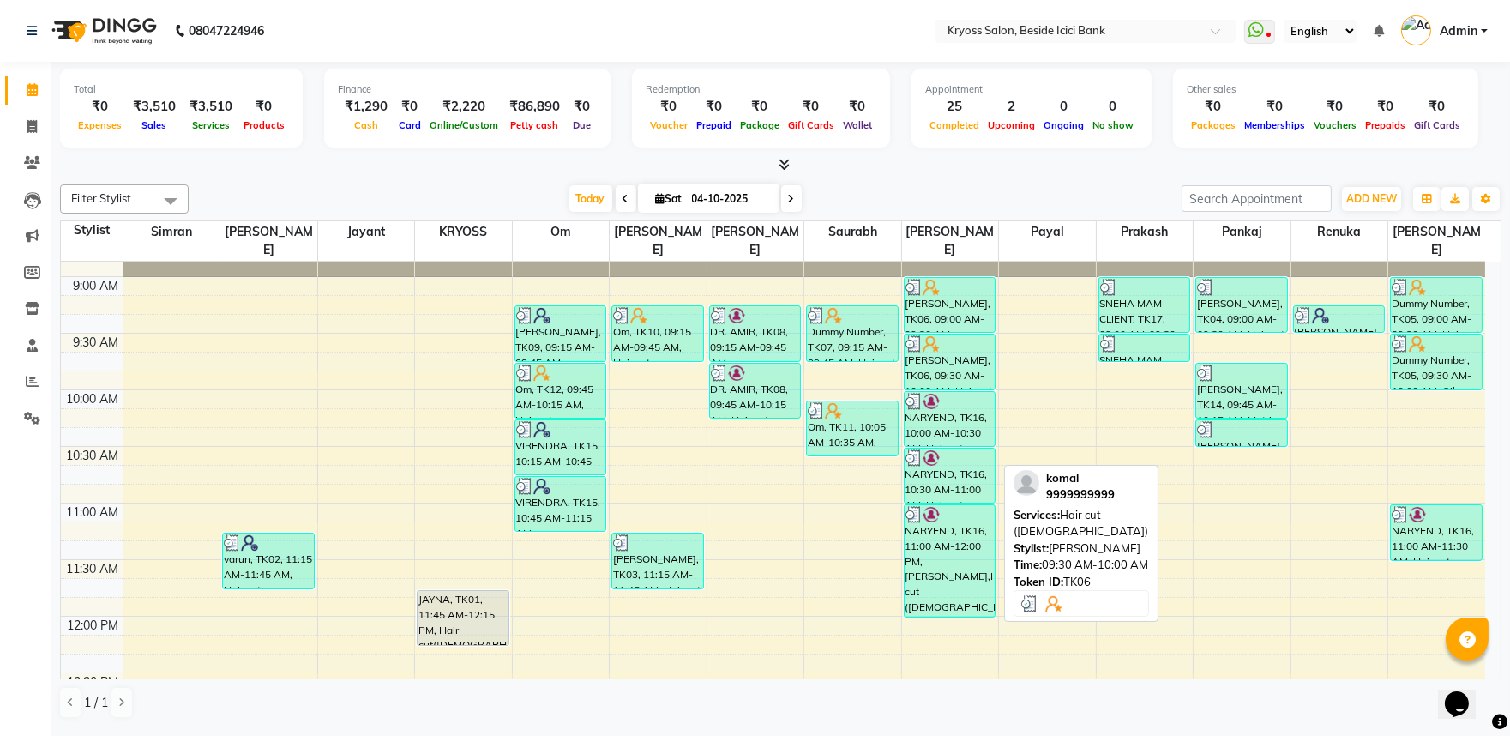
scroll to position [190, 0]
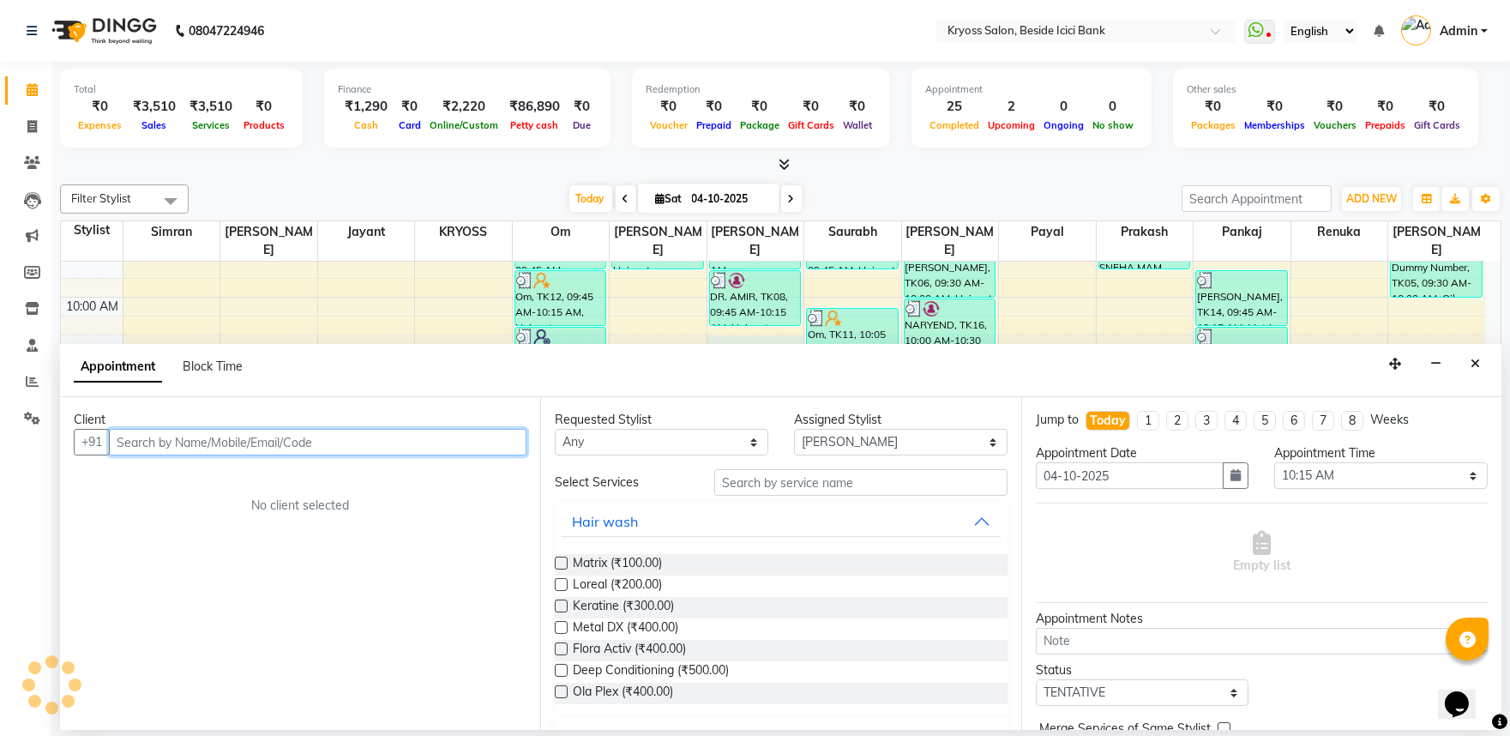
scroll to position [3, 0]
click at [458, 455] on input "text" at bounding box center [318, 442] width 418 height 27
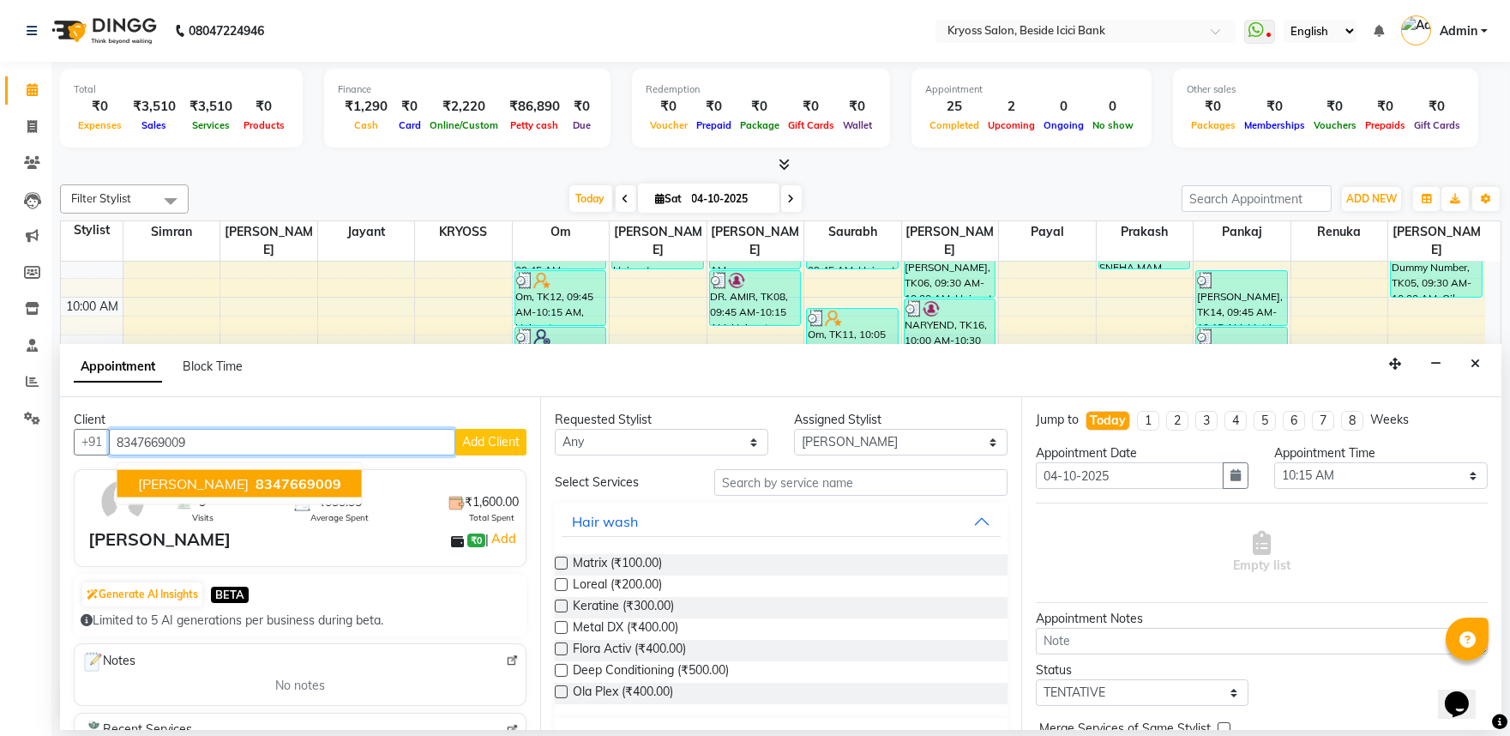
click at [228, 492] on span "MEHUL PATEL" at bounding box center [193, 483] width 111 height 17
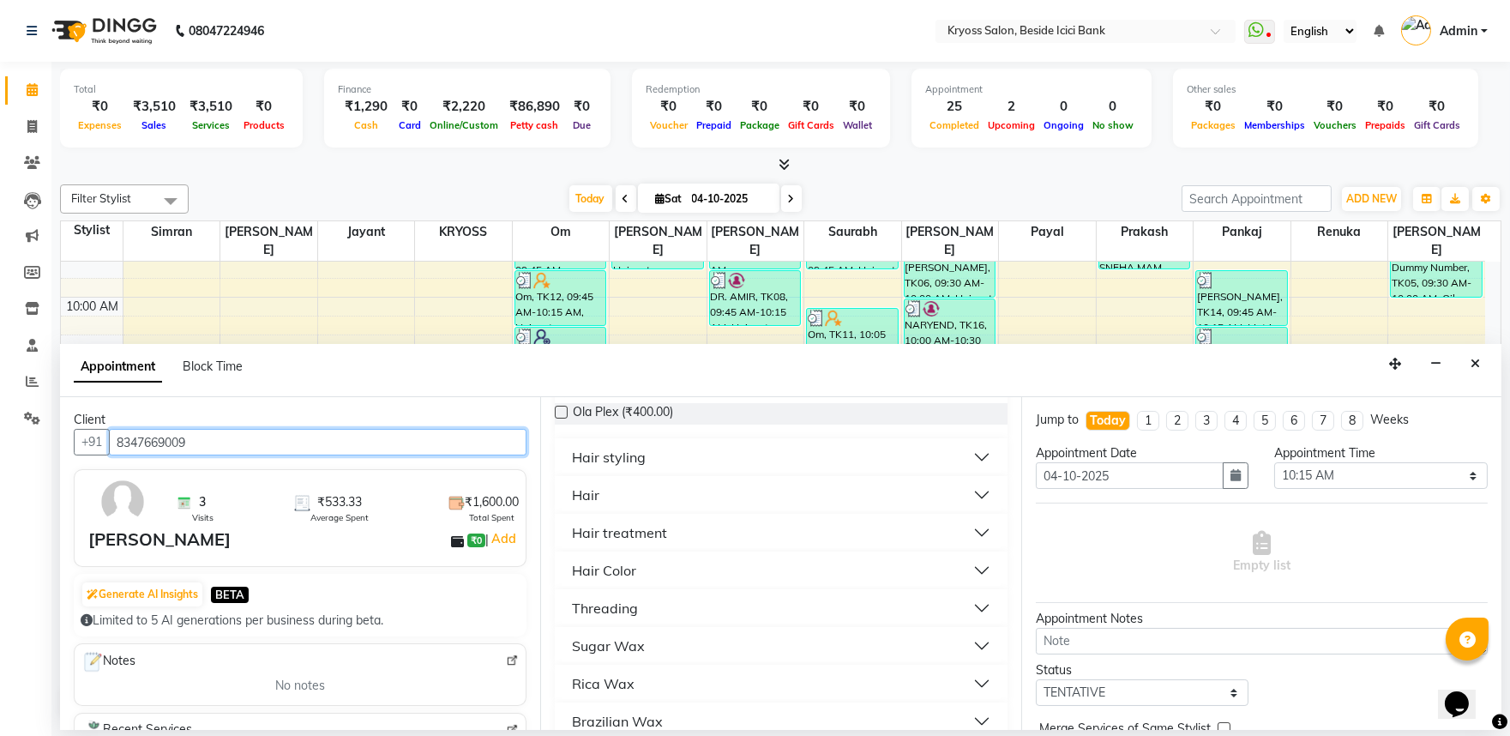
scroll to position [286, 0]
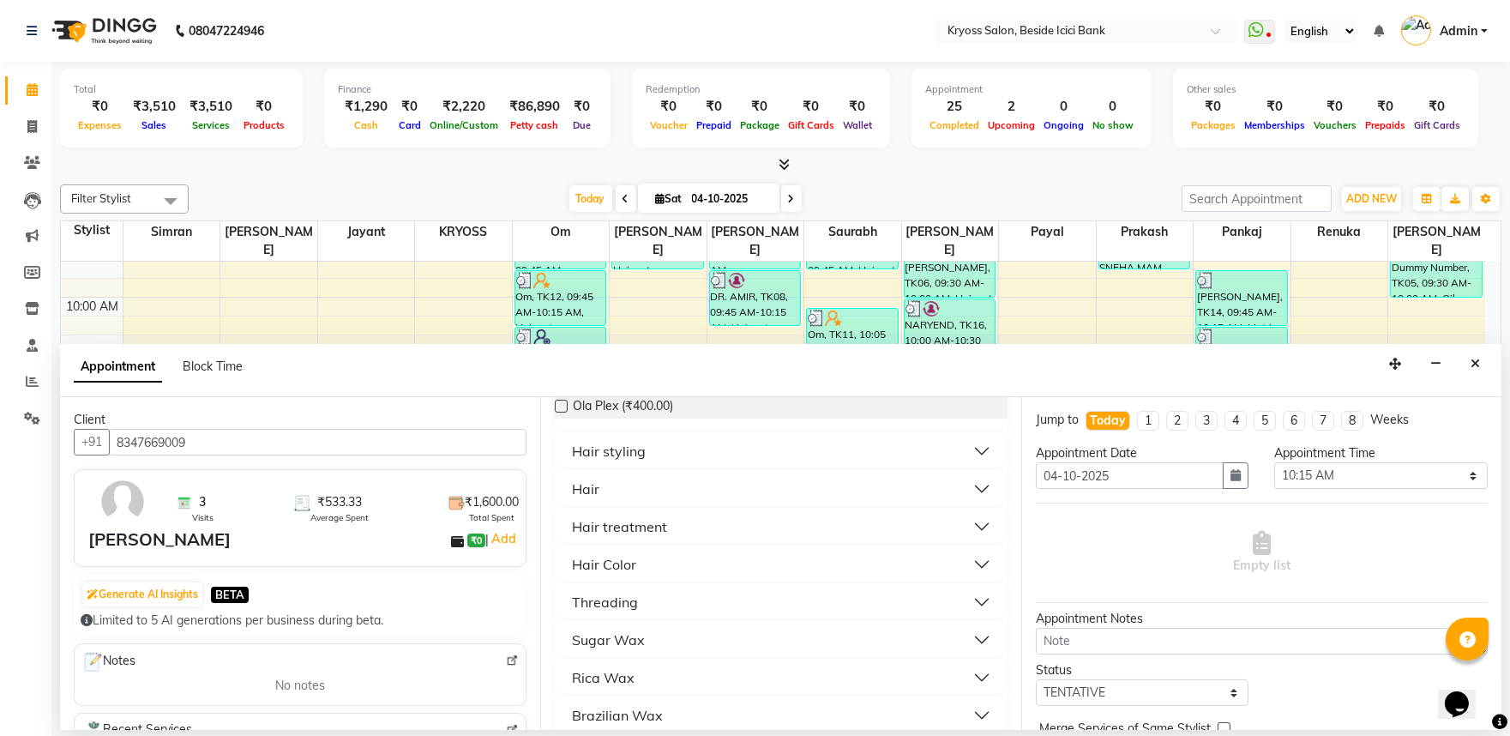
click at [594, 499] on div "Hair" at bounding box center [585, 488] width 27 height 21
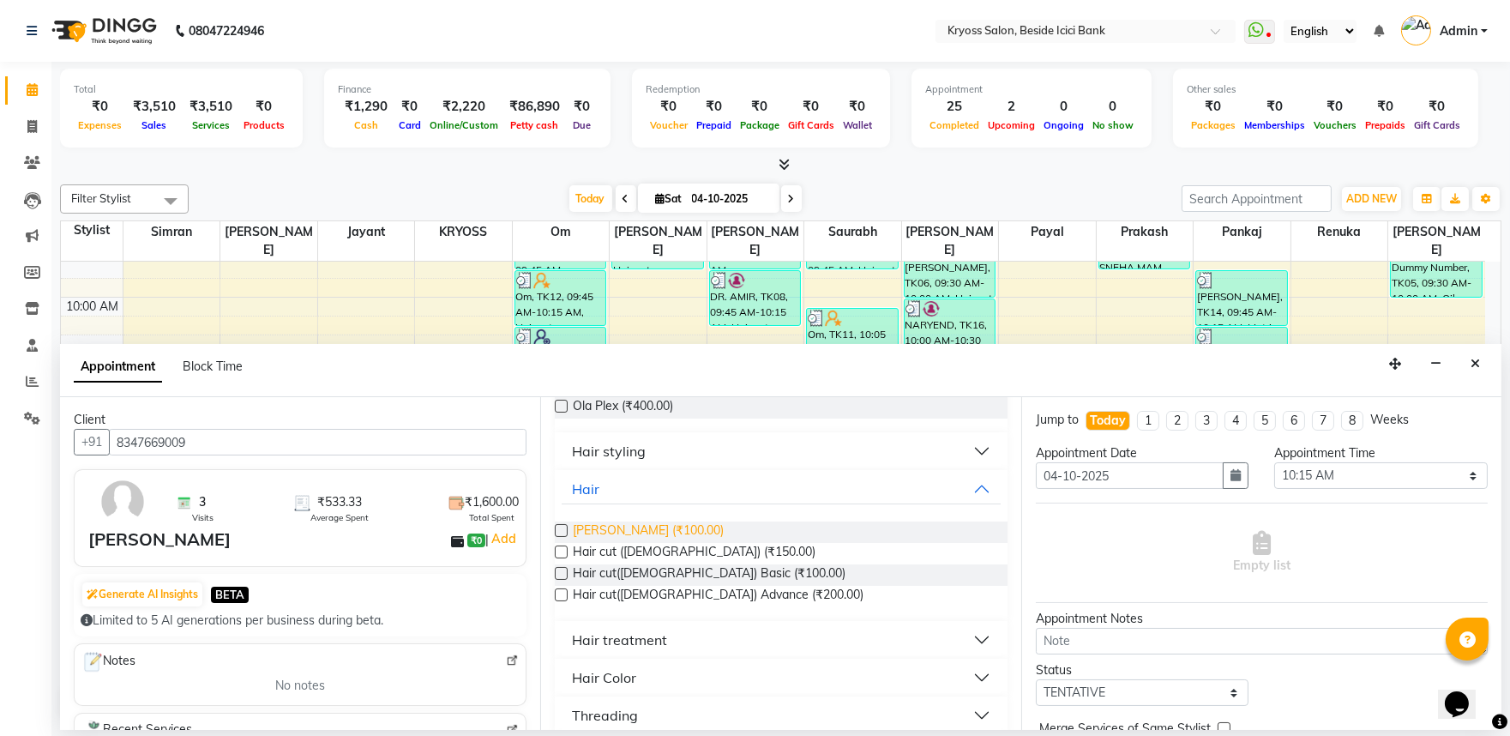
click at [620, 543] on span "Beard (₹100.00)" at bounding box center [648, 531] width 151 height 21
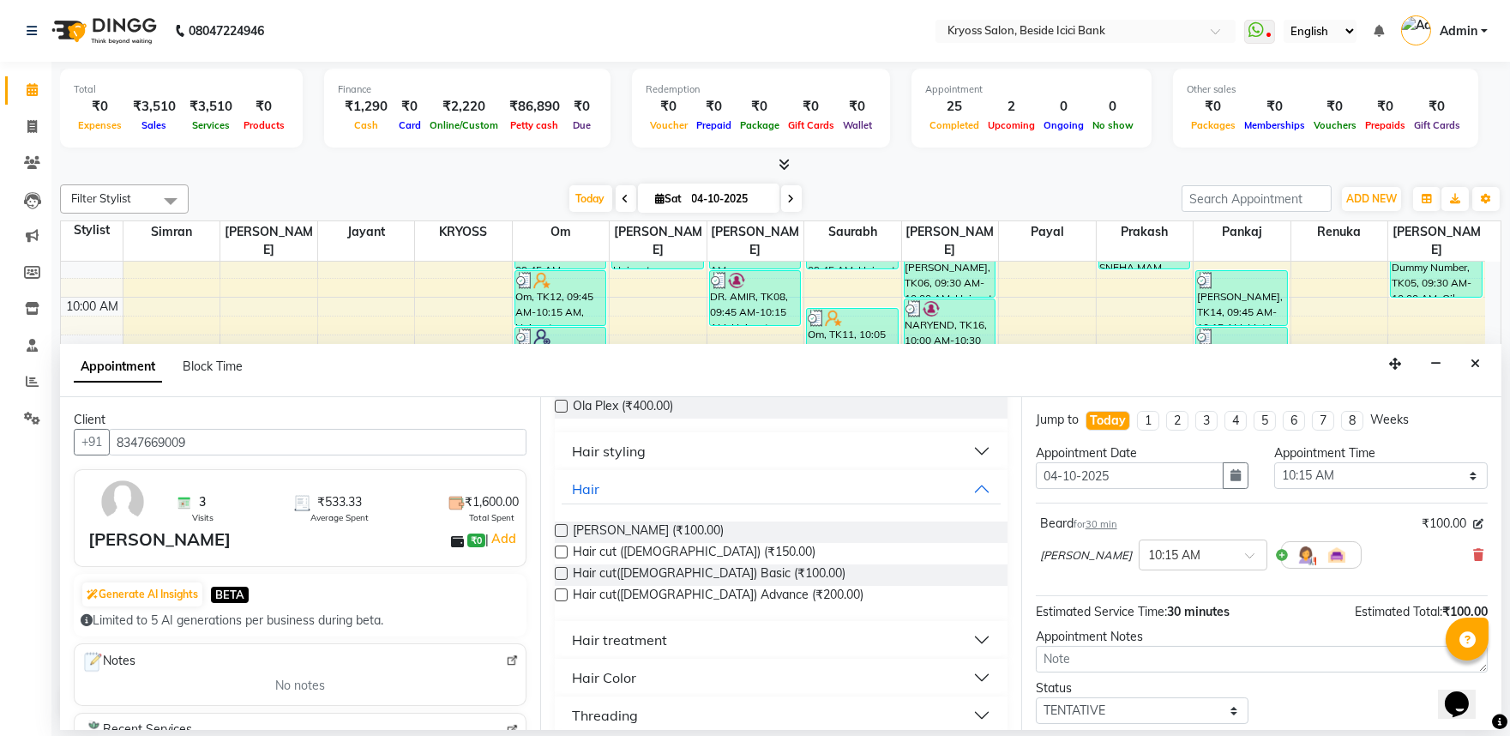
drag, startPoint x: 628, startPoint y: 597, endPoint x: 1026, endPoint y: 677, distance: 406.8
click at [629, 564] on span "Hair cut (Male) (₹150.00)" at bounding box center [694, 553] width 243 height 21
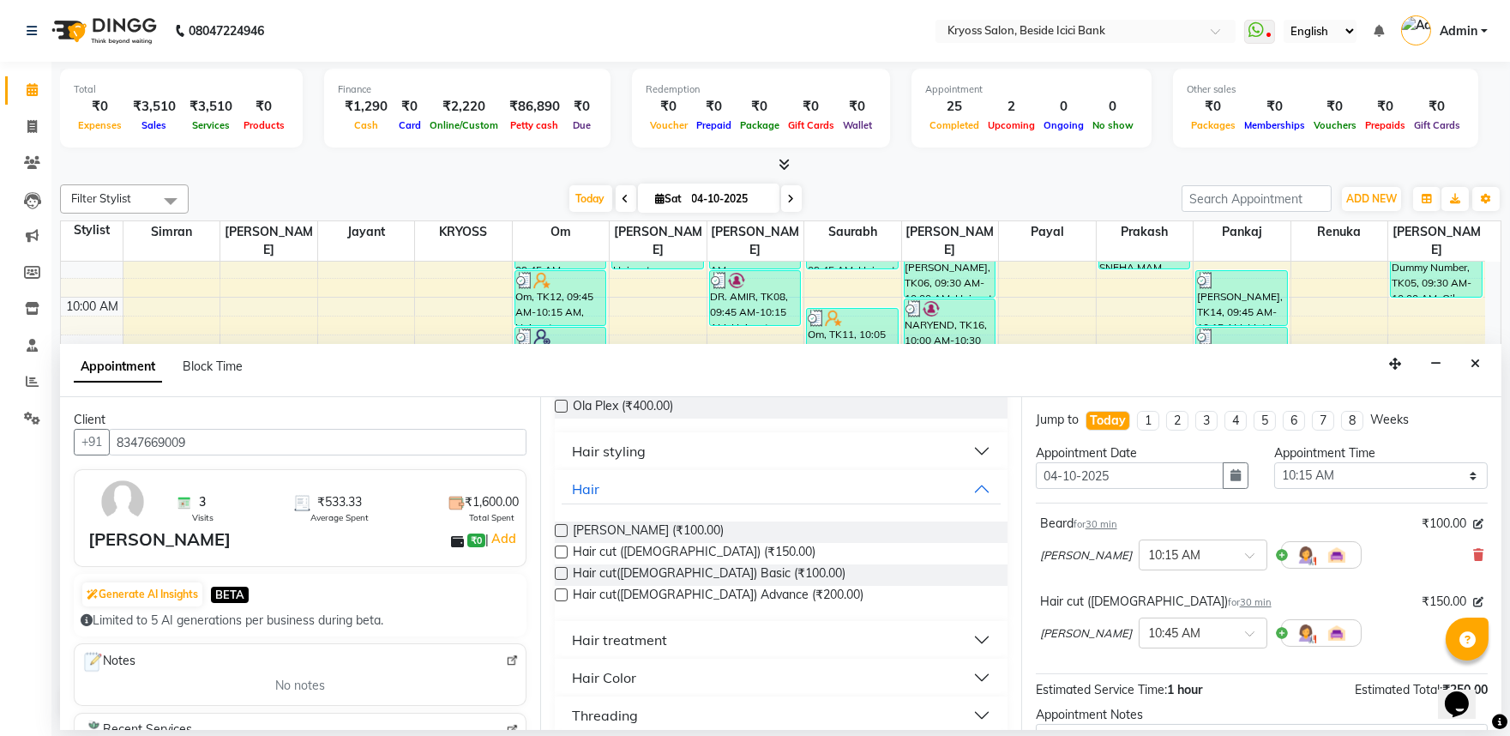
scroll to position [217, 0]
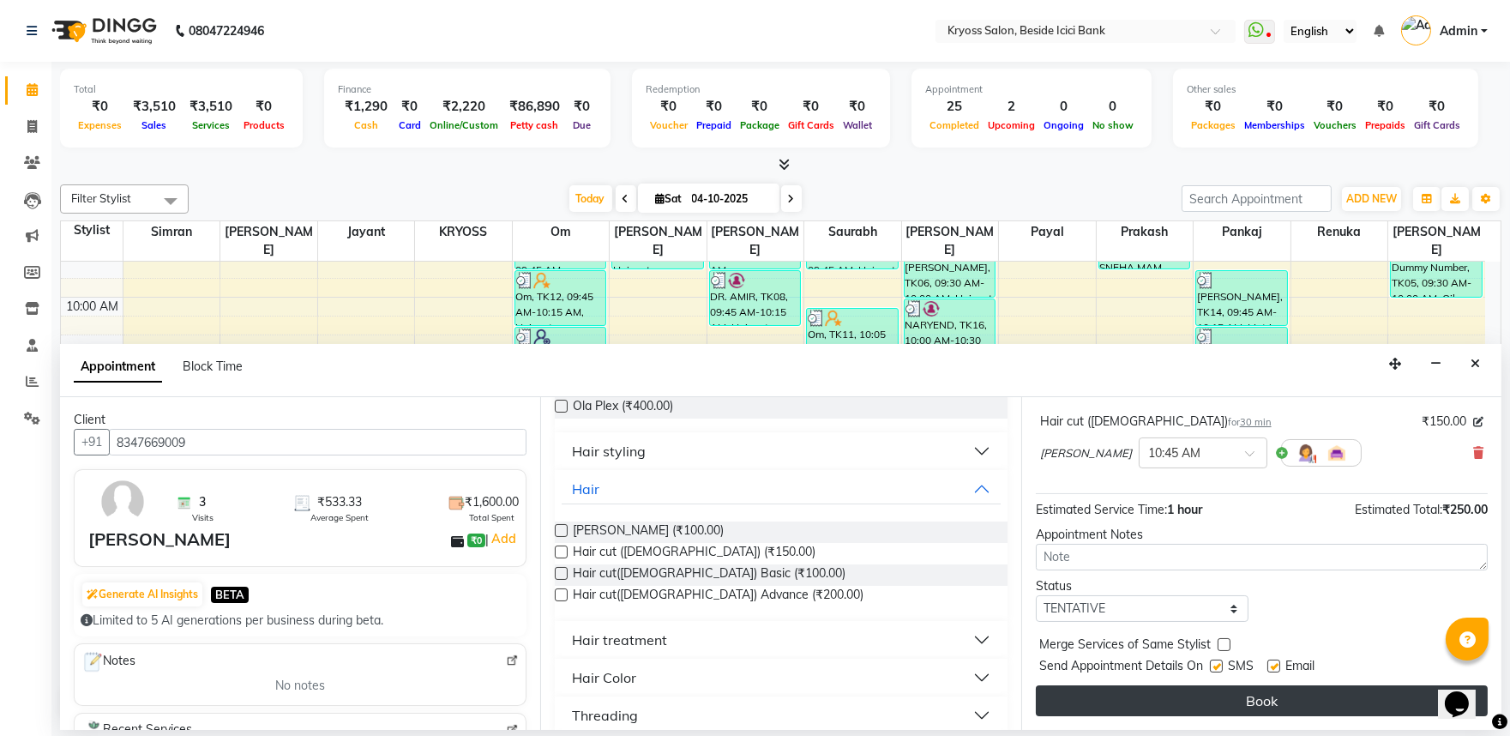
click at [1137, 707] on button "Book" at bounding box center [1262, 700] width 452 height 31
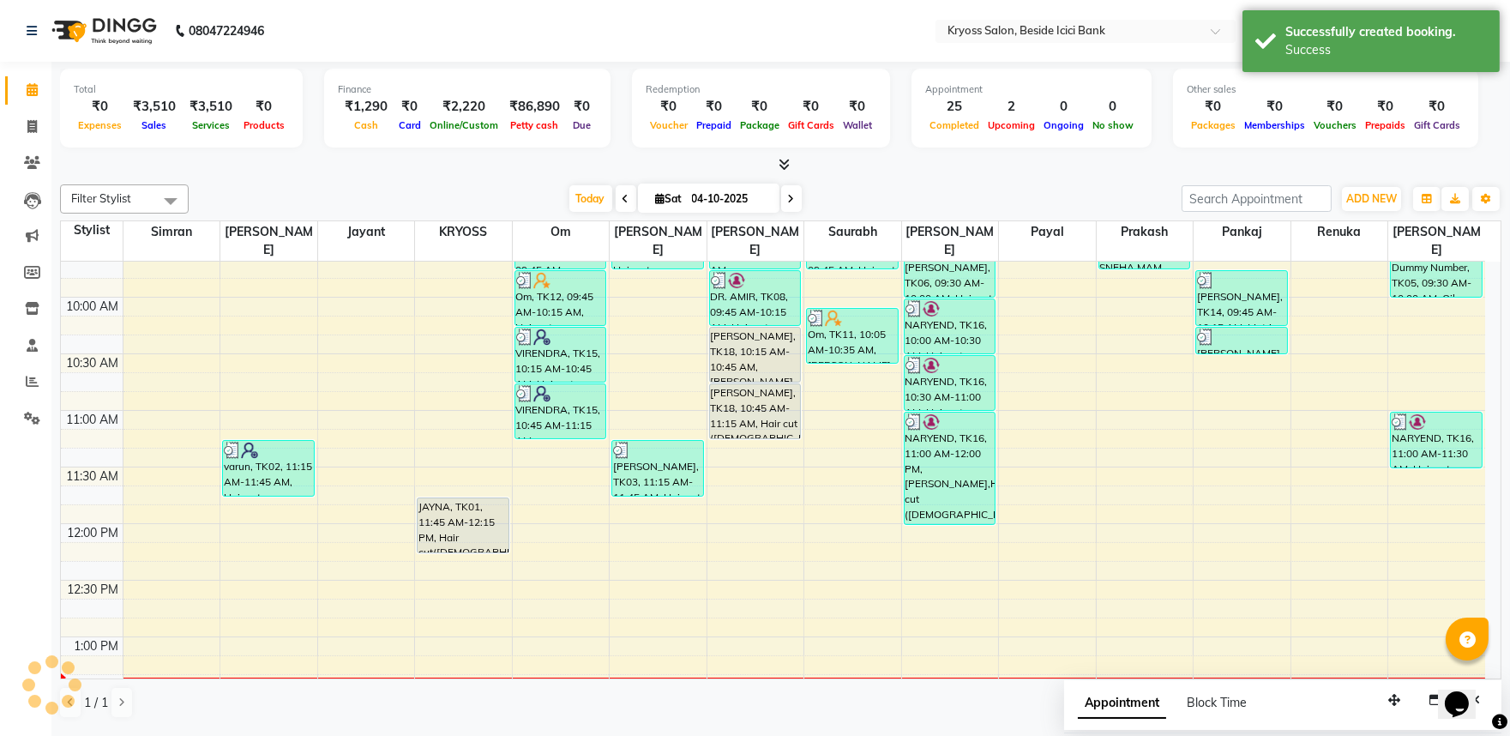
scroll to position [0, 0]
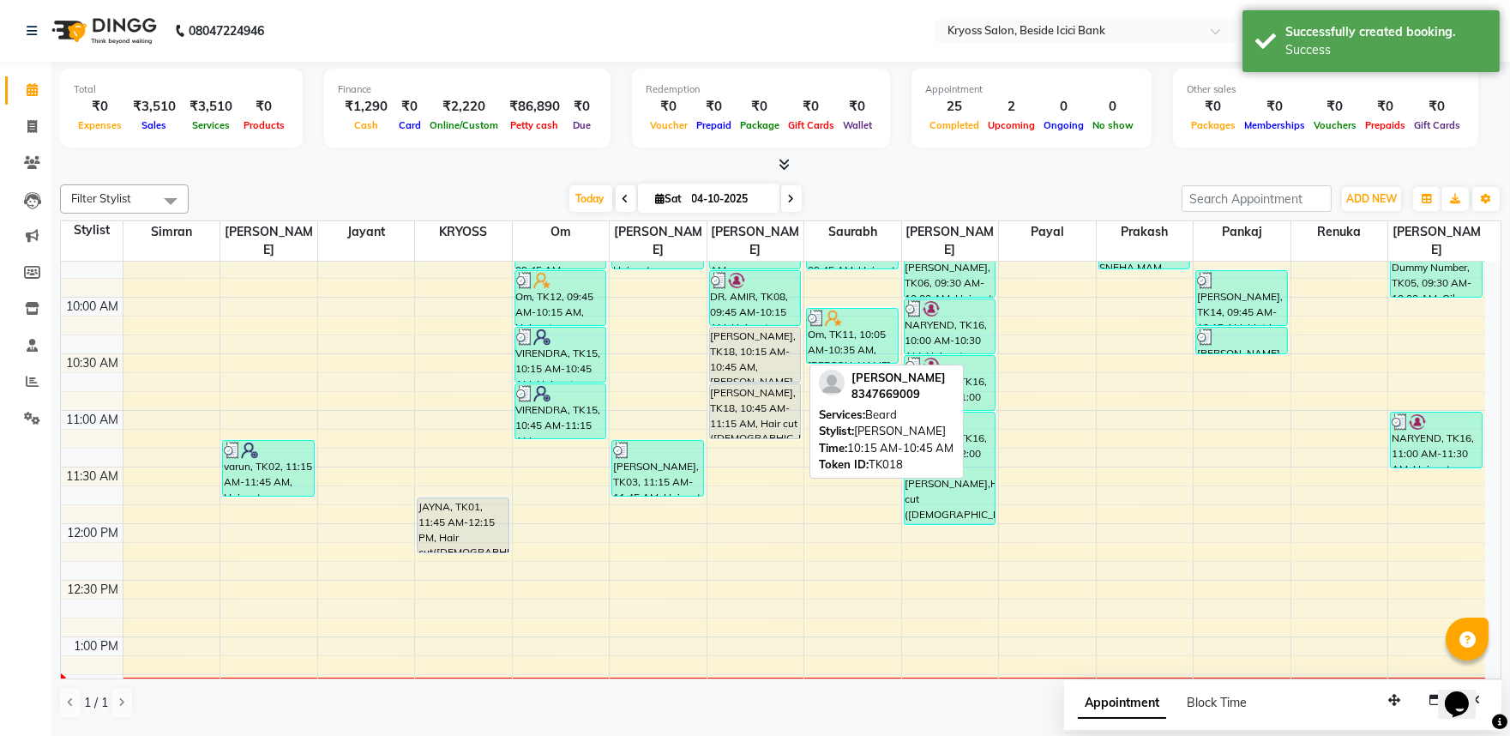
click at [734, 348] on div "MEHUL PATEL, TK18, 10:15 AM-10:45 AM, Beard" at bounding box center [755, 355] width 91 height 54
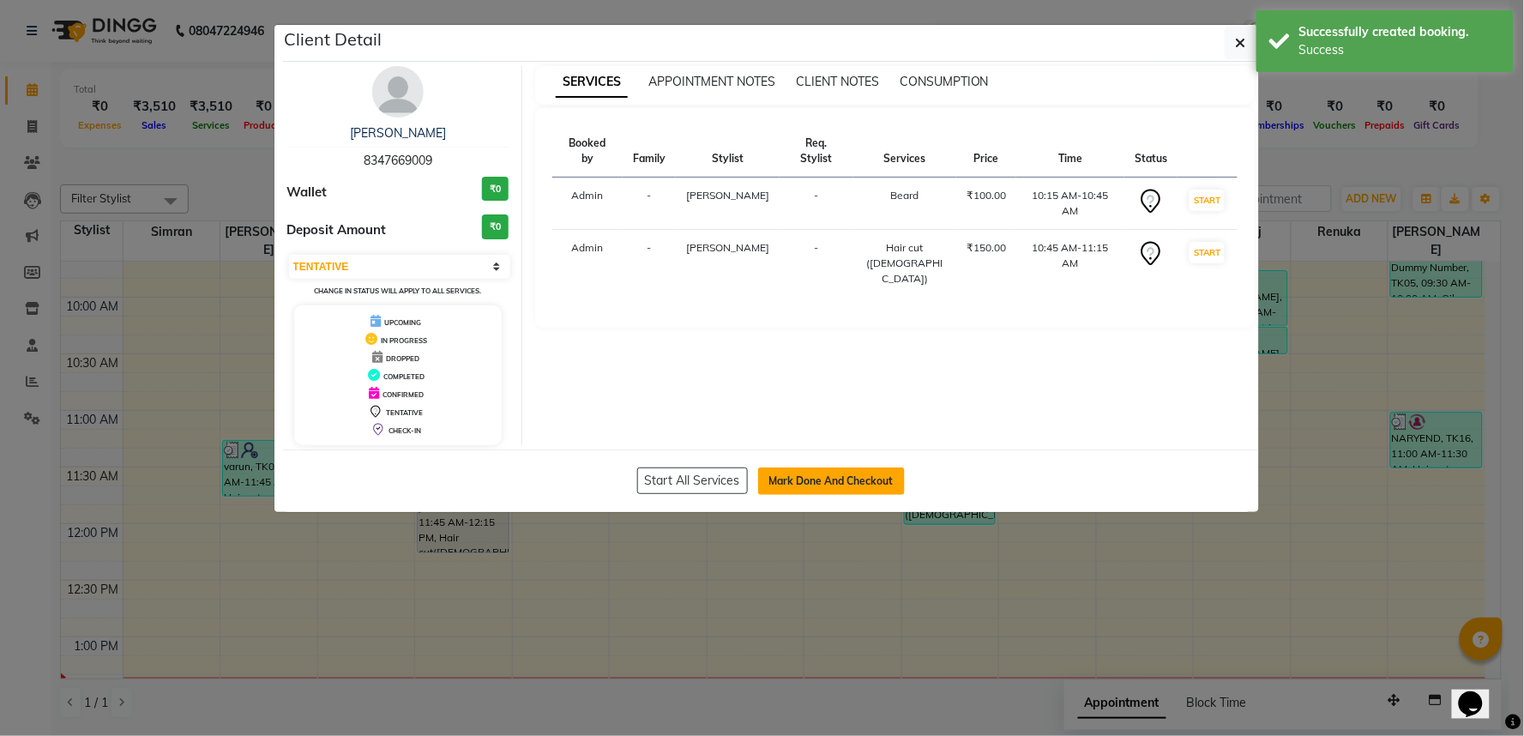
click at [844, 495] on button "Mark Done And Checkout" at bounding box center [831, 480] width 147 height 27
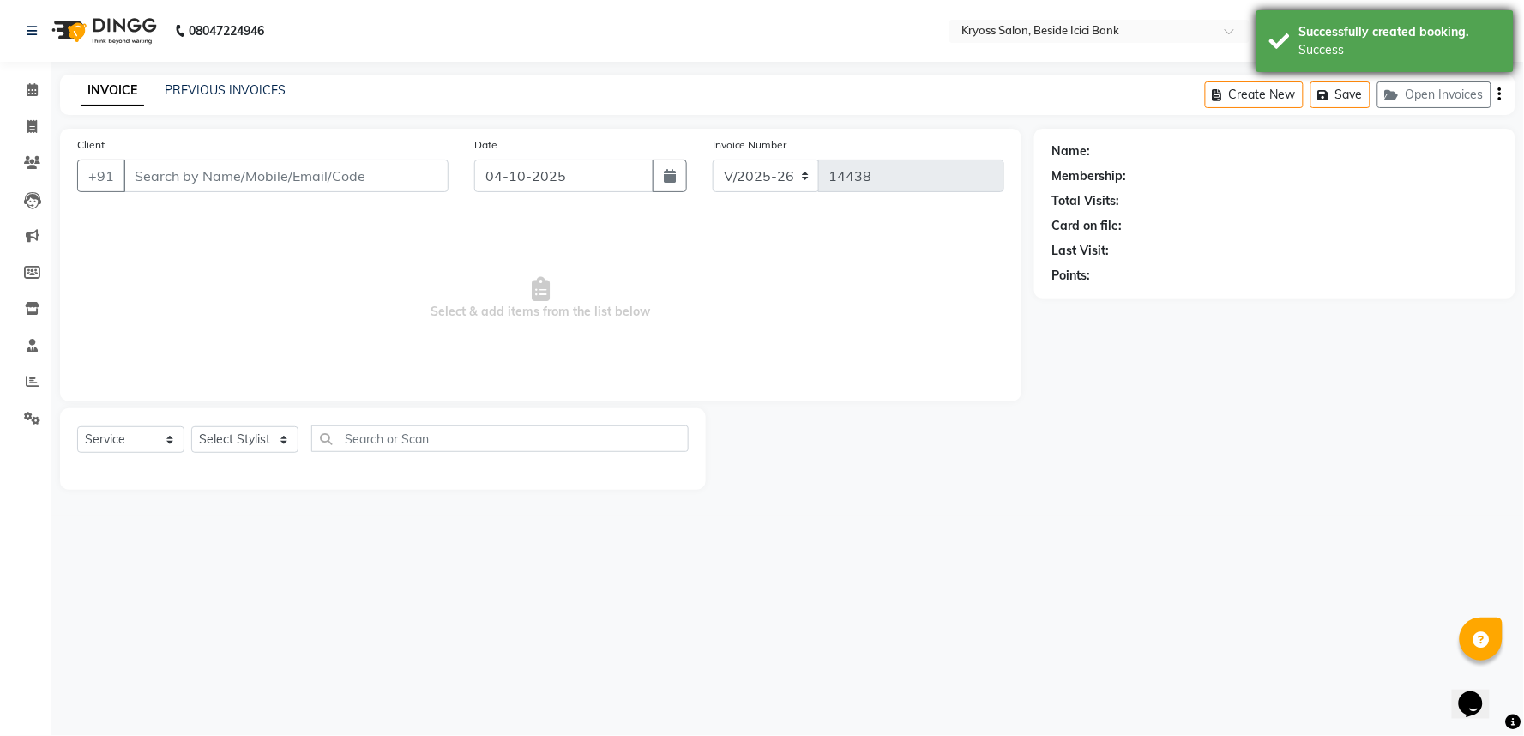
click at [1298, 32] on div "Successfully created booking. Success" at bounding box center [1384, 41] width 257 height 62
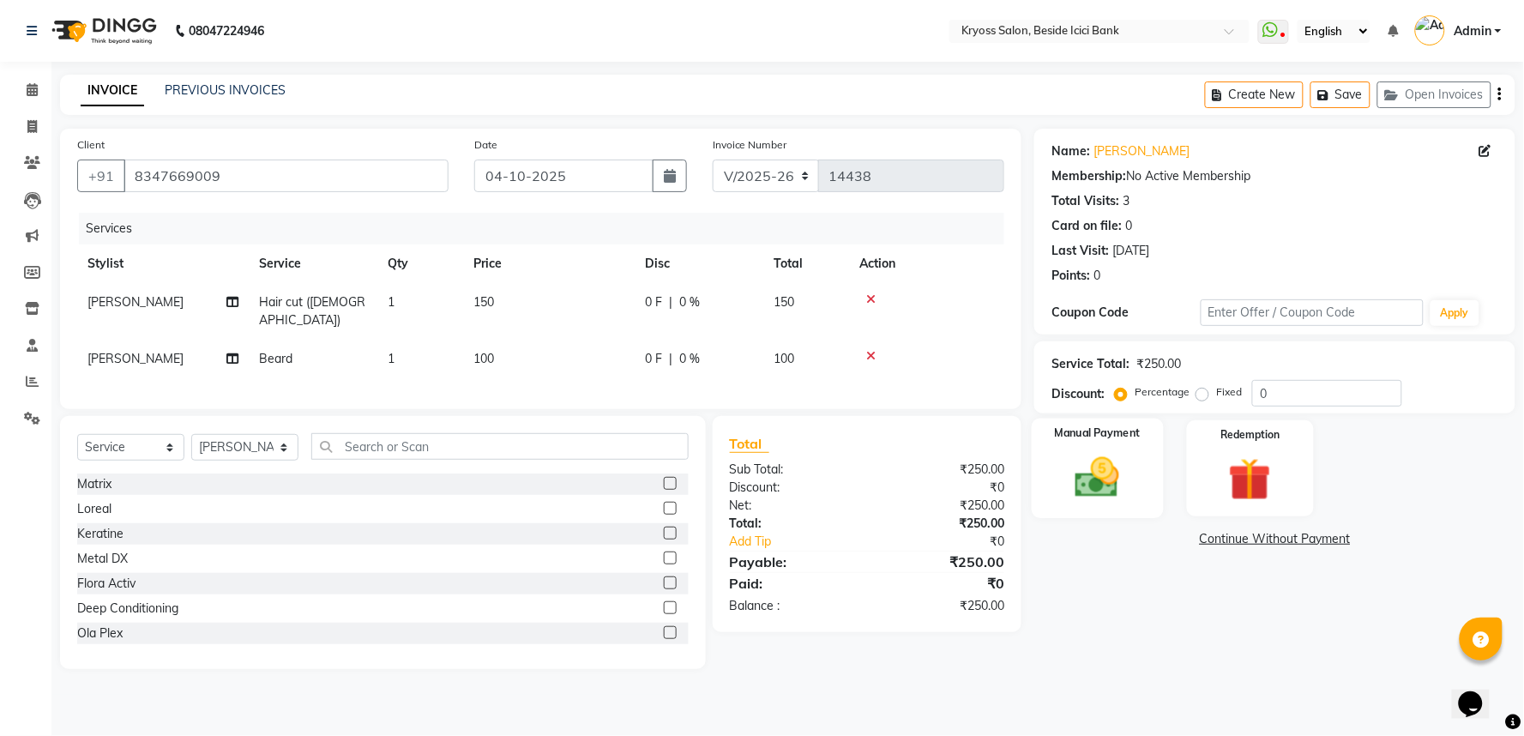
click at [1134, 470] on div "Manual Payment" at bounding box center [1098, 467] width 132 height 99
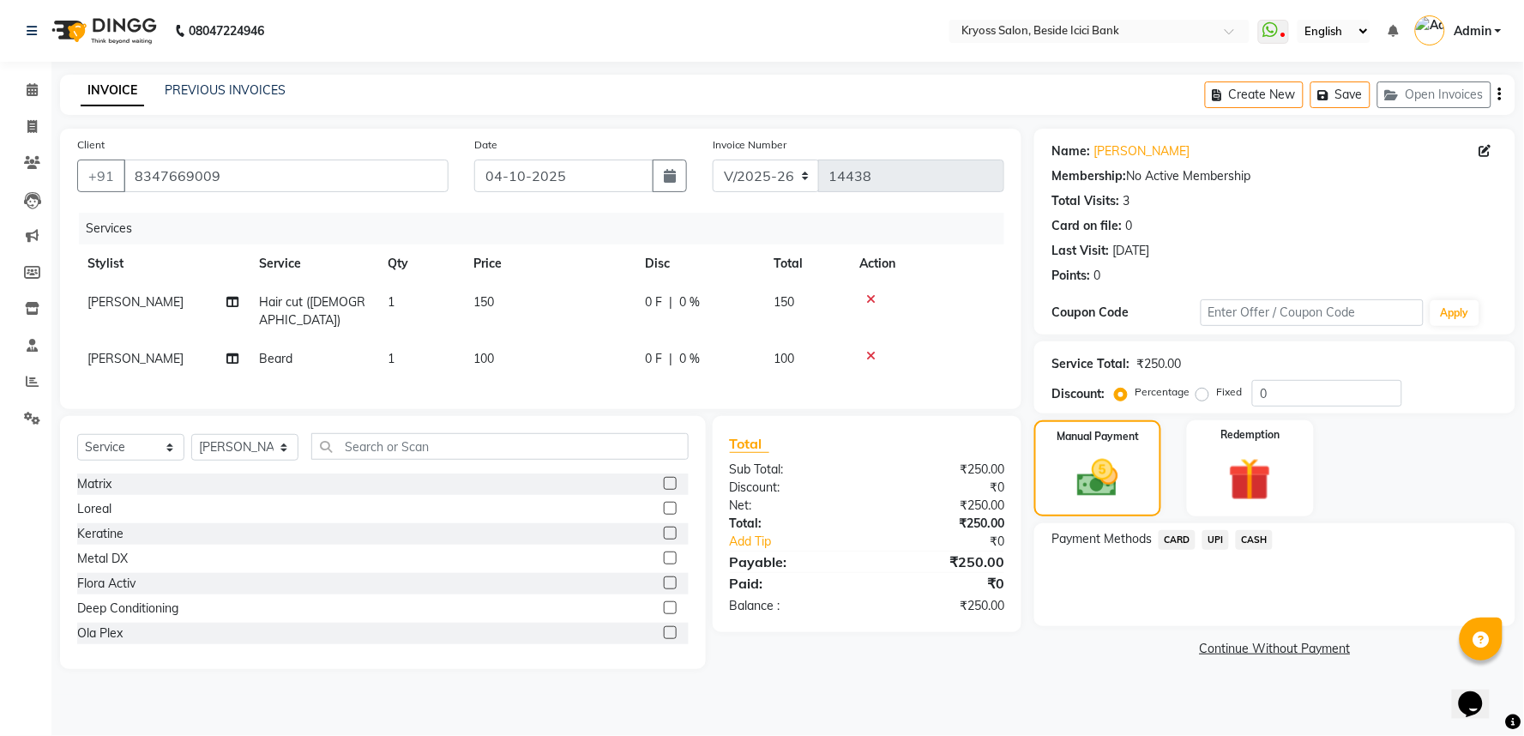
drag, startPoint x: 1199, startPoint y: 564, endPoint x: 1210, endPoint y: 577, distance: 17.0
click at [1201, 553] on div "Payment Methods CARD UPI CASH" at bounding box center [1274, 541] width 447 height 23
drag, startPoint x: 1221, startPoint y: 571, endPoint x: 1235, endPoint y: 621, distance: 51.6
click at [1223, 553] on div "UPI" at bounding box center [1211, 541] width 33 height 23
click at [1215, 550] on span "UPI" at bounding box center [1215, 540] width 27 height 20
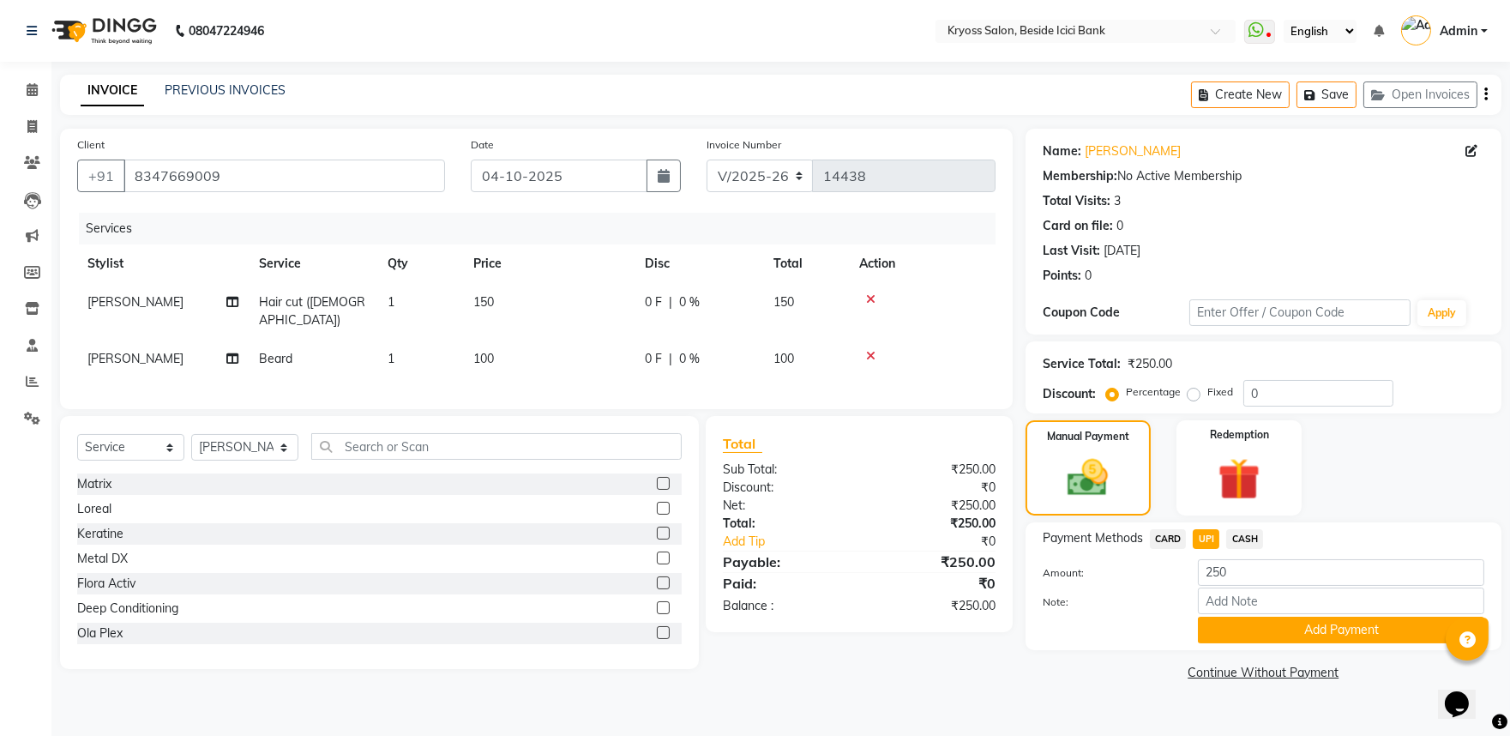
click at [1259, 650] on div "Payment Methods CARD UPI CASH Amount: 250 Note: Add Payment" at bounding box center [1264, 586] width 476 height 128
click at [1258, 643] on button "Add Payment" at bounding box center [1341, 630] width 286 height 27
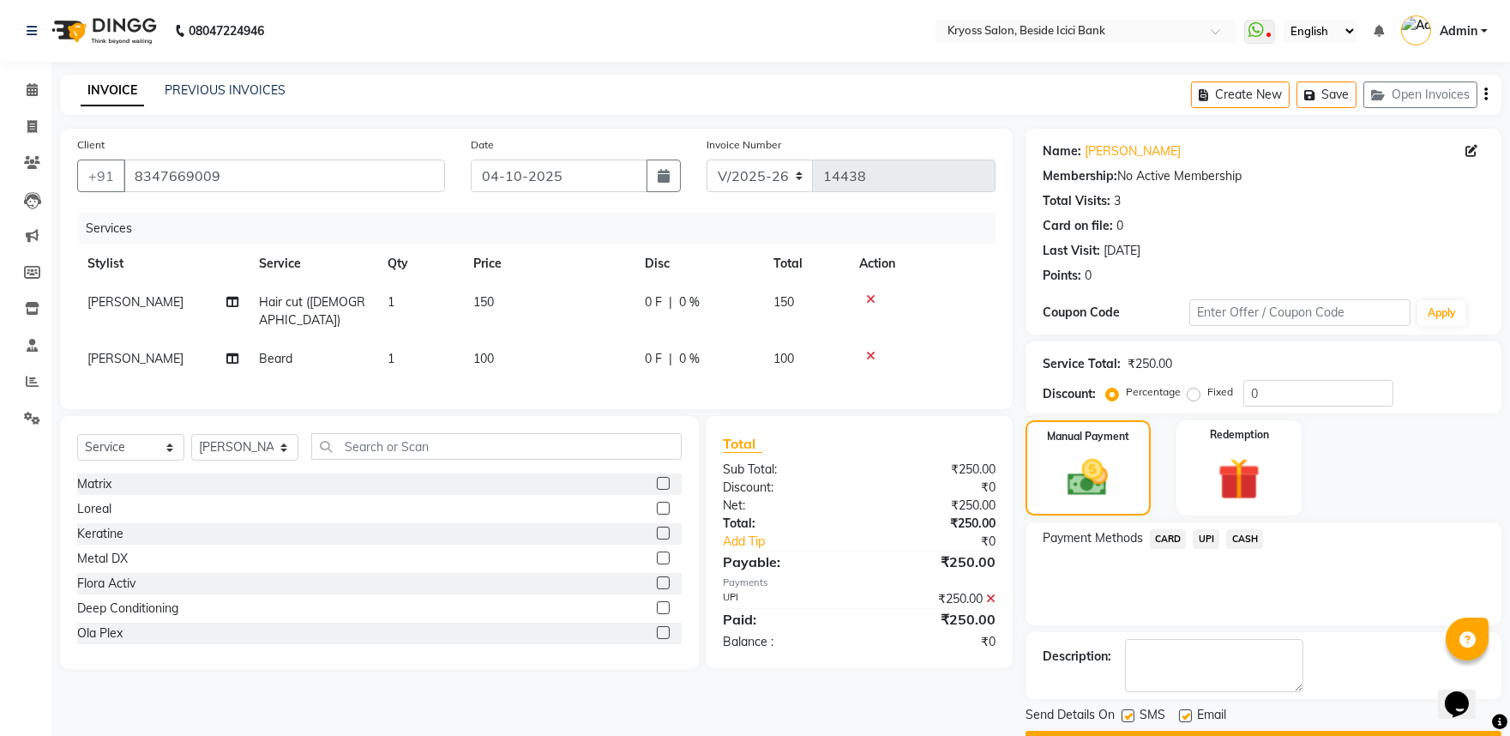
scroll to position [88, 0]
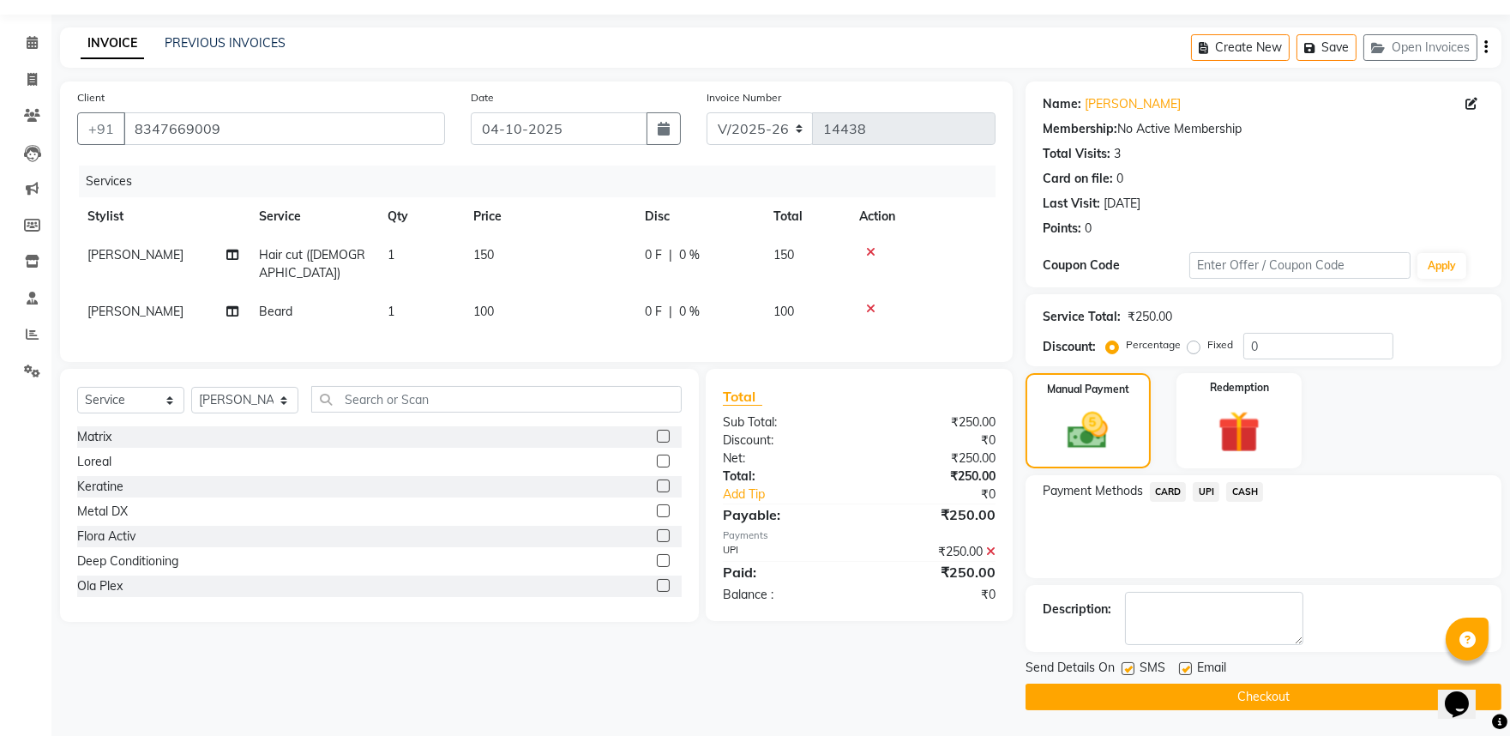
click at [1215, 689] on button "Checkout" at bounding box center [1264, 696] width 476 height 27
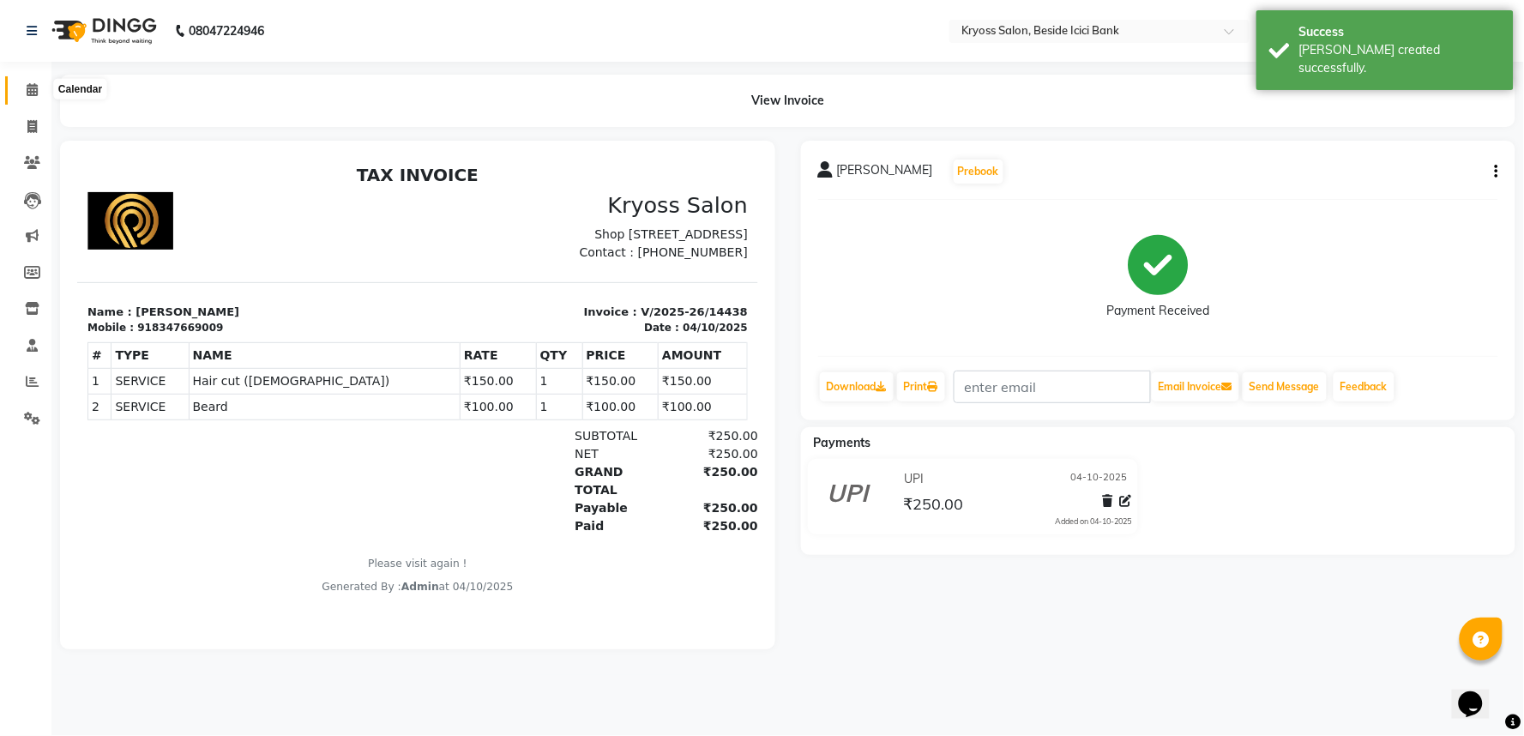
drag, startPoint x: 40, startPoint y: 82, endPoint x: 1338, endPoint y: 5, distance: 1299.7
click at [40, 83] on span at bounding box center [32, 91] width 30 height 20
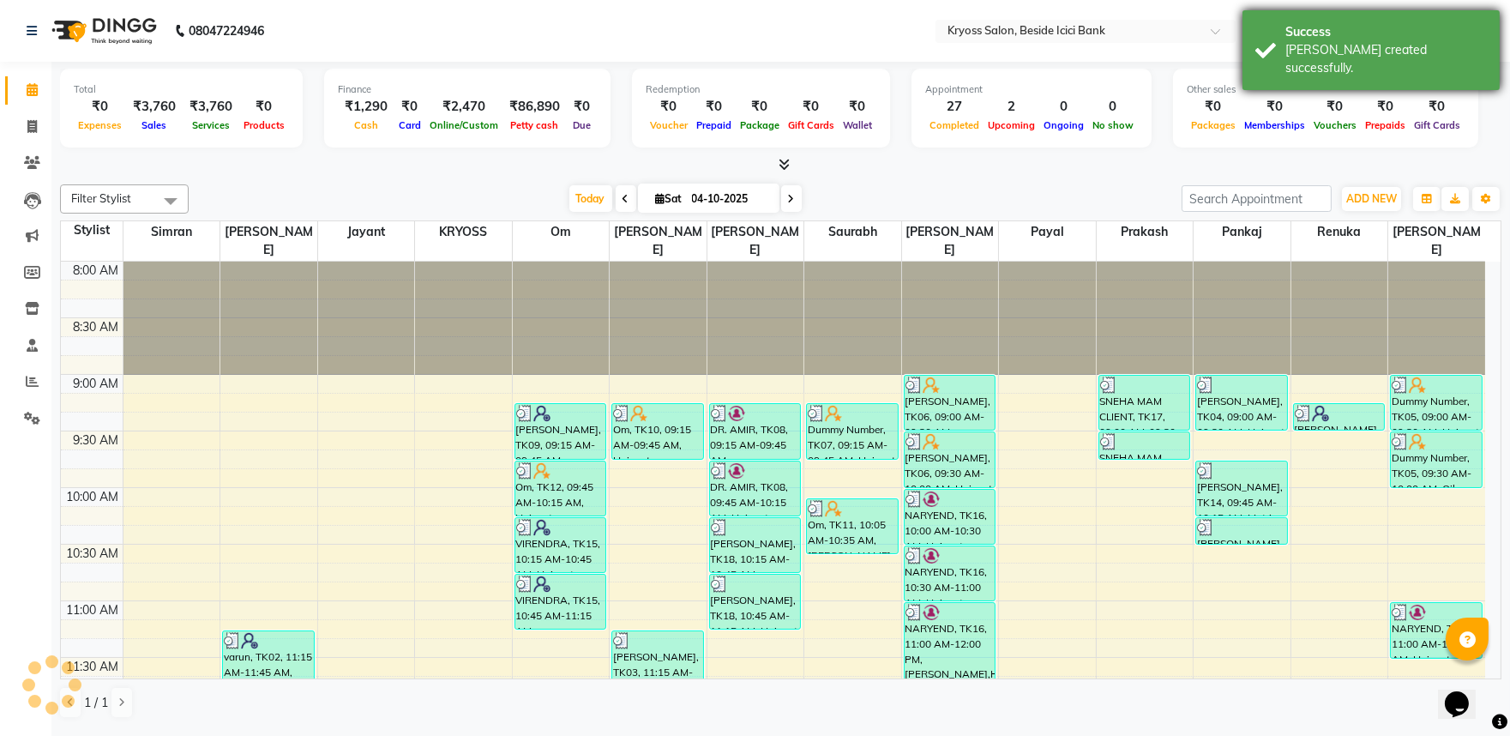
click at [1339, 28] on div "Success" at bounding box center [1386, 32] width 202 height 18
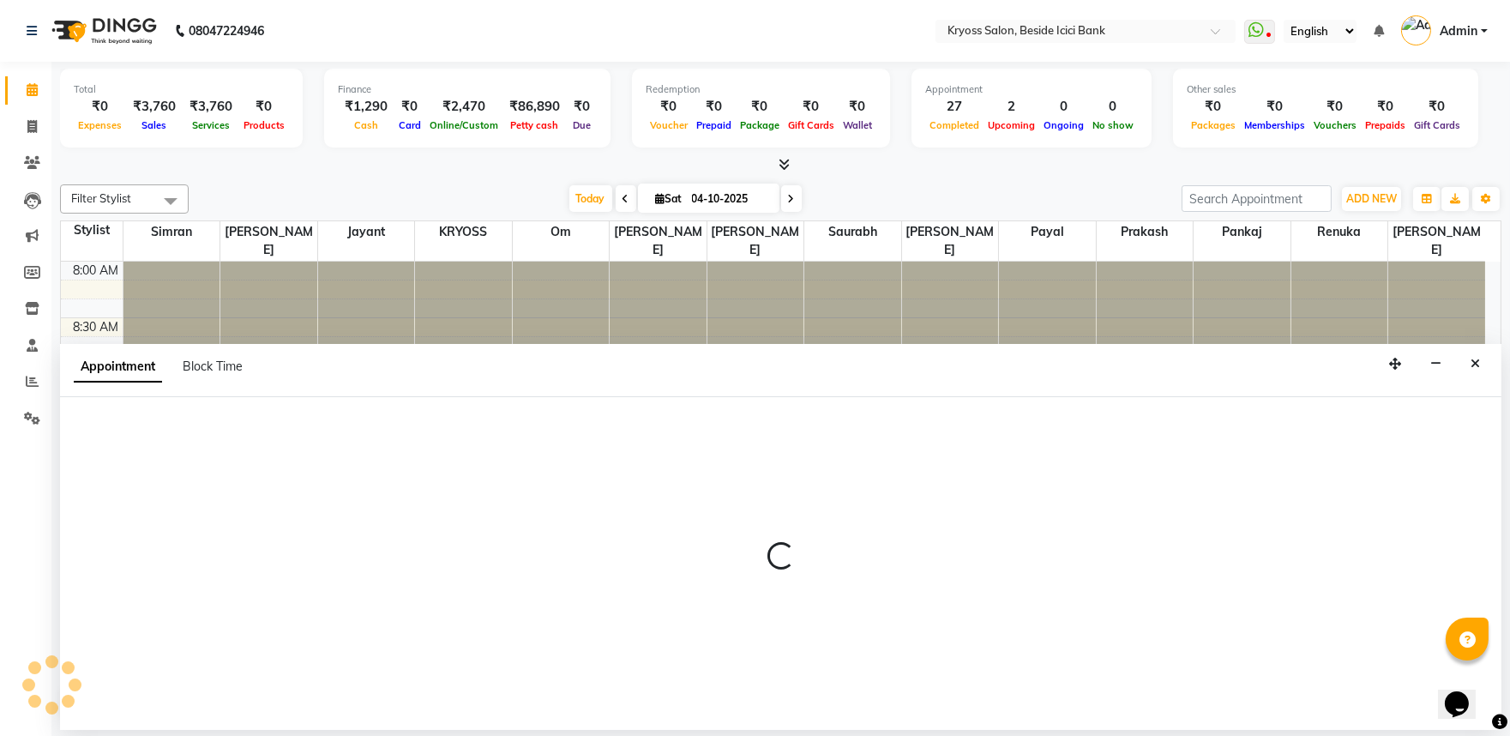
scroll to position [3, 0]
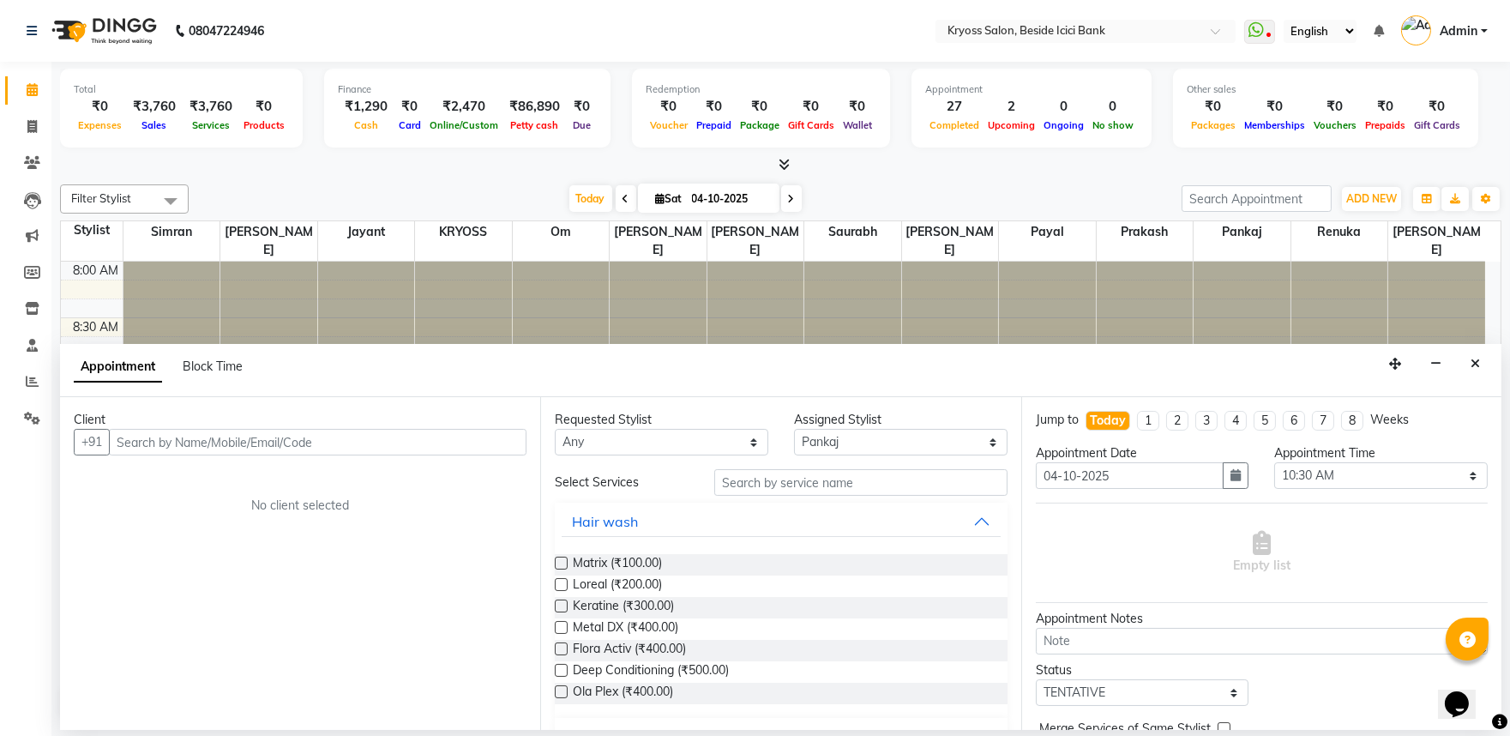
click at [434, 448] on input "text" at bounding box center [318, 442] width 418 height 27
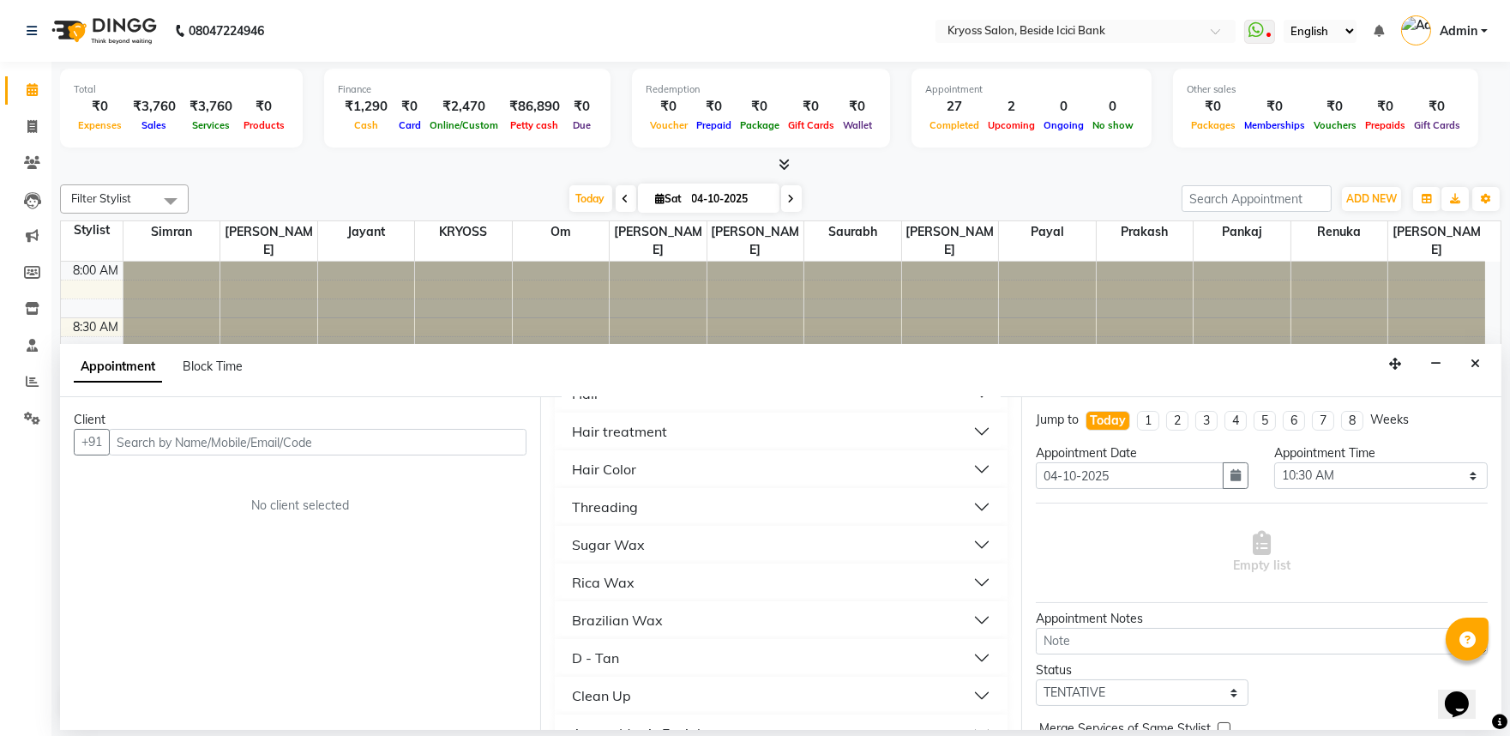
drag, startPoint x: 596, startPoint y: 422, endPoint x: 611, endPoint y: 452, distance: 33.7
click at [595, 404] on div "Hair" at bounding box center [585, 393] width 27 height 21
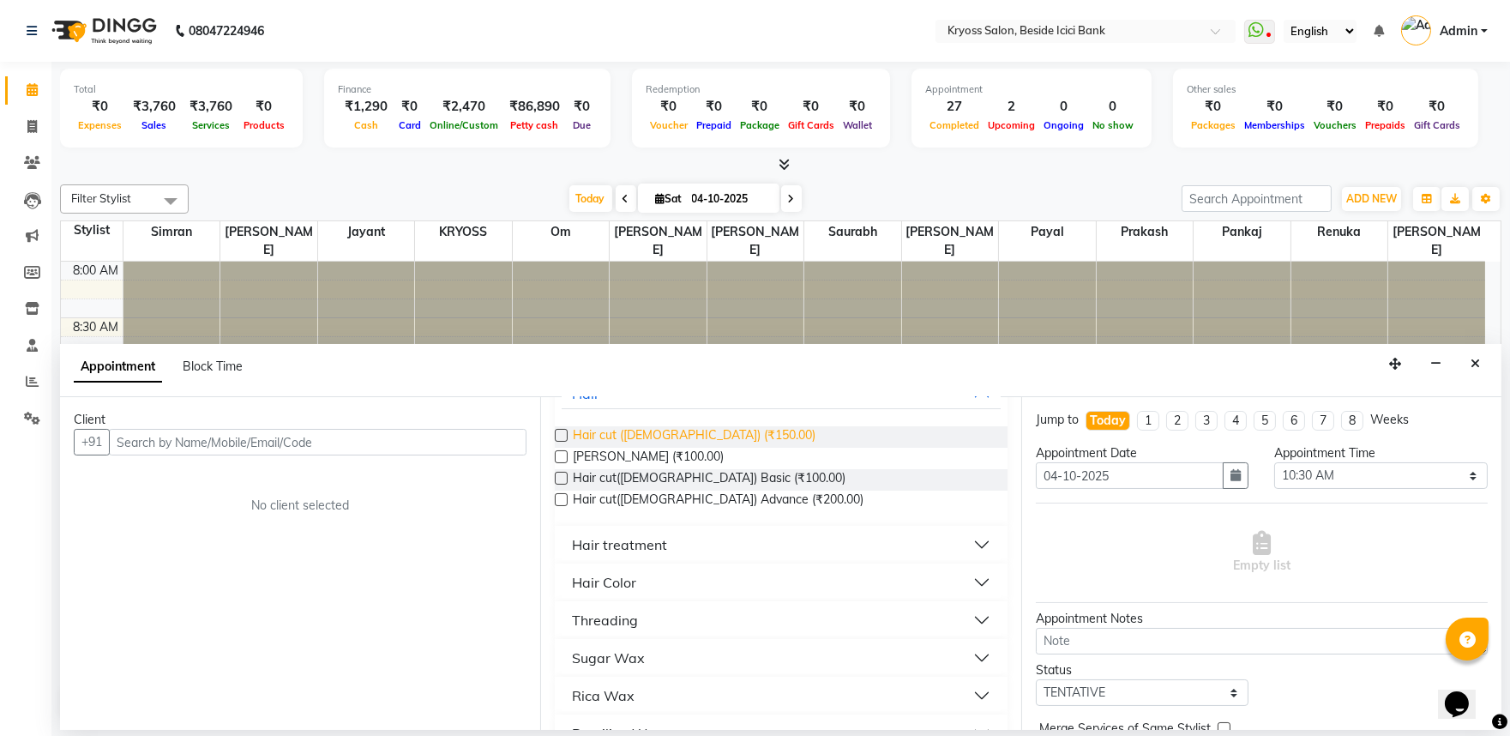
click at [632, 448] on span "Hair cut (Male) (₹150.00)" at bounding box center [694, 436] width 243 height 21
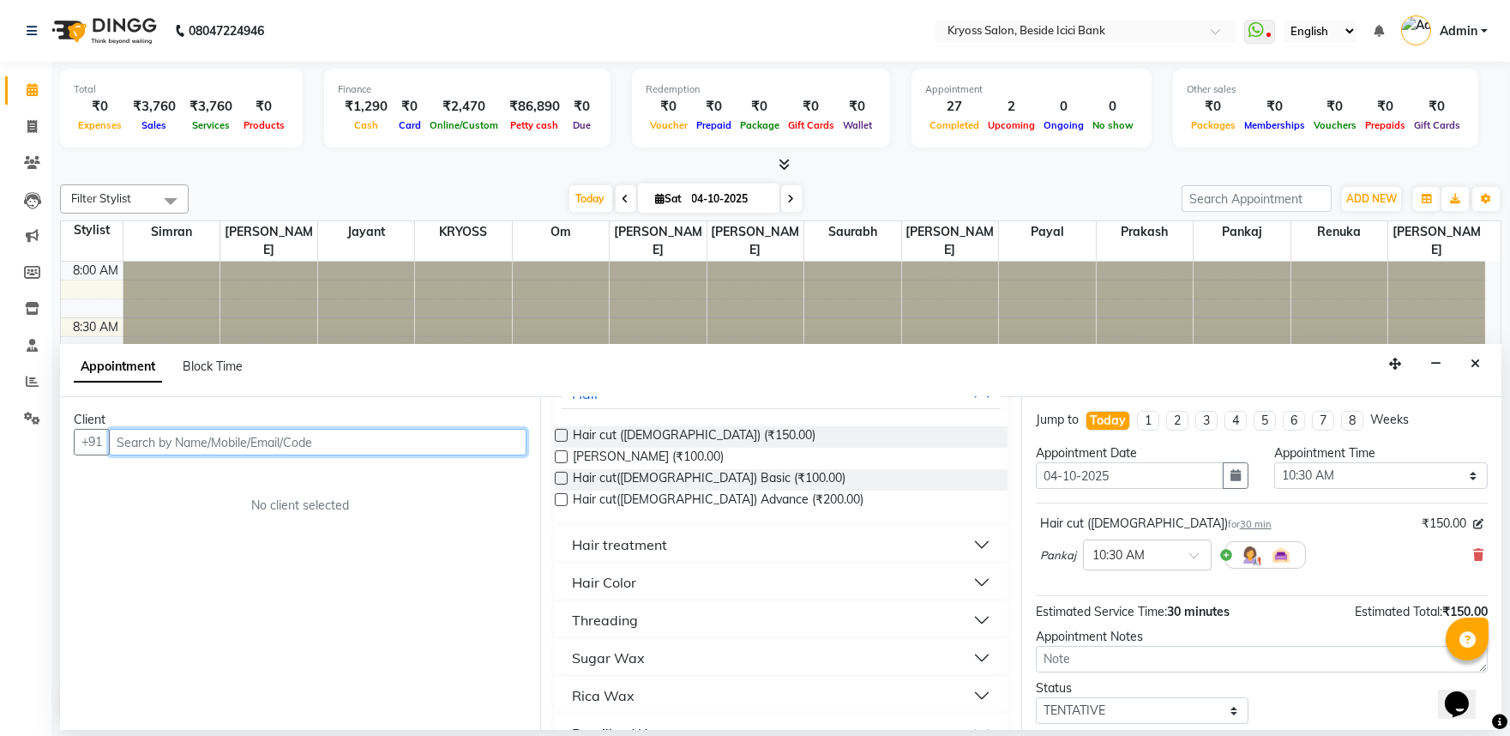
click at [486, 453] on input "text" at bounding box center [318, 442] width 418 height 27
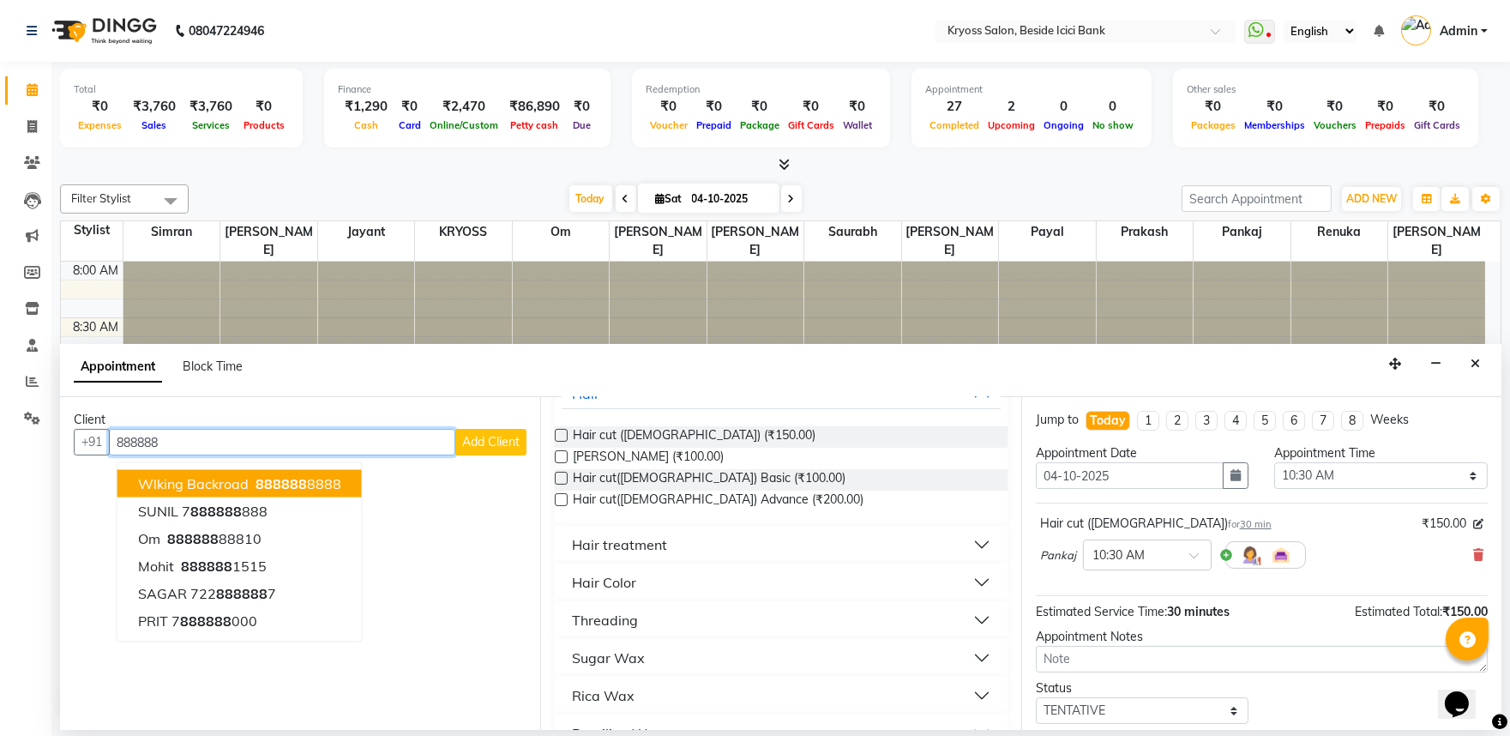
drag, startPoint x: 220, startPoint y: 495, endPoint x: 406, endPoint y: 519, distance: 188.5
click at [221, 492] on span "Wlking Backroad" at bounding box center [193, 483] width 111 height 17
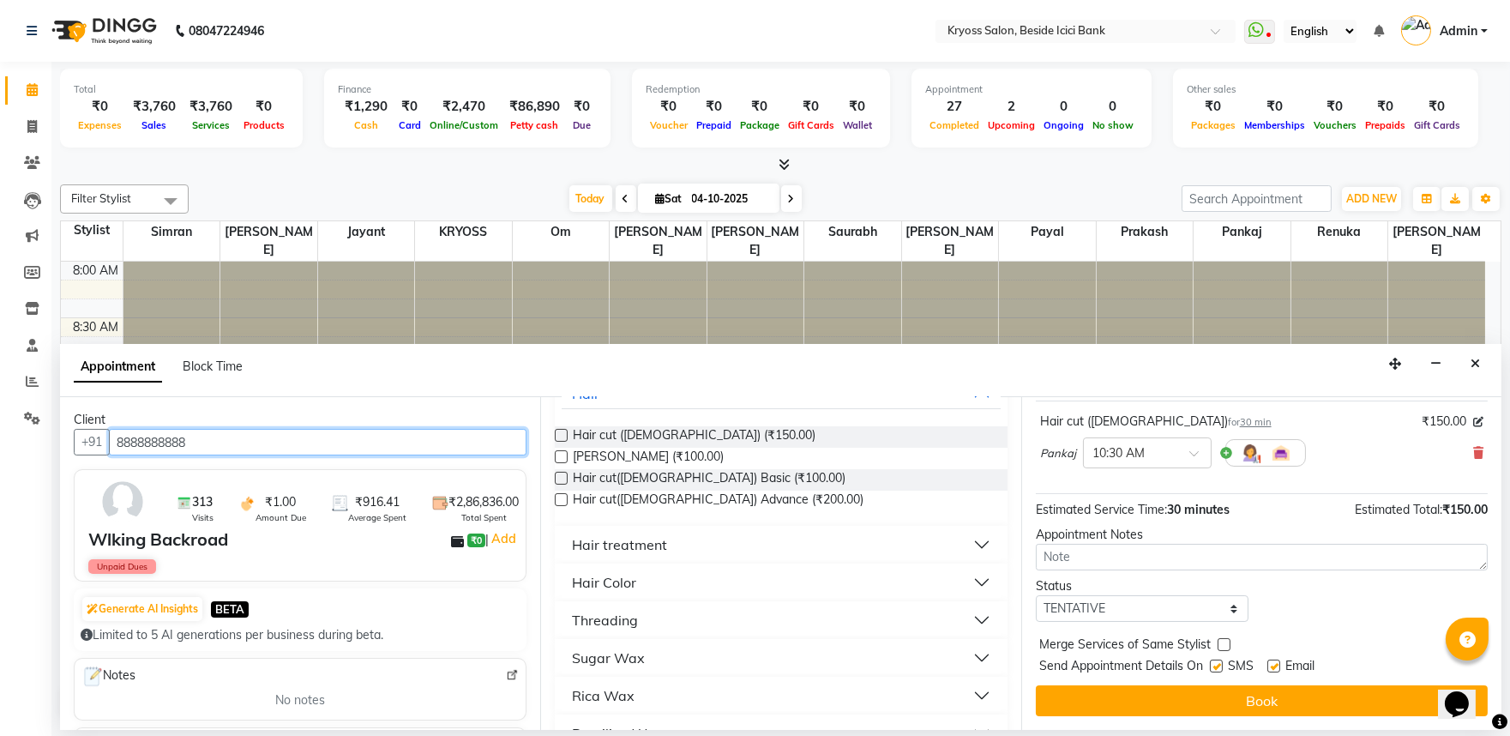
scroll to position [137, 0]
click at [1225, 705] on button "Book" at bounding box center [1262, 700] width 452 height 31
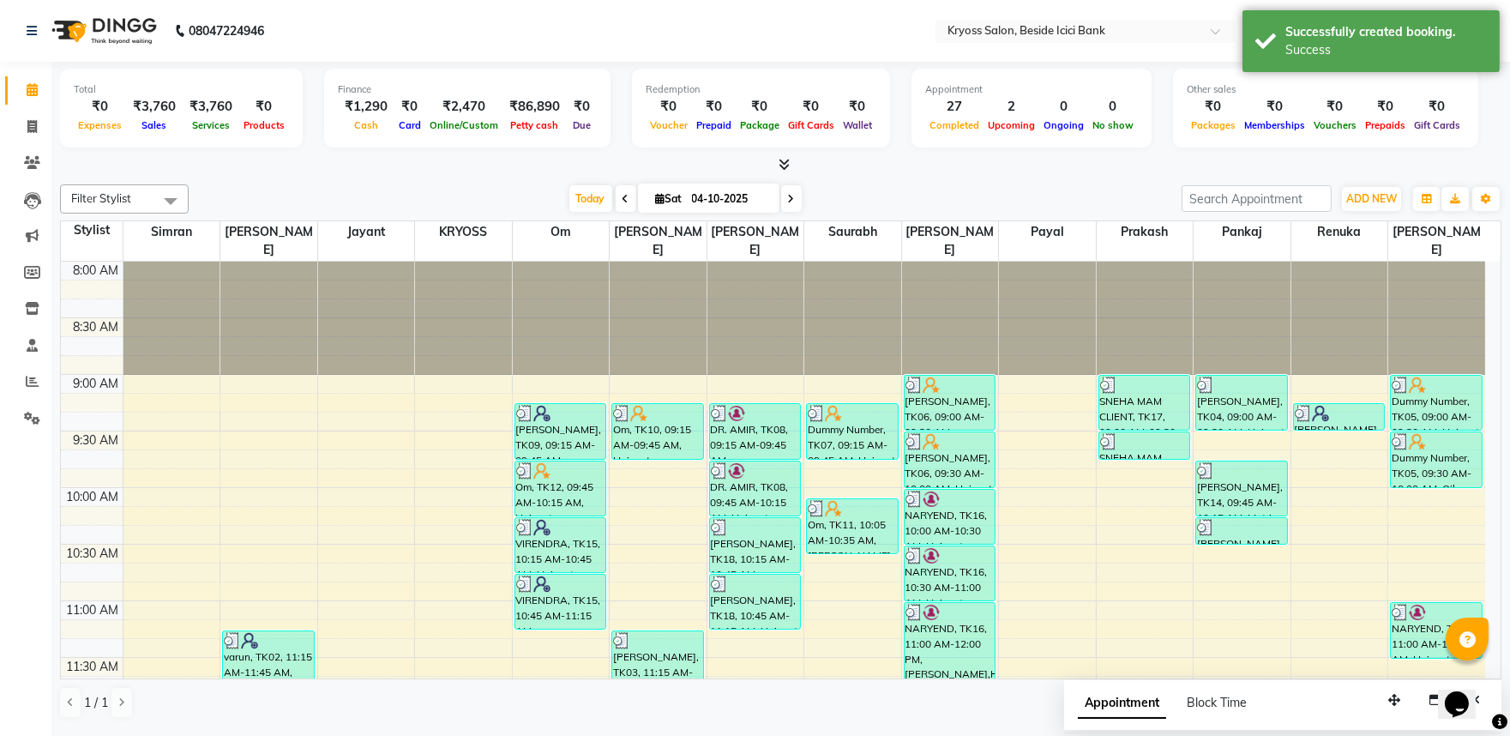
scroll to position [0, 0]
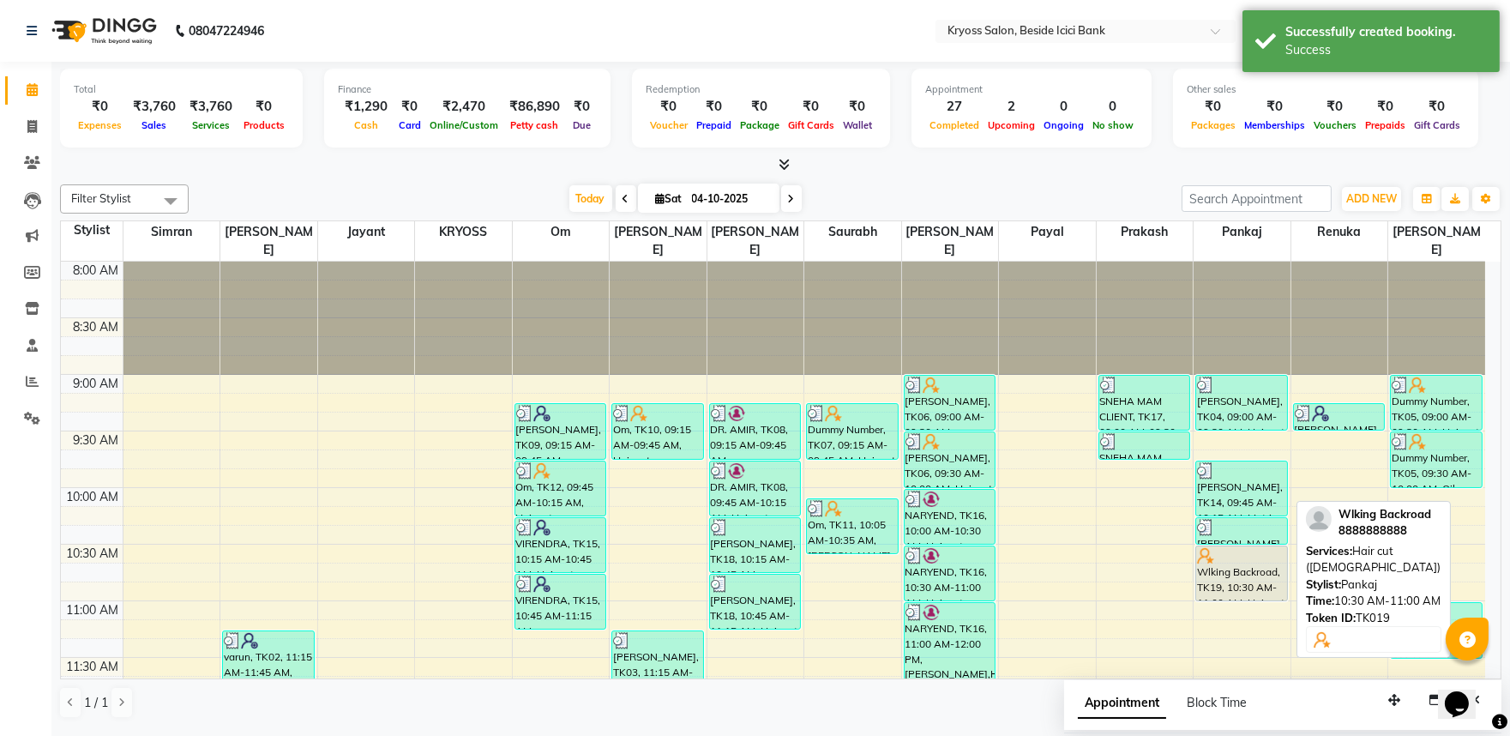
click at [1243, 576] on div "Wlking Backroad, TK19, 10:30 AM-11:00 AM, Hair cut (Male)" at bounding box center [1241, 573] width 91 height 54
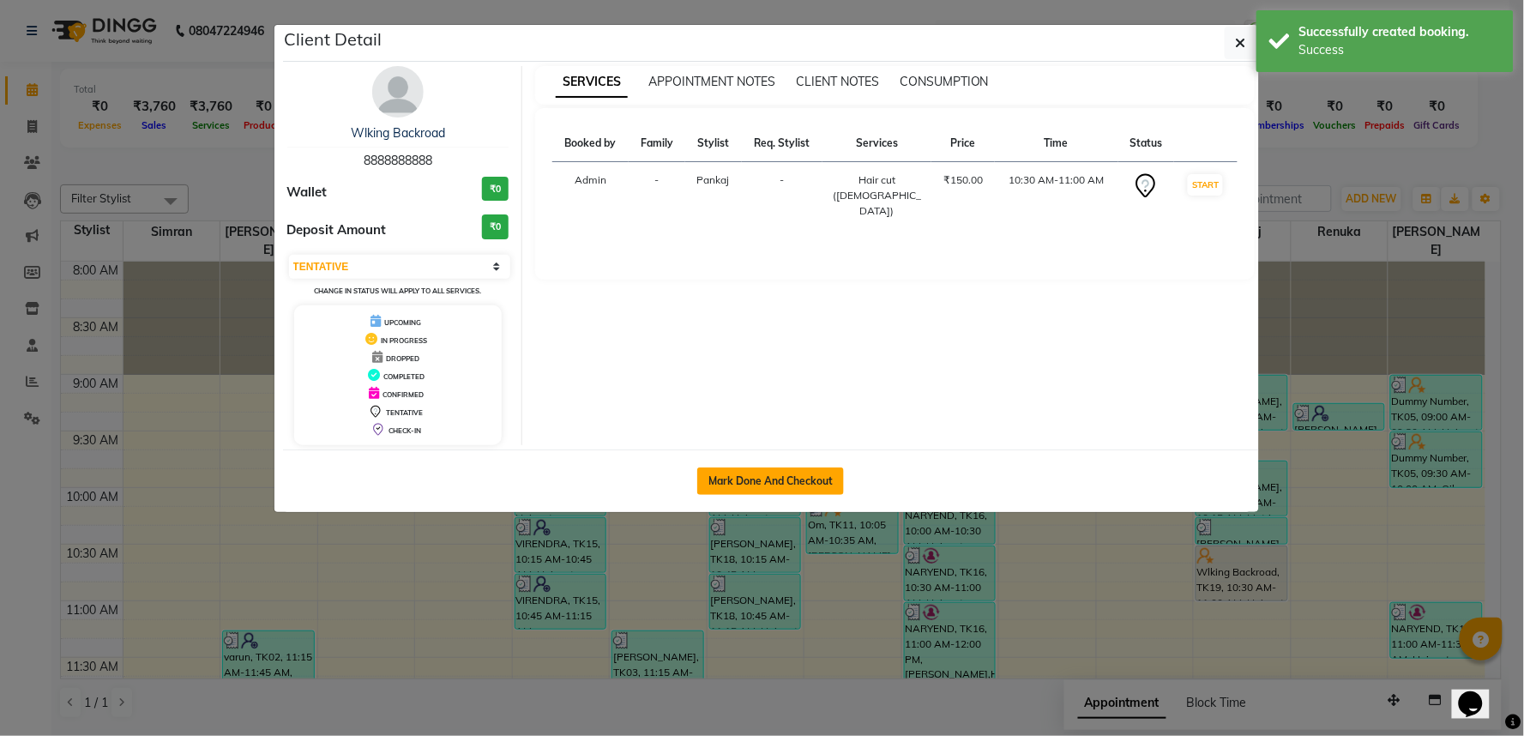
click at [813, 495] on button "Mark Done And Checkout" at bounding box center [770, 480] width 147 height 27
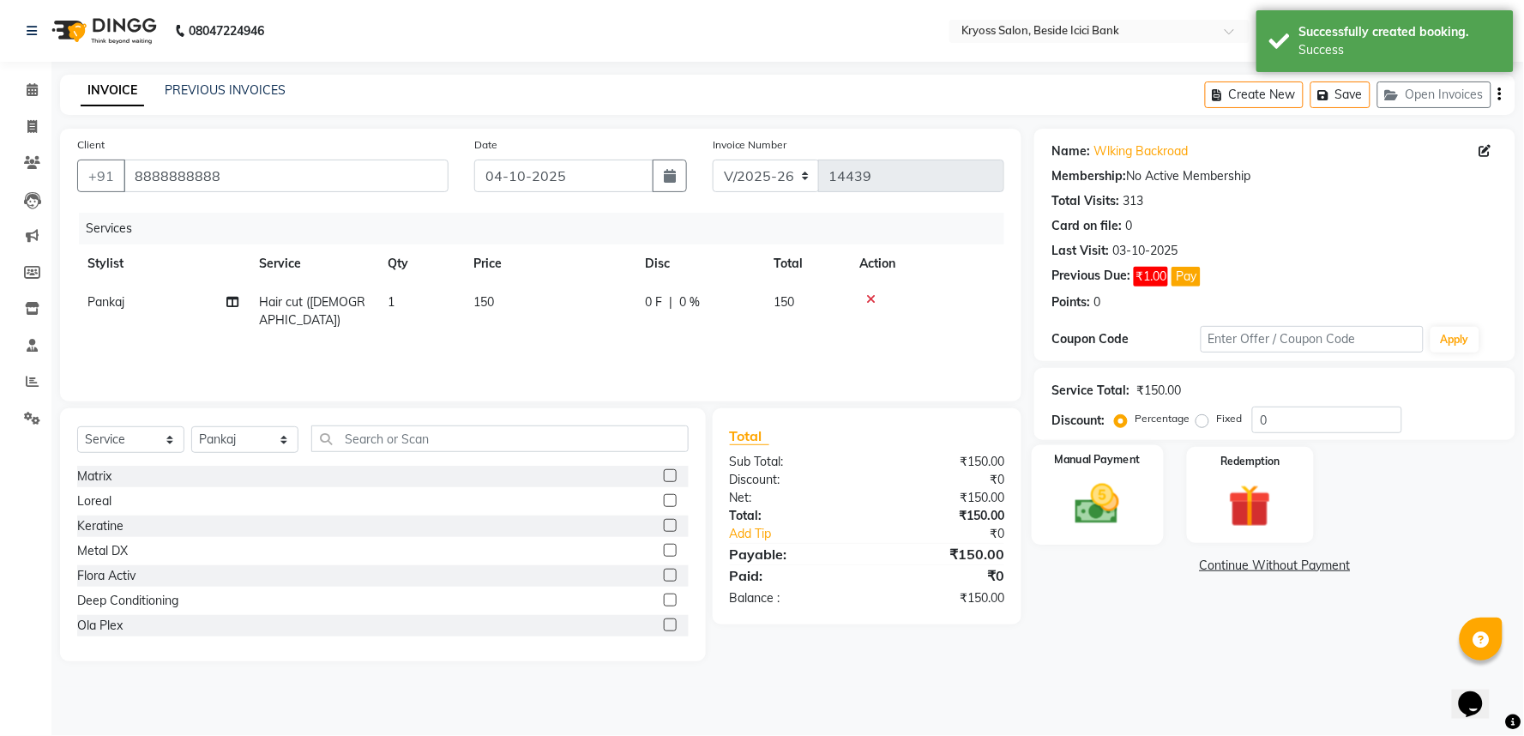
click at [1141, 530] on div "Manual Payment" at bounding box center [1098, 494] width 132 height 99
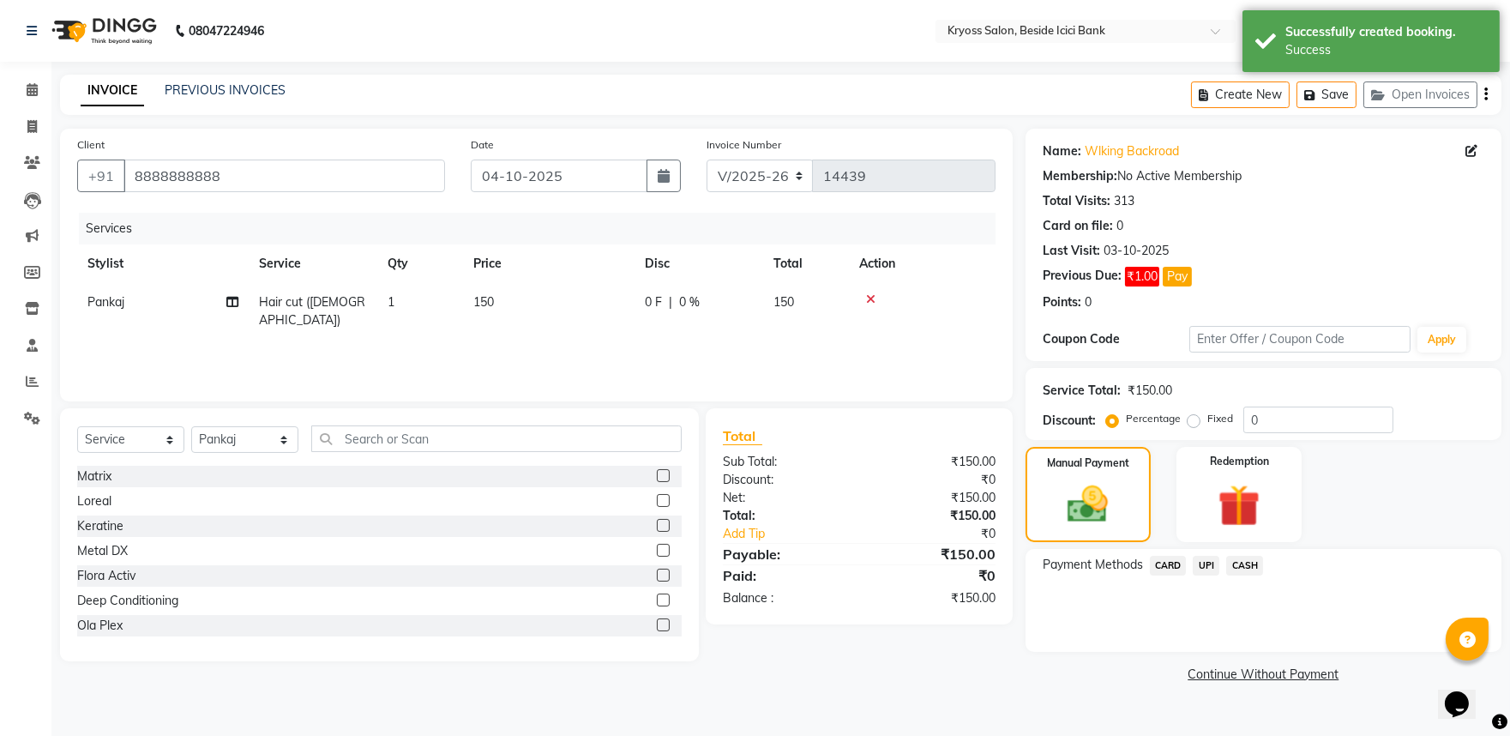
click at [1205, 575] on span "UPI" at bounding box center [1206, 566] width 27 height 20
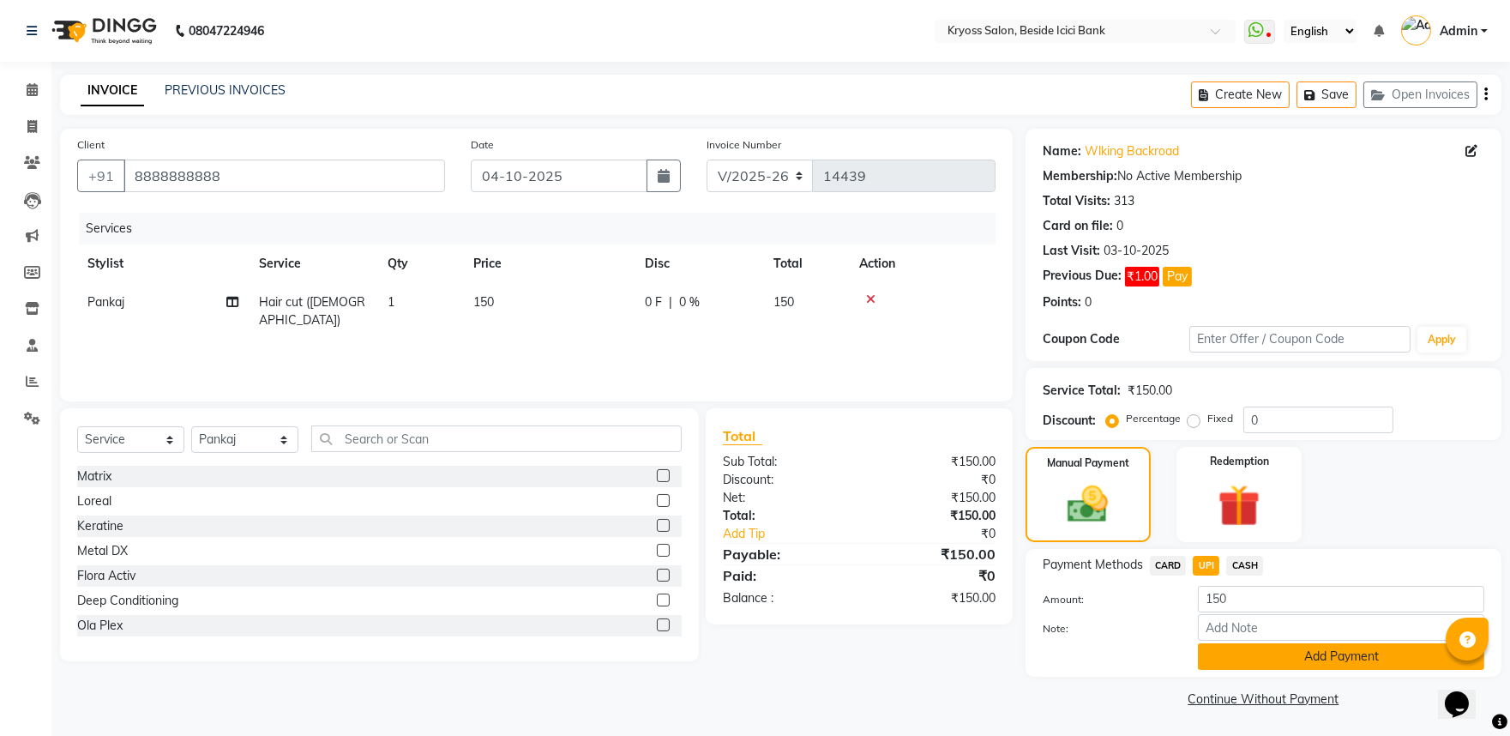
click at [1279, 670] on button "Add Payment" at bounding box center [1341, 656] width 286 height 27
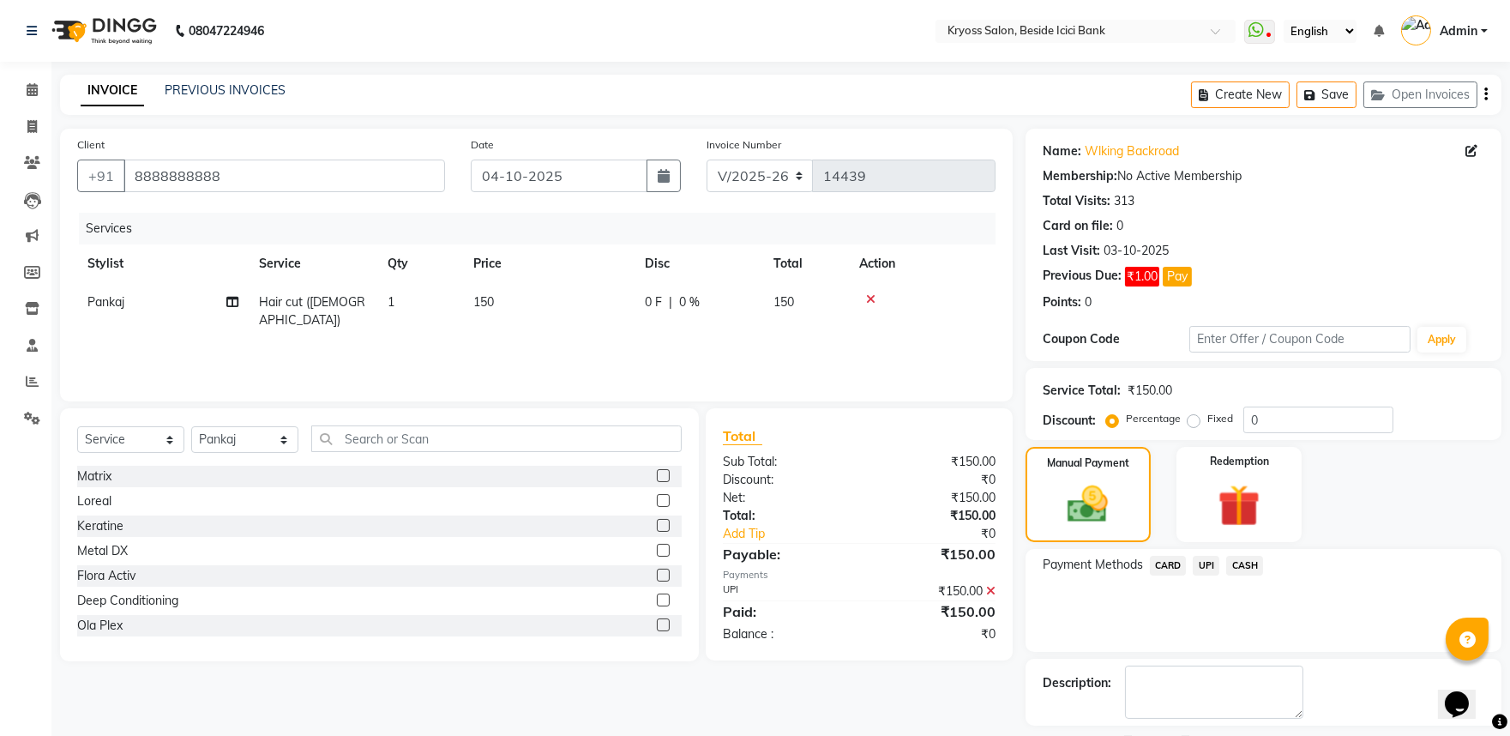
scroll to position [117, 0]
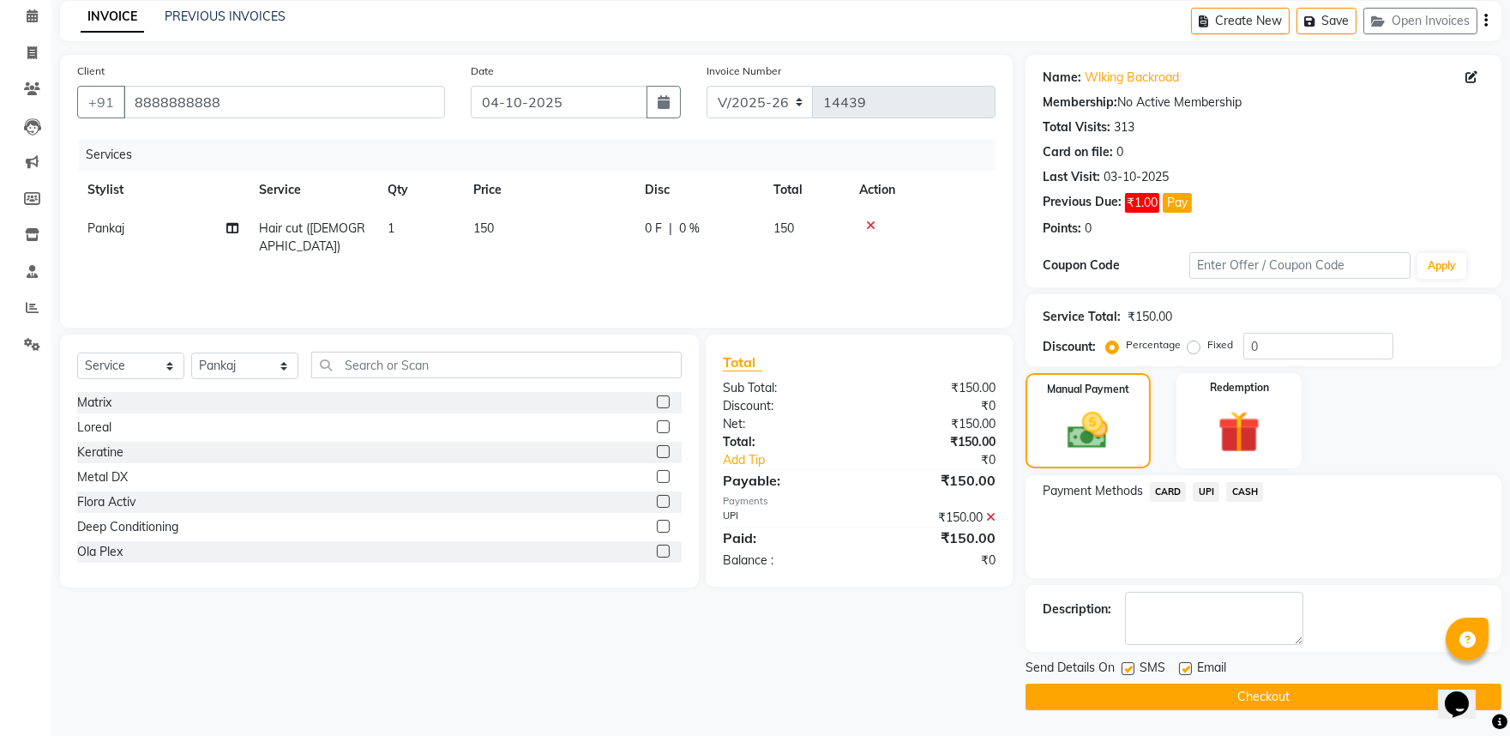
click at [1267, 708] on button "Checkout" at bounding box center [1264, 696] width 476 height 27
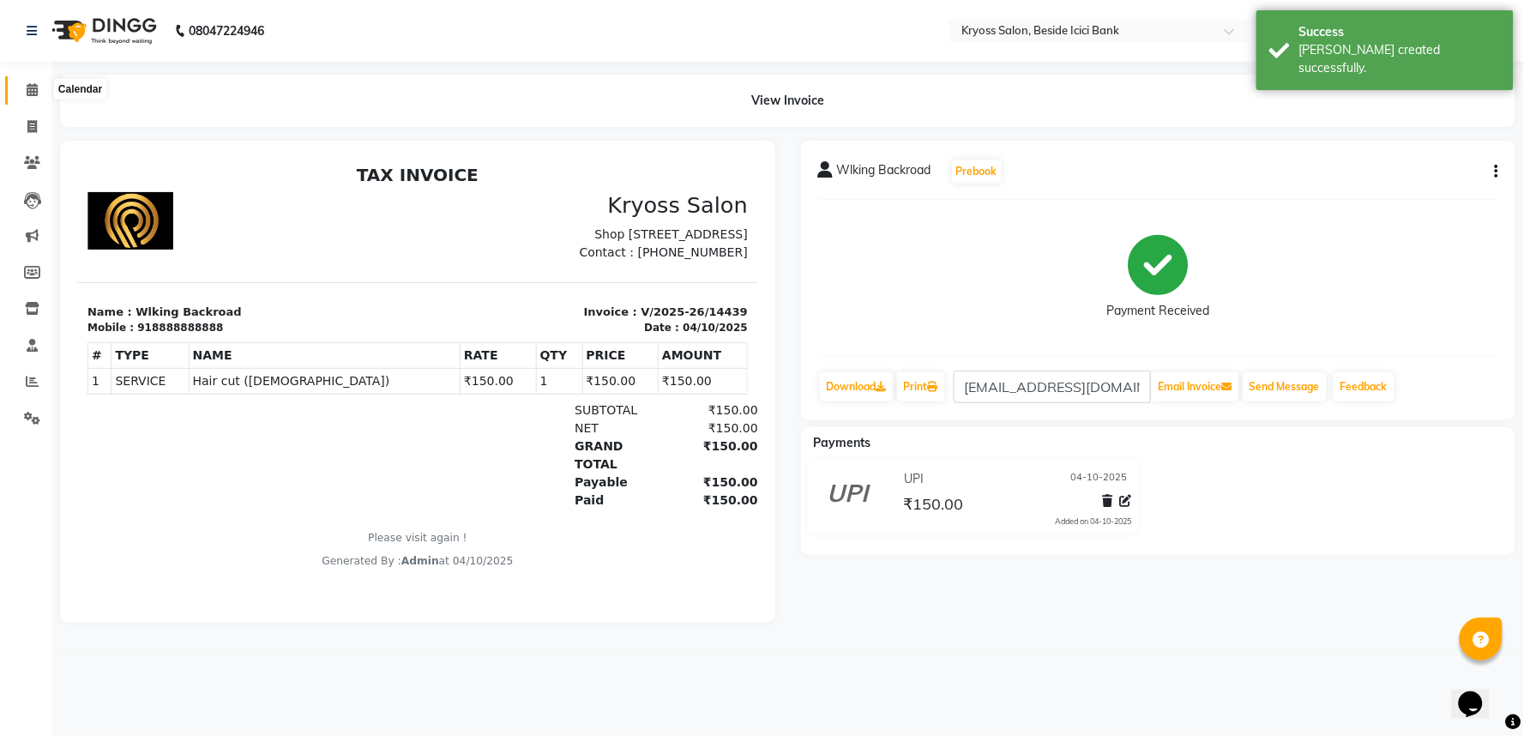
click at [27, 92] on icon at bounding box center [32, 89] width 11 height 13
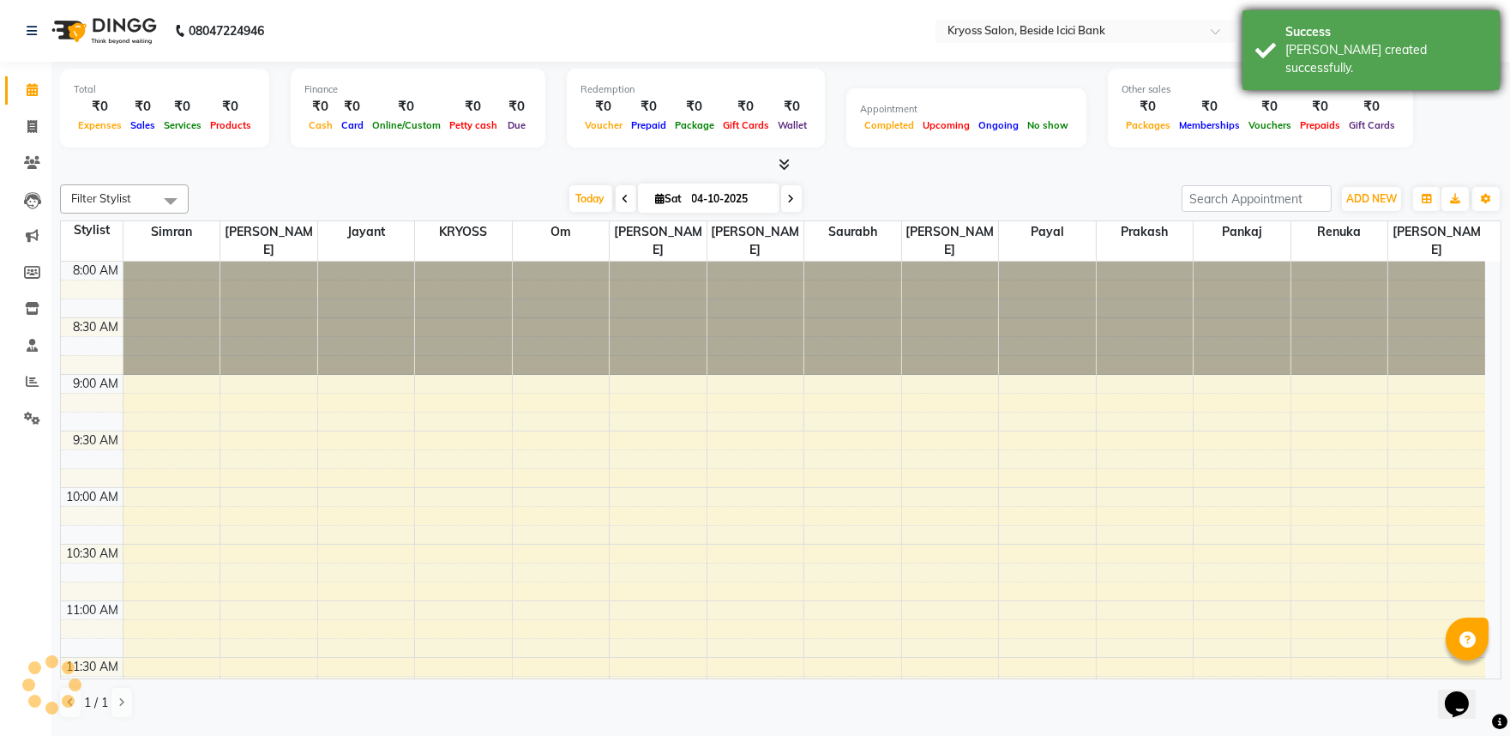
click at [1308, 38] on div "Success" at bounding box center [1386, 32] width 202 height 18
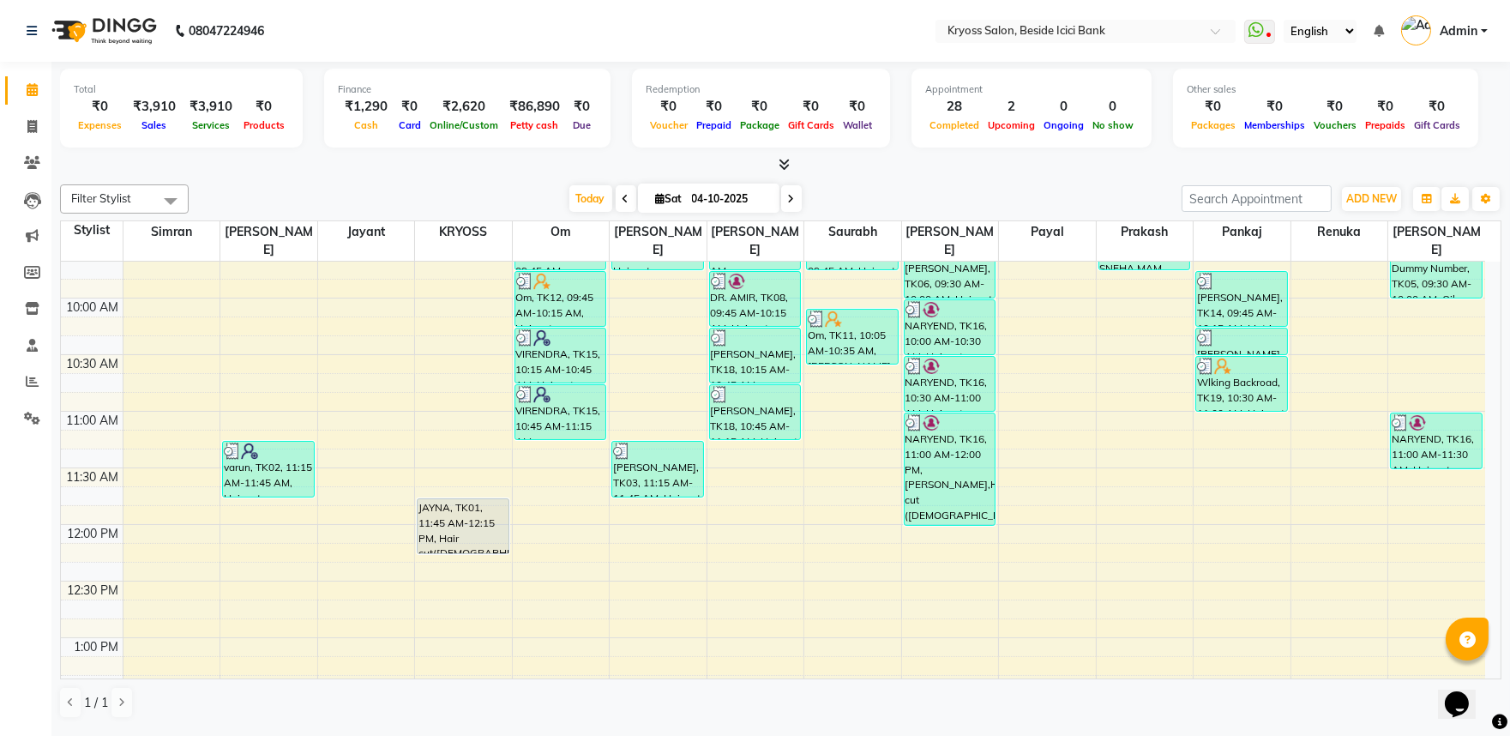
scroll to position [190, 0]
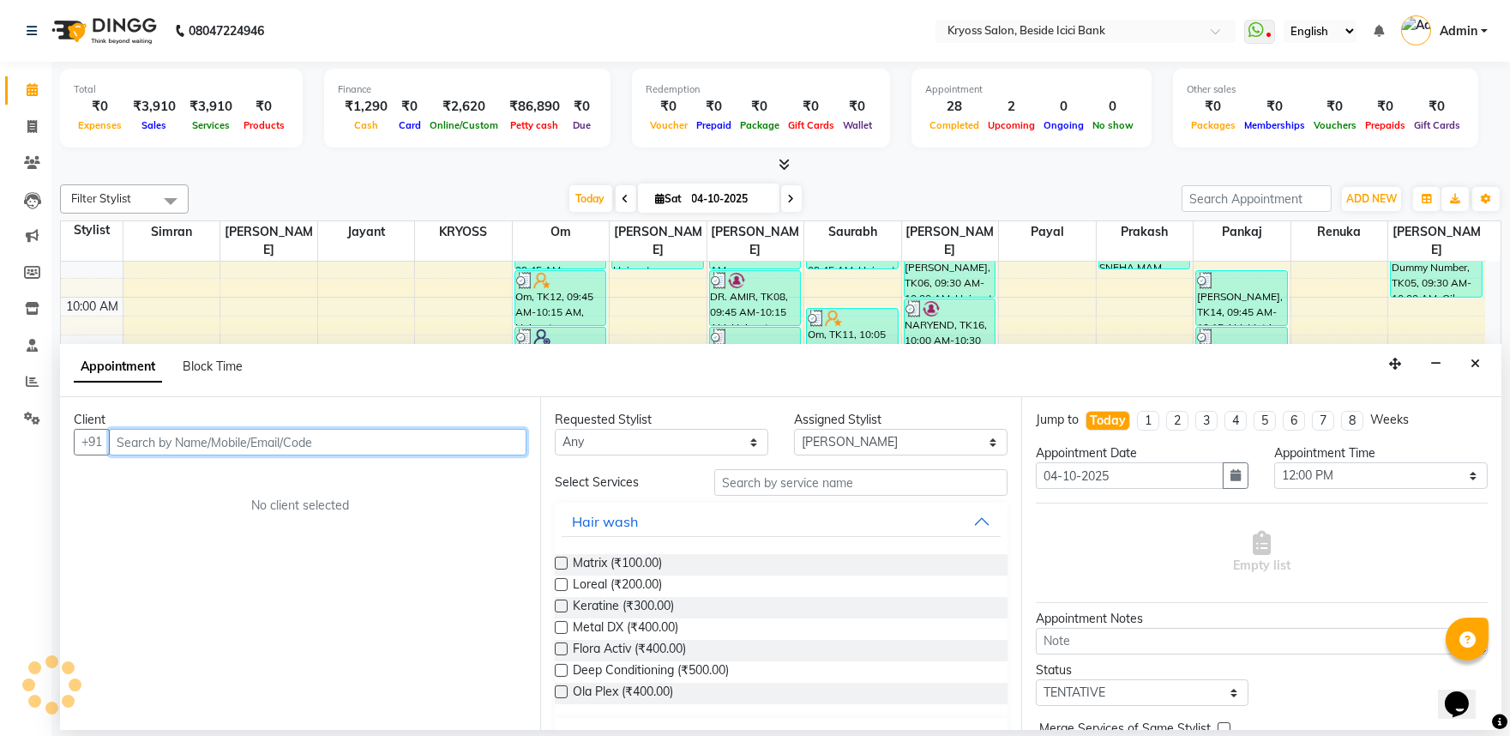
scroll to position [3, 0]
click at [347, 455] on input "text" at bounding box center [318, 442] width 418 height 27
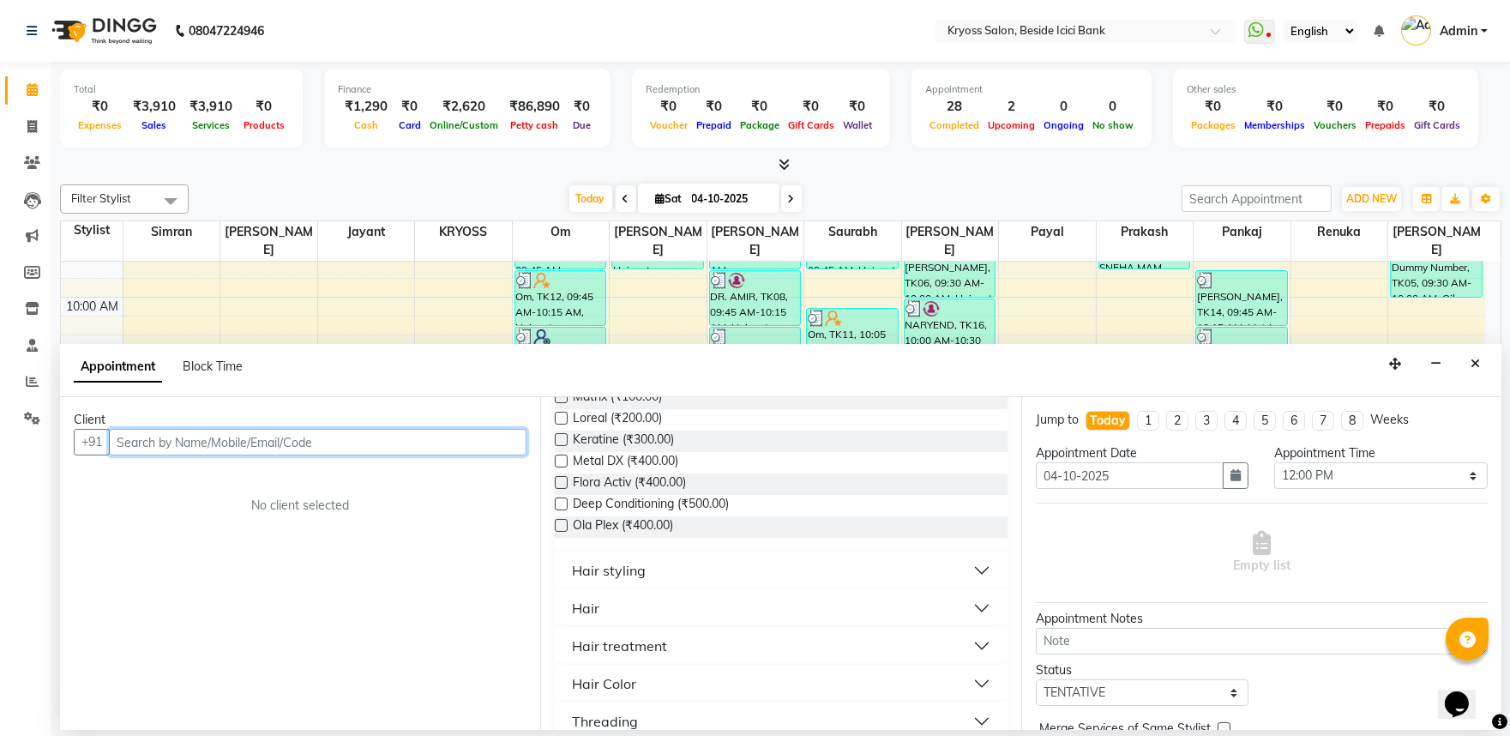
scroll to position [190, 0]
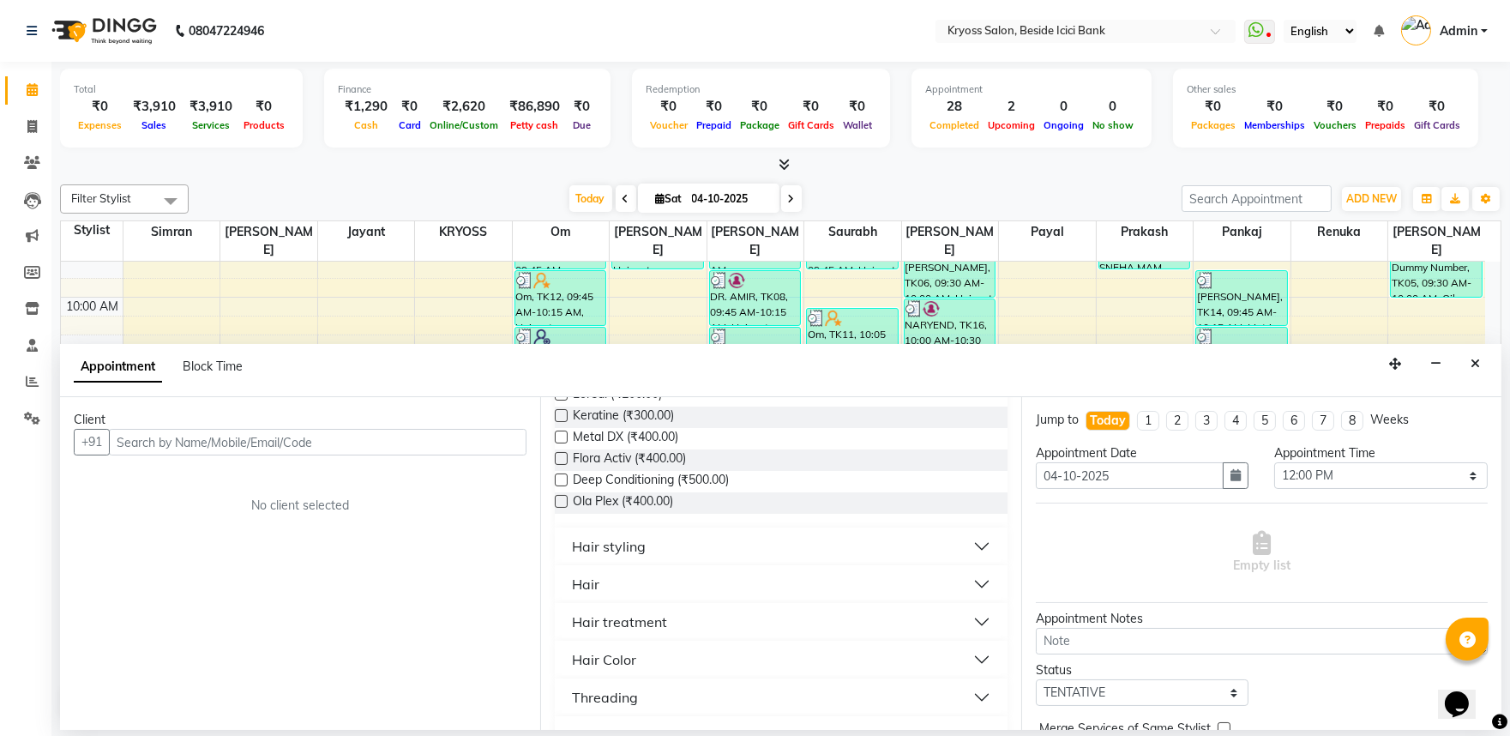
click at [605, 599] on button "Hair" at bounding box center [781, 584] width 438 height 31
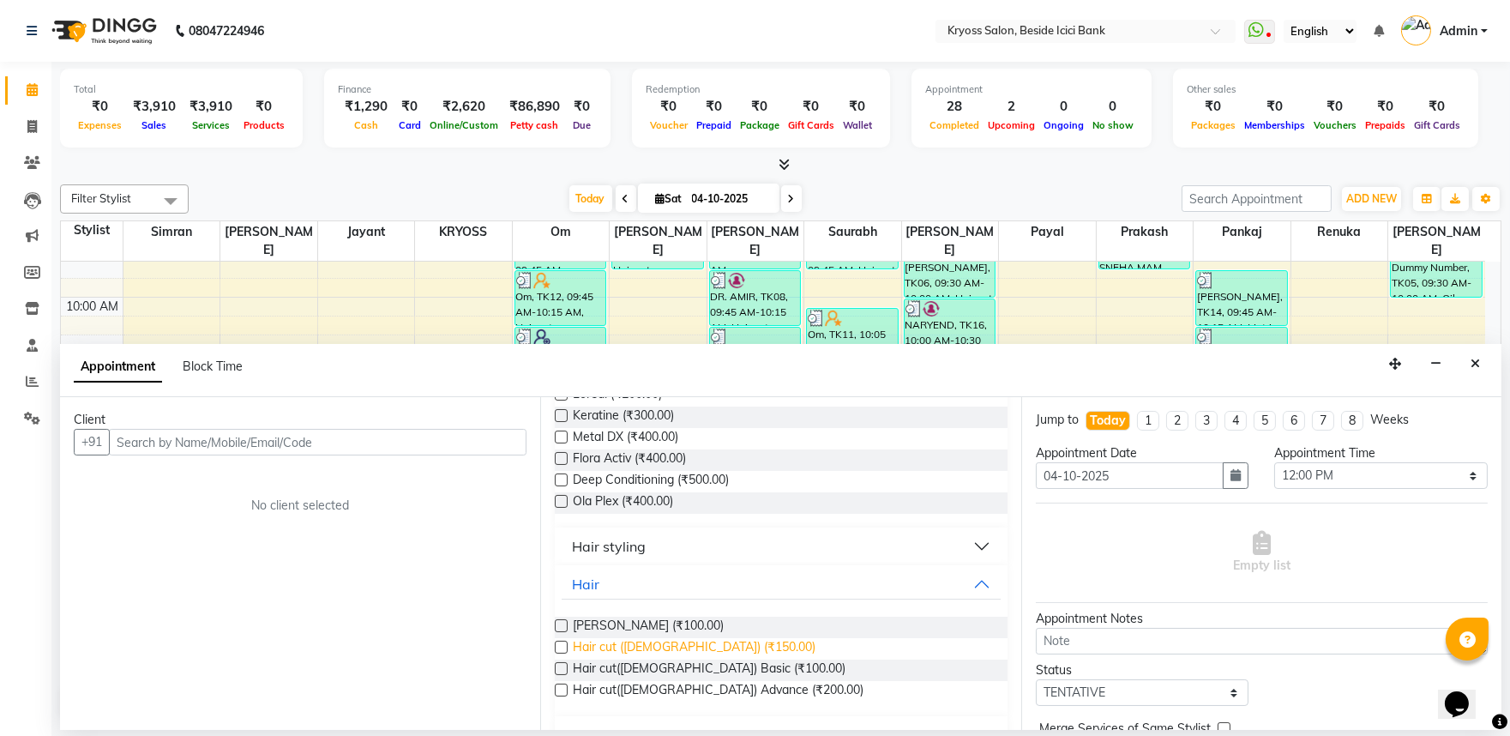
click at [600, 659] on span "Hair cut (Male) (₹150.00)" at bounding box center [694, 648] width 243 height 21
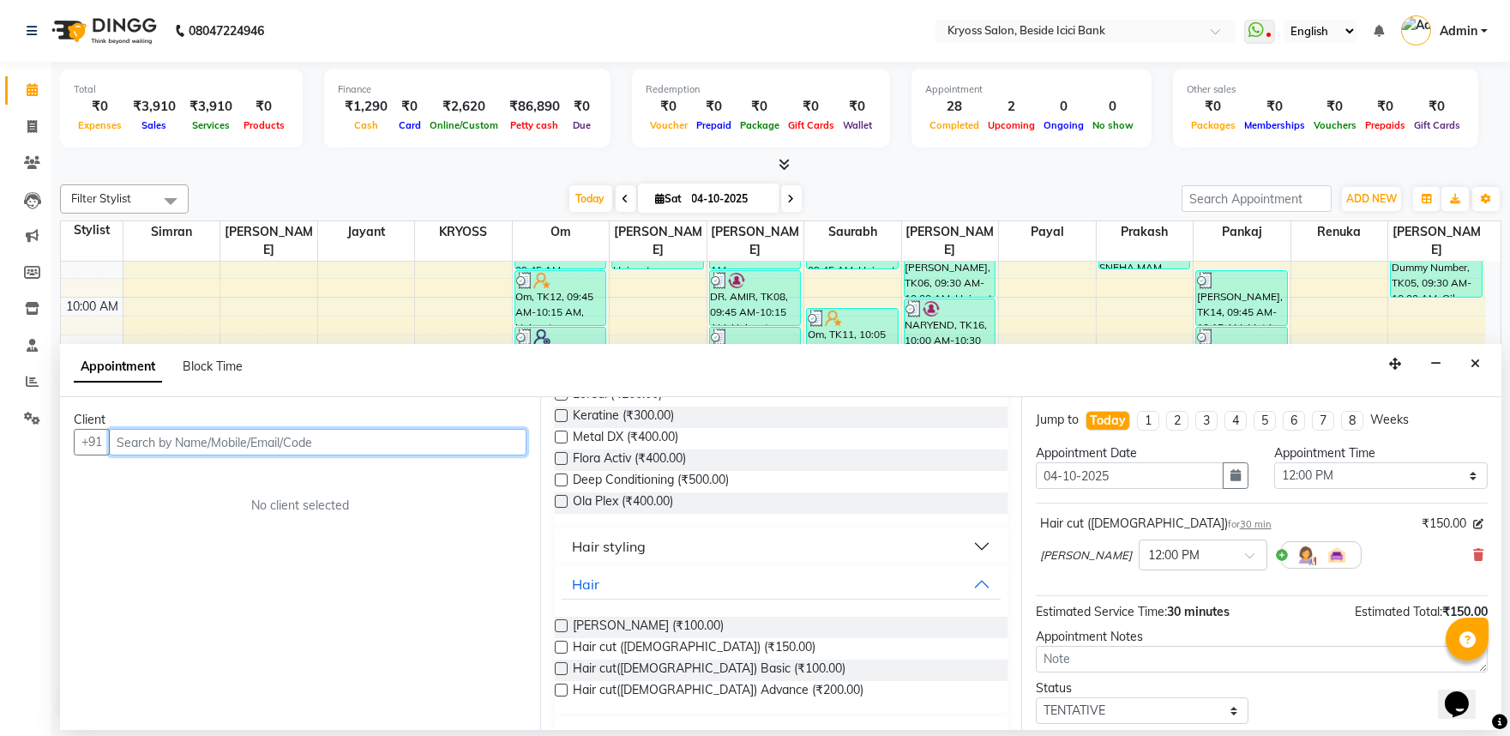
click at [484, 448] on input "text" at bounding box center [318, 442] width 418 height 27
click at [484, 455] on input "text" at bounding box center [318, 442] width 418 height 27
click at [506, 455] on input "text" at bounding box center [318, 442] width 418 height 27
click at [495, 455] on input "text" at bounding box center [318, 442] width 418 height 27
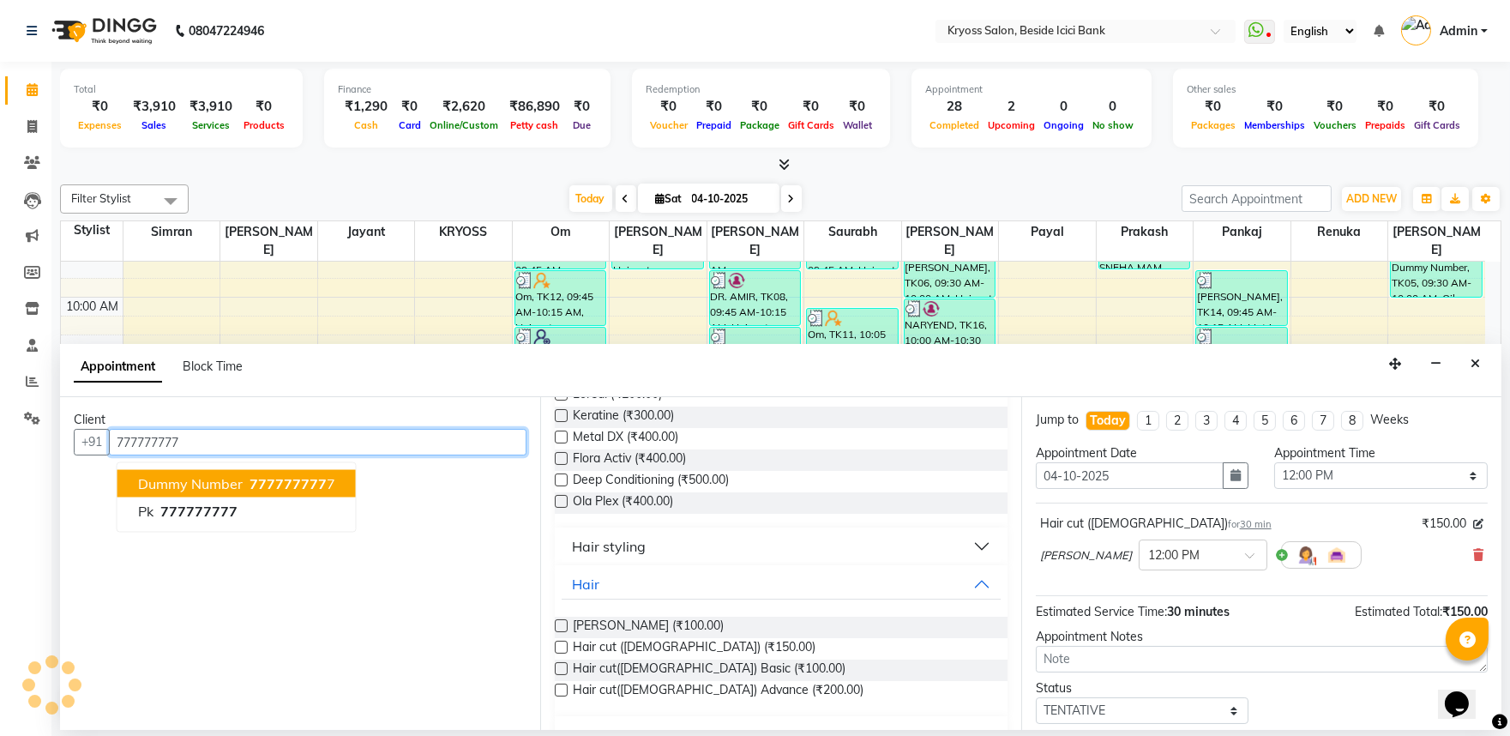
click at [317, 492] on span "777777777" at bounding box center [288, 483] width 77 height 17
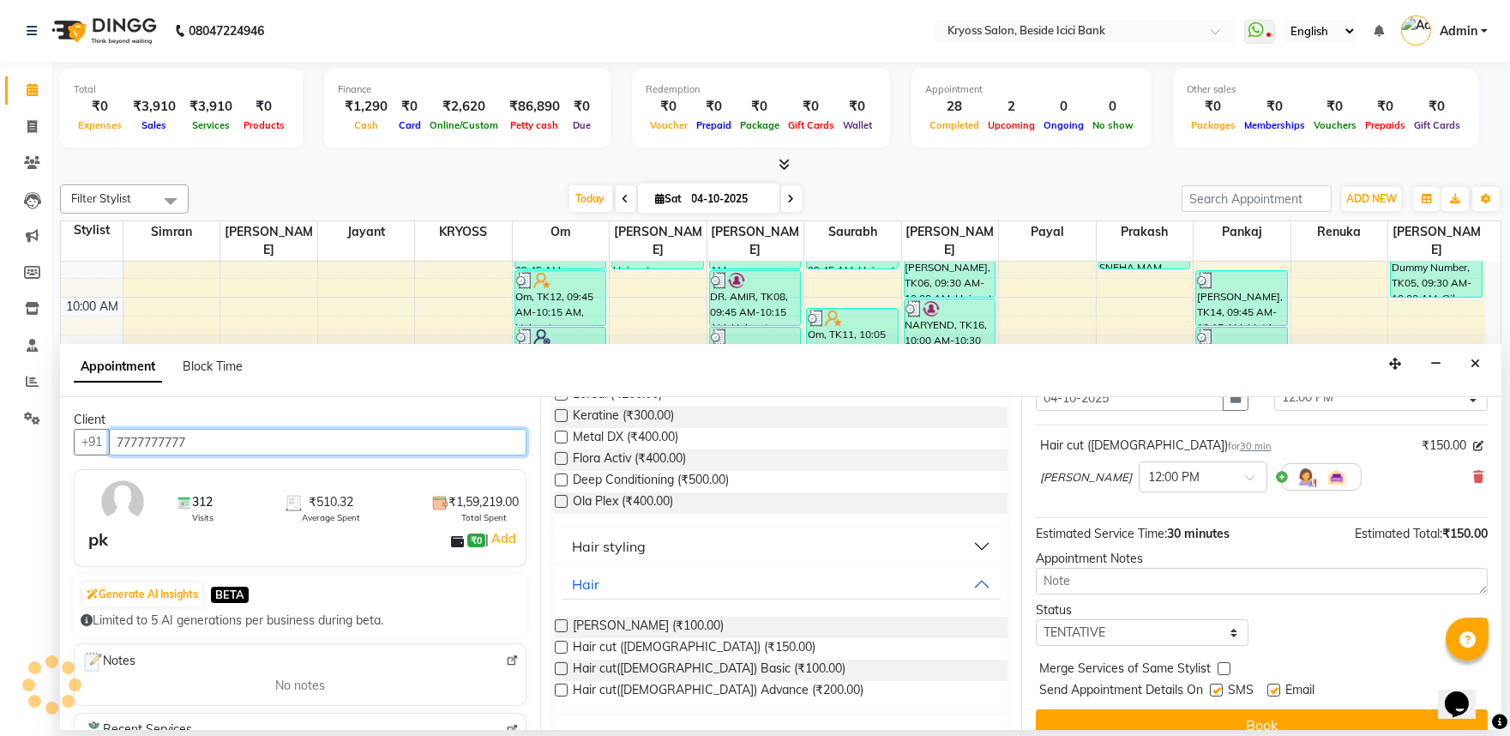
scroll to position [137, 0]
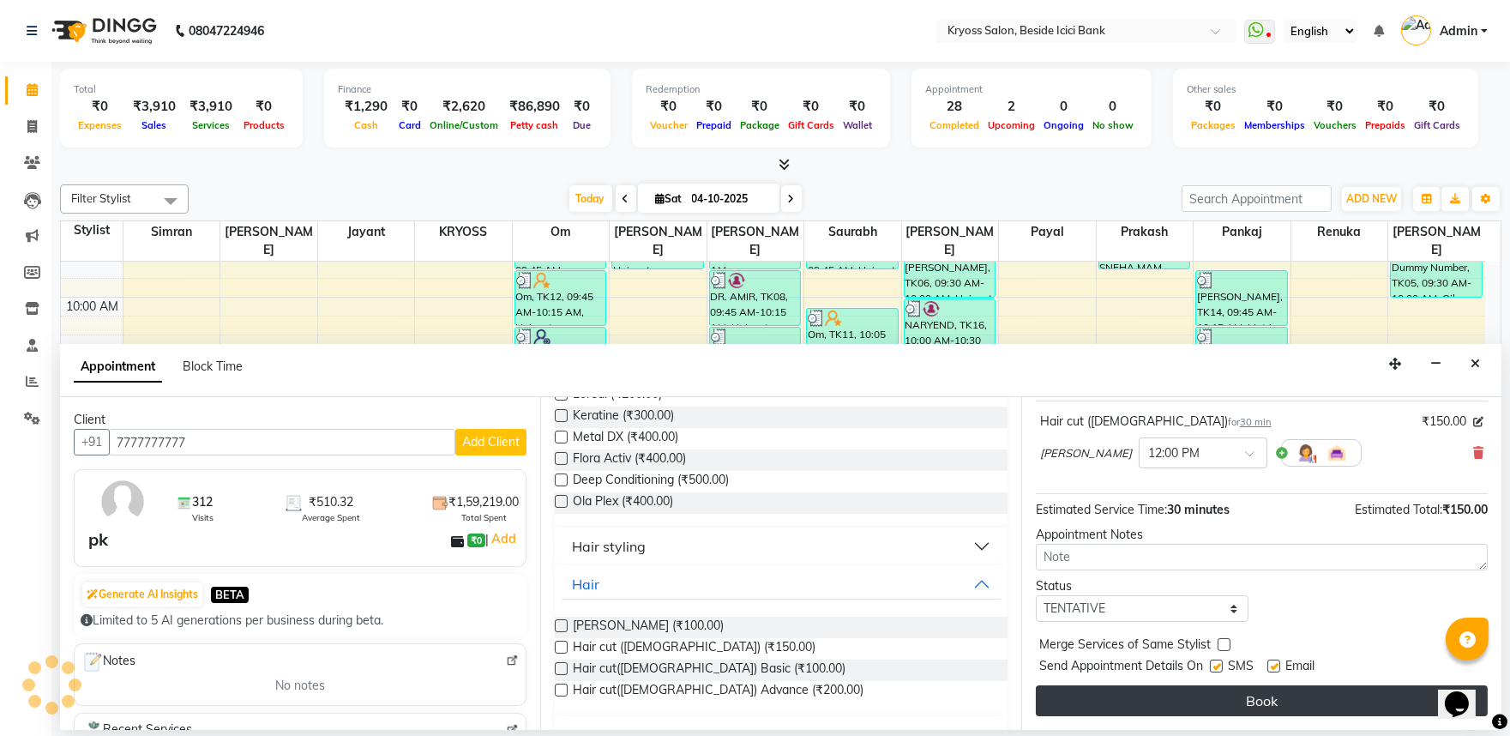
click at [1255, 699] on button "Book" at bounding box center [1262, 700] width 452 height 31
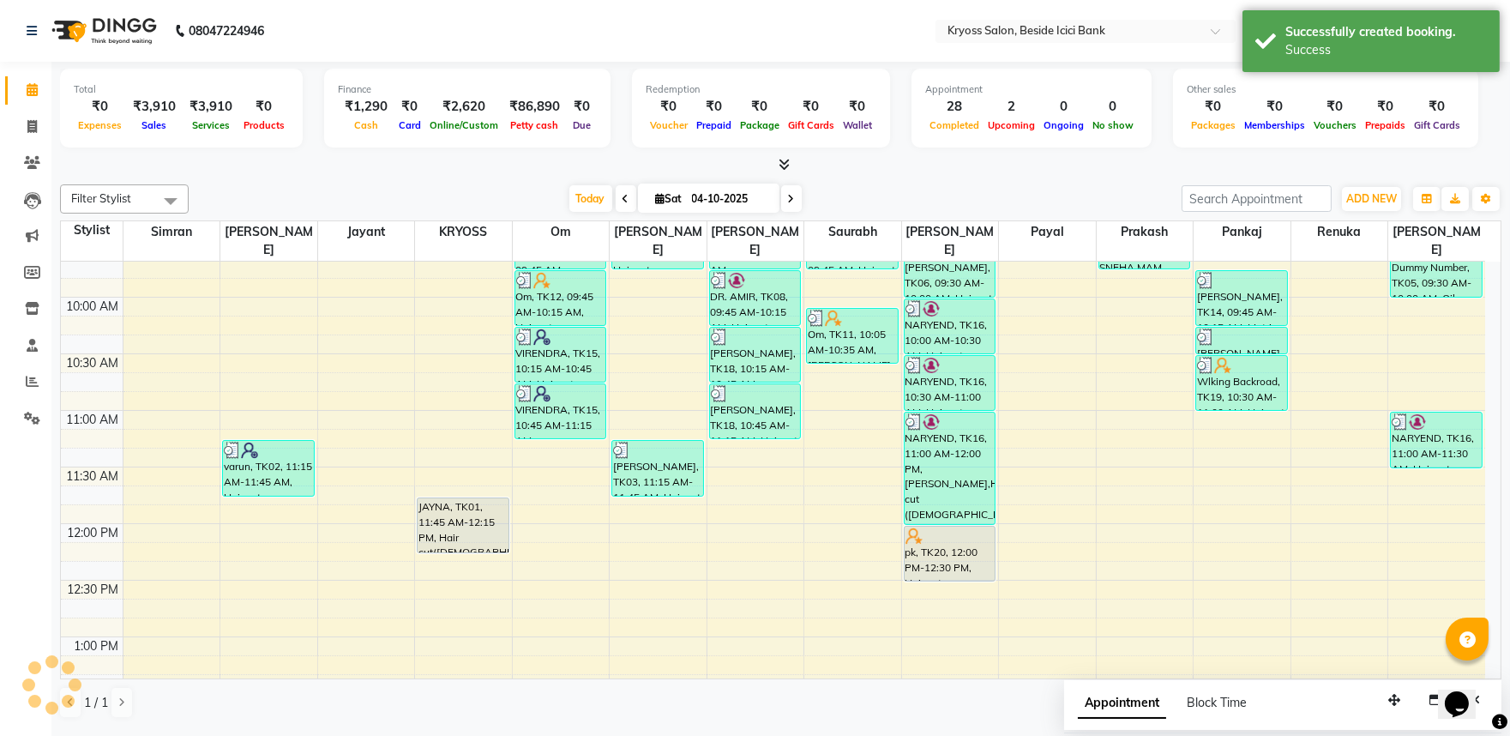
scroll to position [0, 0]
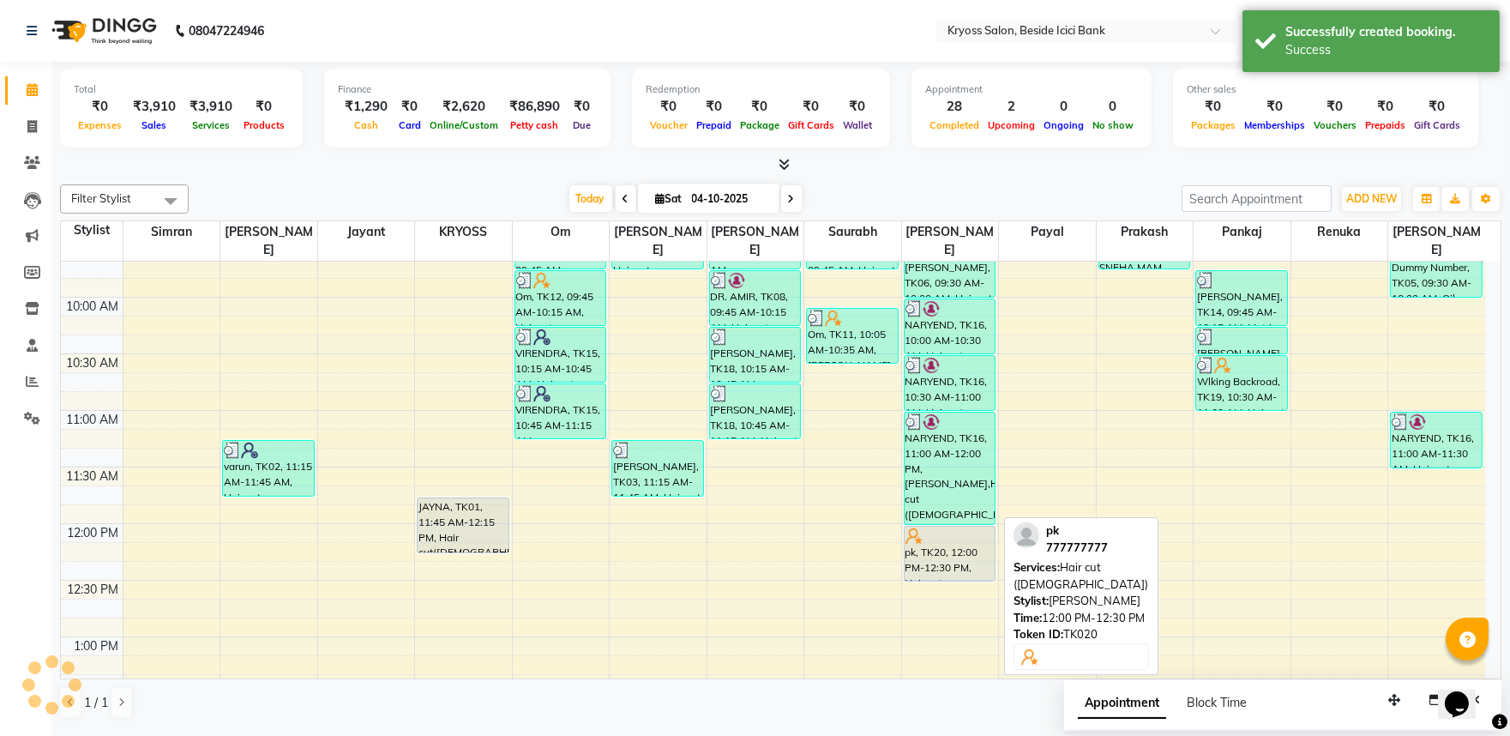
click at [969, 532] on div at bounding box center [950, 535] width 89 height 17
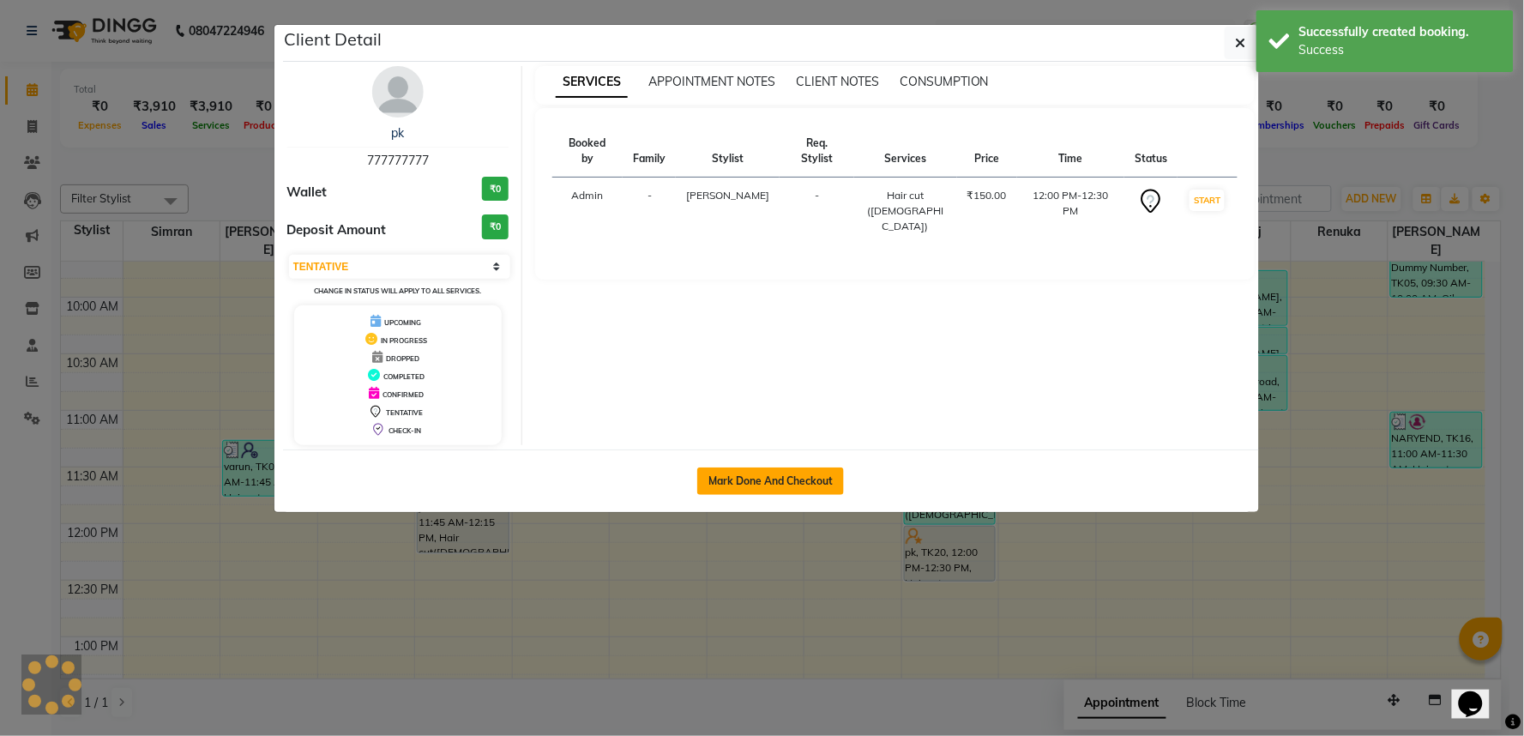
click at [818, 492] on button "Mark Done And Checkout" at bounding box center [770, 480] width 147 height 27
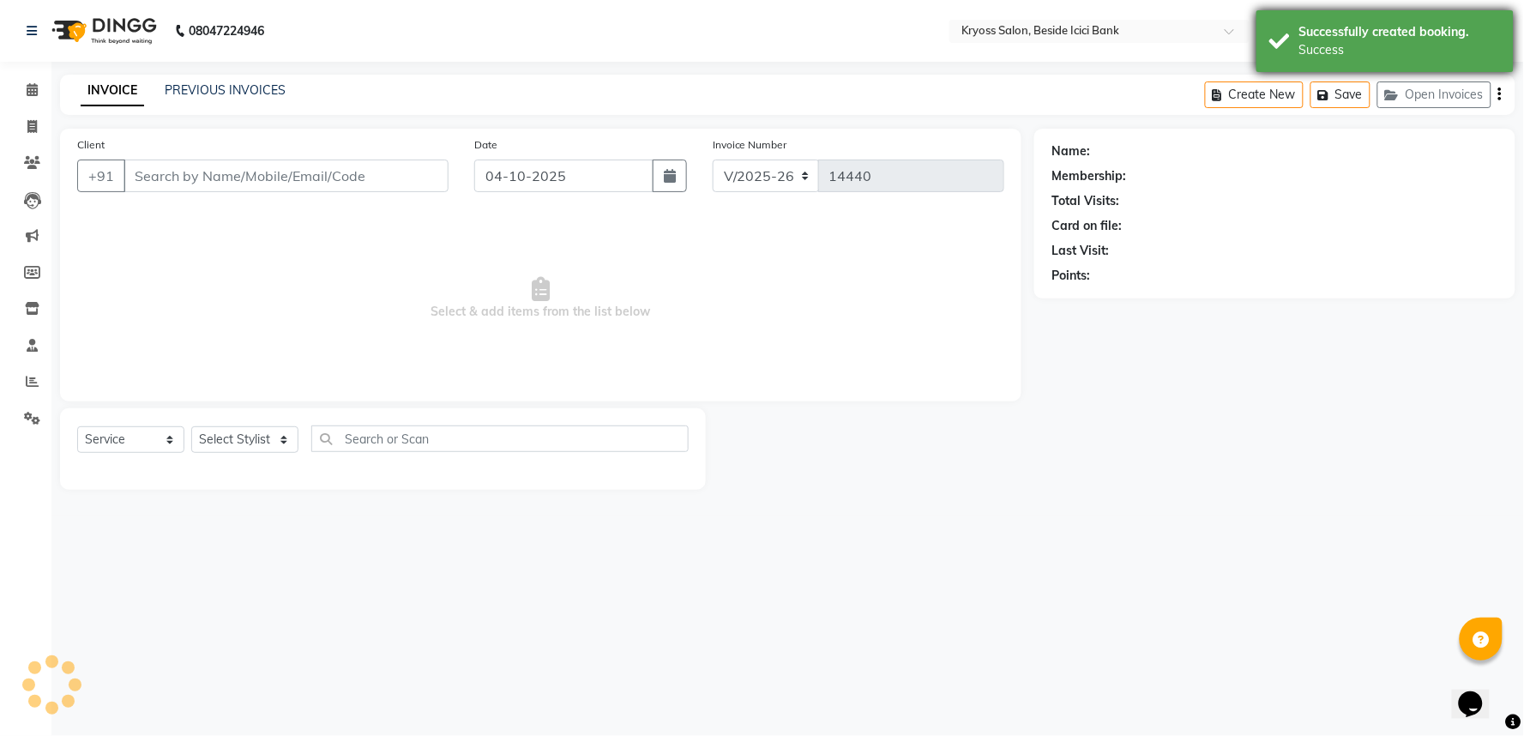
click at [1375, 26] on div "Successfully created booking." at bounding box center [1400, 32] width 202 height 18
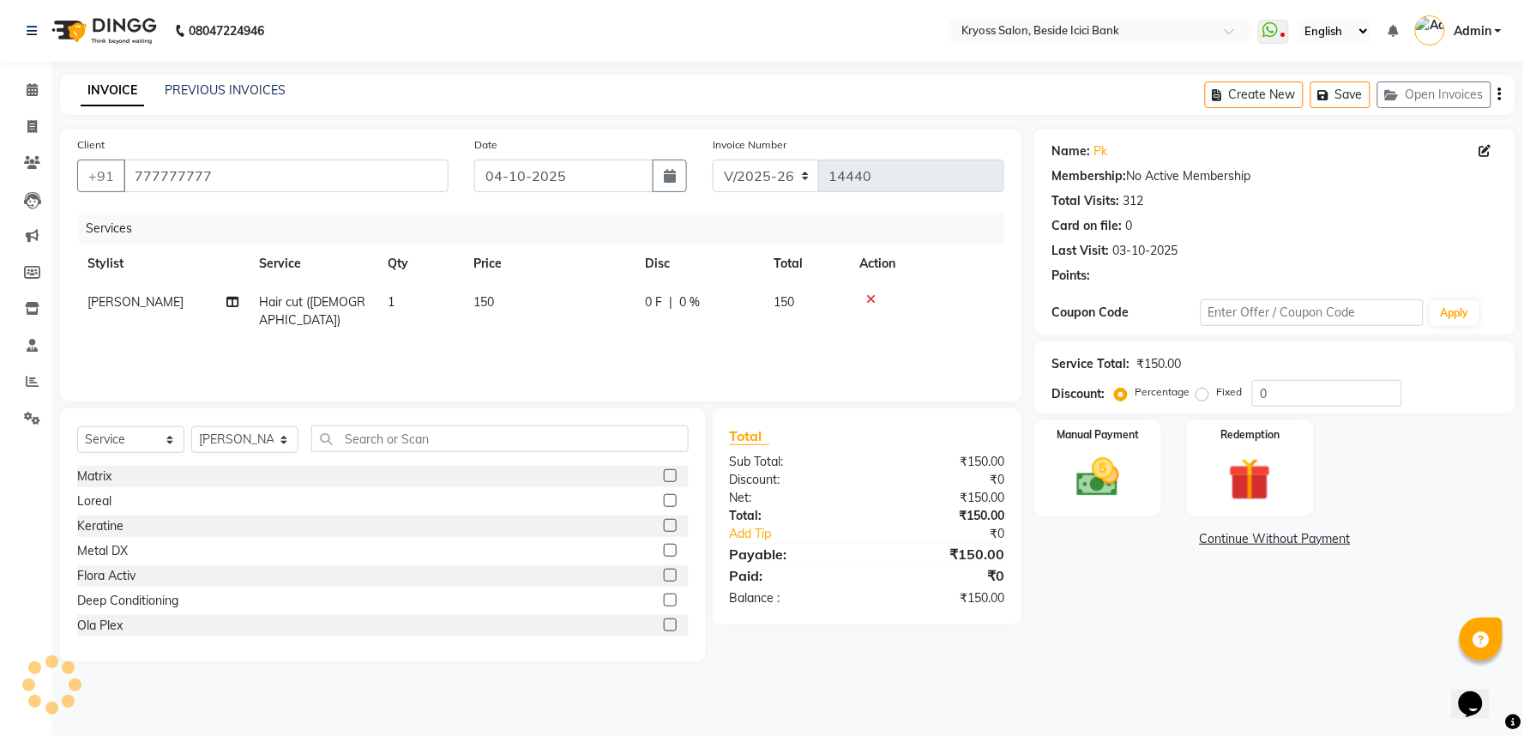
click at [1093, 516] on div "Manual Payment" at bounding box center [1097, 468] width 127 height 96
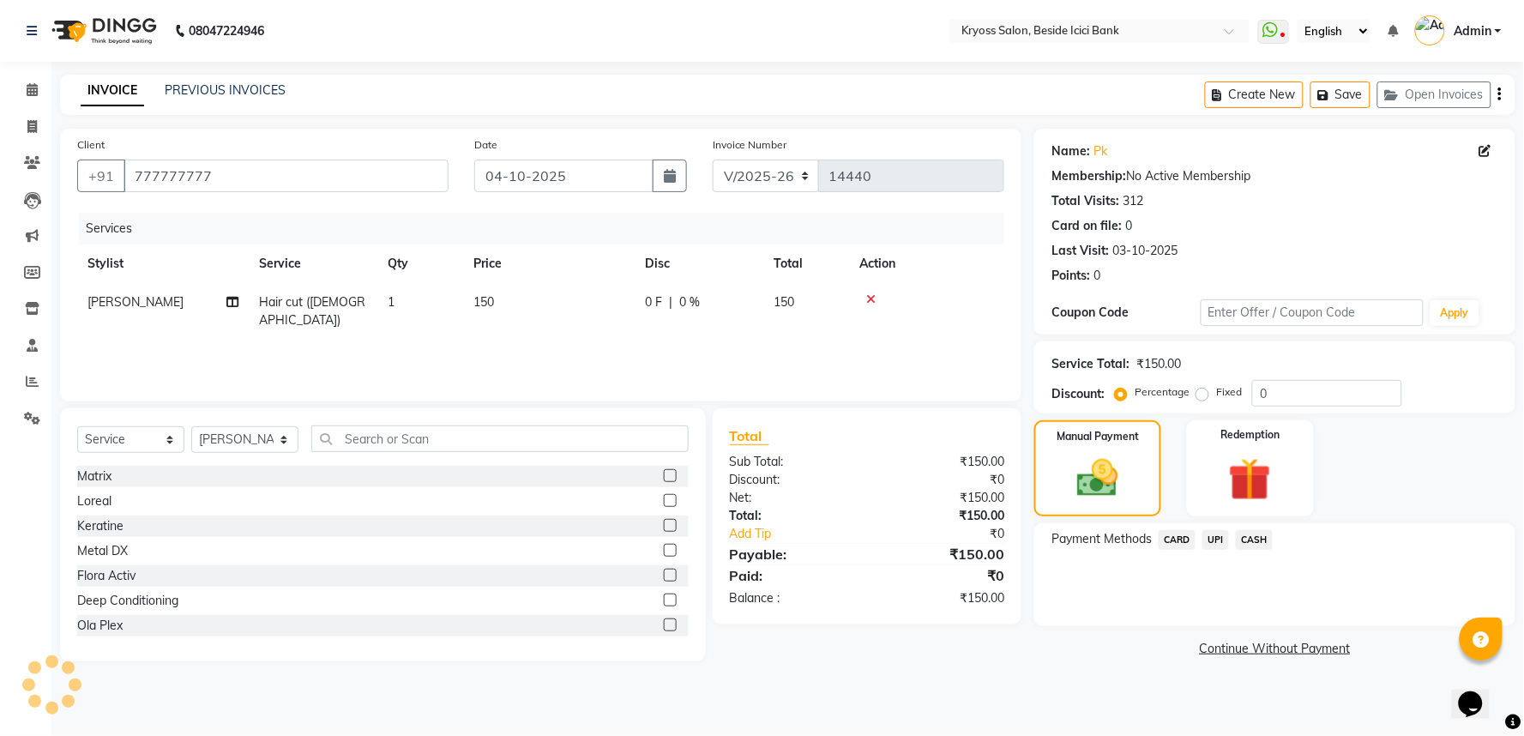
click at [1237, 553] on div "CASH" at bounding box center [1251, 541] width 44 height 23
drag, startPoint x: 1261, startPoint y: 571, endPoint x: 1265, endPoint y: 593, distance: 21.7
click at [1265, 593] on div "Payment Methods CARD UPI CASH" at bounding box center [1274, 574] width 481 height 103
click at [1284, 658] on div "Name: Pk Membership: No Active Membership Total Visits: 312 Card on file: 0 Las…" at bounding box center [1281, 395] width 494 height 533
click at [1267, 550] on span "CASH" at bounding box center [1254, 540] width 37 height 20
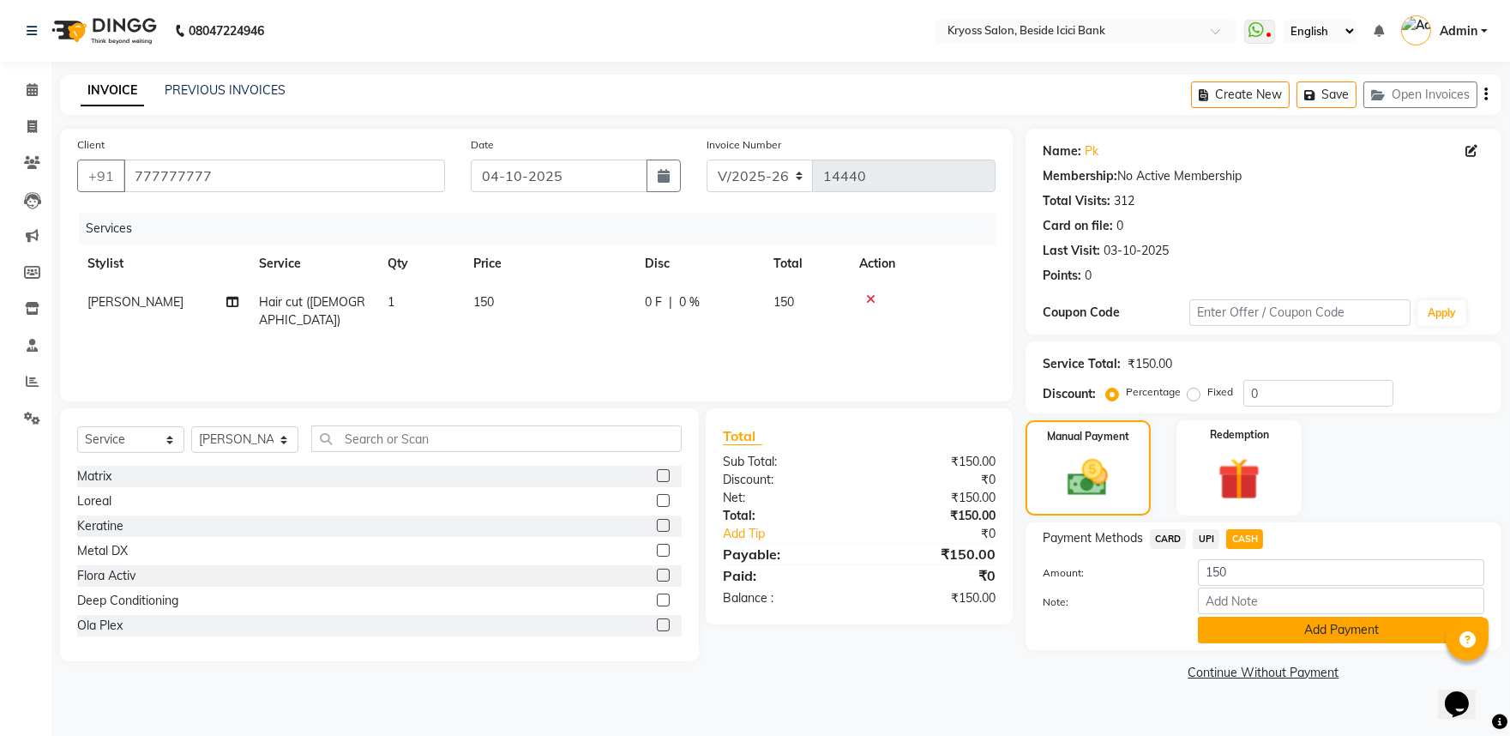
click at [1275, 643] on button "Add Payment" at bounding box center [1341, 630] width 286 height 27
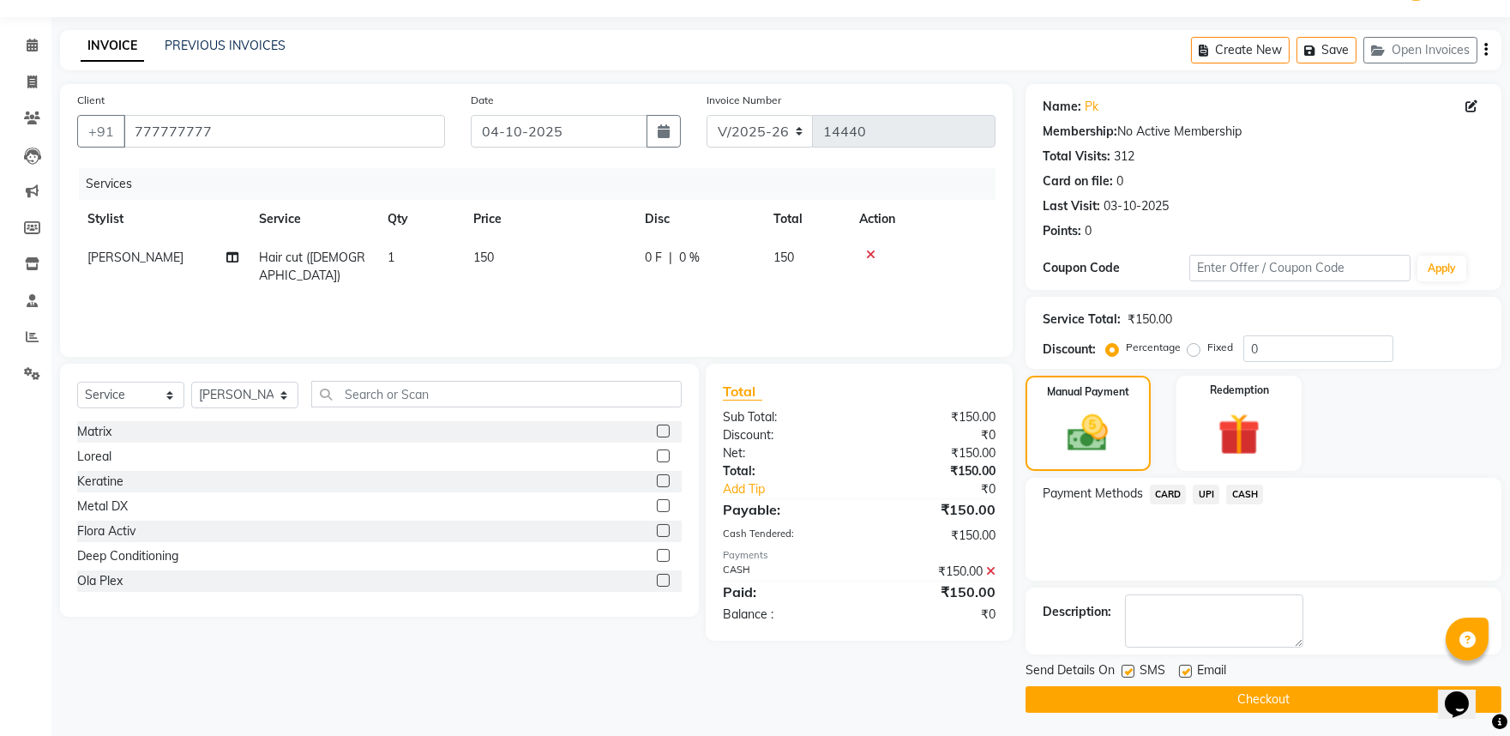
scroll to position [88, 0]
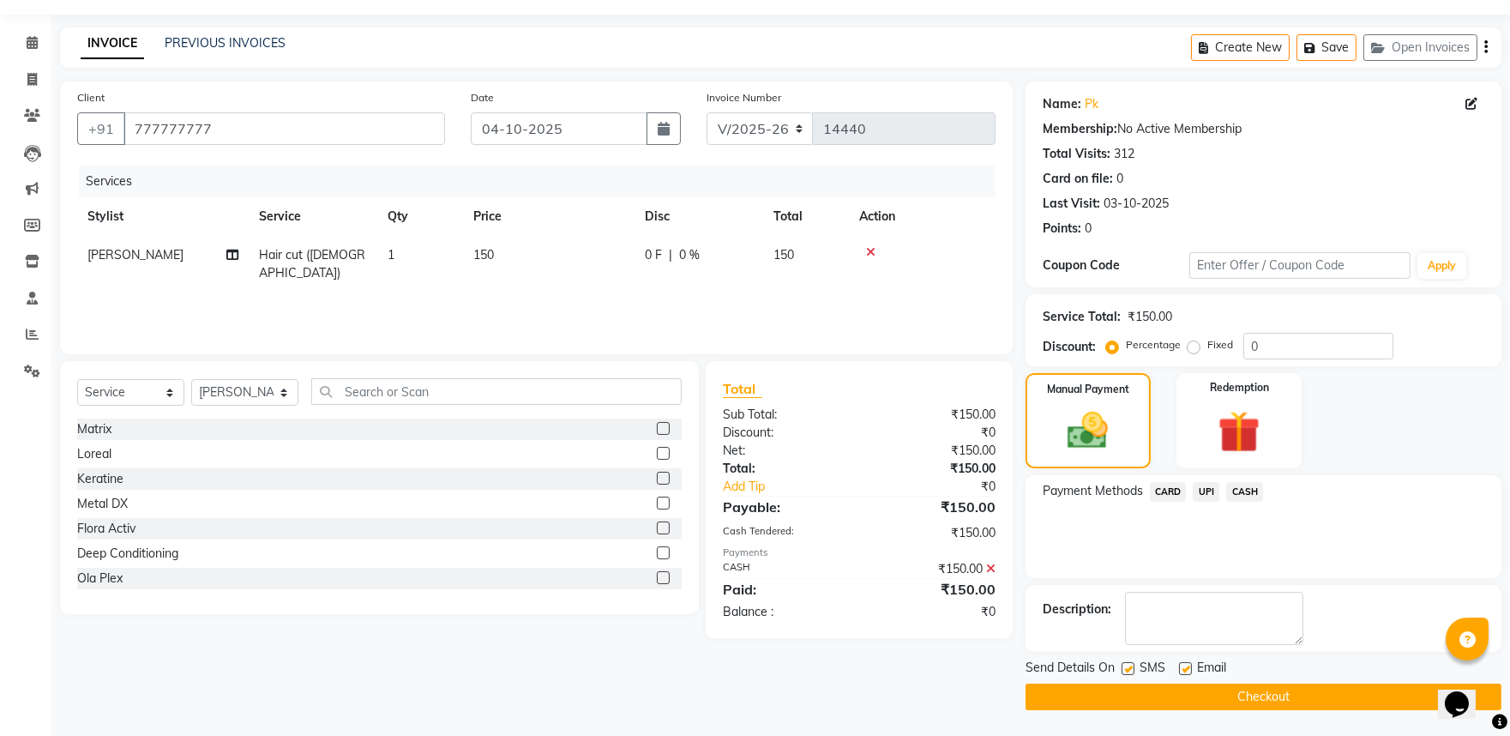
click at [1281, 689] on button "Checkout" at bounding box center [1264, 696] width 476 height 27
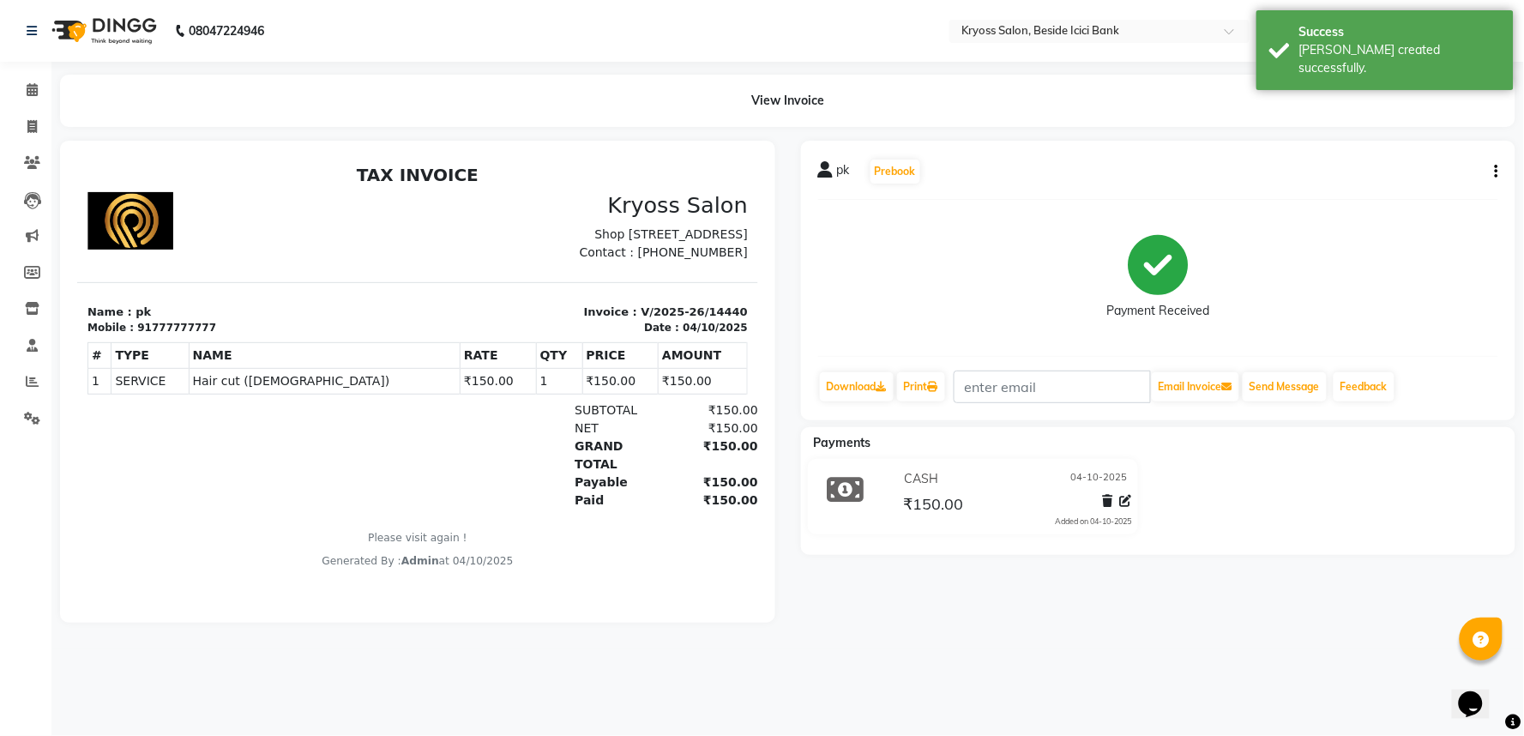
click at [49, 79] on div "View Invoice" at bounding box center [787, 101] width 1481 height 52
click at [27, 89] on icon at bounding box center [32, 89] width 11 height 13
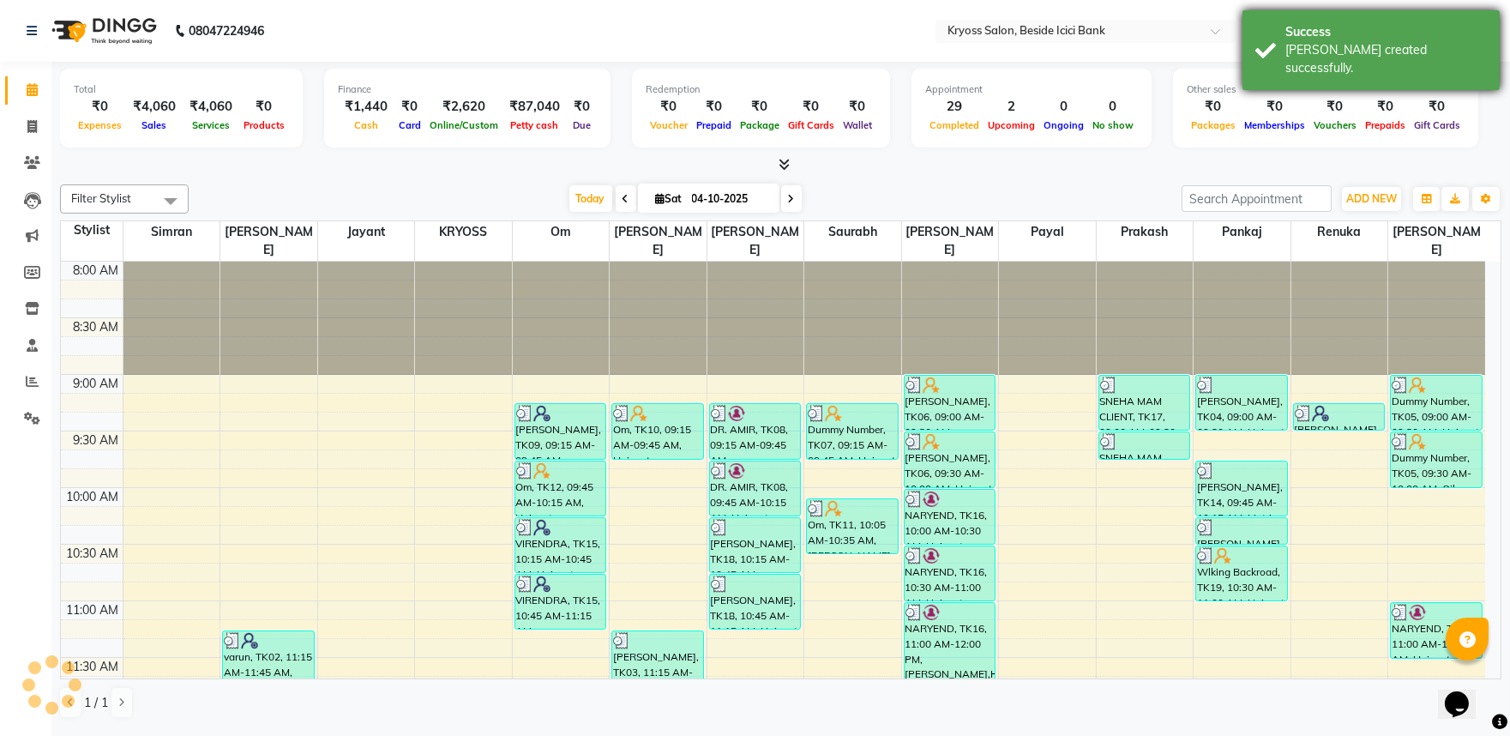
click at [1336, 44] on div "Bill created successfully." at bounding box center [1386, 59] width 202 height 36
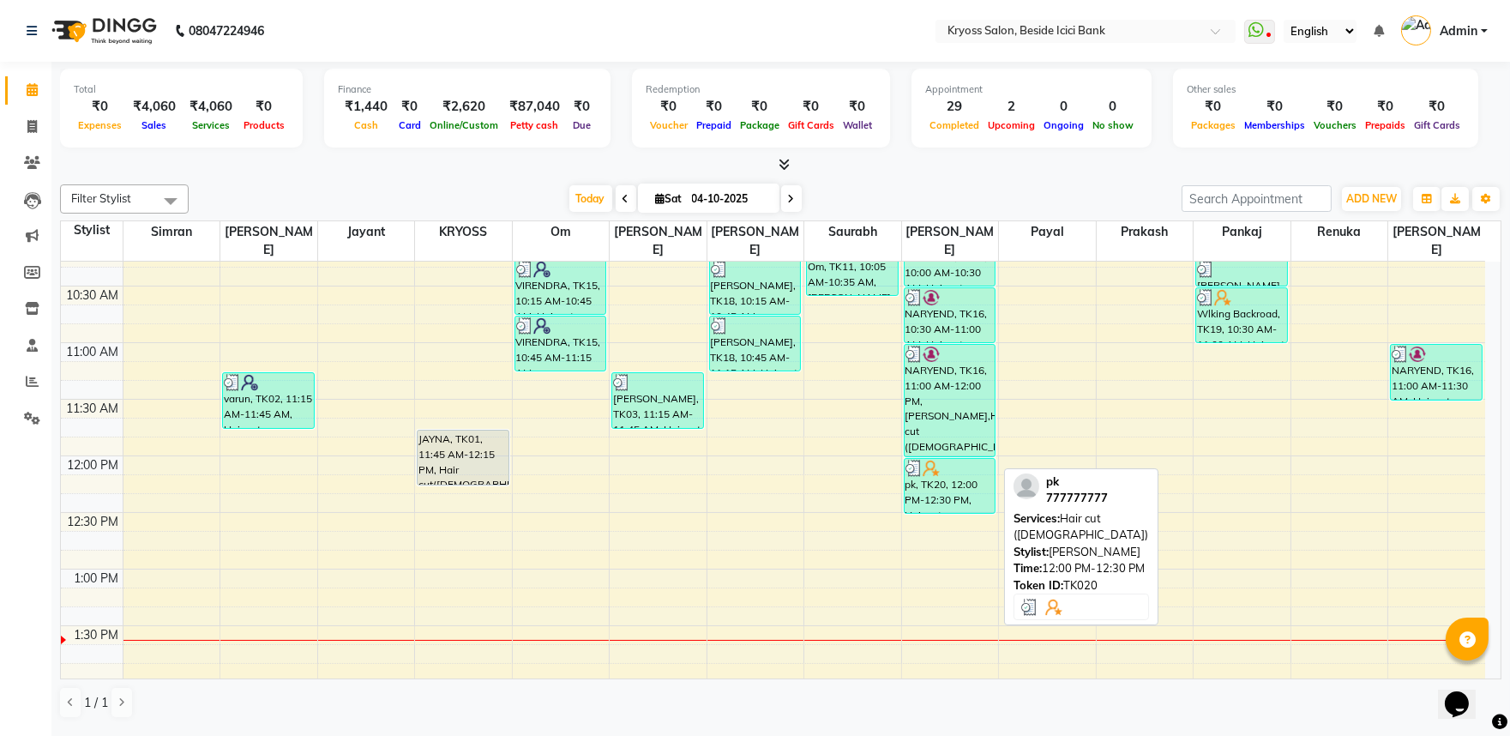
scroll to position [286, 0]
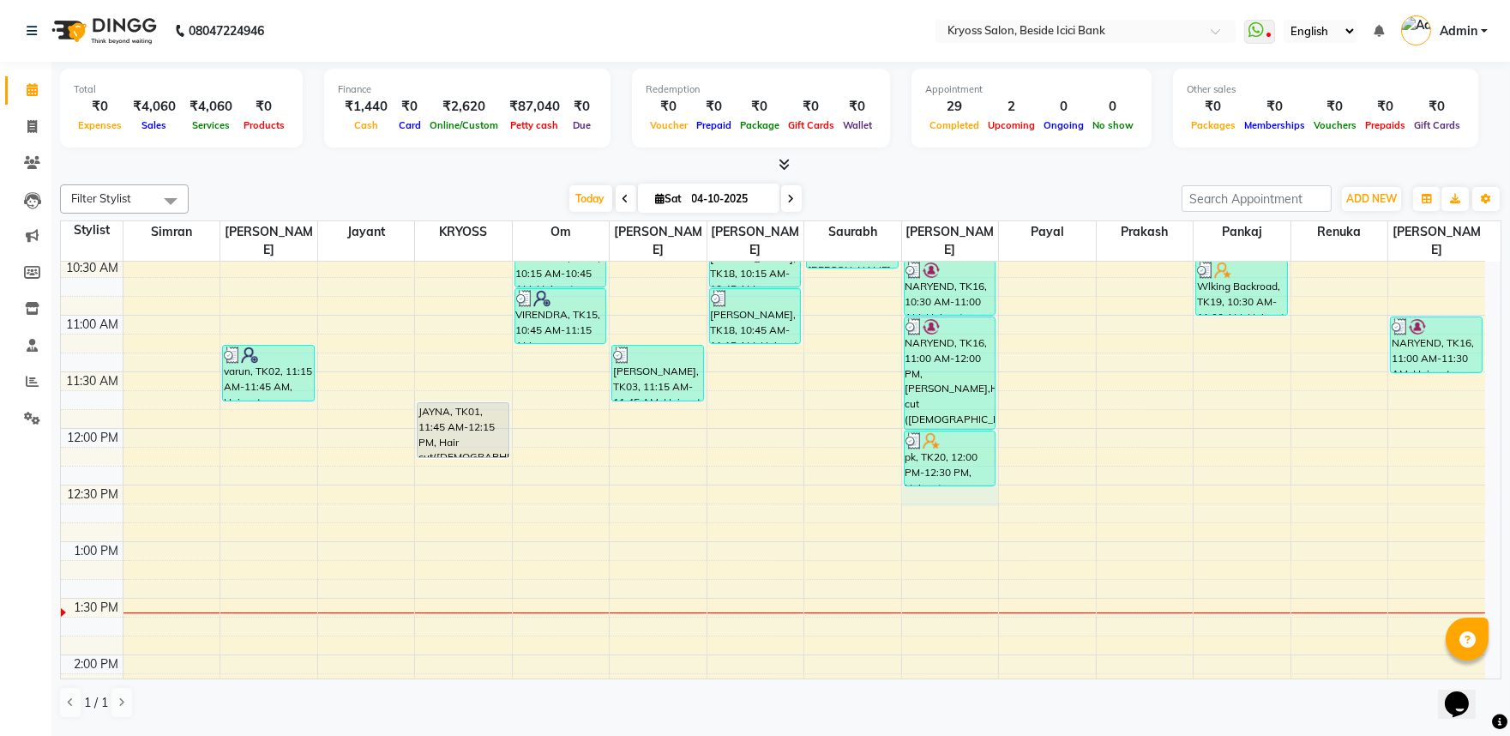
click at [946, 484] on div "8:00 AM 8:30 AM 9:00 AM 9:30 AM 10:00 AM 10:30 AM 11:00 AM 11:30 AM 12:00 PM 12…" at bounding box center [773, 711] width 1424 height 1471
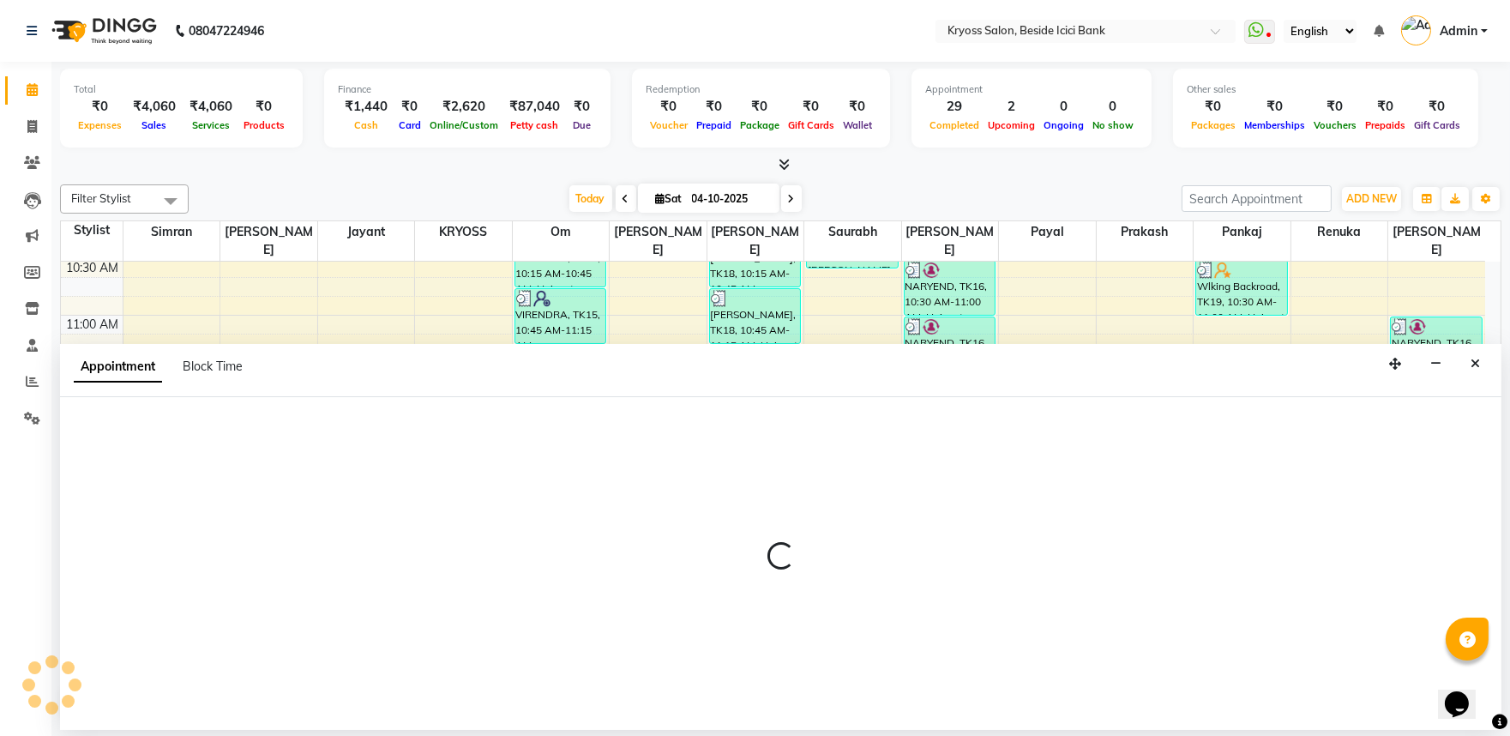
scroll to position [3, 0]
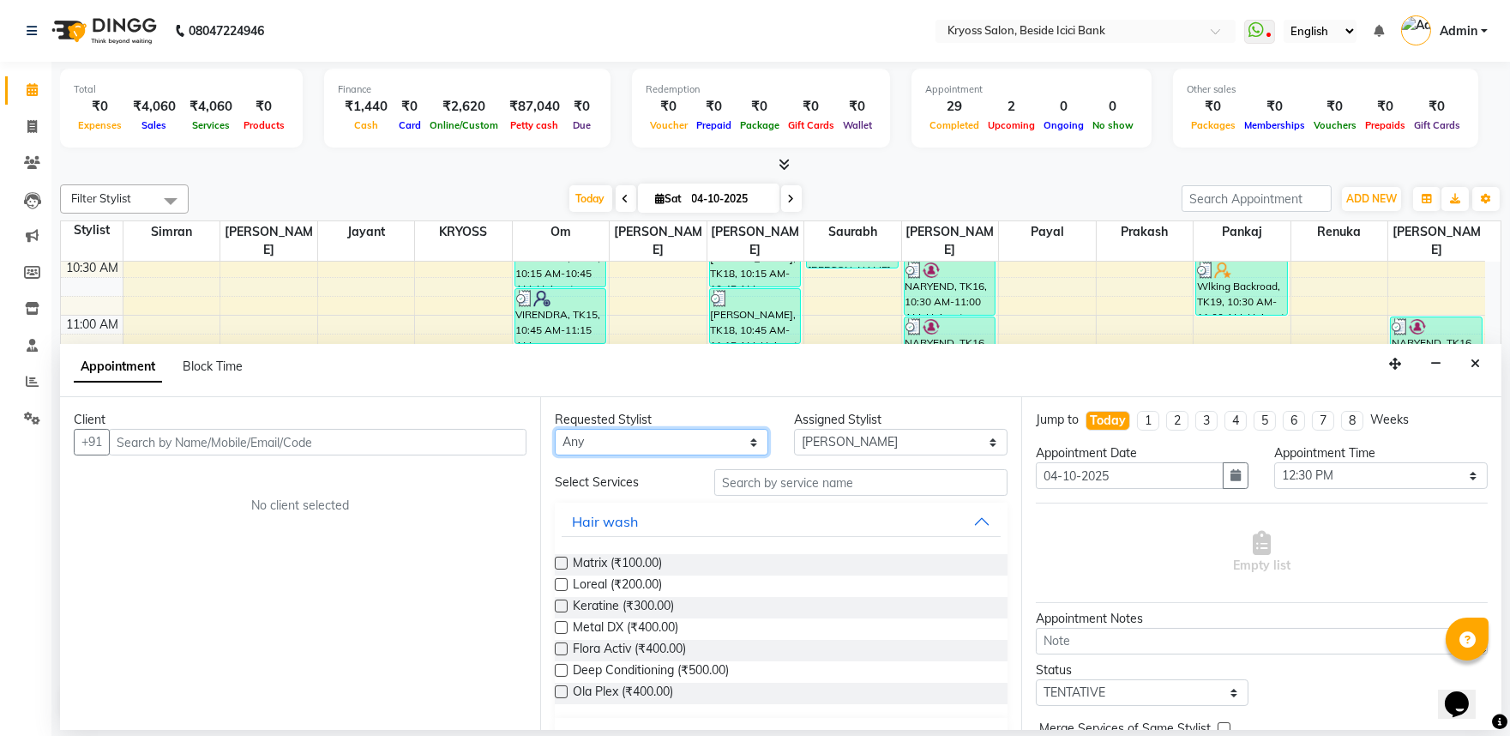
click at [620, 455] on select "Any amit Jayant KRYOSS om Palash Pankaj Payal Prakash Pritesh Renuka Satyam Sau…" at bounding box center [662, 442] width 214 height 27
click at [557, 442] on select "Any amit Jayant KRYOSS om Palash Pankaj Payal Prakash Pritesh Renuka Satyam Sau…" at bounding box center [662, 442] width 214 height 27
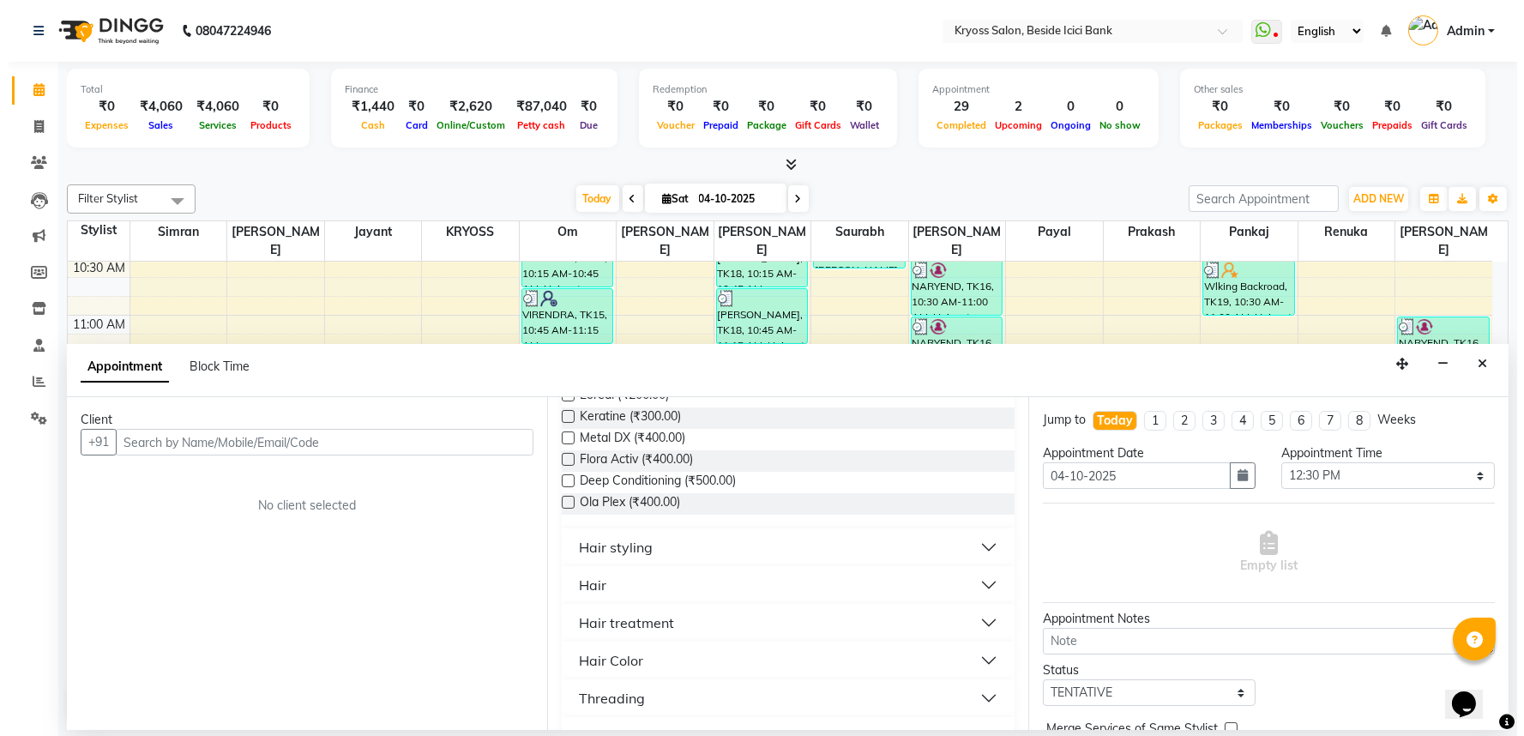
scroll to position [190, 0]
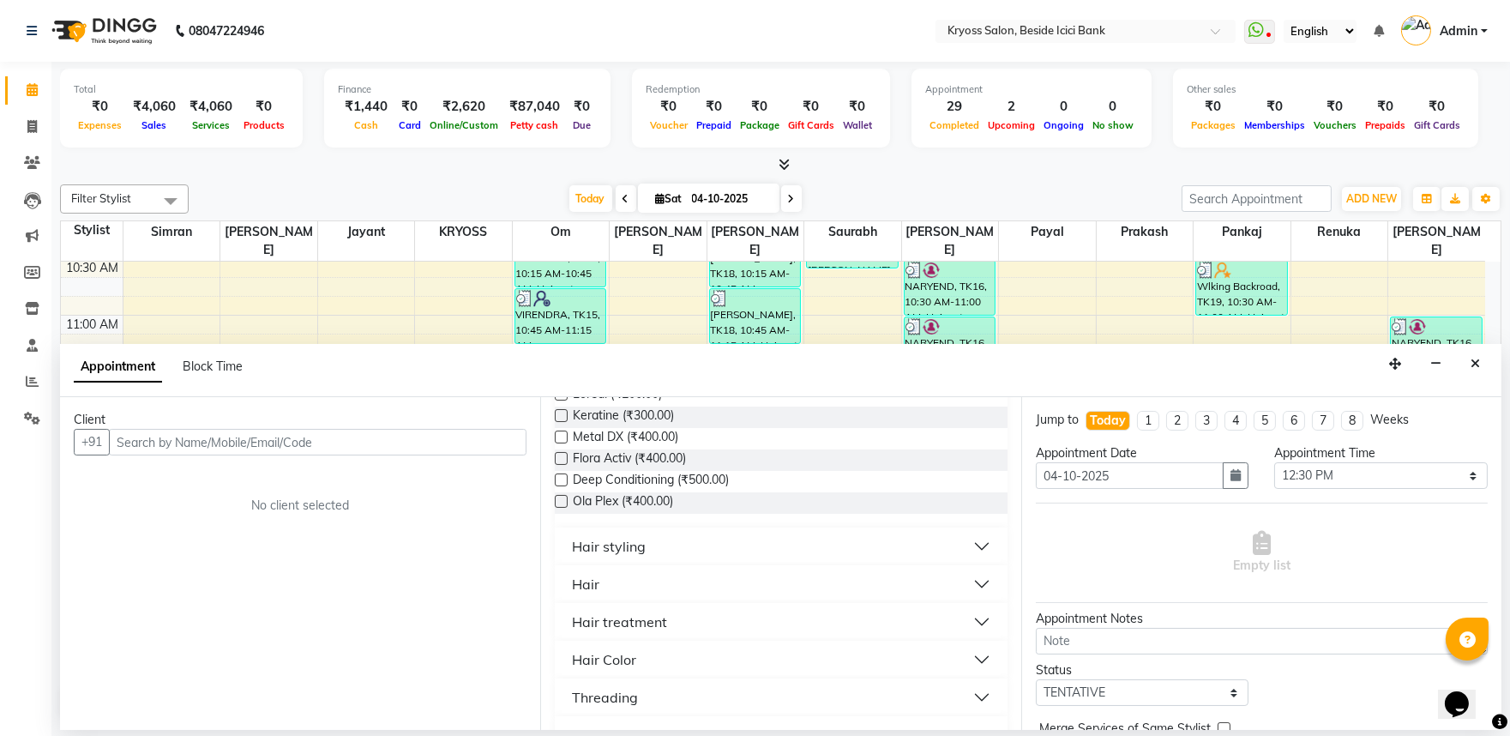
click at [587, 594] on div "Hair" at bounding box center [585, 584] width 27 height 21
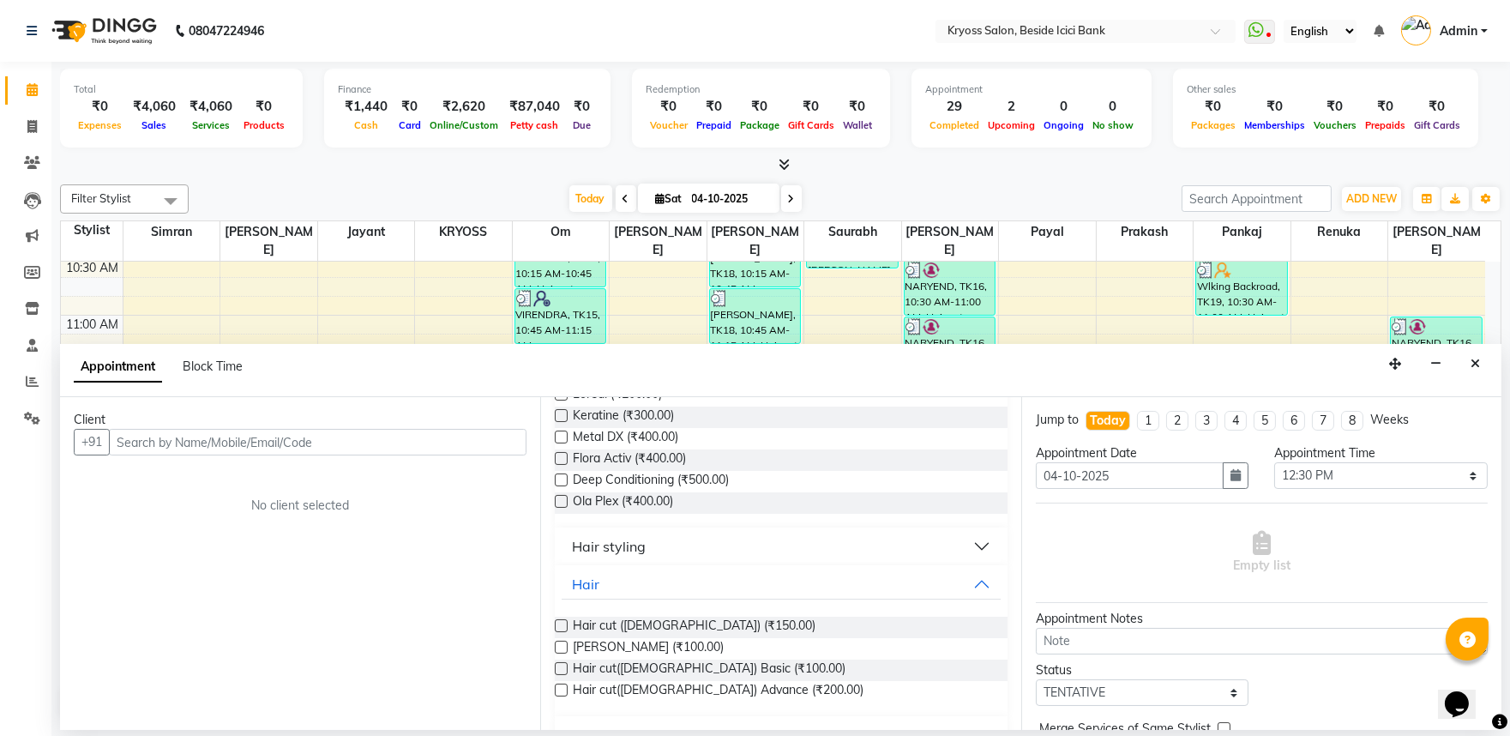
drag, startPoint x: 623, startPoint y: 683, endPoint x: 549, endPoint y: 569, distance: 135.8
click at [623, 659] on span "Beard (₹100.00)" at bounding box center [648, 648] width 151 height 21
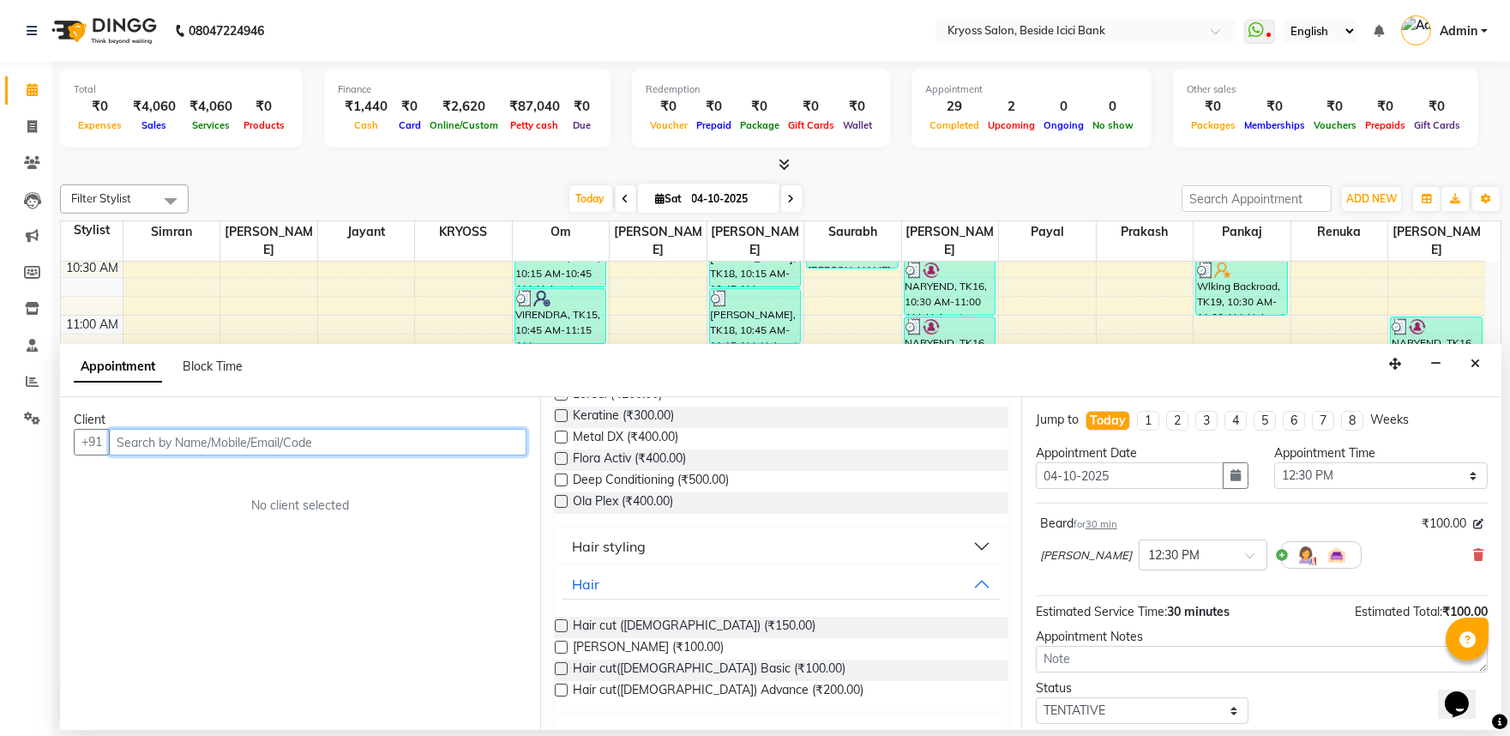
click at [512, 455] on input "text" at bounding box center [318, 442] width 418 height 27
click at [512, 455] on button "Add Client" at bounding box center [490, 442] width 71 height 27
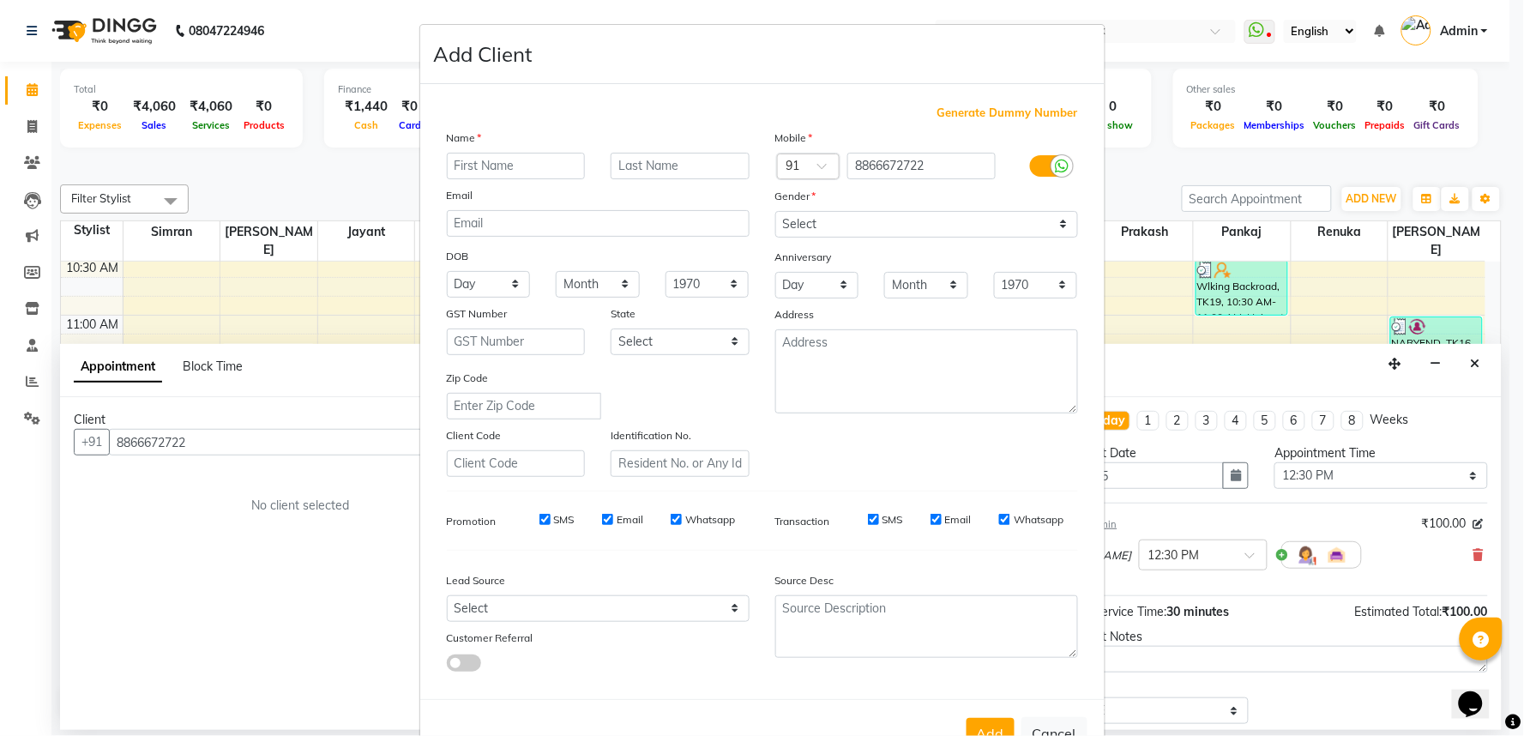
click at [526, 175] on input "text" at bounding box center [516, 166] width 139 height 27
click at [527, 175] on input "text" at bounding box center [516, 166] width 139 height 27
click at [796, 238] on select "Select Male Female Other Prefer Not To Say" at bounding box center [926, 224] width 303 height 27
click at [775, 233] on select "Select Male Female Other Prefer Not To Say" at bounding box center [926, 224] width 303 height 27
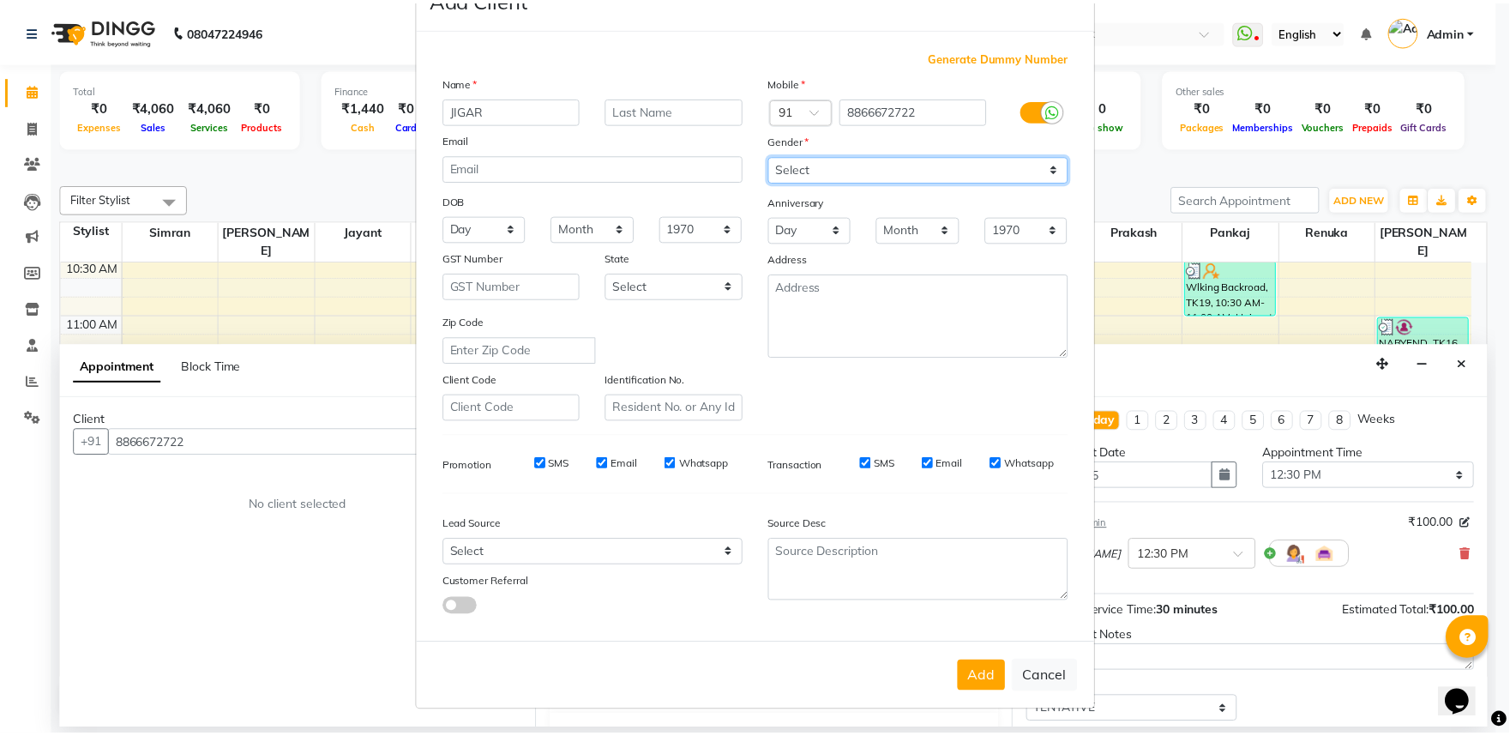
scroll to position [133, 0]
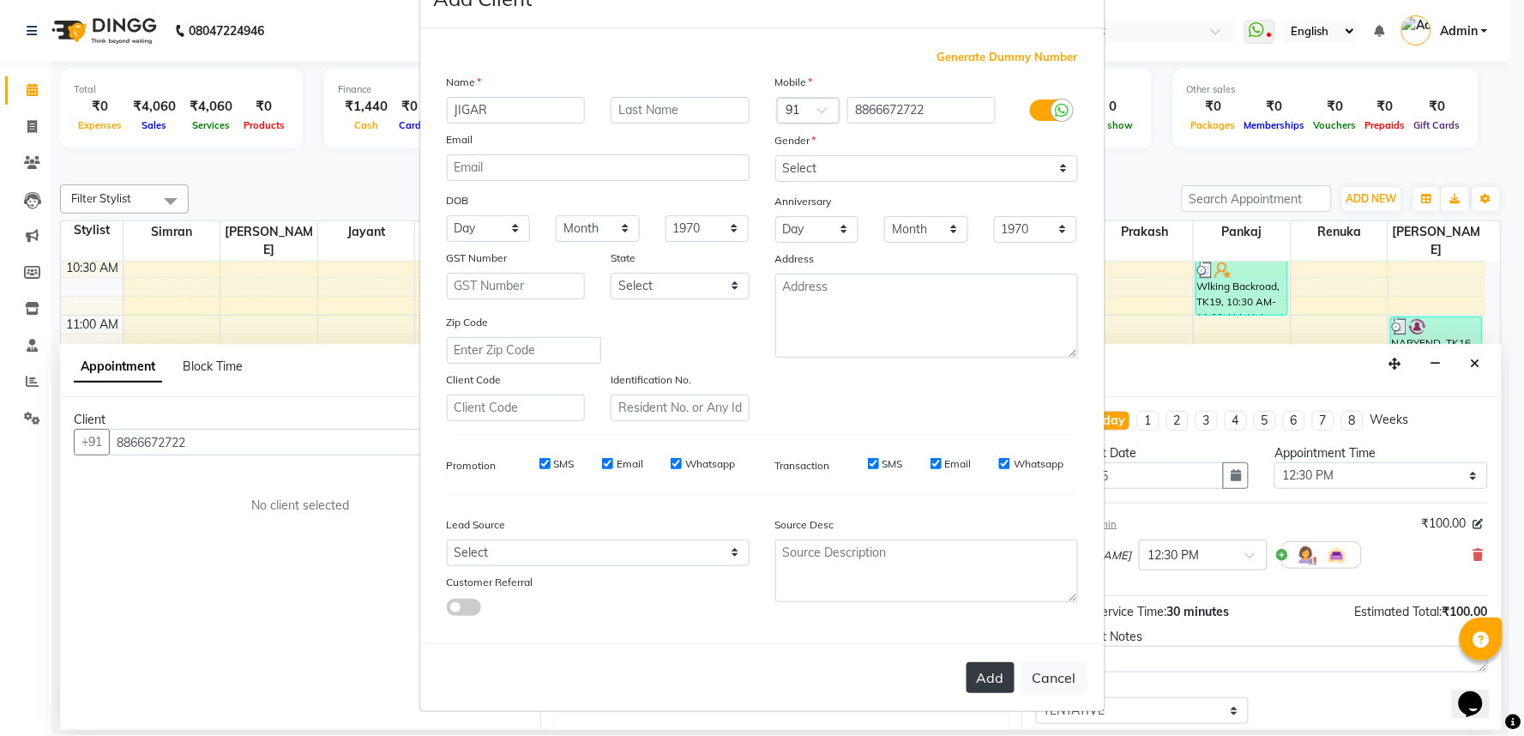
click at [975, 665] on button "Add" at bounding box center [990, 677] width 48 height 31
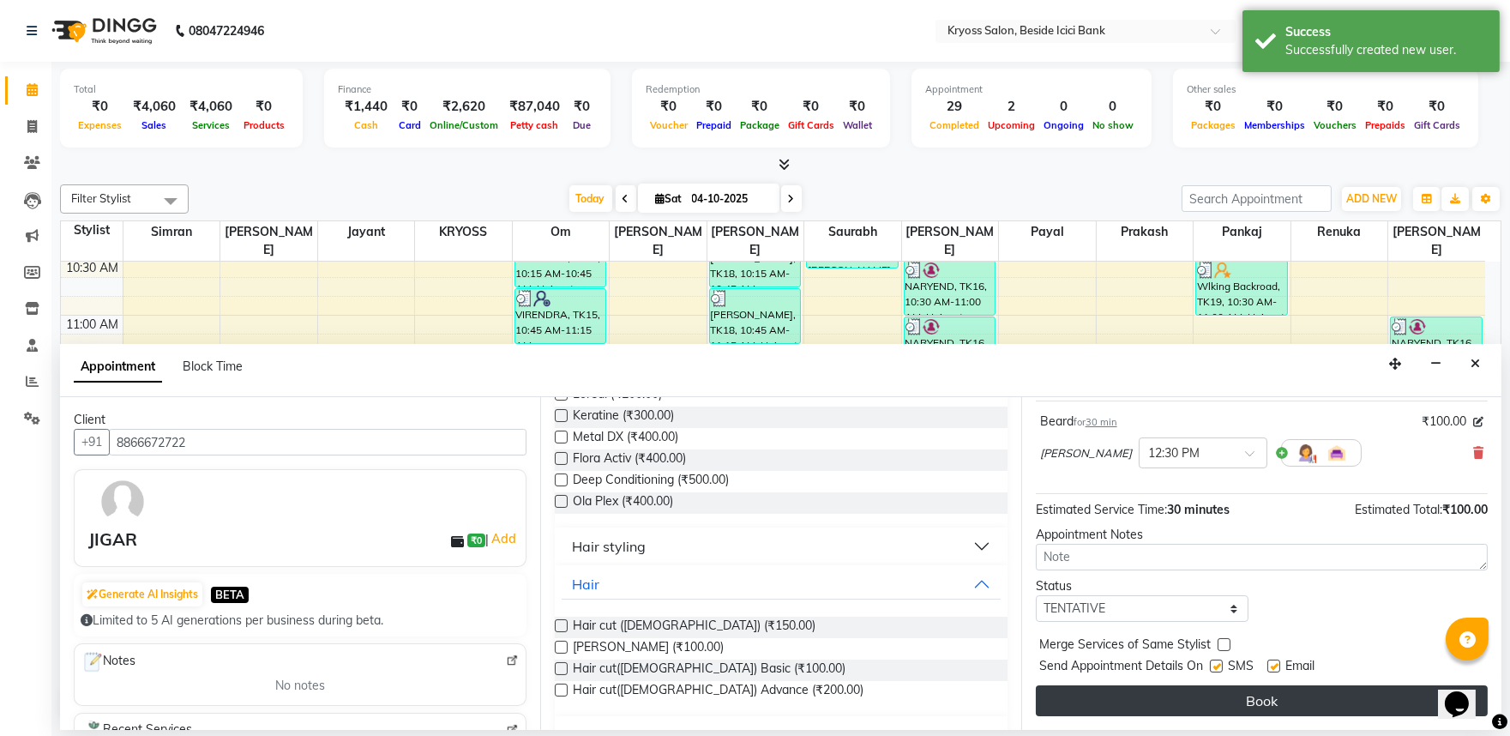
scroll to position [137, 0]
click at [1215, 690] on button "Book" at bounding box center [1262, 700] width 452 height 31
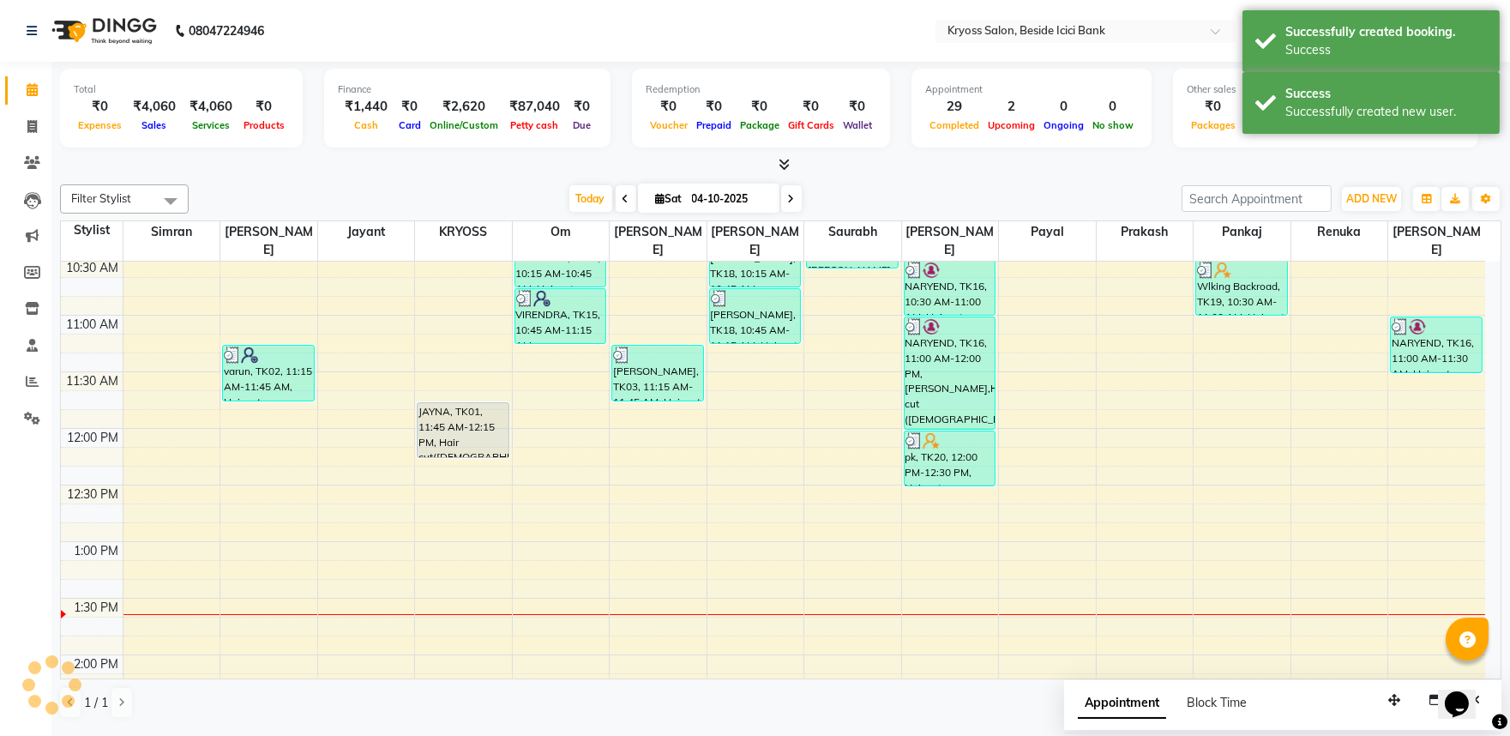
scroll to position [0, 0]
drag, startPoint x: 1318, startPoint y: 105, endPoint x: 1321, endPoint y: 94, distance: 11.4
click at [1318, 104] on div "Successfully created new user." at bounding box center [1386, 112] width 202 height 18
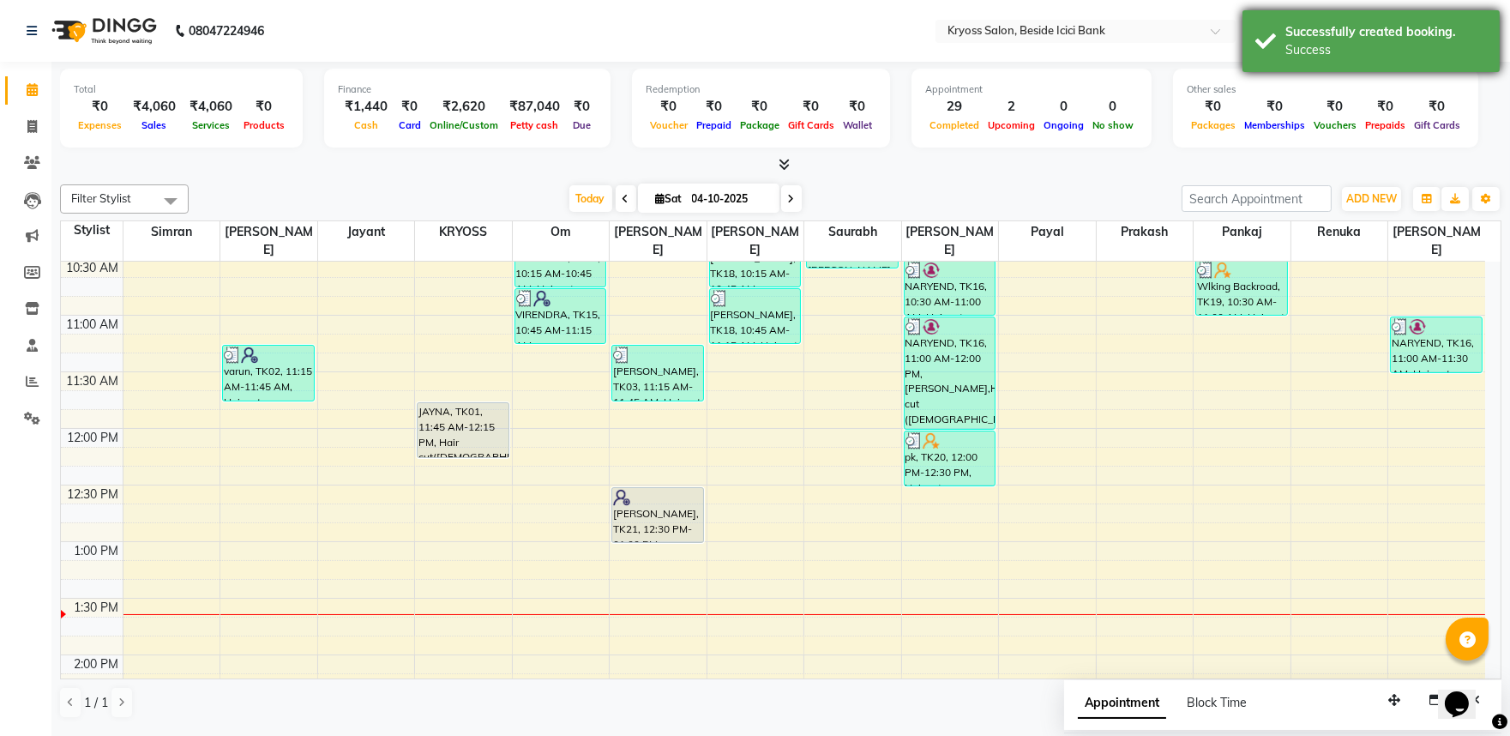
drag, startPoint x: 1317, startPoint y: 44, endPoint x: 780, endPoint y: 331, distance: 608.8
click at [1316, 43] on div "Success" at bounding box center [1386, 50] width 202 height 18
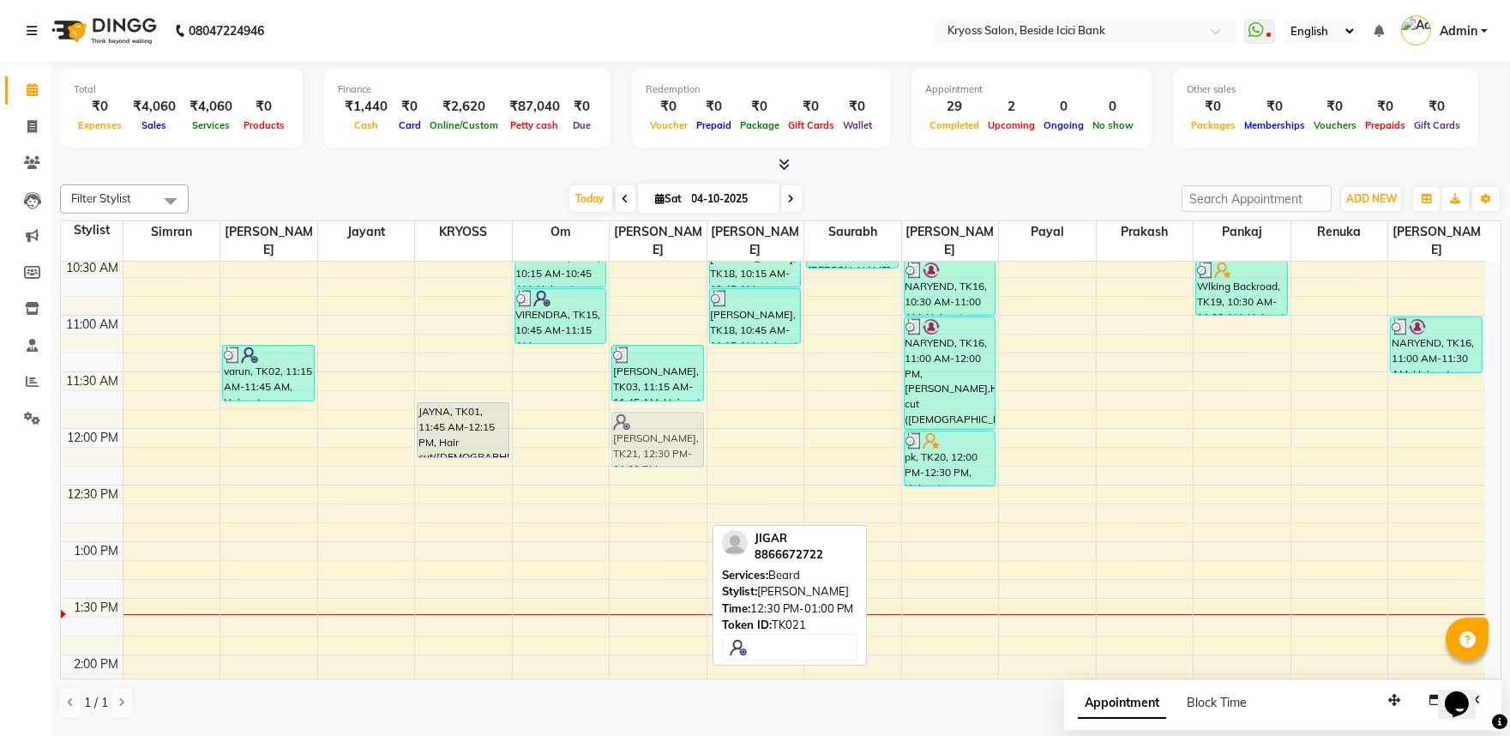
drag, startPoint x: 631, startPoint y: 500, endPoint x: 632, endPoint y: 422, distance: 78.0
click at [632, 422] on div "Om, TK10, 09:15 AM-09:45 AM, Hair cut (Male) JAY, TK03, 11:15 AM-11:45 AM, Hair…" at bounding box center [658, 711] width 97 height 1471
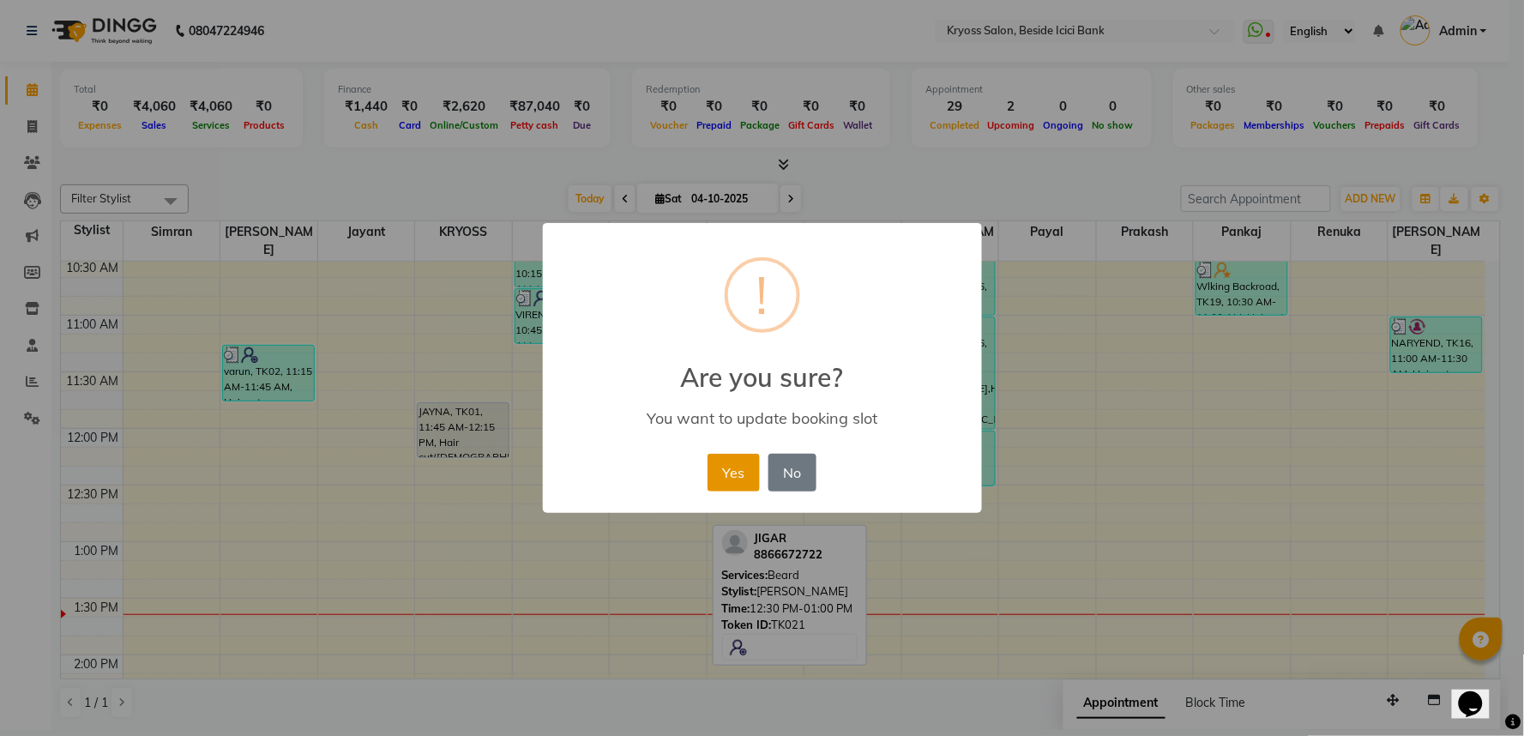
click at [725, 480] on button "Yes" at bounding box center [733, 473] width 52 height 38
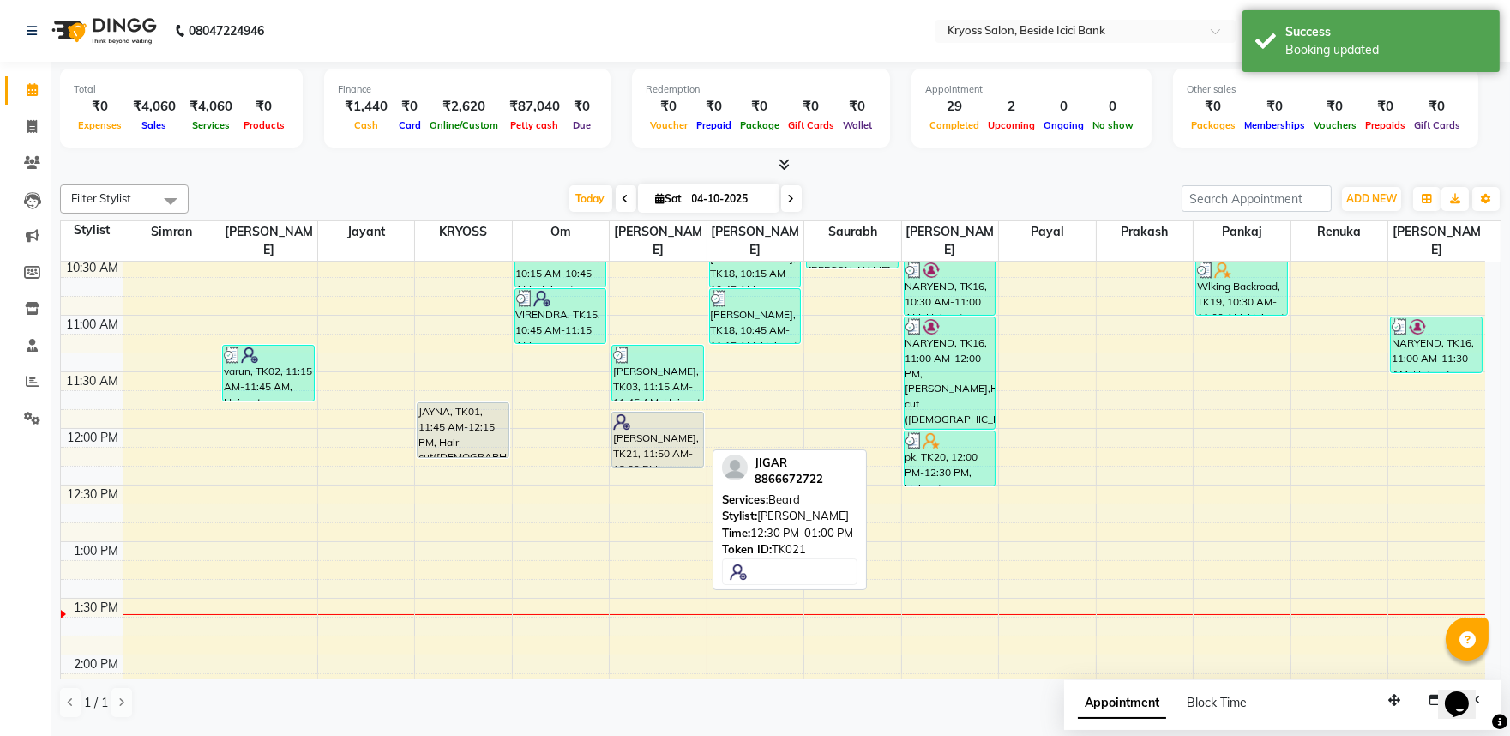
click at [657, 417] on div at bounding box center [657, 421] width 89 height 17
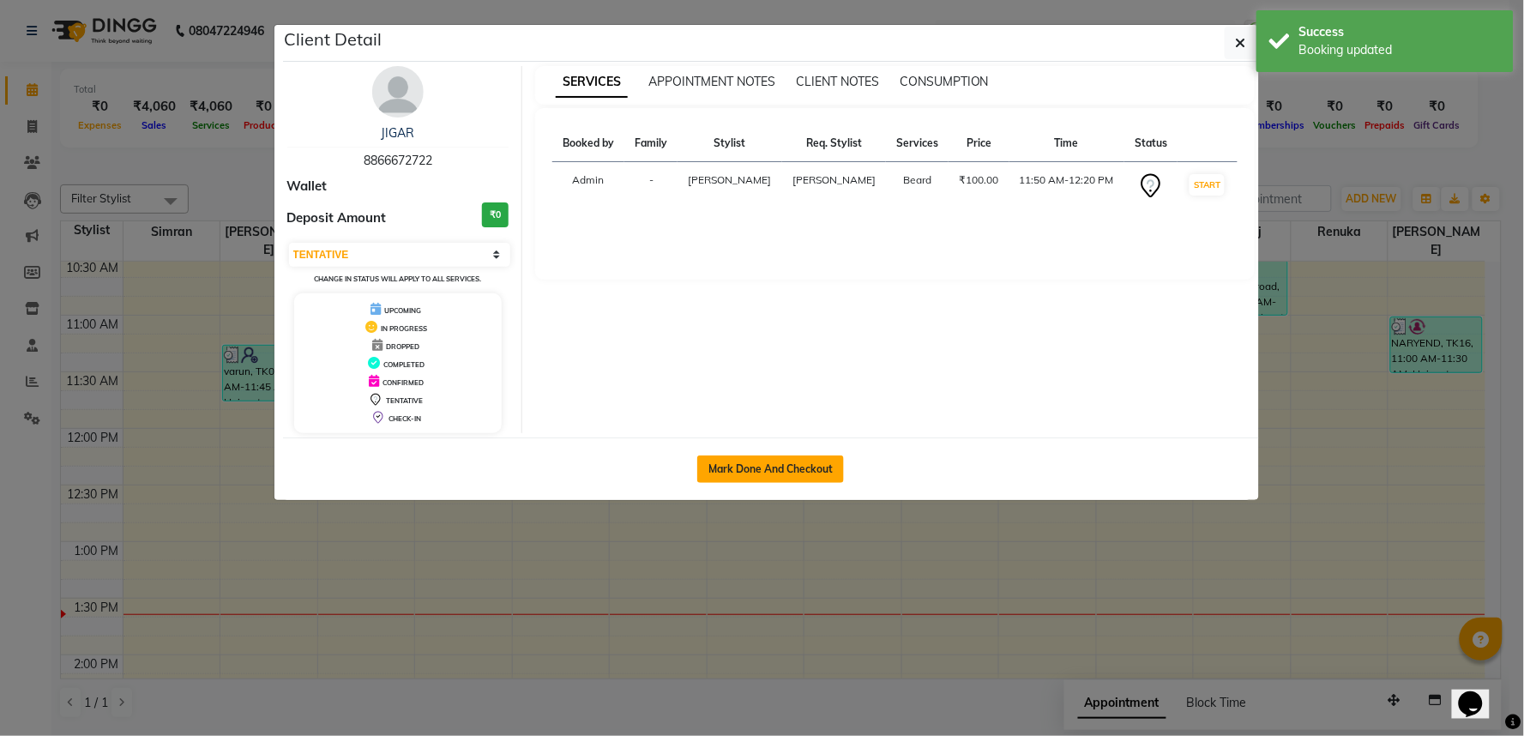
click at [809, 480] on button "Mark Done And Checkout" at bounding box center [770, 468] width 147 height 27
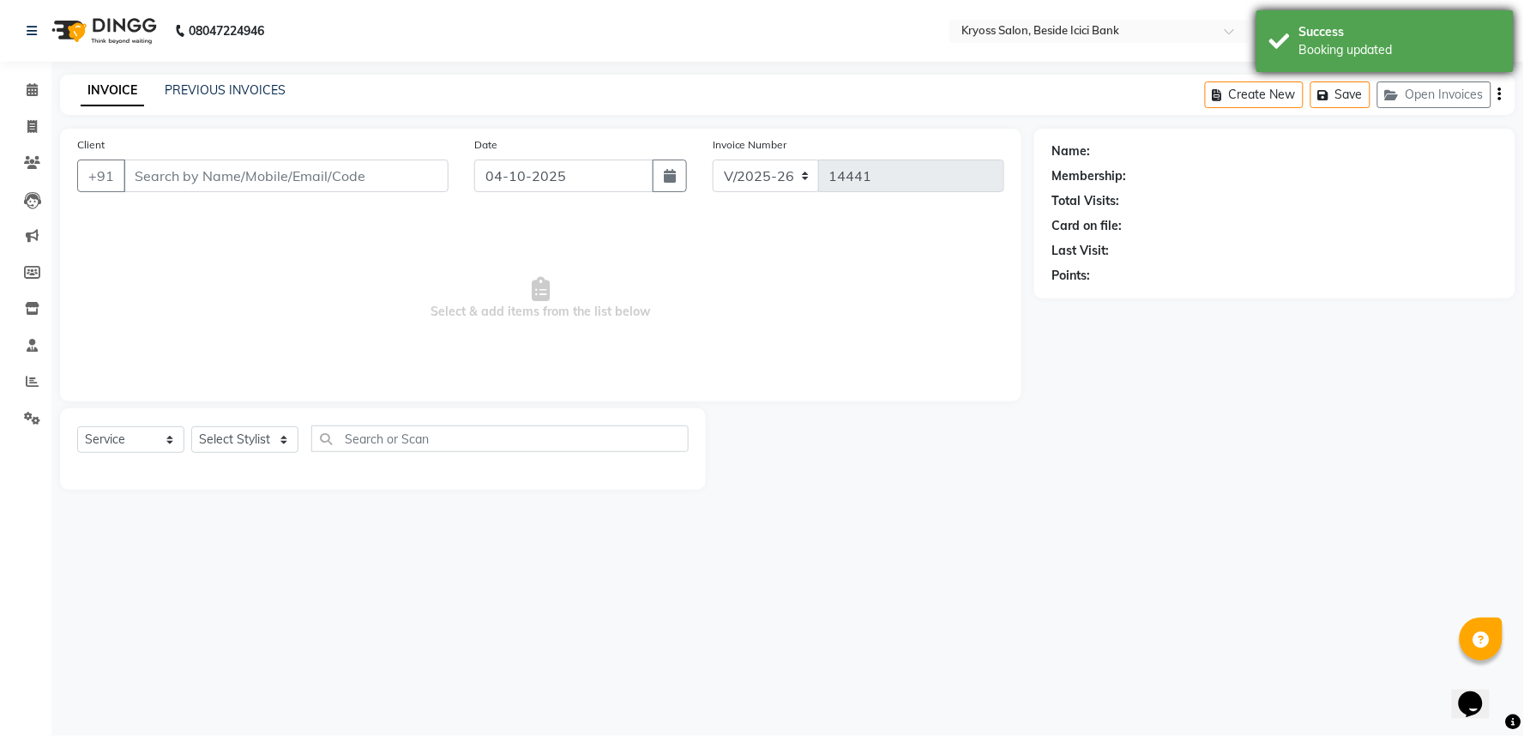
click at [1313, 45] on div "Booking updated" at bounding box center [1400, 50] width 202 height 18
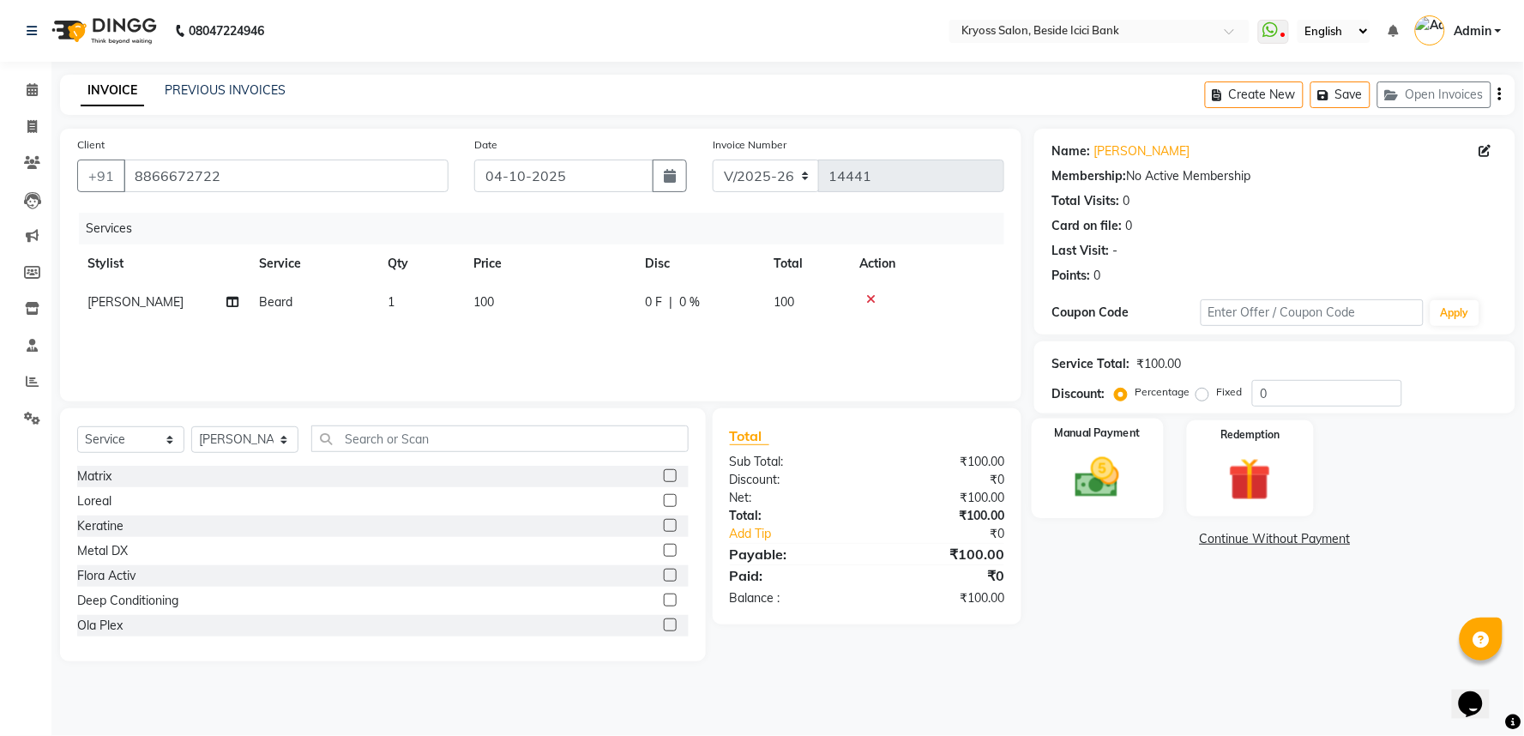
click at [1096, 503] on img at bounding box center [1098, 477] width 72 height 51
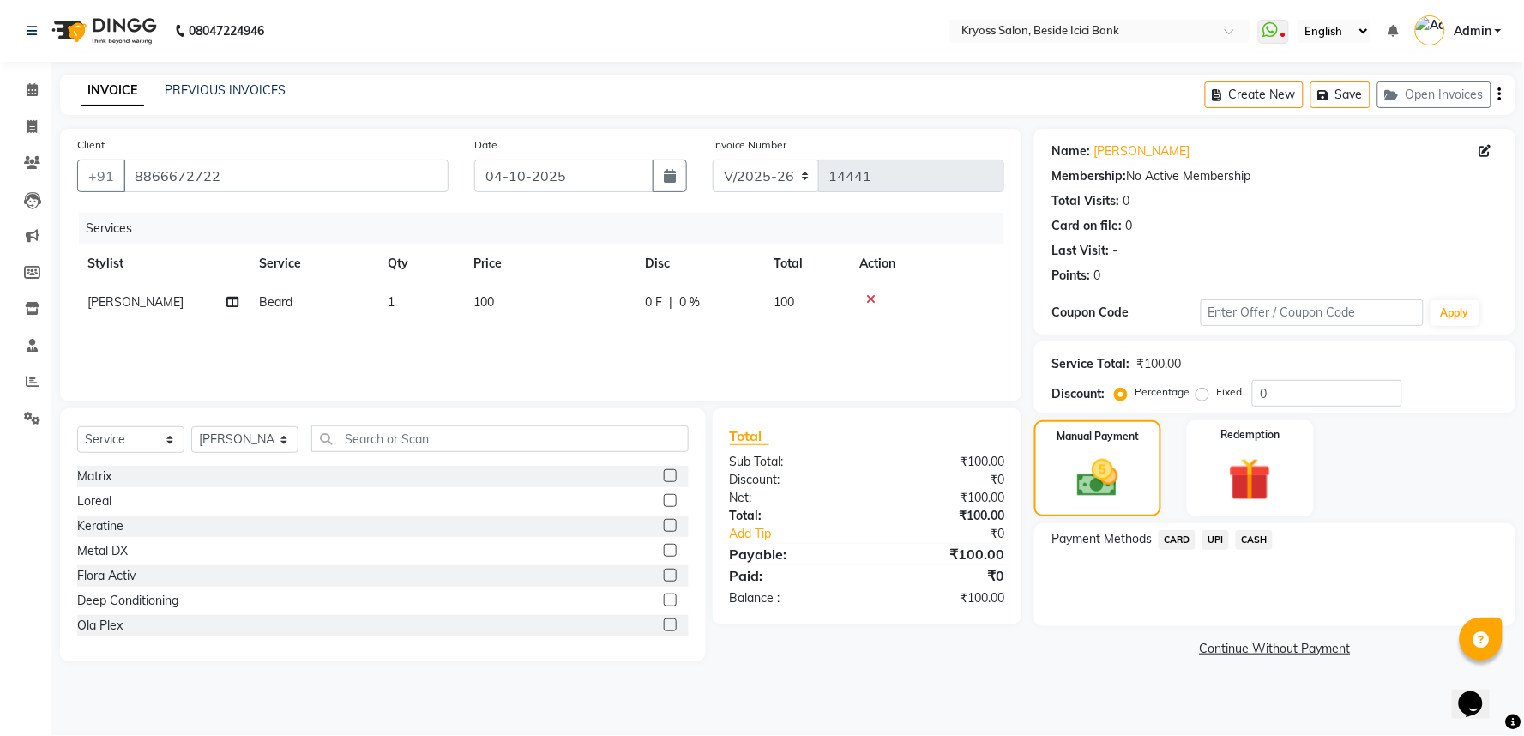
click at [1215, 550] on span "UPI" at bounding box center [1215, 540] width 27 height 20
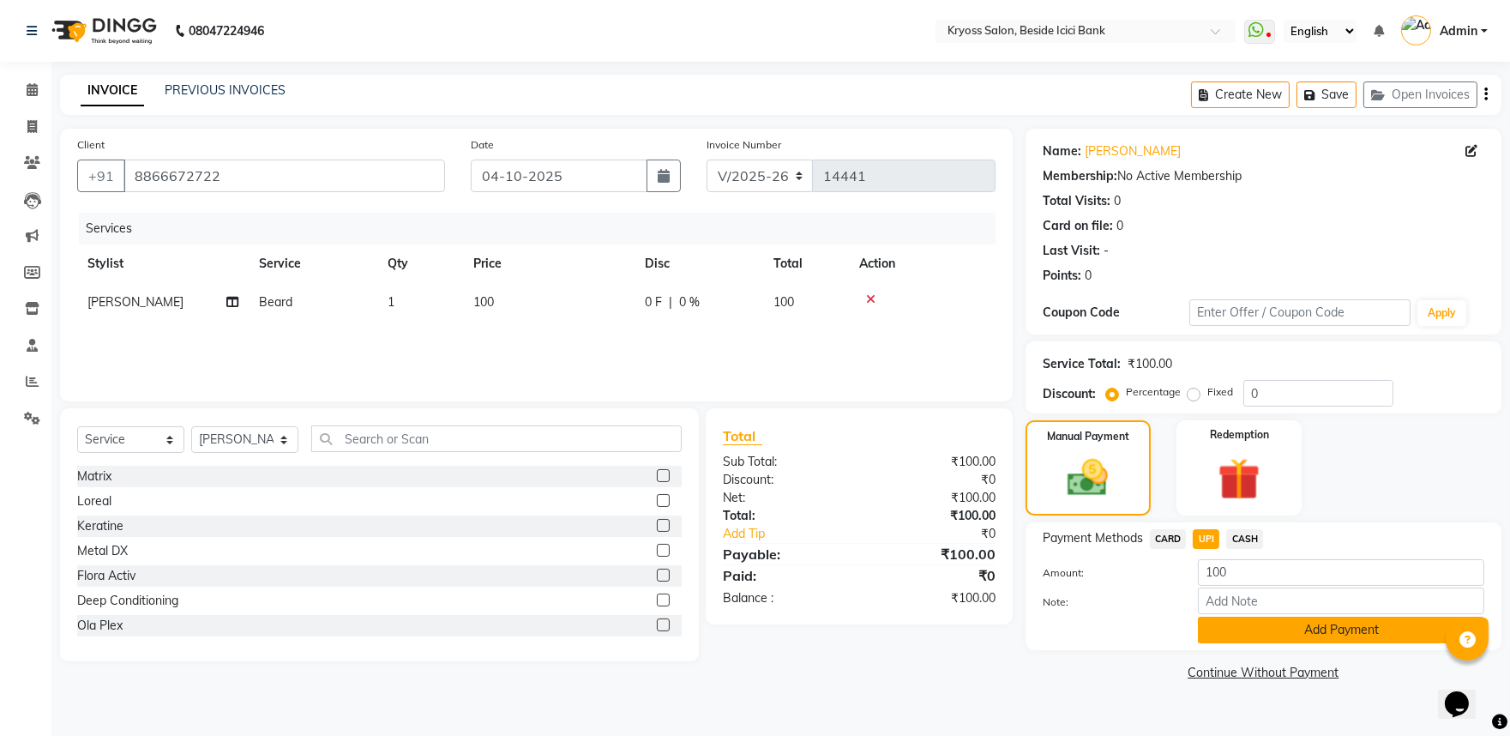
click at [1252, 643] on button "Add Payment" at bounding box center [1341, 630] width 286 height 27
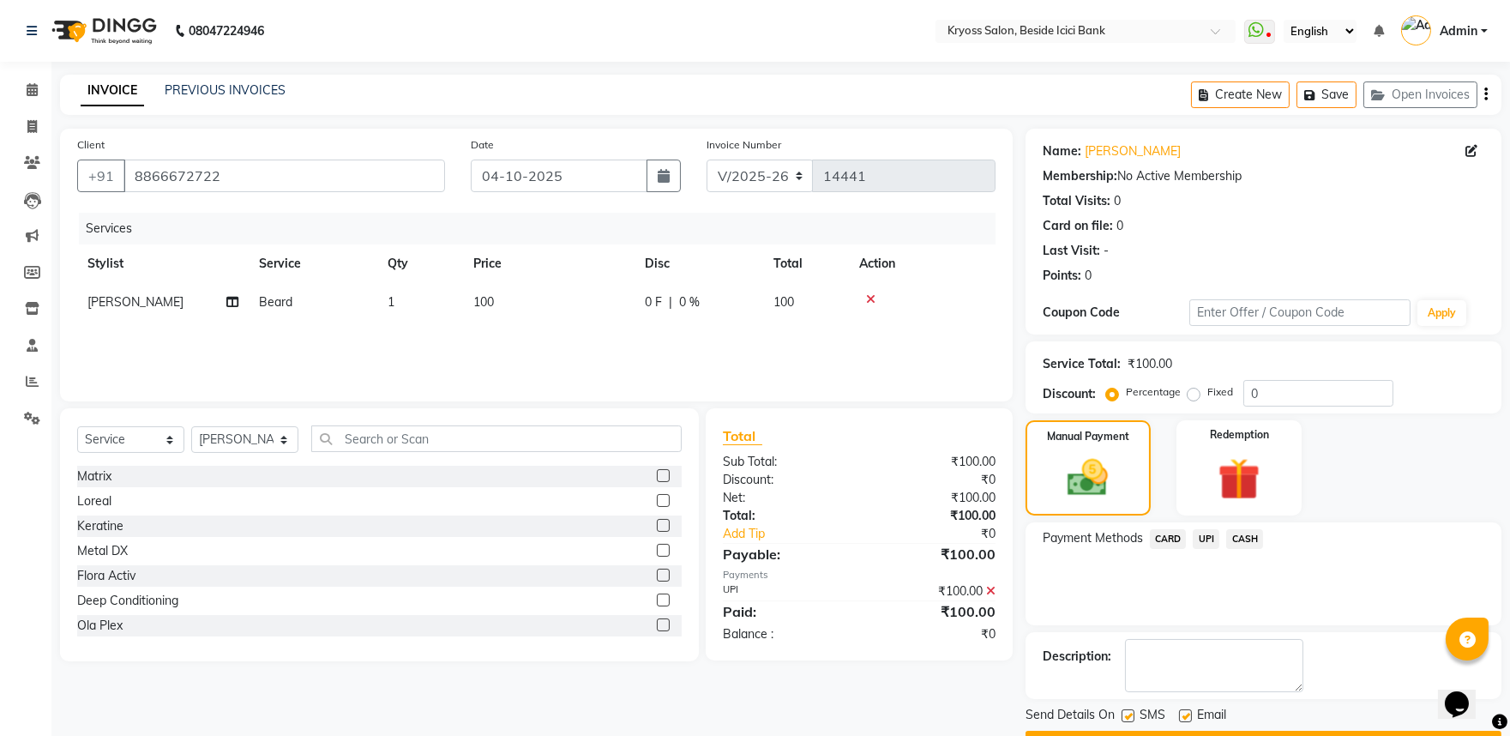
scroll to position [88, 0]
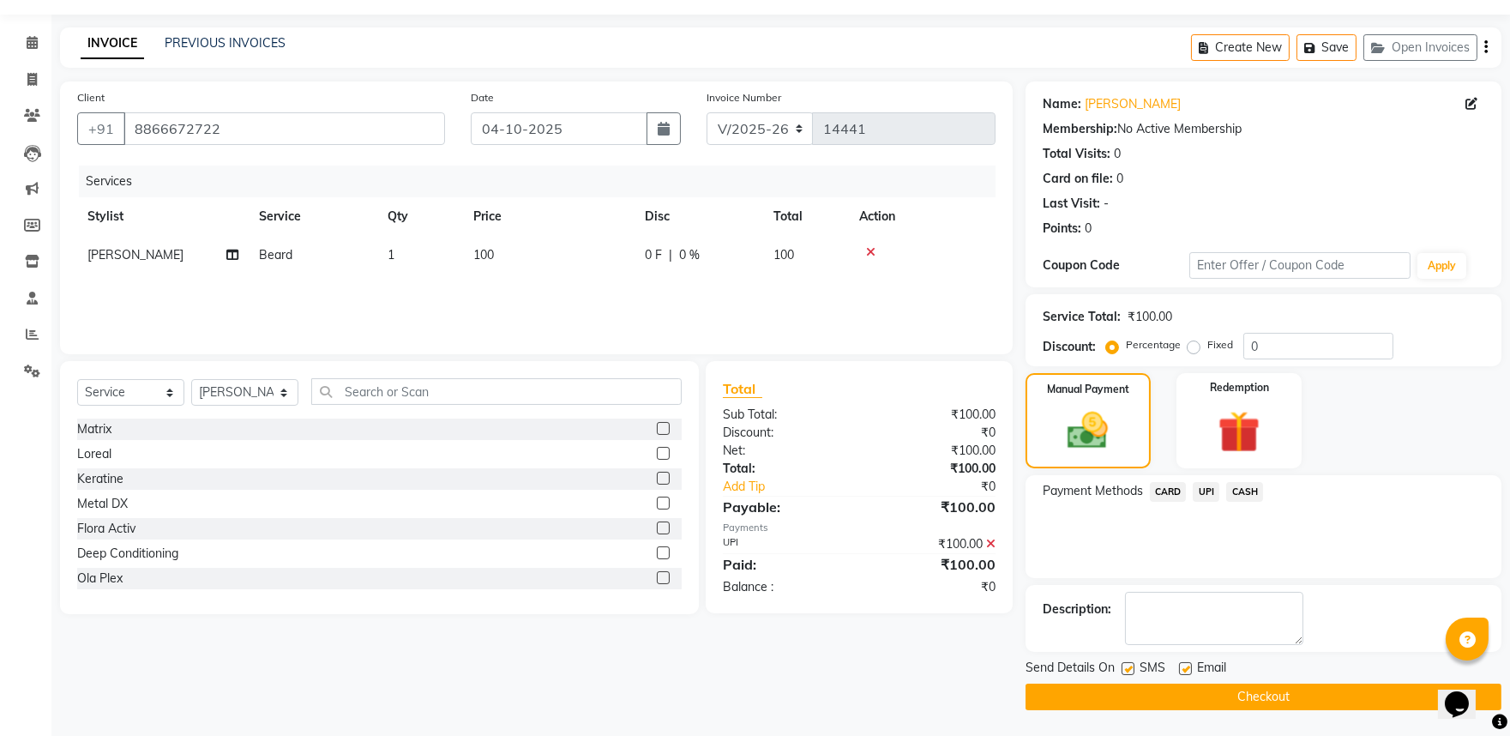
click at [1284, 687] on button "Checkout" at bounding box center [1264, 696] width 476 height 27
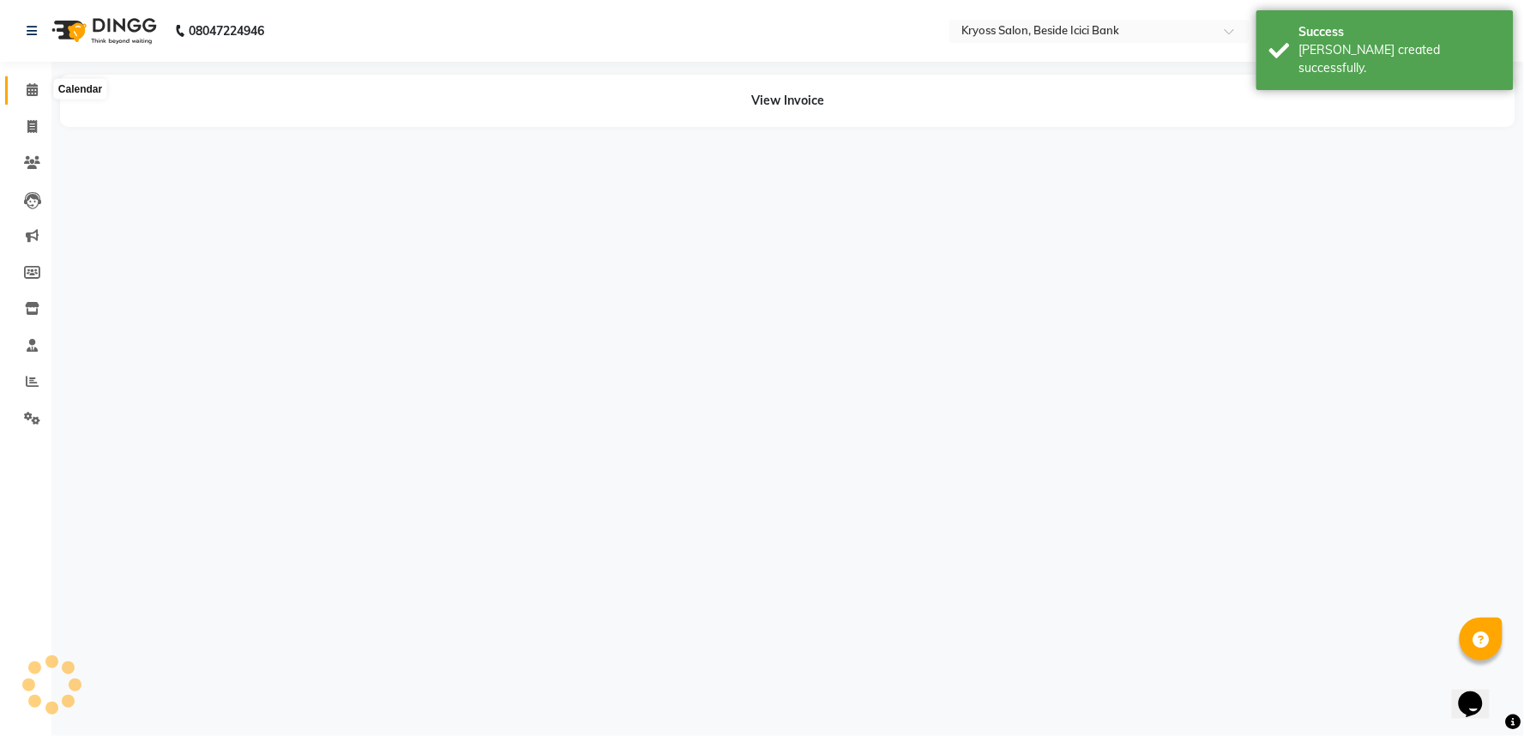
click at [41, 91] on span at bounding box center [32, 91] width 30 height 20
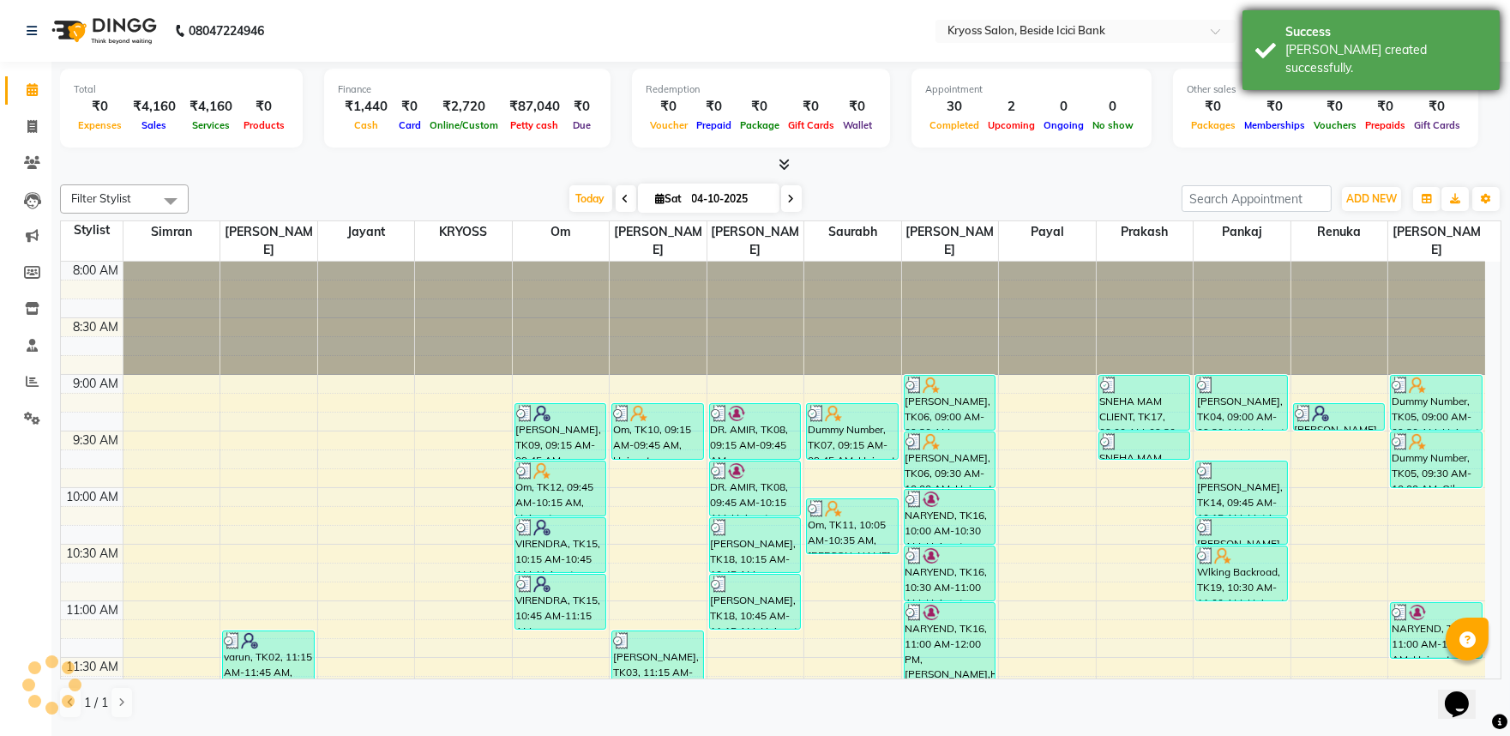
click at [1279, 47] on div "Success Bill created successfully." at bounding box center [1371, 50] width 257 height 80
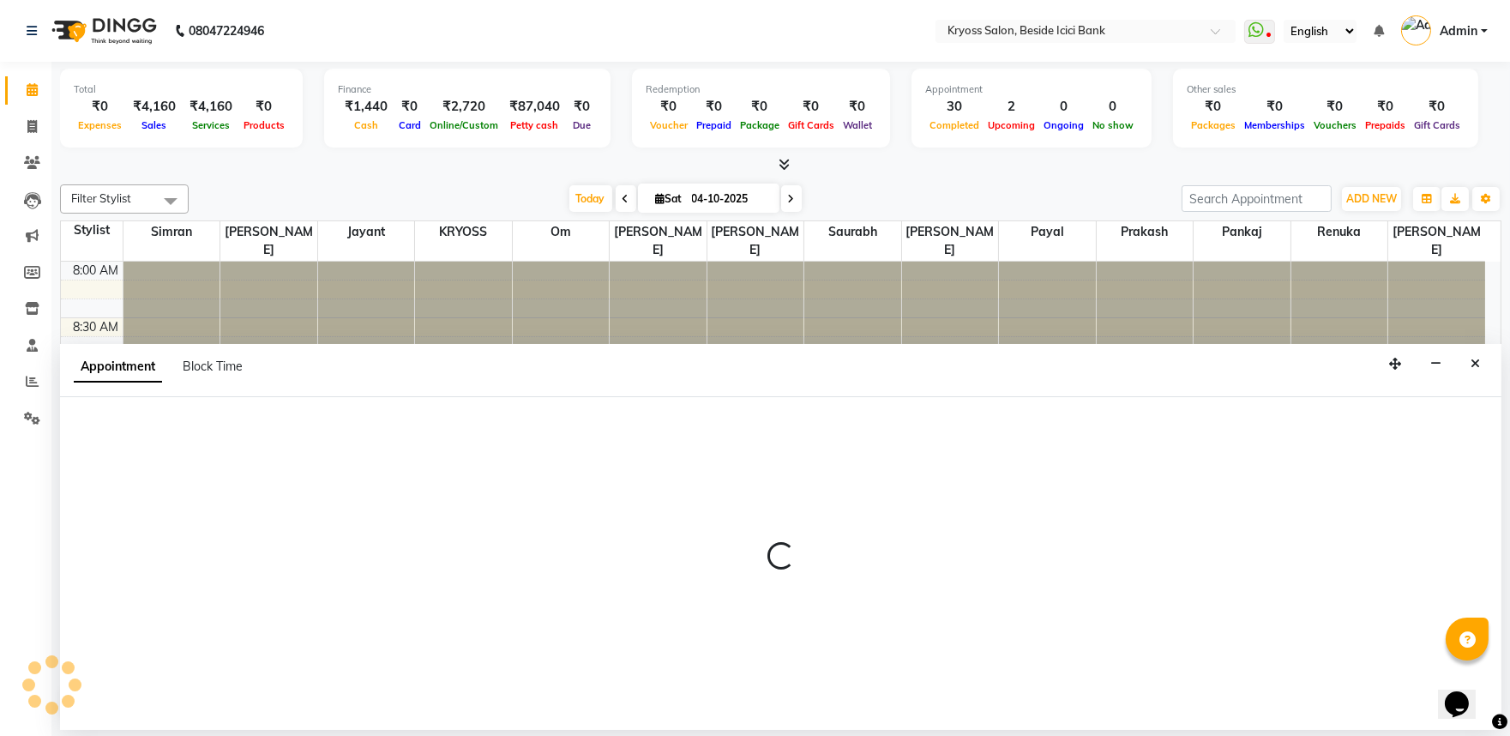
scroll to position [3, 0]
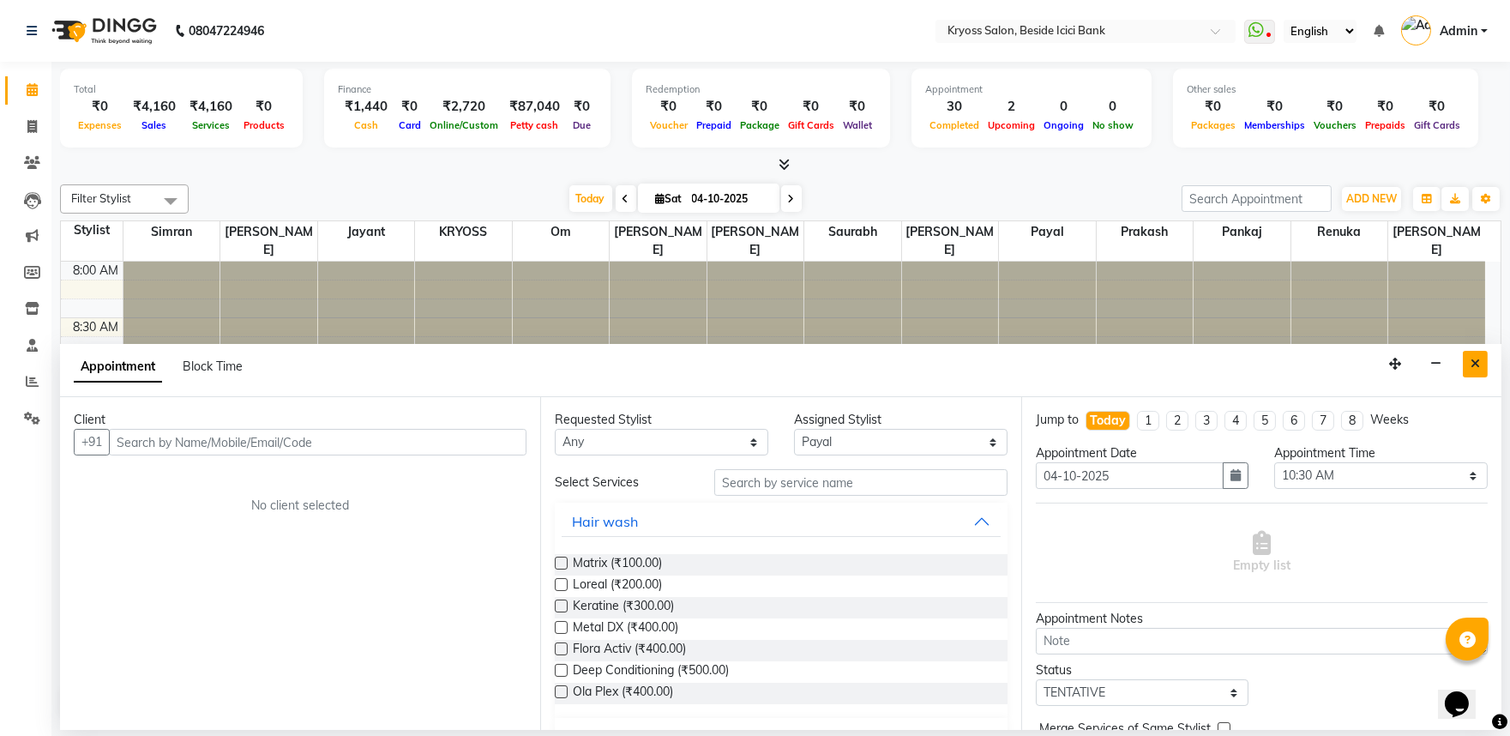
click at [1472, 370] on icon "Close" at bounding box center [1475, 364] width 9 height 12
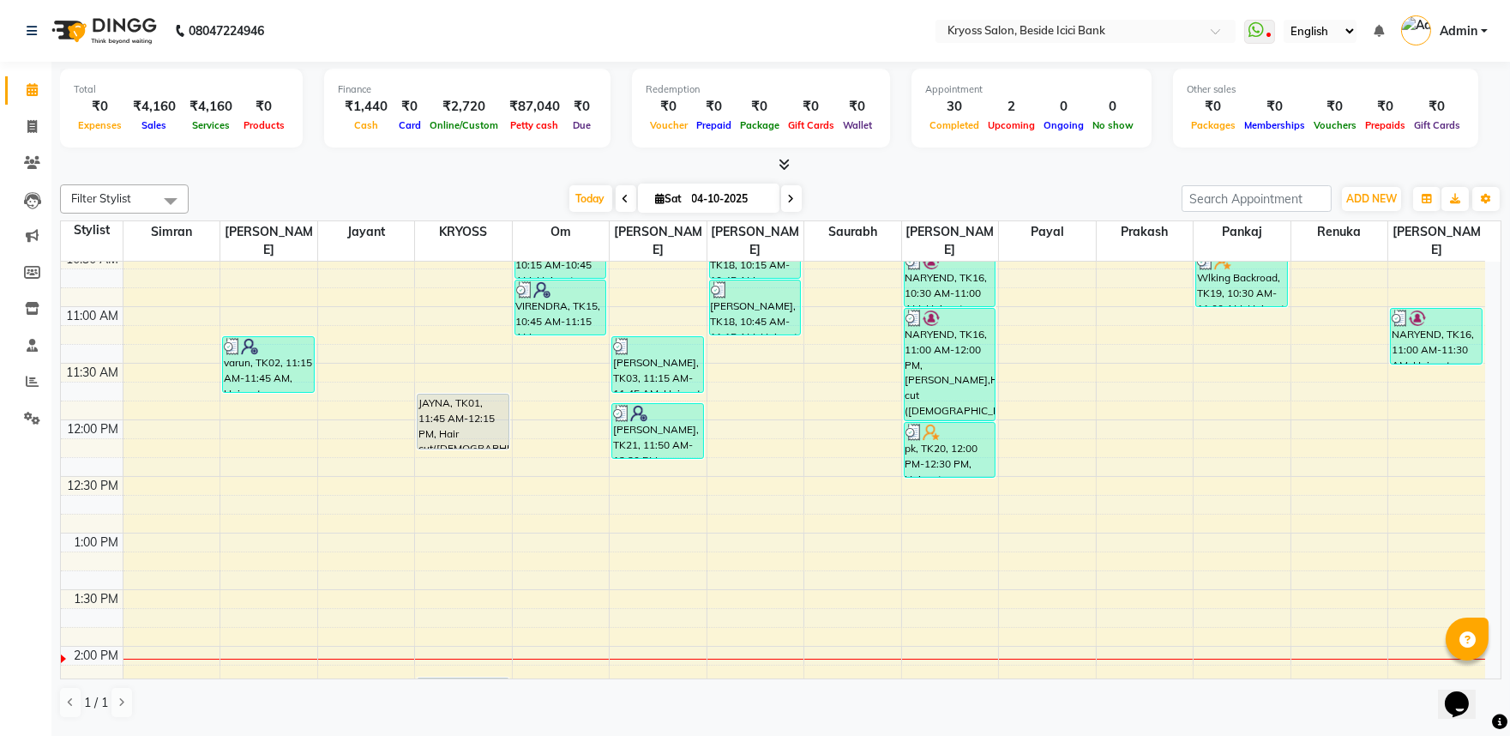
scroll to position [286, 0]
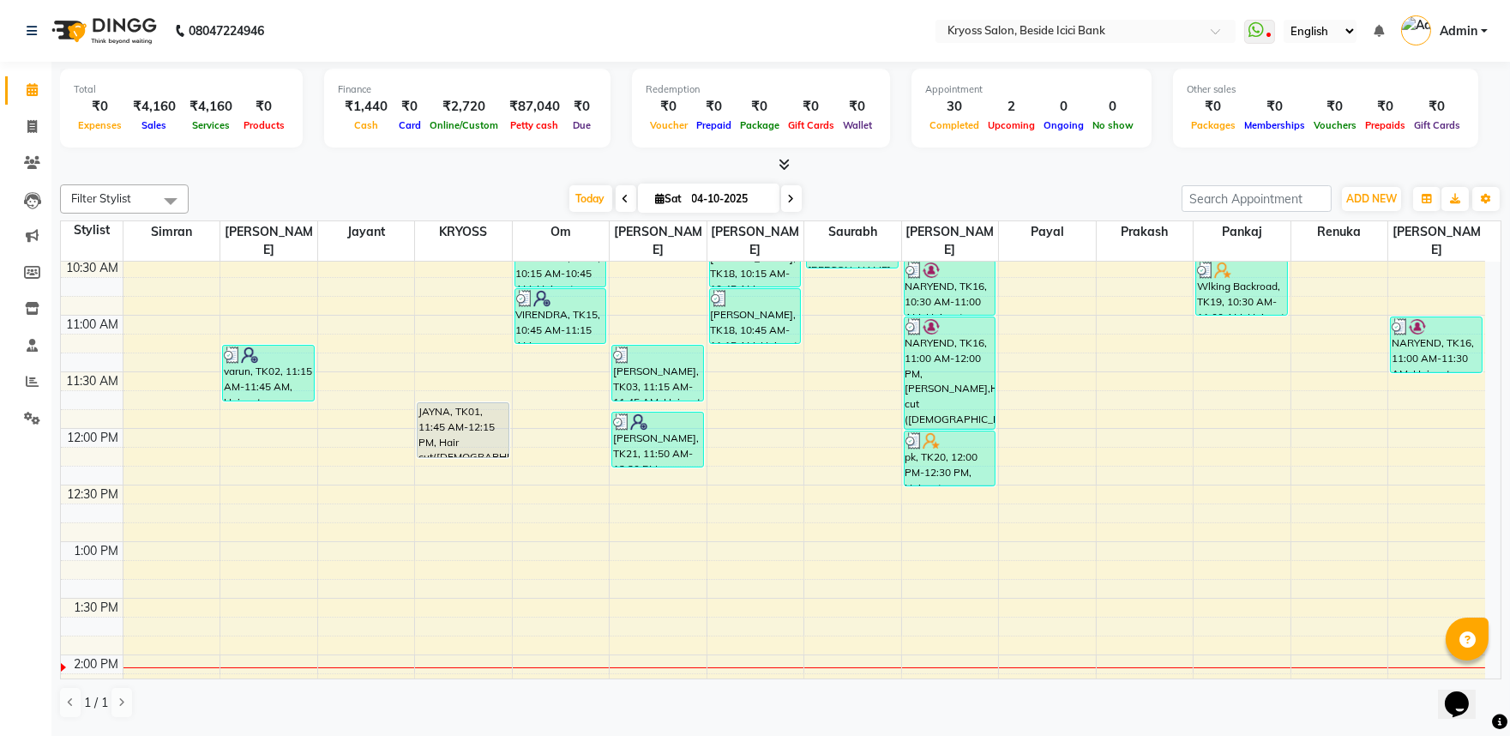
click at [849, 316] on div "8:00 AM 8:30 AM 9:00 AM 9:30 AM 10:00 AM 10:30 AM 11:00 AM 11:30 AM 12:00 PM 12…" at bounding box center [773, 711] width 1424 height 1471
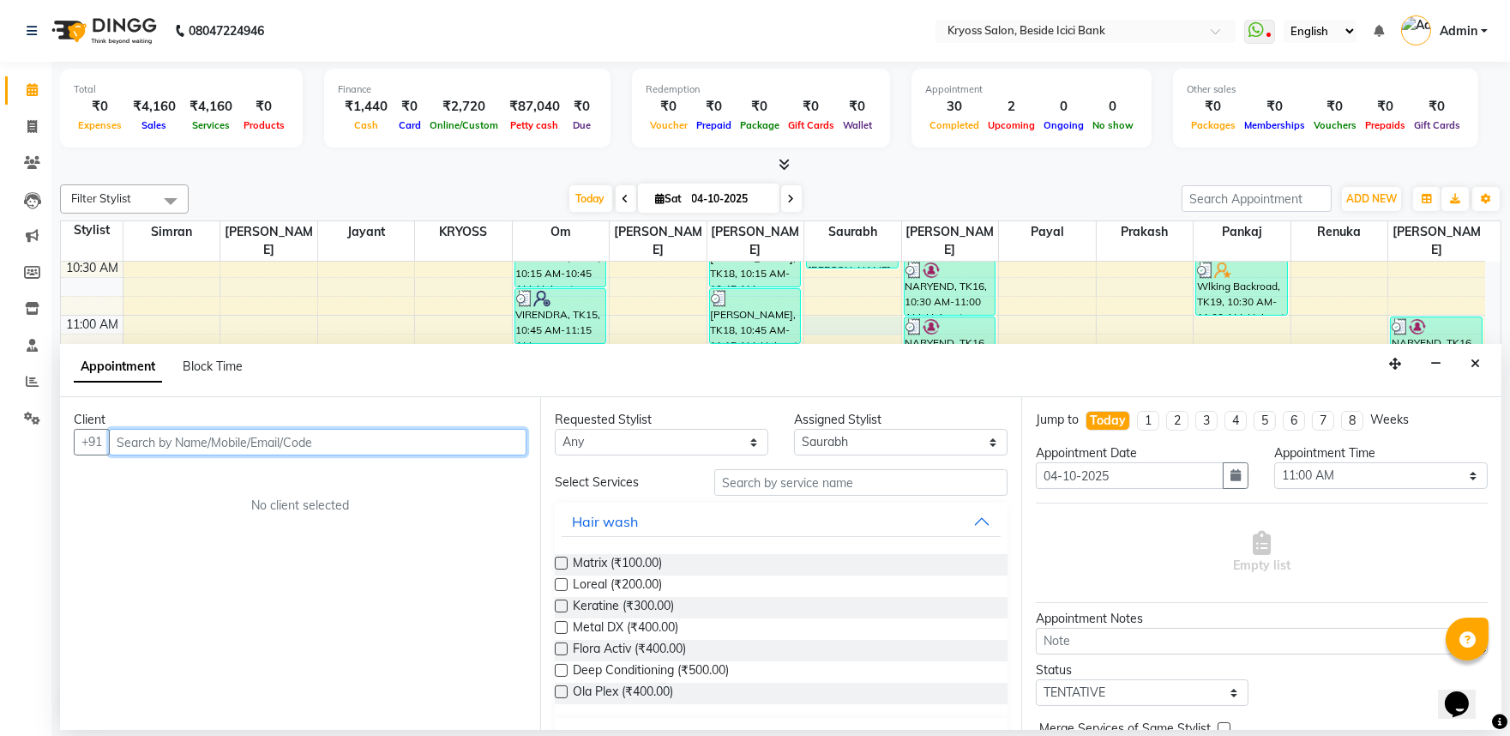
click at [357, 447] on input "text" at bounding box center [318, 442] width 418 height 27
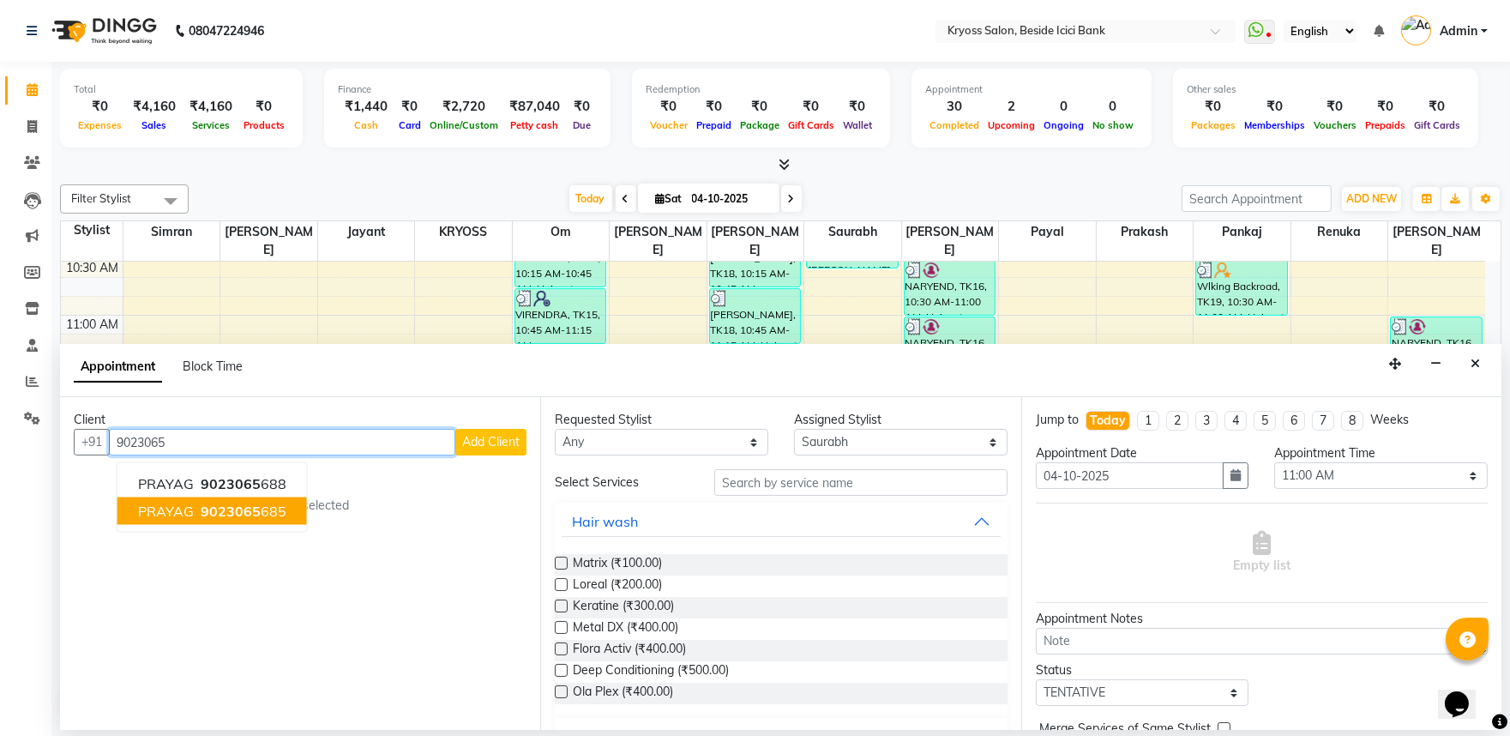
click at [261, 520] on span "9023065" at bounding box center [231, 510] width 60 height 17
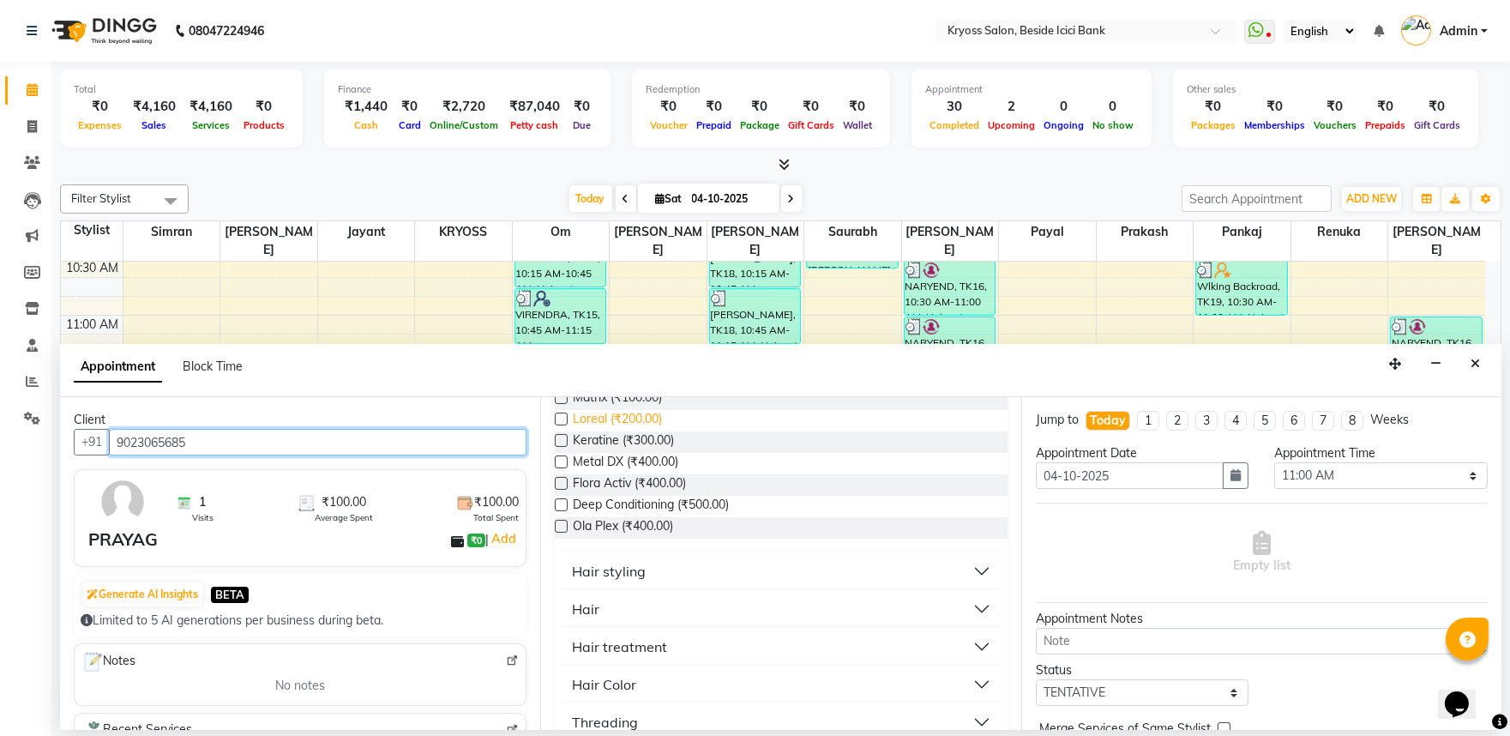
scroll to position [190, 0]
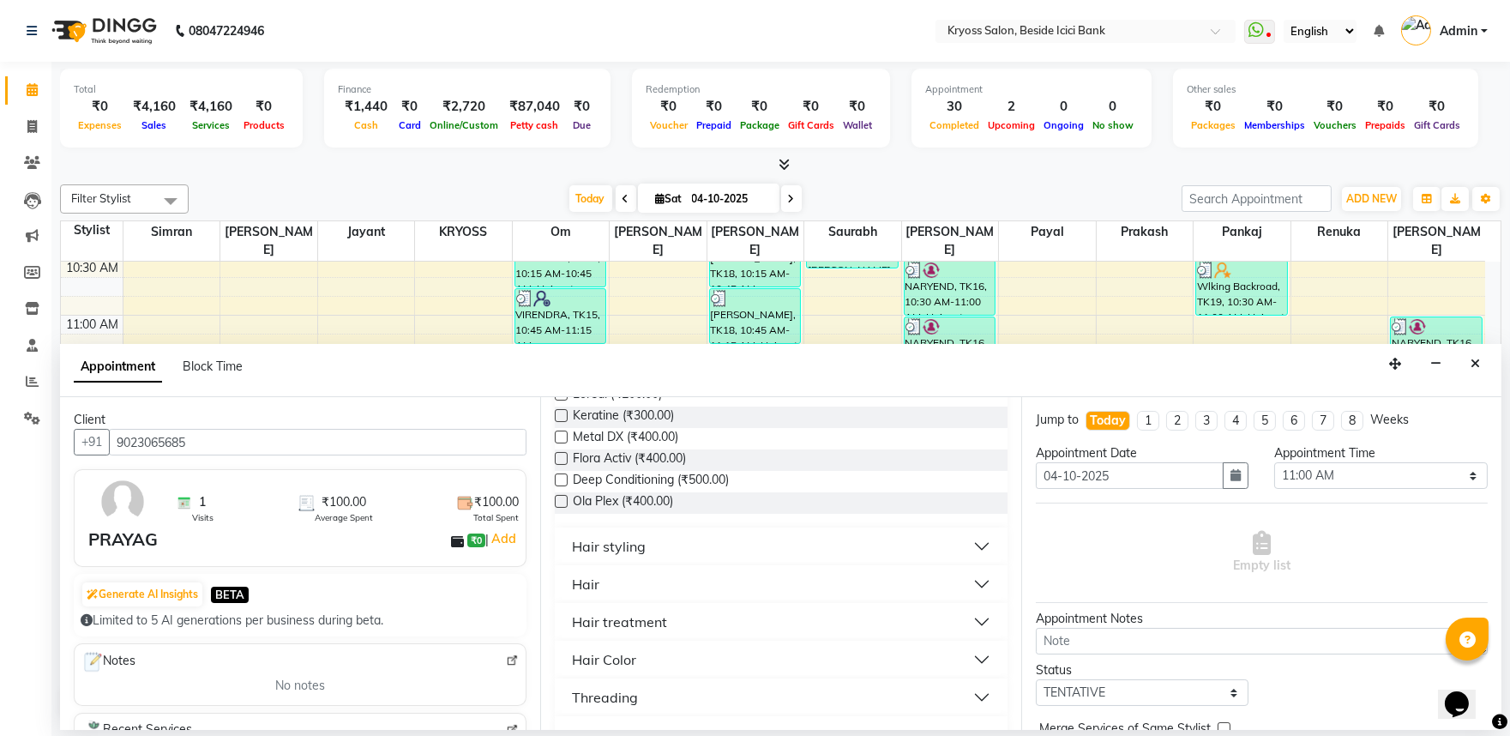
click at [595, 594] on div "Hair" at bounding box center [585, 584] width 27 height 21
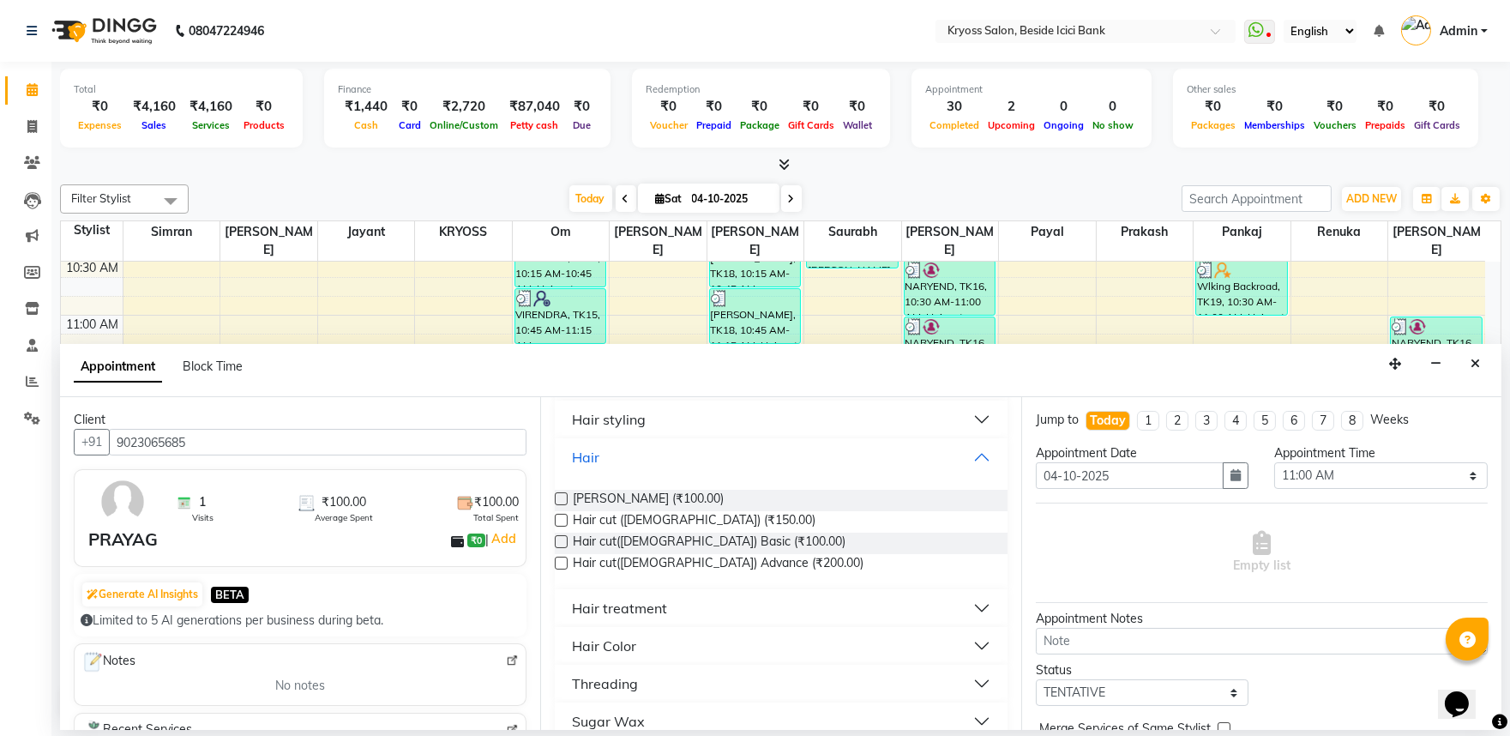
scroll to position [381, 0]
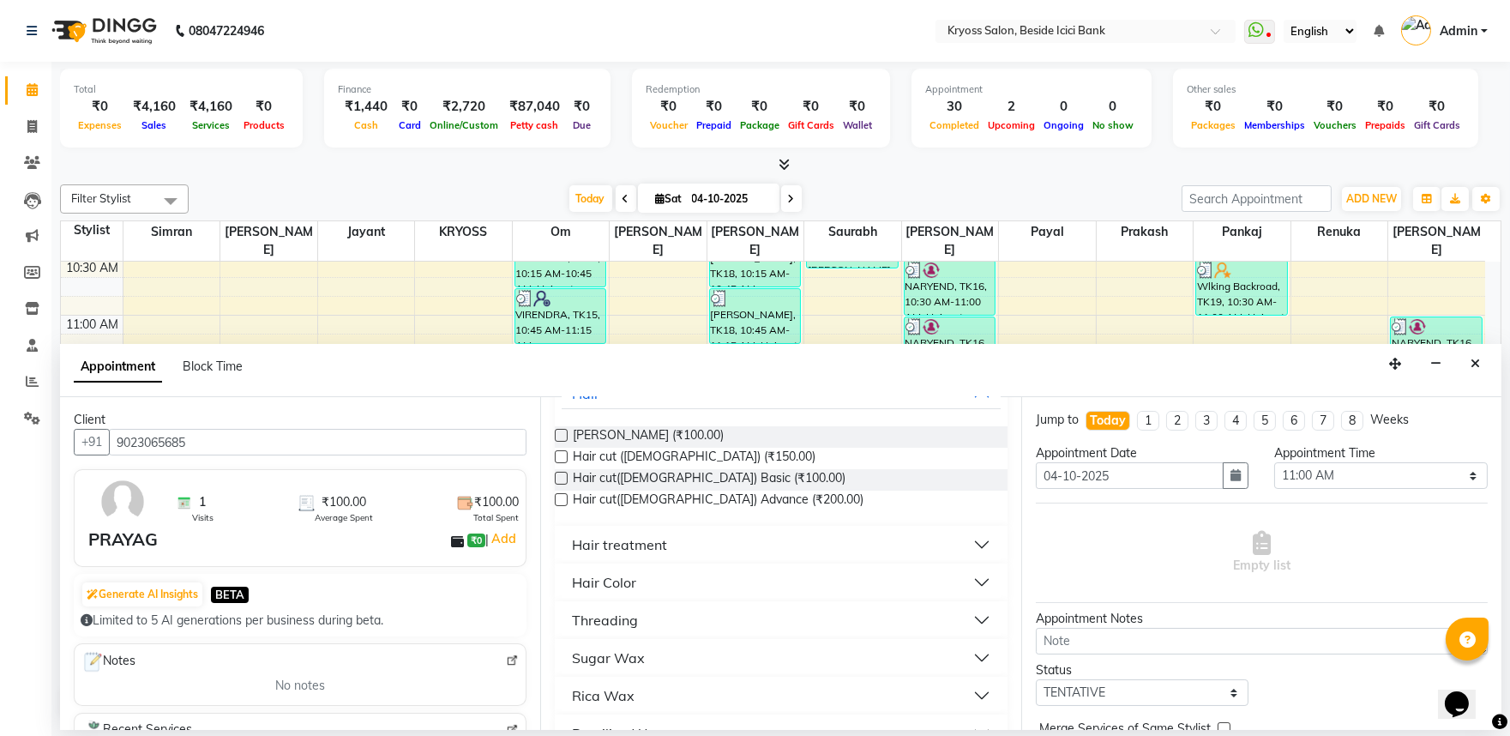
click at [566, 463] on label at bounding box center [561, 456] width 13 height 13
click at [566, 464] on input "checkbox" at bounding box center [560, 458] width 11 height 11
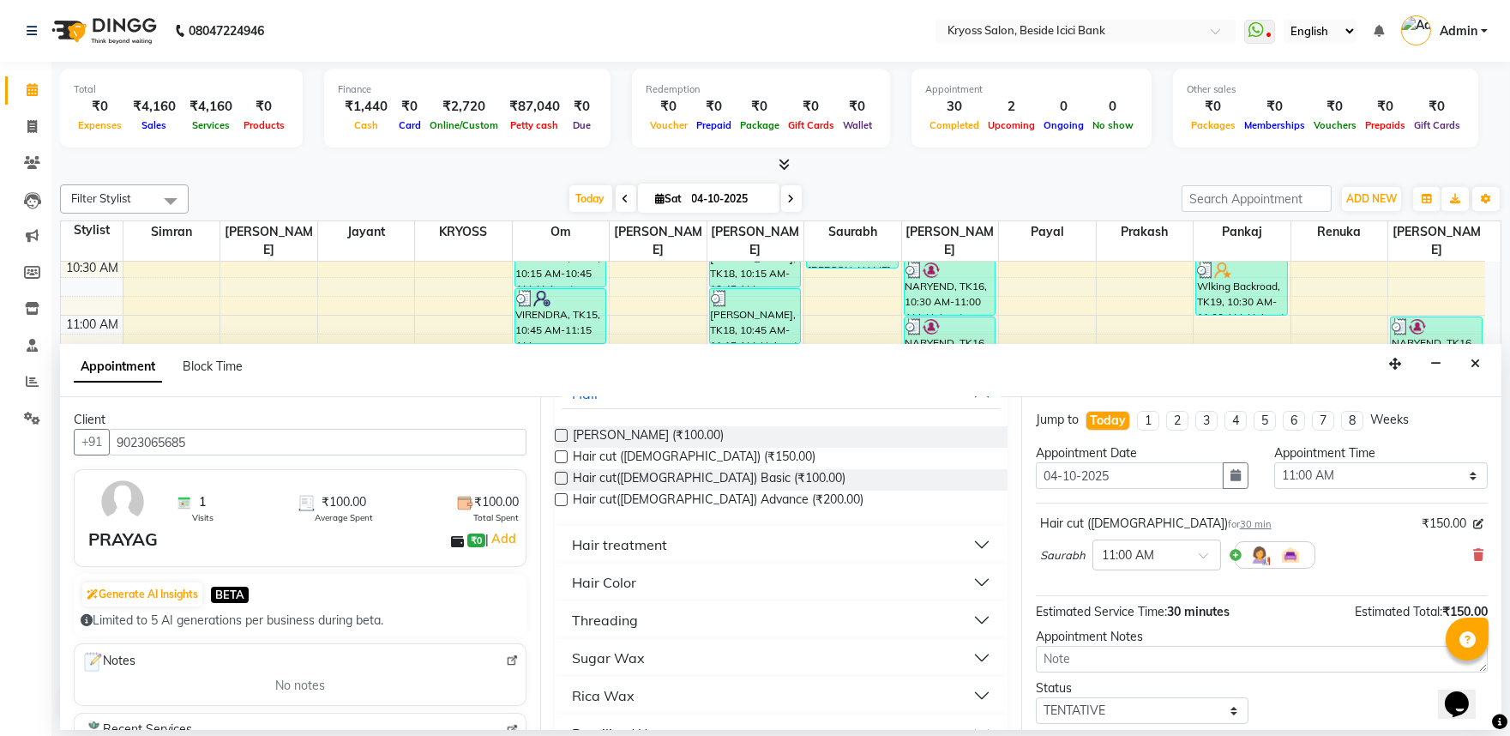
click at [567, 463] on label at bounding box center [561, 456] width 13 height 13
click at [566, 464] on input "checkbox" at bounding box center [560, 458] width 11 height 11
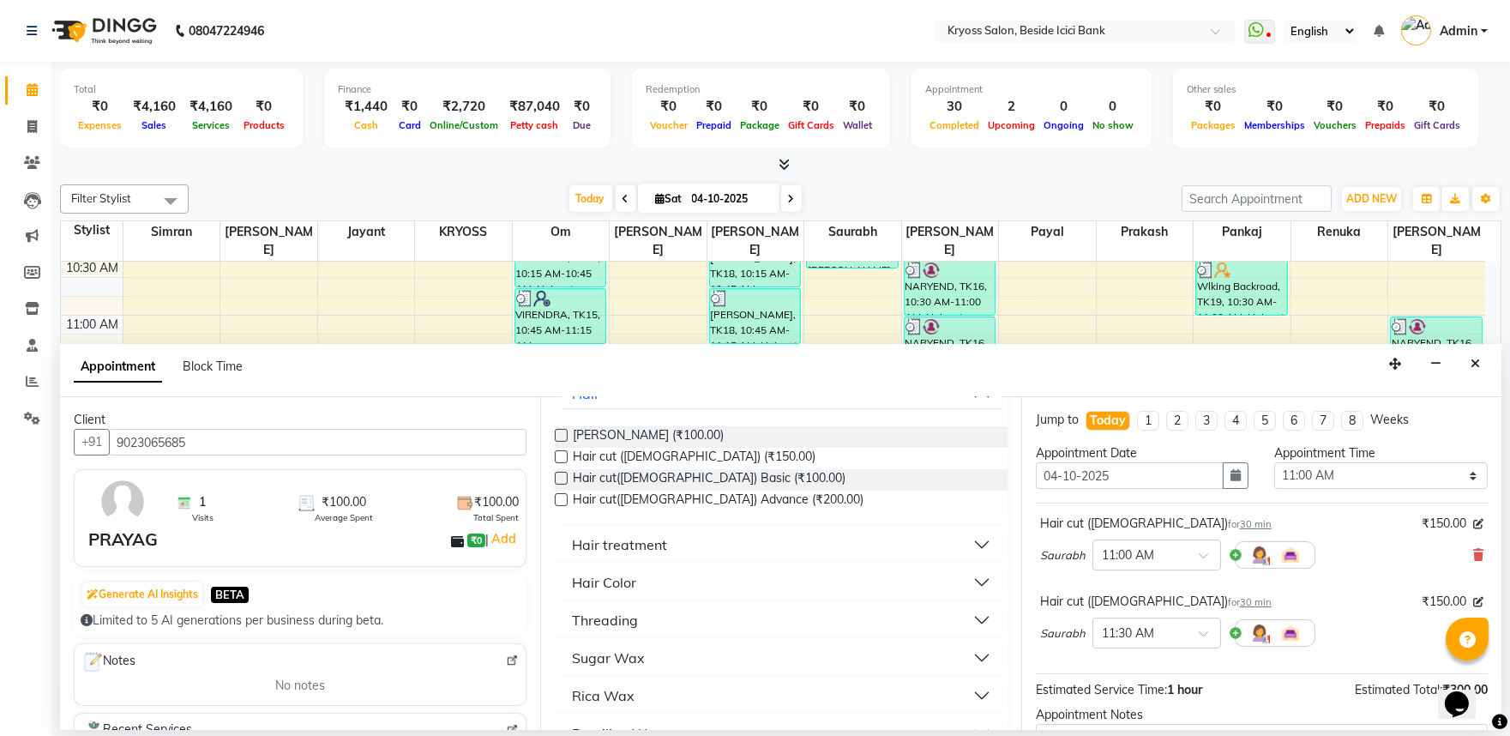
scroll to position [217, 0]
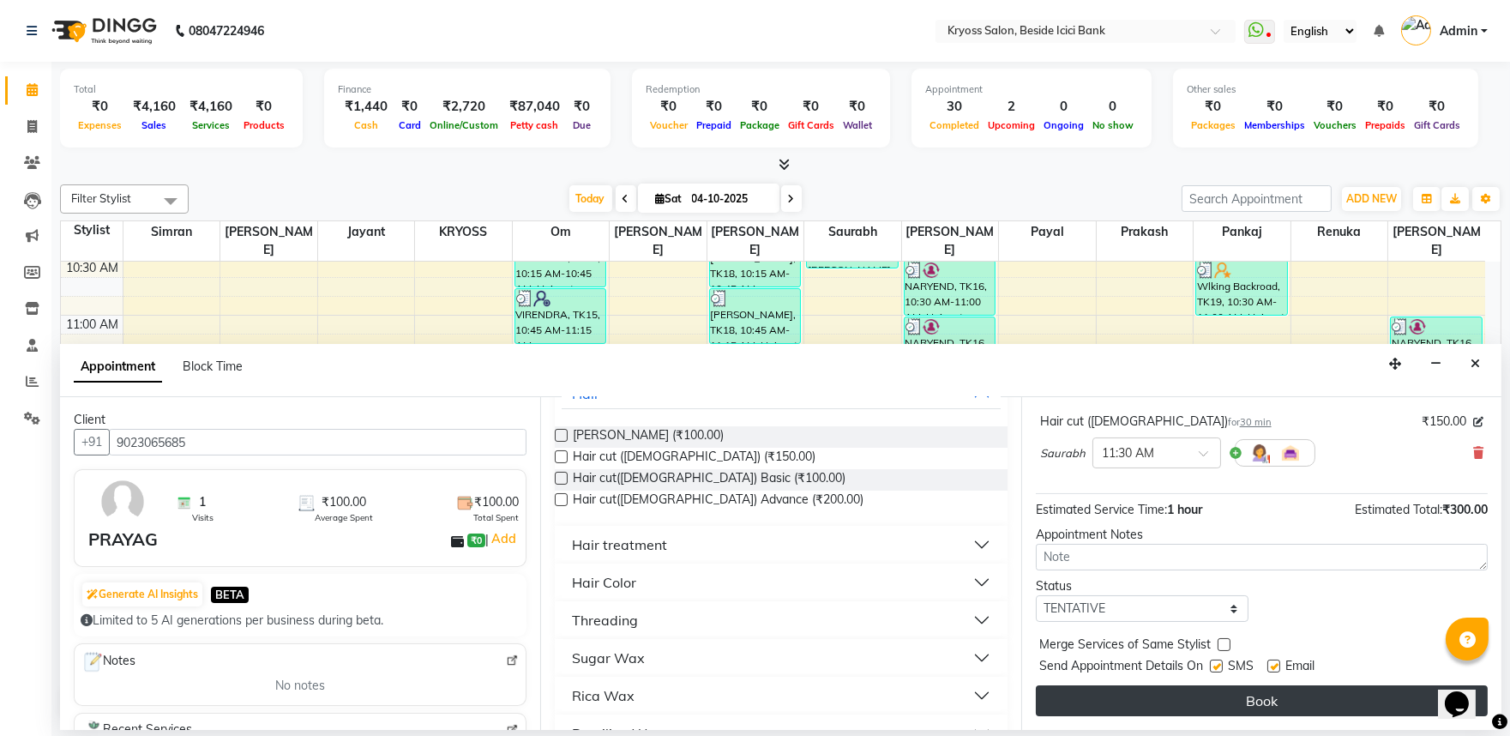
click at [1243, 700] on button "Book" at bounding box center [1262, 700] width 452 height 31
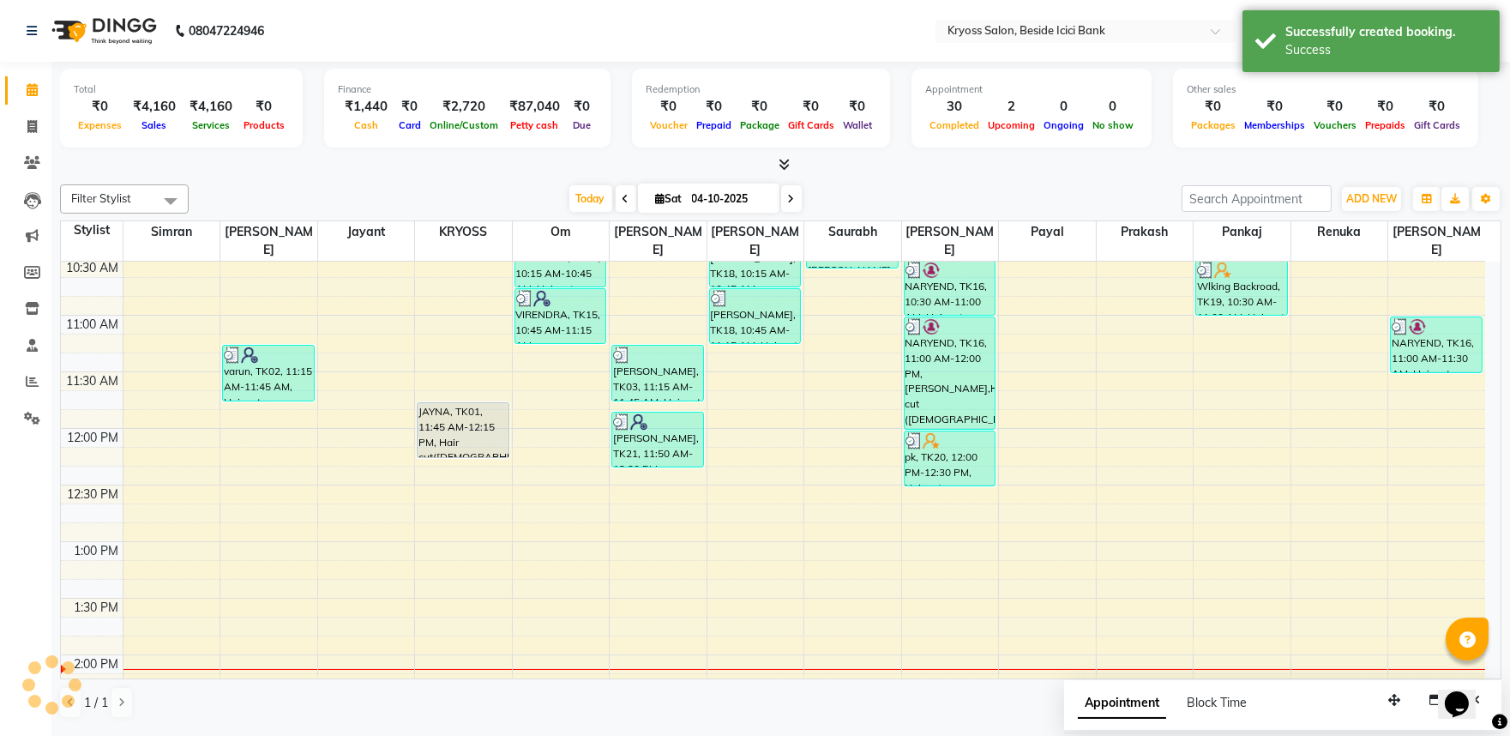
scroll to position [0, 0]
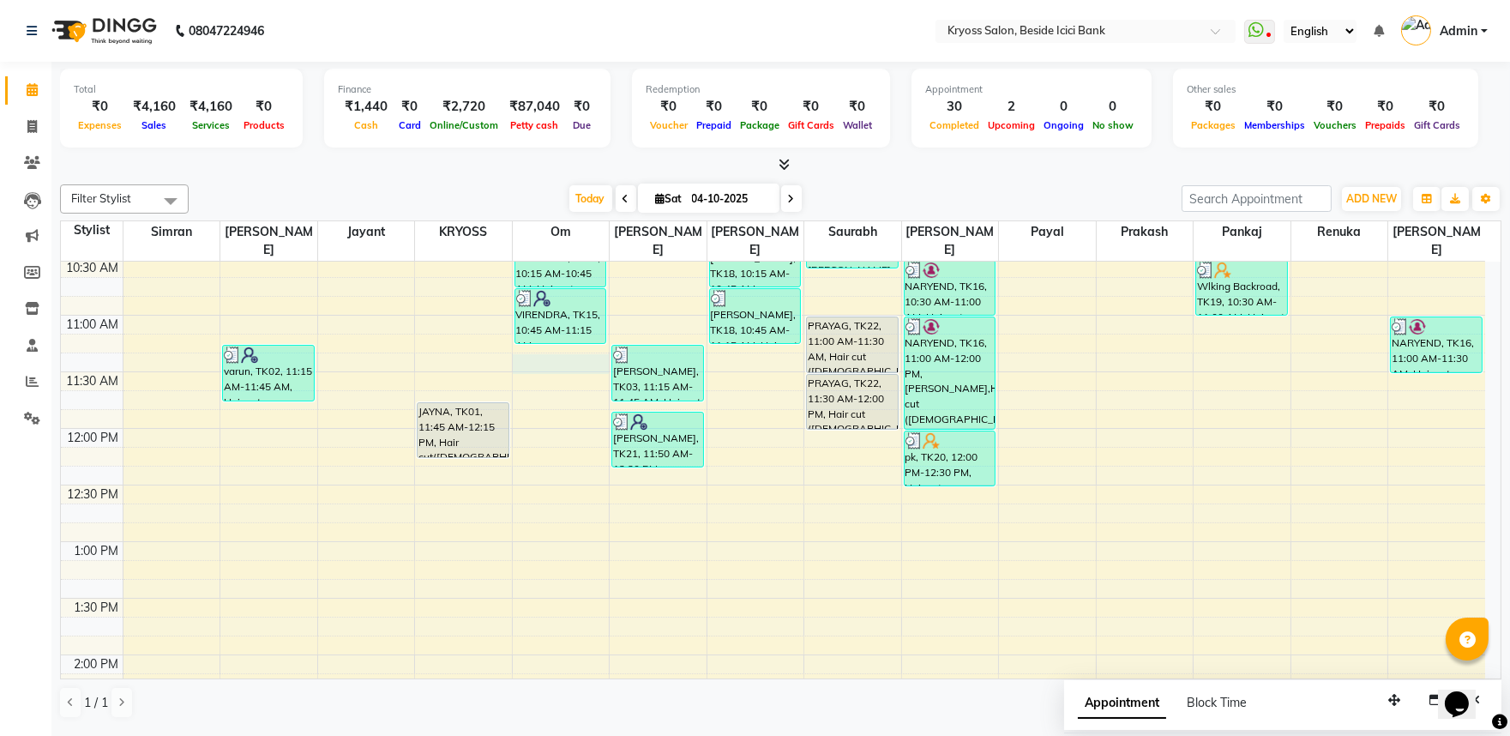
click at [569, 346] on div "8:00 AM 8:30 AM 9:00 AM 9:30 AM 10:00 AM 10:30 AM 11:00 AM 11:30 AM 12:00 PM 12…" at bounding box center [773, 711] width 1424 height 1471
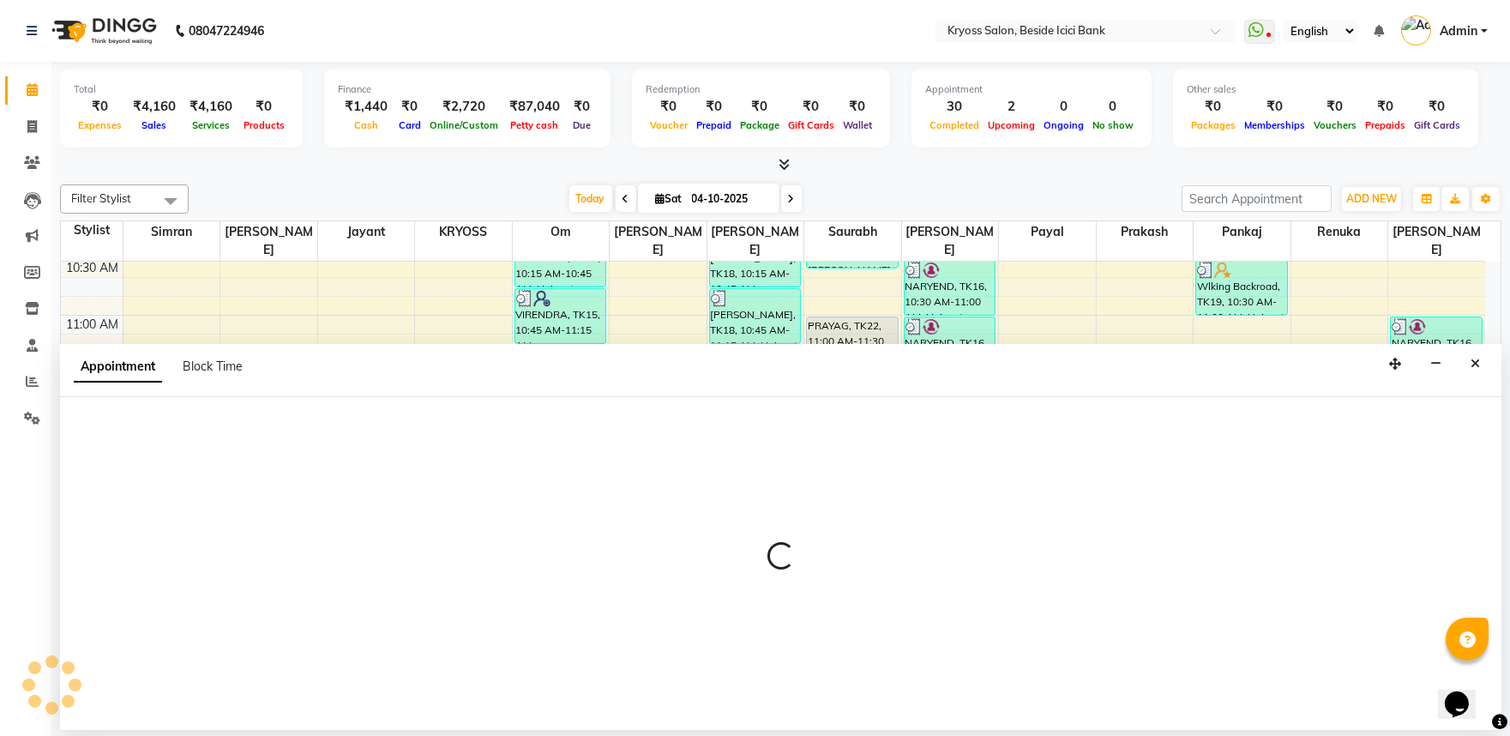
scroll to position [3, 0]
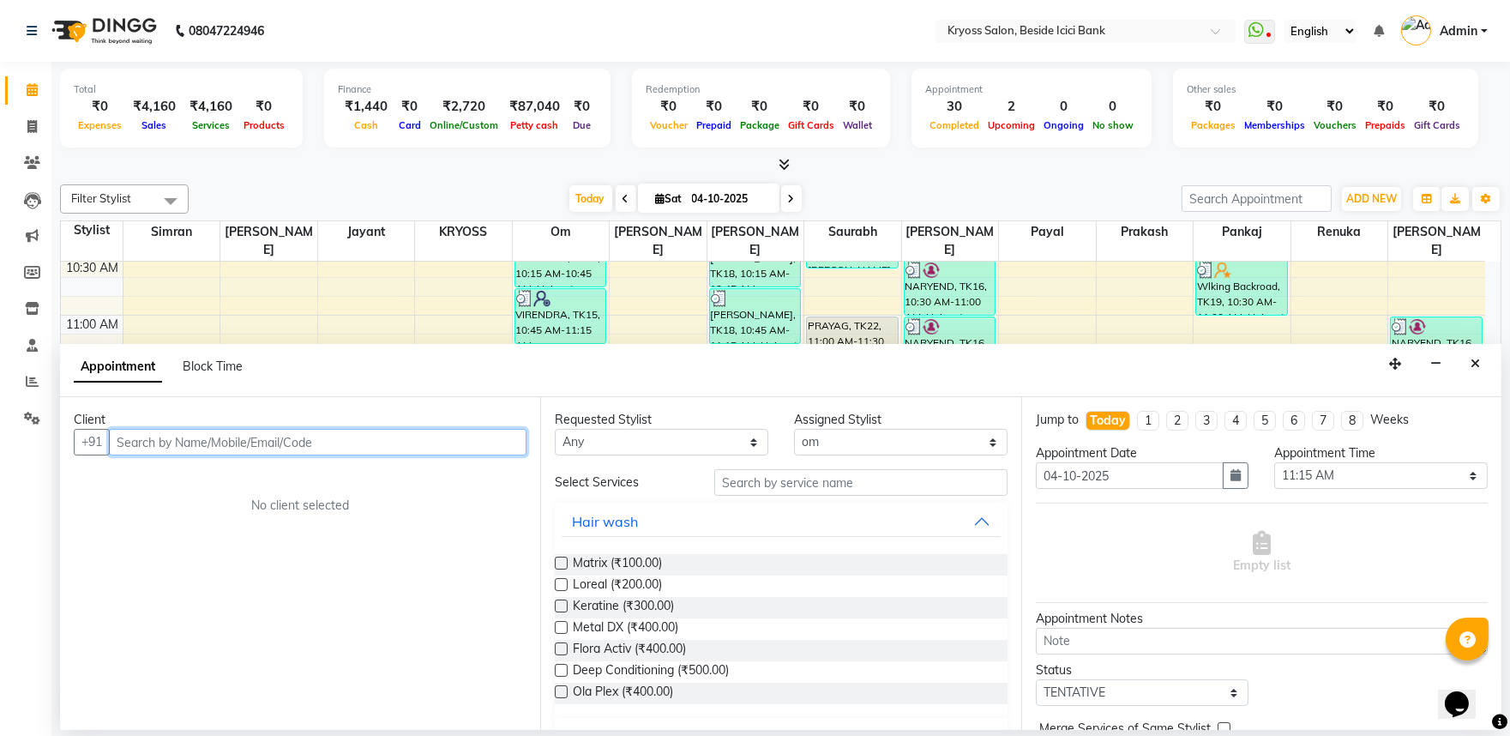
click at [373, 455] on input "text" at bounding box center [318, 442] width 418 height 27
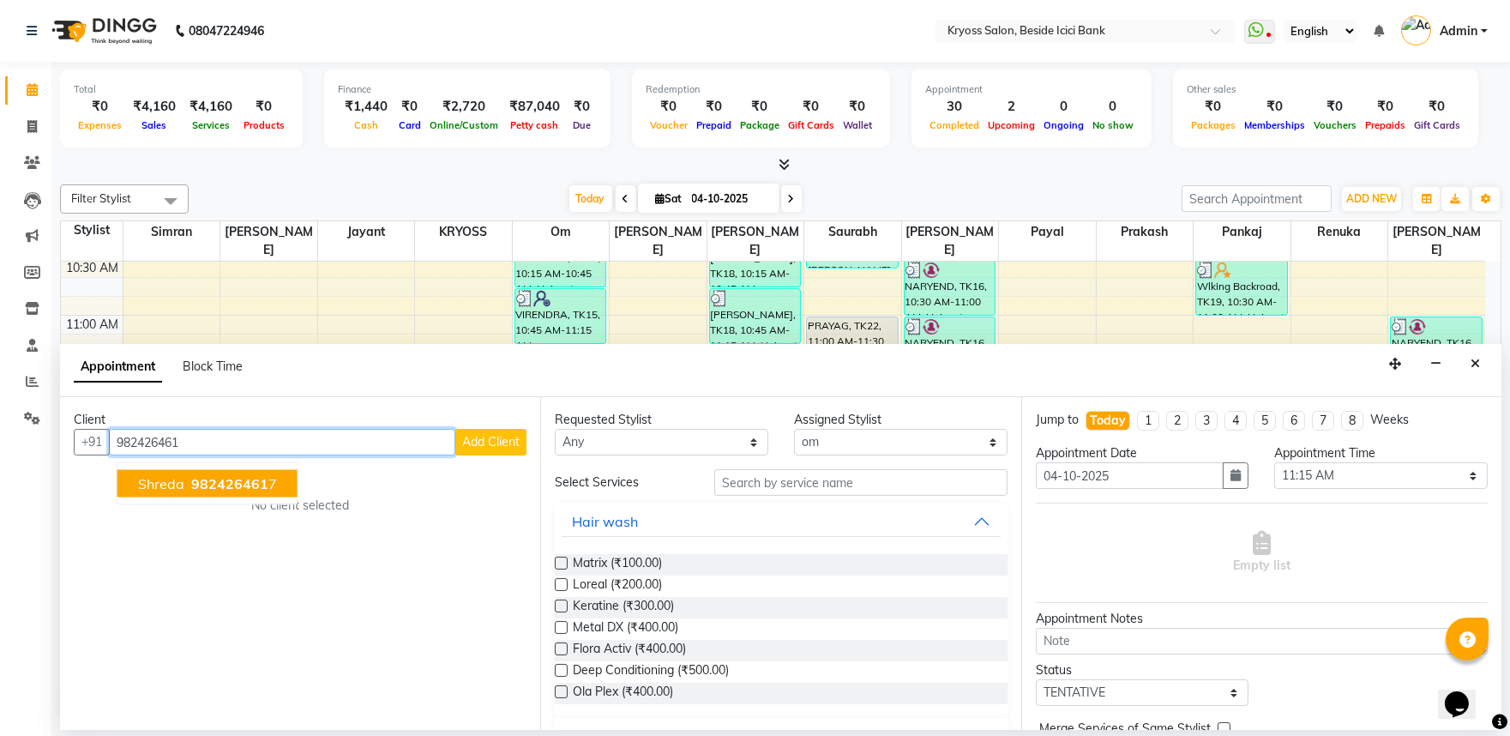
click at [263, 492] on span "982426461" at bounding box center [229, 483] width 77 height 17
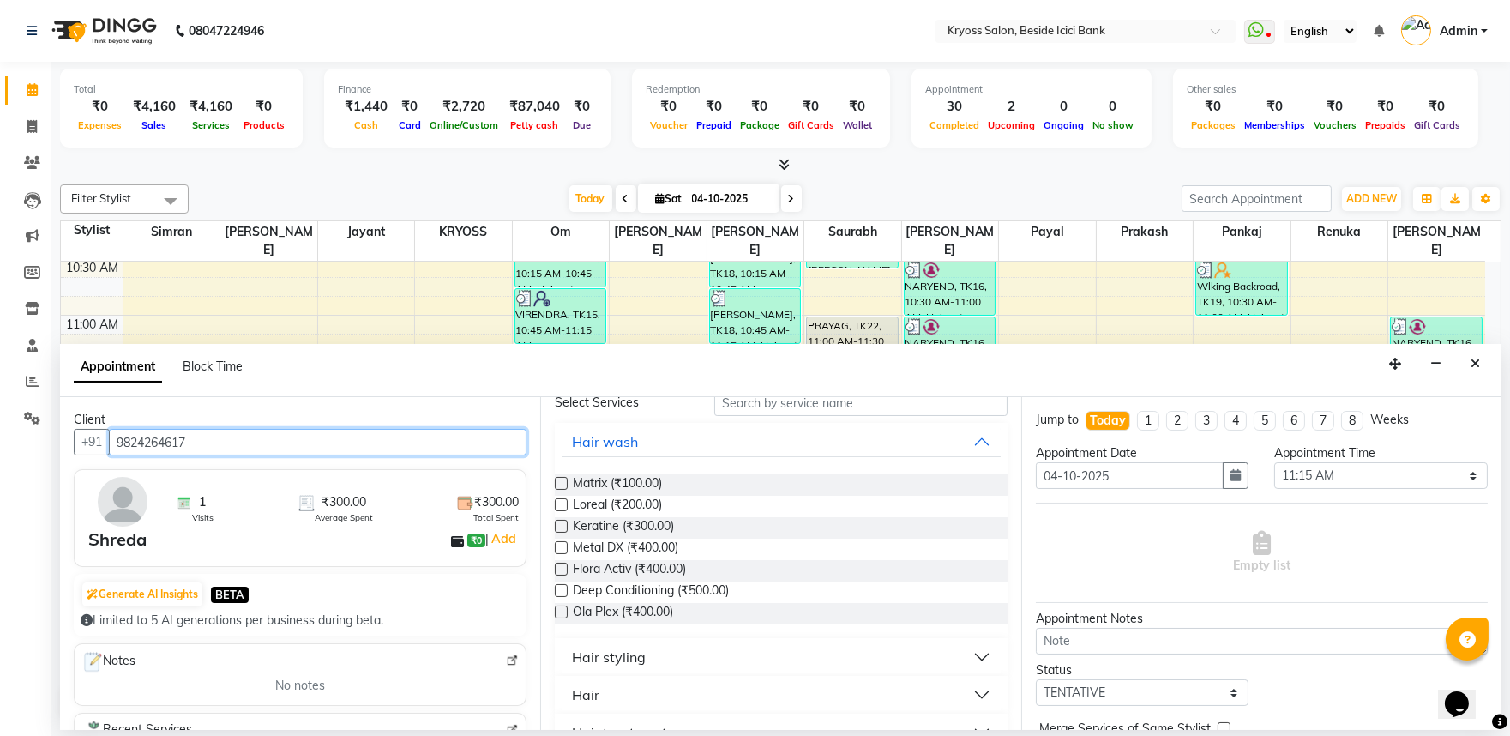
scroll to position [190, 0]
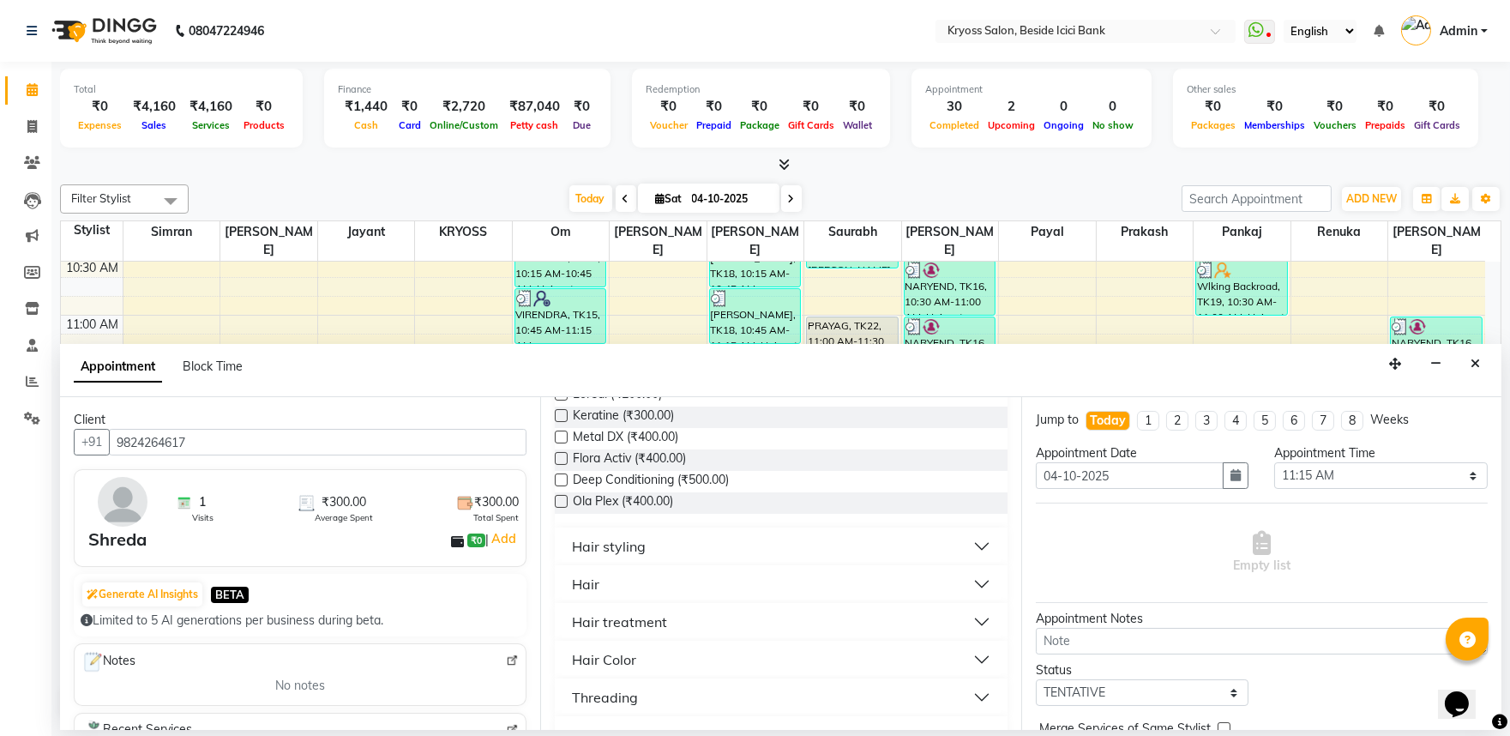
click at [615, 599] on button "Hair" at bounding box center [781, 584] width 438 height 31
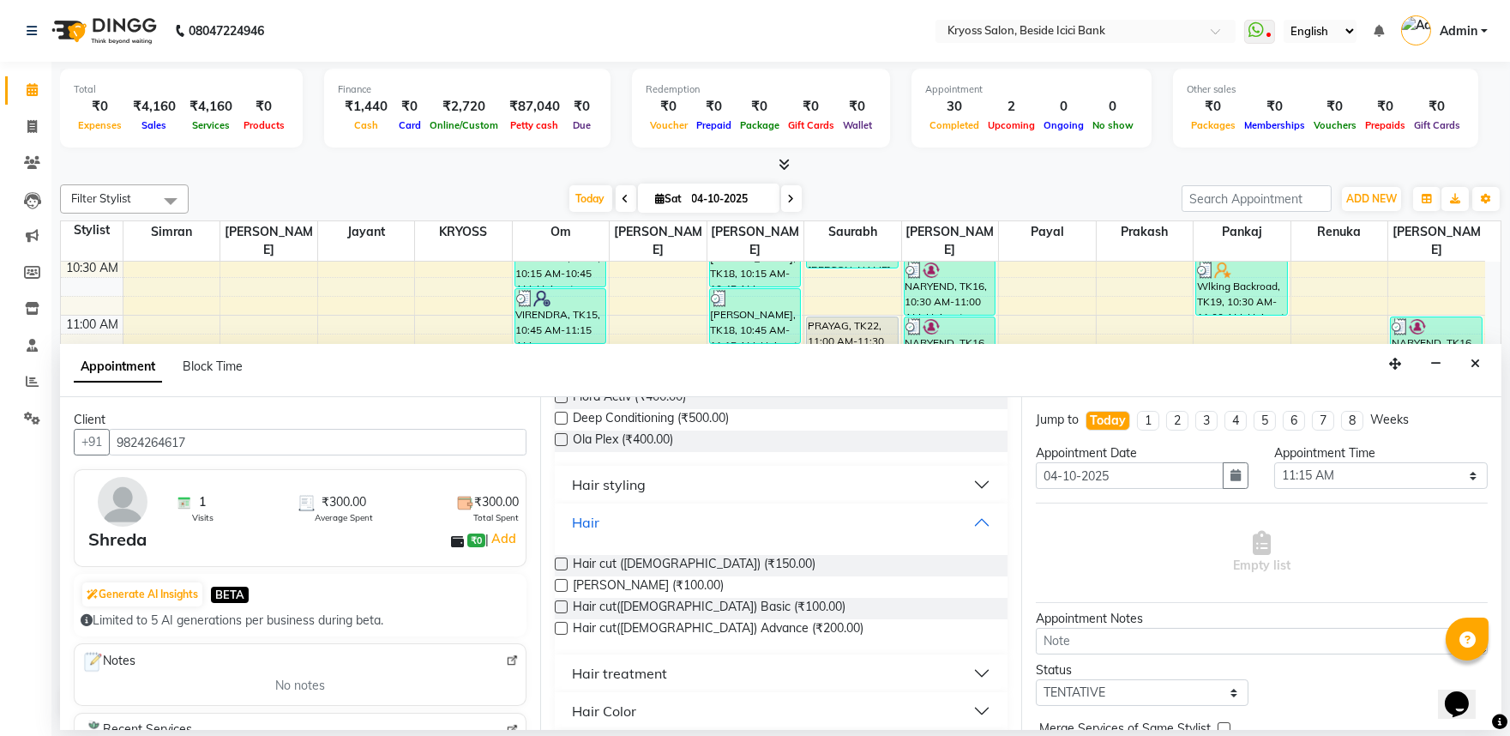
scroll to position [286, 0]
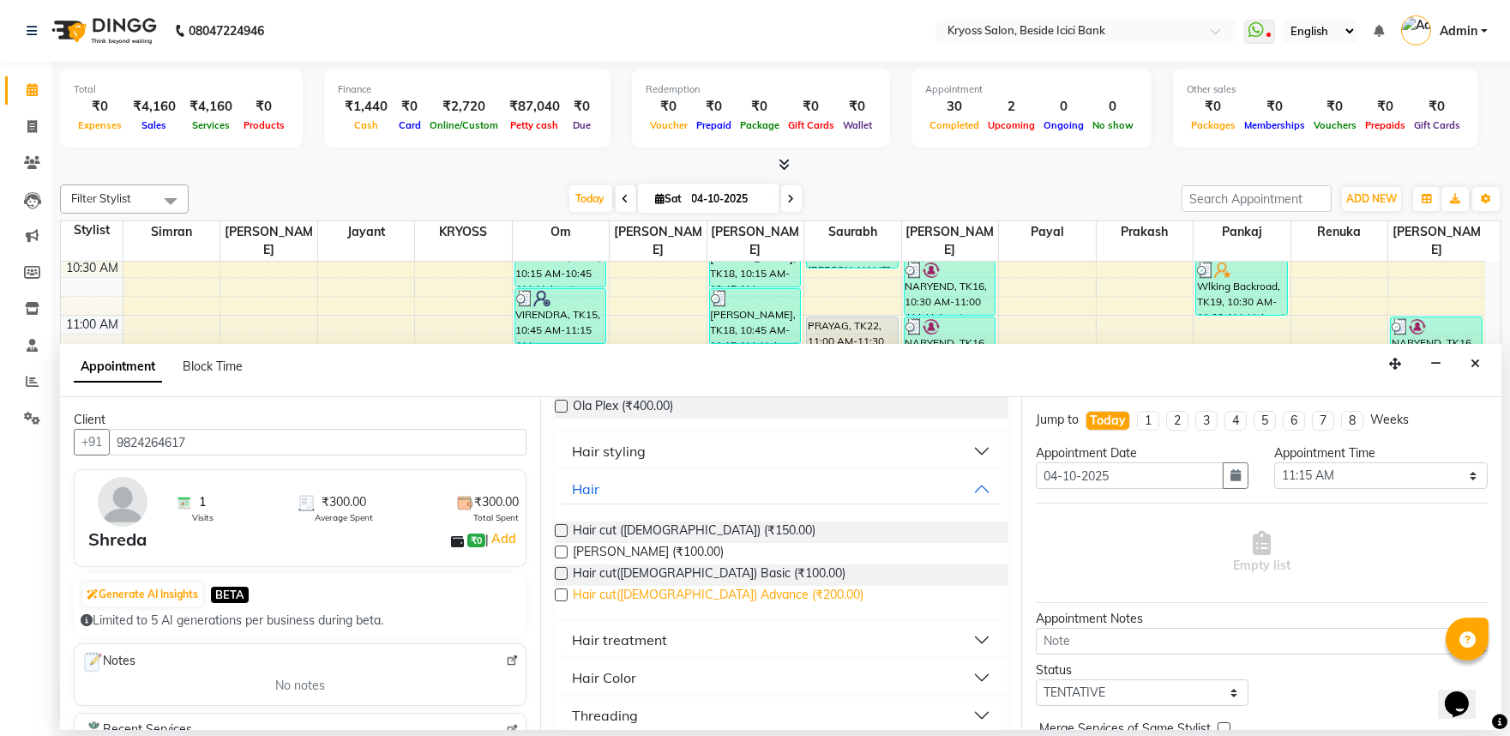
click at [740, 607] on span "Hair cut(Female) Advance (₹200.00)" at bounding box center [718, 596] width 291 height 21
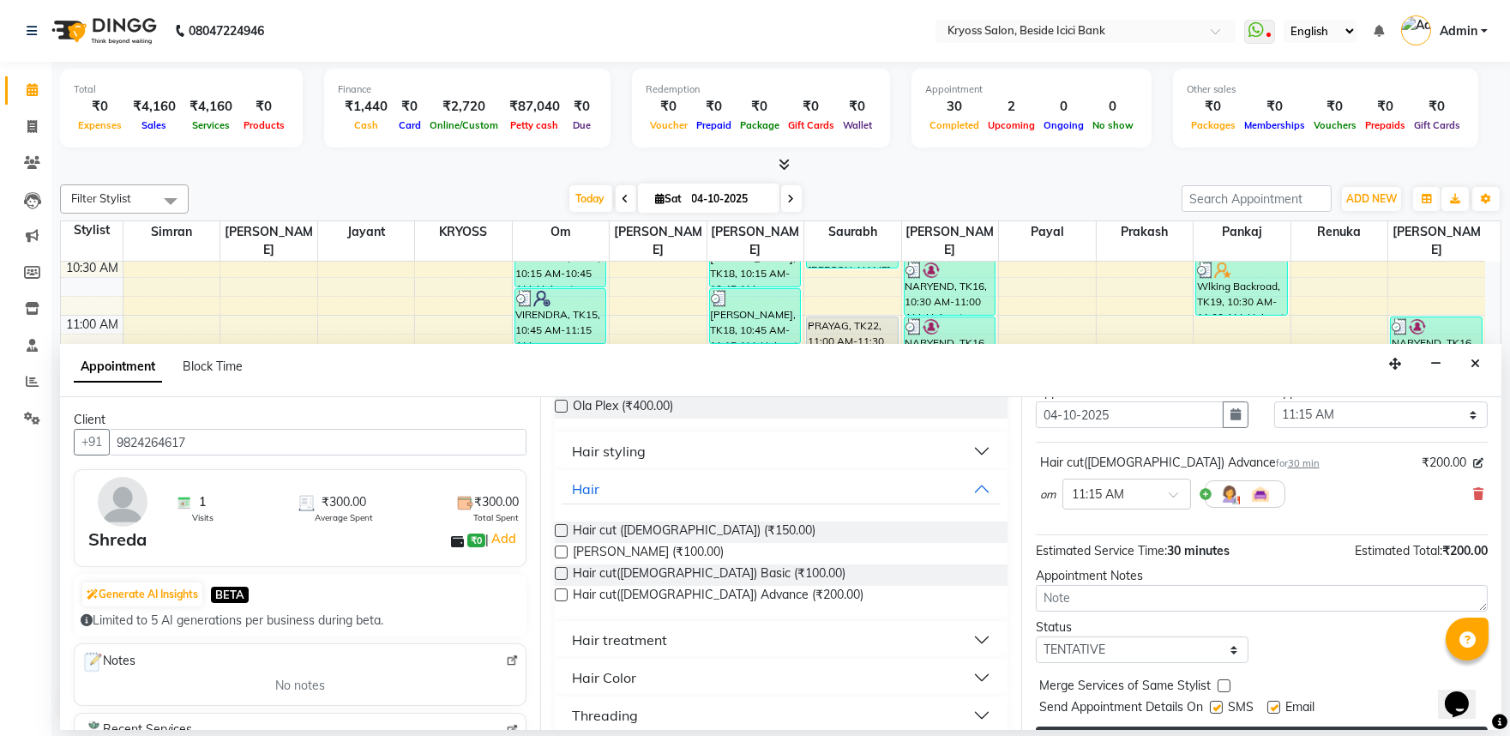
scroll to position [137, 0]
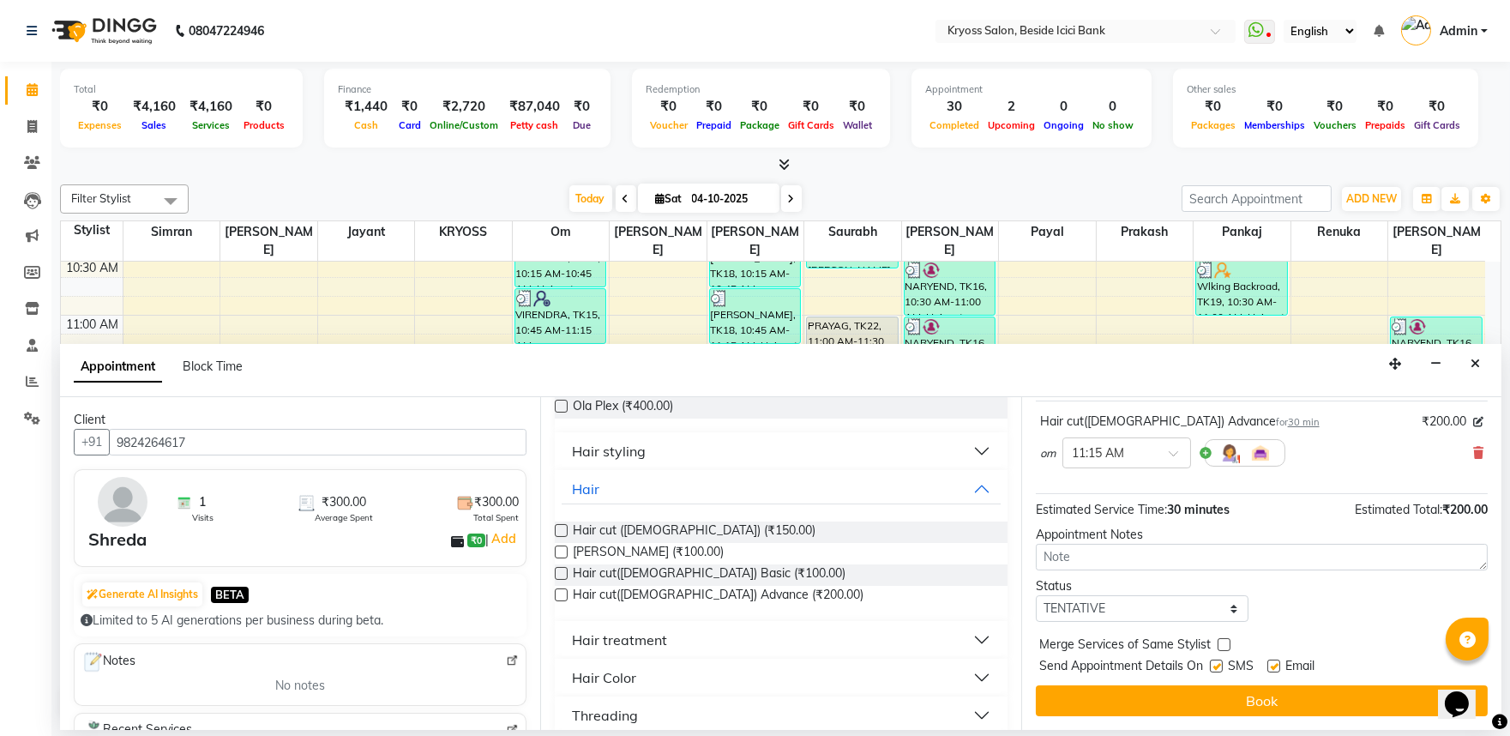
drag, startPoint x: 1274, startPoint y: 720, endPoint x: 1278, endPoint y: 709, distance: 11.7
click at [1278, 709] on button "Book" at bounding box center [1262, 700] width 452 height 31
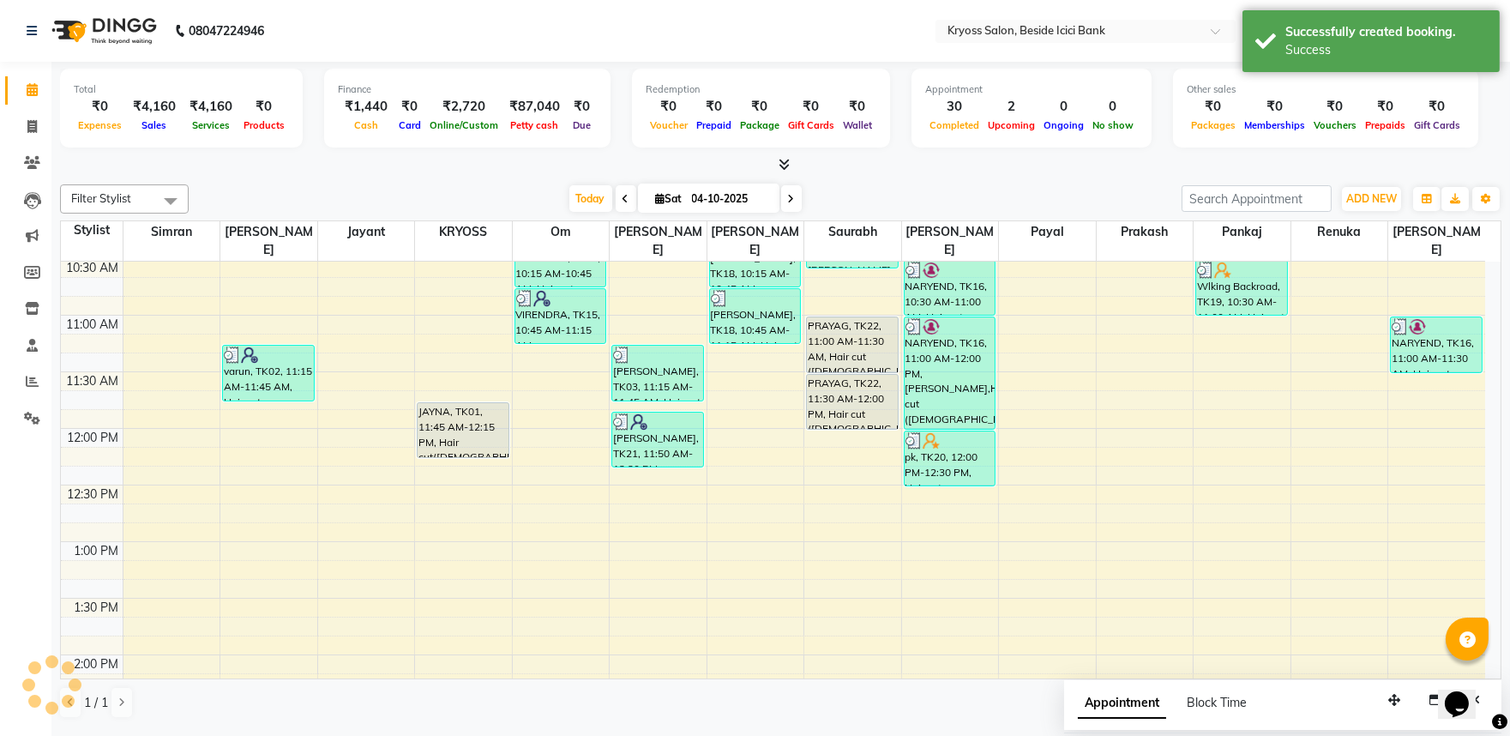
scroll to position [0, 0]
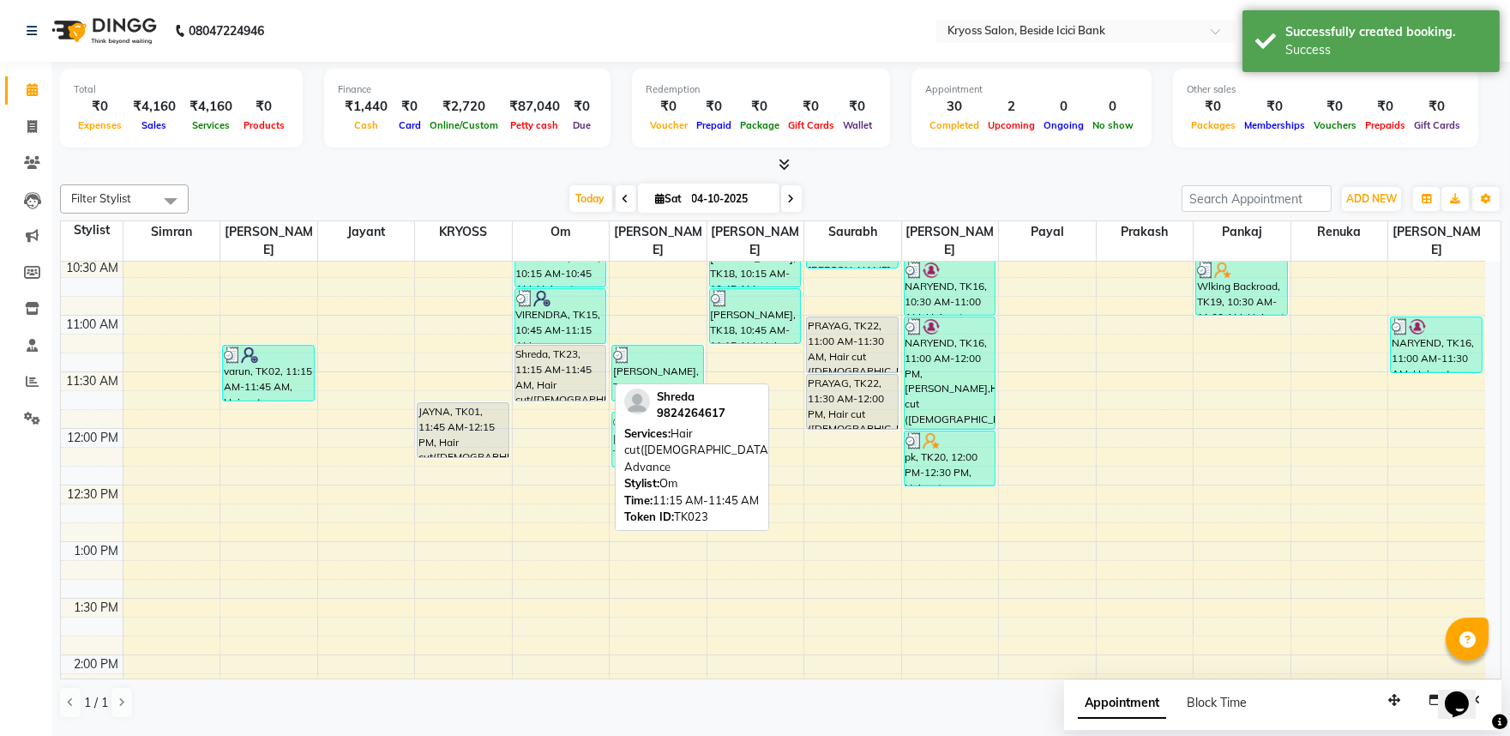
click at [579, 365] on div "Shreda, TK23, 11:15 AM-11:45 AM, Hair cut(Female) Advance" at bounding box center [560, 373] width 91 height 55
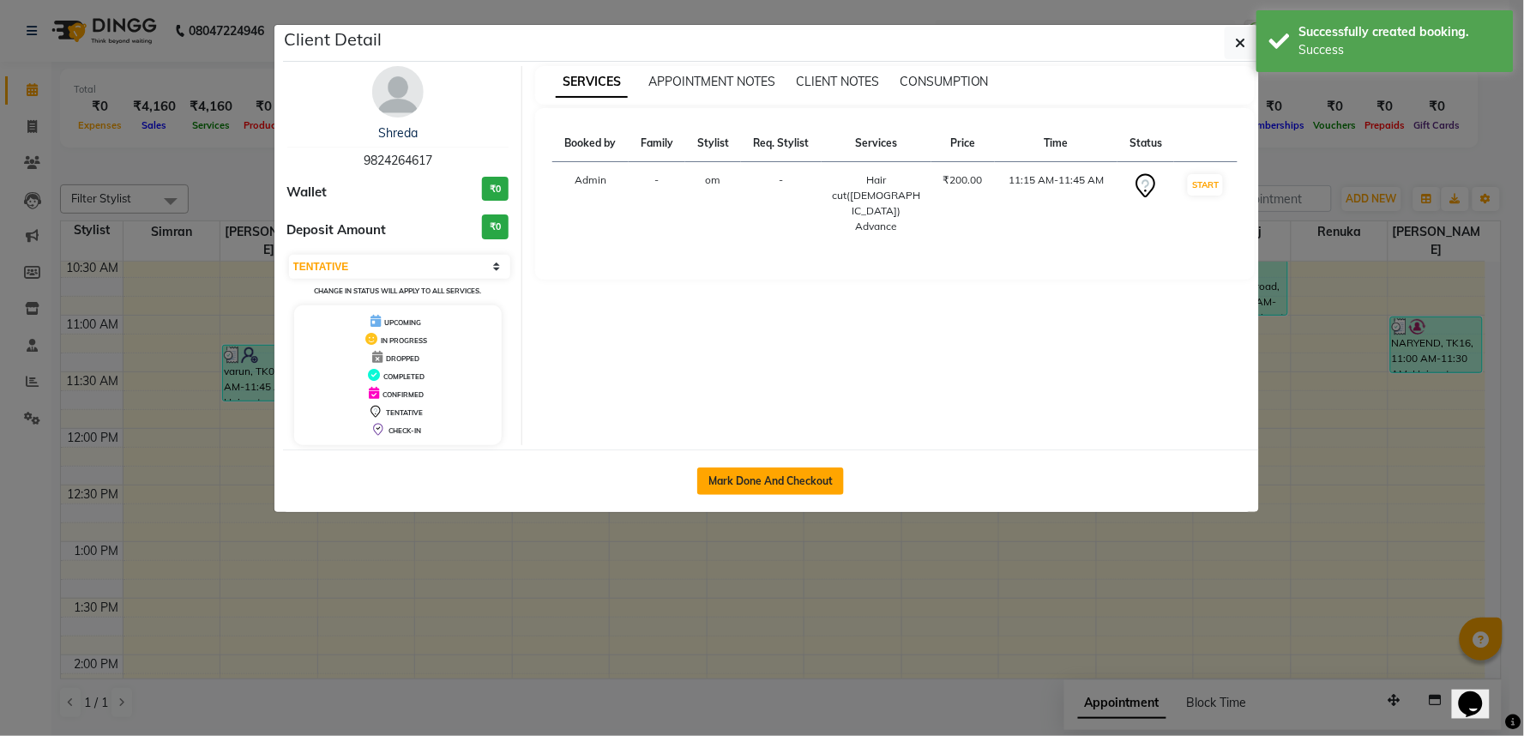
click at [778, 495] on button "Mark Done And Checkout" at bounding box center [770, 480] width 147 height 27
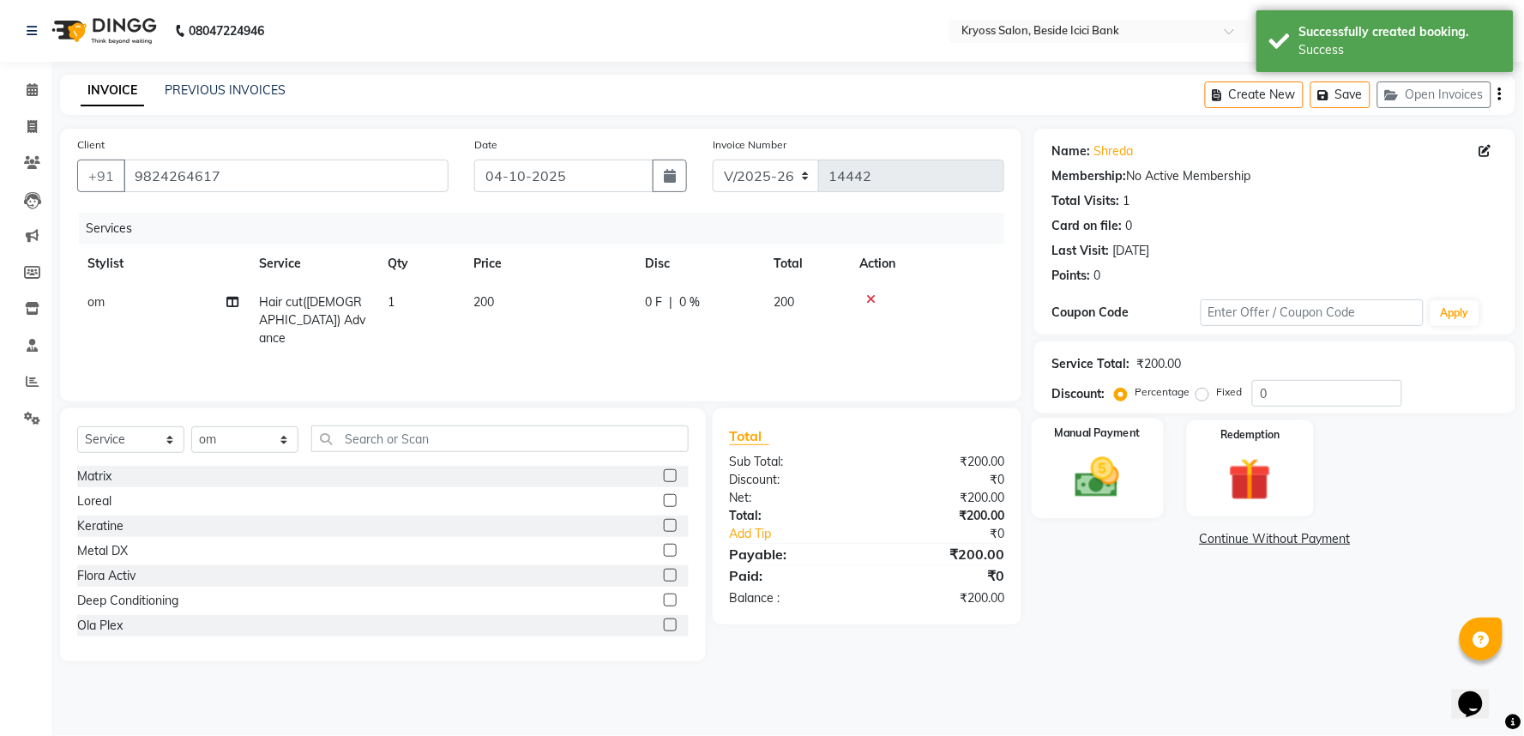
drag, startPoint x: 1098, startPoint y: 512, endPoint x: 1133, endPoint y: 527, distance: 37.6
click at [1100, 503] on img at bounding box center [1098, 477] width 72 height 51
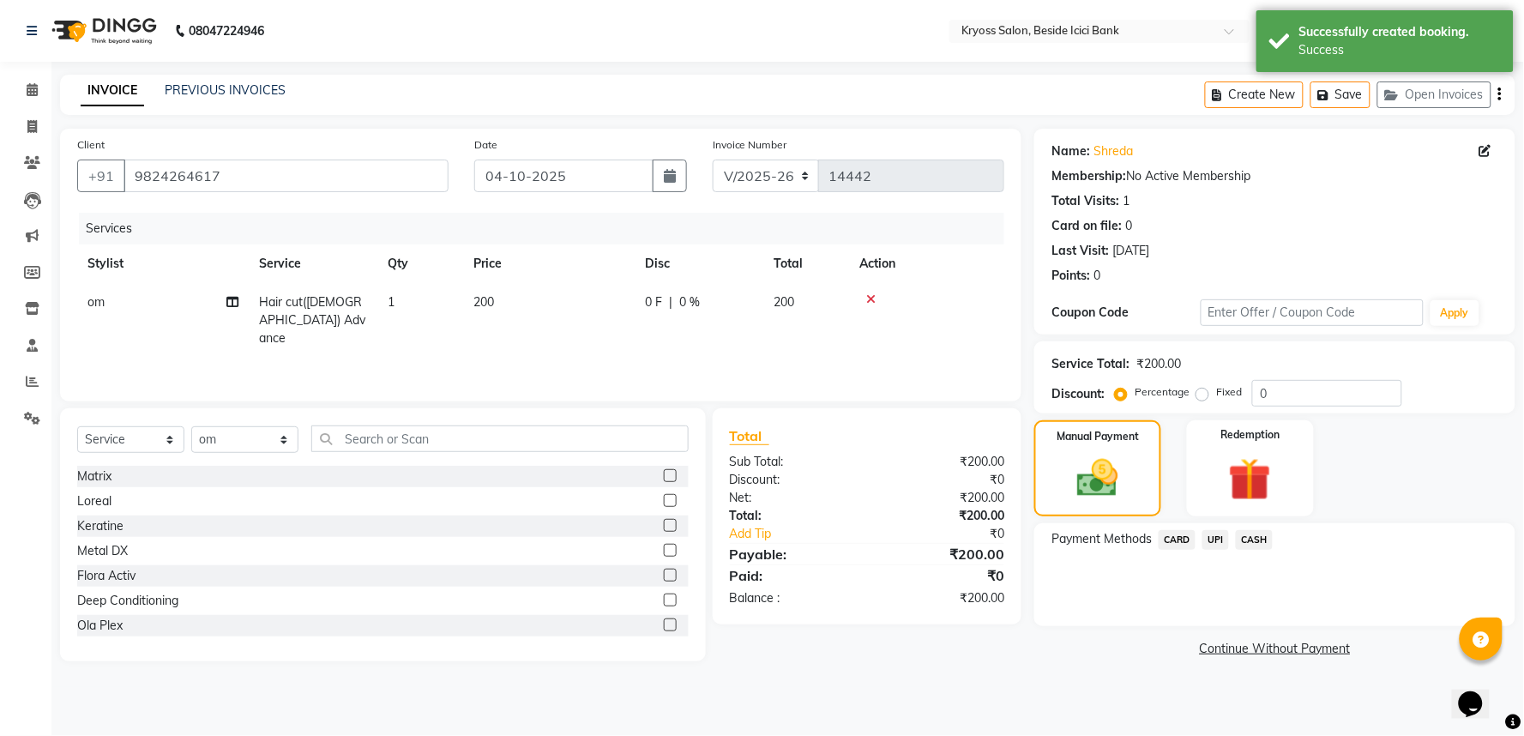
click at [1273, 550] on span "CASH" at bounding box center [1254, 540] width 37 height 20
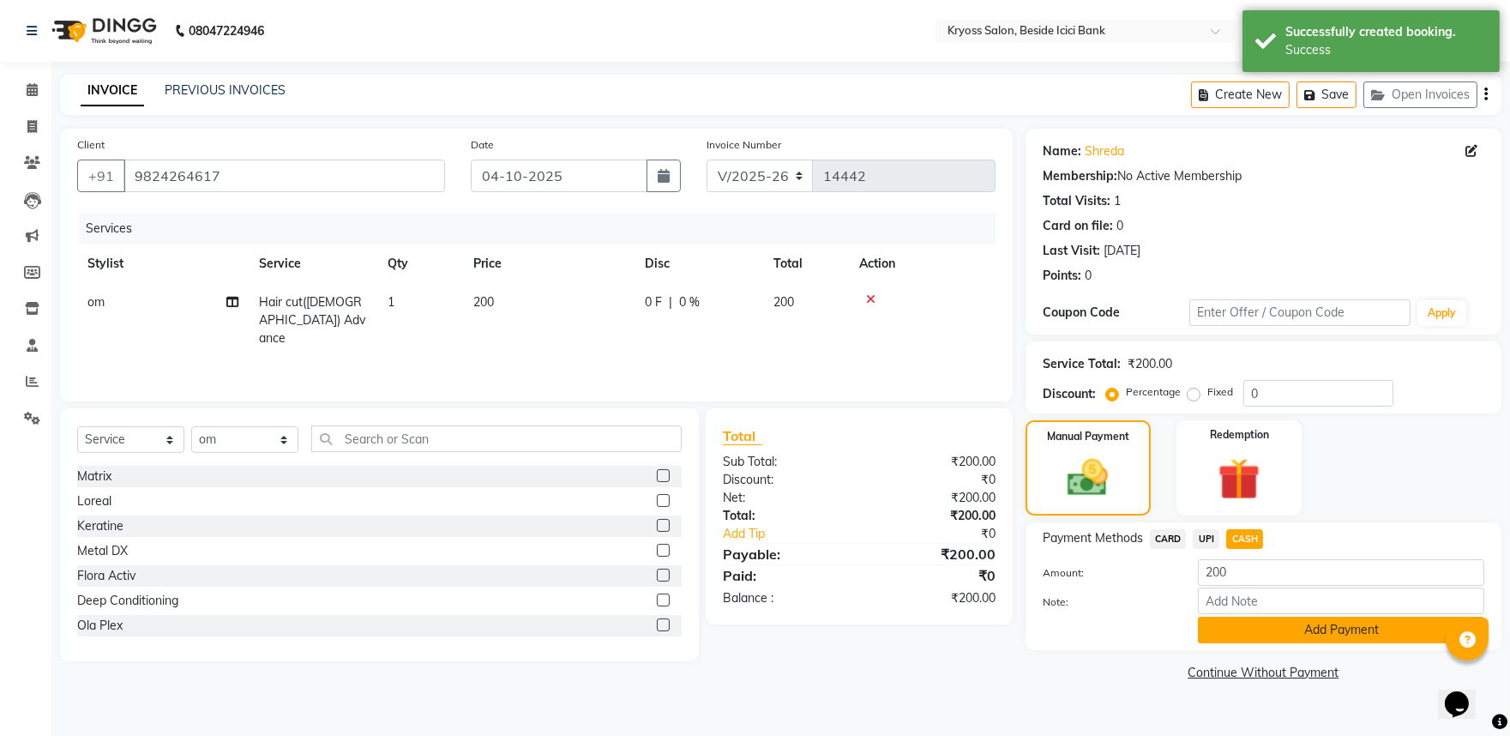
click at [1331, 643] on button "Add Payment" at bounding box center [1341, 630] width 286 height 27
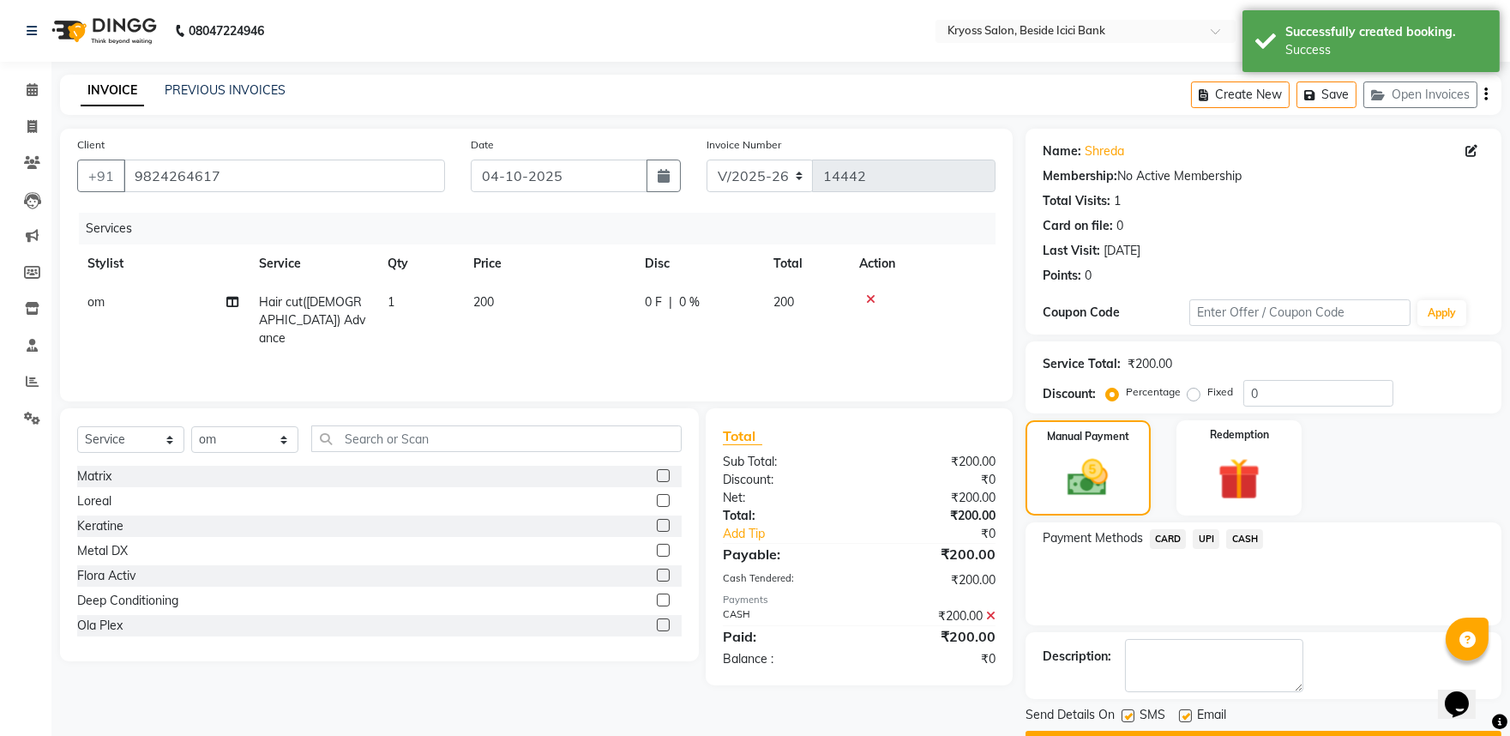
scroll to position [88, 0]
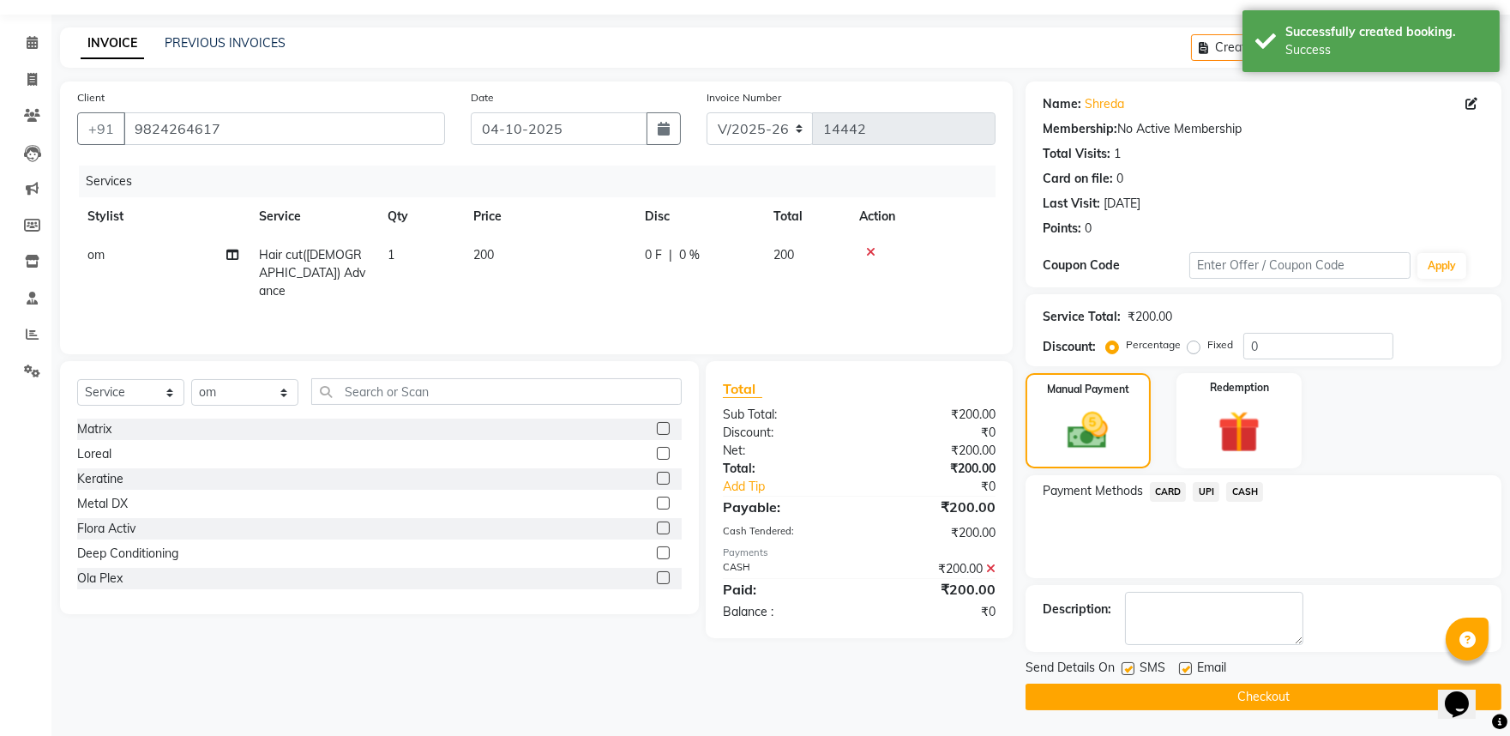
click at [1333, 683] on button "Checkout" at bounding box center [1264, 696] width 476 height 27
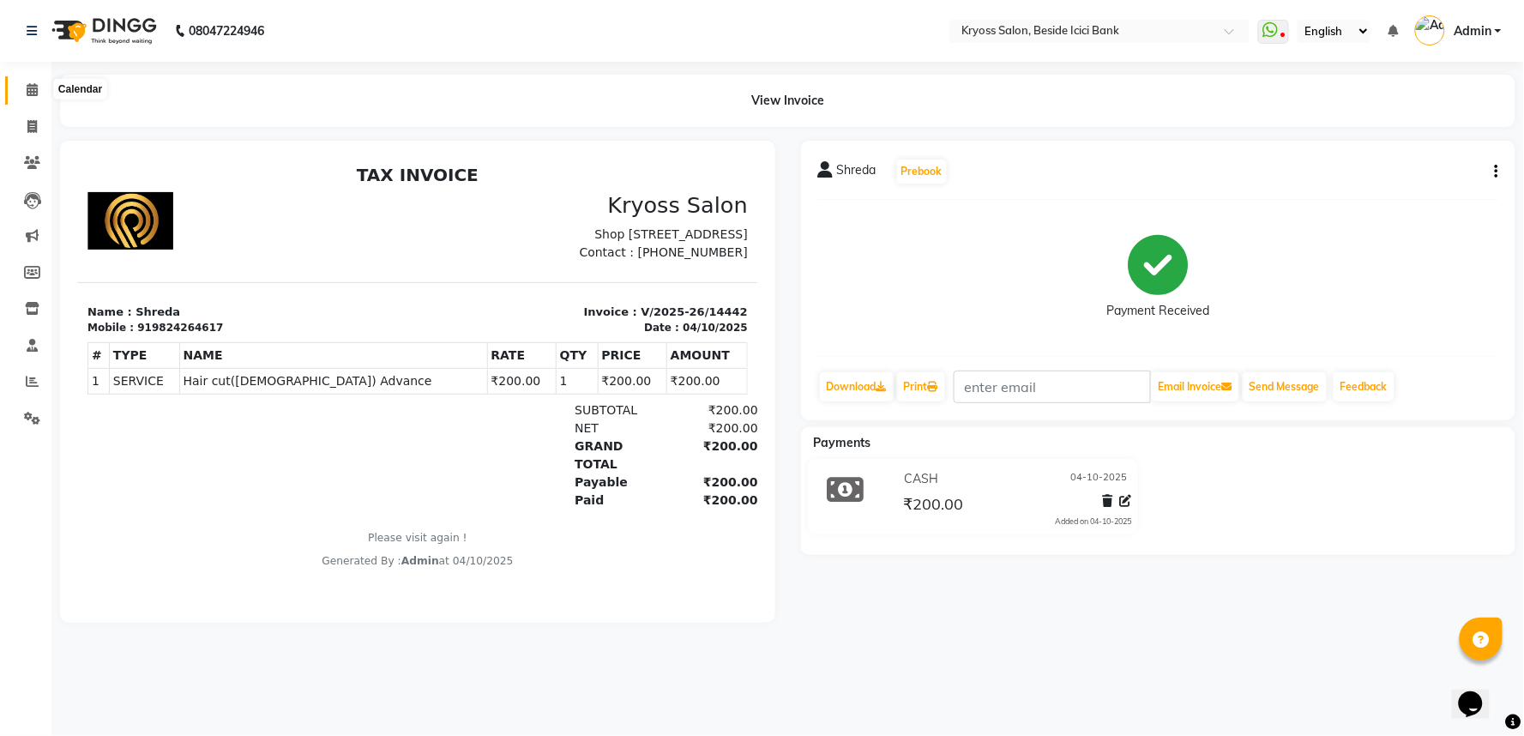
click at [27, 86] on icon at bounding box center [32, 89] width 11 height 13
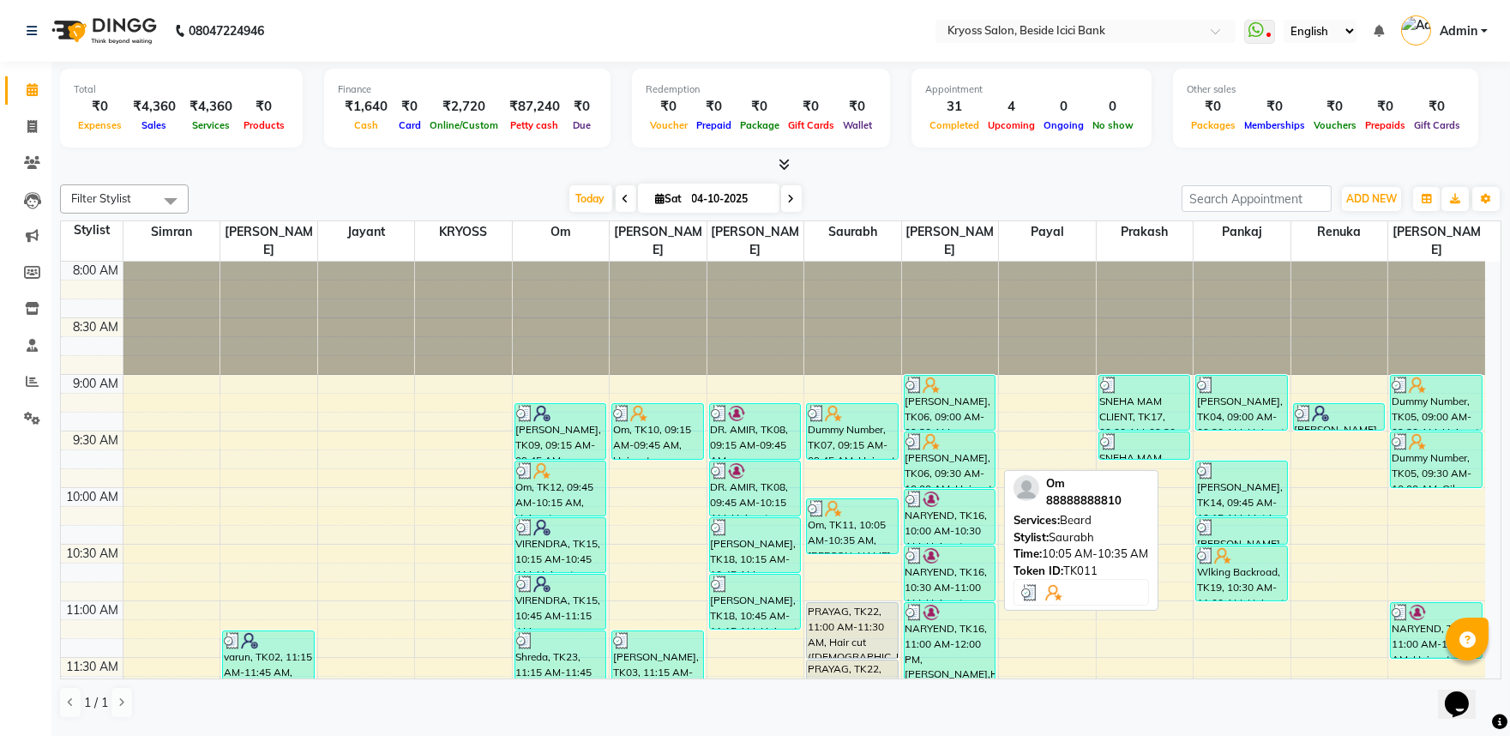
scroll to position [95, 0]
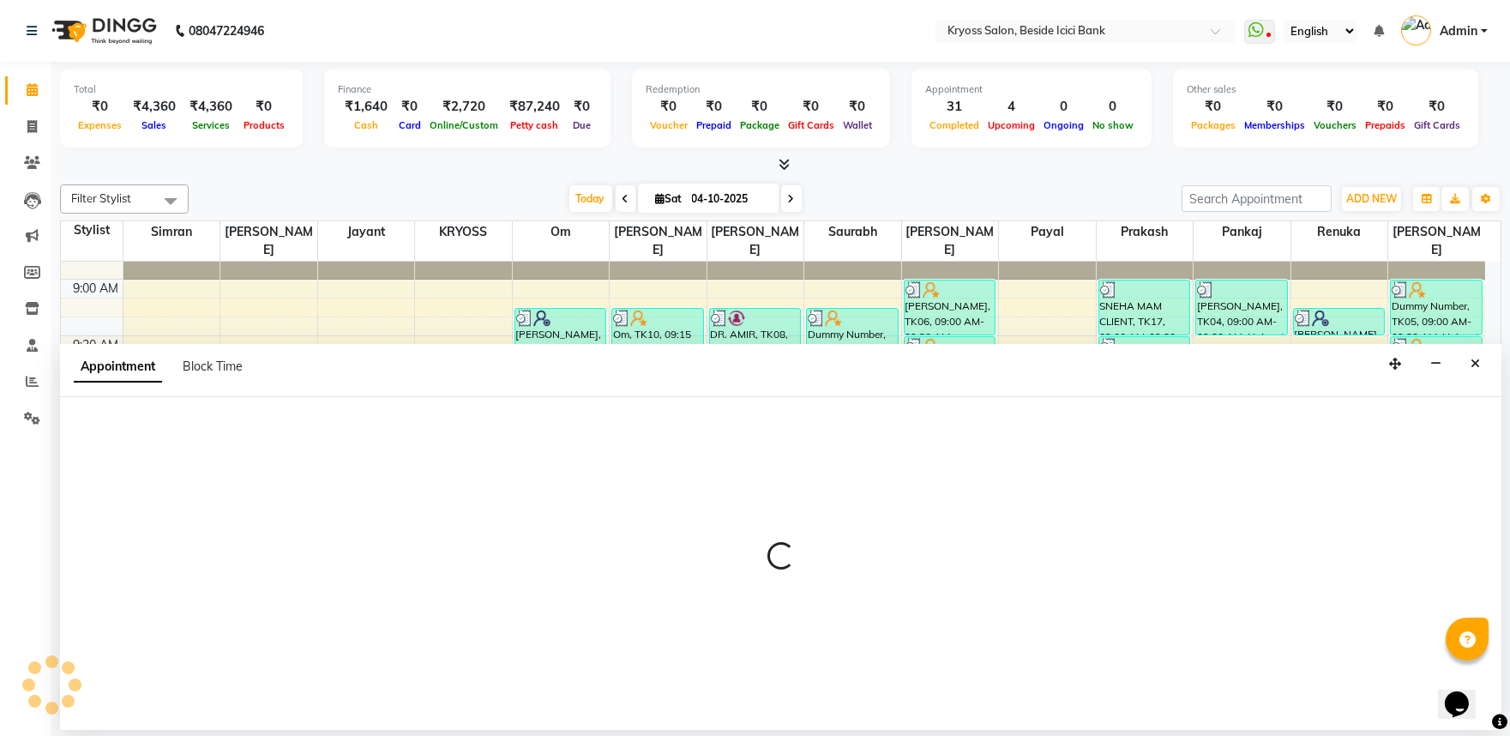
scroll to position [3, 0]
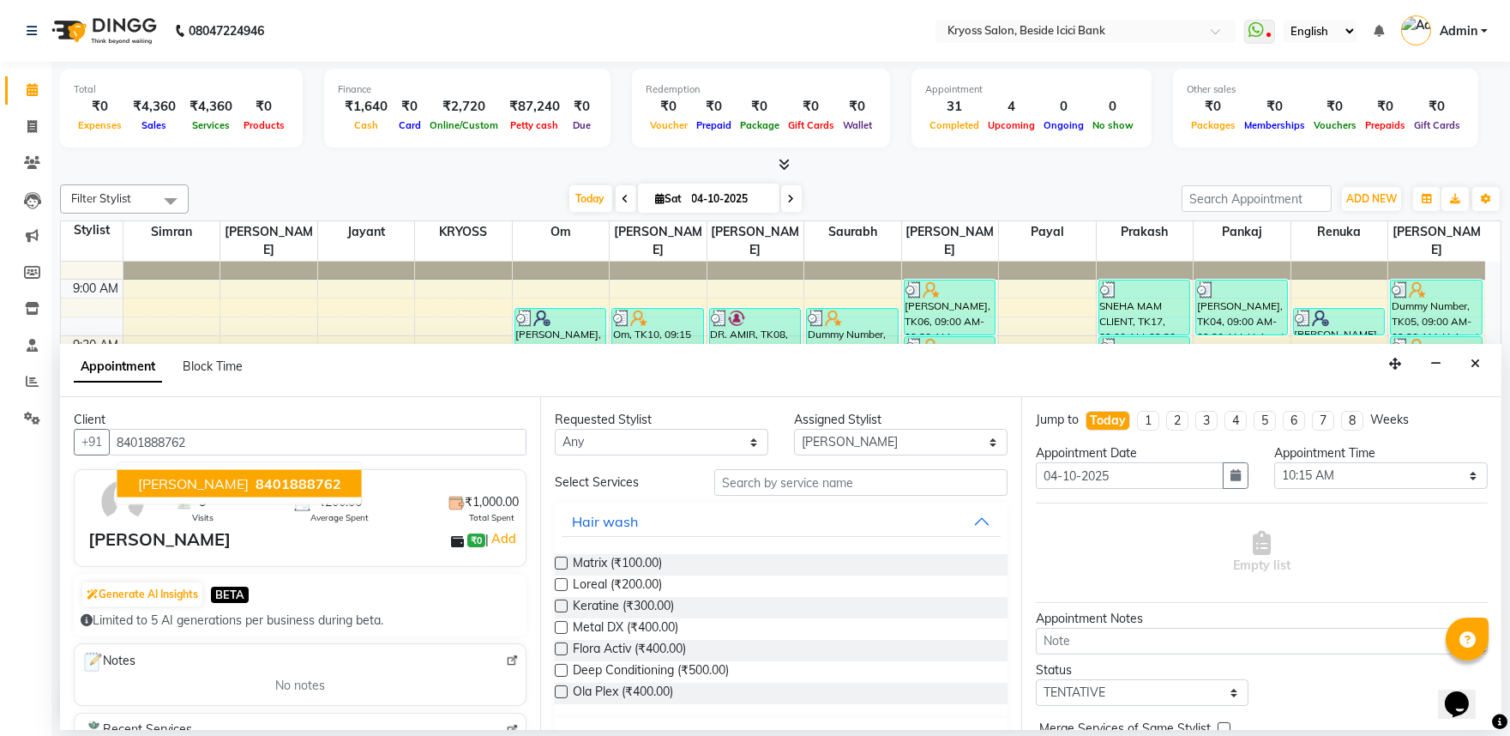
click at [260, 497] on button "DIPAK 8401888762" at bounding box center [239, 483] width 244 height 27
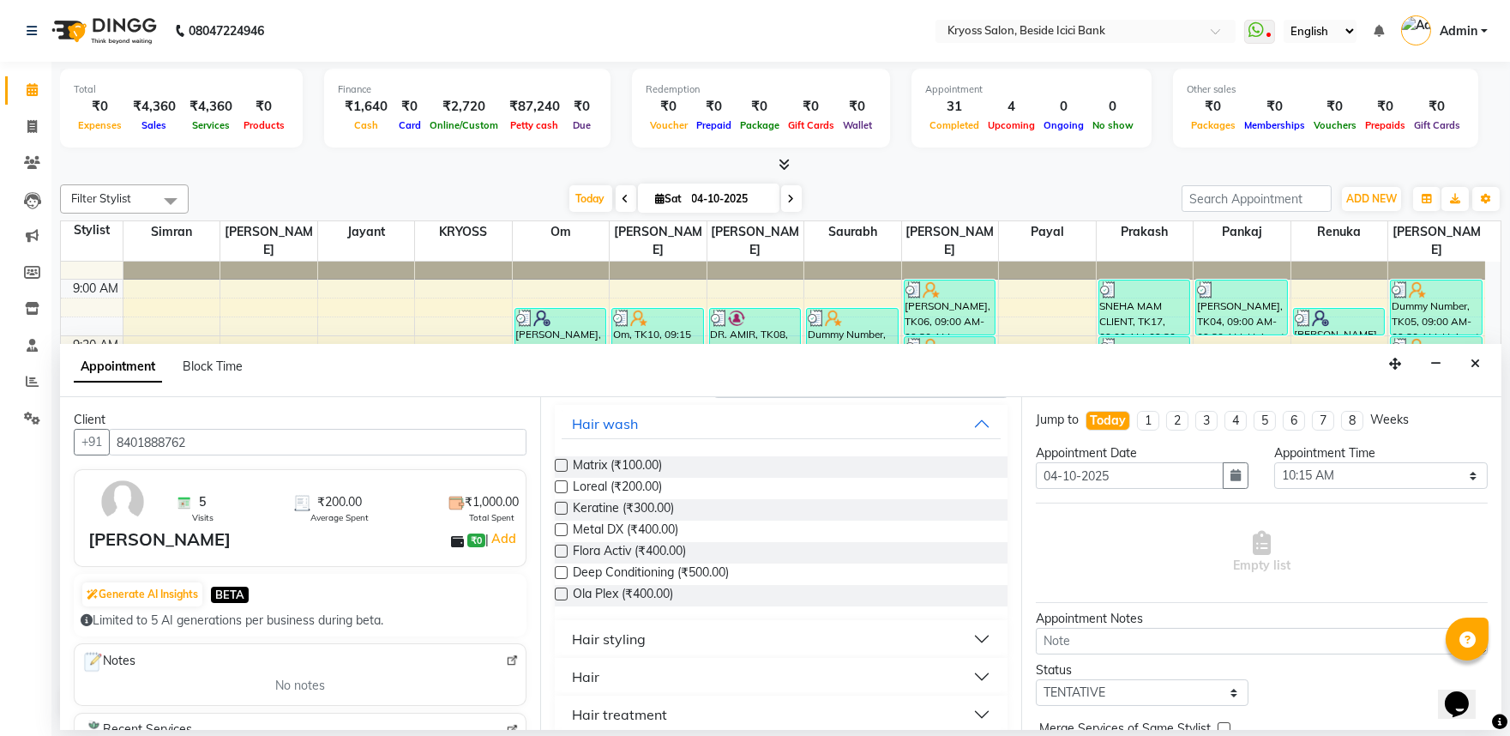
scroll to position [286, 0]
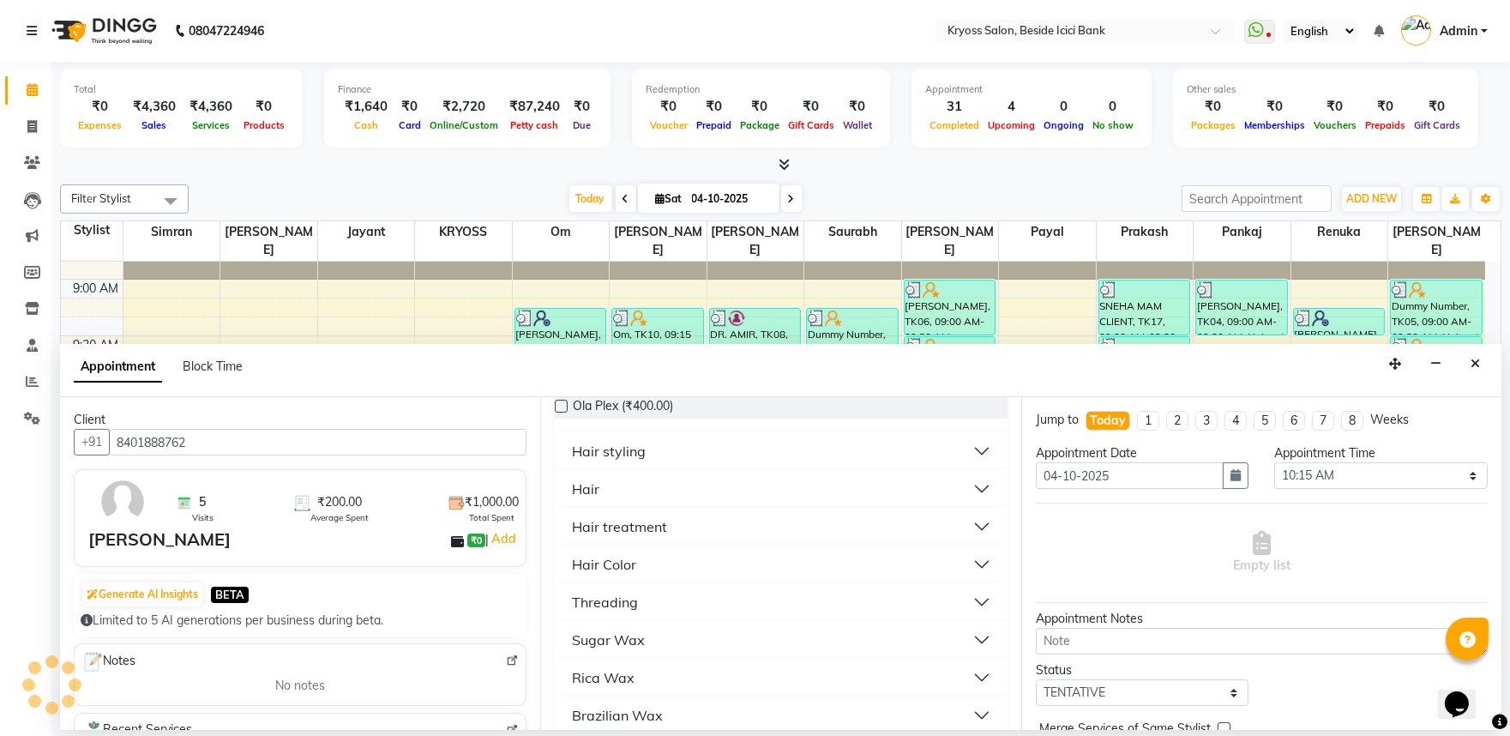
click at [599, 499] on div "Hair" at bounding box center [585, 488] width 27 height 21
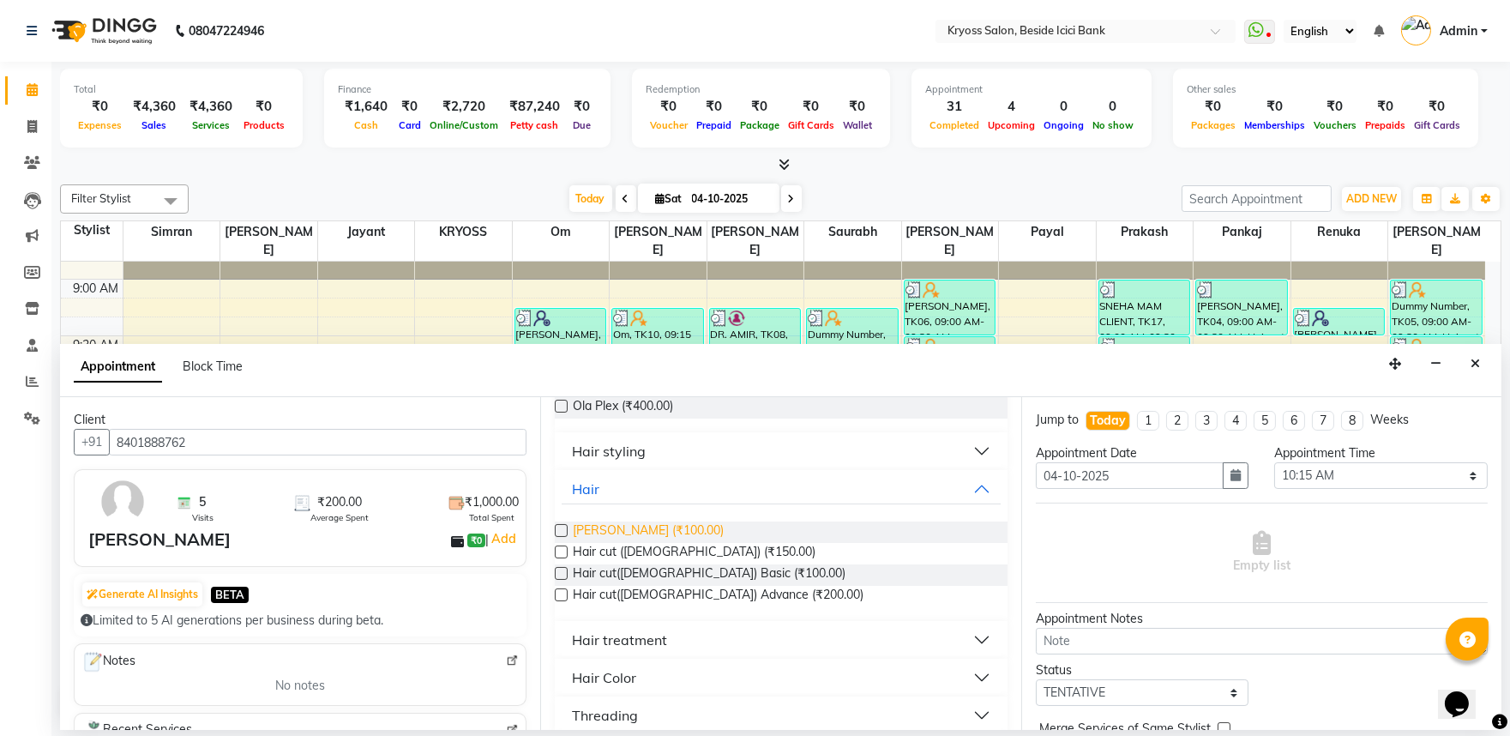
click at [647, 543] on span "Beard (₹100.00)" at bounding box center [648, 531] width 151 height 21
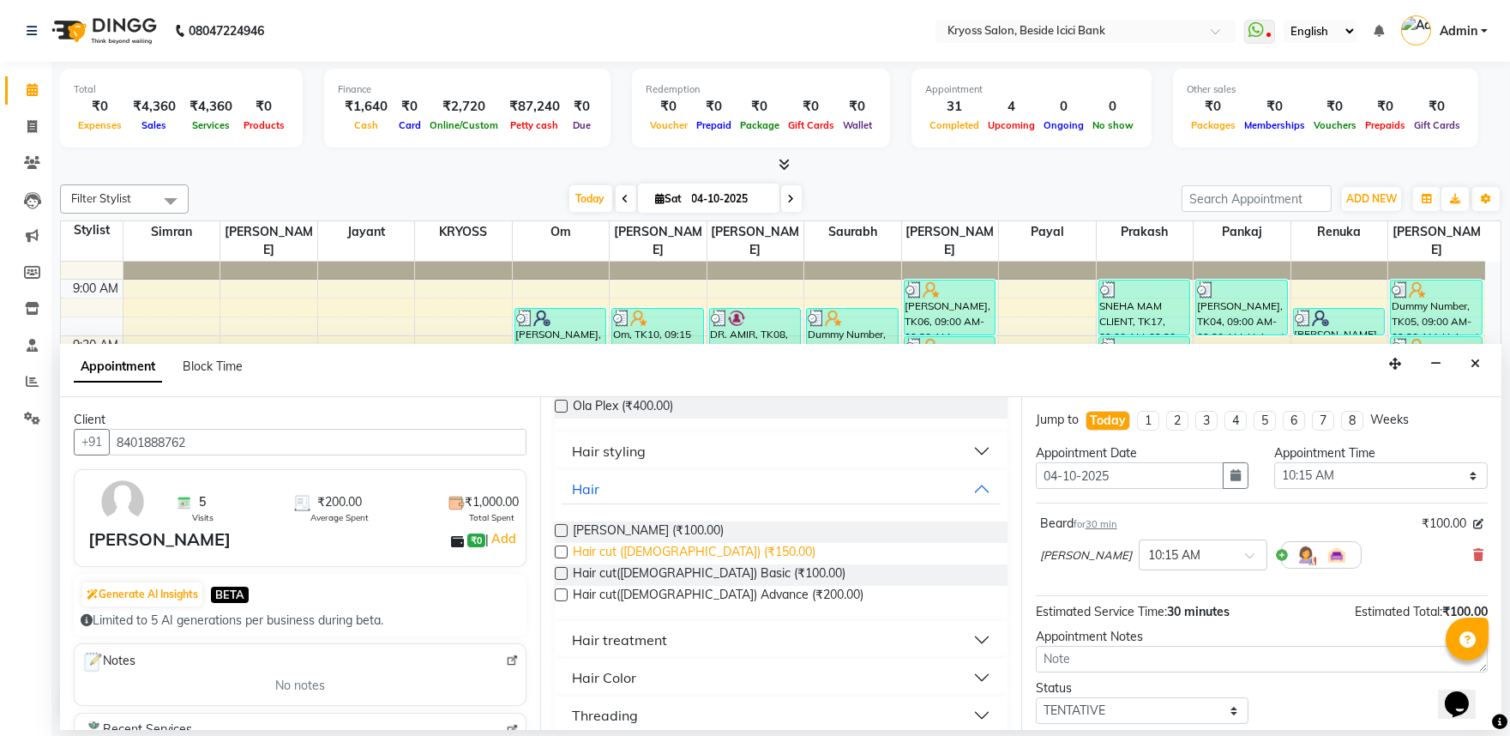
click at [701, 564] on span "Hair cut (Male) (₹150.00)" at bounding box center [694, 553] width 243 height 21
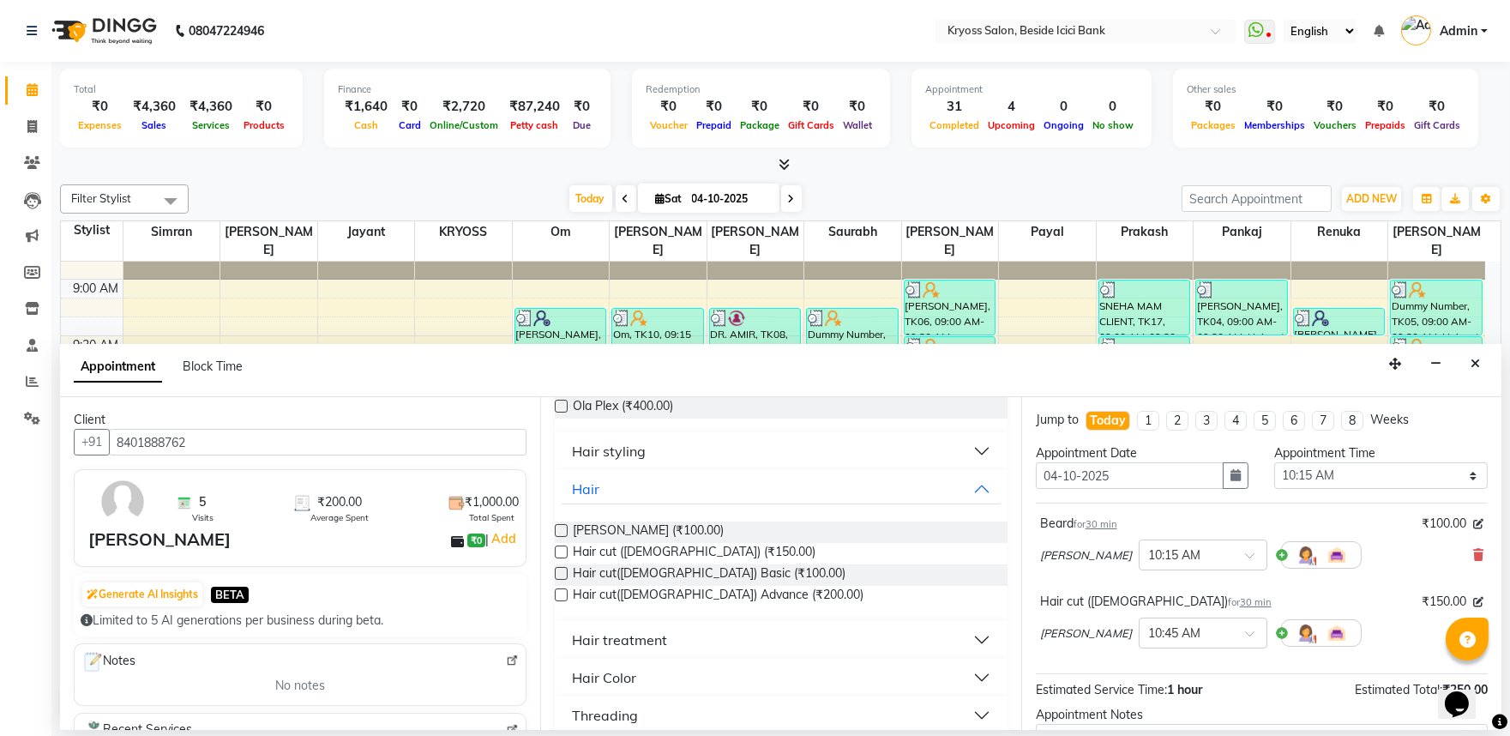
scroll to position [217, 0]
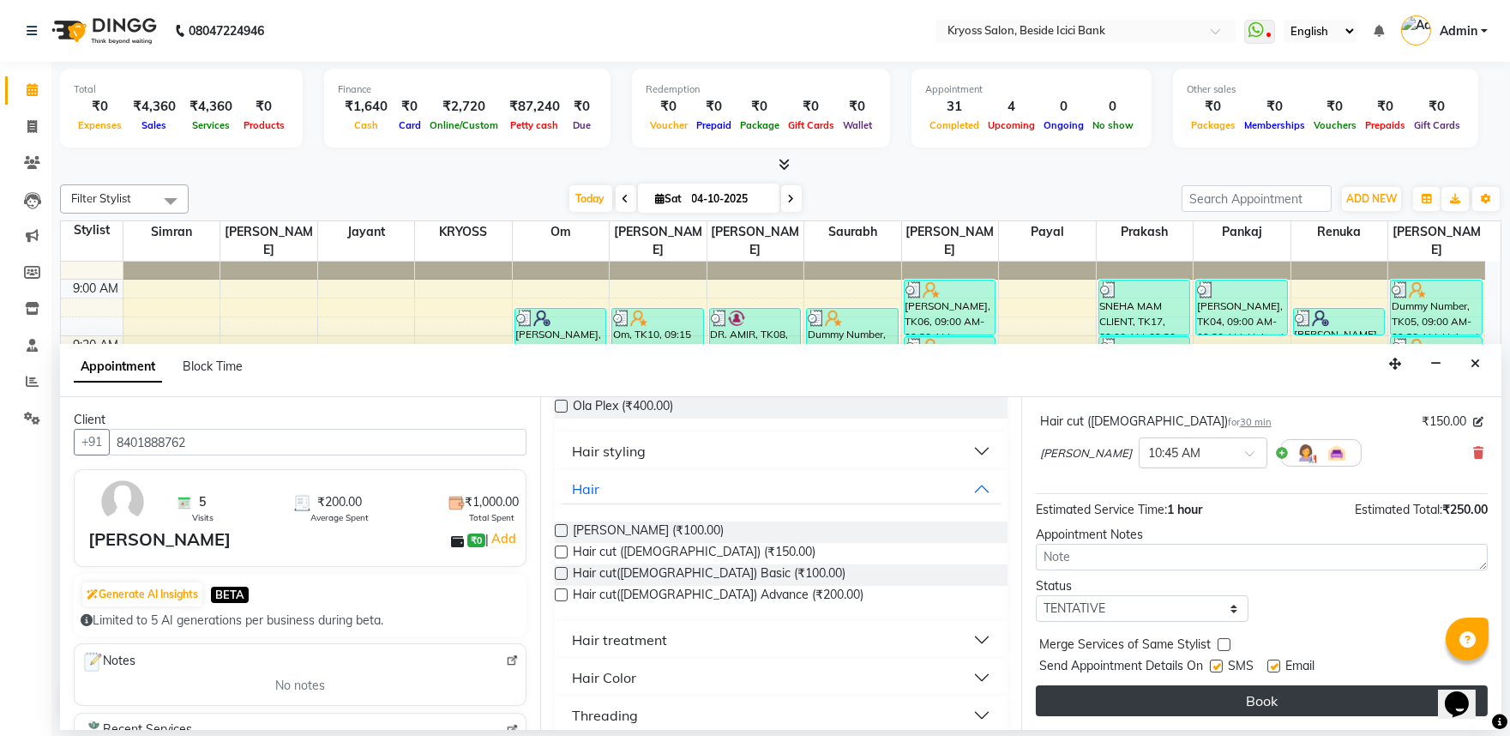
click at [1194, 701] on button "Book" at bounding box center [1262, 700] width 452 height 31
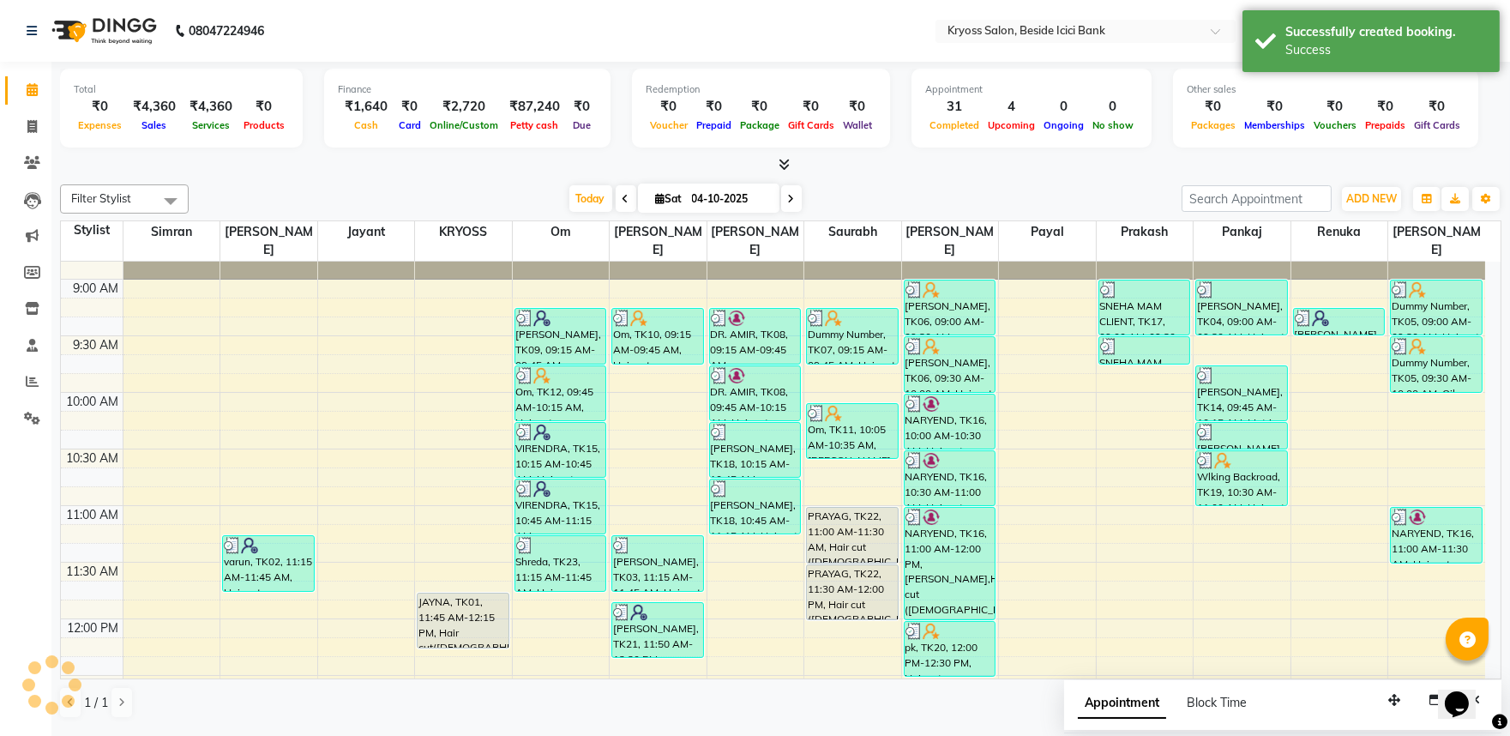
scroll to position [0, 0]
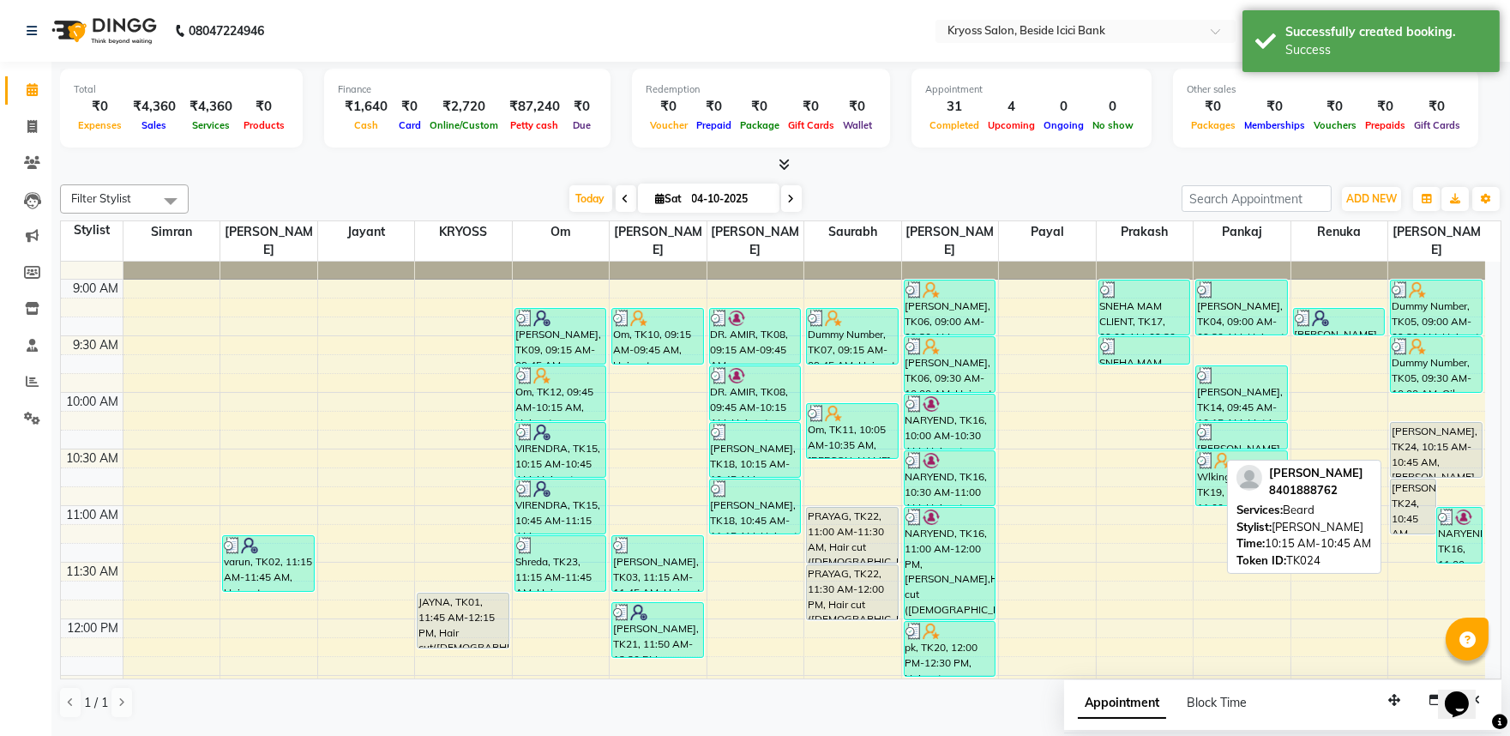
click at [1435, 443] on div "DIPAK, TK24, 10:15 AM-10:45 AM, Beard" at bounding box center [1436, 450] width 91 height 54
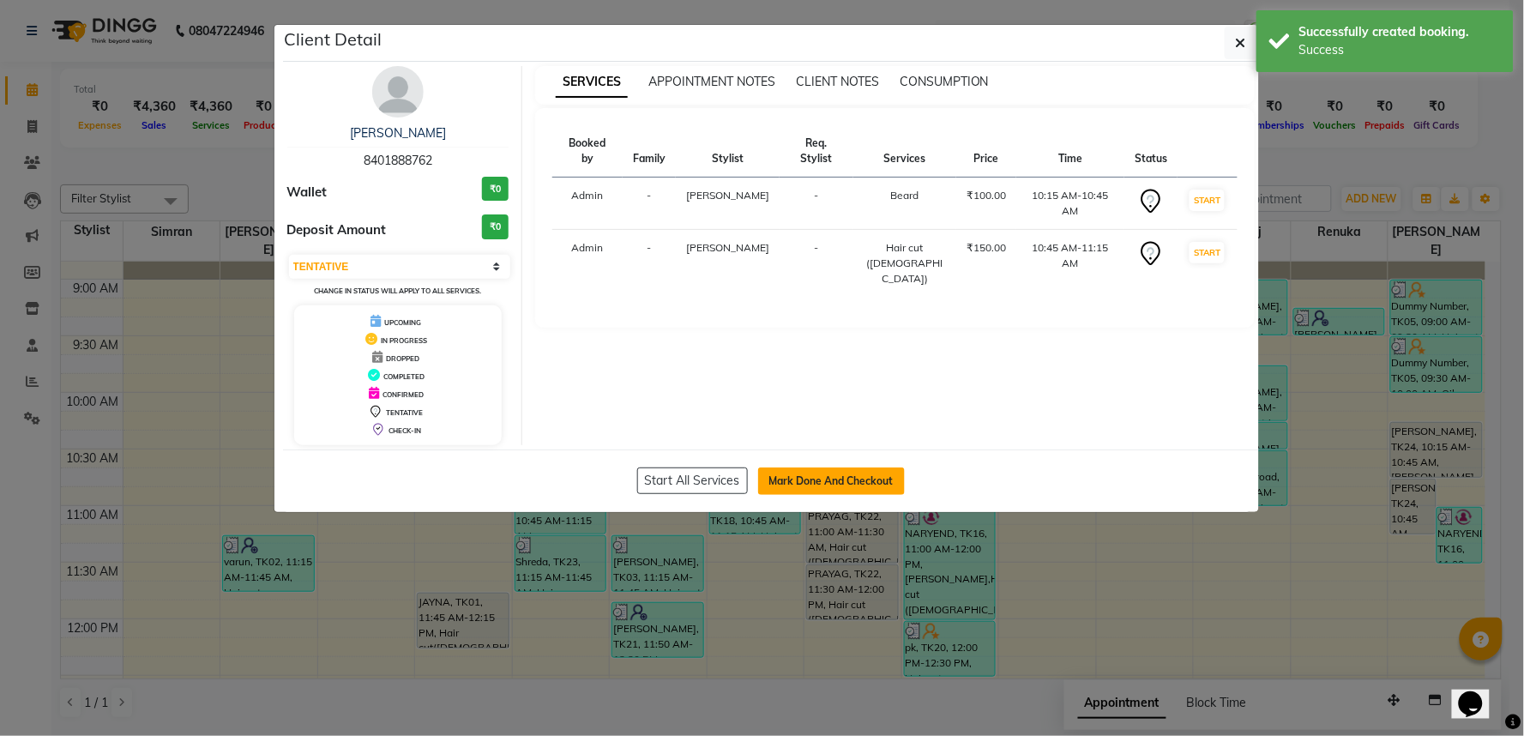
click at [843, 495] on button "Mark Done And Checkout" at bounding box center [831, 480] width 147 height 27
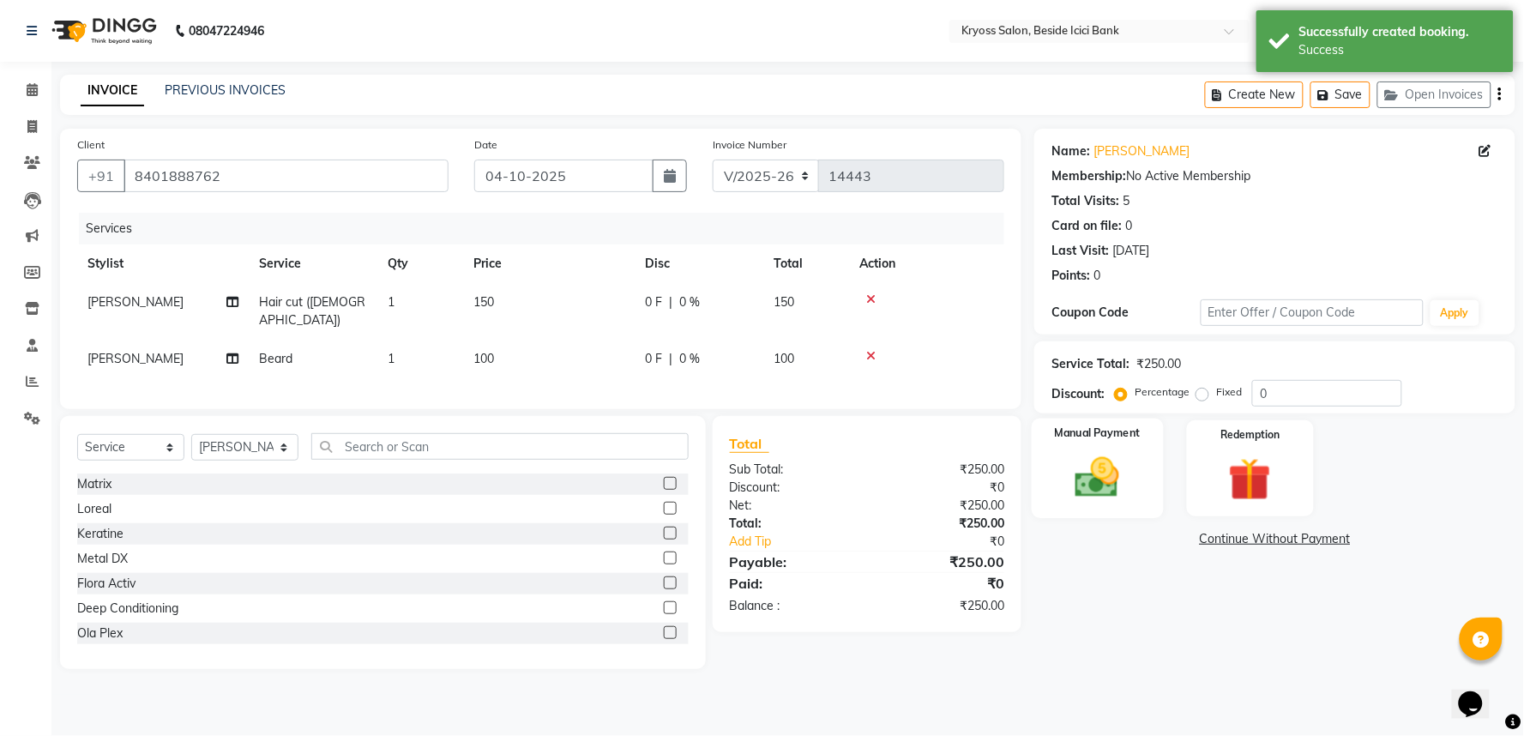
click at [1118, 503] on img at bounding box center [1098, 477] width 72 height 51
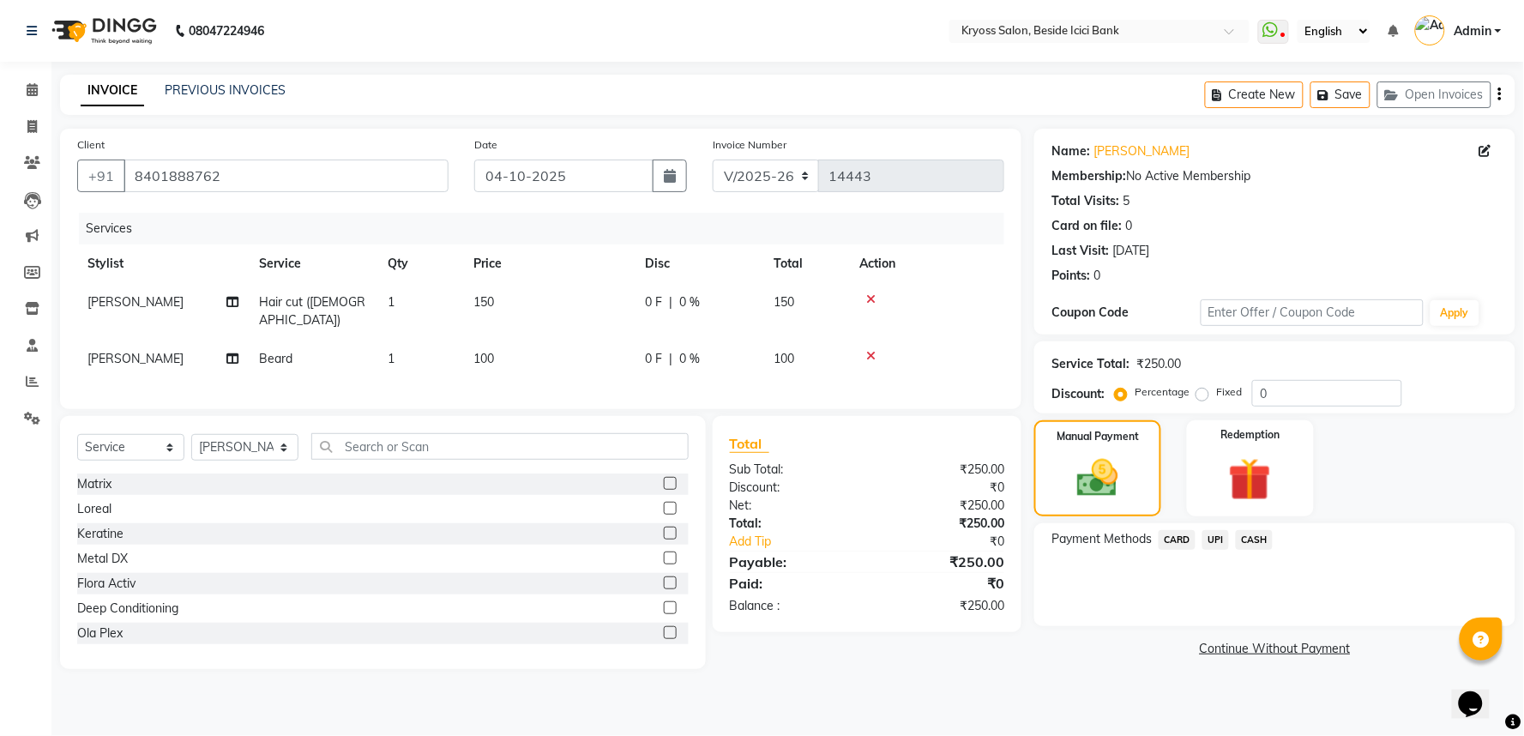
click at [1222, 550] on span "UPI" at bounding box center [1215, 540] width 27 height 20
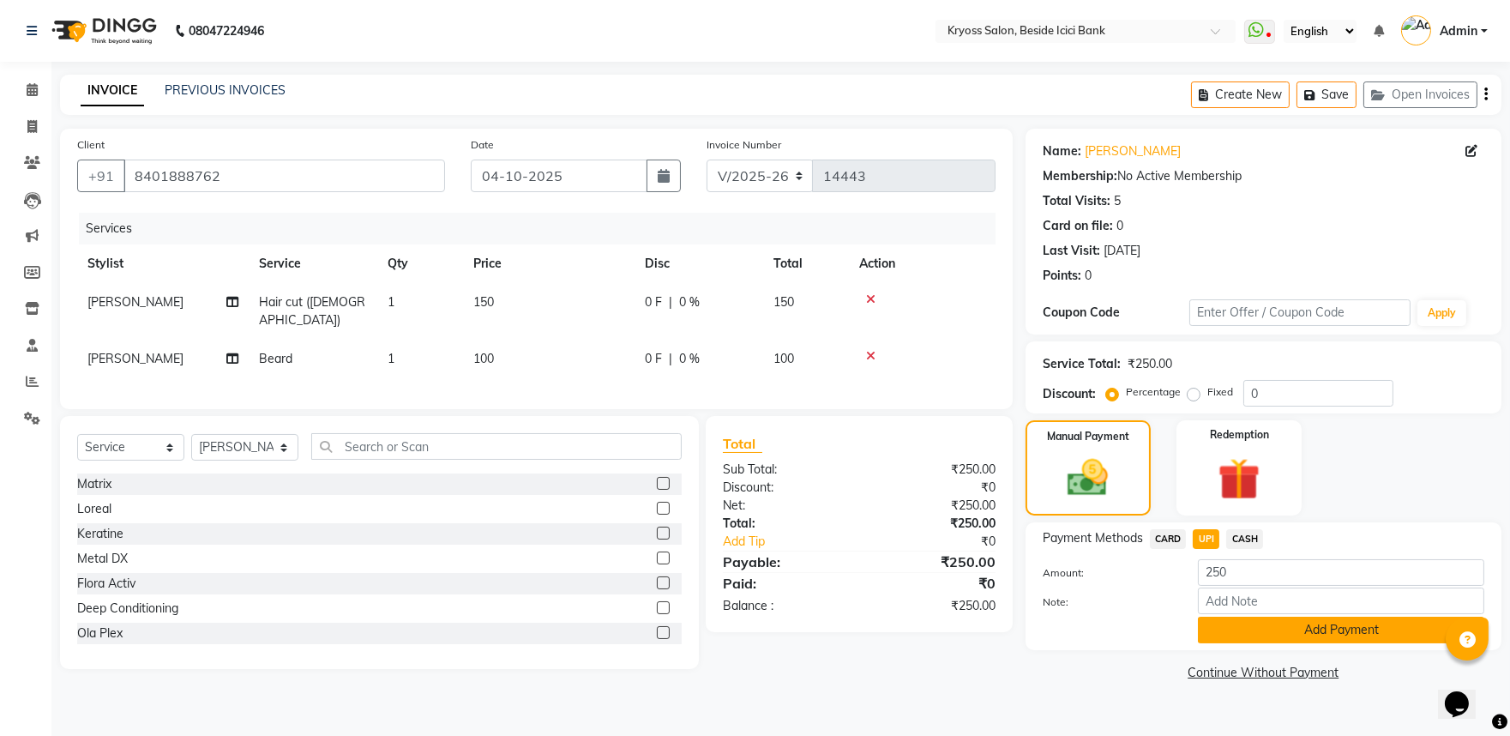
click at [1284, 643] on button "Add Payment" at bounding box center [1341, 630] width 286 height 27
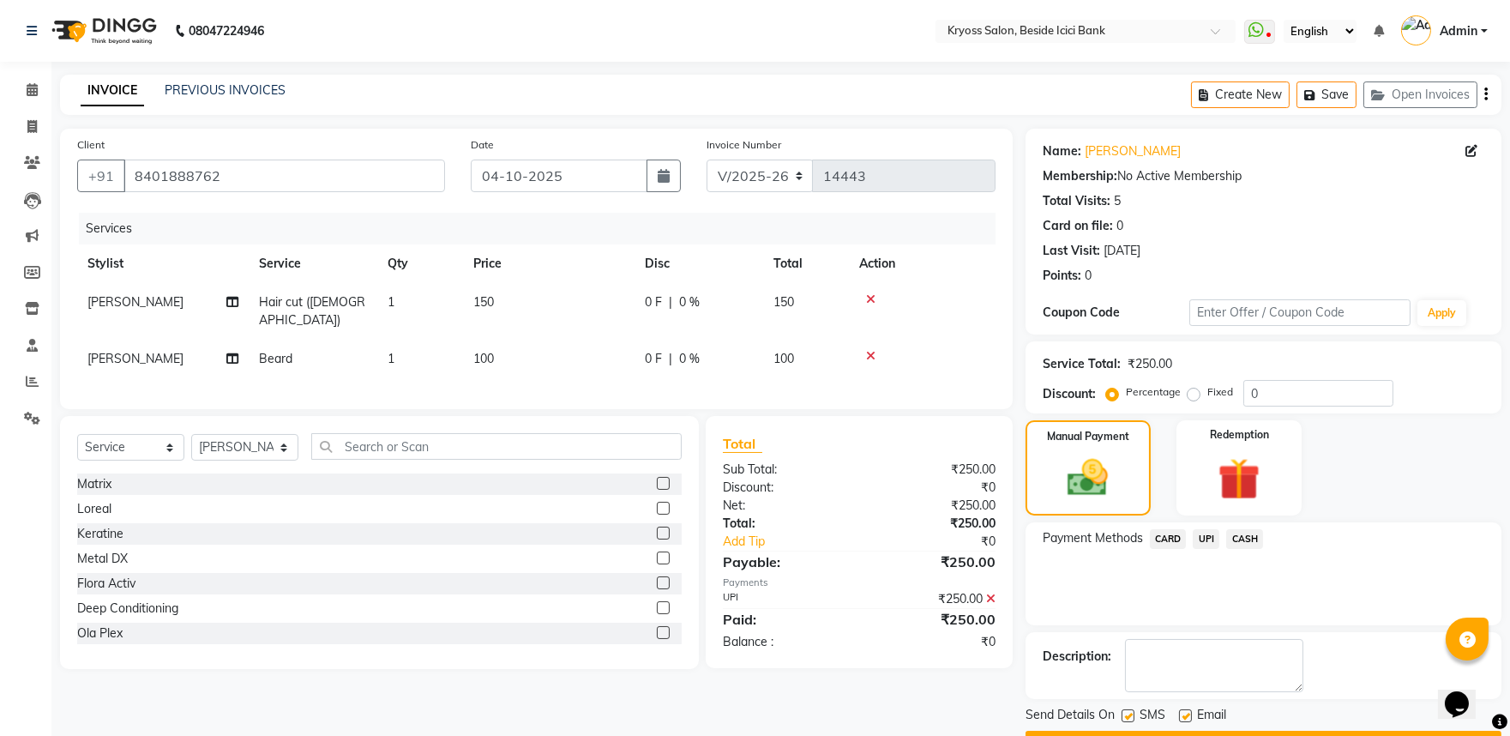
scroll to position [88, 0]
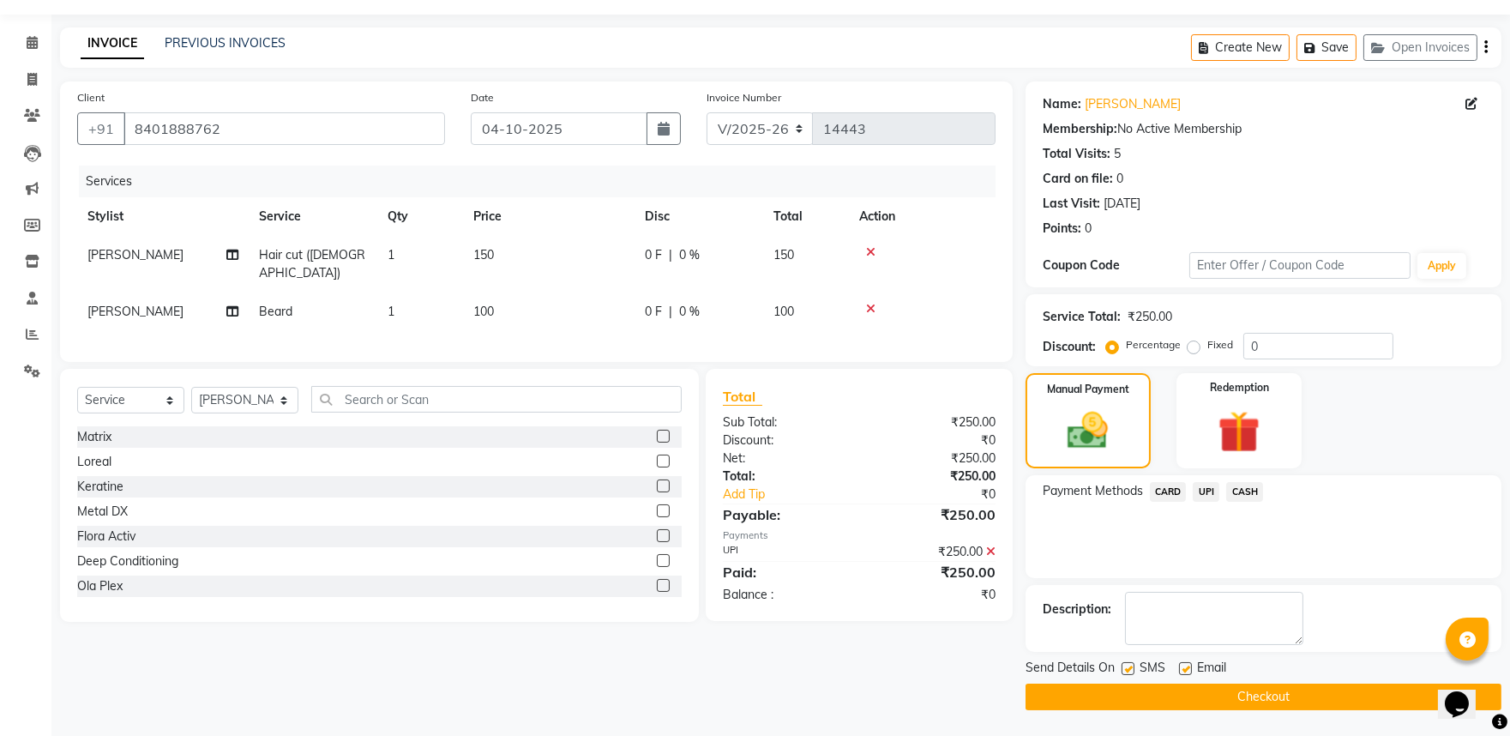
click at [1284, 692] on button "Checkout" at bounding box center [1264, 696] width 476 height 27
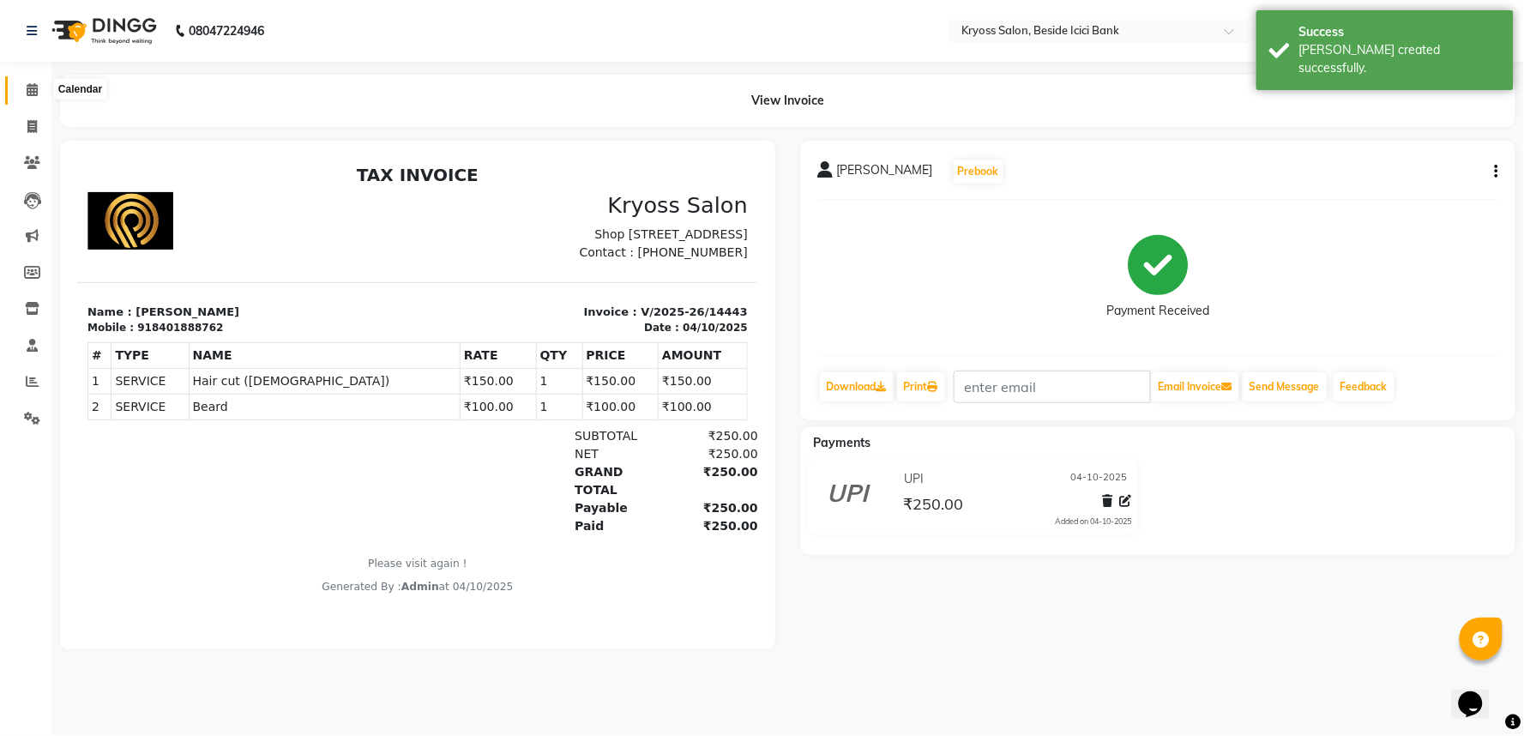
click at [24, 93] on span at bounding box center [32, 91] width 30 height 20
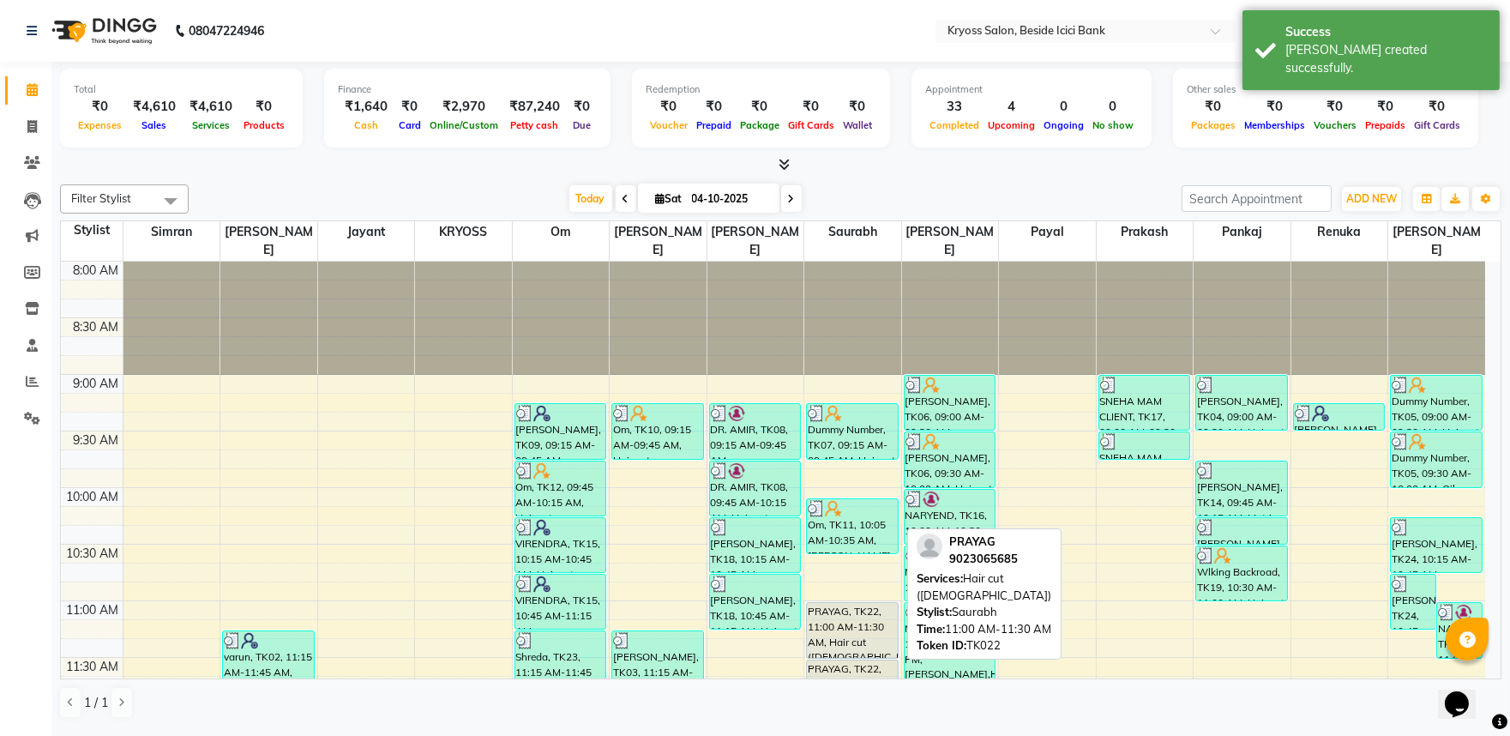
click at [844, 635] on div "PRAYAG, TK22, 11:00 AM-11:30 AM, Hair cut (Male)" at bounding box center [852, 630] width 91 height 55
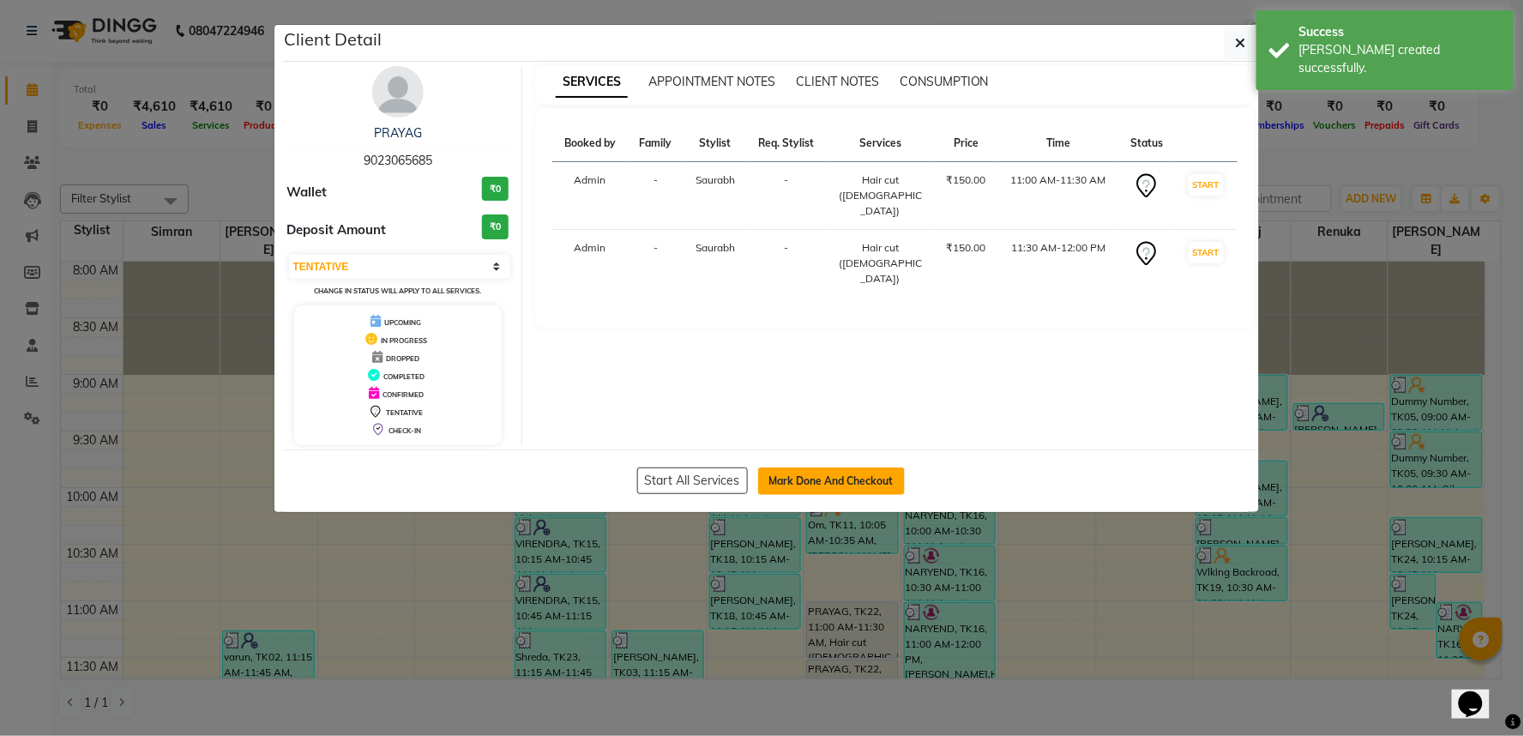
click at [825, 493] on button "Mark Done And Checkout" at bounding box center [831, 480] width 147 height 27
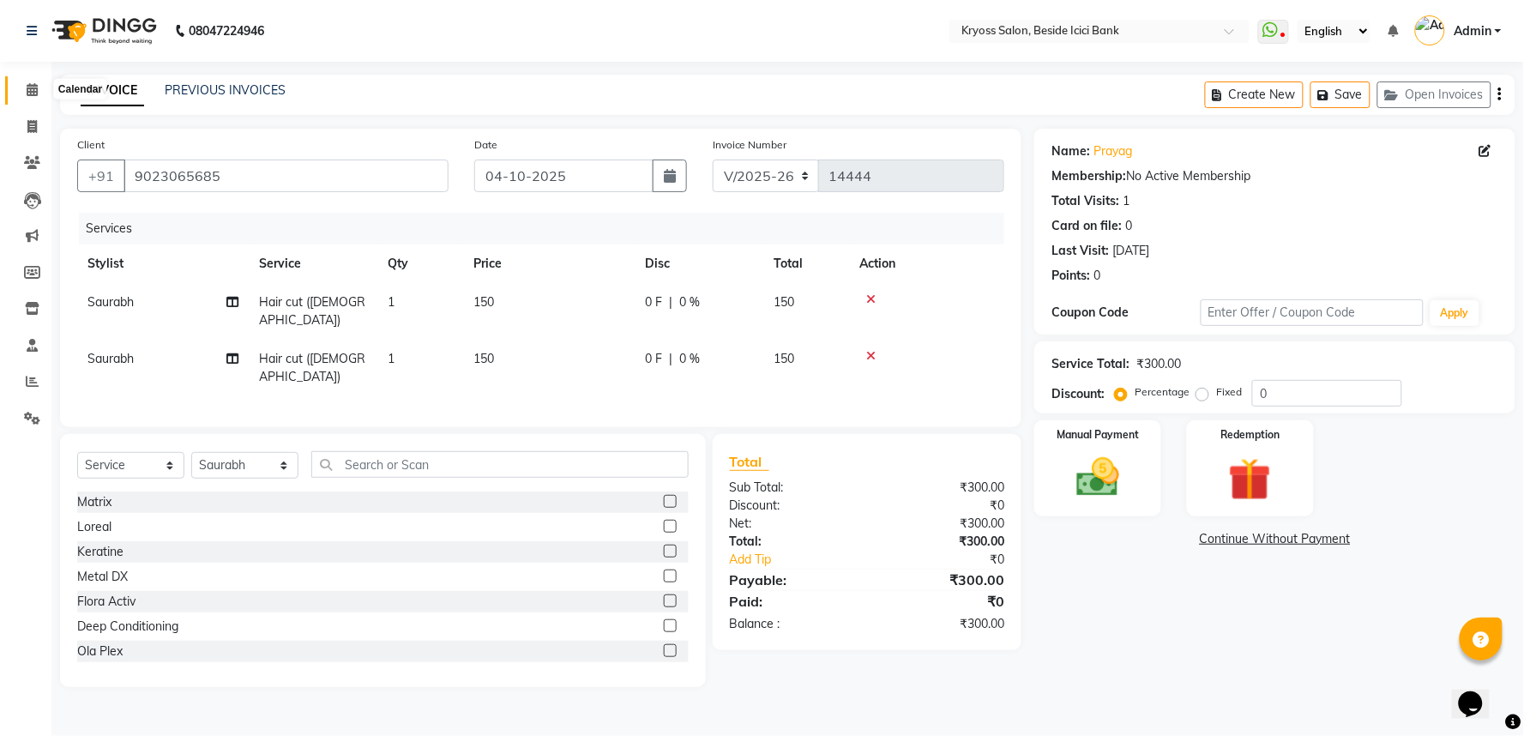
click at [36, 90] on icon at bounding box center [32, 89] width 11 height 13
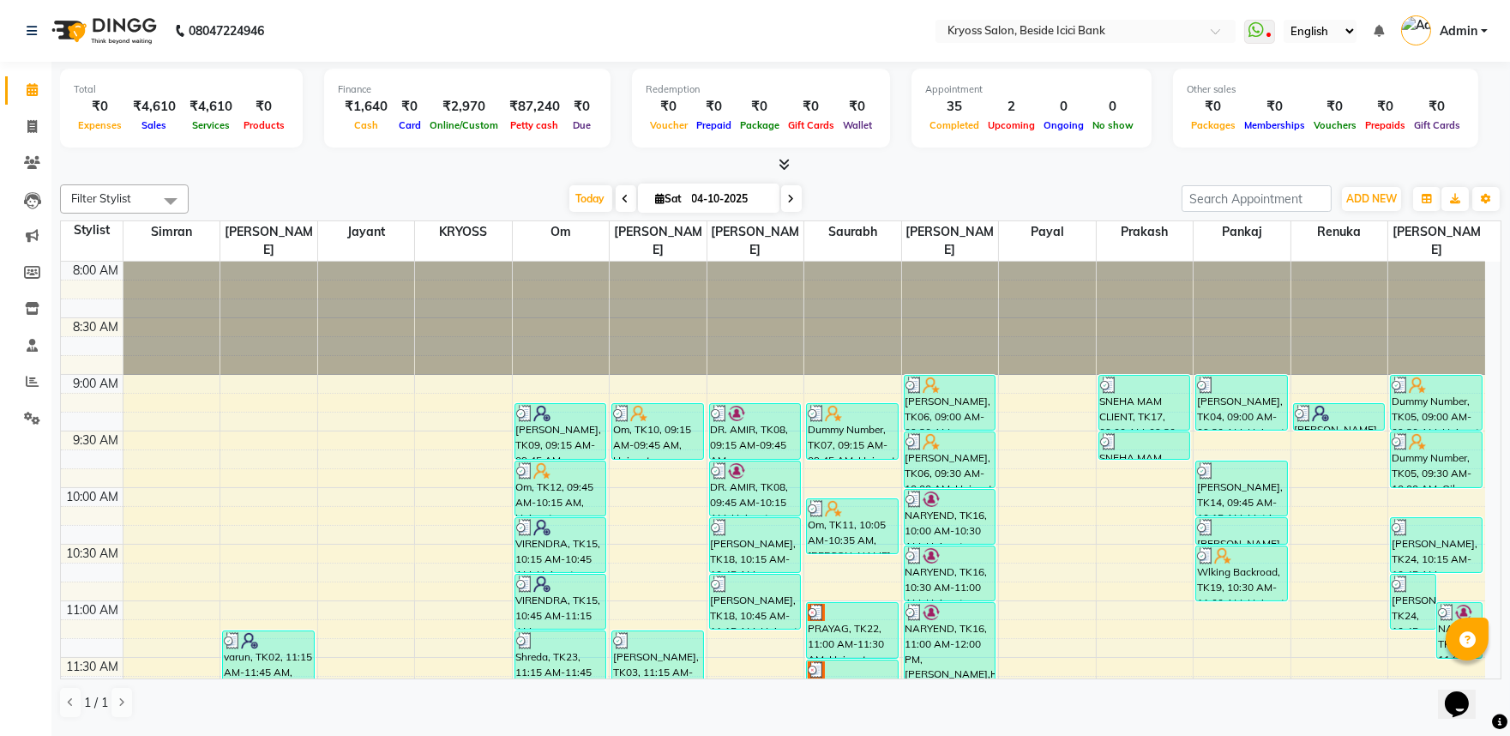
click at [498, 192] on div "Filter Stylist Select All Simran amit Jayant KRYOSS om Palash Tukesh Saurabh Pr…" at bounding box center [780, 198] width 1441 height 29
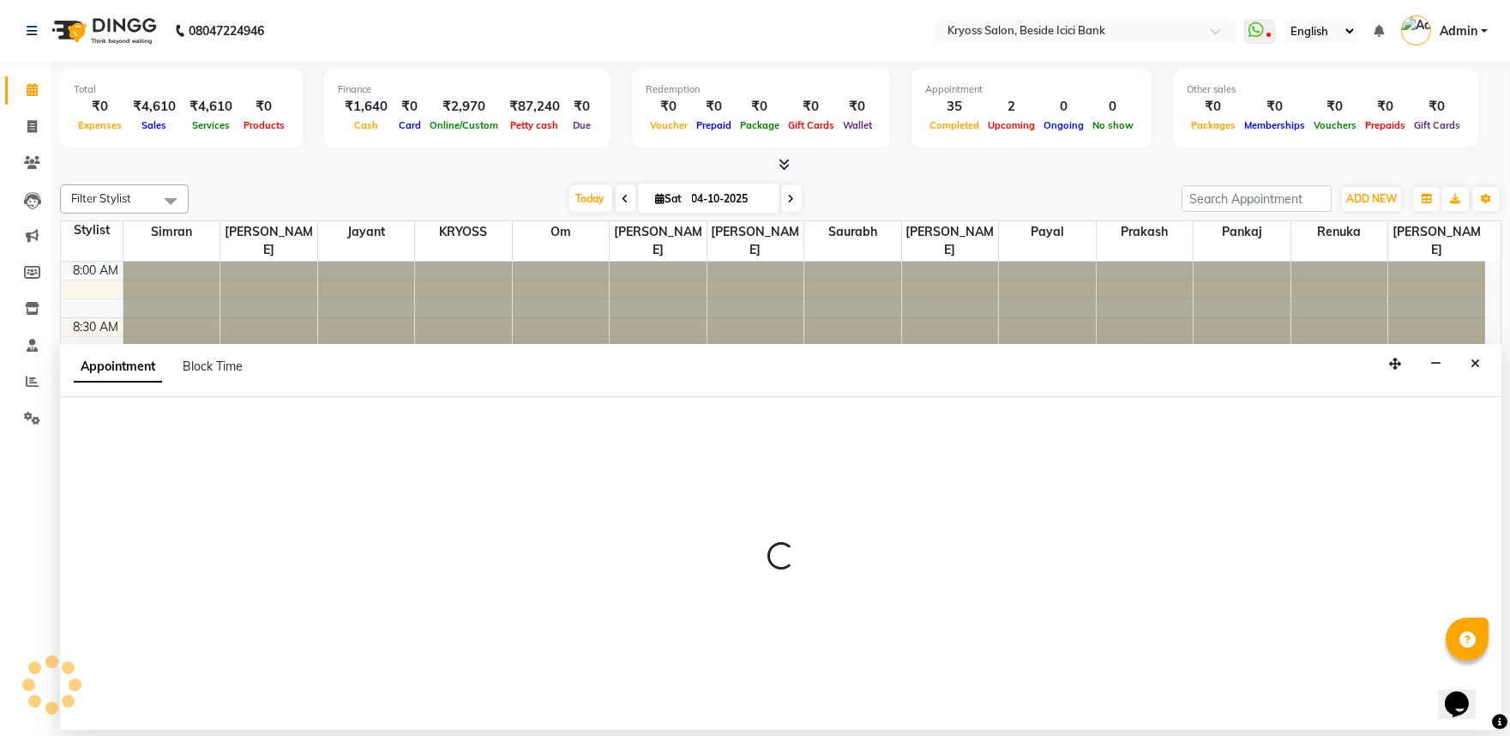
scroll to position [3, 0]
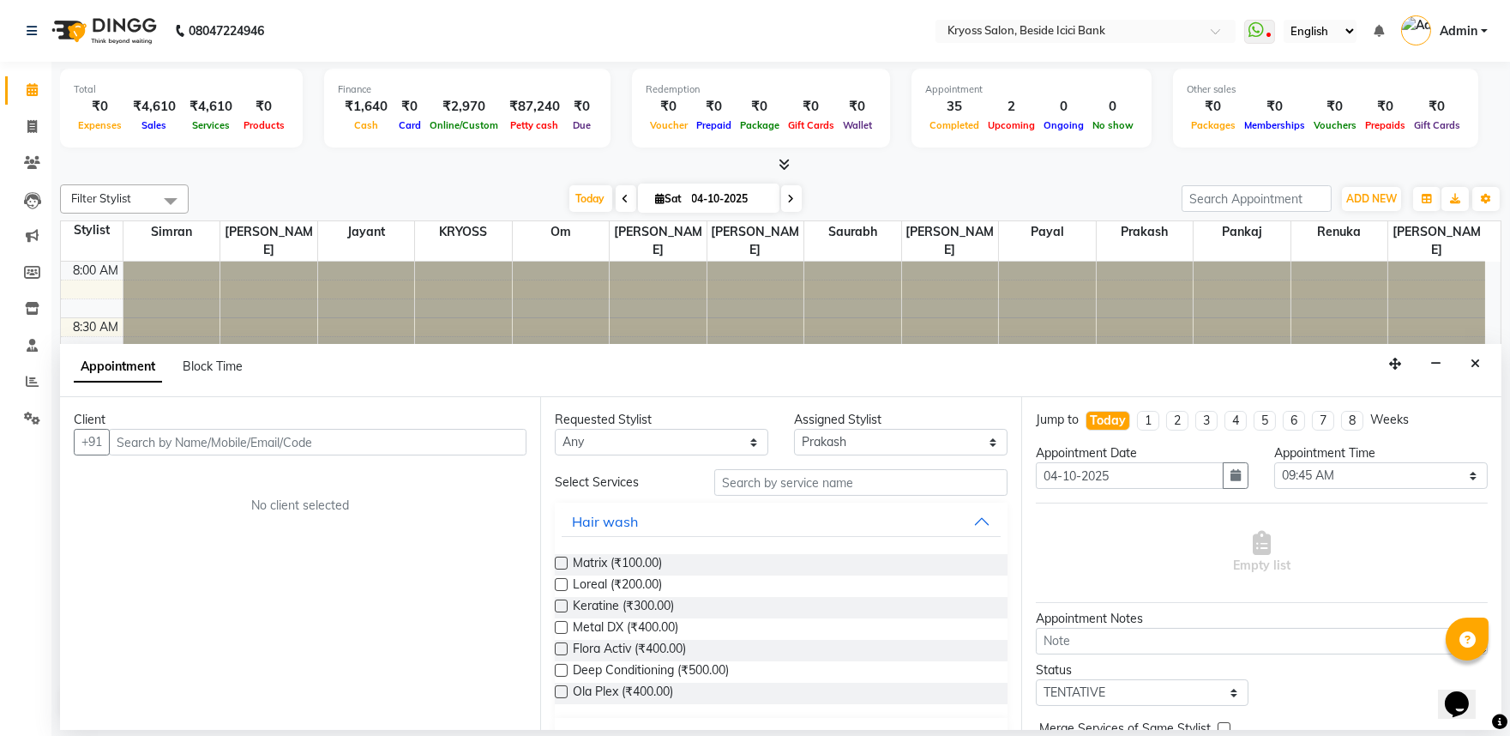
click at [485, 455] on input "text" at bounding box center [318, 442] width 418 height 27
click at [619, 575] on span "Matrix (₹100.00)" at bounding box center [617, 564] width 89 height 21
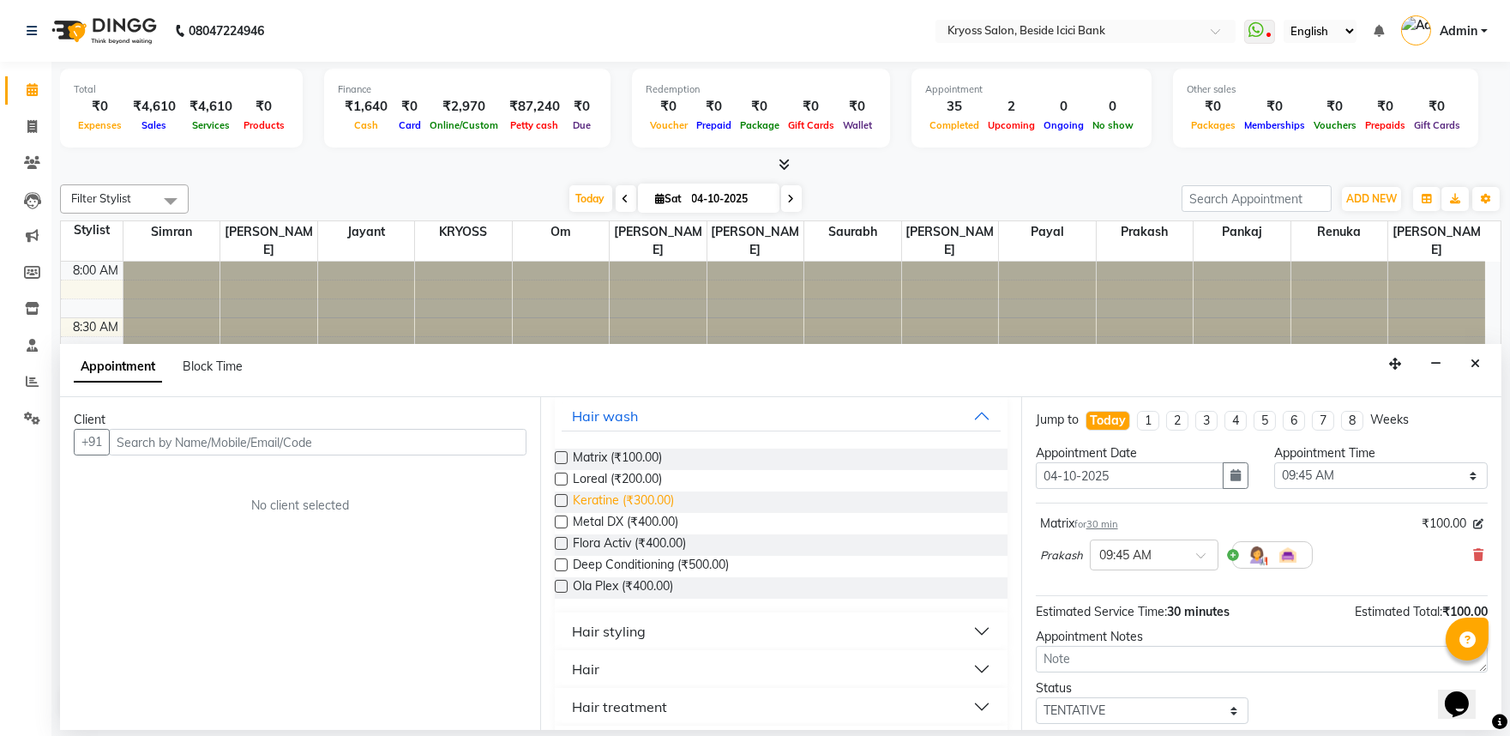
scroll to position [190, 0]
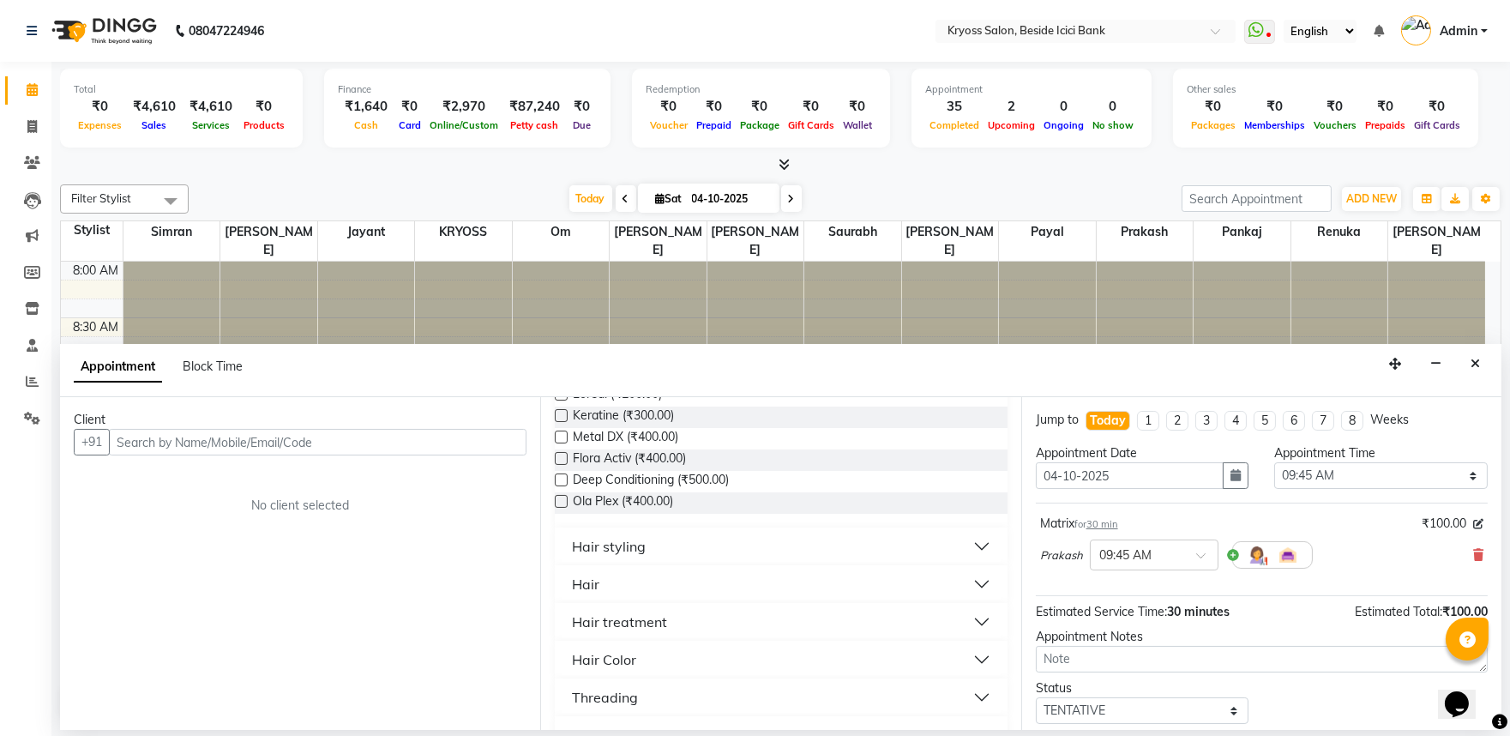
click at [624, 599] on button "Hair" at bounding box center [781, 584] width 438 height 31
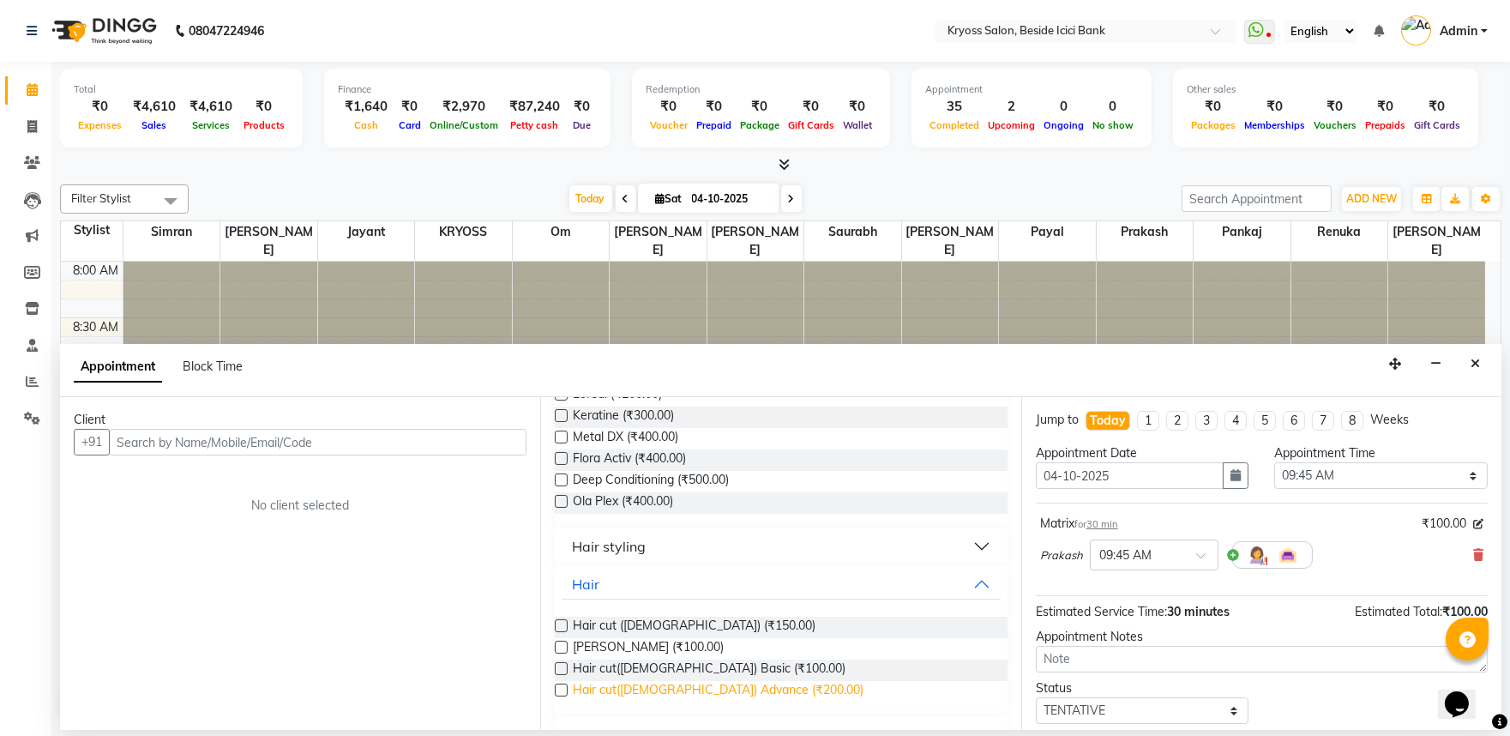
click at [670, 702] on span "Hair cut(Female) Advance (₹200.00)" at bounding box center [718, 691] width 291 height 21
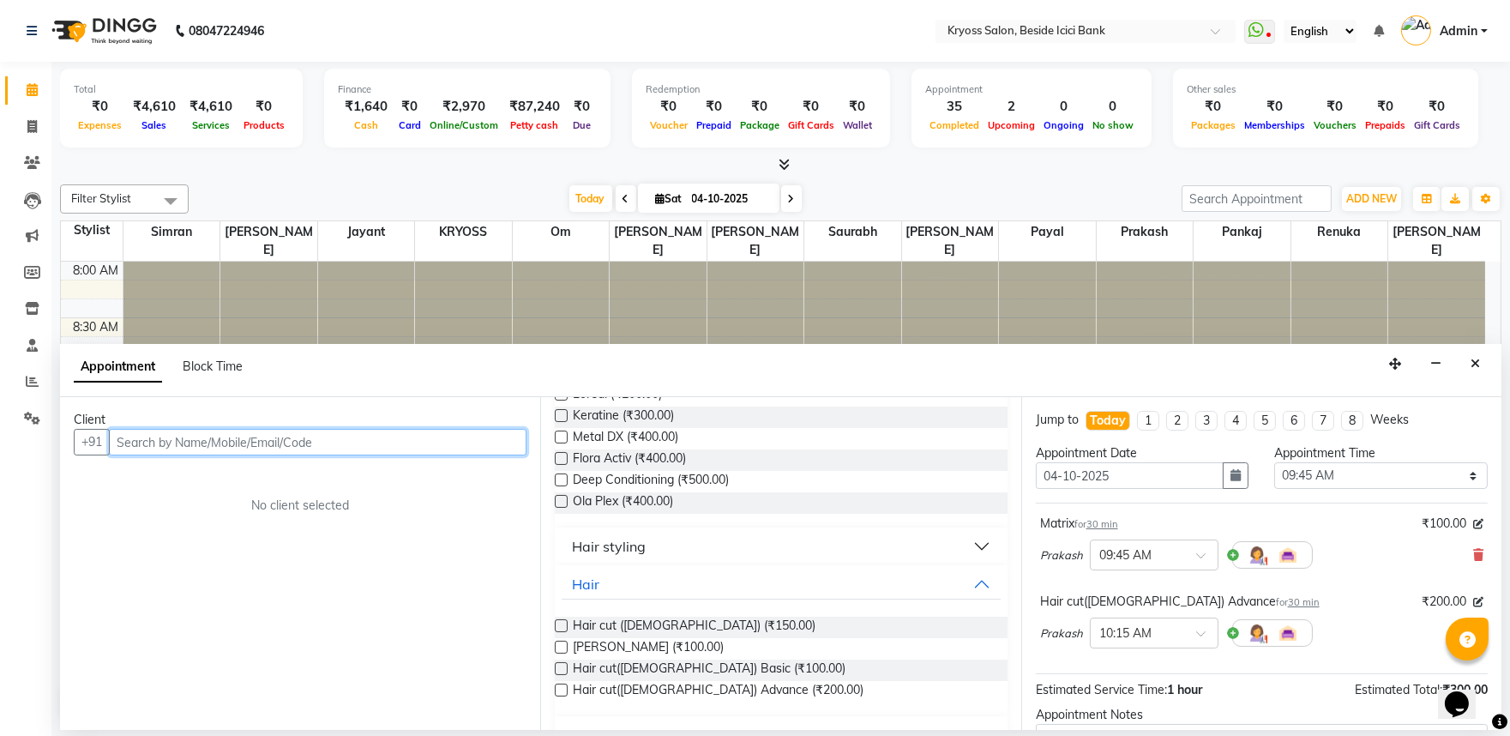
click at [437, 450] on input "text" at bounding box center [318, 442] width 418 height 27
drag, startPoint x: 442, startPoint y: 458, endPoint x: 448, endPoint y: 473, distance: 16.3
click at [448, 473] on div "Client +91 No client selected" at bounding box center [300, 563] width 480 height 333
click at [460, 454] on input "text" at bounding box center [318, 442] width 418 height 27
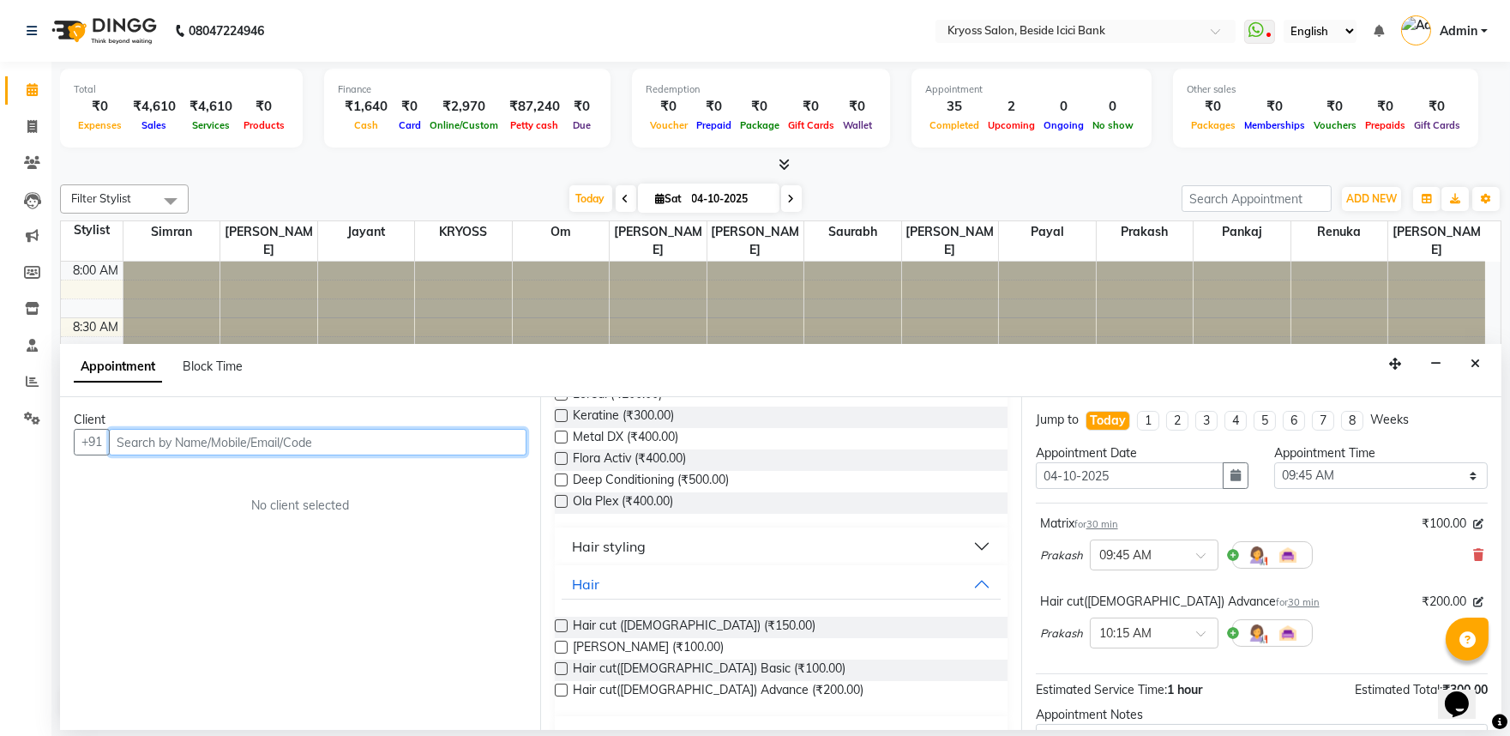
click at [460, 454] on input "text" at bounding box center [318, 442] width 418 height 27
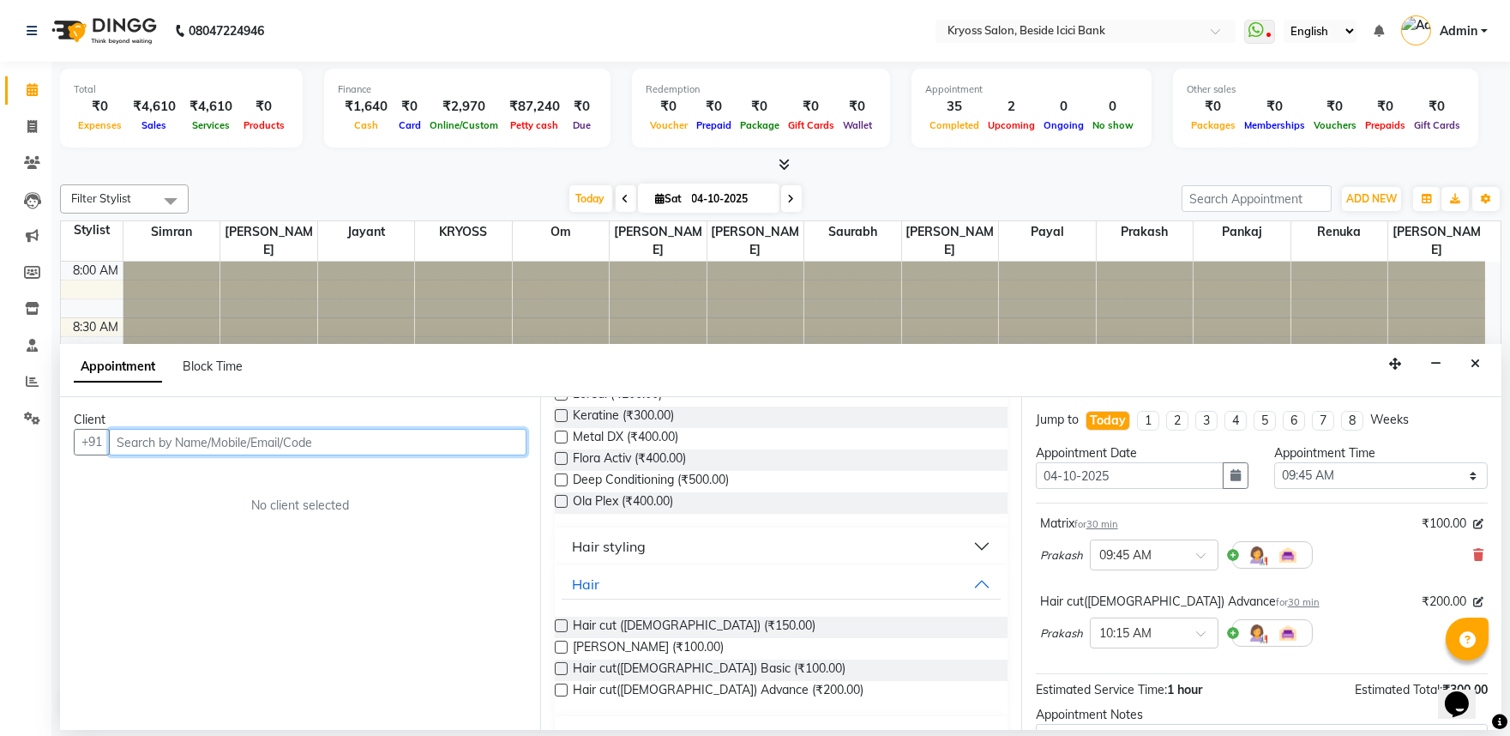
click at [460, 454] on input "text" at bounding box center [318, 442] width 418 height 27
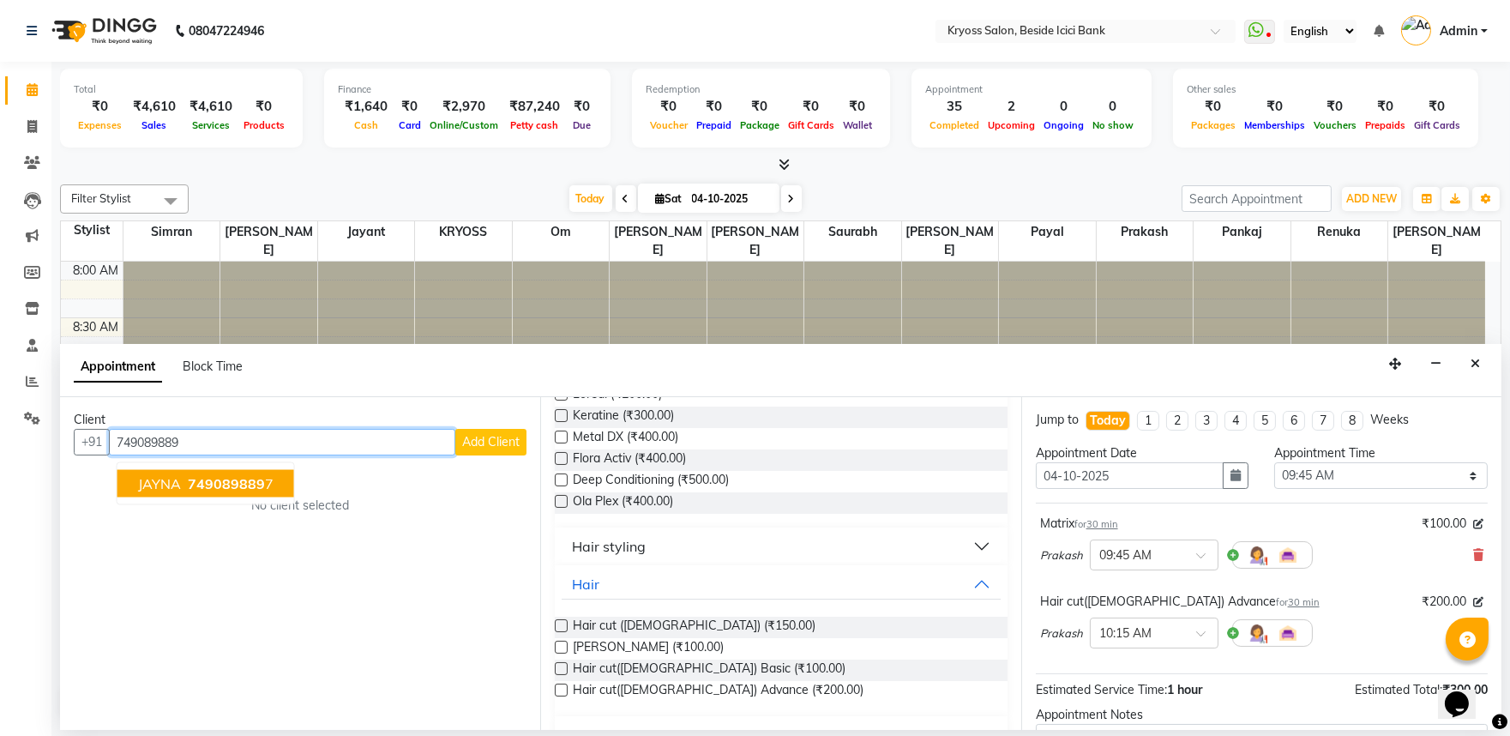
click at [242, 491] on span "749089889" at bounding box center [226, 483] width 77 height 17
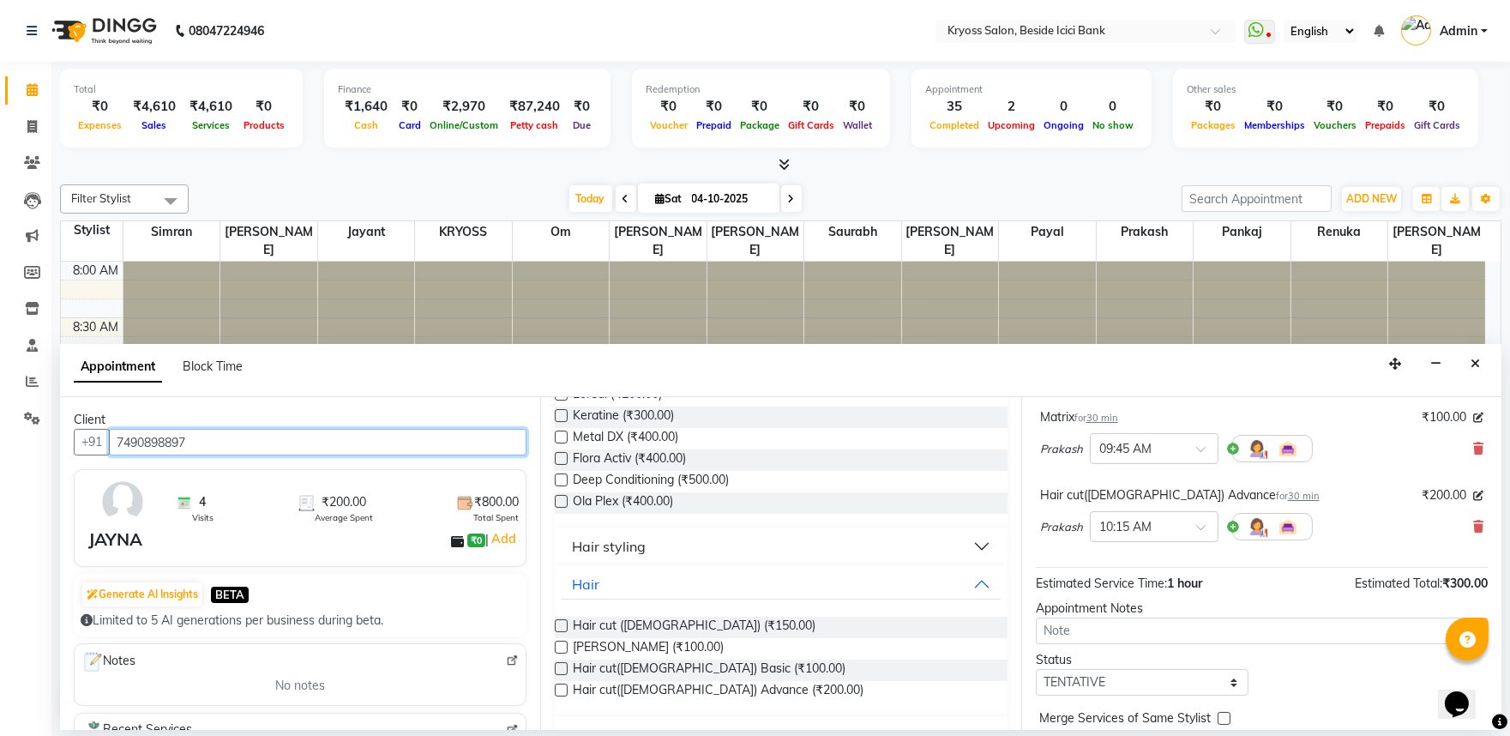
scroll to position [217, 0]
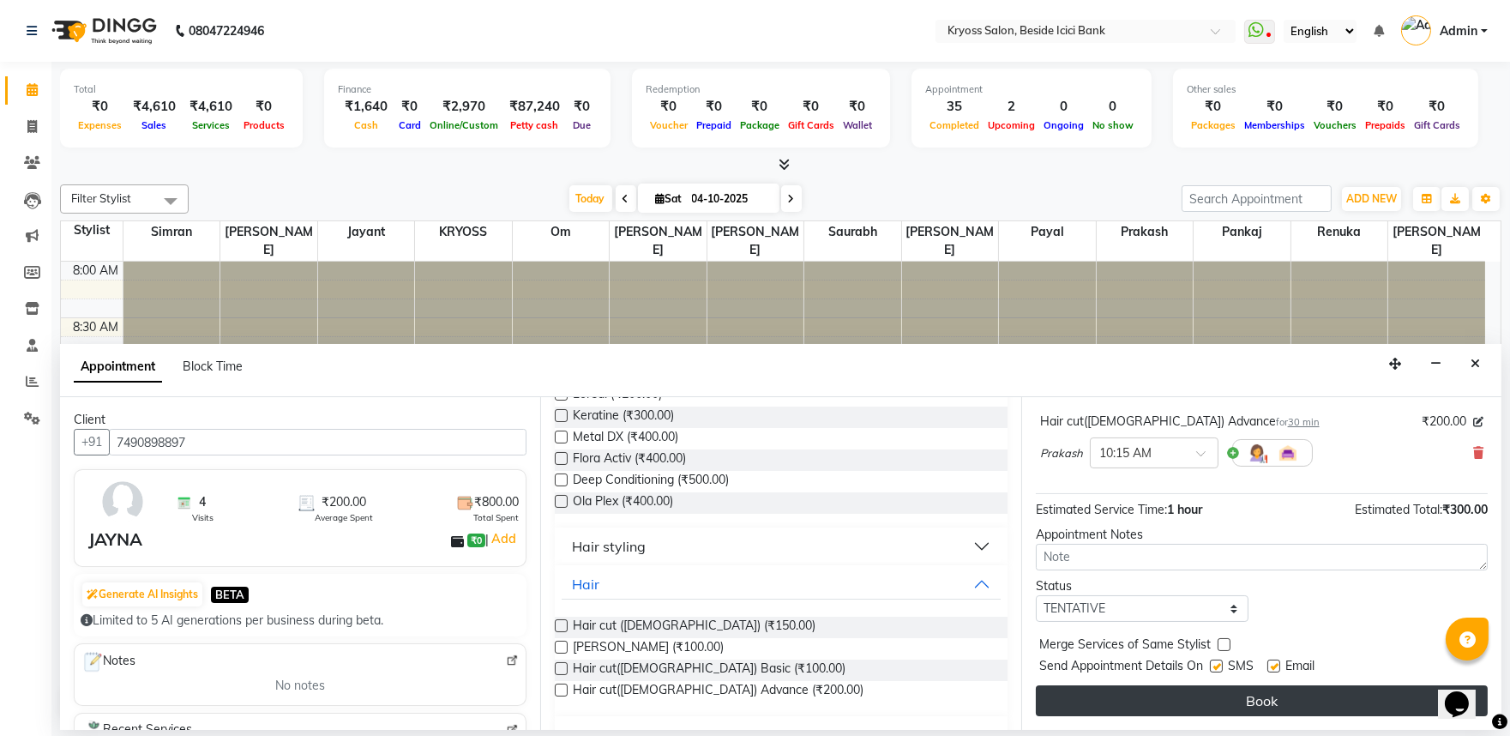
click at [1333, 716] on button "Book" at bounding box center [1262, 700] width 452 height 31
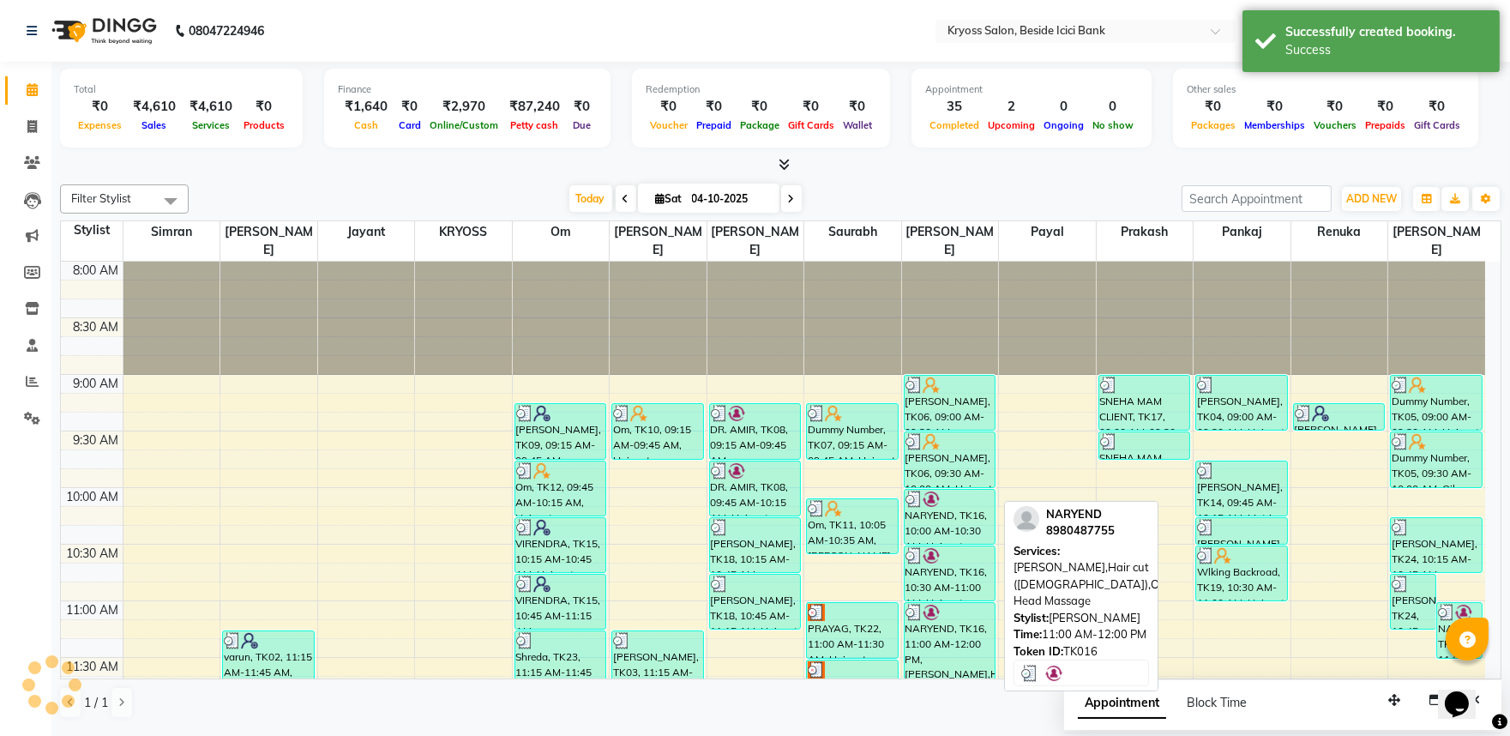
scroll to position [0, 0]
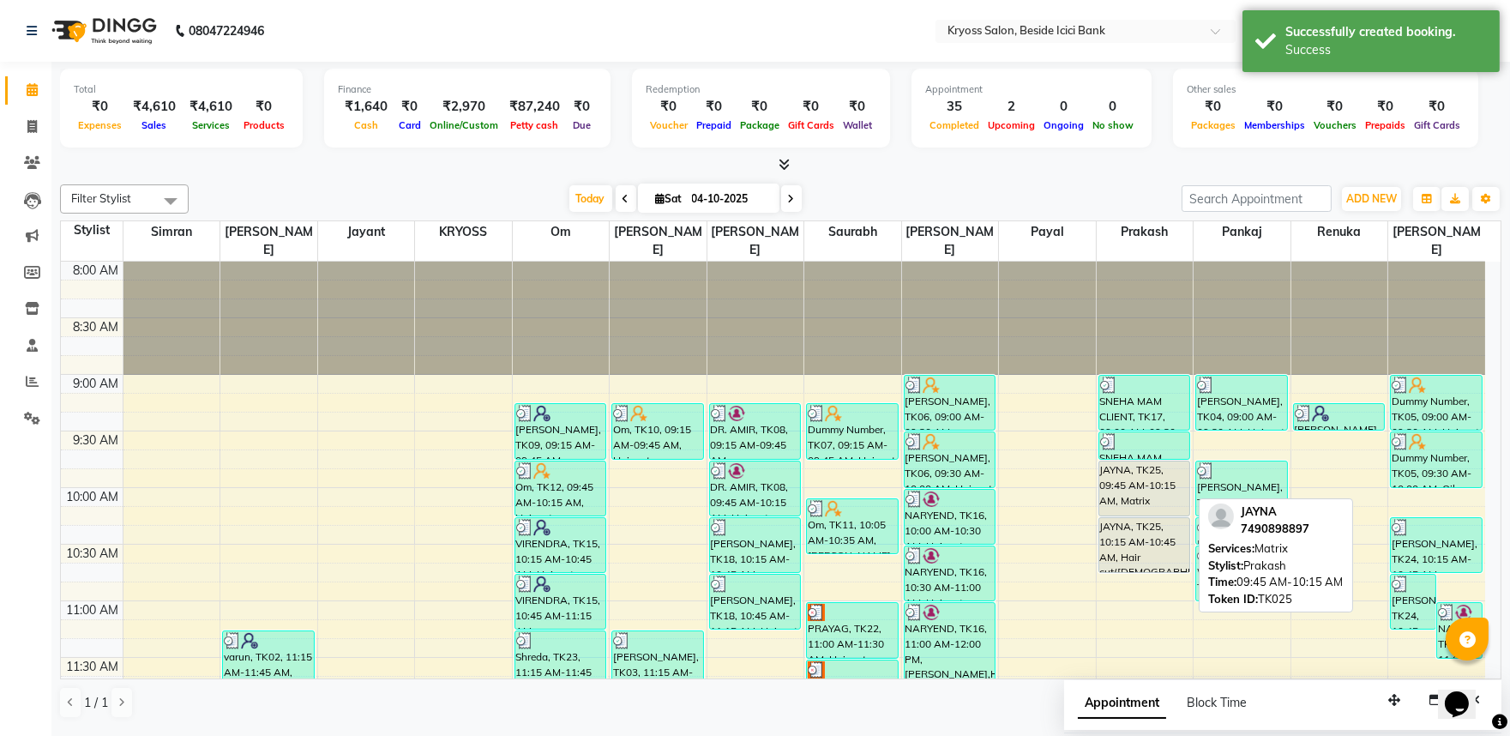
click at [1133, 501] on div "JAYNA, TK25, 09:45 AM-10:15 AM, Matrix" at bounding box center [1144, 488] width 91 height 54
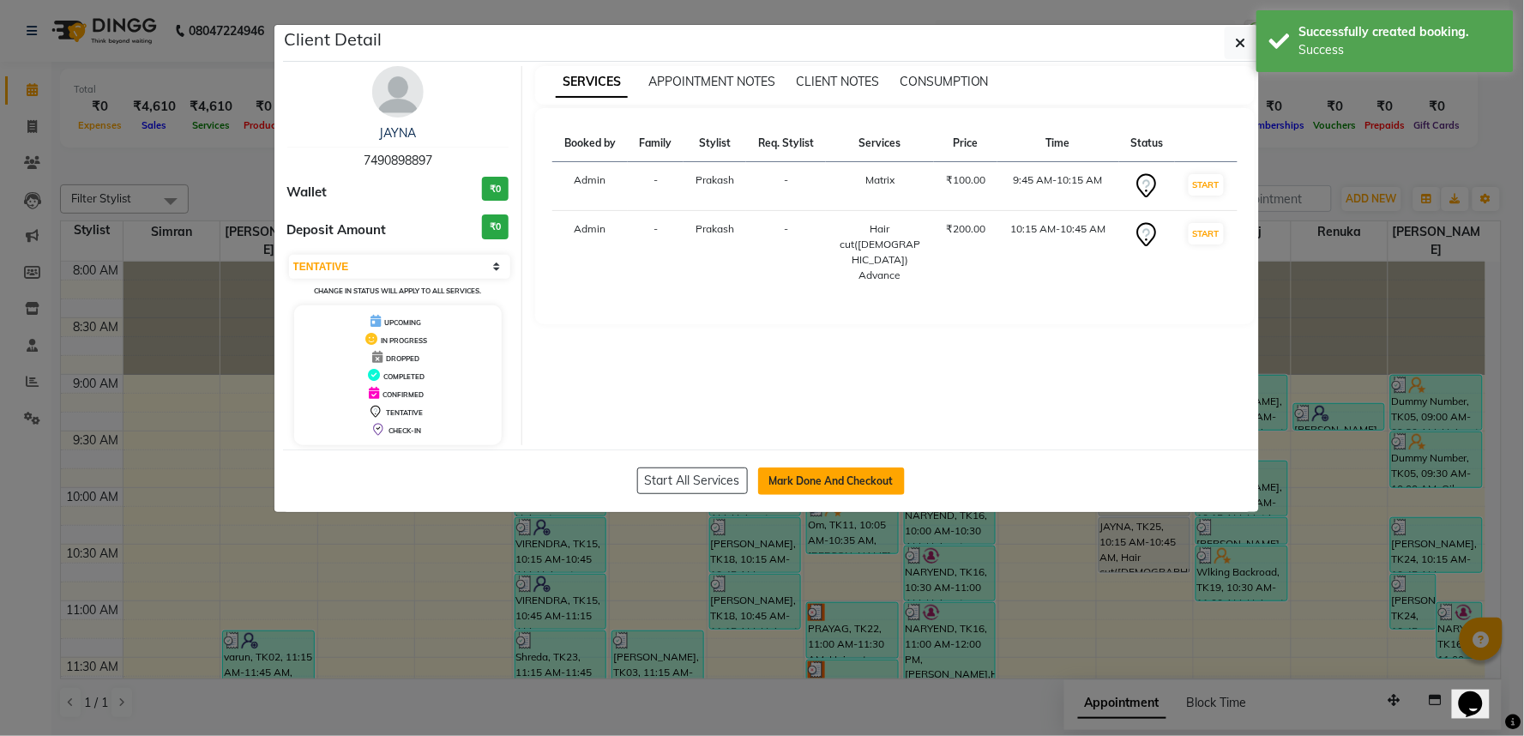
click at [827, 495] on button "Mark Done And Checkout" at bounding box center [831, 480] width 147 height 27
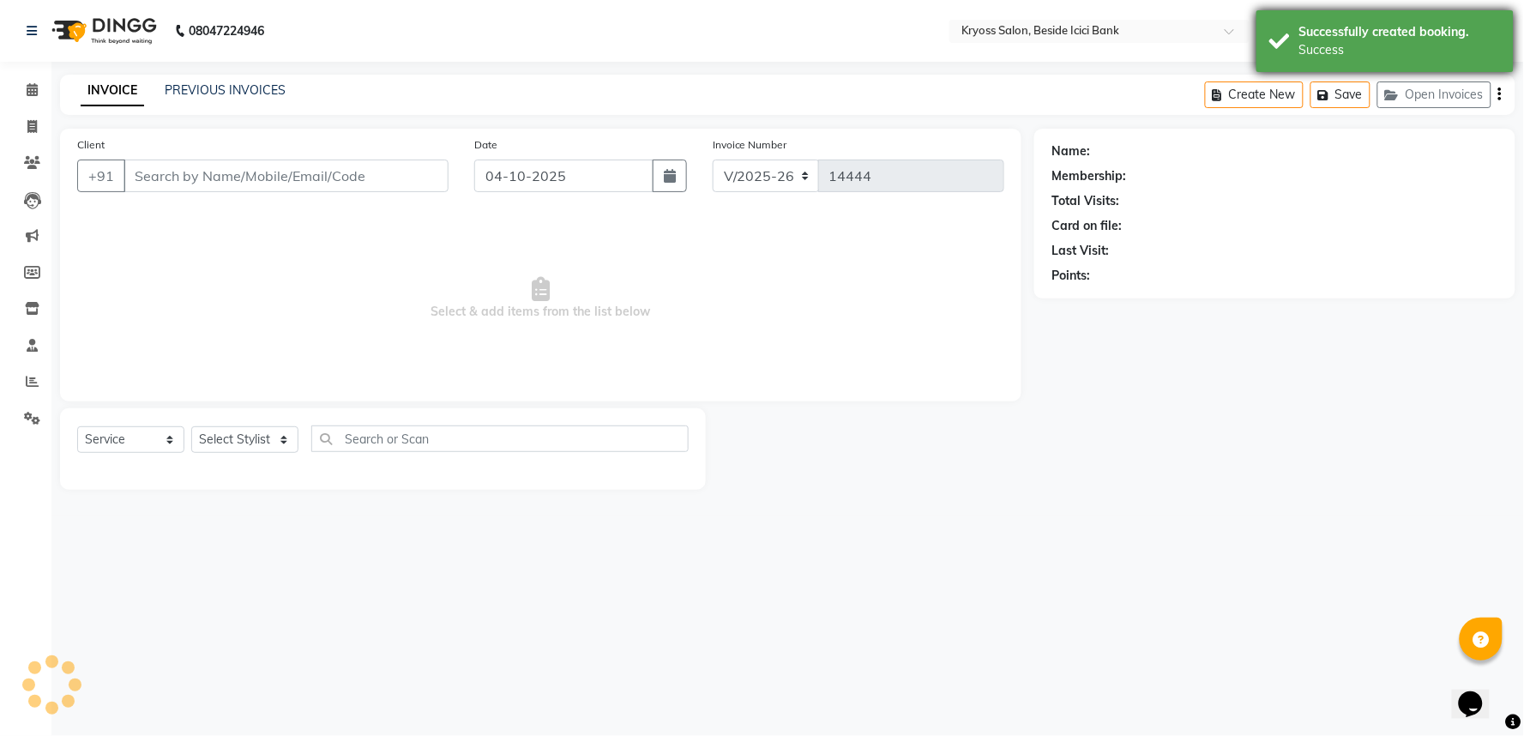
click at [1349, 66] on div "Successfully created booking. Success" at bounding box center [1384, 41] width 257 height 62
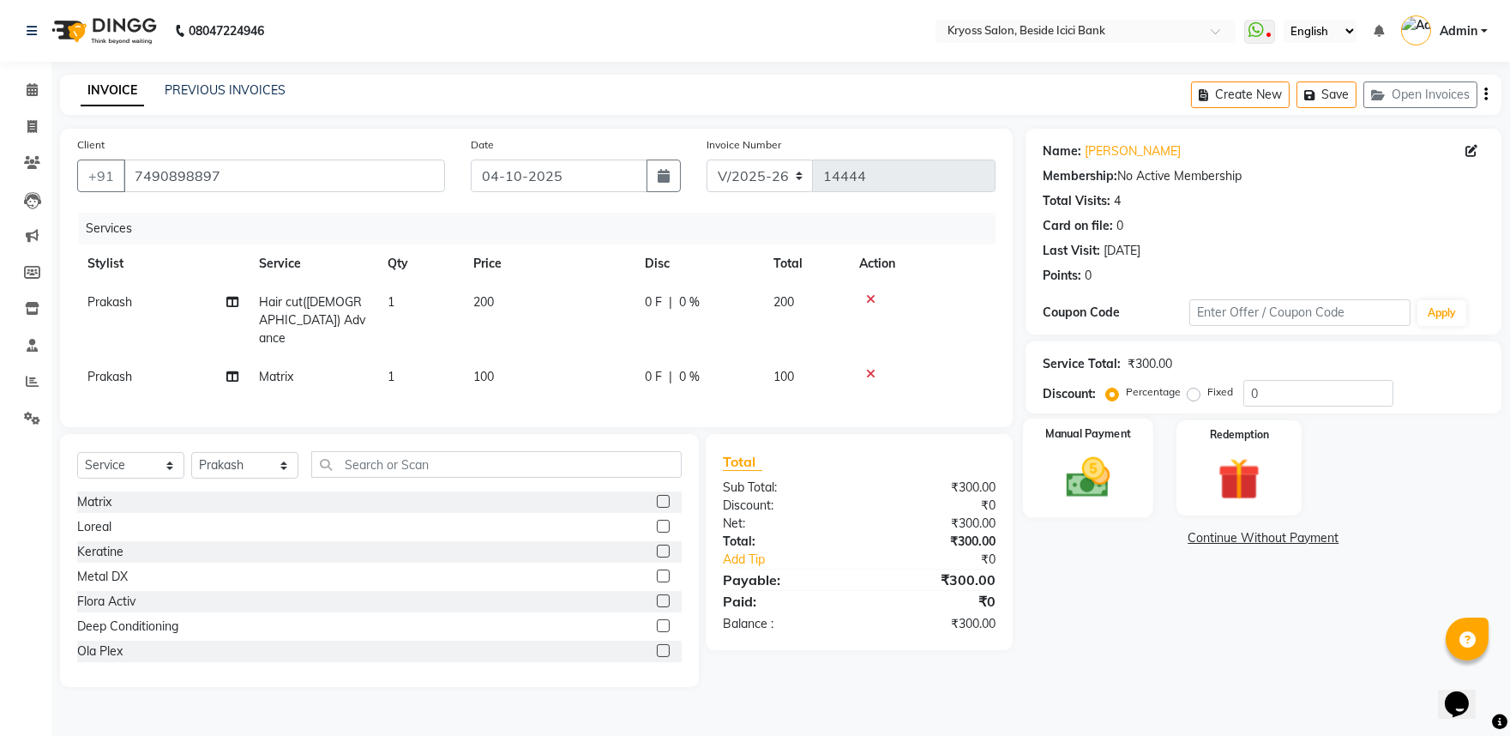
click at [1093, 496] on img at bounding box center [1087, 477] width 71 height 51
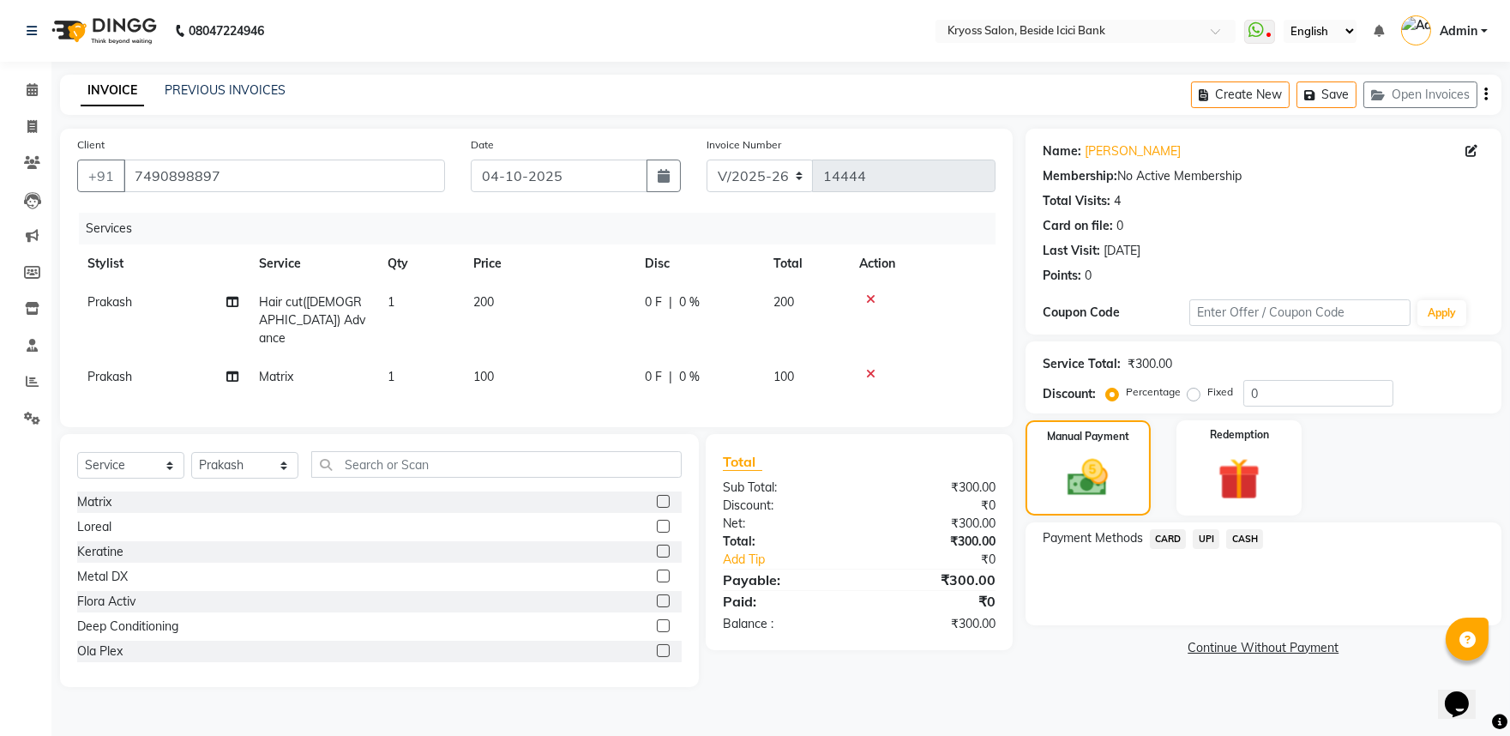
drag, startPoint x: 1258, startPoint y: 567, endPoint x: 1255, endPoint y: 580, distance: 13.3
click at [1259, 549] on span "CASH" at bounding box center [1244, 539] width 37 height 20
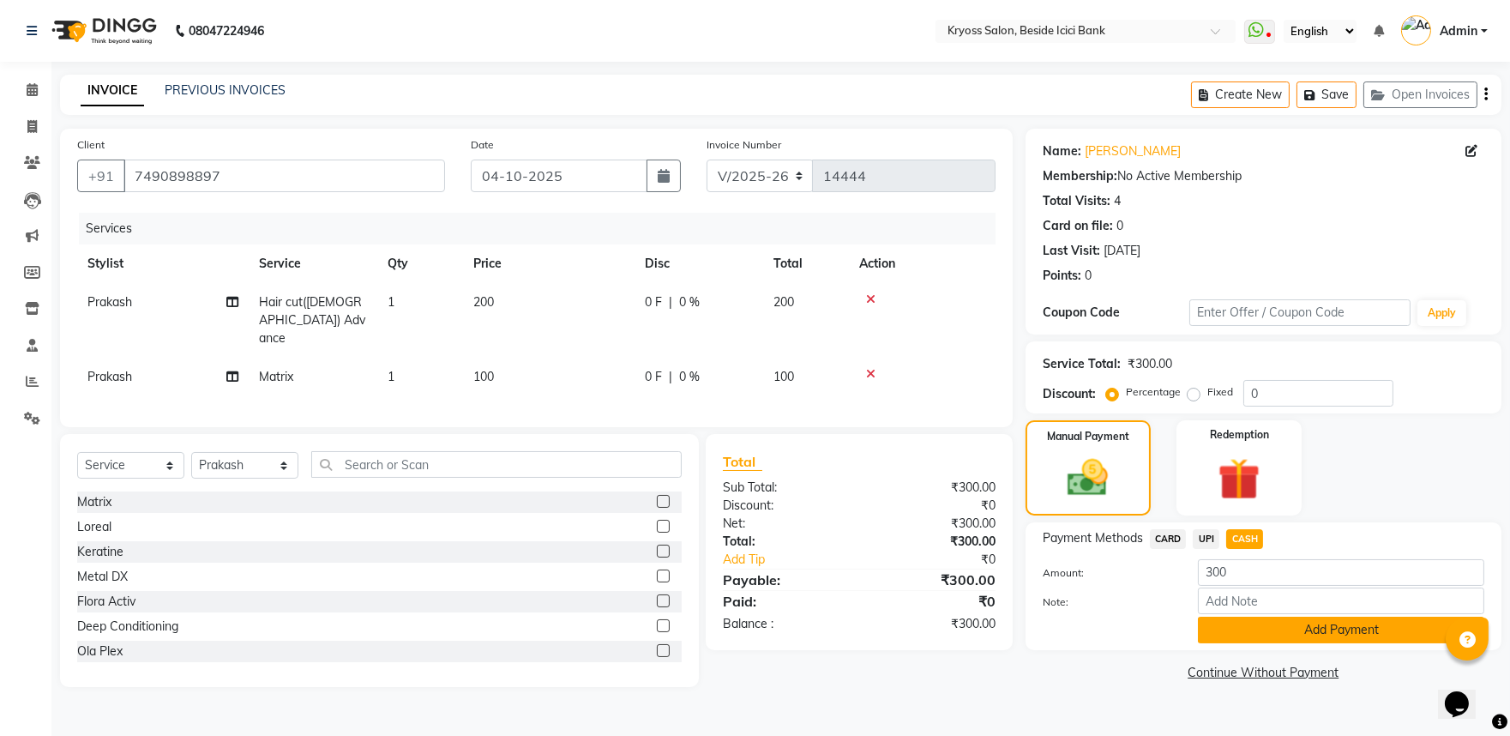
click at [1223, 643] on button "Add Payment" at bounding box center [1341, 630] width 286 height 27
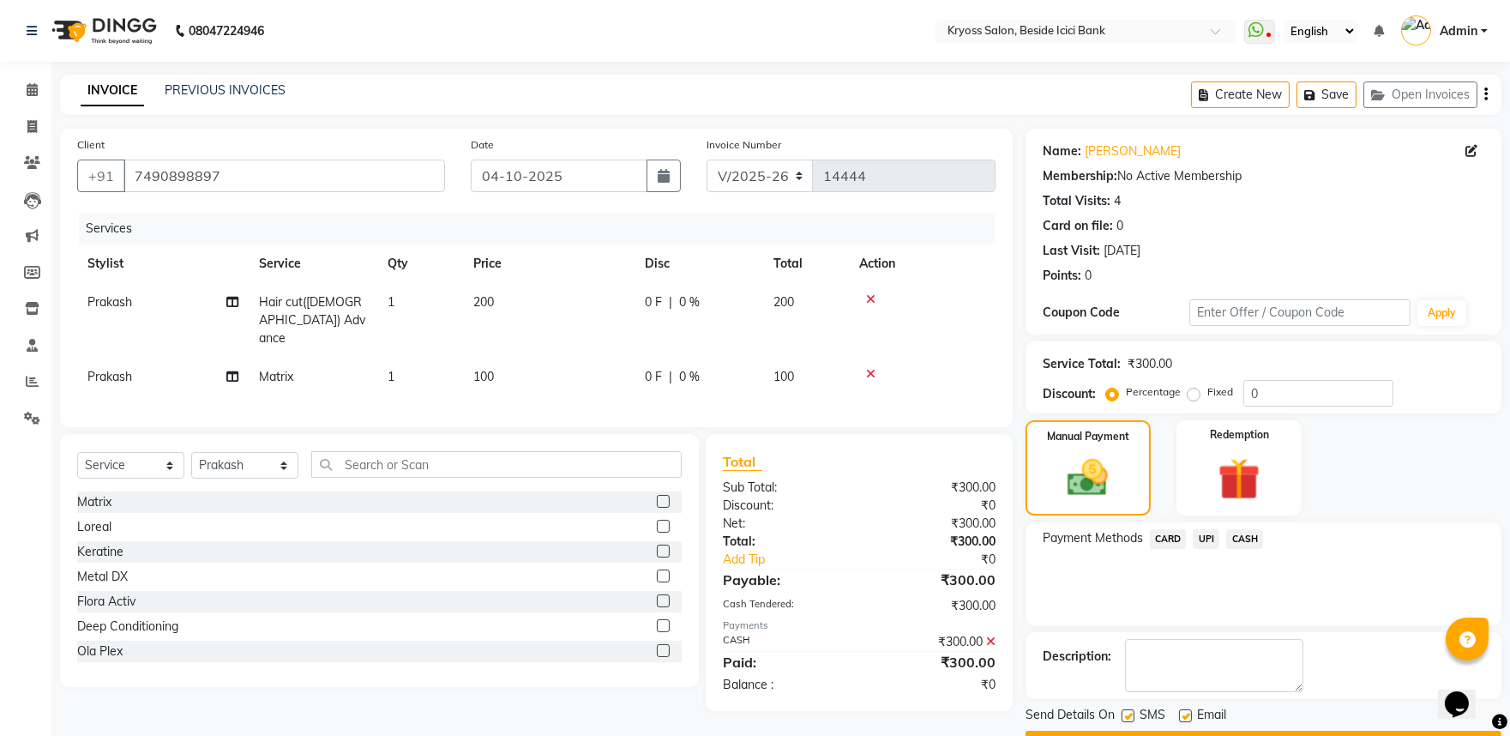
scroll to position [88, 0]
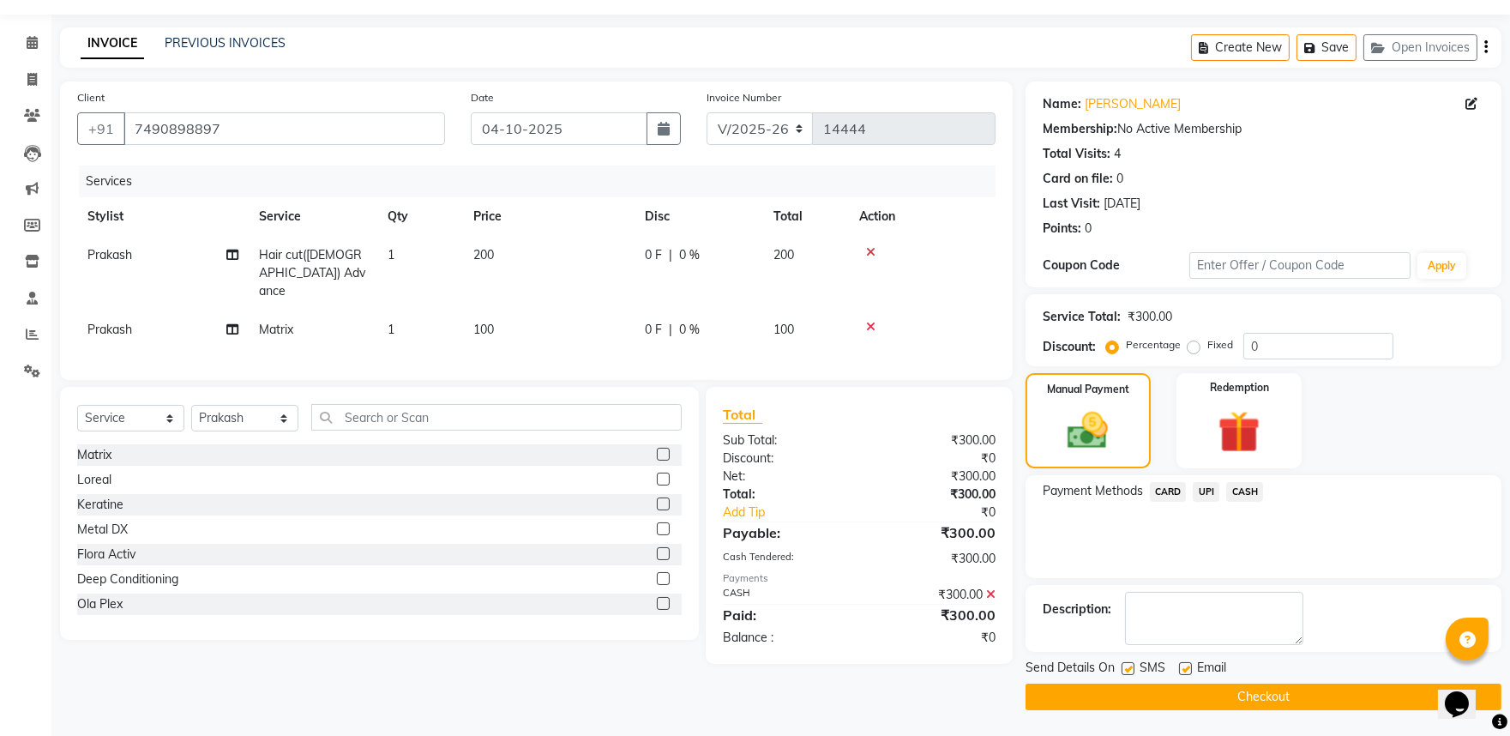
click at [1270, 695] on button "Checkout" at bounding box center [1264, 696] width 476 height 27
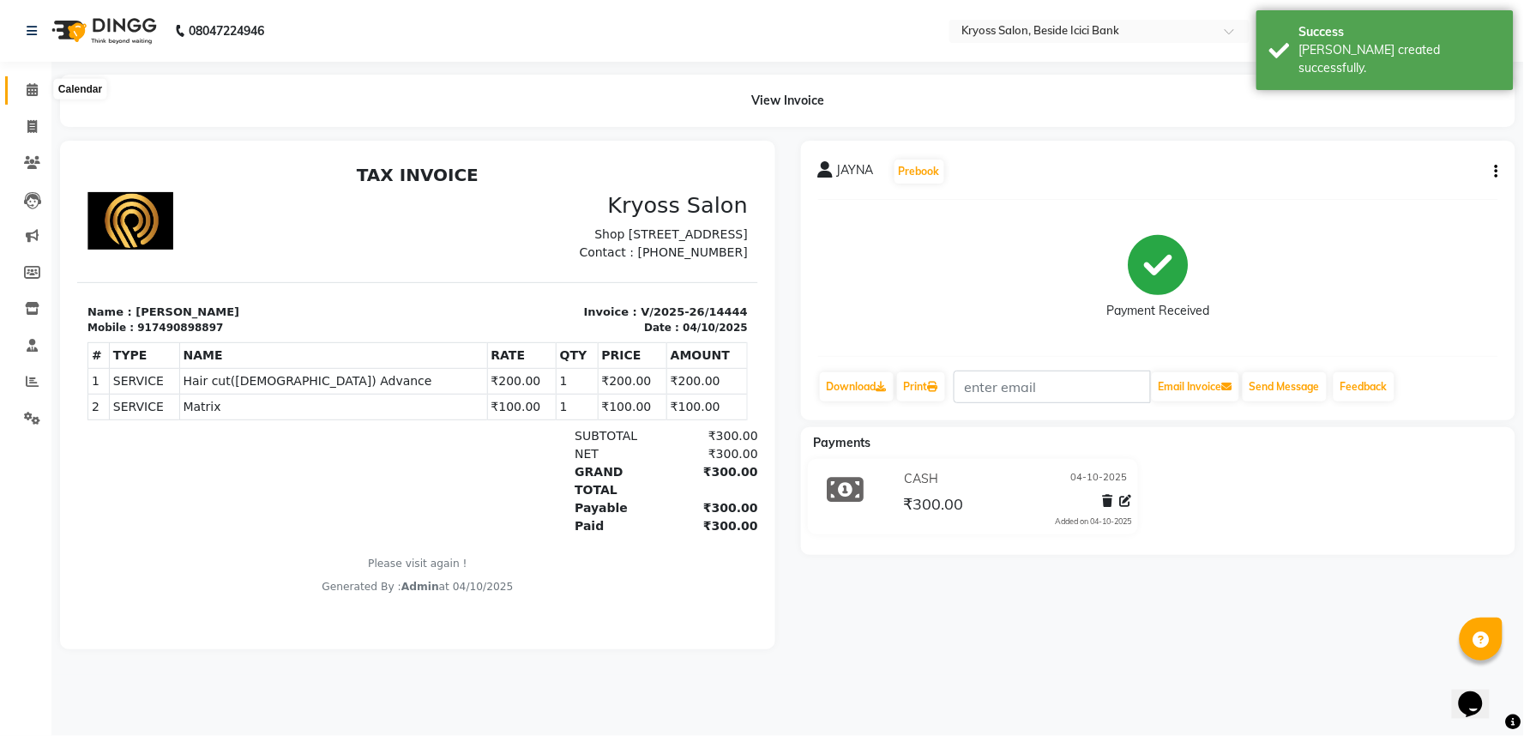
click at [30, 96] on icon at bounding box center [32, 89] width 11 height 13
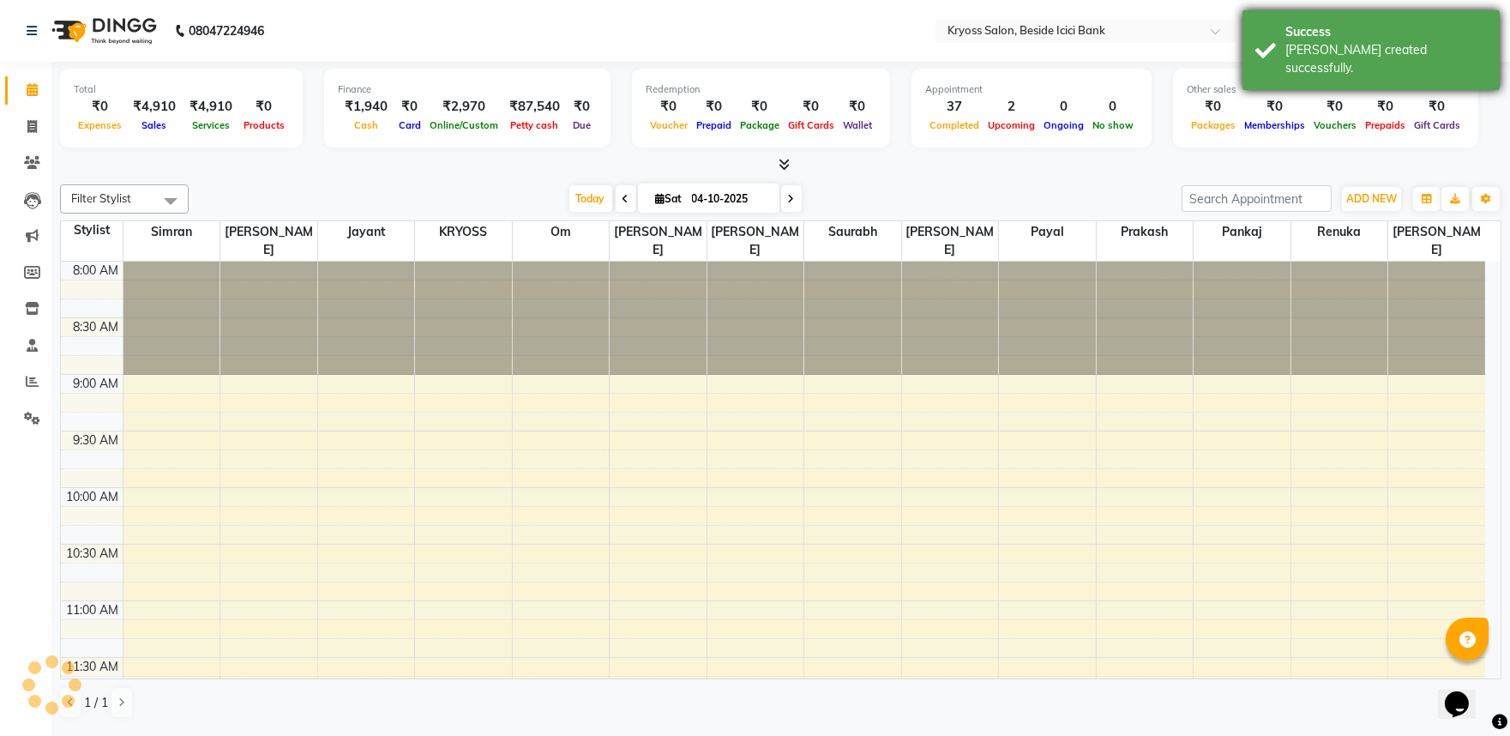
click at [1334, 39] on div "Success" at bounding box center [1386, 32] width 202 height 18
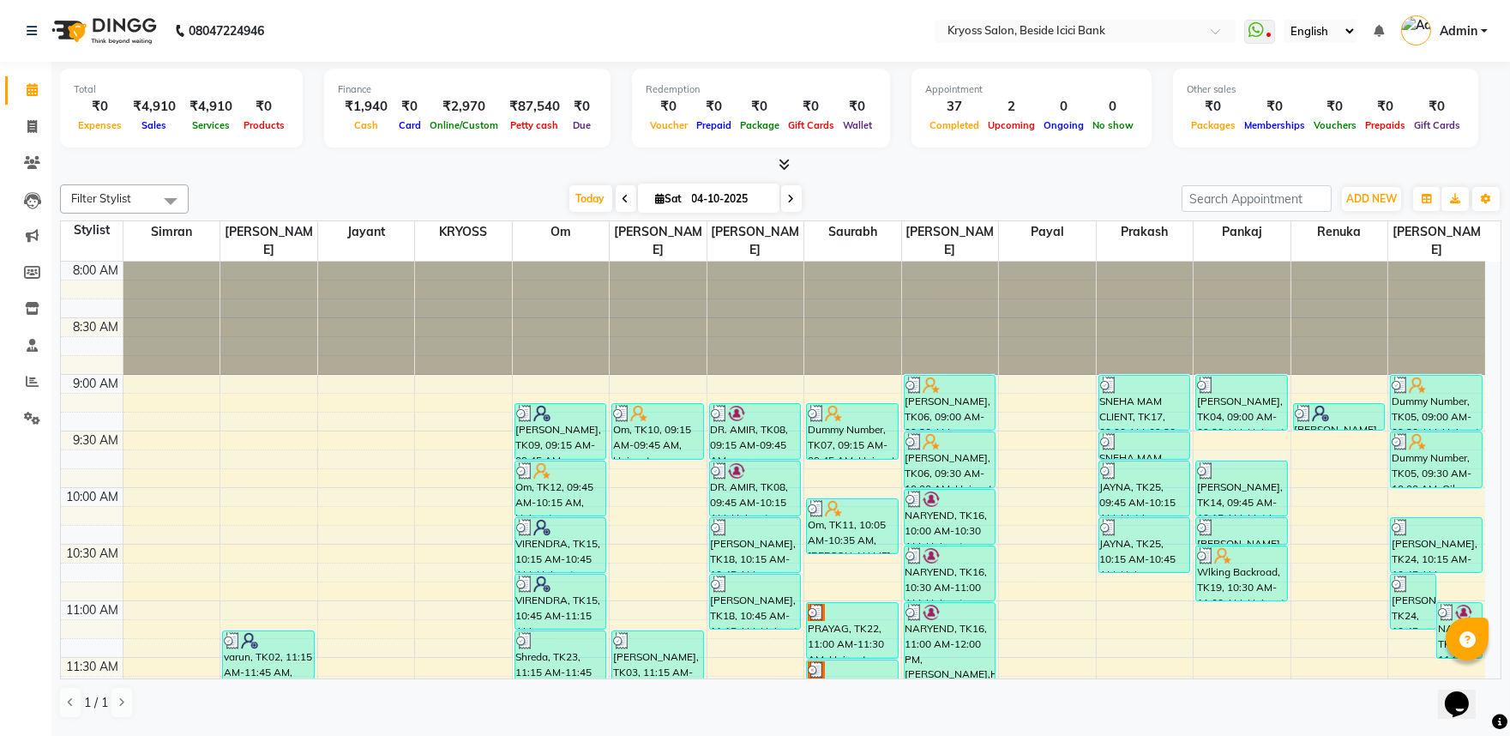
click at [974, 180] on div "Total ₹0 Expenses ₹4,910 Sales ₹4,910 Services ₹0 Products Finance ₹1,940 Cash …" at bounding box center [780, 396] width 1459 height 668
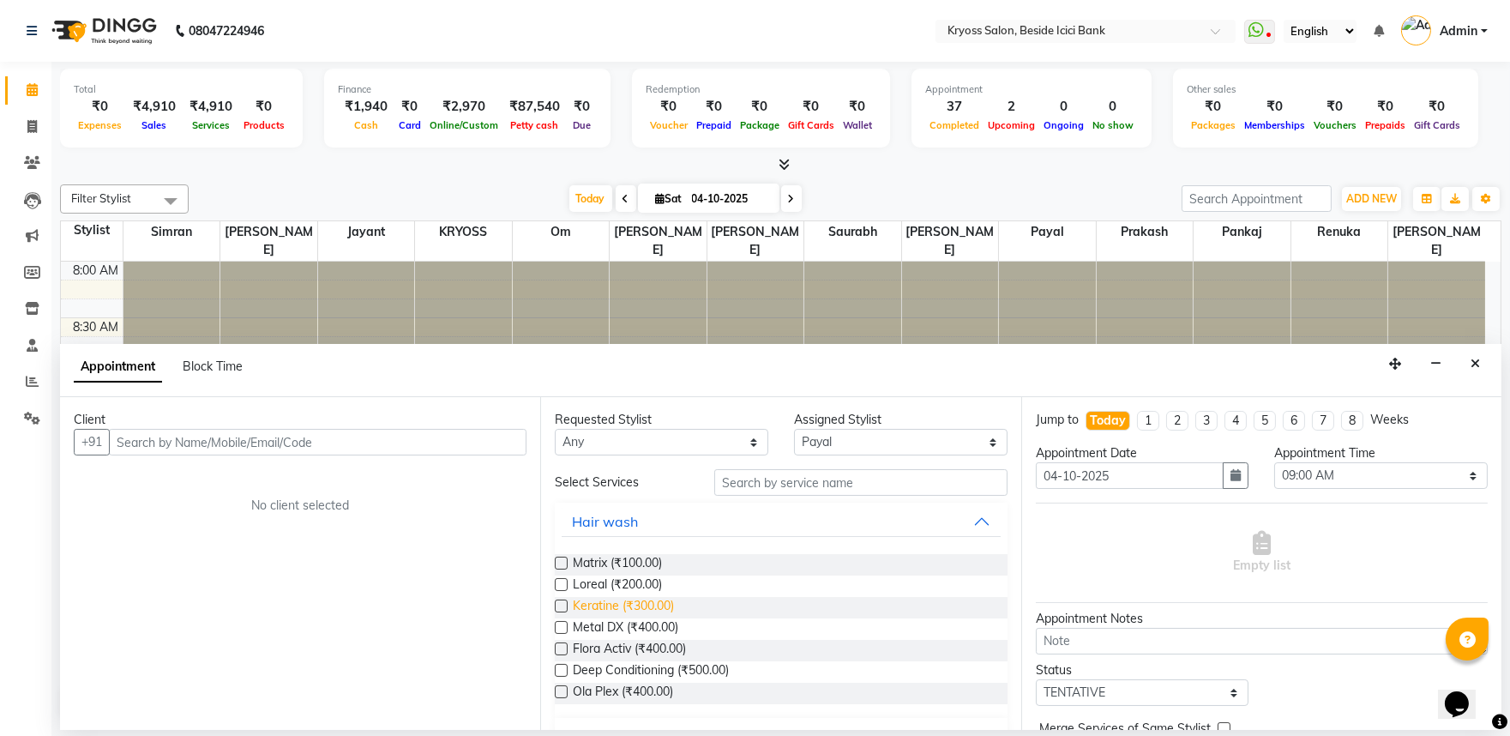
scroll to position [286, 0]
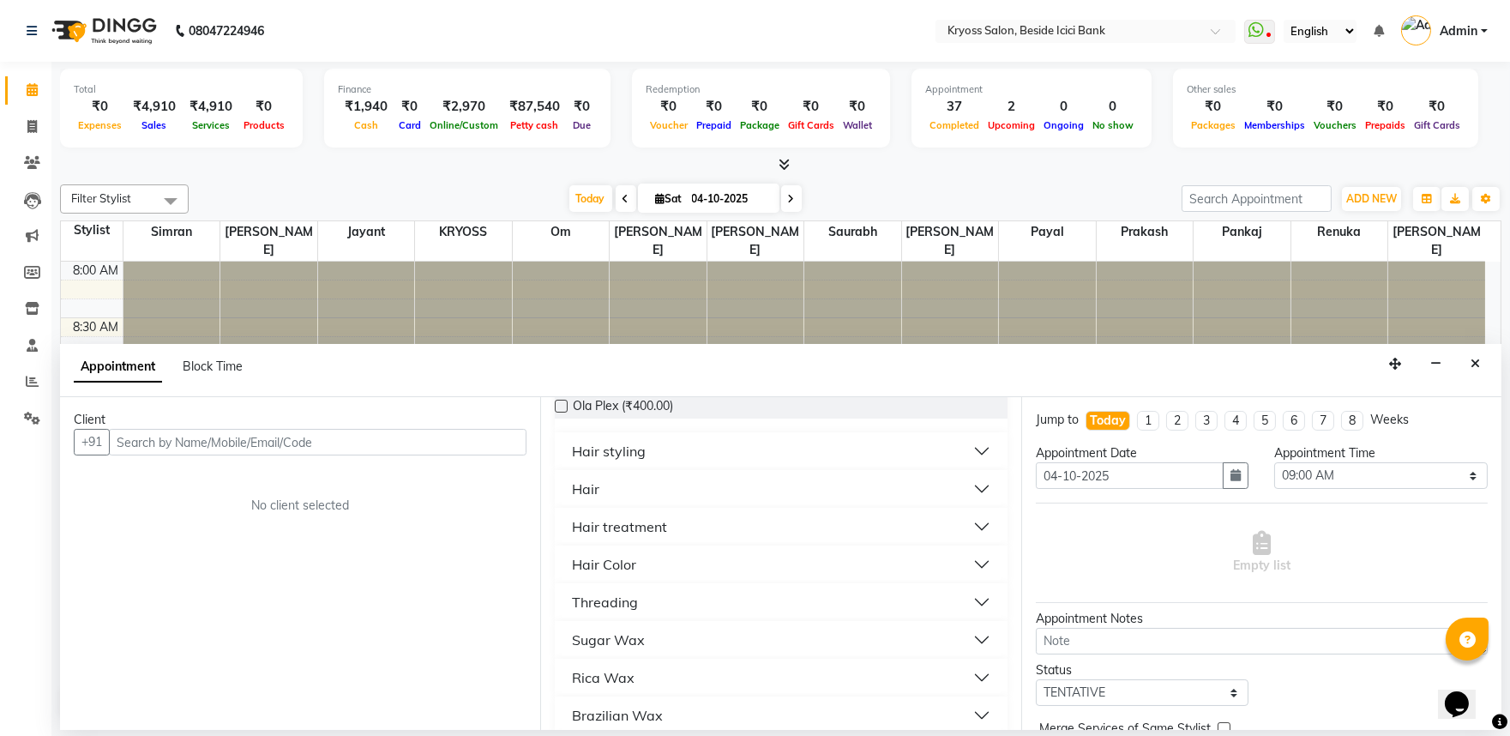
click at [613, 504] on button "Hair" at bounding box center [781, 488] width 438 height 31
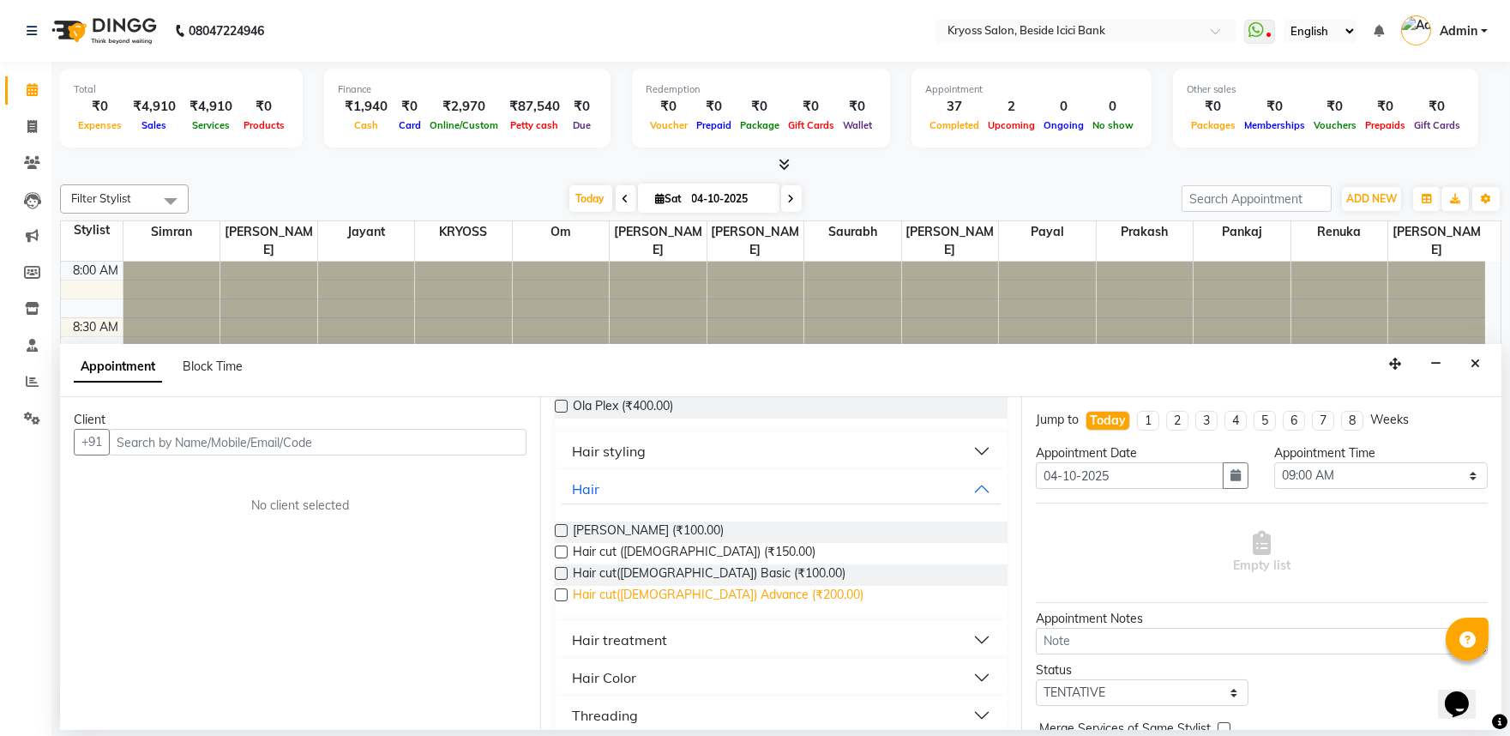
click at [648, 607] on span "Hair cut(Female) Advance (₹200.00)" at bounding box center [718, 596] width 291 height 21
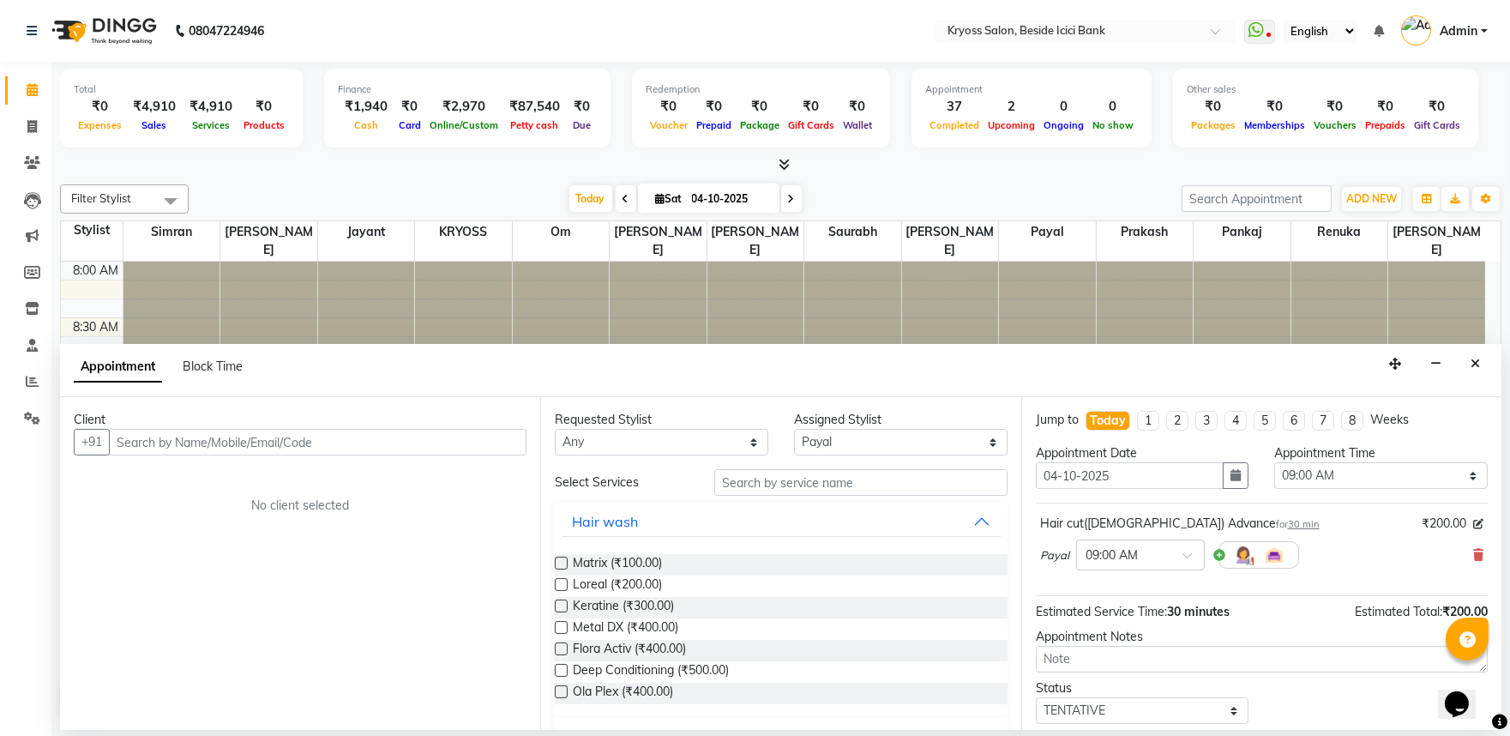
scroll to position [0, 0]
click at [669, 449] on select "Any amit Jayant KRYOSS om Palash Pankaj Payal Prakash Pritesh Renuka Satyam Sau…" at bounding box center [662, 442] width 214 height 27
select select "61555"
select select "540"
select select "tentative"
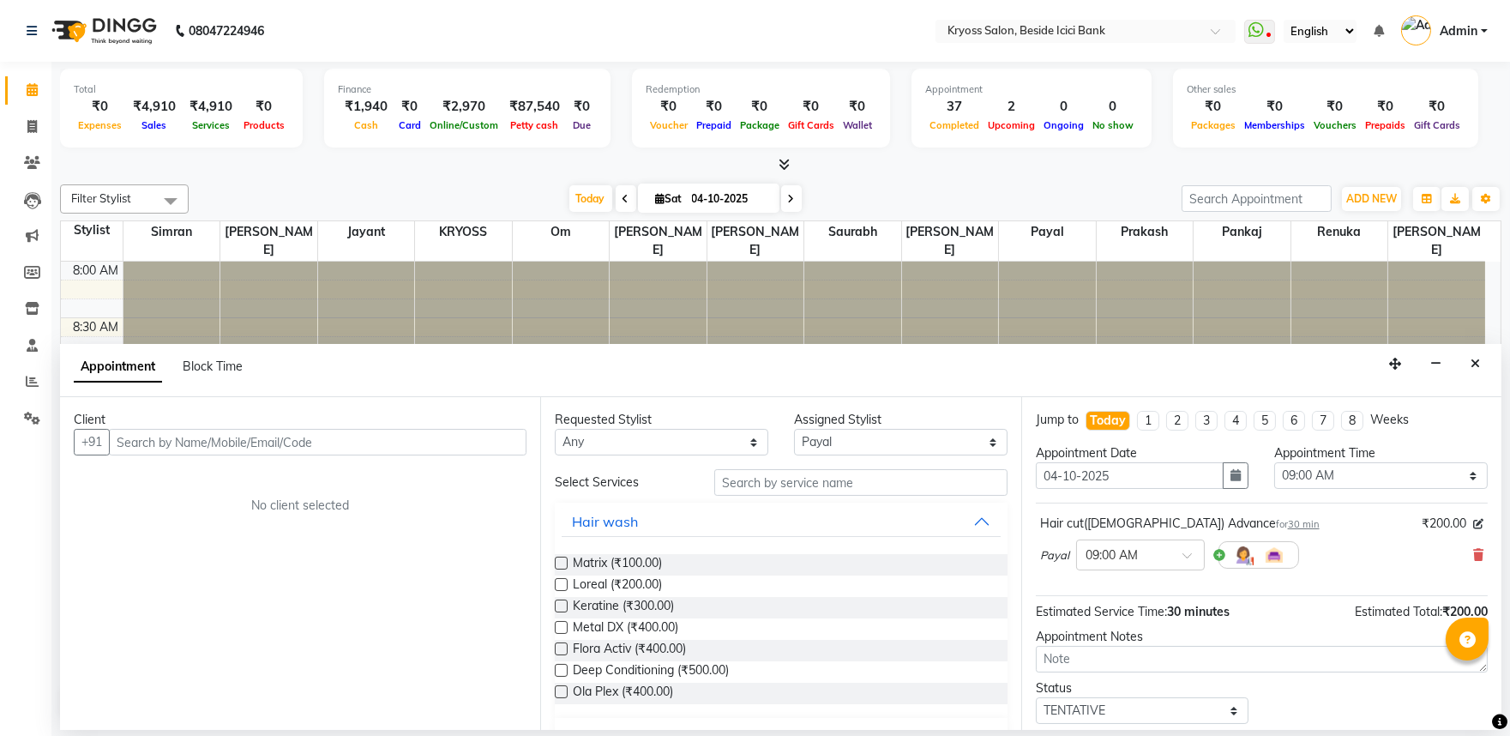
drag, startPoint x: 0, startPoint y: 0, endPoint x: 618, endPoint y: 448, distance: 763.3
click at [617, 455] on select "Any amit [PERSON_NAME] KRYOSS om [PERSON_NAME] [PERSON_NAME] [PERSON_NAME] [PER…" at bounding box center [662, 442] width 214 height 27
select select "90449"
click at [557, 445] on select "Any amit Jayant KRYOSS om Palash Pankaj Payal Prakash Pritesh Renuka Satyam Sau…" at bounding box center [662, 442] width 214 height 27
select select "90449"
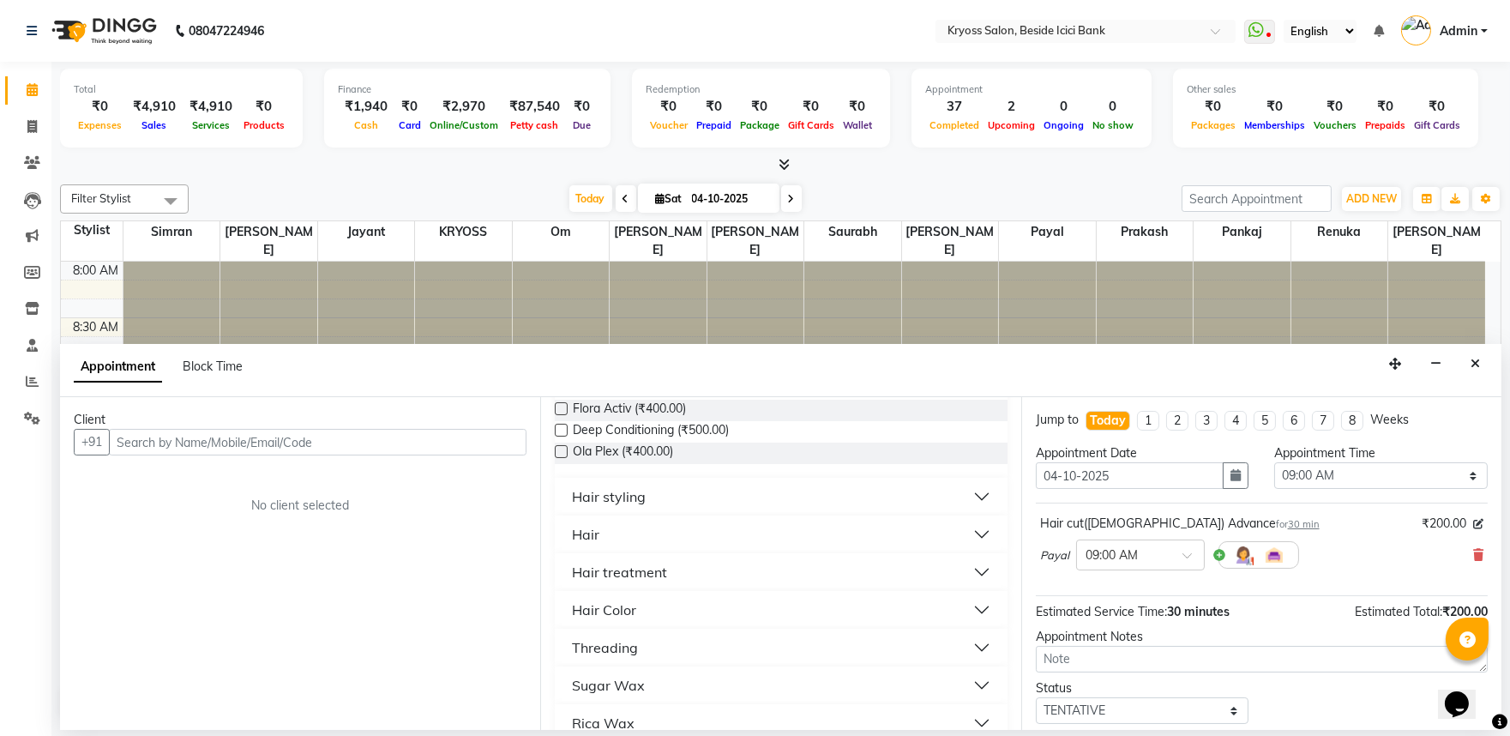
scroll to position [286, 0]
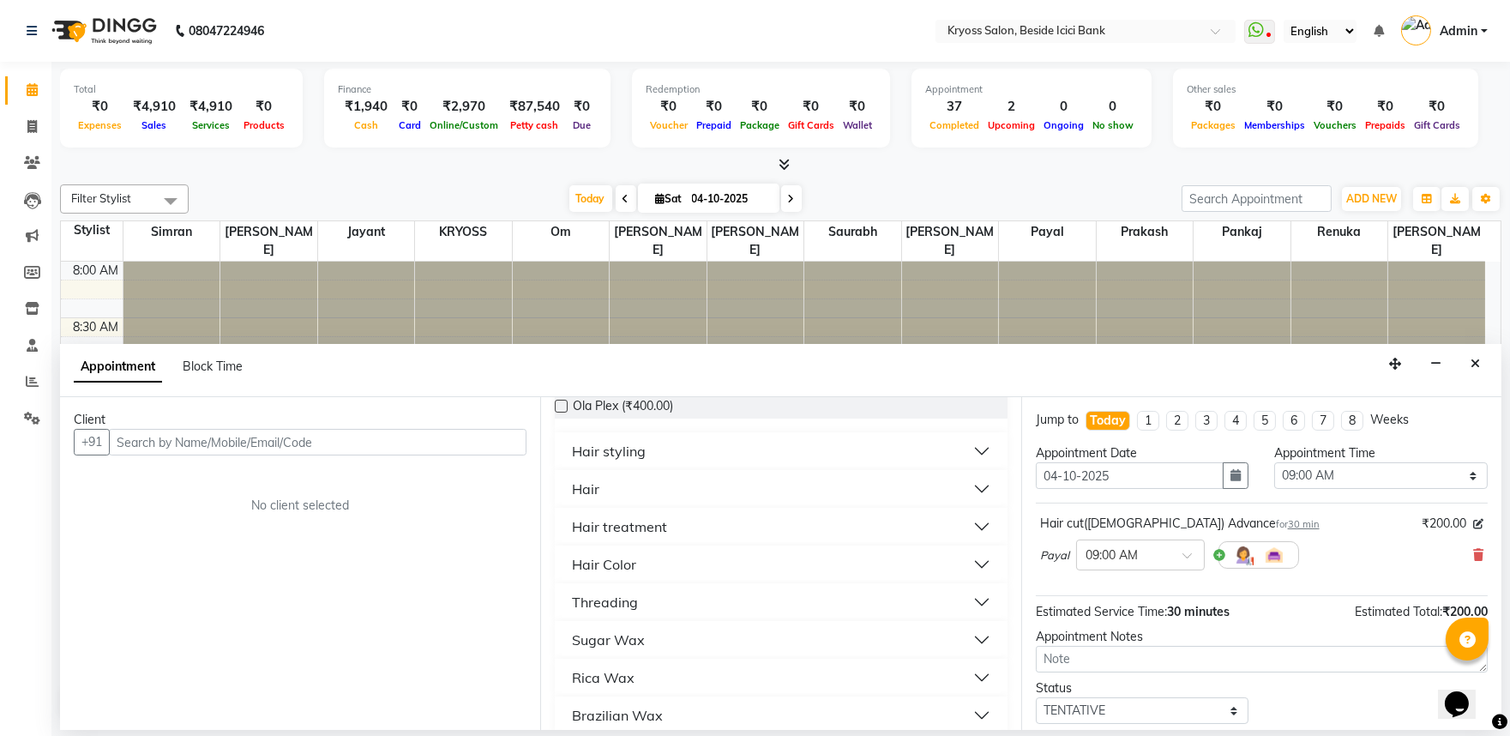
click at [598, 499] on div "Hair" at bounding box center [585, 488] width 27 height 21
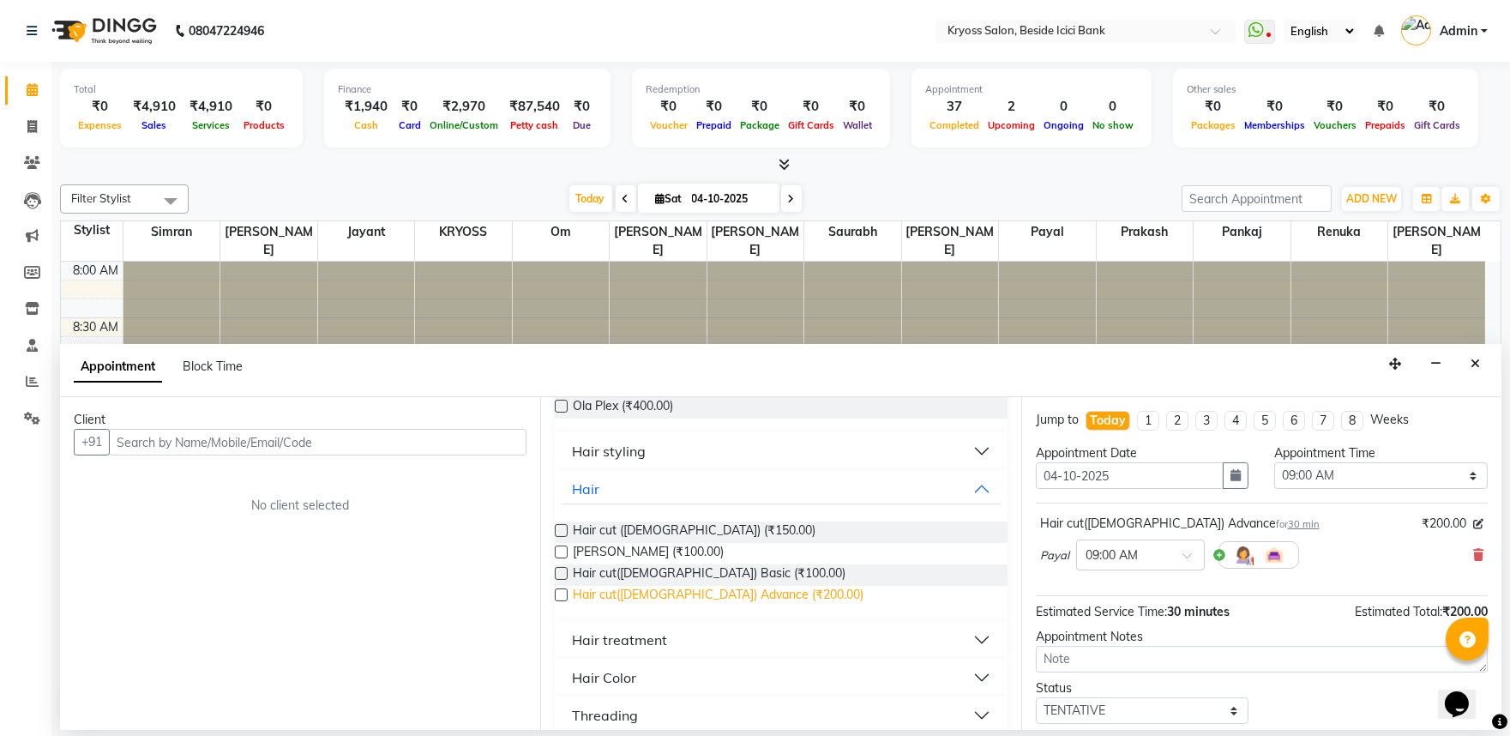
click at [610, 607] on span "Hair cut(Female) Advance (₹200.00)" at bounding box center [718, 596] width 291 height 21
checkbox input "false"
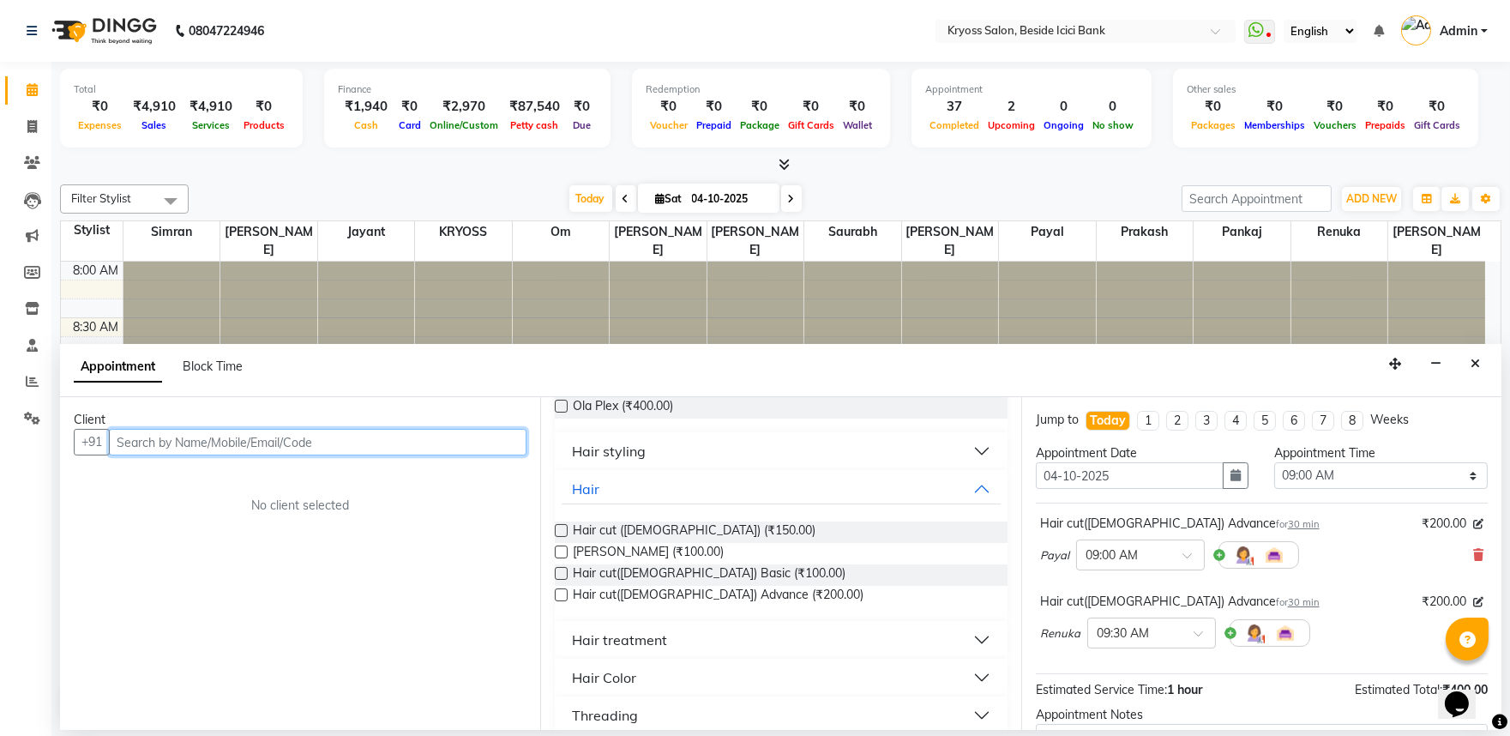
click at [484, 455] on input "text" at bounding box center [318, 442] width 418 height 27
click at [507, 455] on input "text" at bounding box center [318, 442] width 418 height 27
click at [499, 451] on input "text" at bounding box center [318, 442] width 418 height 27
click at [498, 455] on input "text" at bounding box center [318, 442] width 418 height 27
click at [499, 455] on input "text" at bounding box center [318, 442] width 418 height 27
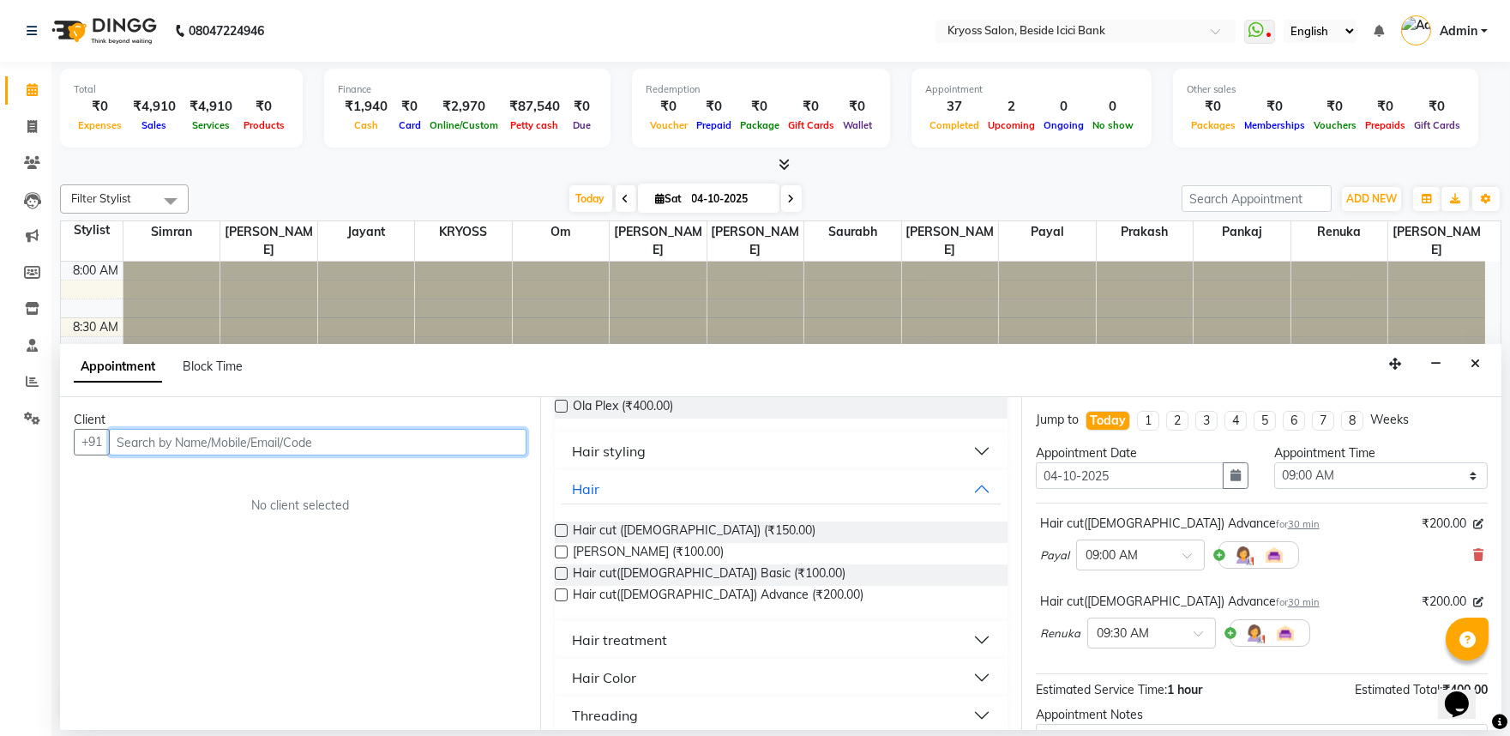
click at [496, 455] on input "text" at bounding box center [318, 442] width 418 height 27
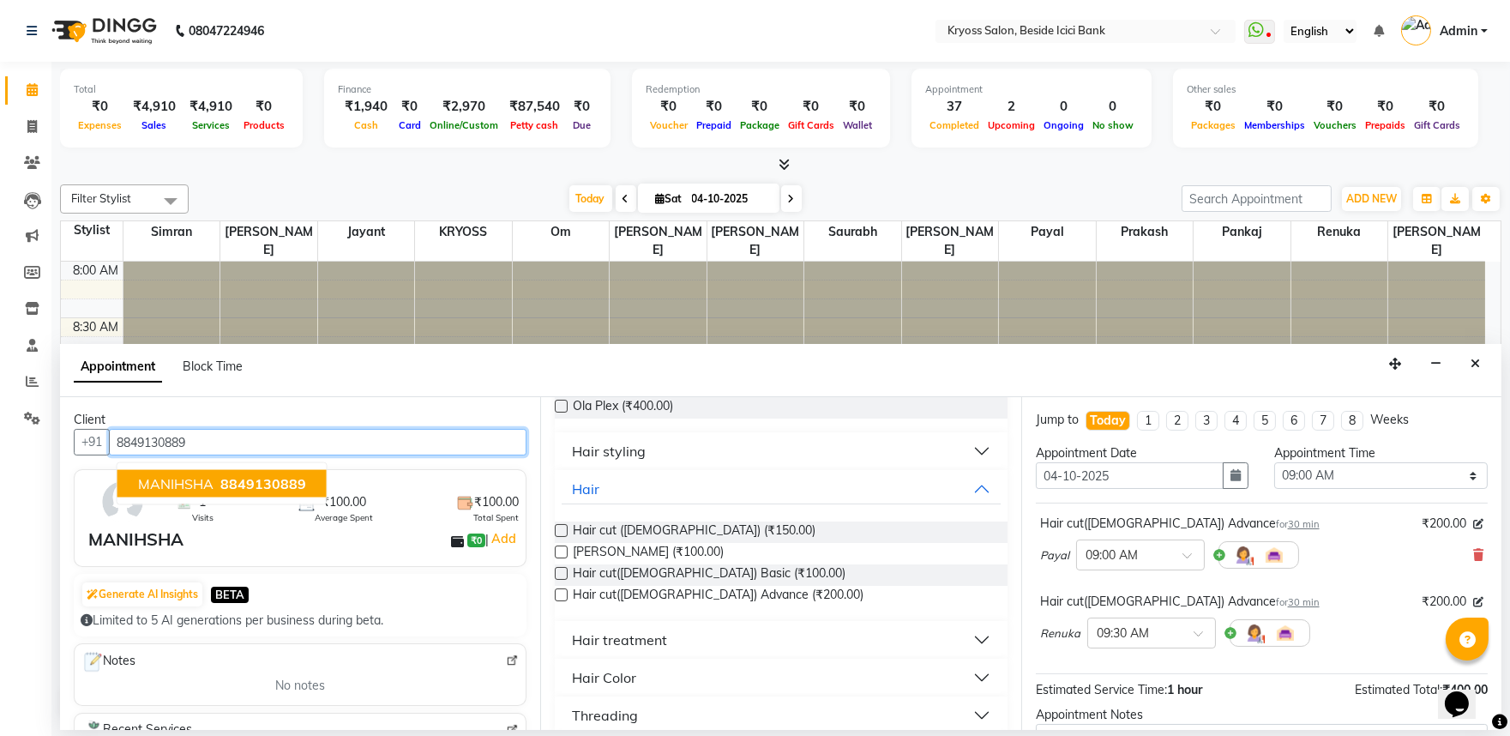
click at [150, 492] on span "MANIHSHA" at bounding box center [175, 483] width 75 height 17
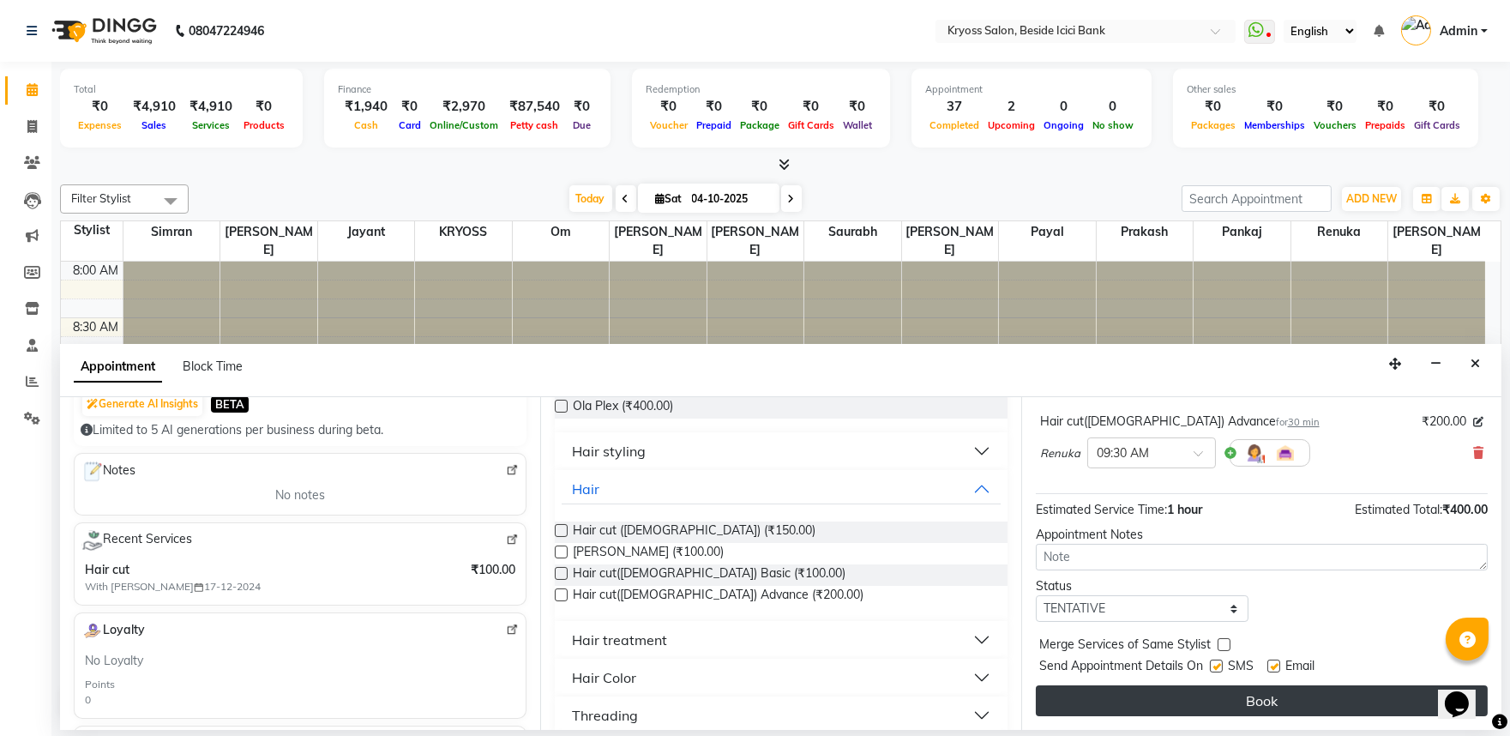
scroll to position [3, 0]
type input "8849130889"
click at [1226, 706] on button "Book" at bounding box center [1262, 700] width 452 height 31
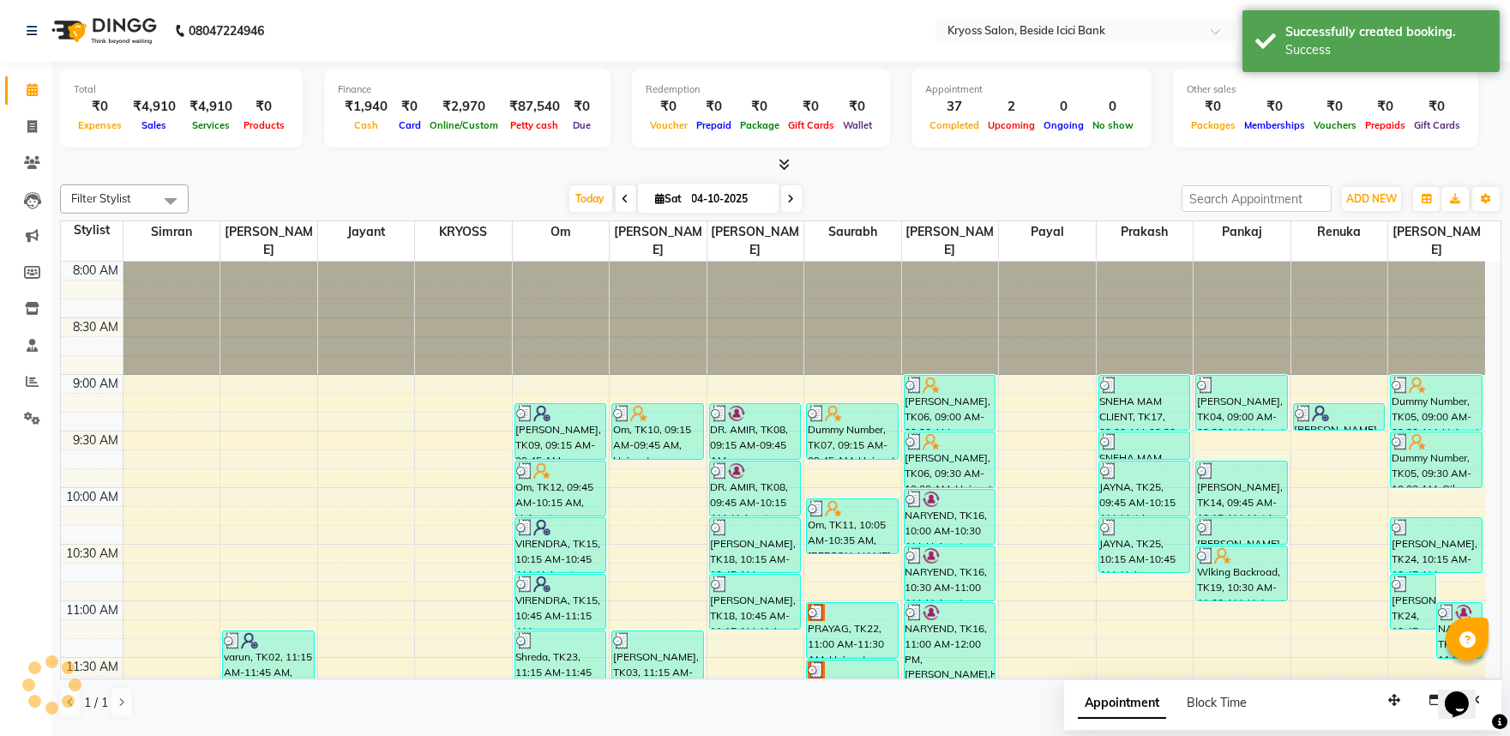
scroll to position [0, 0]
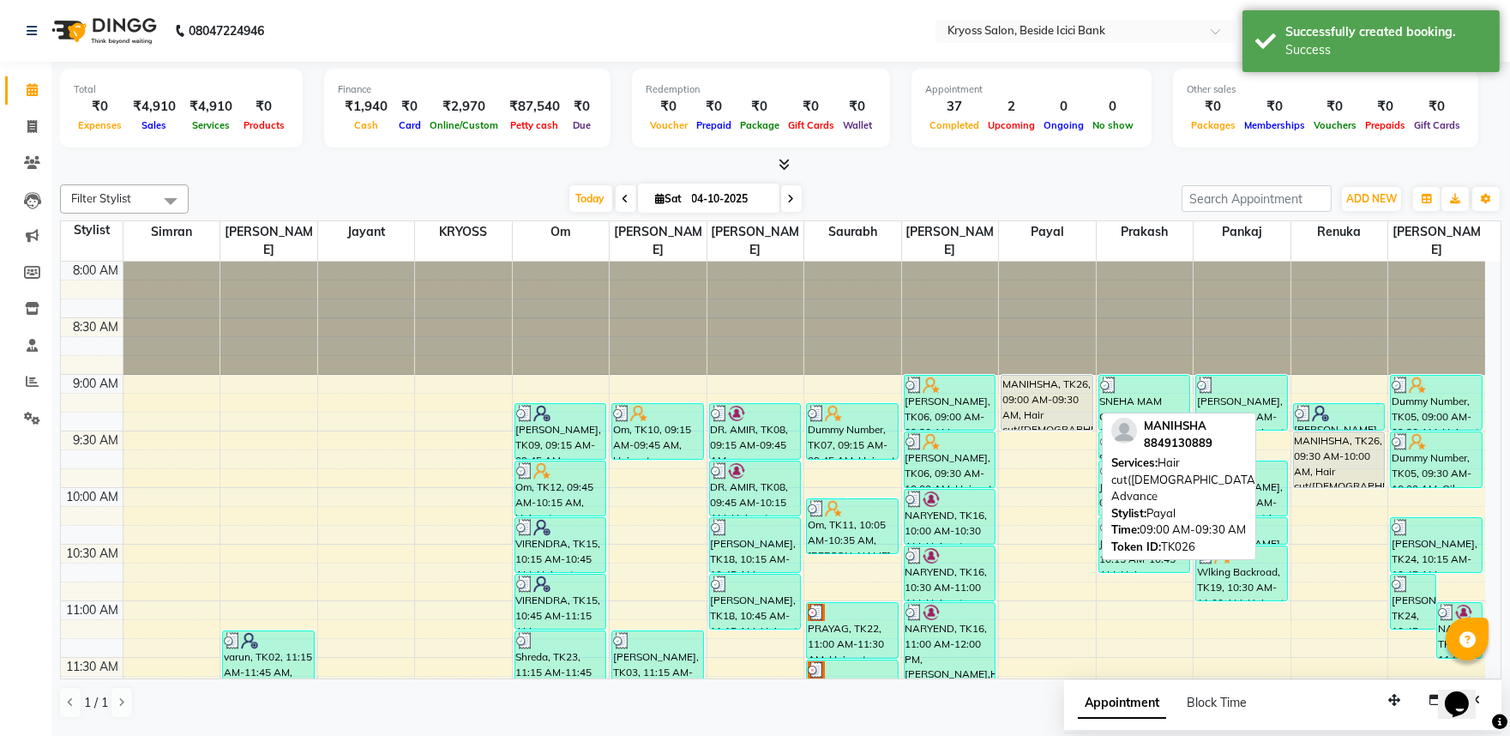
click at [1069, 388] on div "MANIHSHA, TK26, 09:00 AM-09:30 AM, Hair cut(Female) Advance" at bounding box center [1047, 403] width 91 height 54
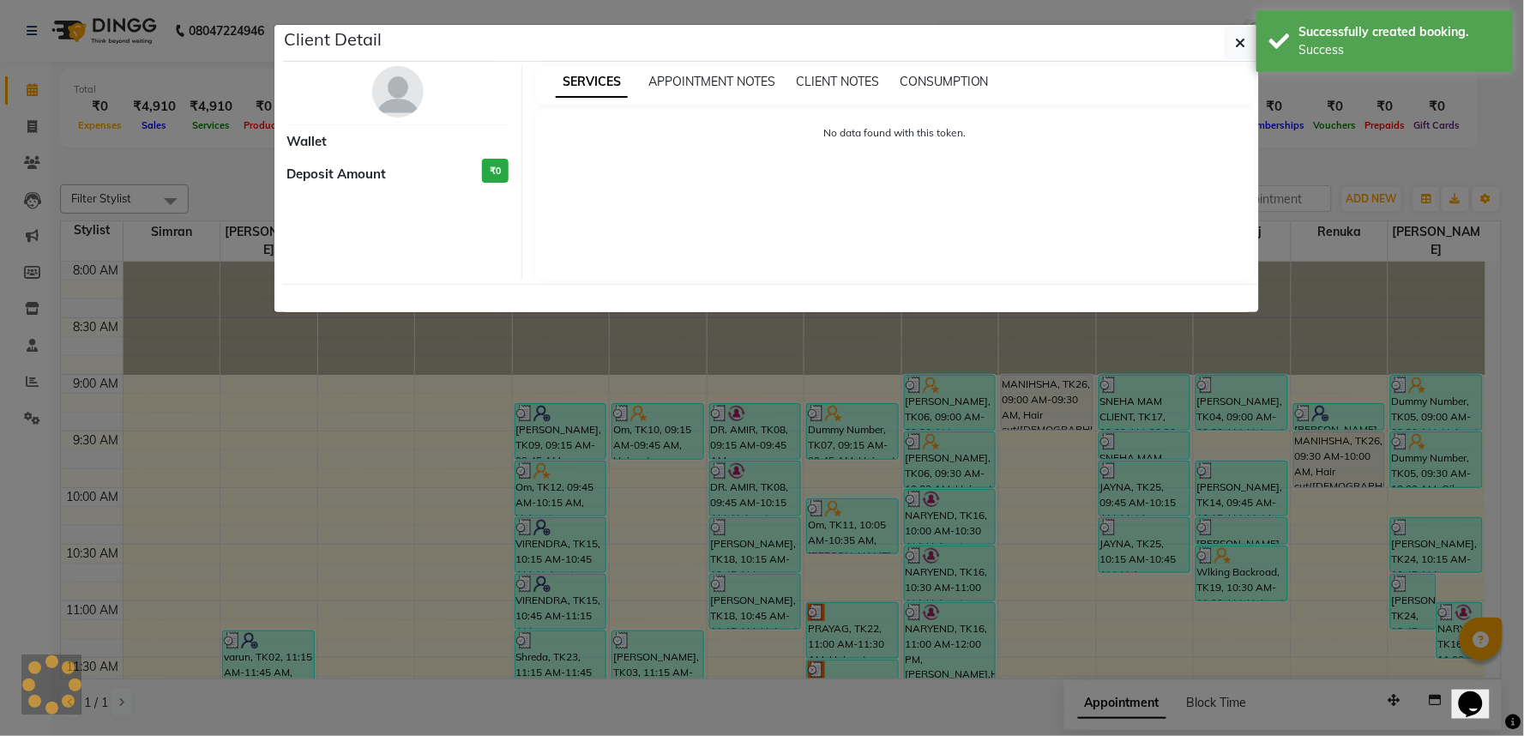
select select "7"
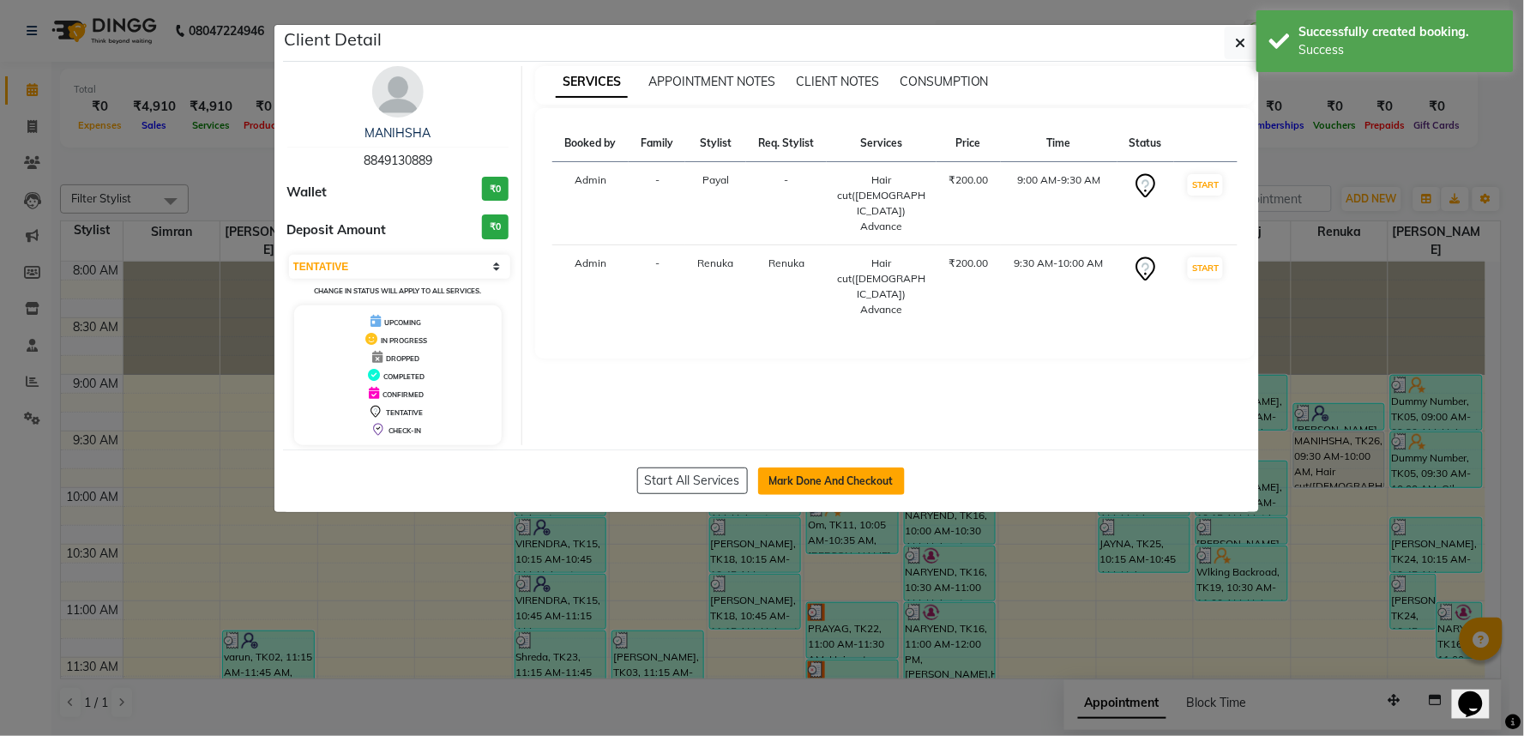
click at [834, 495] on button "Mark Done And Checkout" at bounding box center [831, 480] width 147 height 27
select select "5439"
select select "service"
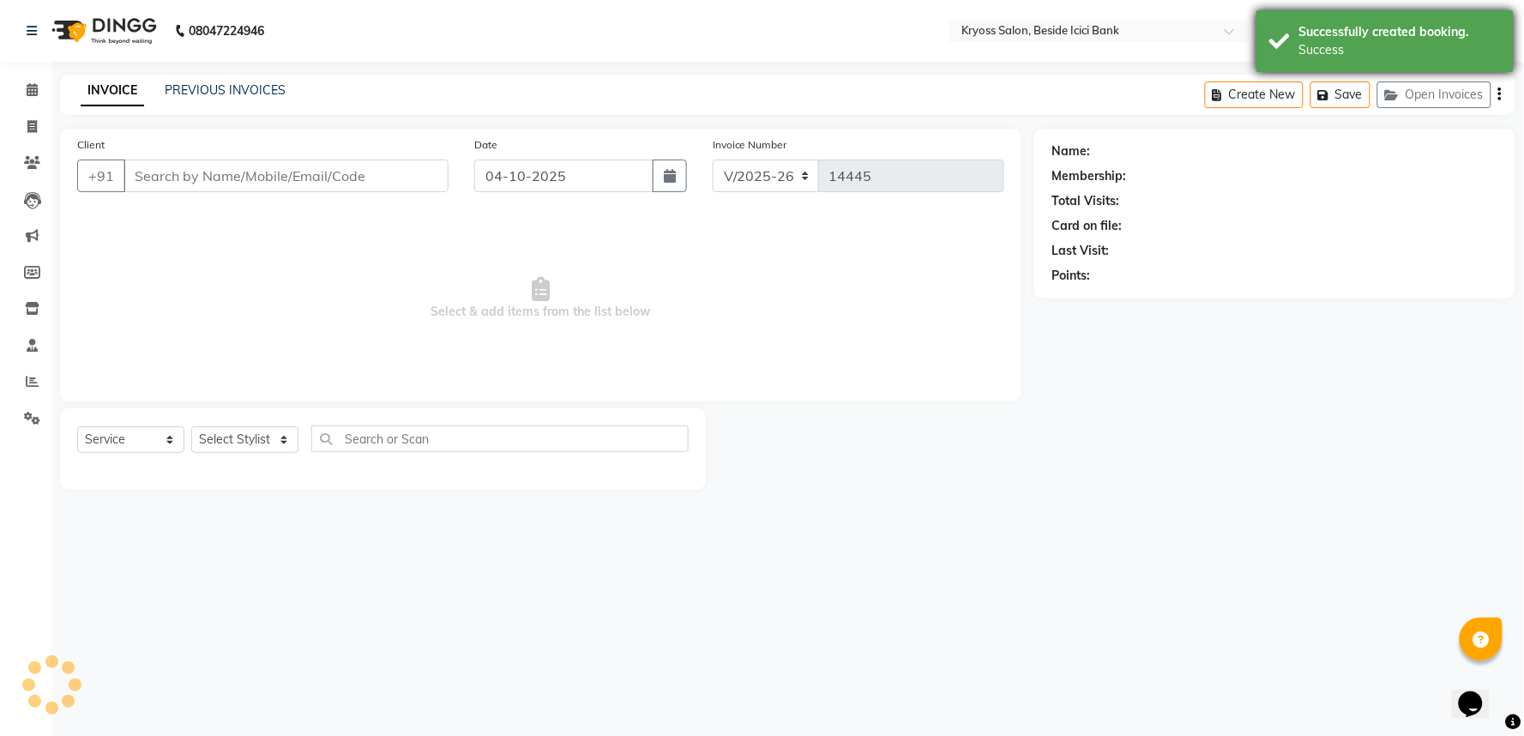
click at [1389, 45] on div "Success" at bounding box center [1400, 50] width 202 height 18
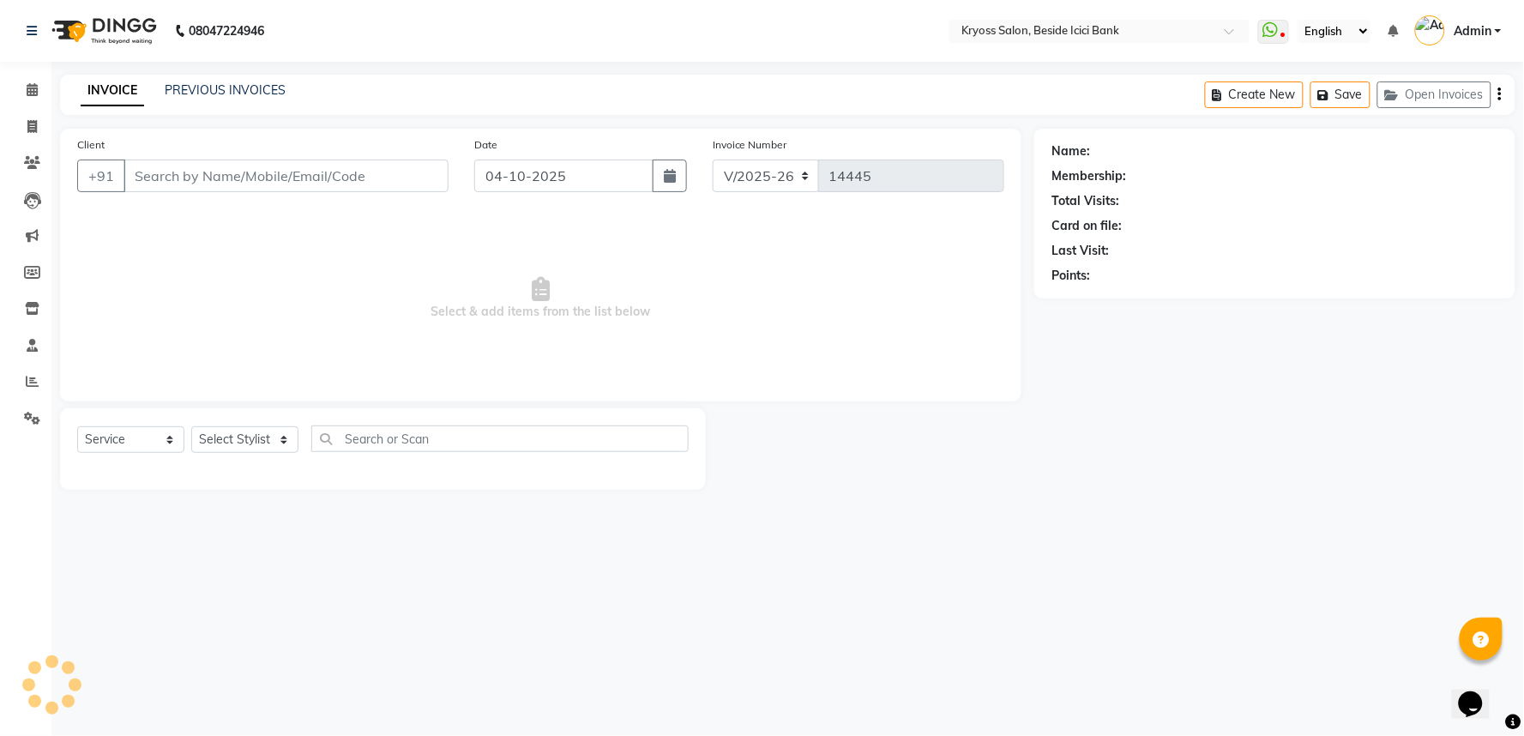
type input "8849130889"
select select "90449"
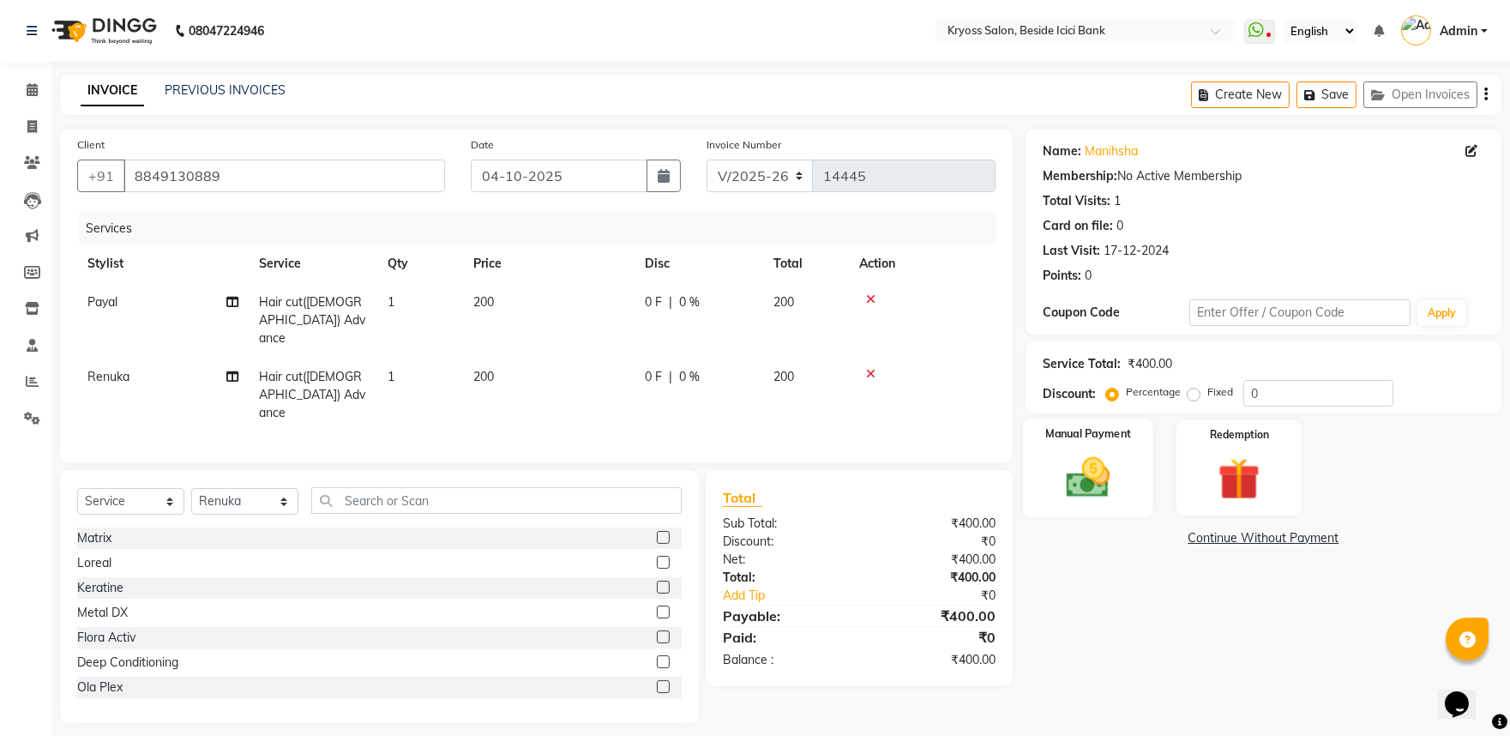
click at [1085, 502] on img at bounding box center [1087, 477] width 71 height 51
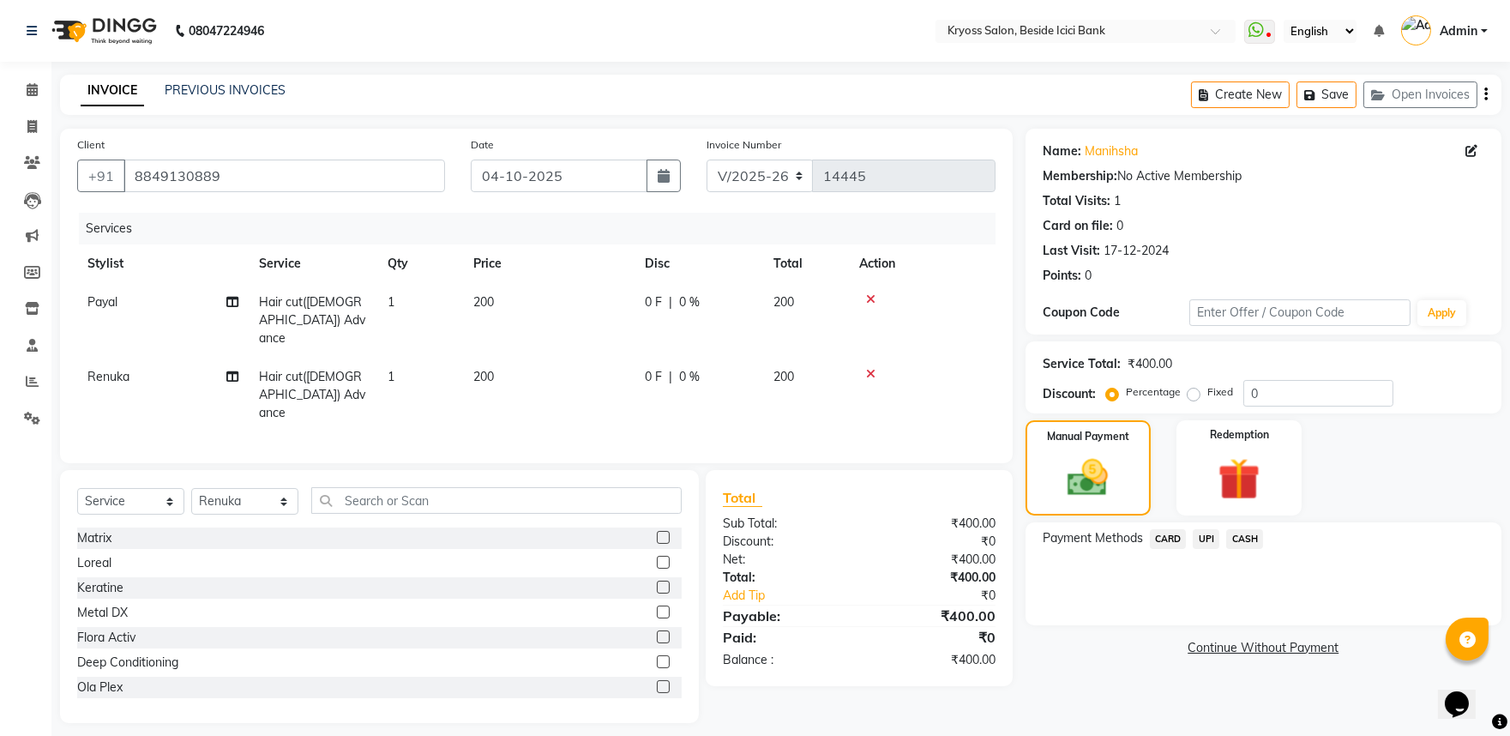
click at [1213, 552] on div "UPI" at bounding box center [1202, 540] width 33 height 23
click at [1213, 549] on span "UPI" at bounding box center [1206, 539] width 27 height 20
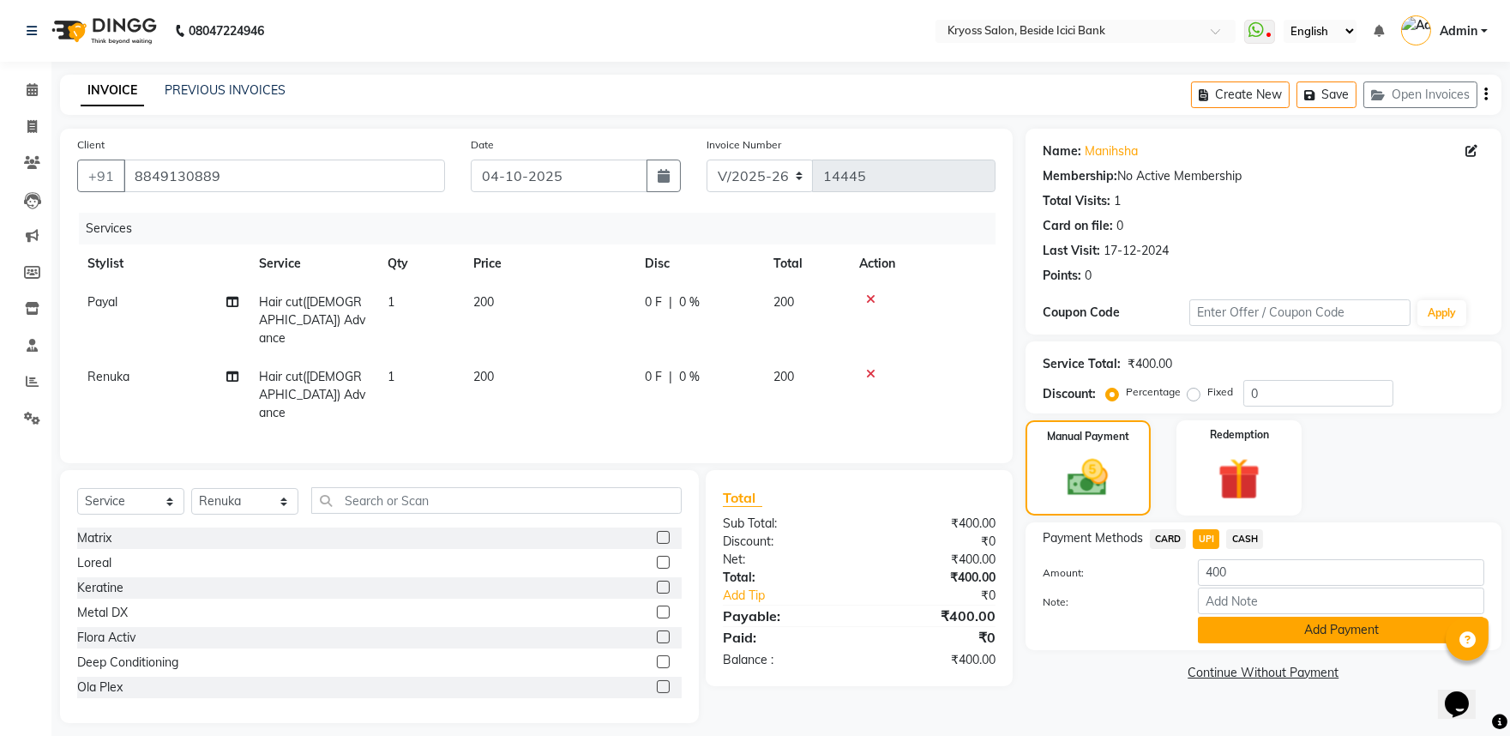
click at [1244, 643] on button "Add Payment" at bounding box center [1341, 630] width 286 height 27
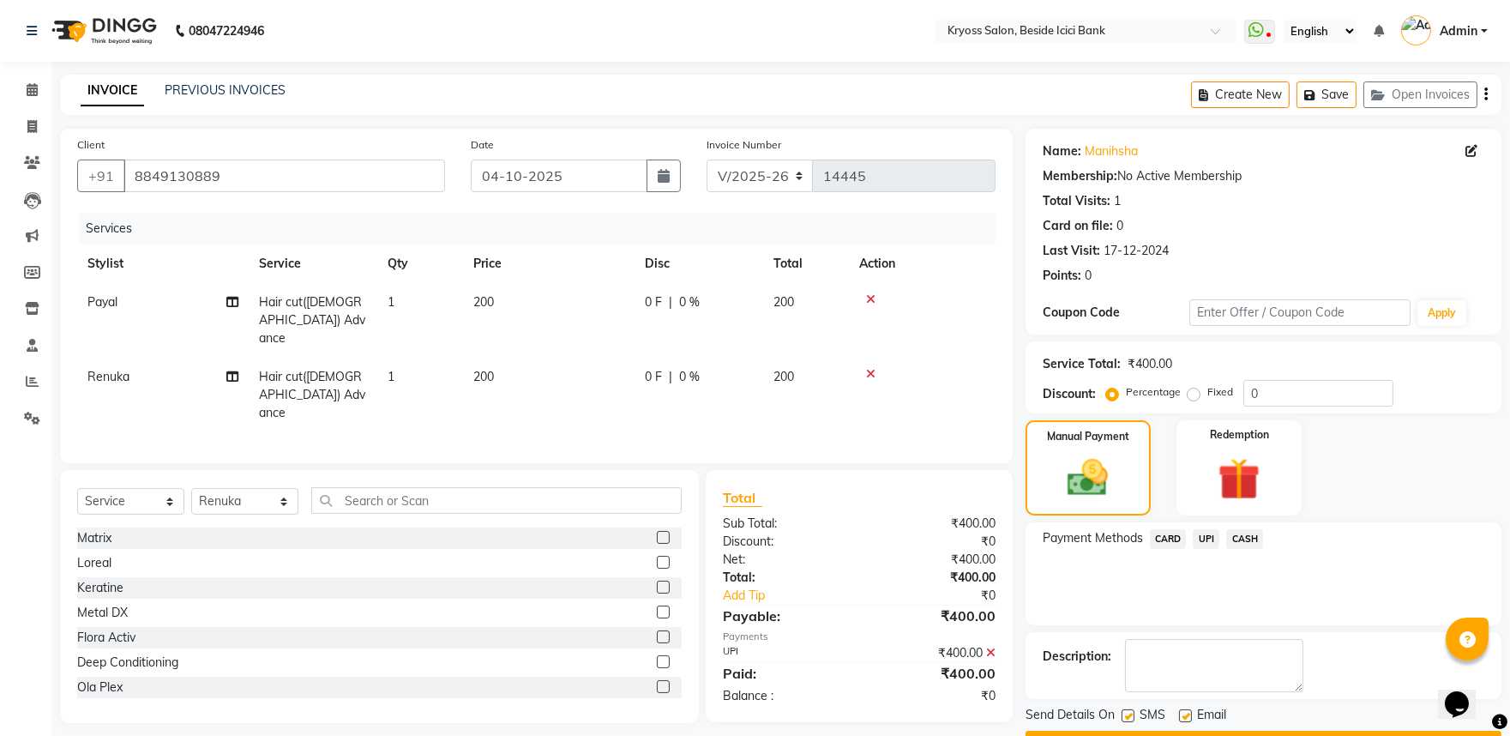
scroll to position [88, 0]
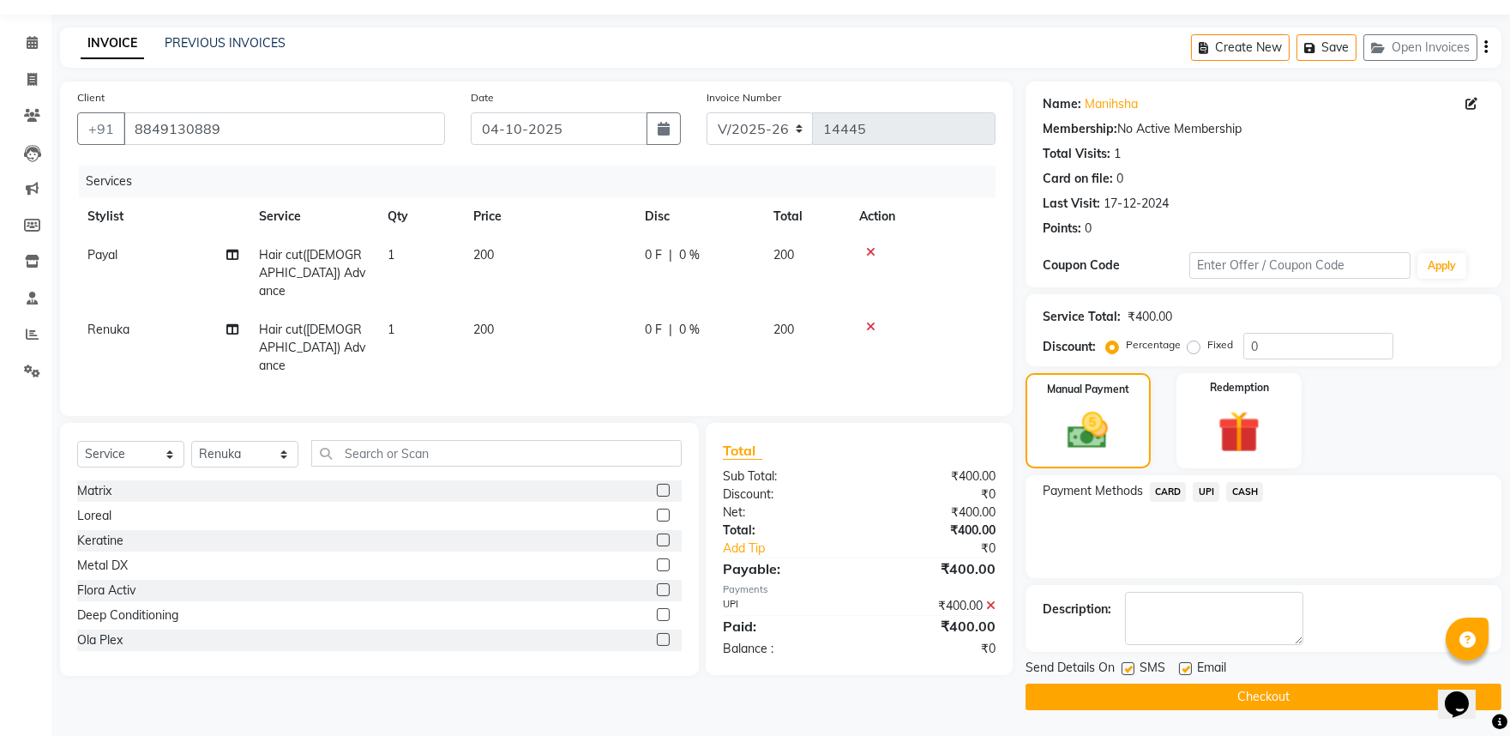
click at [1082, 691] on button "Checkout" at bounding box center [1264, 696] width 476 height 27
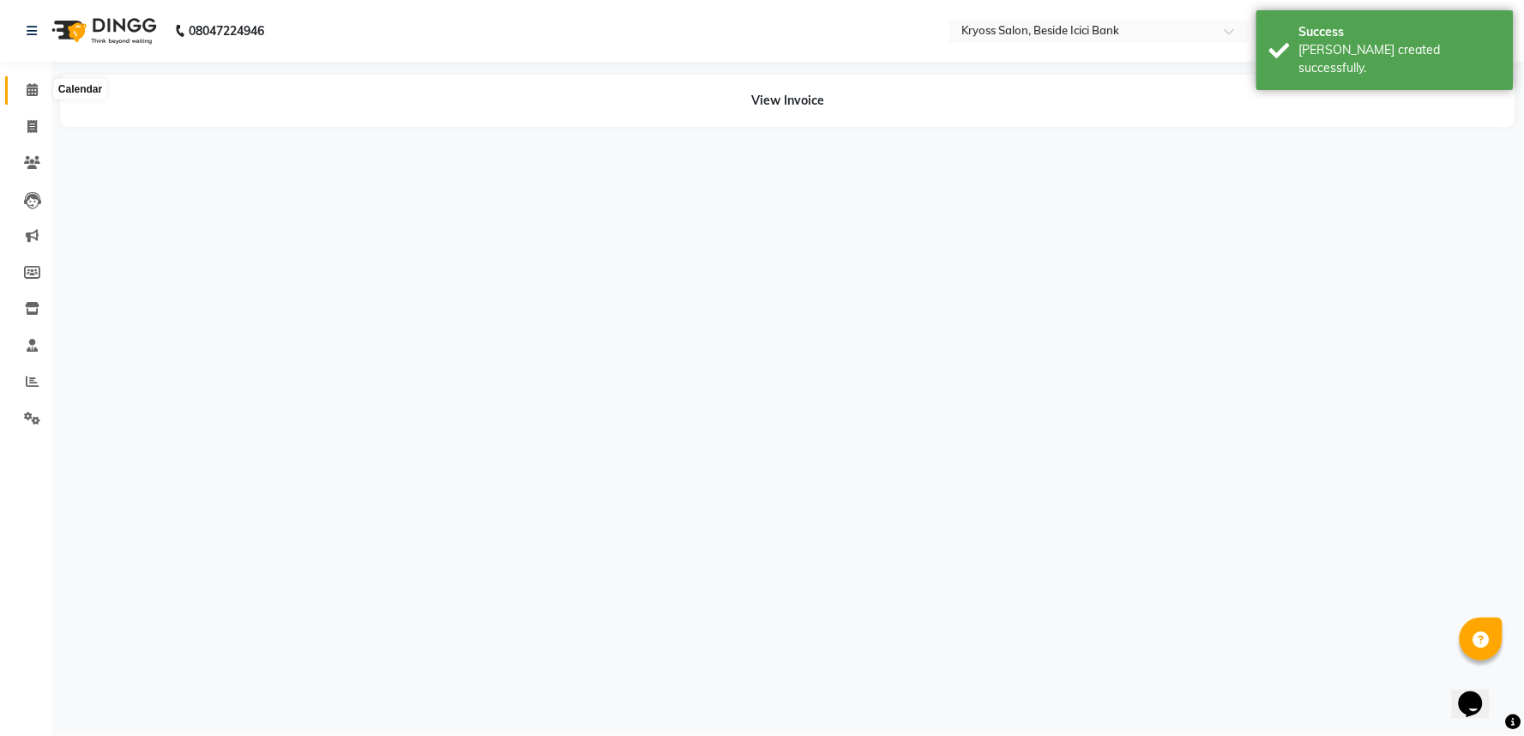
click at [27, 84] on icon at bounding box center [32, 89] width 11 height 13
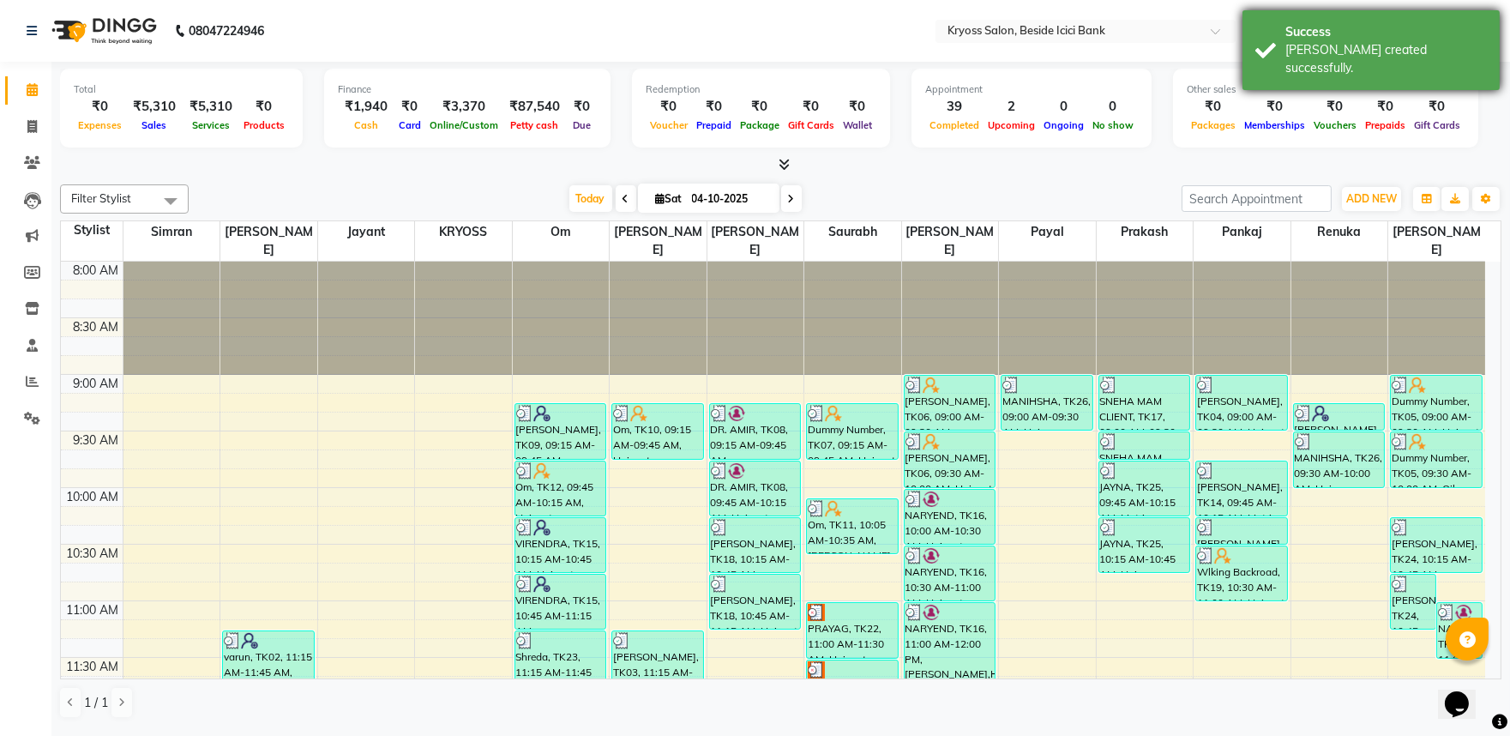
click at [1293, 53] on div "Bill created successfully." at bounding box center [1386, 59] width 202 height 36
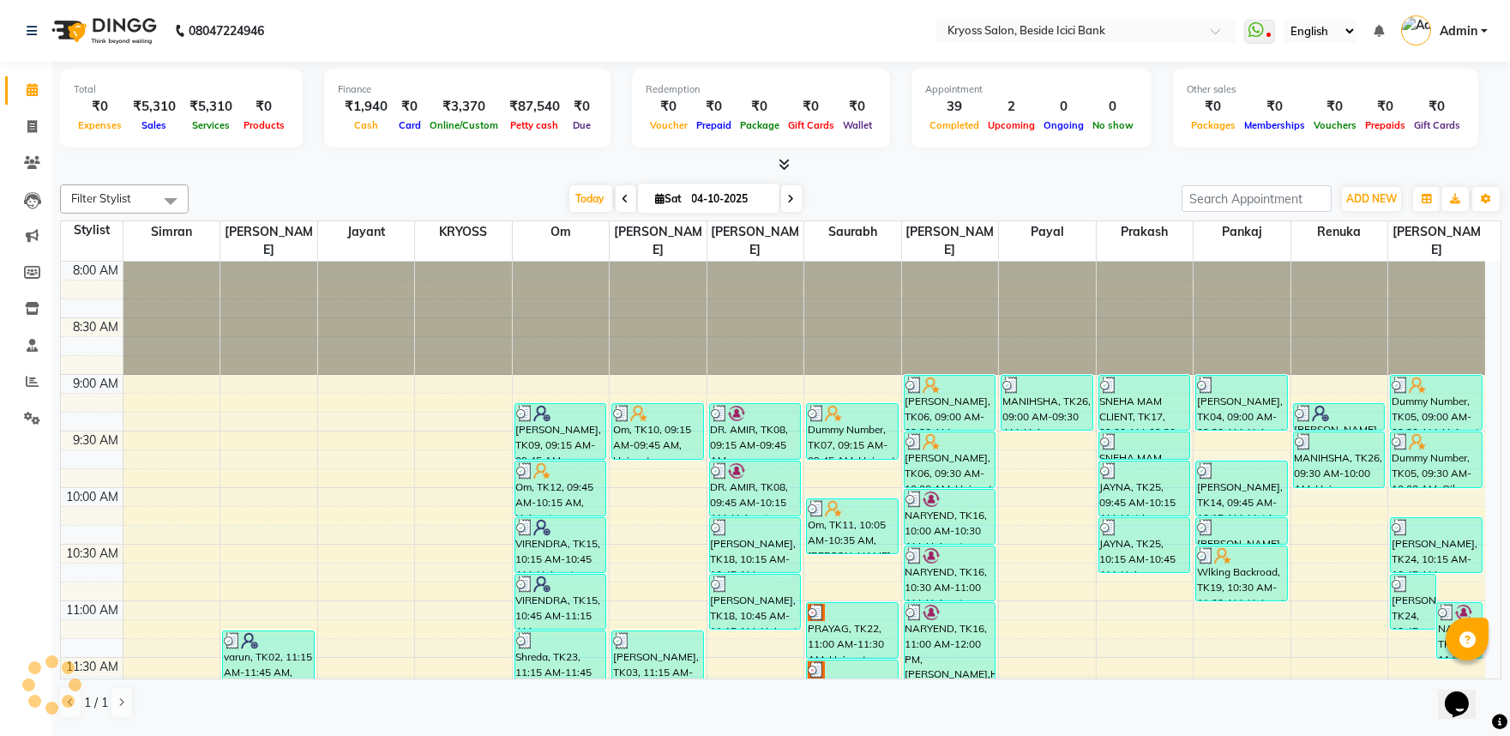
click at [486, 202] on div "Today Sat 04-10-2025" at bounding box center [685, 199] width 976 height 26
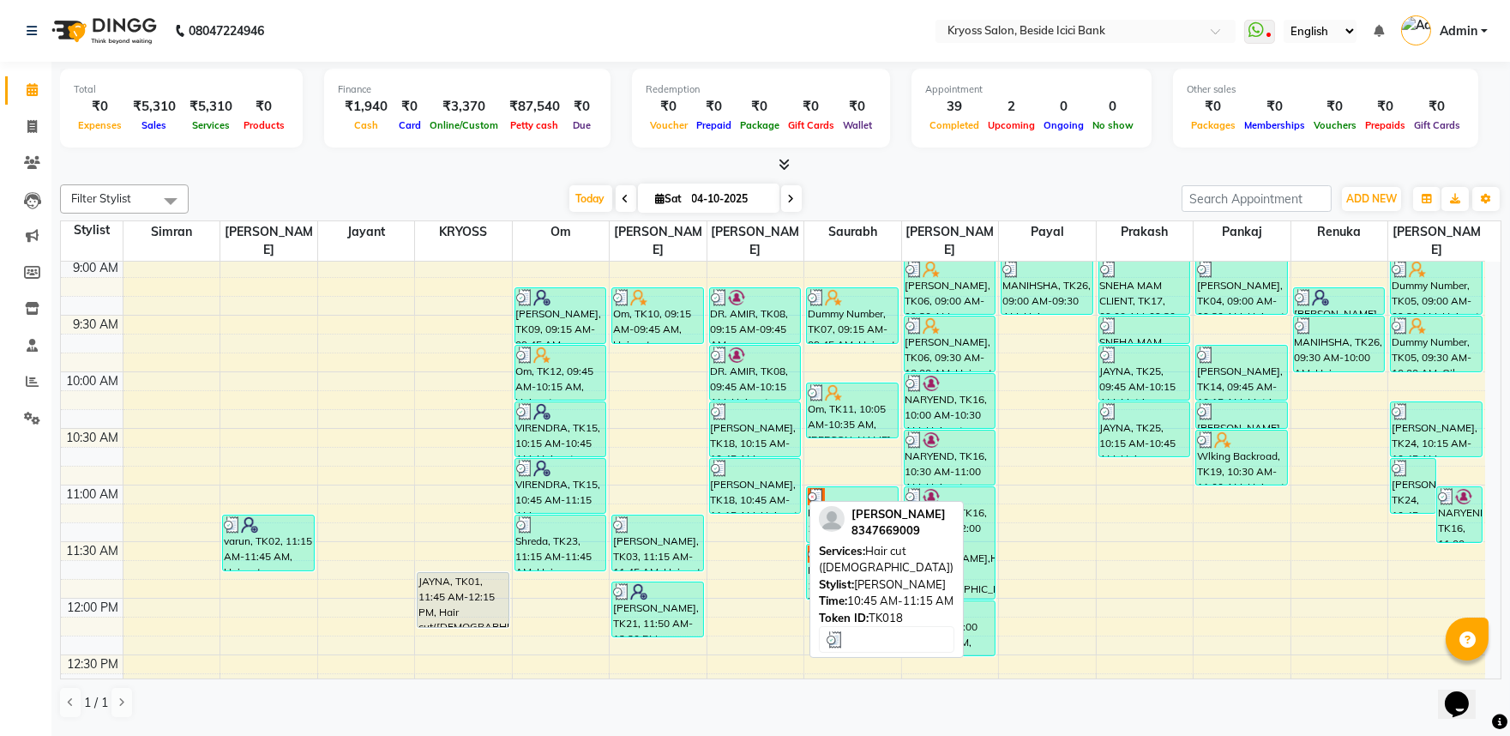
scroll to position [286, 0]
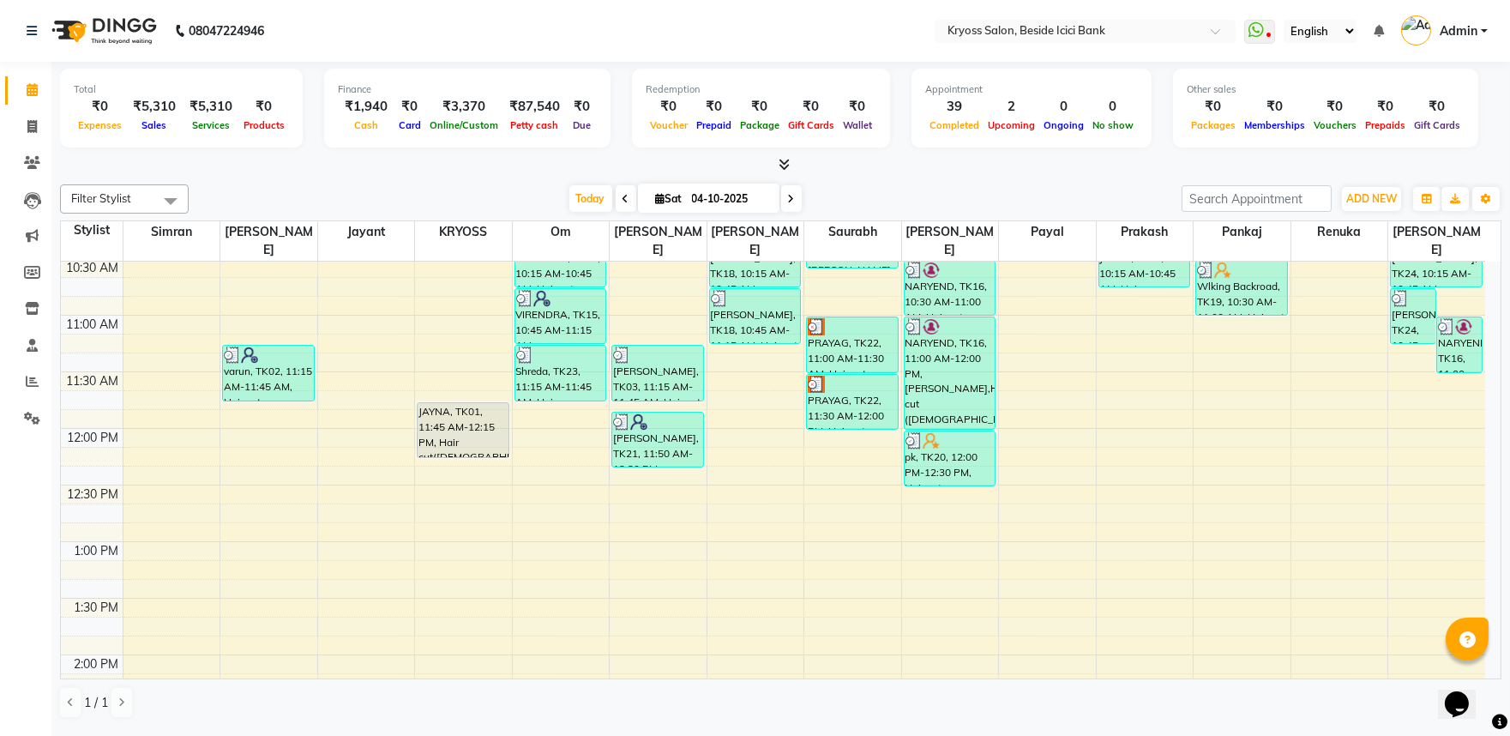
click at [653, 463] on div "8:00 AM 8:30 AM 9:00 AM 9:30 AM 10:00 AM 10:30 AM 11:00 AM 11:30 AM 12:00 PM 12…" at bounding box center [773, 711] width 1424 height 1471
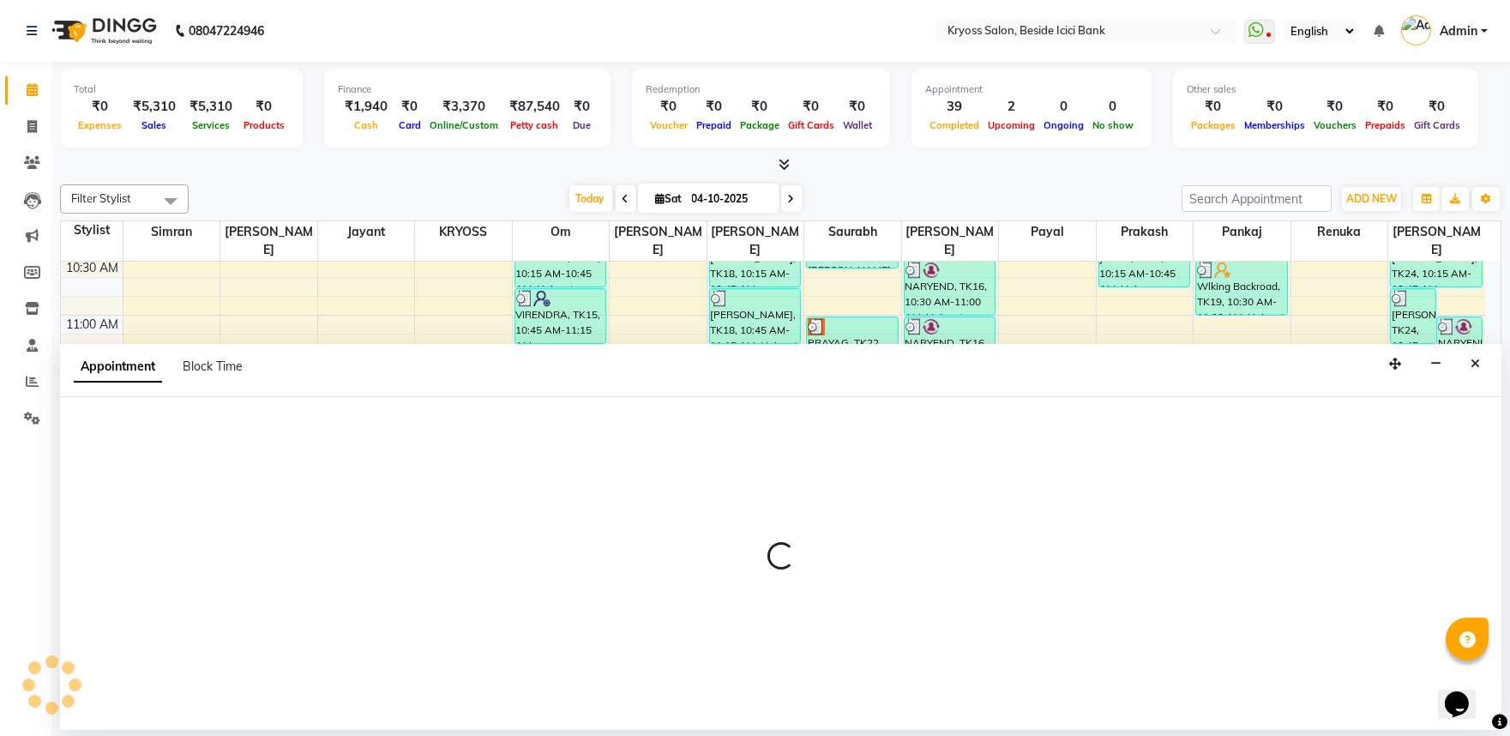
scroll to position [3, 0]
select select "52623"
select select "735"
select select "tentative"
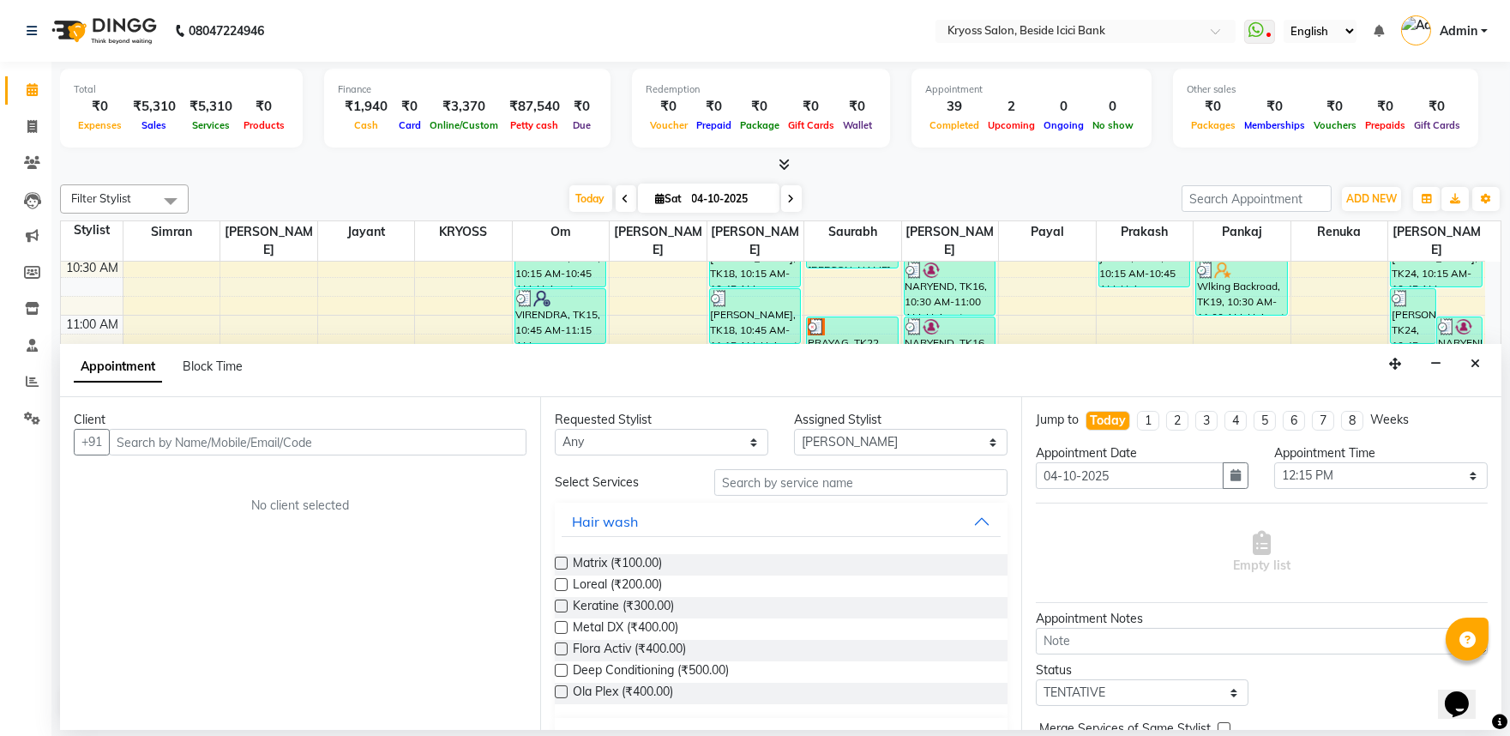
click at [450, 452] on input "text" at bounding box center [318, 442] width 418 height 27
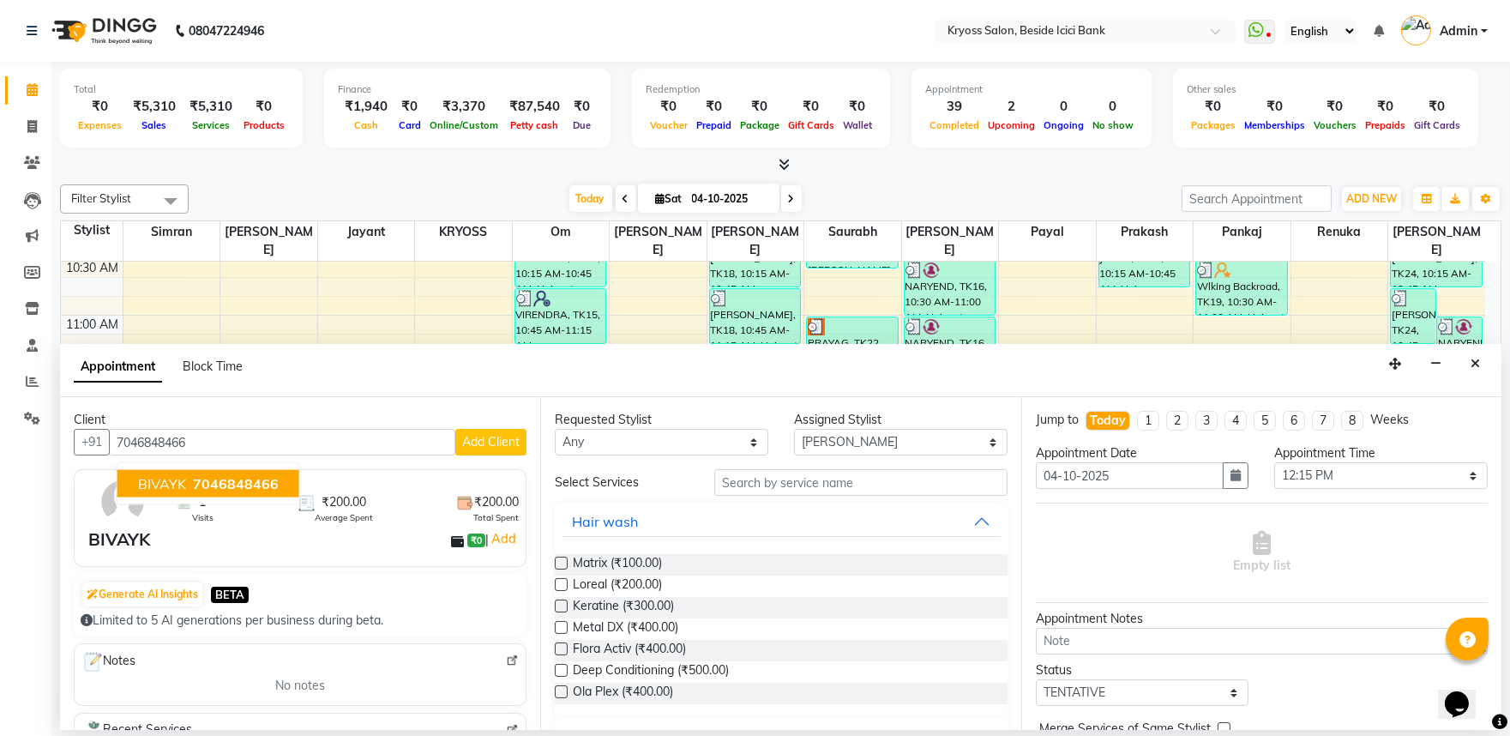
click at [211, 487] on span "7046848466" at bounding box center [236, 483] width 86 height 17
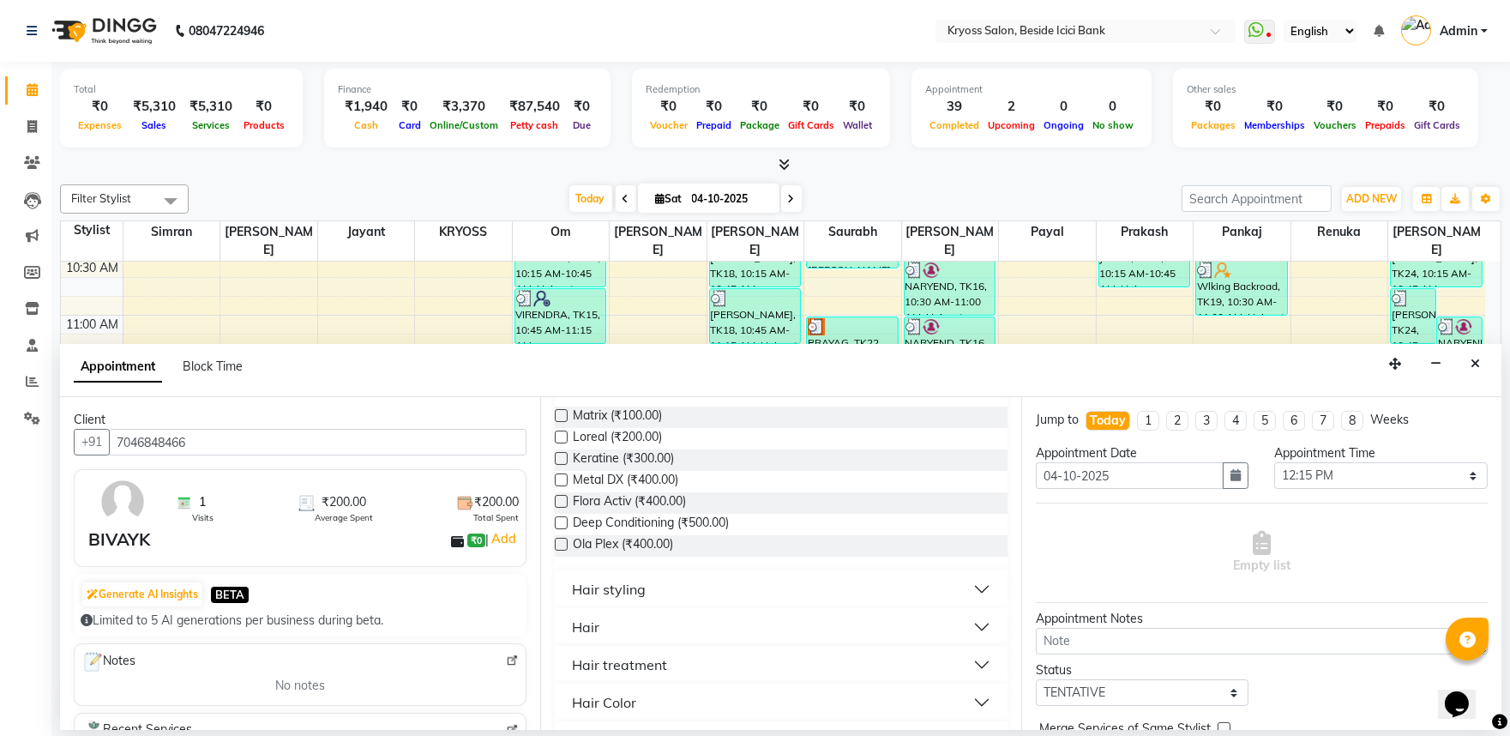
scroll to position [381, 0]
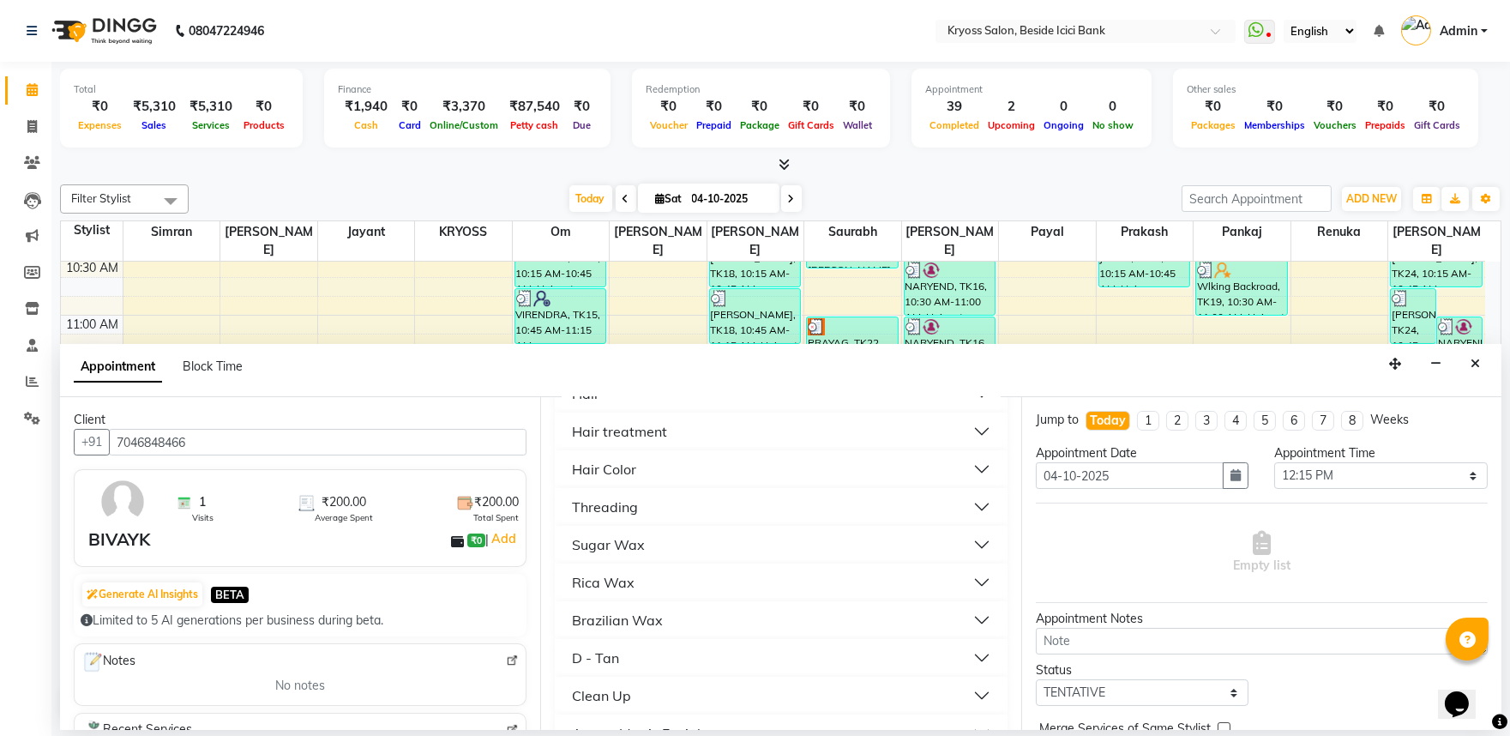
type input "7046848466"
click at [606, 409] on button "Hair" at bounding box center [781, 393] width 438 height 31
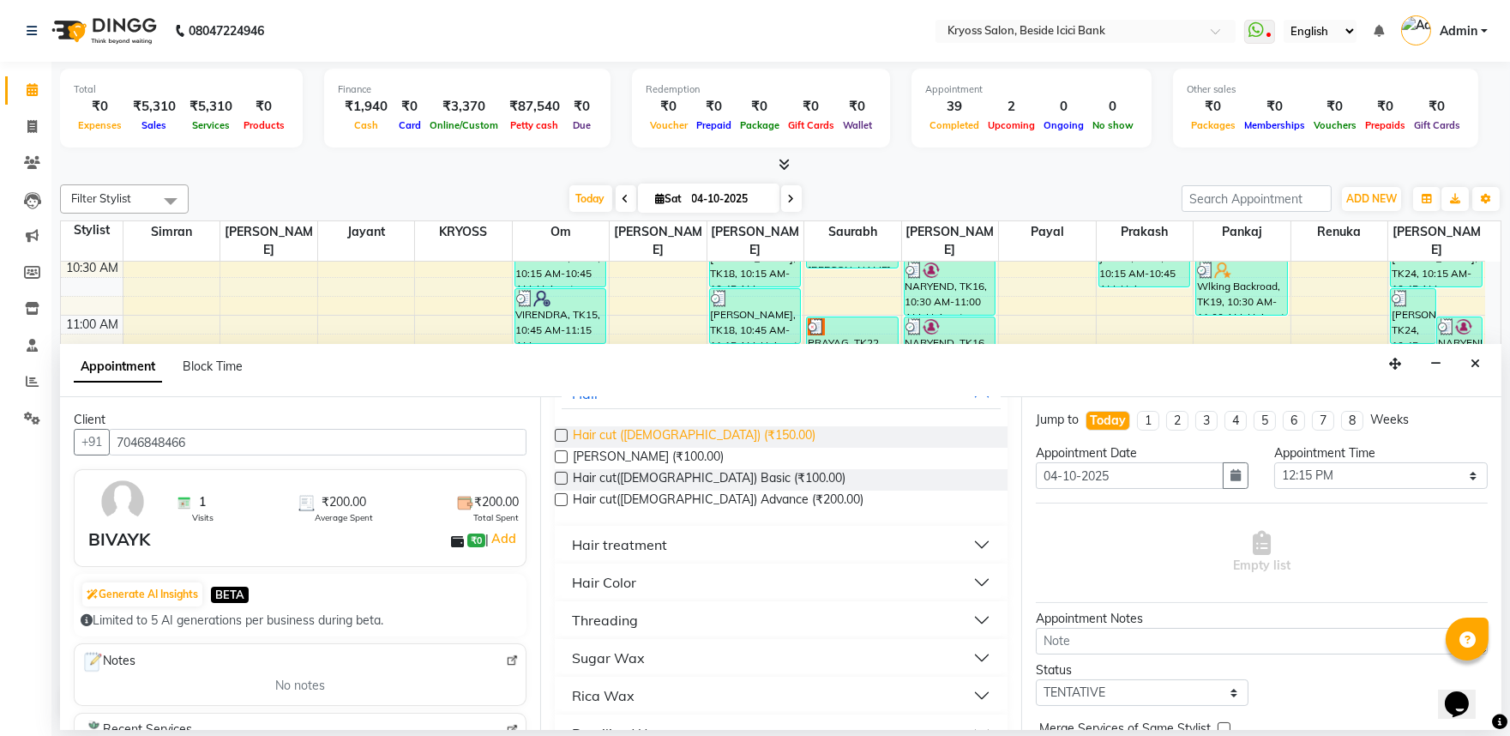
click at [627, 448] on span "Hair cut (Male) (₹150.00)" at bounding box center [694, 436] width 243 height 21
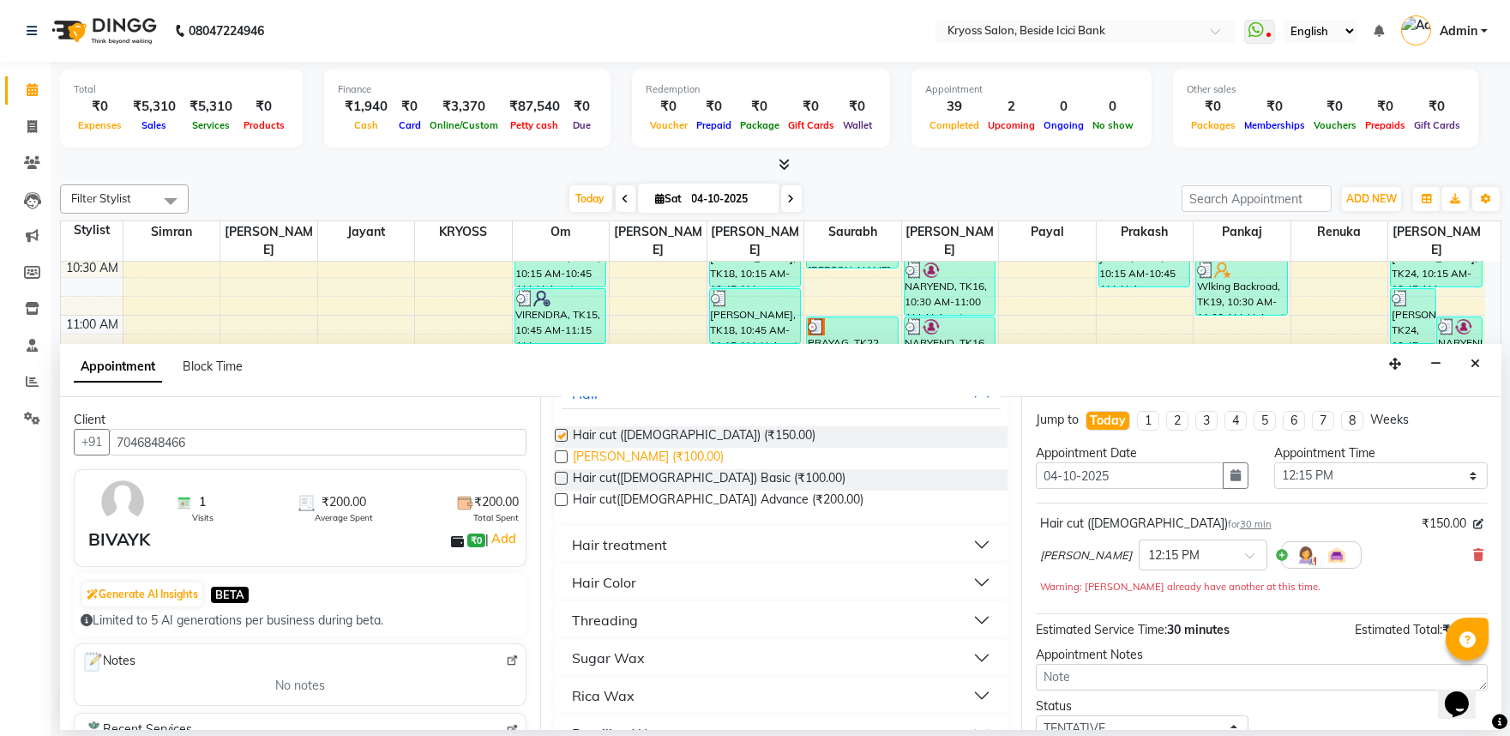
checkbox input "false"
click at [631, 469] on span "Beard (₹100.00)" at bounding box center [648, 458] width 151 height 21
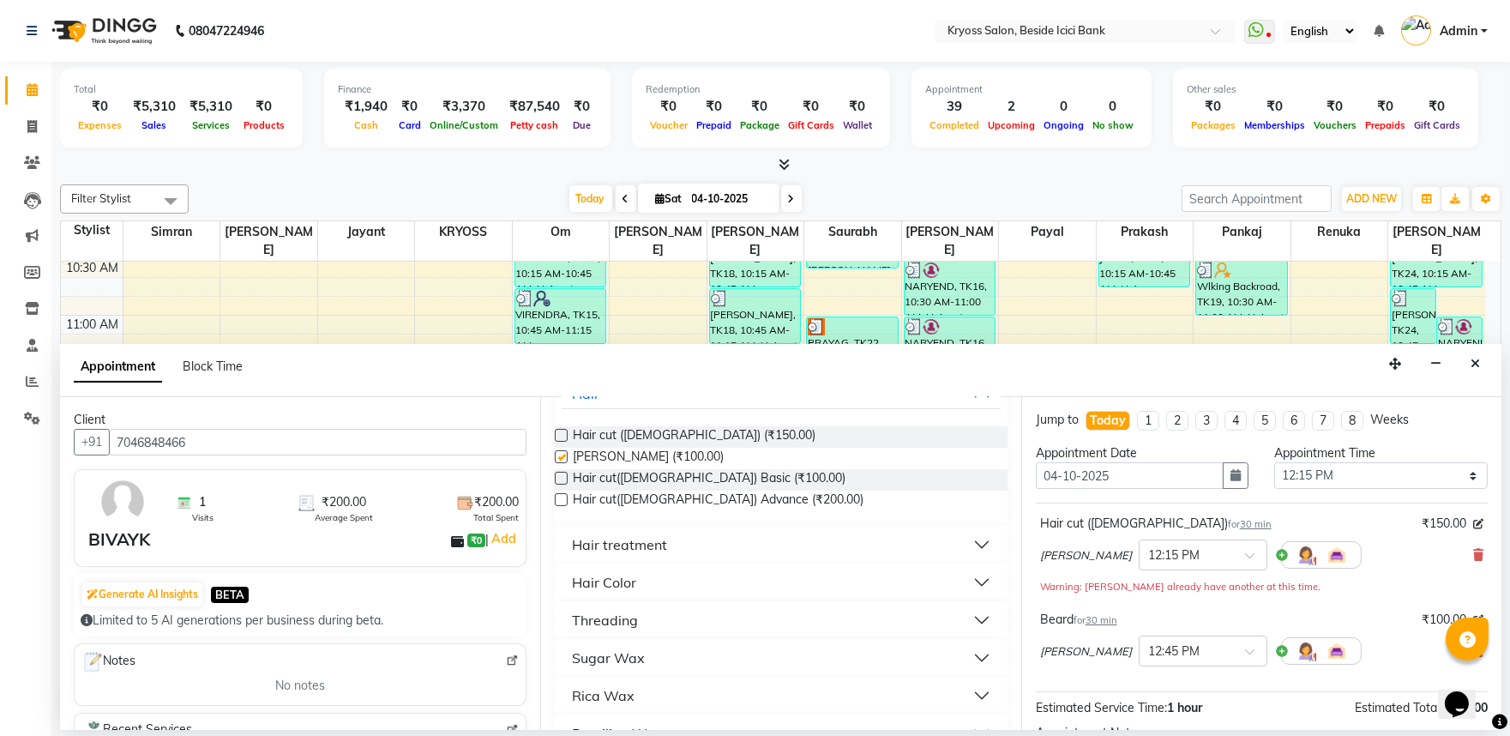
checkbox input "false"
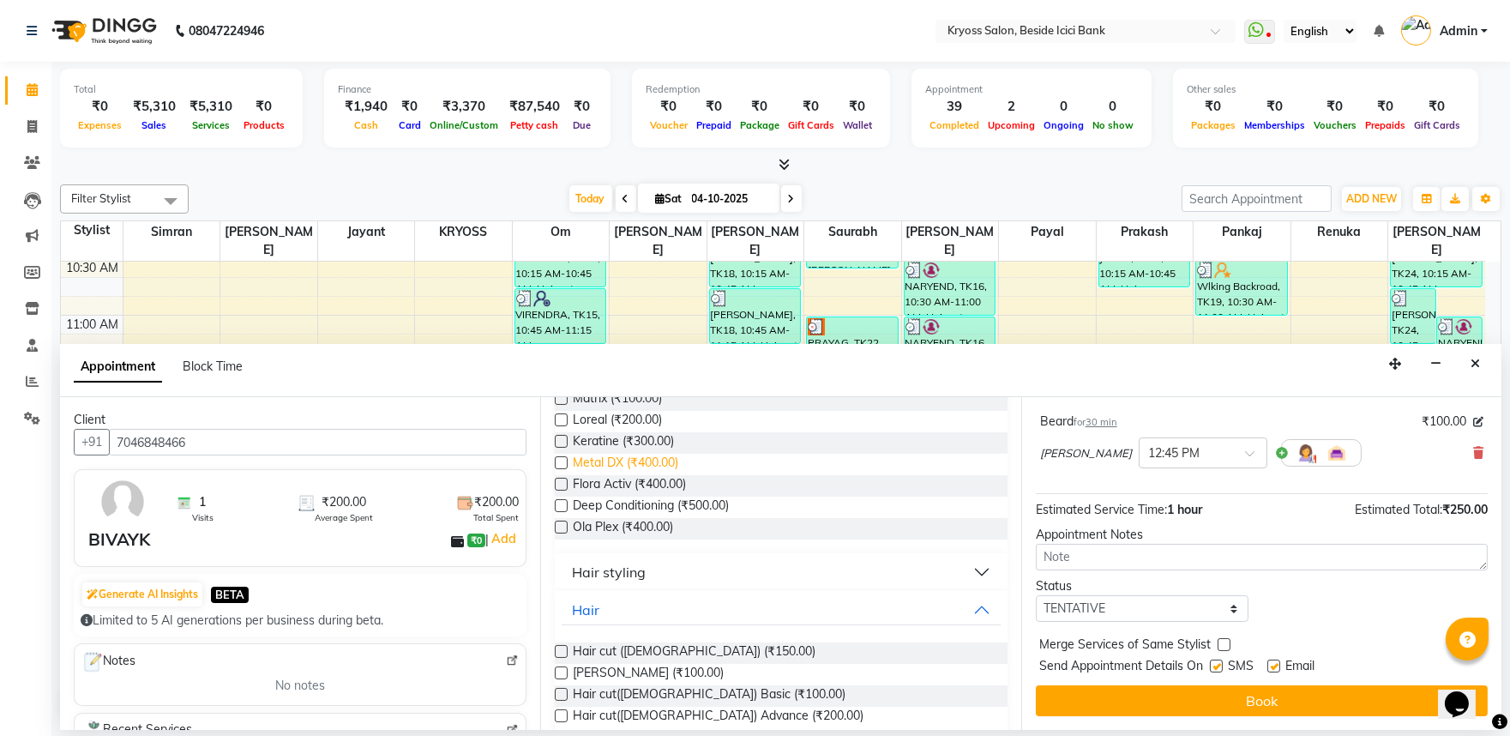
scroll to position [95, 0]
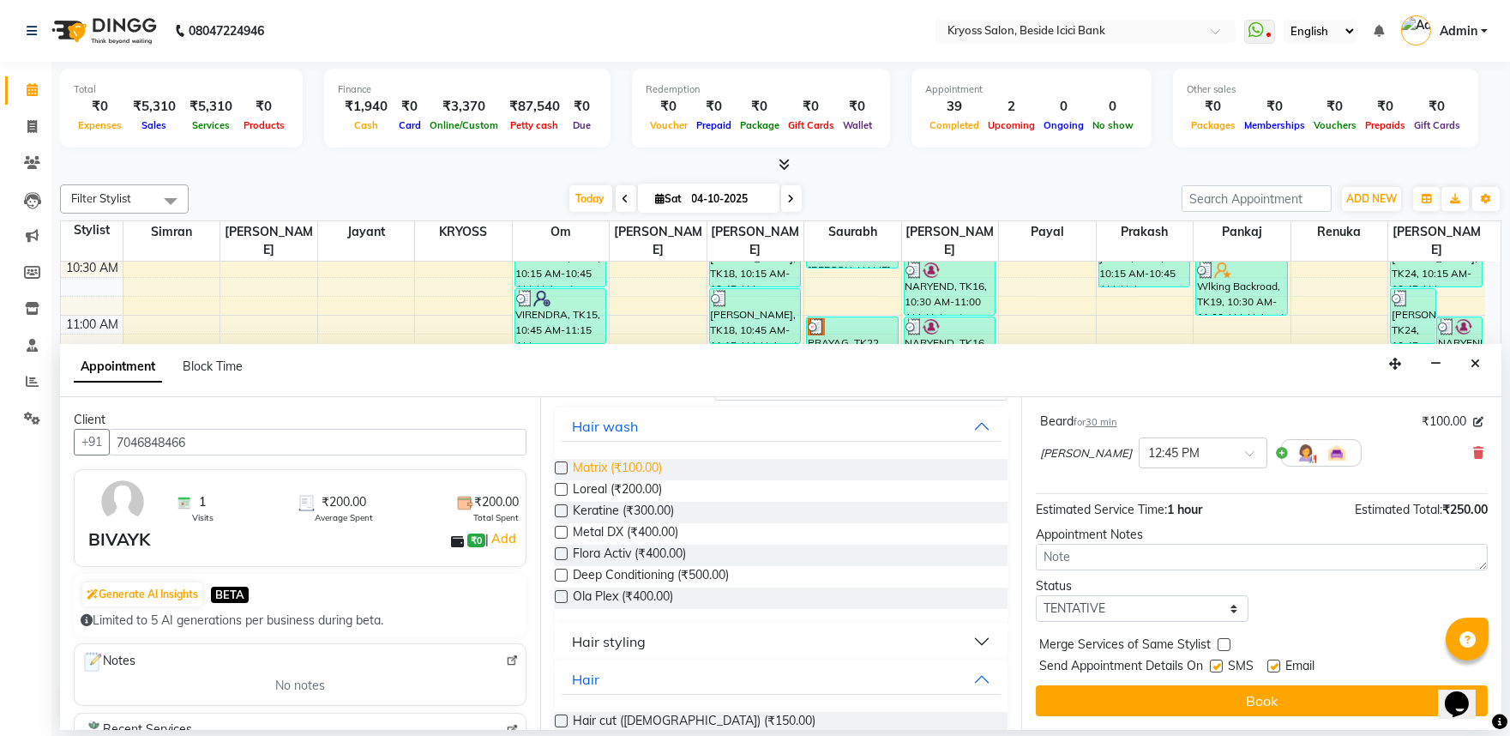
click at [624, 480] on span "Matrix (₹100.00)" at bounding box center [617, 469] width 89 height 21
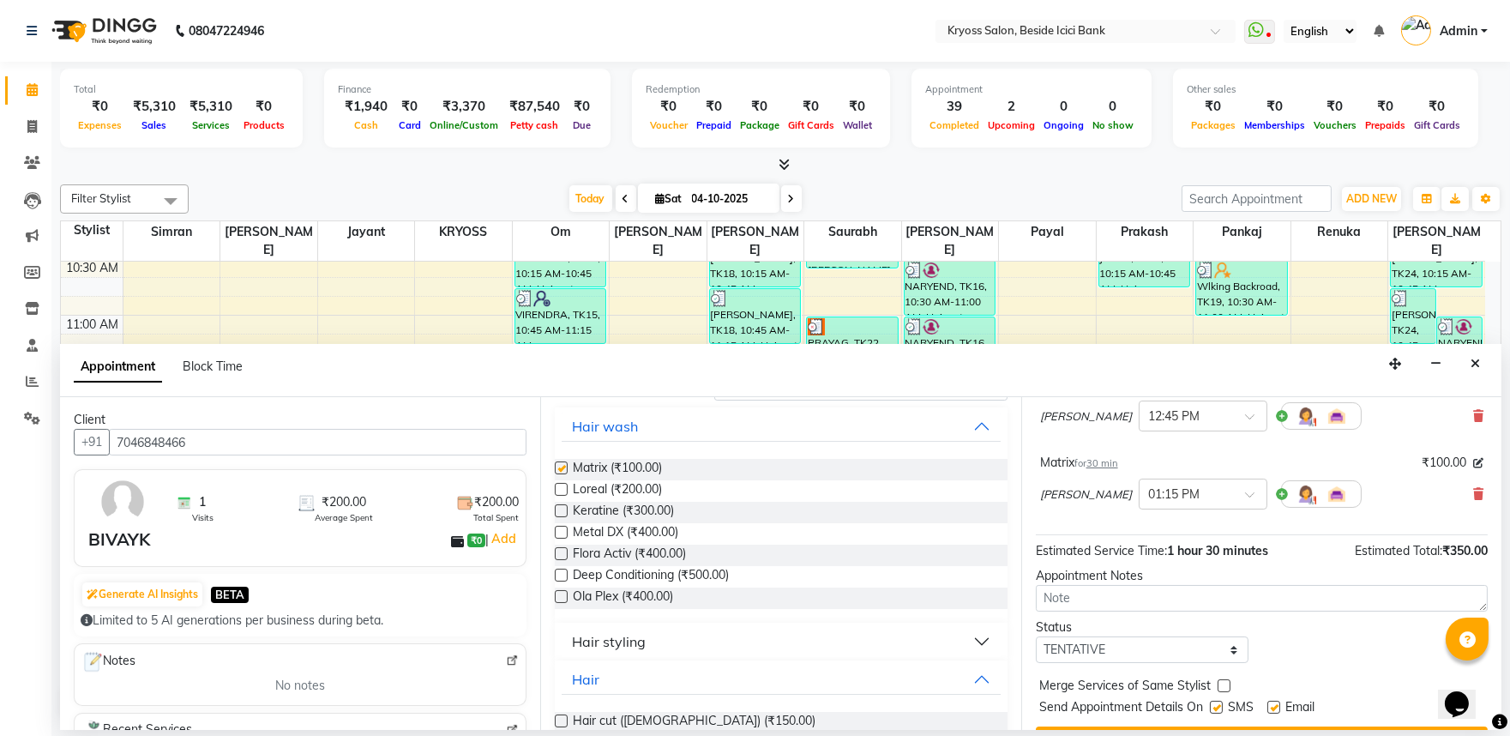
checkbox input "false"
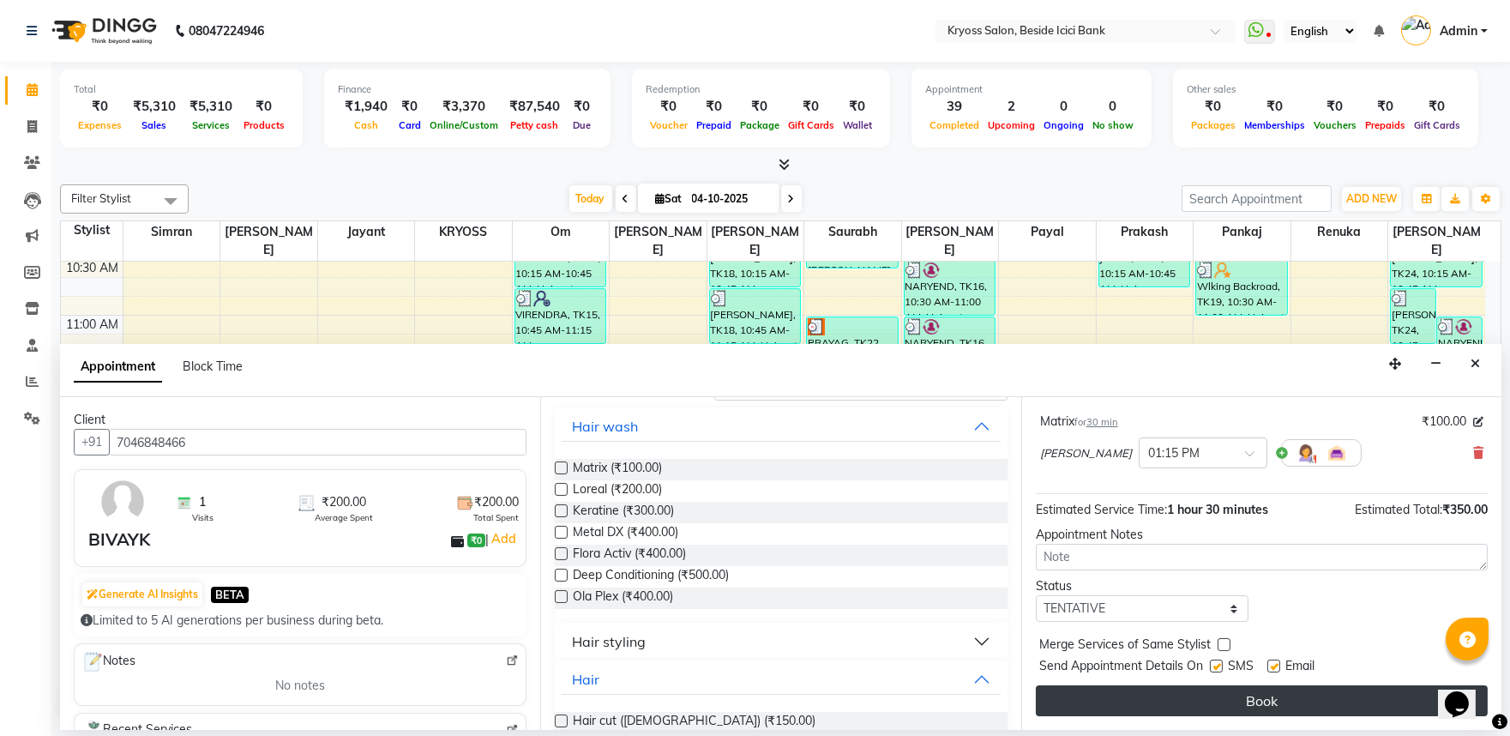
scroll to position [316, 0]
click at [1190, 697] on button "Book" at bounding box center [1262, 700] width 452 height 31
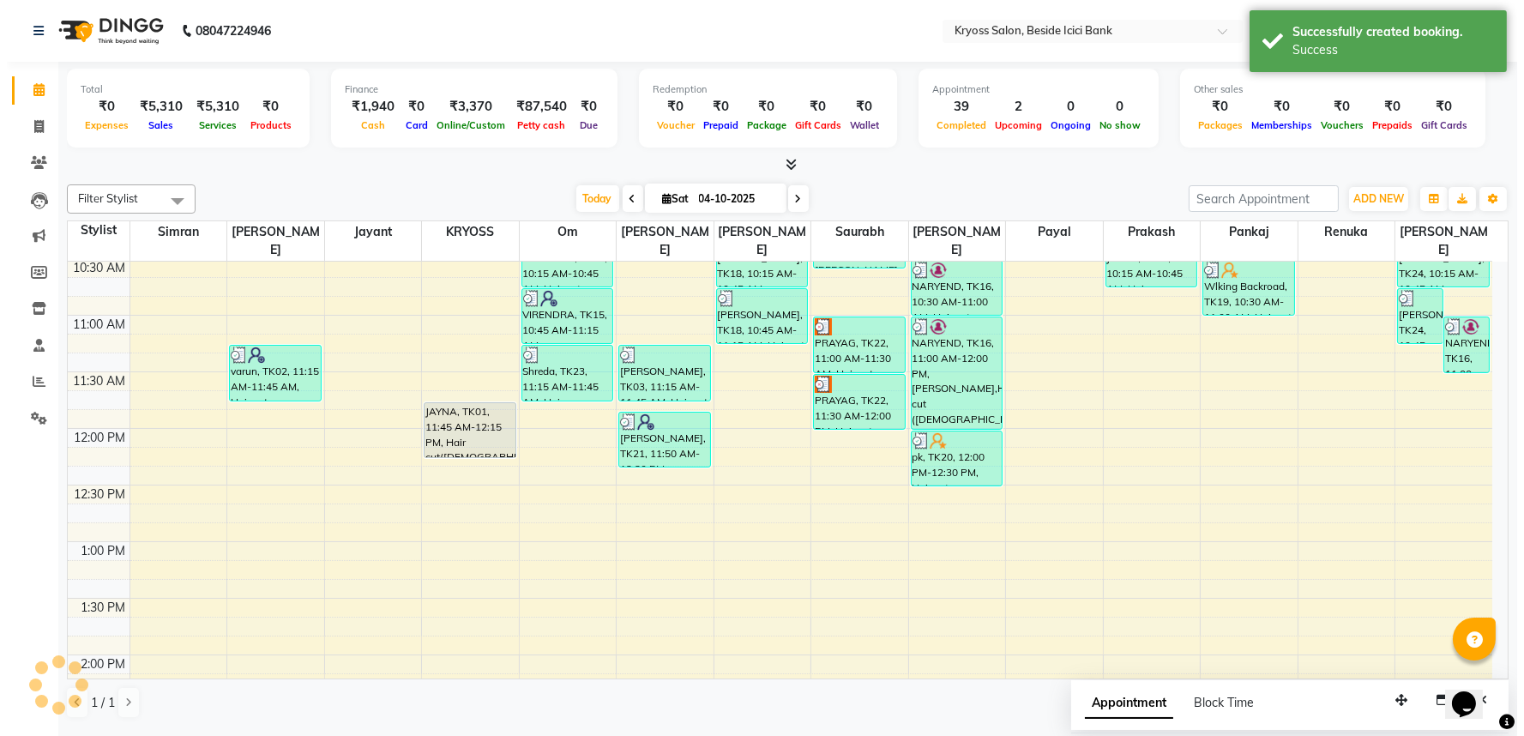
scroll to position [0, 0]
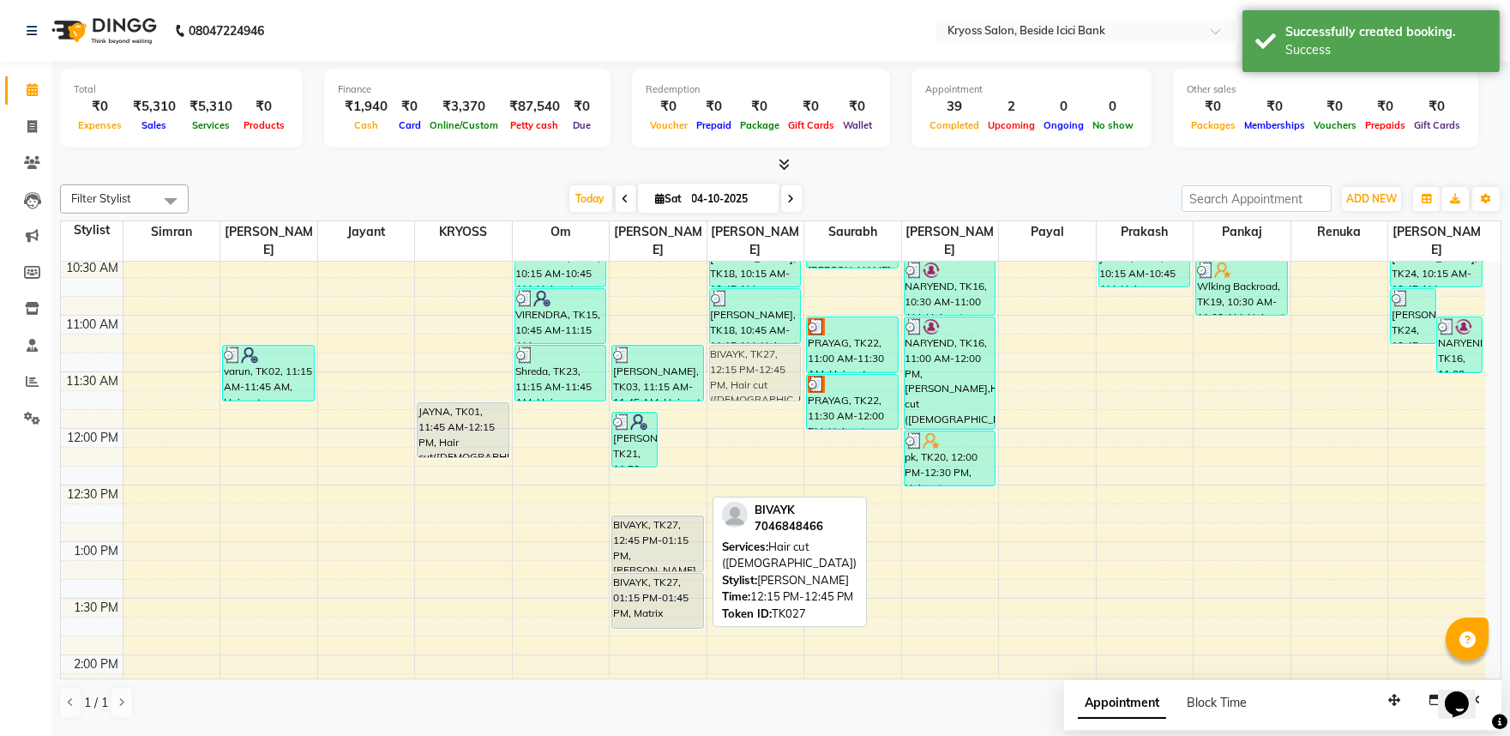
drag, startPoint x: 673, startPoint y: 460, endPoint x: 735, endPoint y: 339, distance: 135.8
click at [735, 339] on tr "varun, TK02, 11:15 AM-11:45 AM, Hair cut (Male) JAYNA, TK01, 11:45 AM-12:15 PM,…" at bounding box center [773, 711] width 1424 height 1471
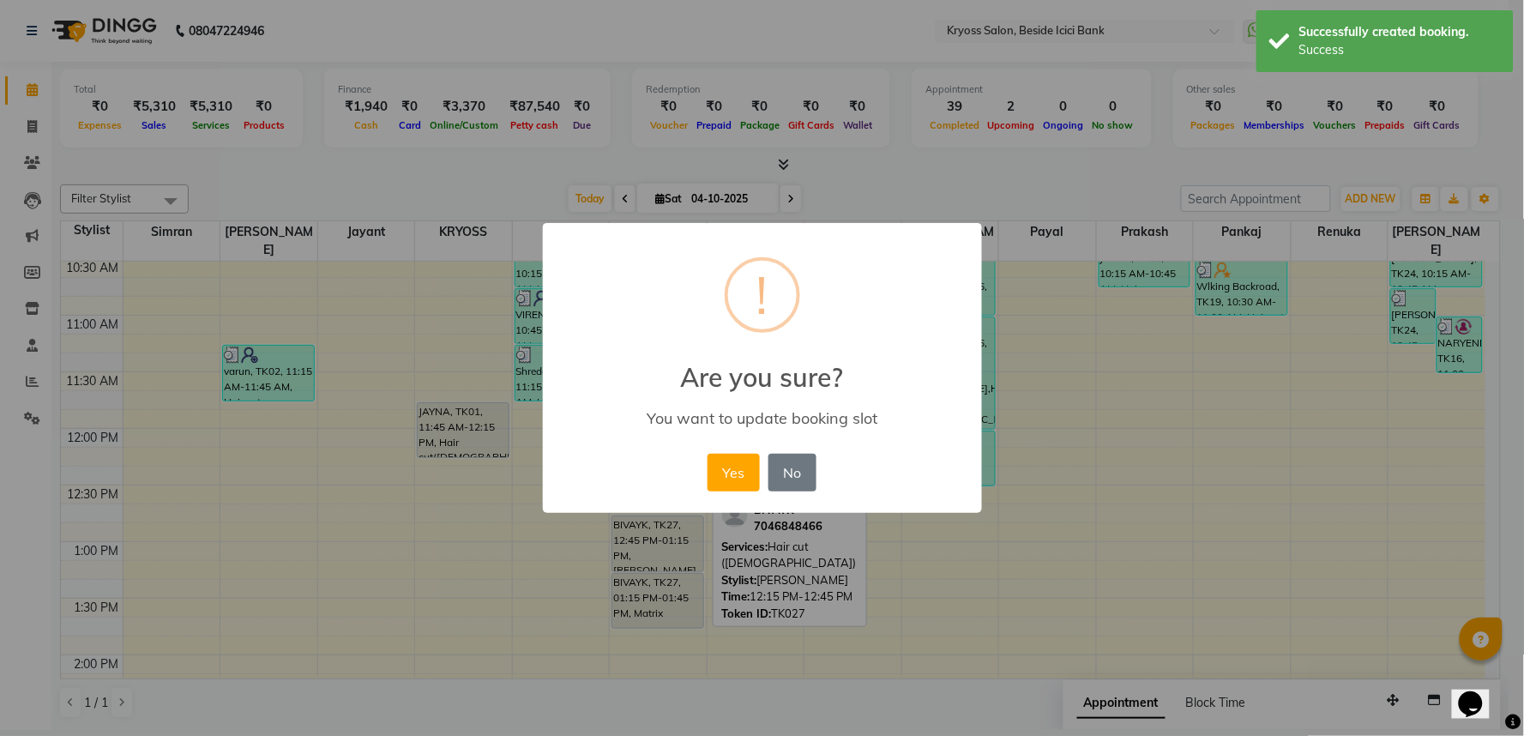
click at [751, 478] on button "Yes" at bounding box center [733, 473] width 52 height 38
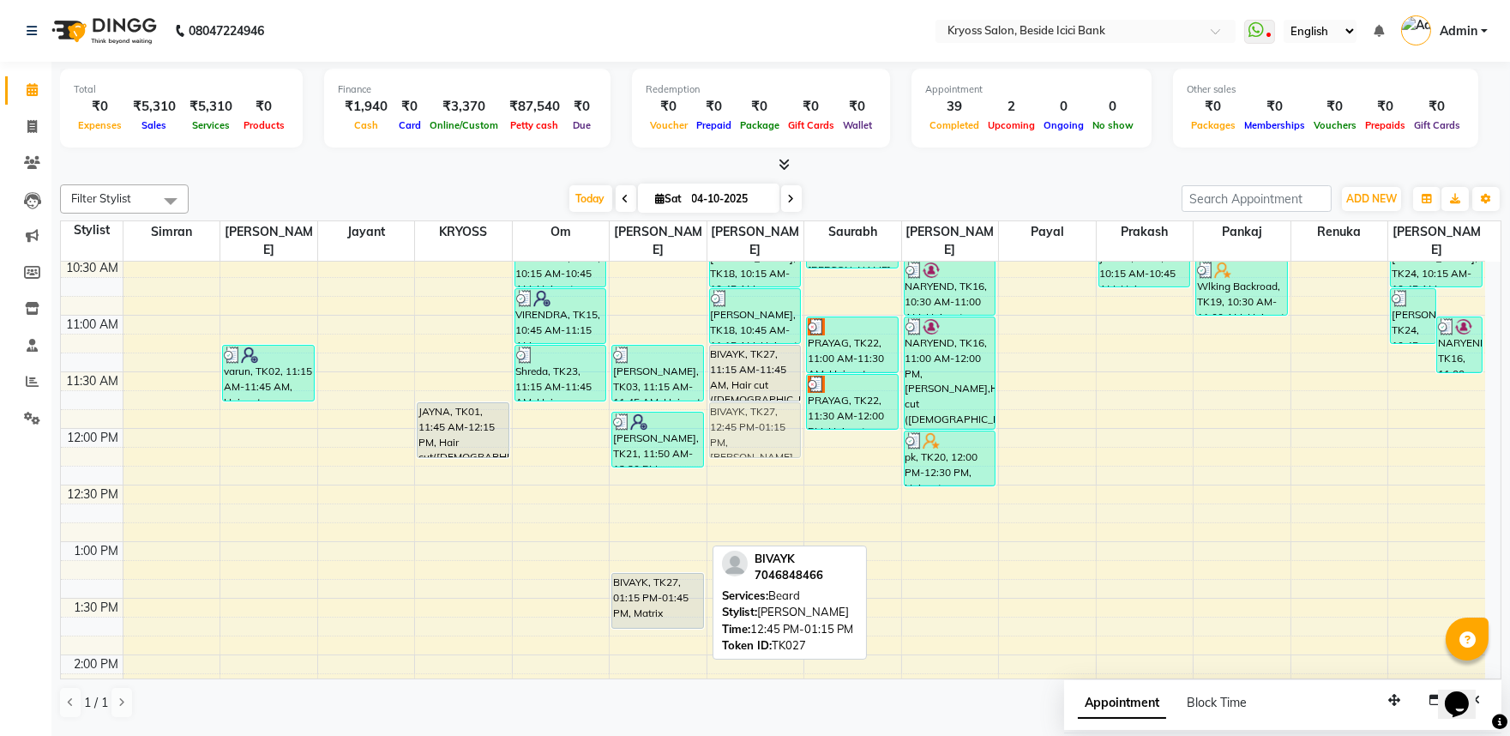
drag, startPoint x: 650, startPoint y: 519, endPoint x: 733, endPoint y: 407, distance: 139.1
click at [733, 407] on tr "varun, TK02, 11:15 AM-11:45 AM, Hair cut (Male) JAYNA, TK01, 11:45 AM-12:15 PM,…" at bounding box center [773, 711] width 1424 height 1471
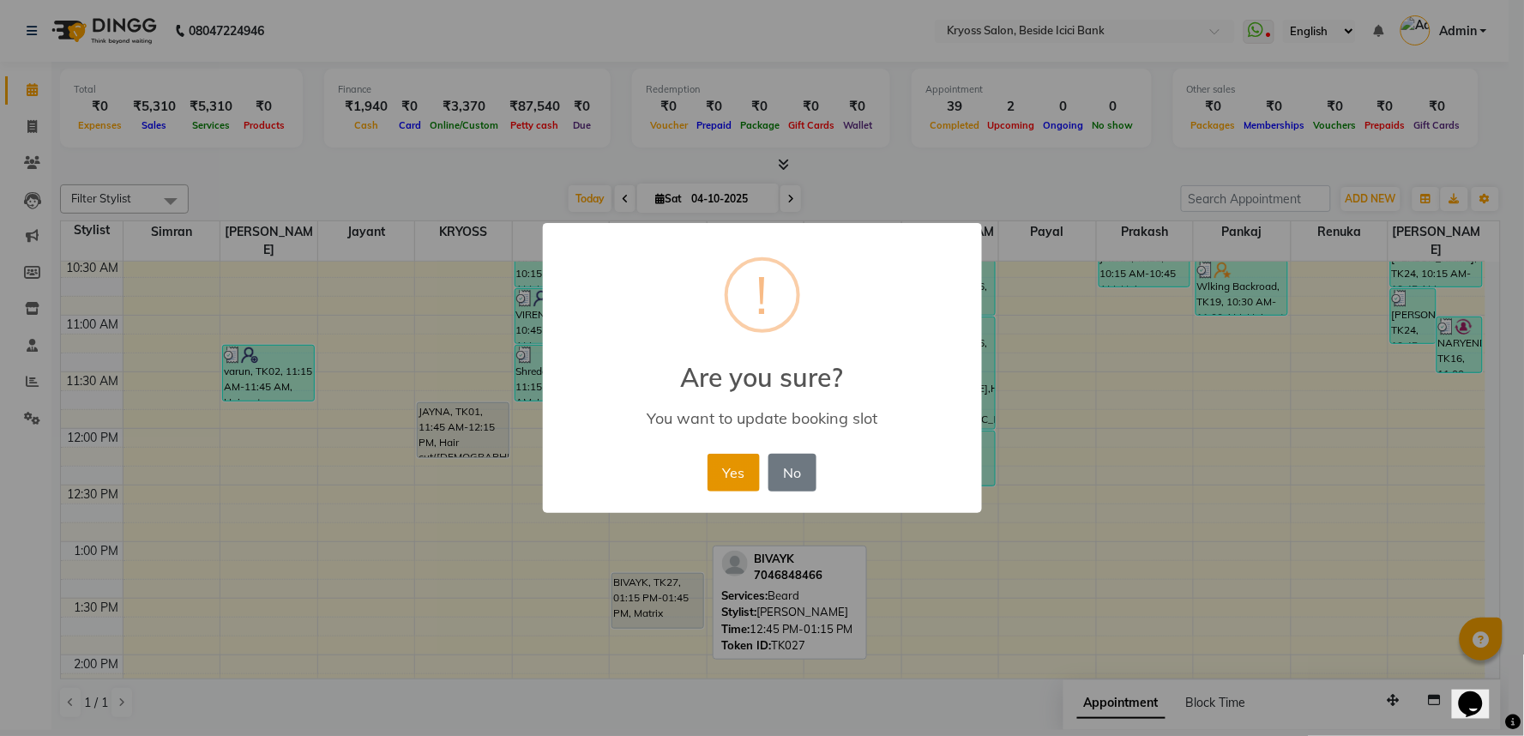
click at [744, 477] on button "Yes" at bounding box center [733, 473] width 52 height 38
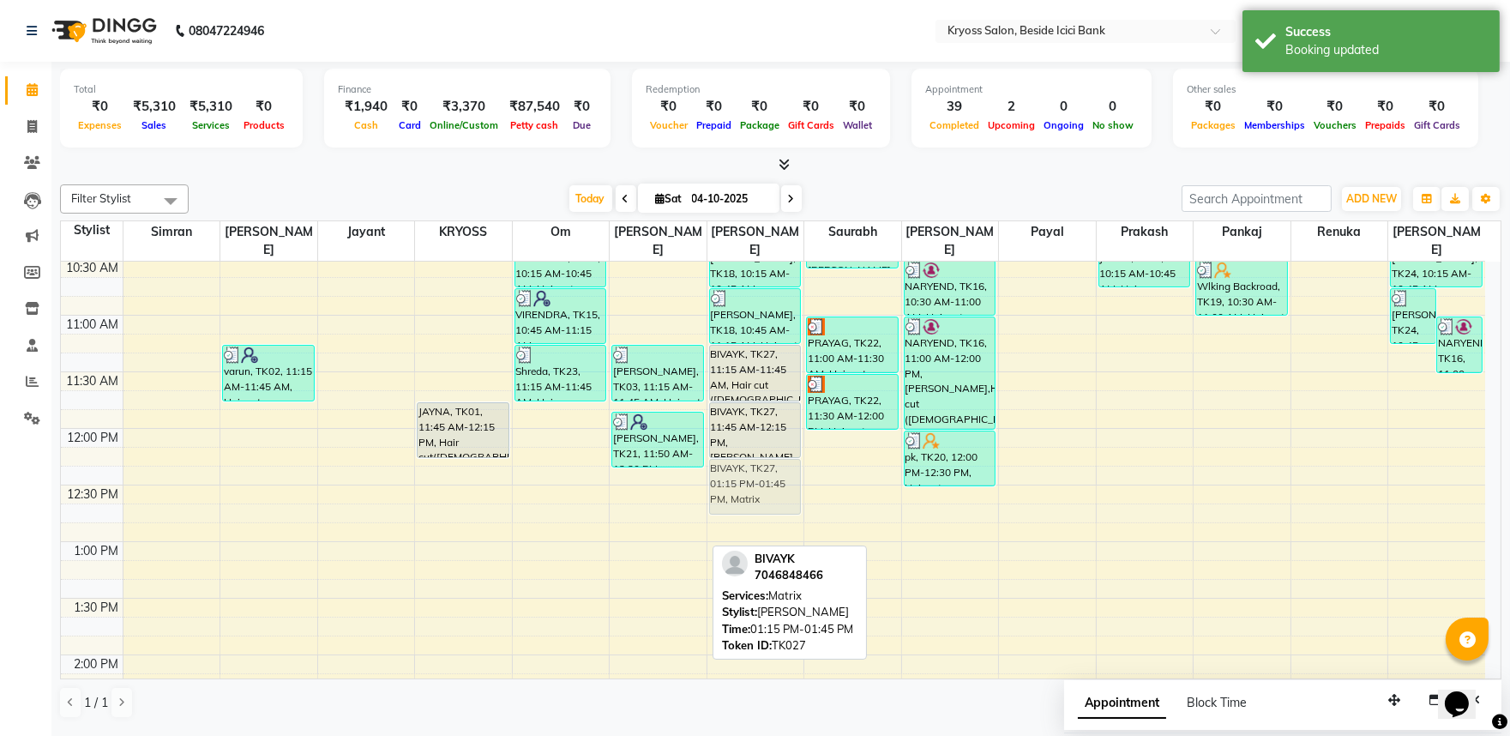
drag, startPoint x: 641, startPoint y: 595, endPoint x: 738, endPoint y: 483, distance: 148.4
click at [738, 483] on tr "varun, TK02, 11:15 AM-11:45 AM, Hair cut (Male) JAYNA, TK01, 11:45 AM-12:15 PM,…" at bounding box center [773, 711] width 1424 height 1471
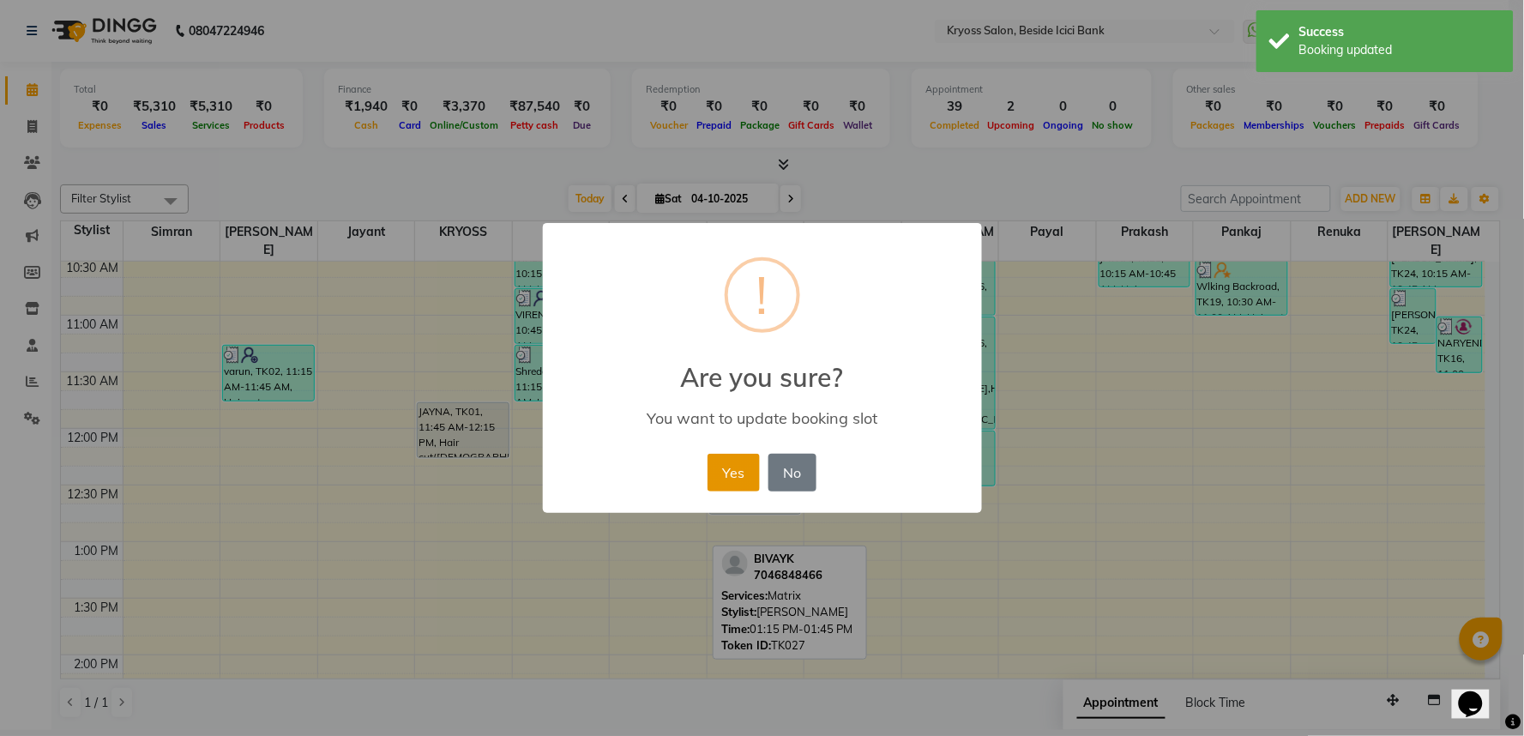
click at [724, 487] on button "Yes" at bounding box center [733, 473] width 52 height 38
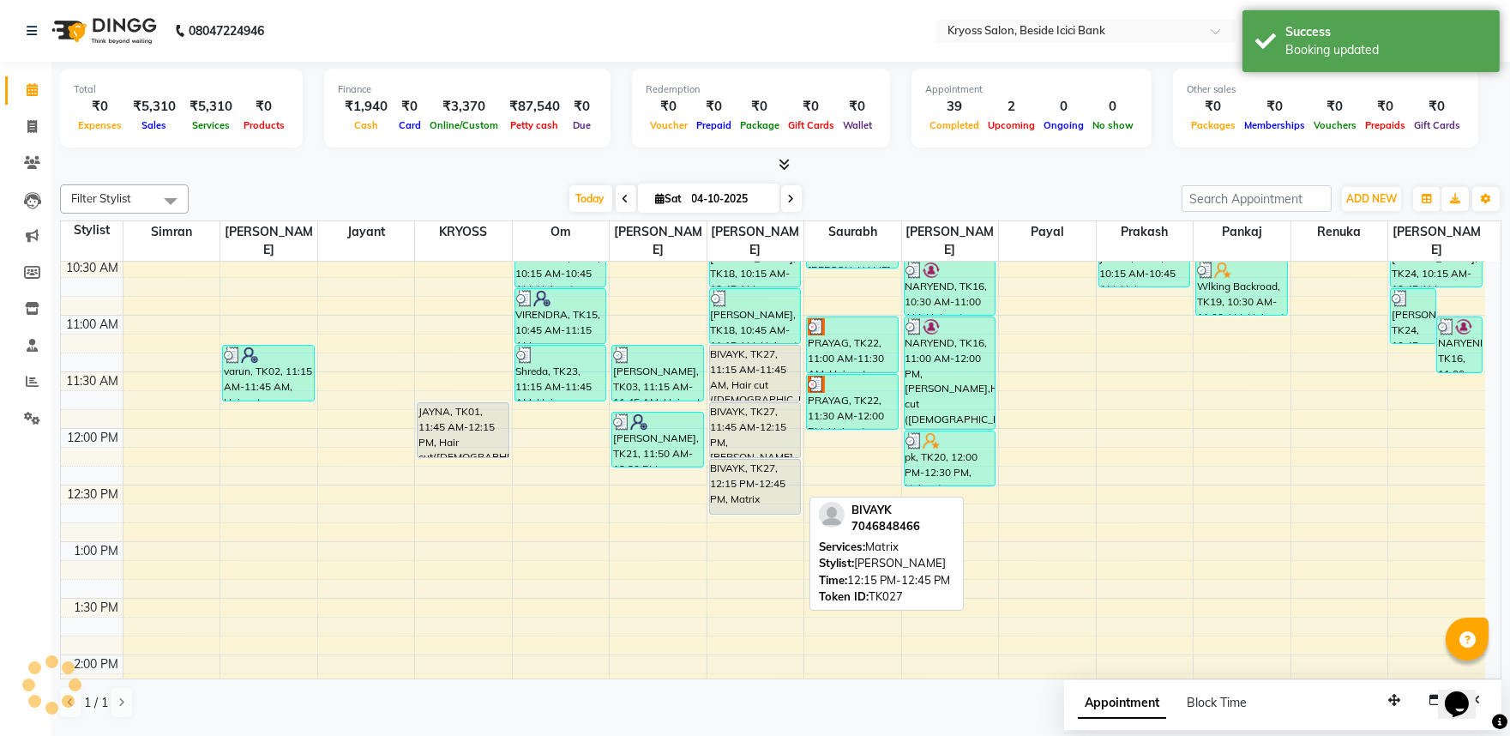
click at [749, 467] on div "BIVAYK, TK27, 12:15 PM-12:45 PM, Matrix" at bounding box center [755, 487] width 91 height 54
select select "7"
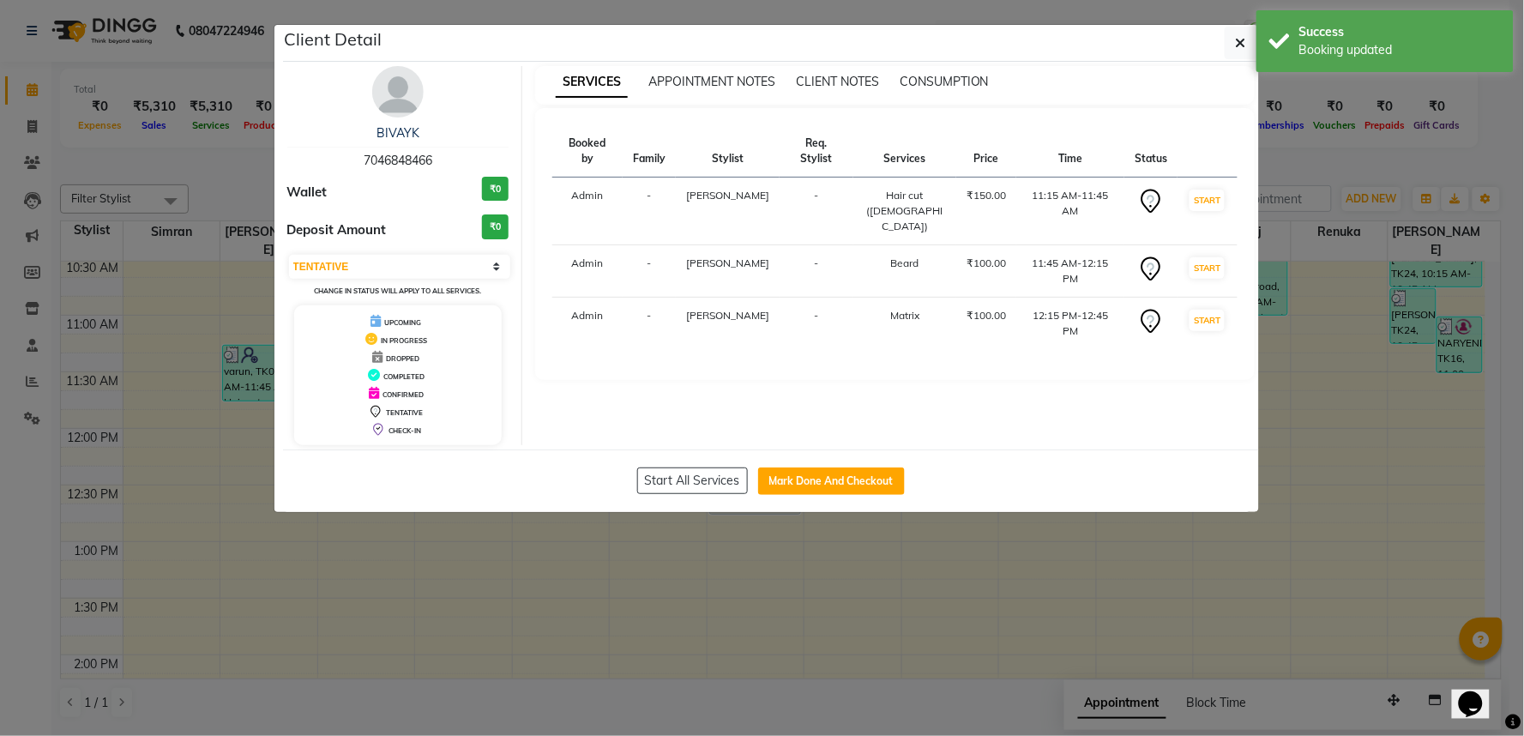
click at [777, 484] on div "Start All Services Mark Done And Checkout" at bounding box center [771, 480] width 976 height 63
click at [773, 489] on button "Mark Done And Checkout" at bounding box center [831, 480] width 147 height 27
select select "service"
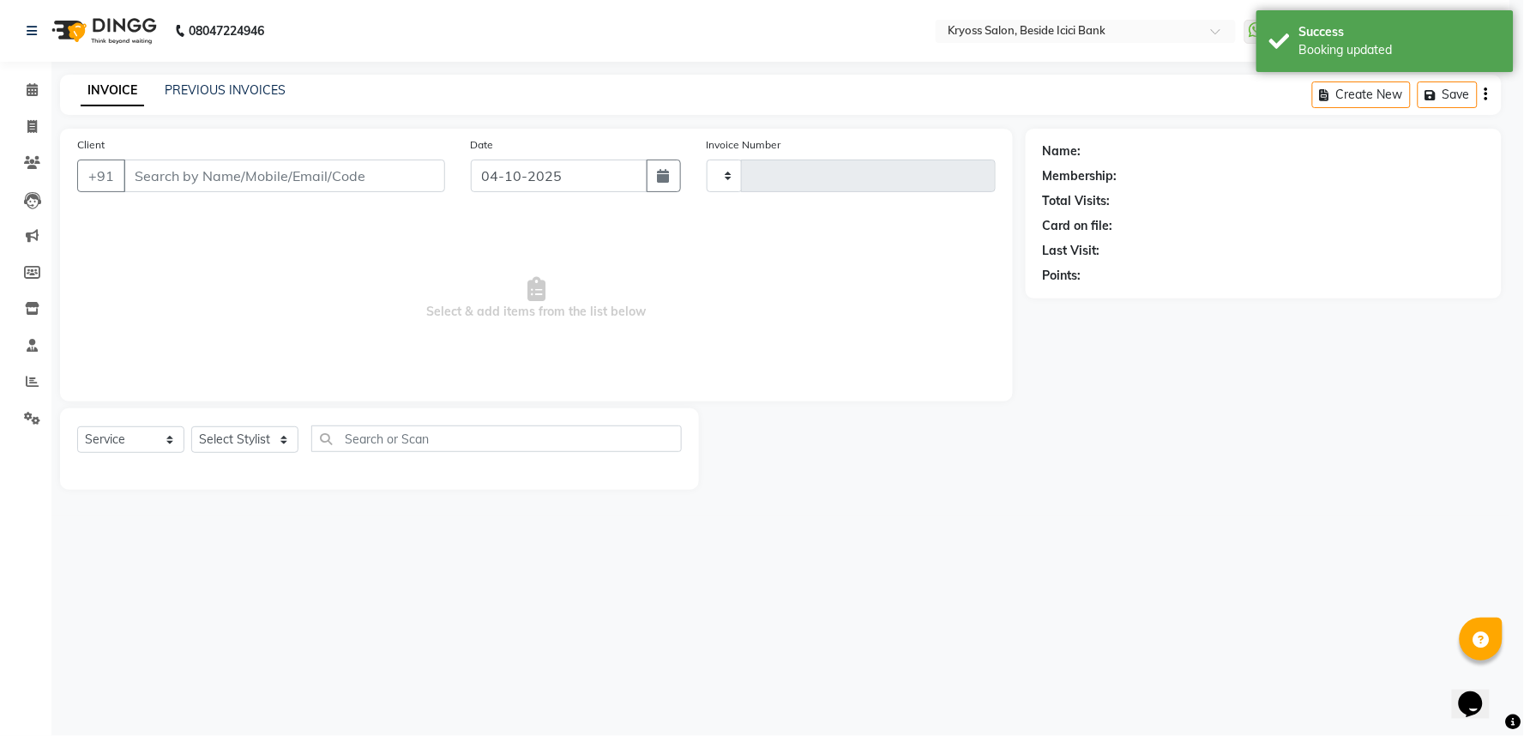
type input "14446"
select select "5439"
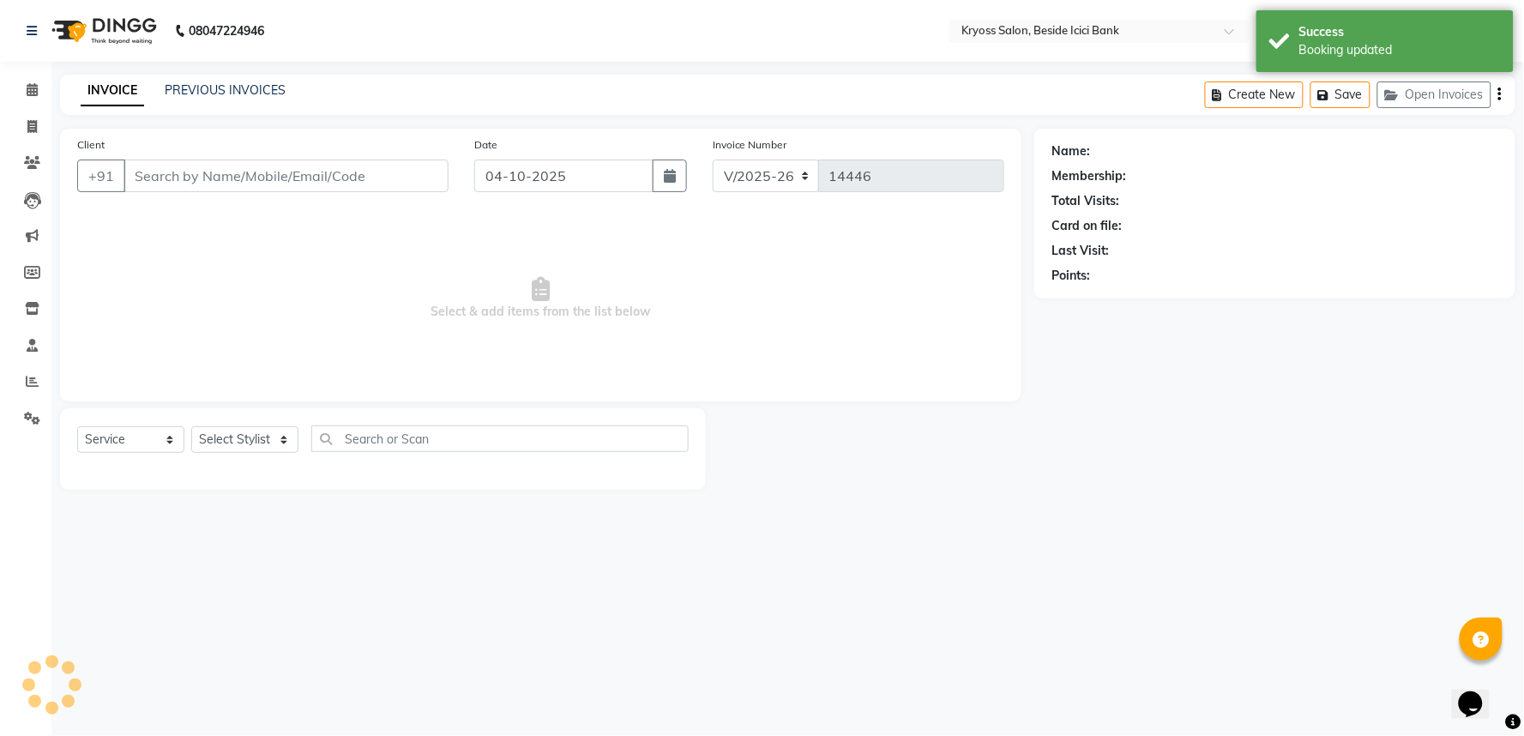
type input "7046848466"
select select "61774"
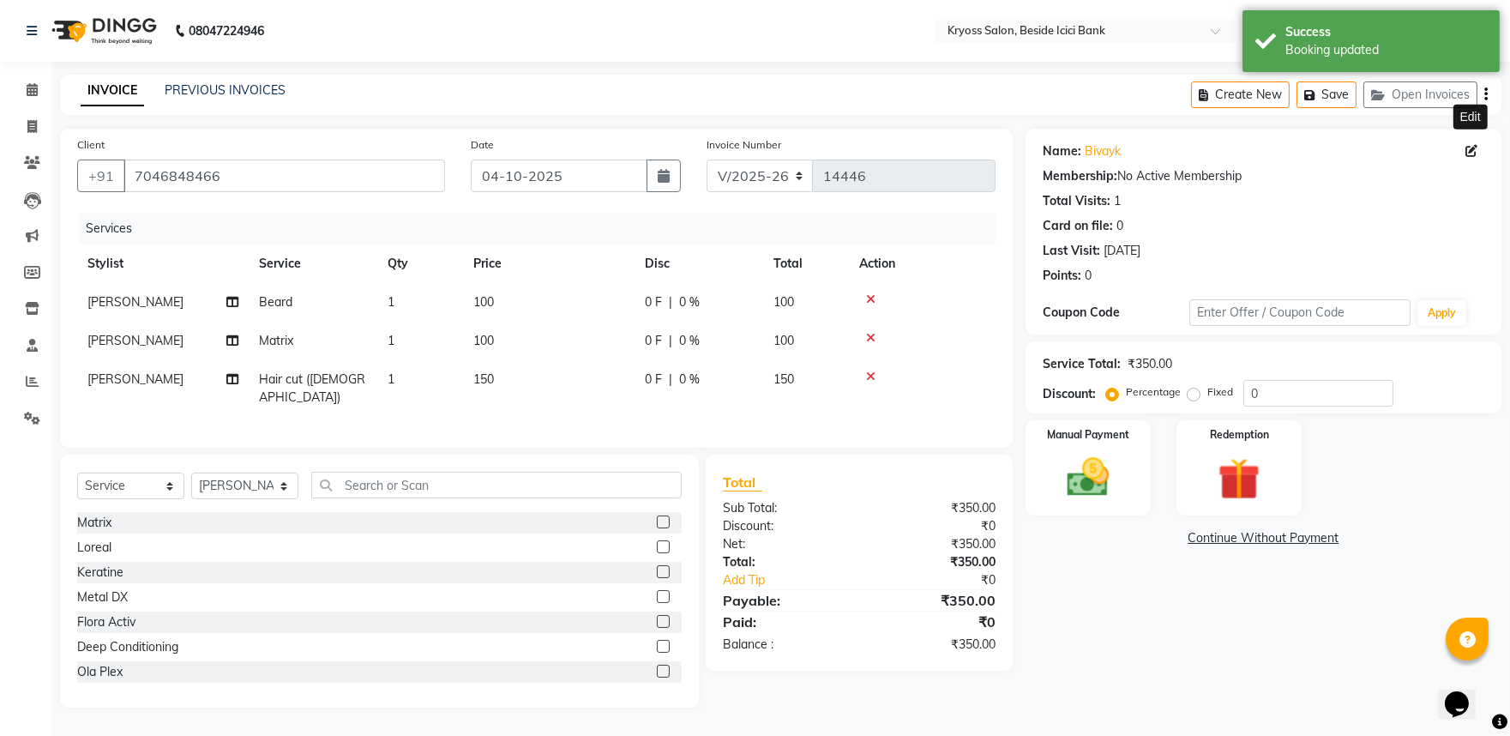
click at [1469, 157] on icon at bounding box center [1471, 151] width 12 height 12
select select "male"
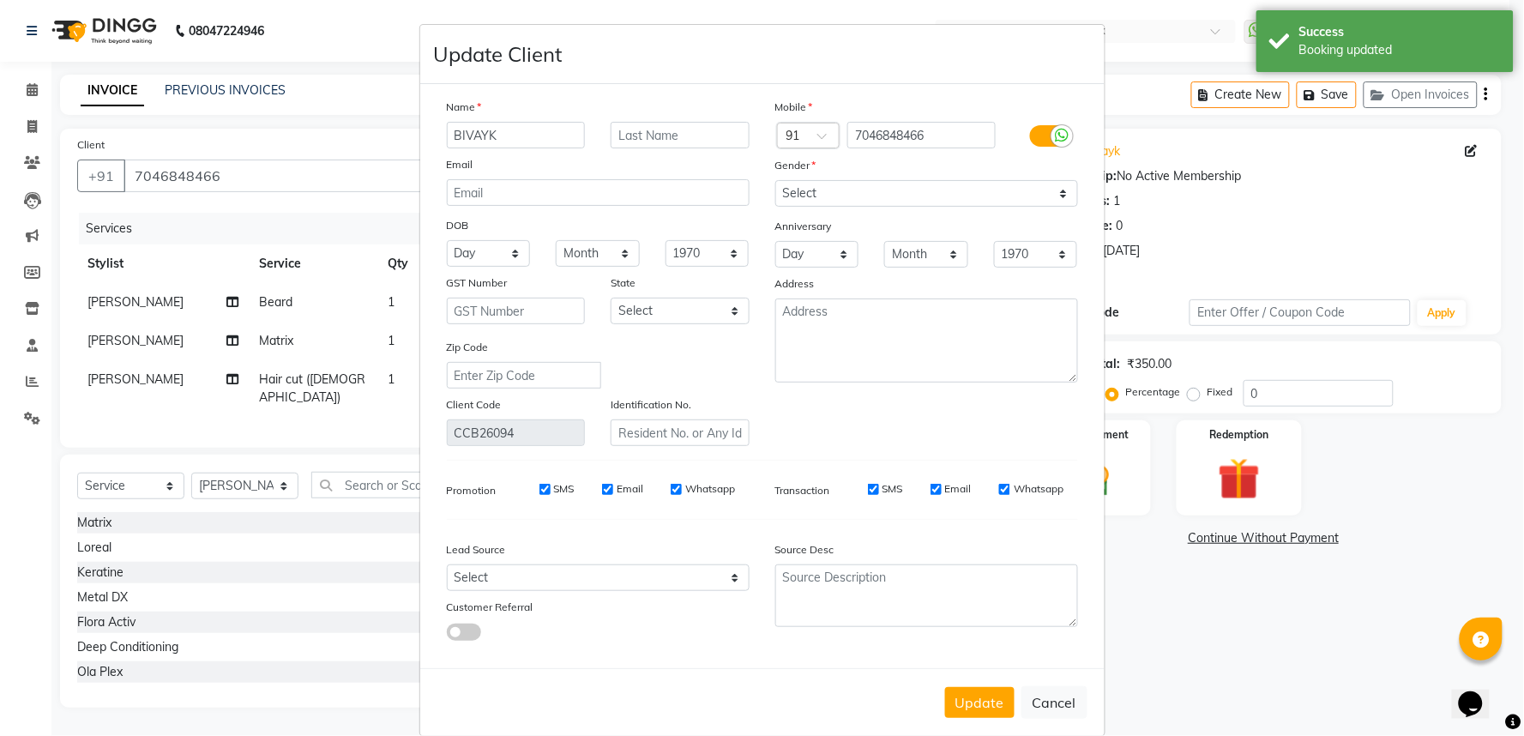
drag, startPoint x: 517, startPoint y: 147, endPoint x: 339, endPoint y: 147, distance: 178.4
click at [339, 147] on ngb-modal-window "Update Client Name BIVAYK Email DOB Day 01 02 03 04 05 06 07 08 09 10 11 12 13 …" at bounding box center [762, 368] width 1524 height 736
type input "B"
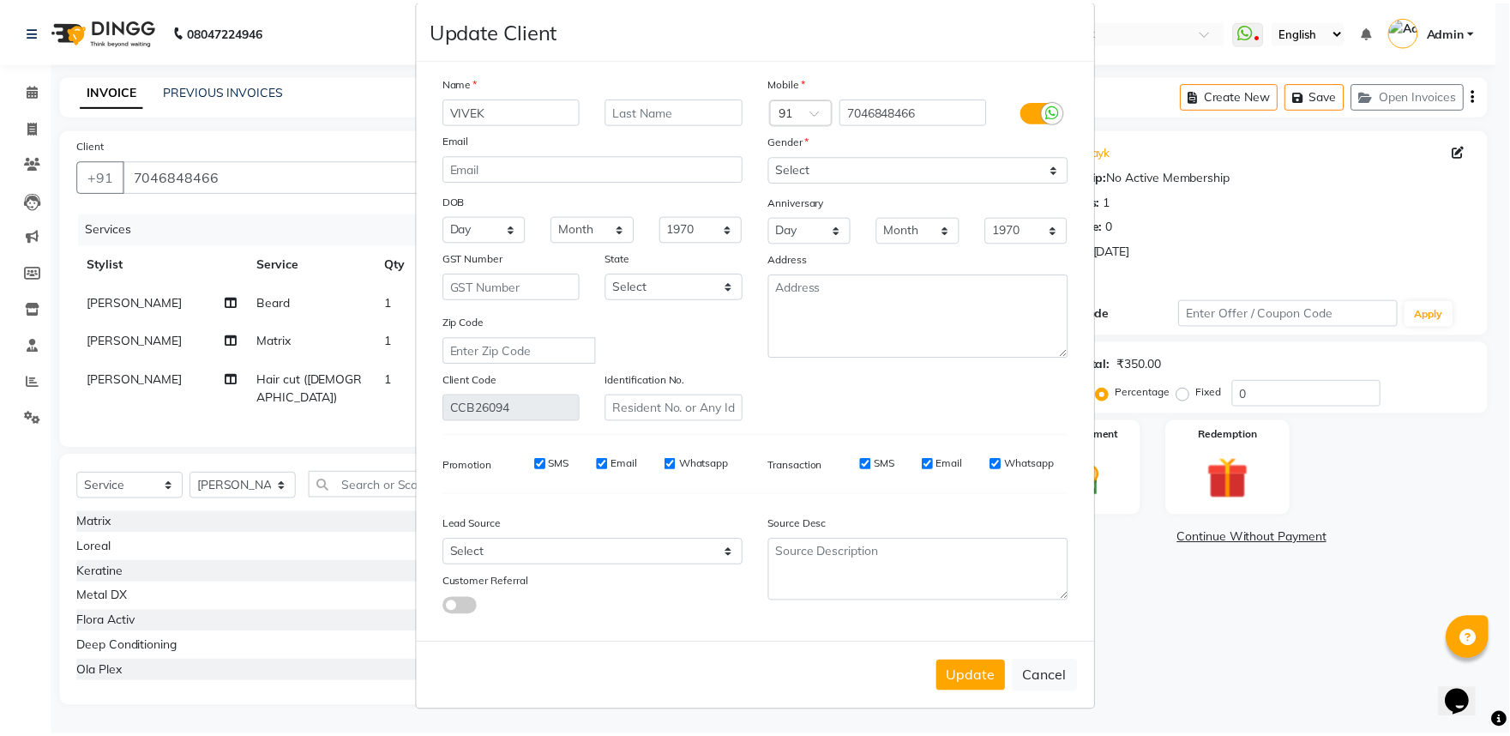
scroll to position [97, 0]
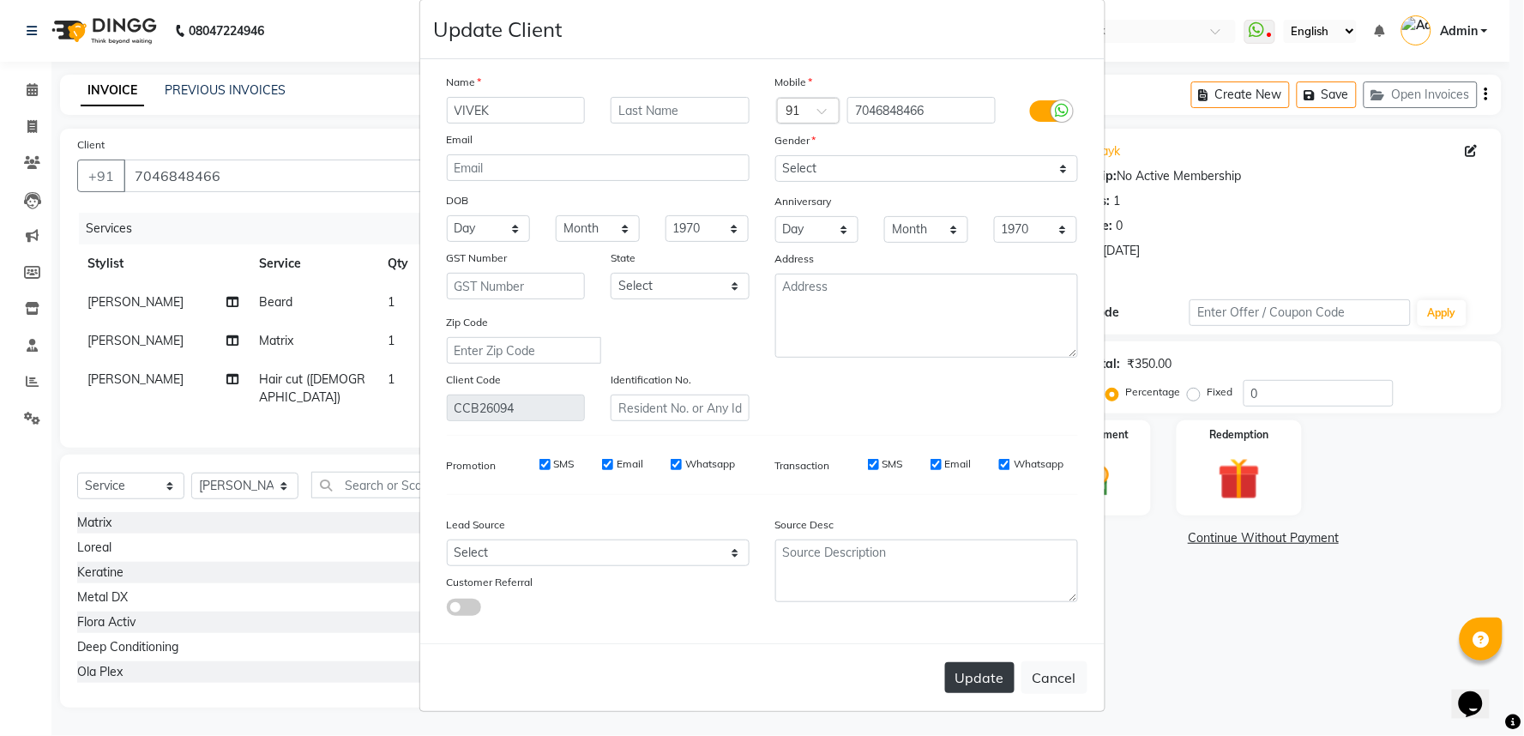
type input "VIVEK"
click at [955, 671] on button "Update" at bounding box center [979, 677] width 69 height 31
select select
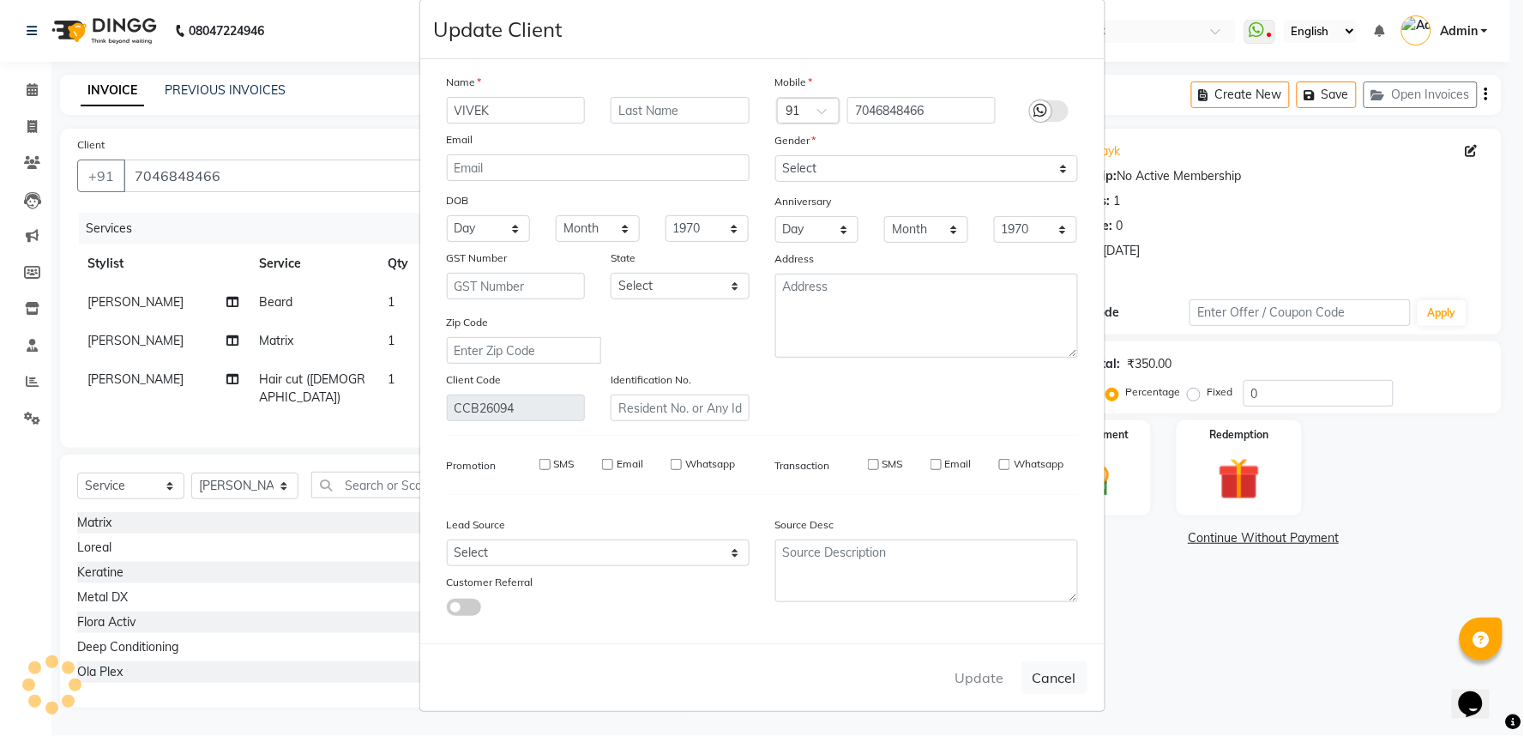
select select
checkbox input "false"
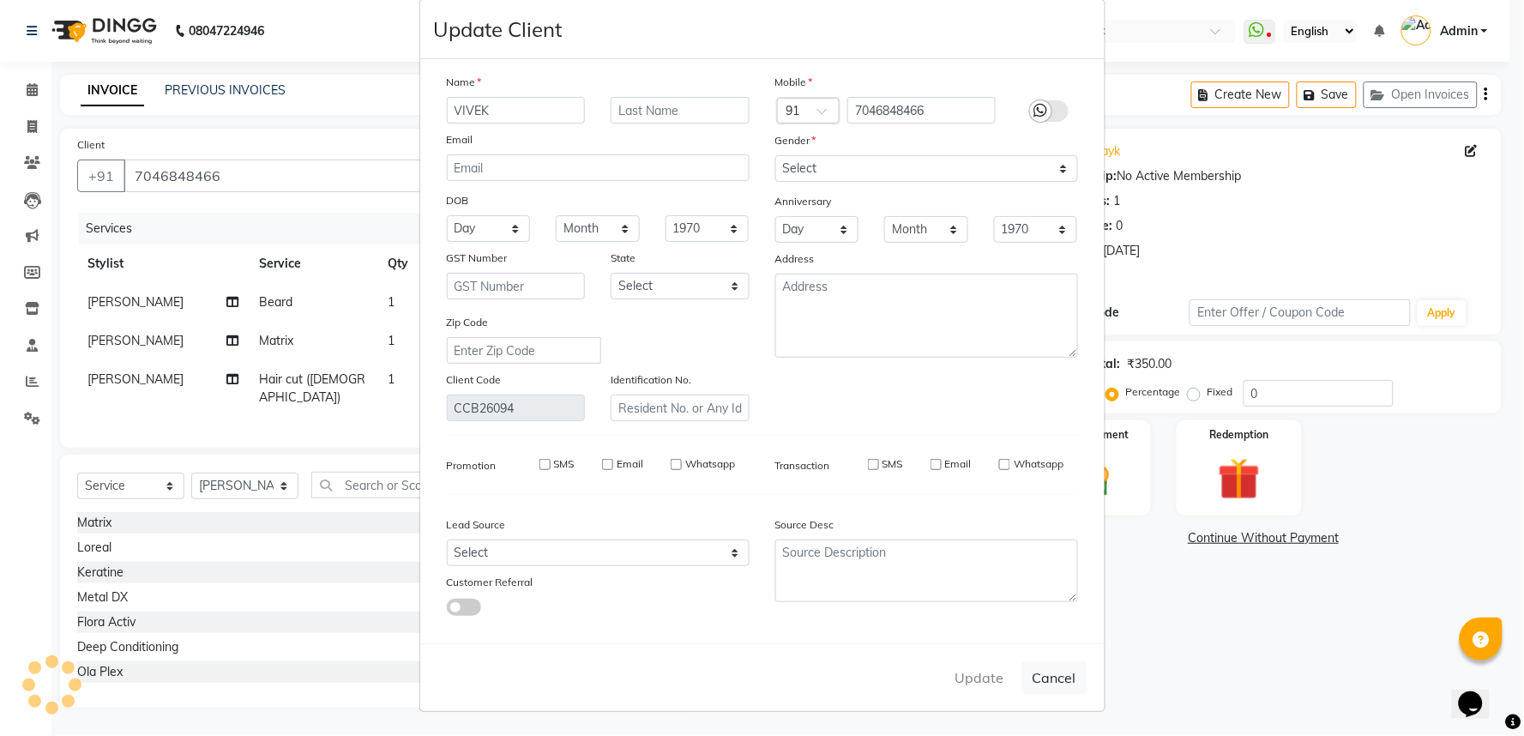
checkbox input "false"
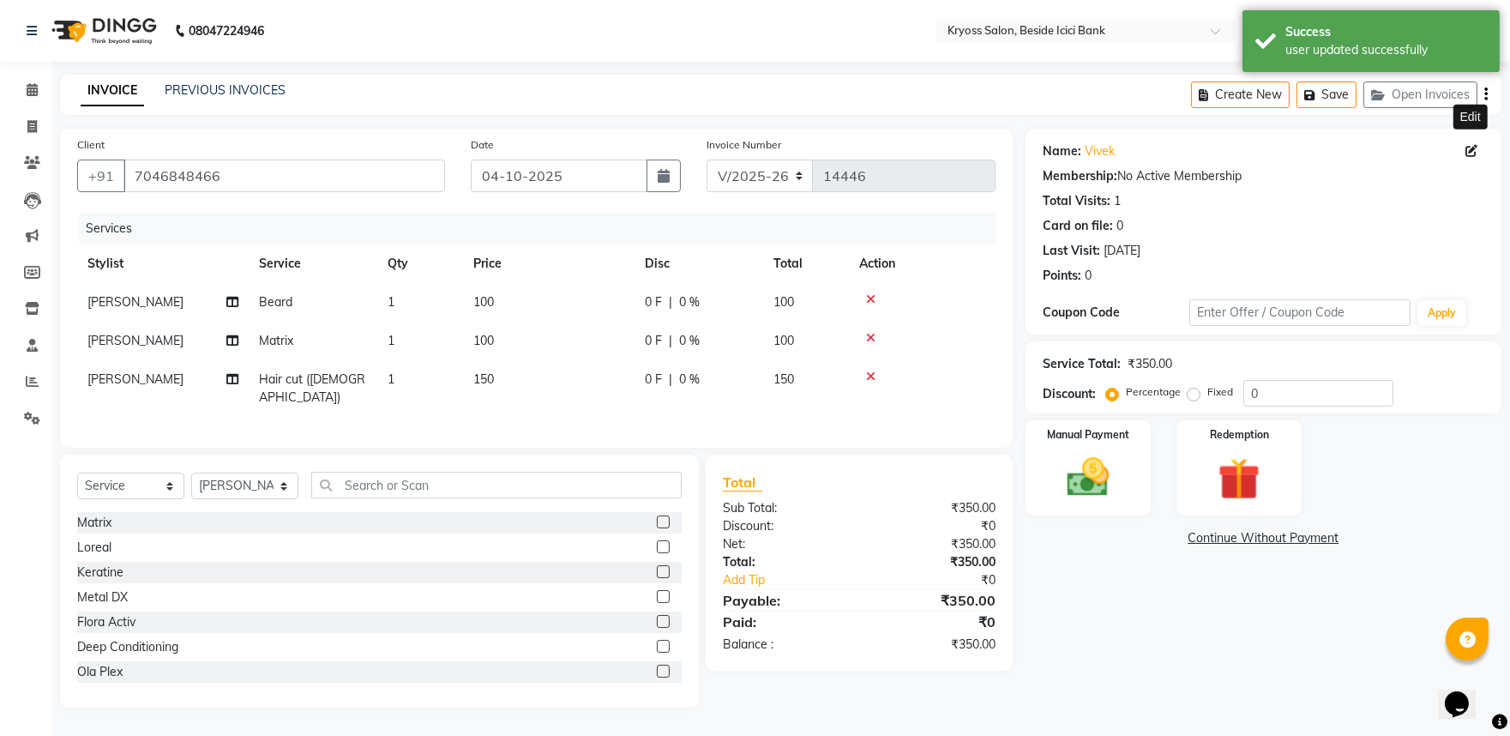
drag, startPoint x: 683, startPoint y: 369, endPoint x: 672, endPoint y: 369, distance: 11.1
click at [672, 350] on div "0 F | 0 %" at bounding box center [699, 341] width 108 height 18
select select "61774"
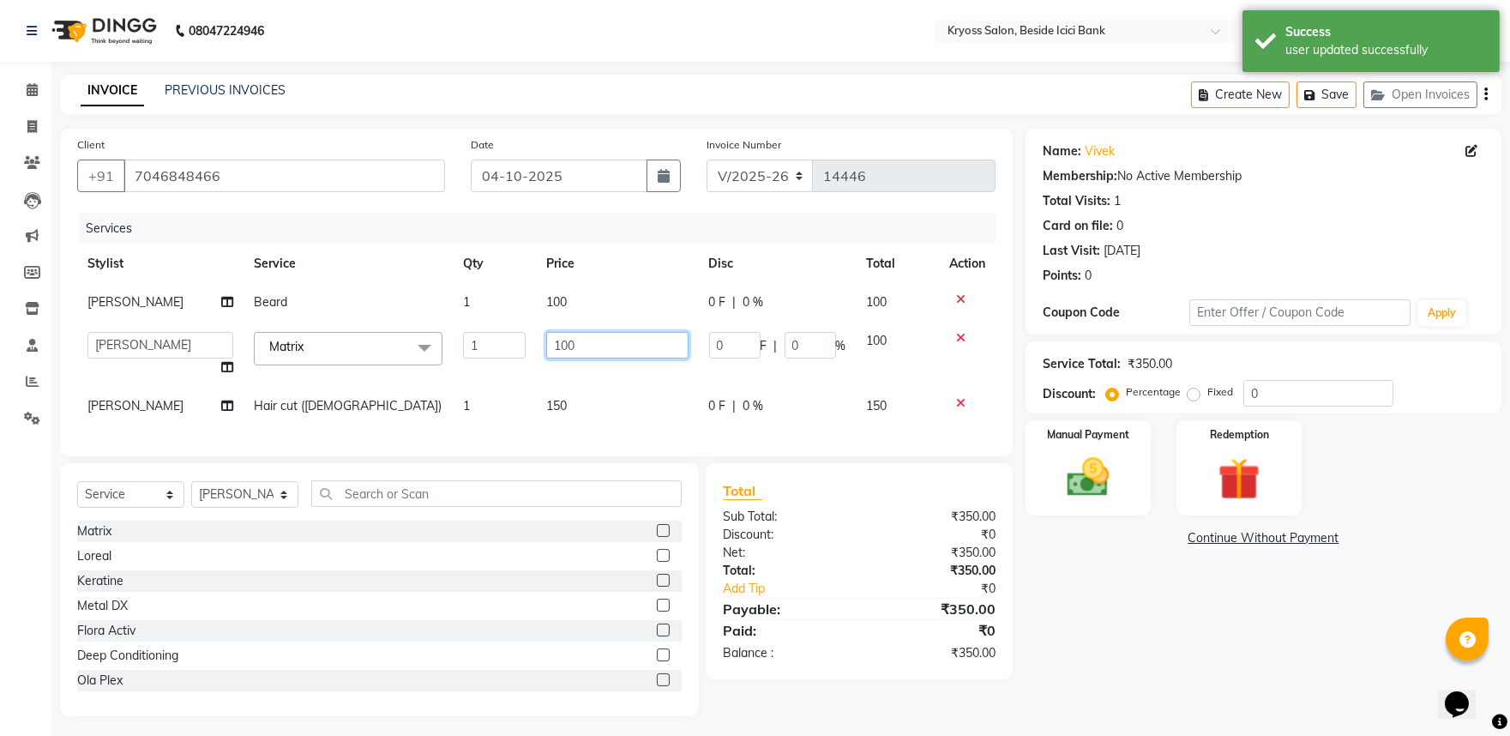
click at [589, 358] on input "100" at bounding box center [616, 345] width 141 height 27
click at [579, 439] on div "Services Stylist Service Qty Price Disc Total Action Tukesh Beard 1 100 0 F | 0…" at bounding box center [536, 326] width 918 height 226
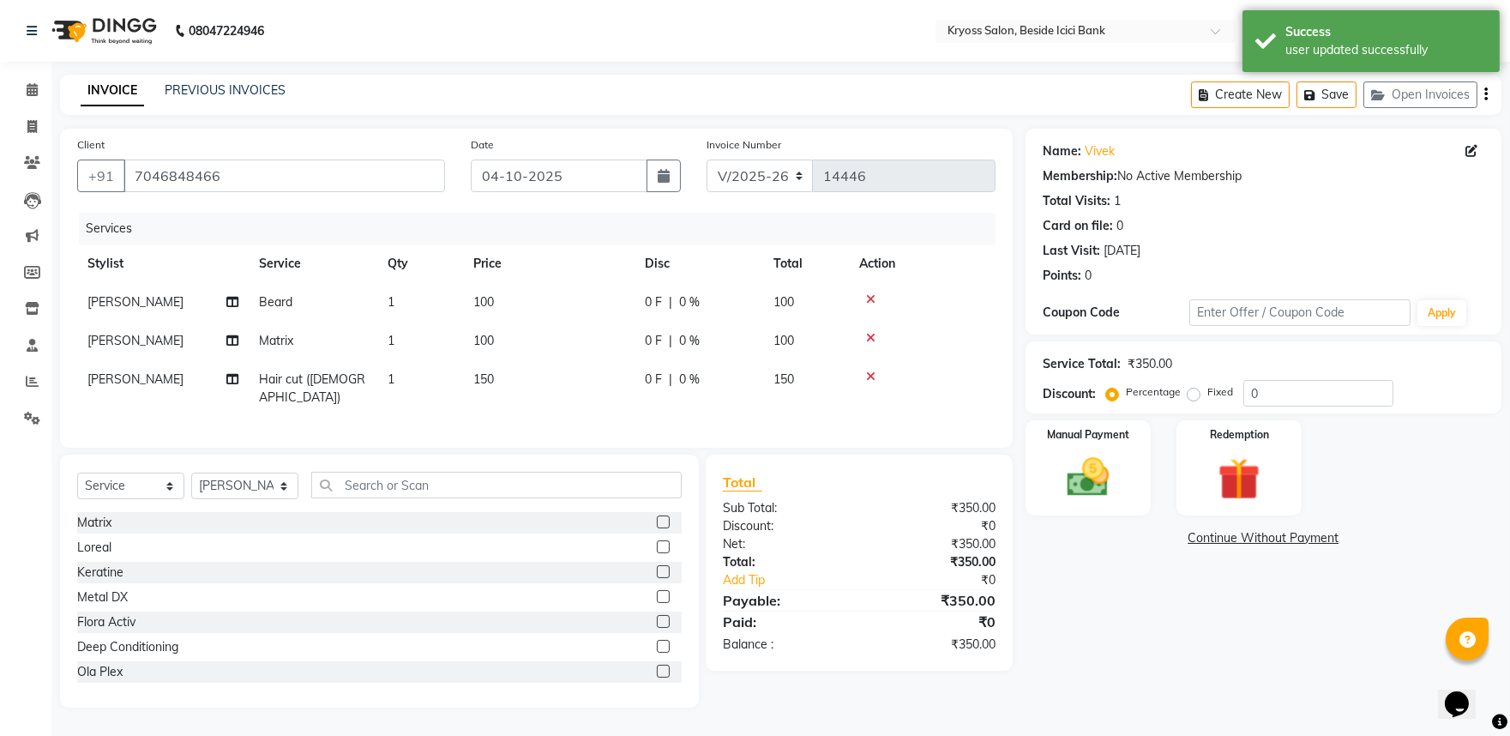
click at [555, 417] on td "150" at bounding box center [549, 388] width 172 height 57
select select "61774"
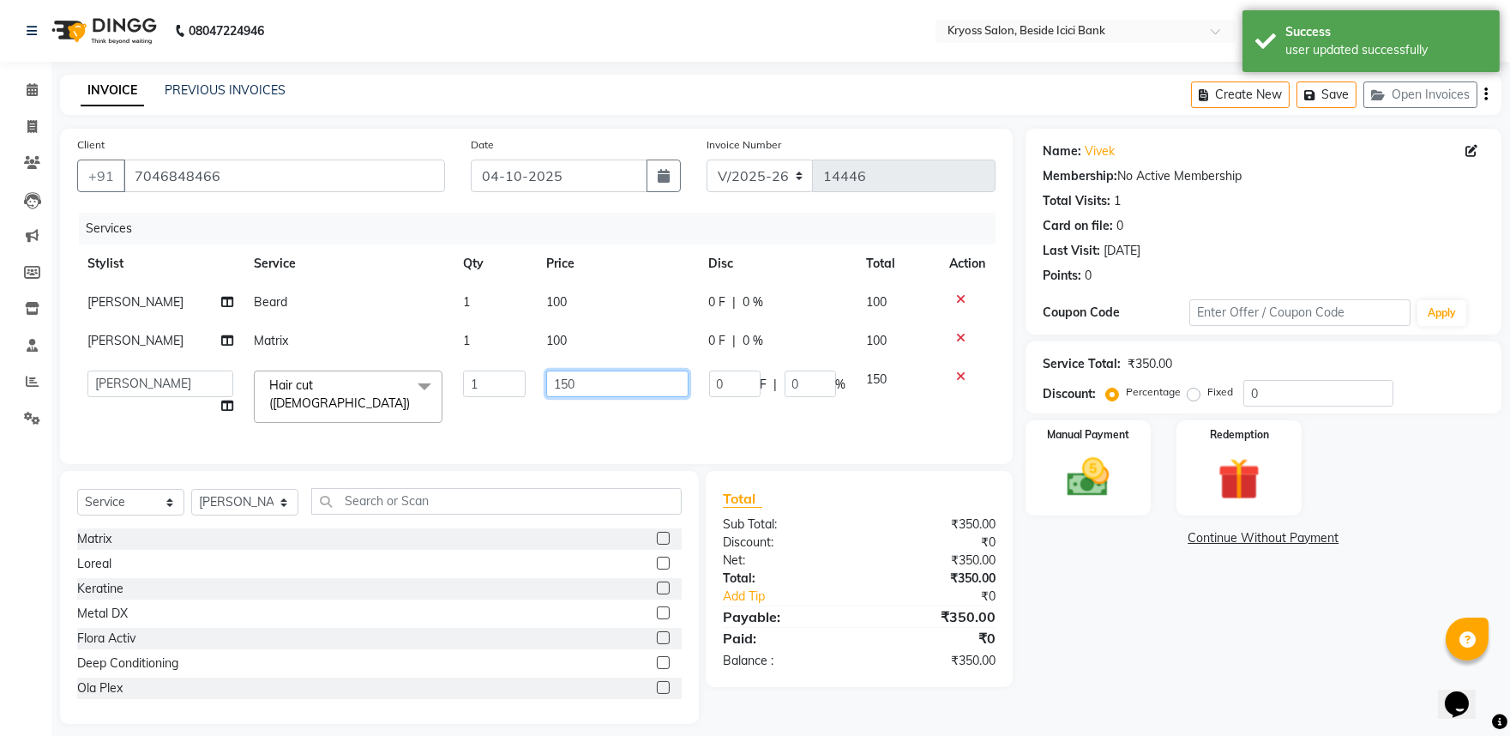
click at [570, 397] on input "150" at bounding box center [616, 383] width 141 height 27
type input "100"
click at [596, 322] on td "100" at bounding box center [617, 302] width 162 height 39
select select "61774"
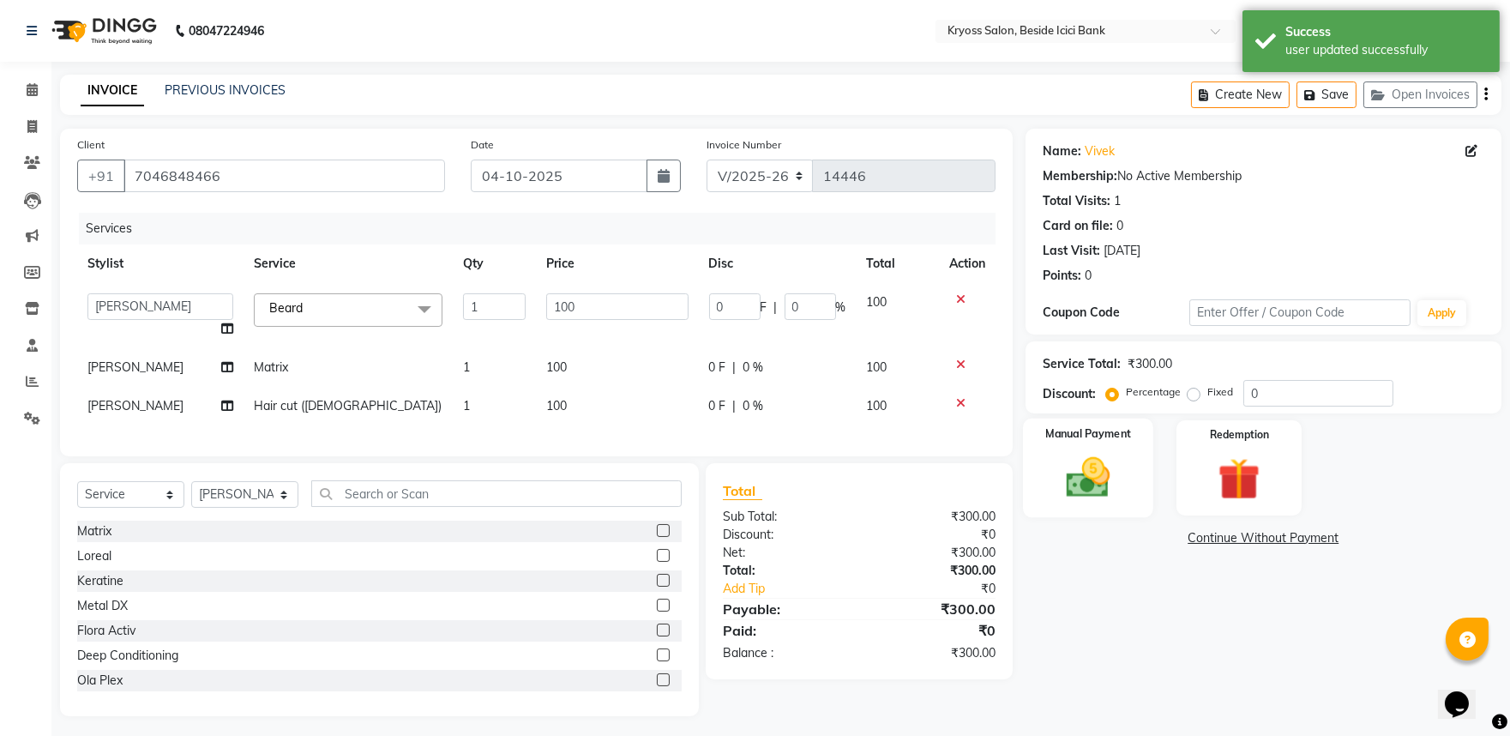
click at [1115, 502] on img at bounding box center [1087, 477] width 71 height 51
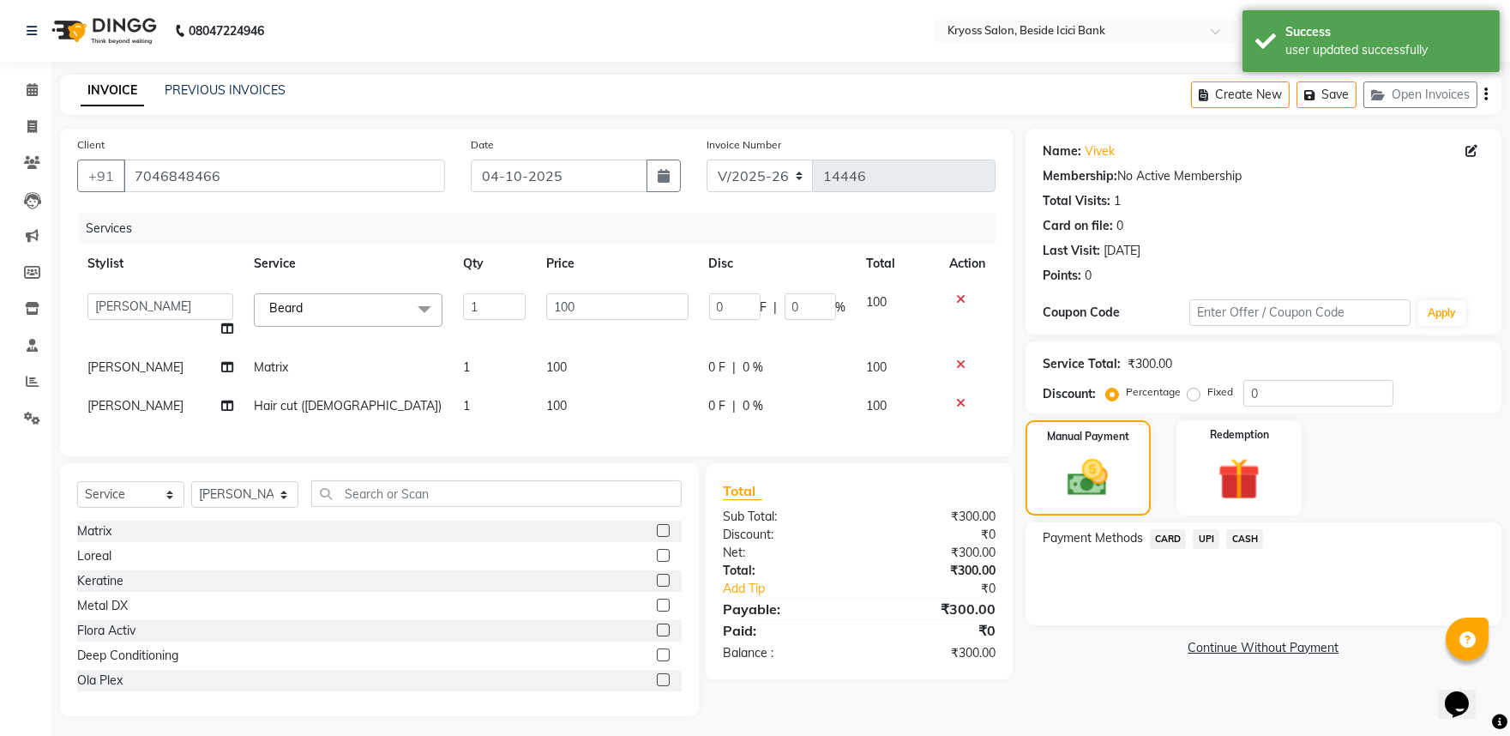
click at [1232, 552] on div "CASH" at bounding box center [1241, 540] width 44 height 23
click at [1263, 549] on span "CASH" at bounding box center [1244, 539] width 37 height 20
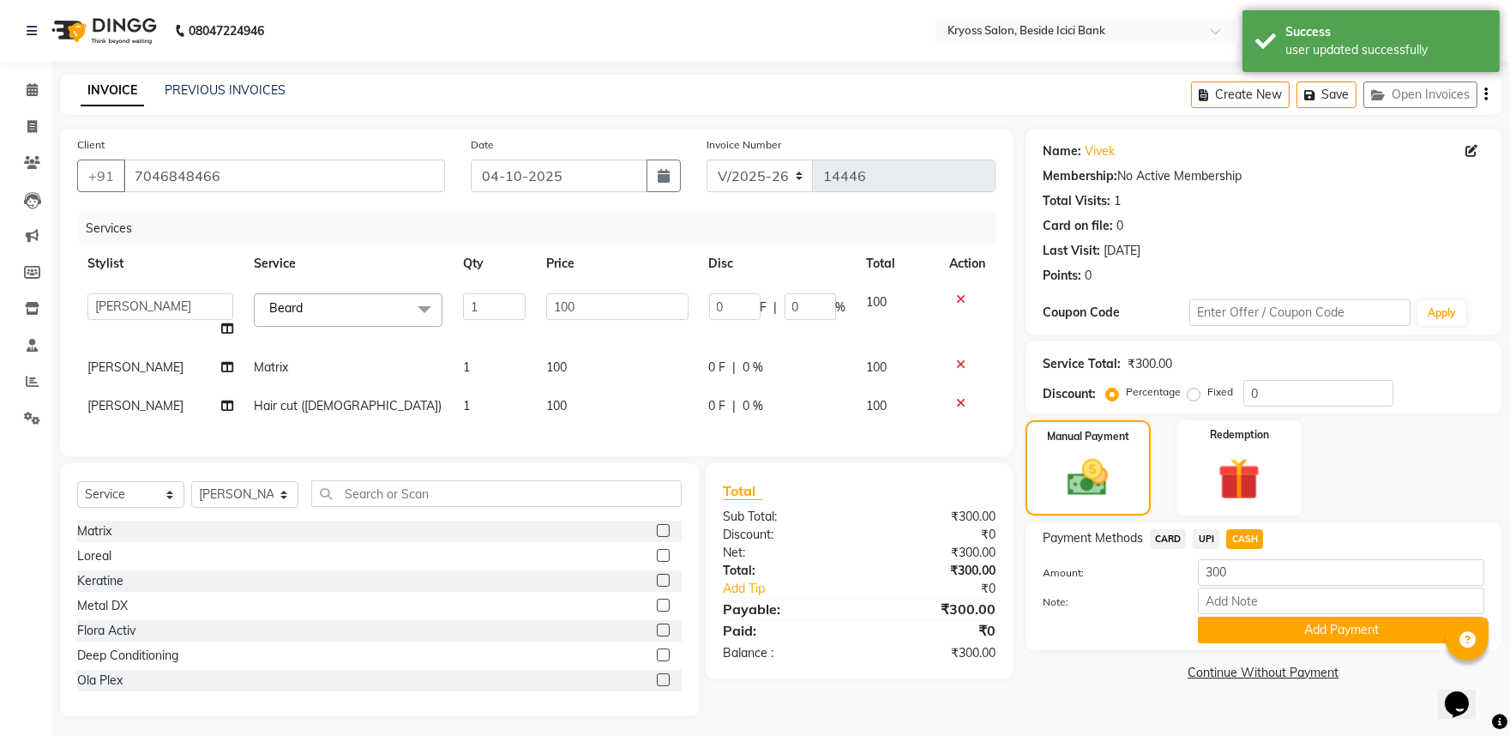
click at [1281, 643] on button "Add Payment" at bounding box center [1341, 630] width 286 height 27
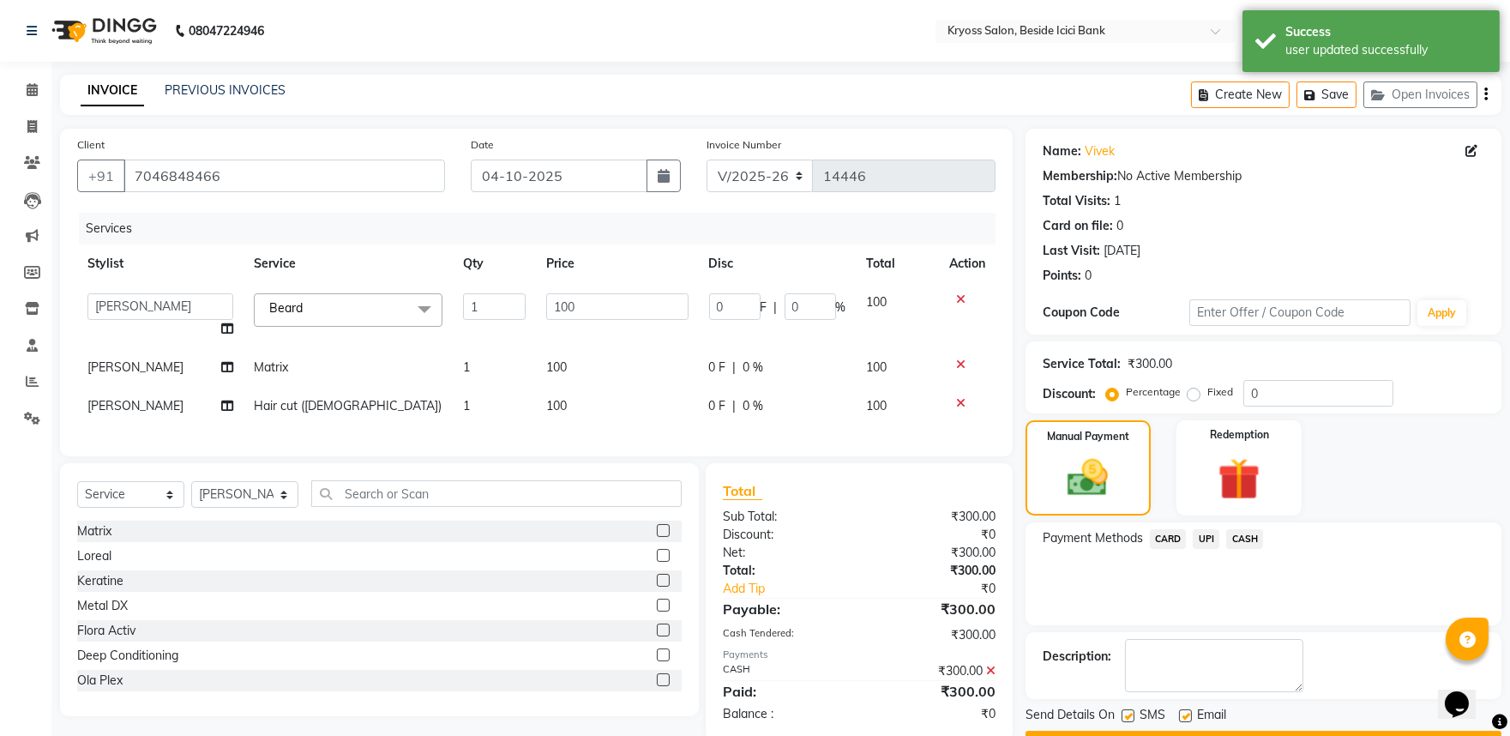
scroll to position [91, 0]
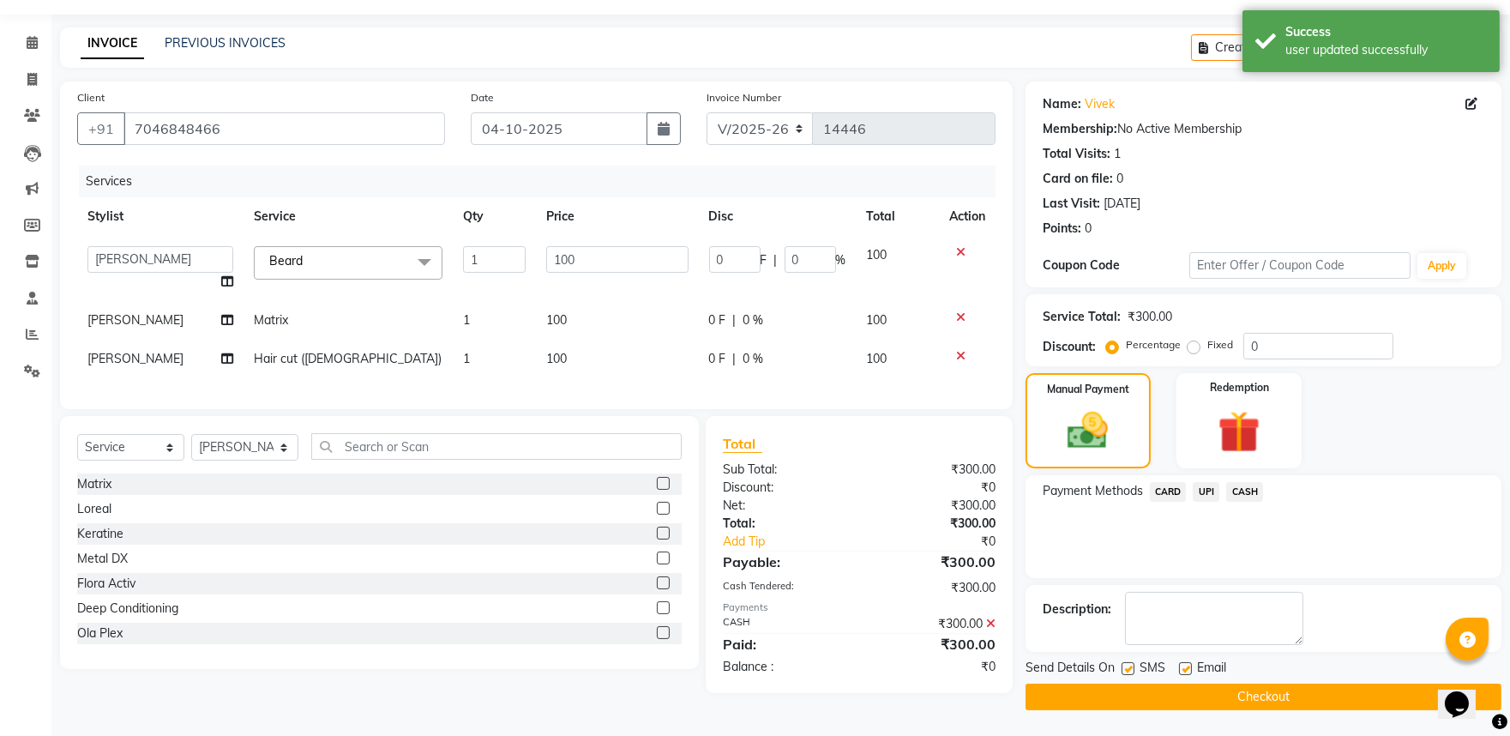
click at [1286, 693] on button "Checkout" at bounding box center [1264, 696] width 476 height 27
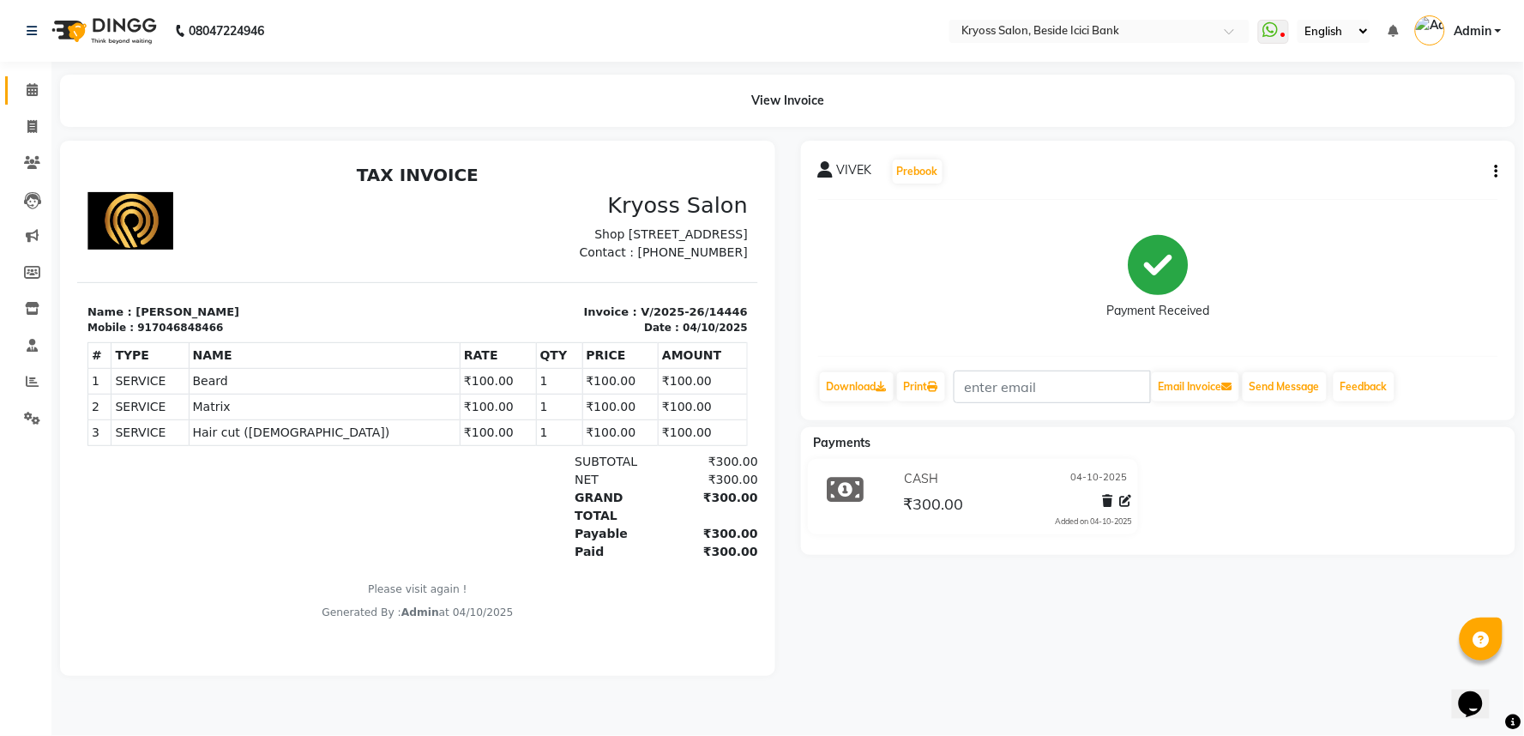
click at [41, 79] on link "Calendar" at bounding box center [25, 90] width 41 height 28
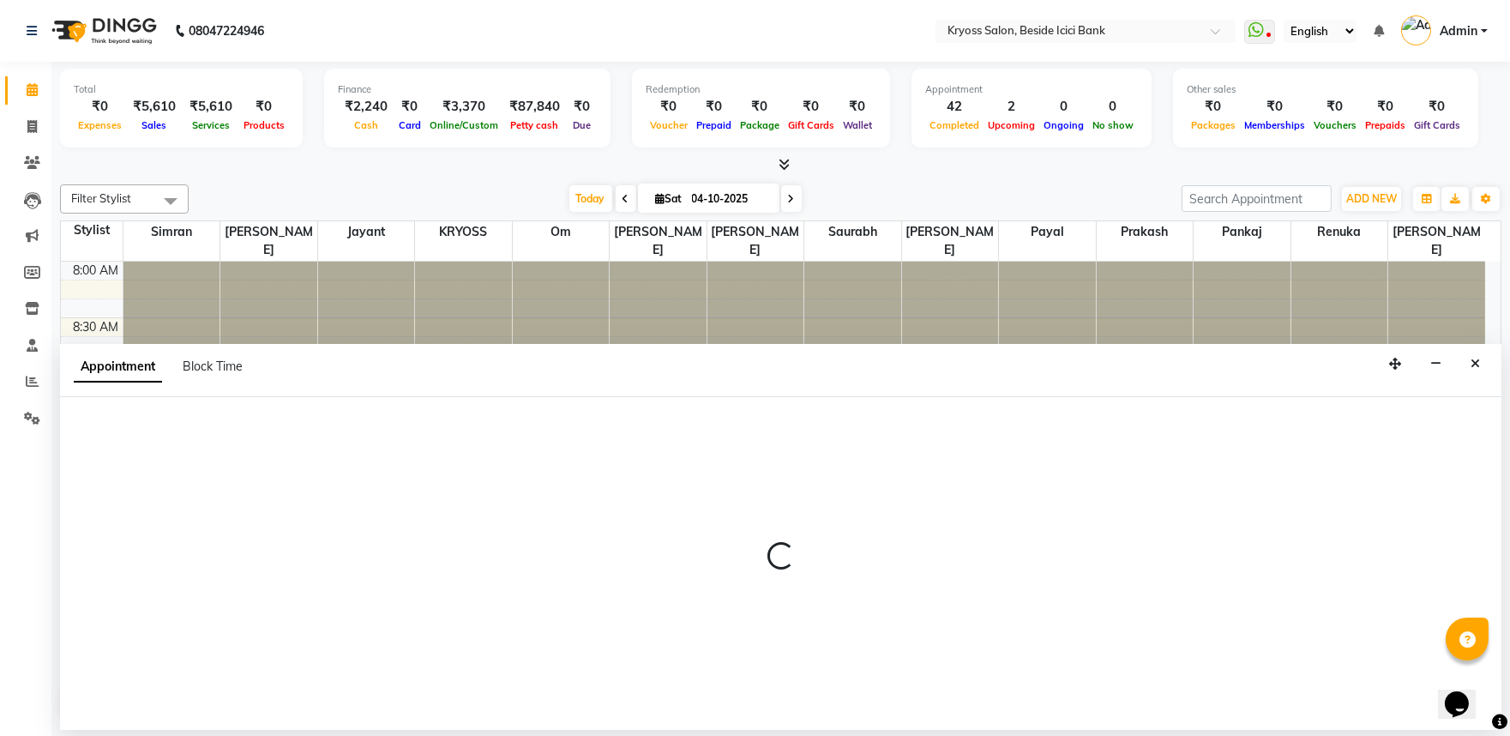
select select "52359"
select select "tentative"
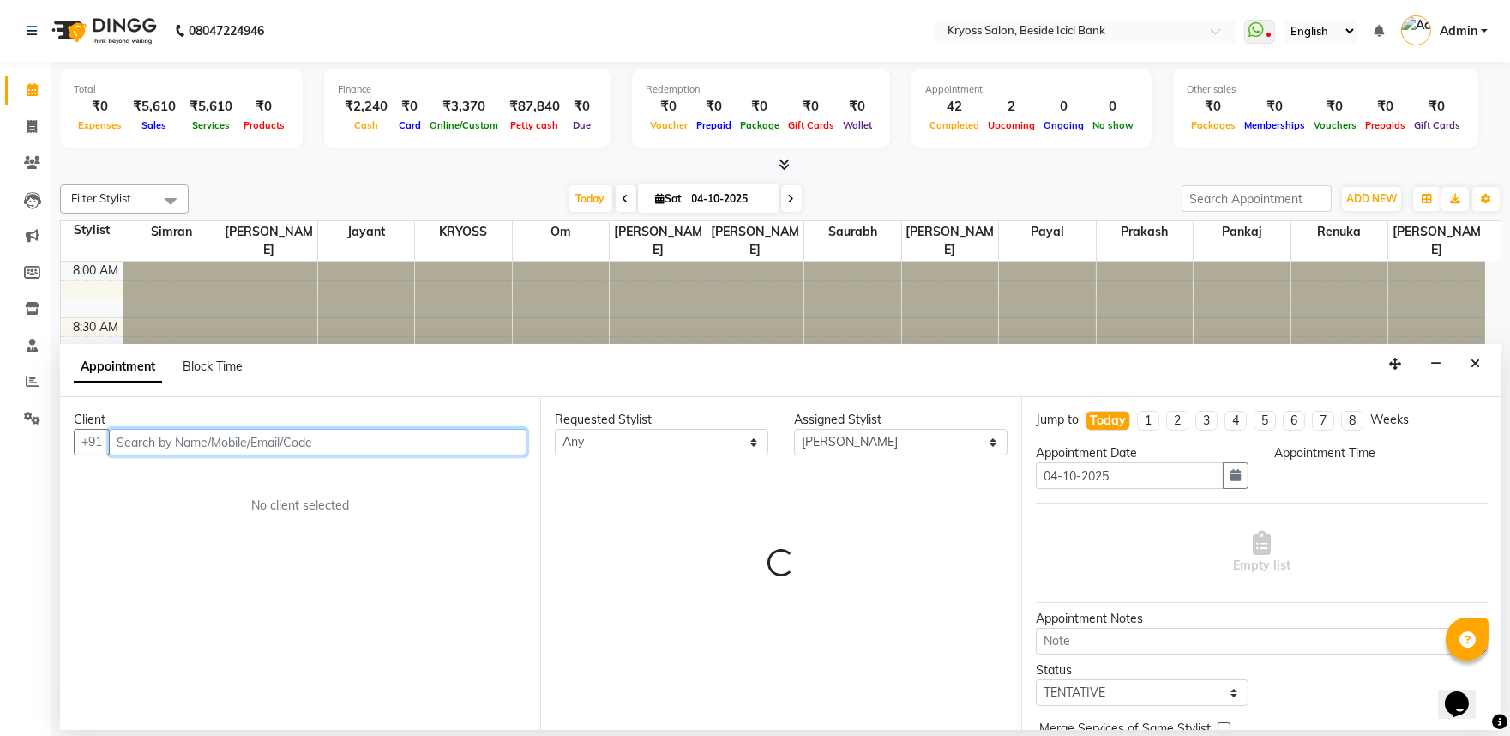
scroll to position [3, 0]
select select "540"
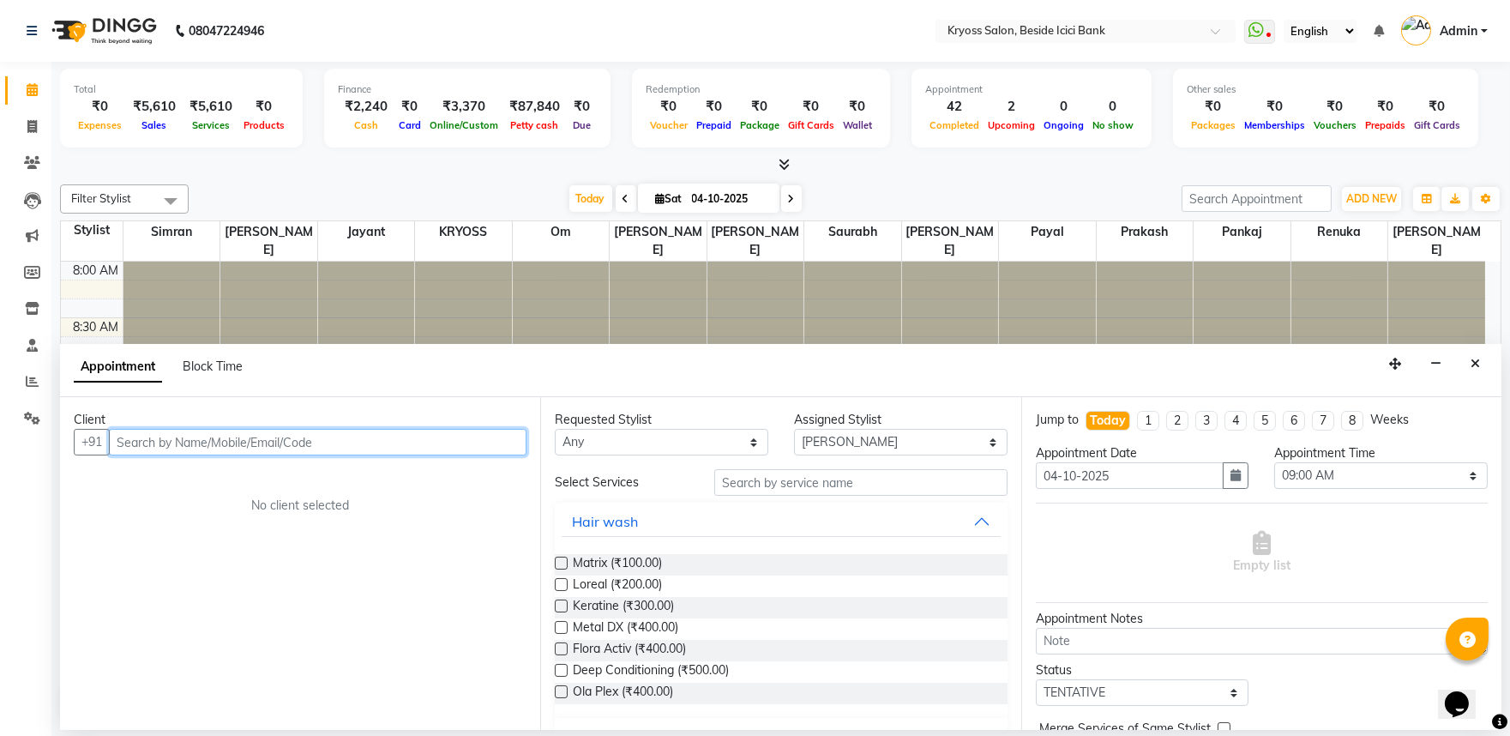
drag, startPoint x: 397, startPoint y: 448, endPoint x: 410, endPoint y: 449, distance: 12.9
click at [408, 448] on input "text" at bounding box center [318, 442] width 418 height 27
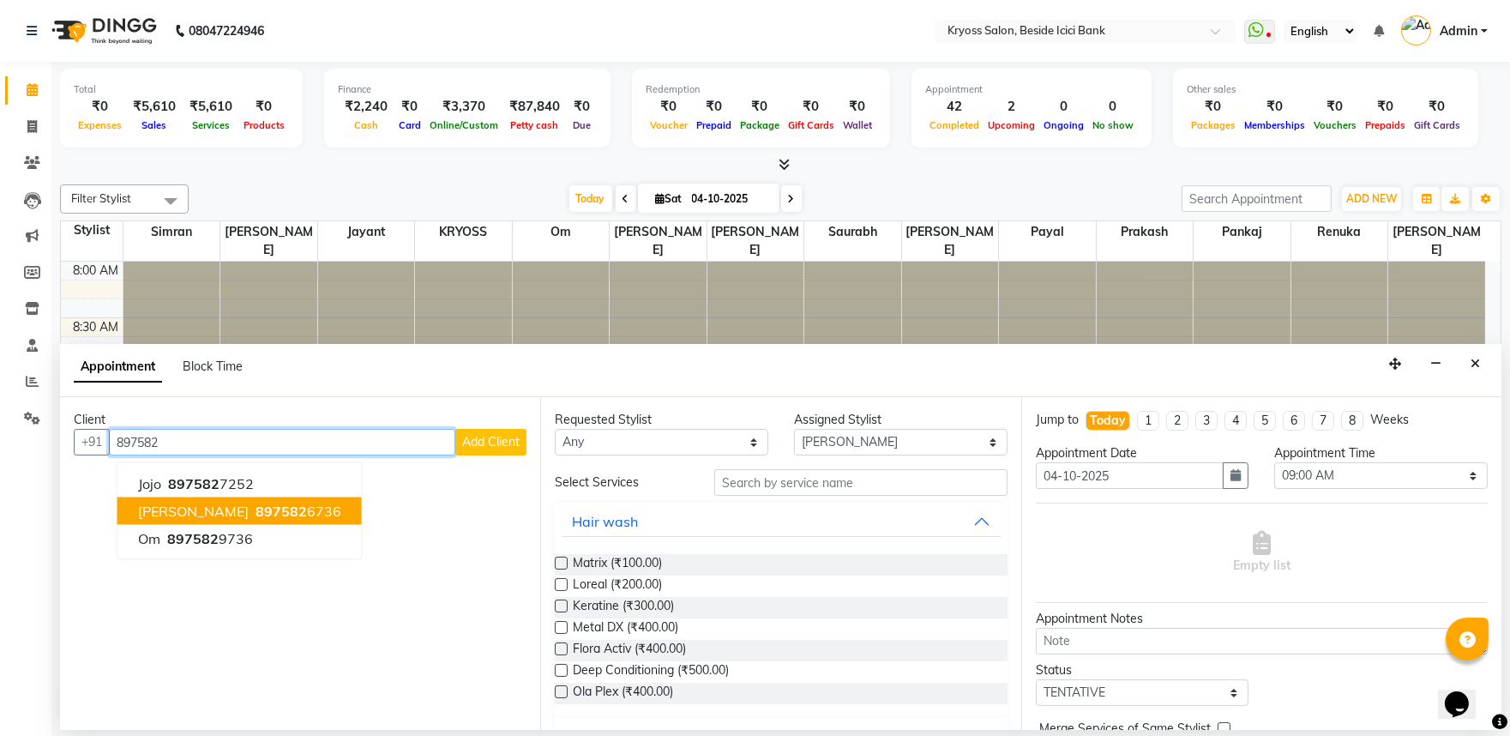
click at [287, 516] on button "PRAKSH 897582 6736" at bounding box center [239, 510] width 244 height 27
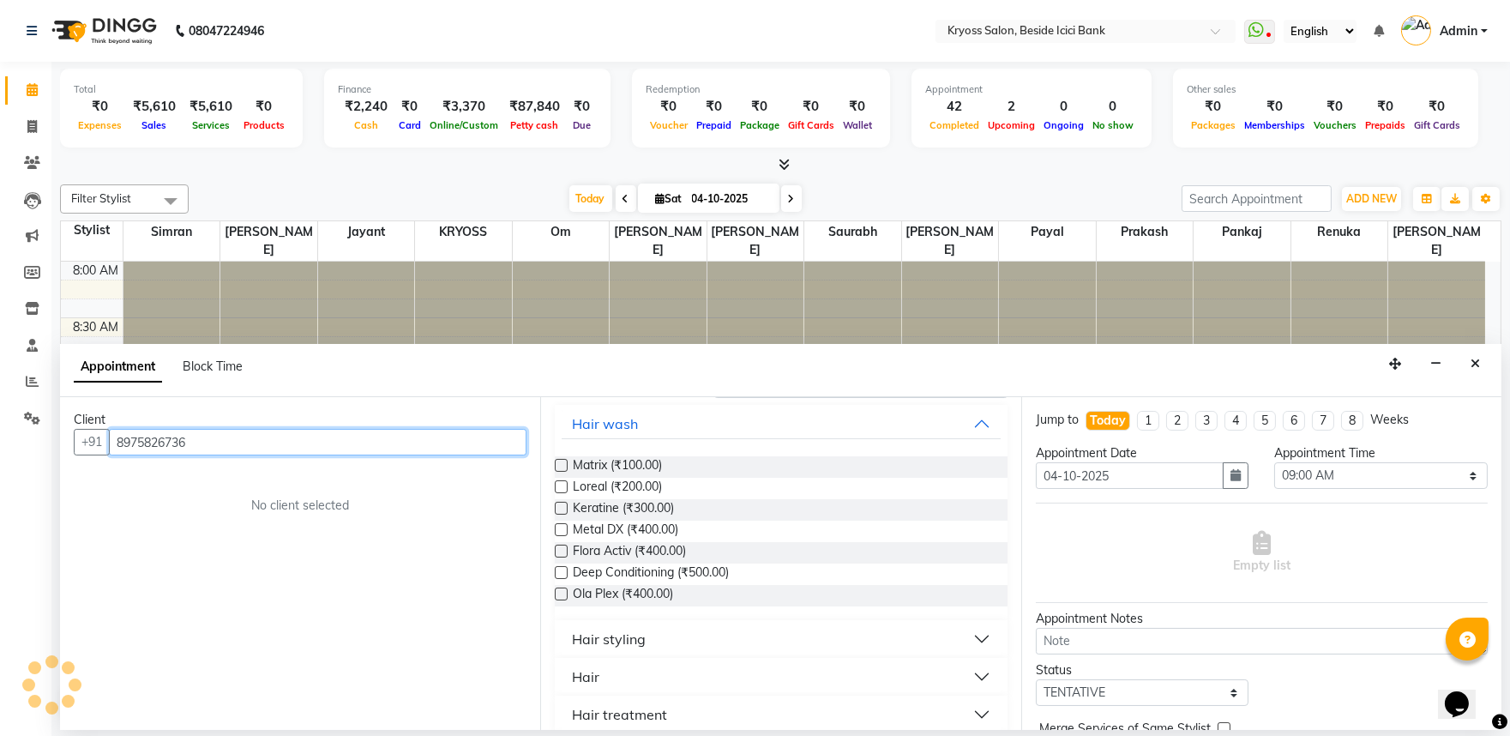
scroll to position [190, 0]
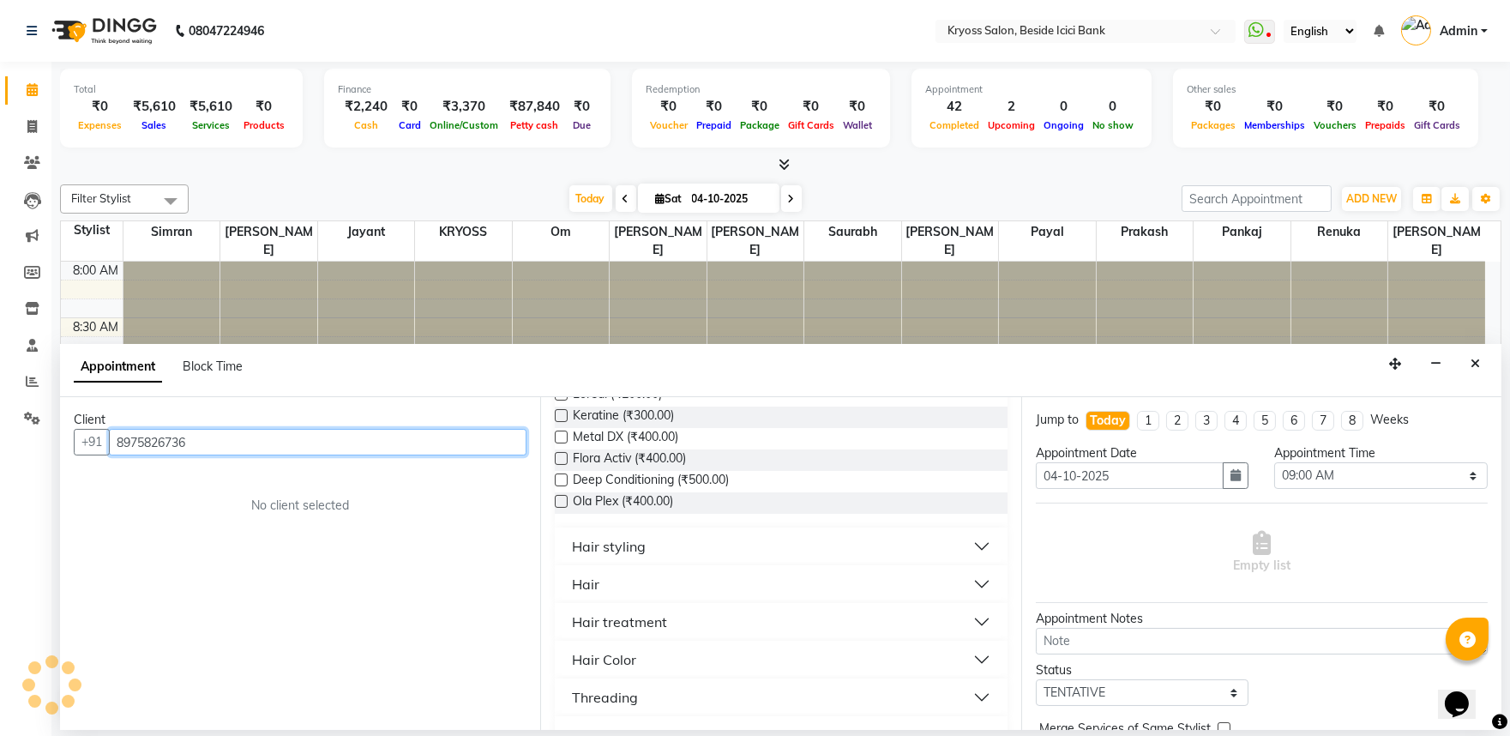
type input "8975826736"
click at [572, 599] on button "Hair" at bounding box center [781, 584] width 438 height 31
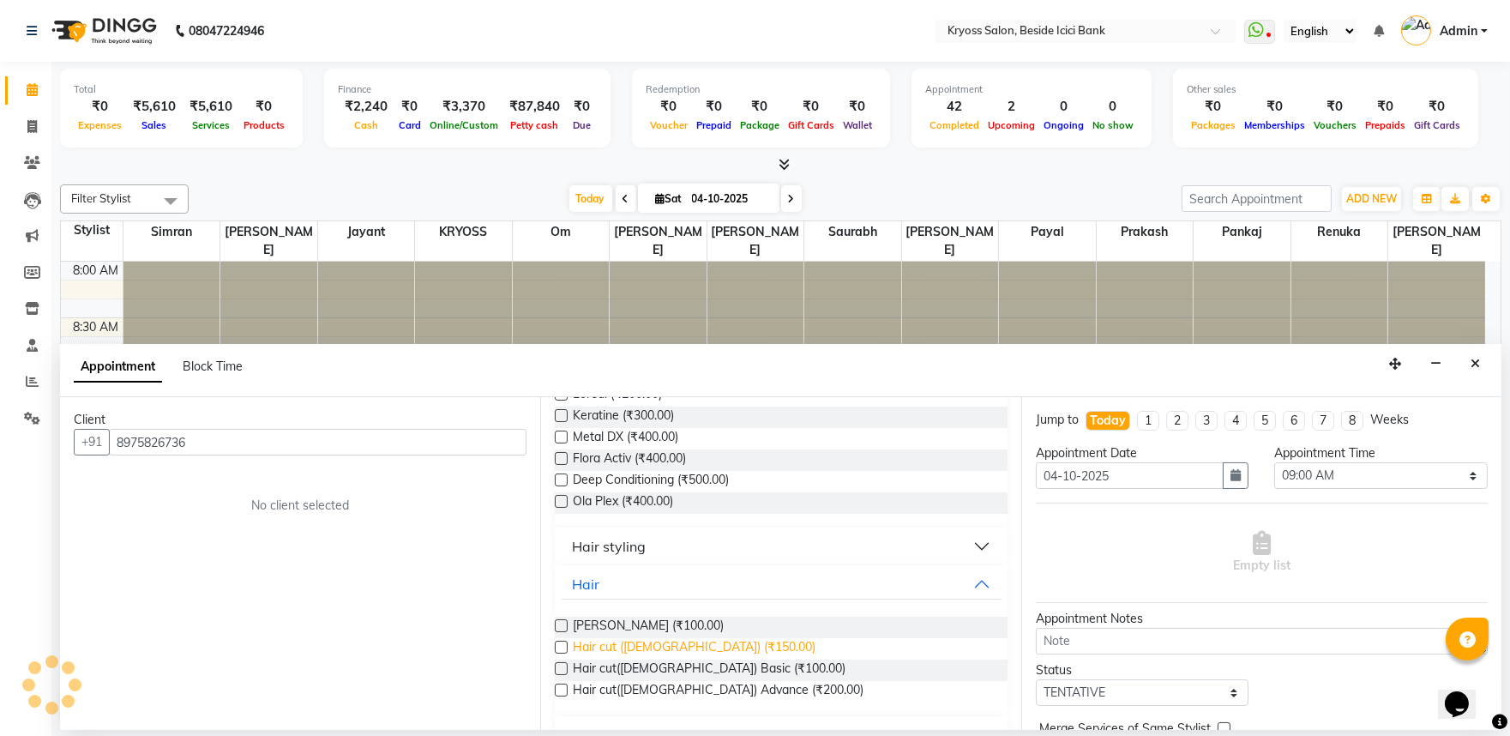
drag, startPoint x: 635, startPoint y: 692, endPoint x: 645, endPoint y: 693, distance: 10.3
click at [635, 659] on span "Hair cut (Male) (₹150.00)" at bounding box center [694, 648] width 243 height 21
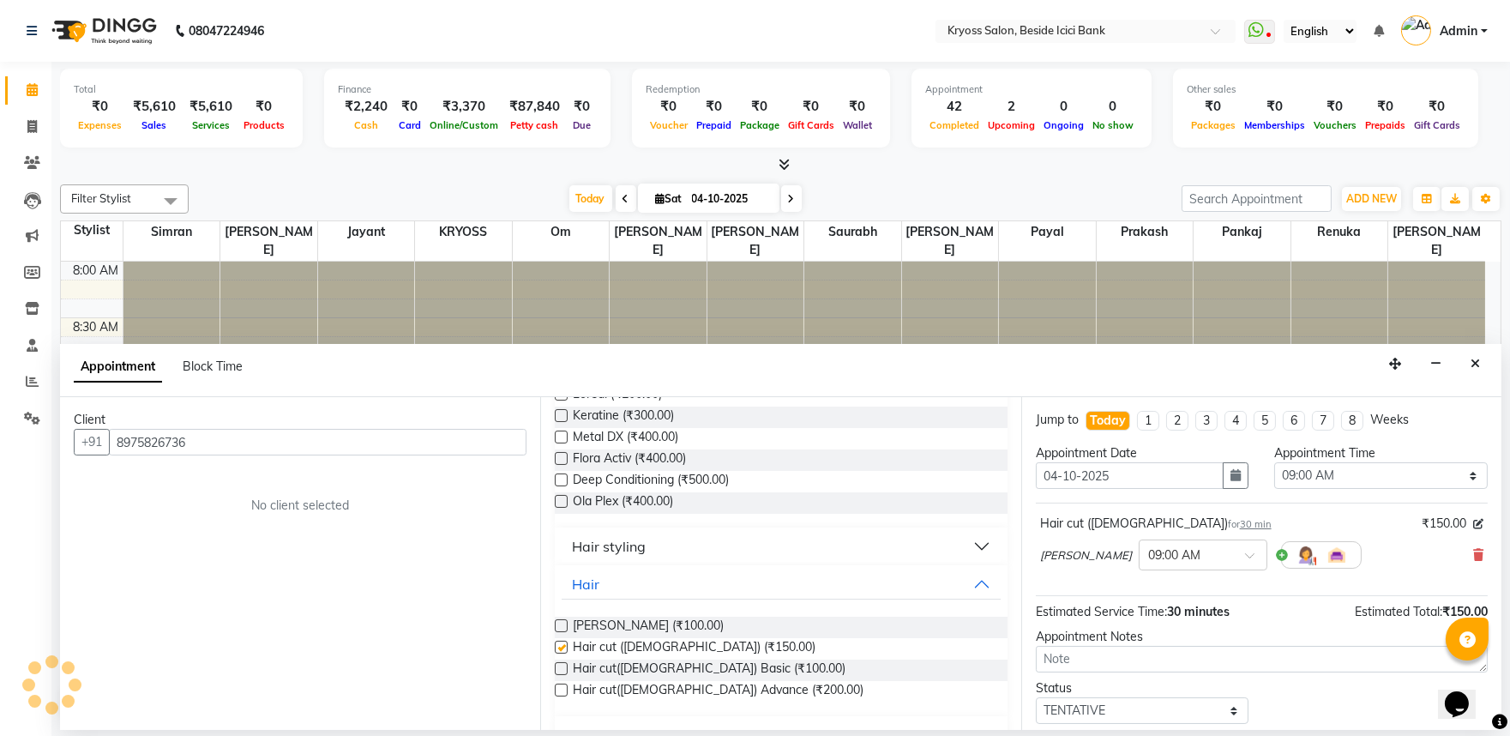
checkbox input "false"
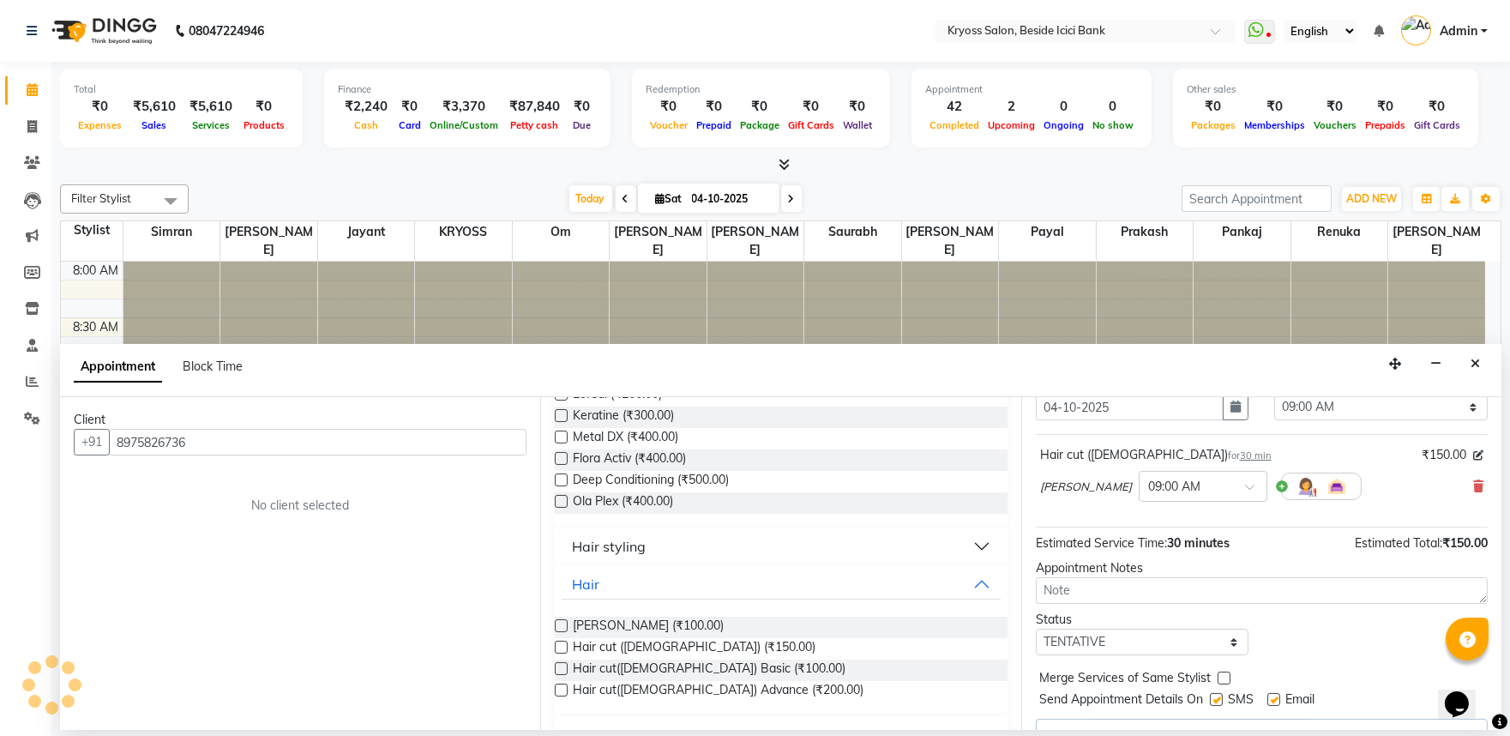
scroll to position [139, 0]
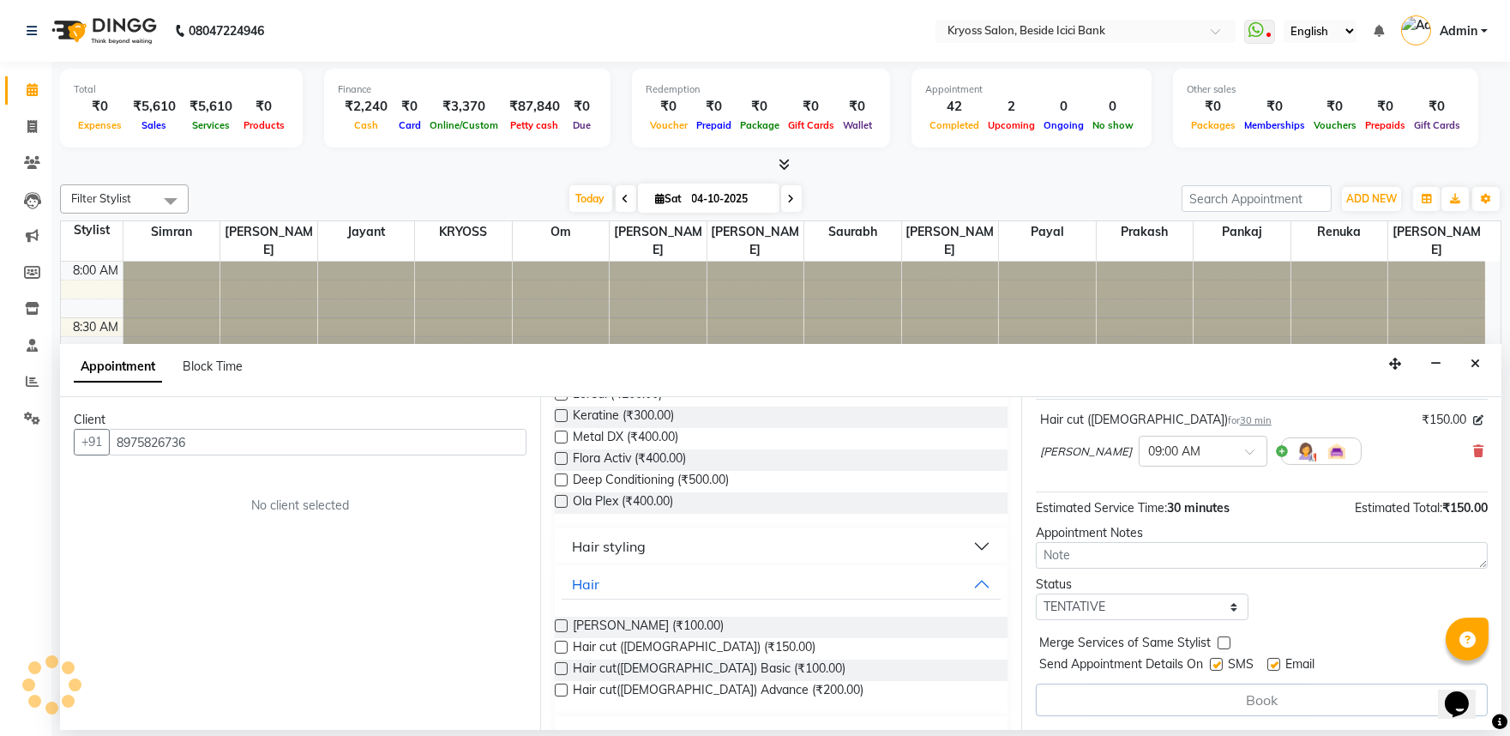
click at [1133, 716] on div "Book" at bounding box center [1262, 699] width 452 height 33
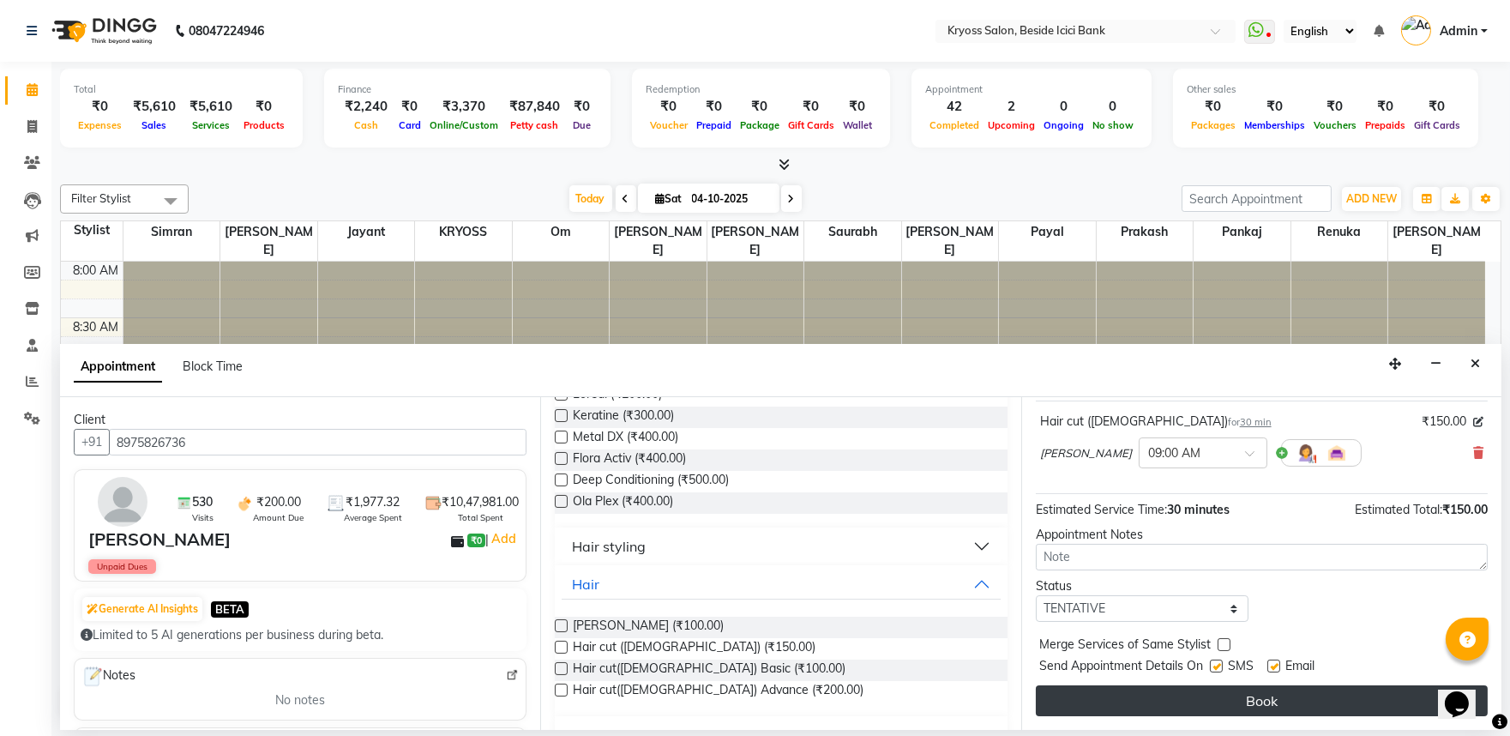
scroll to position [137, 0]
click at [1216, 701] on button "Book" at bounding box center [1262, 700] width 452 height 31
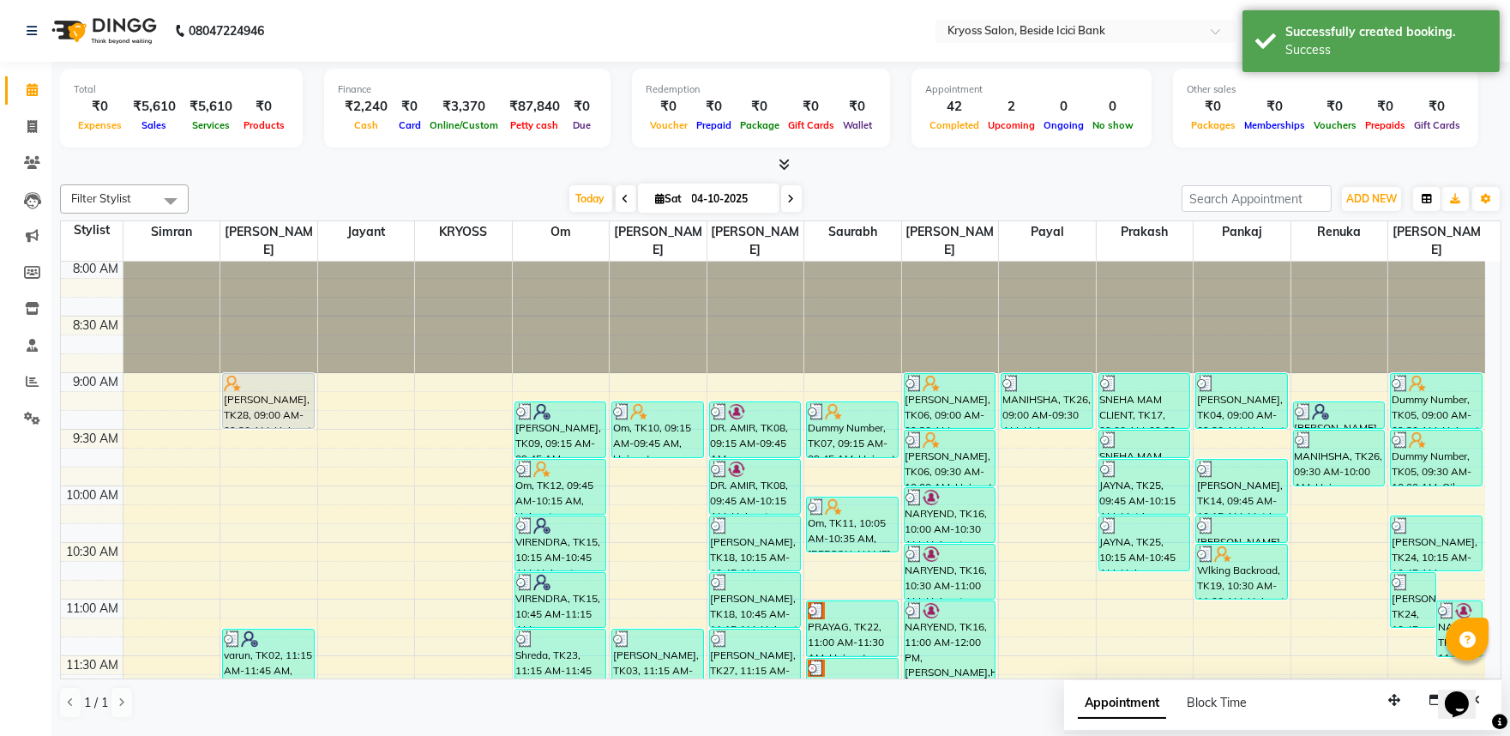
scroll to position [0, 0]
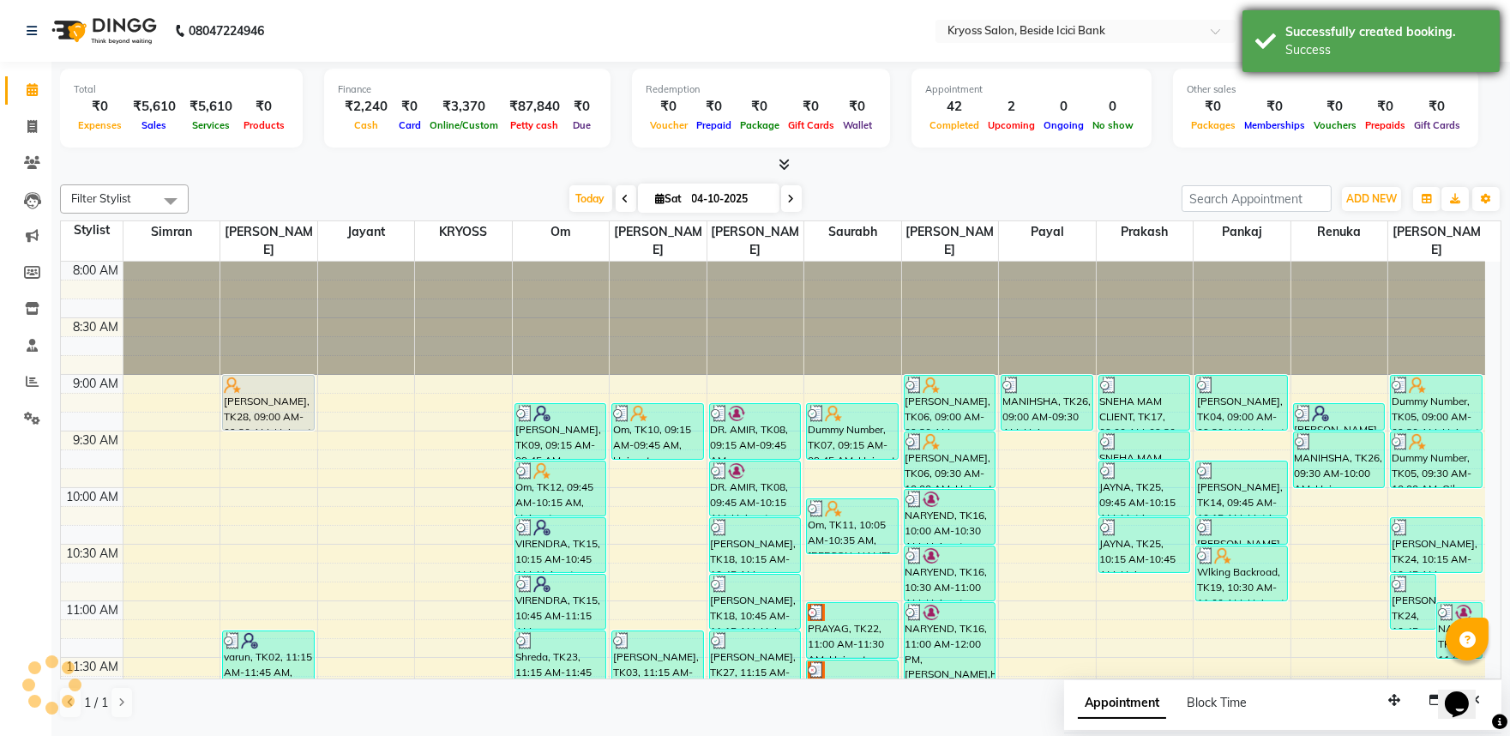
click at [1364, 46] on div "Success" at bounding box center [1386, 50] width 202 height 18
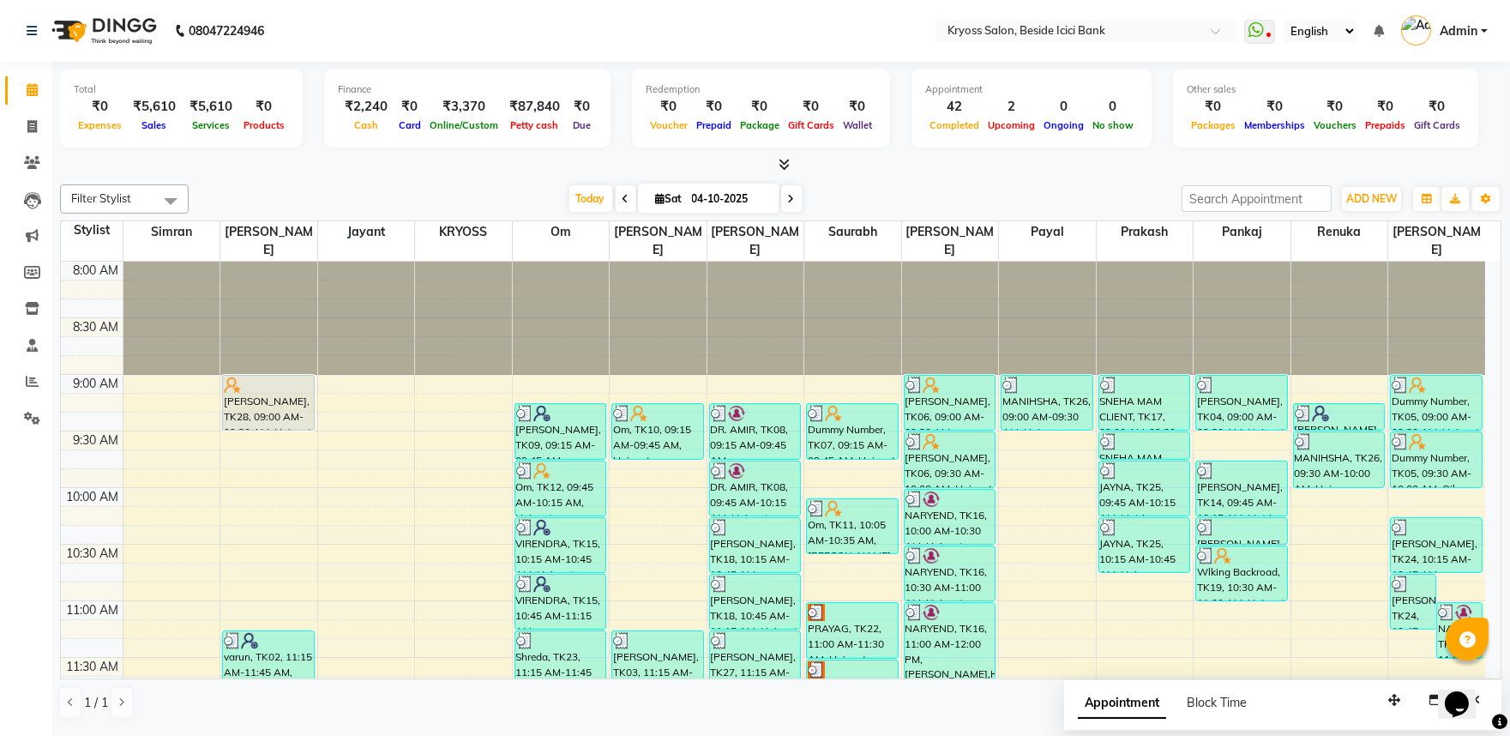
click at [459, 209] on div "Today Sat 04-10-2025" at bounding box center [685, 199] width 976 height 26
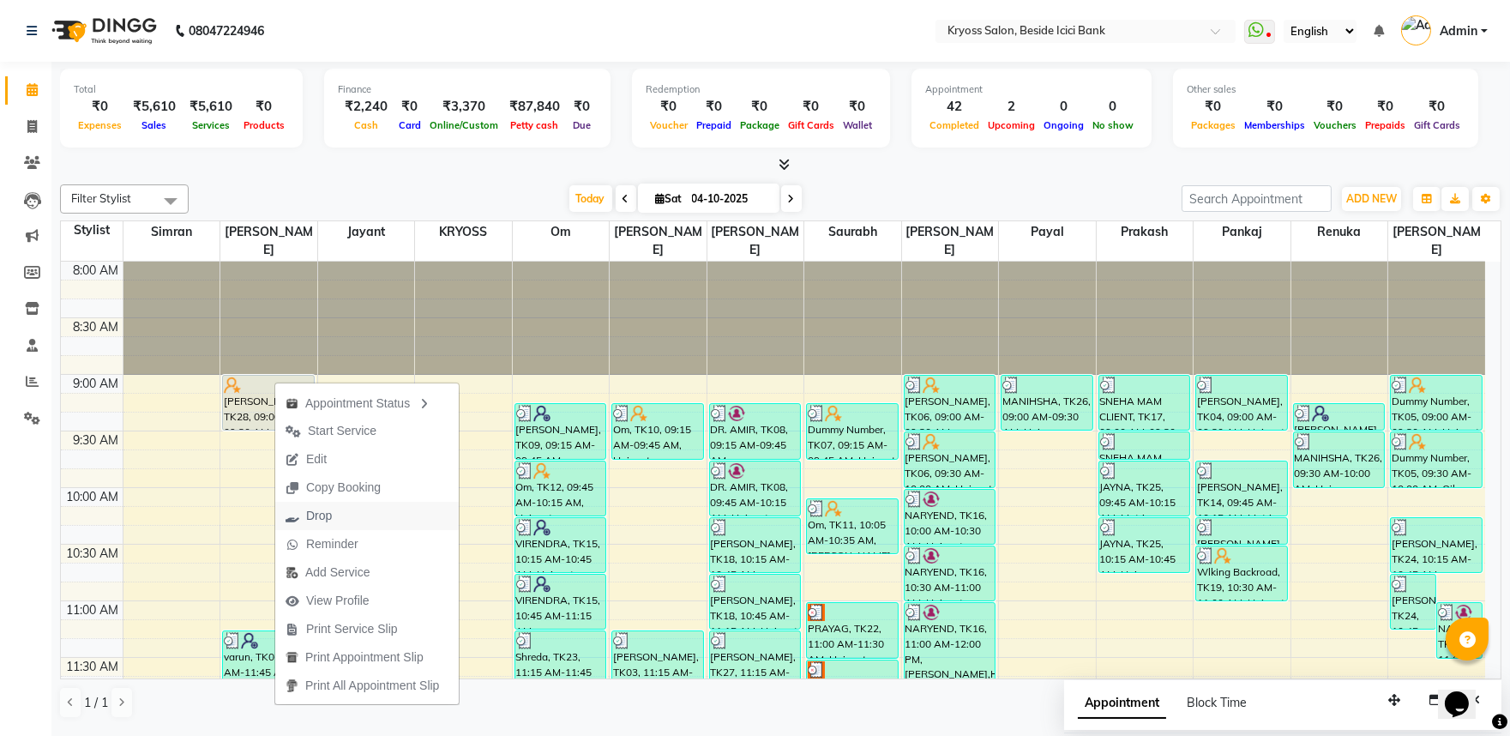
click at [336, 510] on span "Drop" at bounding box center [308, 516] width 67 height 28
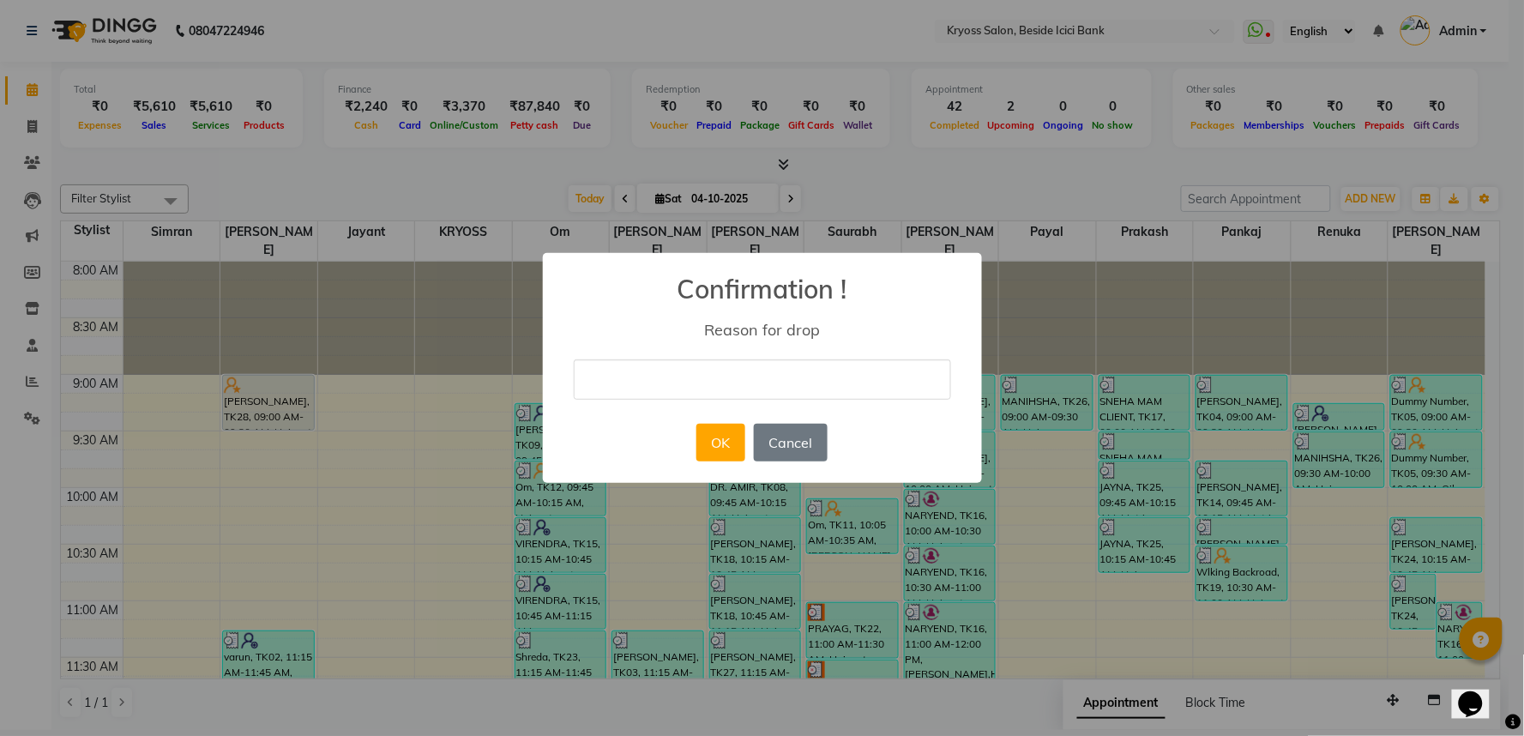
drag, startPoint x: 790, startPoint y: 378, endPoint x: 772, endPoint y: 389, distance: 21.2
click at [790, 378] on input "text" at bounding box center [762, 379] width 377 height 40
type input "NO"
click at [720, 448] on button "OK" at bounding box center [720, 443] width 49 height 38
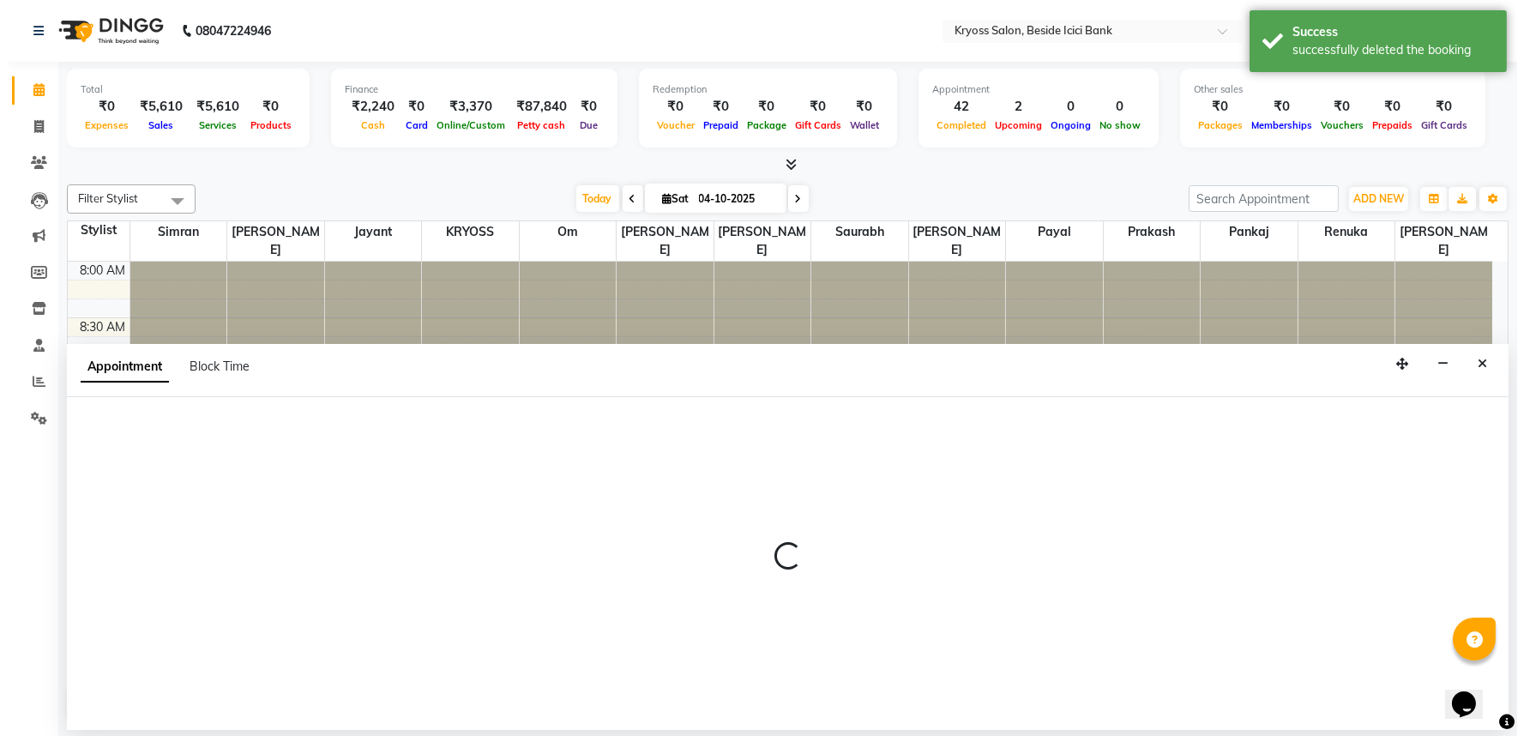
scroll to position [3, 0]
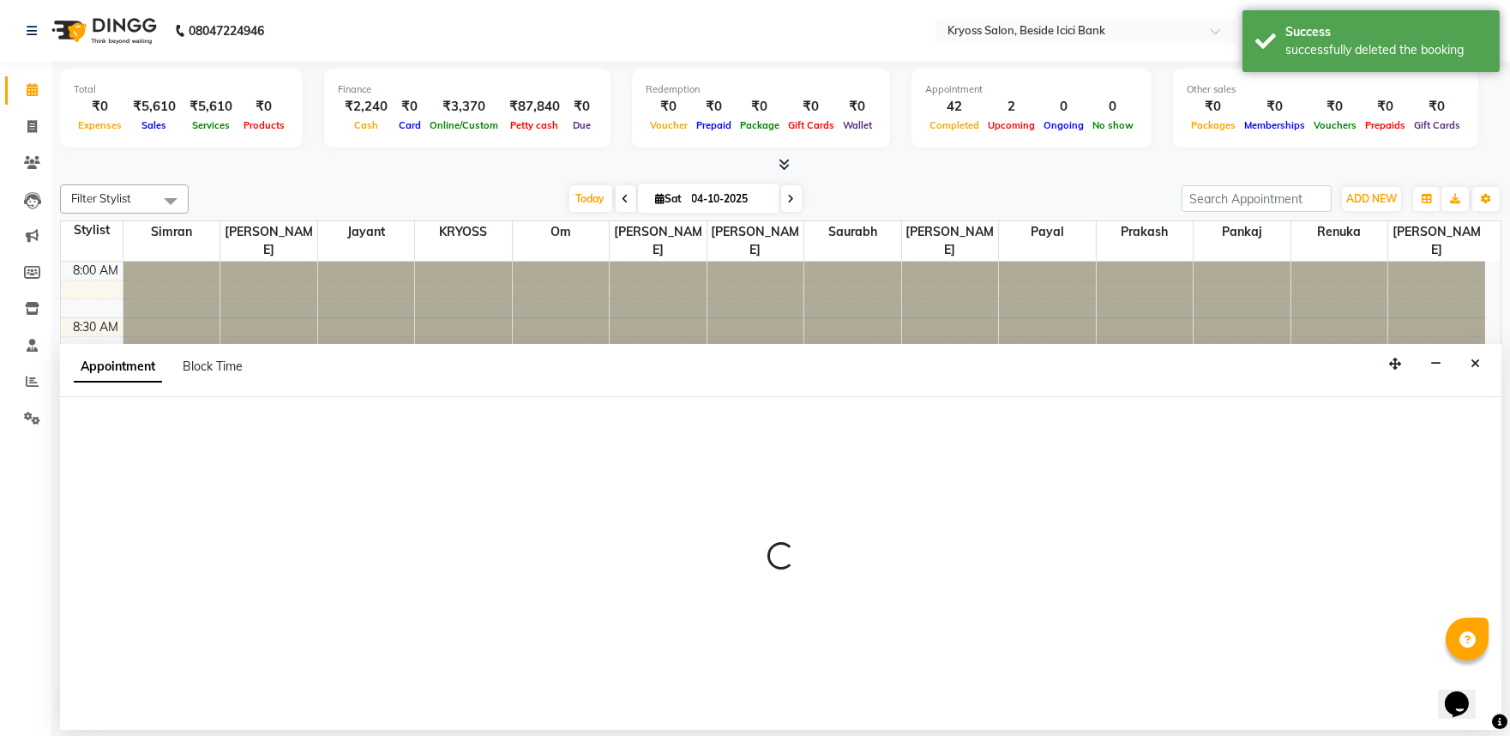
select select "52359"
select select "tentative"
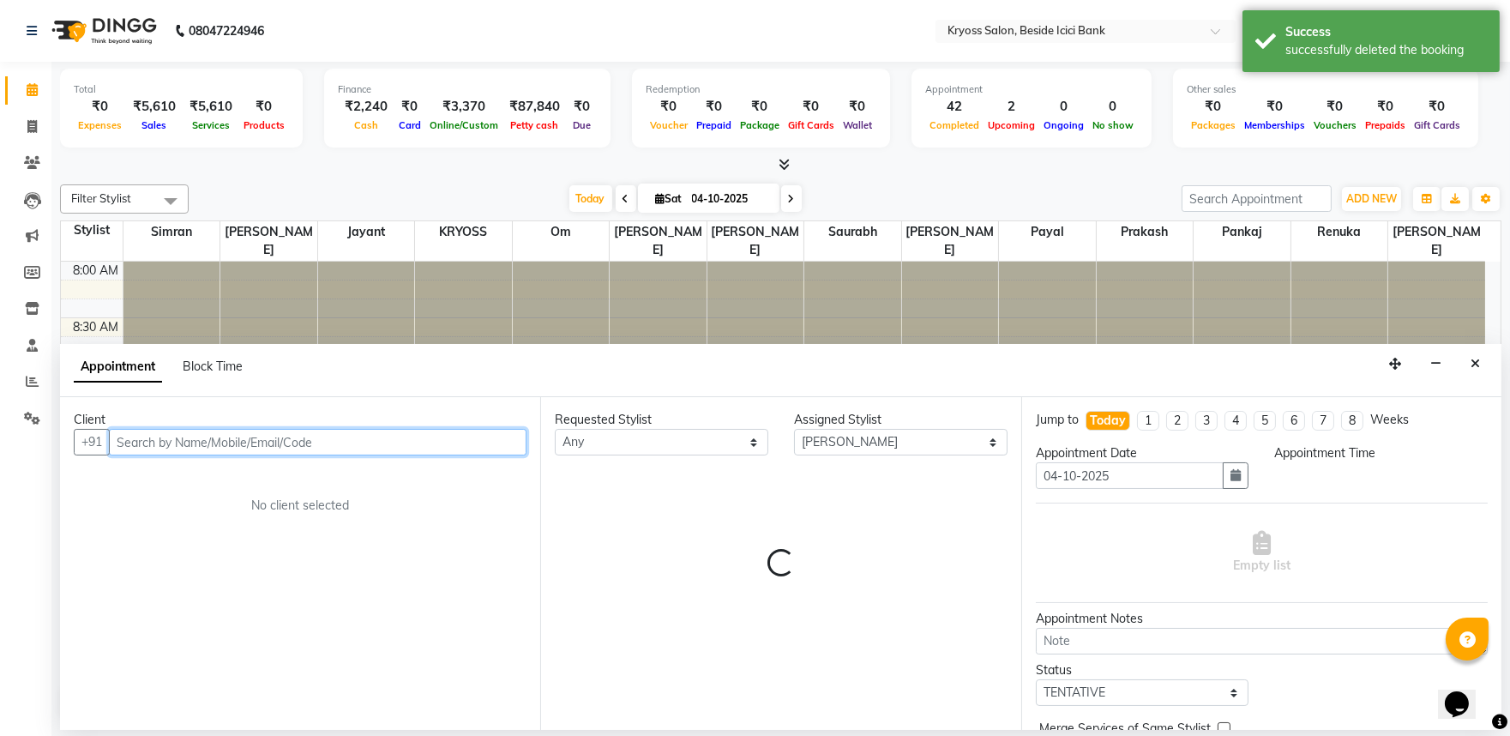
select select "540"
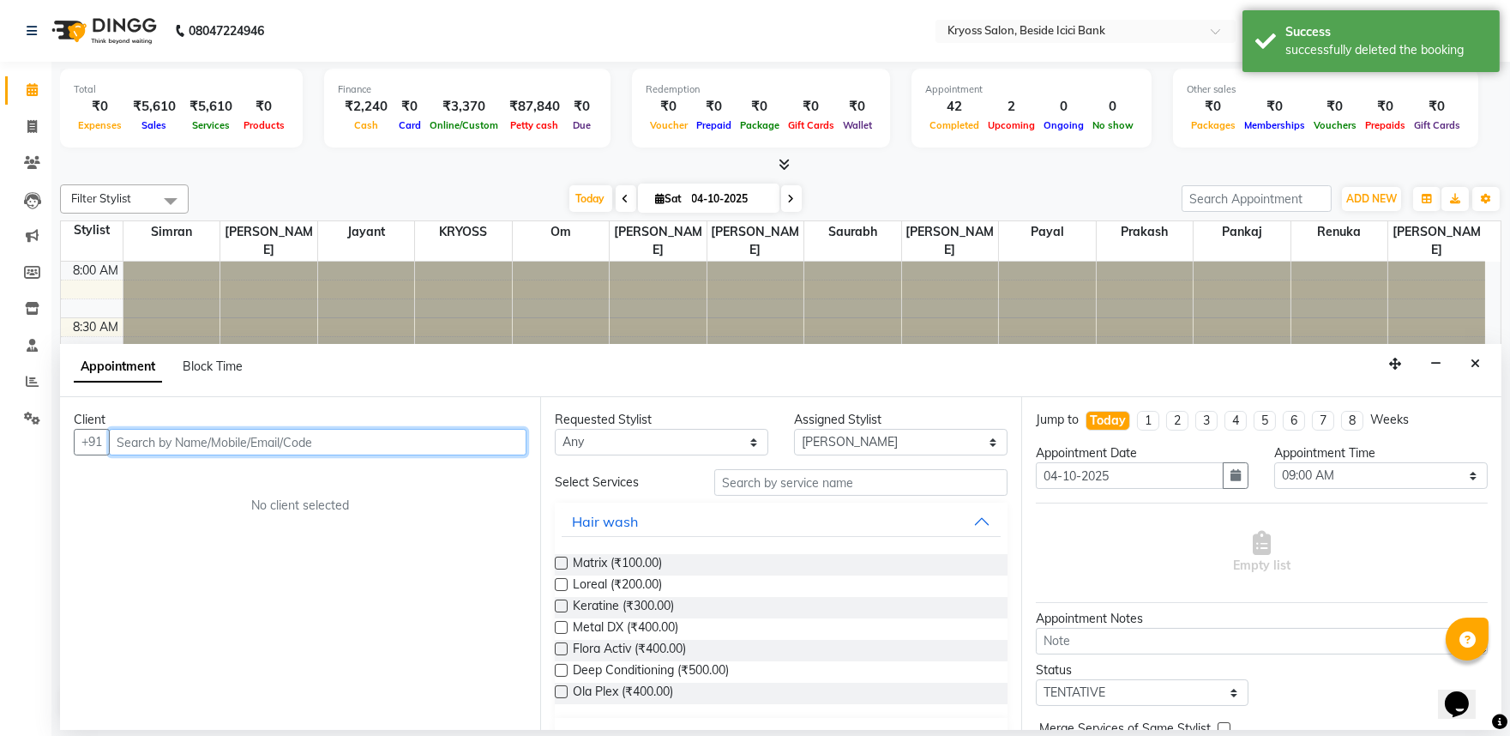
click at [286, 455] on input "text" at bounding box center [318, 442] width 418 height 27
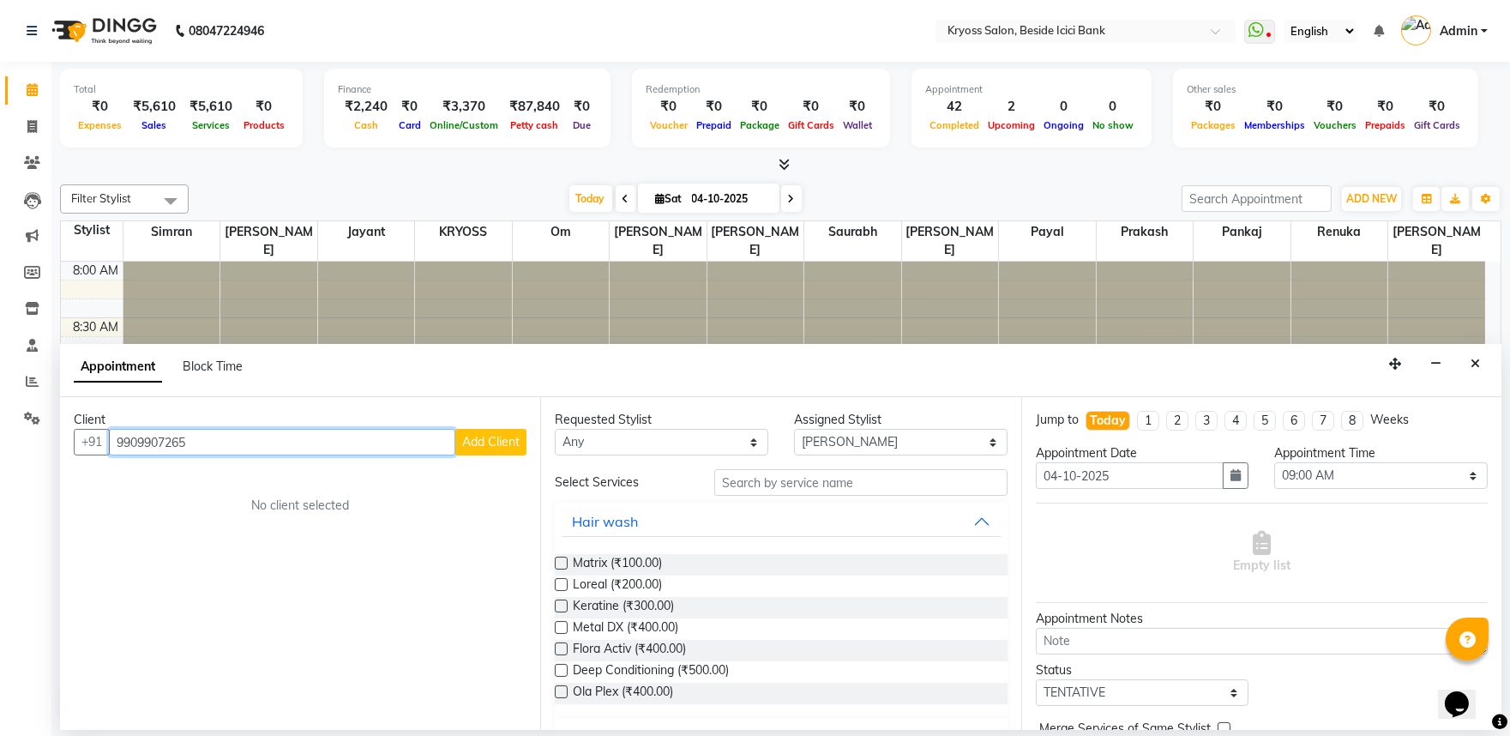
type input "9909907265"
click at [515, 449] on span "Add Client" at bounding box center [490, 441] width 57 height 15
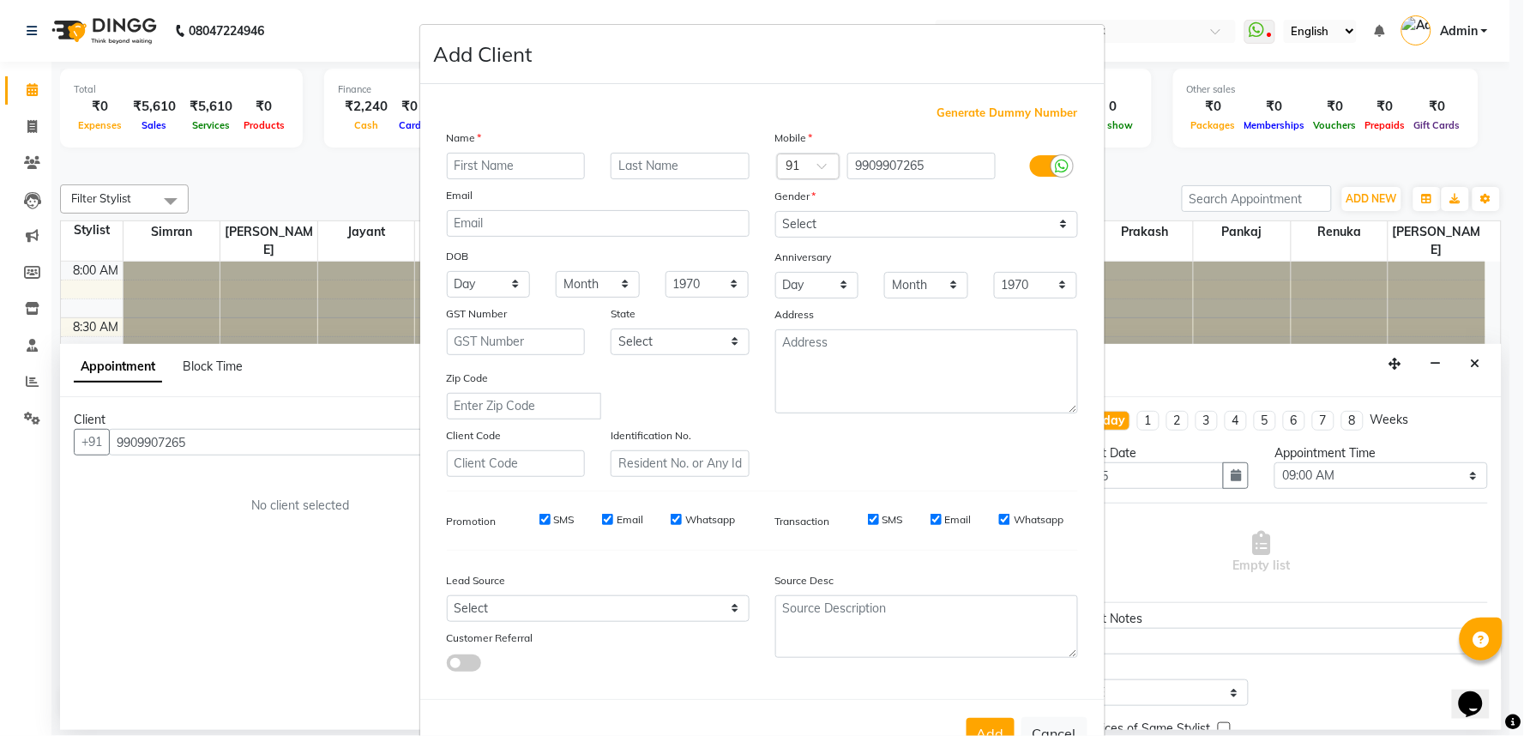
click at [498, 179] on input "text" at bounding box center [516, 166] width 139 height 27
type input "OM"
click at [858, 238] on select "Select Male Female Other Prefer Not To Say" at bounding box center [926, 224] width 303 height 27
select select "male"
click at [775, 233] on select "Select Male Female Other Prefer Not To Say" at bounding box center [926, 224] width 303 height 27
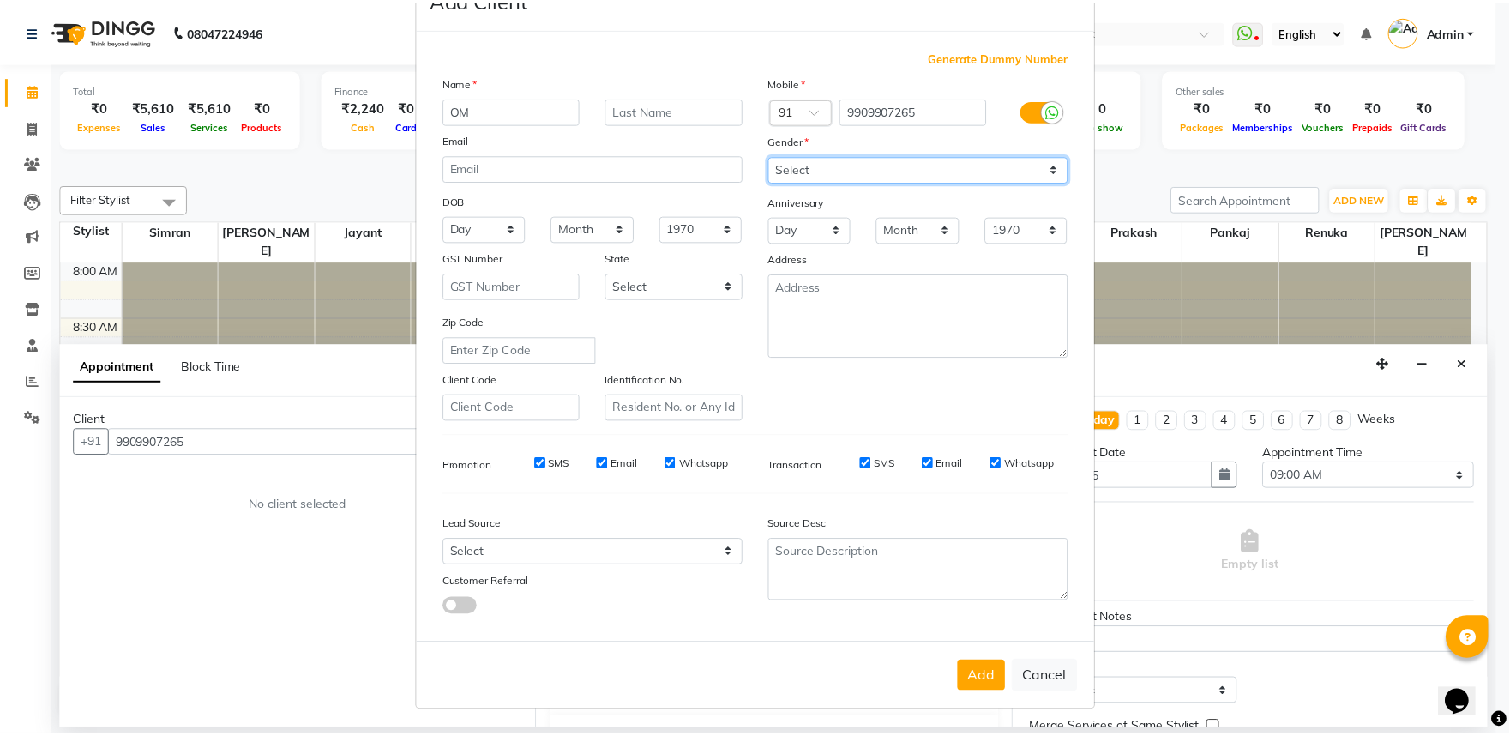
scroll to position [133, 0]
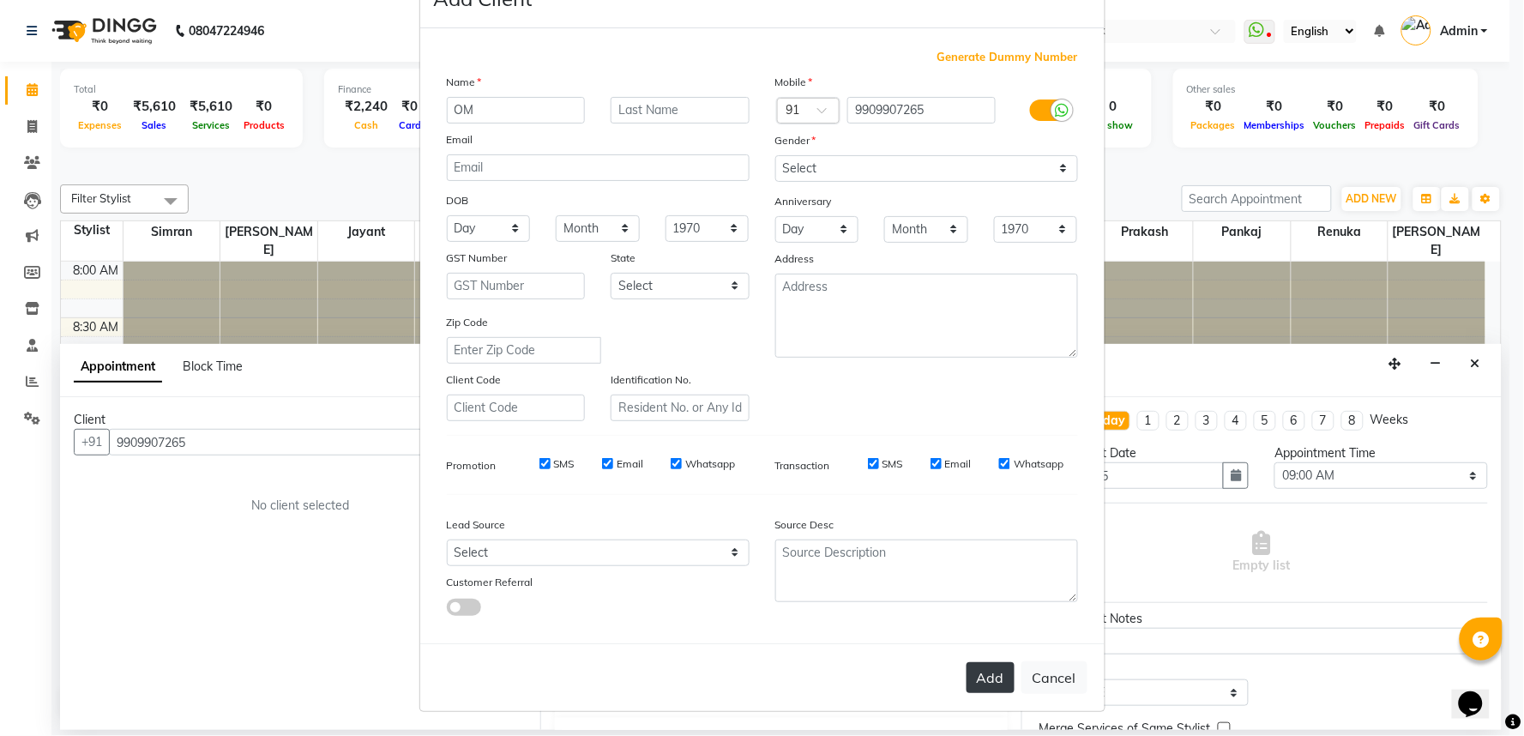
click at [966, 666] on button "Add" at bounding box center [990, 677] width 48 height 31
select select
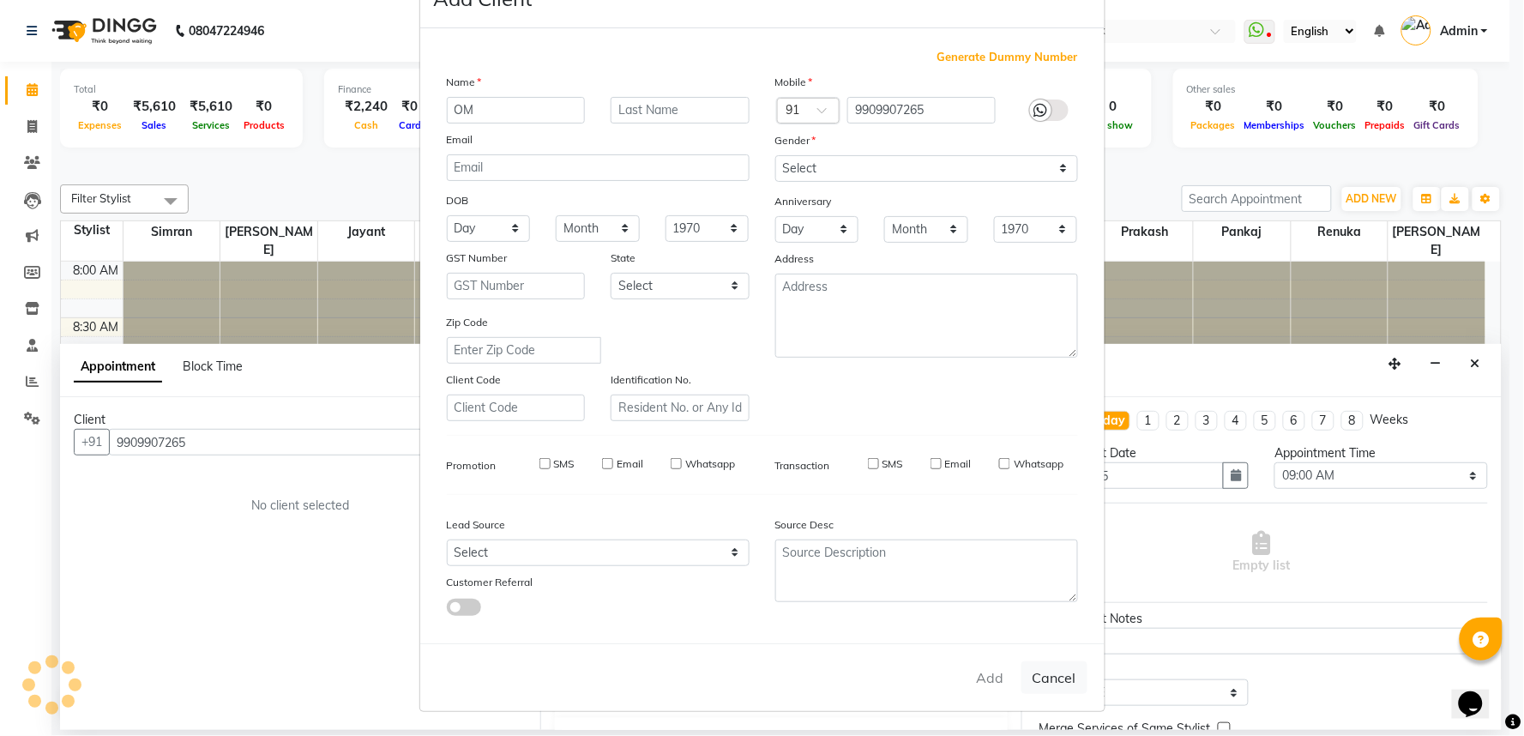
select select
checkbox input "false"
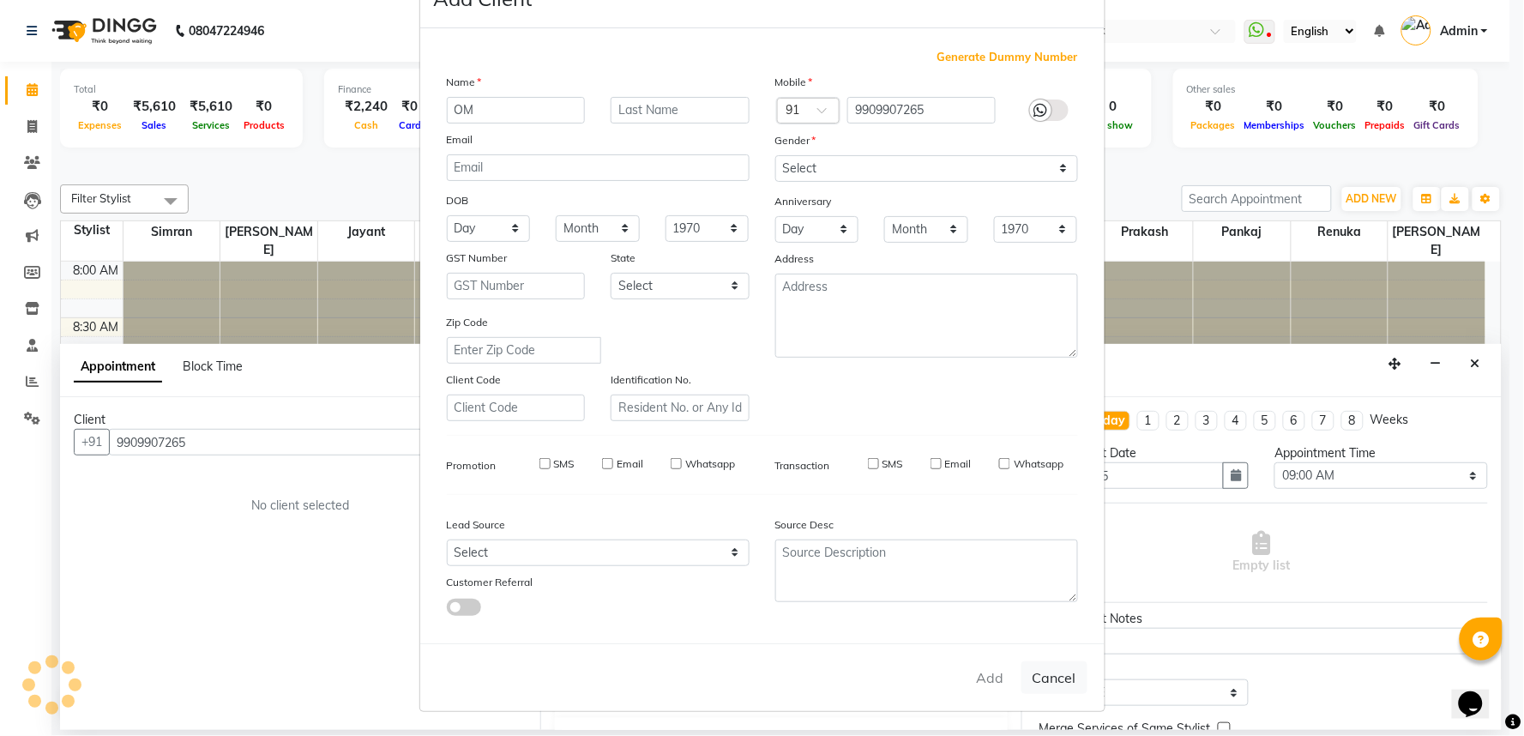
checkbox input "false"
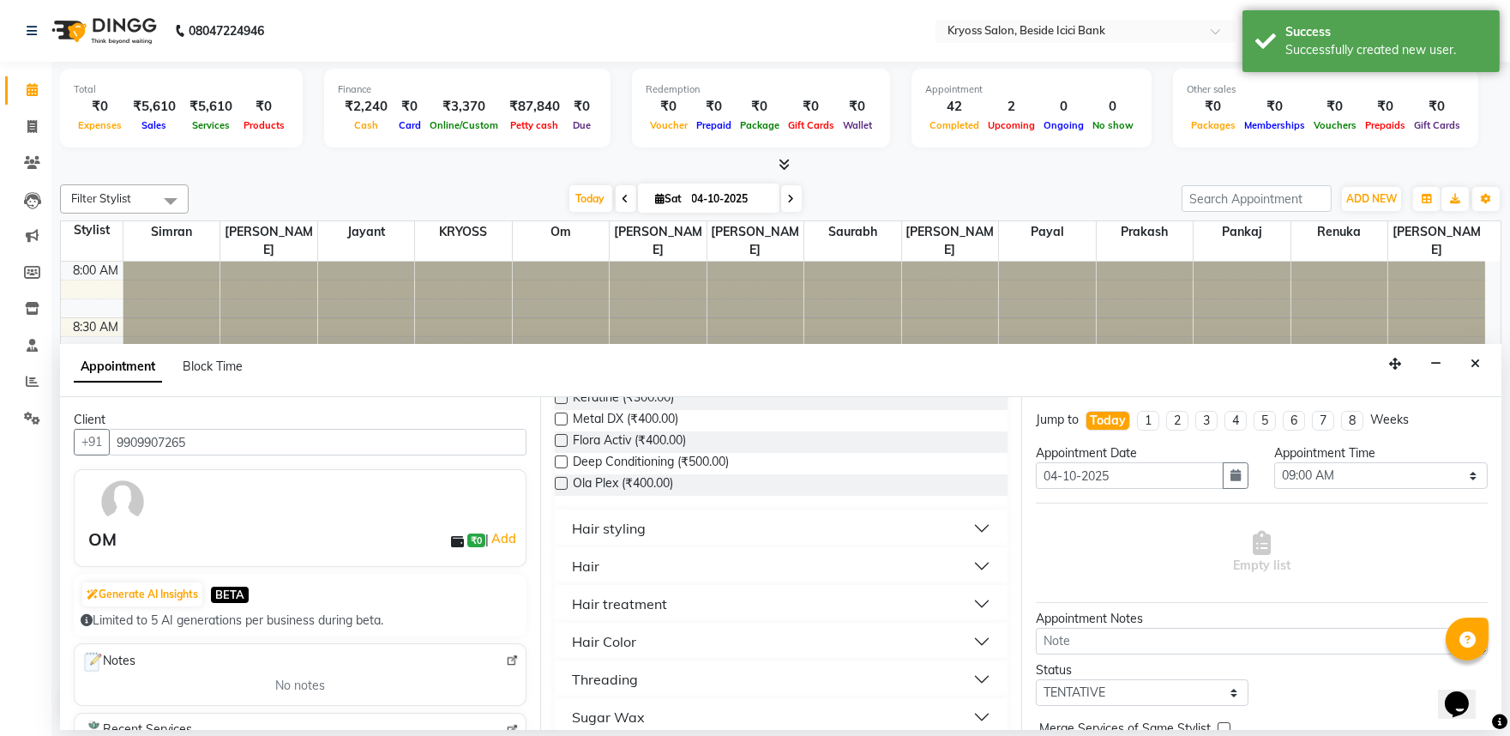
scroll to position [286, 0]
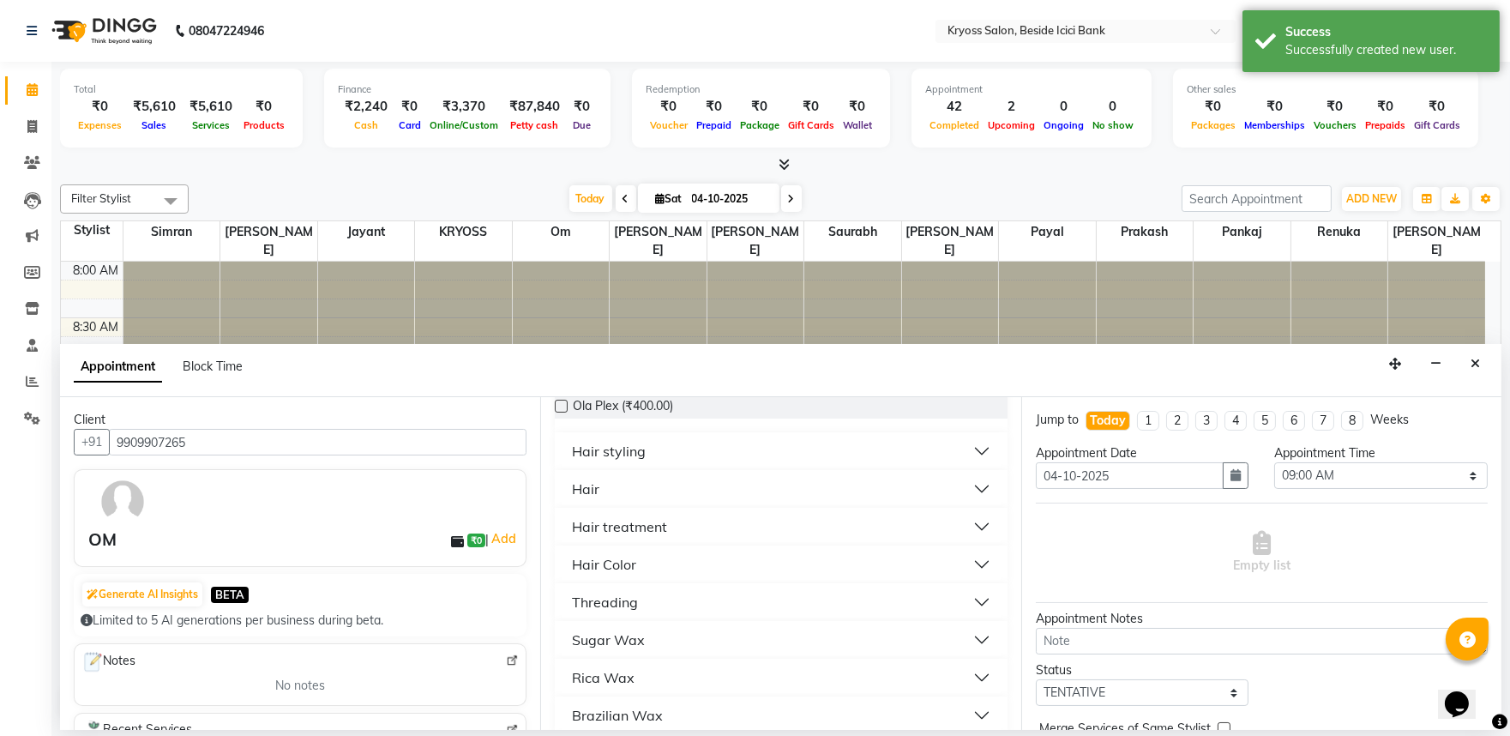
click at [595, 499] on div "Hair" at bounding box center [585, 488] width 27 height 21
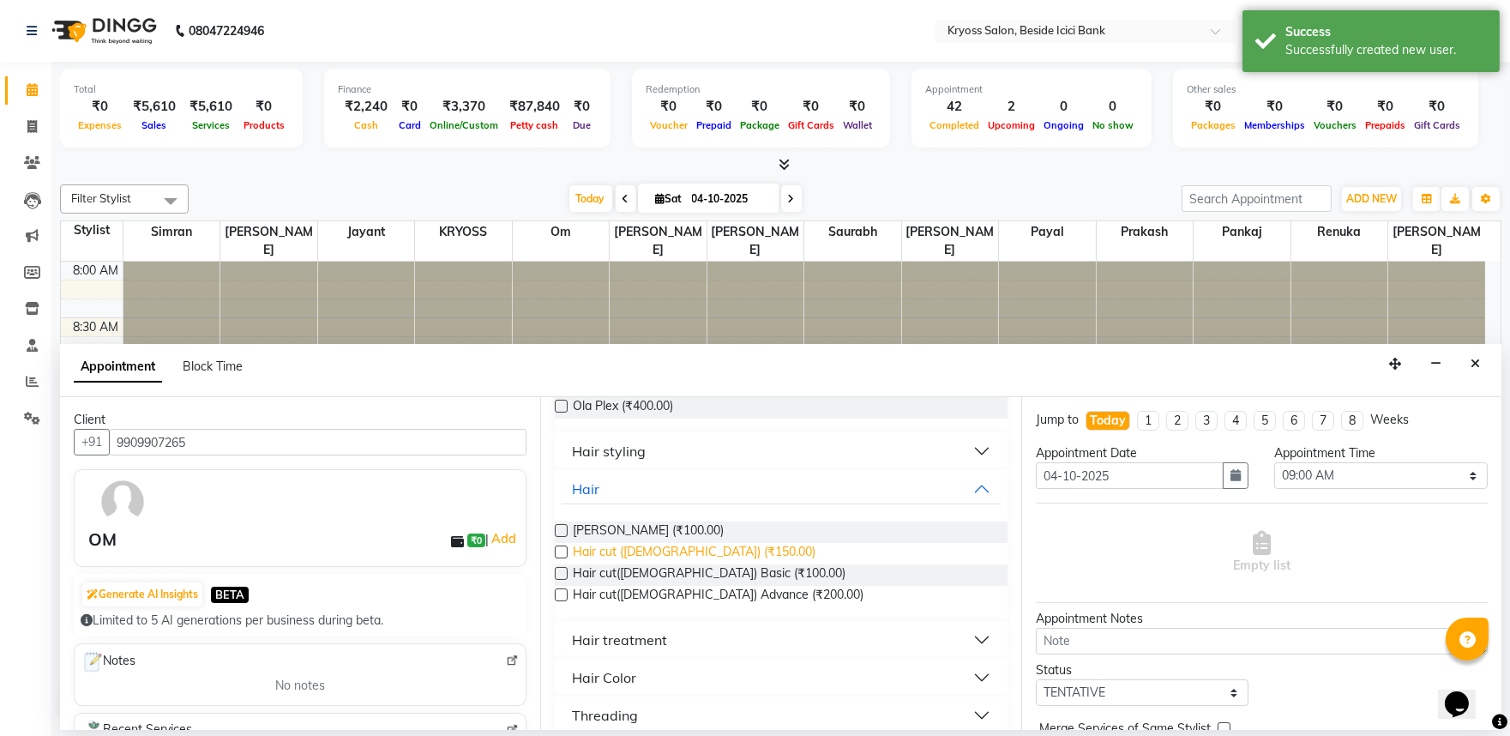
click at [689, 564] on span "Hair cut (Male) (₹150.00)" at bounding box center [694, 553] width 243 height 21
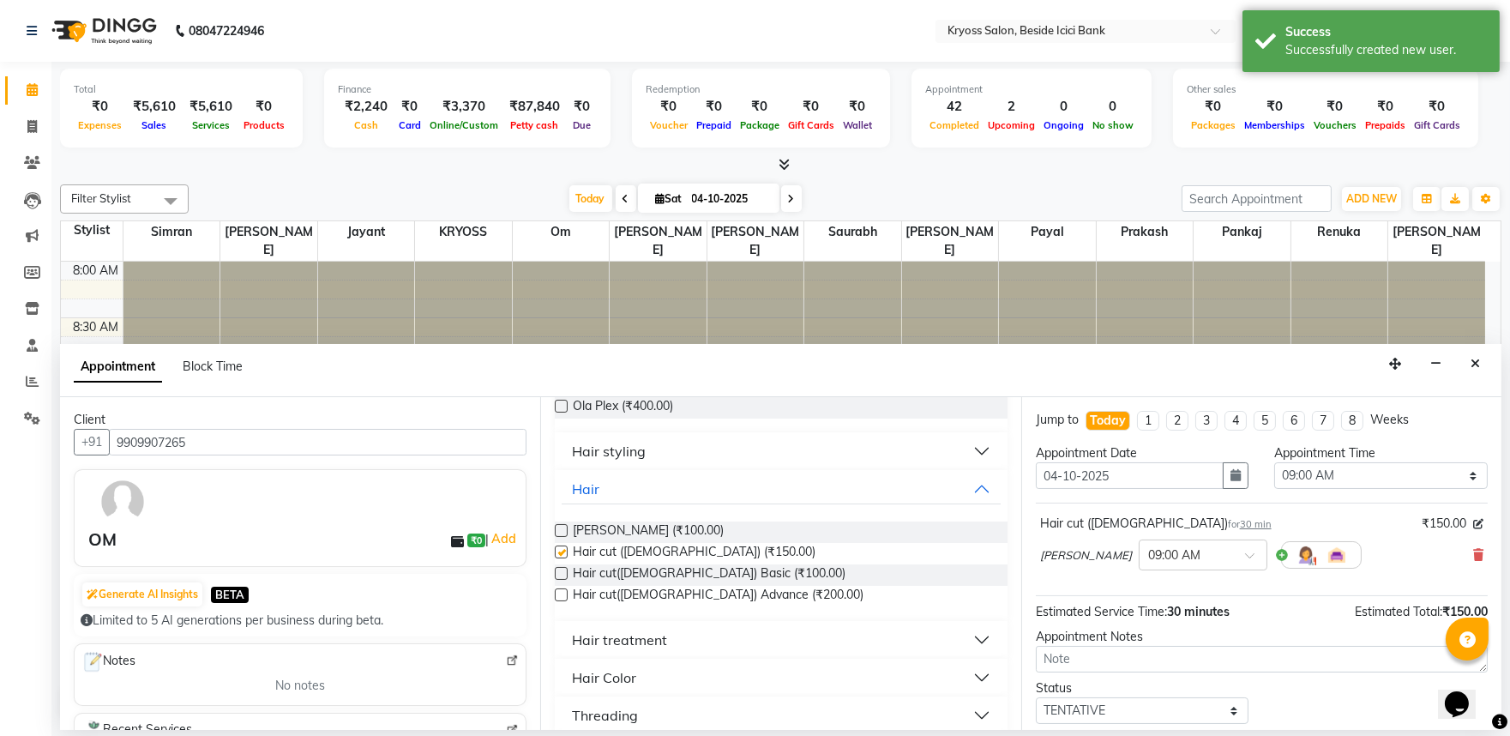
checkbox input "false"
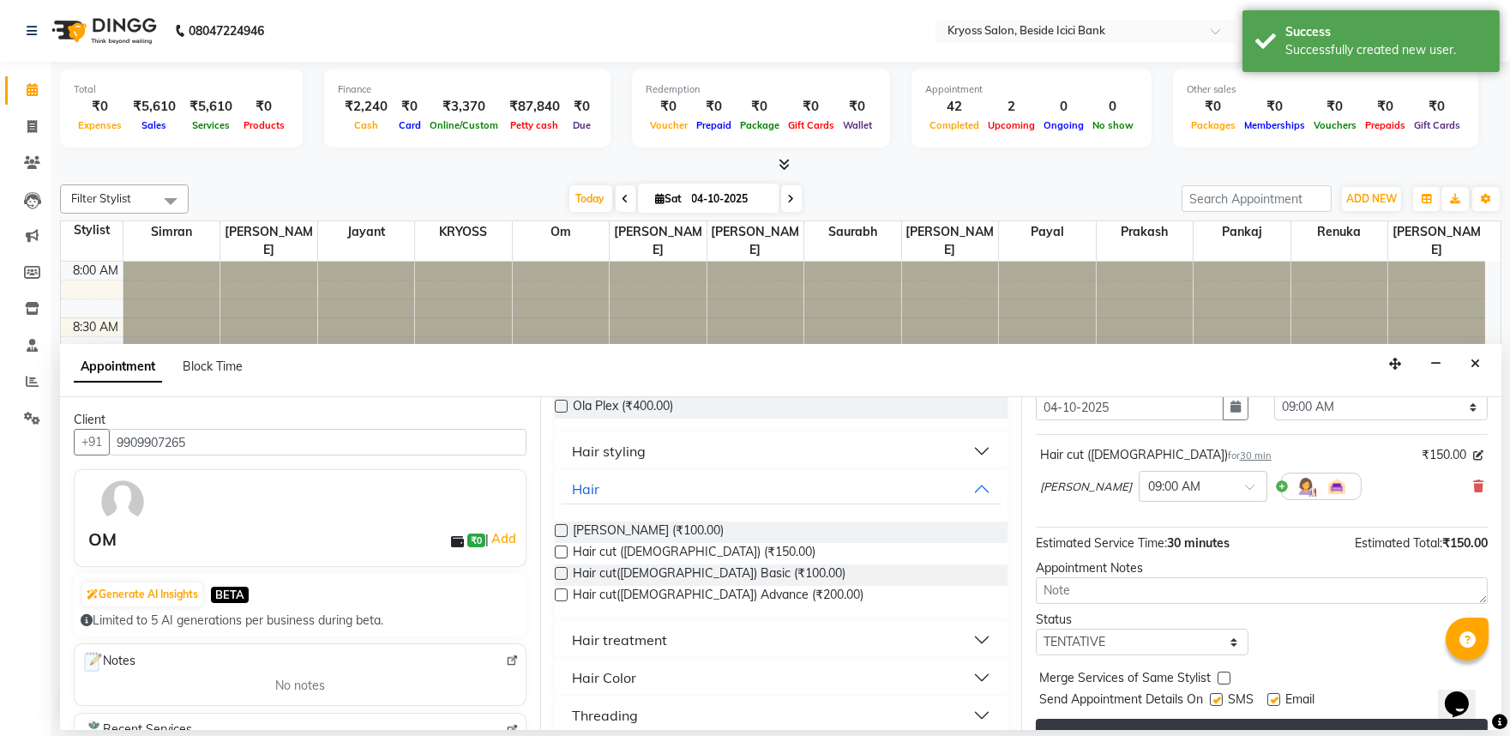
scroll to position [137, 0]
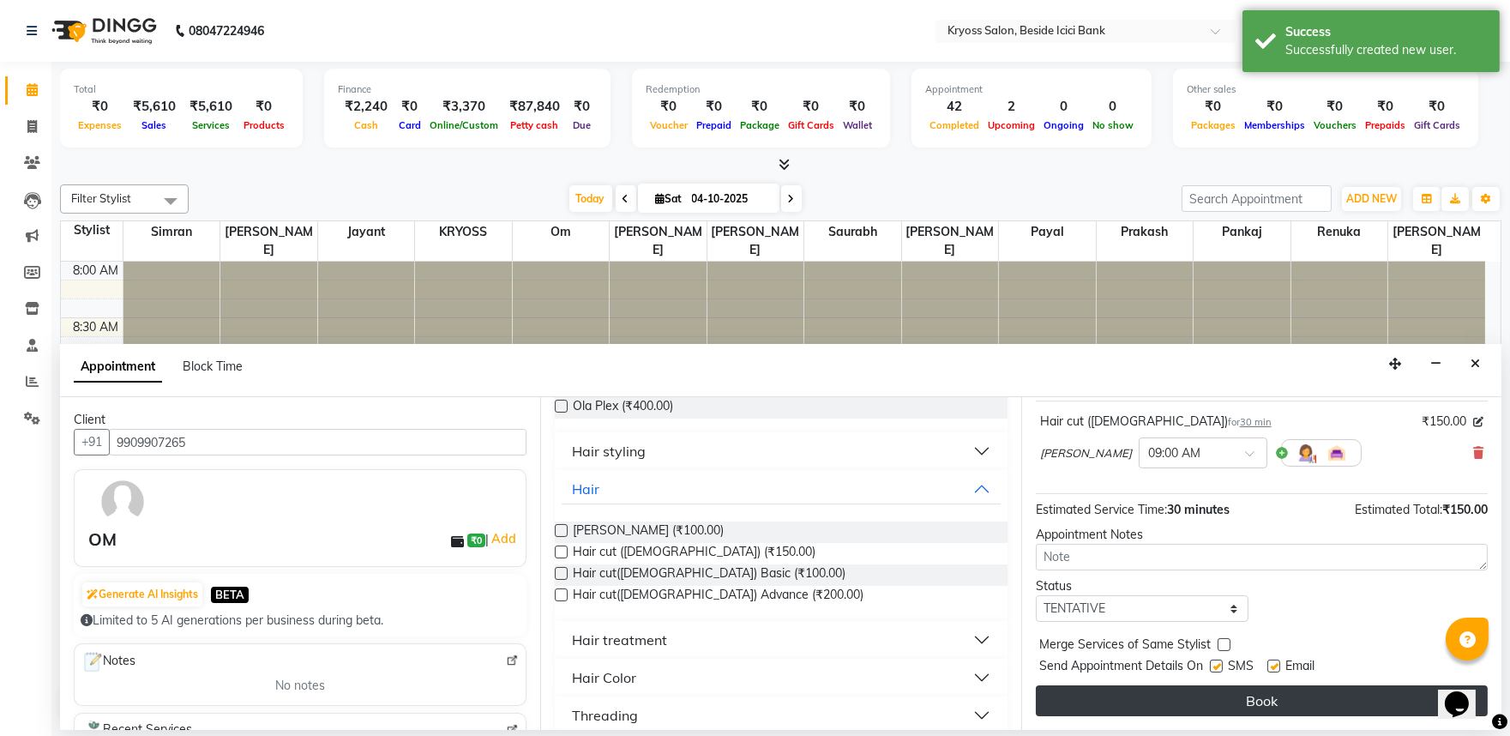
click at [1188, 713] on button "Book" at bounding box center [1262, 700] width 452 height 31
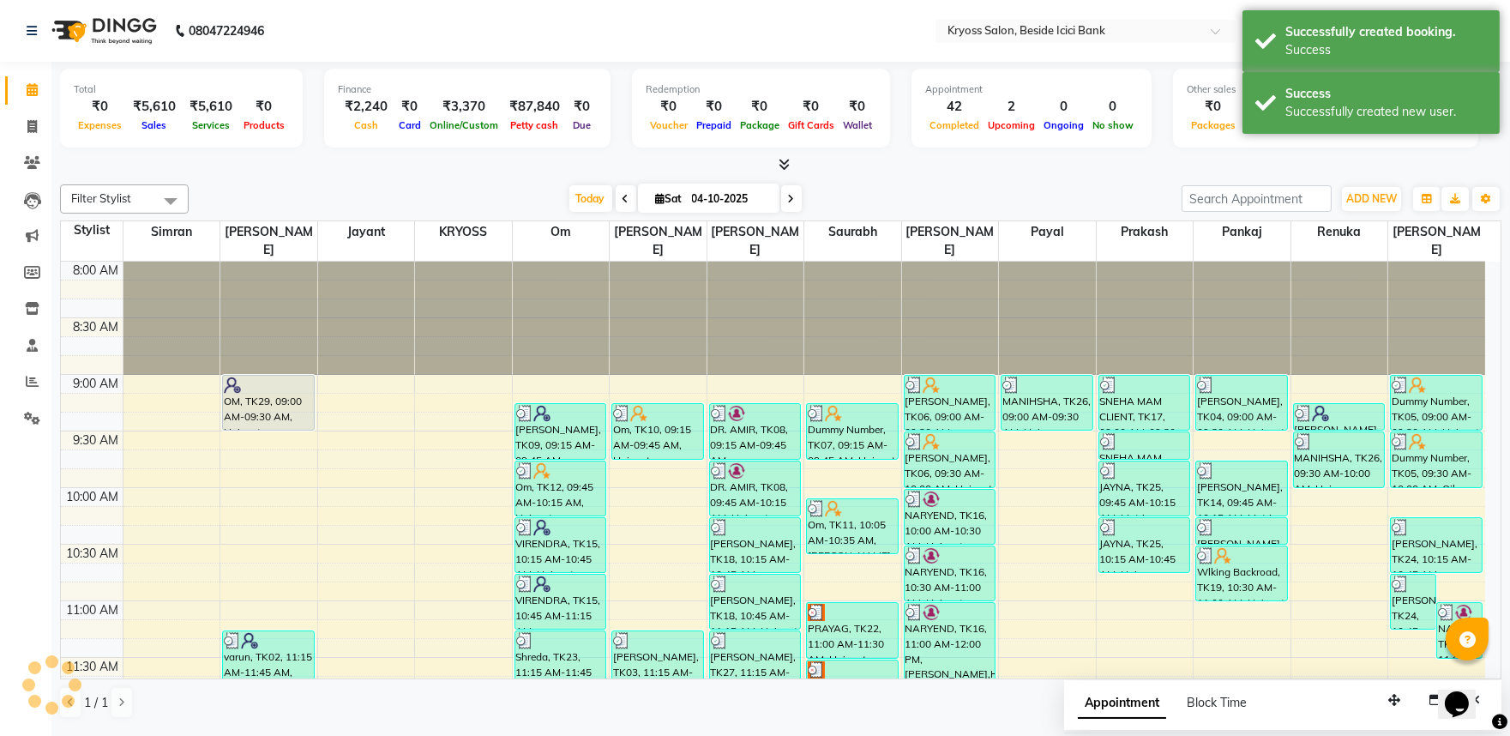
scroll to position [0, 0]
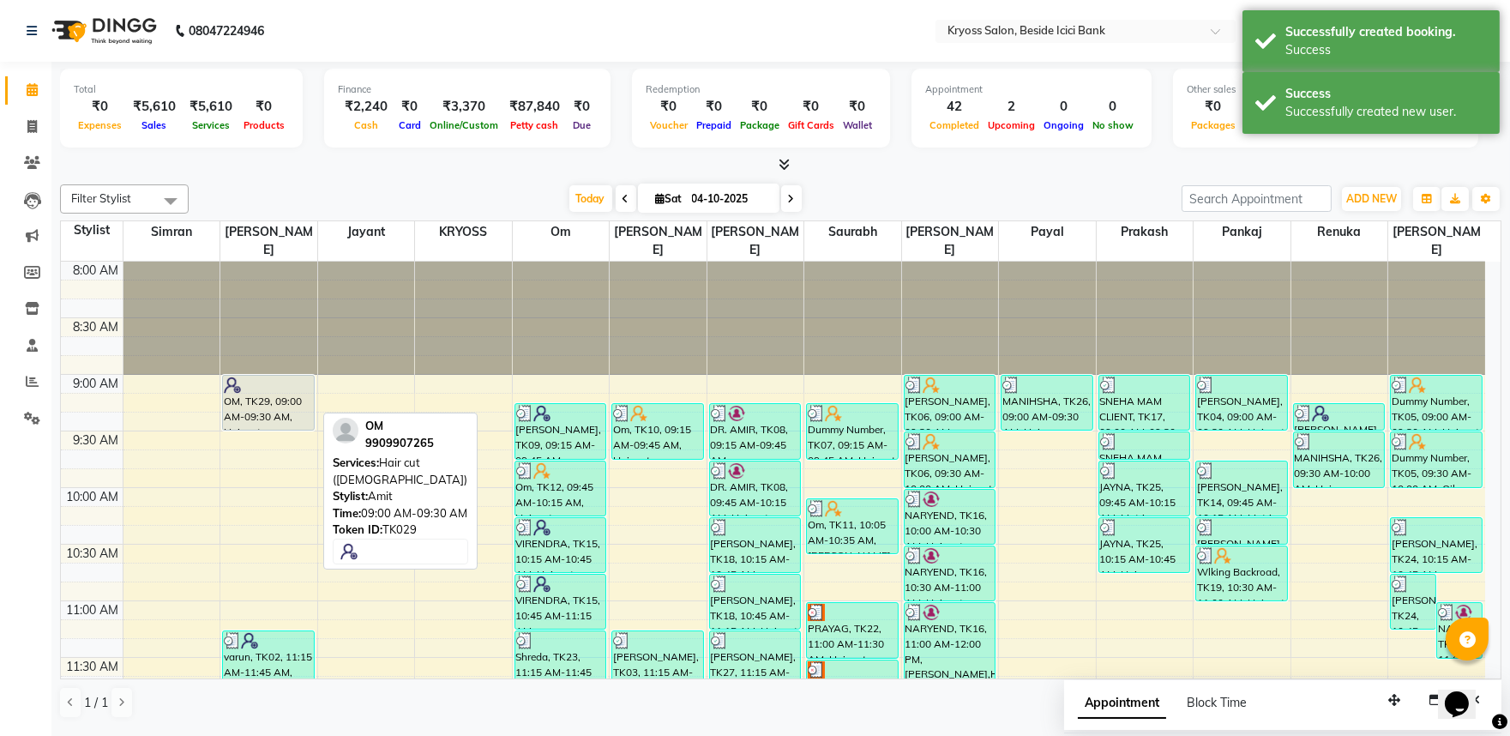
click at [241, 381] on img at bounding box center [232, 384] width 17 height 17
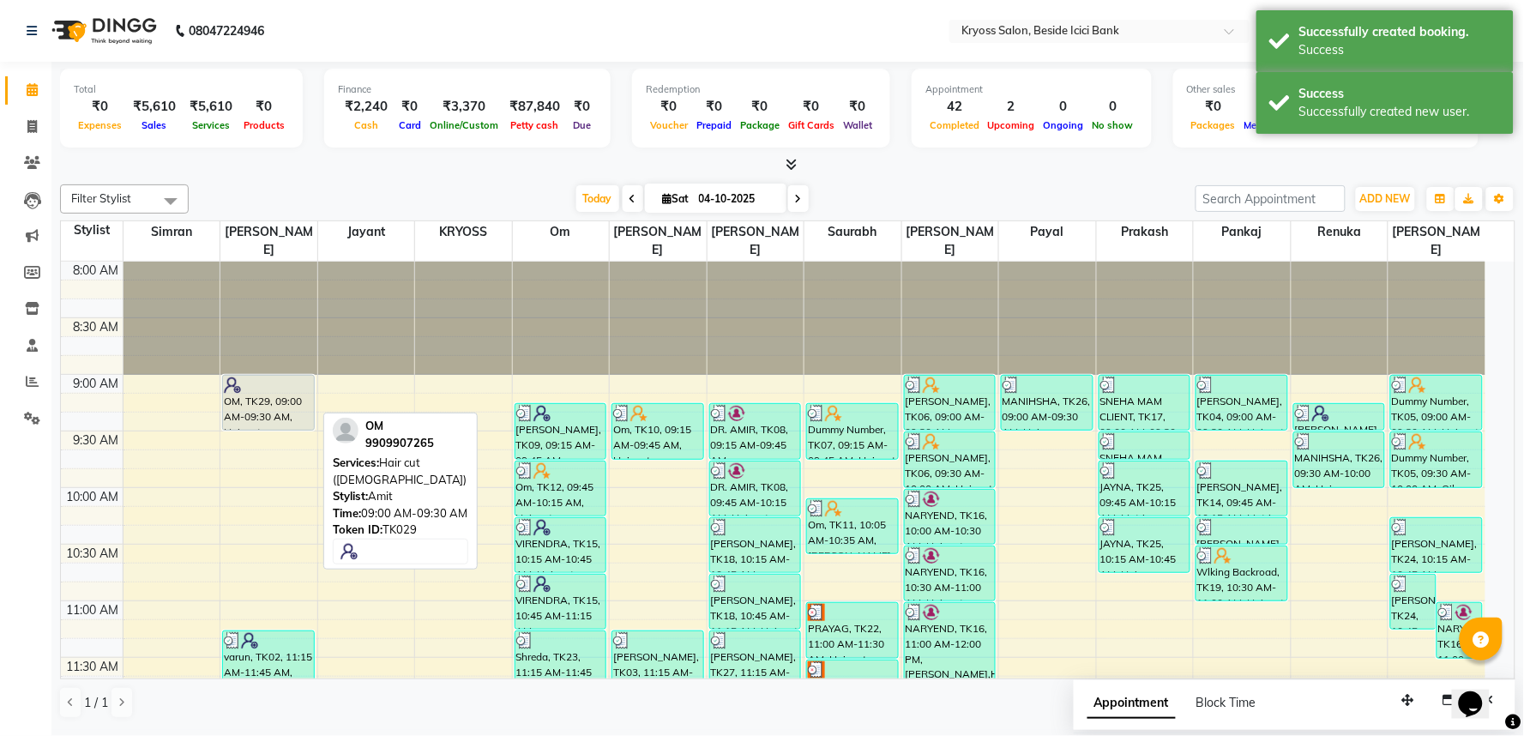
select select "7"
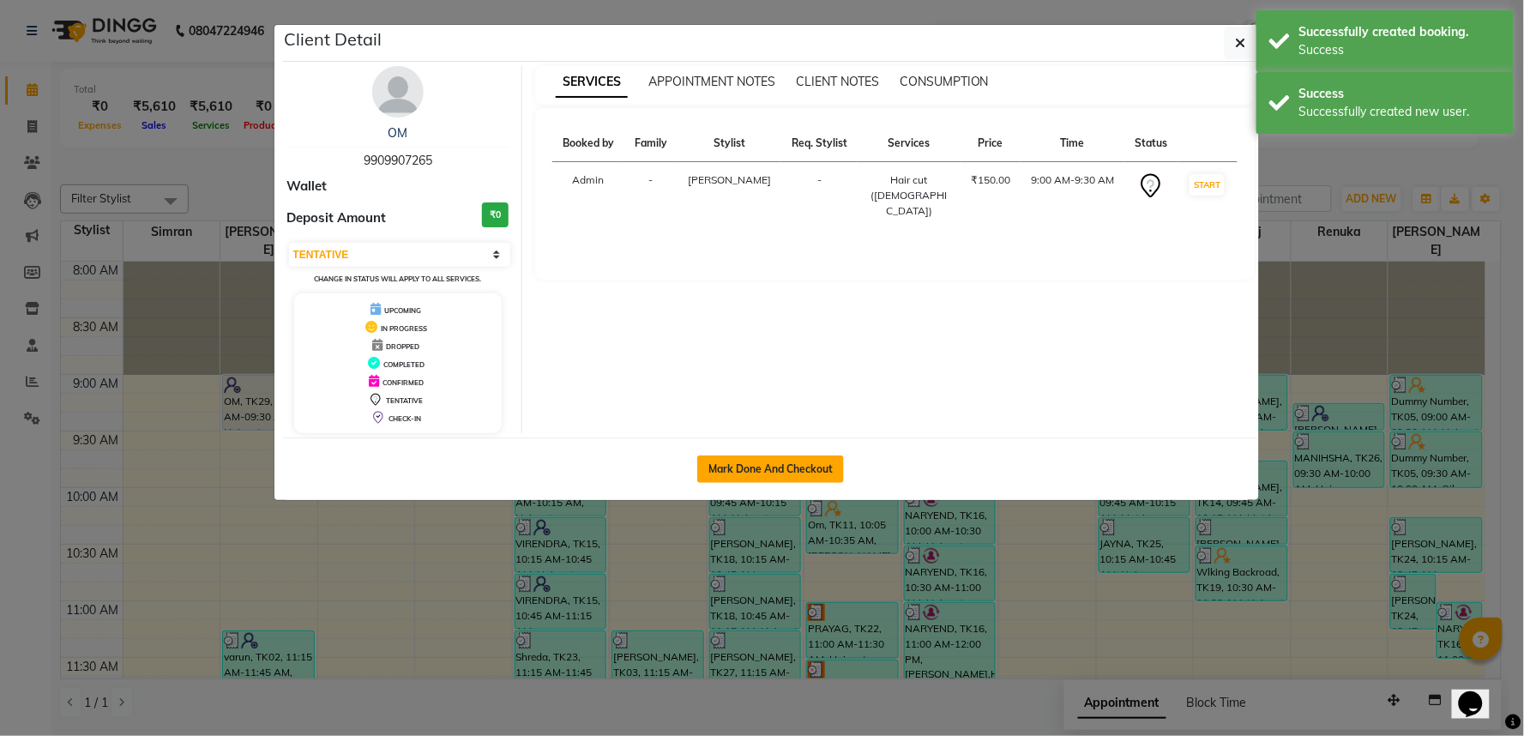
click at [798, 483] on button "Mark Done And Checkout" at bounding box center [770, 468] width 147 height 27
select select "5439"
select select "service"
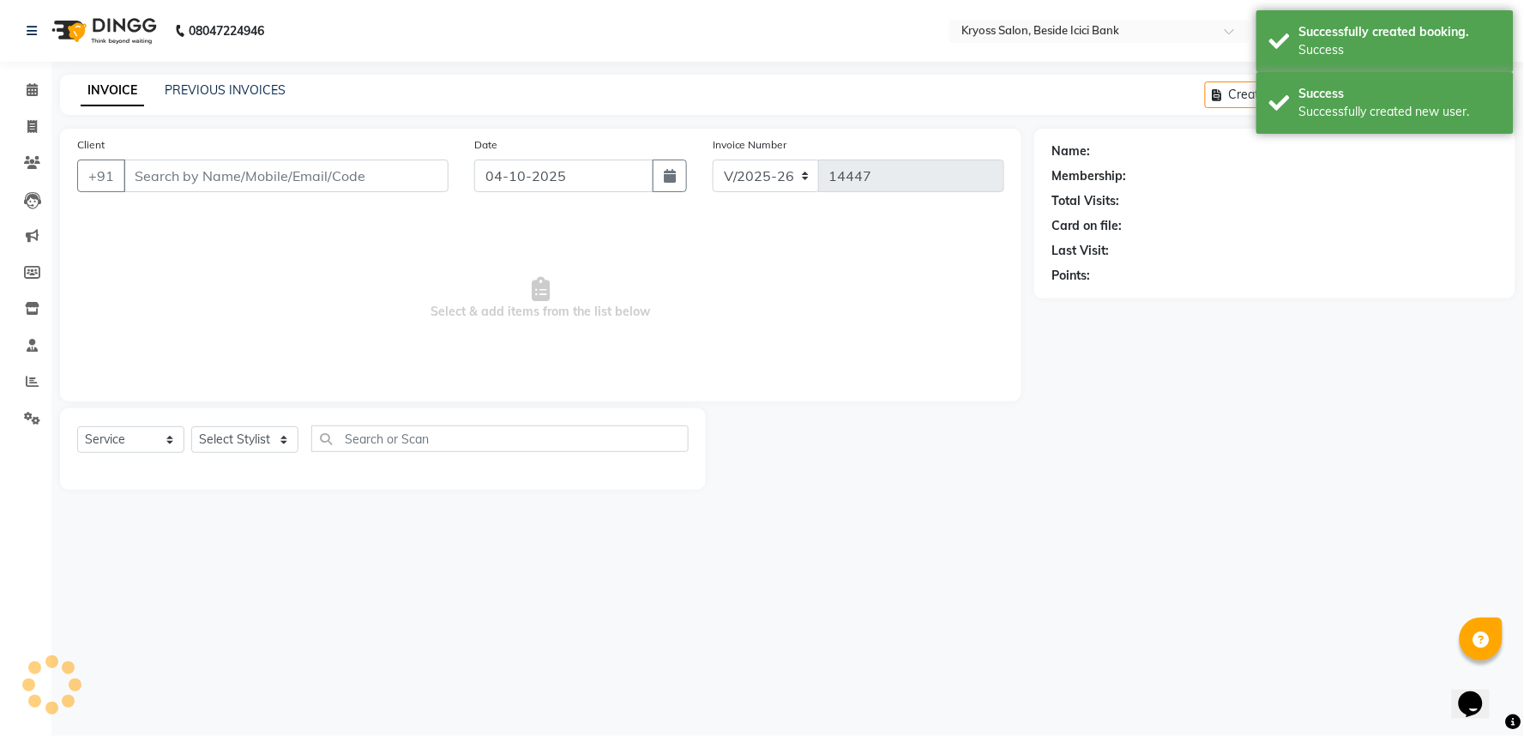
type input "9909907265"
select select "52359"
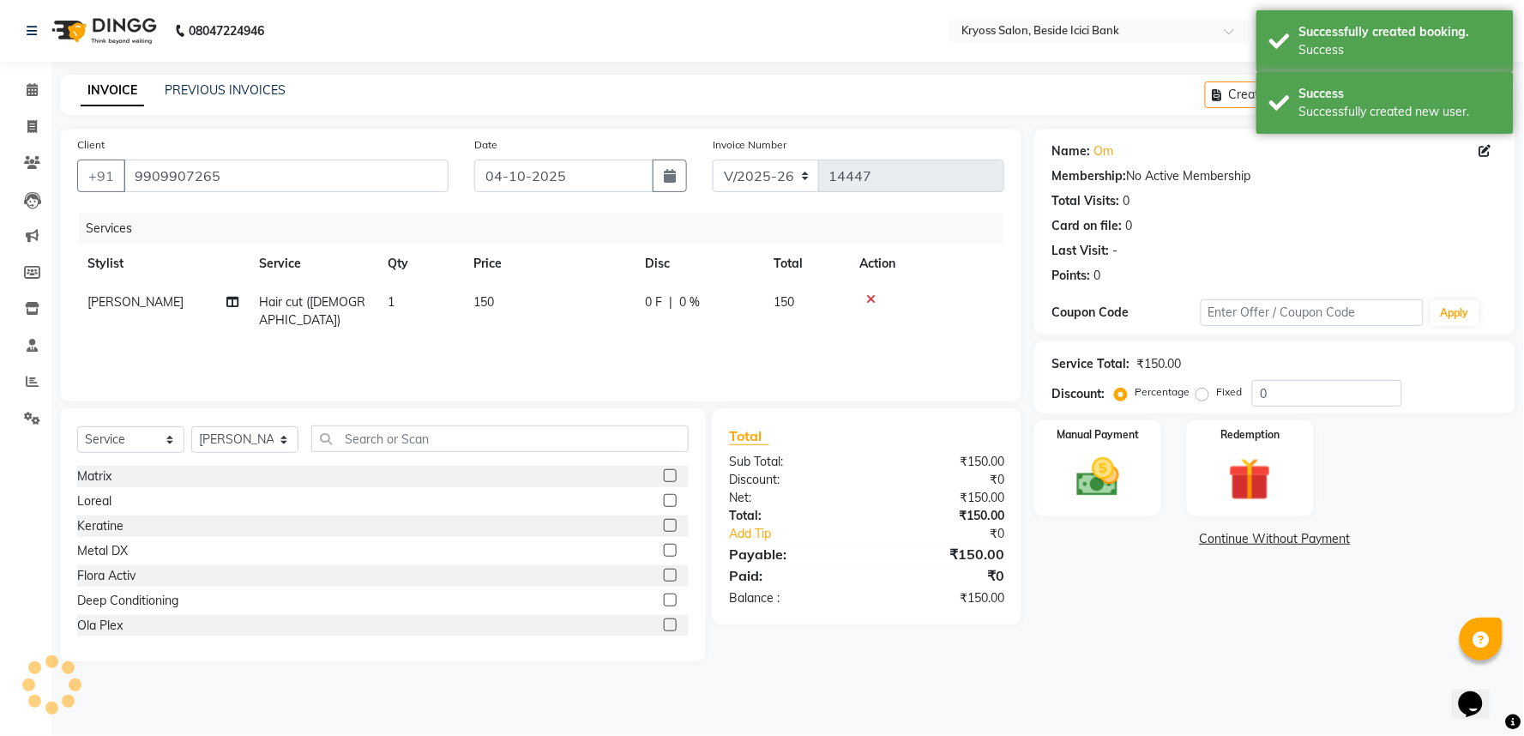
click at [1108, 502] on img at bounding box center [1097, 477] width 69 height 49
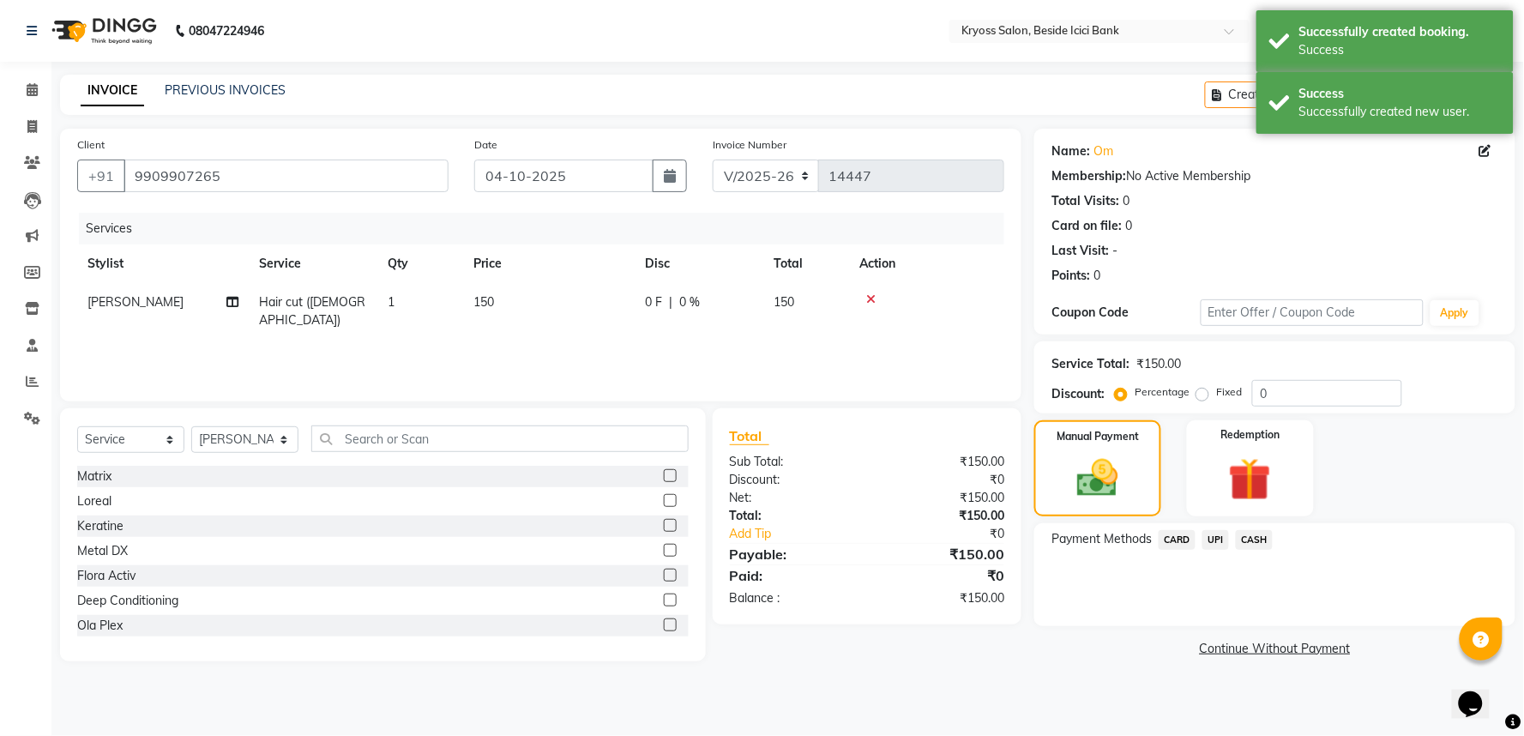
click at [1229, 550] on span "UPI" at bounding box center [1215, 540] width 27 height 20
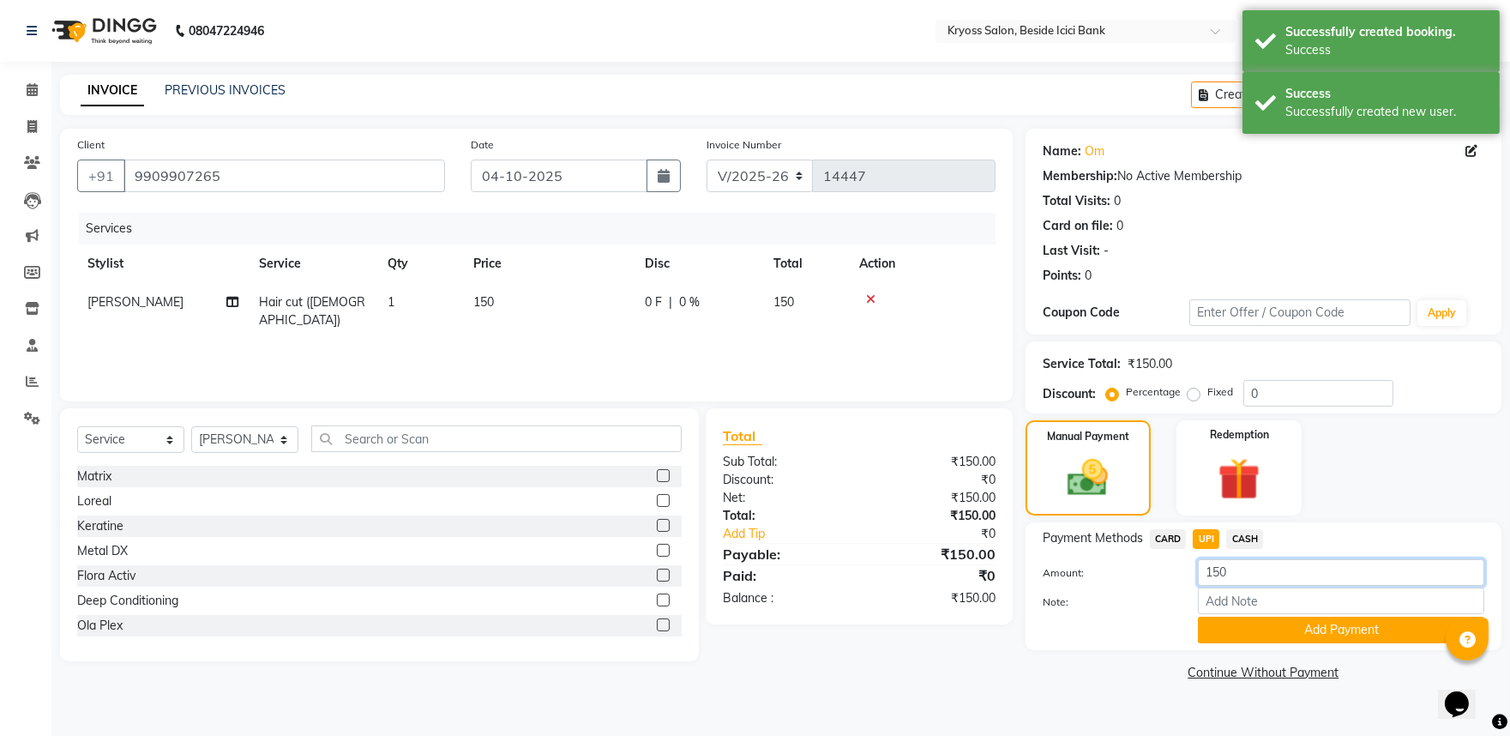
click at [1216, 586] on input "150" at bounding box center [1341, 572] width 286 height 27
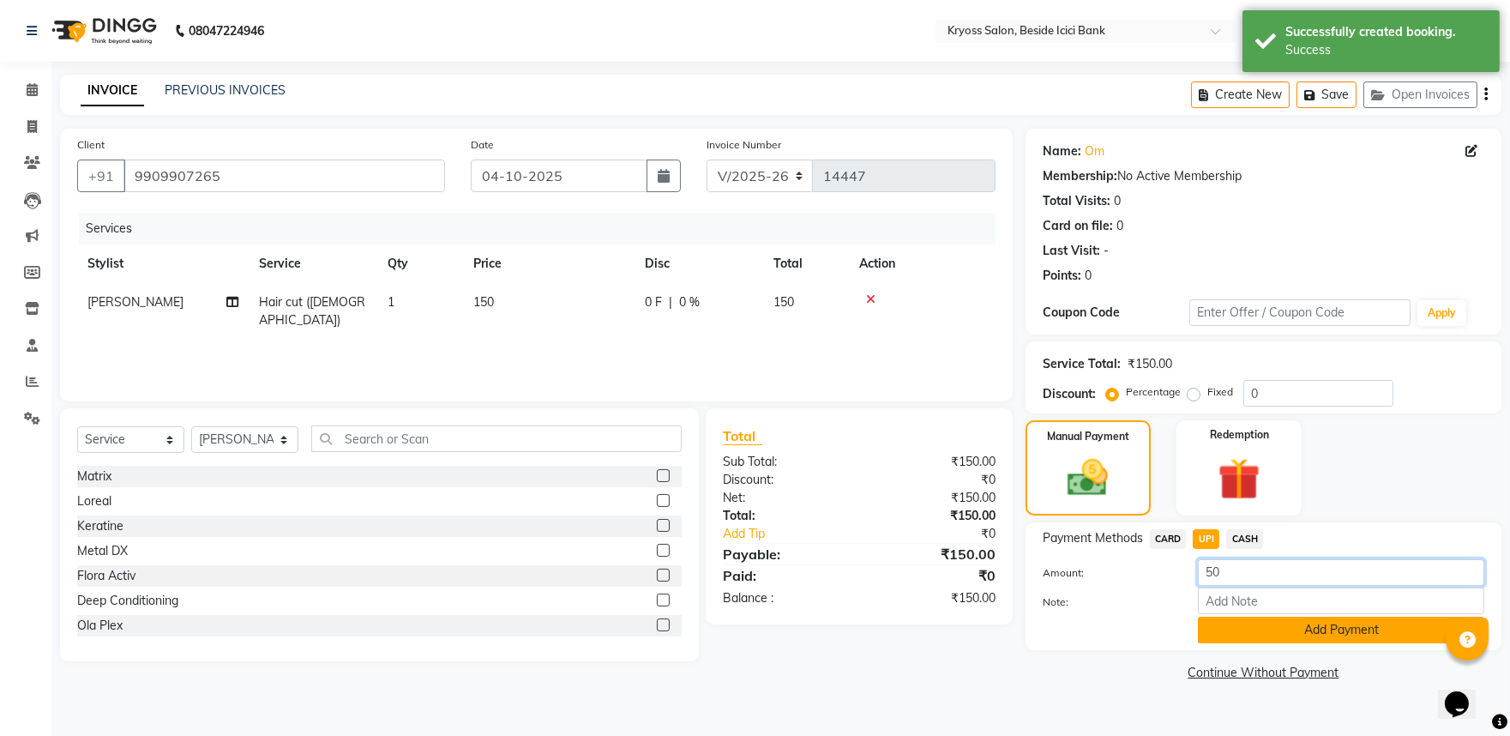
type input "50"
click at [1216, 643] on button "Add Payment" at bounding box center [1341, 630] width 286 height 27
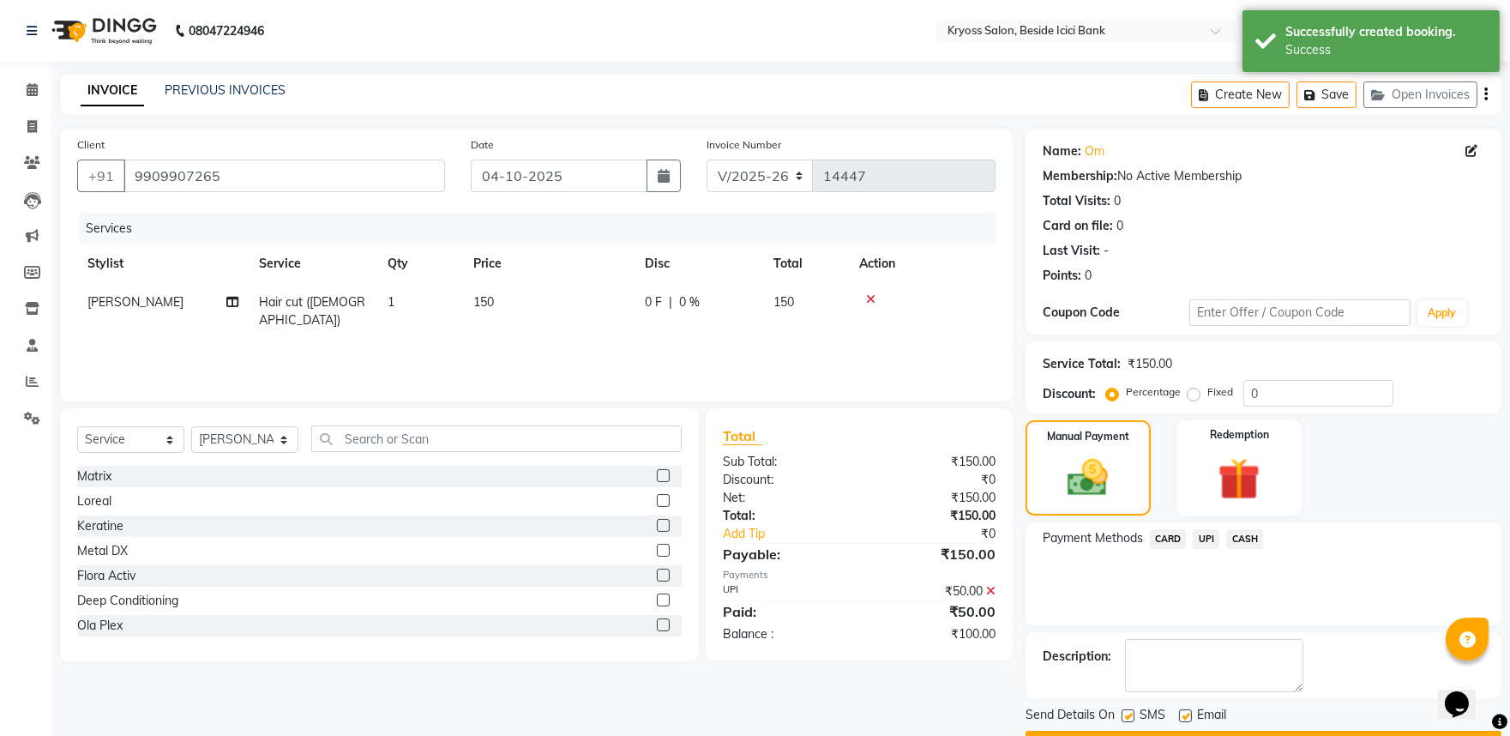
drag, startPoint x: 1258, startPoint y: 568, endPoint x: 1258, endPoint y: 586, distance: 18.0
click at [1258, 549] on span "CASH" at bounding box center [1244, 539] width 37 height 20
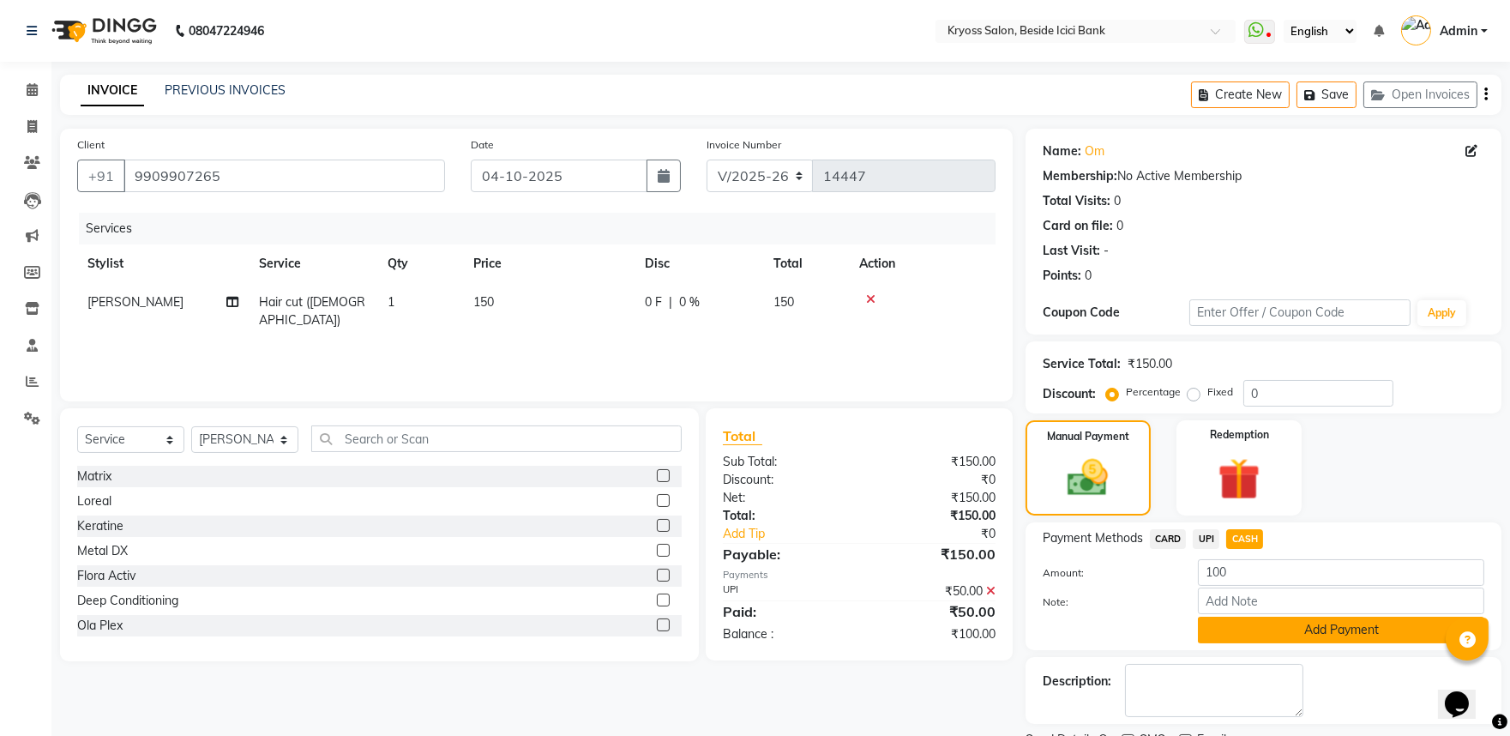
click at [1263, 643] on button "Add Payment" at bounding box center [1341, 630] width 286 height 27
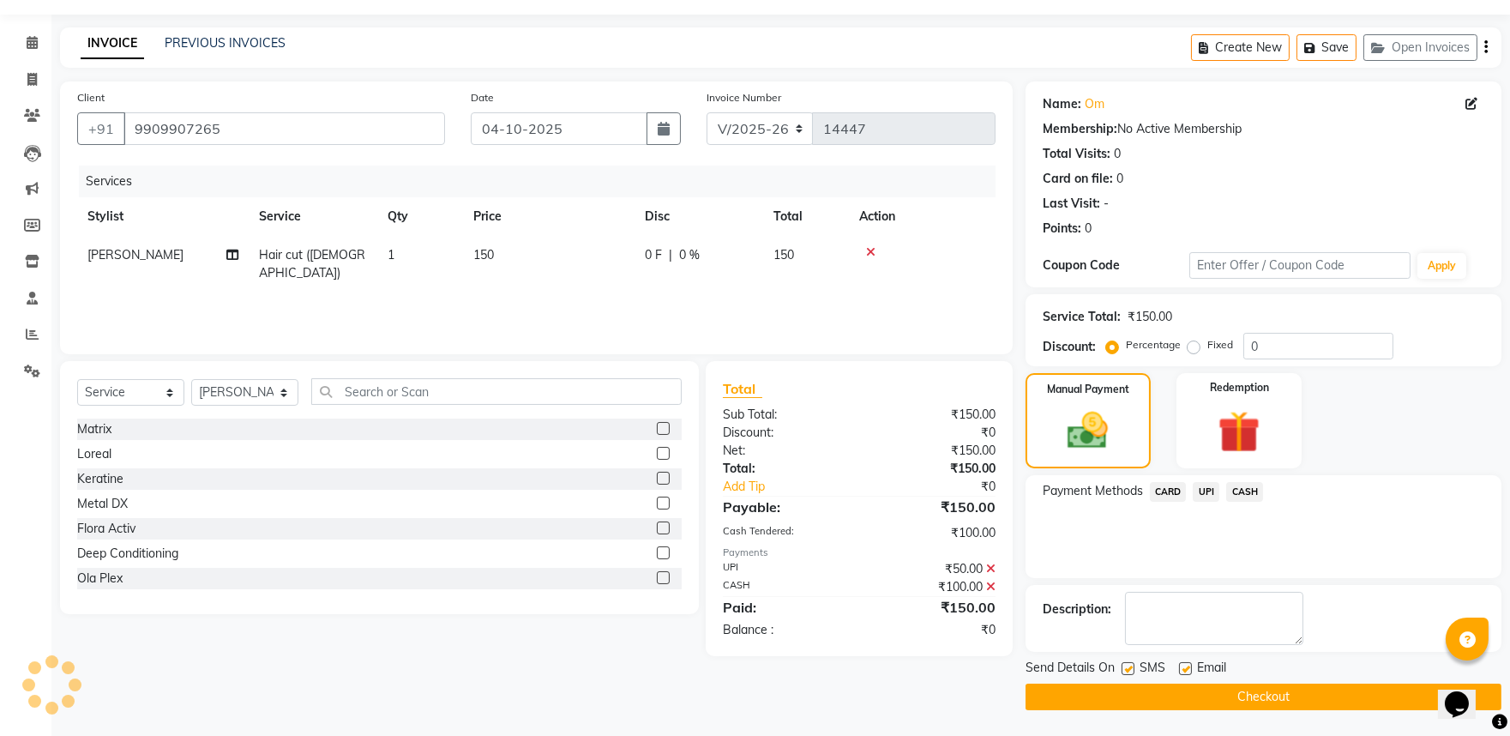
scroll to position [88, 0]
click at [1275, 701] on button "Checkout" at bounding box center [1264, 696] width 476 height 27
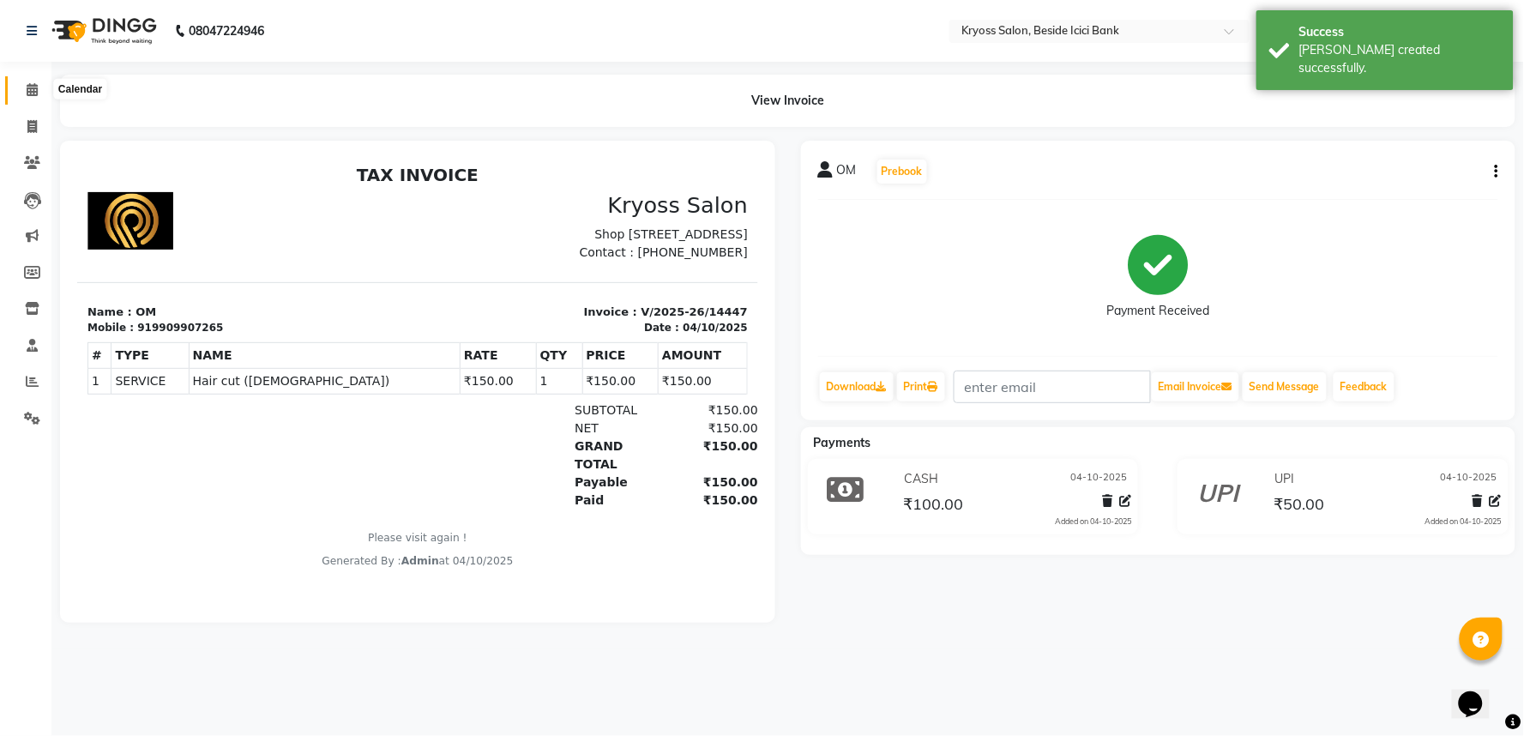
click at [34, 81] on span at bounding box center [32, 91] width 30 height 20
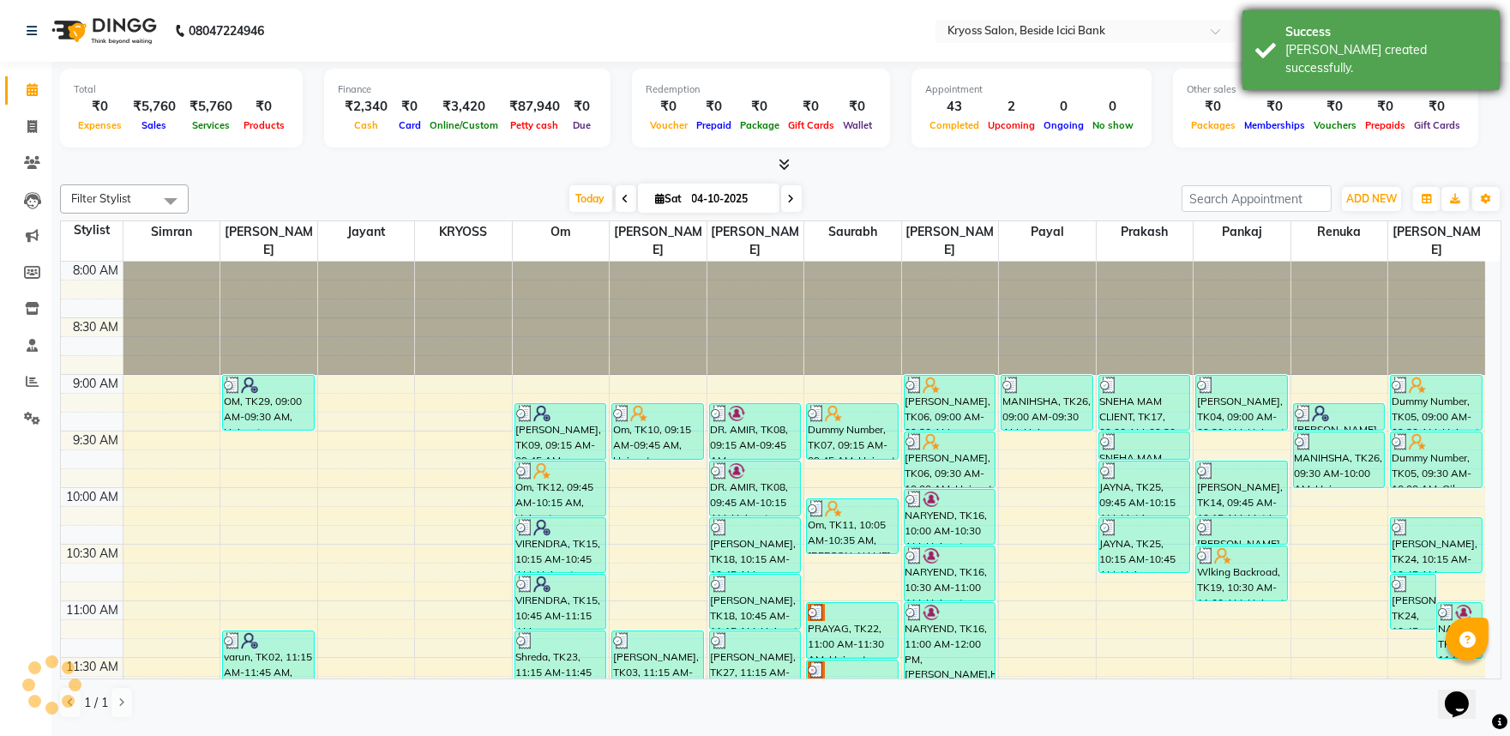
click at [1368, 45] on div "Bill created successfully." at bounding box center [1386, 59] width 202 height 36
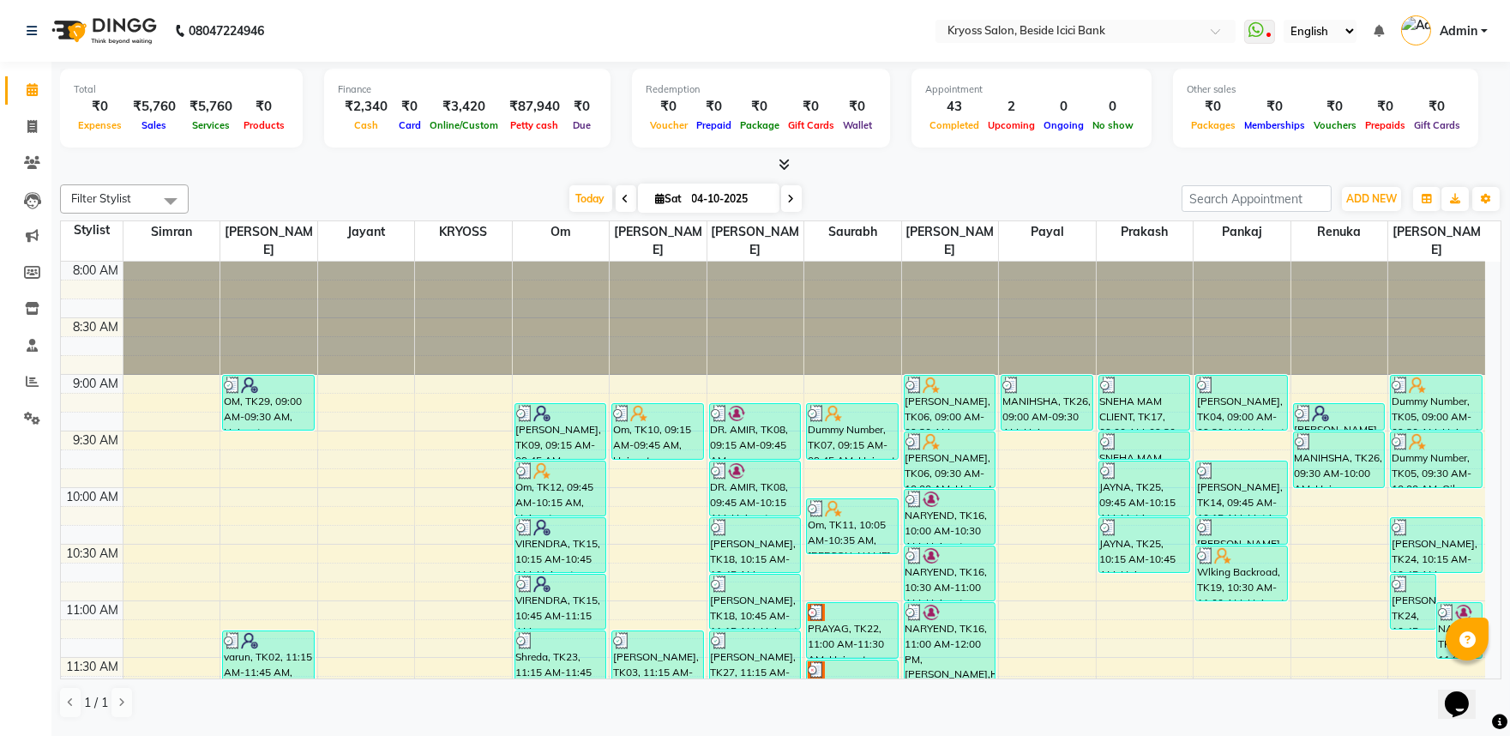
click at [896, 193] on div "Today Sat 04-10-2025" at bounding box center [685, 199] width 976 height 26
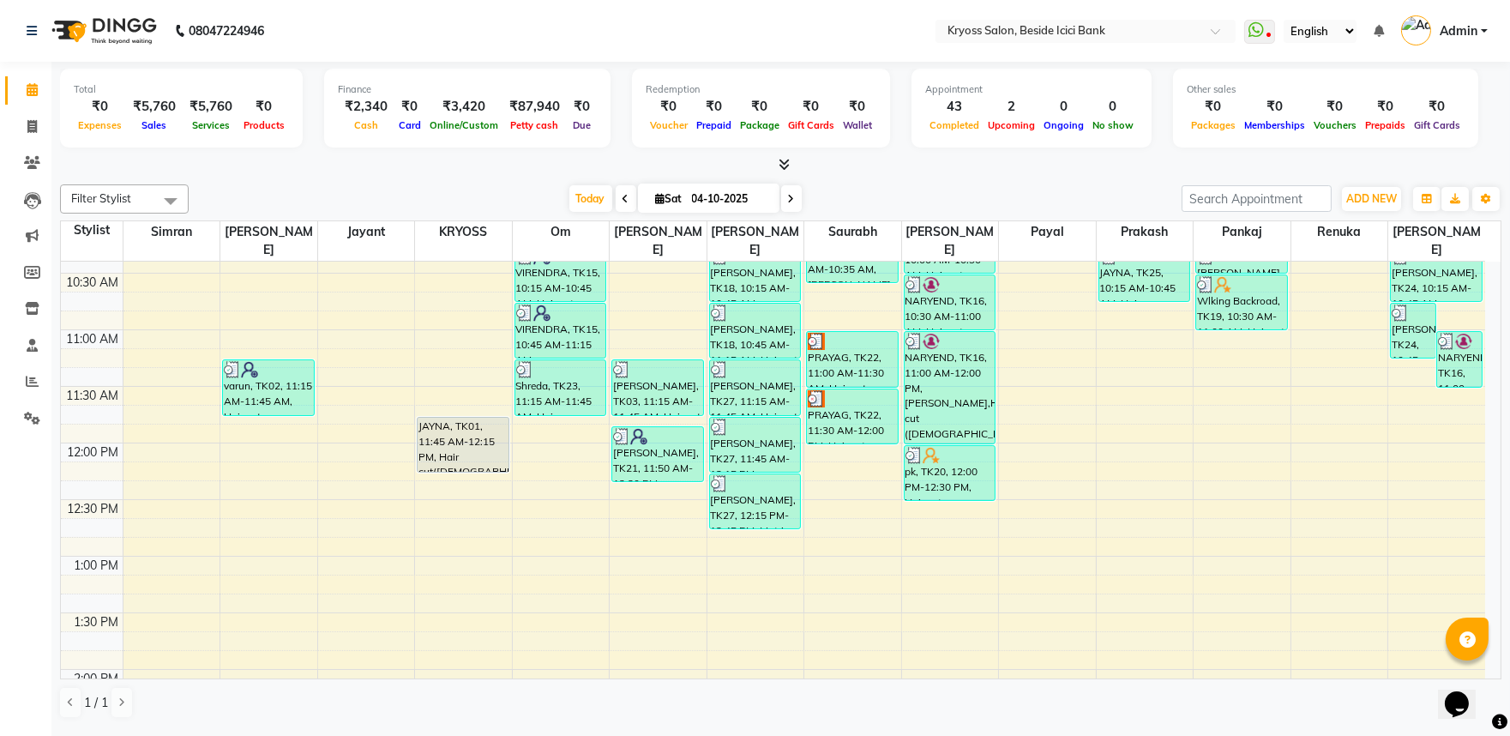
scroll to position [286, 0]
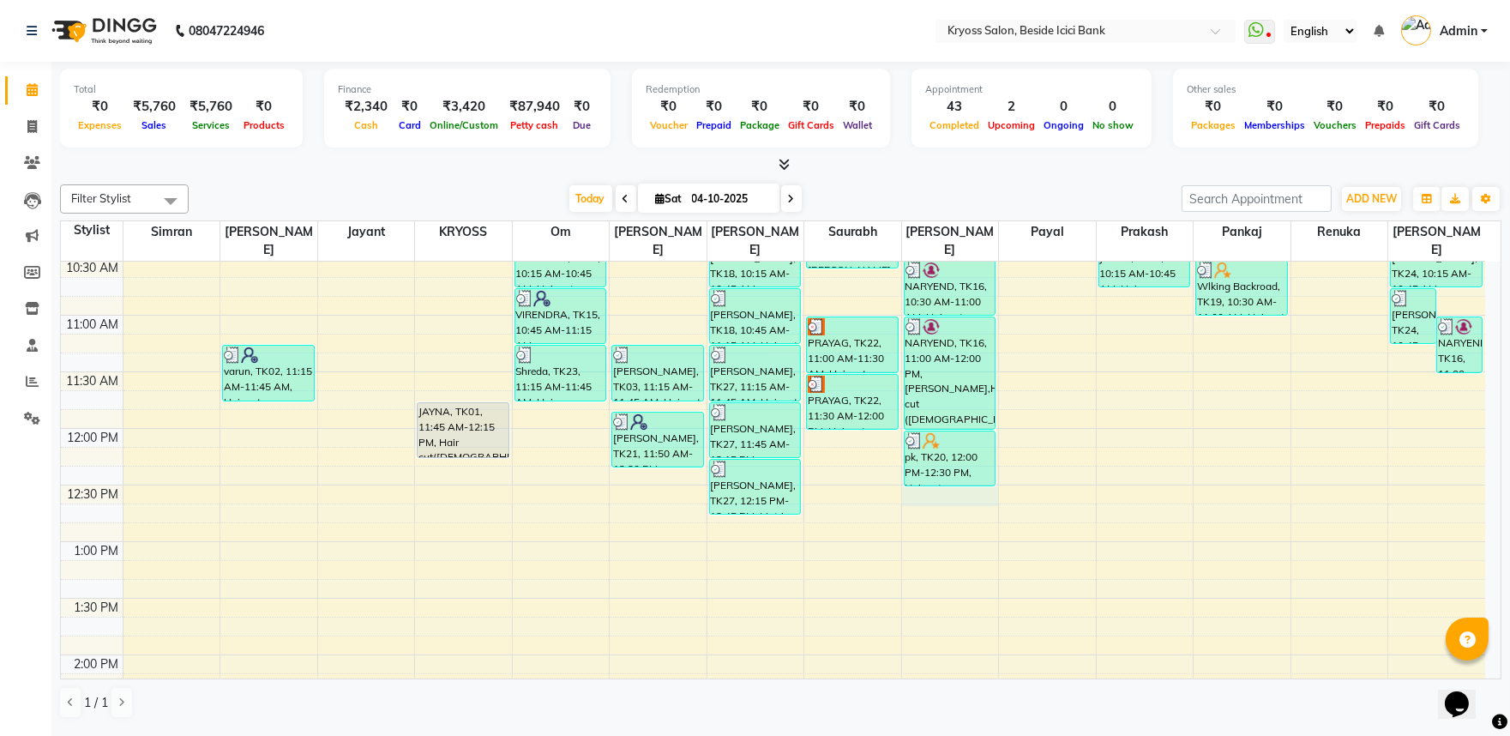
click at [946, 489] on div "8:00 AM 8:30 AM 9:00 AM 9:30 AM 10:00 AM 10:30 AM 11:00 AM 11:30 AM 12:00 PM 12…" at bounding box center [773, 711] width 1424 height 1471
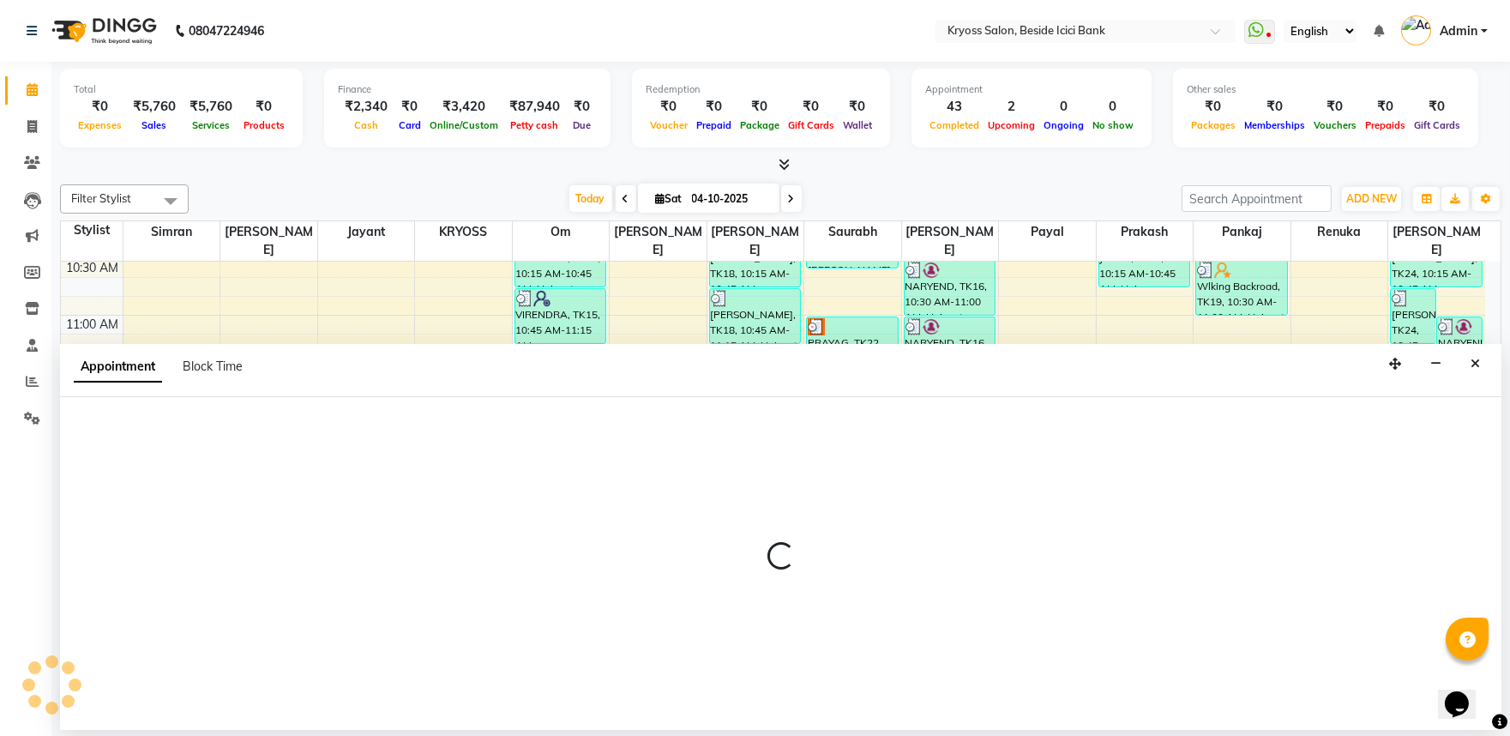
scroll to position [3, 0]
select select "40498"
select select "tentative"
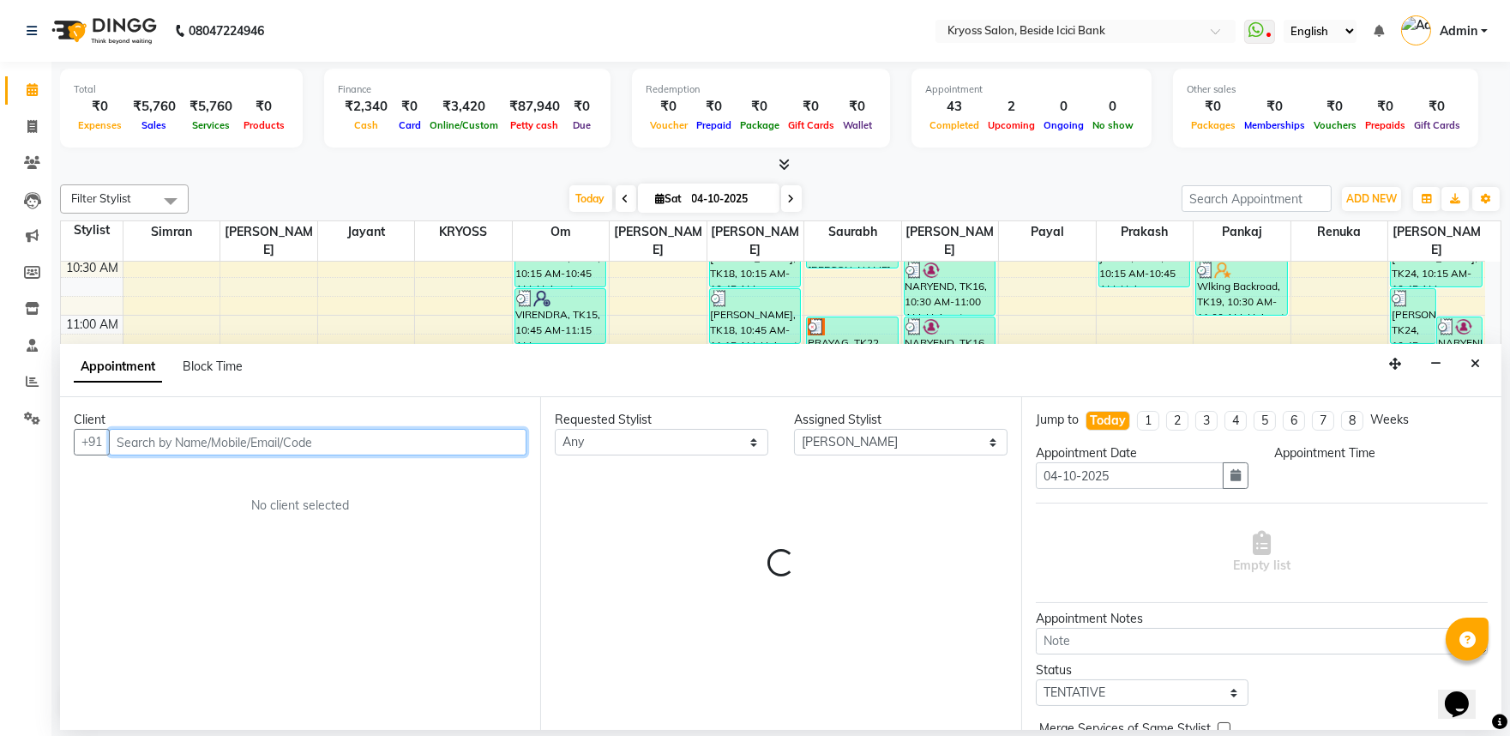
select select "750"
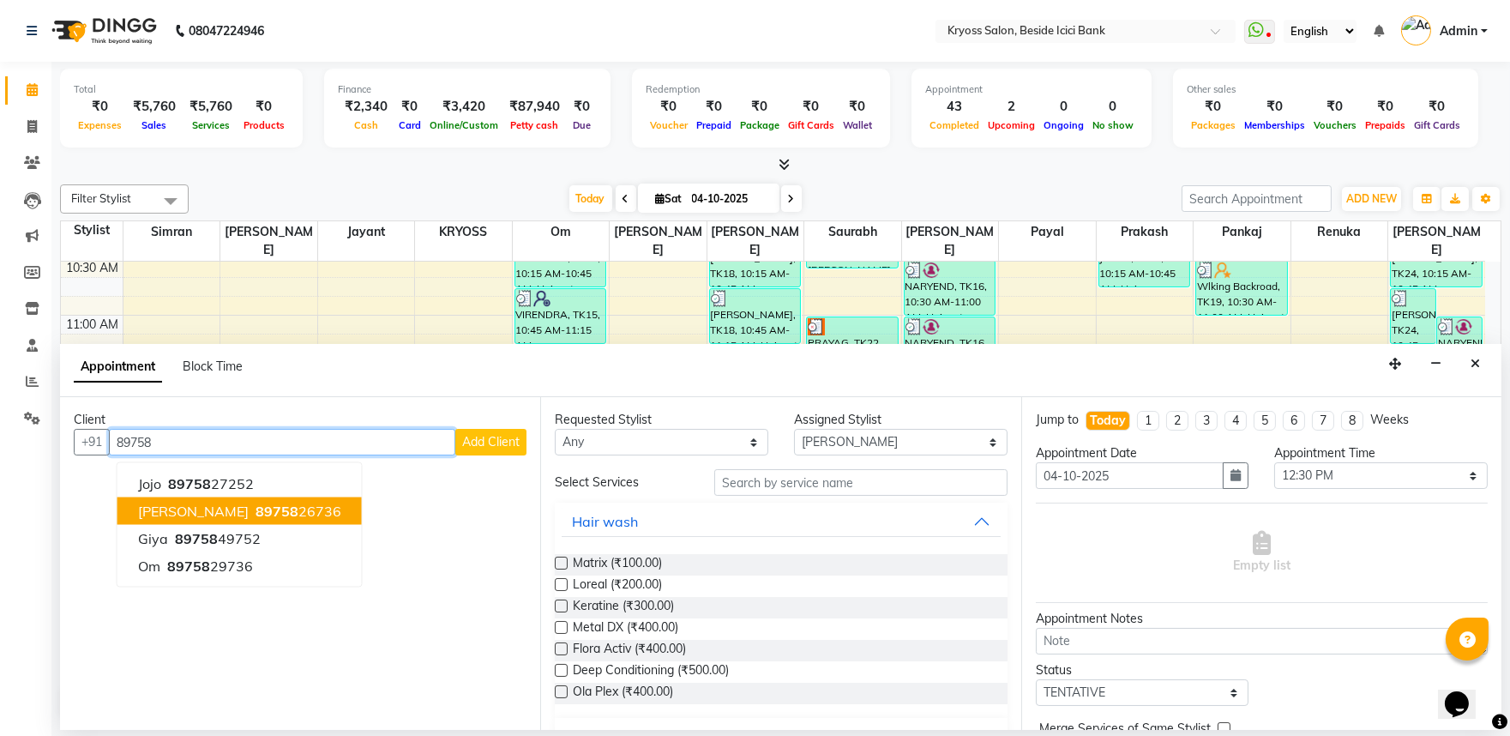
click at [256, 520] on span "89758" at bounding box center [277, 510] width 43 height 17
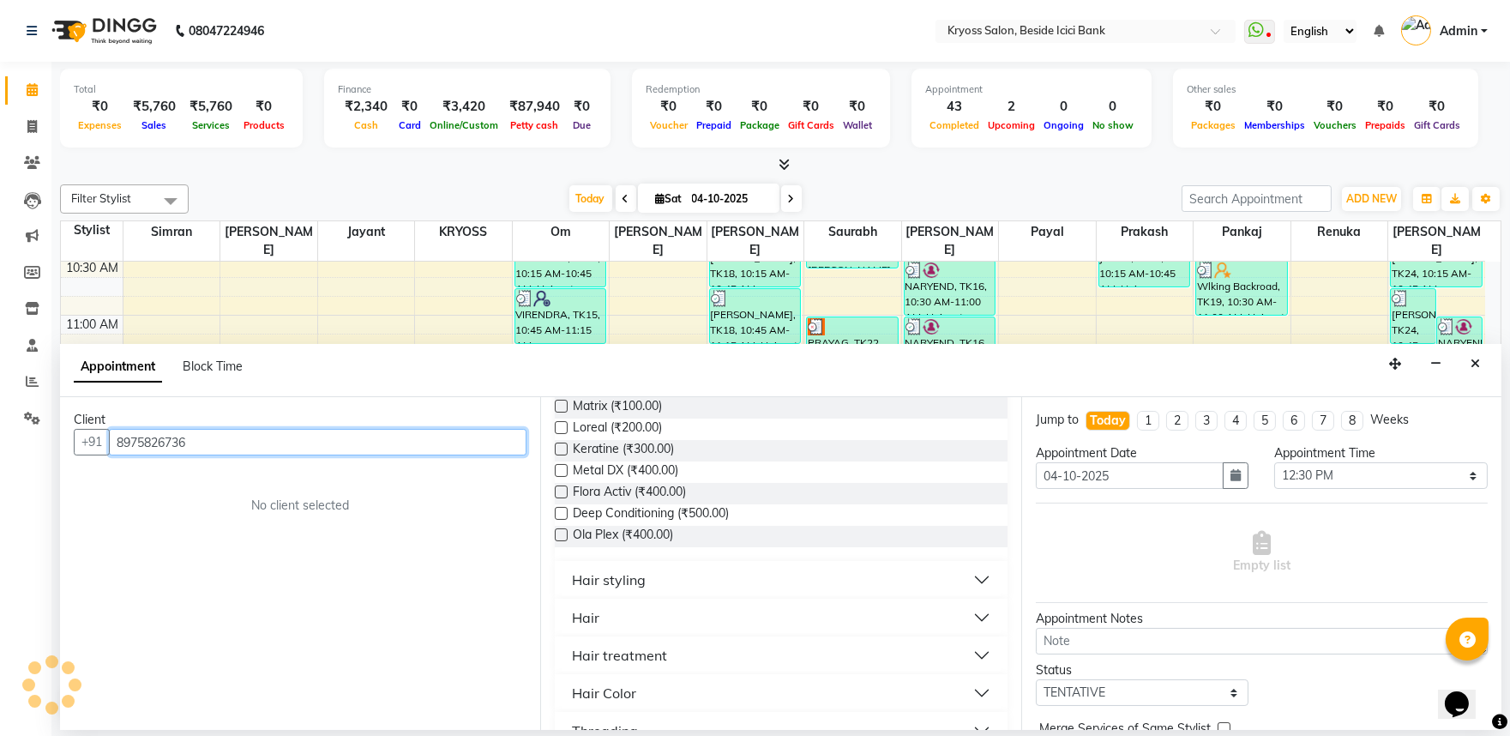
scroll to position [190, 0]
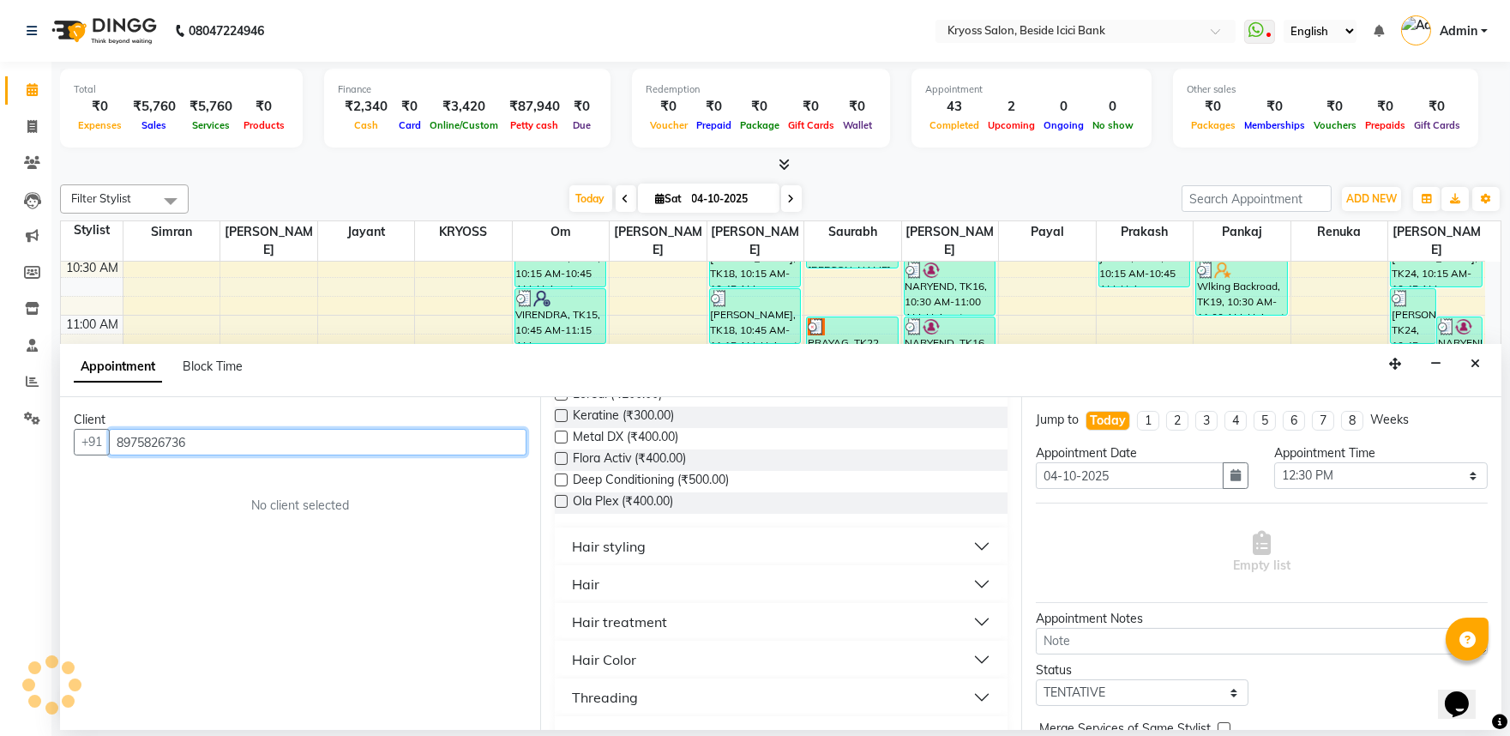
type input "8975826736"
click at [617, 599] on button "Hair" at bounding box center [781, 584] width 438 height 31
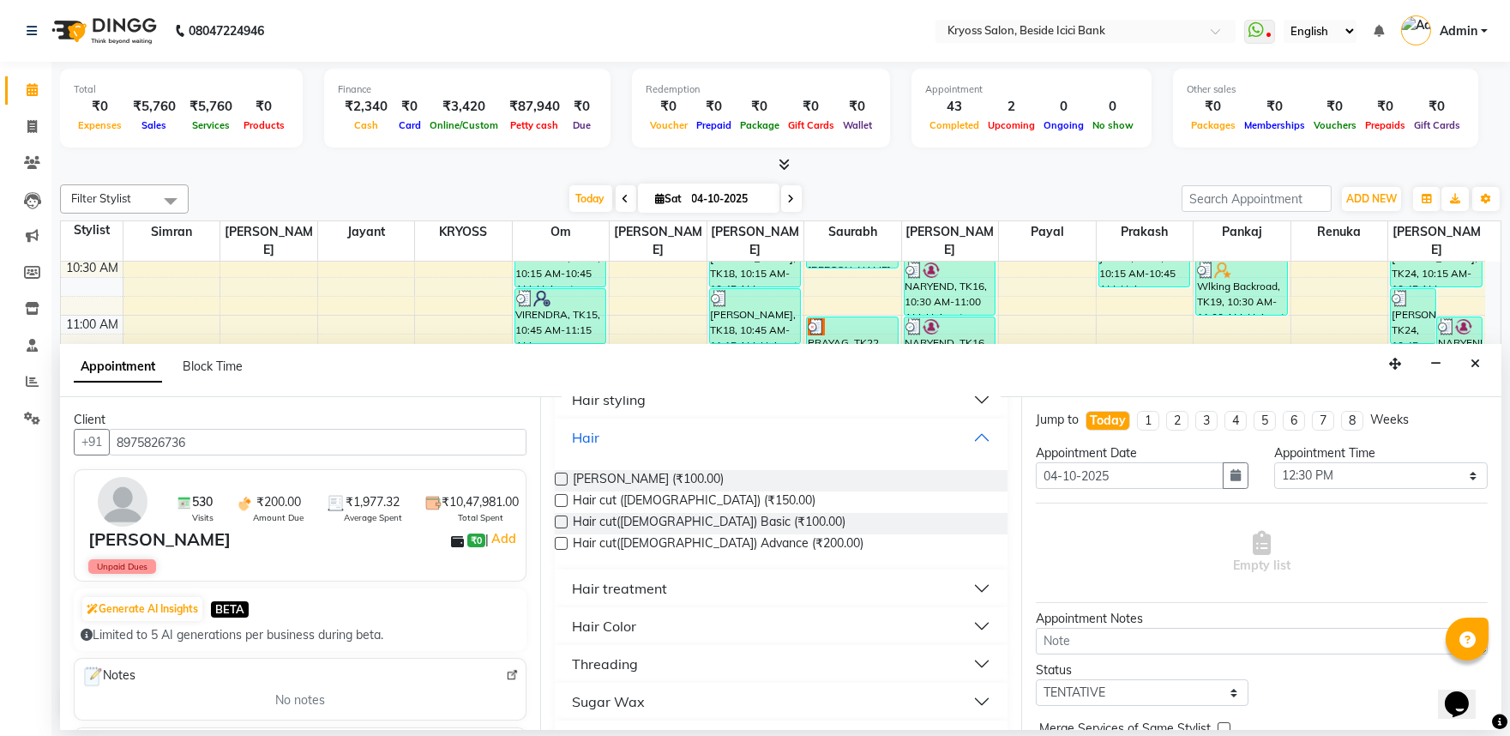
scroll to position [381, 0]
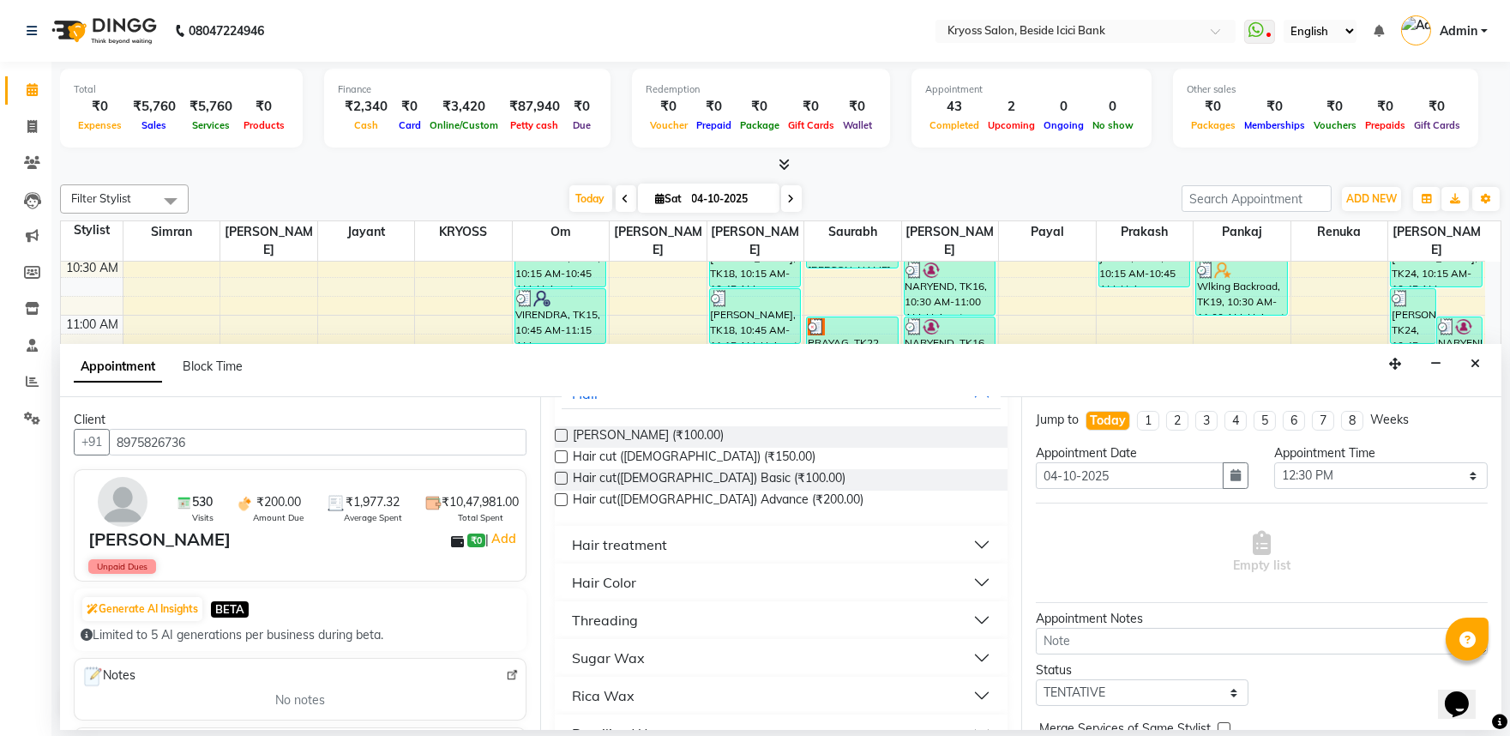
click at [737, 598] on button "Hair Color" at bounding box center [781, 582] width 438 height 31
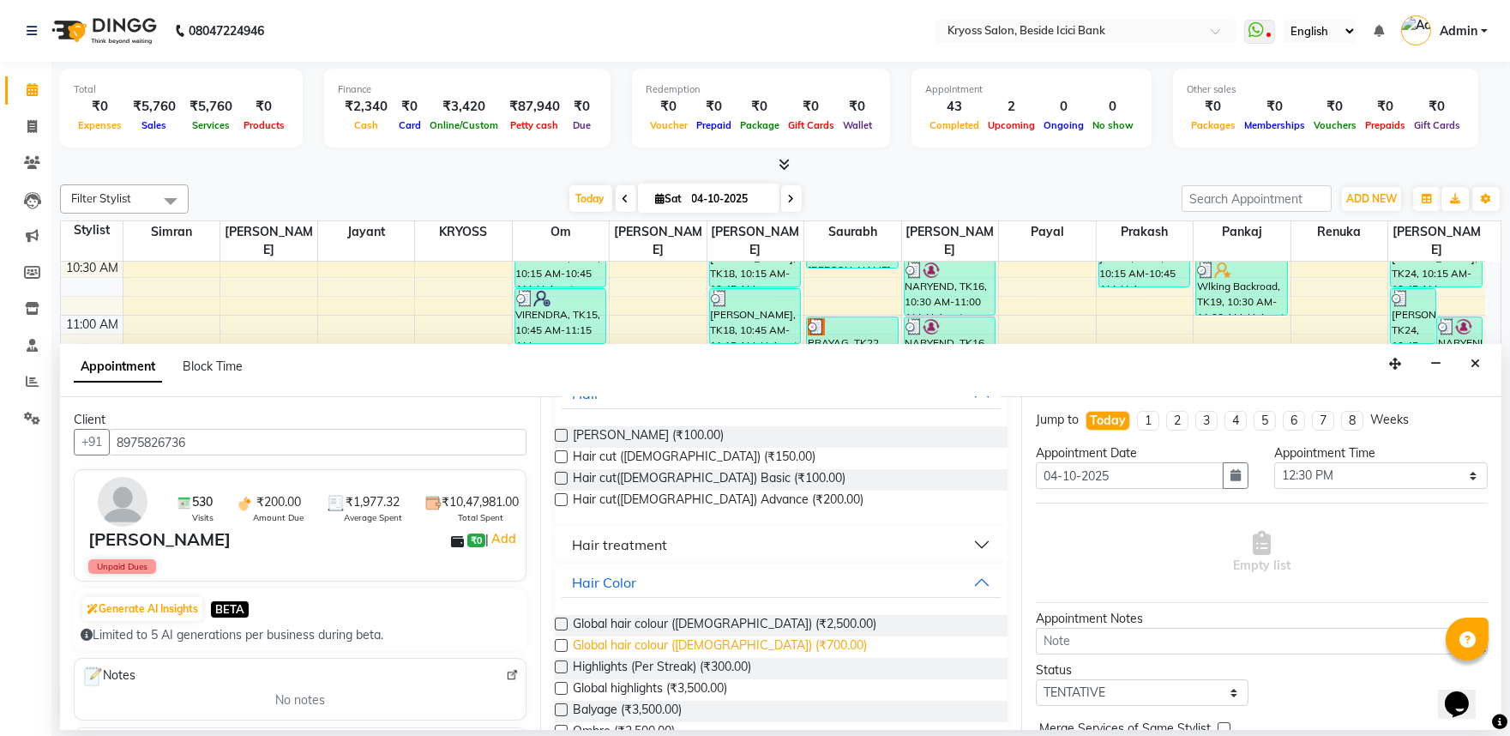
click at [703, 658] on span "Global hair colour (Male) (₹700.00)" at bounding box center [720, 646] width 294 height 21
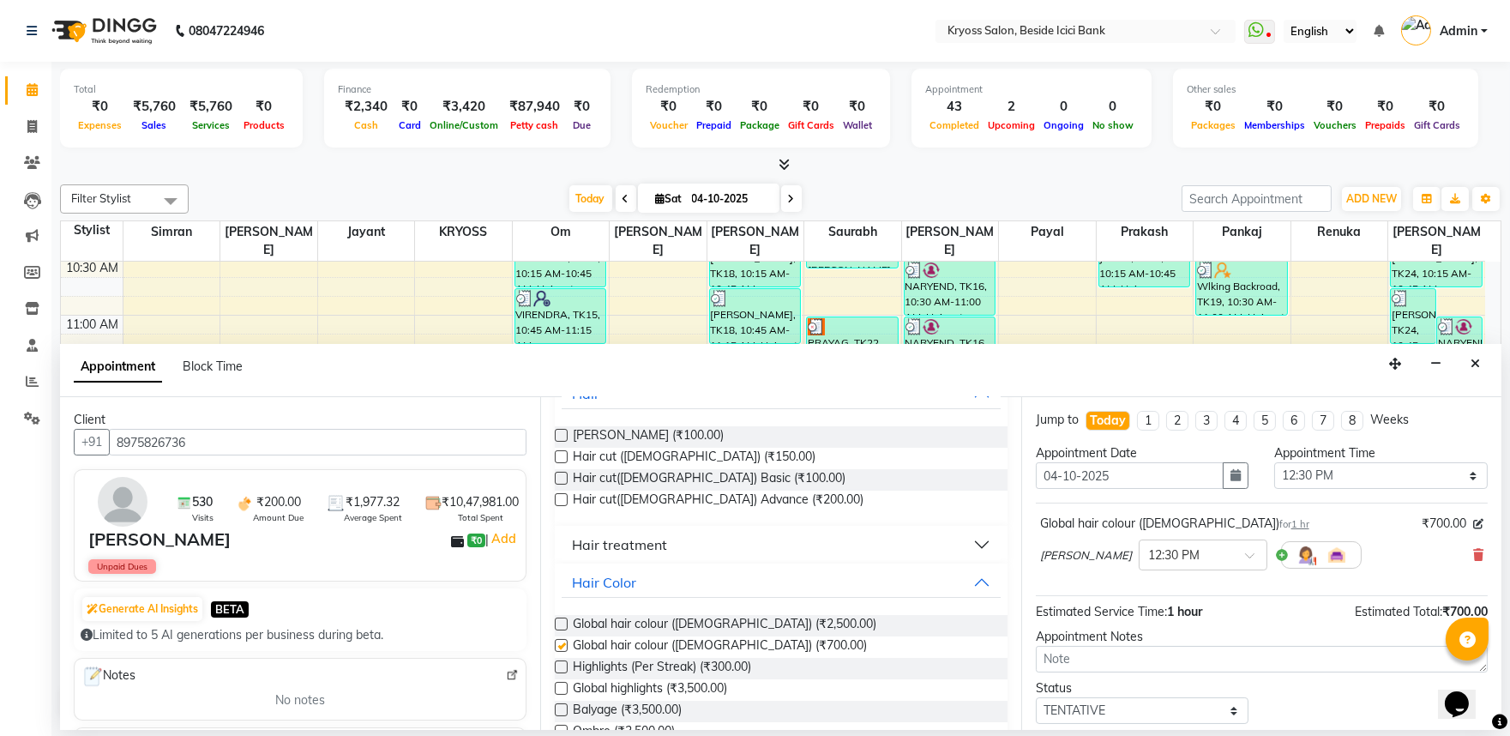
checkbox input "false"
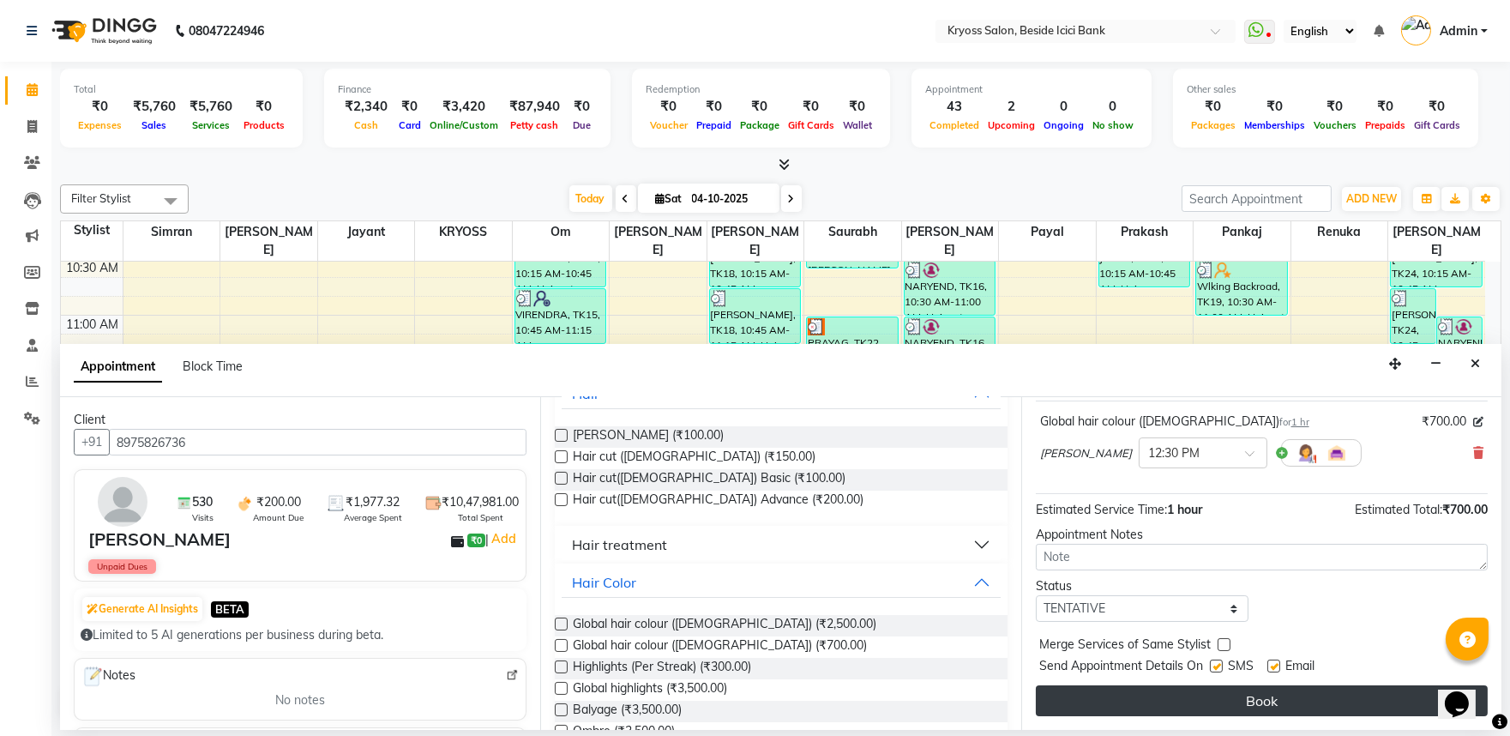
scroll to position [137, 0]
click at [1240, 712] on button "Book" at bounding box center [1262, 700] width 452 height 31
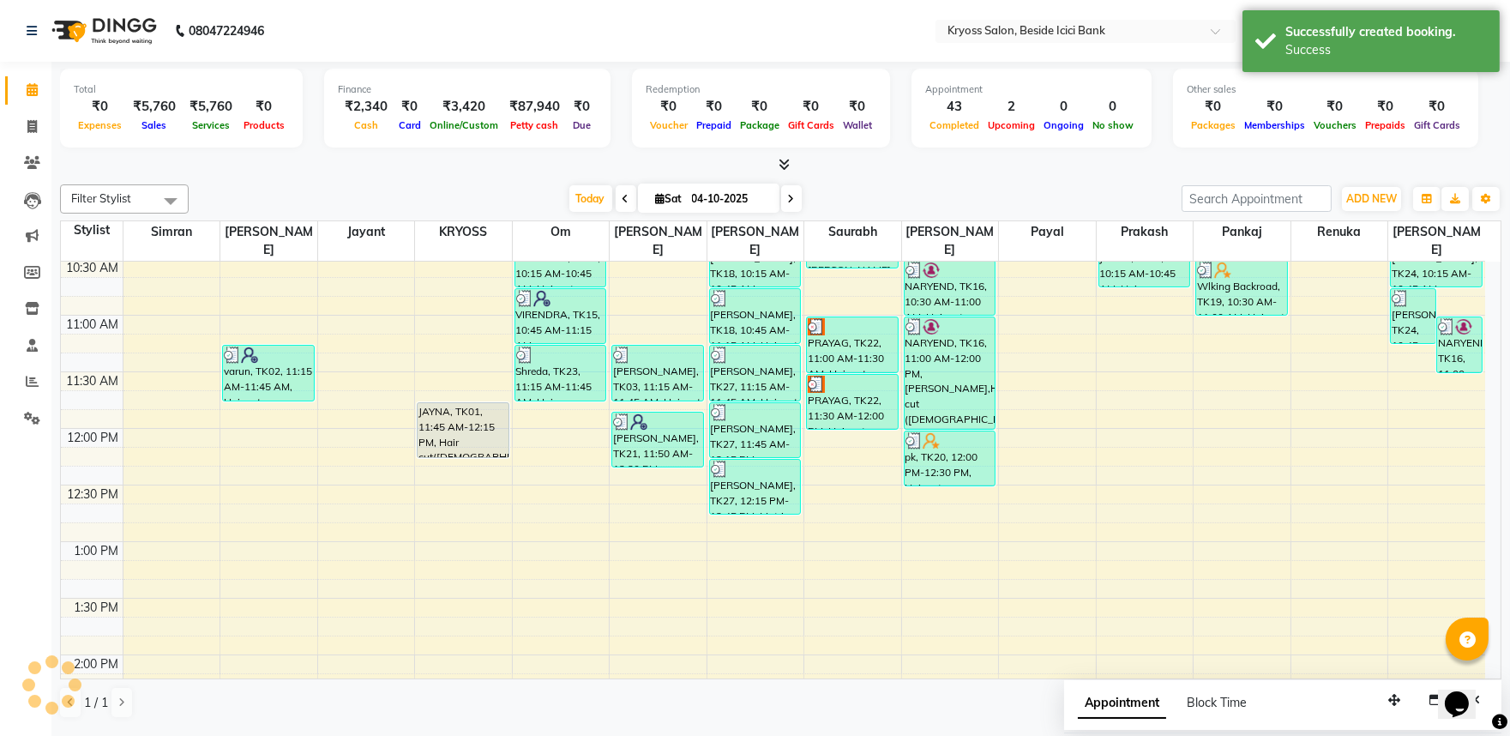
scroll to position [0, 0]
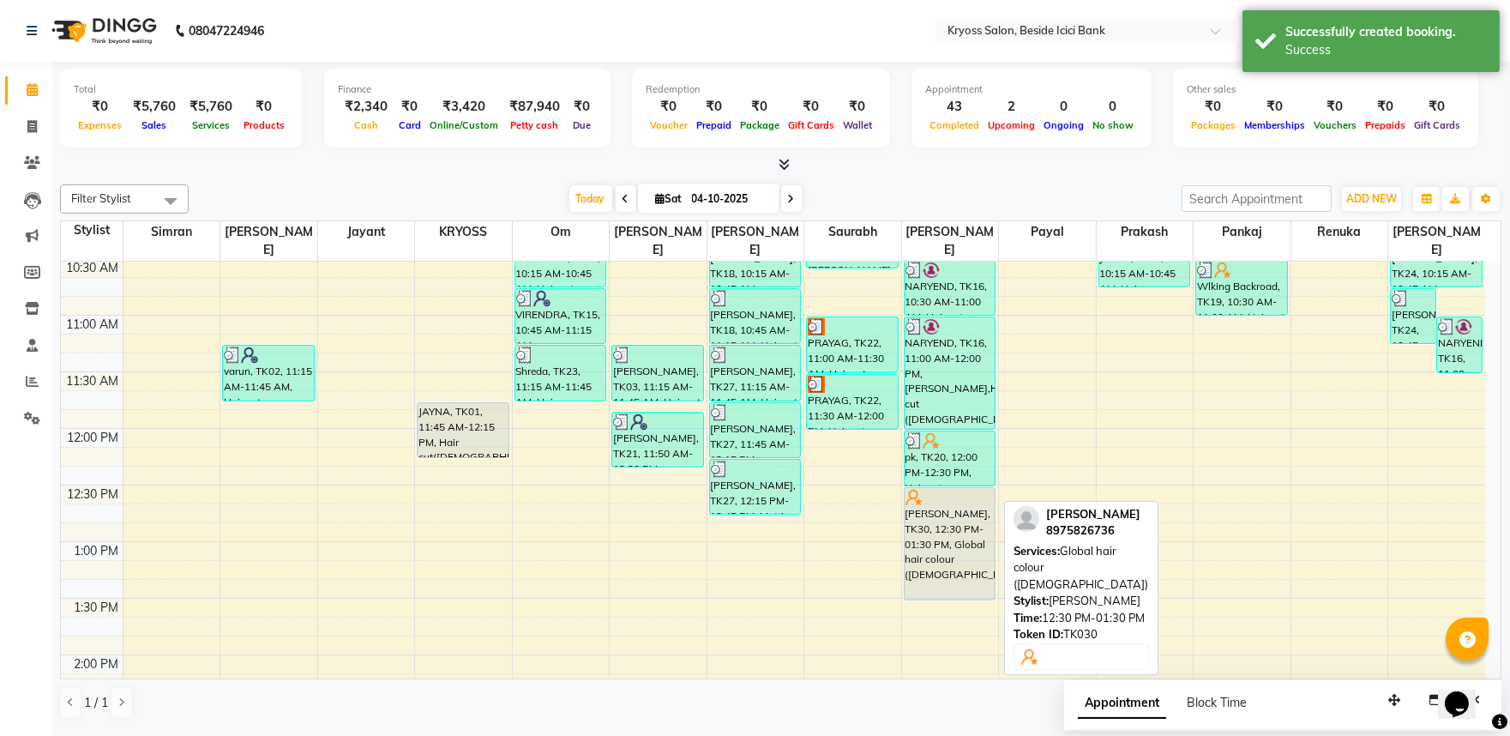
click at [950, 511] on div "PRAKSH, TK30, 12:30 PM-01:30 PM, Global hair colour (Male)" at bounding box center [950, 543] width 91 height 111
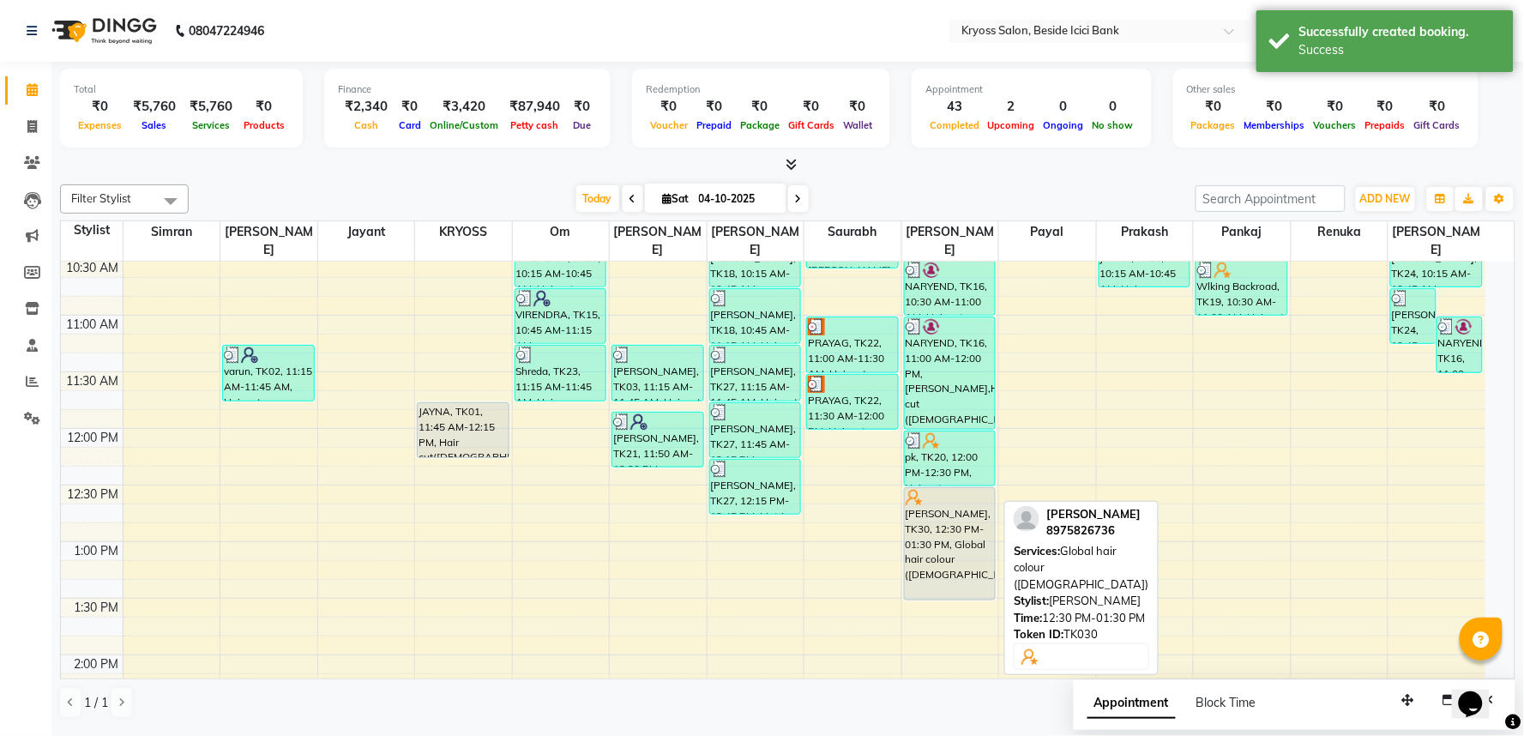
select select "7"
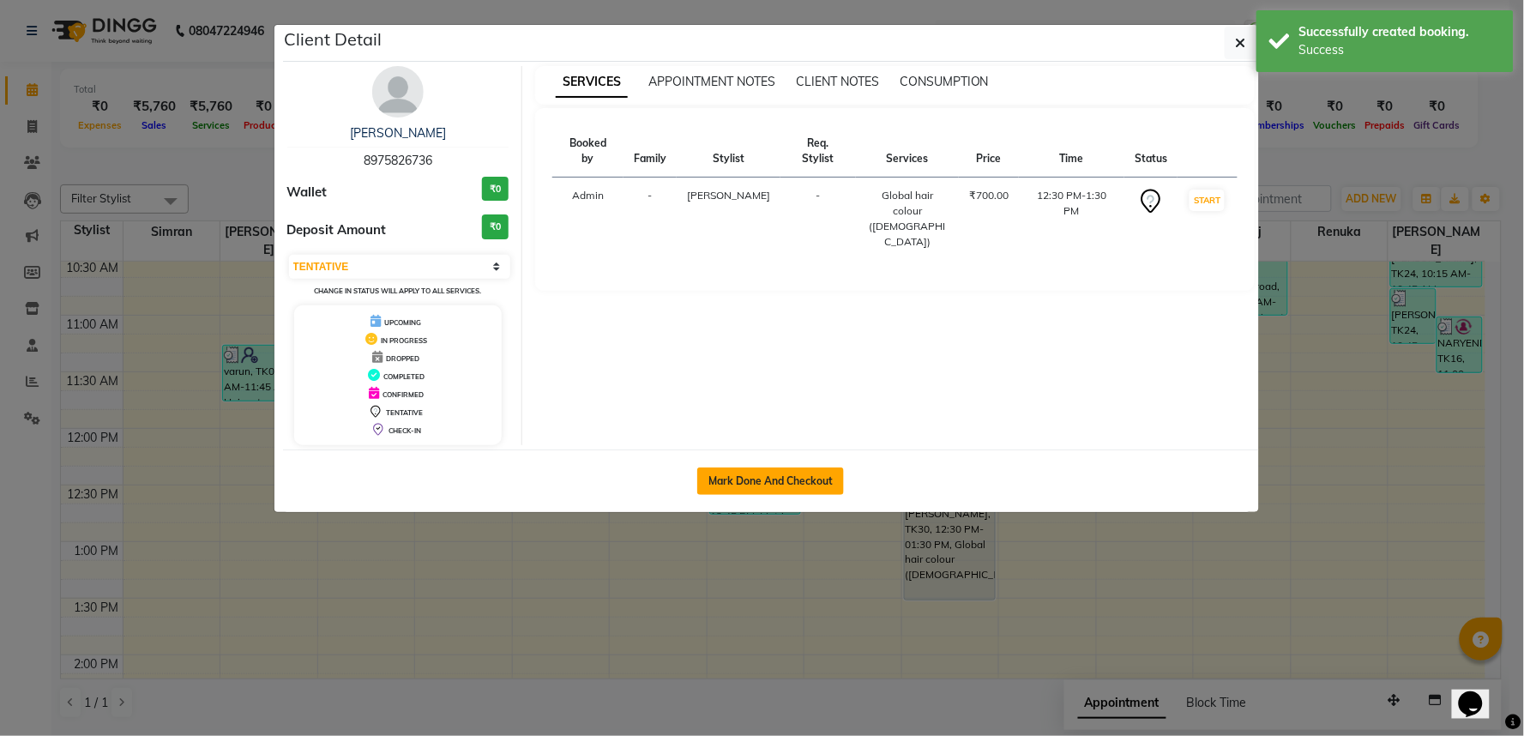
click at [740, 494] on button "Mark Done And Checkout" at bounding box center [770, 480] width 147 height 27
select select "service"
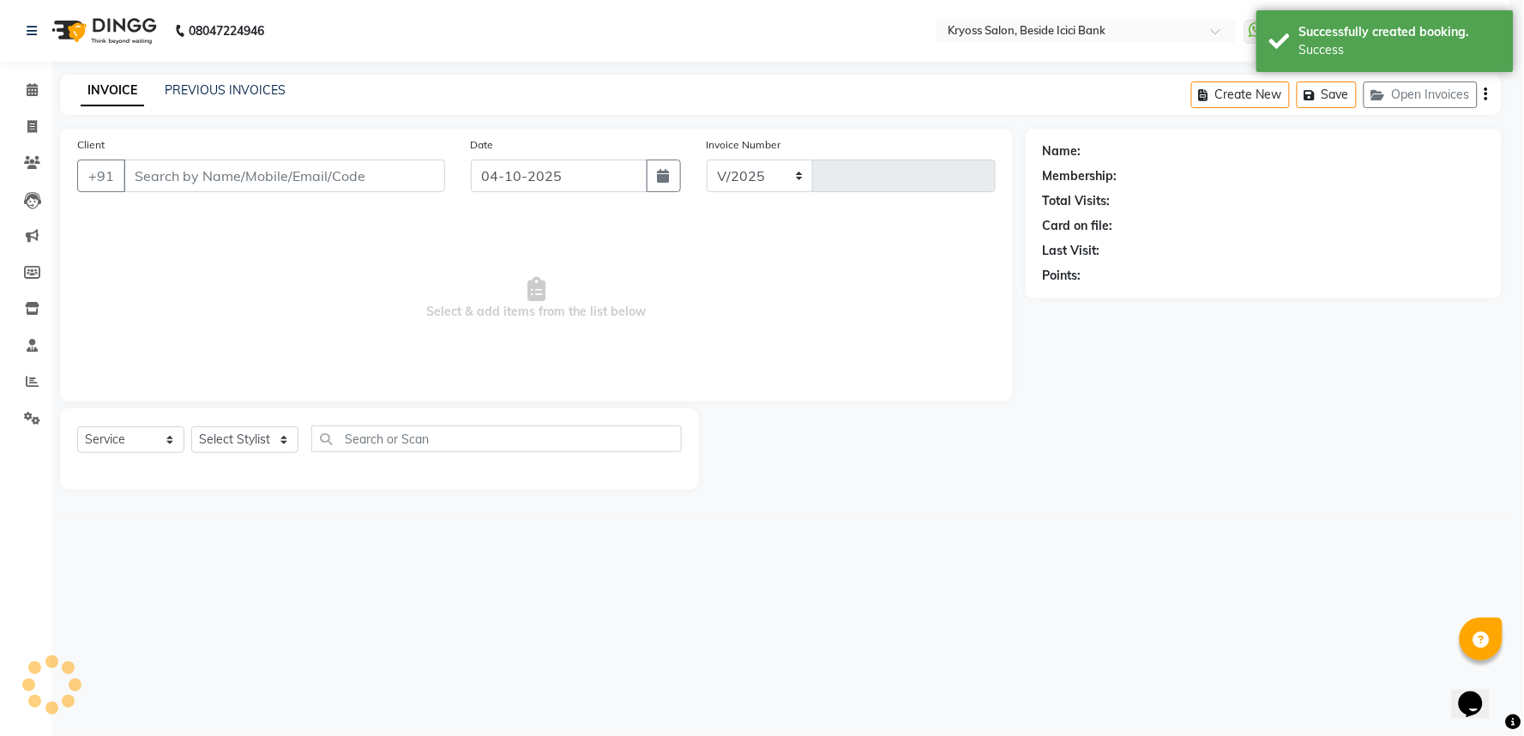
select select "5439"
type input "14448"
type input "8975826736"
select select "40498"
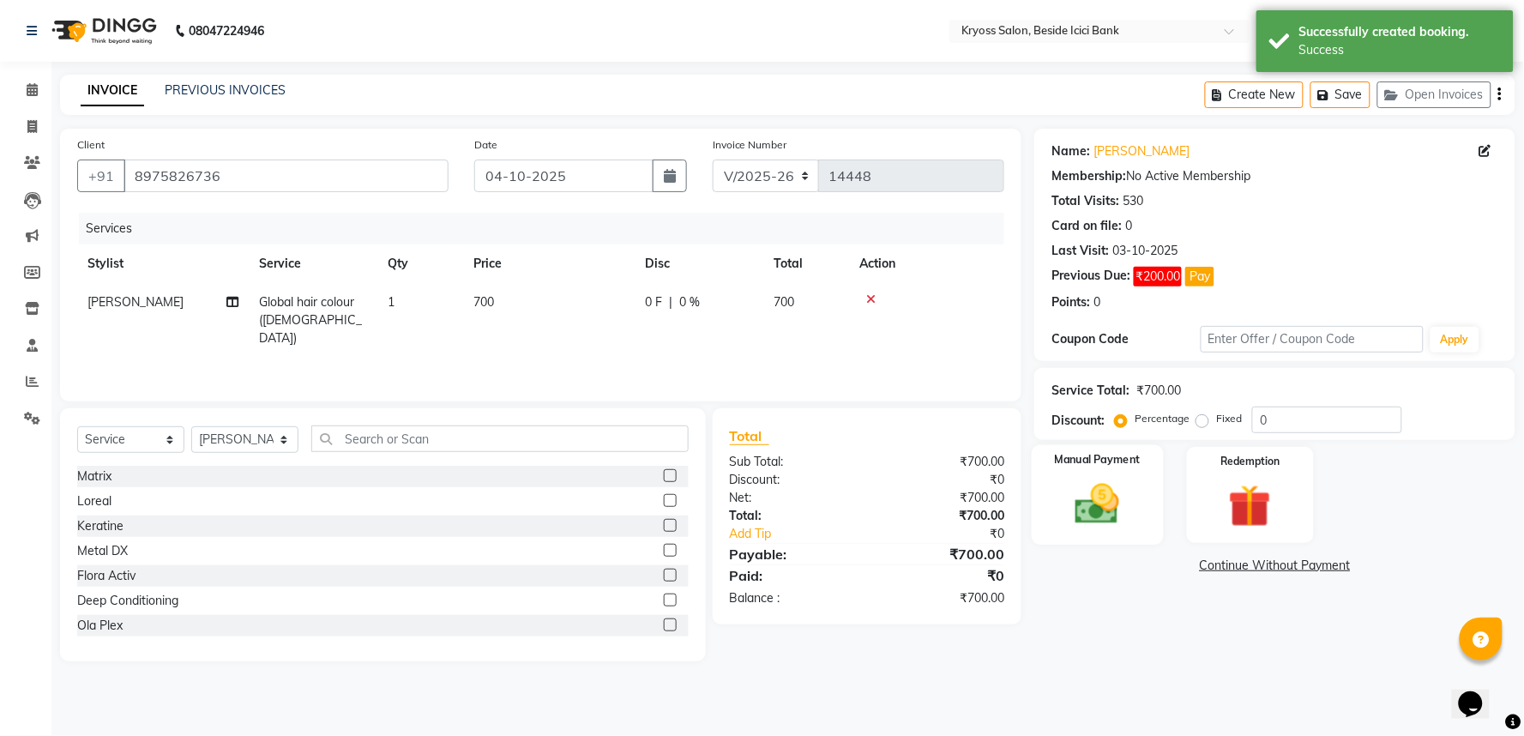
click at [1092, 530] on img at bounding box center [1098, 503] width 72 height 51
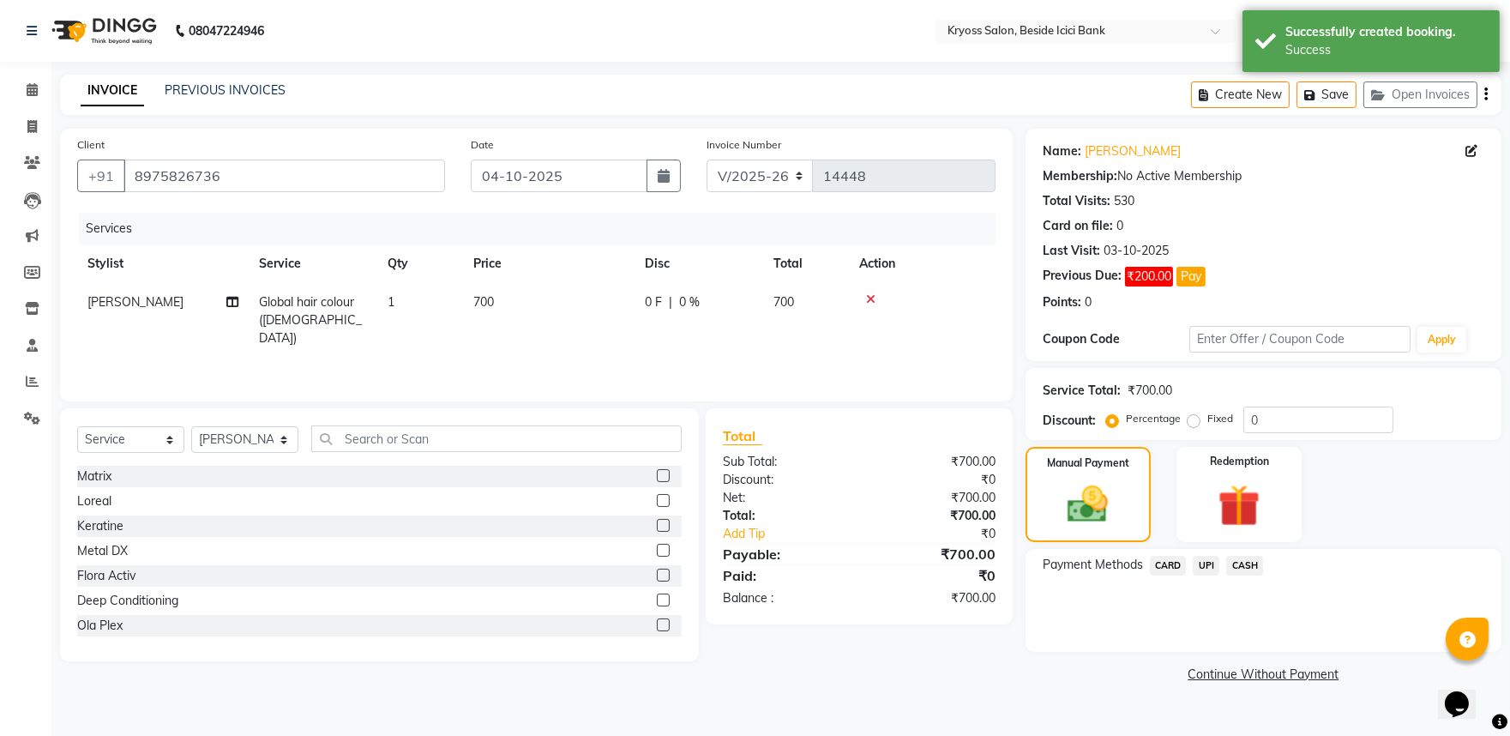
click at [1213, 575] on span "UPI" at bounding box center [1206, 566] width 27 height 20
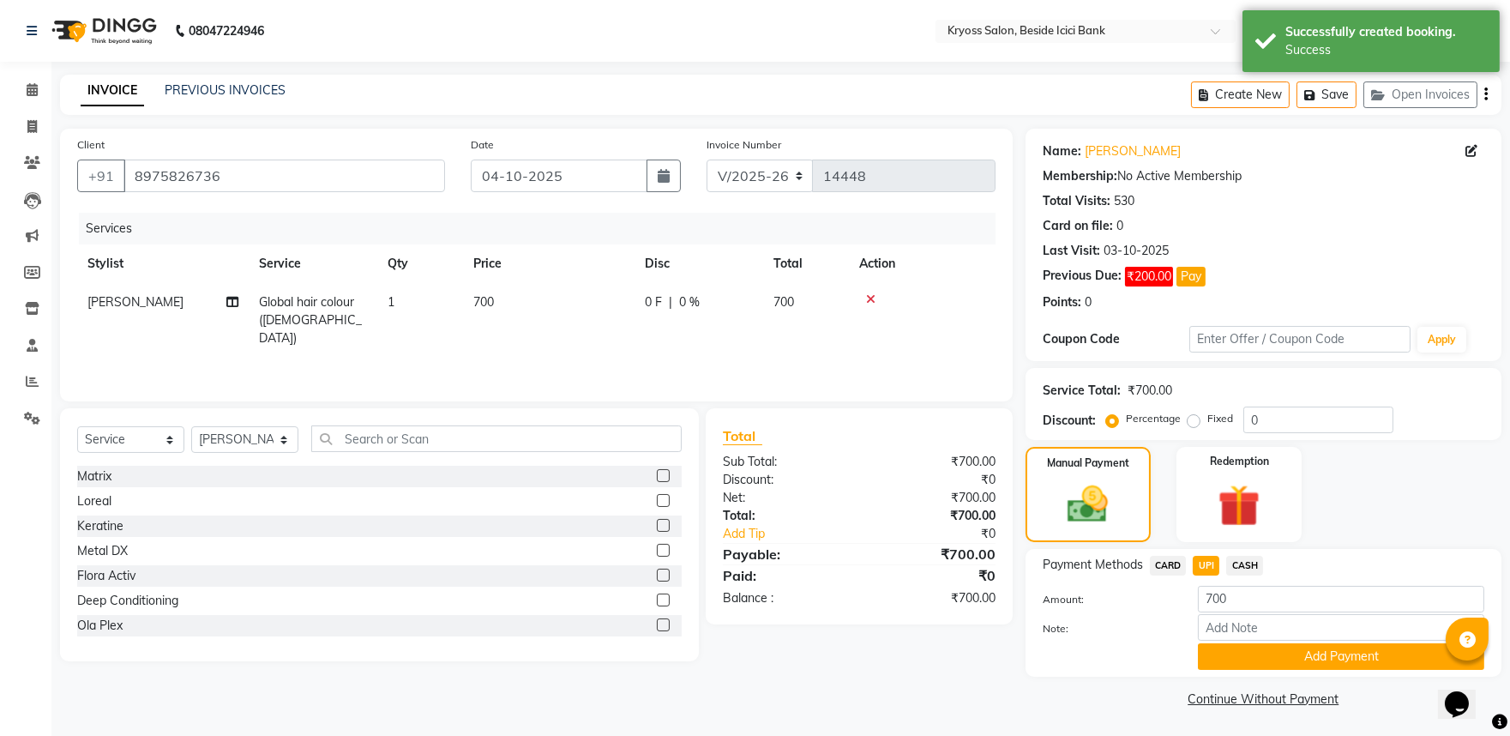
click at [1266, 670] on button "Add Payment" at bounding box center [1341, 656] width 286 height 27
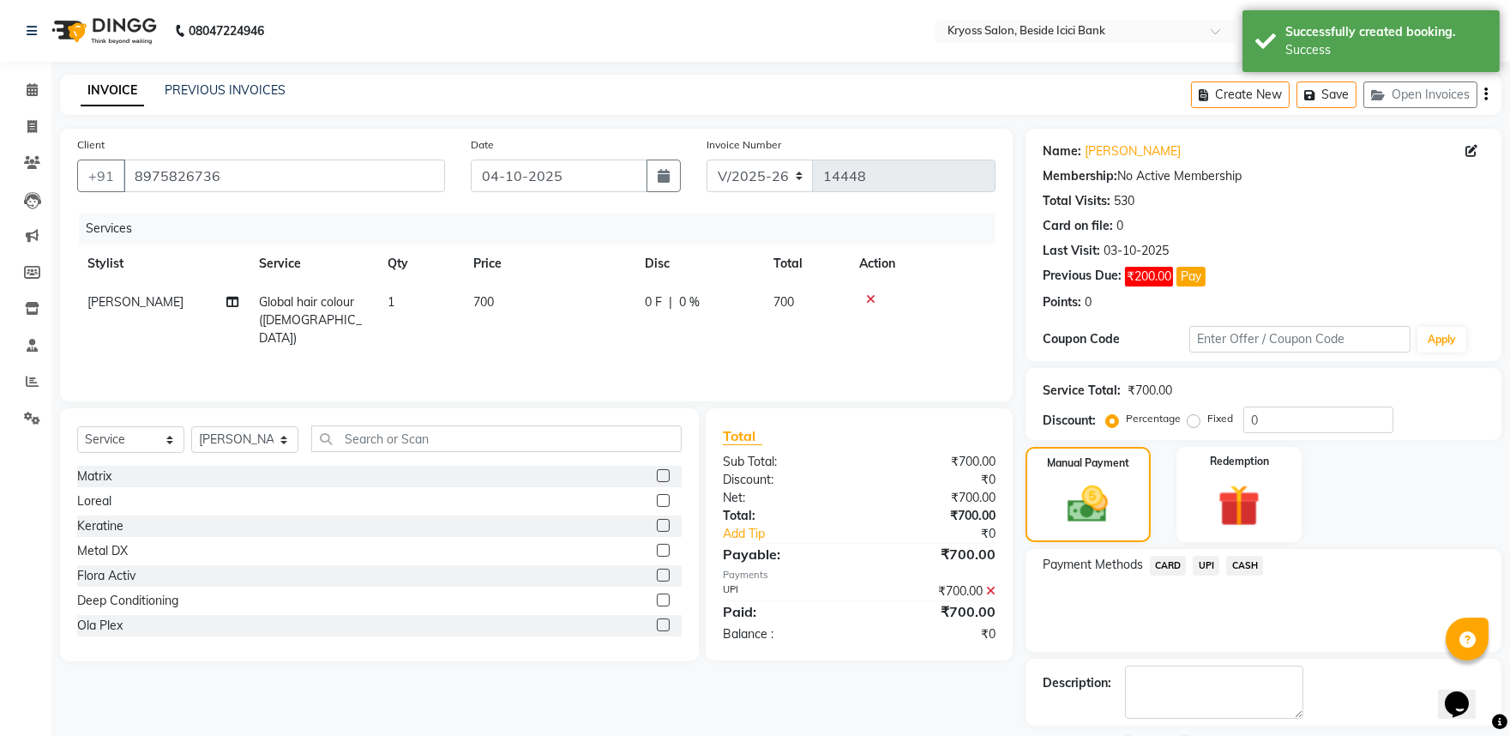
scroll to position [117, 0]
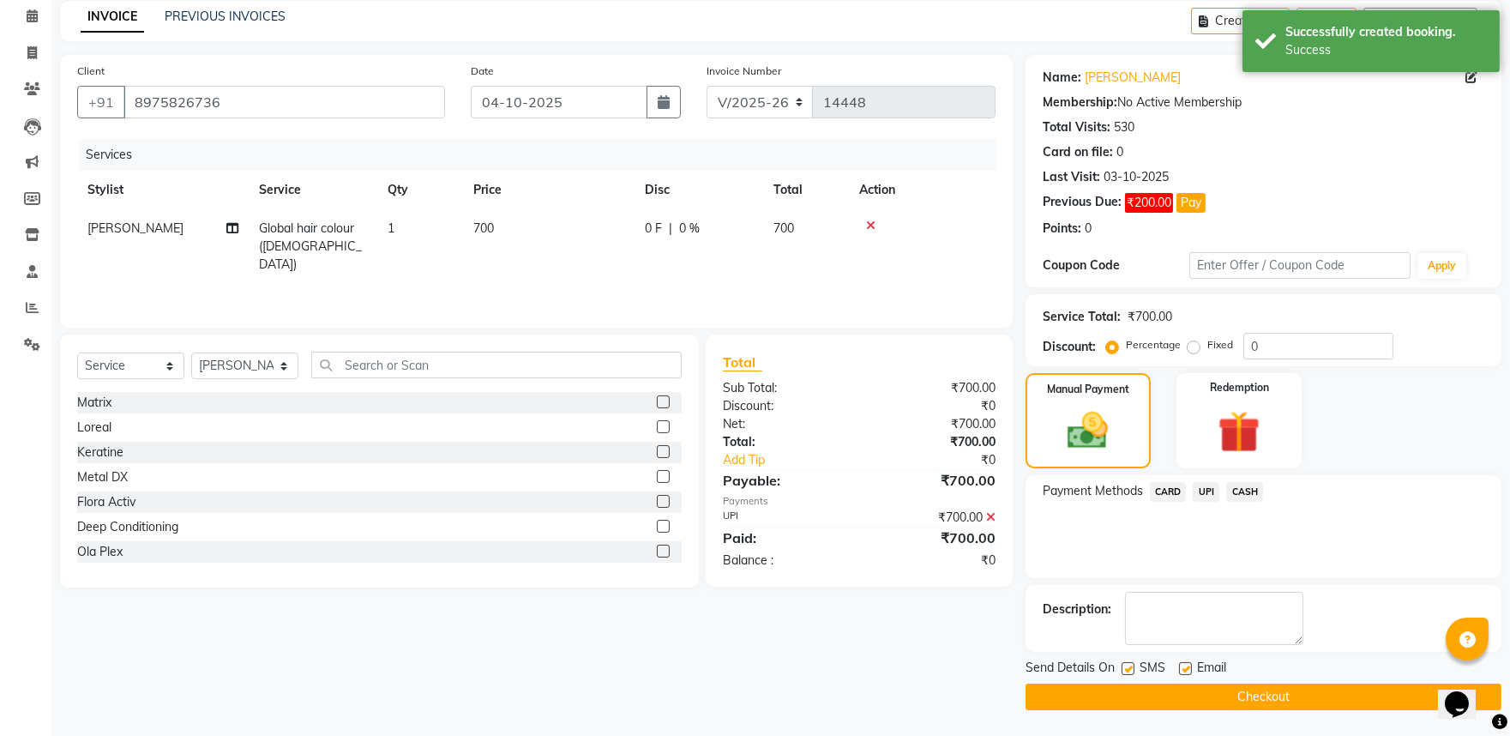
click at [1244, 704] on button "Checkout" at bounding box center [1264, 696] width 476 height 27
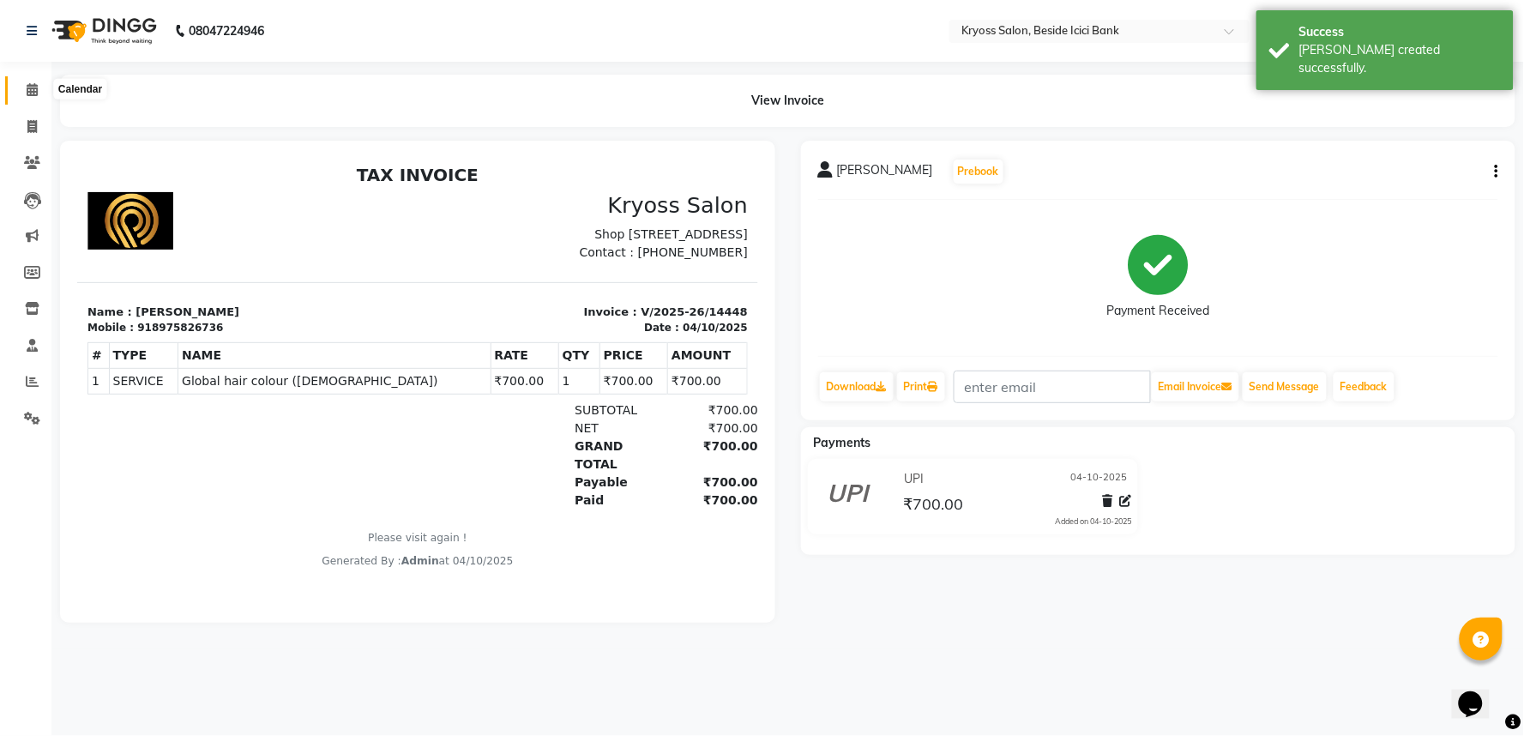
click at [29, 99] on span at bounding box center [32, 91] width 30 height 20
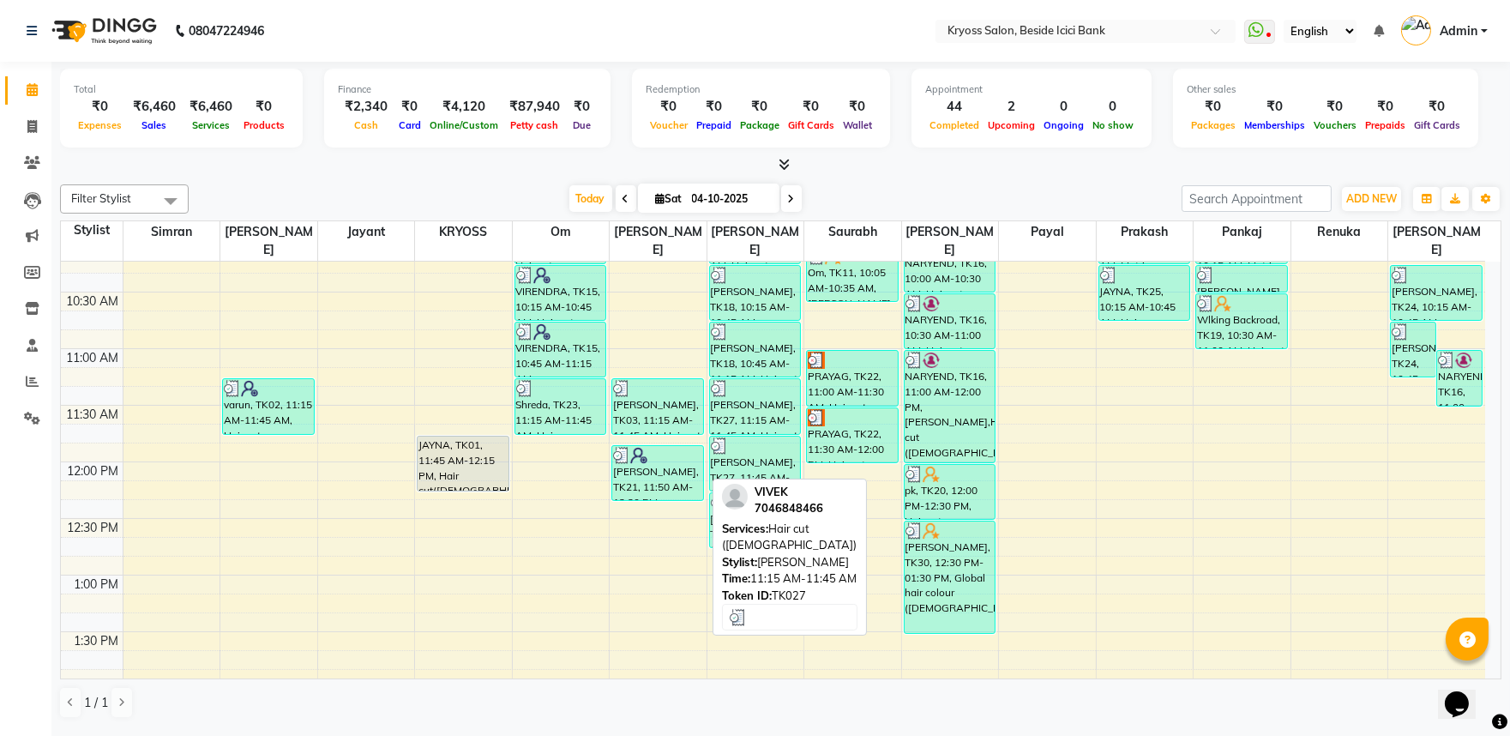
scroll to position [286, 0]
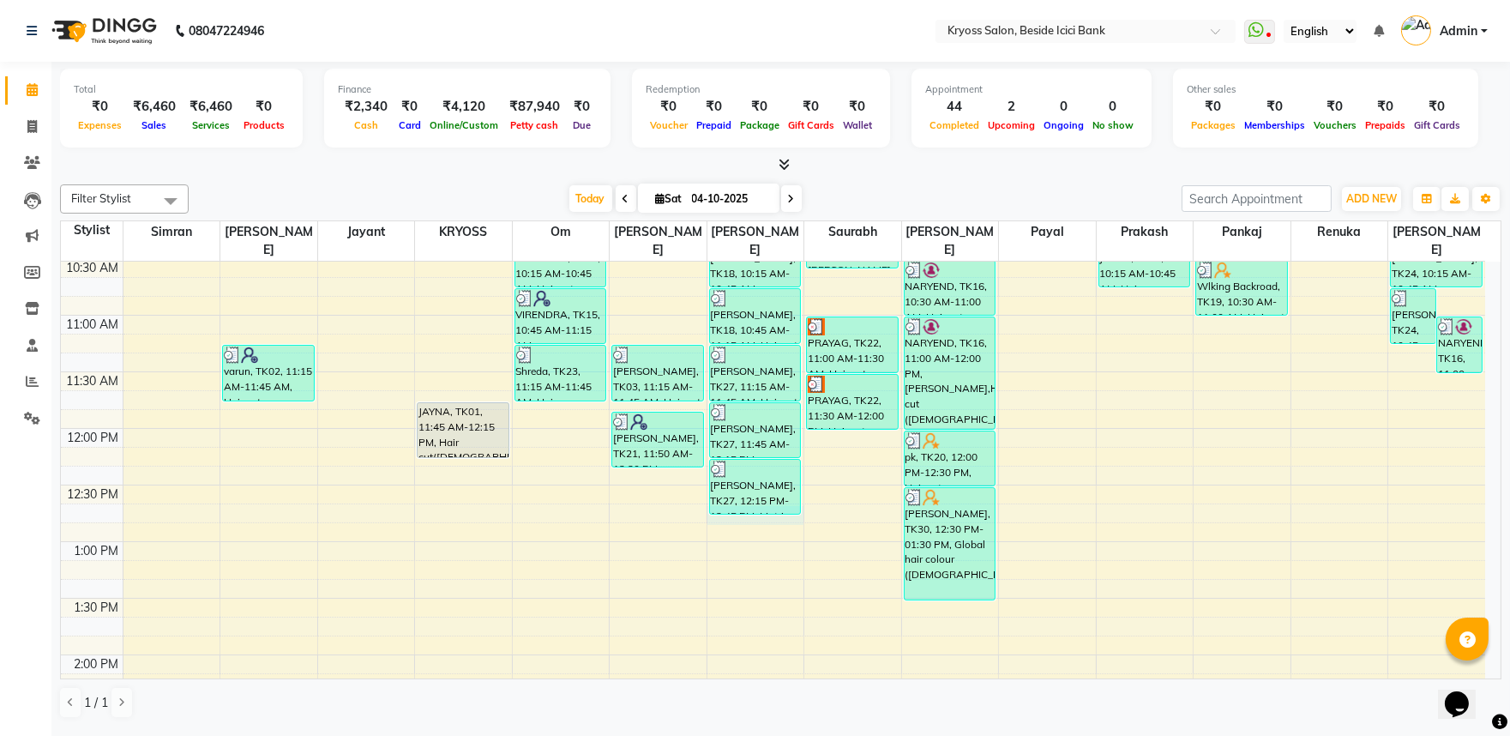
click at [742, 508] on div "8:00 AM 8:30 AM 9:00 AM 9:30 AM 10:00 AM 10:30 AM 11:00 AM 11:30 AM 12:00 PM 12…" at bounding box center [773, 711] width 1424 height 1471
select select "61774"
select select "tentative"
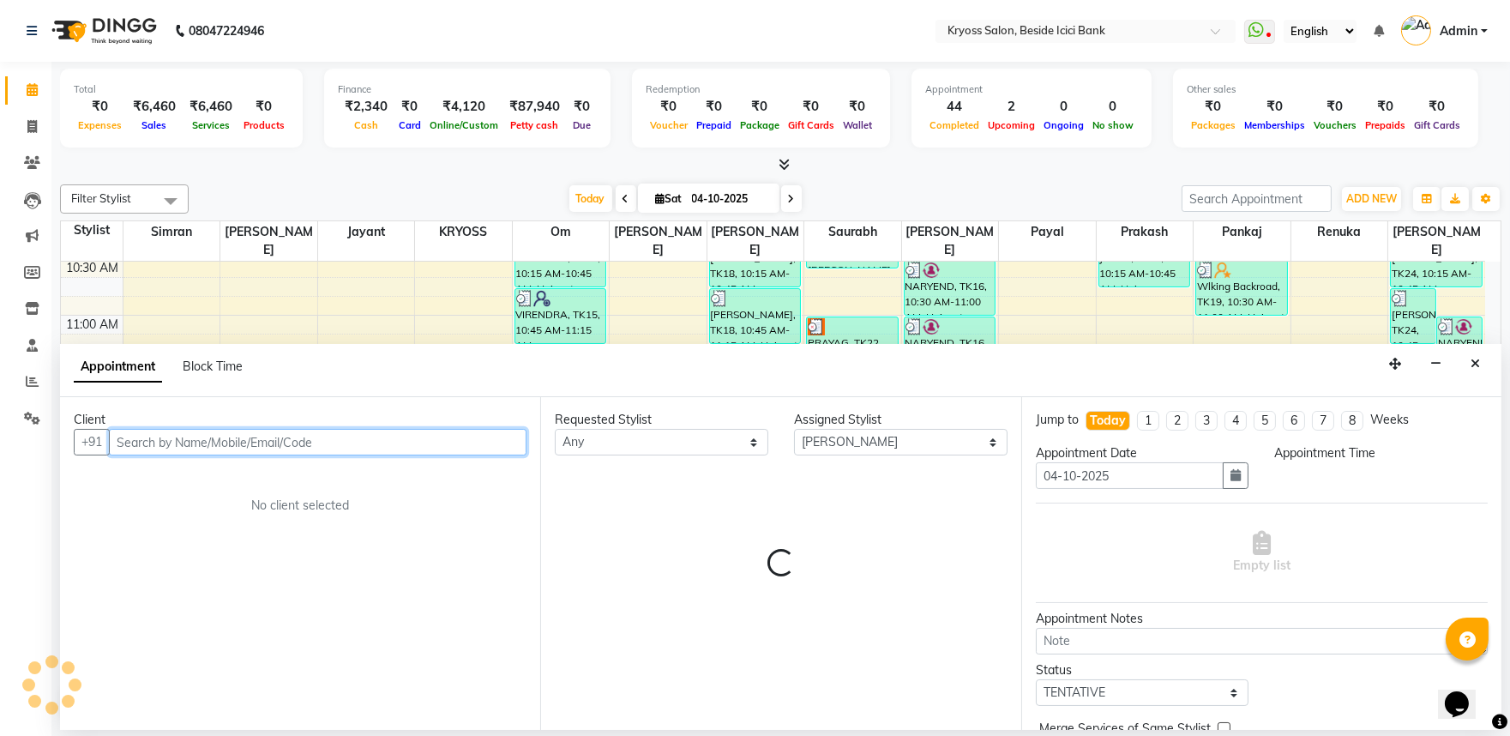
select select "765"
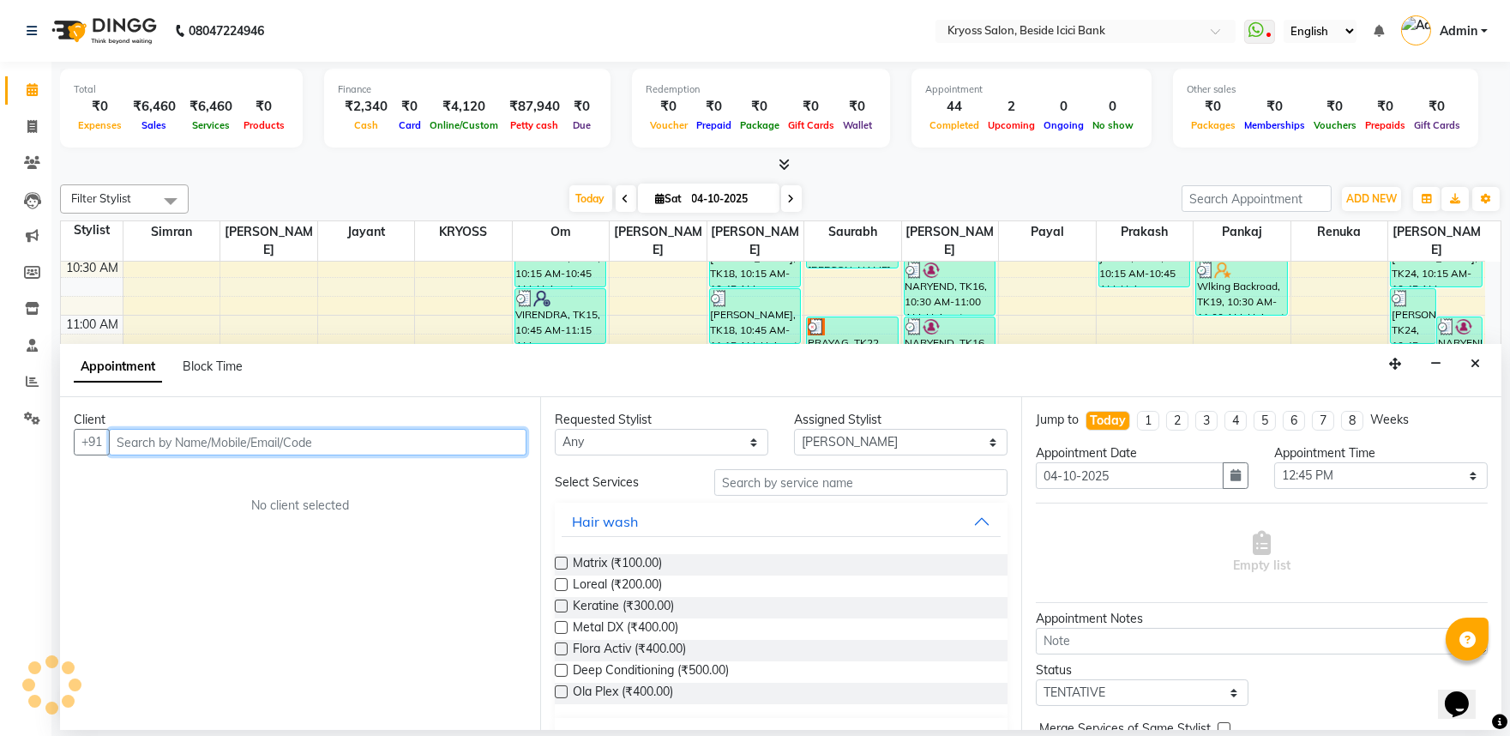
scroll to position [3, 0]
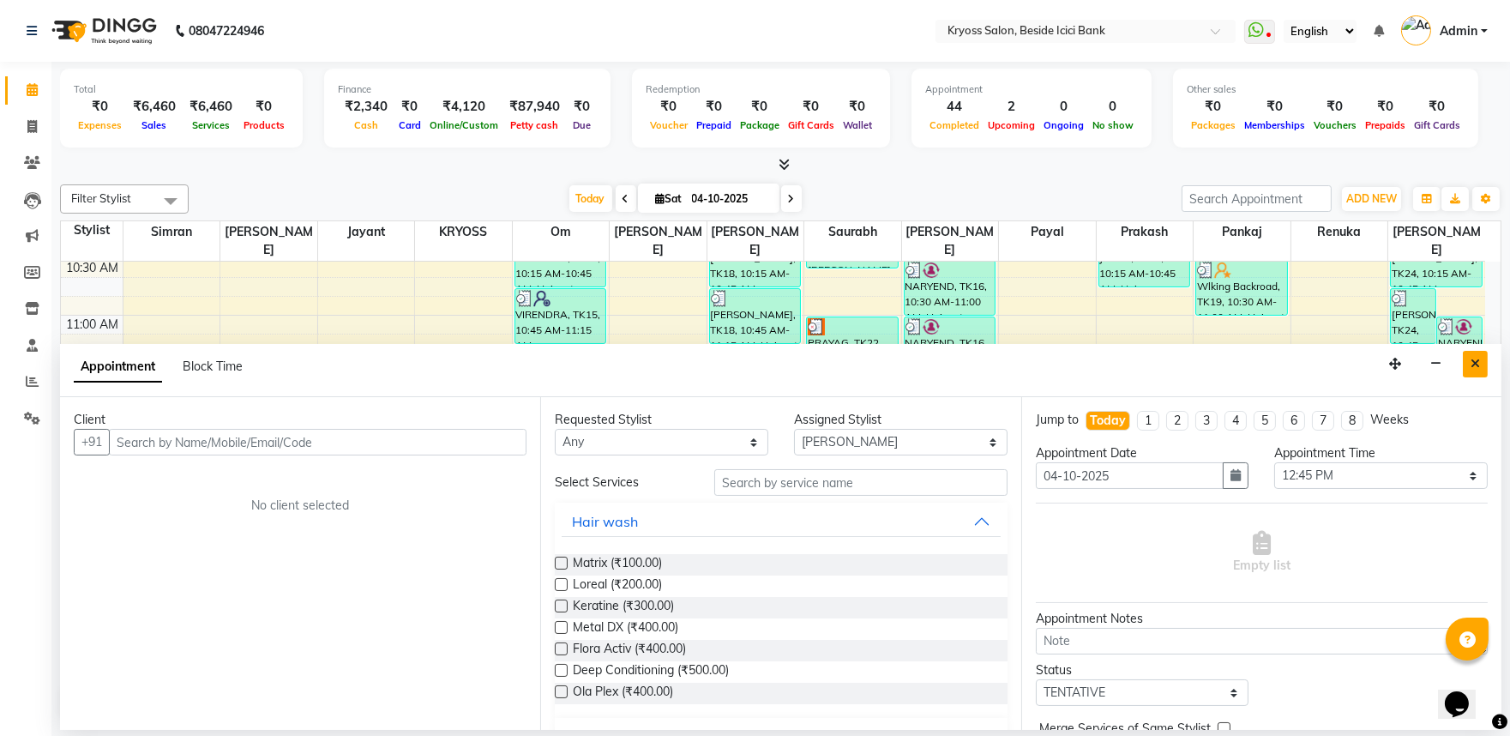
click at [1477, 364] on button "Close" at bounding box center [1475, 364] width 25 height 27
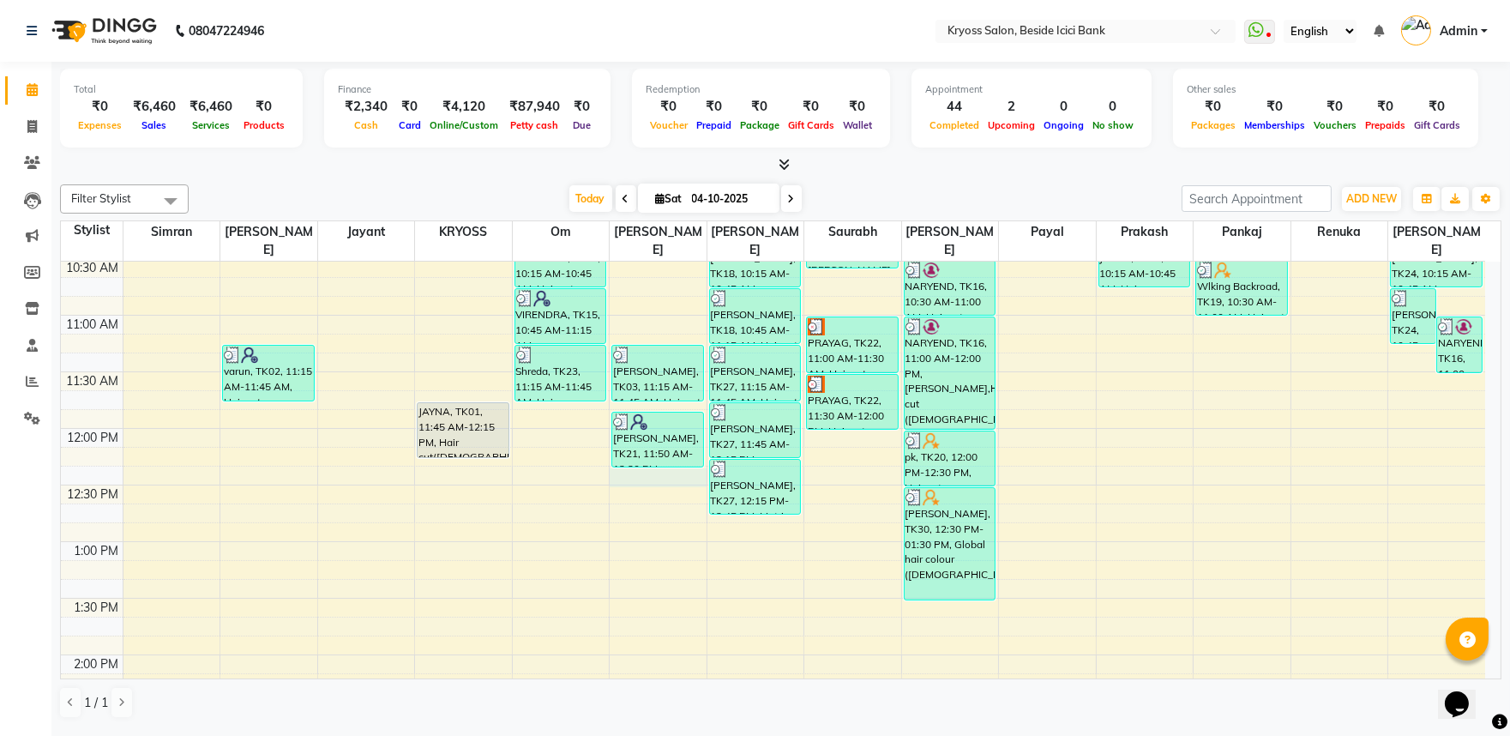
click at [640, 460] on div "8:00 AM 8:30 AM 9:00 AM 9:30 AM 10:00 AM 10:30 AM 11:00 AM 11:30 AM 12:00 PM 12…" at bounding box center [773, 711] width 1424 height 1471
select select "52623"
select select "735"
select select "tentative"
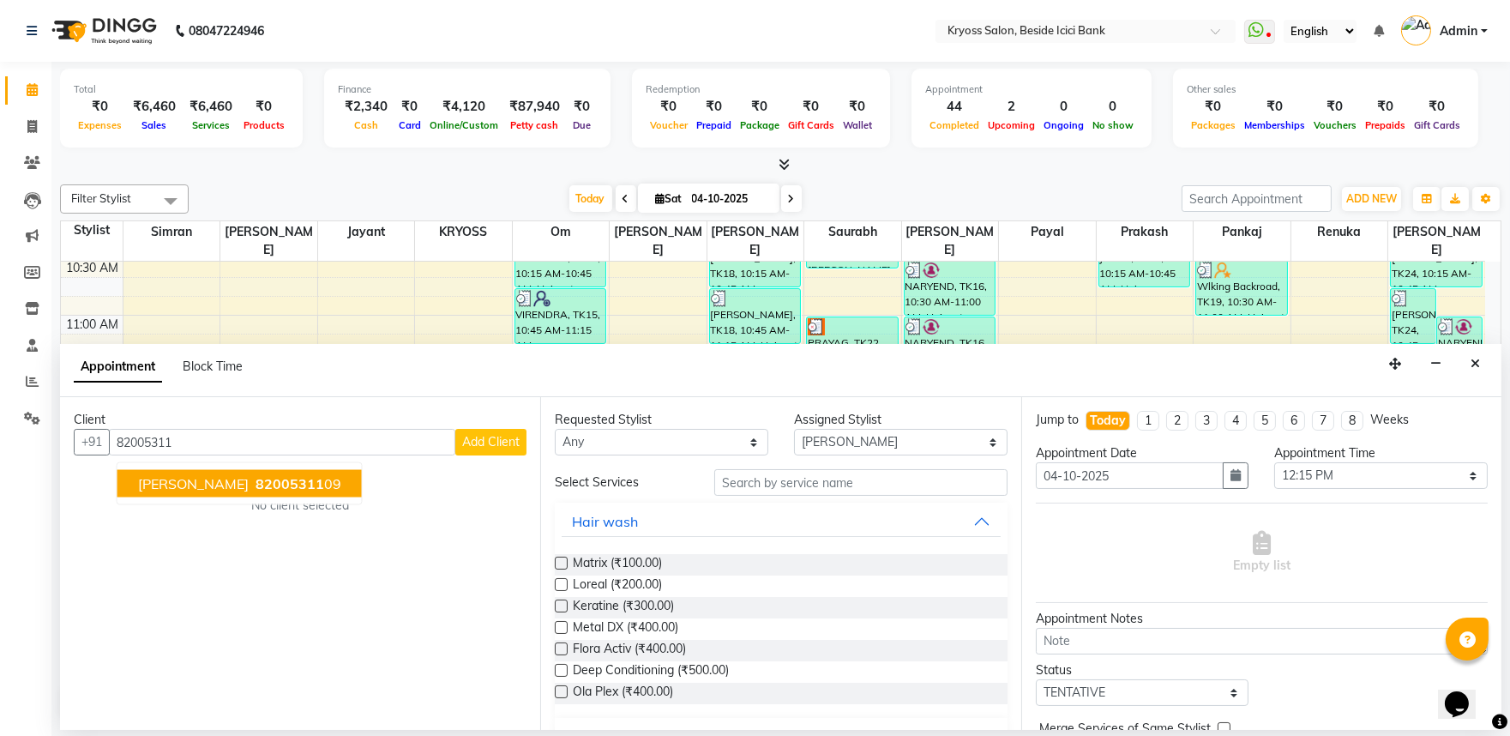
click at [341, 492] on ngb-highlight "82005311 09" at bounding box center [296, 483] width 89 height 17
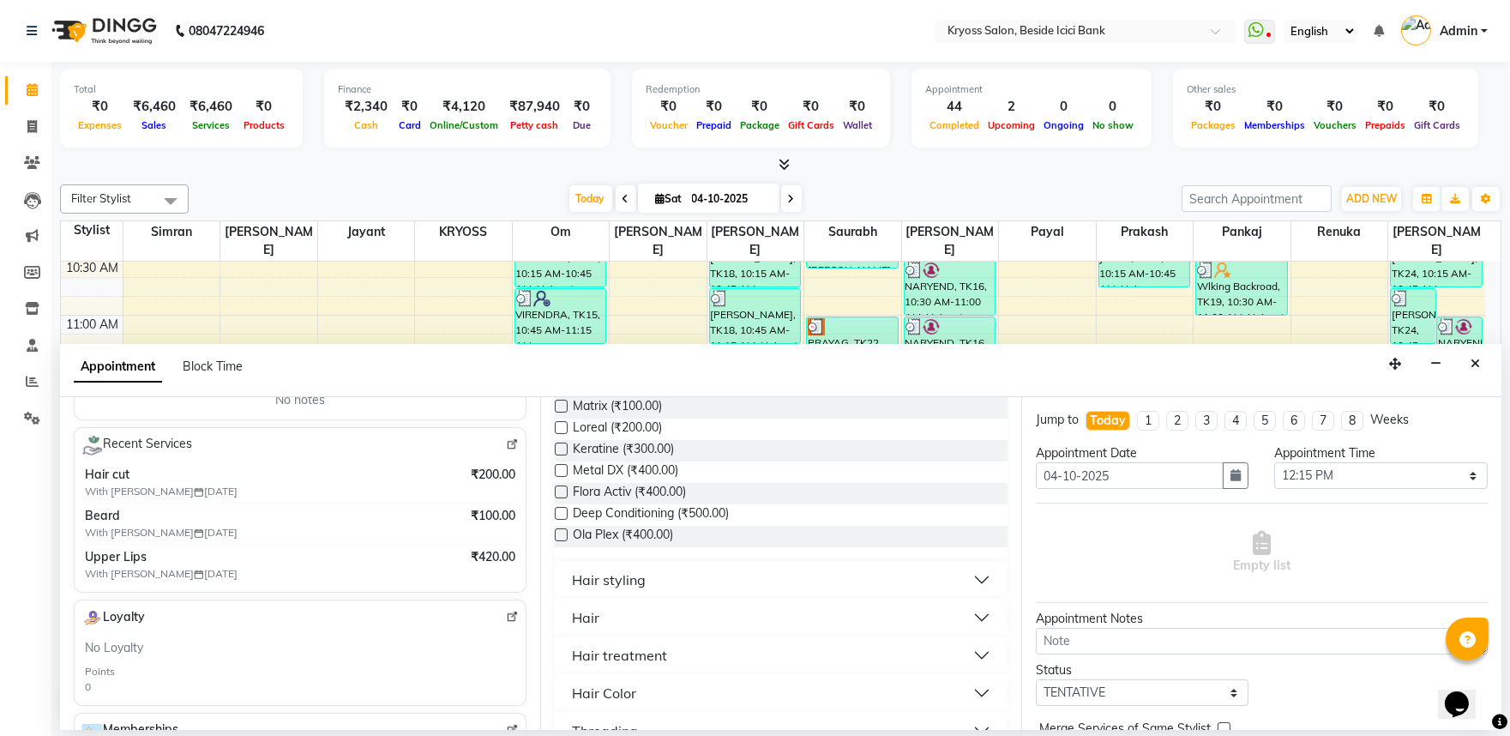
scroll to position [190, 0]
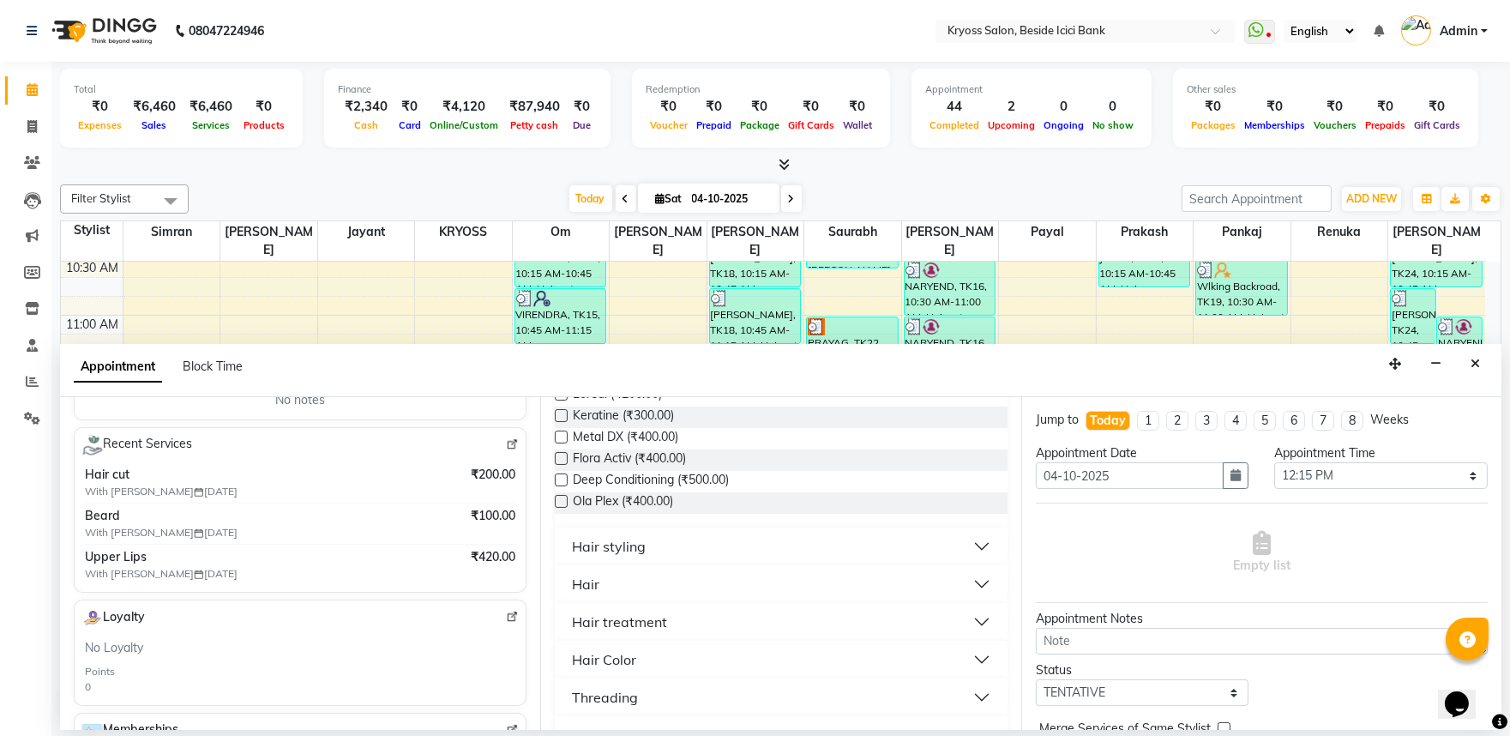
type input "8200531109"
click at [581, 599] on button "Hair" at bounding box center [781, 584] width 438 height 31
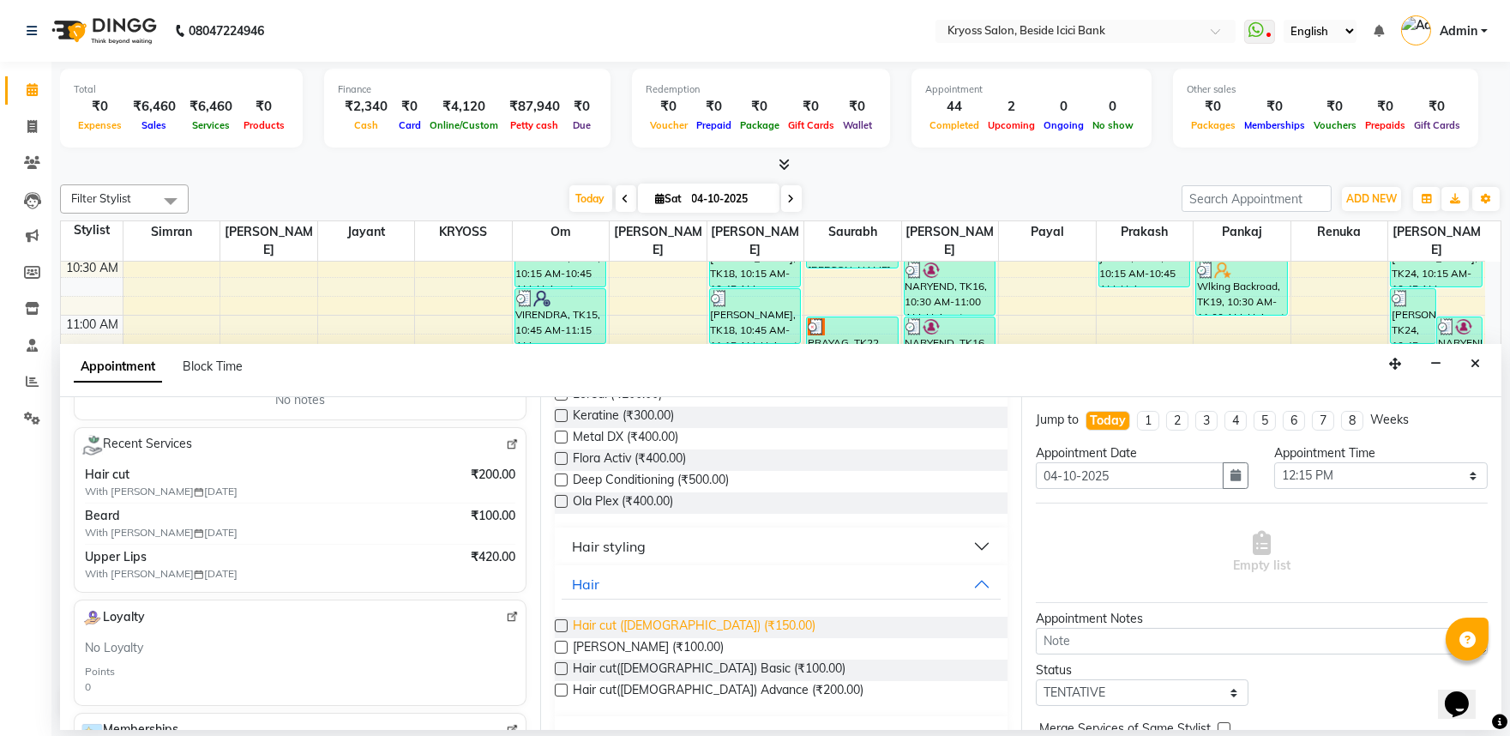
click at [610, 638] on span "Hair cut (Male) (₹150.00)" at bounding box center [694, 627] width 243 height 21
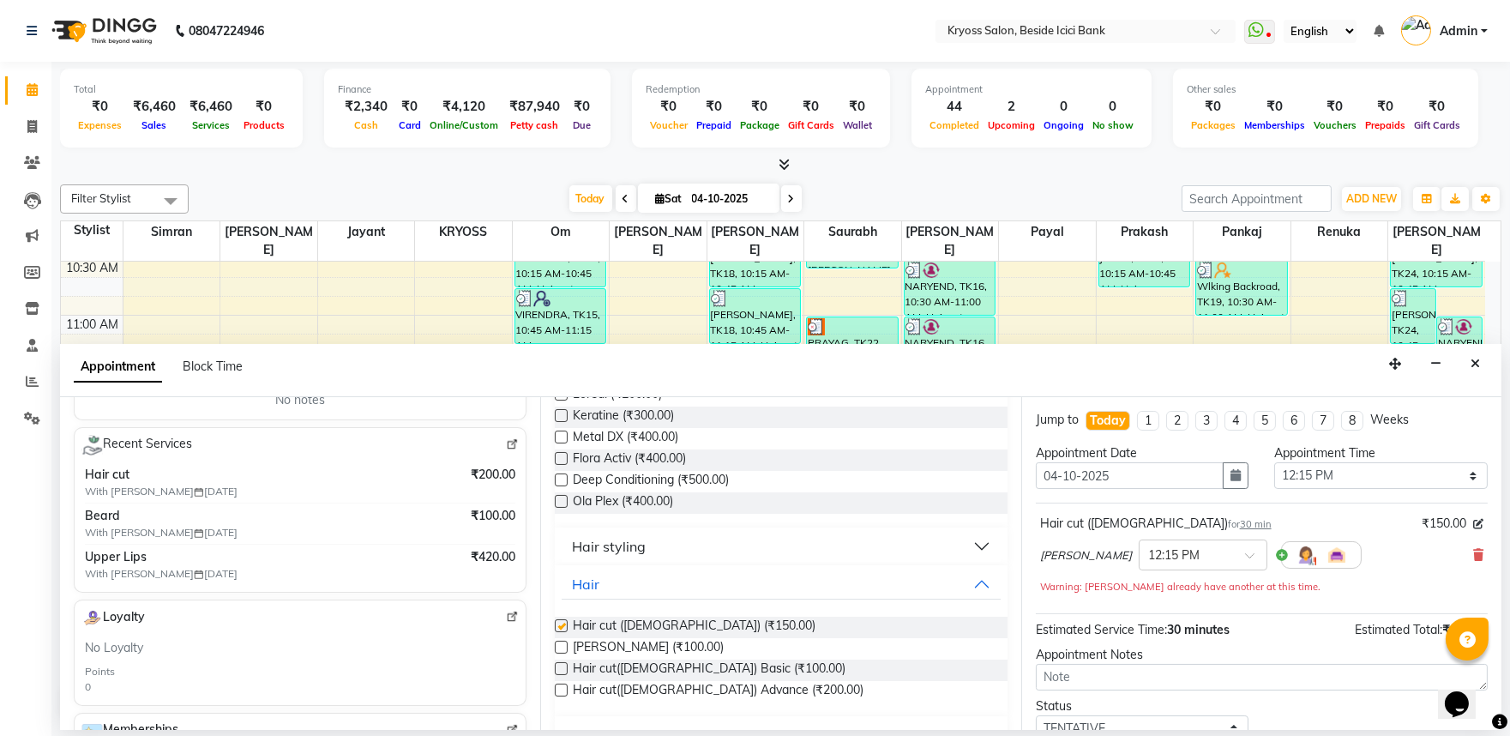
checkbox input "false"
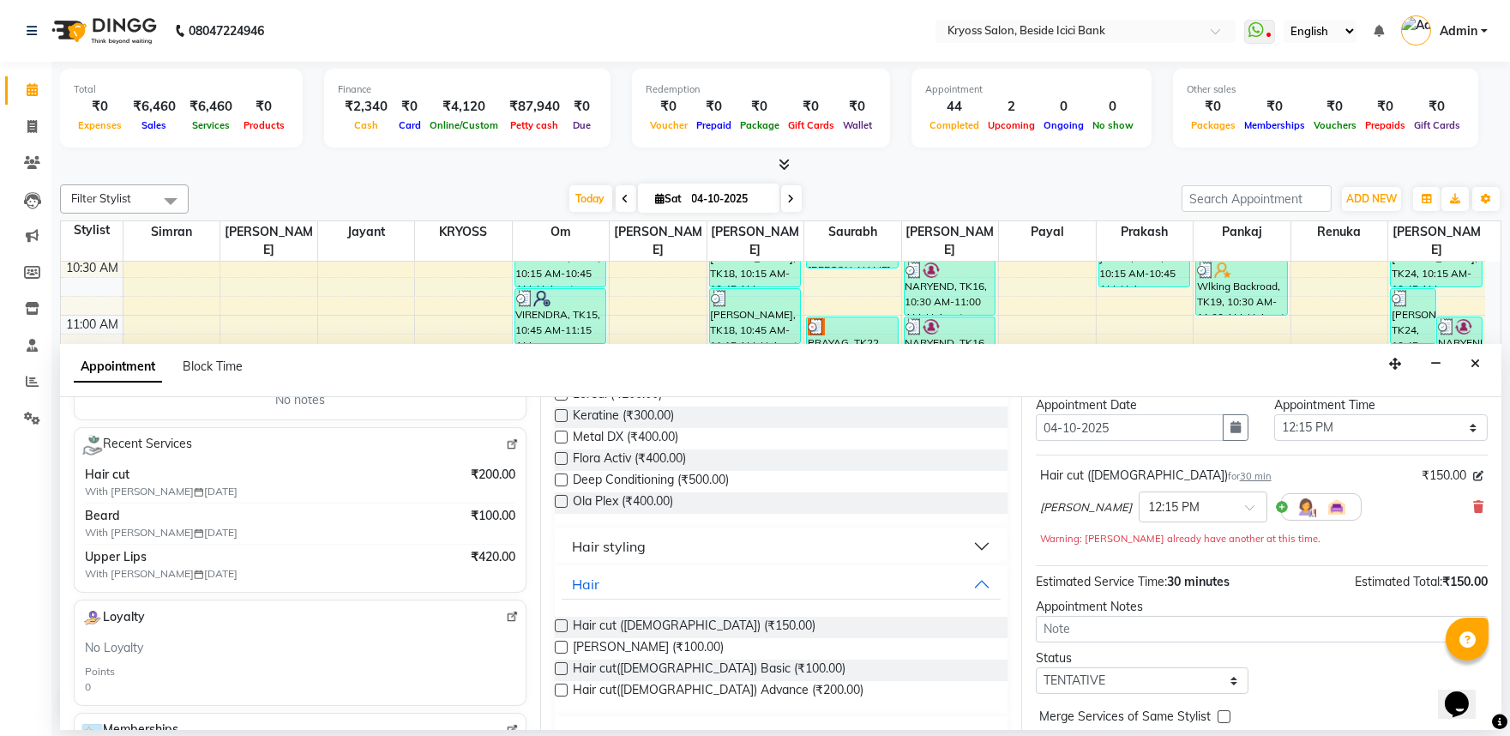
scroll to position [155, 0]
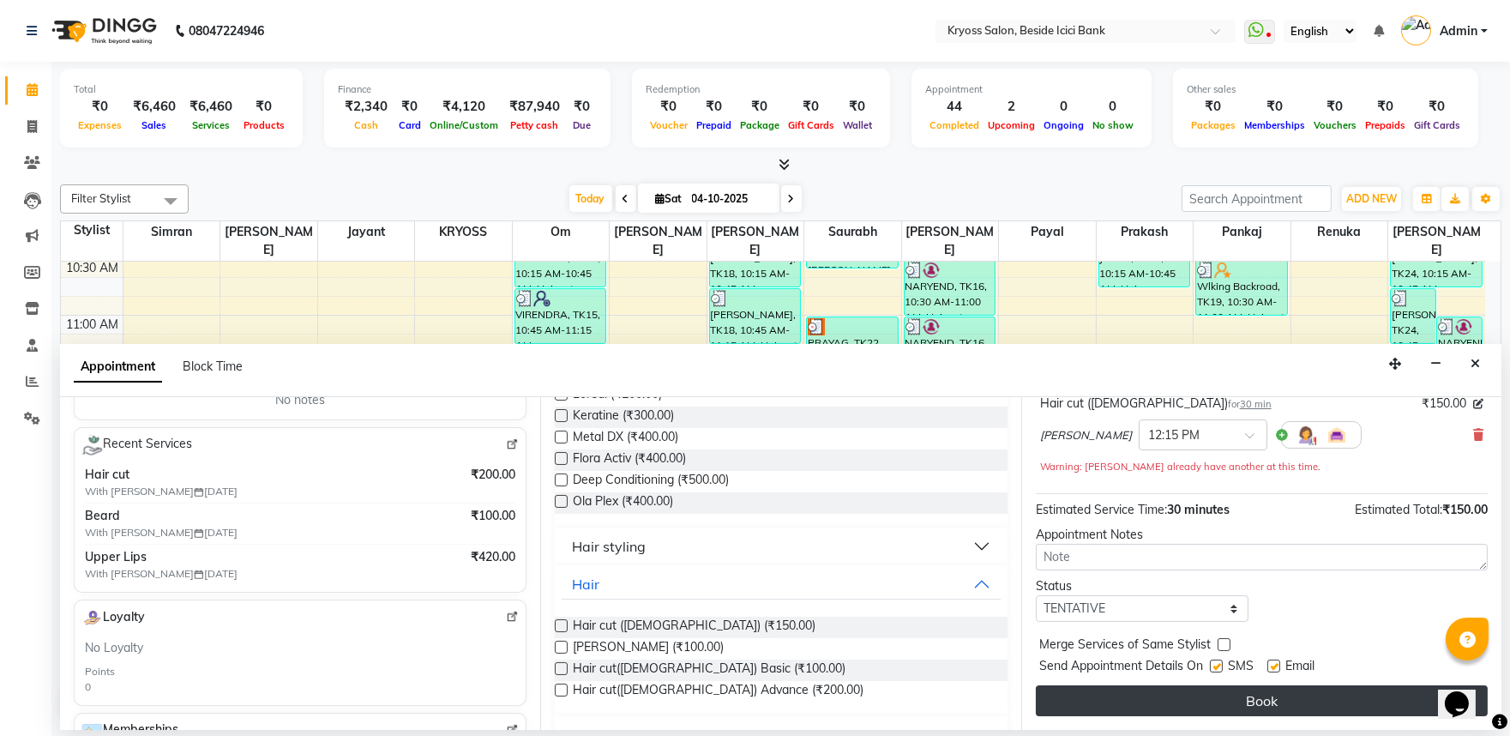
click at [1195, 695] on button "Book" at bounding box center [1262, 700] width 452 height 31
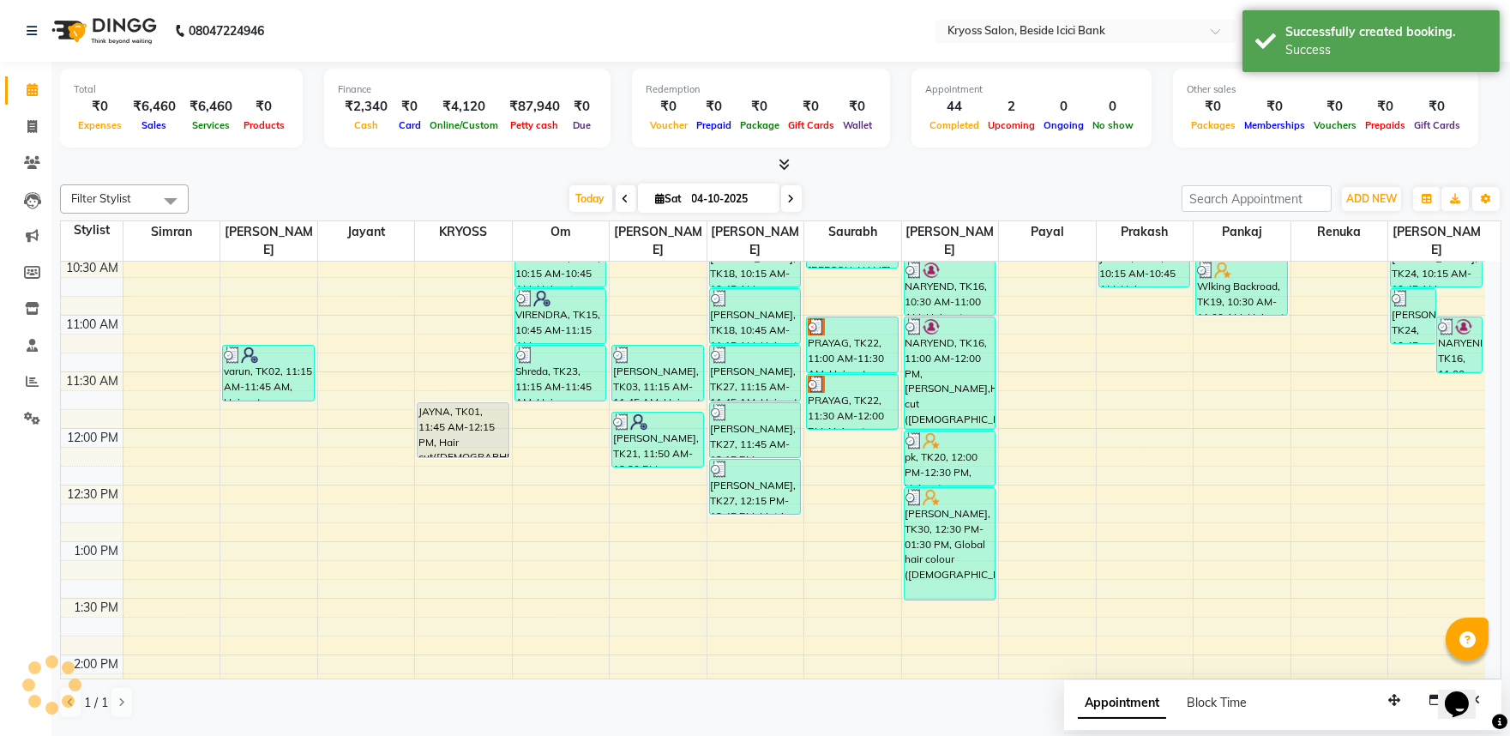
scroll to position [0, 0]
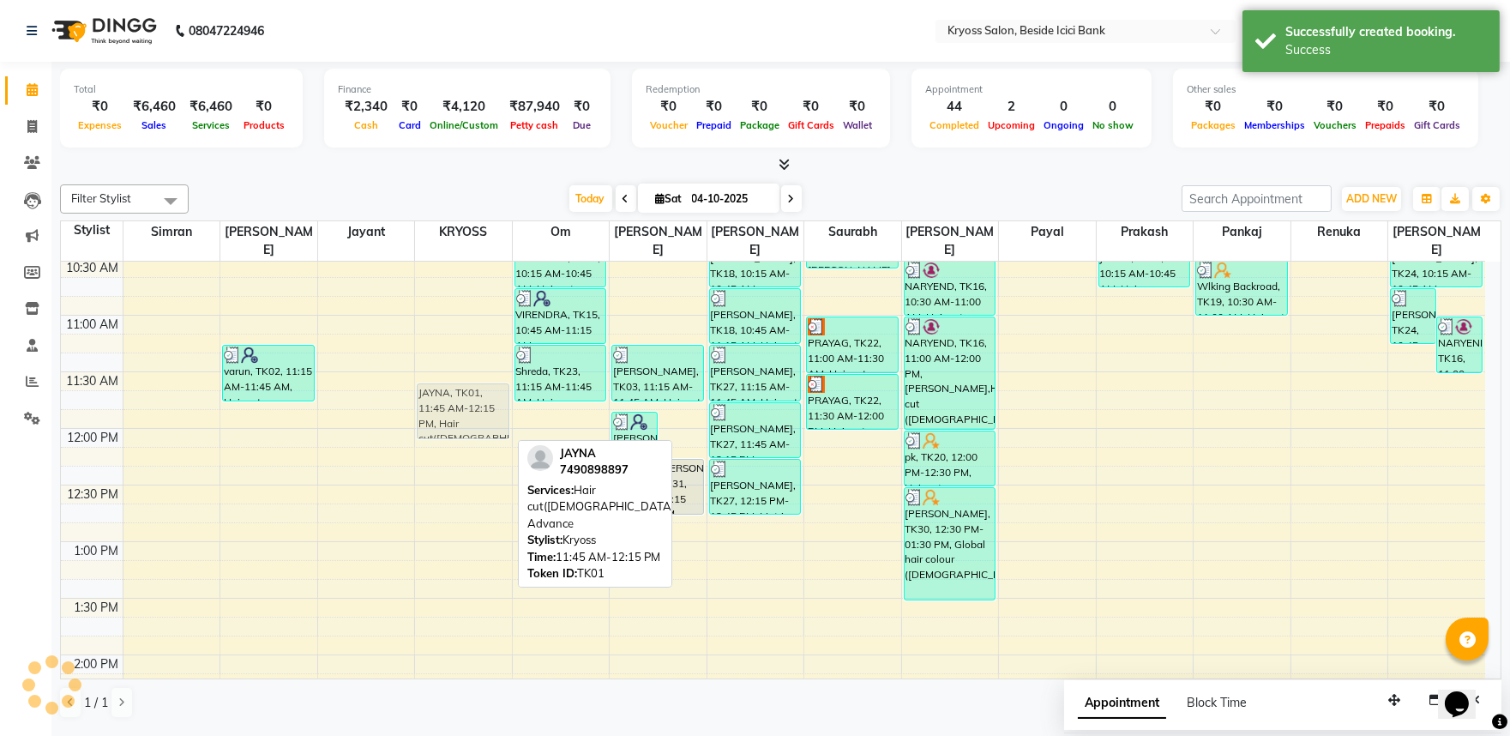
click at [439, 436] on div "JAYNA, TK01, 11:45 AM-12:15 PM, Hair cut(Female) Advance JAYNA, TK01, 02:15 PM-…" at bounding box center [463, 711] width 97 height 1471
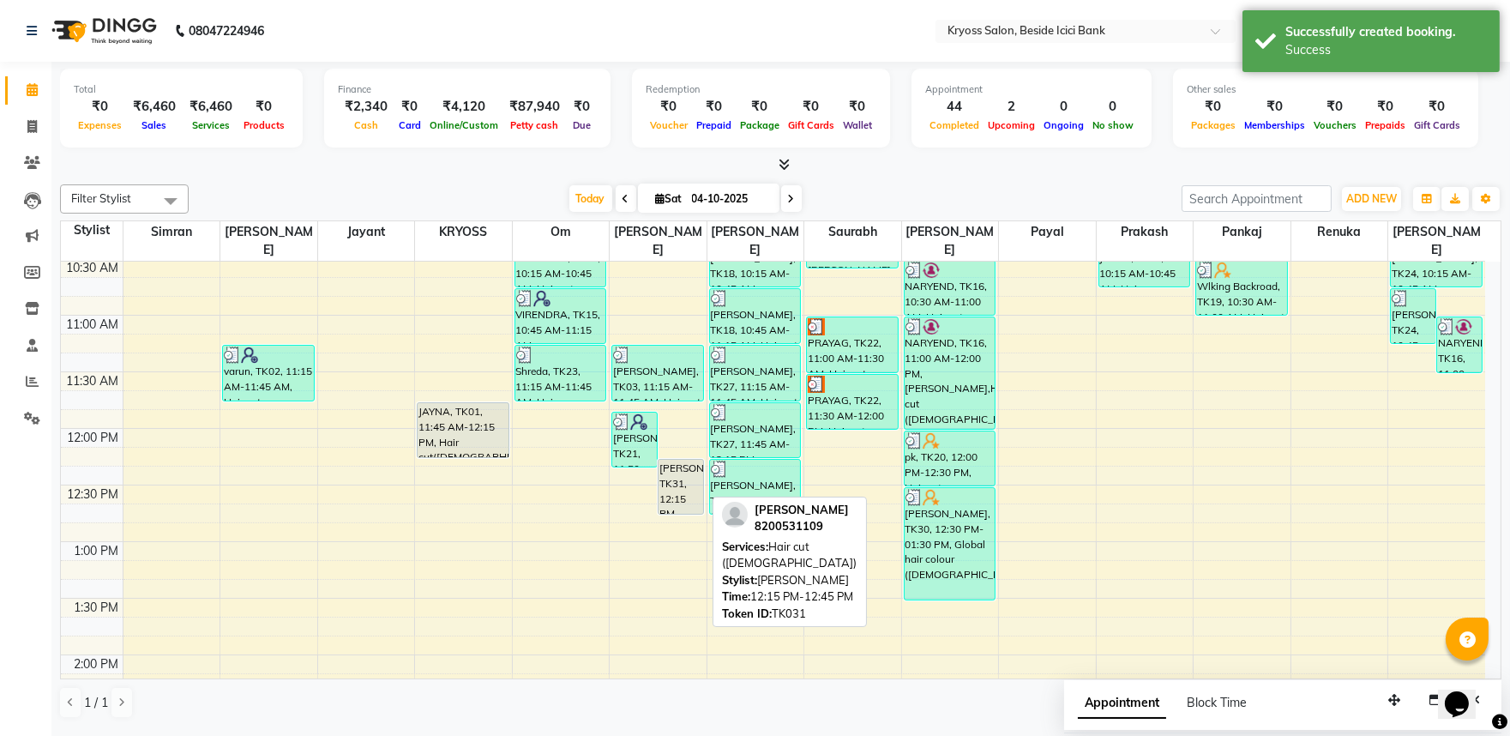
click at [681, 472] on div "PRANAV PATEL, TK31, 12:15 PM-12:45 PM, Hair cut (Male)" at bounding box center [681, 487] width 45 height 54
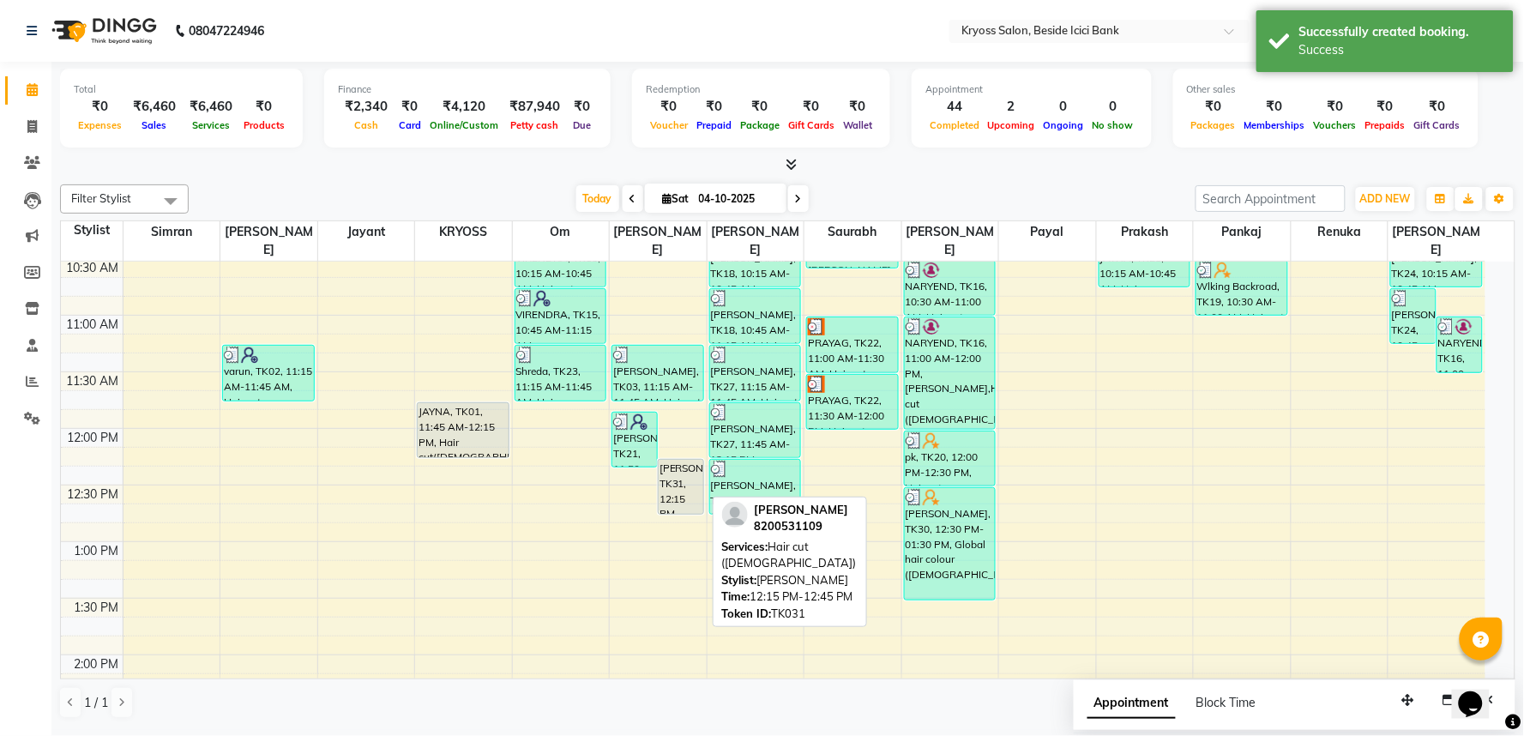
select select "7"
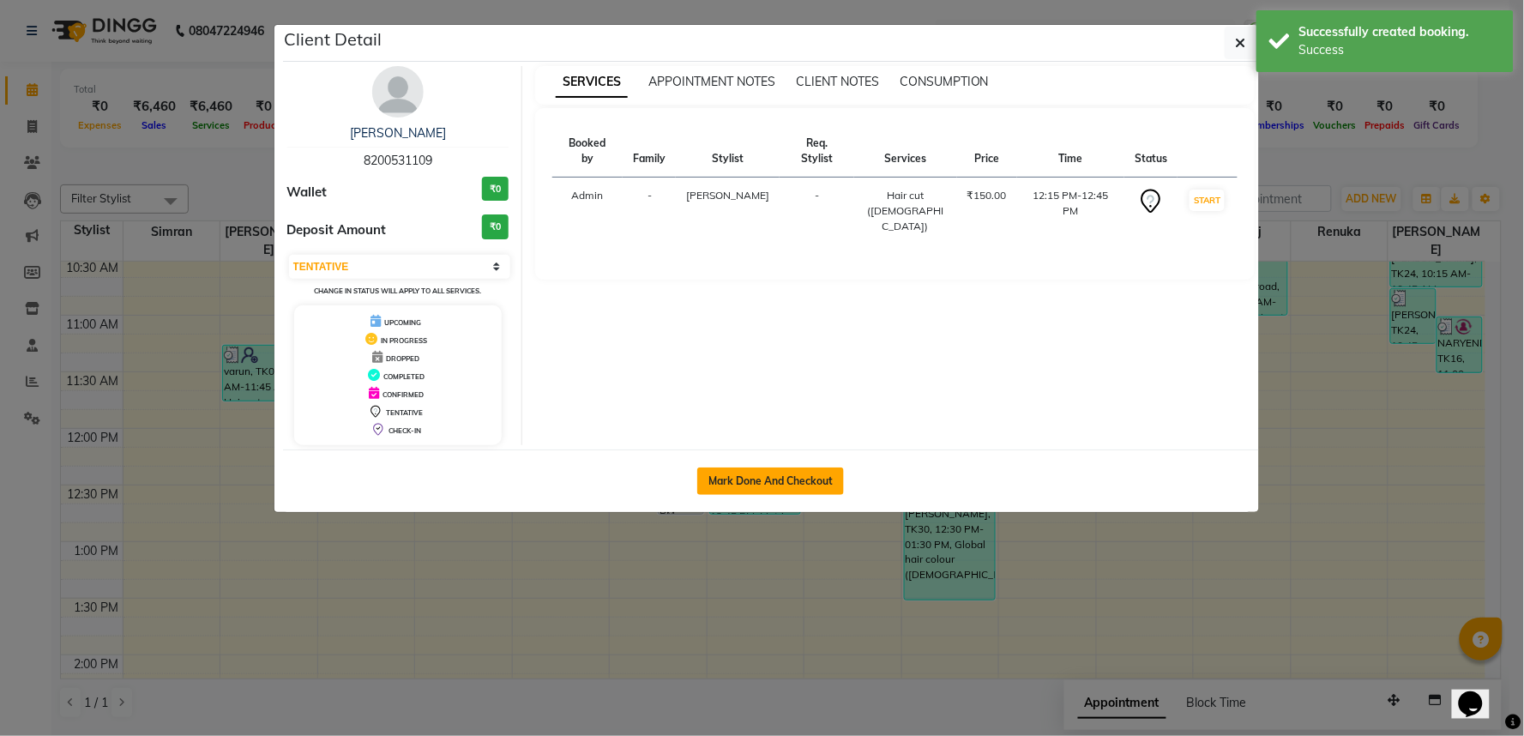
click at [709, 487] on button "Mark Done And Checkout" at bounding box center [770, 480] width 147 height 27
select select "5439"
select select "service"
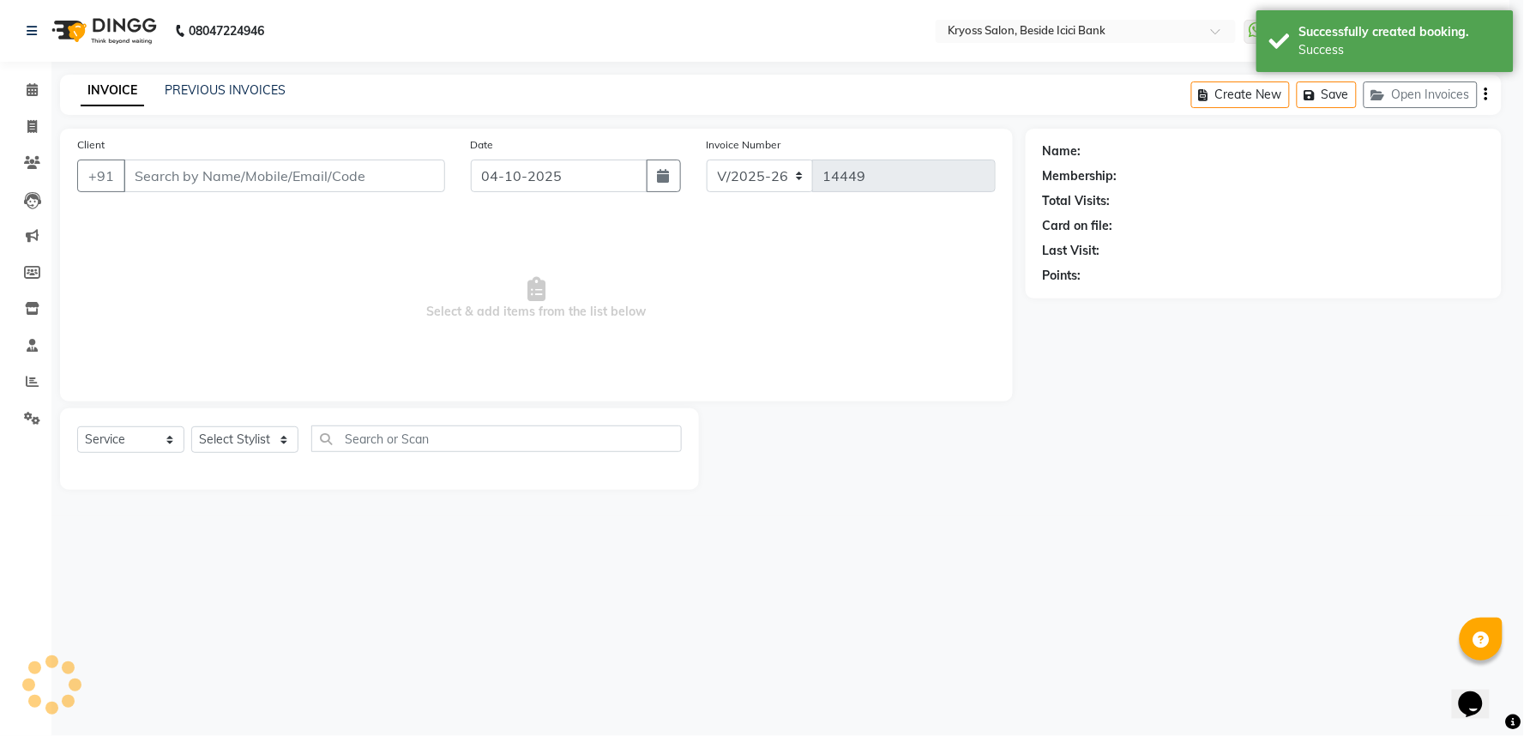
select select "3"
type input "8200531109"
select select "52623"
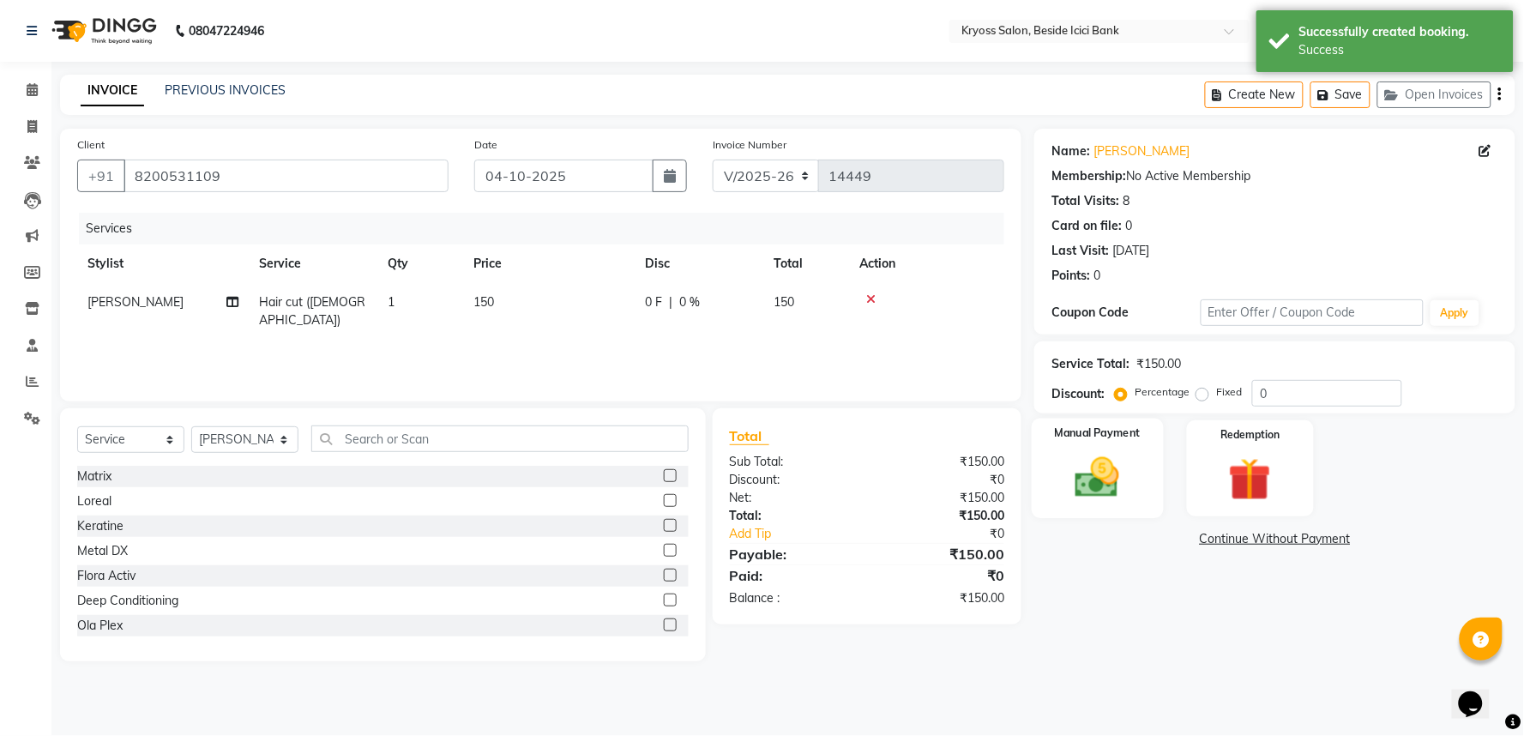
click at [1067, 500] on img at bounding box center [1098, 477] width 72 height 51
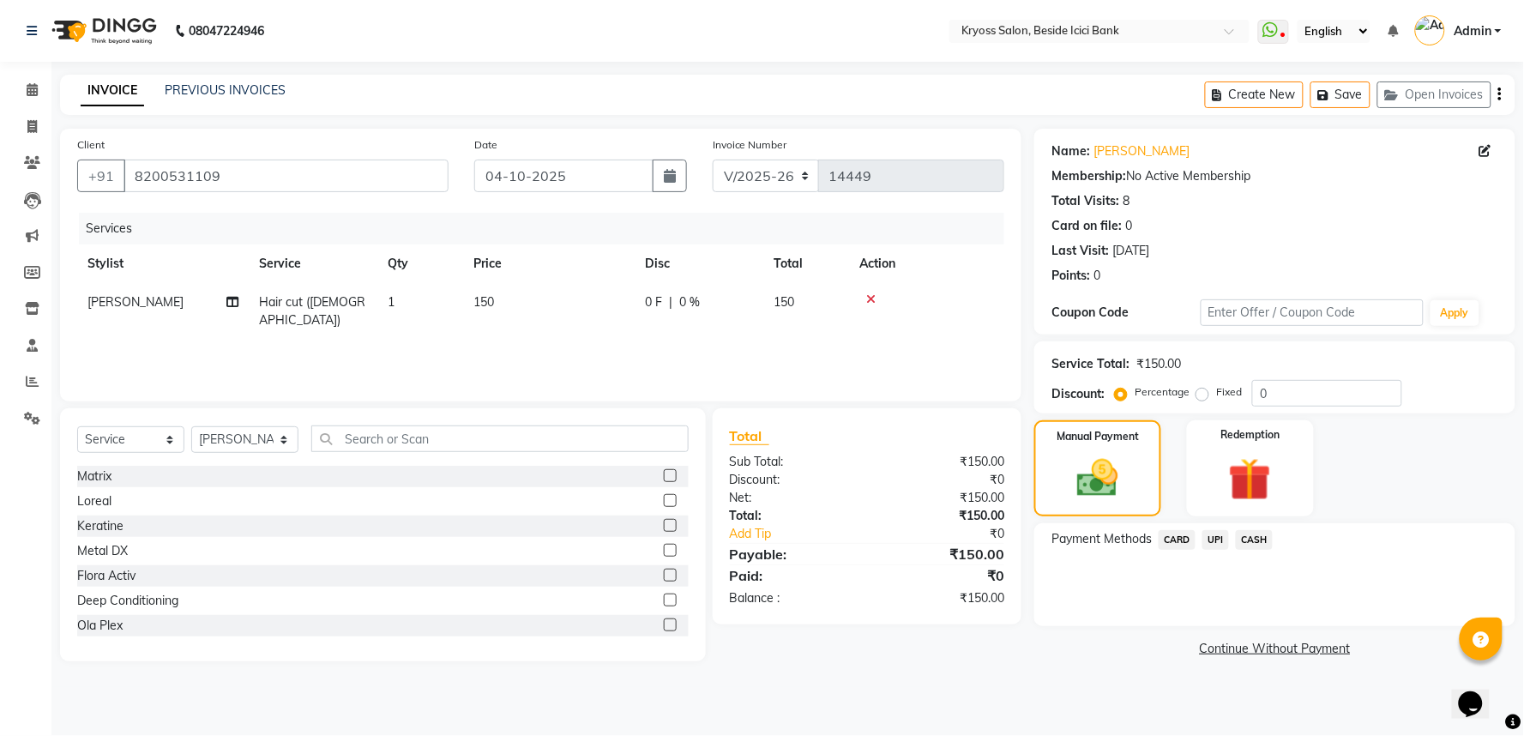
click at [1219, 550] on span "UPI" at bounding box center [1215, 540] width 27 height 20
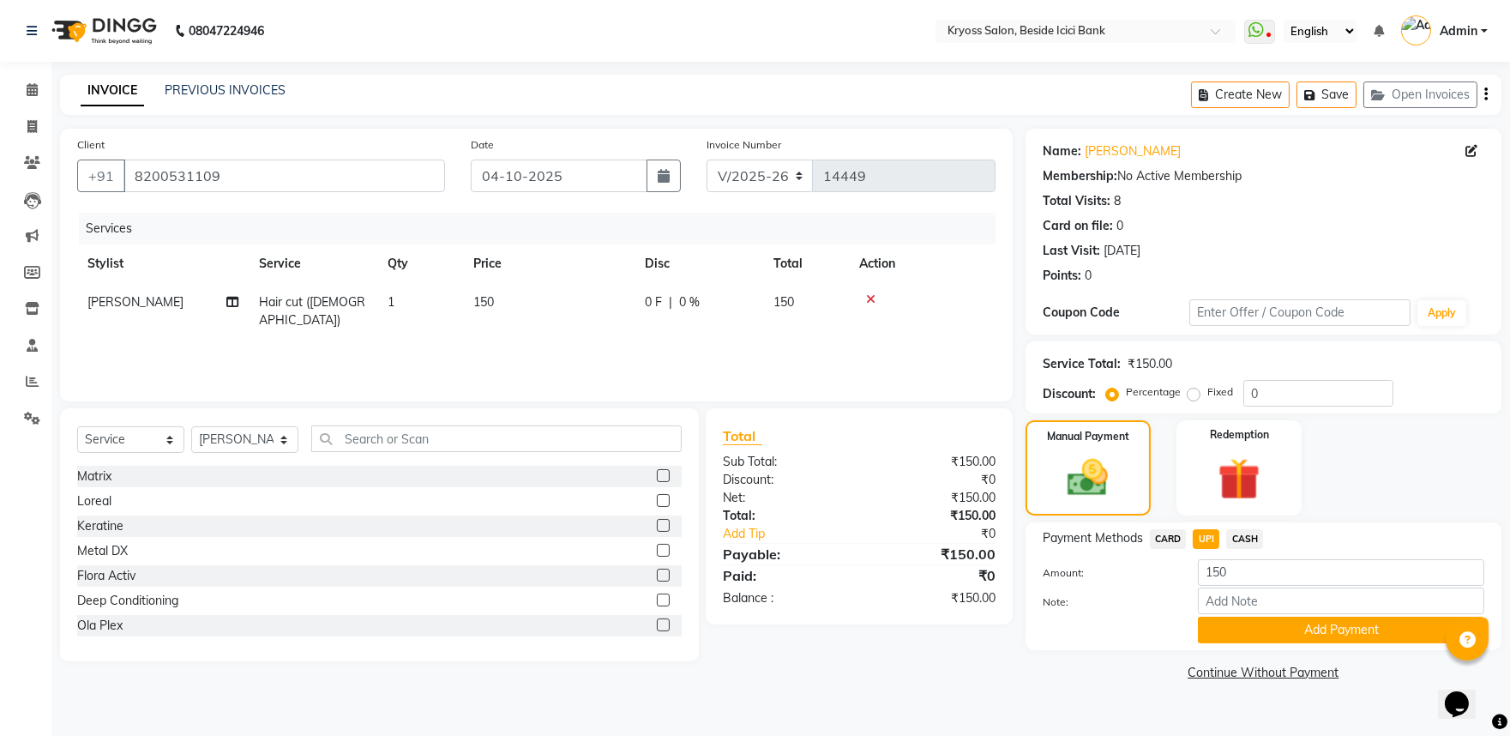
scroll to position [15, 0]
click at [1231, 635] on button "Add Payment" at bounding box center [1341, 630] width 286 height 27
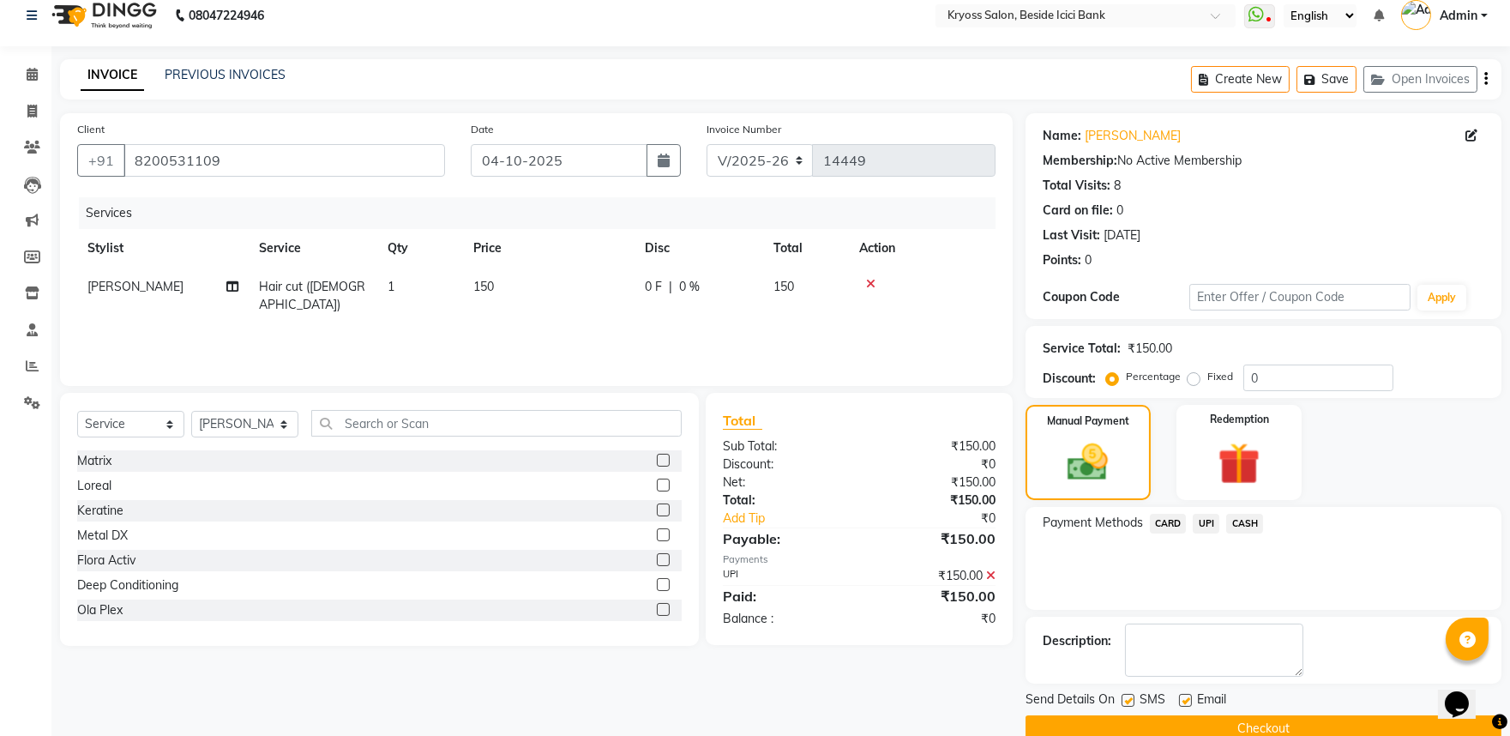
scroll to position [88, 0]
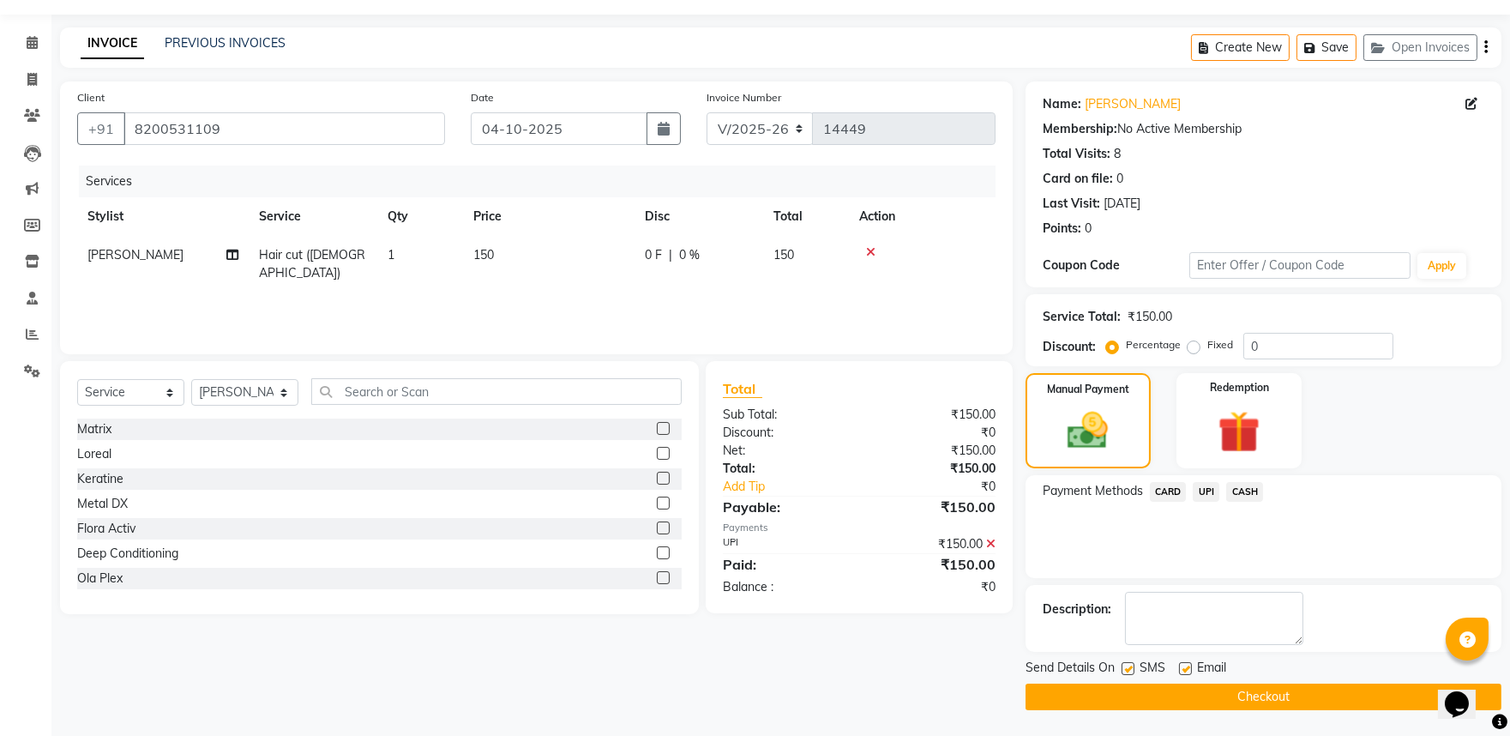
click at [1248, 693] on button "Checkout" at bounding box center [1264, 696] width 476 height 27
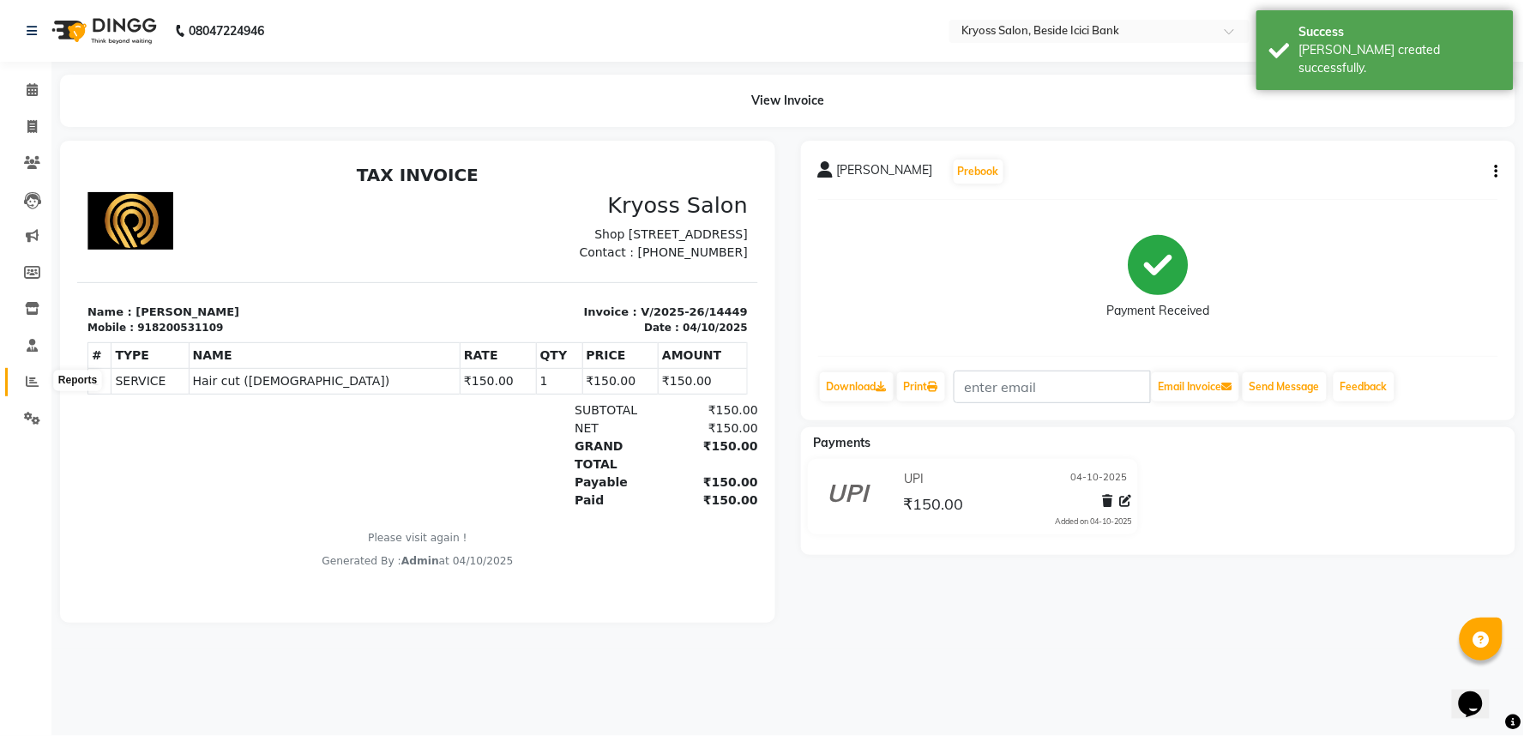
click at [23, 386] on span at bounding box center [32, 382] width 30 height 20
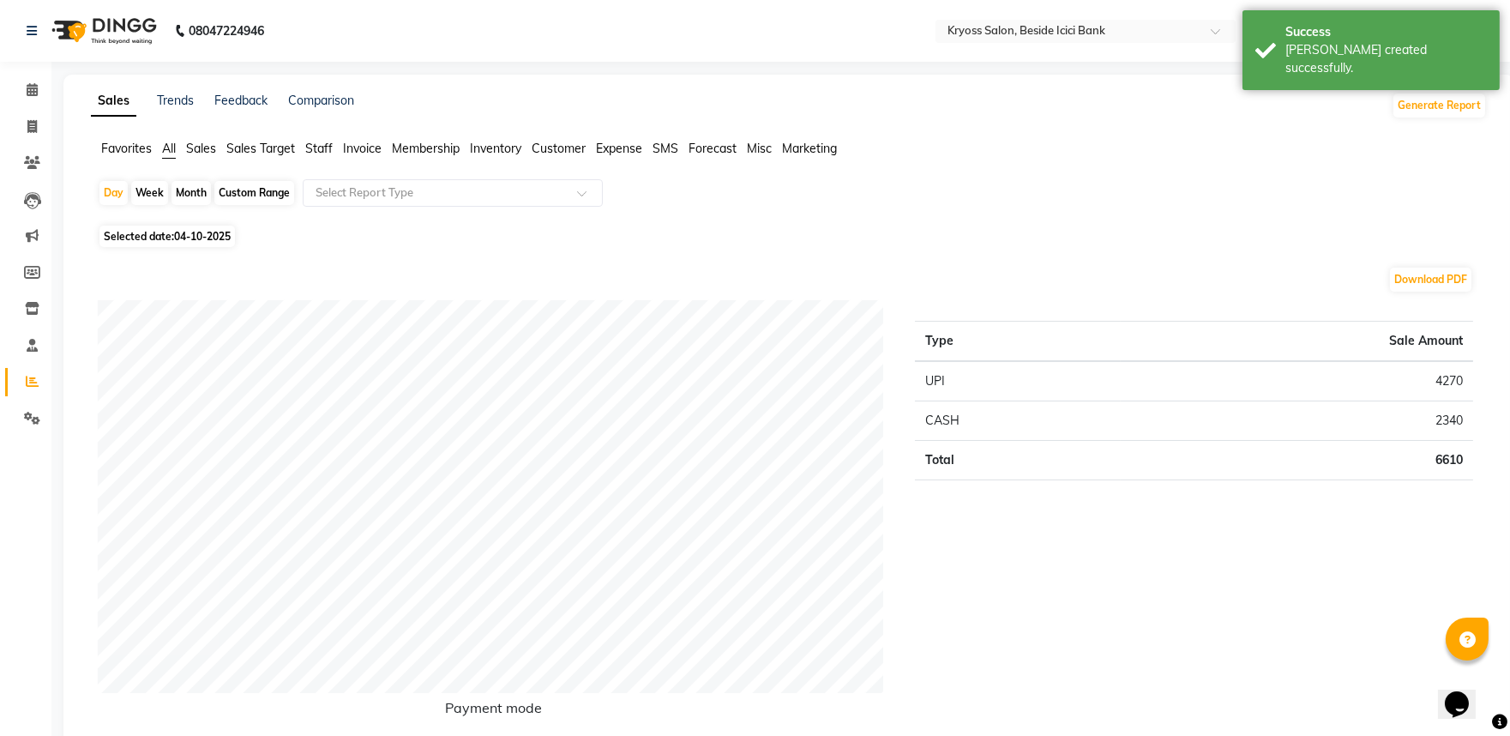
click at [209, 193] on div "Month" at bounding box center [191, 193] width 39 height 24
select select "10"
select select "2025"
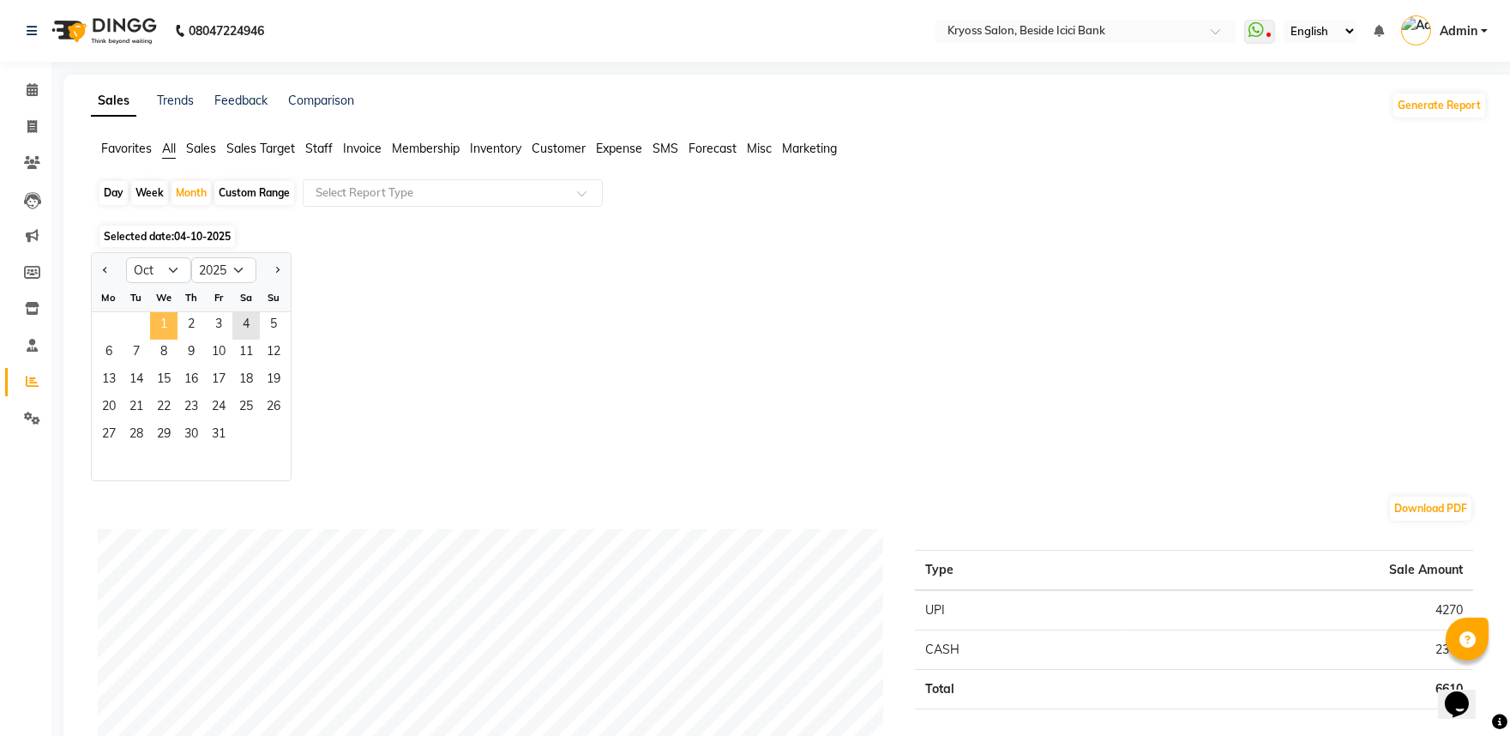
click at [178, 338] on span "1" at bounding box center [163, 325] width 27 height 27
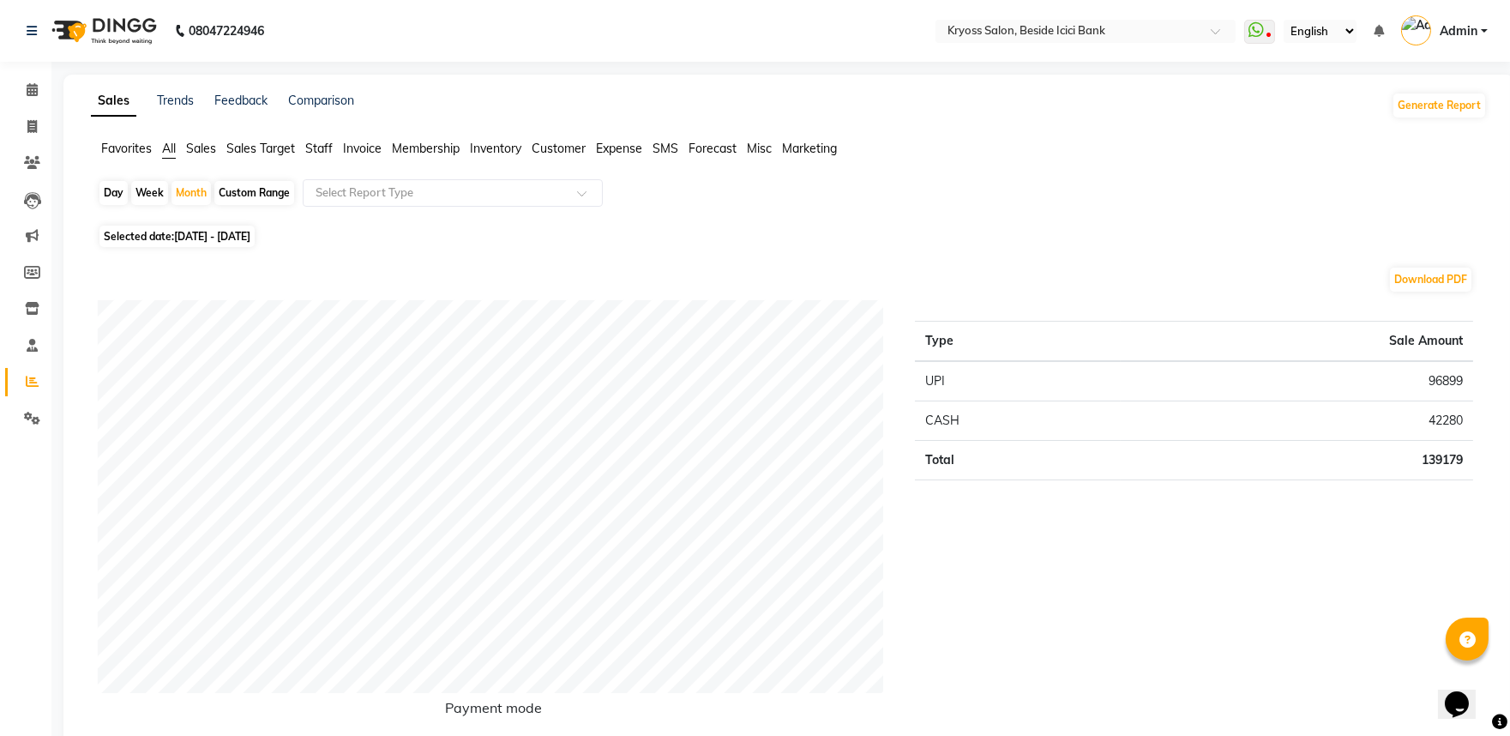
click at [329, 147] on span "Staff" at bounding box center [318, 148] width 27 height 15
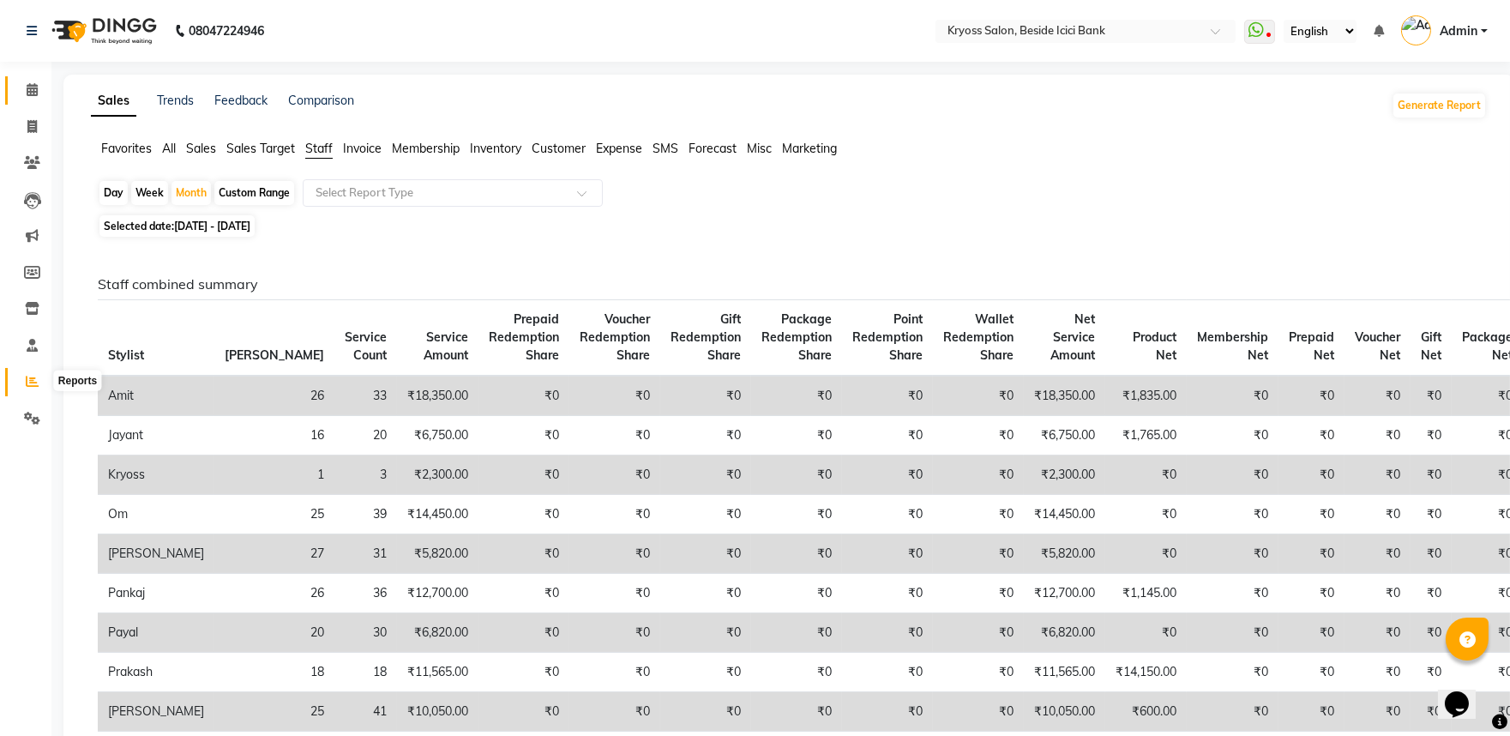
click at [27, 89] on icon at bounding box center [32, 89] width 11 height 13
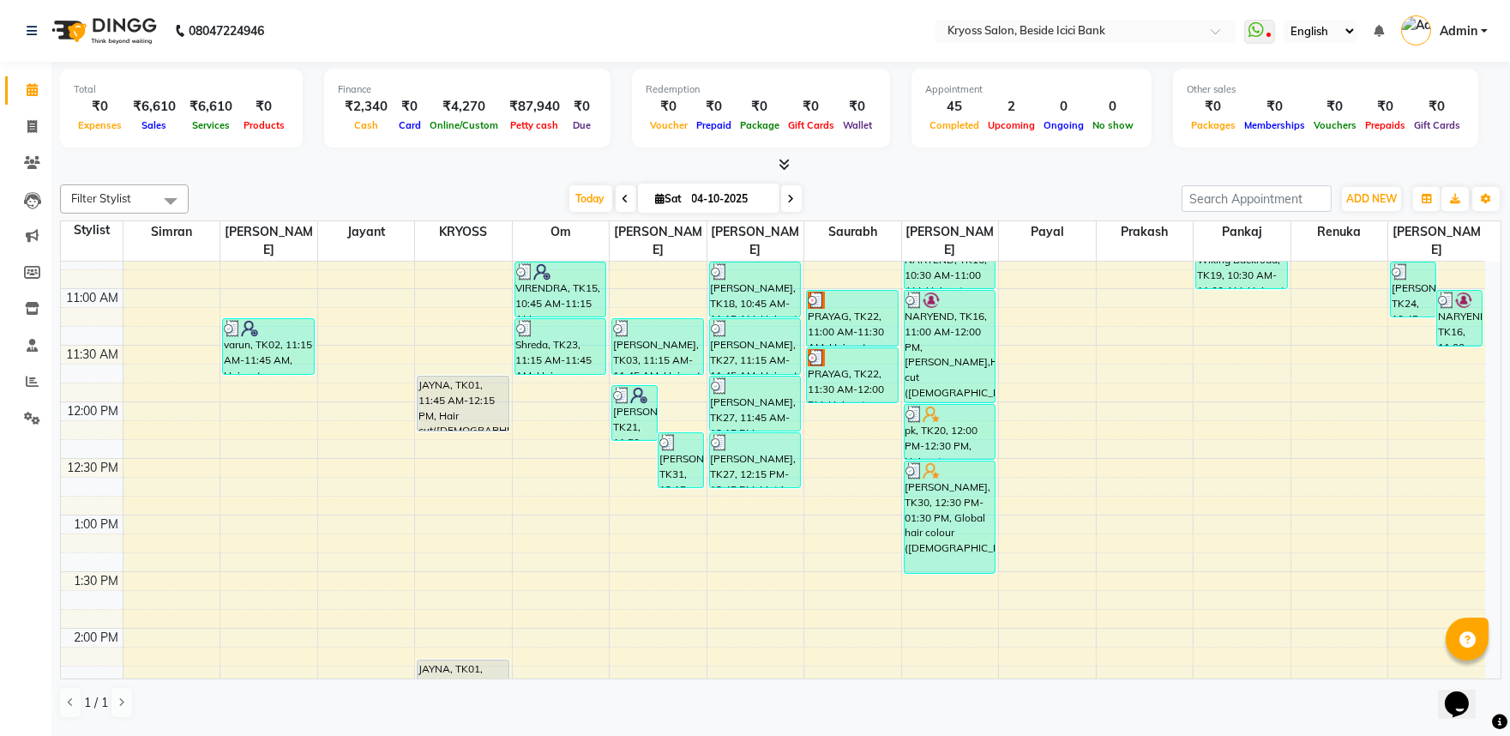
scroll to position [381, 0]
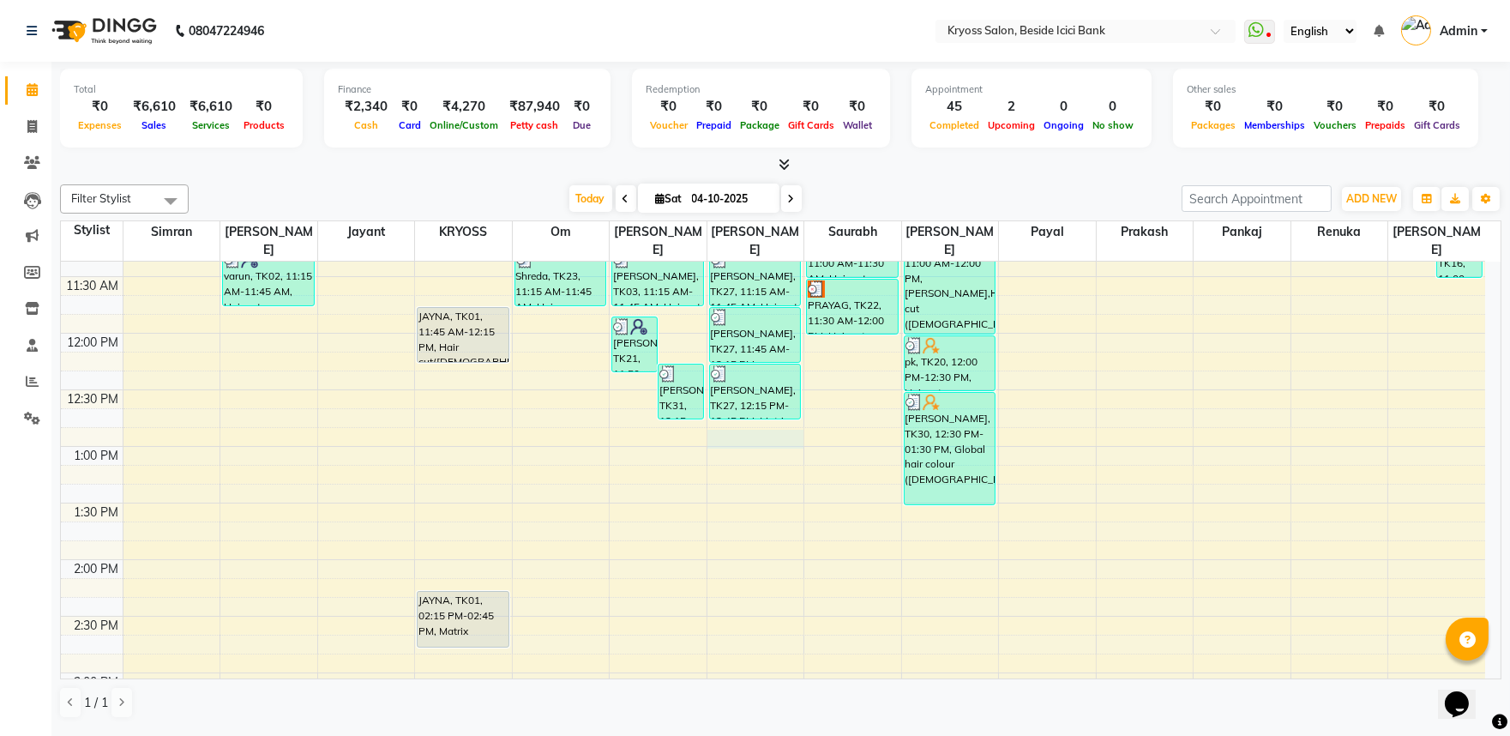
click at [741, 422] on div "8:00 AM 8:30 AM 9:00 AM 9:30 AM 10:00 AM 10:30 AM 11:00 AM 11:30 AM 12:00 PM 12…" at bounding box center [773, 616] width 1424 height 1471
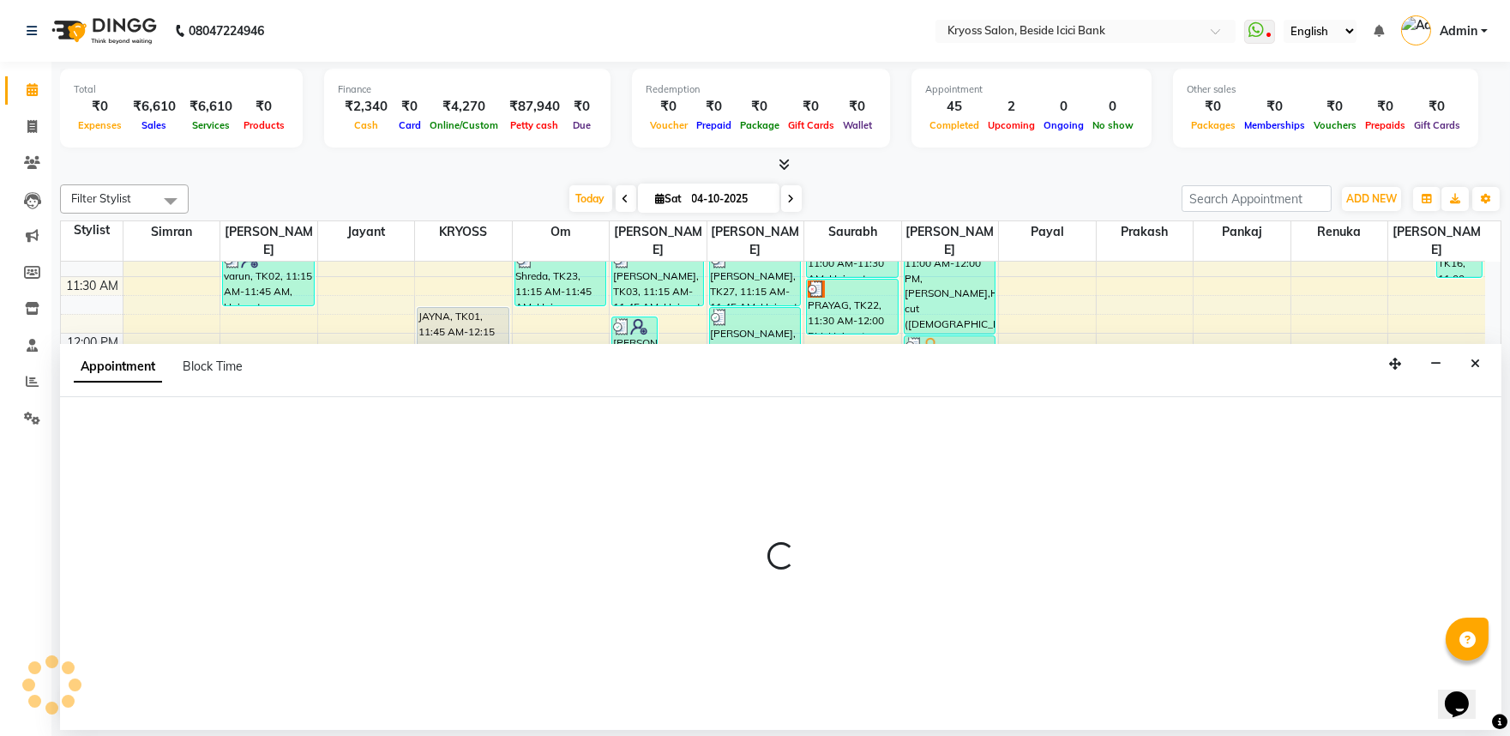
scroll to position [3, 0]
select select "61774"
select select "765"
select select "tentative"
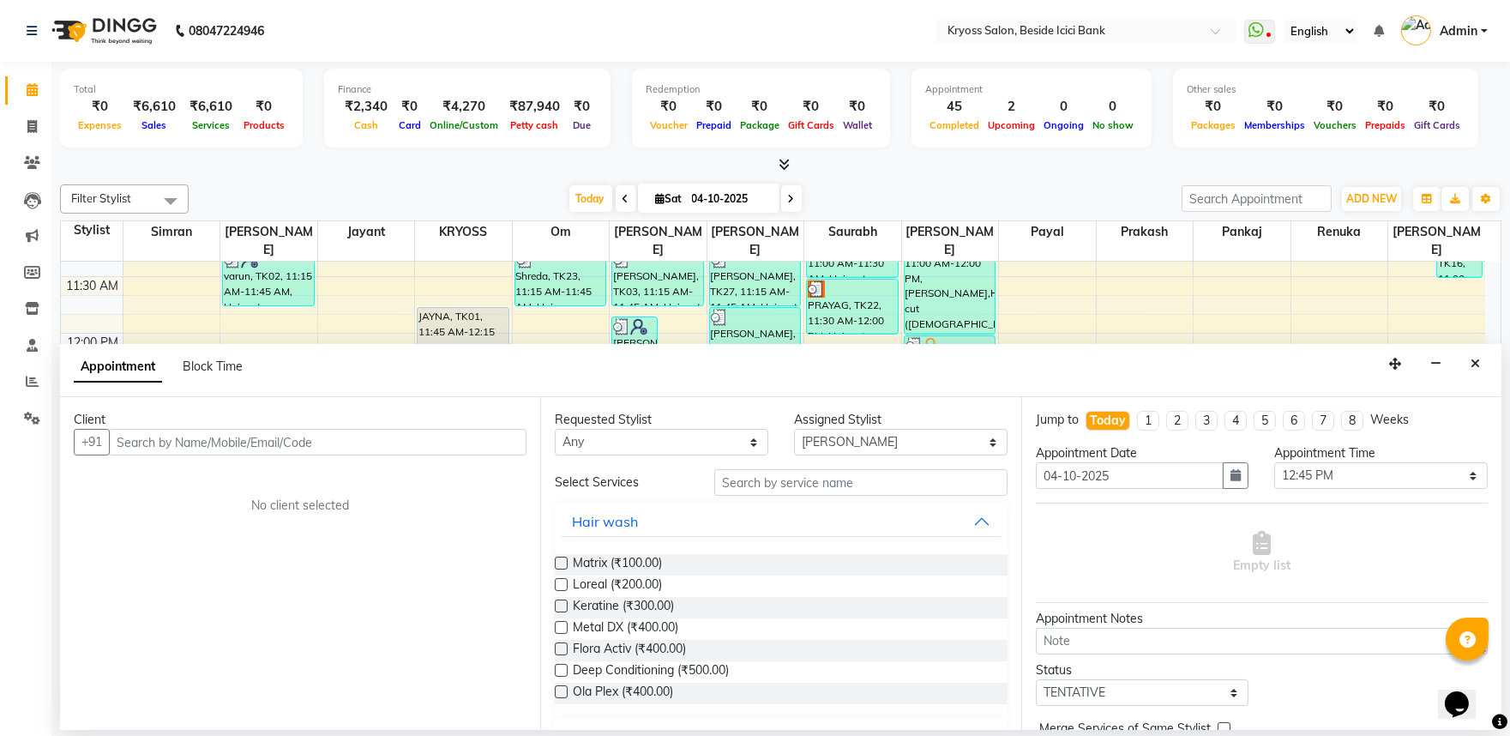
click at [365, 455] on input "text" at bounding box center [318, 442] width 418 height 27
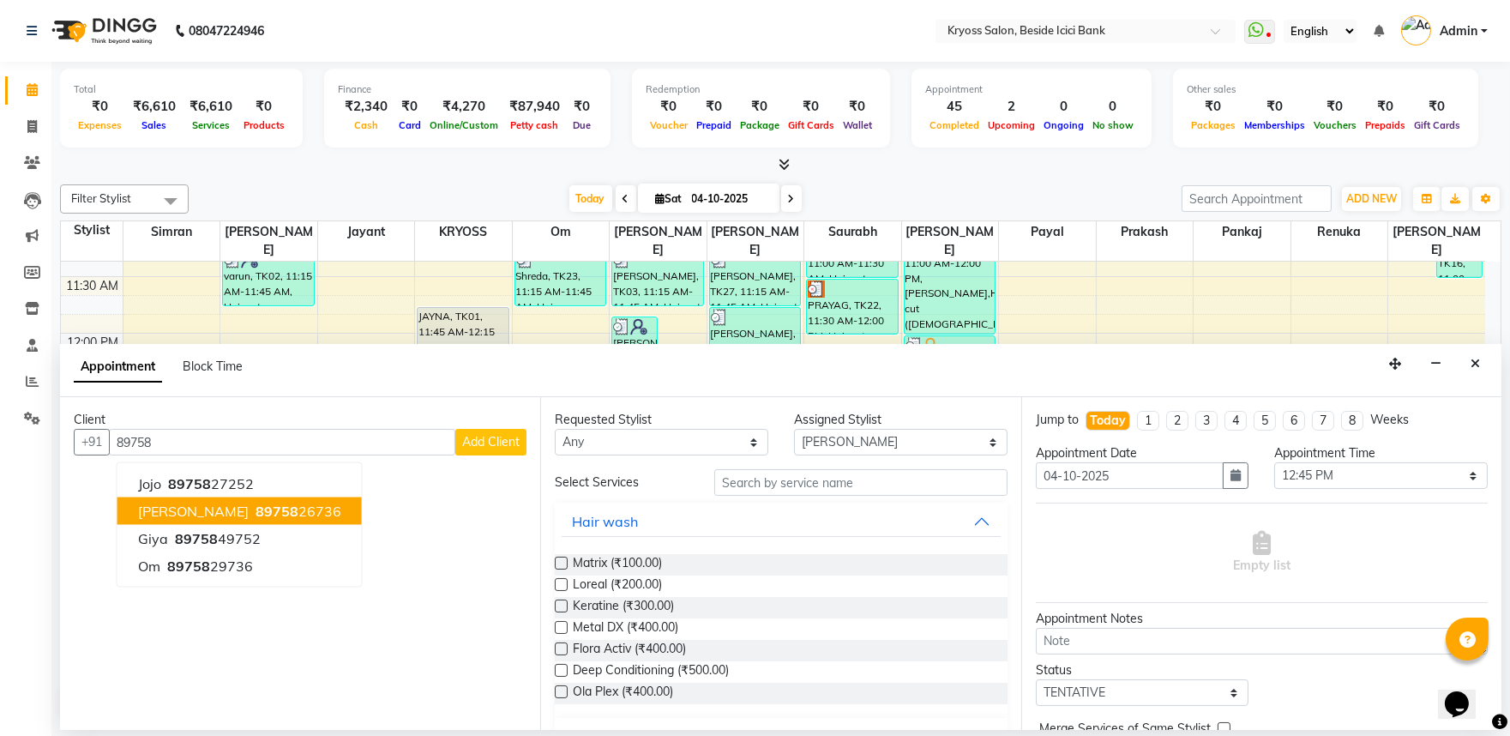
click at [289, 525] on button "PRAKSH 89758 26736" at bounding box center [239, 510] width 244 height 27
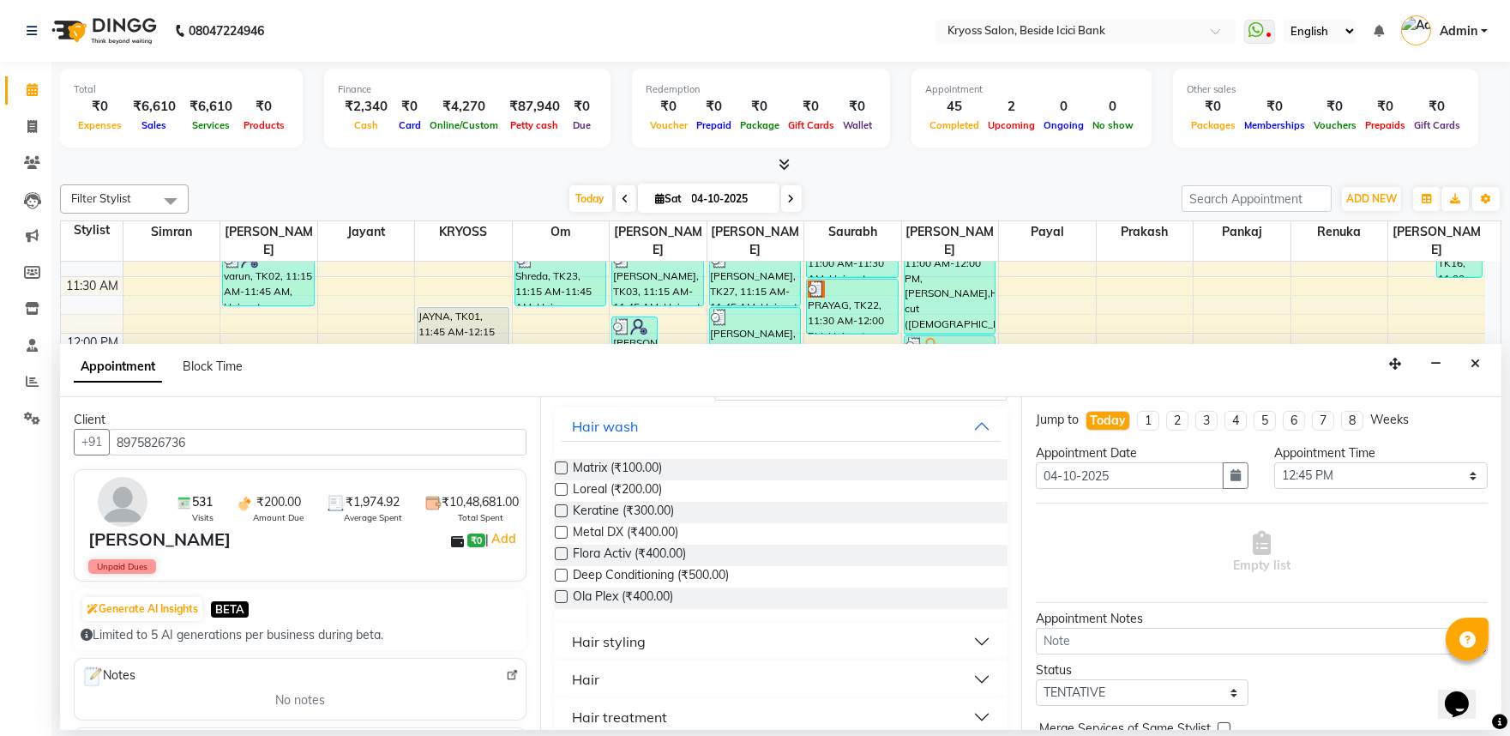
scroll to position [190, 0]
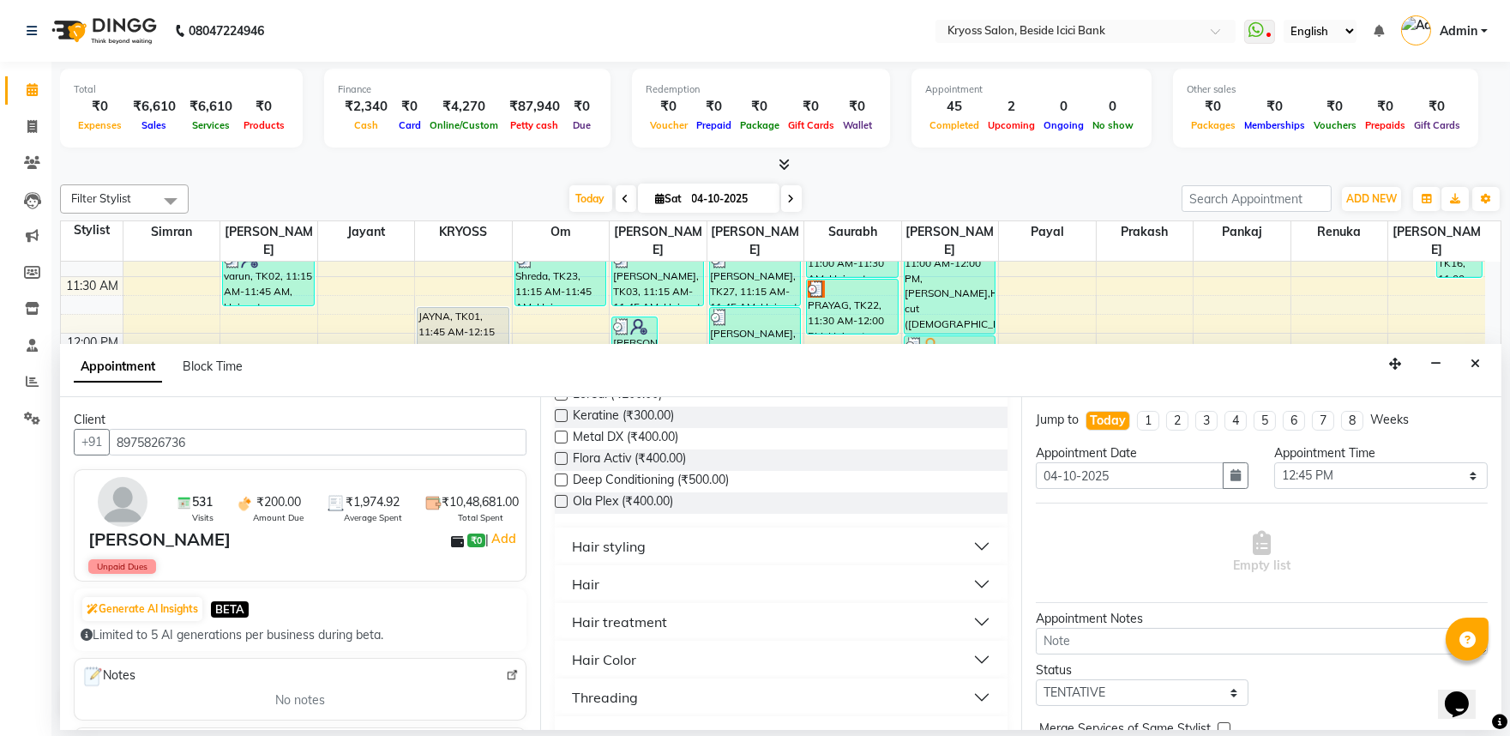
type input "8975826736"
click at [611, 599] on button "Hair" at bounding box center [781, 584] width 438 height 31
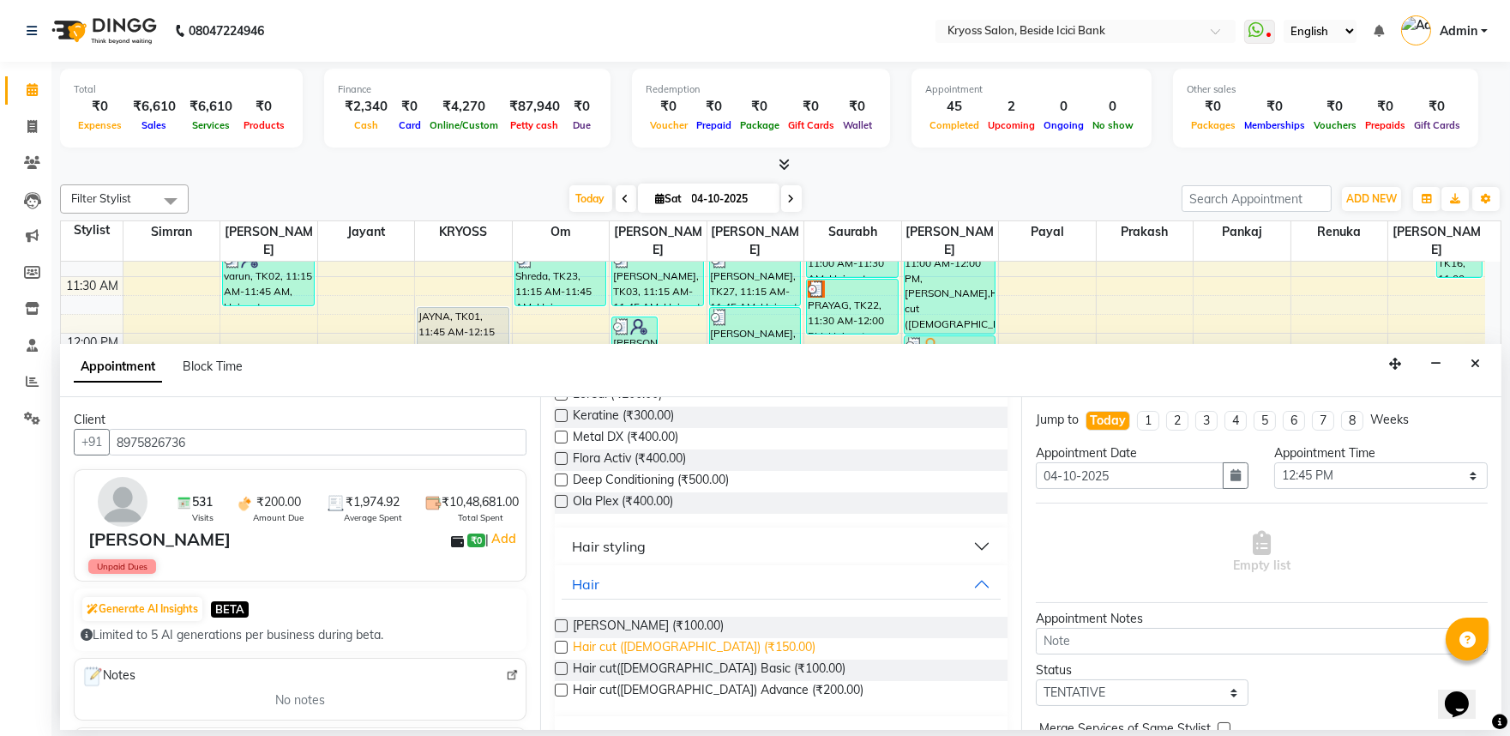
drag, startPoint x: 633, startPoint y: 683, endPoint x: 641, endPoint y: 691, distance: 11.5
click at [633, 659] on span "Hair cut (Male) (₹150.00)" at bounding box center [694, 648] width 243 height 21
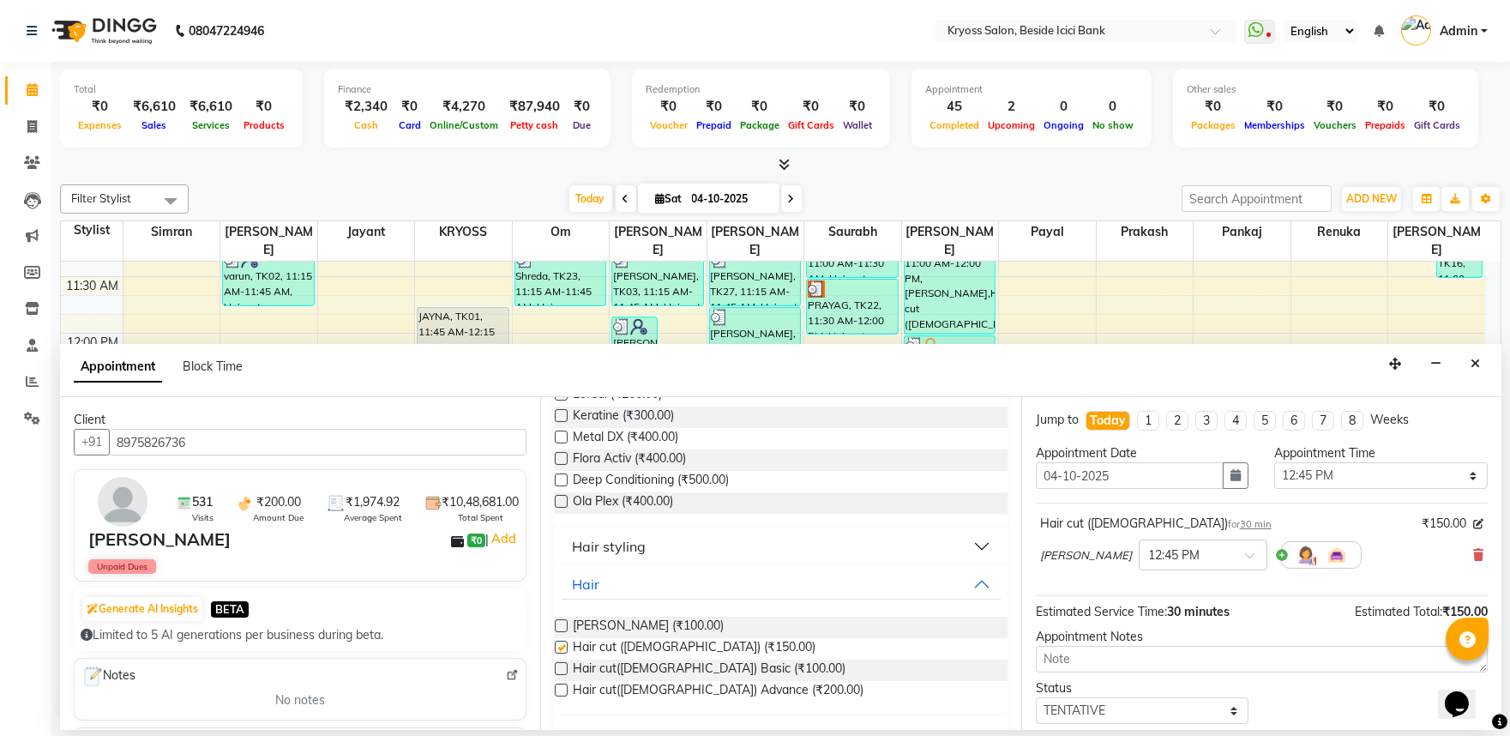
checkbox input "false"
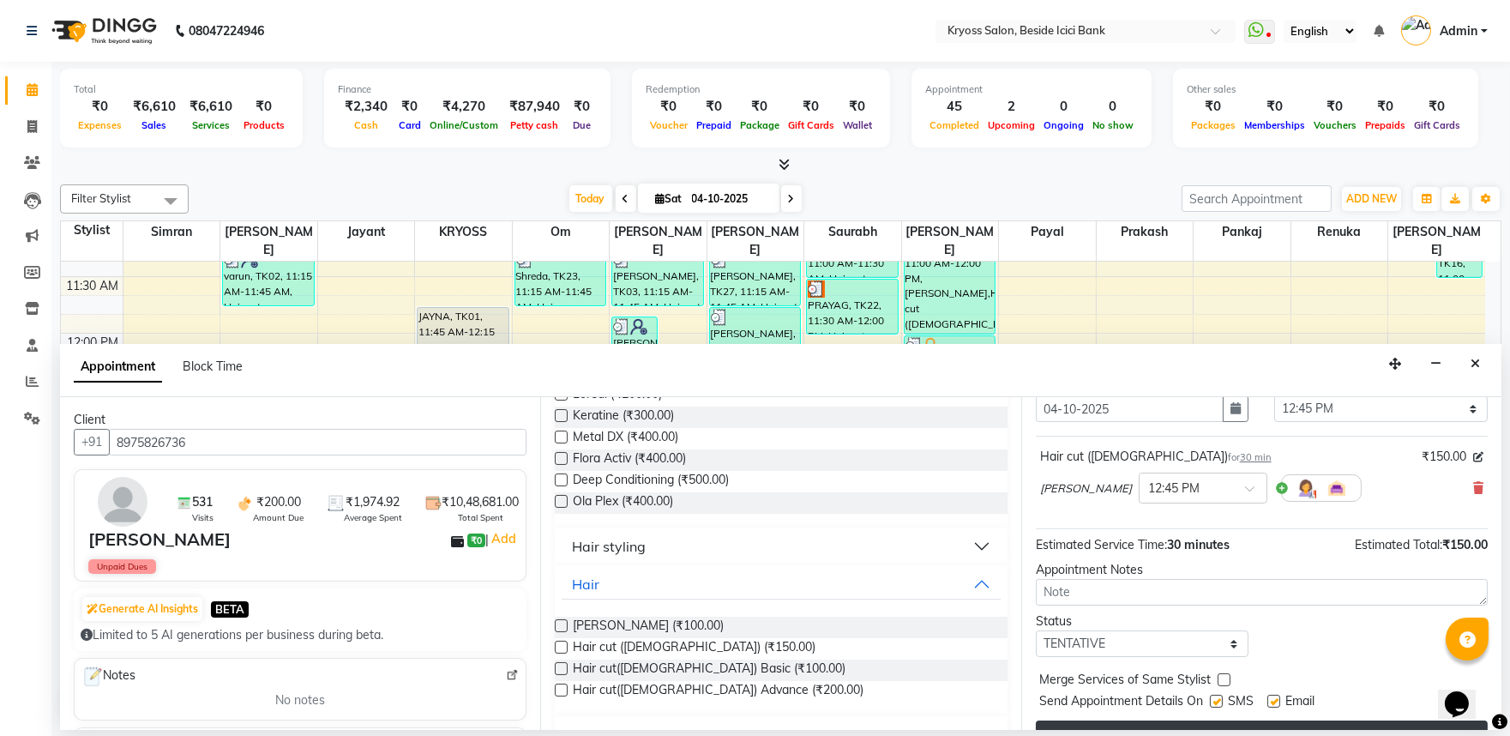
scroll to position [137, 0]
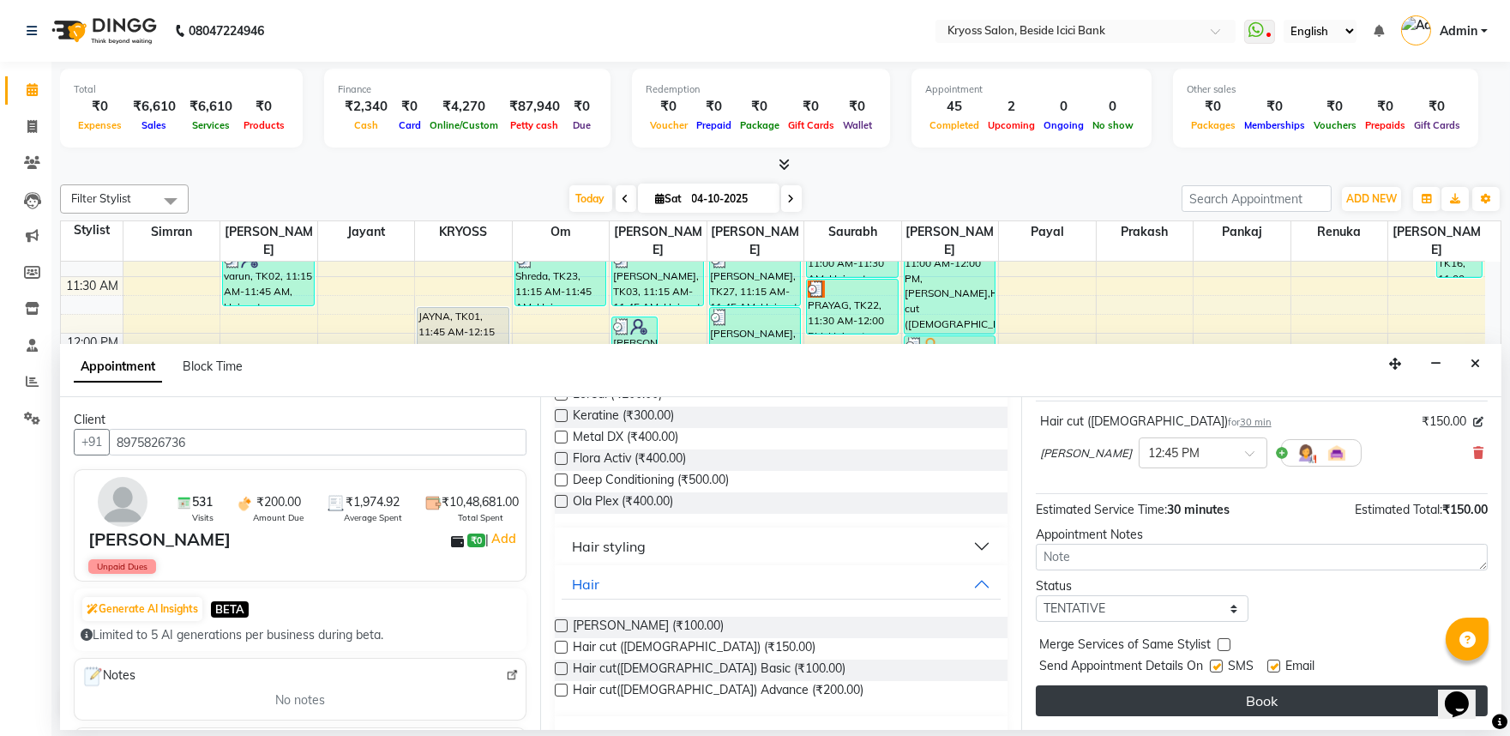
click at [1225, 695] on button "Book" at bounding box center [1262, 700] width 452 height 31
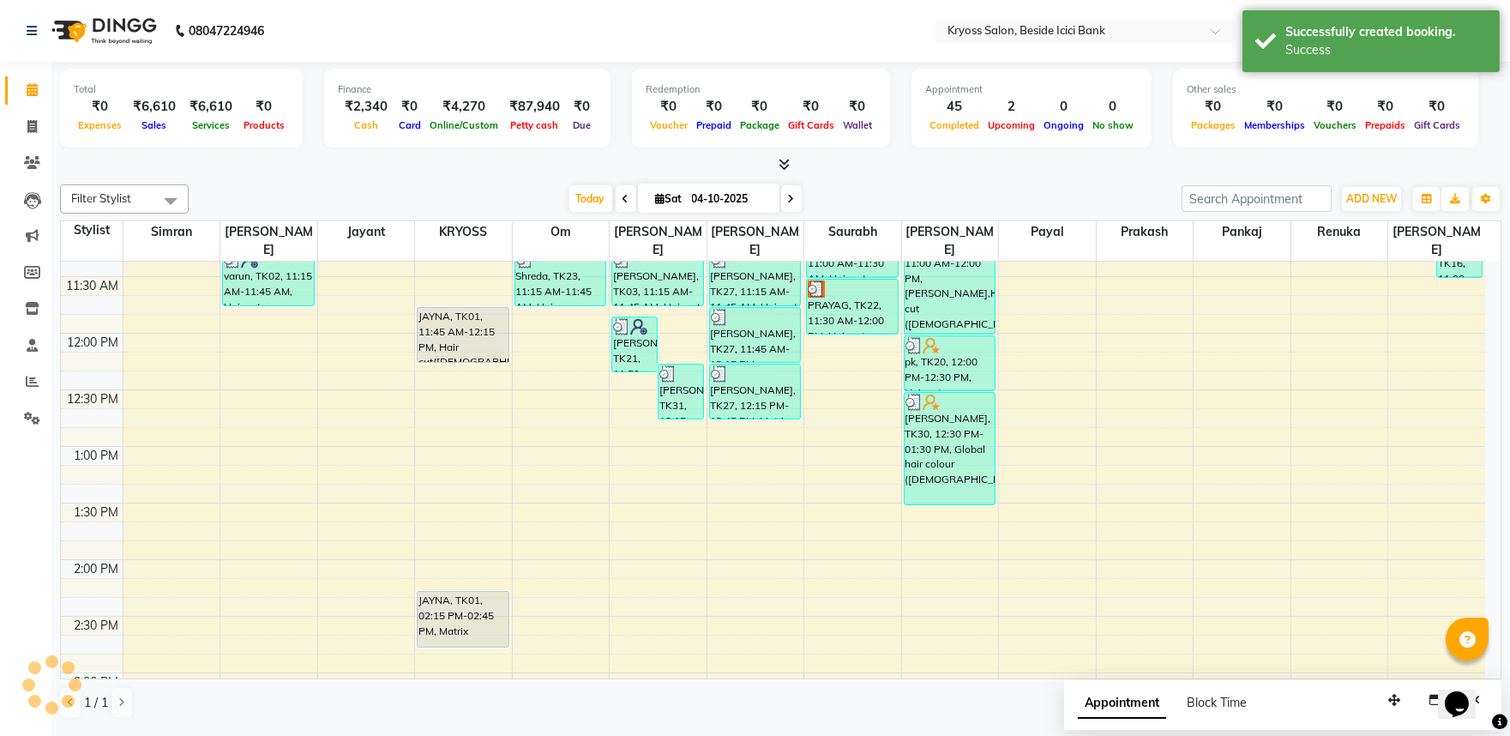
scroll to position [0, 0]
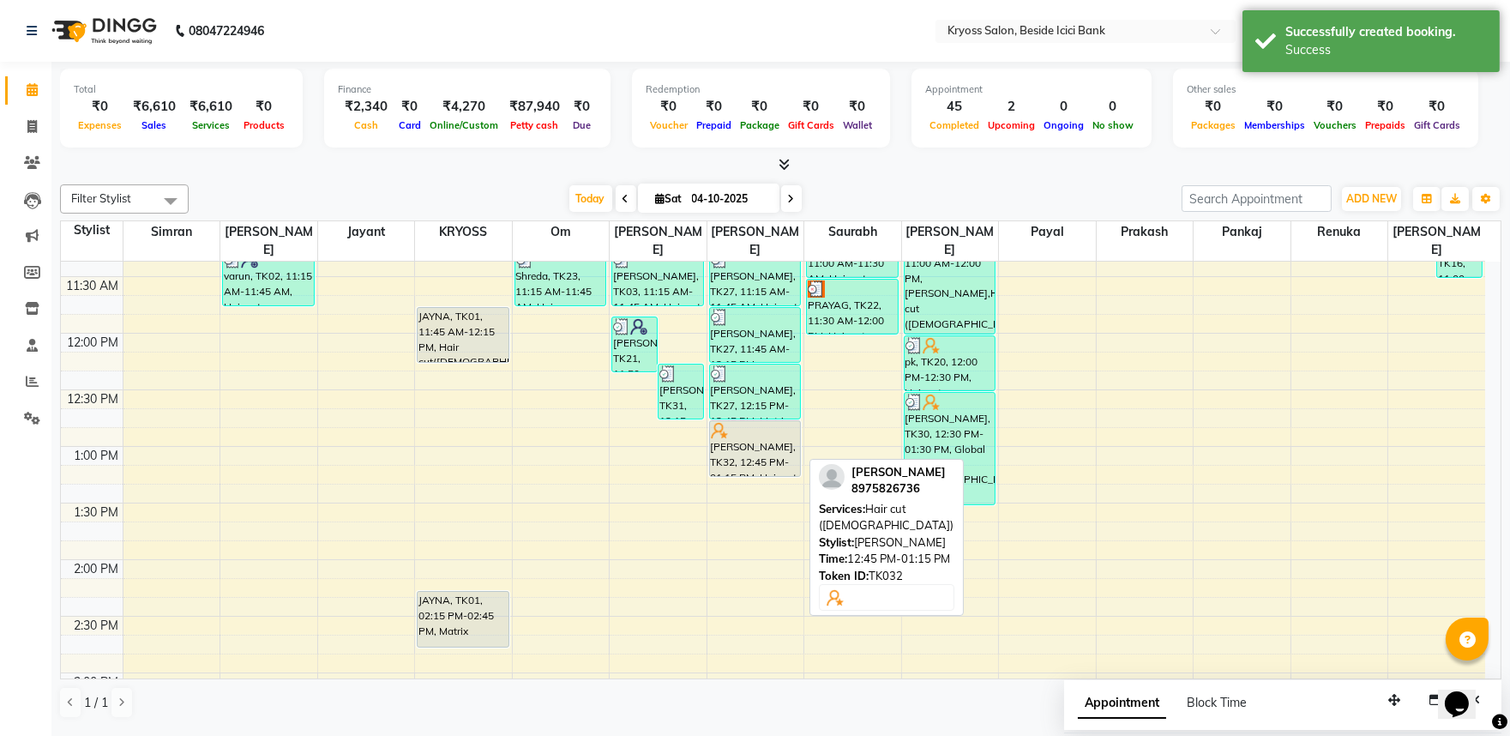
click at [723, 472] on div at bounding box center [755, 475] width 91 height 7
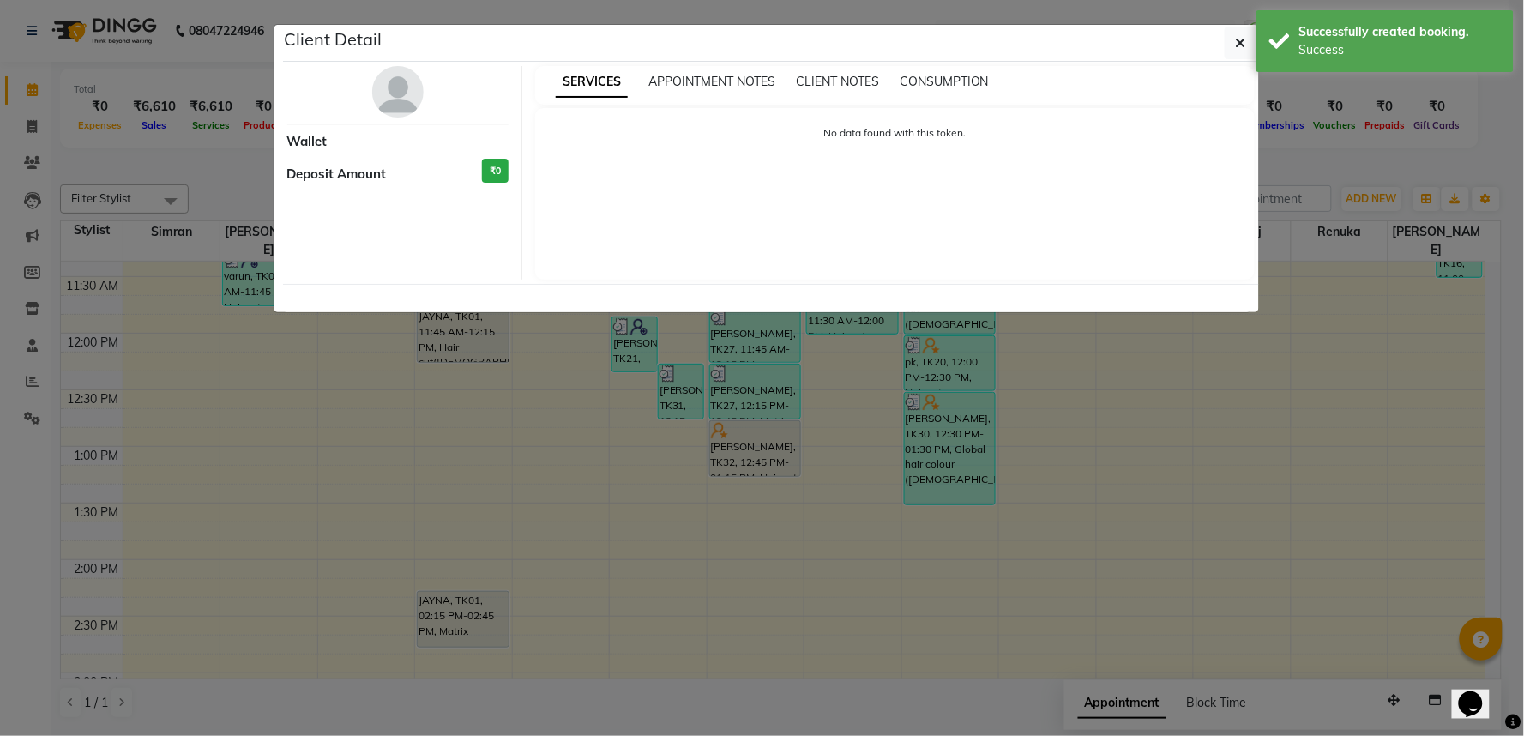
select select "7"
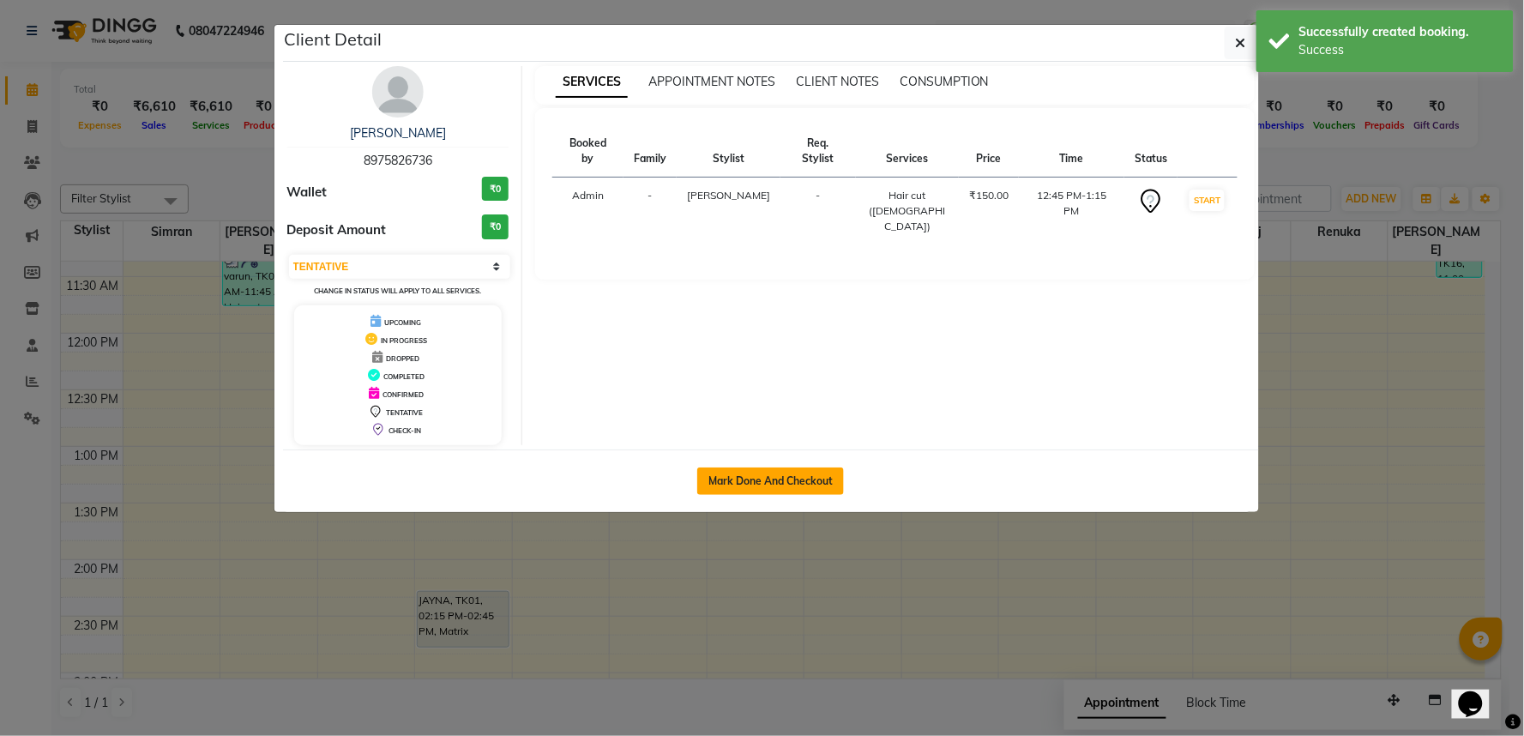
click at [752, 495] on button "Mark Done And Checkout" at bounding box center [770, 480] width 147 height 27
select select "5439"
select select "service"
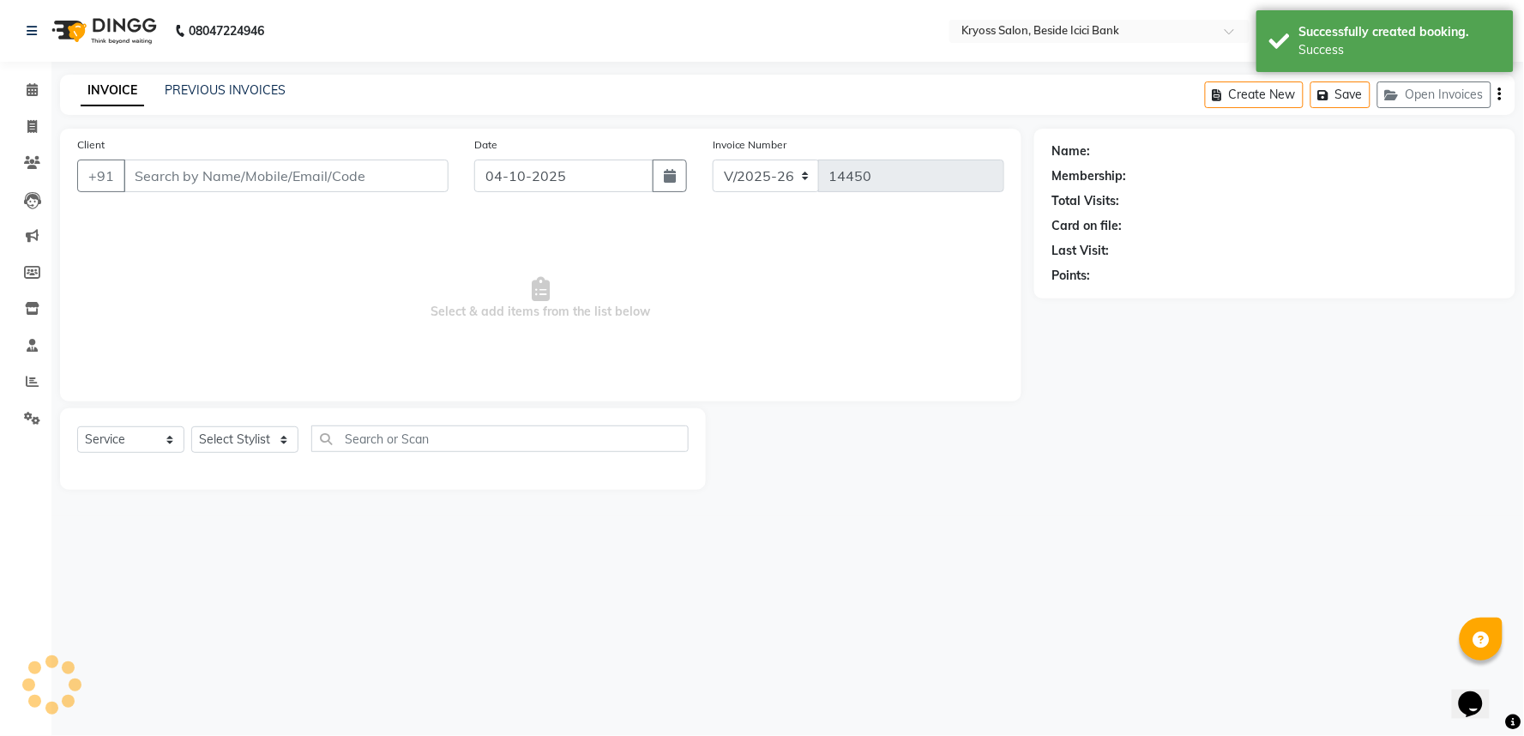
type input "8975826736"
select select "61774"
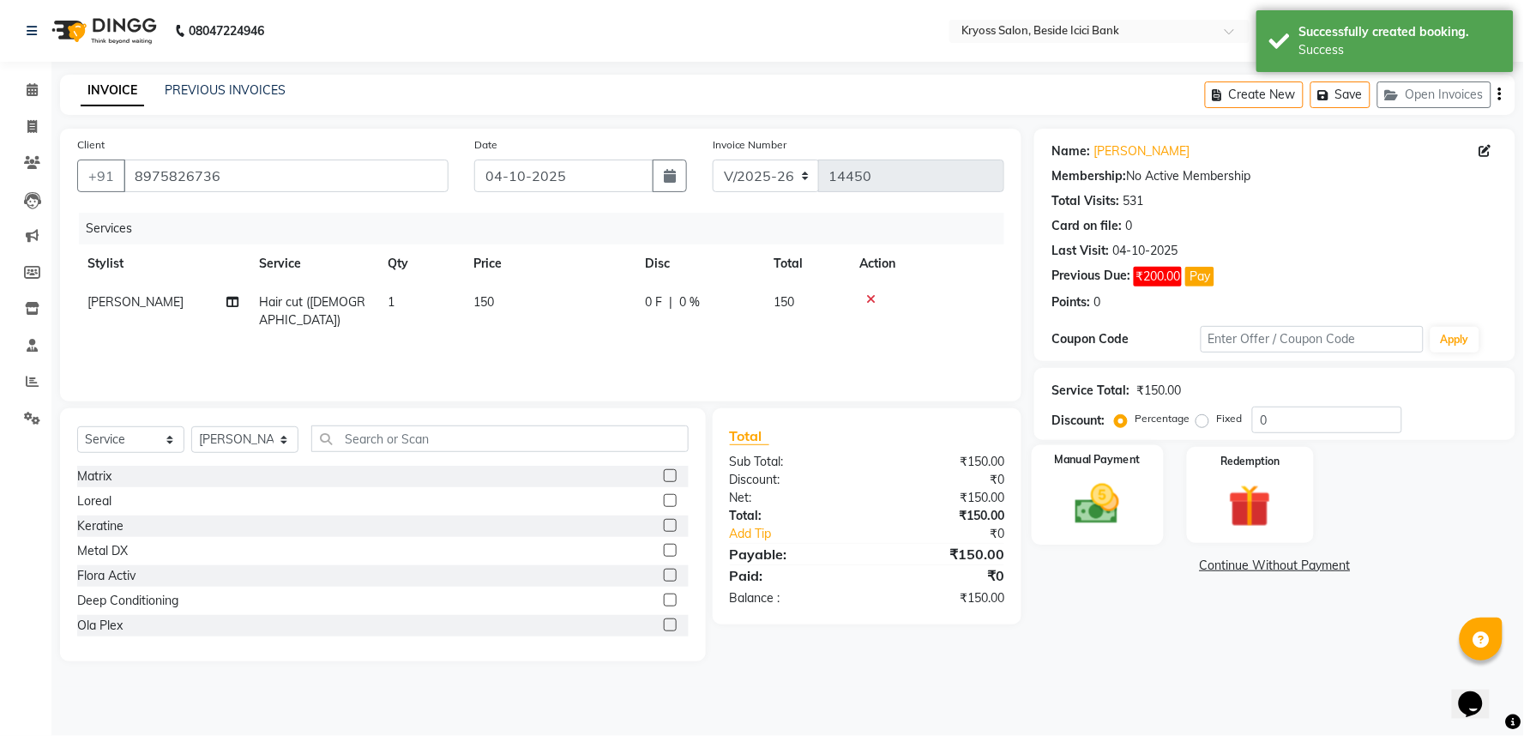
click at [1103, 530] on img at bounding box center [1098, 503] width 72 height 51
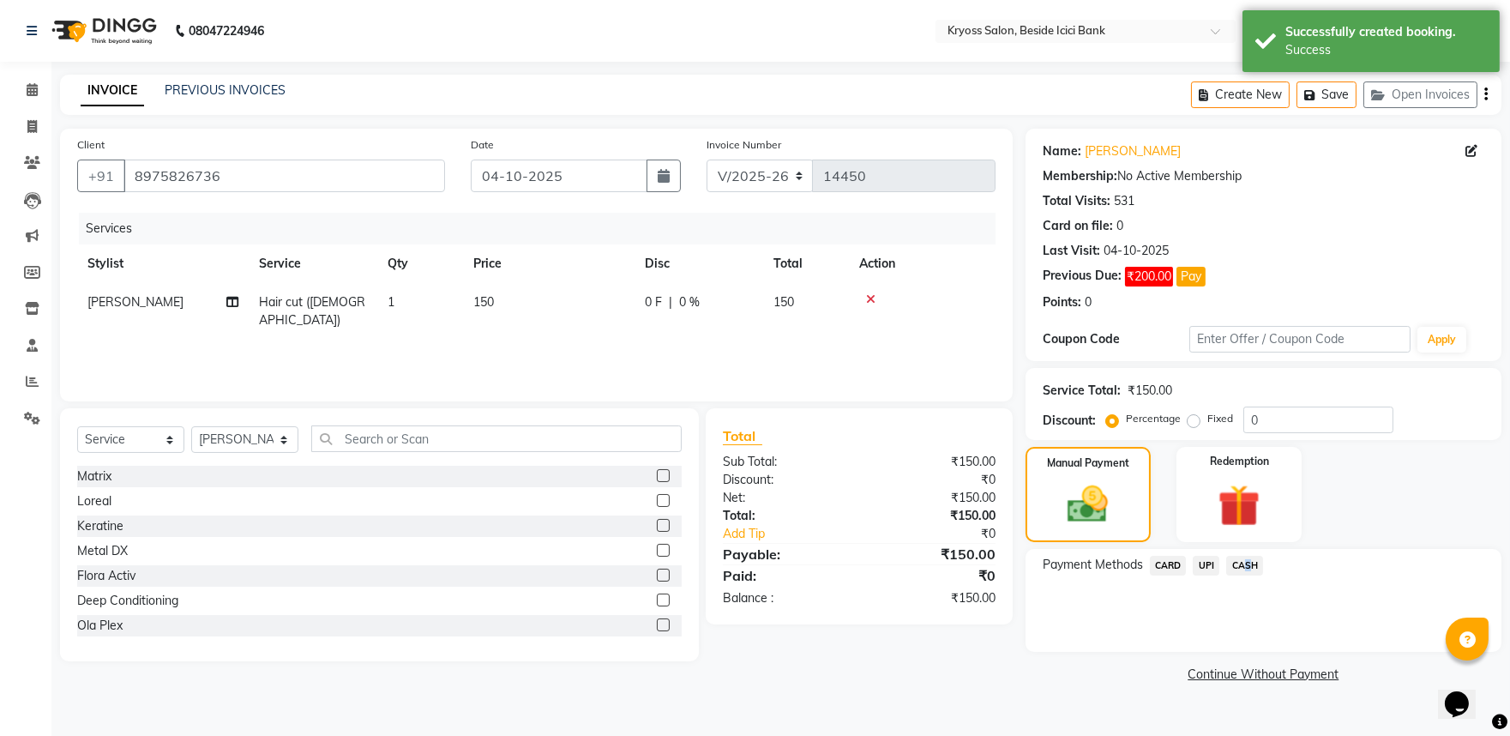
click at [1256, 575] on span "CASH" at bounding box center [1244, 566] width 37 height 20
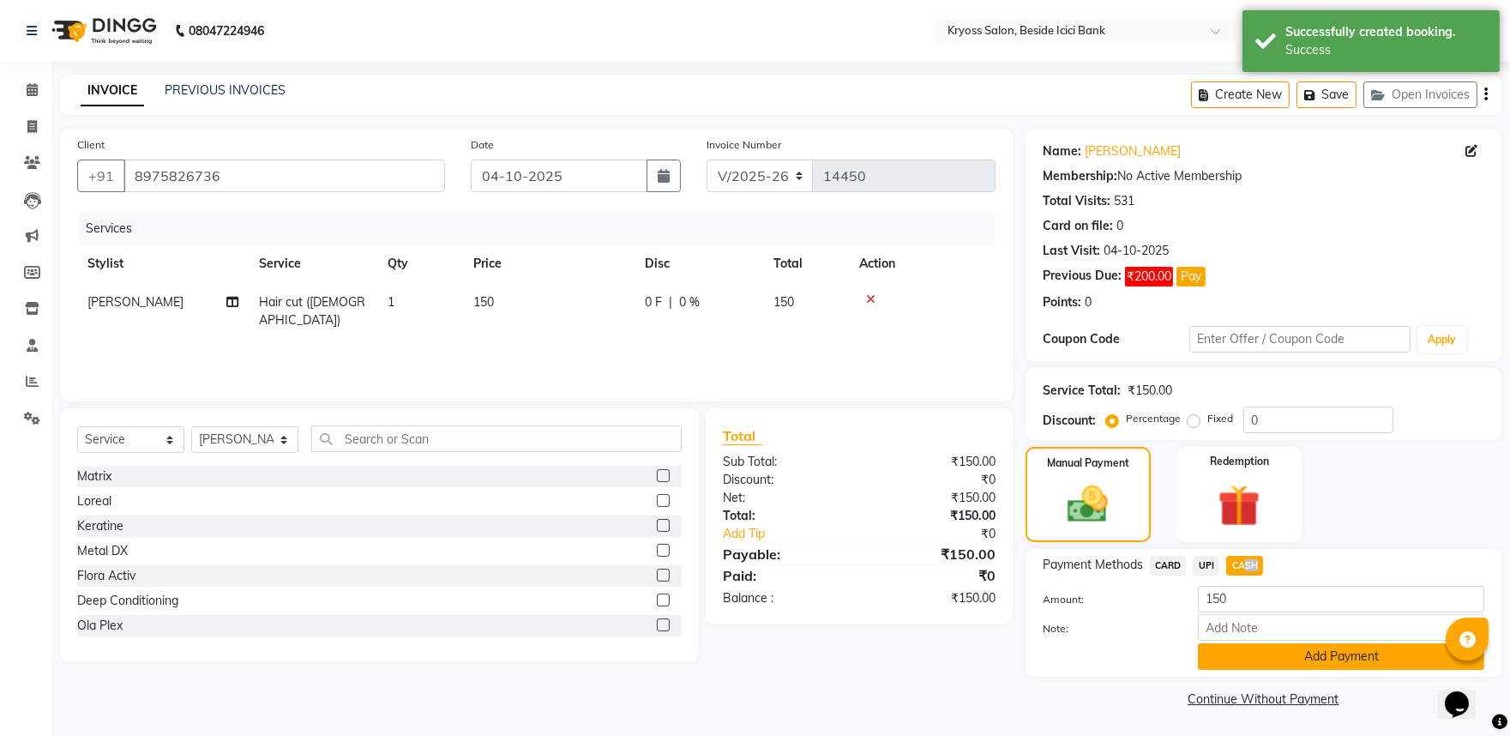
click at [1276, 670] on button "Add Payment" at bounding box center [1341, 656] width 286 height 27
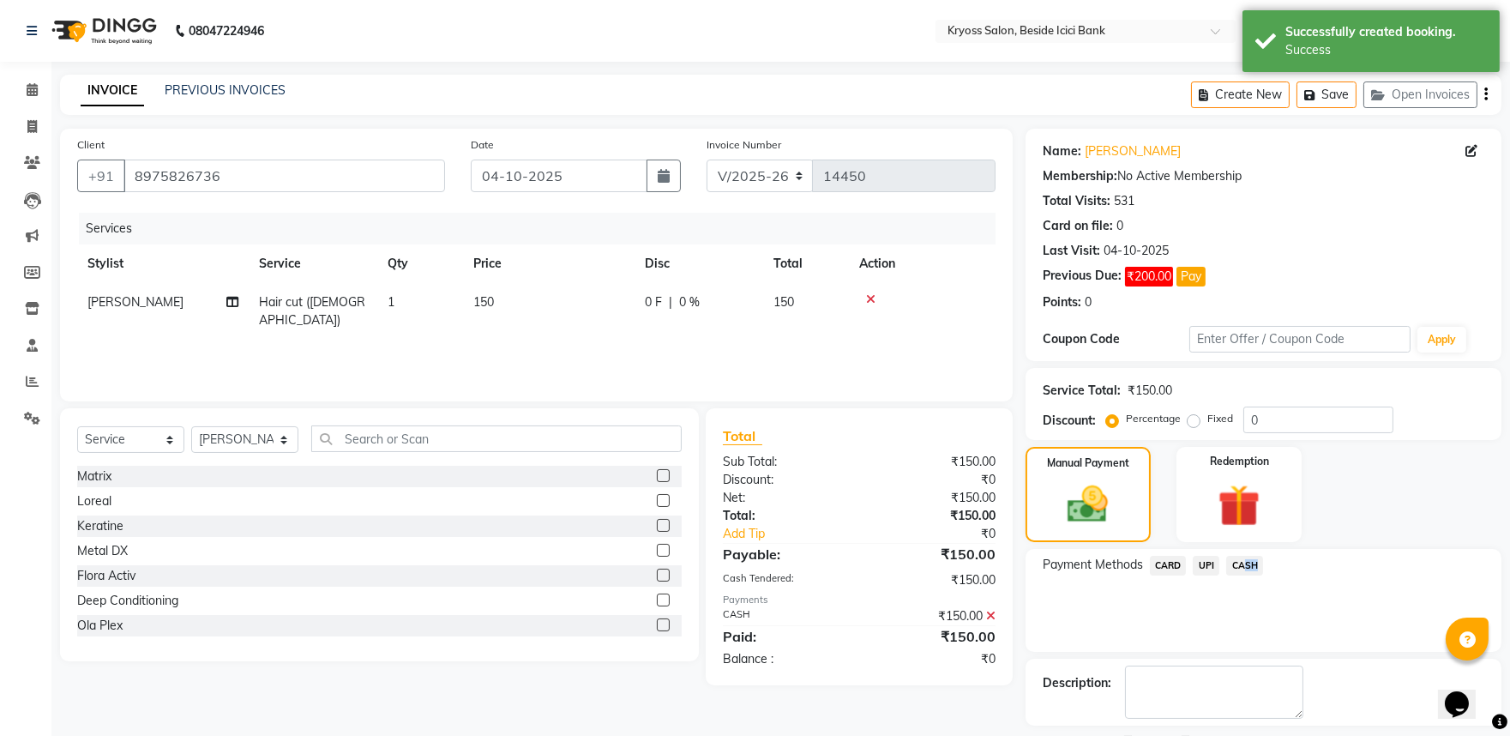
scroll to position [117, 0]
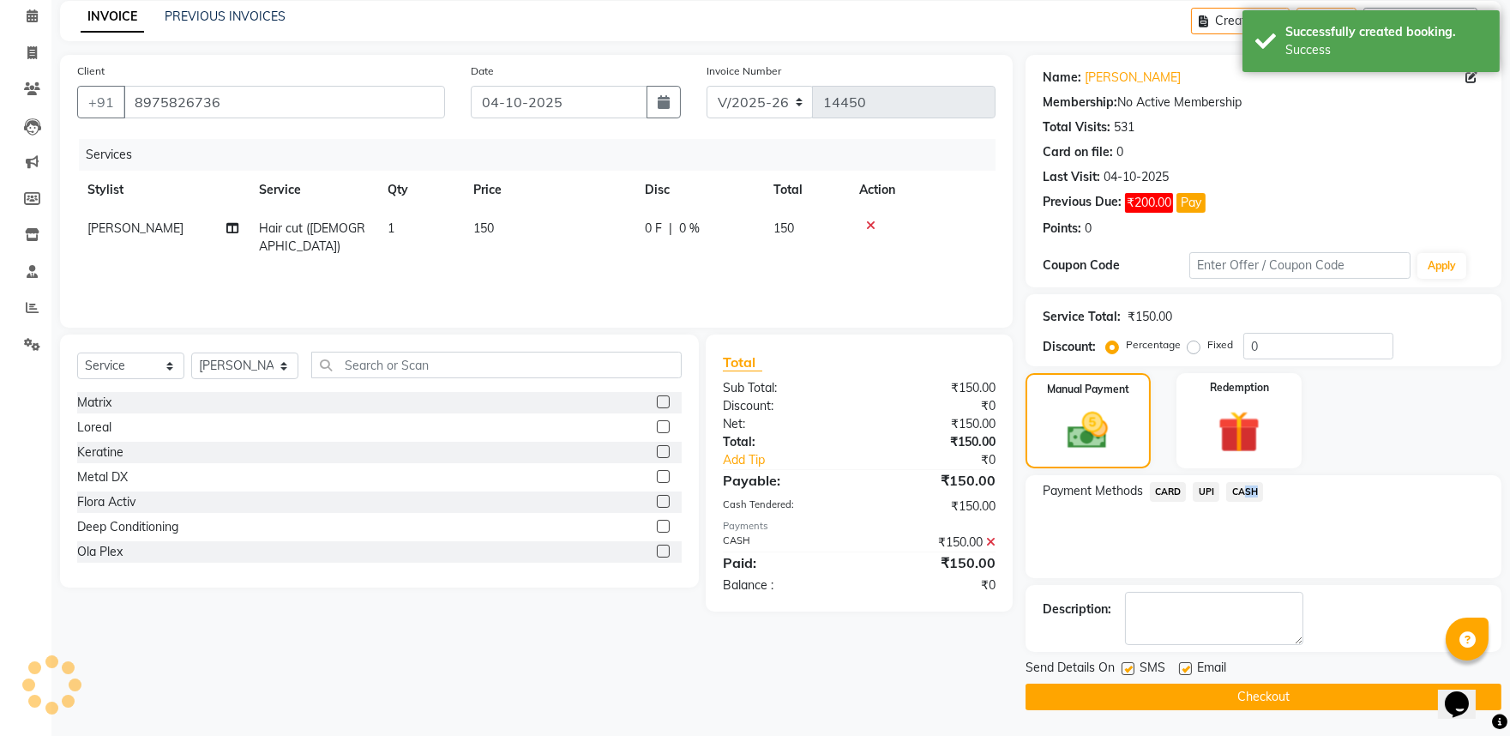
click at [1265, 687] on button "Checkout" at bounding box center [1264, 696] width 476 height 27
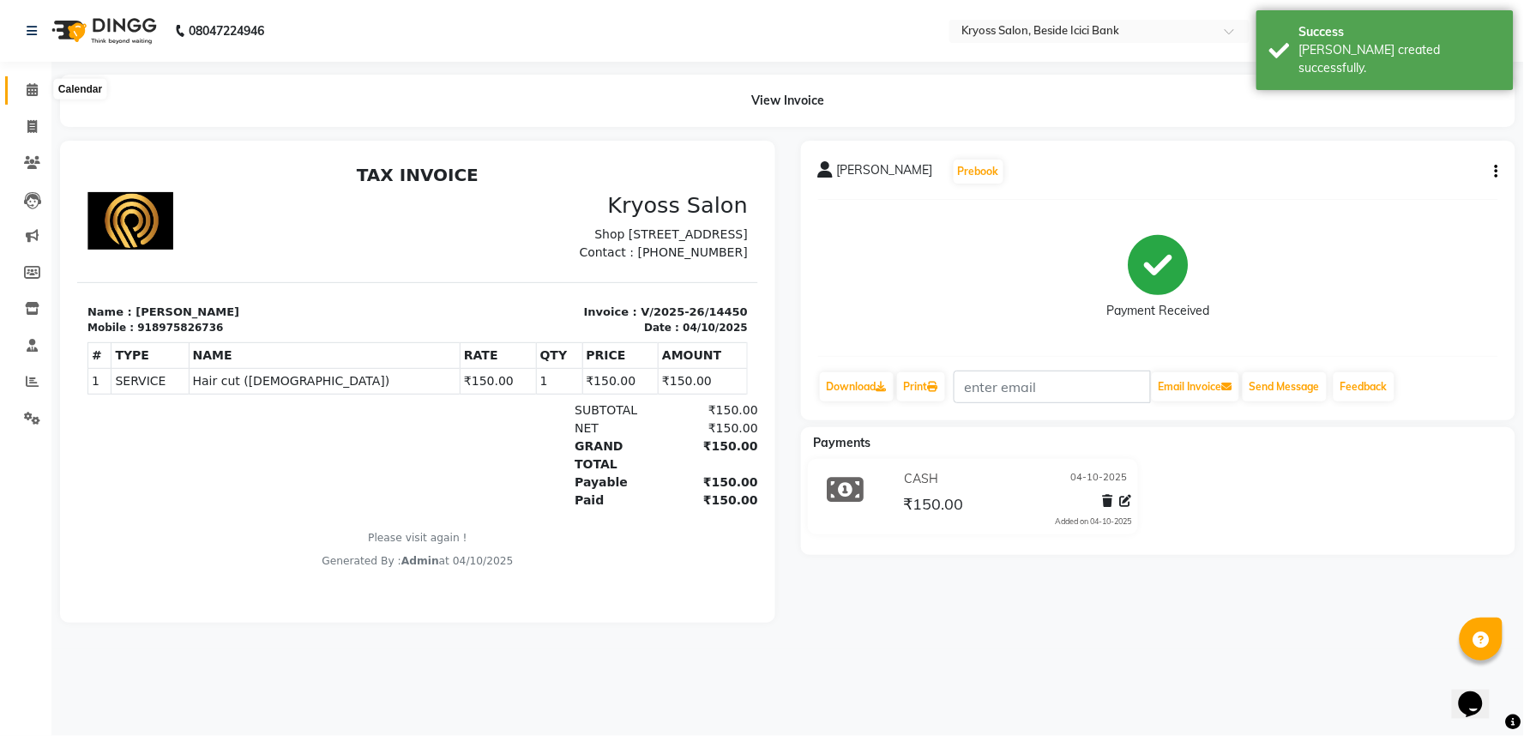
click at [32, 83] on icon at bounding box center [32, 89] width 11 height 13
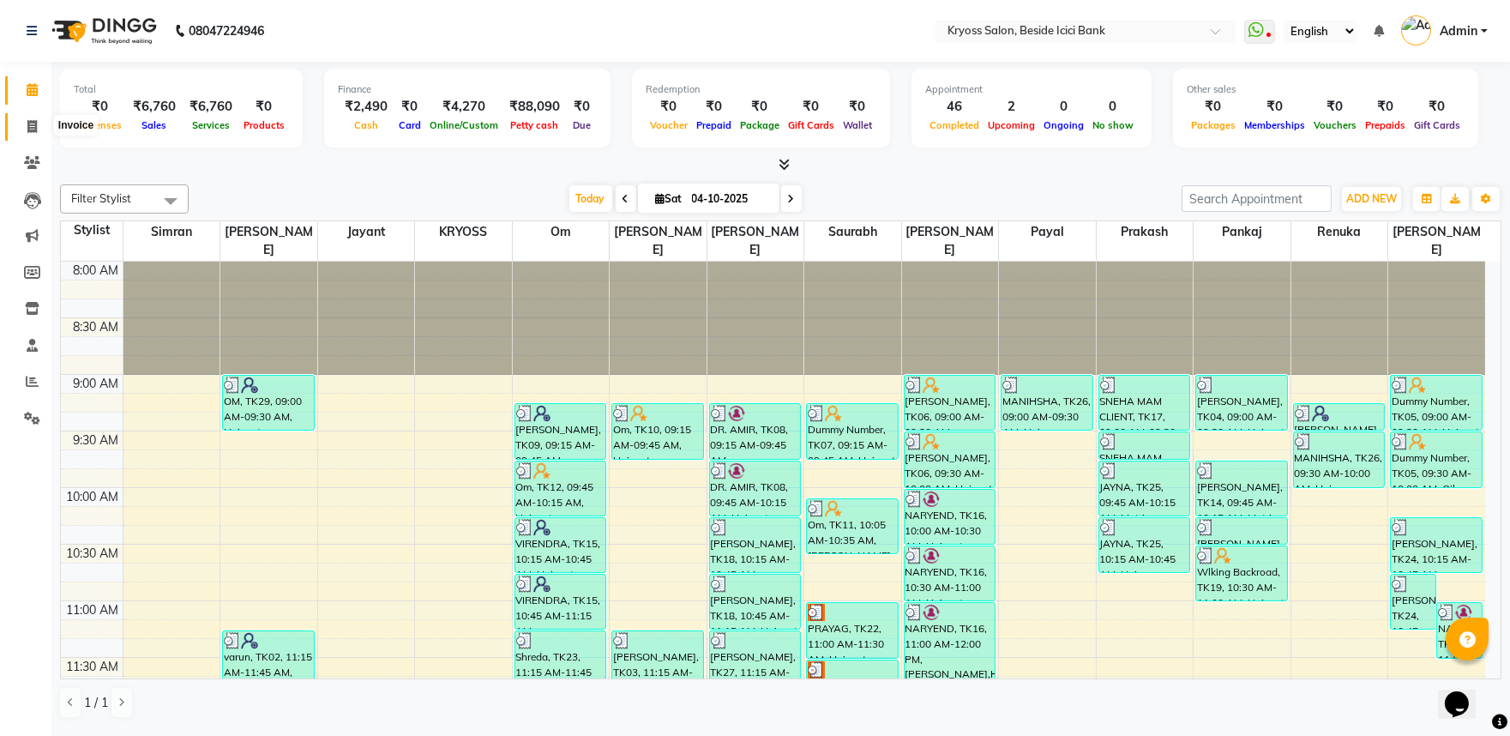
click at [27, 125] on icon at bounding box center [31, 126] width 9 height 13
select select "service"
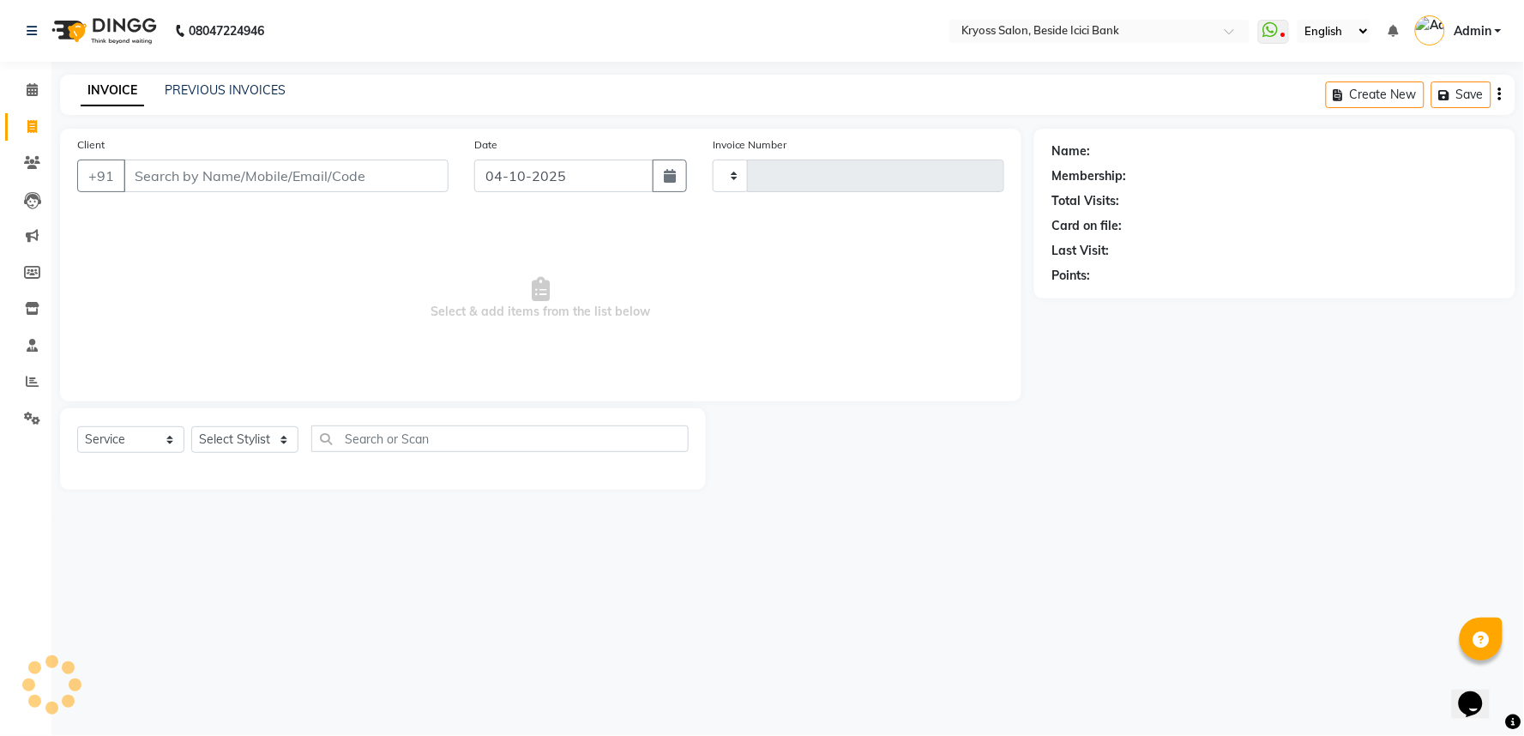
type input "14451"
select select "5439"
click at [238, 88] on link "PREVIOUS INVOICES" at bounding box center [225, 89] width 121 height 15
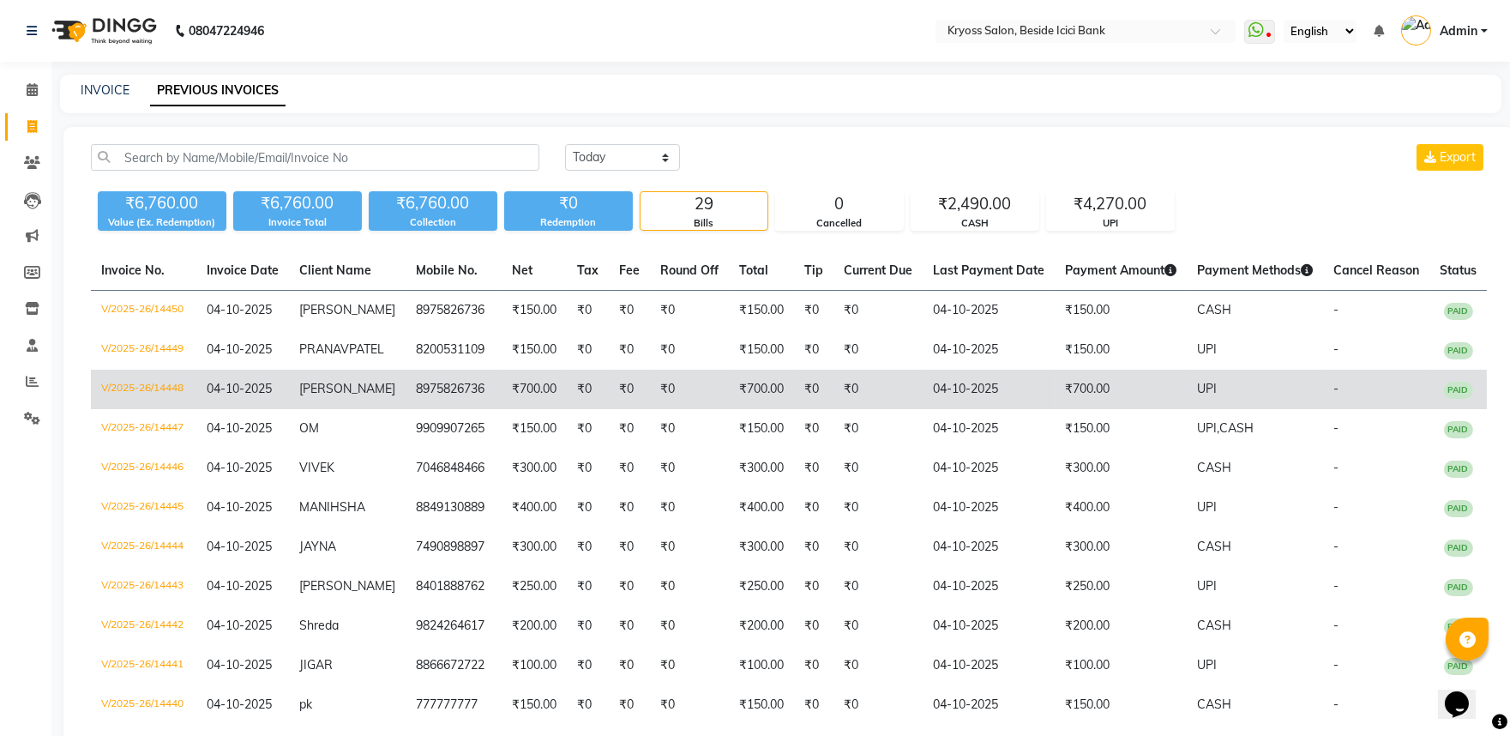
click at [349, 409] on td "[PERSON_NAME]" at bounding box center [347, 389] width 117 height 39
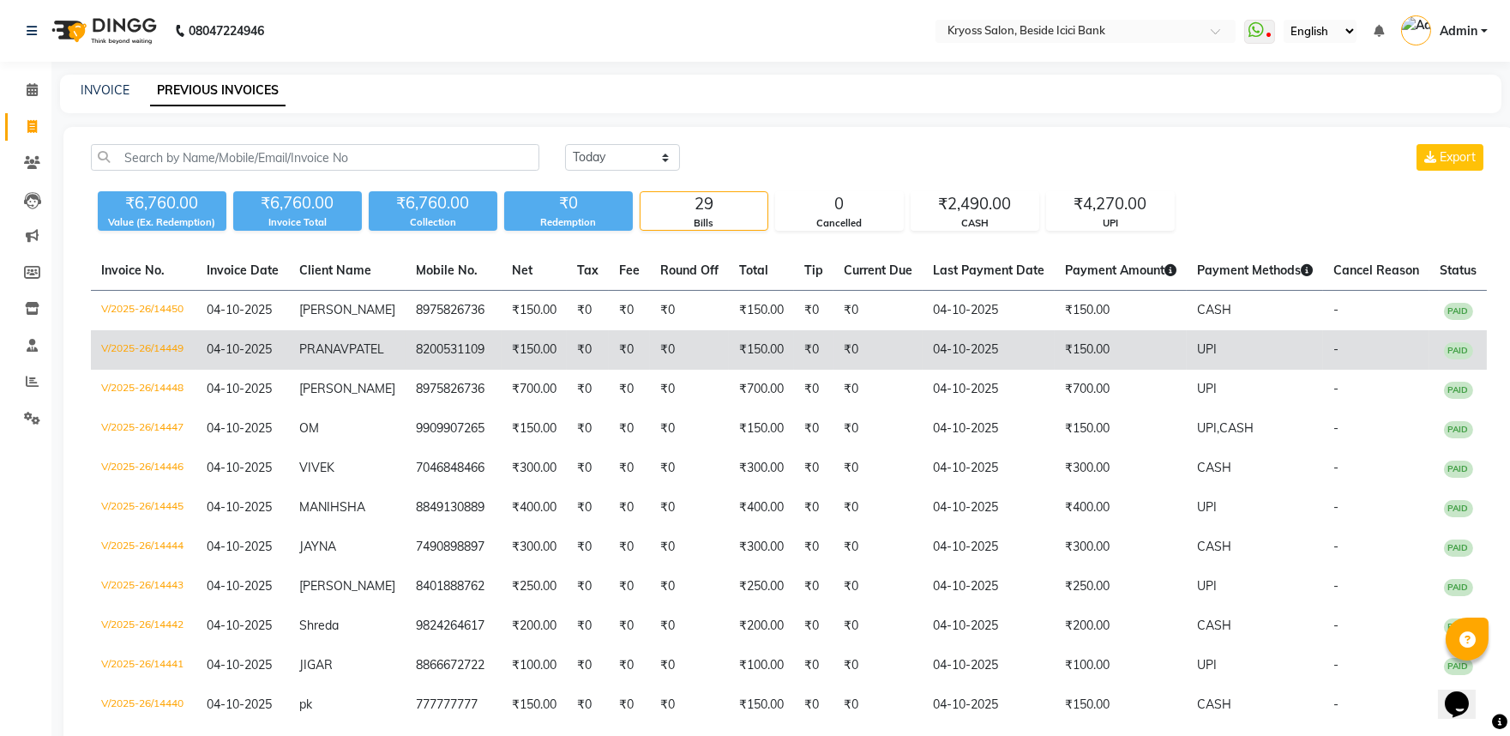
click at [468, 364] on td "8200531109" at bounding box center [454, 349] width 96 height 39
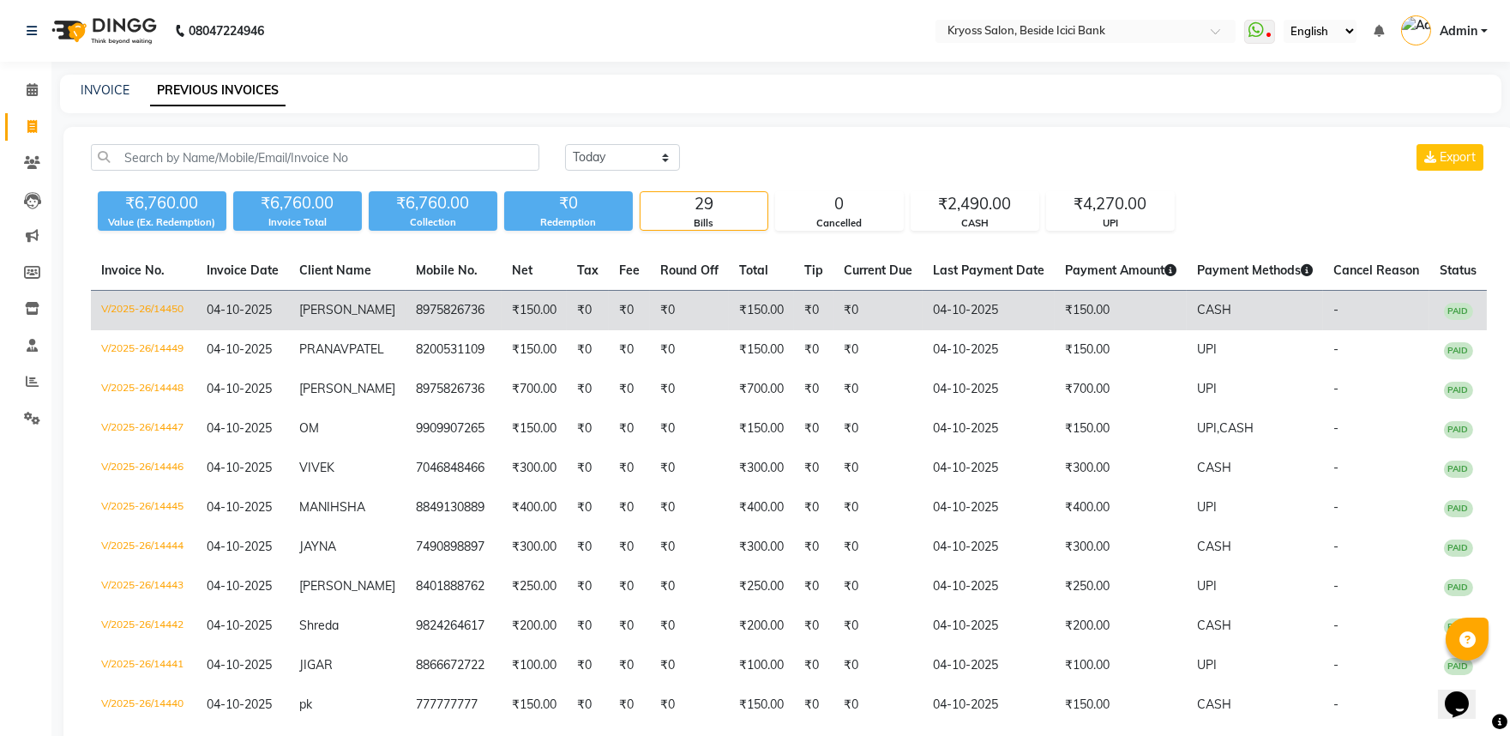
click at [374, 326] on td "[PERSON_NAME]" at bounding box center [347, 311] width 117 height 40
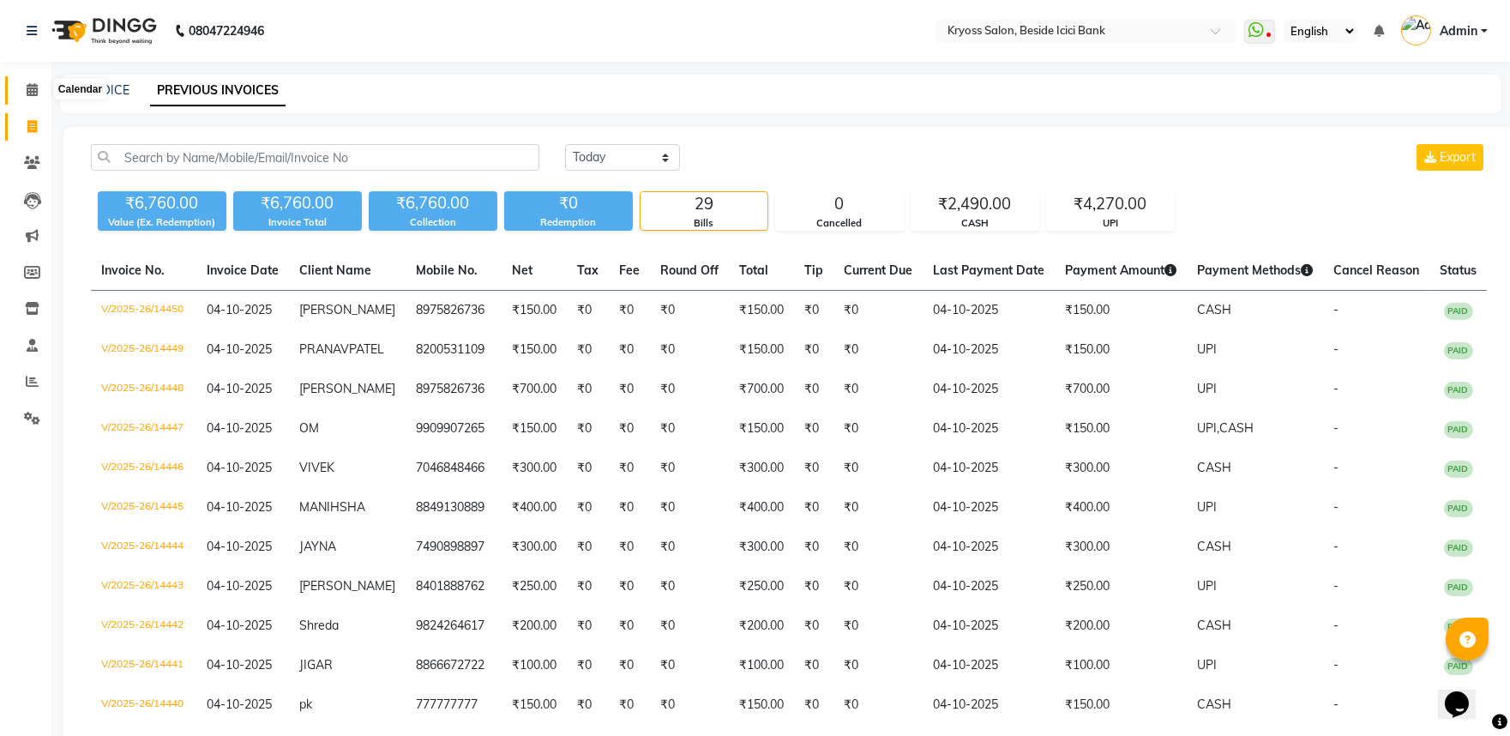
click at [31, 82] on span at bounding box center [32, 91] width 30 height 20
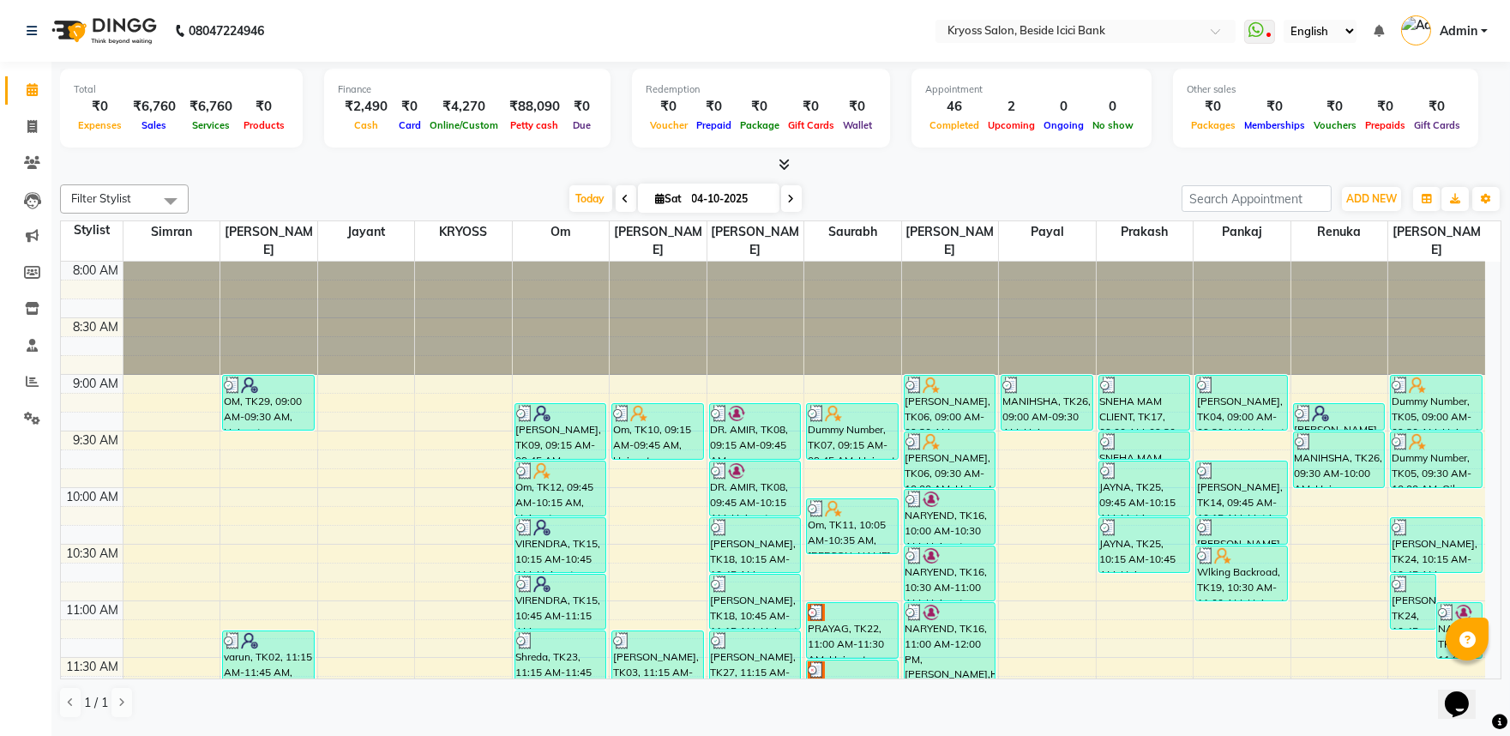
scroll to position [381, 0]
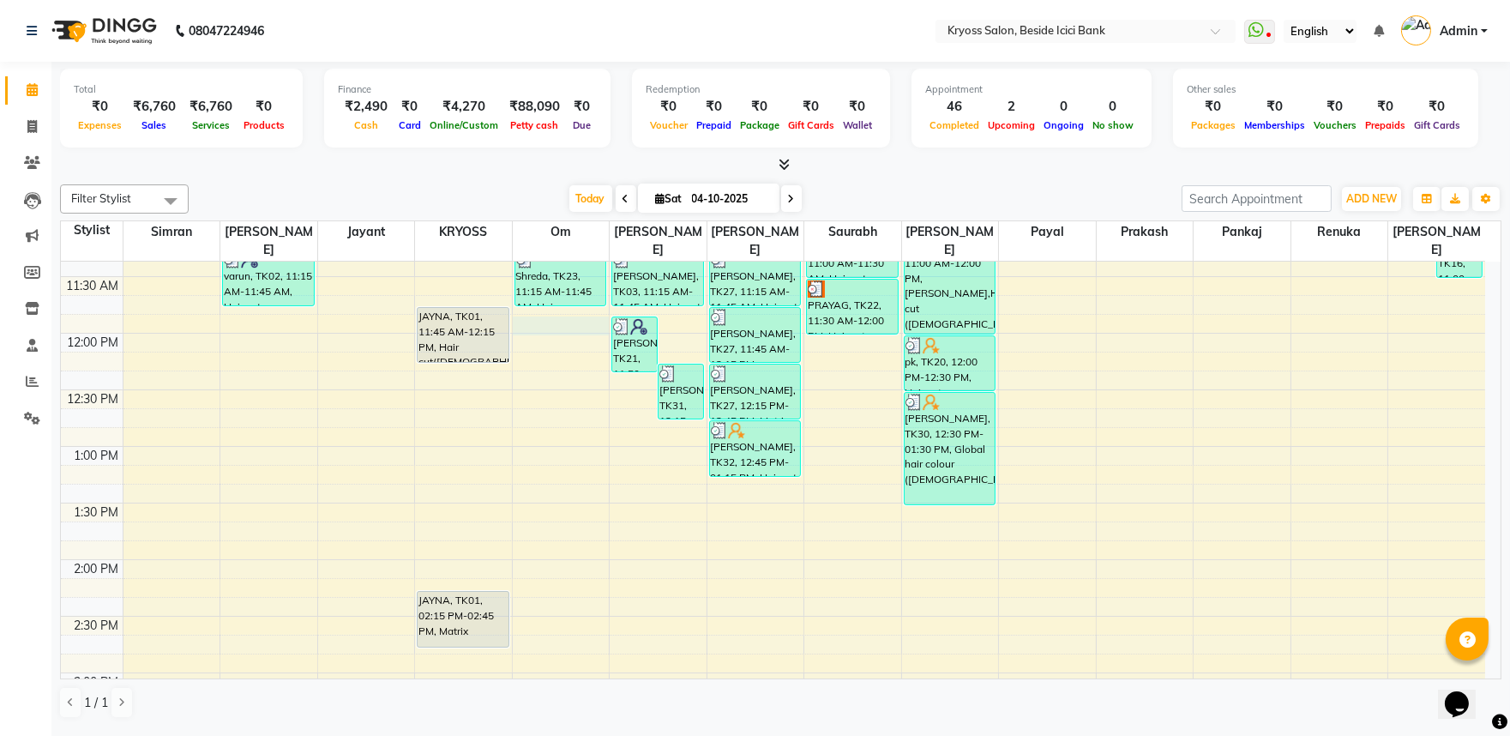
click at [567, 317] on div "8:00 AM 8:30 AM 9:00 AM 9:30 AM 10:00 AM 10:30 AM 11:00 AM 11:30 AM 12:00 PM 12…" at bounding box center [773, 616] width 1424 height 1471
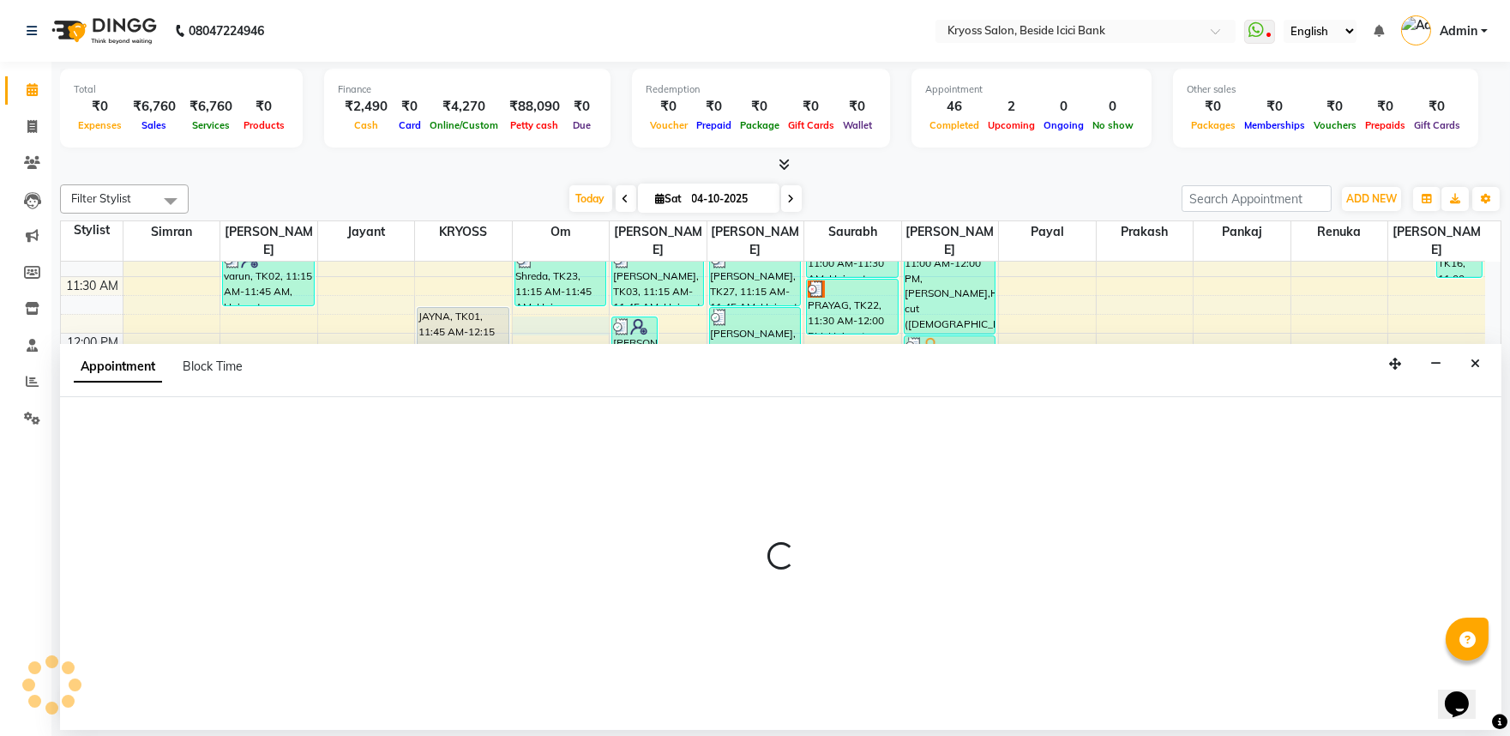
scroll to position [3, 0]
select select "51261"
select select "705"
select select "tentative"
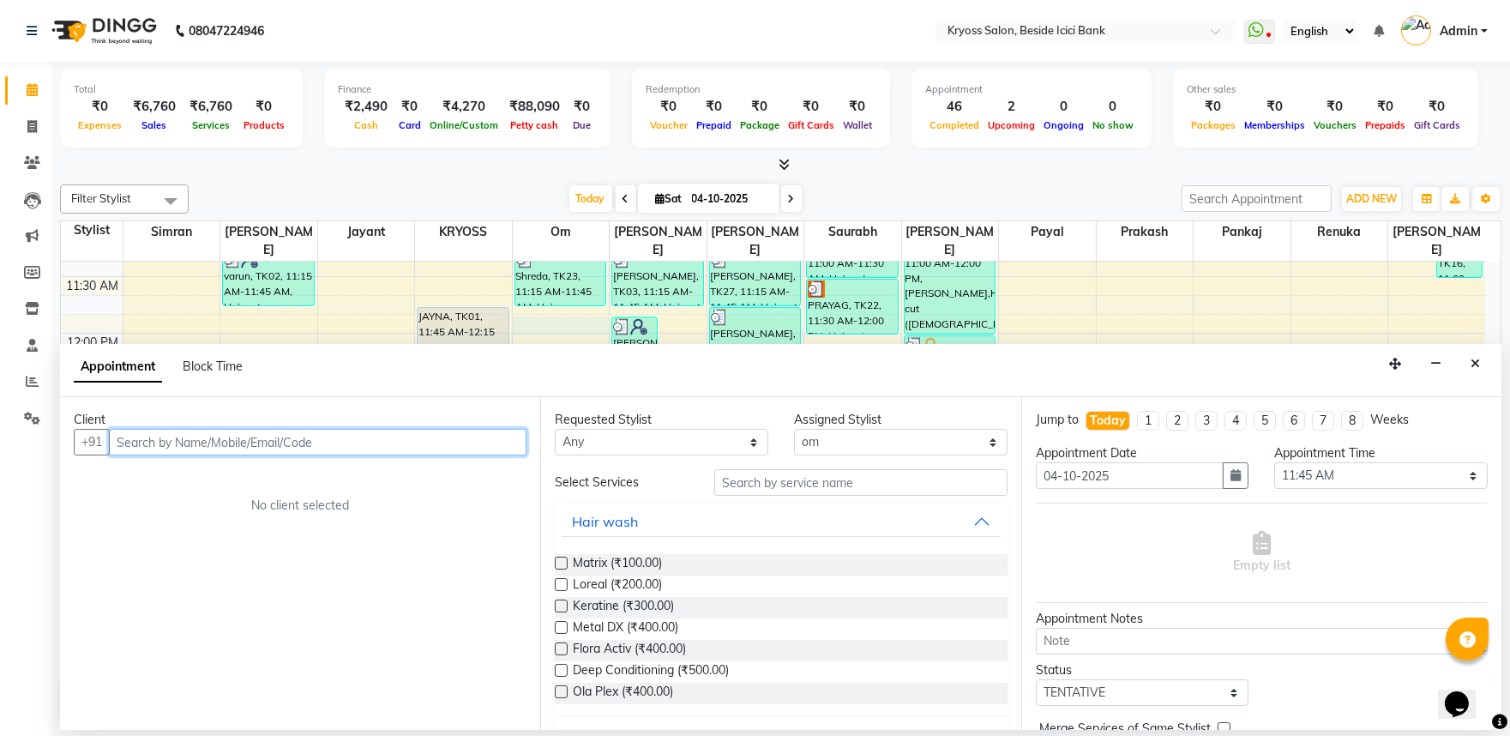
click at [417, 452] on input "text" at bounding box center [318, 442] width 418 height 27
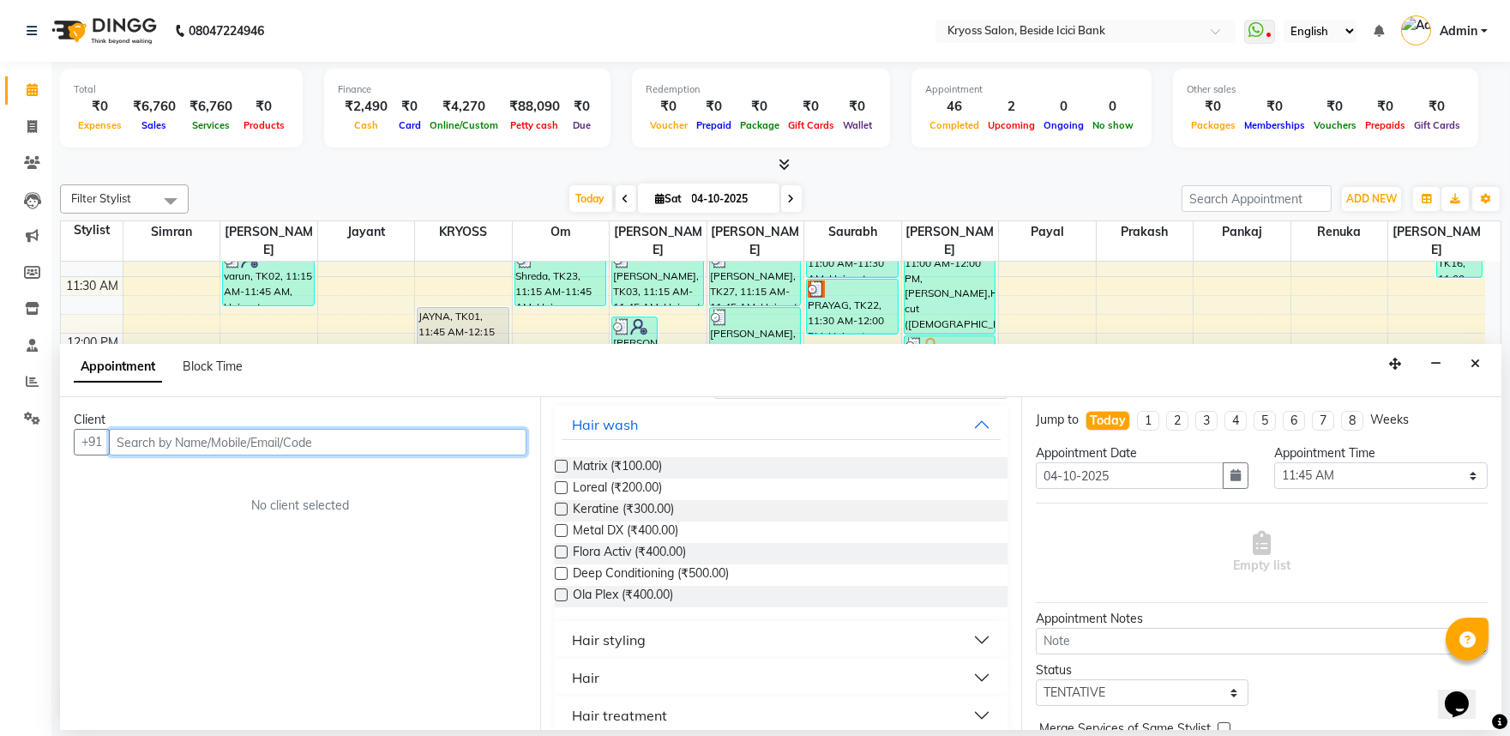
scroll to position [190, 0]
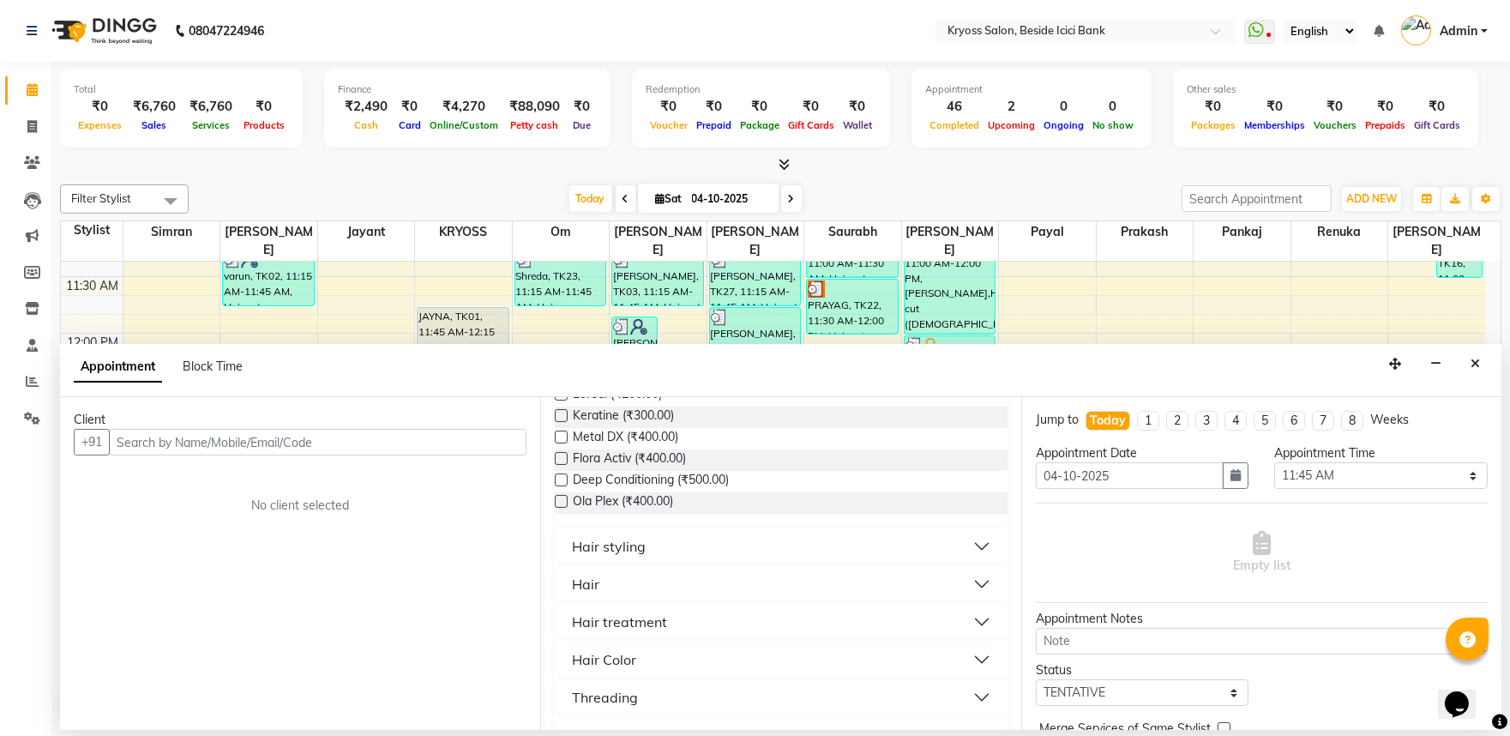
click at [633, 599] on button "Hair" at bounding box center [781, 584] width 438 height 31
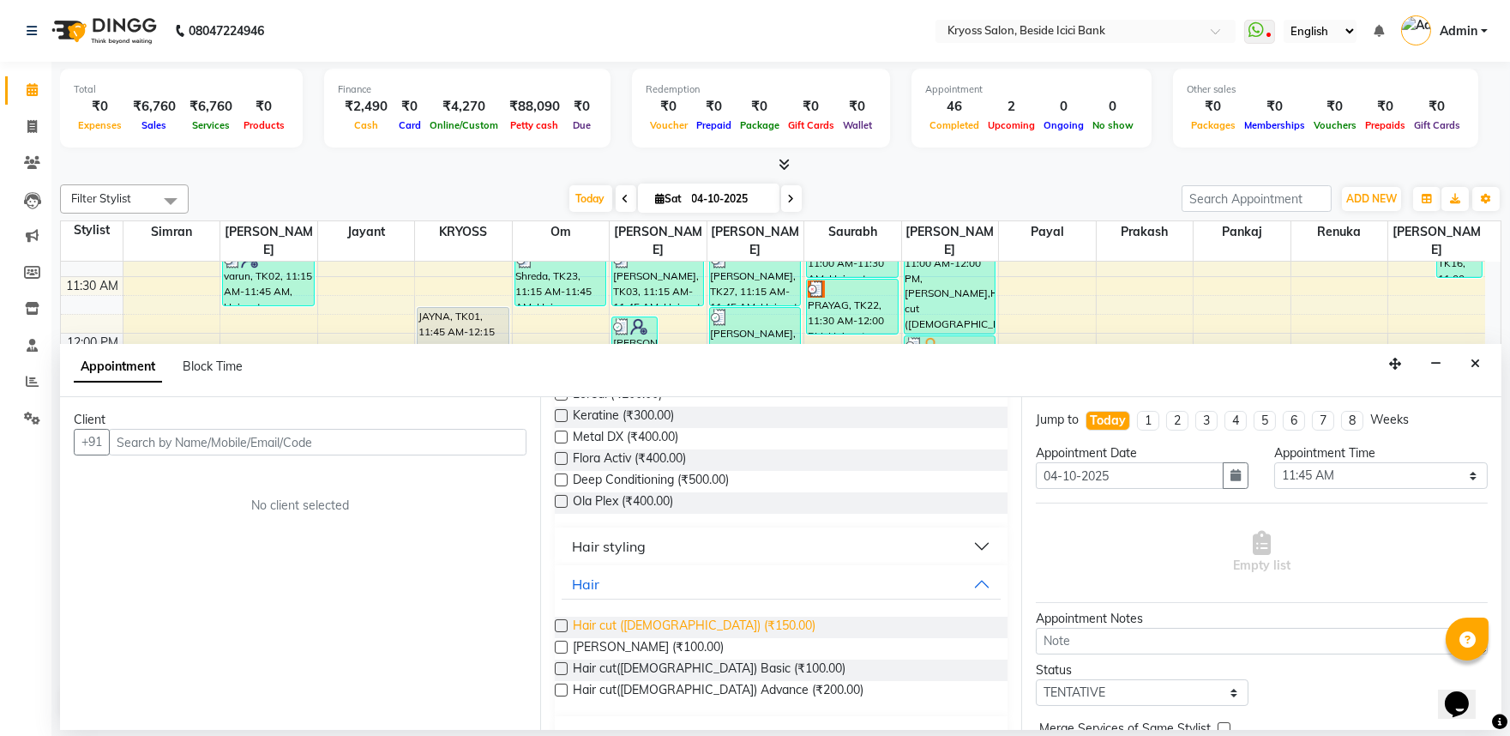
click at [662, 638] on span "Hair cut (Male) (₹150.00)" at bounding box center [694, 627] width 243 height 21
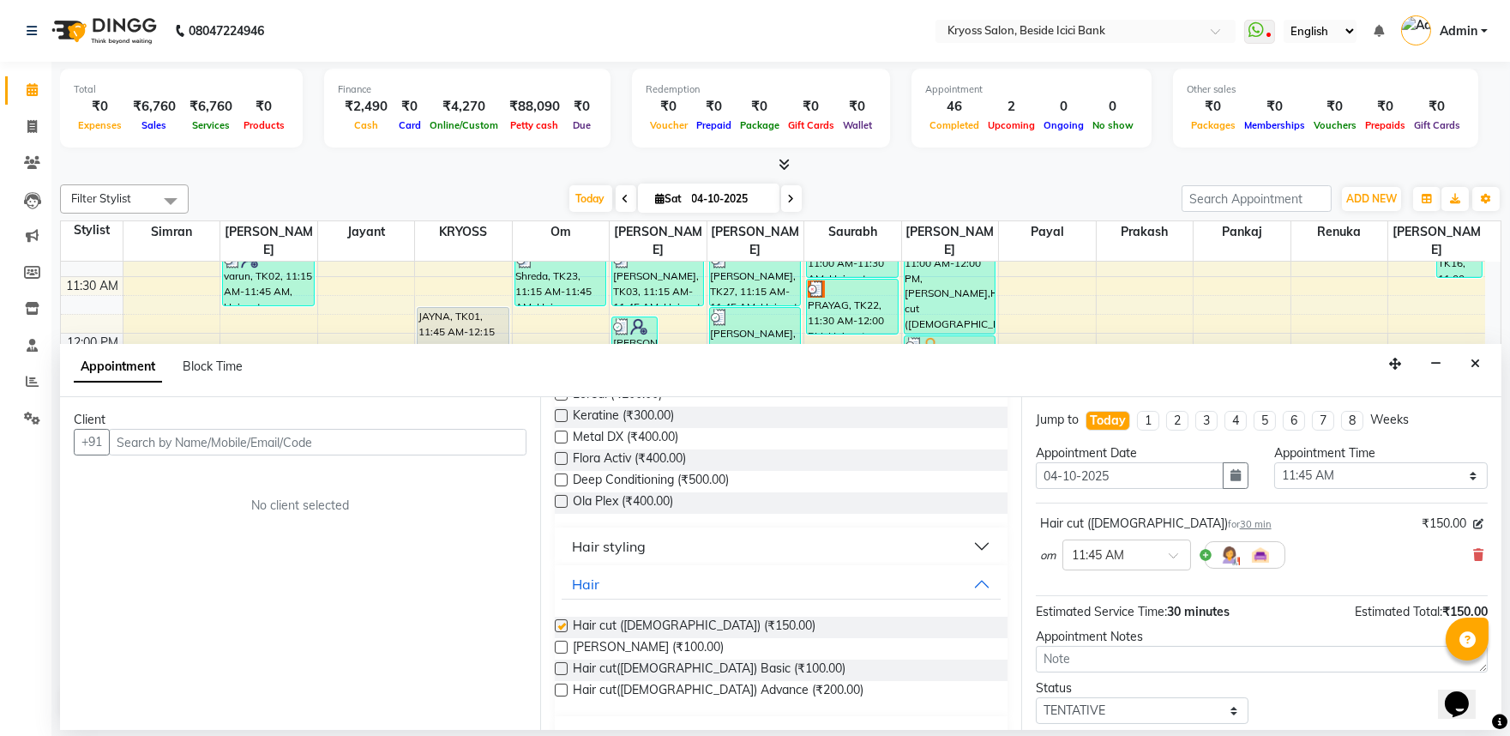
checkbox input "false"
click at [456, 455] on input "text" at bounding box center [318, 442] width 418 height 27
click at [478, 429] on div "Client" at bounding box center [300, 420] width 453 height 18
click at [640, 659] on span "Beard (₹100.00)" at bounding box center [648, 648] width 151 height 21
checkbox input "false"
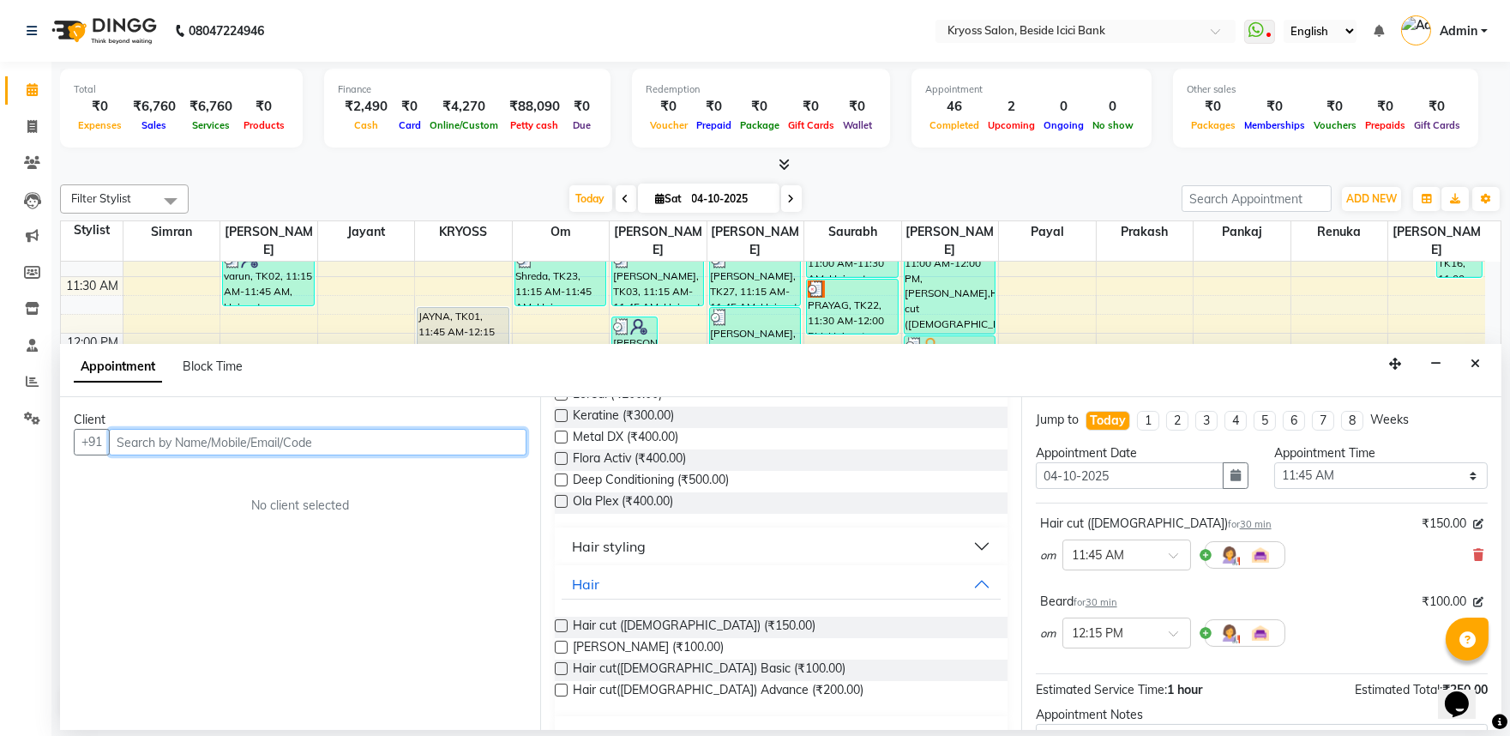
click at [466, 455] on input "text" at bounding box center [318, 442] width 418 height 27
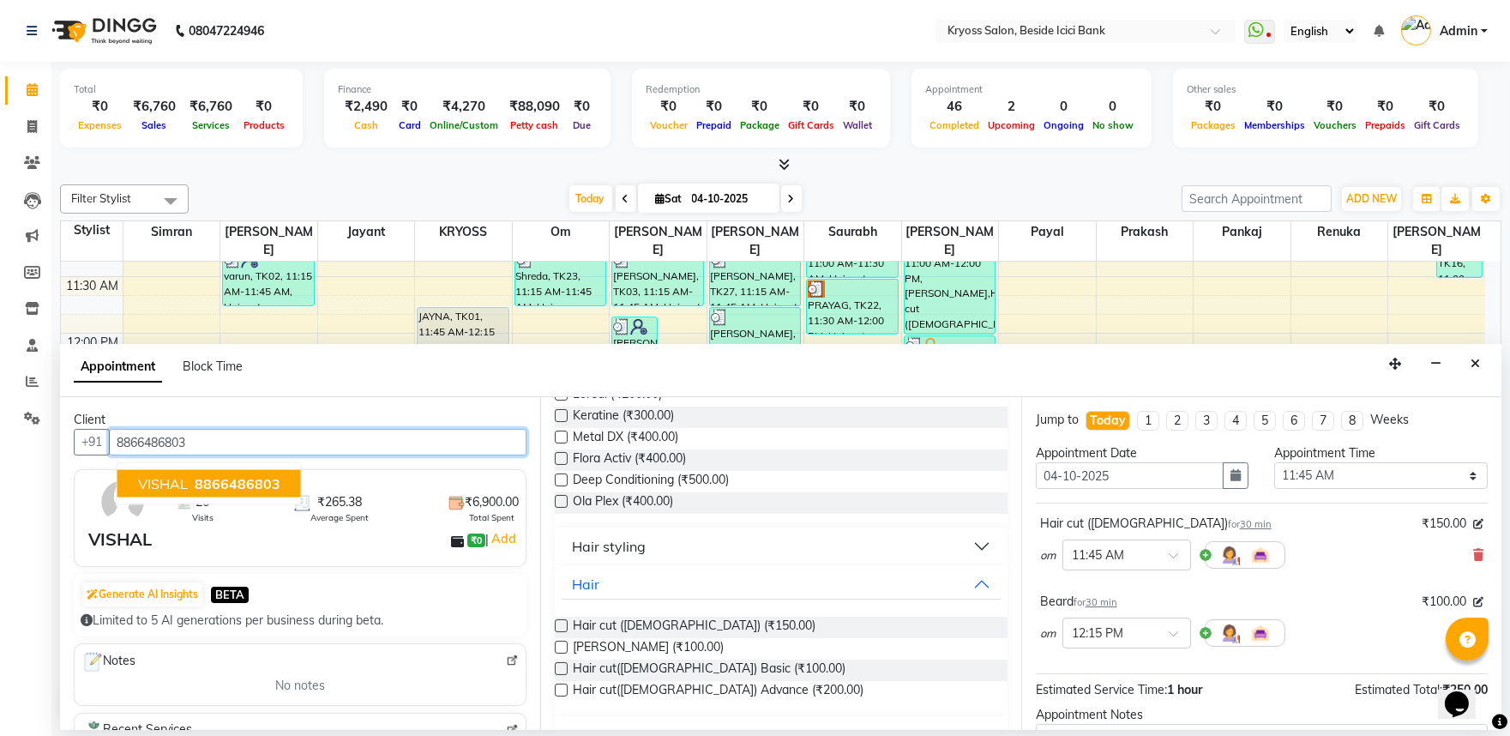
drag, startPoint x: 230, startPoint y: 490, endPoint x: 416, endPoint y: 626, distance: 230.2
click at [232, 490] on span "8866486803" at bounding box center [238, 483] width 86 height 17
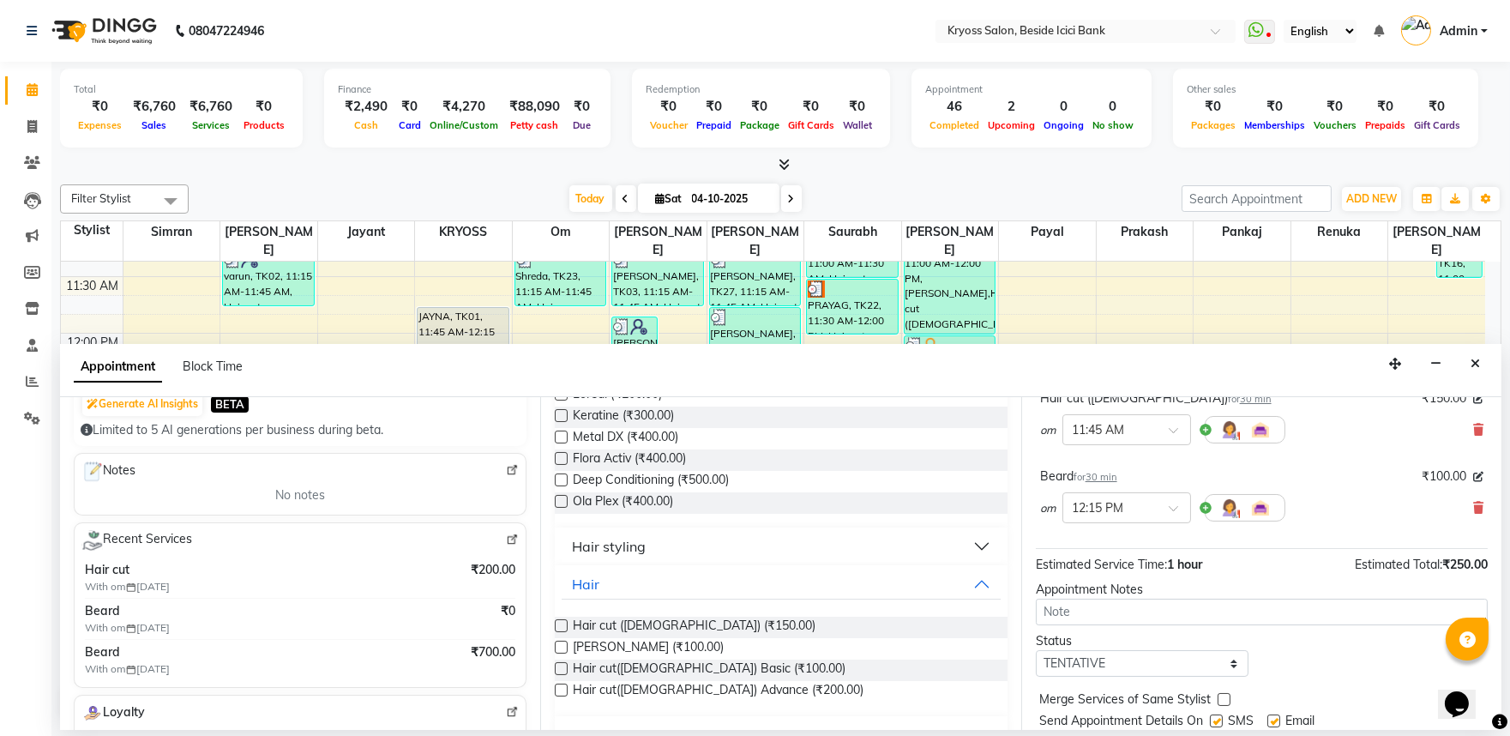
scroll to position [217, 0]
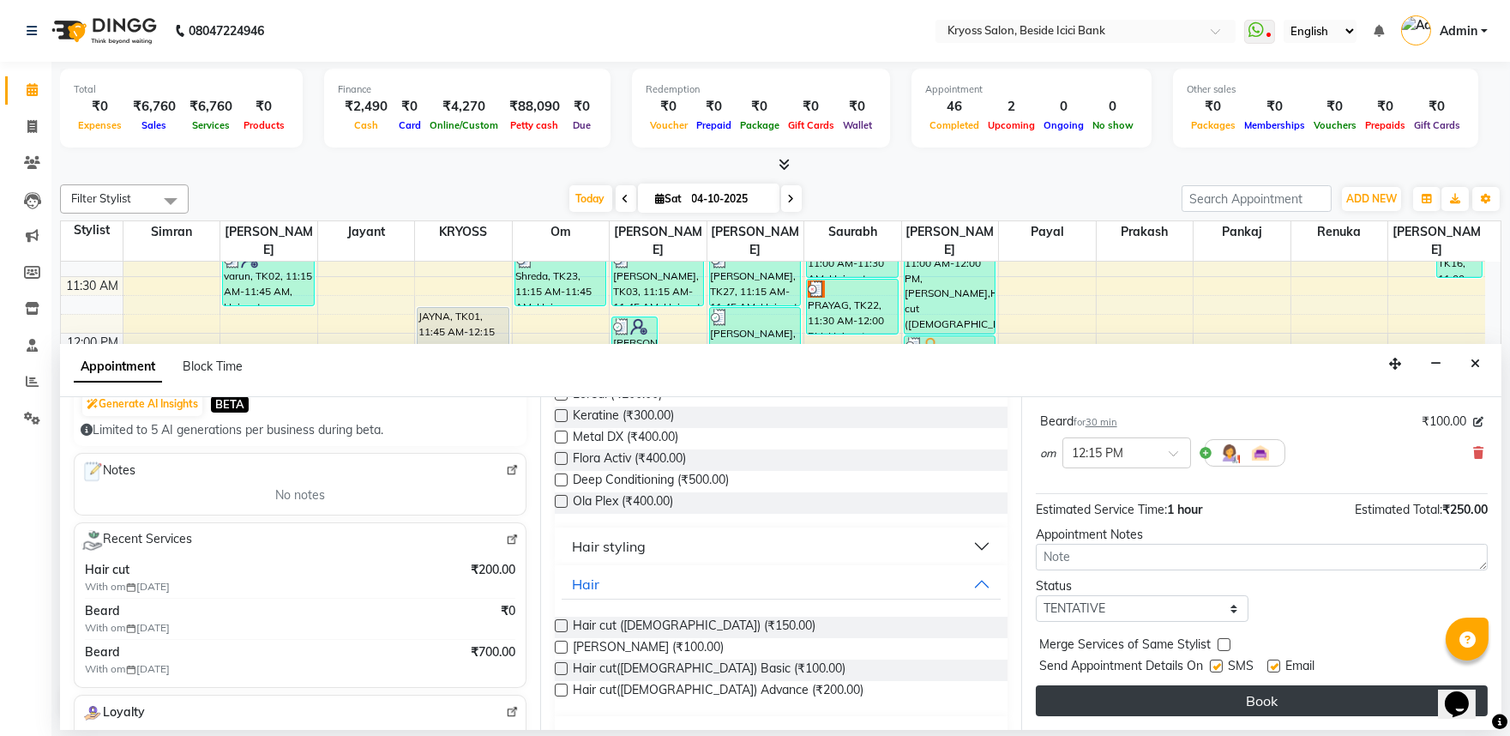
type input "8866486803"
click at [1297, 701] on button "Book" at bounding box center [1262, 700] width 452 height 31
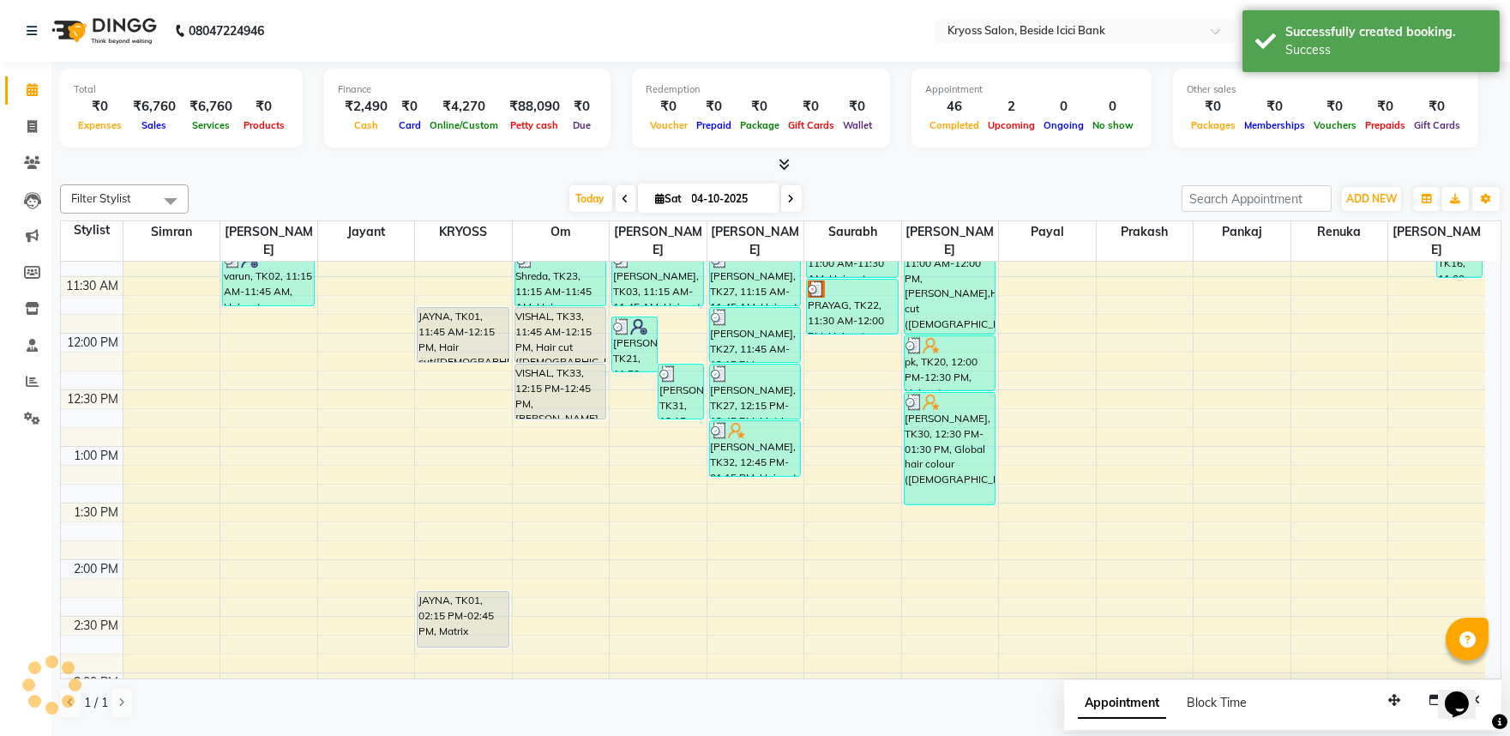
scroll to position [0, 0]
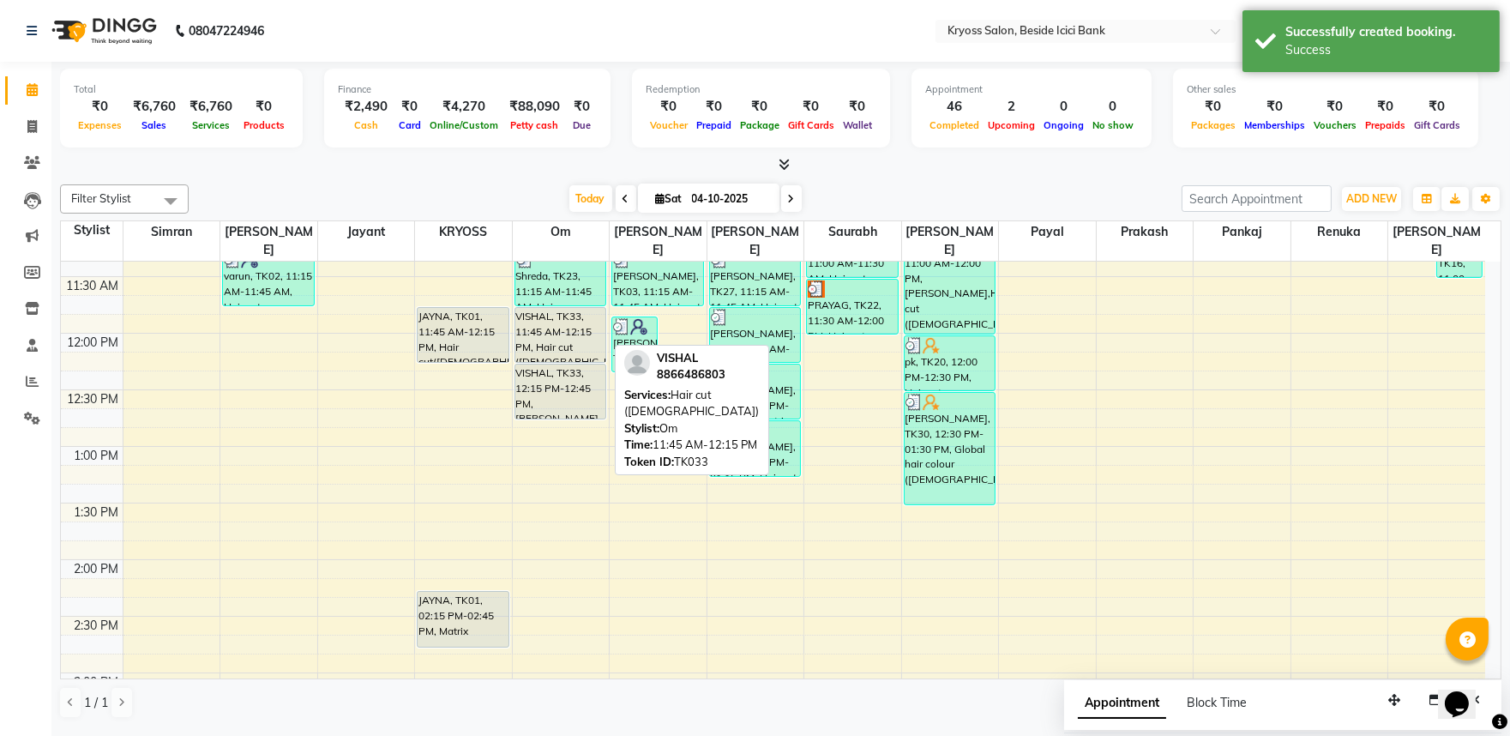
click at [595, 329] on div "VISHAL, TK33, 11:45 AM-12:15 PM, Hair cut (Male)" at bounding box center [560, 335] width 91 height 54
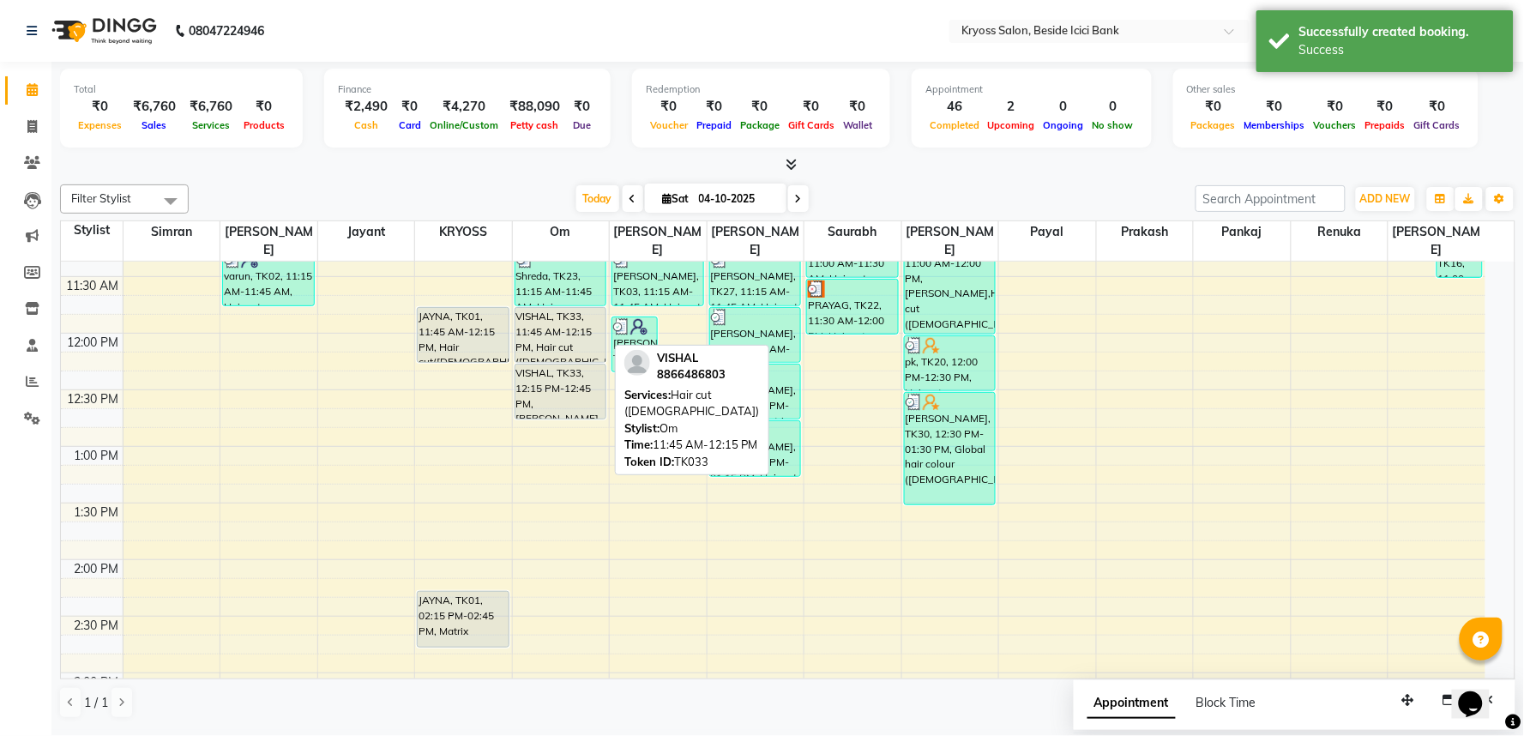
select select "7"
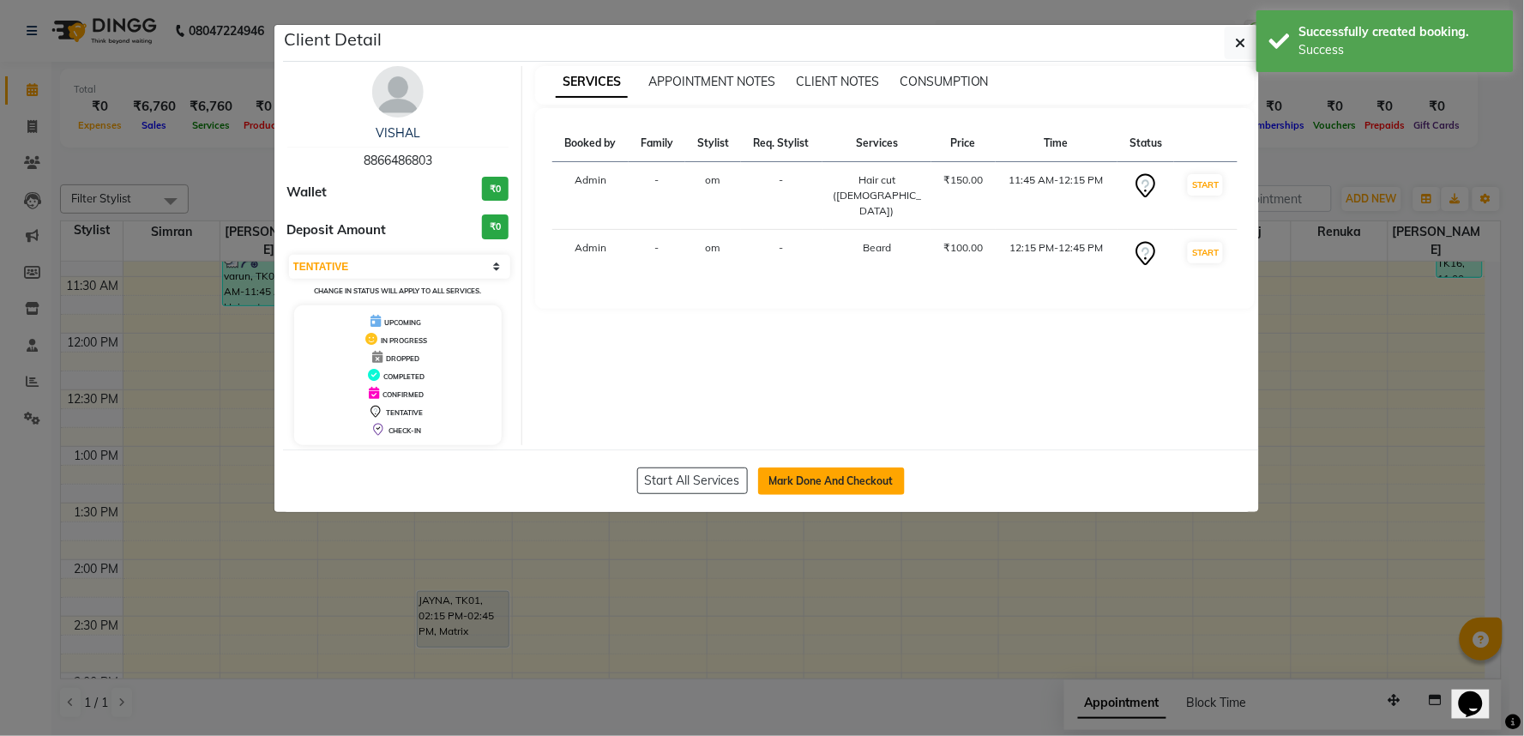
click at [808, 495] on button "Mark Done And Checkout" at bounding box center [831, 480] width 147 height 27
select select "service"
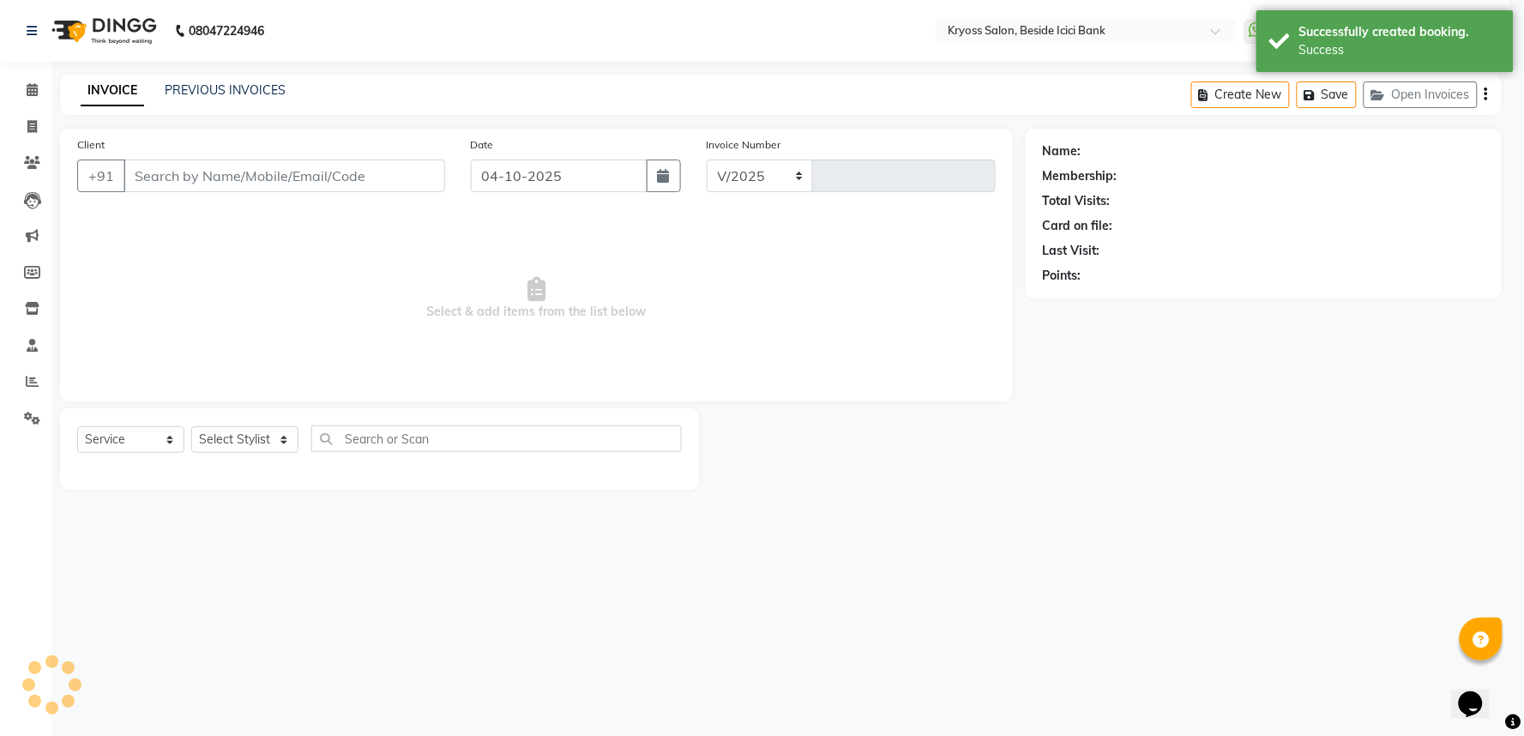
select select "5439"
type input "14451"
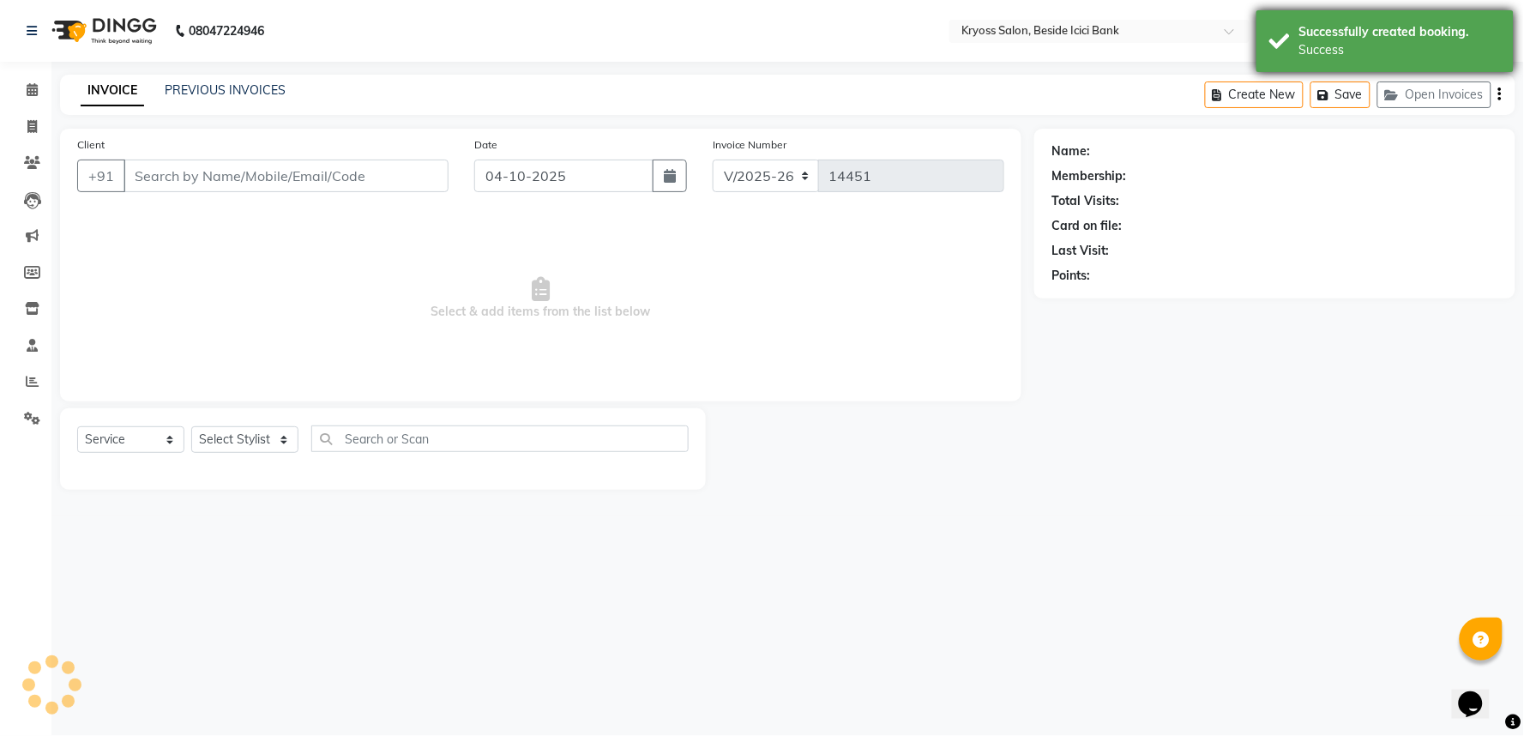
click at [1343, 45] on div "Success" at bounding box center [1400, 50] width 202 height 18
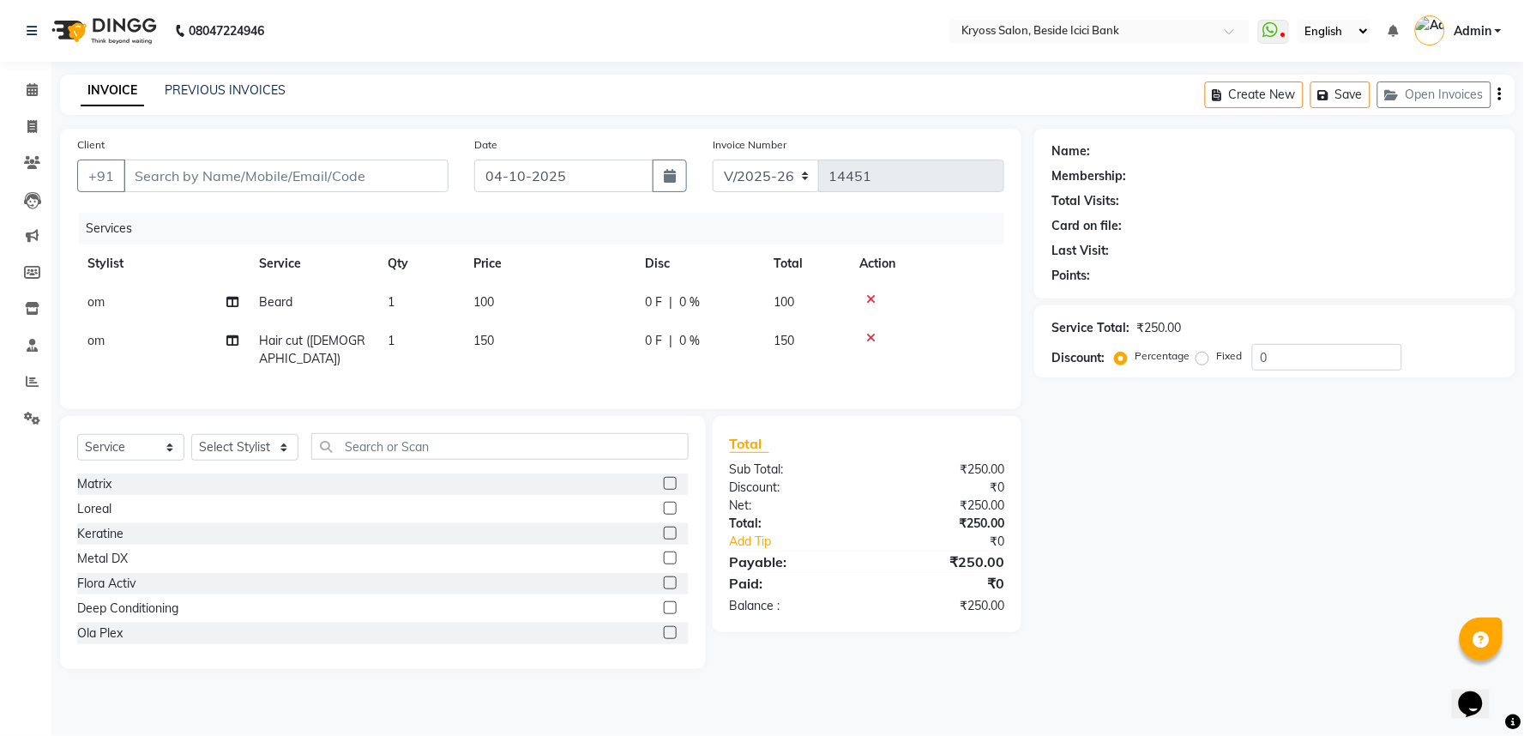
type input "8866486803"
select select "51261"
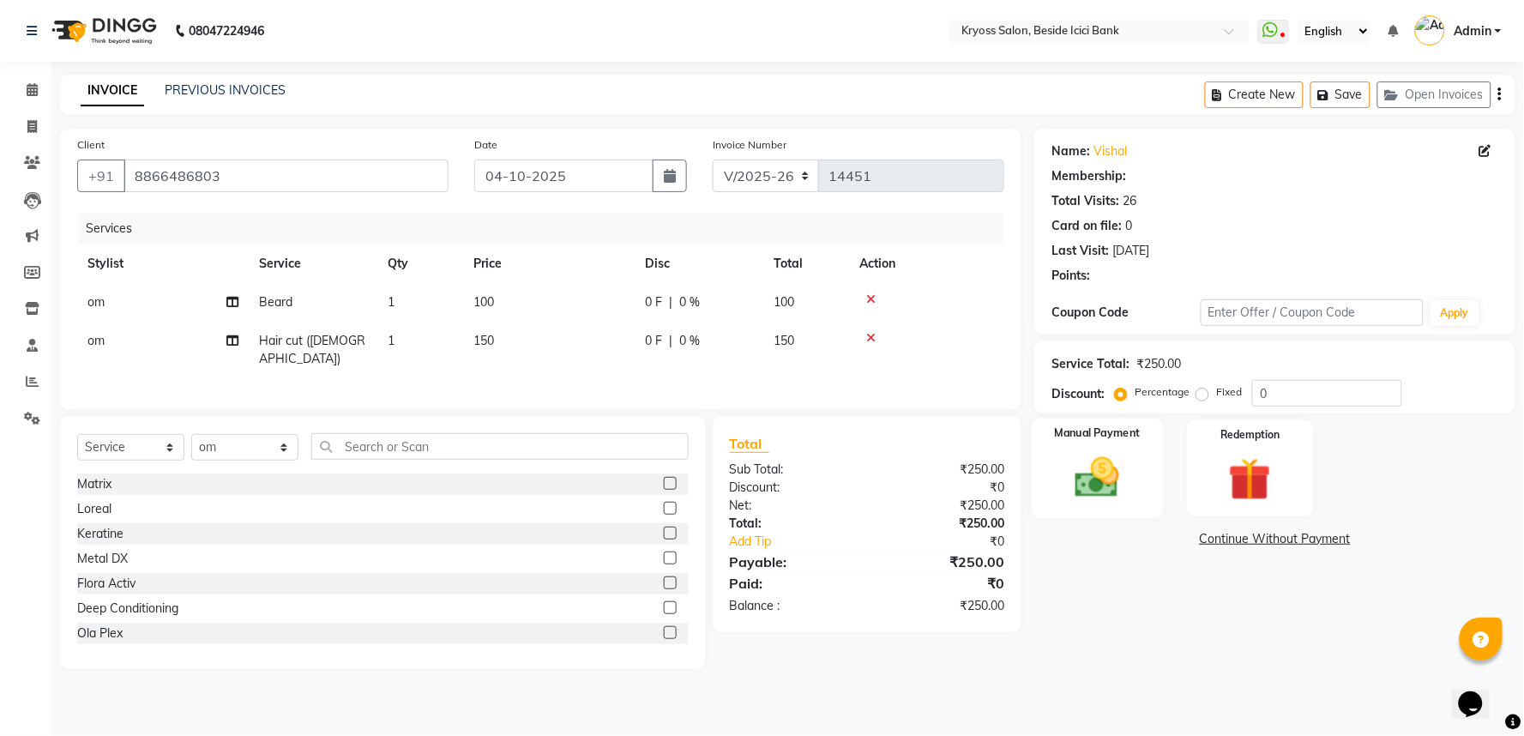
click at [1086, 503] on img at bounding box center [1098, 477] width 72 height 51
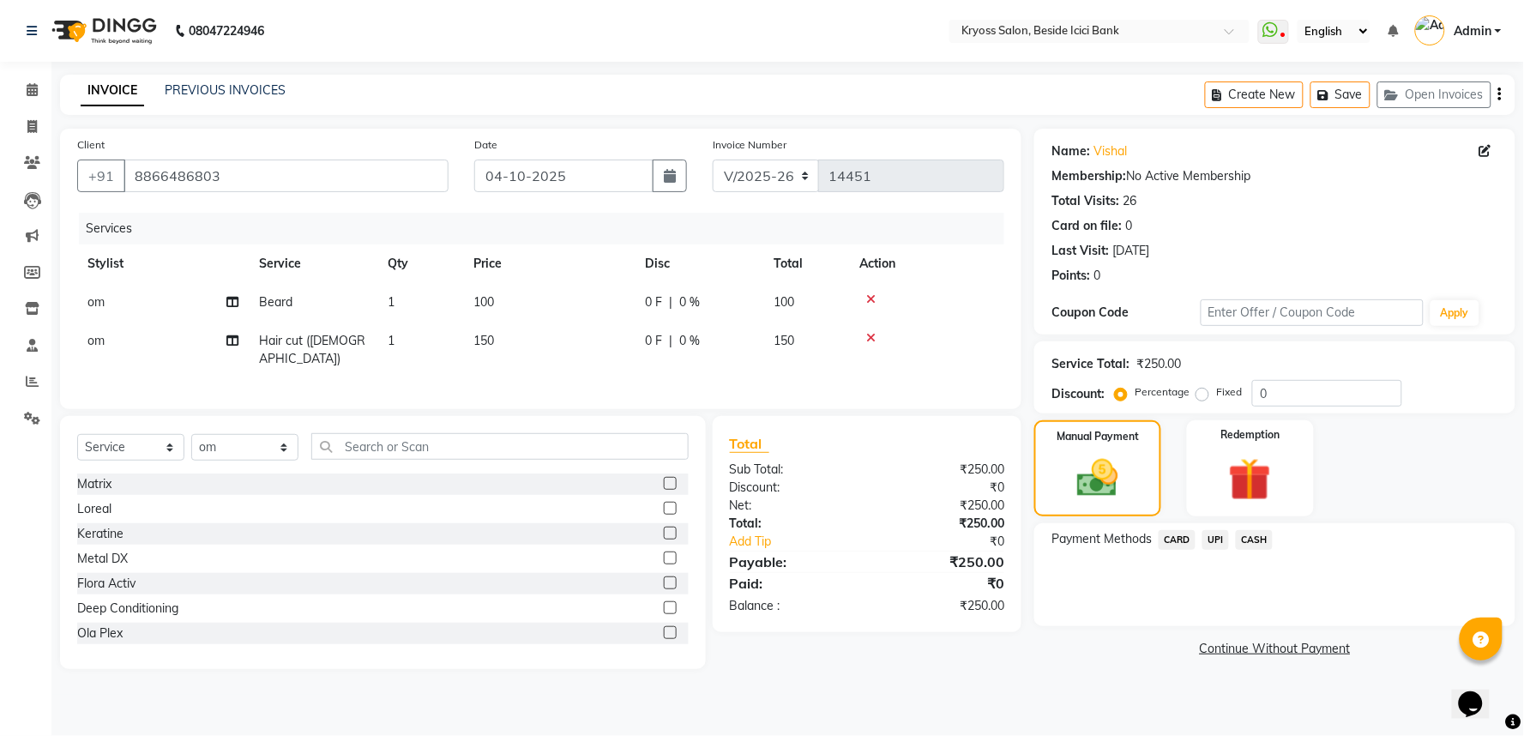
click at [1229, 550] on span "UPI" at bounding box center [1215, 540] width 27 height 20
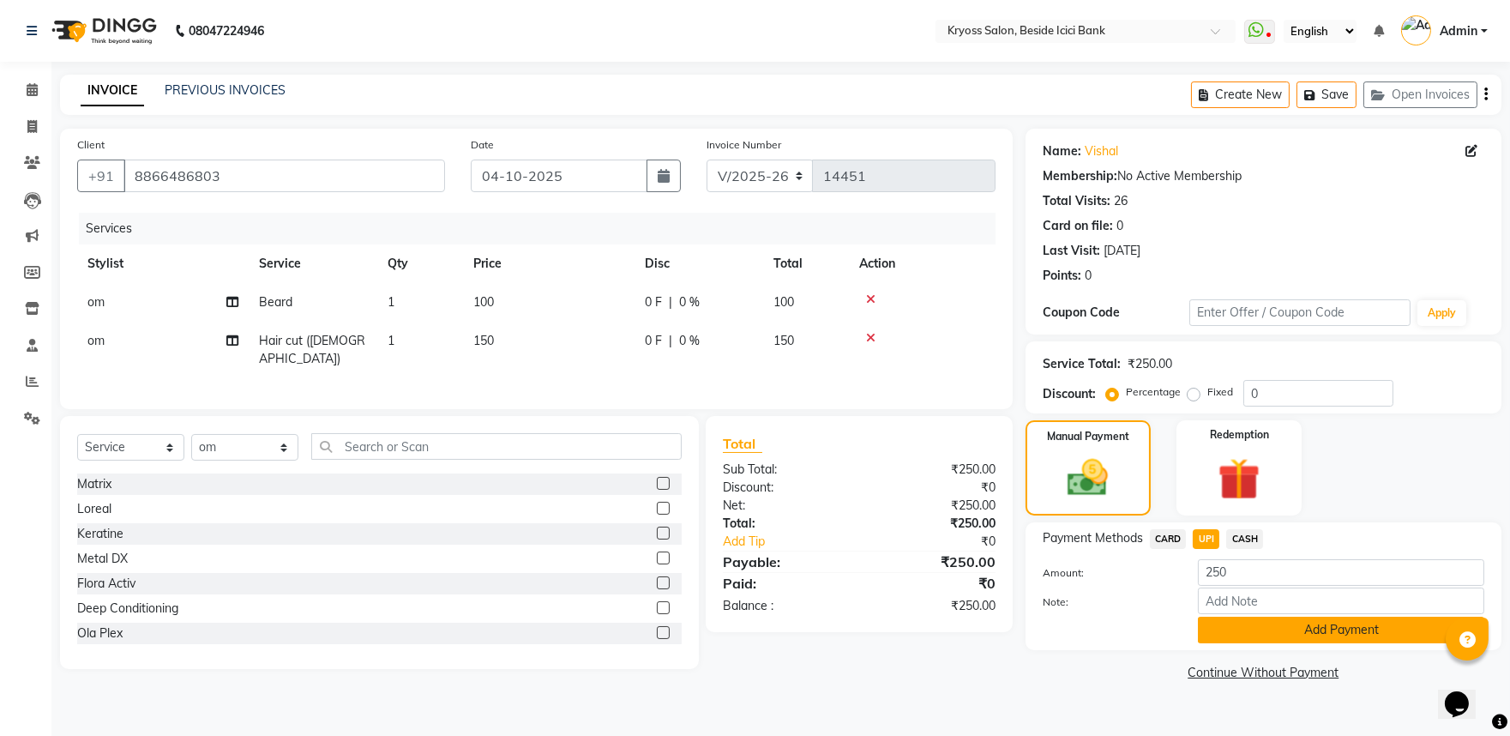
click at [1259, 643] on button "Add Payment" at bounding box center [1341, 630] width 286 height 27
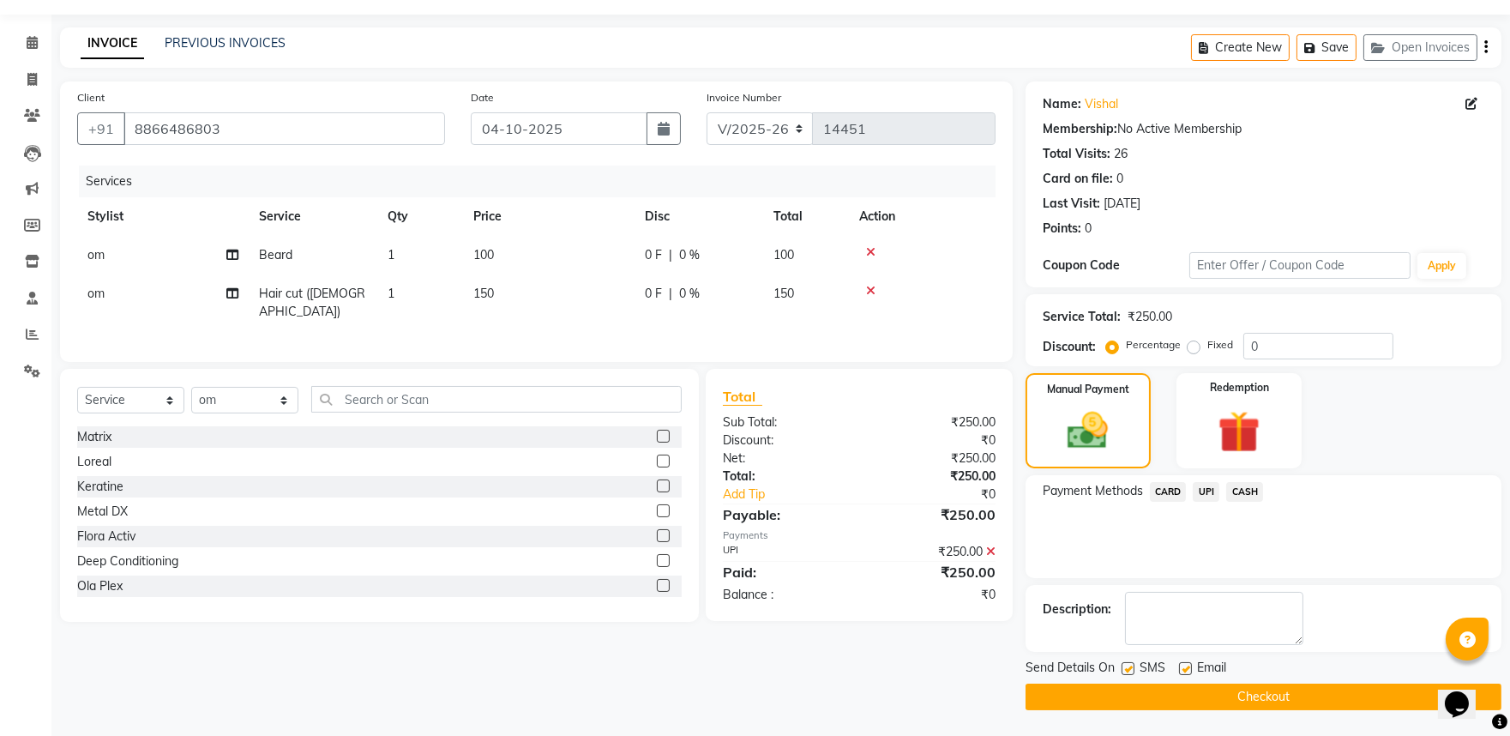
scroll to position [88, 0]
click at [1289, 690] on button "Checkout" at bounding box center [1264, 696] width 476 height 27
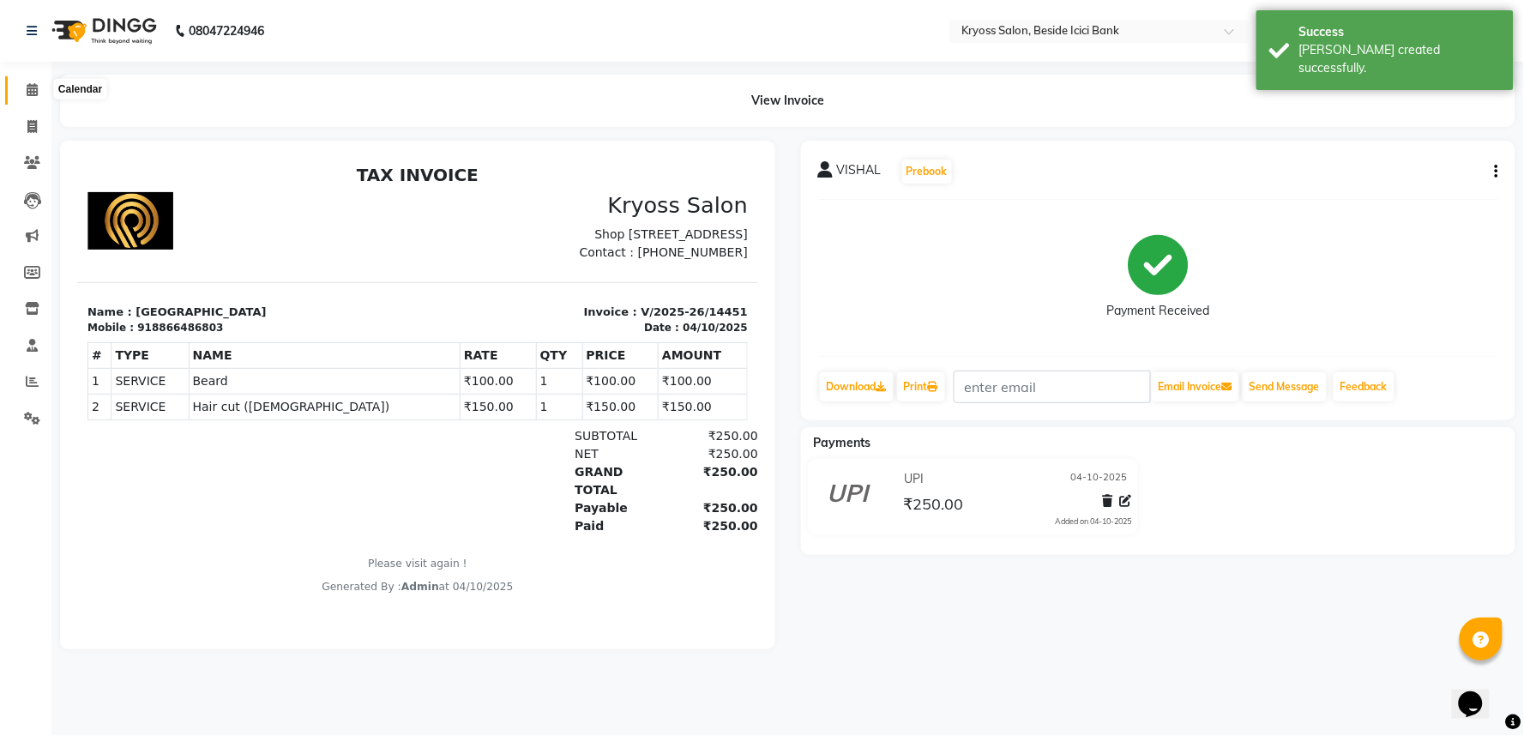
click at [27, 95] on icon at bounding box center [32, 89] width 11 height 13
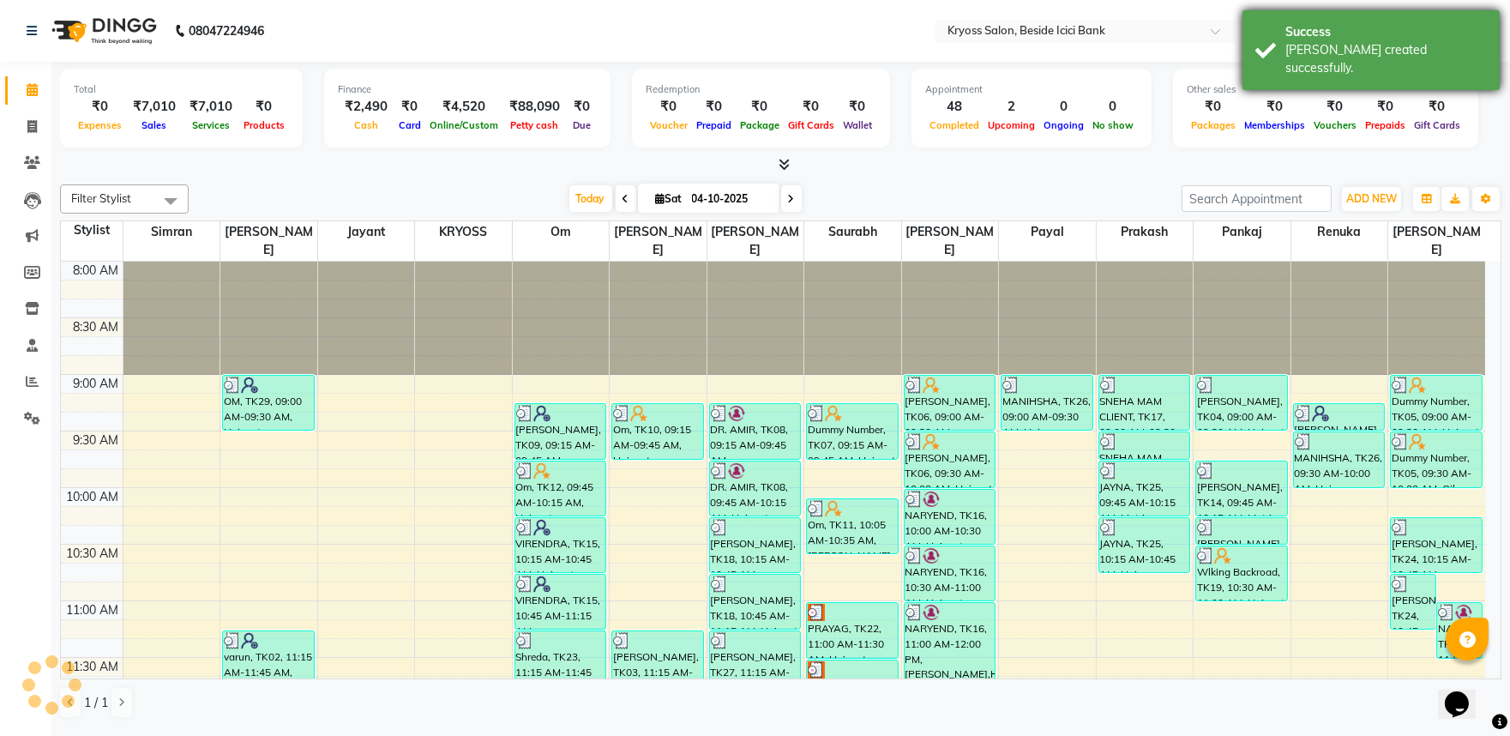
click at [1319, 41] on div "Bill created successfully." at bounding box center [1386, 59] width 202 height 36
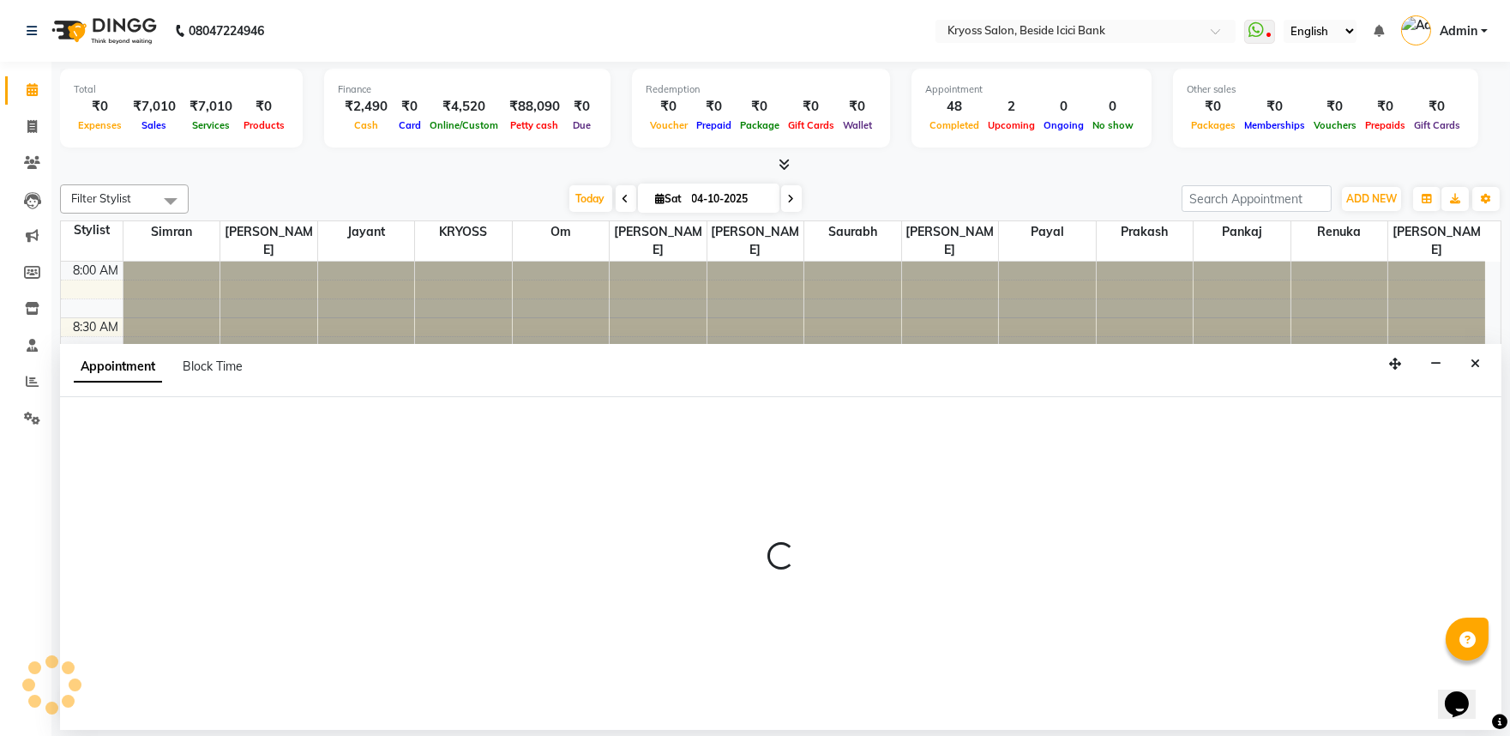
select select "90449"
select select "tentative"
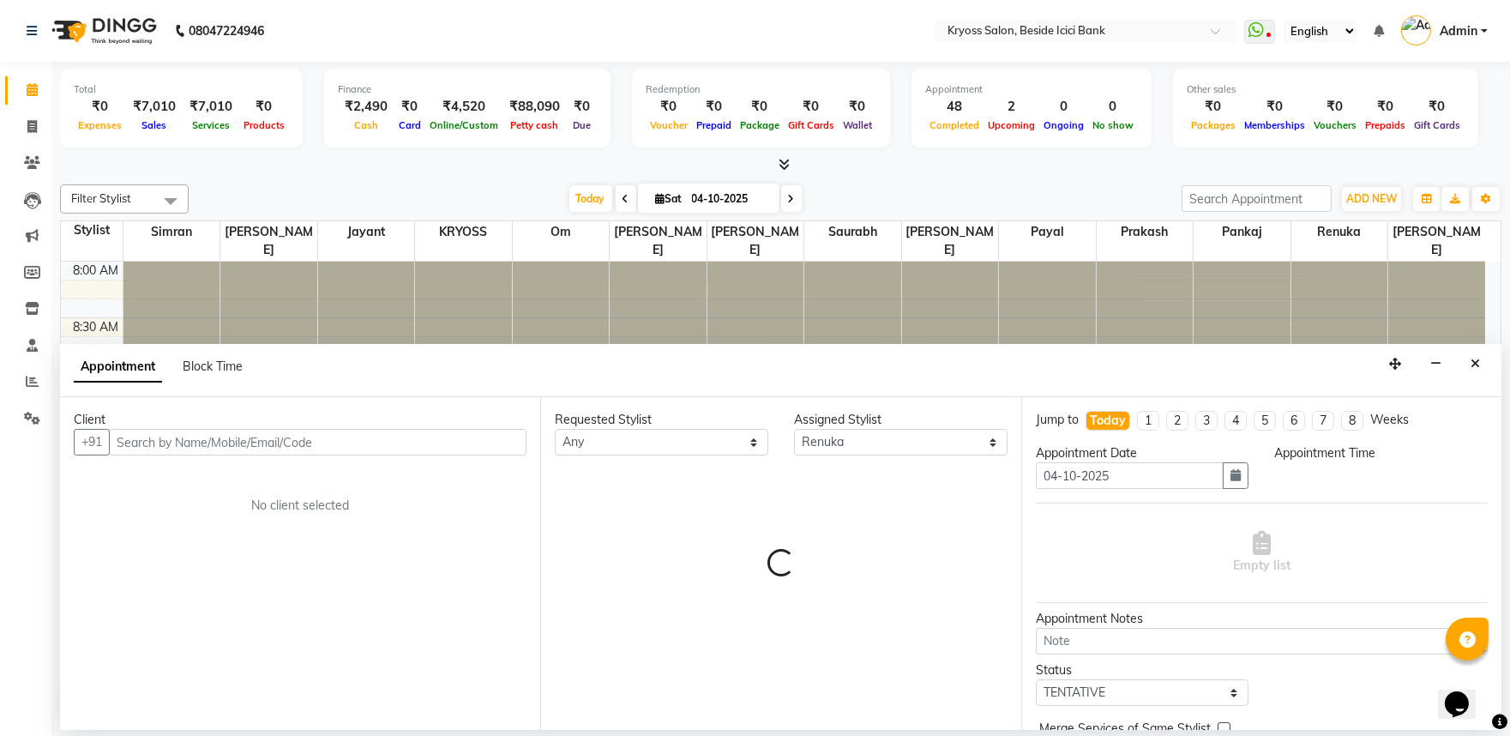
scroll to position [3, 0]
select select "600"
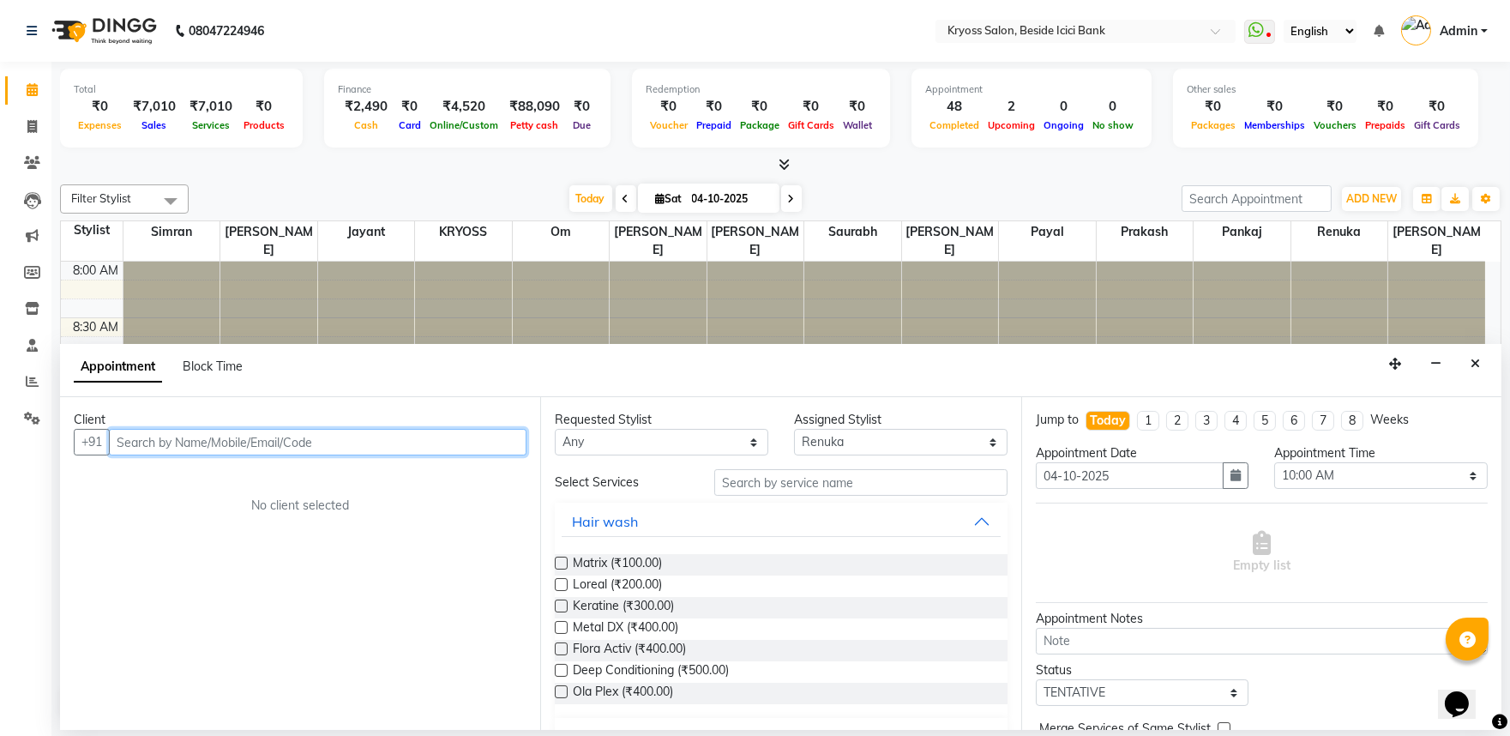
click at [485, 452] on input "text" at bounding box center [318, 442] width 418 height 27
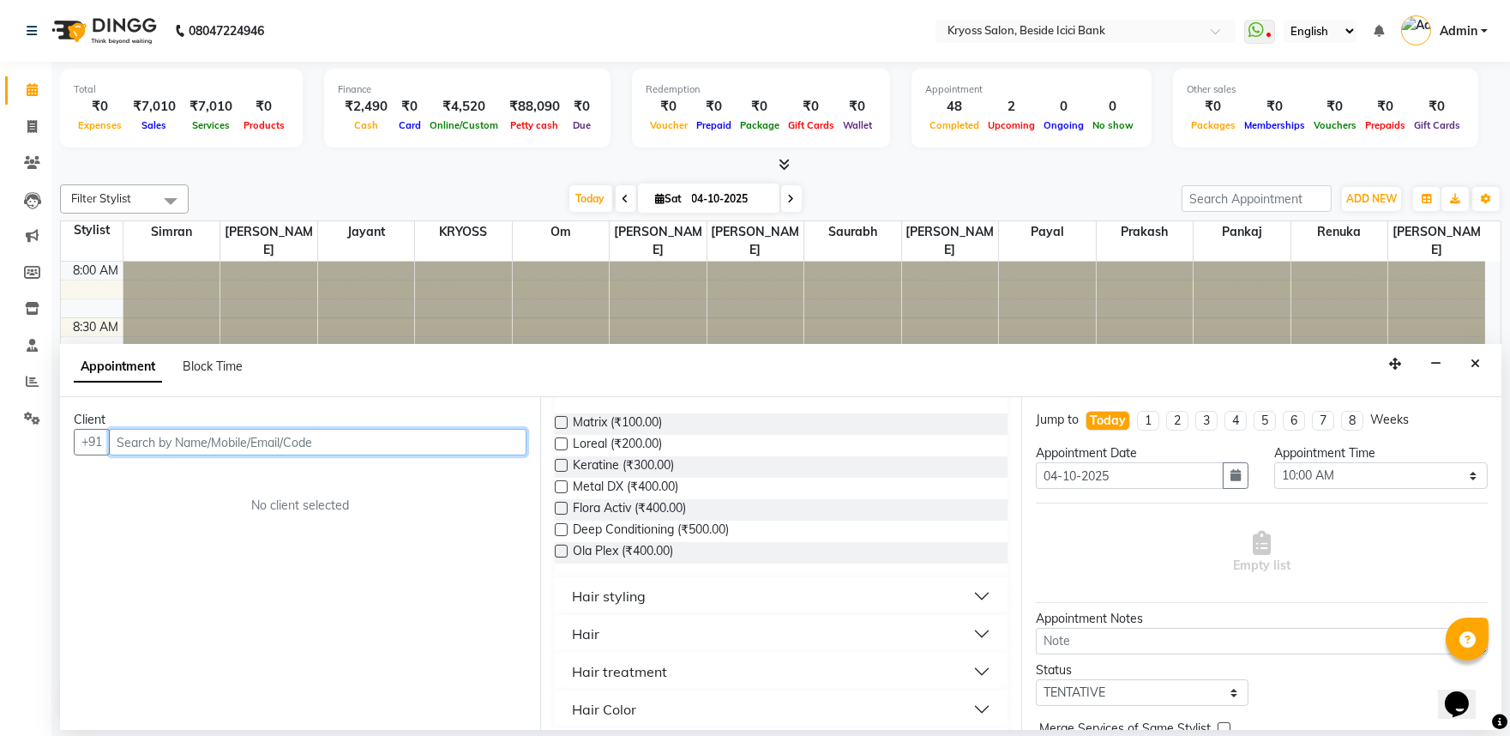
scroll to position [190, 0]
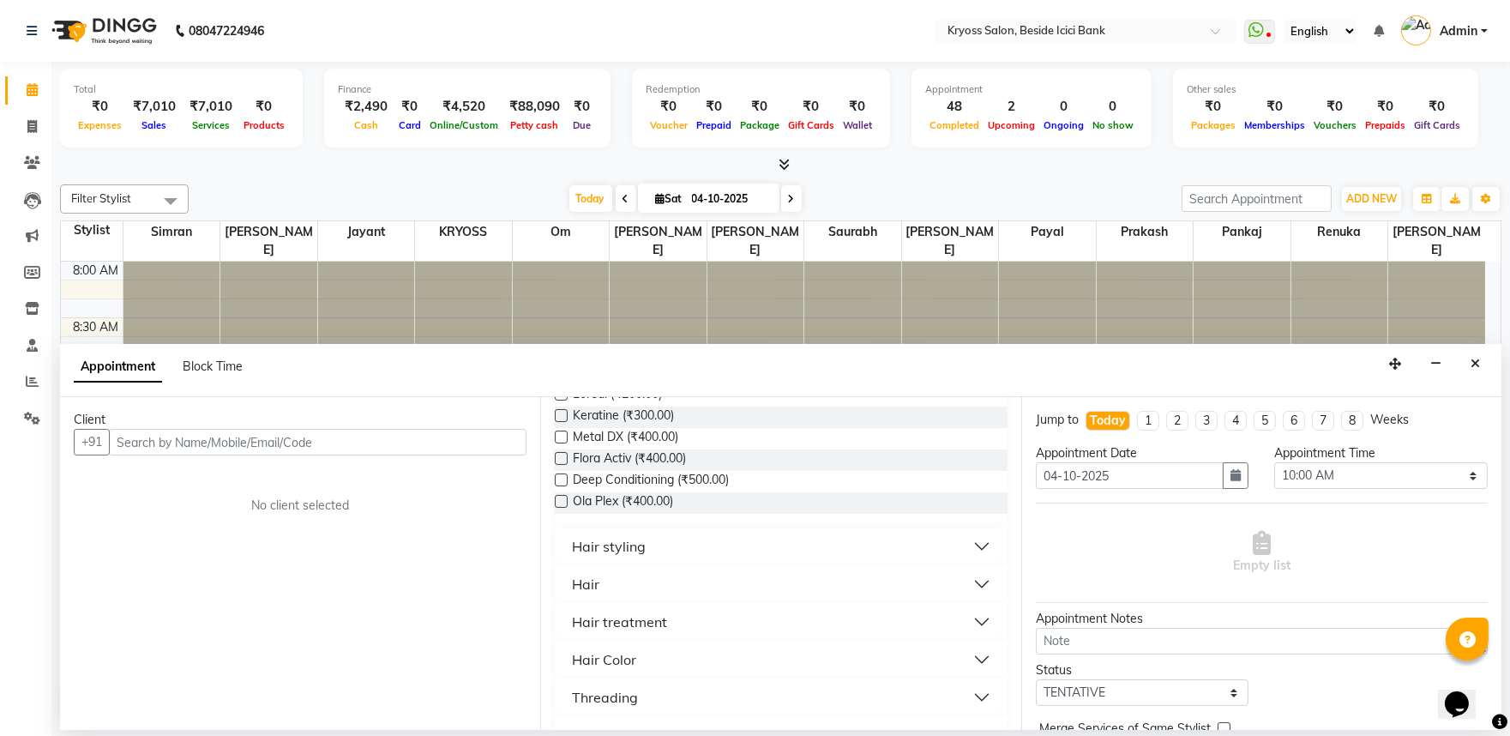
click at [611, 599] on button "Hair" at bounding box center [781, 584] width 438 height 31
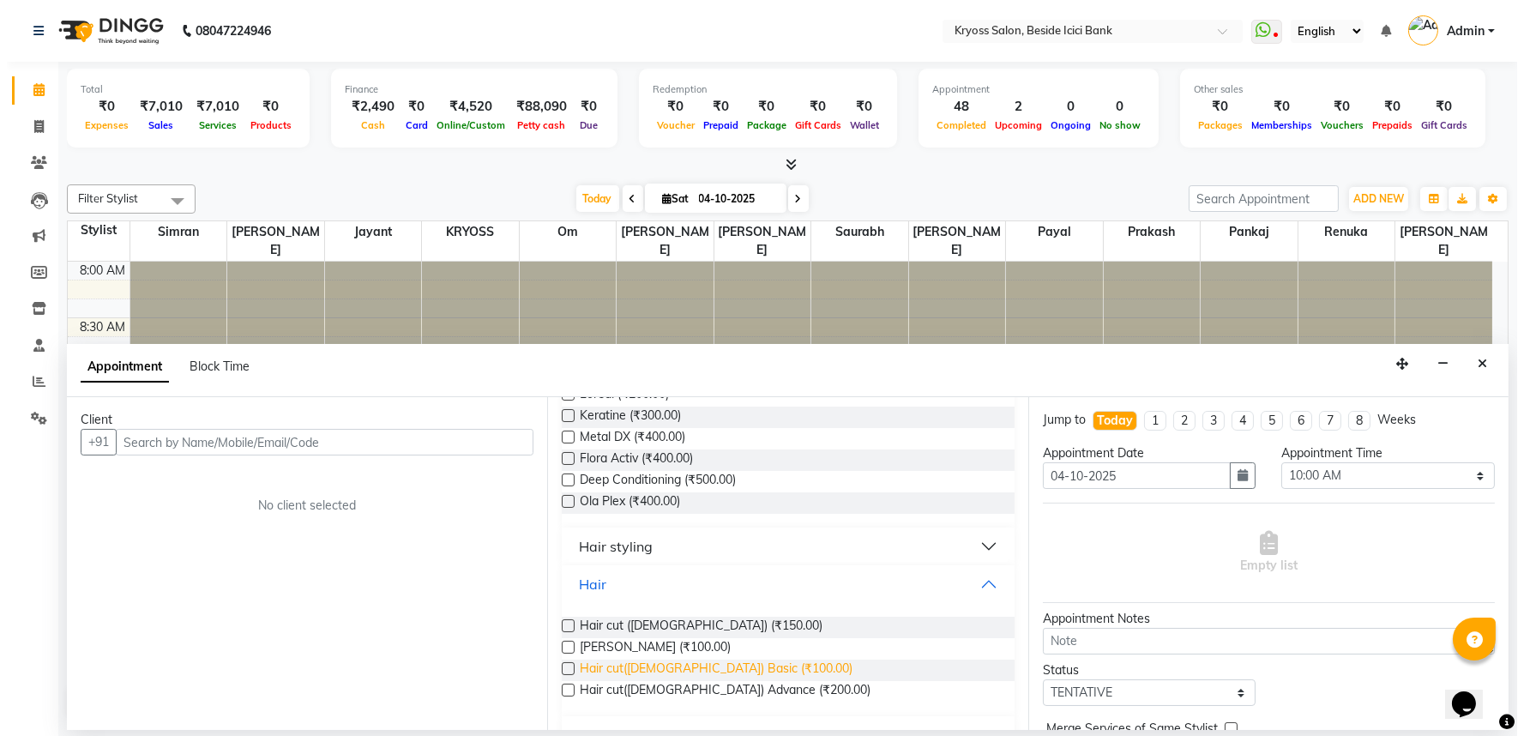
scroll to position [286, 0]
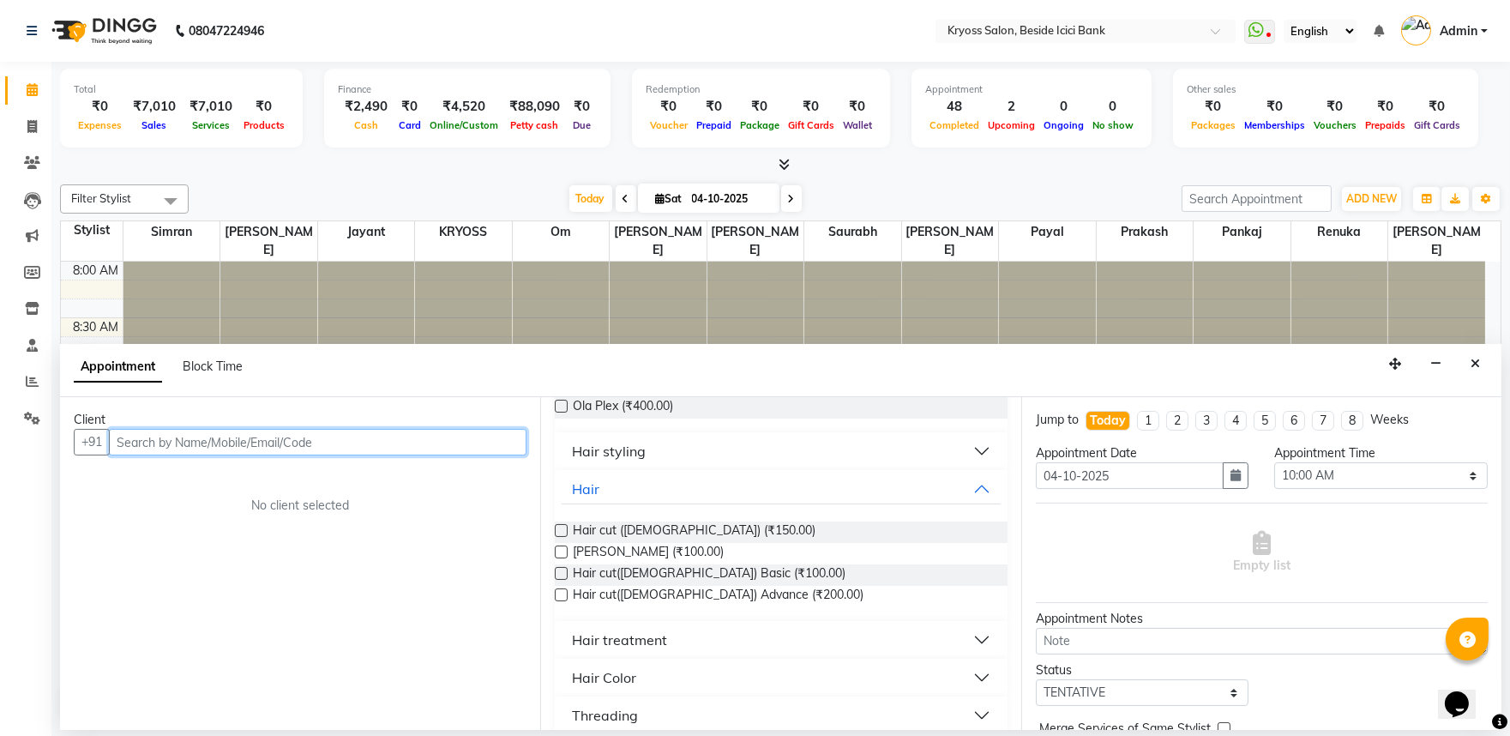
click at [478, 455] on input "text" at bounding box center [318, 442] width 418 height 27
type input "9898435006"
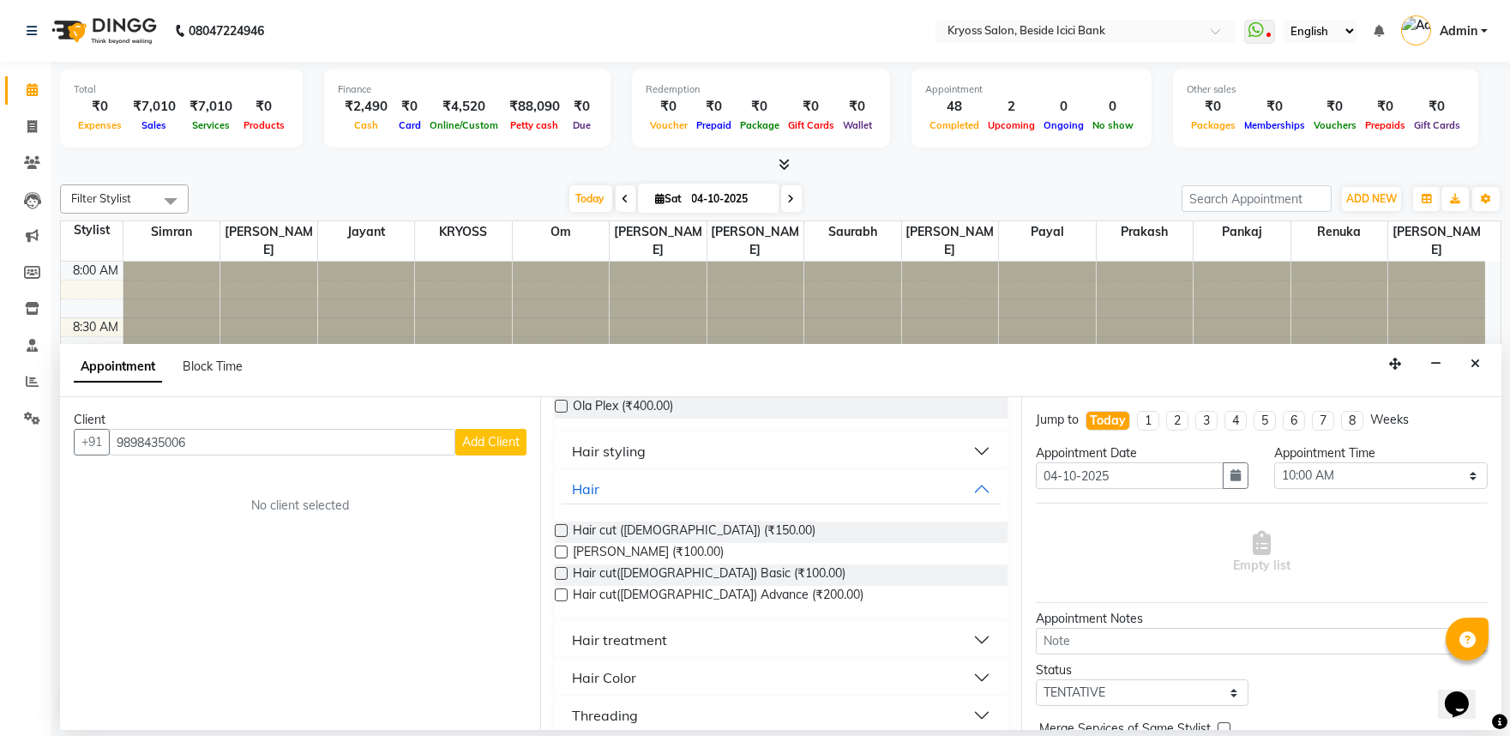
click at [478, 449] on span "Add Client" at bounding box center [490, 441] width 57 height 15
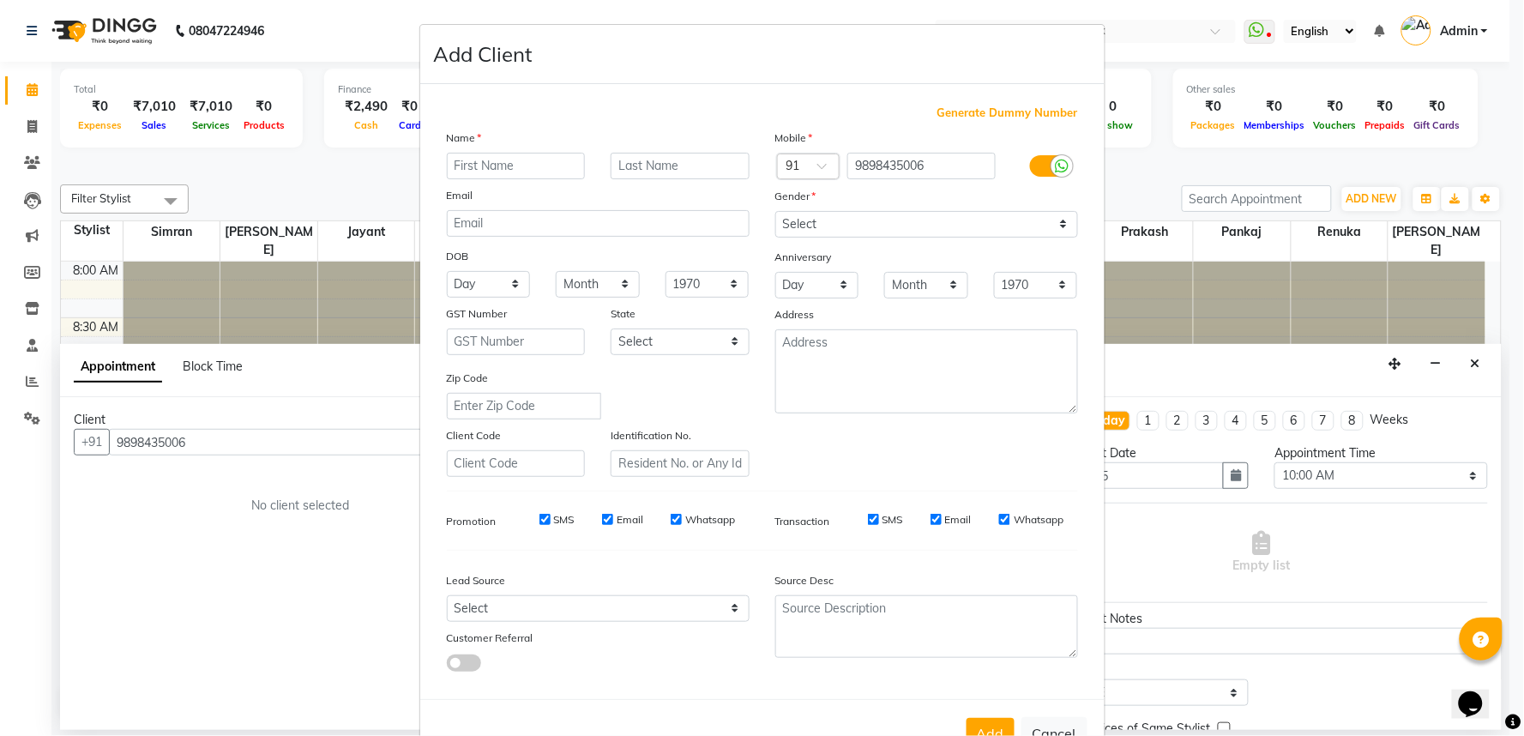
drag, startPoint x: 525, startPoint y: 195, endPoint x: 515, endPoint y: 193, distance: 10.4
click at [523, 179] on input "text" at bounding box center [516, 166] width 139 height 27
drag, startPoint x: 512, startPoint y: 194, endPoint x: 501, endPoint y: 204, distance: 15.2
click at [510, 179] on input "text" at bounding box center [516, 166] width 139 height 27
type input "JINES"
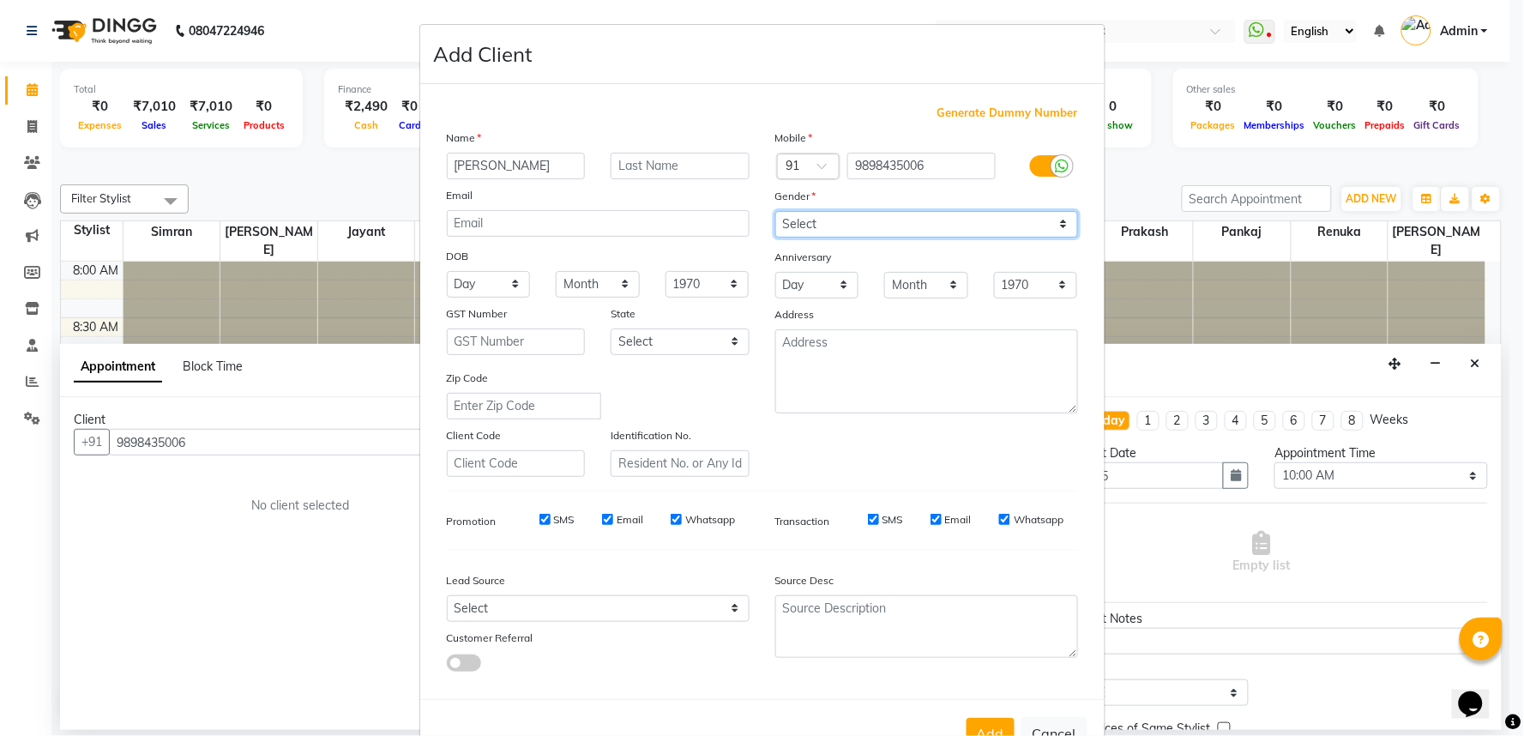
click at [873, 238] on select "Select Male Female Other Prefer Not To Say" at bounding box center [926, 224] width 303 height 27
select select "female"
click at [775, 233] on select "Select Male Female Other Prefer Not To Say" at bounding box center [926, 224] width 303 height 27
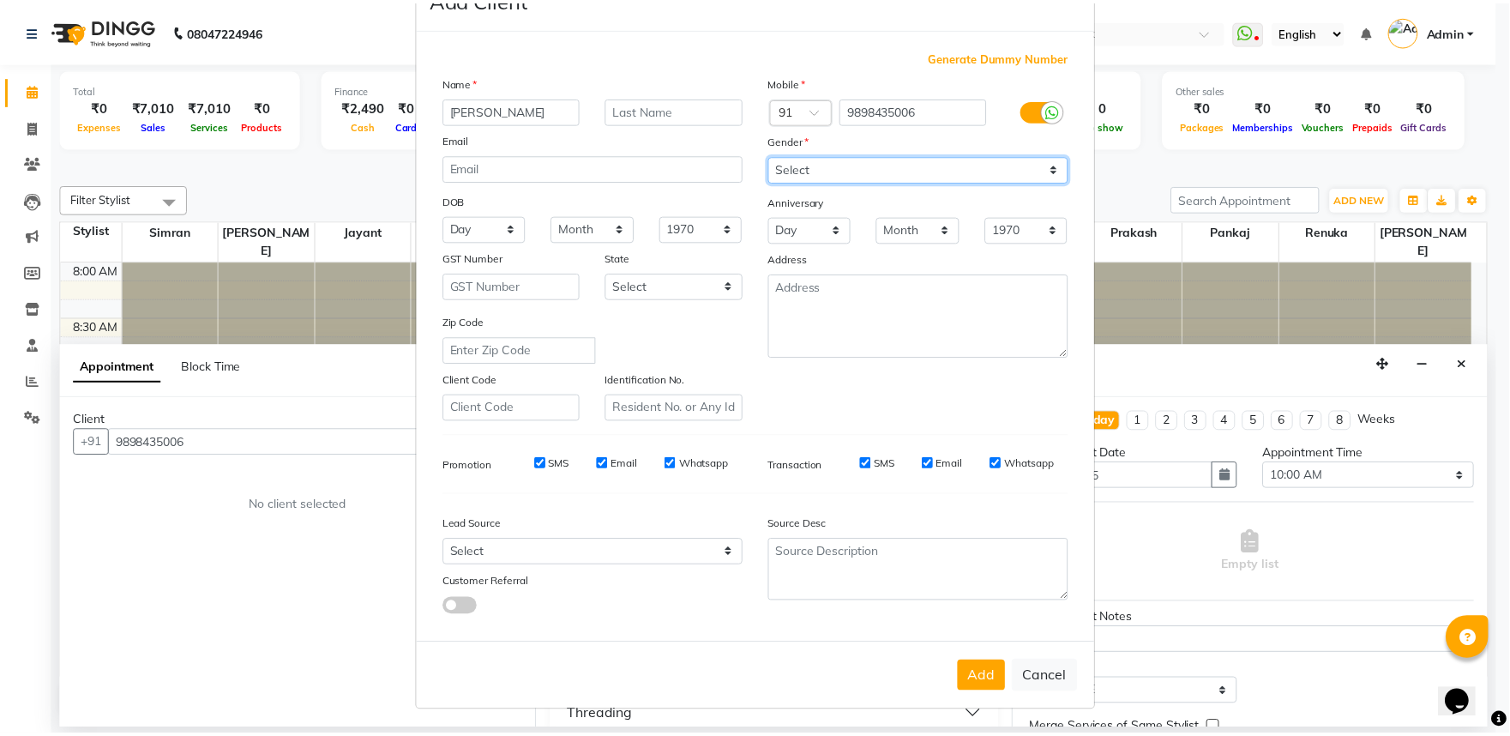
scroll to position [133, 0]
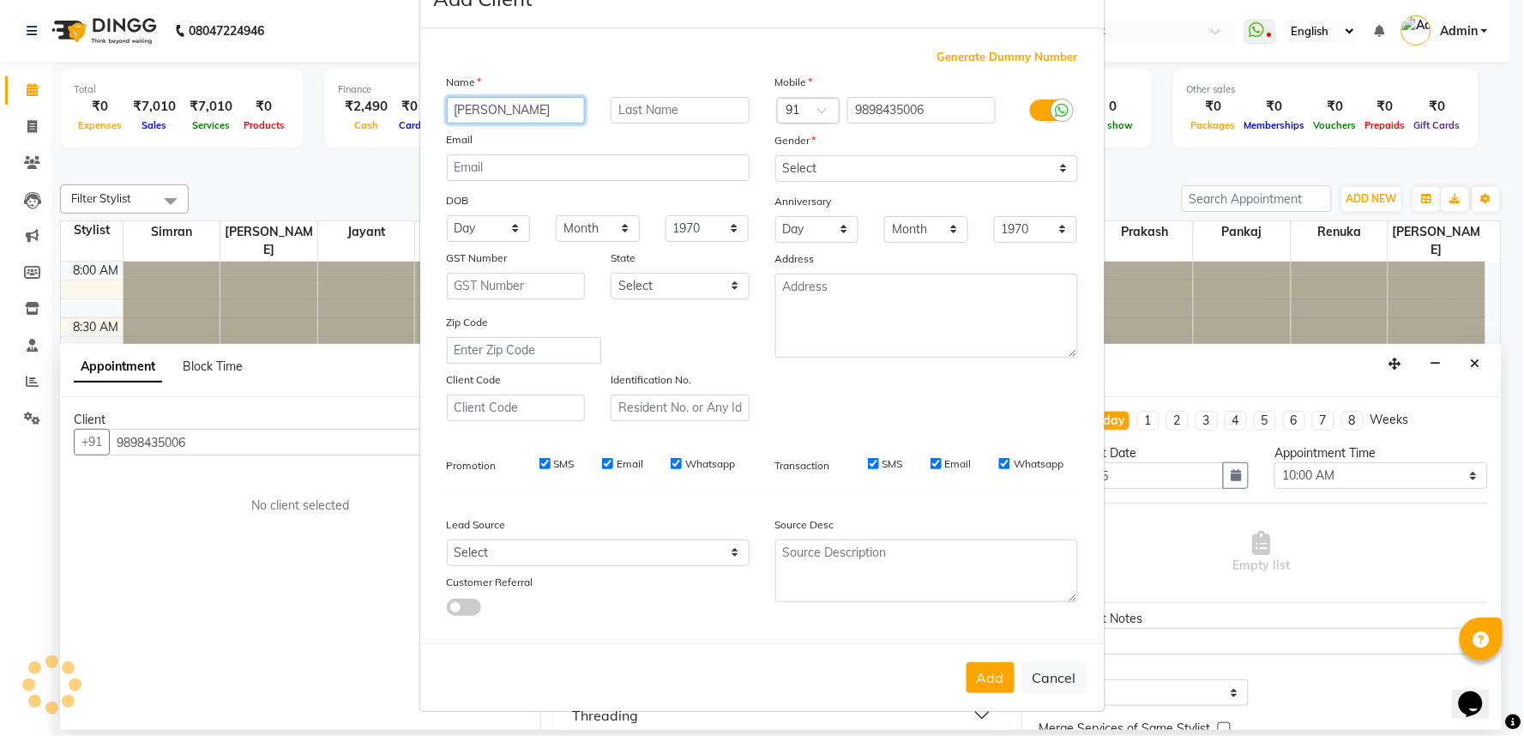
click at [517, 97] on input "JINES" at bounding box center [516, 110] width 139 height 27
type input "JINAL"
click at [978, 662] on button "Add" at bounding box center [990, 677] width 48 height 31
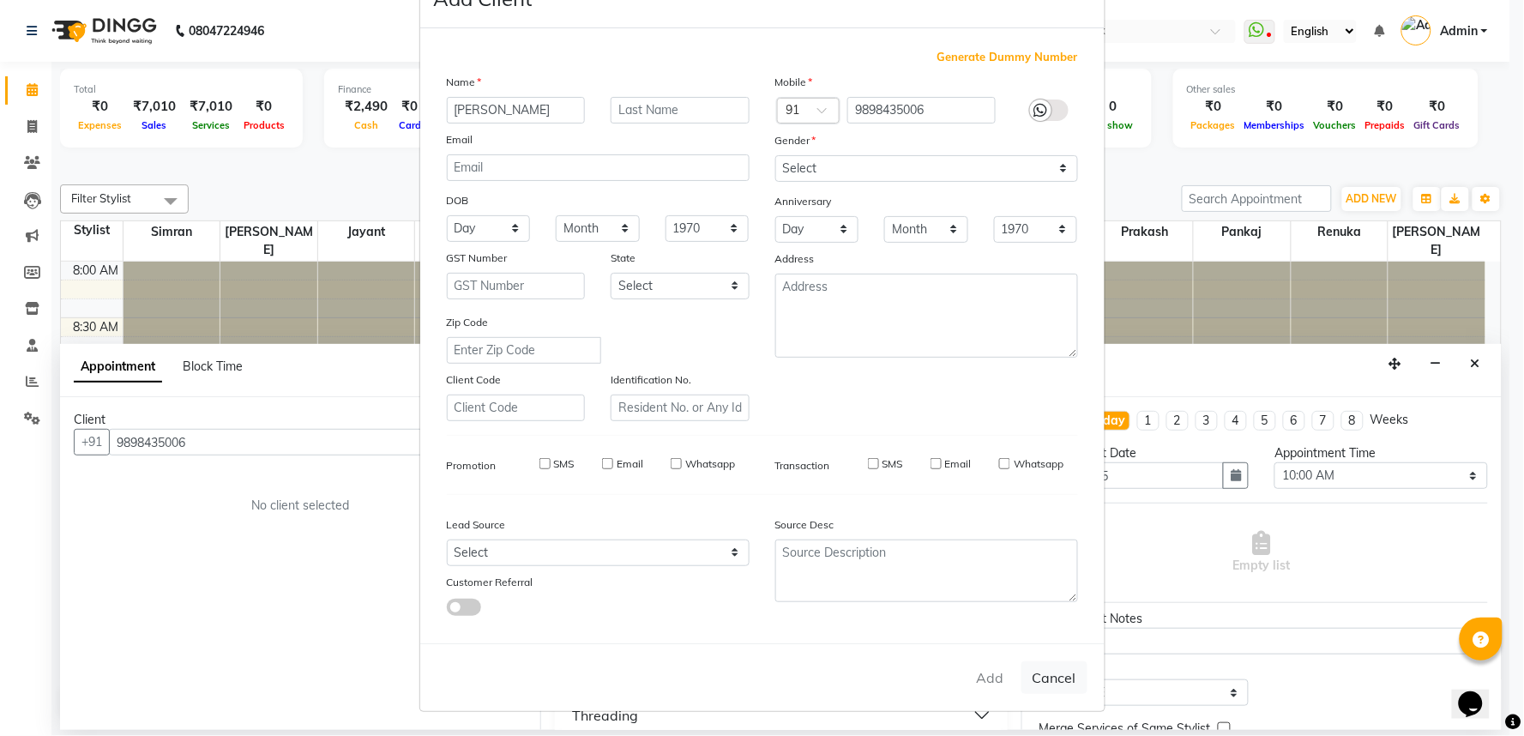
select select
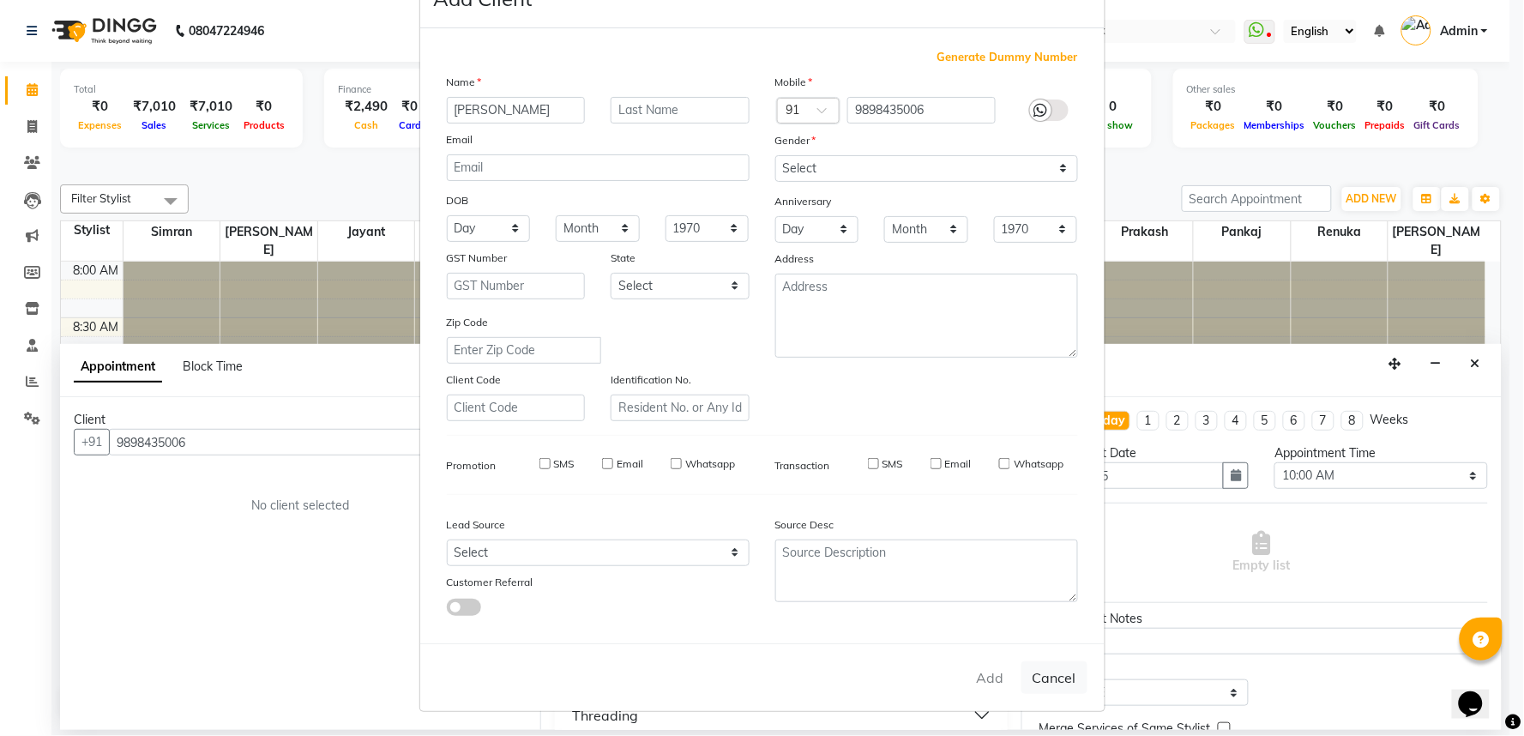
select select
checkbox input "false"
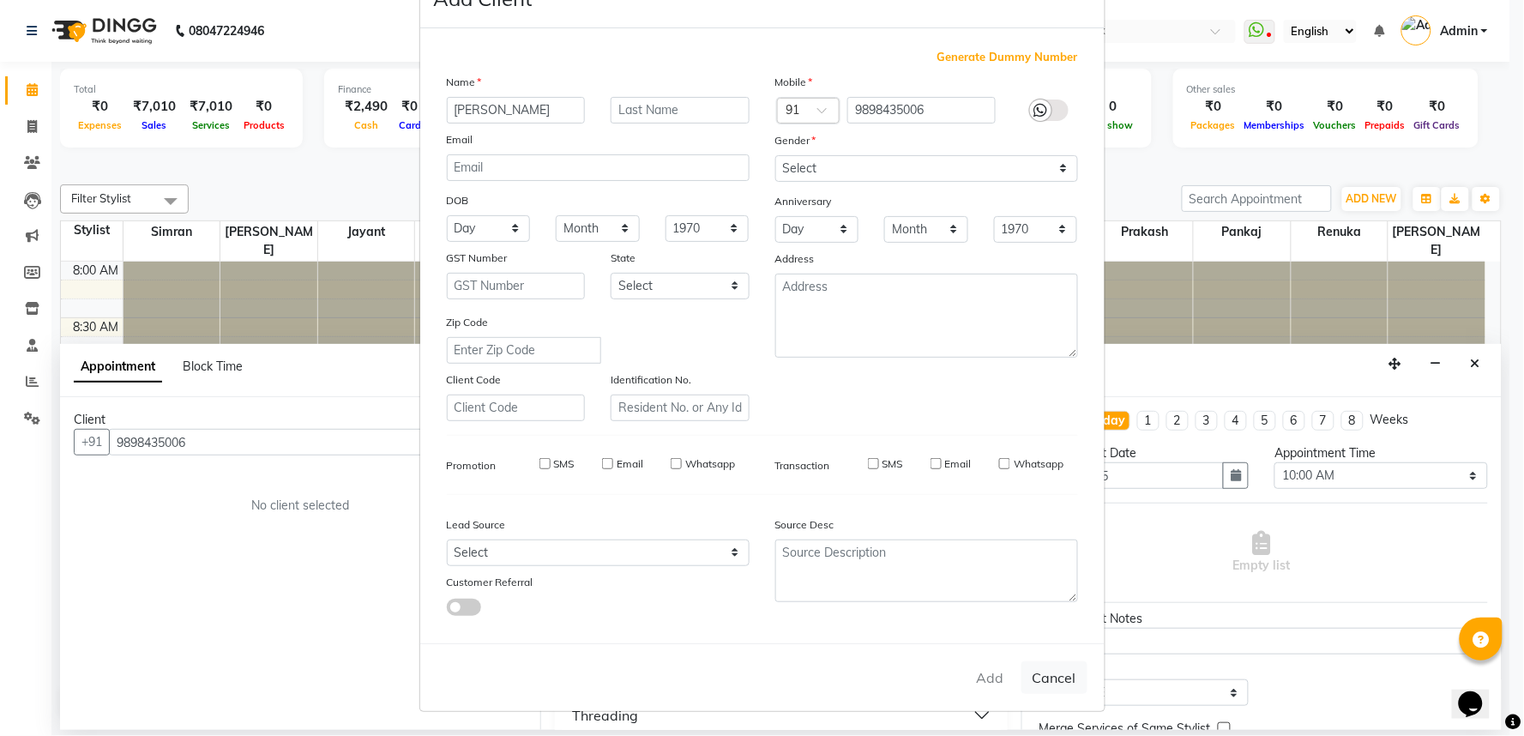
checkbox input "false"
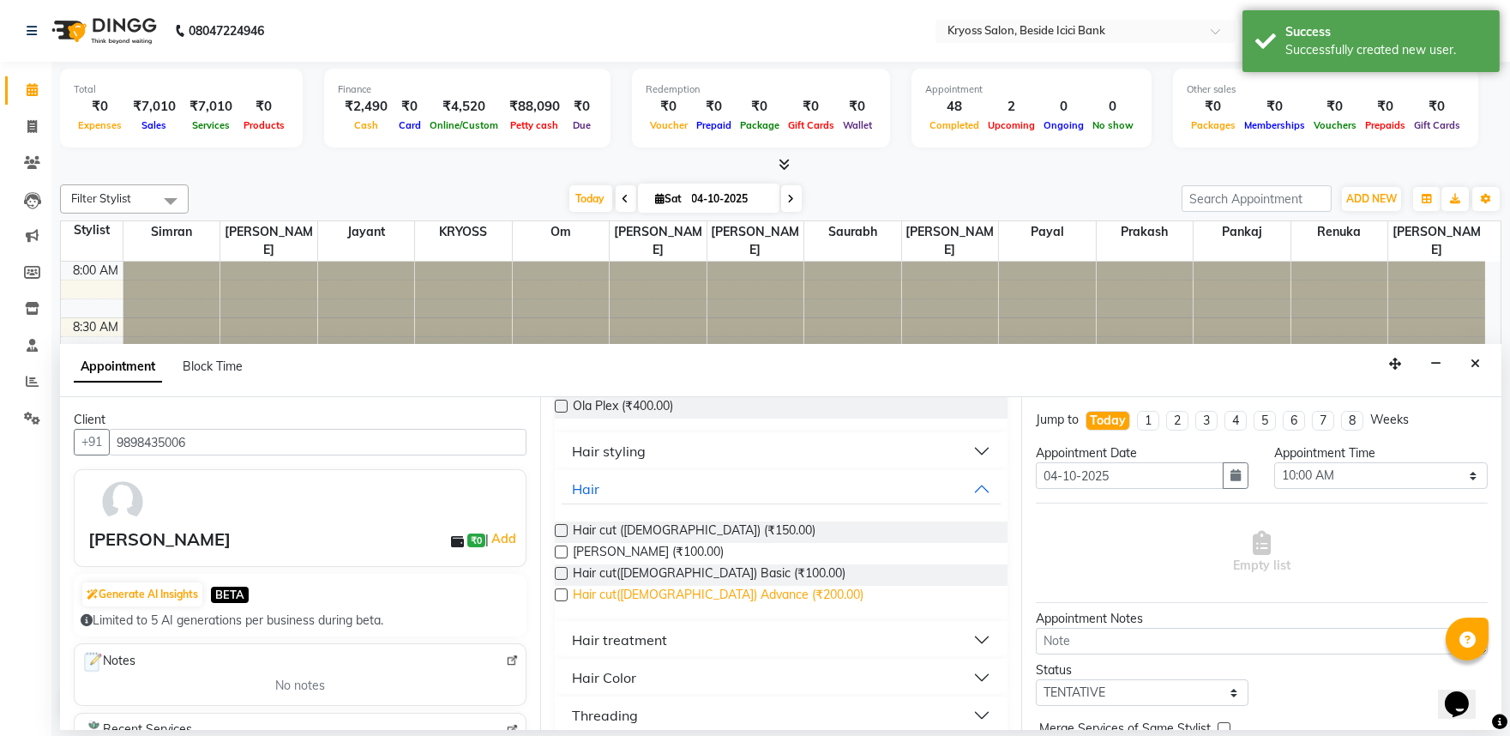
click at [648, 607] on span "Hair cut(Female) Advance (₹200.00)" at bounding box center [718, 596] width 291 height 21
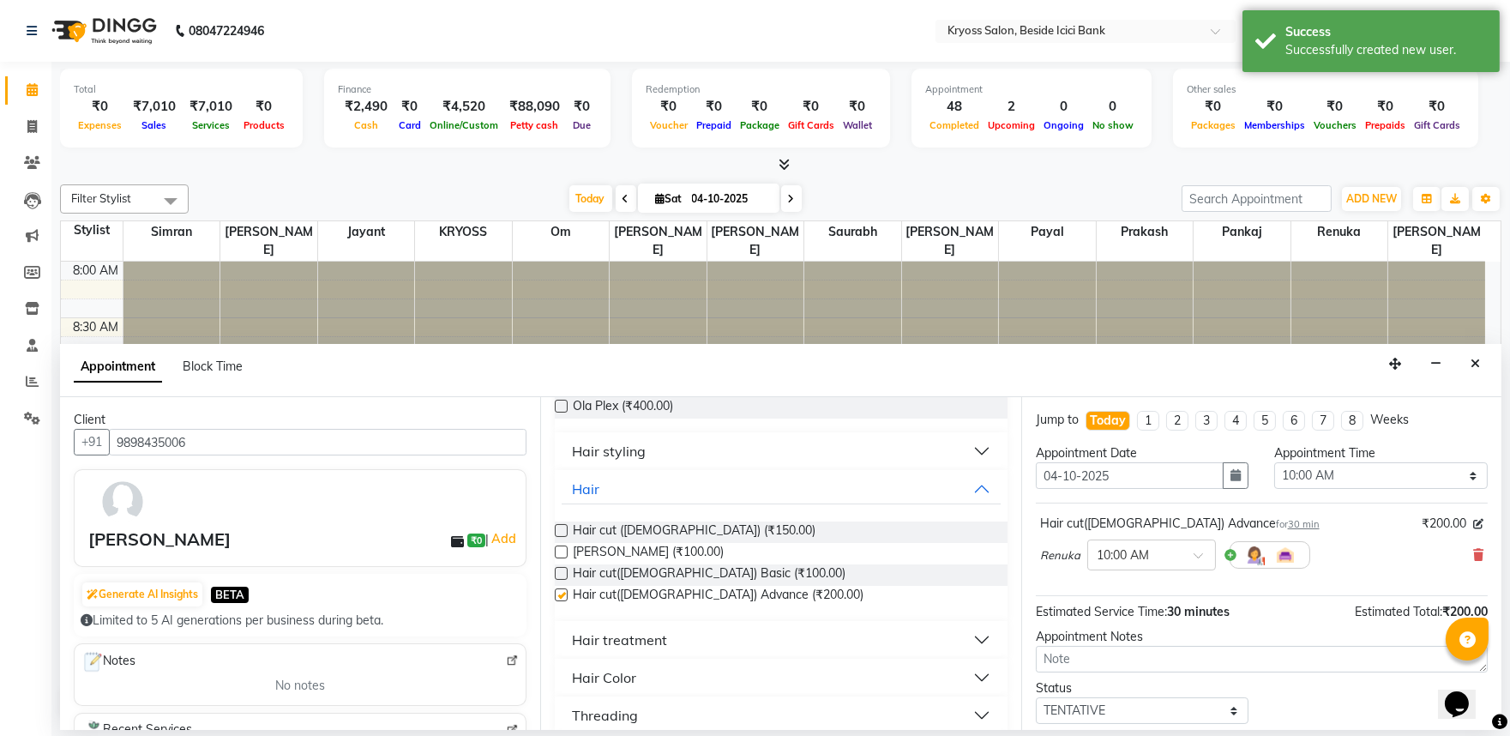
checkbox input "false"
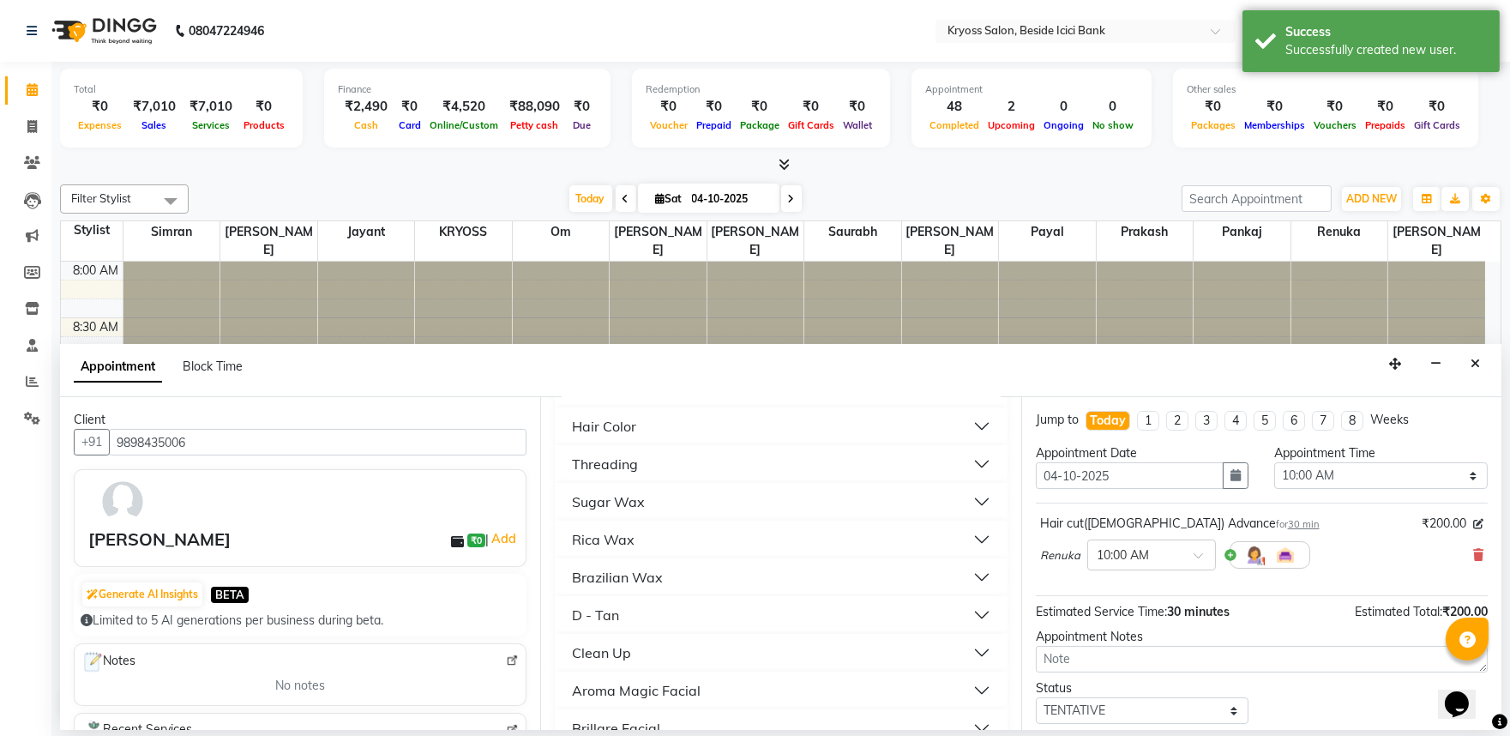
scroll to position [571, 0]
click at [604, 440] on div "Threading" at bounding box center [605, 429] width 66 height 21
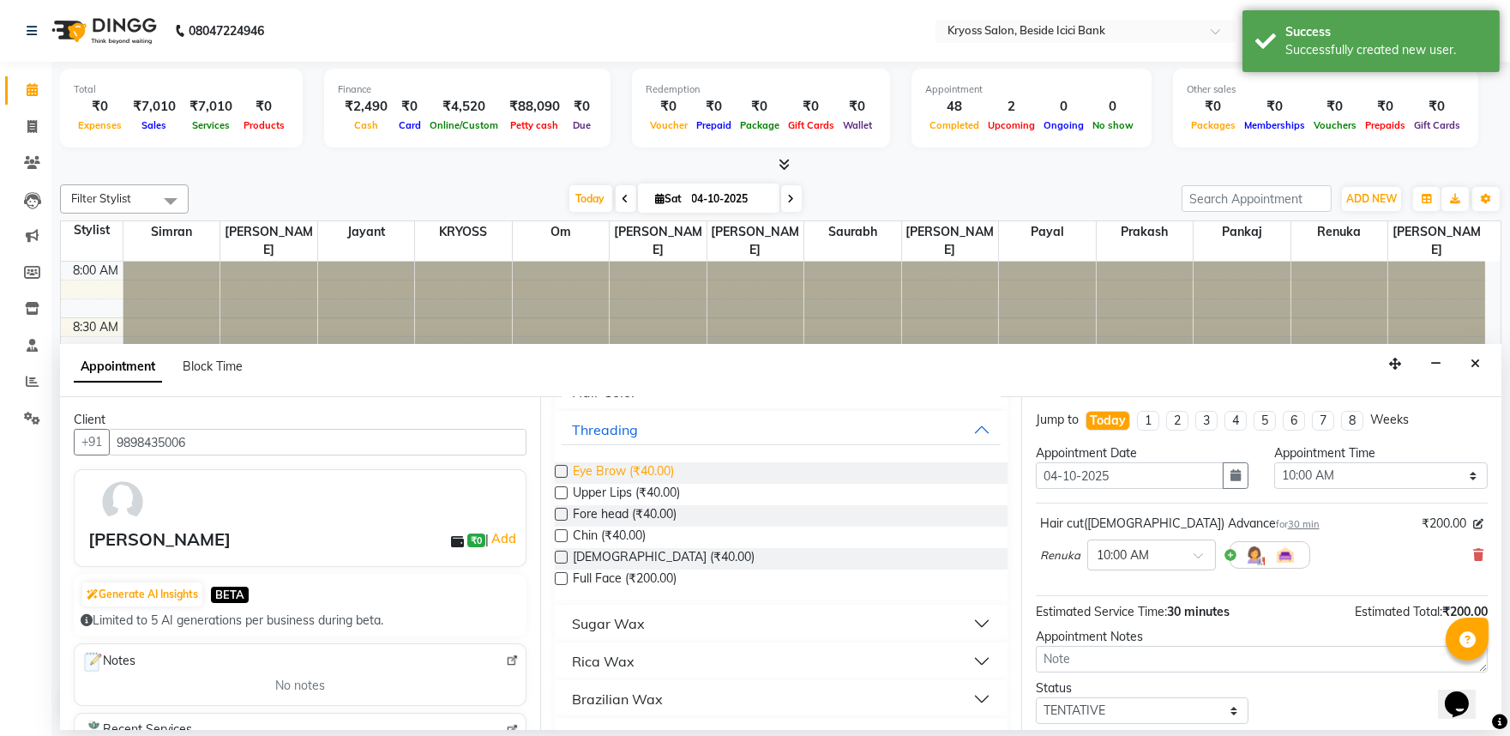
click at [629, 521] on div "Eye Brow (₹40.00) Upper Lips (₹40.00) Fore head (₹40.00) Chin (₹40.00) Chick (₹…" at bounding box center [781, 526] width 452 height 156
drag, startPoint x: 630, startPoint y: 527, endPoint x: 637, endPoint y: 555, distance: 28.3
click at [633, 484] on span "Eye Brow (₹40.00)" at bounding box center [623, 472] width 101 height 21
checkbox input "false"
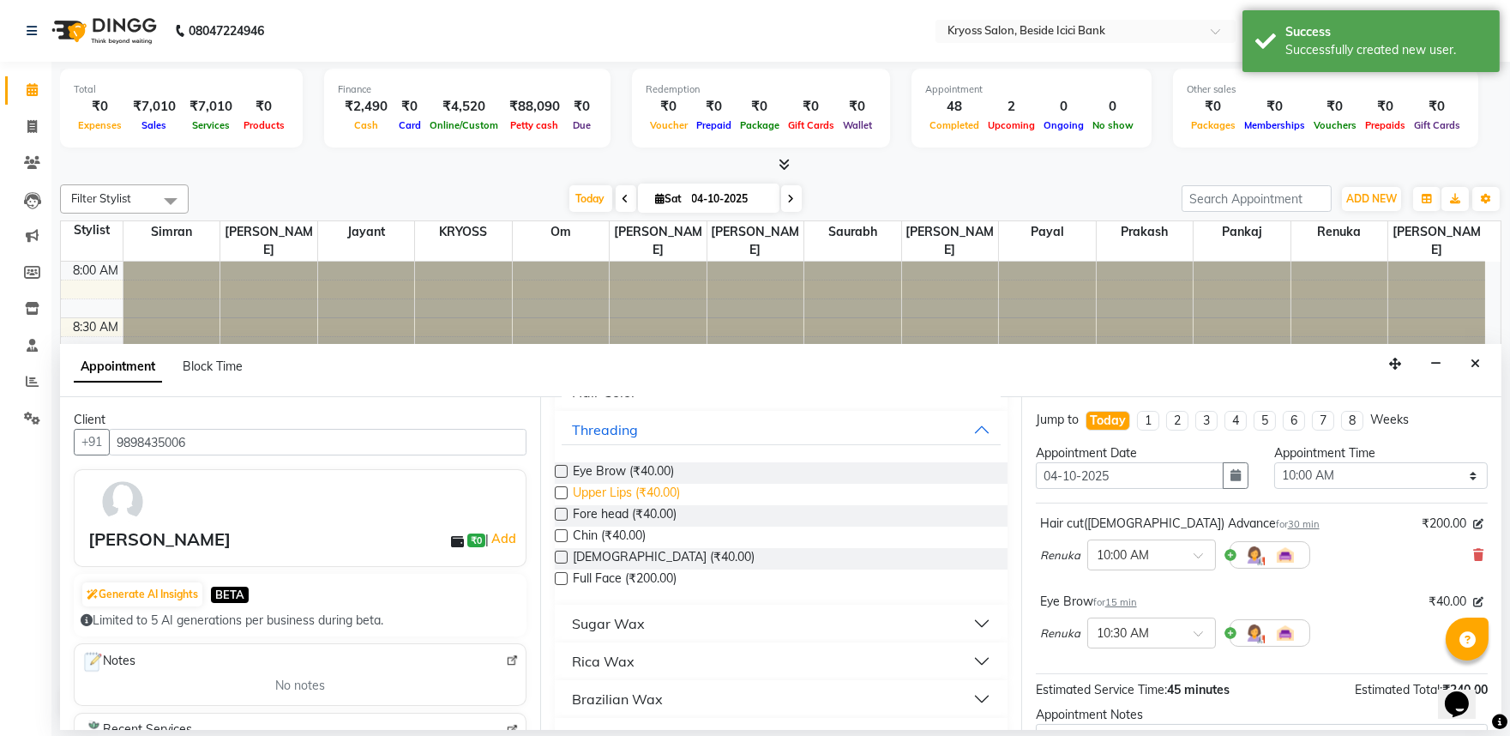
click at [637, 505] on span "Upper Lips (₹40.00)" at bounding box center [626, 494] width 107 height 21
checkbox input "false"
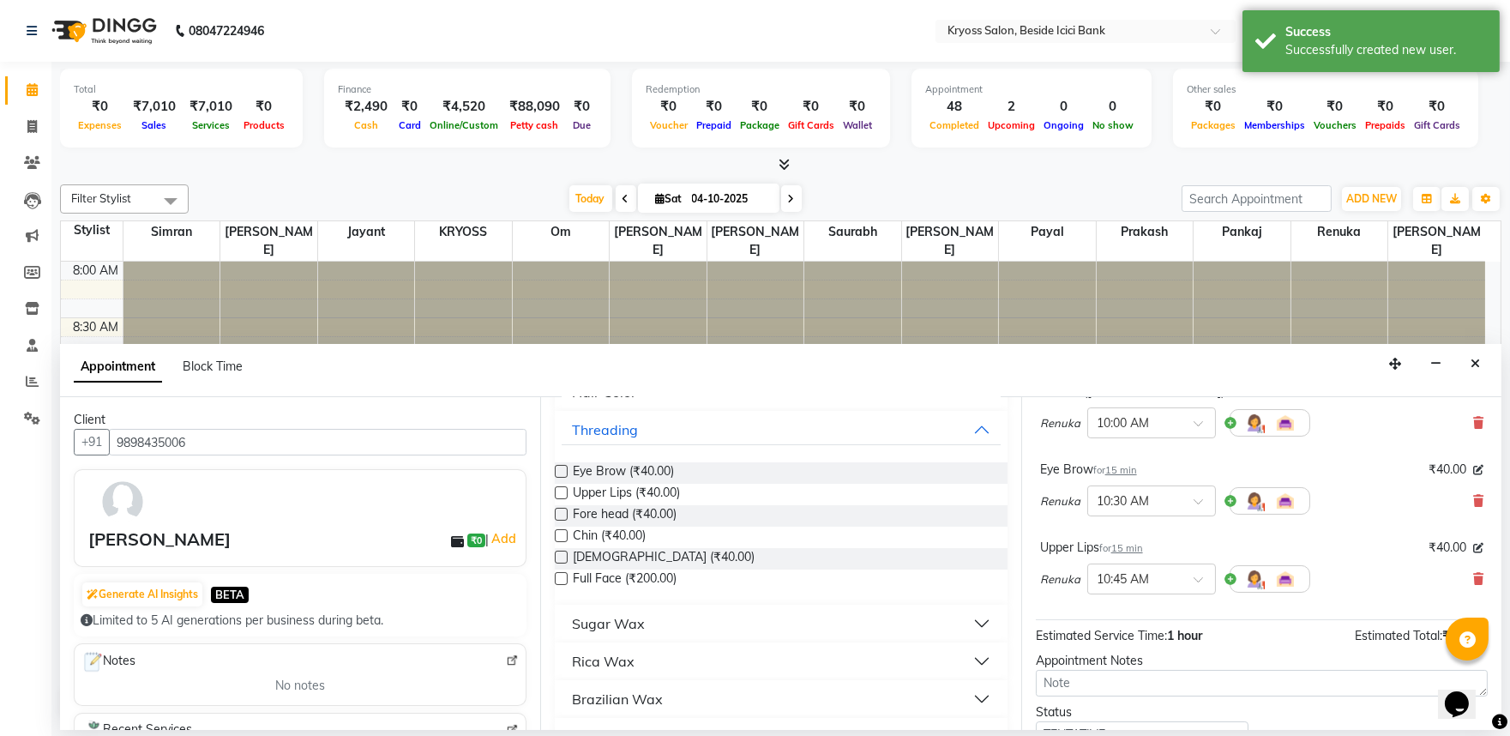
scroll to position [298, 0]
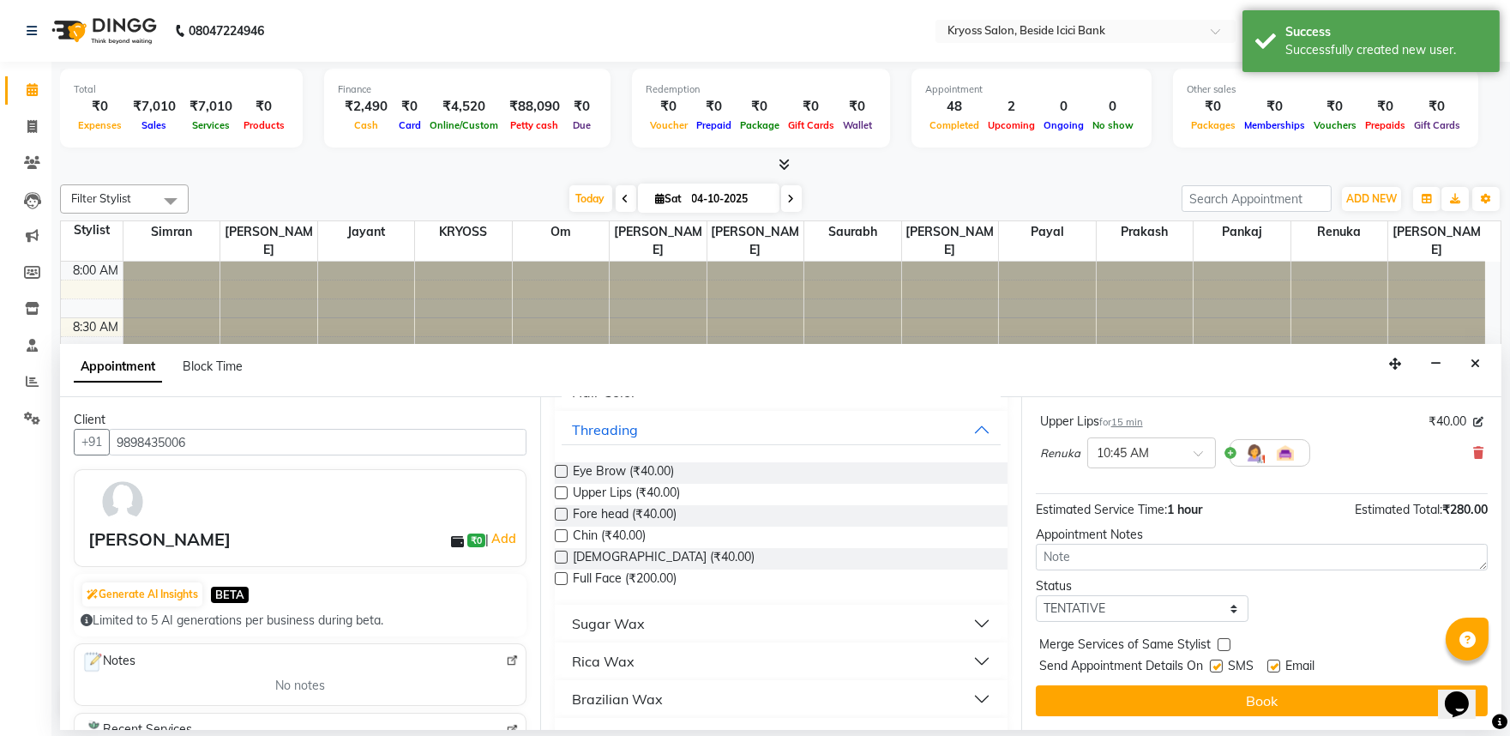
click at [1143, 709] on button "Book" at bounding box center [1262, 700] width 452 height 31
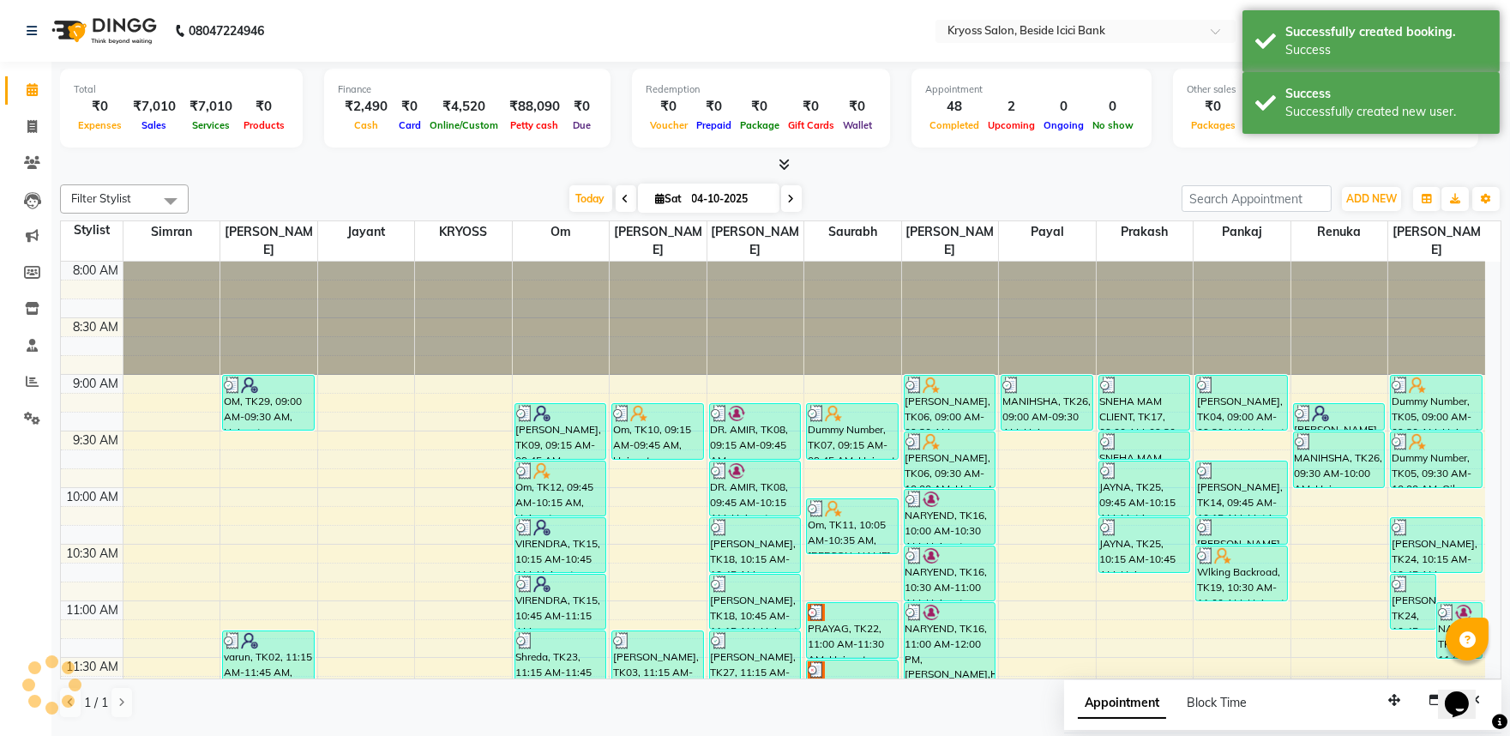
scroll to position [0, 0]
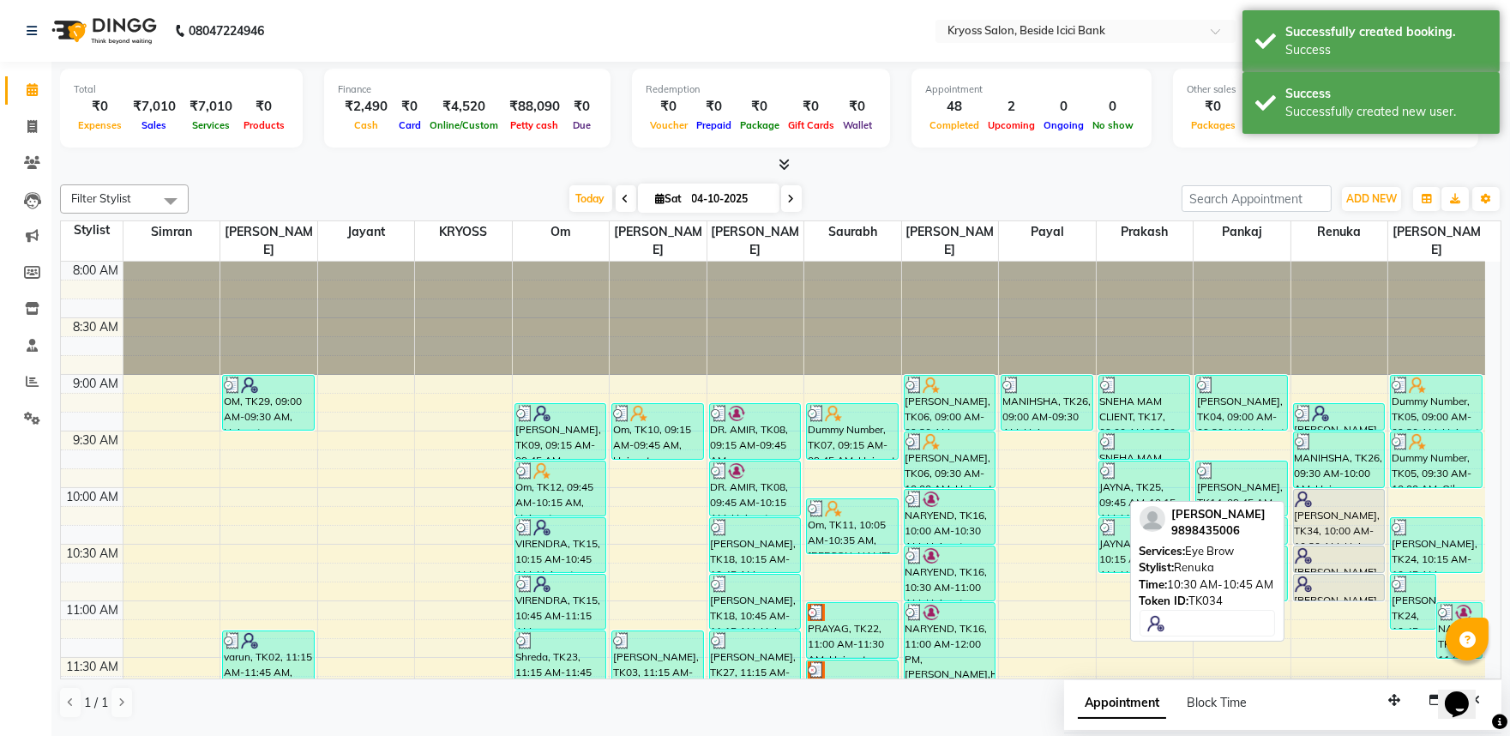
click at [1356, 557] on div "JINAL, TK34, 10:30 AM-10:45 AM, Eye Brow" at bounding box center [1339, 559] width 91 height 26
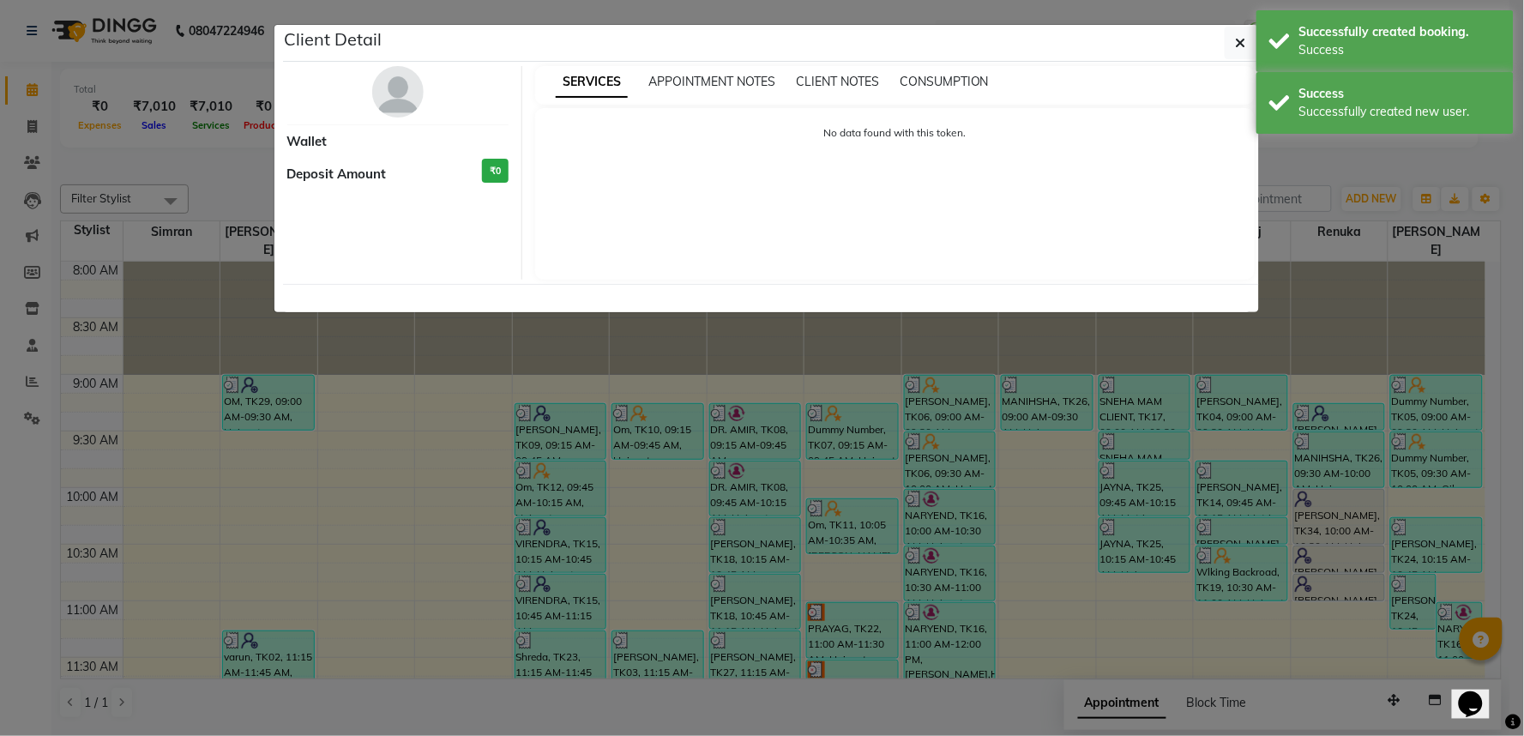
select select "7"
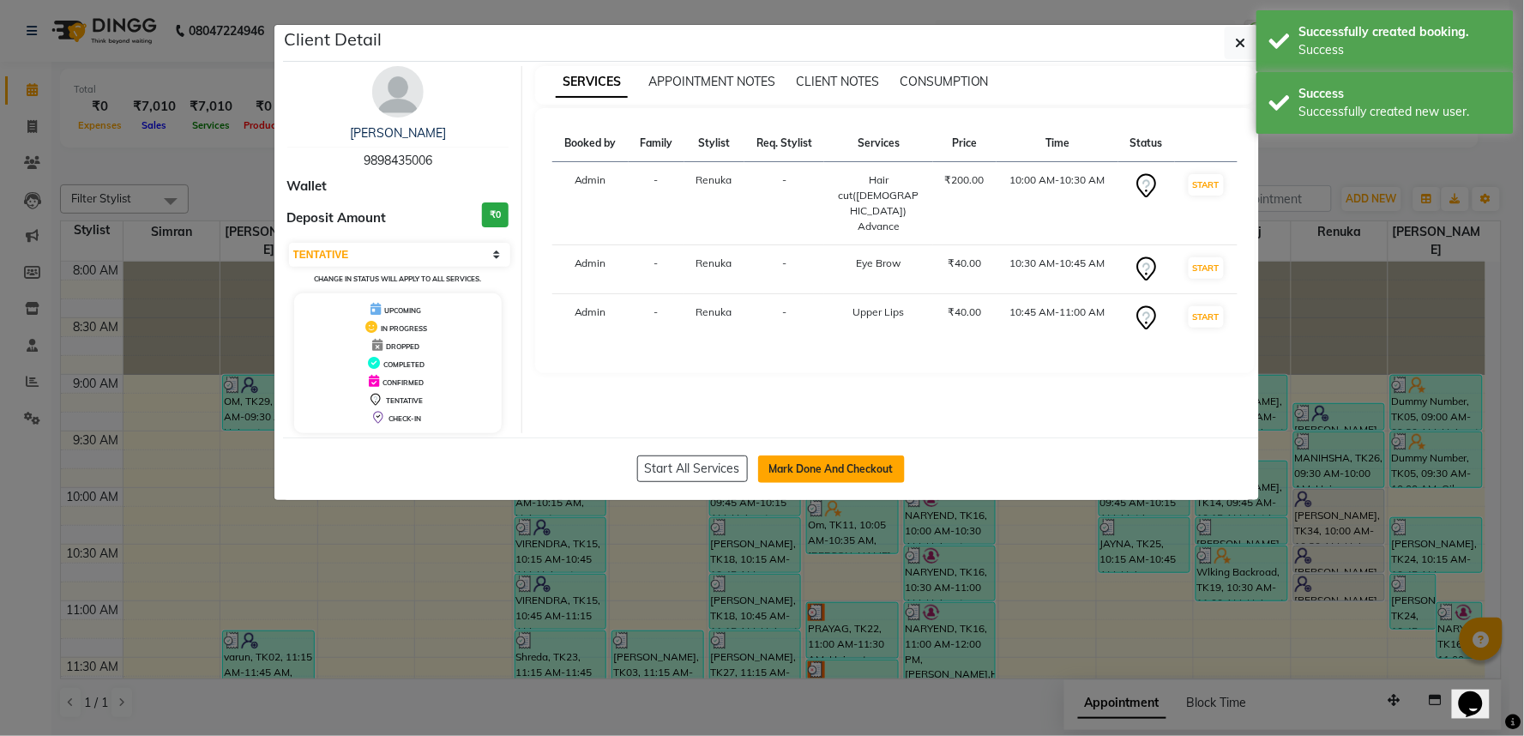
click at [877, 483] on button "Mark Done And Checkout" at bounding box center [831, 468] width 147 height 27
select select "service"
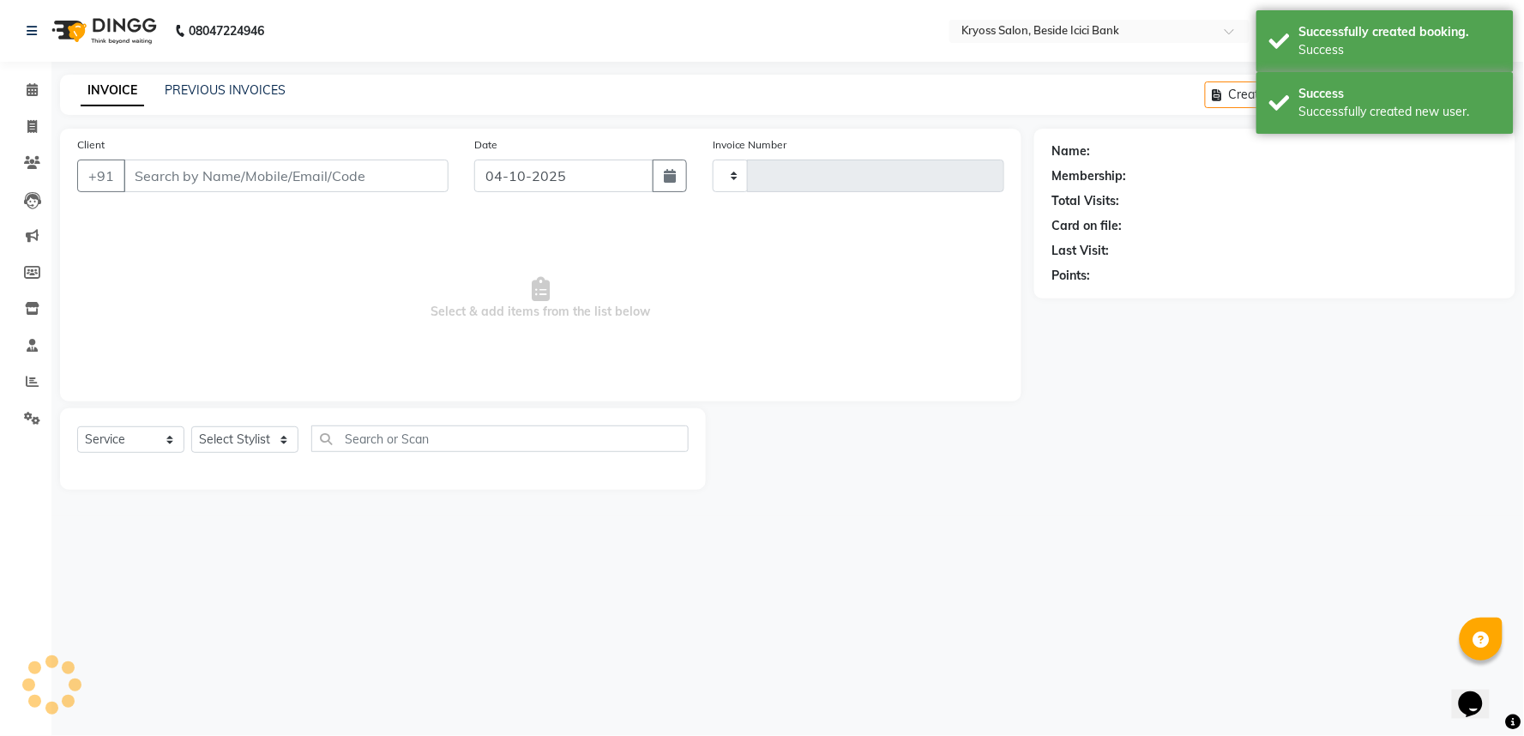
type input "14452"
select select "5439"
type input "9898435006"
select select "90449"
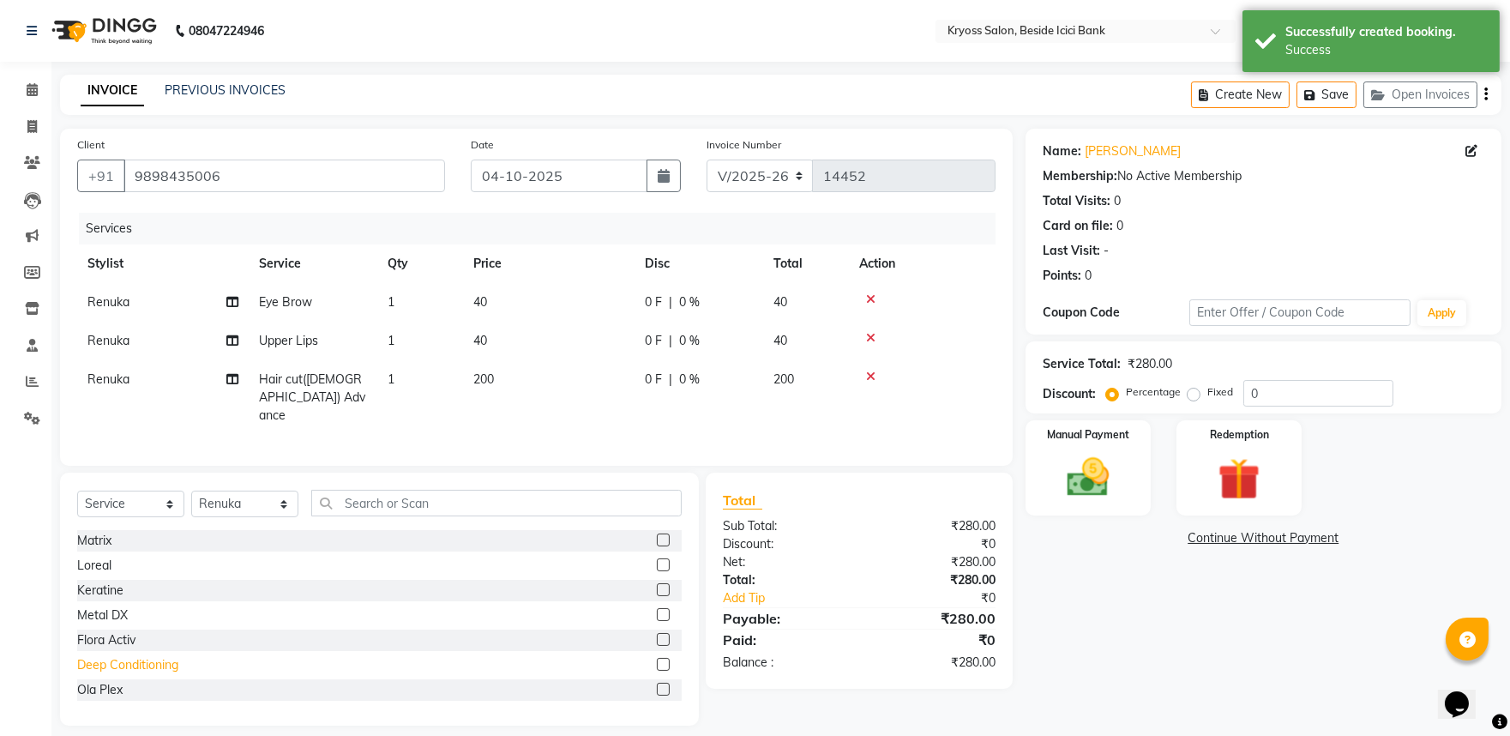
scroll to position [95, 0]
click at [107, 629] on div "Blow dry" at bounding box center [101, 620] width 49 height 18
checkbox input "false"
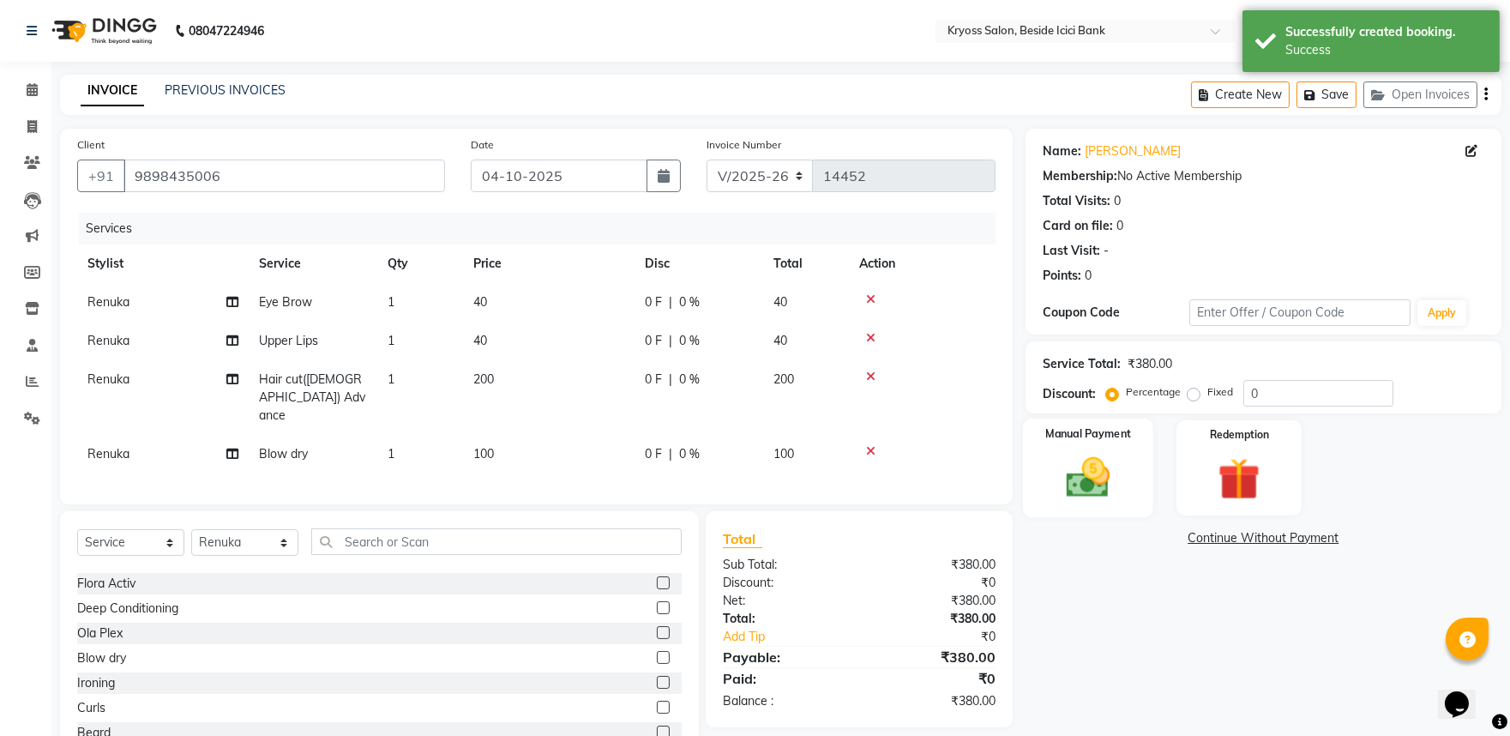
click at [1123, 509] on div "Manual Payment" at bounding box center [1088, 467] width 130 height 99
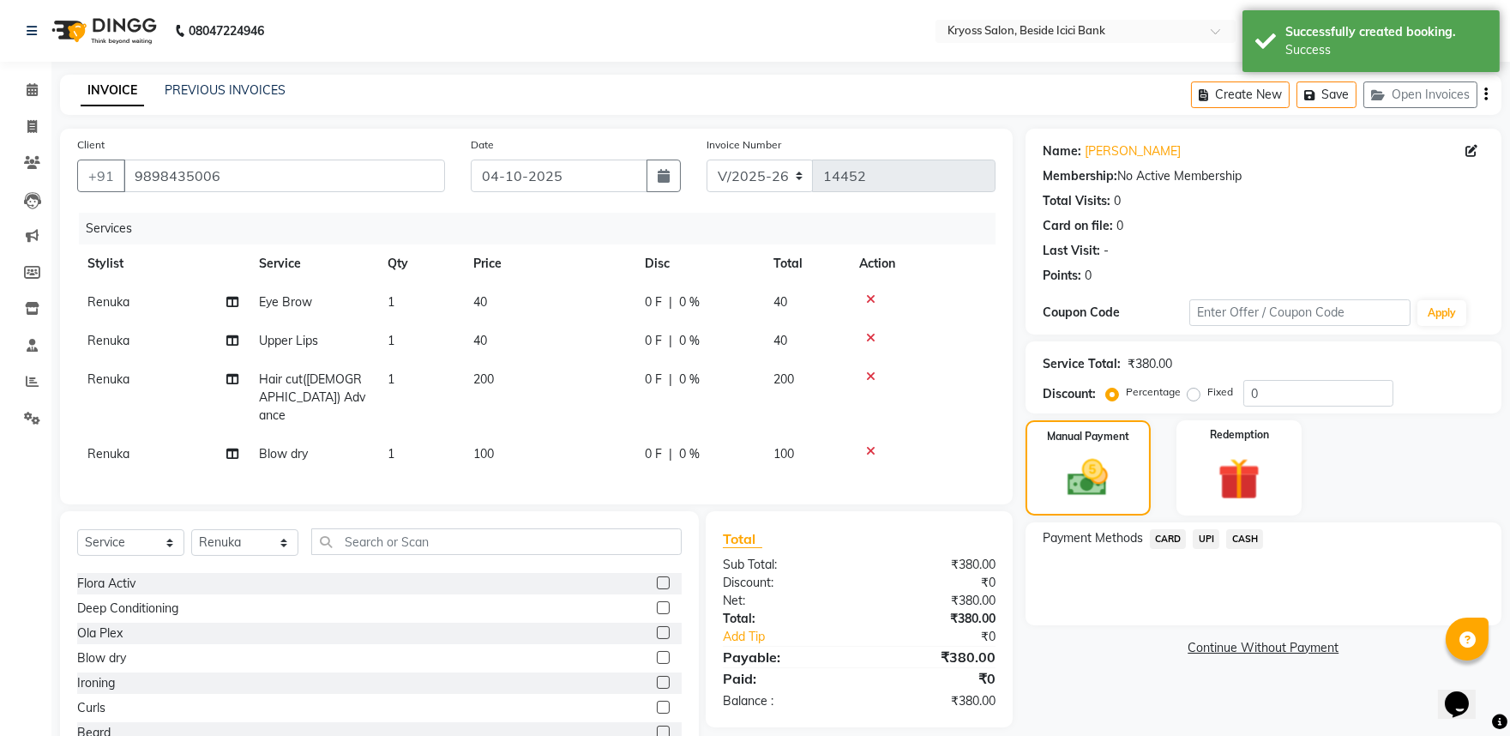
click at [1227, 552] on div "CASH" at bounding box center [1241, 540] width 44 height 23
click at [1246, 549] on span "CASH" at bounding box center [1244, 539] width 37 height 20
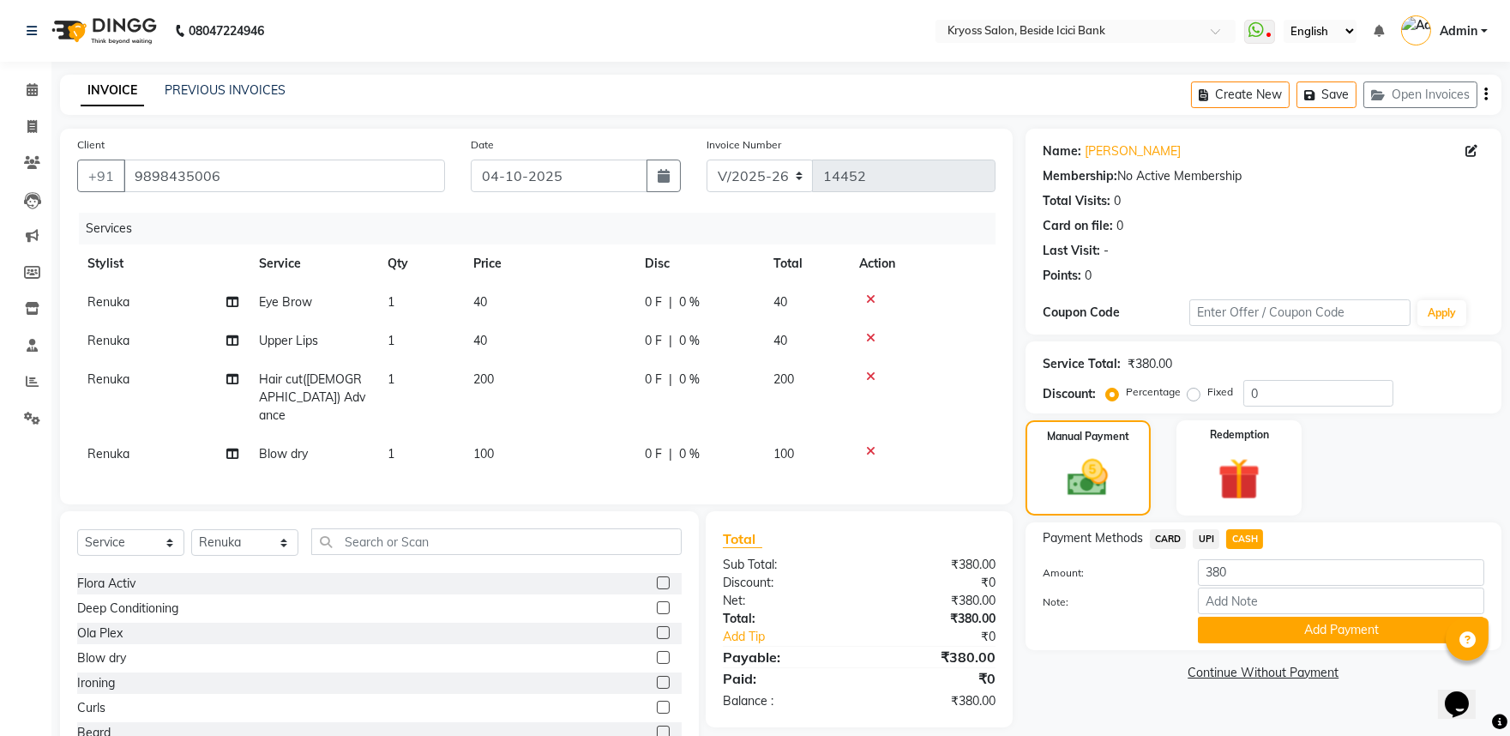
click at [1249, 643] on button "Add Payment" at bounding box center [1341, 630] width 286 height 27
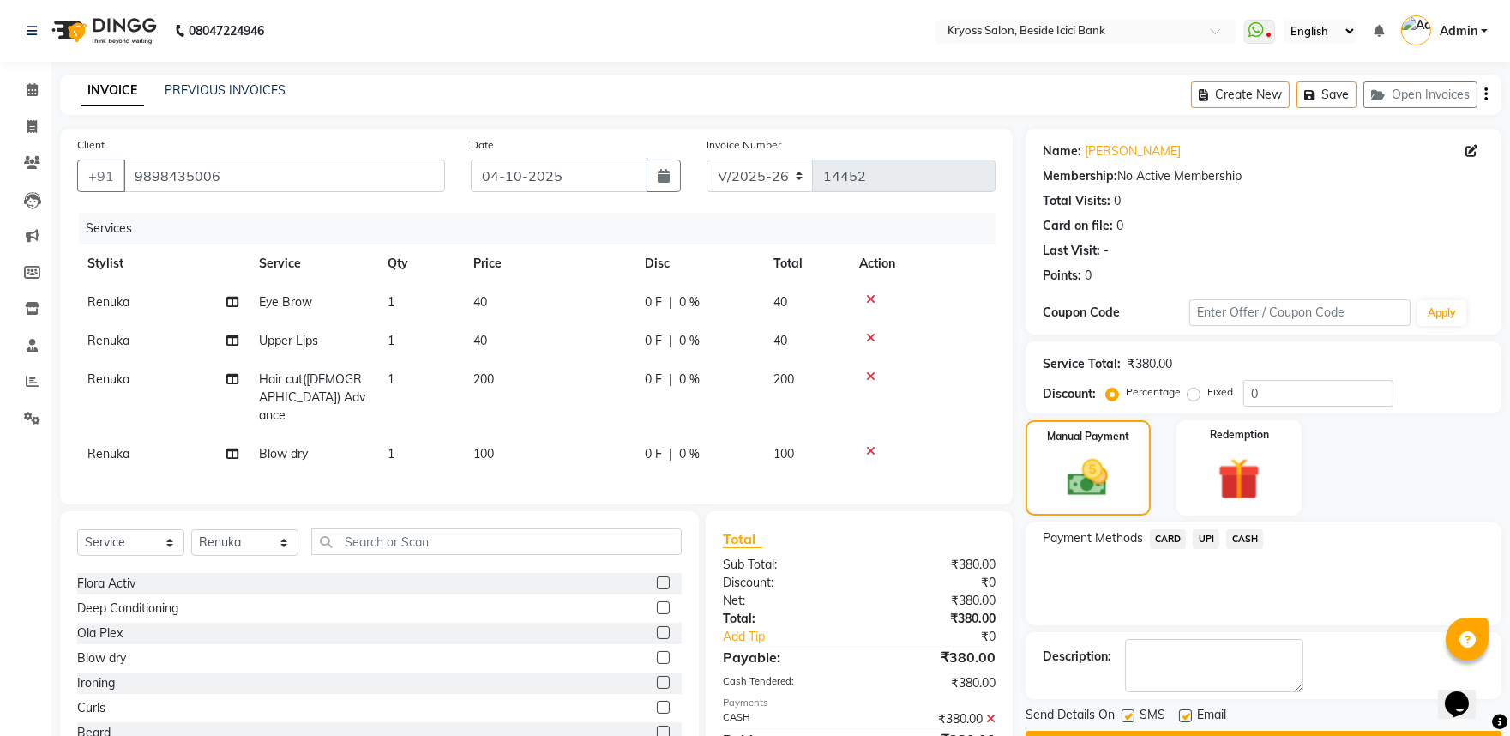
scroll to position [121, 0]
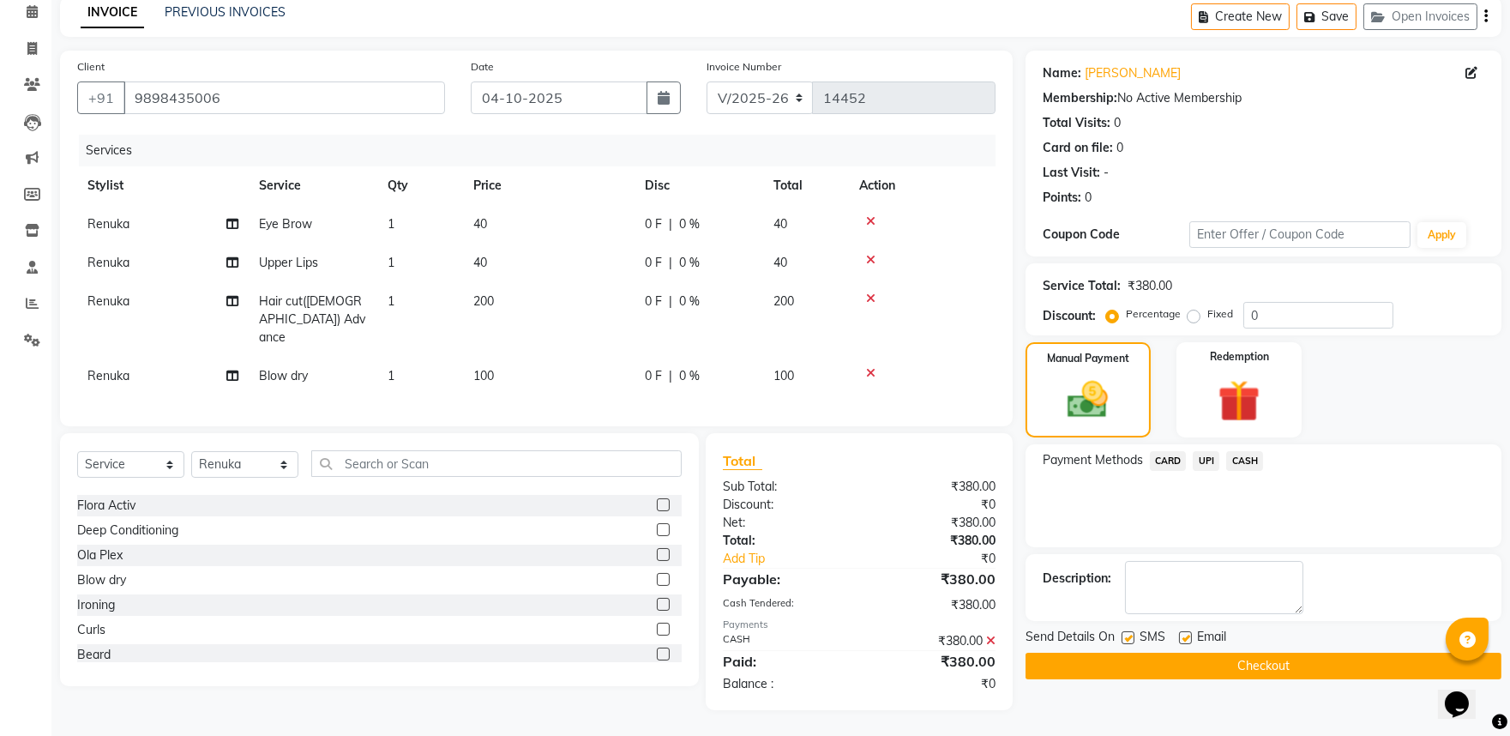
click at [1266, 653] on button "Checkout" at bounding box center [1264, 666] width 476 height 27
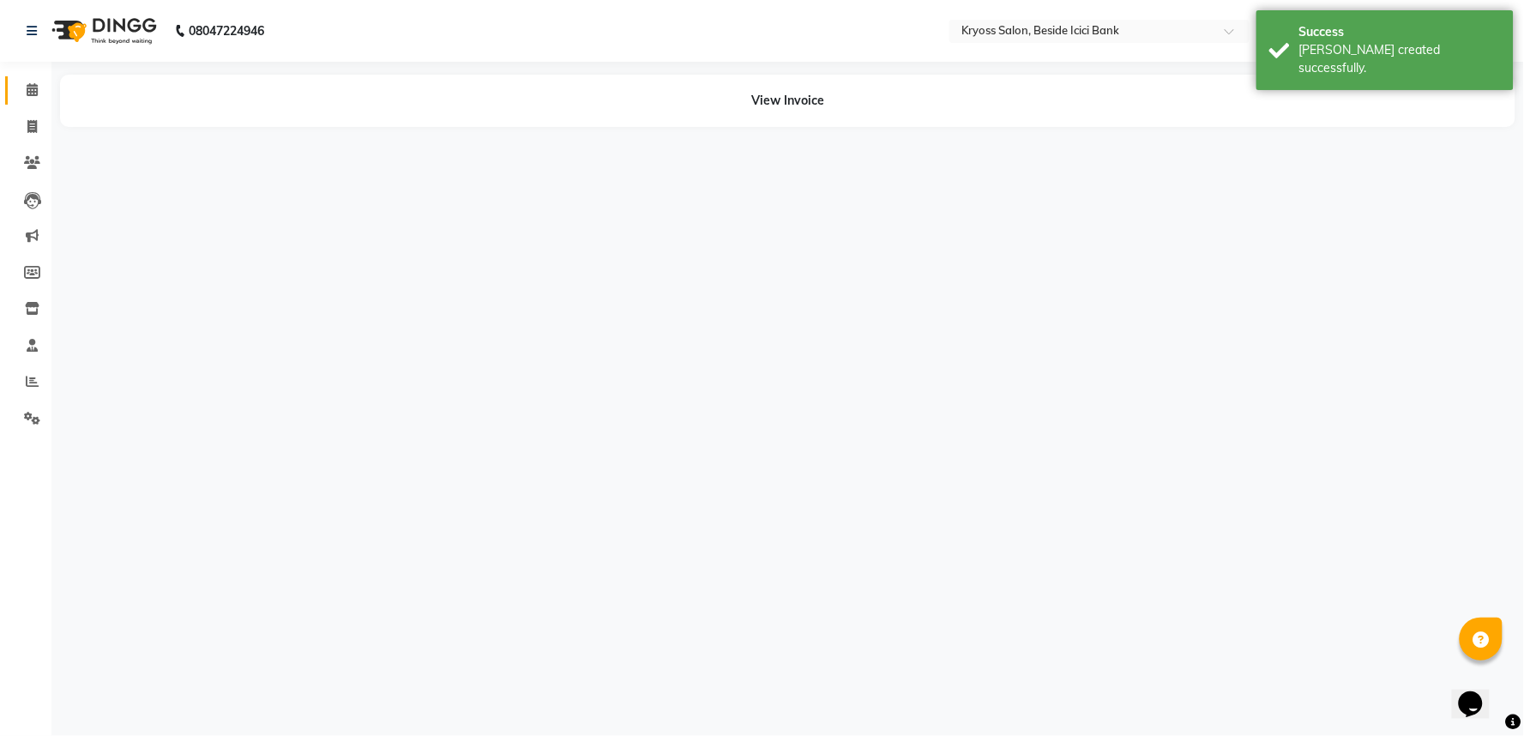
click at [28, 76] on link "Calendar" at bounding box center [25, 90] width 41 height 28
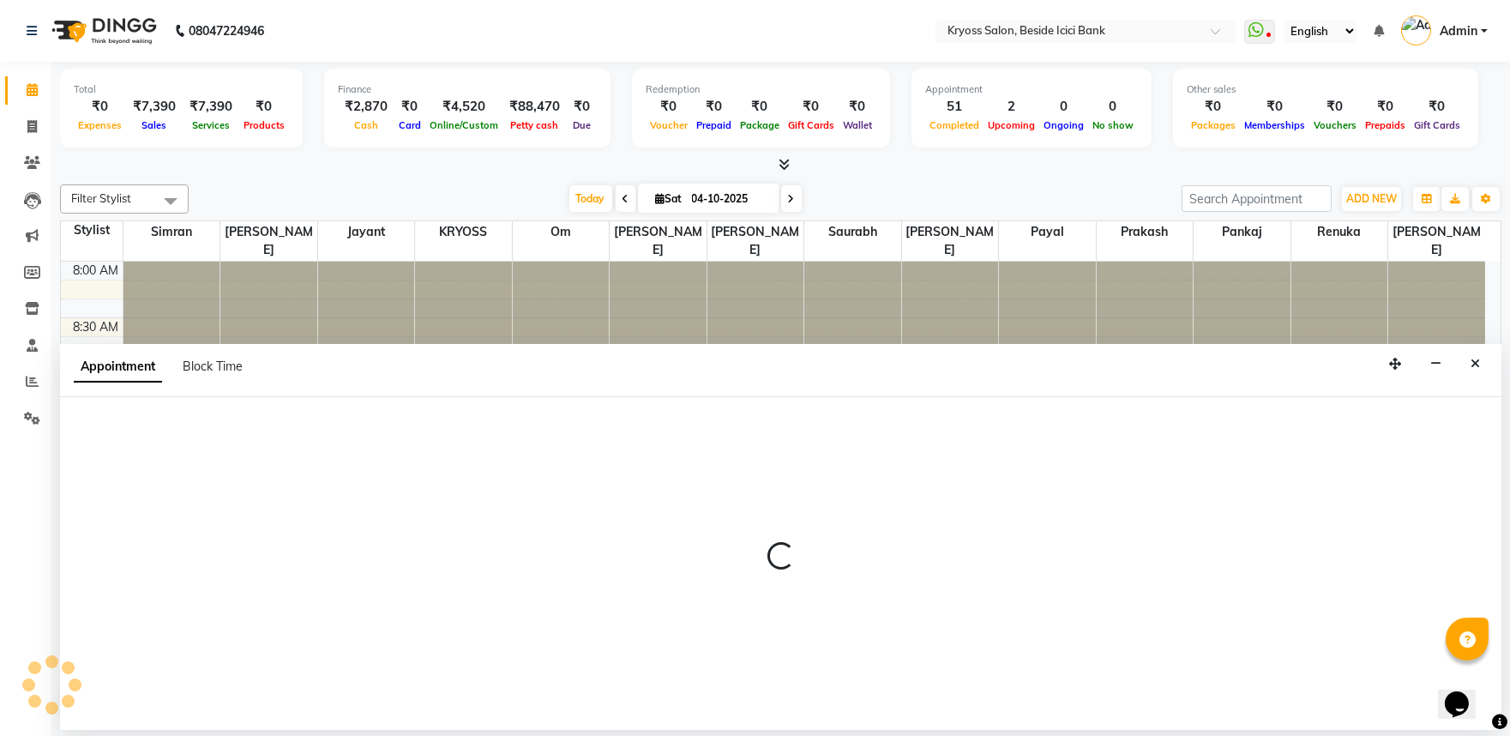
scroll to position [3, 0]
select select "61555"
select select "tentative"
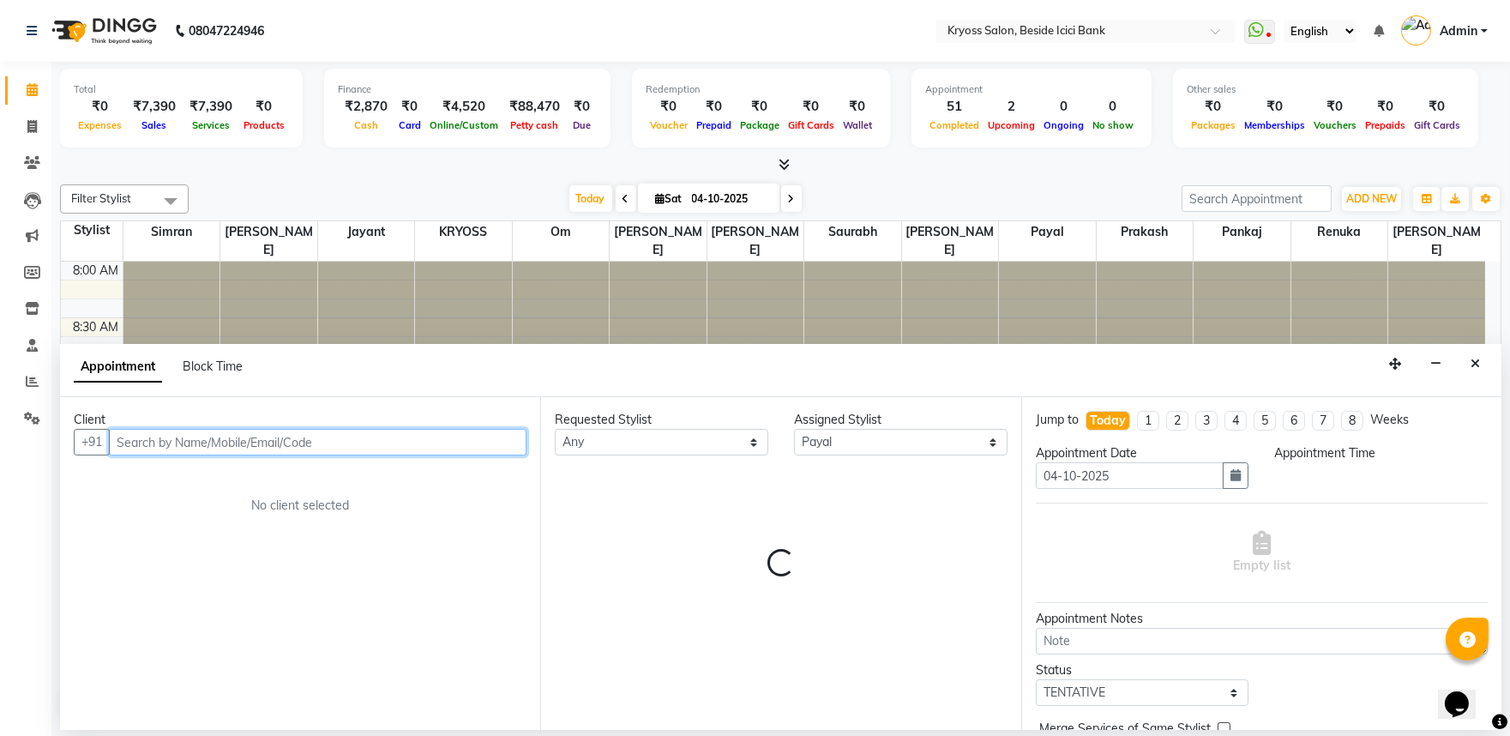
select select "570"
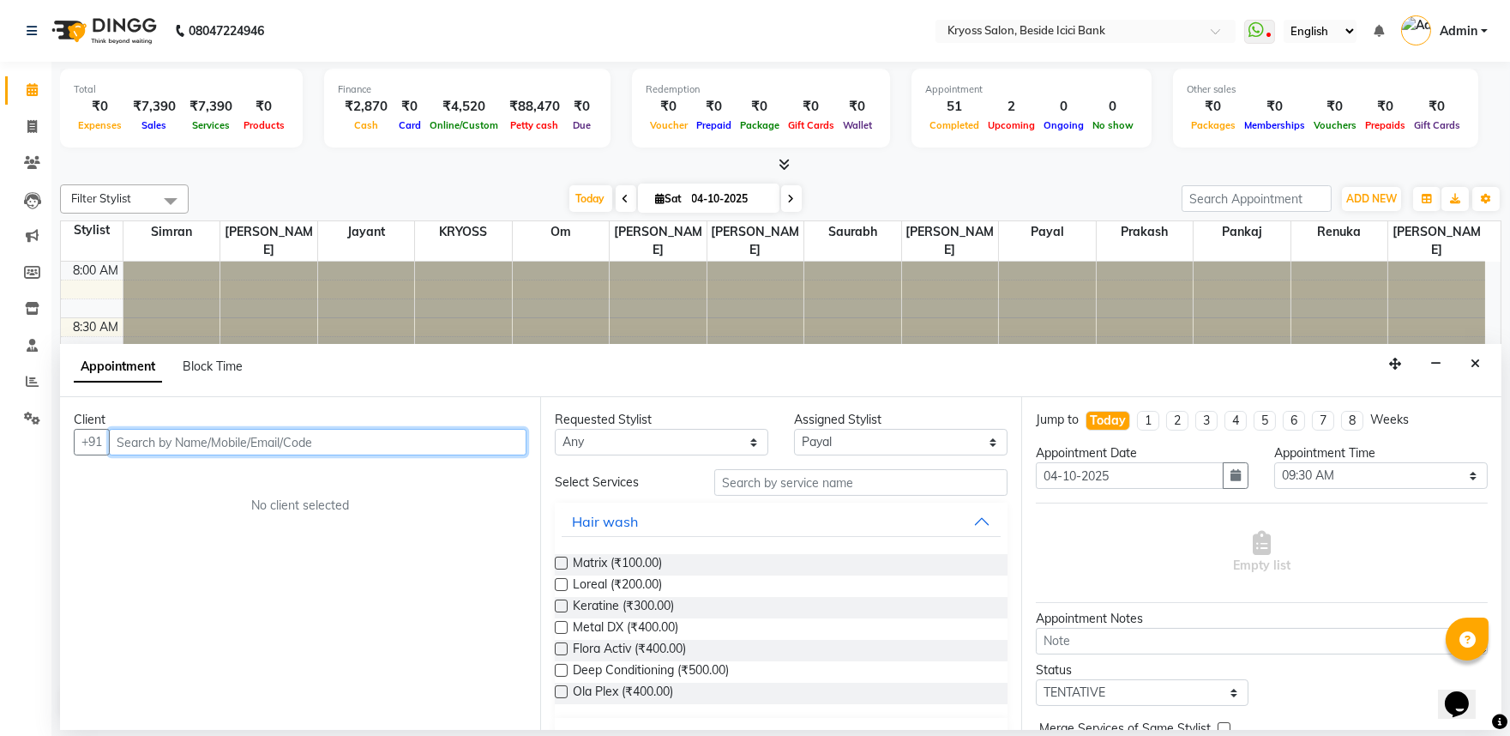
click at [250, 455] on input "text" at bounding box center [318, 442] width 418 height 27
click at [653, 597] on span "Loreal (₹200.00)" at bounding box center [617, 585] width 89 height 21
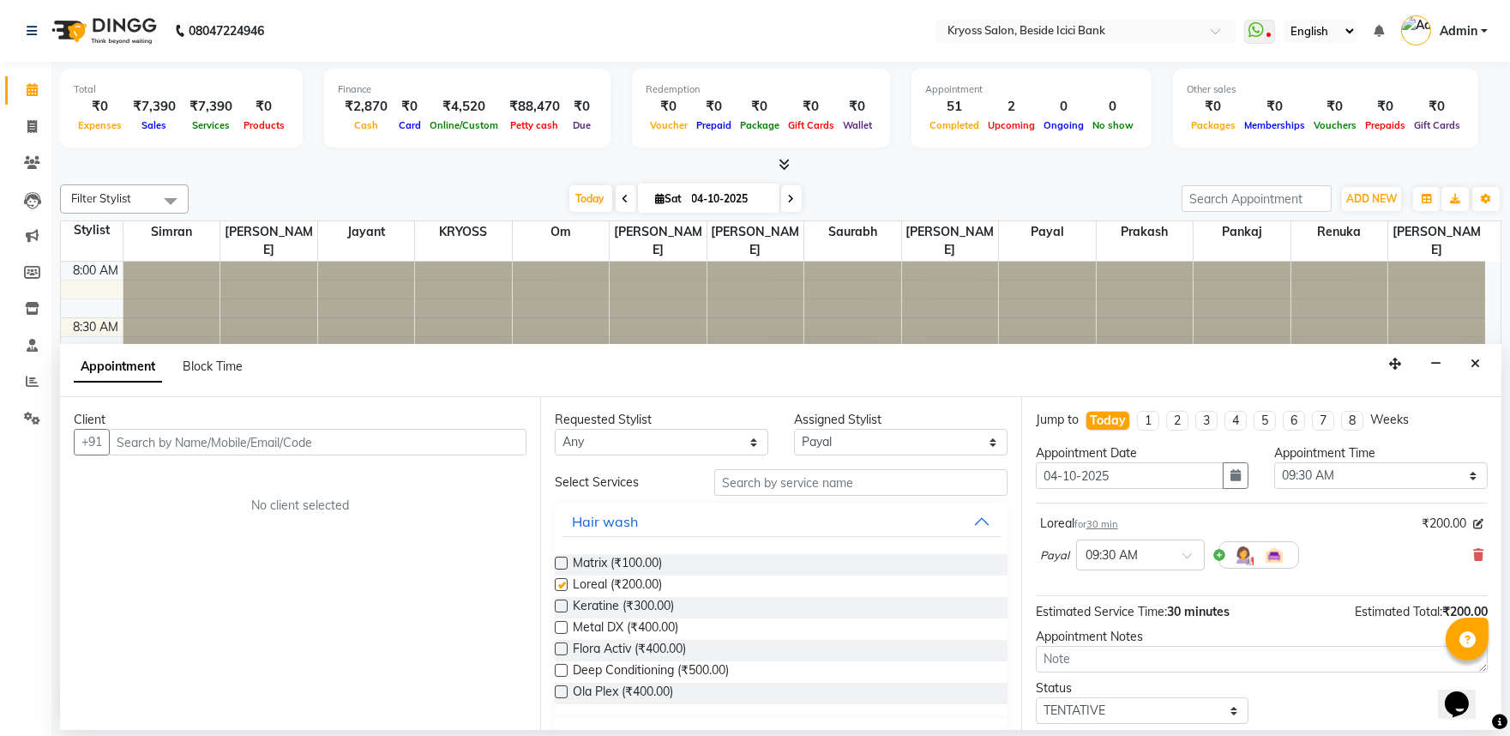
checkbox input "false"
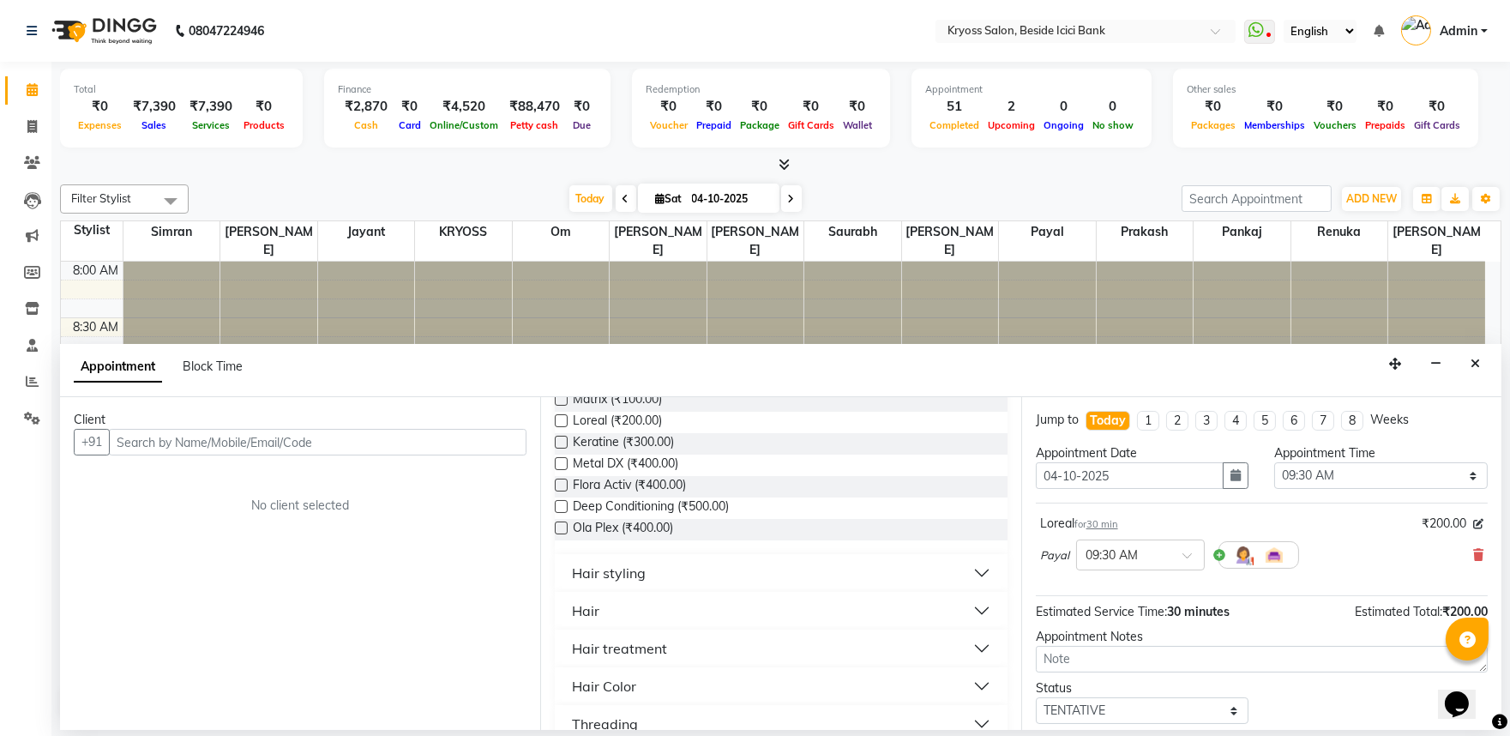
scroll to position [286, 0]
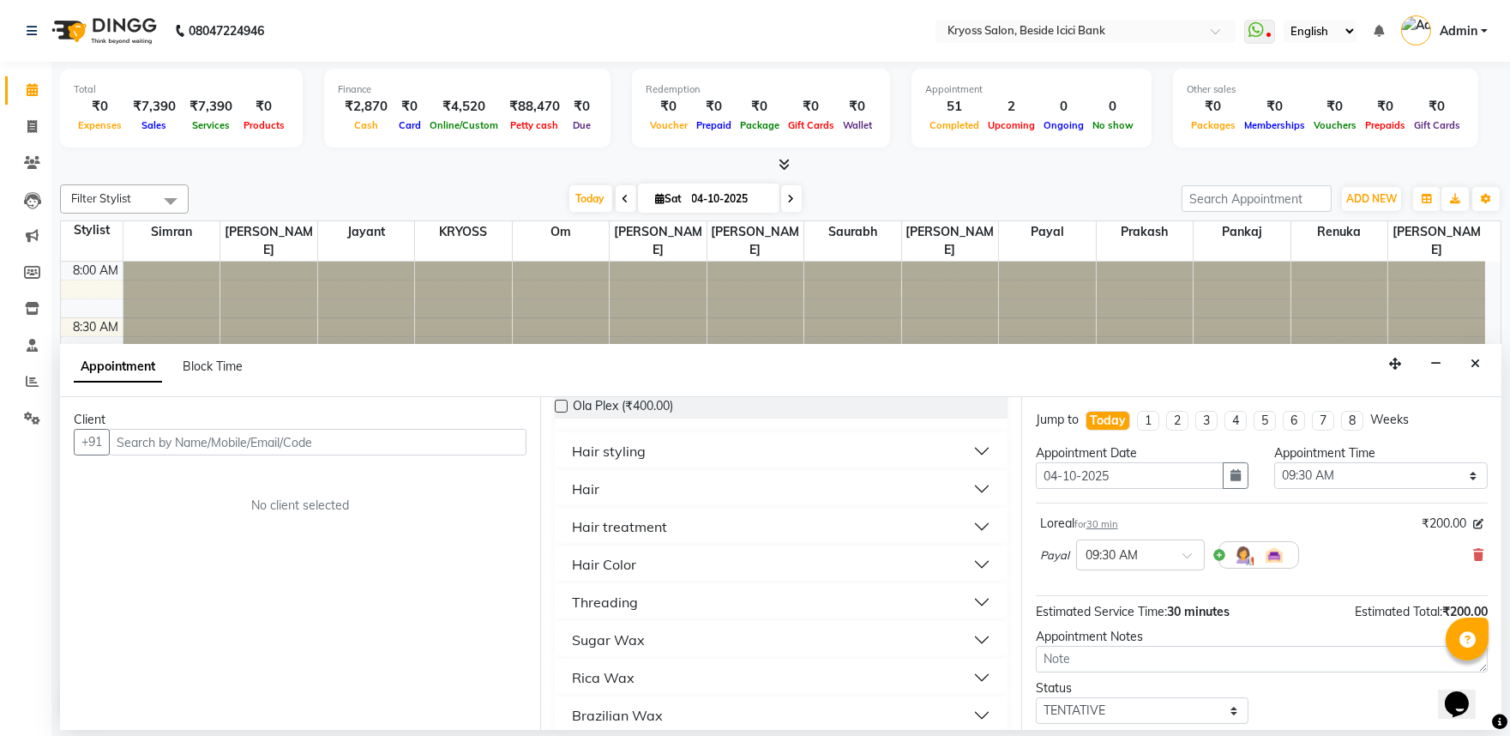
click at [597, 499] on div "Hair" at bounding box center [585, 488] width 27 height 21
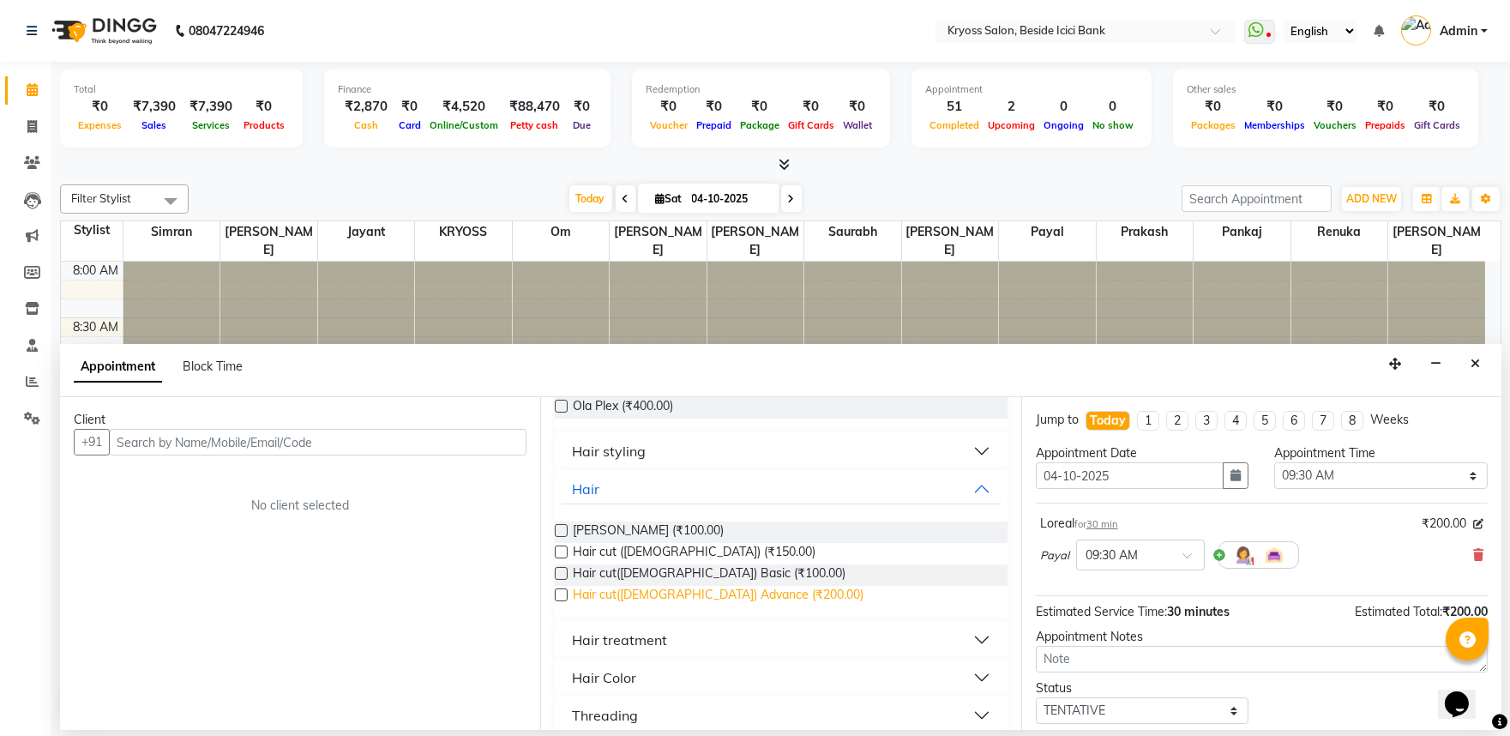
click at [620, 607] on span "Hair cut(Female) Advance (₹200.00)" at bounding box center [718, 596] width 291 height 21
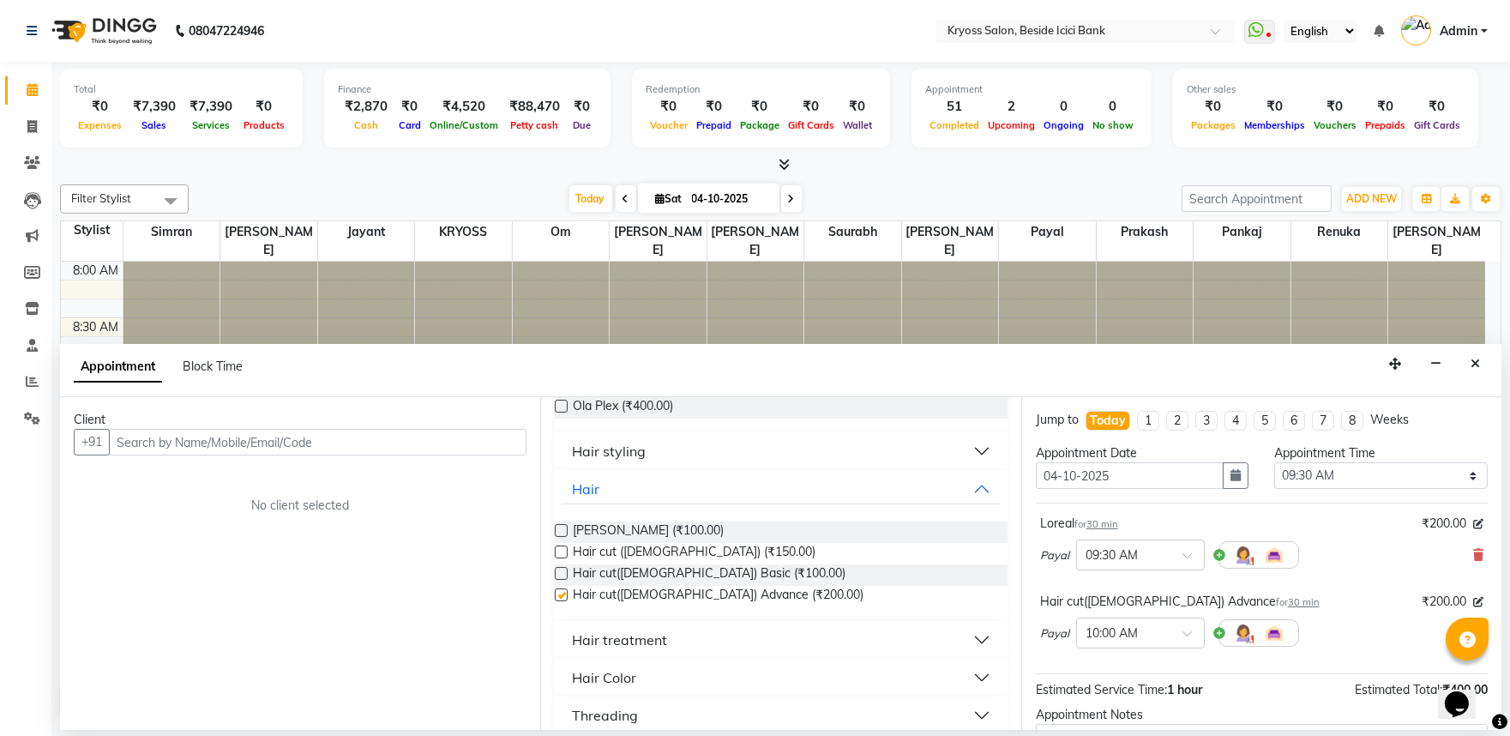
checkbox input "false"
click at [644, 461] on div "Hair styling" at bounding box center [609, 451] width 74 height 21
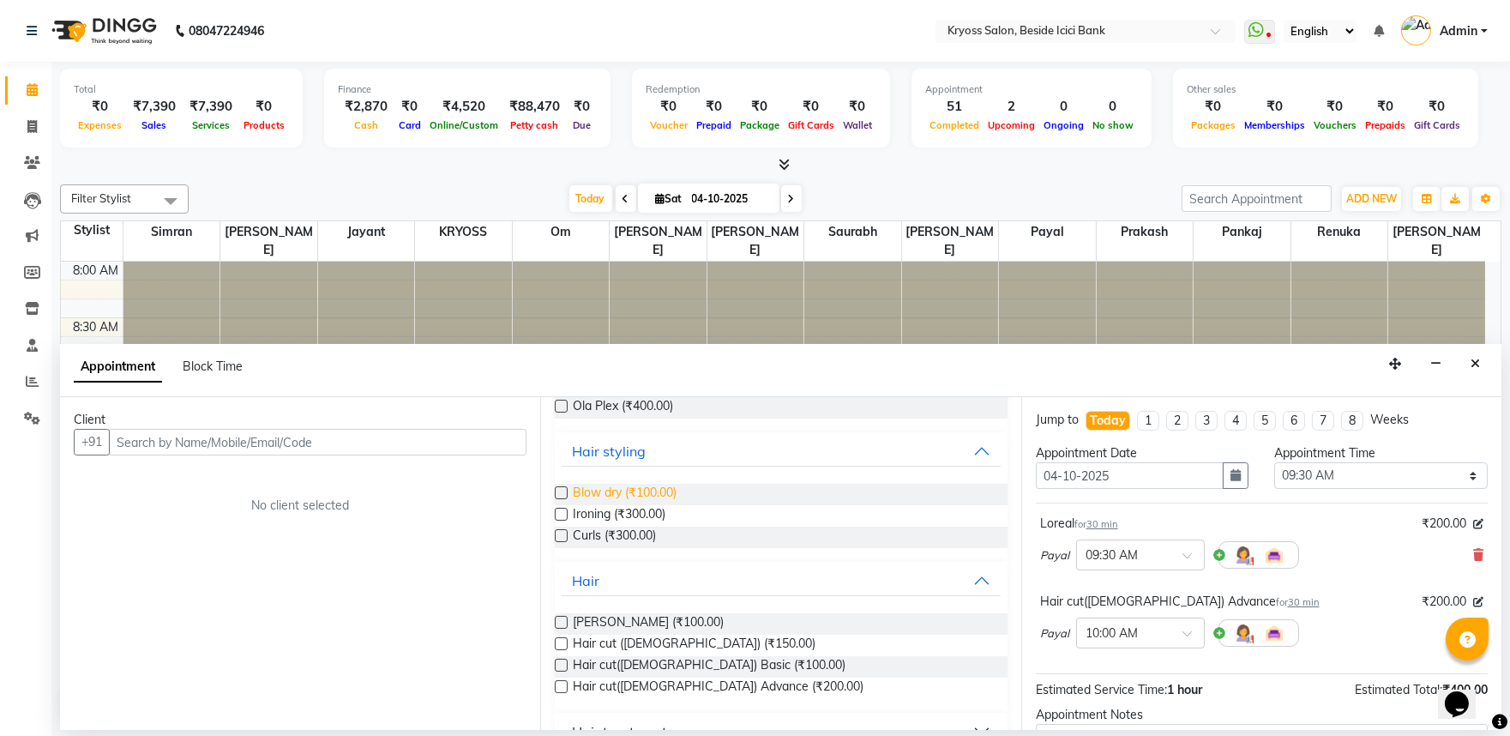
click at [646, 505] on span "Blow dry (₹100.00)" at bounding box center [625, 494] width 104 height 21
checkbox input "false"
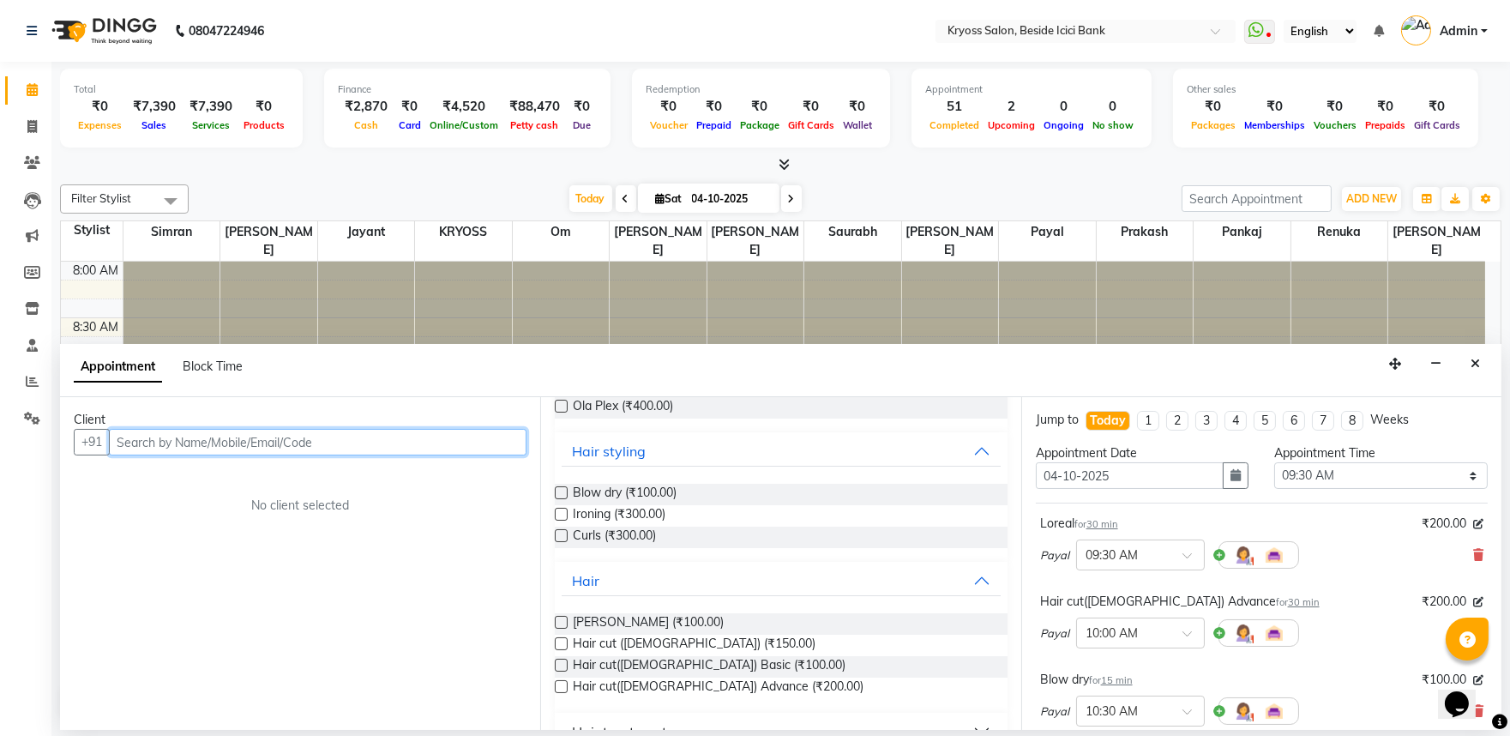
click at [392, 455] on input "text" at bounding box center [318, 442] width 418 height 27
click at [396, 455] on input "text" at bounding box center [318, 442] width 418 height 27
click at [398, 455] on input "text" at bounding box center [318, 442] width 418 height 27
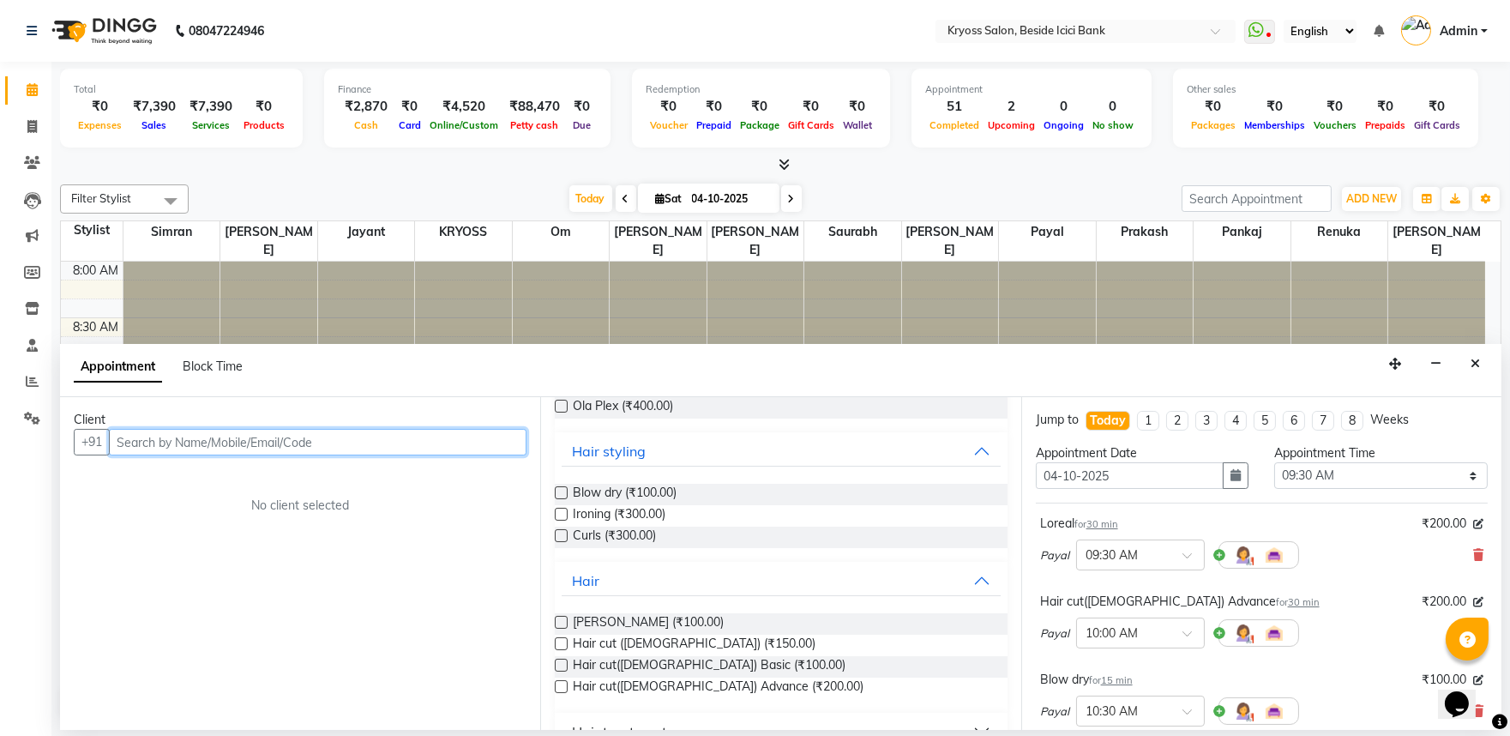
click at [400, 455] on input "text" at bounding box center [318, 442] width 418 height 27
click at [415, 449] on input "text" at bounding box center [318, 442] width 418 height 27
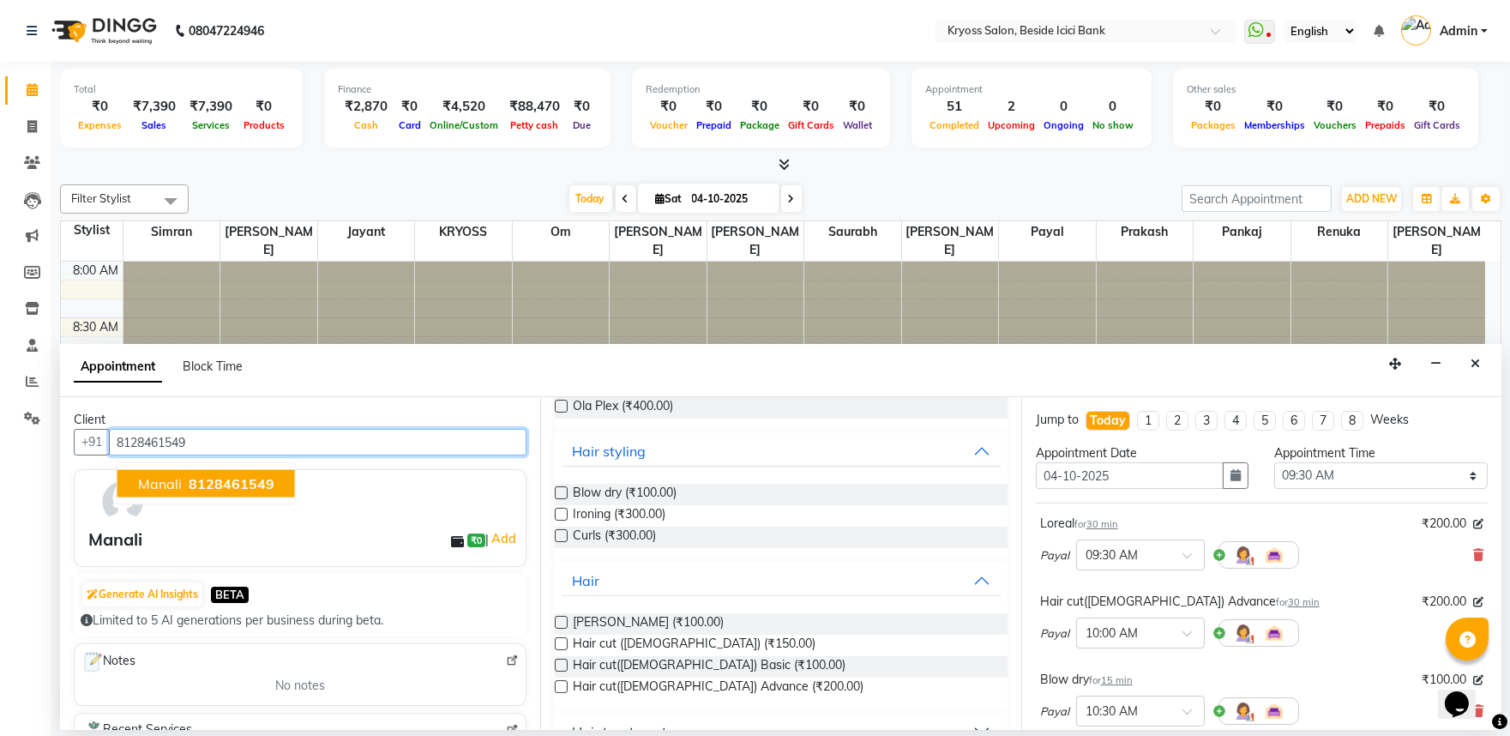
click at [127, 483] on button "Manali 8128461549" at bounding box center [206, 483] width 178 height 27
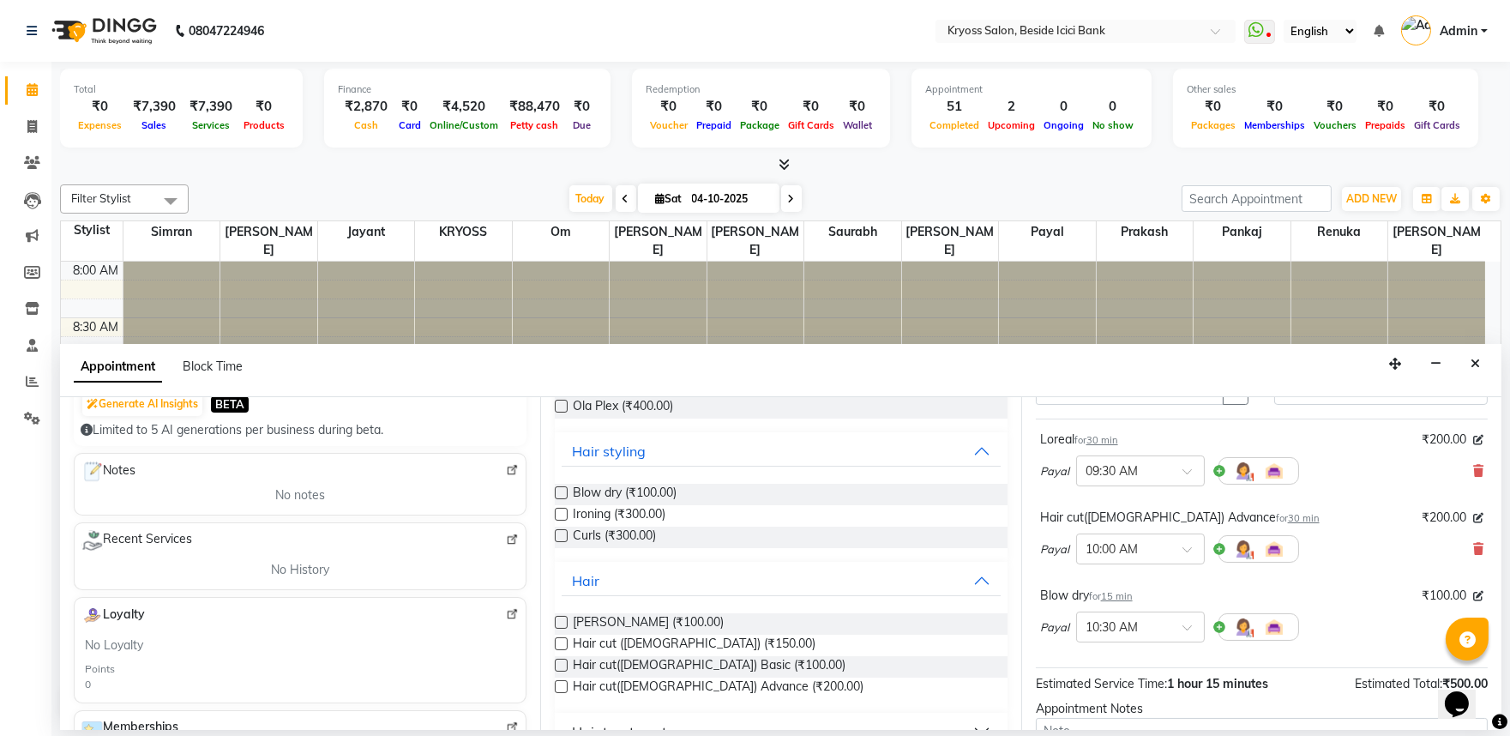
scroll to position [298, 0]
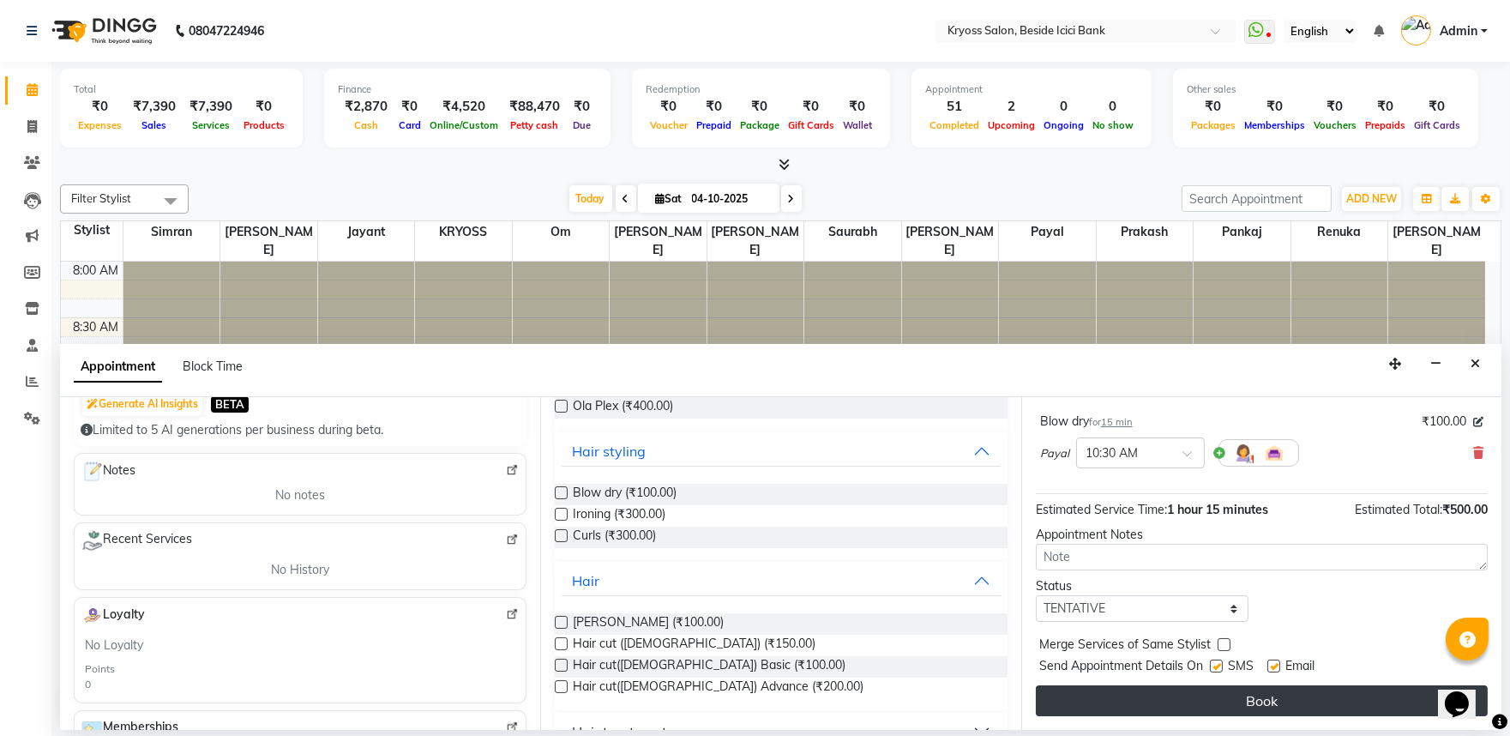
type input "8128461549"
click at [1285, 687] on button "Book" at bounding box center [1262, 700] width 452 height 31
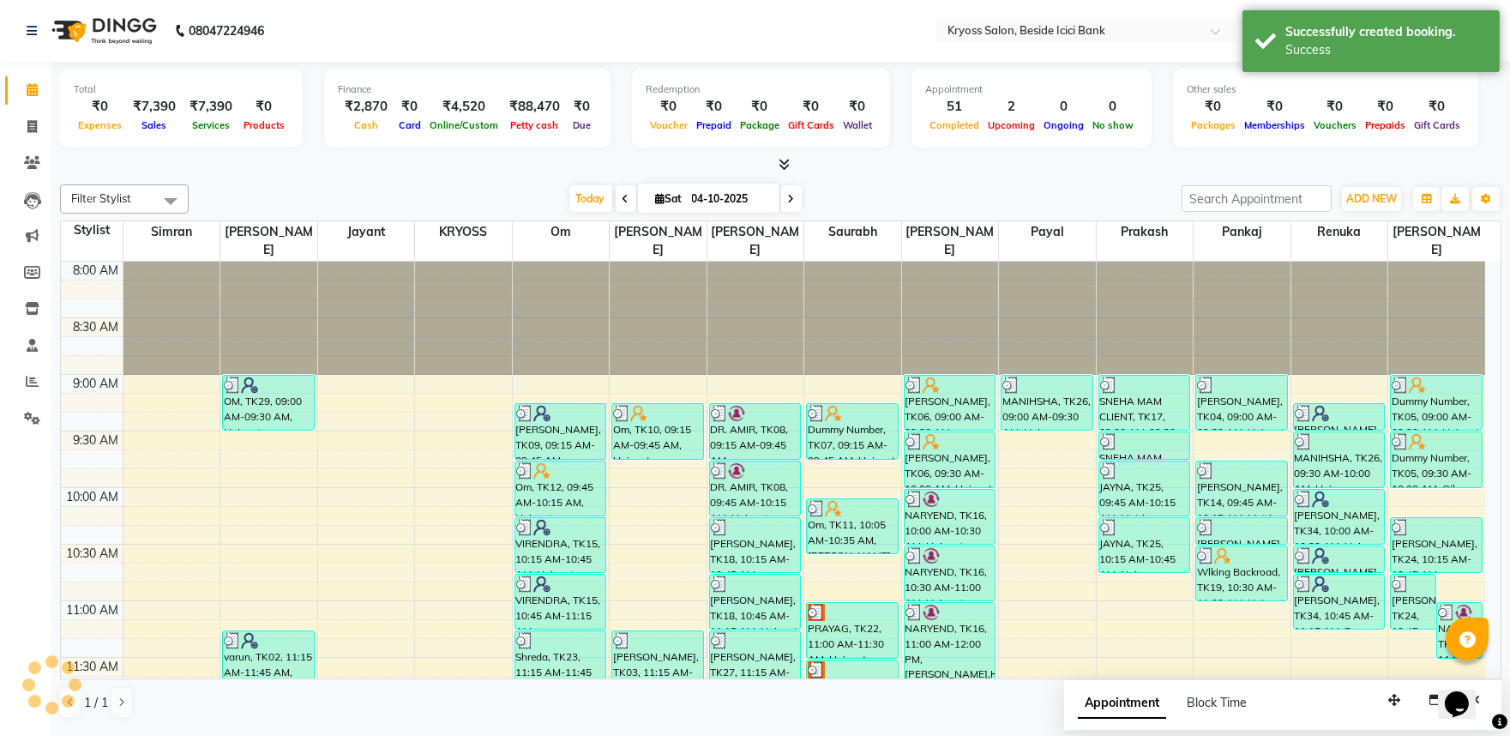
scroll to position [0, 0]
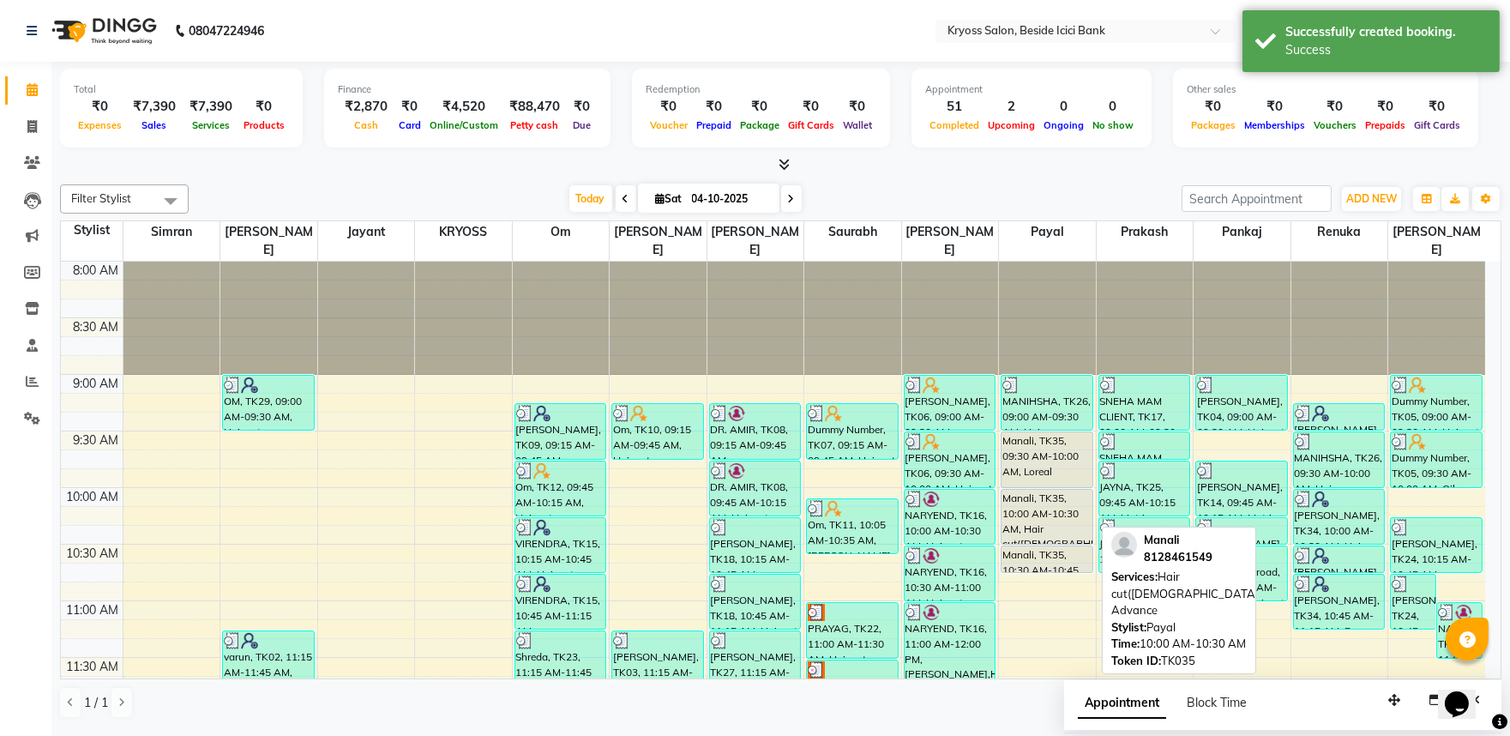
click at [1058, 490] on div "Manali, TK35, 10:00 AM-10:30 AM, Hair cut(Female) Advance" at bounding box center [1047, 517] width 91 height 54
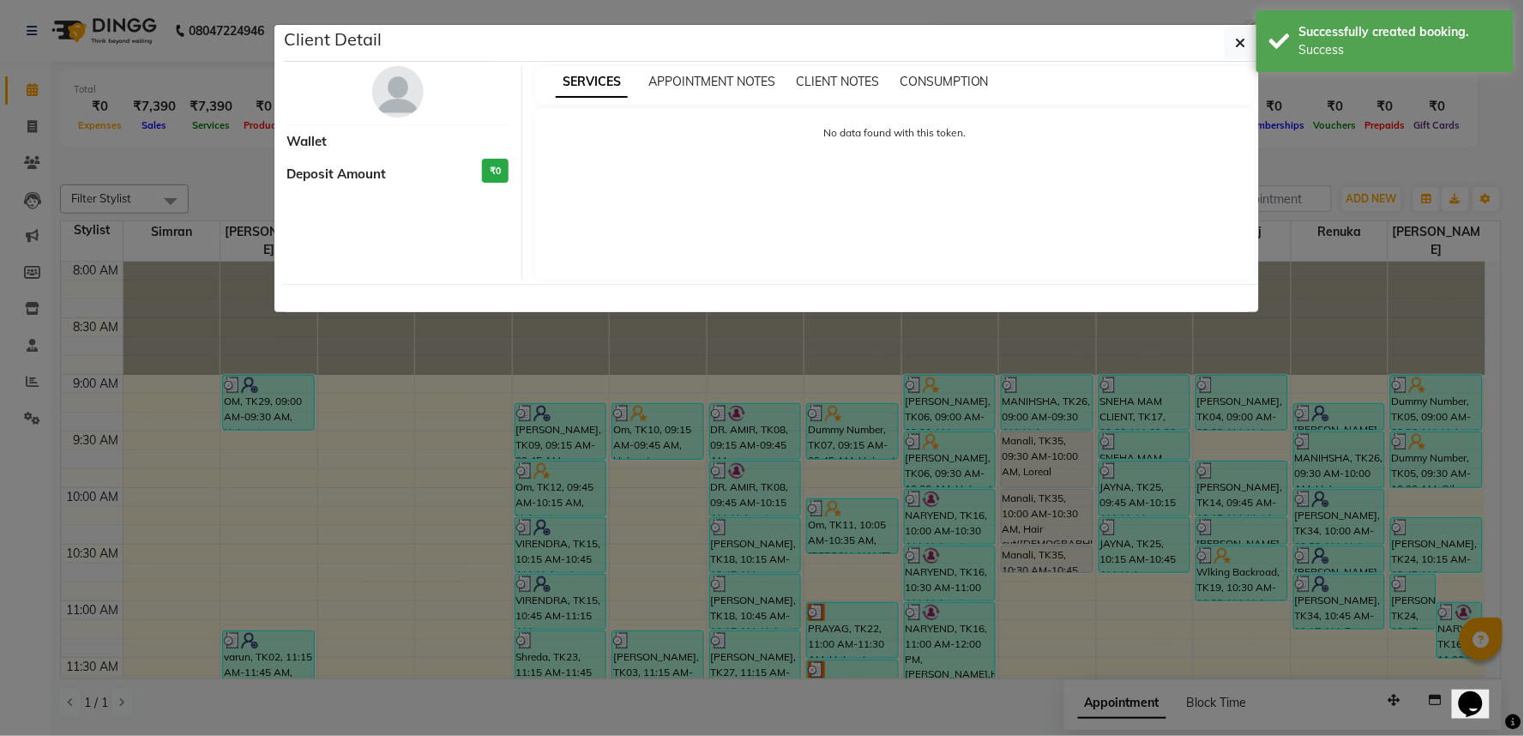
select select "7"
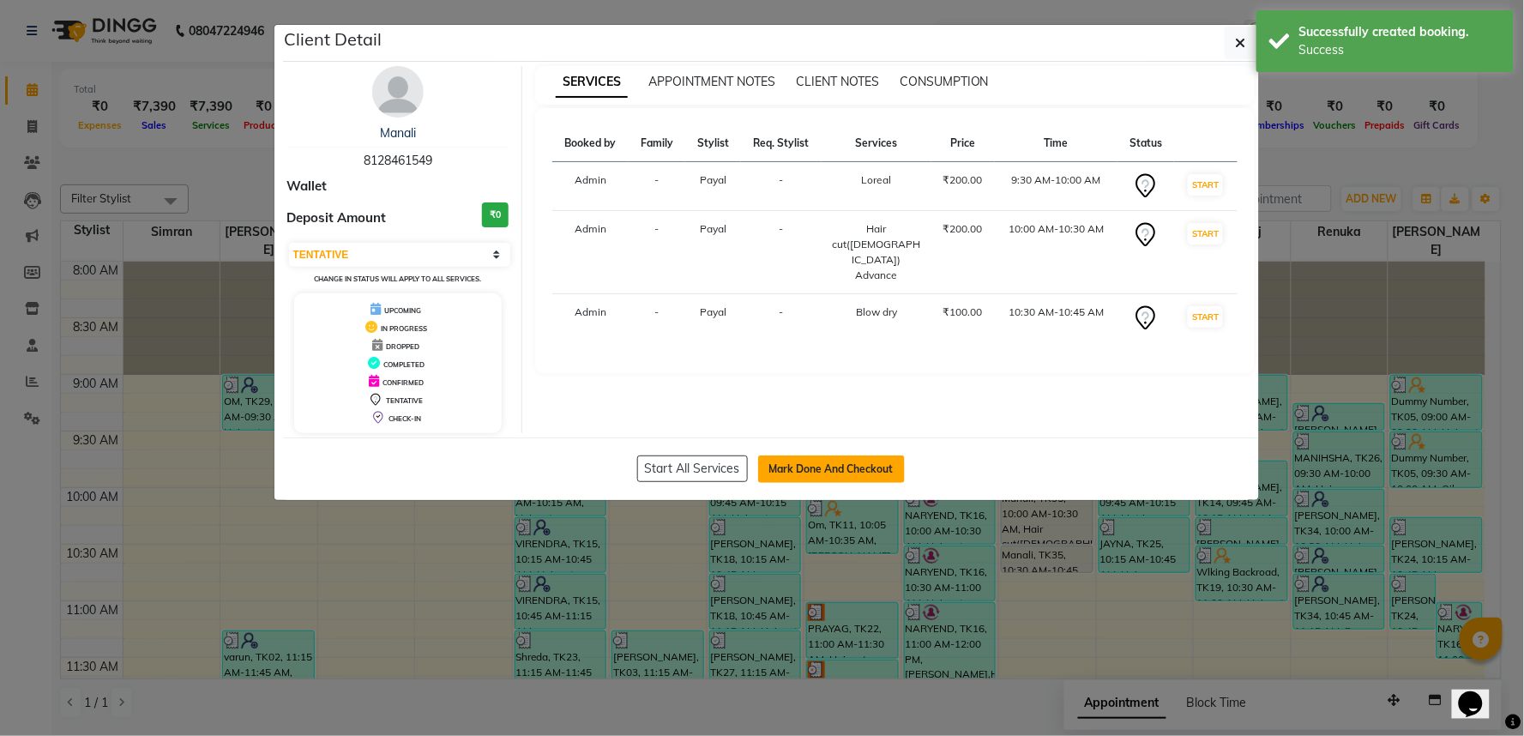
click at [816, 481] on button "Mark Done And Checkout" at bounding box center [831, 468] width 147 height 27
select select "5439"
select select "service"
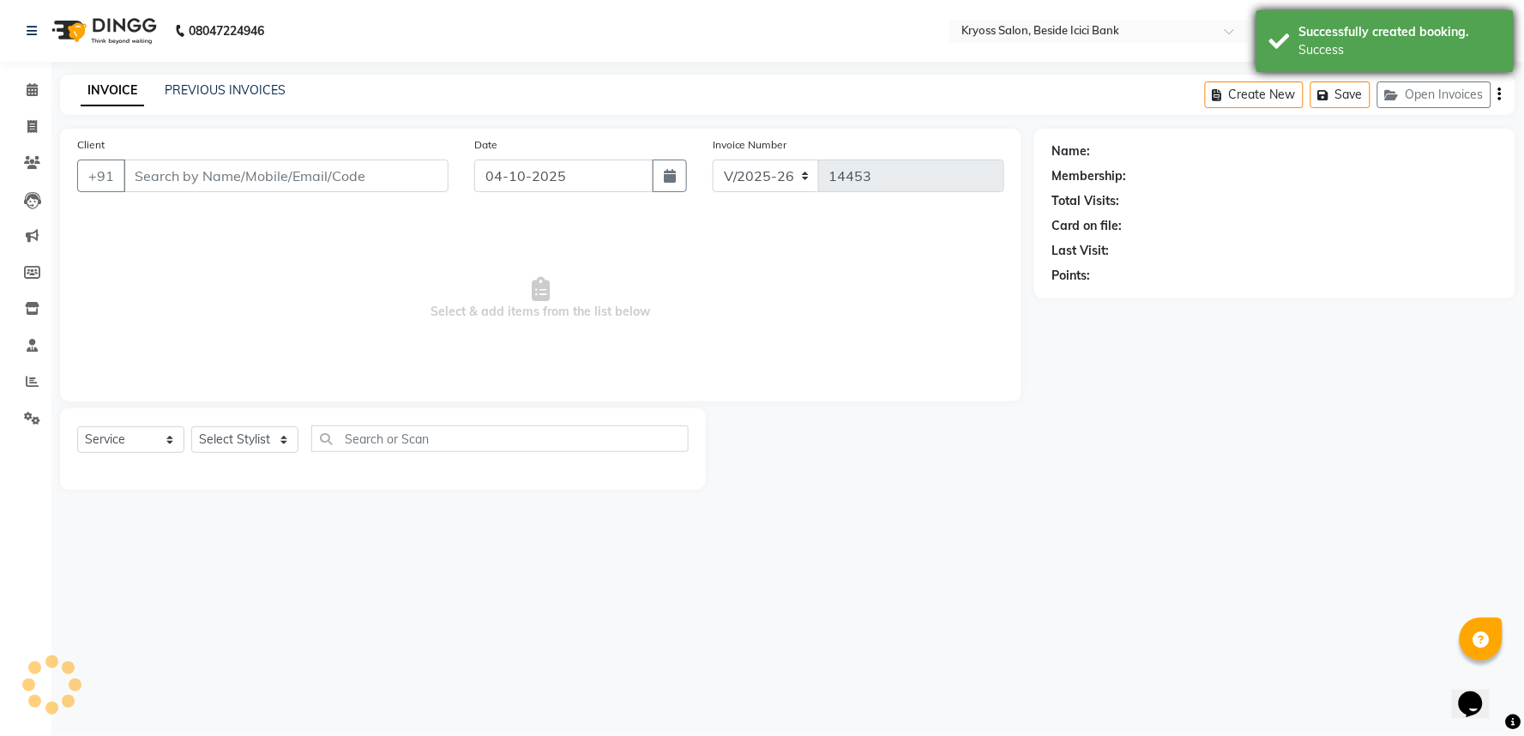
click at [1299, 47] on div "Success" at bounding box center [1400, 50] width 202 height 18
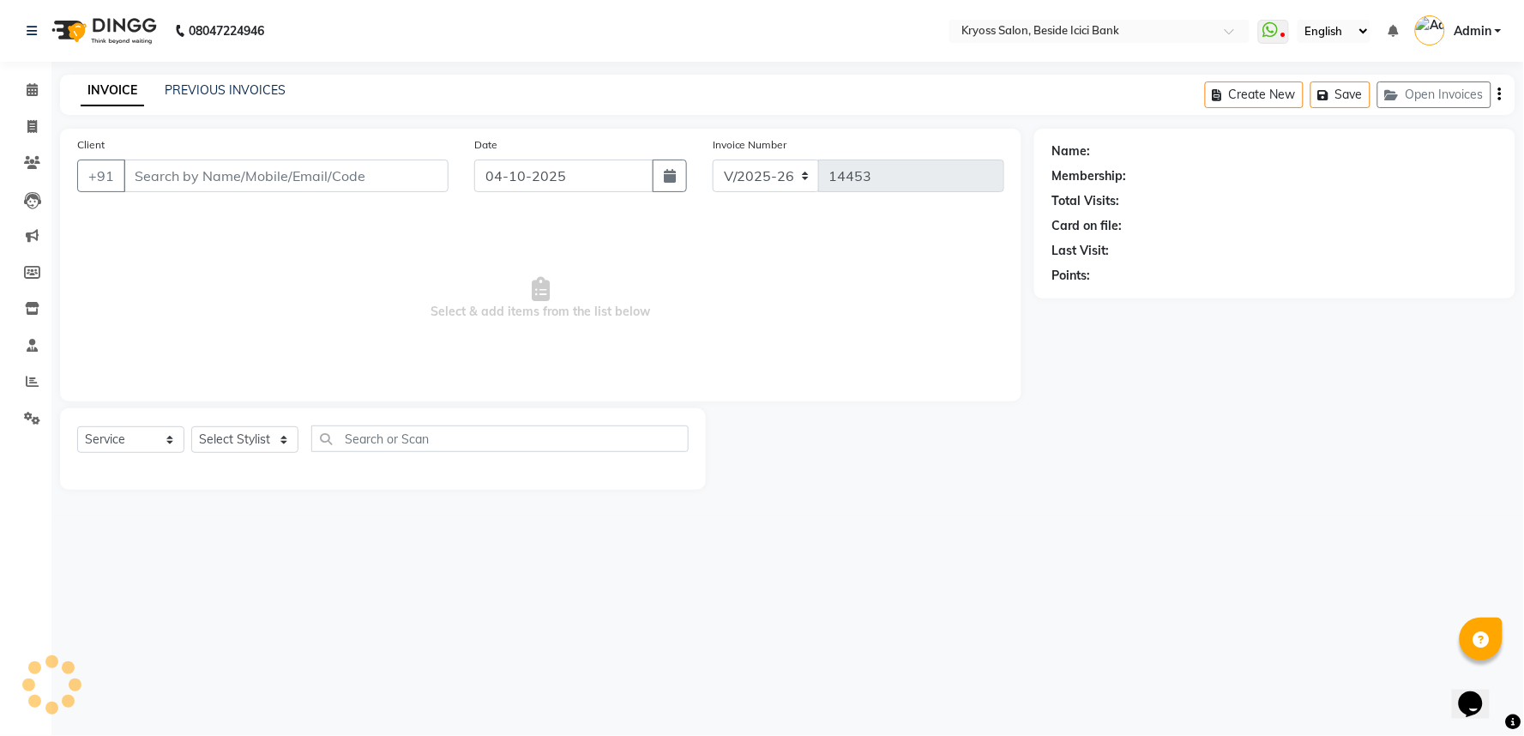
type input "8128461549"
select select "61555"
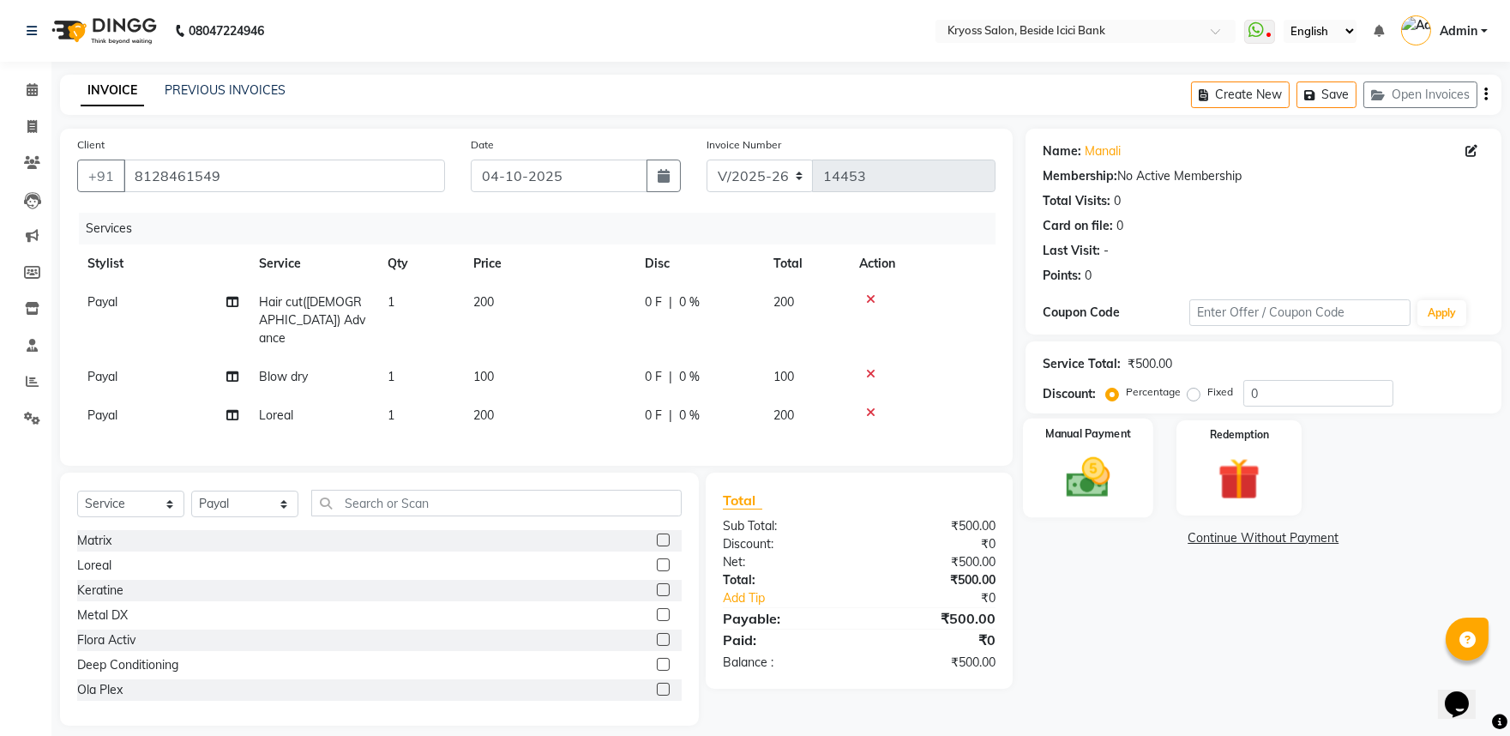
click at [1108, 478] on div "Manual Payment" at bounding box center [1088, 467] width 130 height 99
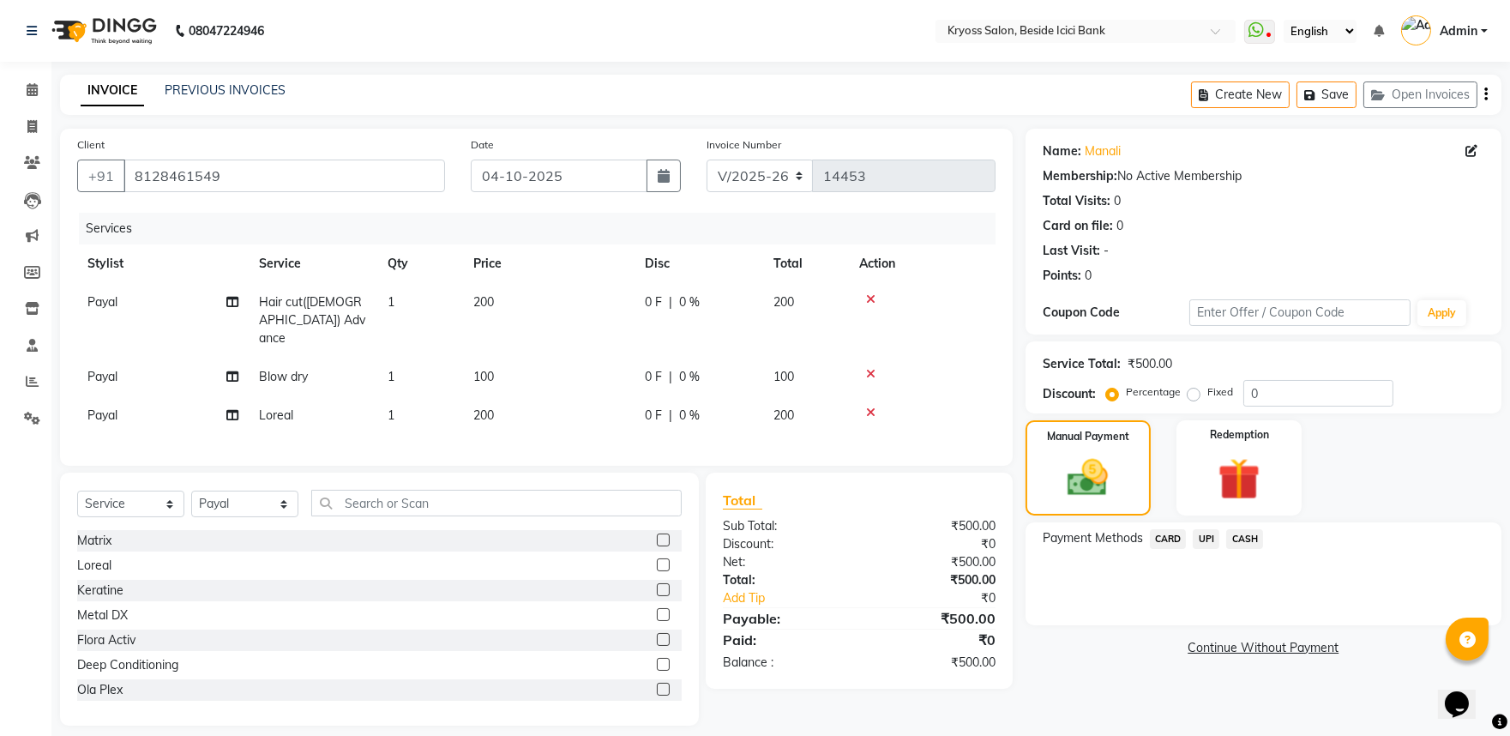
click at [1258, 549] on span "CASH" at bounding box center [1244, 539] width 37 height 20
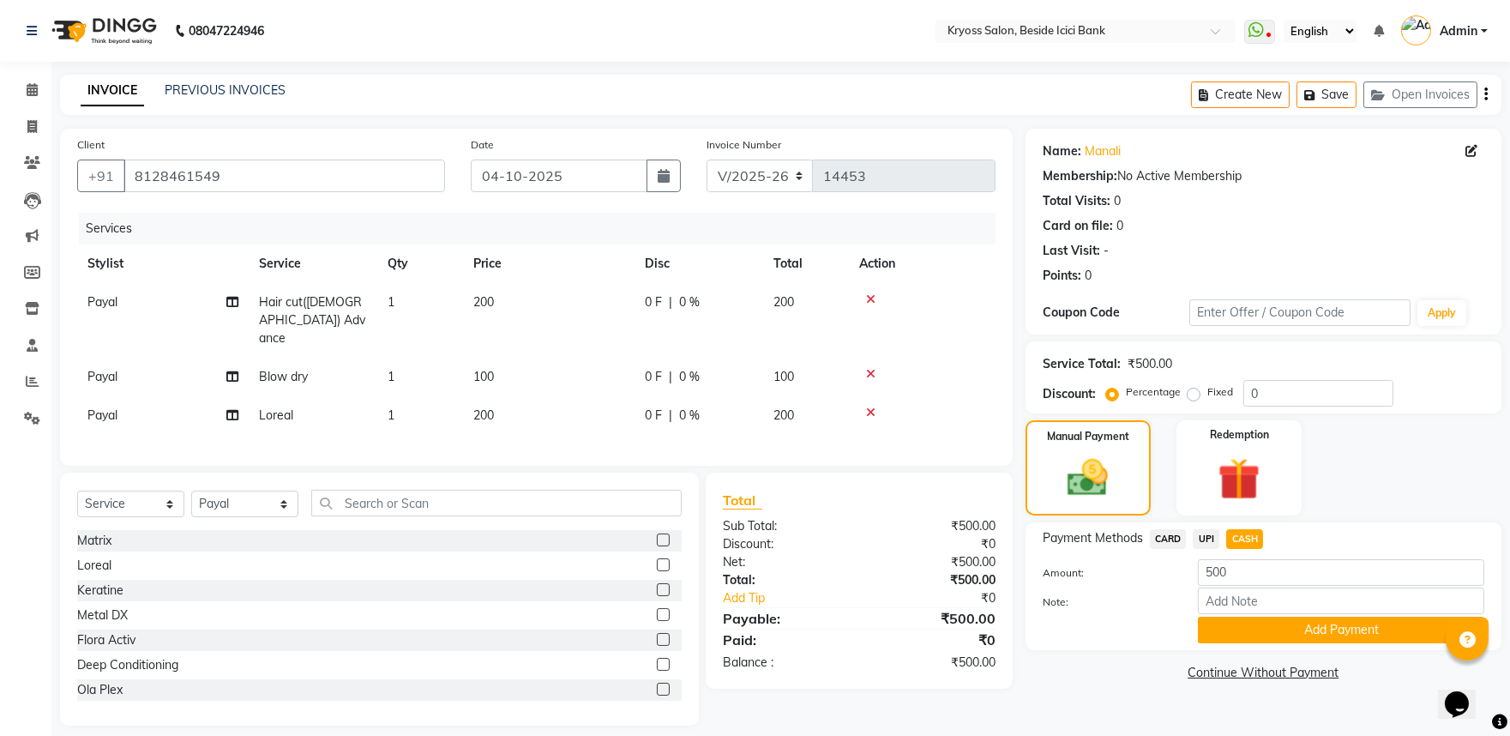
click at [1255, 650] on div "Payment Methods CARD UPI CASH Amount: 500 Note: Add Payment" at bounding box center [1264, 586] width 476 height 128
click at [1266, 643] on button "Add Payment" at bounding box center [1341, 630] width 286 height 27
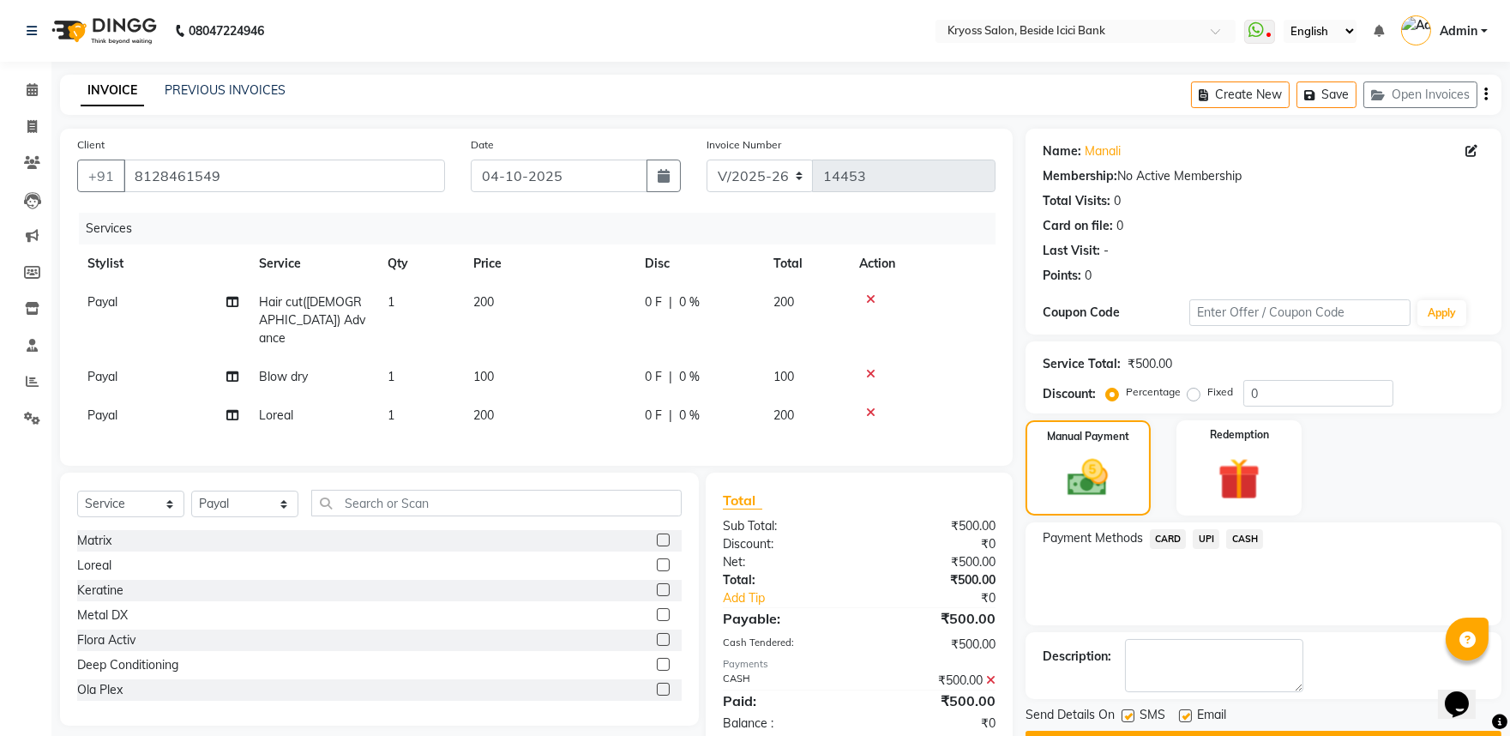
scroll to position [88, 0]
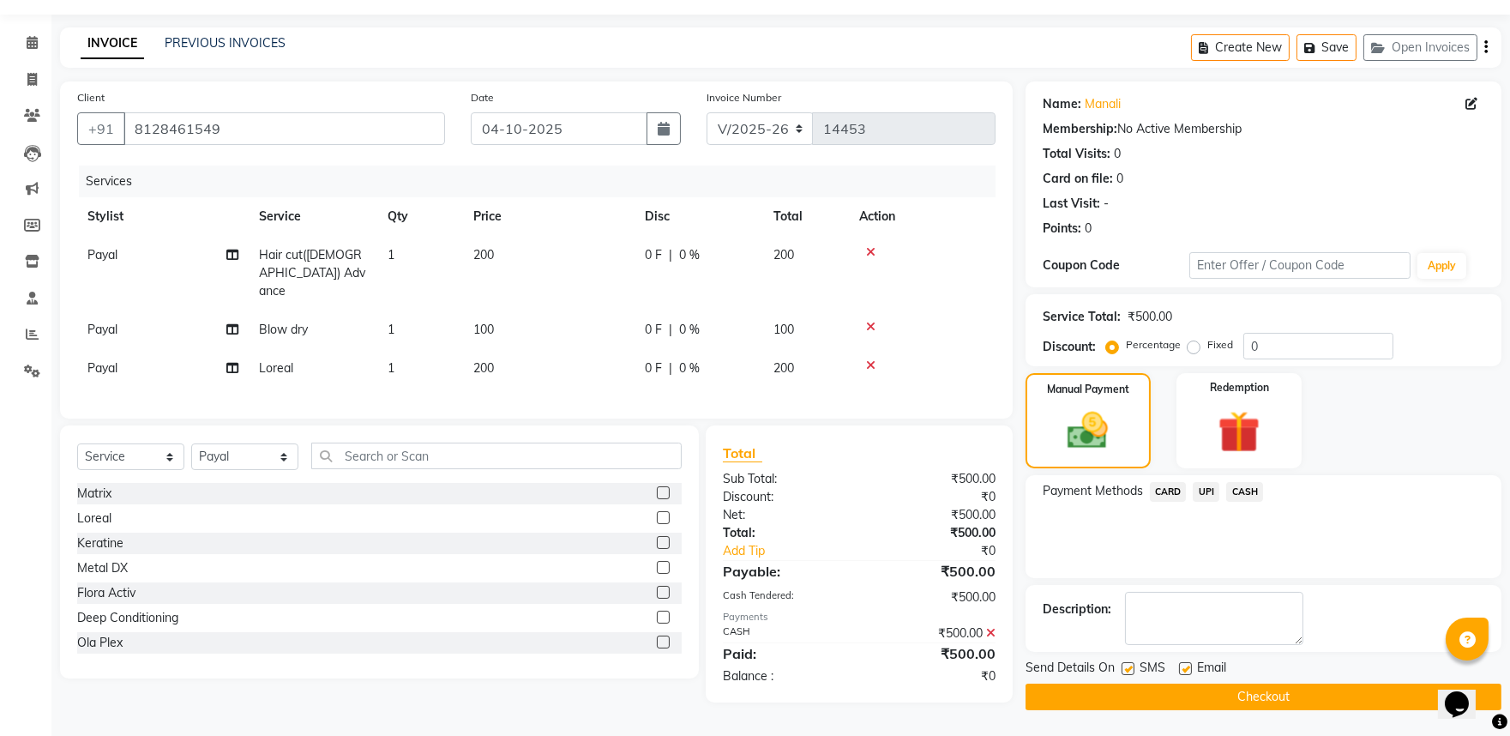
click at [1252, 690] on button "Checkout" at bounding box center [1264, 696] width 476 height 27
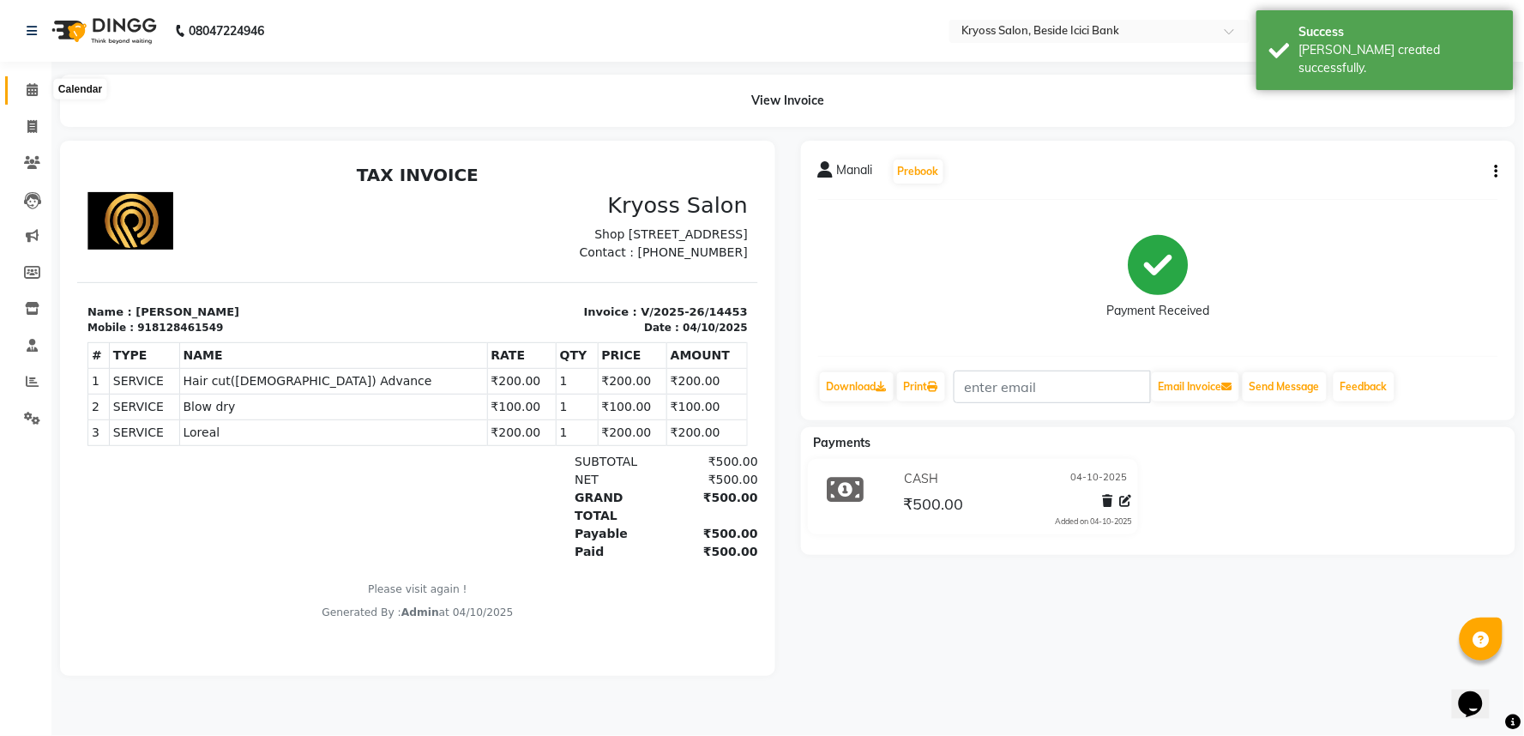
click at [31, 89] on icon at bounding box center [32, 89] width 11 height 13
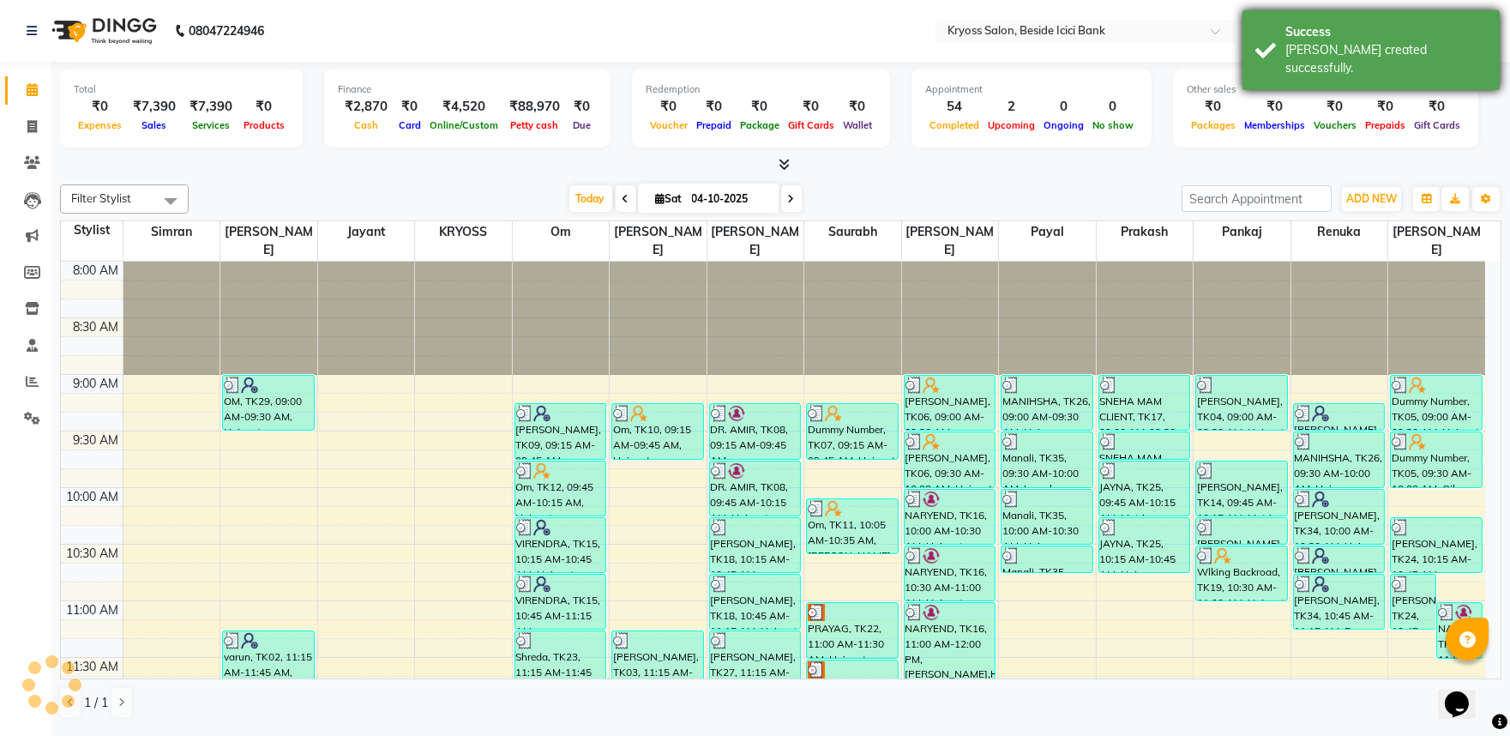
click at [1321, 45] on div "Bill created successfully." at bounding box center [1386, 59] width 202 height 36
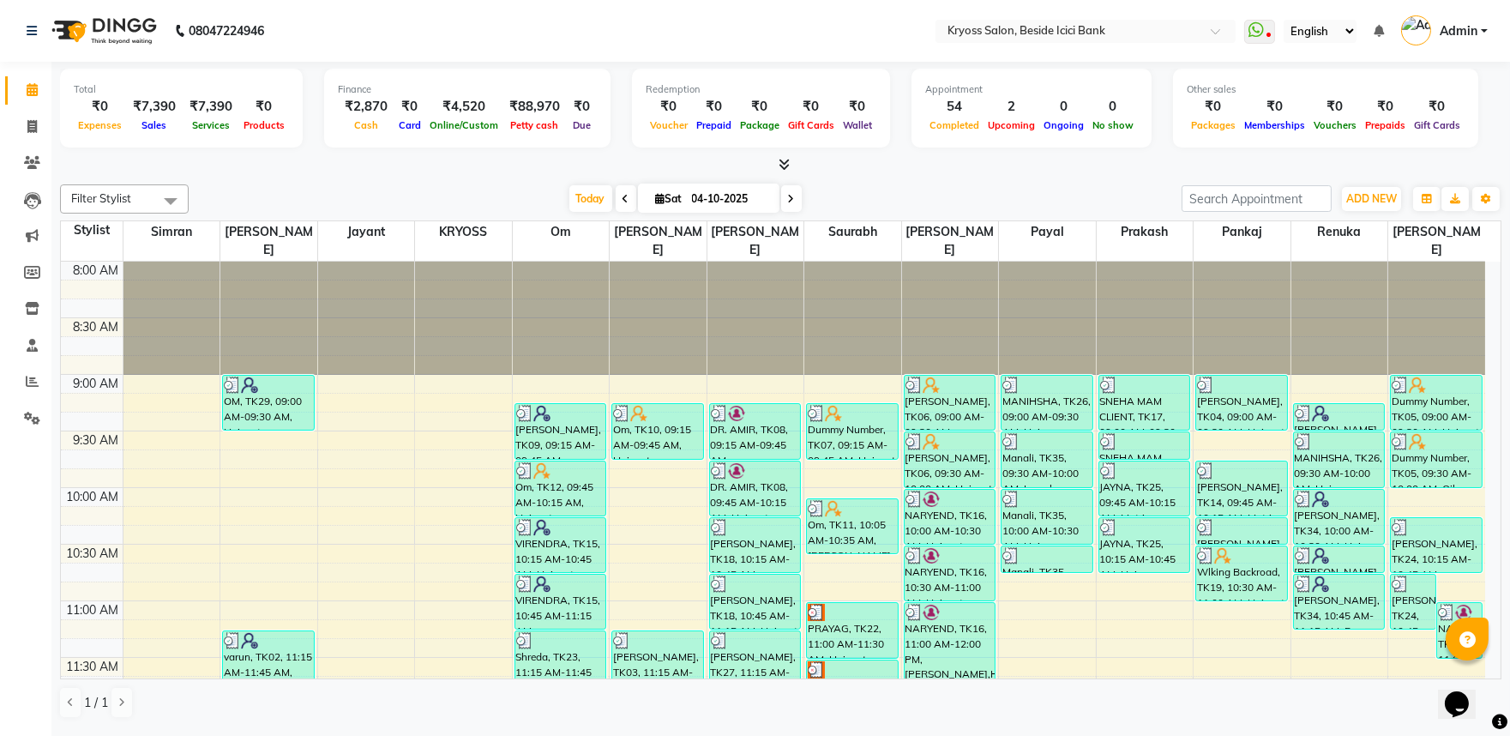
click at [851, 191] on div "Filter Stylist Select All Simran amit Jayant KRYOSS om Palash Tukesh Saurabh Pr…" at bounding box center [780, 198] width 1441 height 29
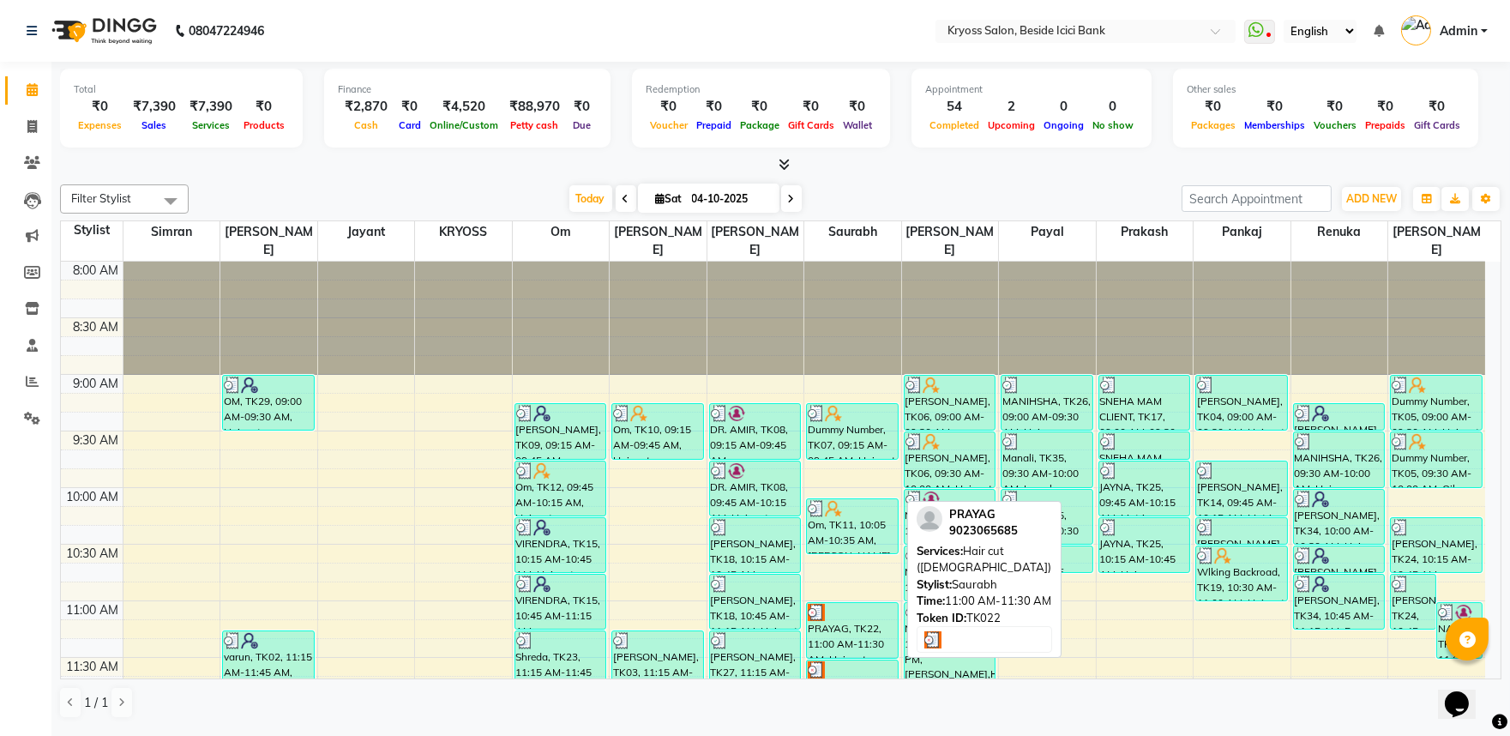
click at [843, 621] on div "PRAYAG, TK22, 11:00 AM-11:30 AM, Hair cut (Male)" at bounding box center [852, 630] width 91 height 55
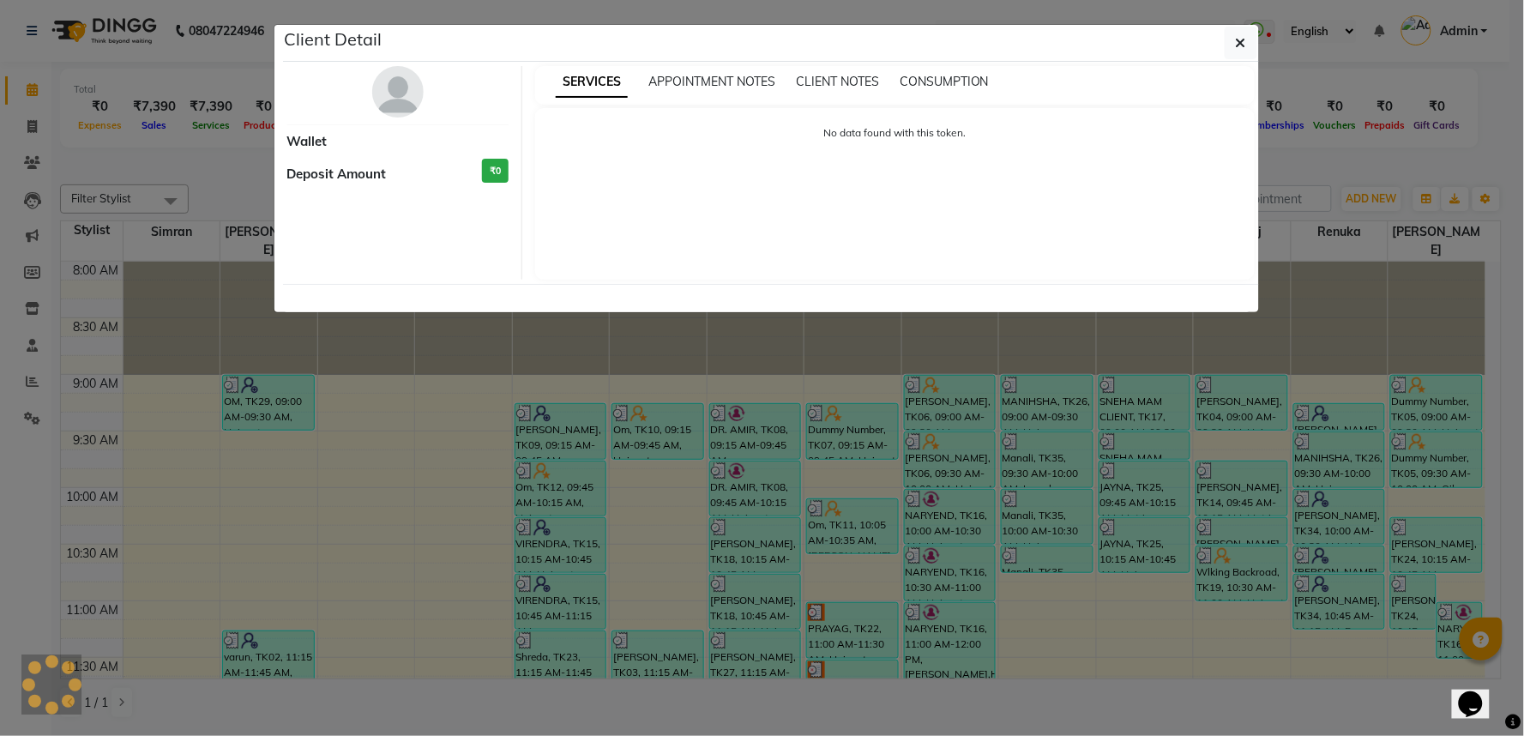
select select "3"
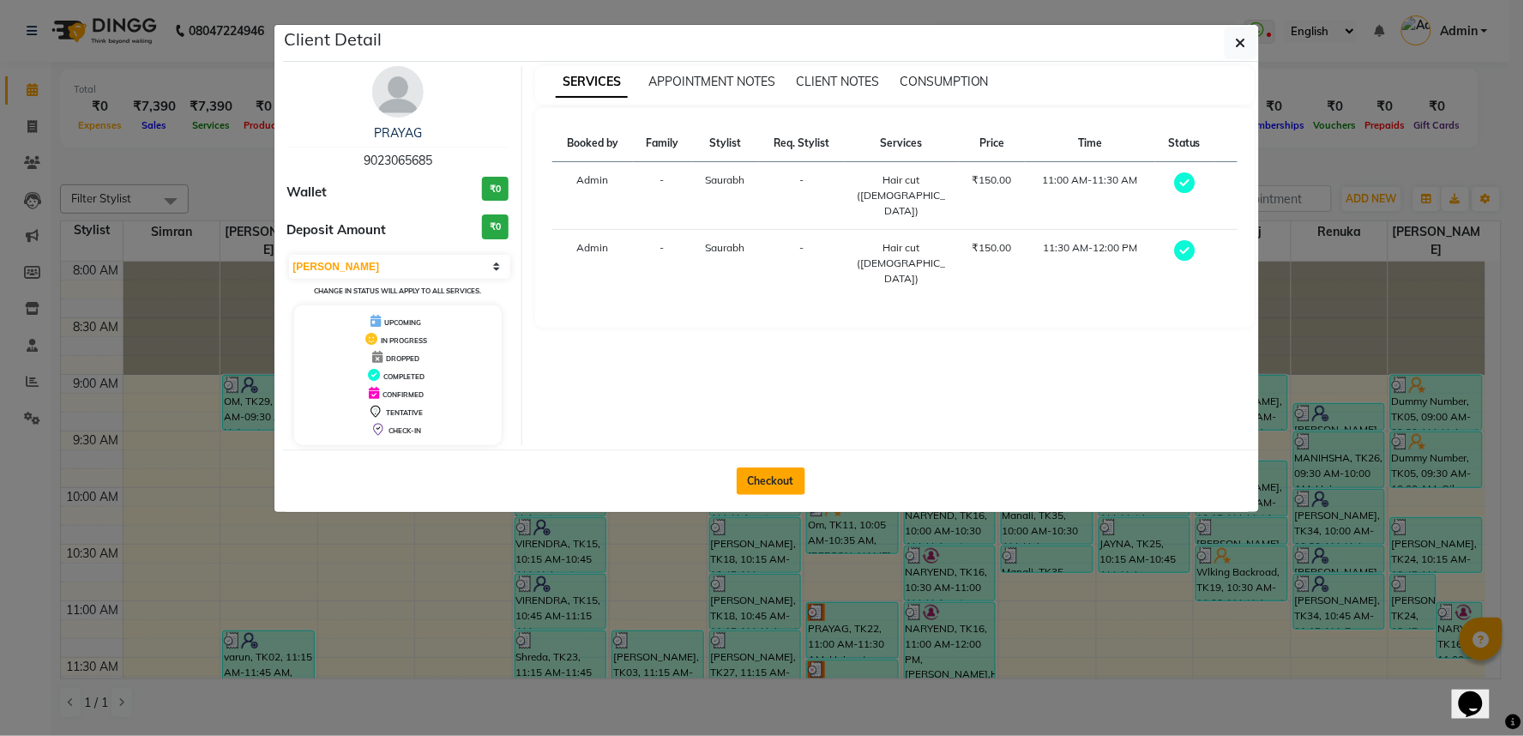
click at [766, 495] on button "Checkout" at bounding box center [771, 480] width 69 height 27
select select "service"
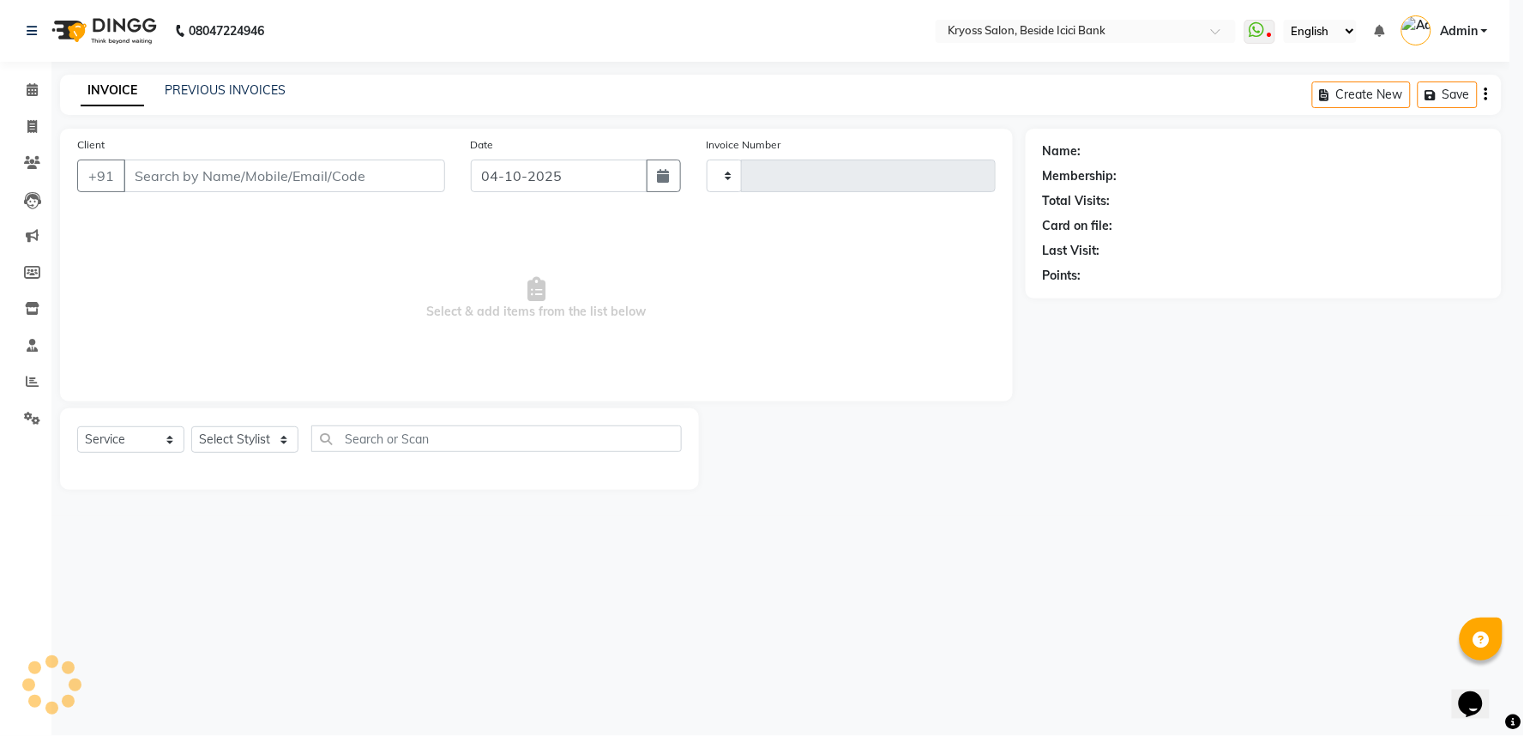
type input "14454"
select select "5439"
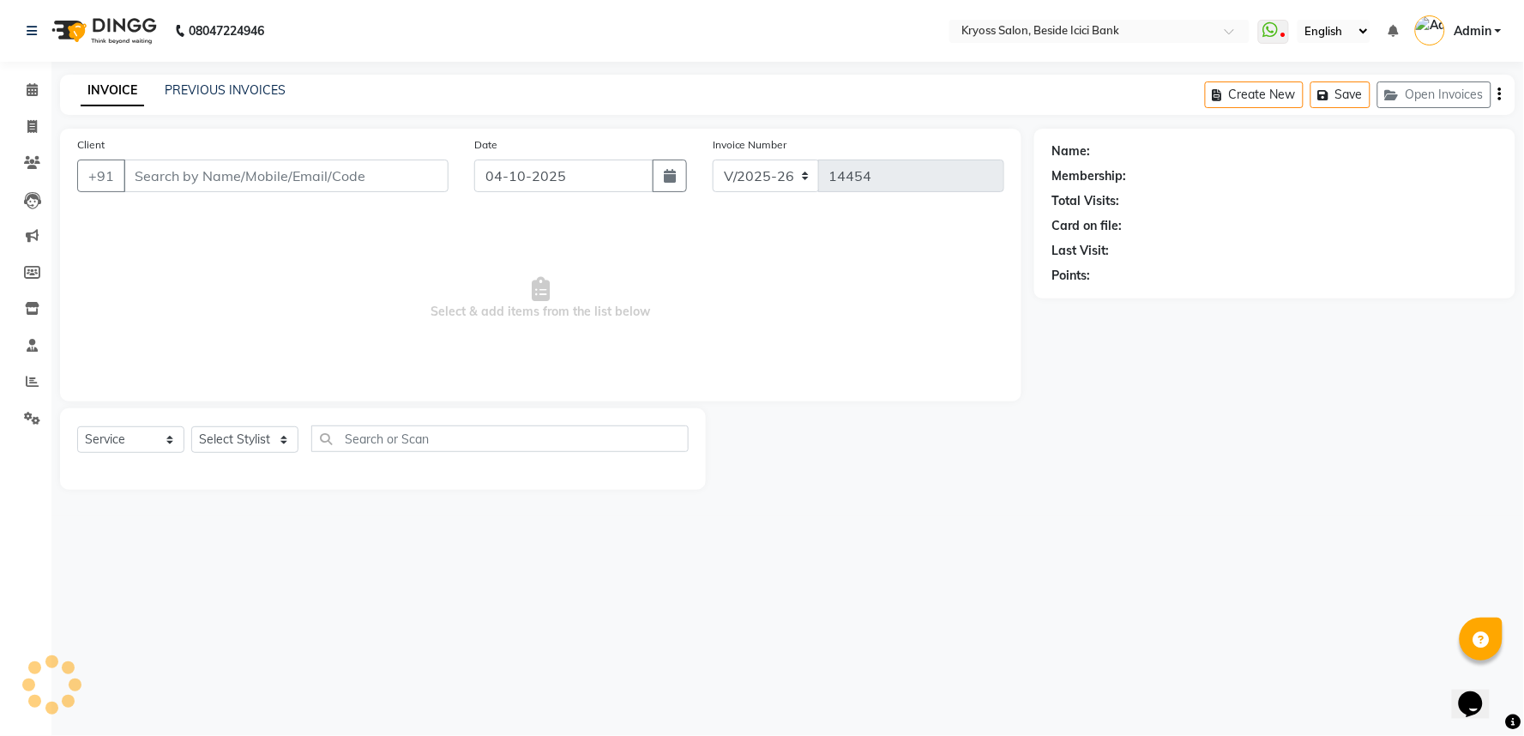
type input "9023065685"
select select "79205"
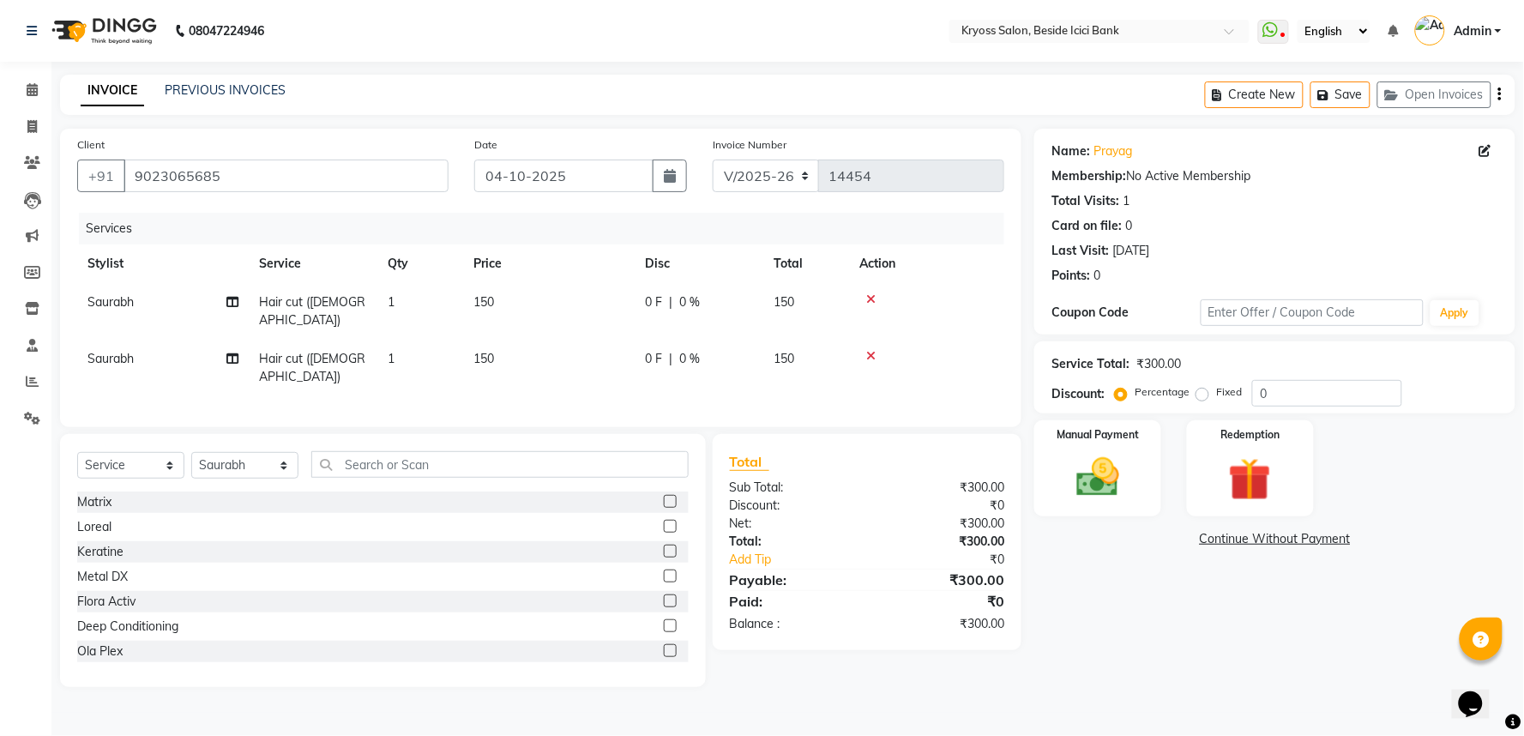
click at [876, 355] on icon at bounding box center [870, 356] width 9 height 12
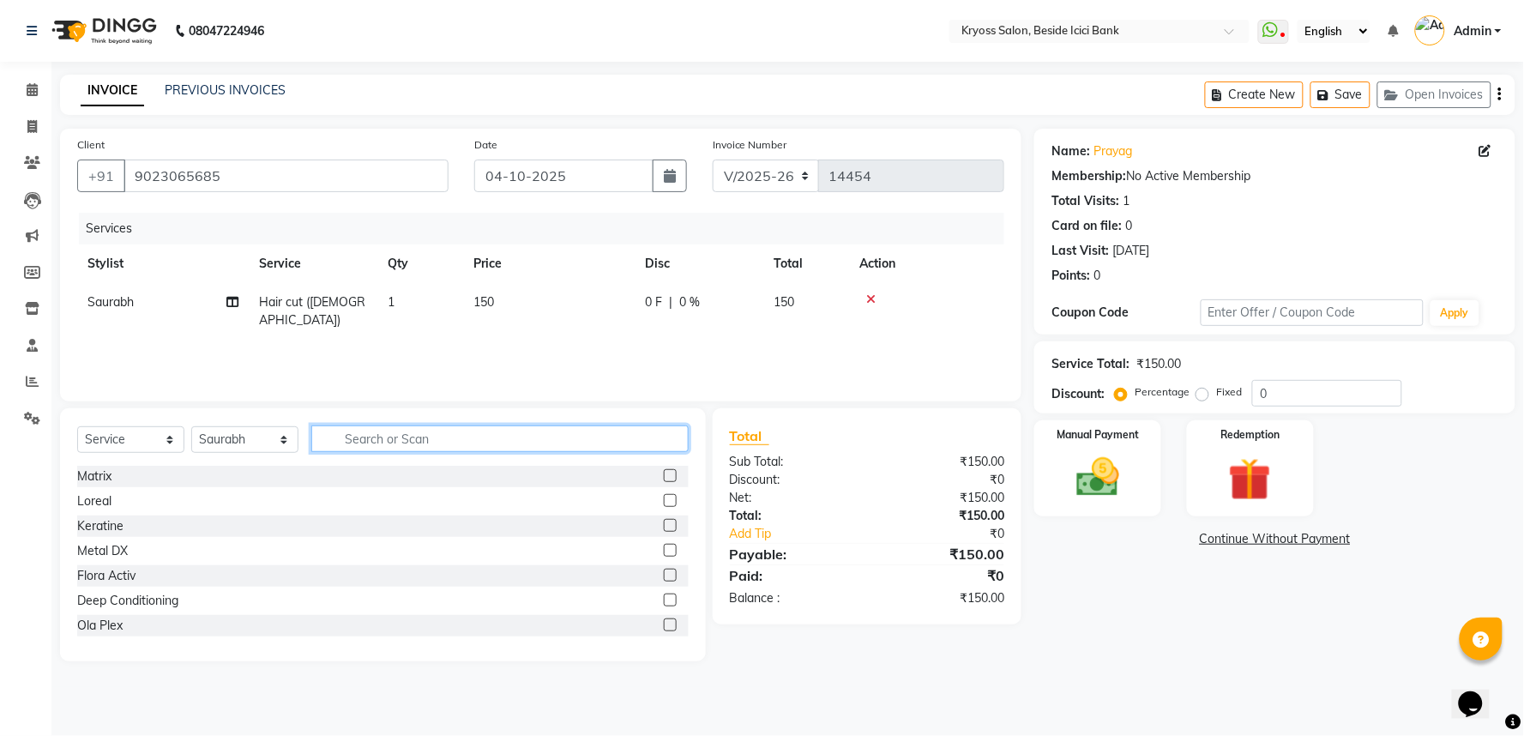
click at [476, 452] on input "text" at bounding box center [499, 438] width 377 height 27
type input "BE"
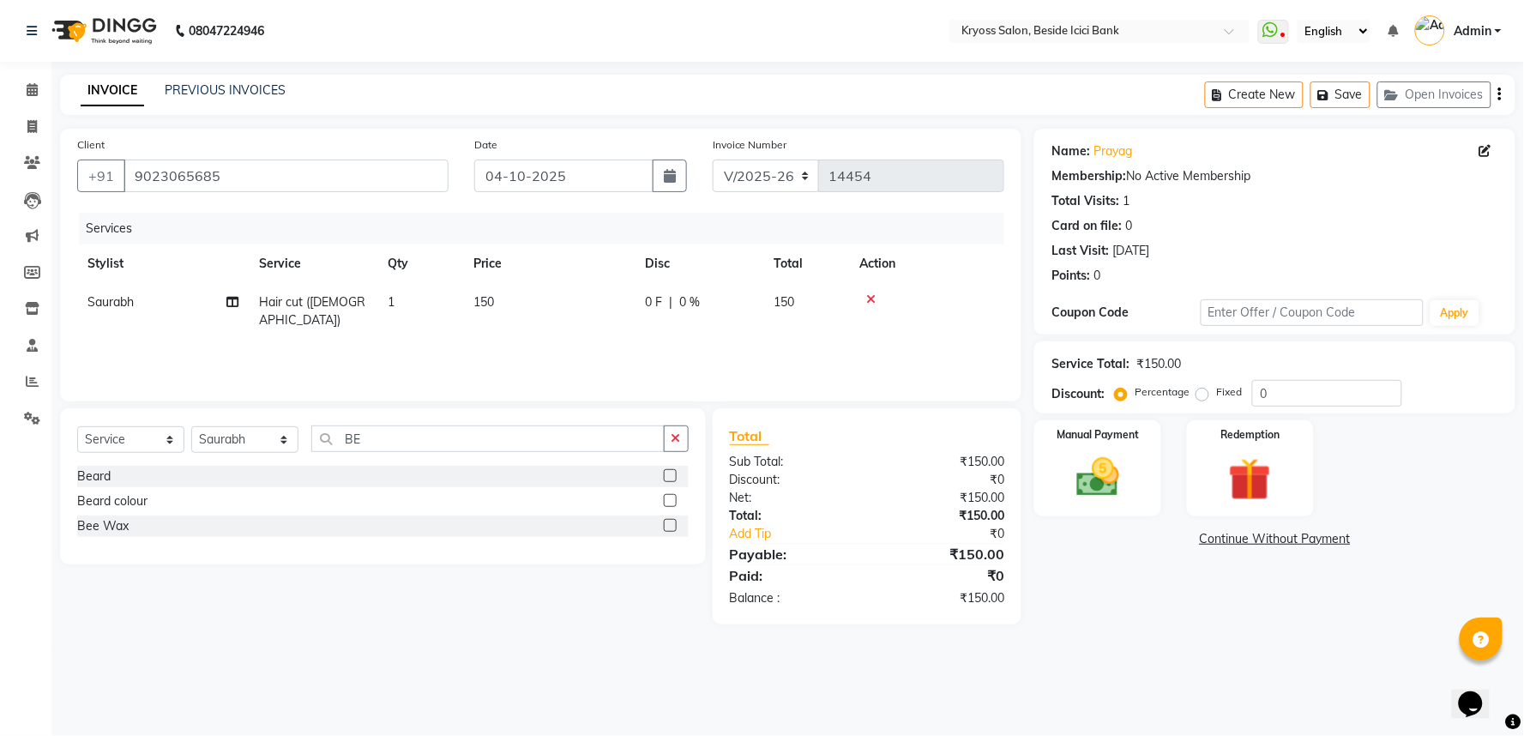
click at [117, 487] on div "Beard" at bounding box center [382, 476] width 611 height 21
click at [78, 501] on div "Select Service Product Membership Package Voucher Prepaid Gift Card Select Styl…" at bounding box center [383, 486] width 646 height 156
click at [95, 485] on div "Beard" at bounding box center [93, 476] width 33 height 18
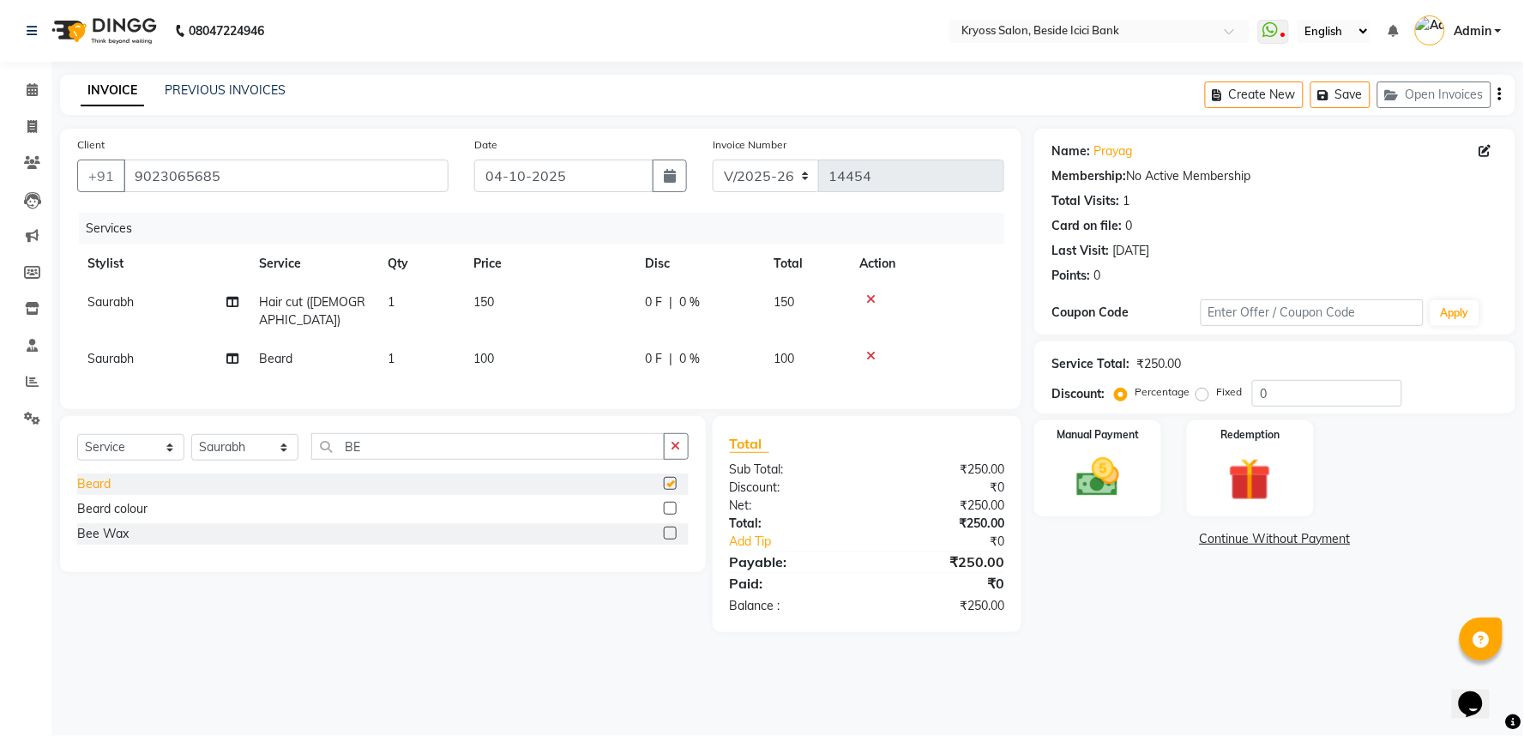
checkbox input "false"
click at [1152, 500] on div "Manual Payment" at bounding box center [1098, 467] width 132 height 99
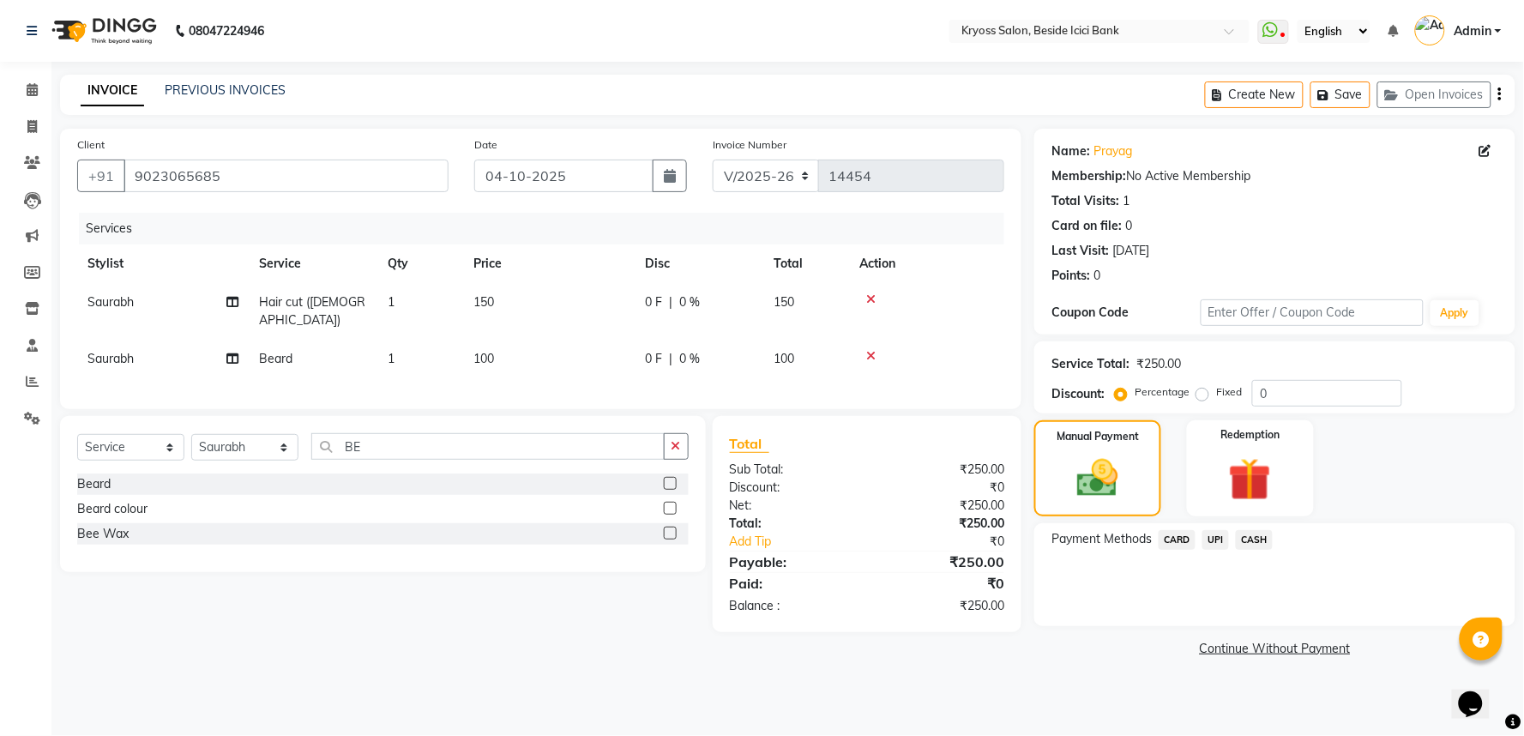
click at [1272, 550] on span "CASH" at bounding box center [1254, 540] width 37 height 20
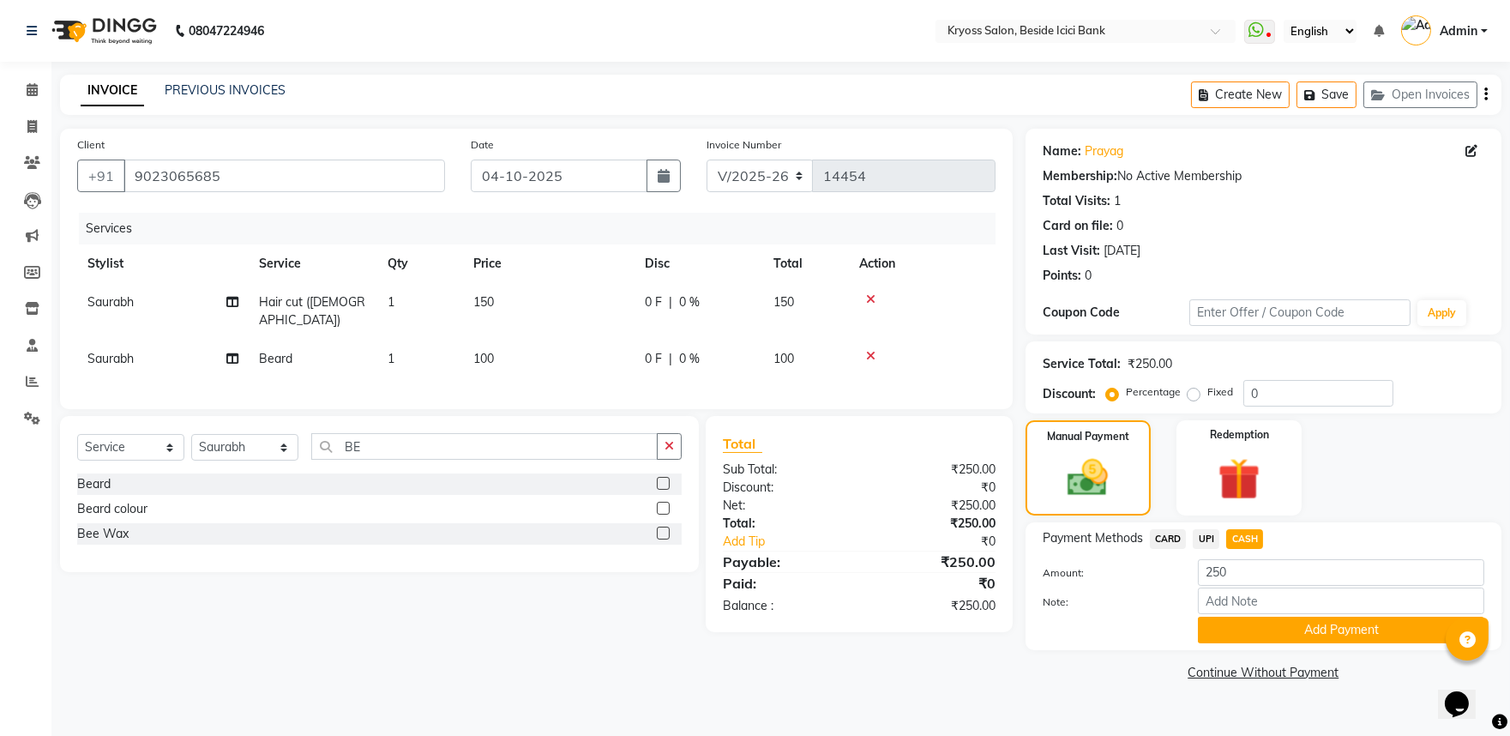
click at [1272, 643] on button "Add Payment" at bounding box center [1341, 630] width 286 height 27
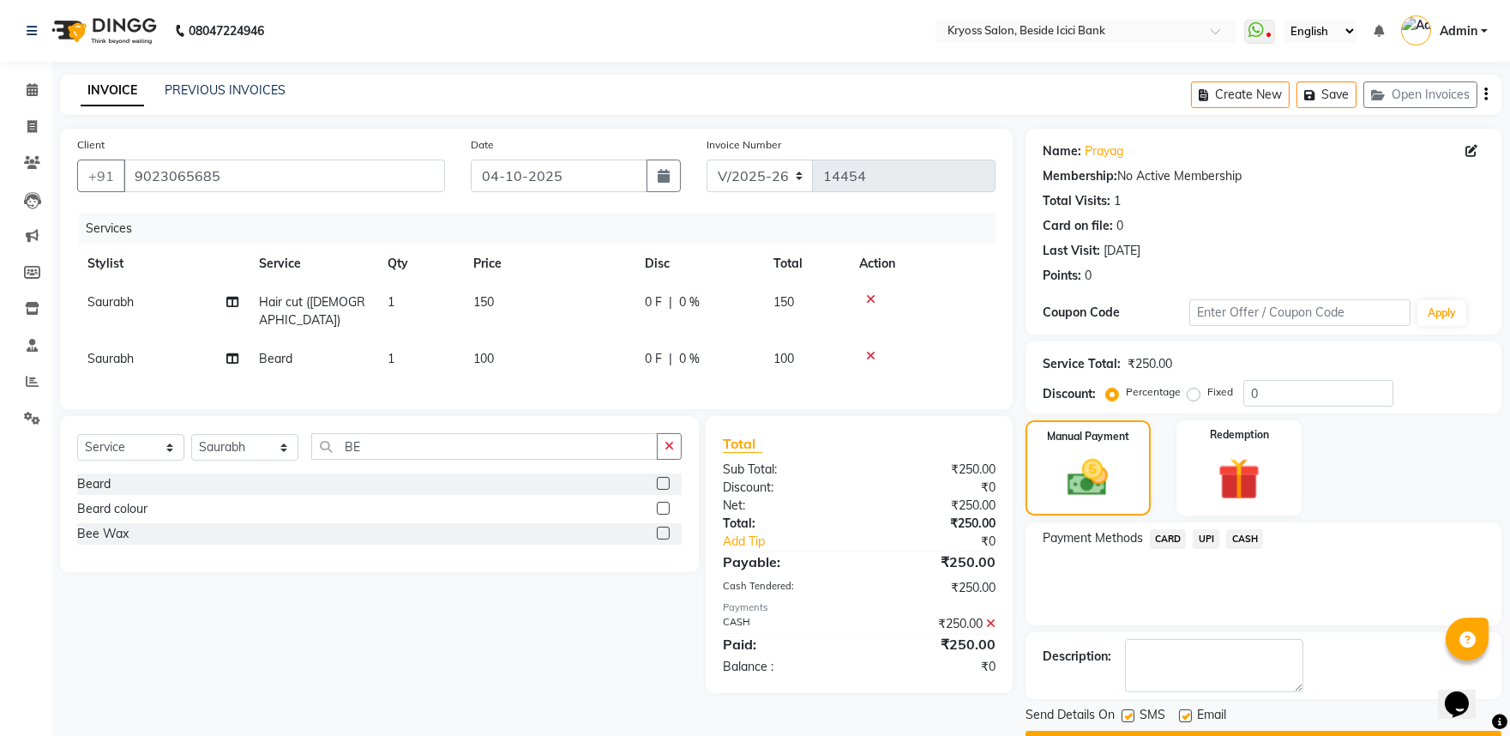
scroll to position [88, 0]
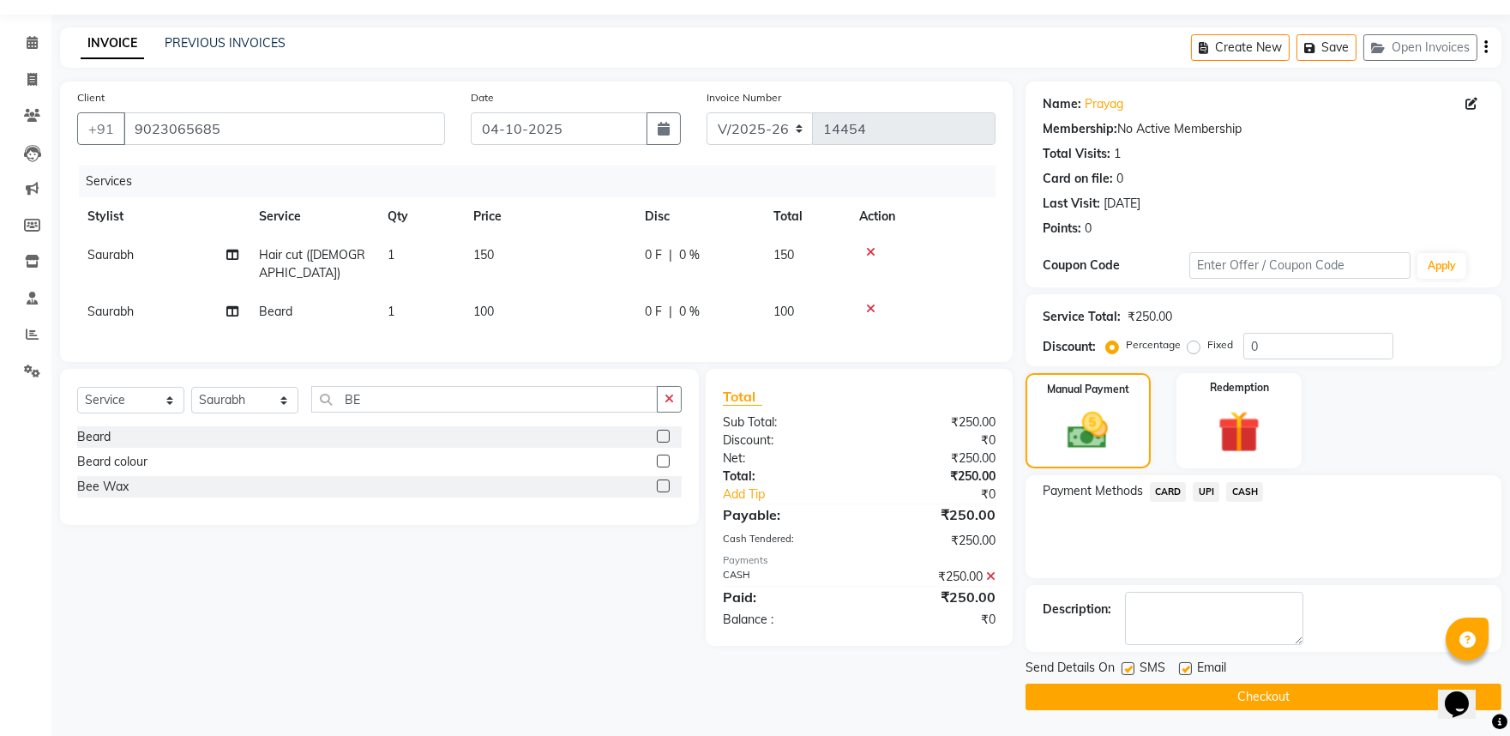
click at [986, 569] on span at bounding box center [990, 576] width 9 height 15
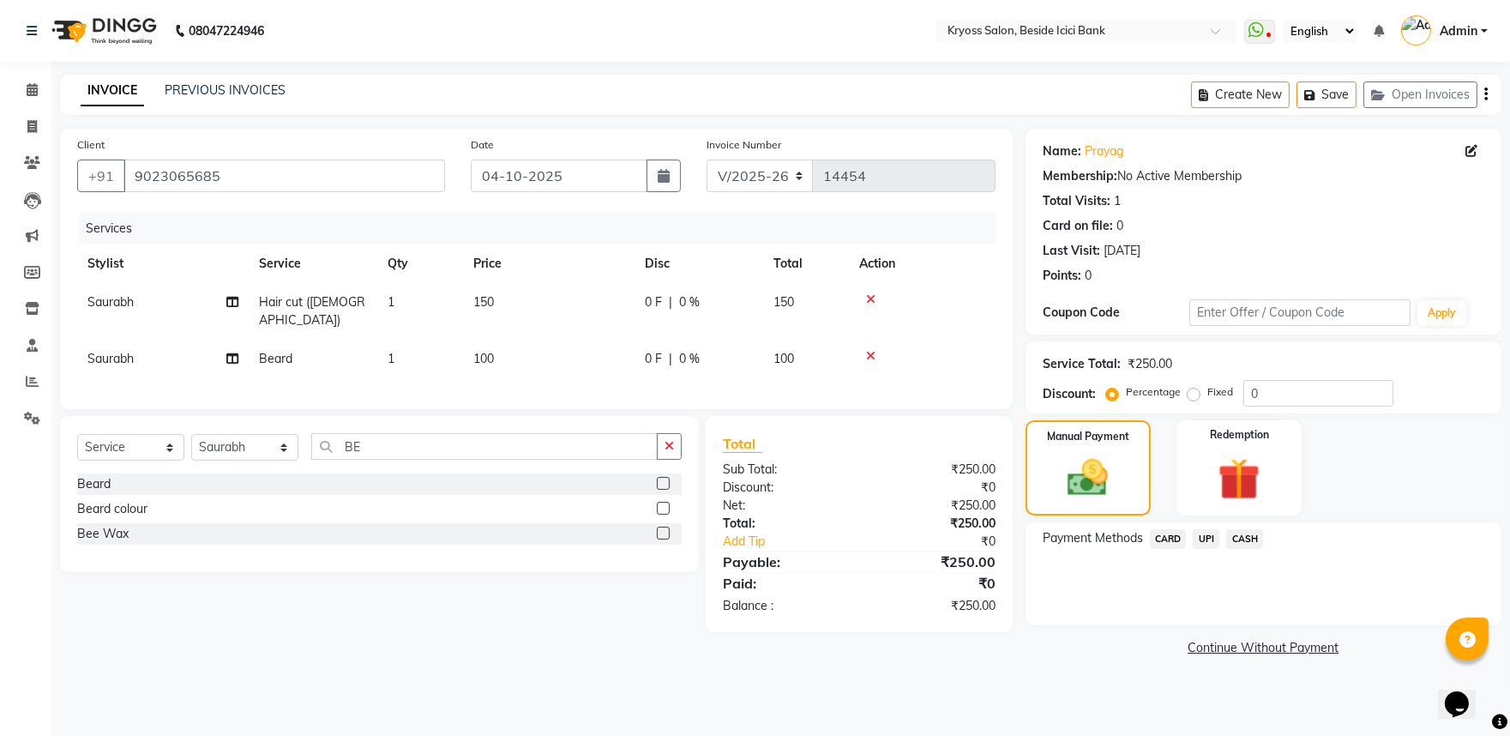
scroll to position [0, 0]
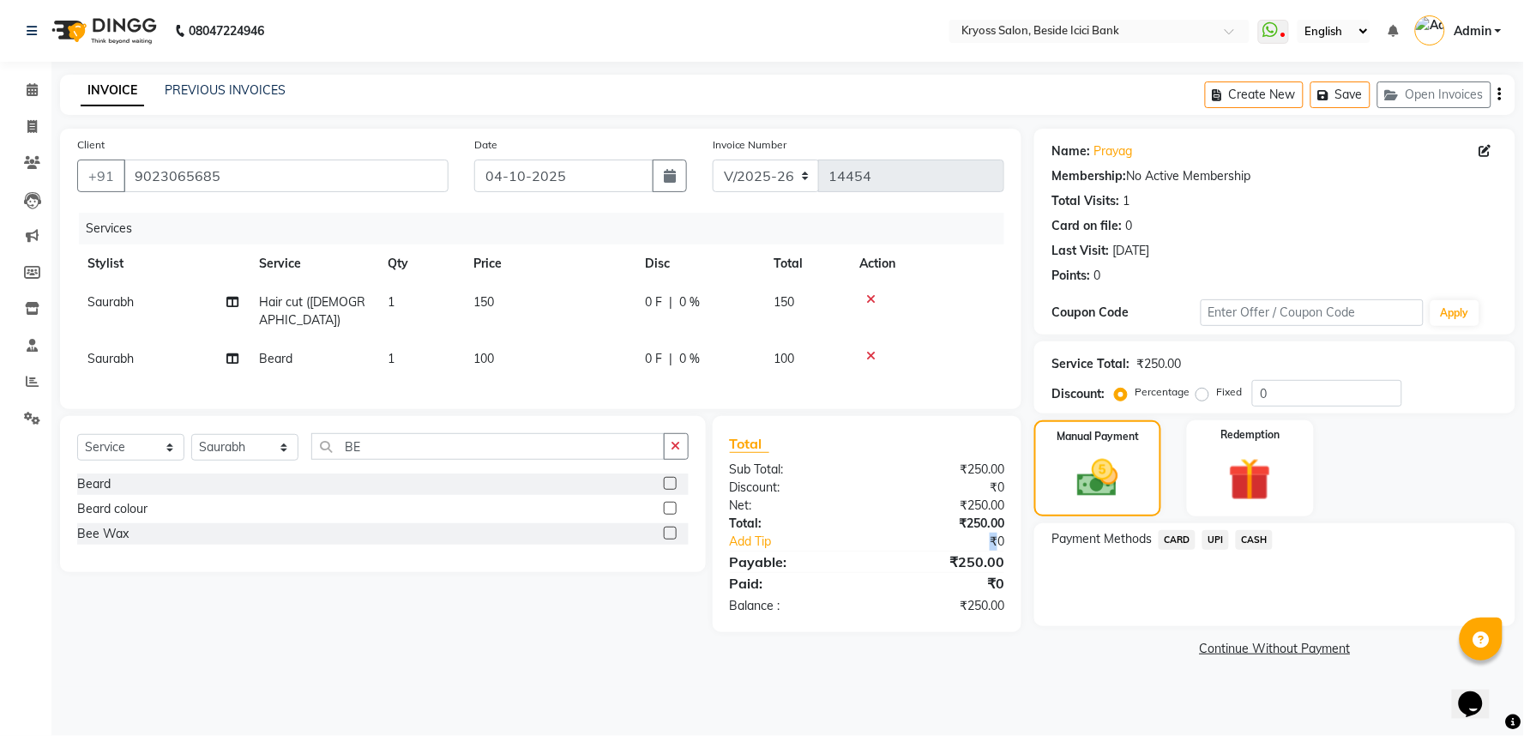
drag, startPoint x: 987, startPoint y: 563, endPoint x: 1014, endPoint y: 581, distance: 33.3
click at [987, 551] on div "₹0" at bounding box center [954, 542] width 125 height 18
click at [1220, 550] on span "UPI" at bounding box center [1215, 540] width 27 height 20
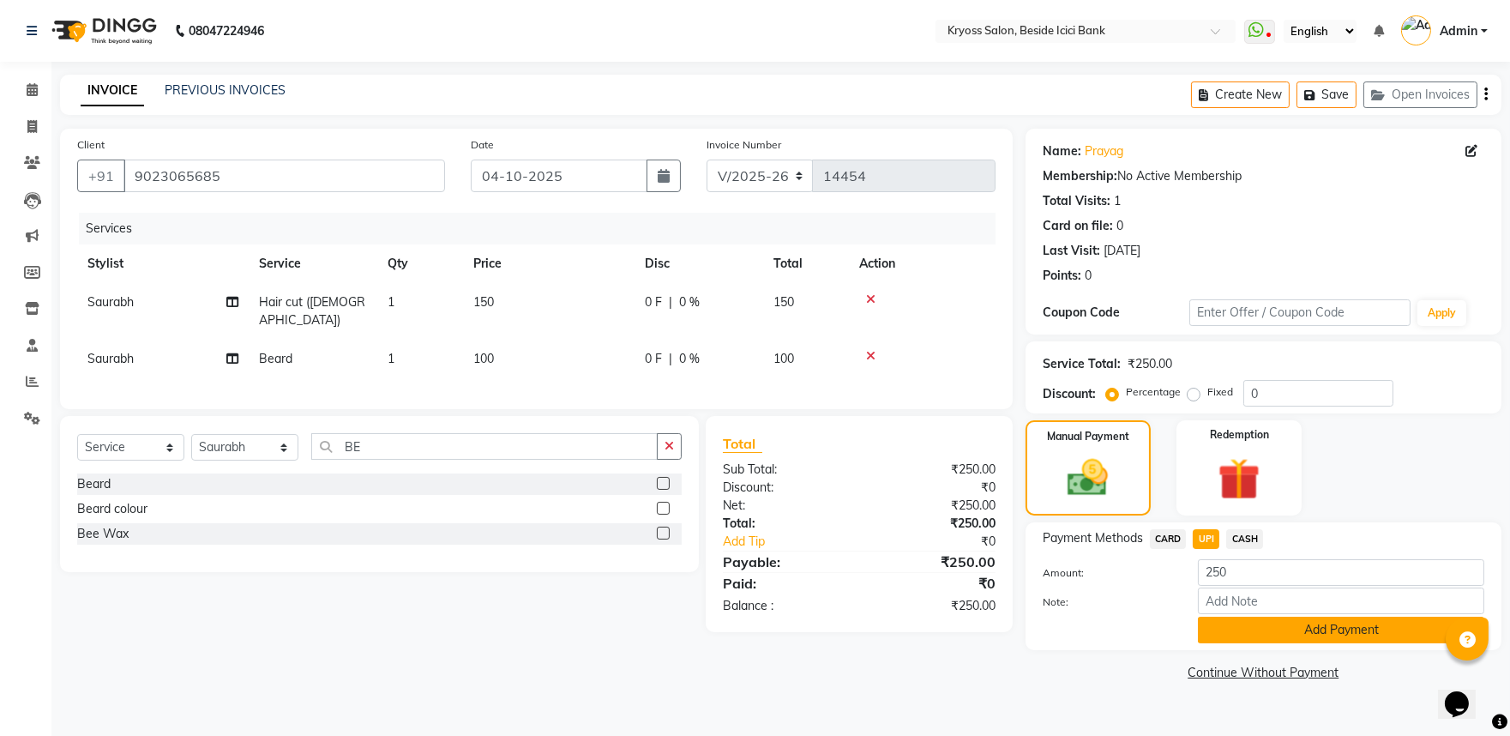
click at [1237, 643] on button "Add Payment" at bounding box center [1341, 630] width 286 height 27
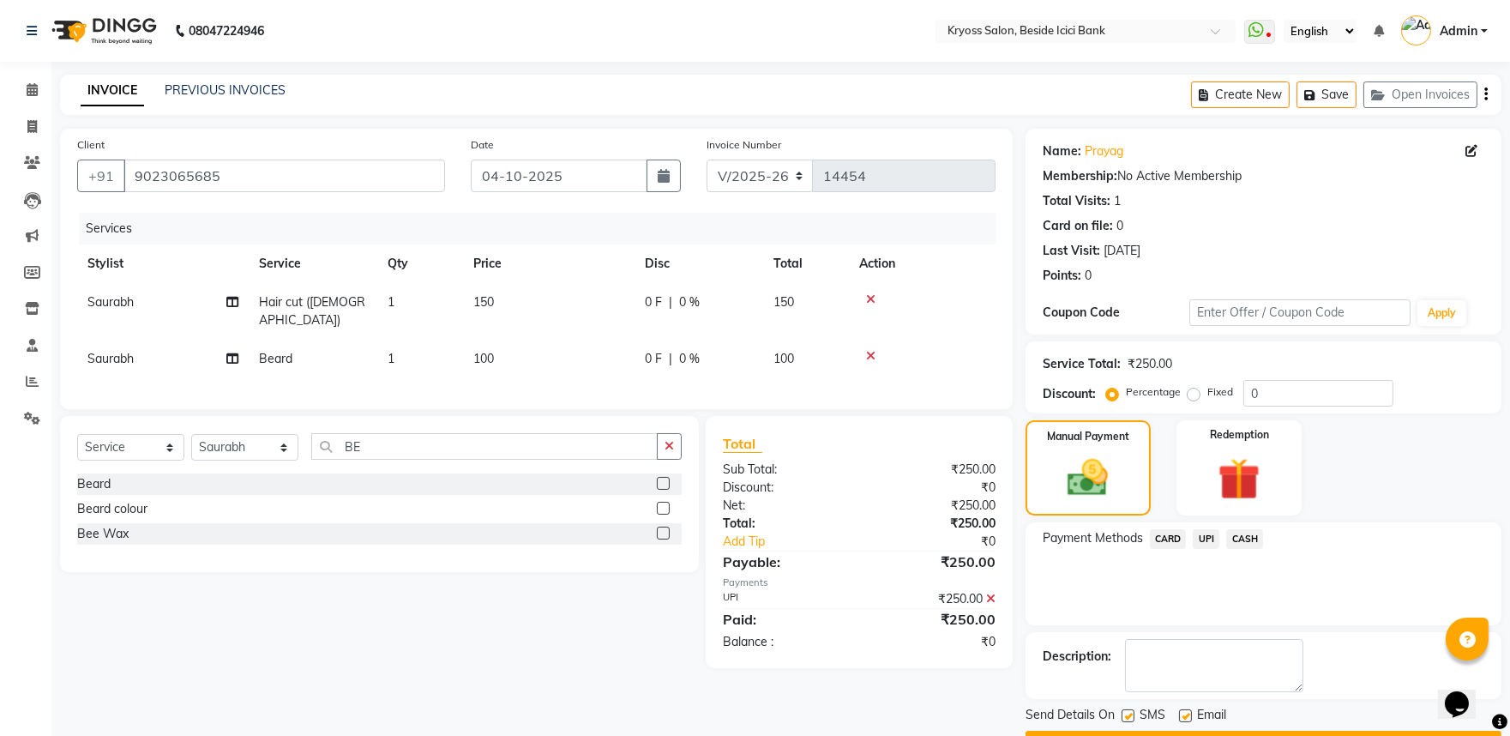
scroll to position [88, 0]
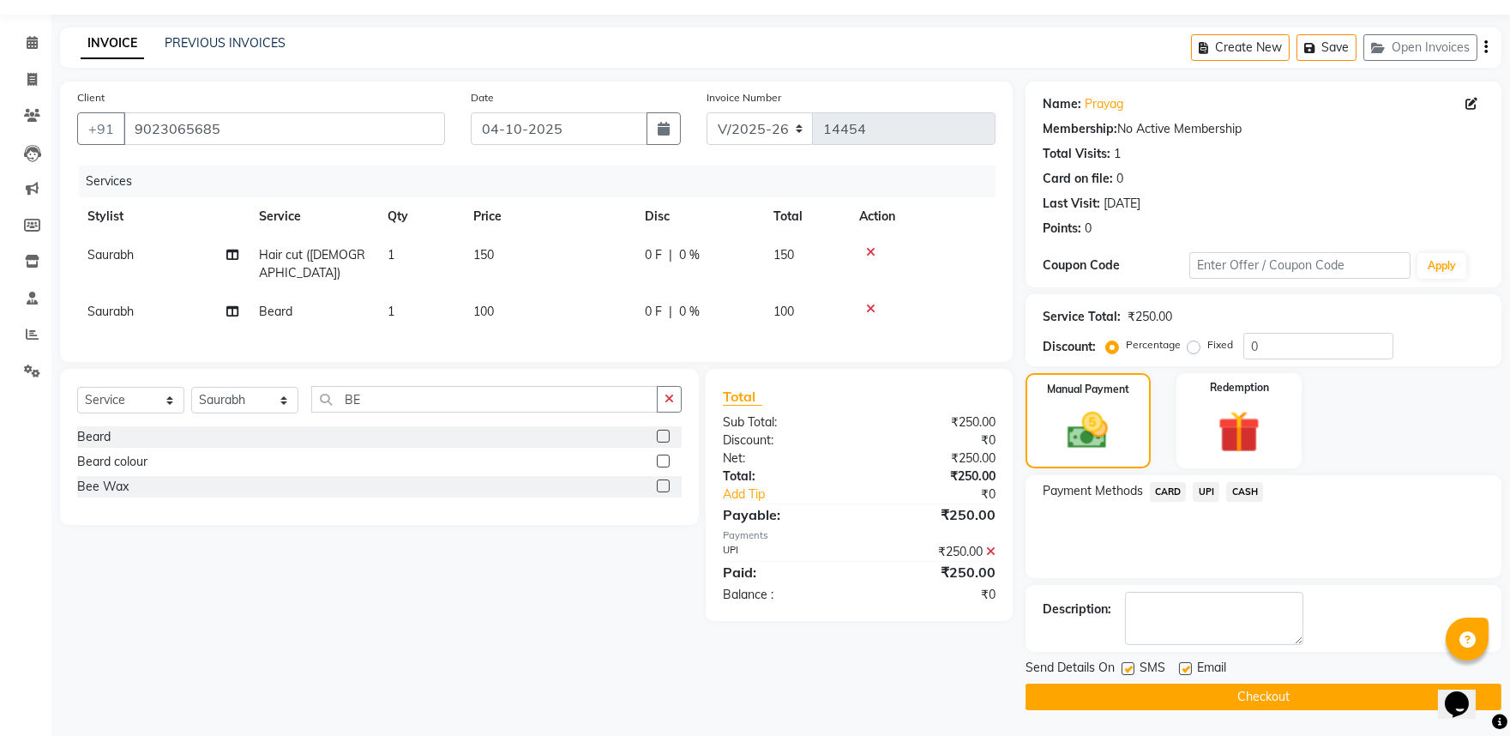
click at [1285, 684] on button "Checkout" at bounding box center [1264, 696] width 476 height 27
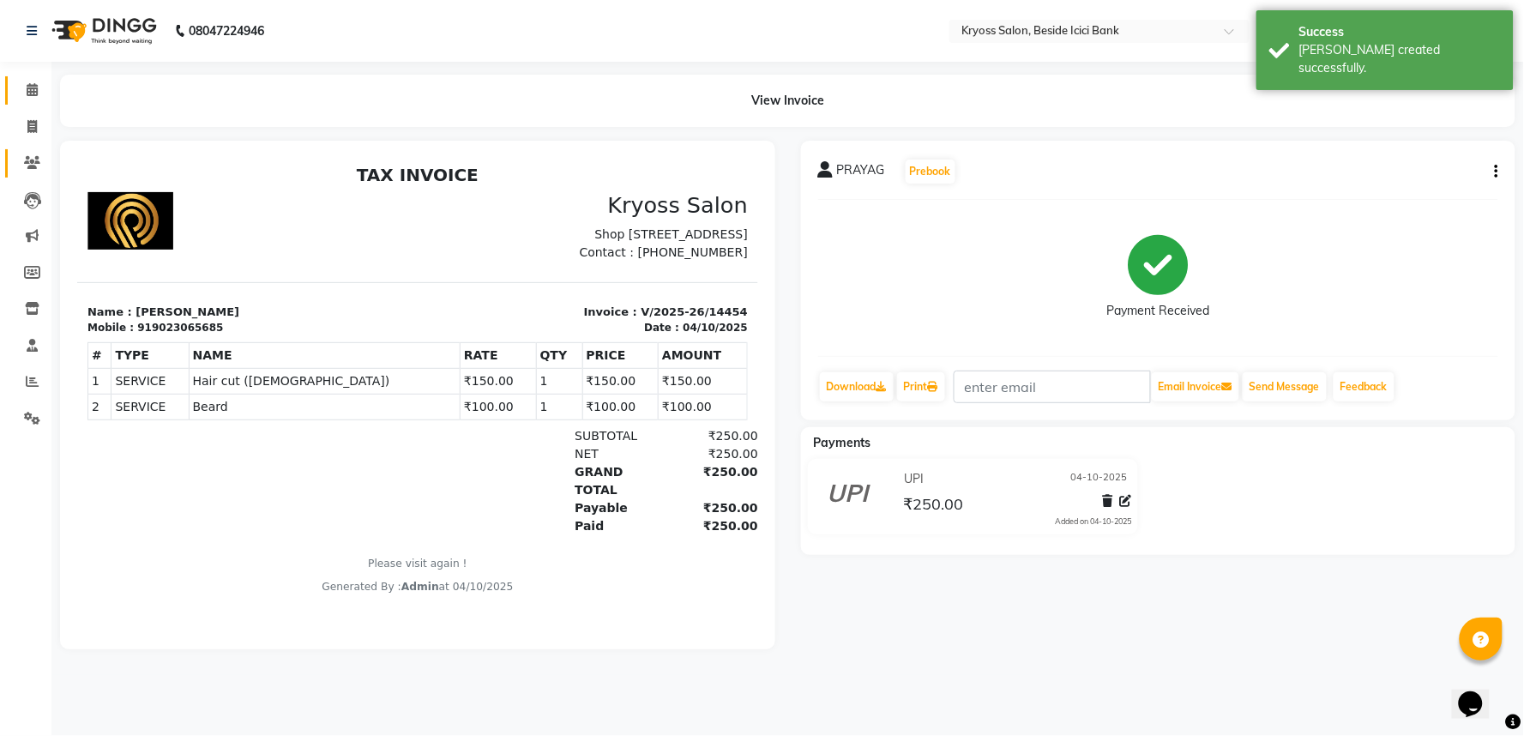
click at [31, 77] on link "Calendar" at bounding box center [25, 90] width 41 height 28
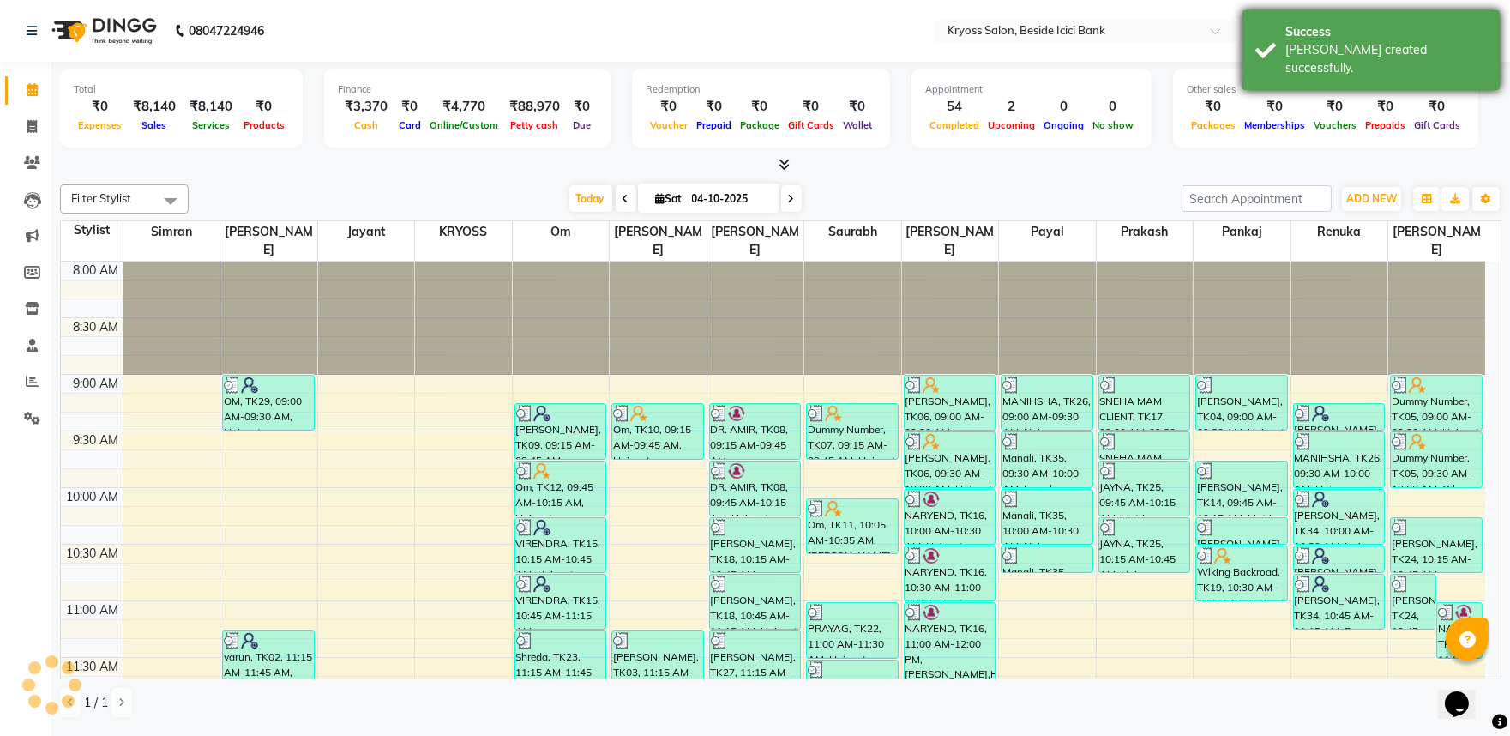
drag, startPoint x: 1346, startPoint y: 41, endPoint x: 1361, endPoint y: 7, distance: 37.3
click at [1346, 41] on div "Bill created successfully." at bounding box center [1386, 59] width 202 height 36
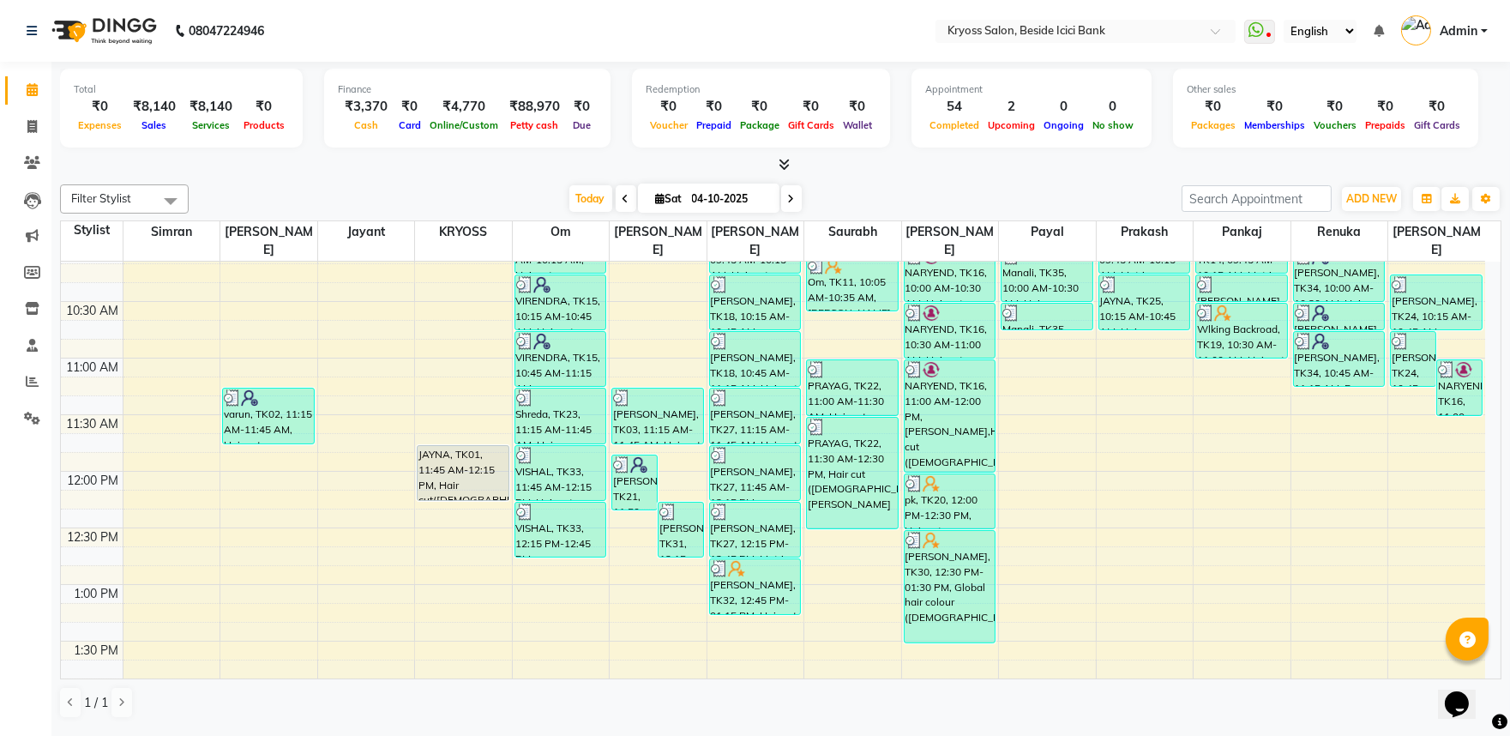
scroll to position [286, 0]
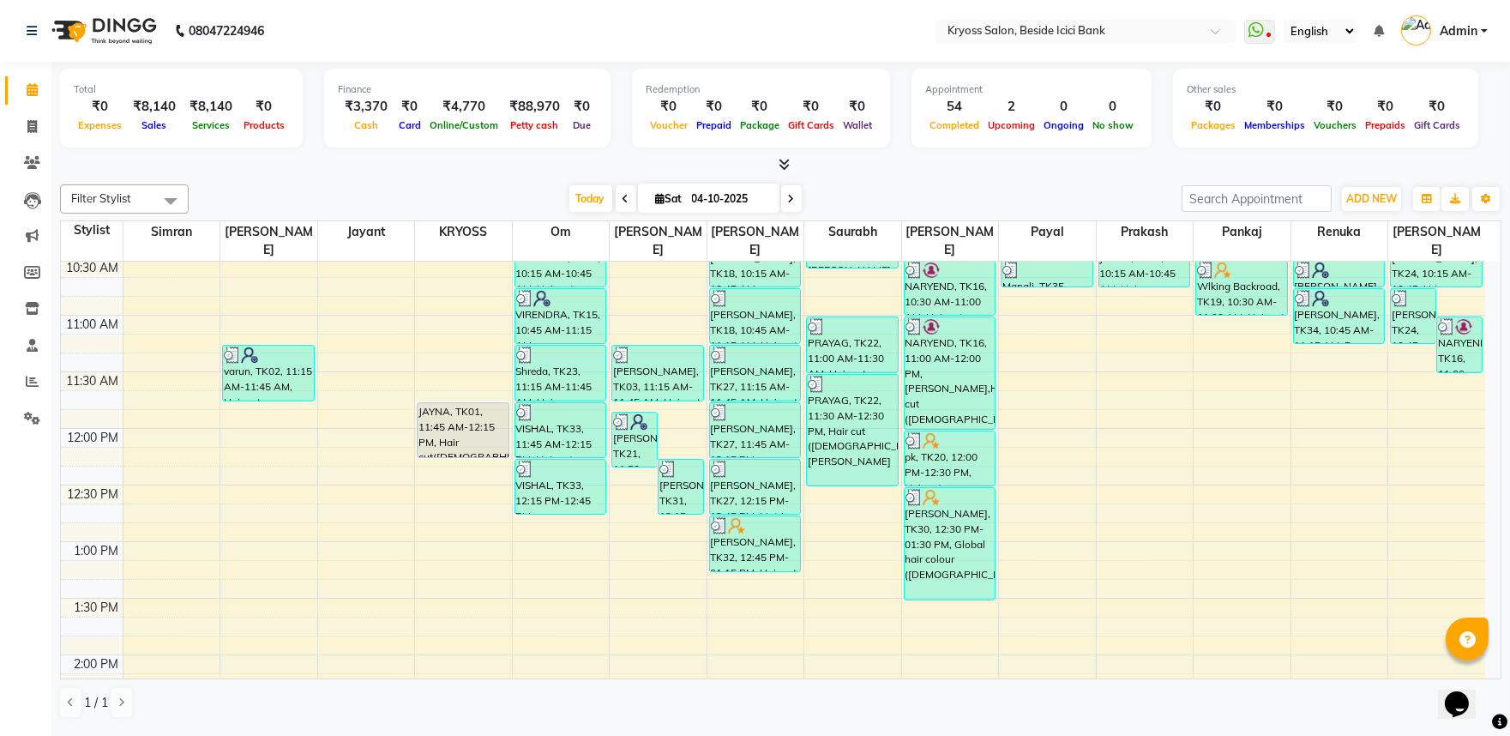
click at [1128, 302] on div "8:00 AM 8:30 AM 9:00 AM 9:30 AM 10:00 AM 10:30 AM 11:00 AM 11:30 AM 12:00 PM 12…" at bounding box center [773, 711] width 1424 height 1471
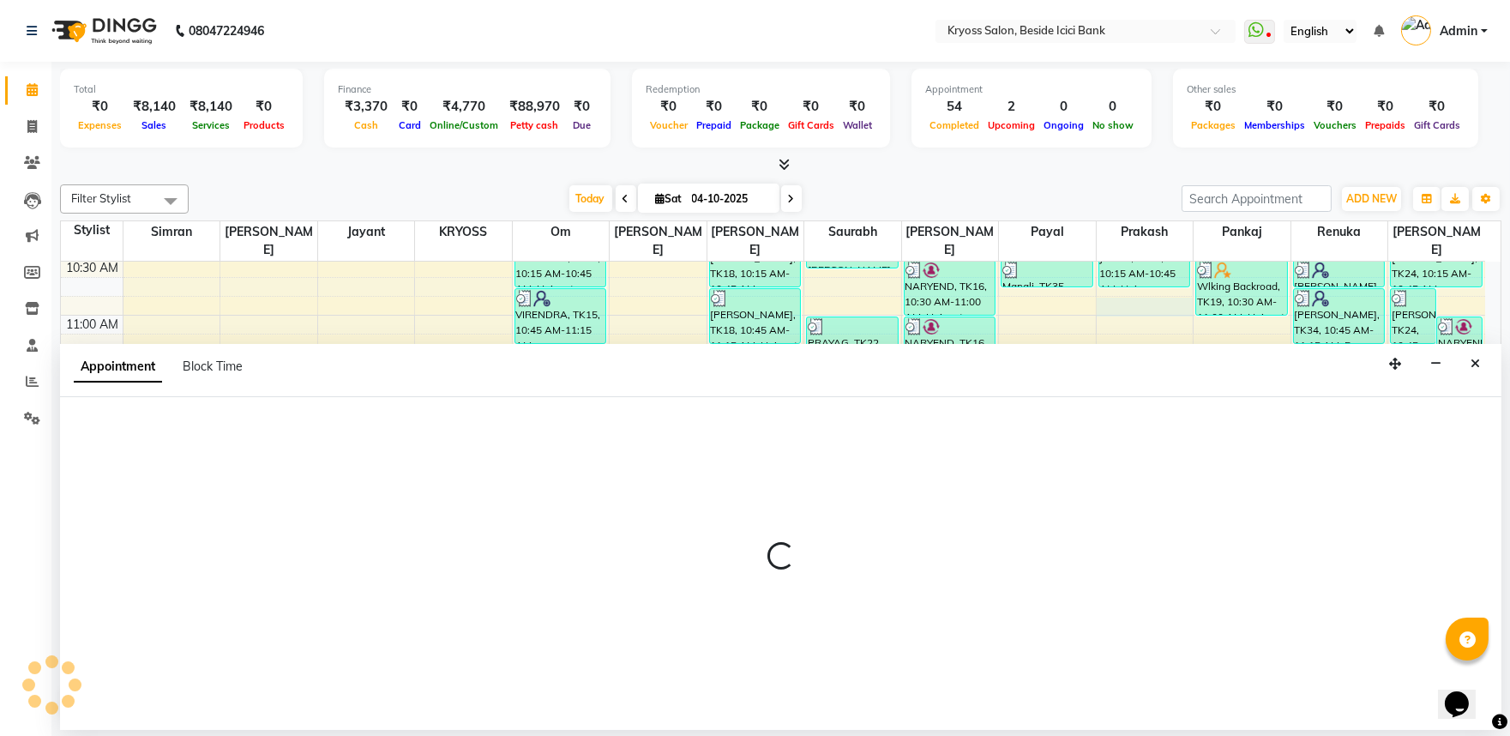
scroll to position [3, 0]
select select "36436"
select select "645"
select select "tentative"
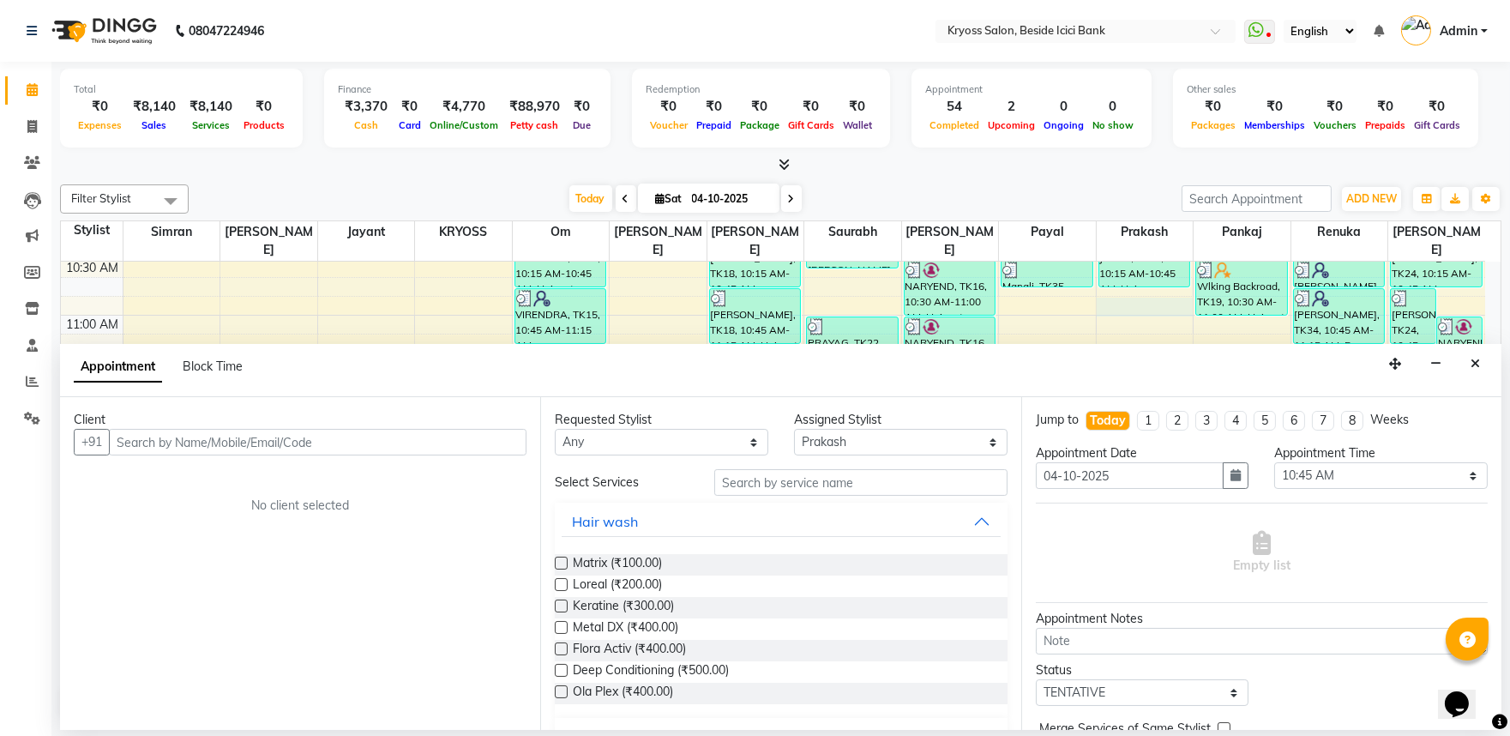
click at [454, 455] on input "text" at bounding box center [318, 442] width 418 height 27
click at [476, 446] on input "text" at bounding box center [318, 442] width 418 height 27
click at [476, 449] on input "text" at bounding box center [318, 442] width 418 height 27
click at [491, 184] on div "Filter Stylist Select All Simran amit Jayant KRYOSS om Palash Tukesh Saurabh Pr…" at bounding box center [780, 452] width 1441 height 548
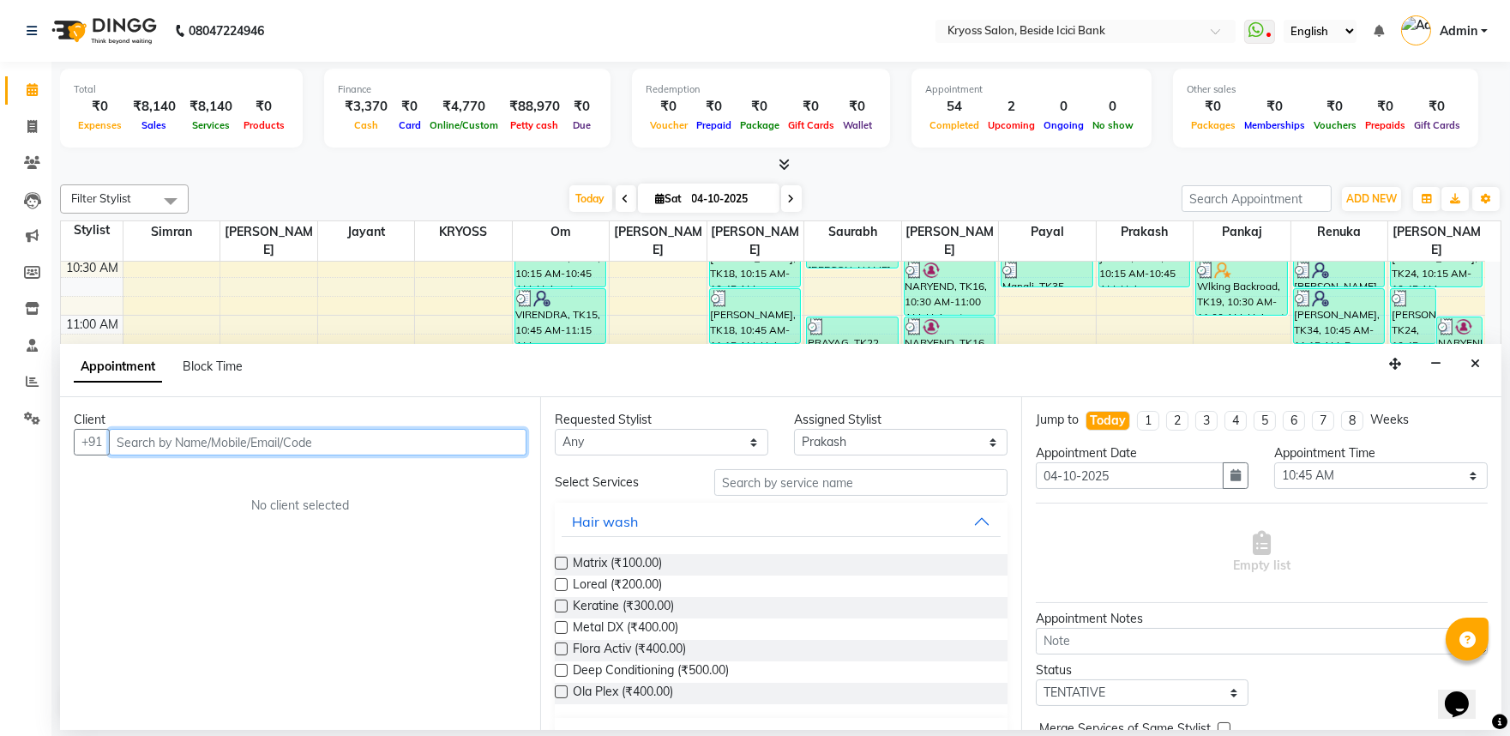
click at [448, 455] on input "text" at bounding box center [318, 442] width 418 height 27
click at [441, 455] on input "text" at bounding box center [318, 442] width 418 height 27
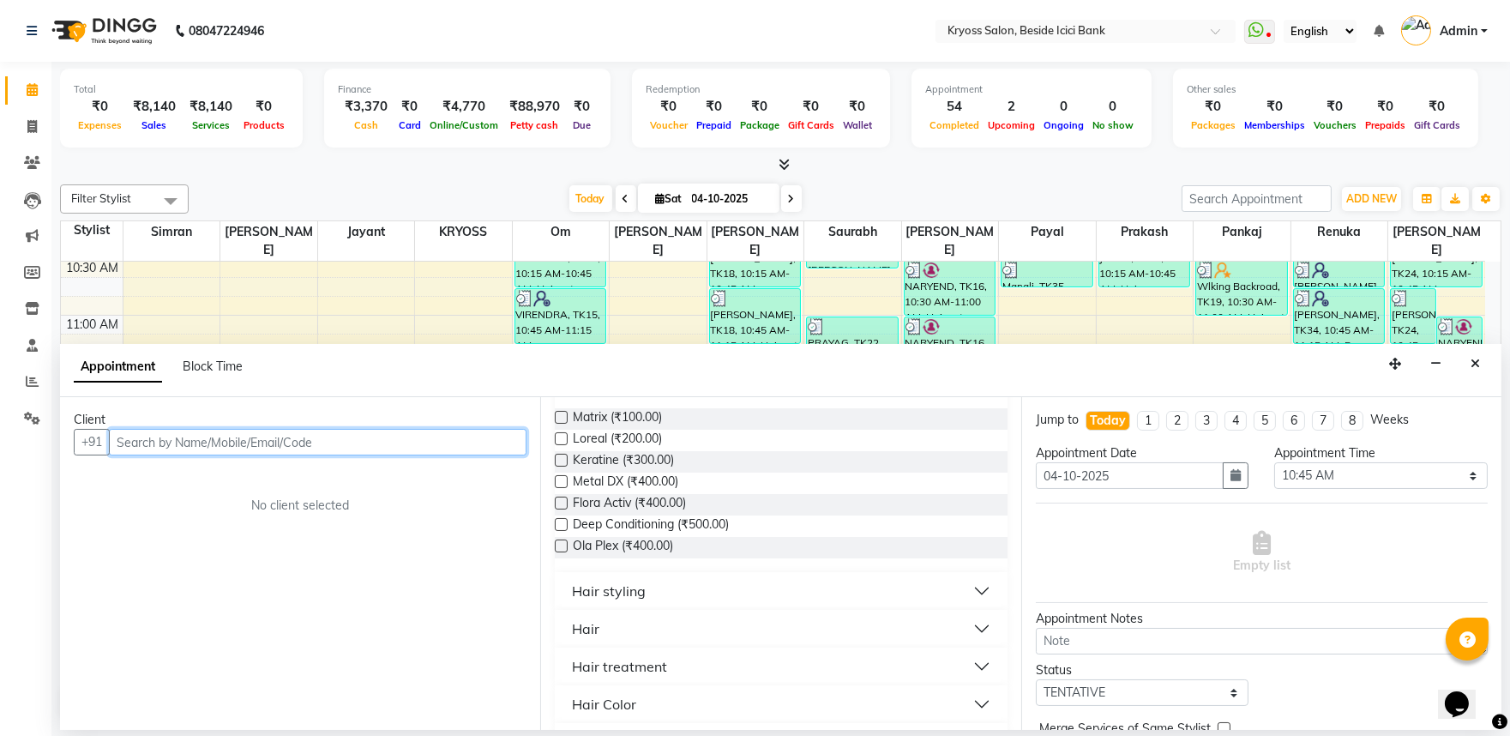
scroll to position [190, 0]
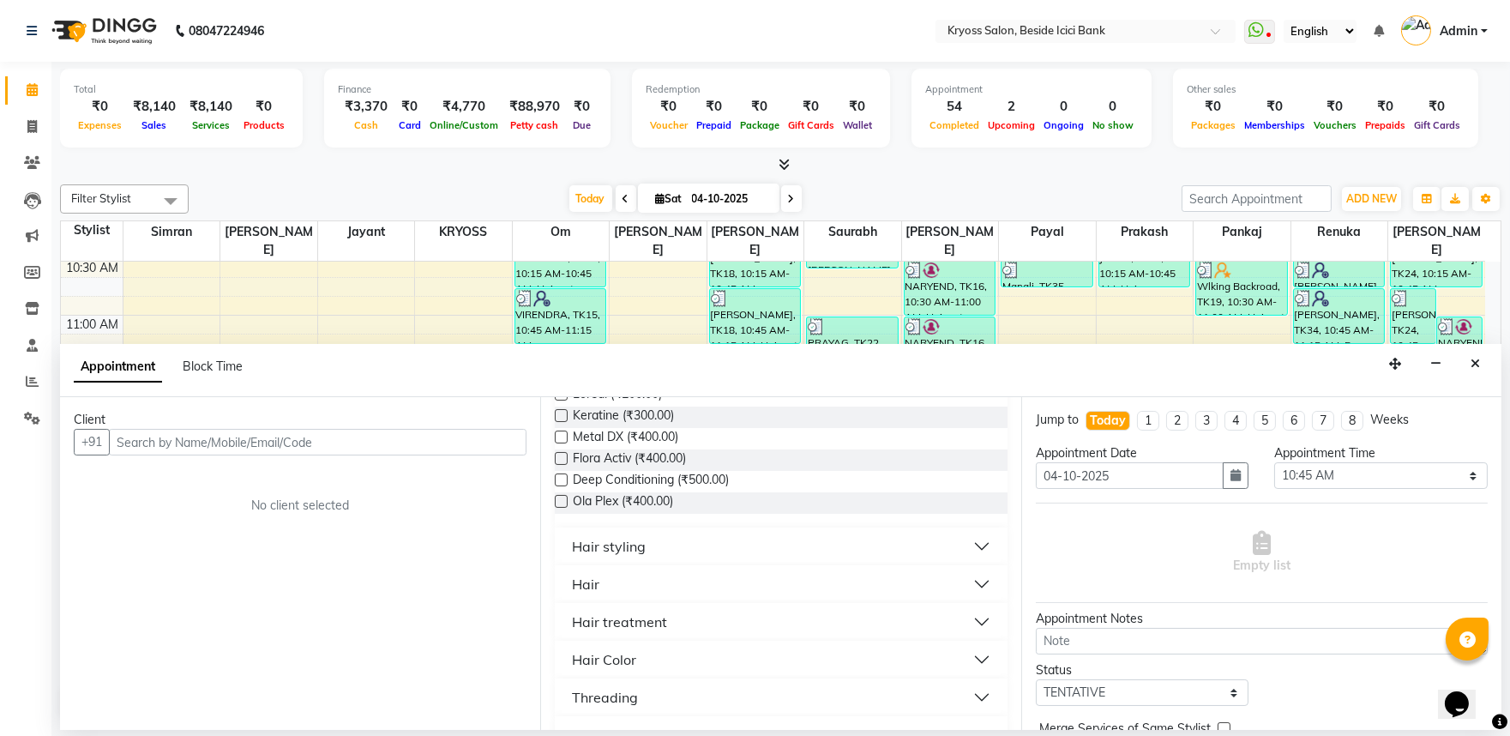
click at [659, 632] on div "Hair treatment" at bounding box center [619, 621] width 95 height 21
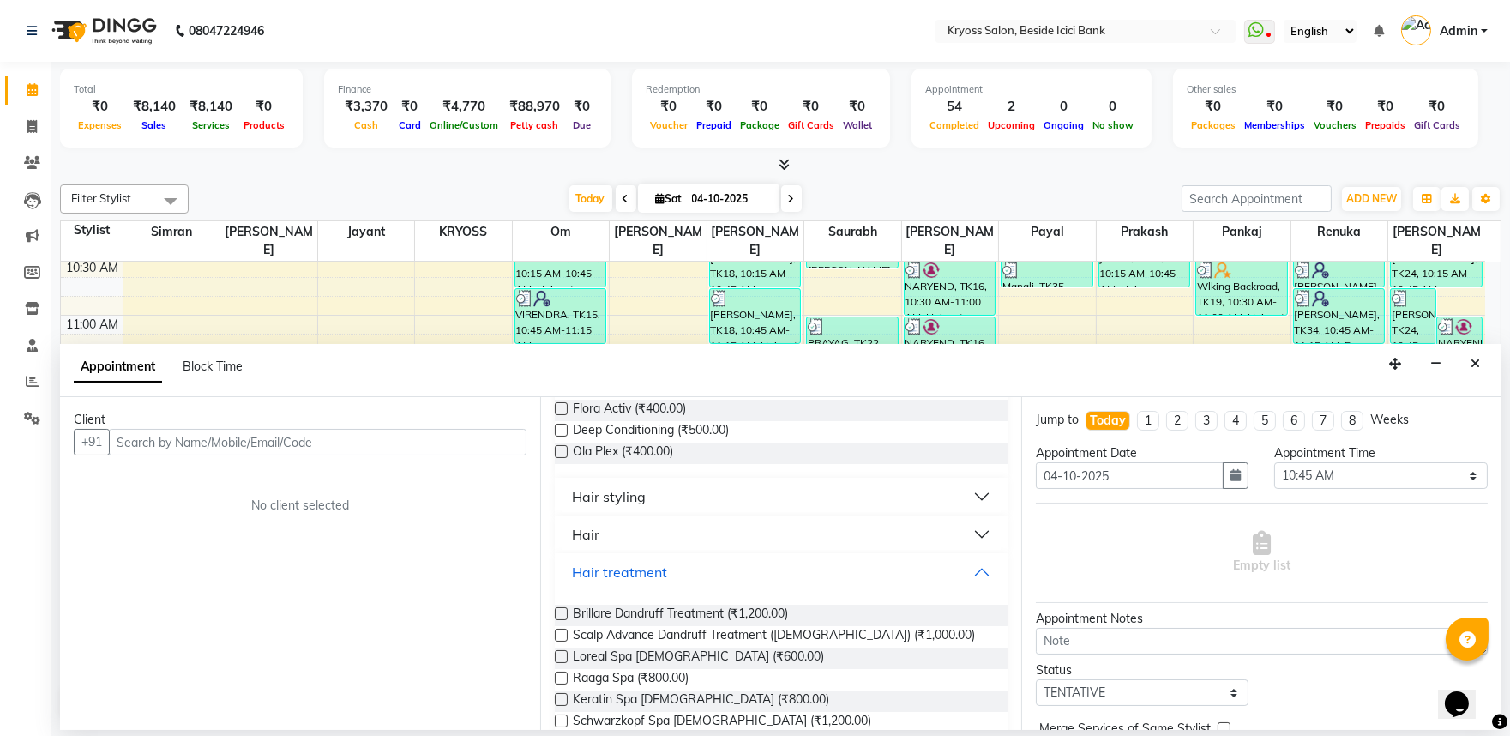
scroll to position [286, 0]
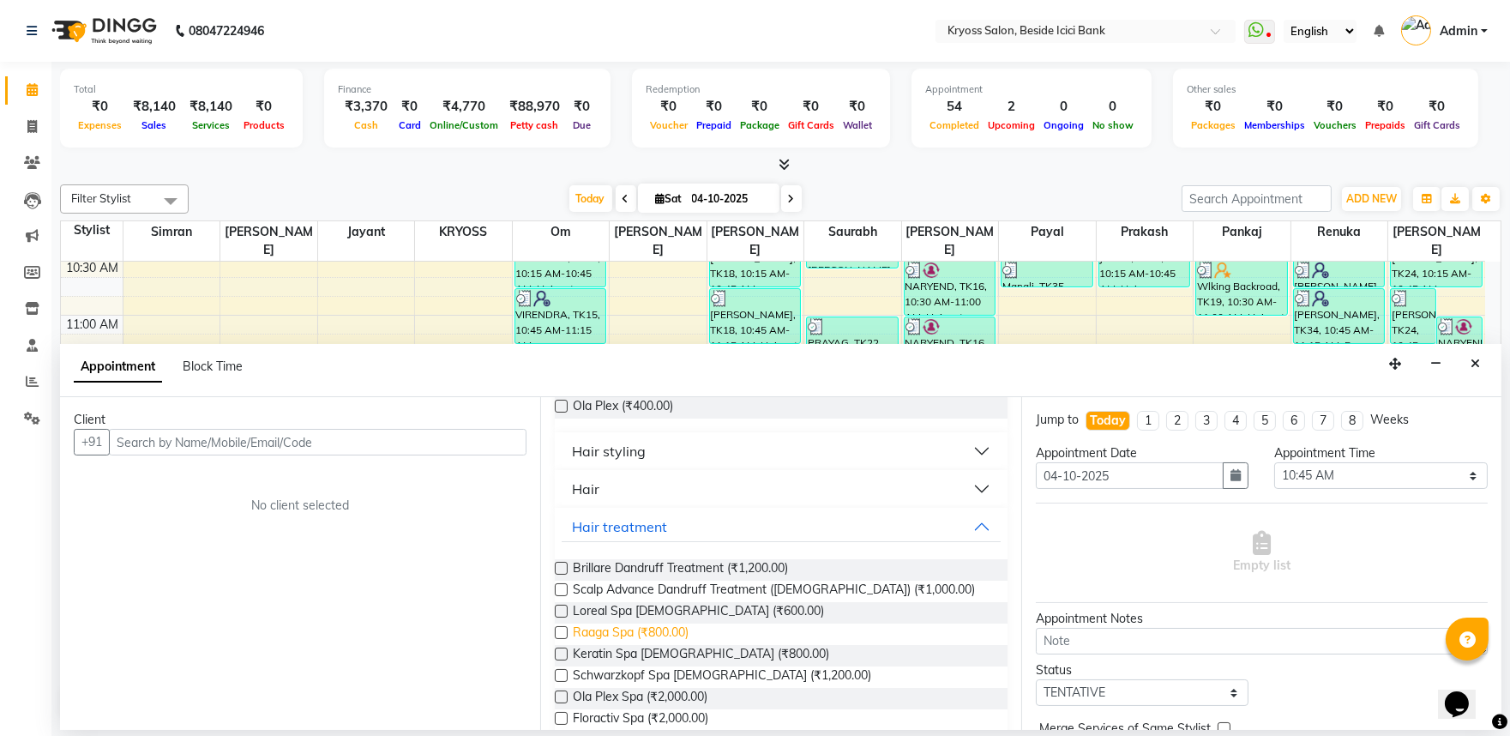
click at [658, 645] on span "Raaga Spa (₹800.00)" at bounding box center [631, 633] width 116 height 21
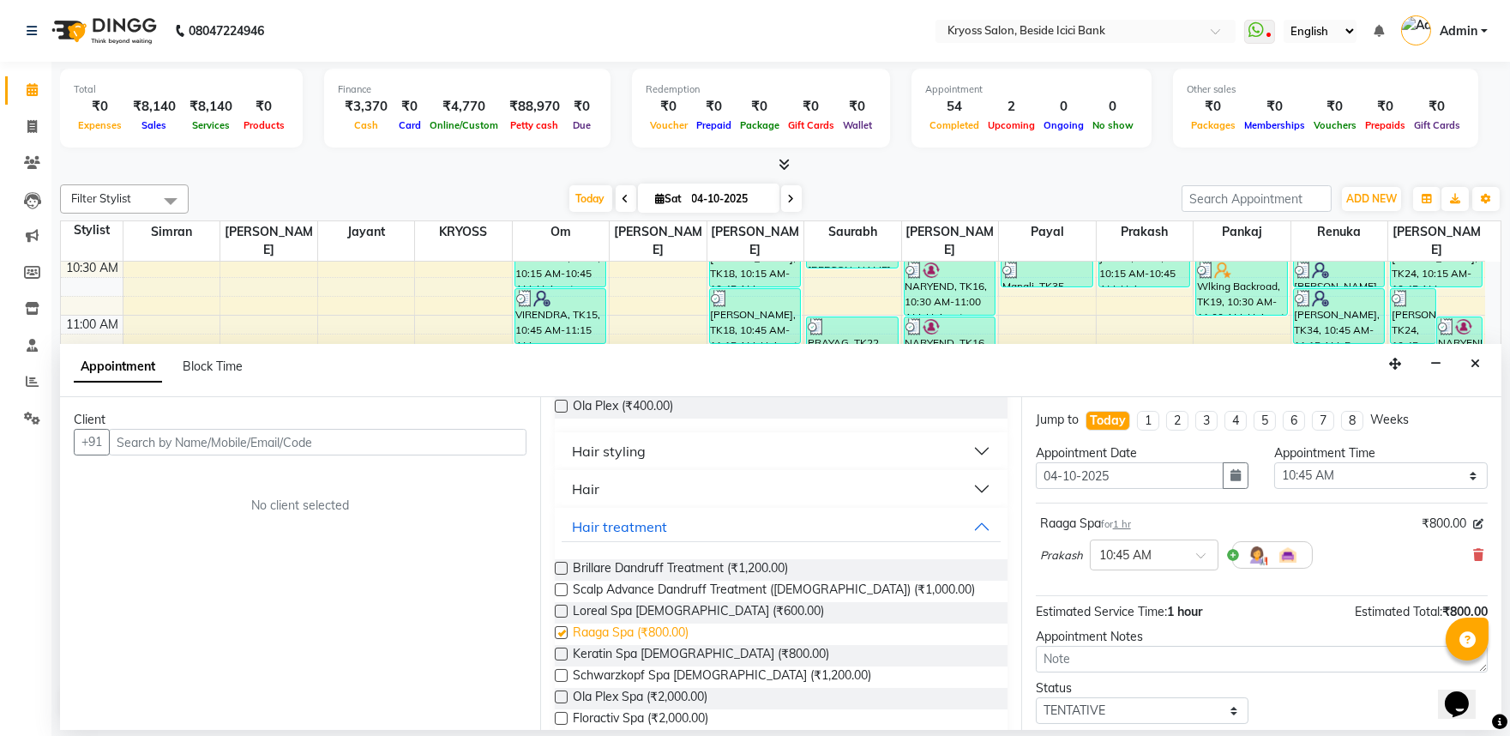
checkbox input "false"
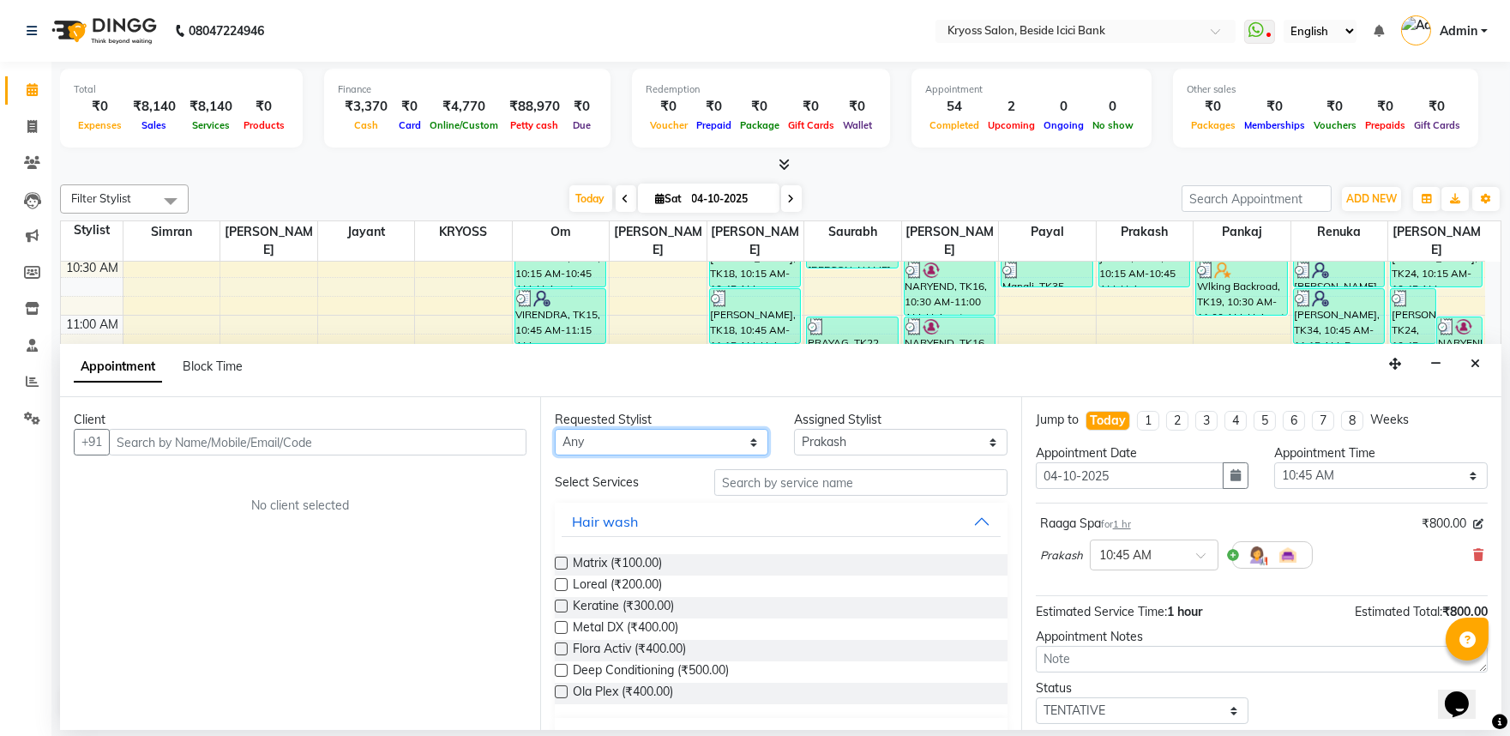
click at [671, 449] on select "Any amit Jayant KRYOSS om Palash Pankaj Payal Prakash Pritesh Renuka Satyam Sau…" at bounding box center [662, 442] width 214 height 27
select select "86021"
click at [557, 442] on select "Any amit Jayant KRYOSS om Palash Pankaj Payal Prakash Pritesh Renuka Satyam Sau…" at bounding box center [662, 442] width 214 height 27
select select "86021"
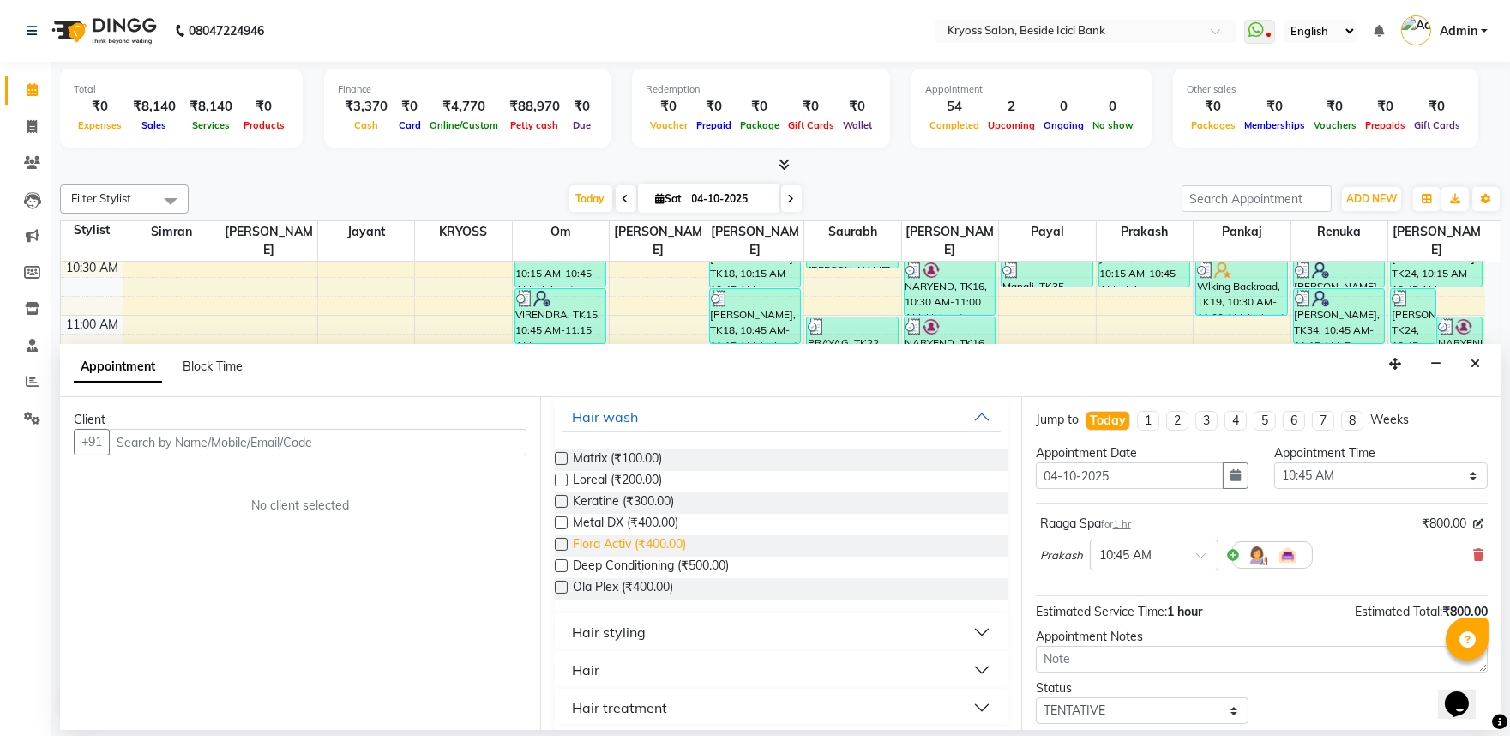
scroll to position [190, 0]
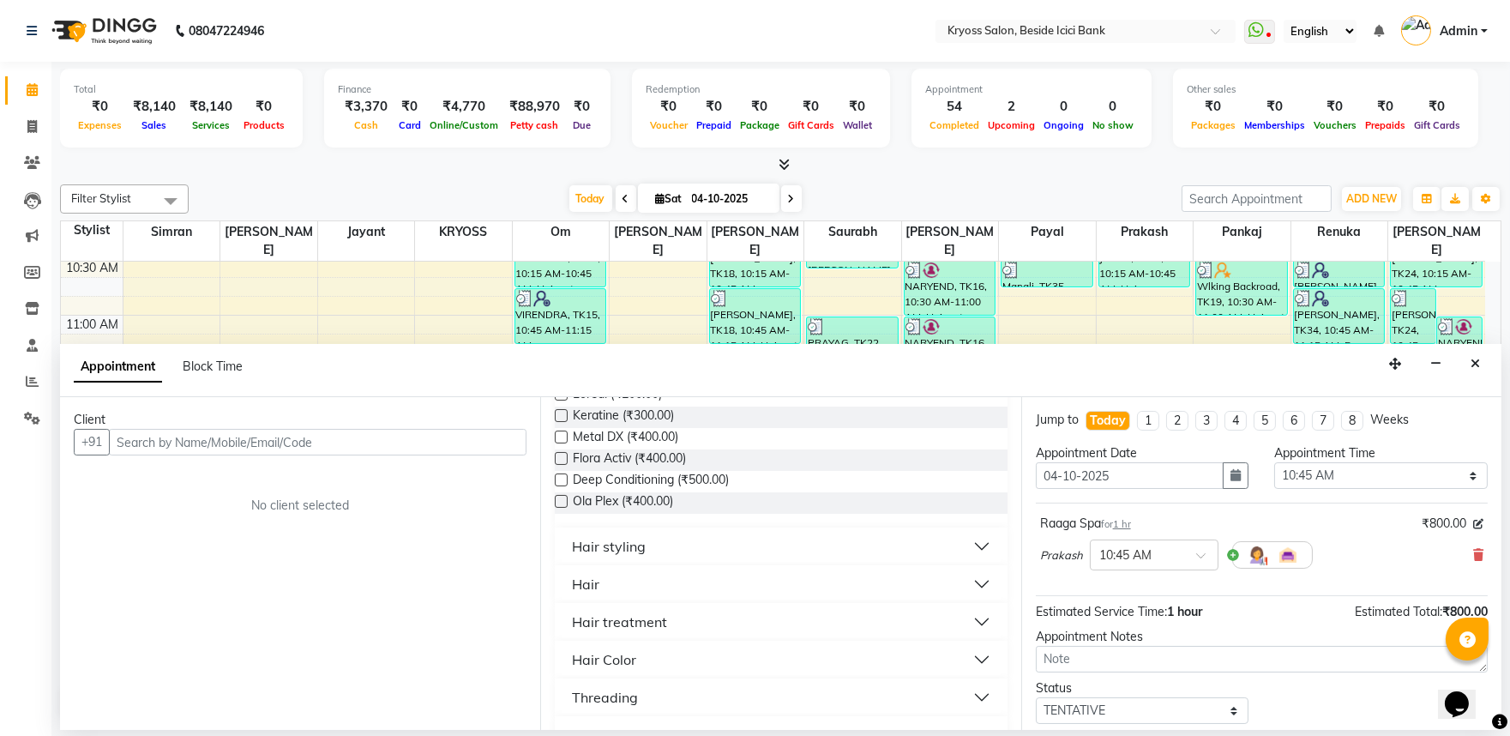
click at [594, 594] on div "Hair" at bounding box center [585, 584] width 27 height 21
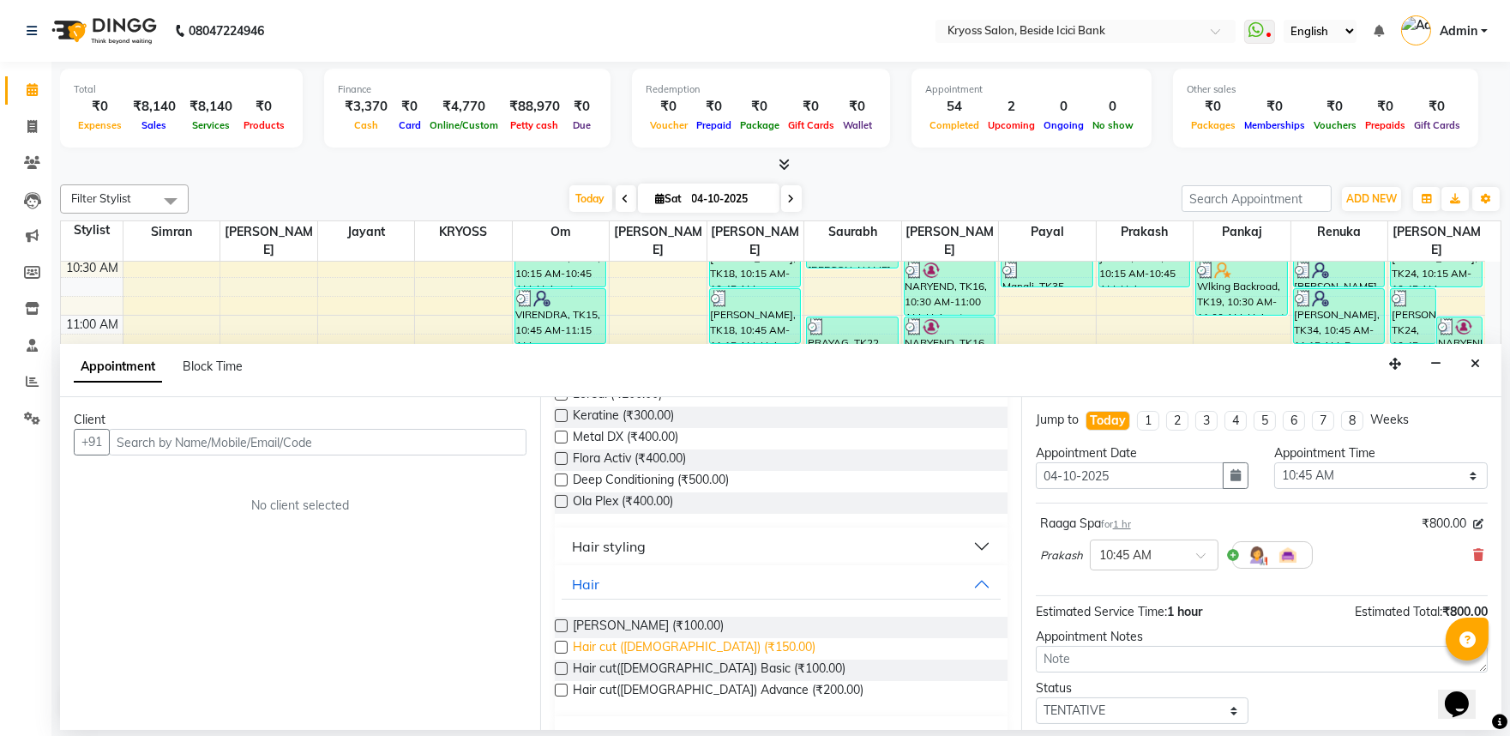
click at [612, 659] on span "Hair cut (Male) (₹150.00)" at bounding box center [694, 648] width 243 height 21
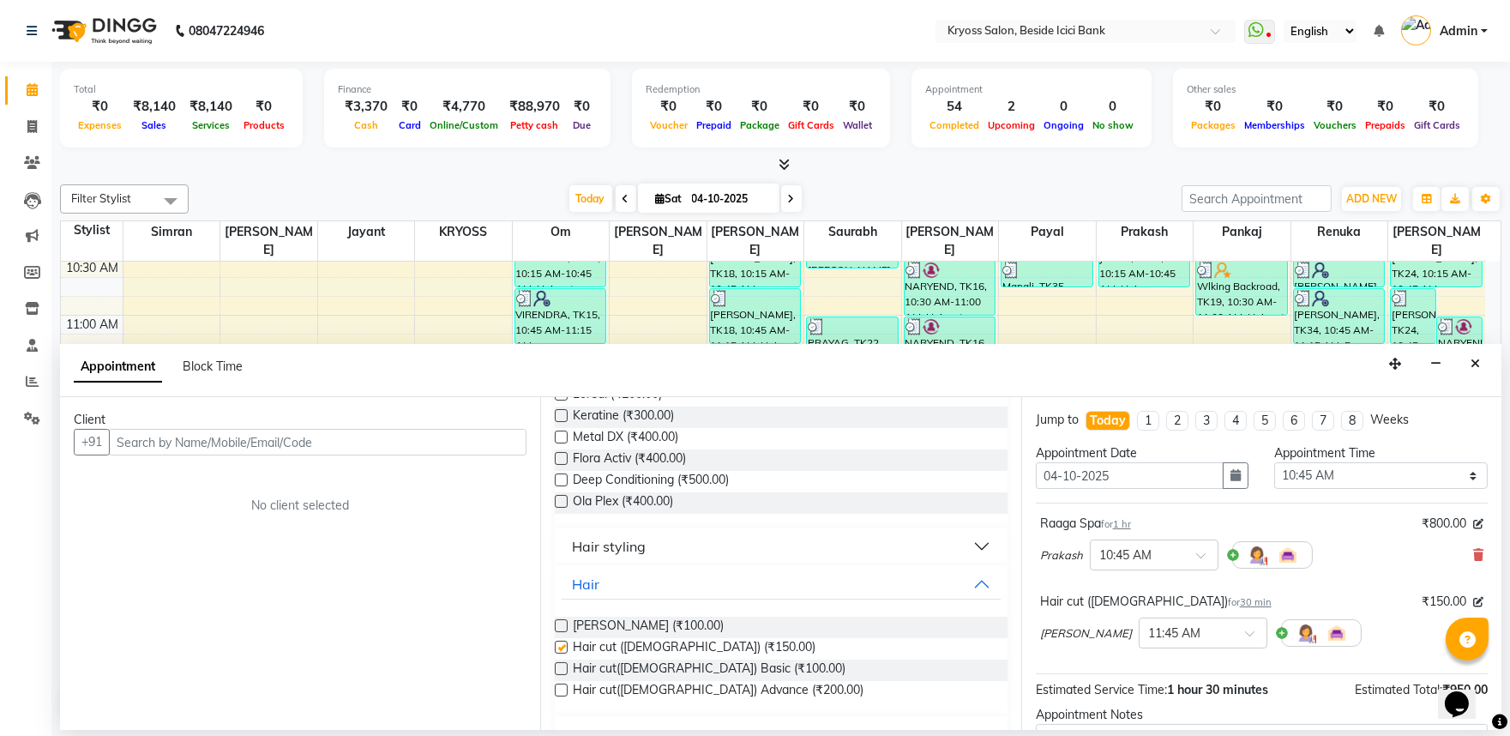
checkbox input "false"
click at [498, 450] on input "text" at bounding box center [318, 442] width 418 height 27
click at [503, 455] on input "text" at bounding box center [318, 442] width 418 height 27
click at [466, 455] on input "text" at bounding box center [318, 442] width 418 height 27
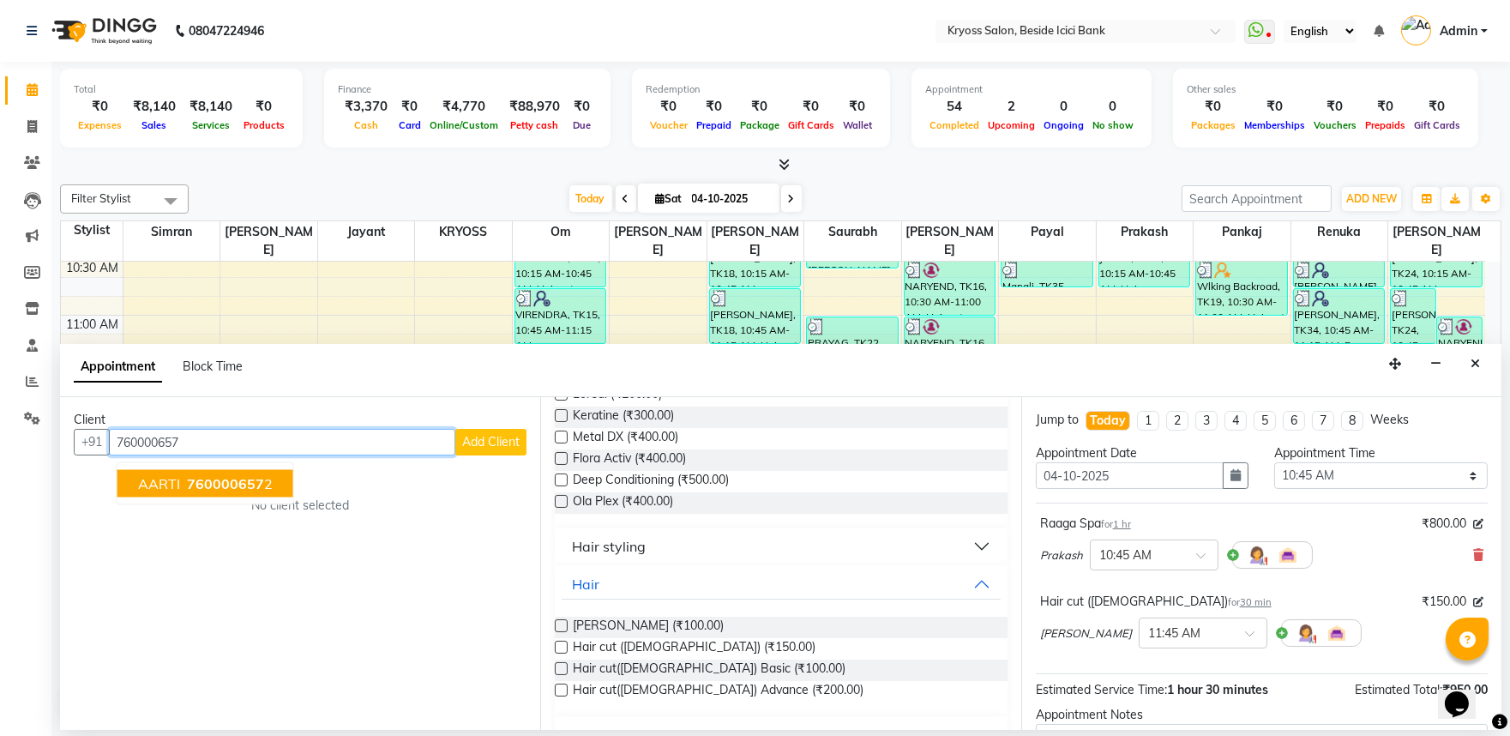
click at [212, 492] on span "760000657" at bounding box center [225, 483] width 77 height 17
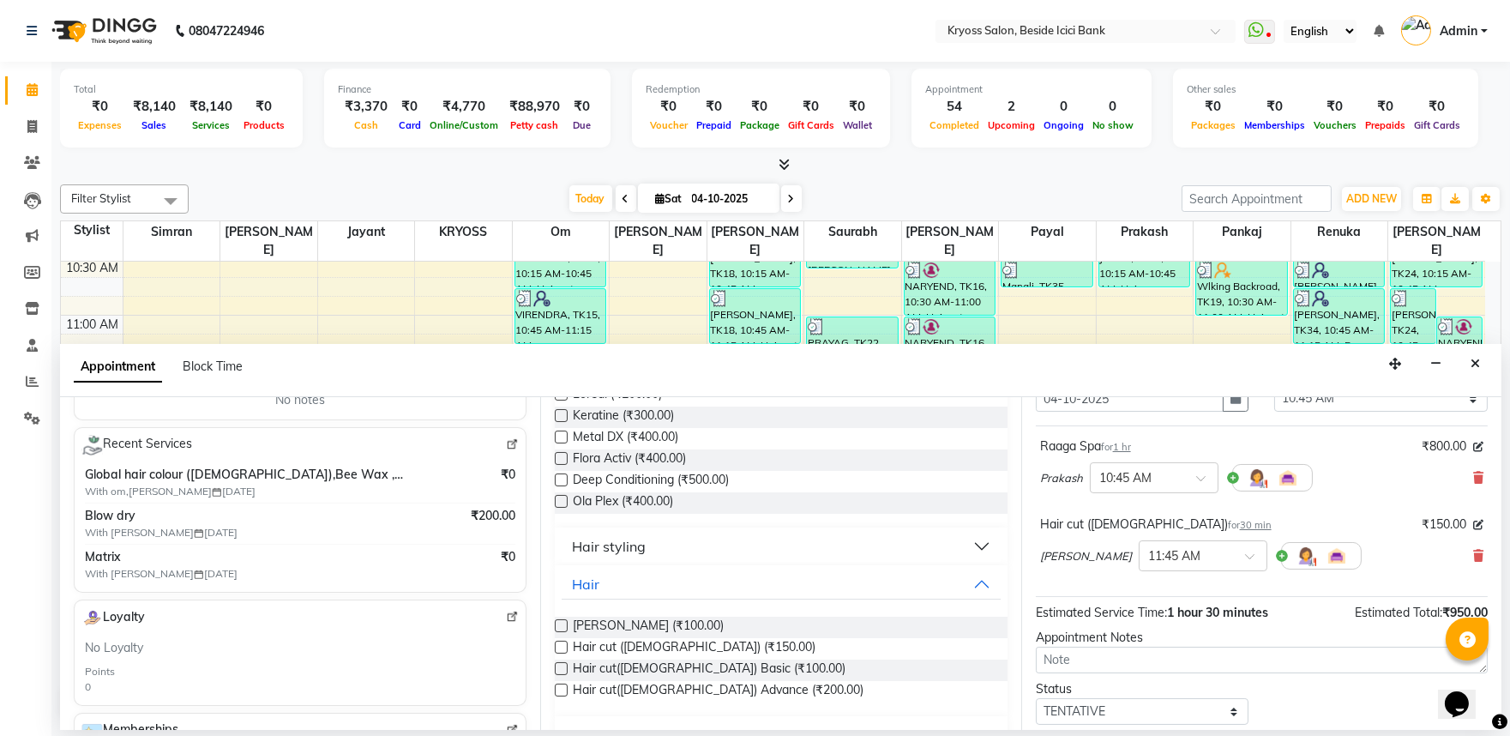
scroll to position [217, 0]
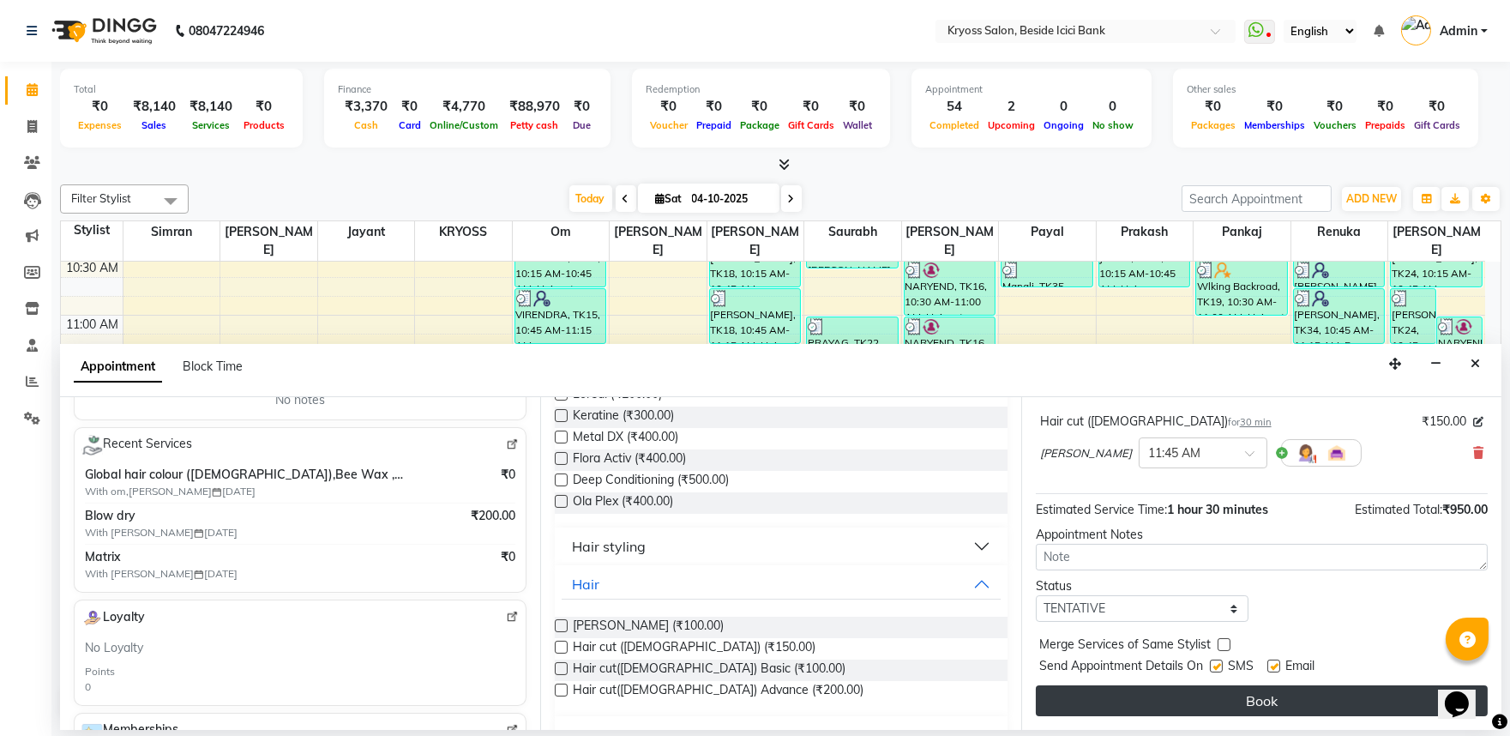
type input "7600006572"
click at [1283, 699] on button "Book" at bounding box center [1262, 700] width 452 height 31
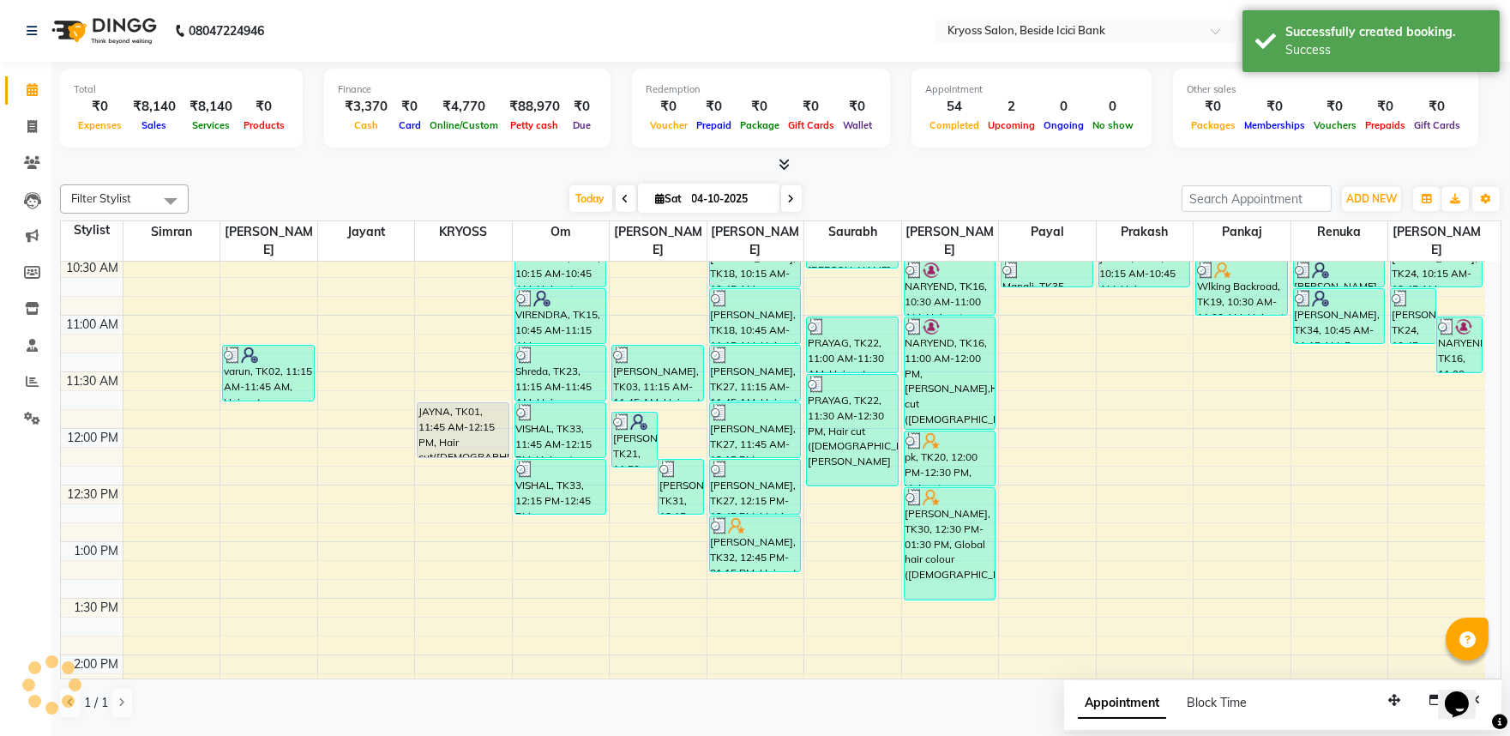
scroll to position [0, 0]
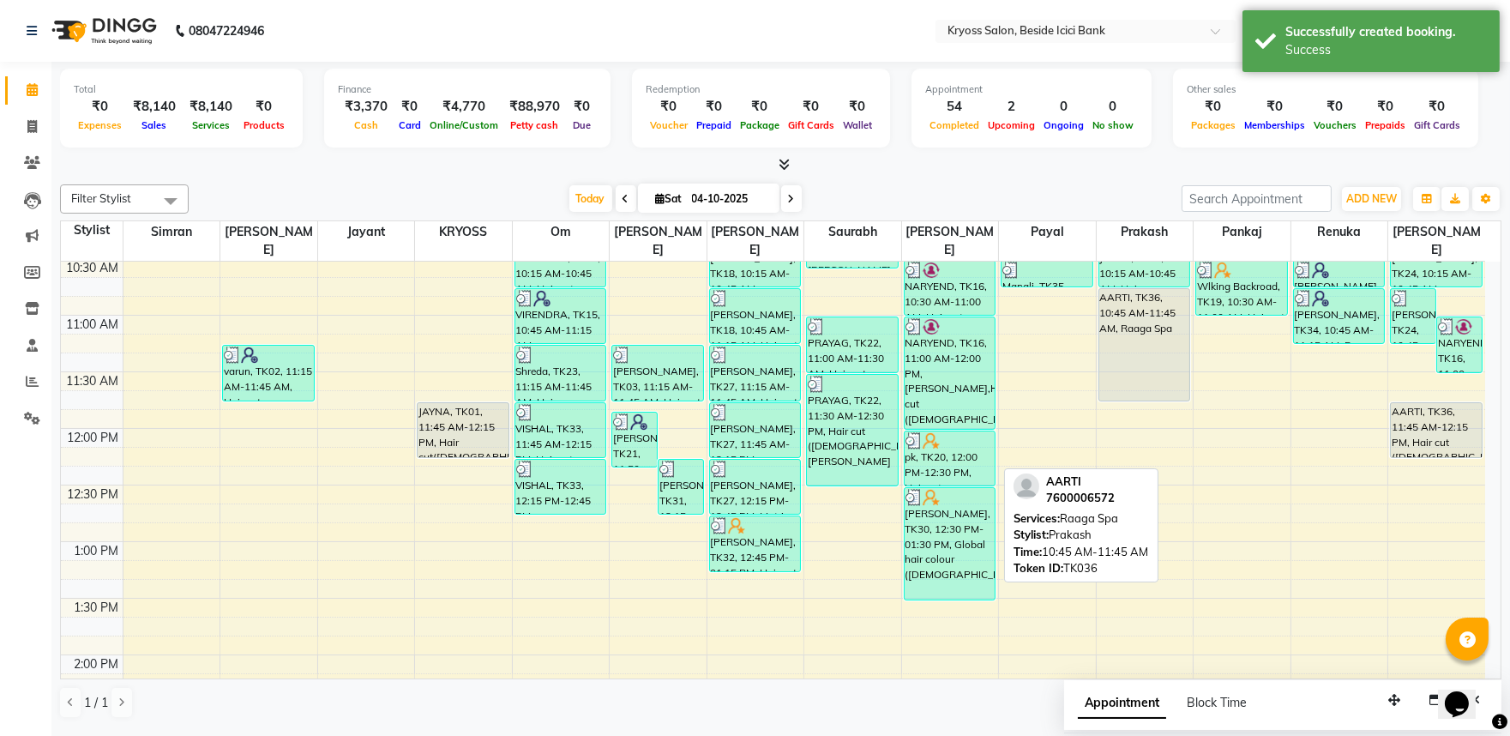
click at [1147, 330] on div "AARTI, TK36, 10:45 AM-11:45 AM, Raaga Spa" at bounding box center [1144, 344] width 91 height 111
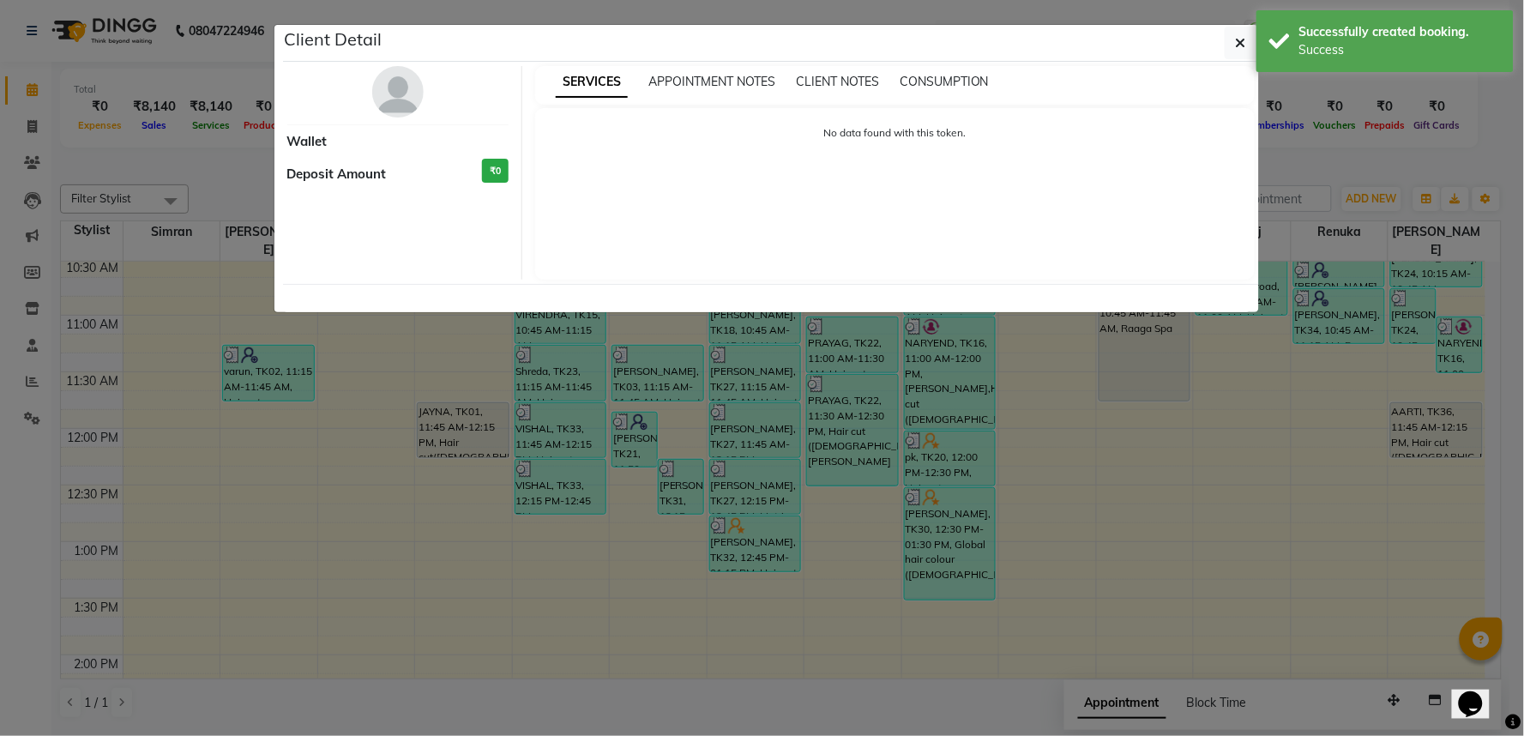
select select "7"
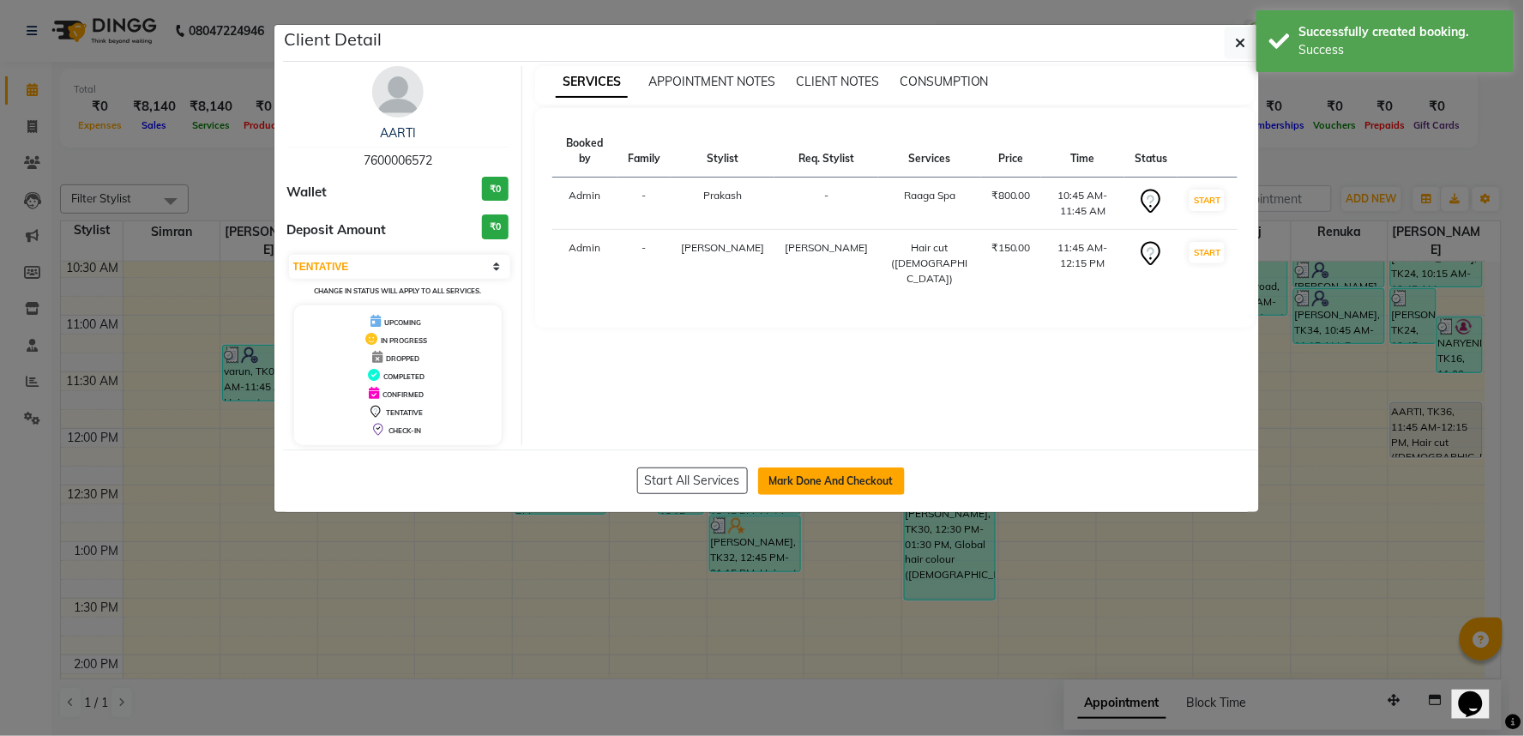
click at [823, 495] on button "Mark Done And Checkout" at bounding box center [831, 480] width 147 height 27
select select "5439"
select select "service"
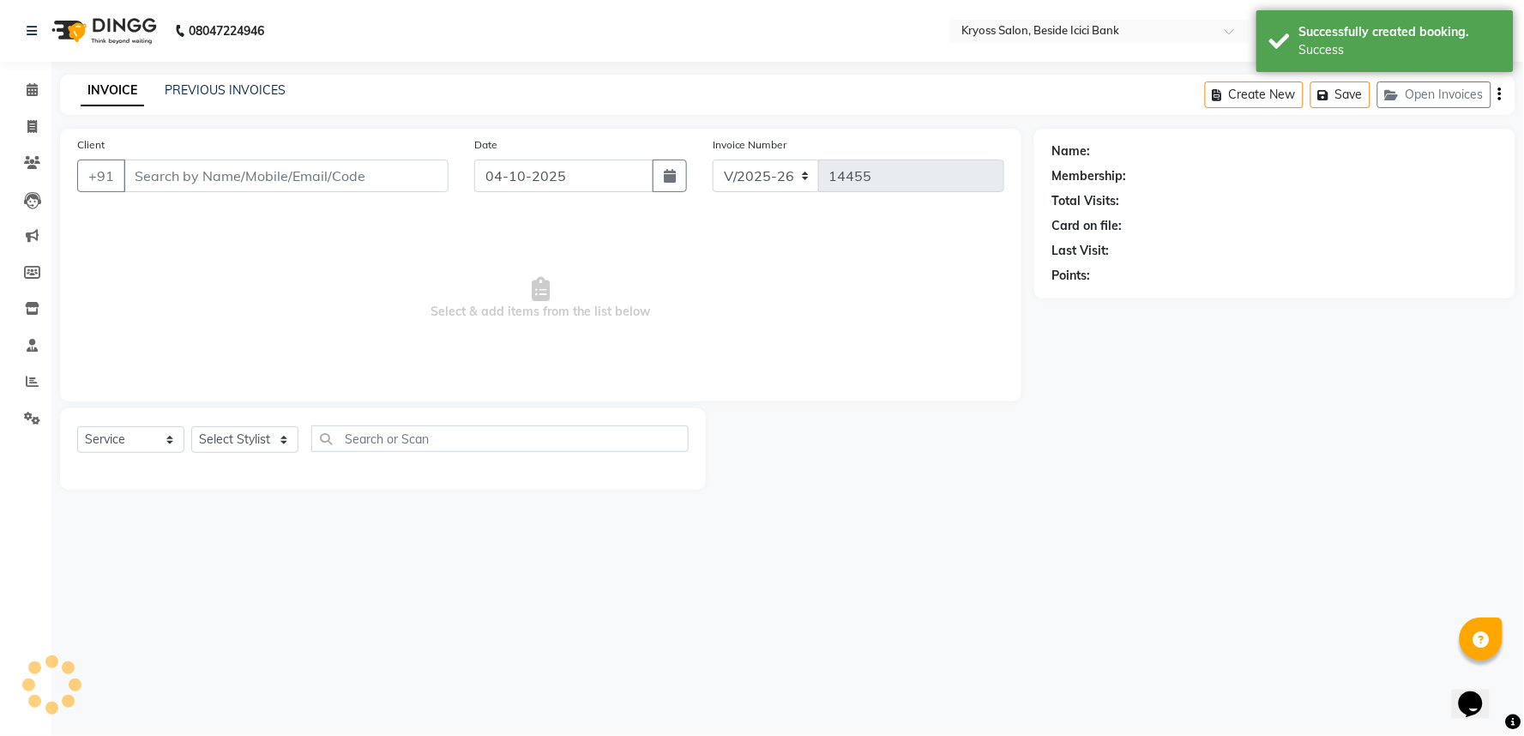
type input "7600006572"
select select "86021"
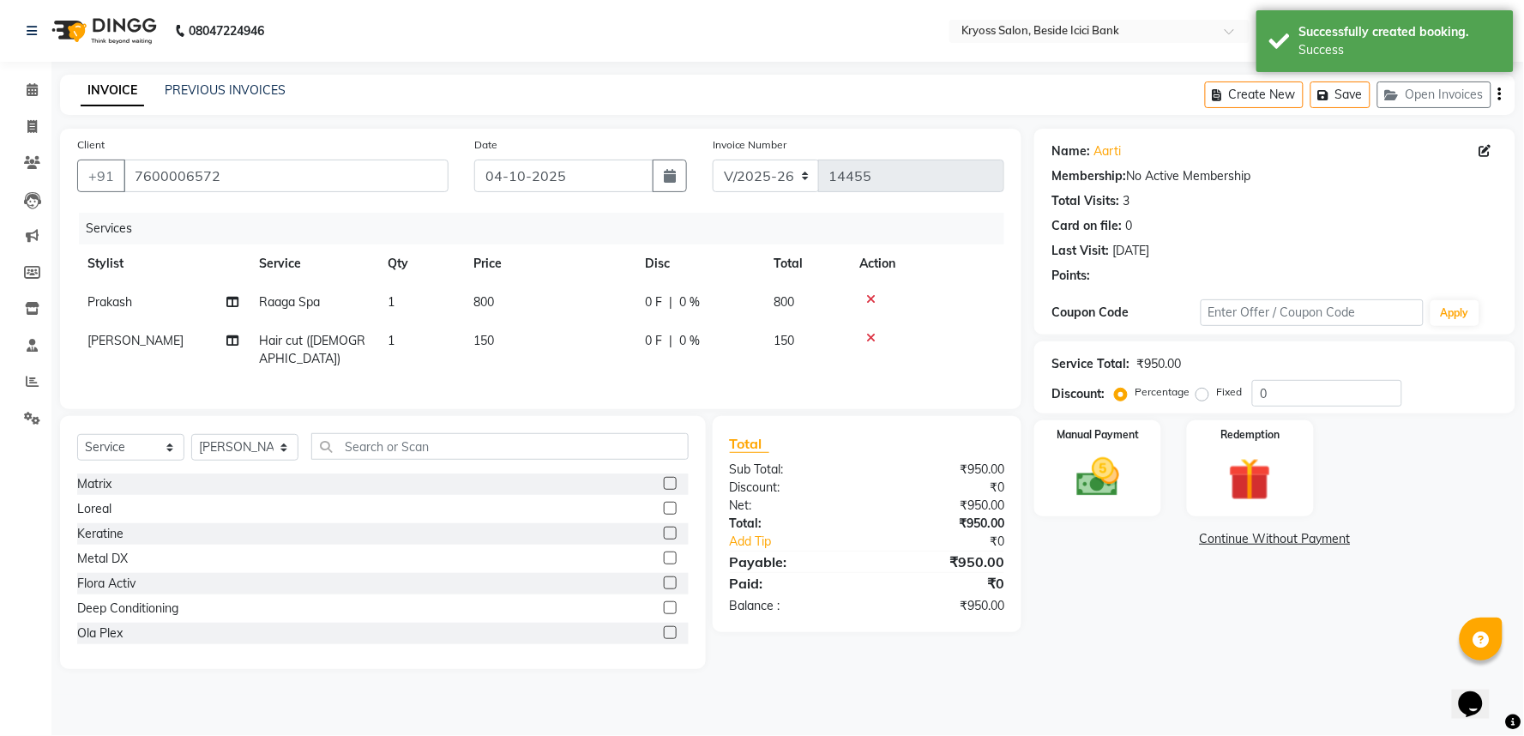
click at [494, 310] on span "800" at bounding box center [483, 301] width 21 height 15
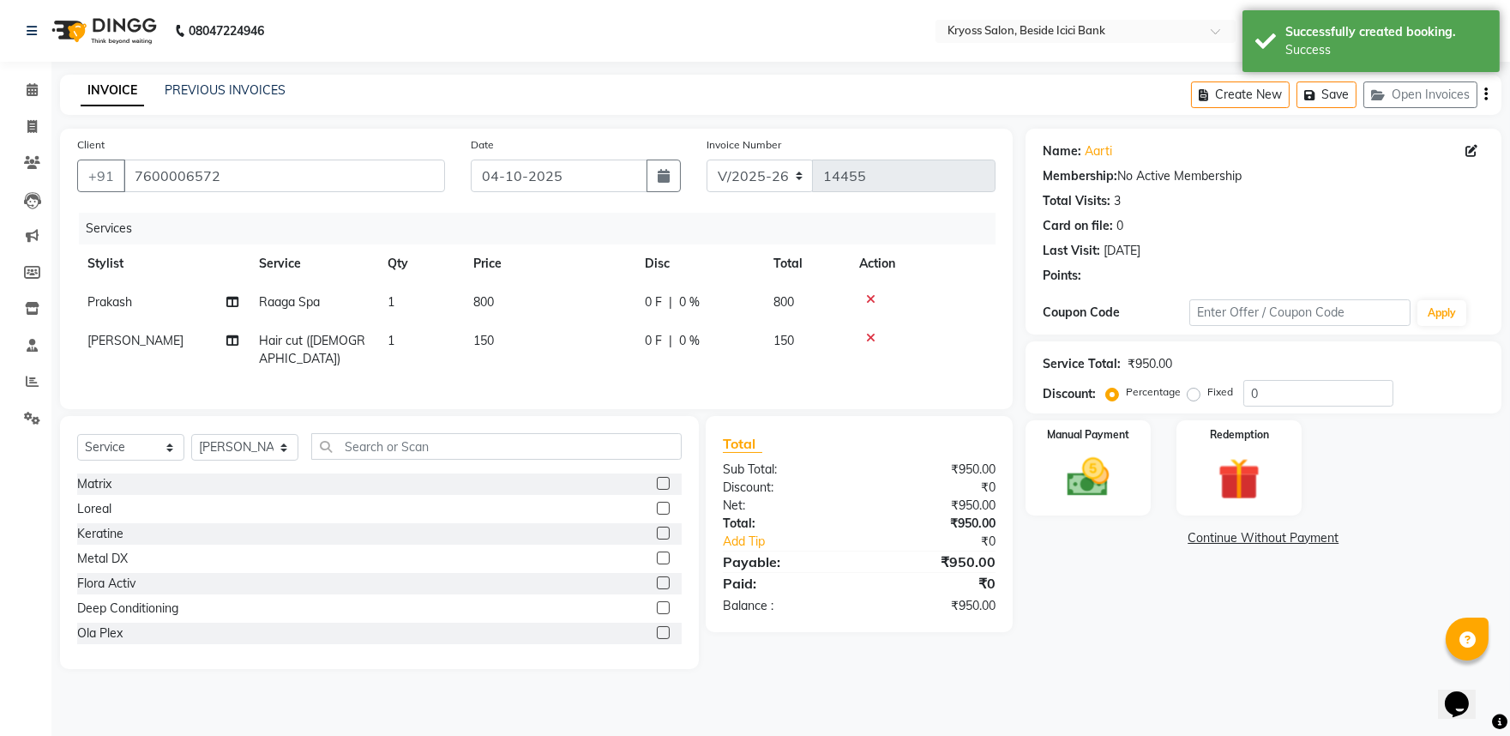
select select "36436"
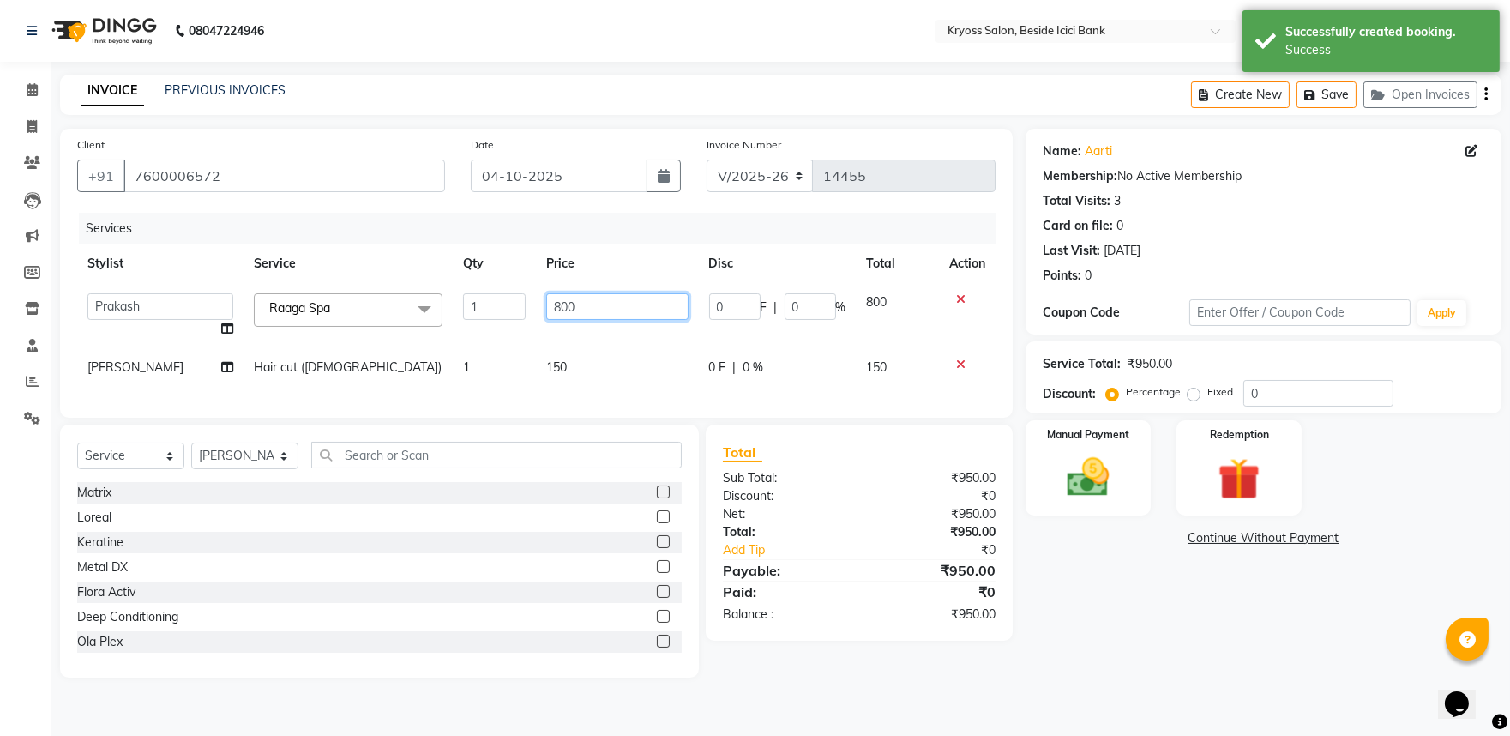
click at [556, 320] on input "800" at bounding box center [616, 306] width 141 height 27
type input "1000"
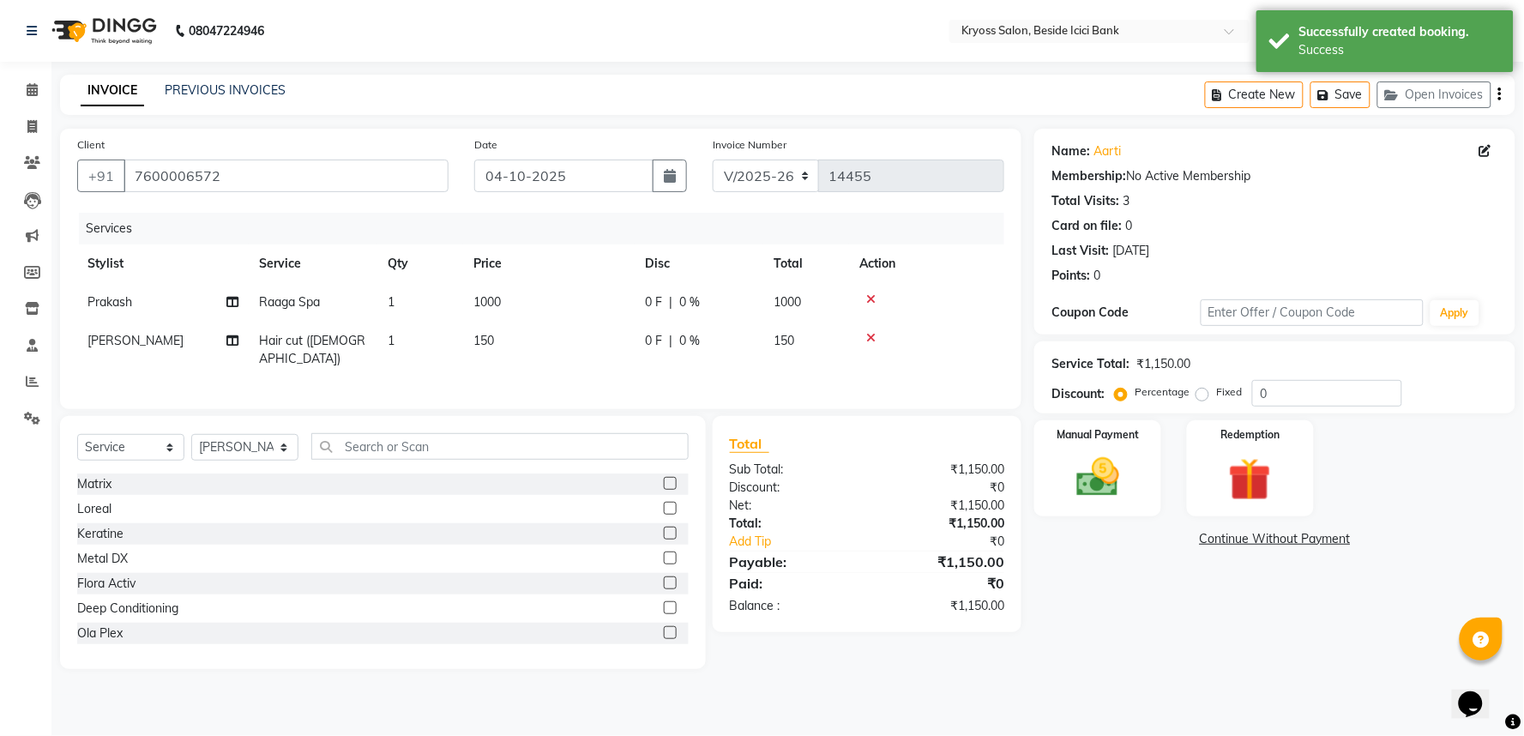
click at [617, 283] on th "Price" at bounding box center [549, 263] width 172 height 39
click at [1090, 500] on img at bounding box center [1098, 477] width 72 height 51
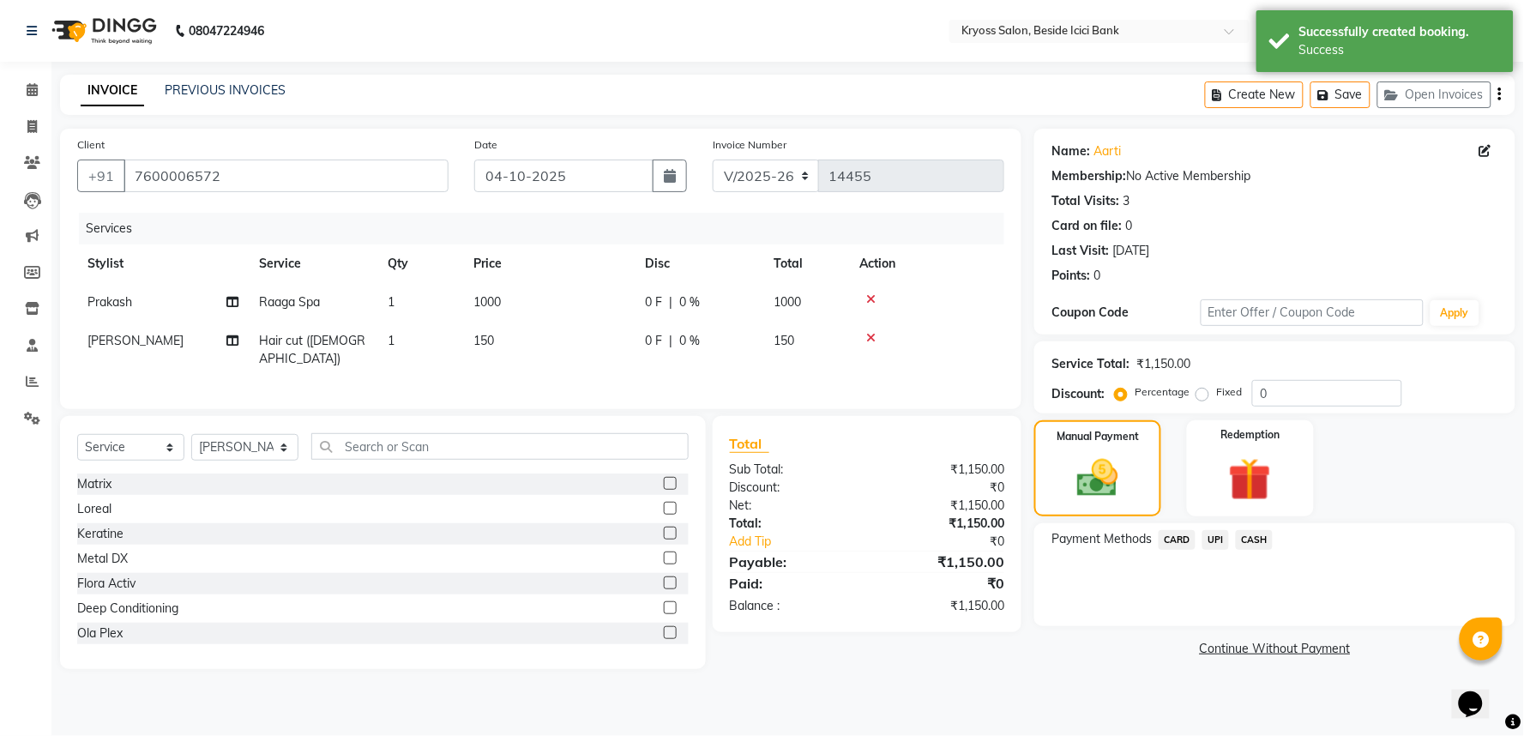
click at [1266, 550] on span "CASH" at bounding box center [1254, 540] width 37 height 20
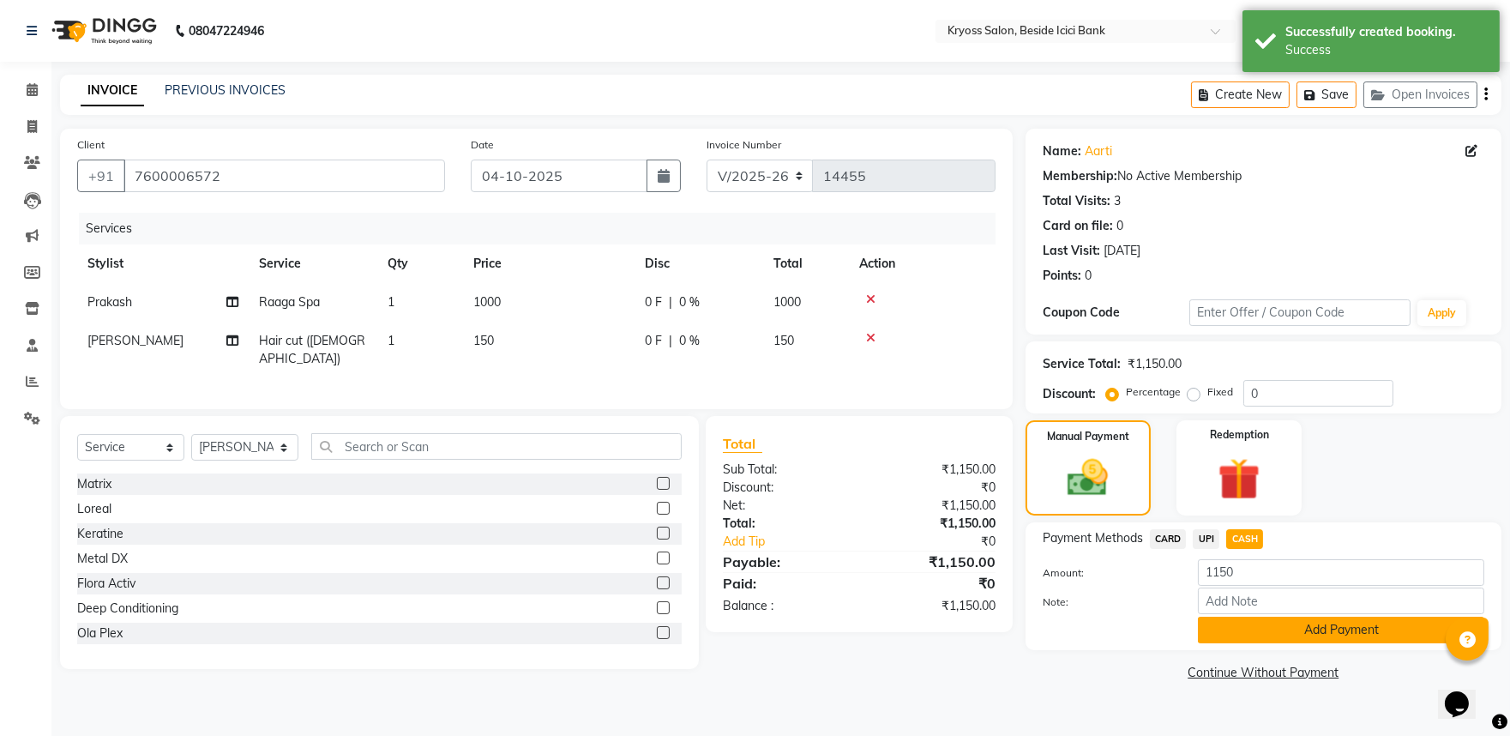
click at [1270, 643] on button "Add Payment" at bounding box center [1341, 630] width 286 height 27
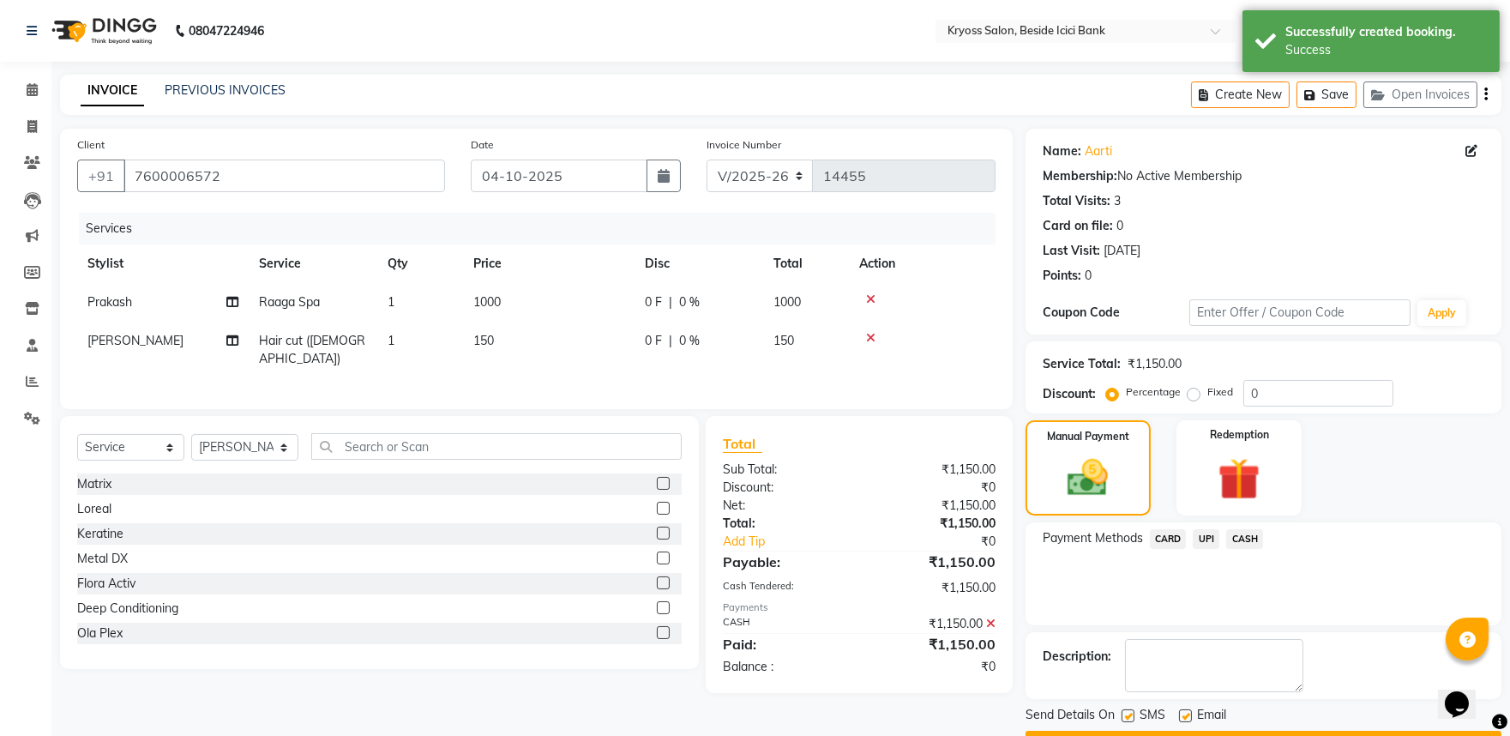
scroll to position [88, 0]
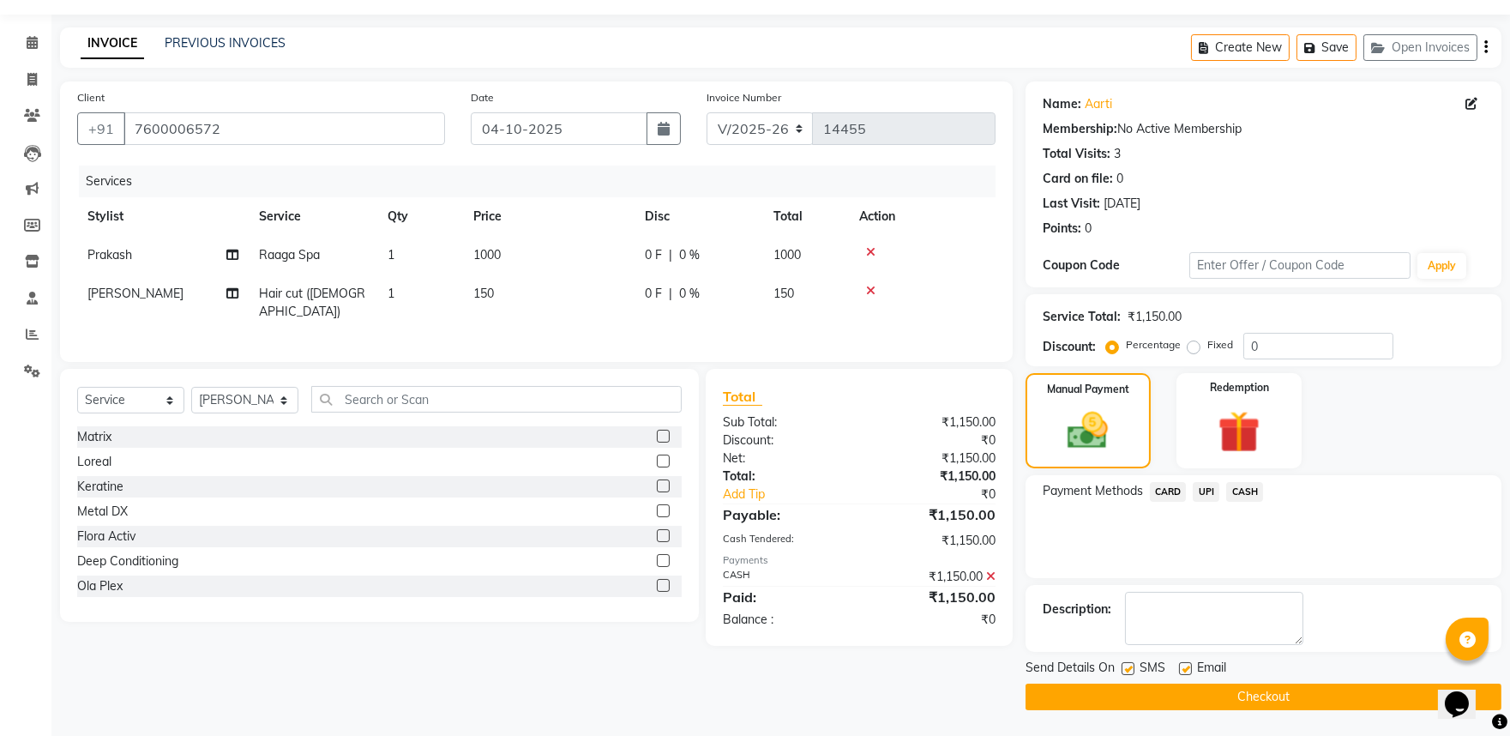
click at [1279, 689] on button "Checkout" at bounding box center [1264, 696] width 476 height 27
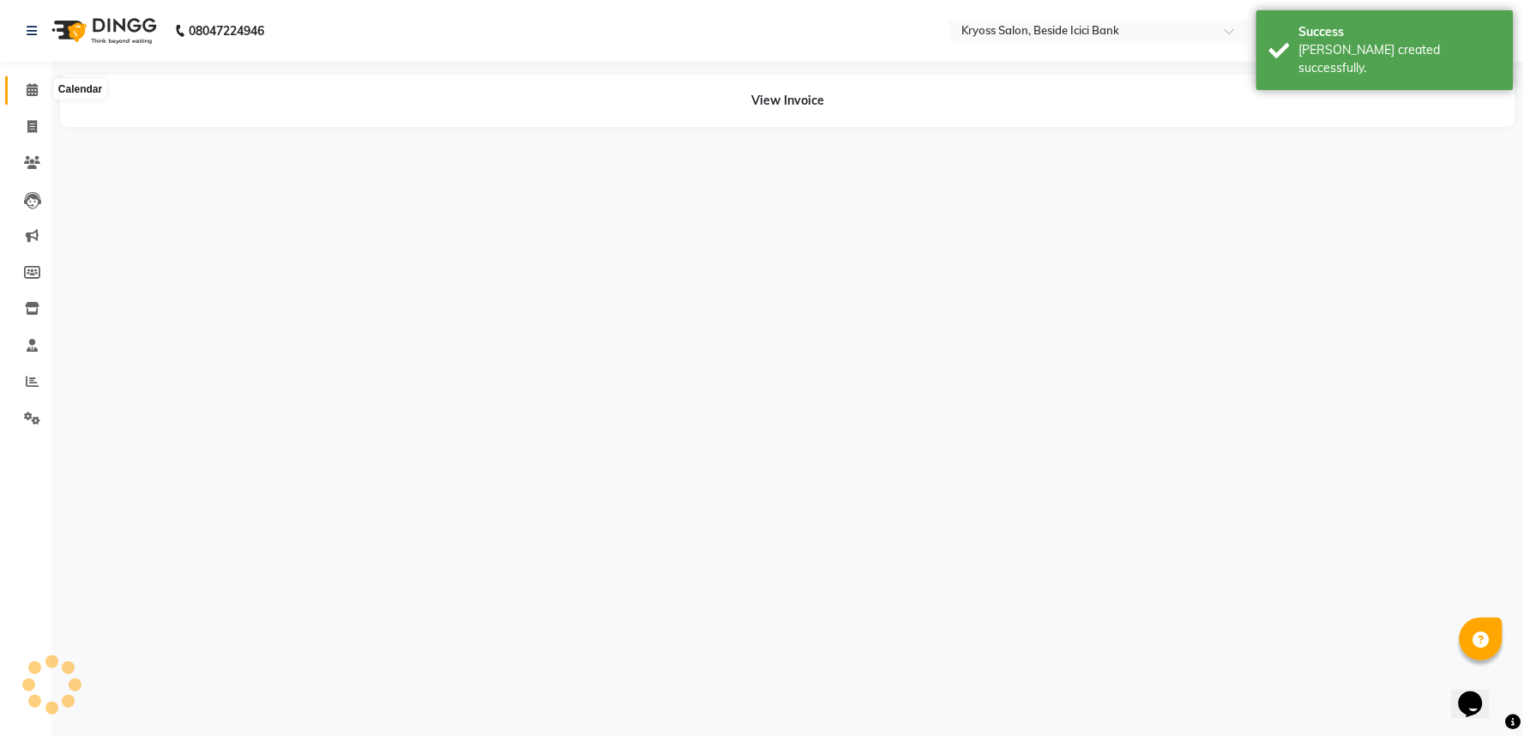
click at [19, 91] on span at bounding box center [32, 91] width 30 height 20
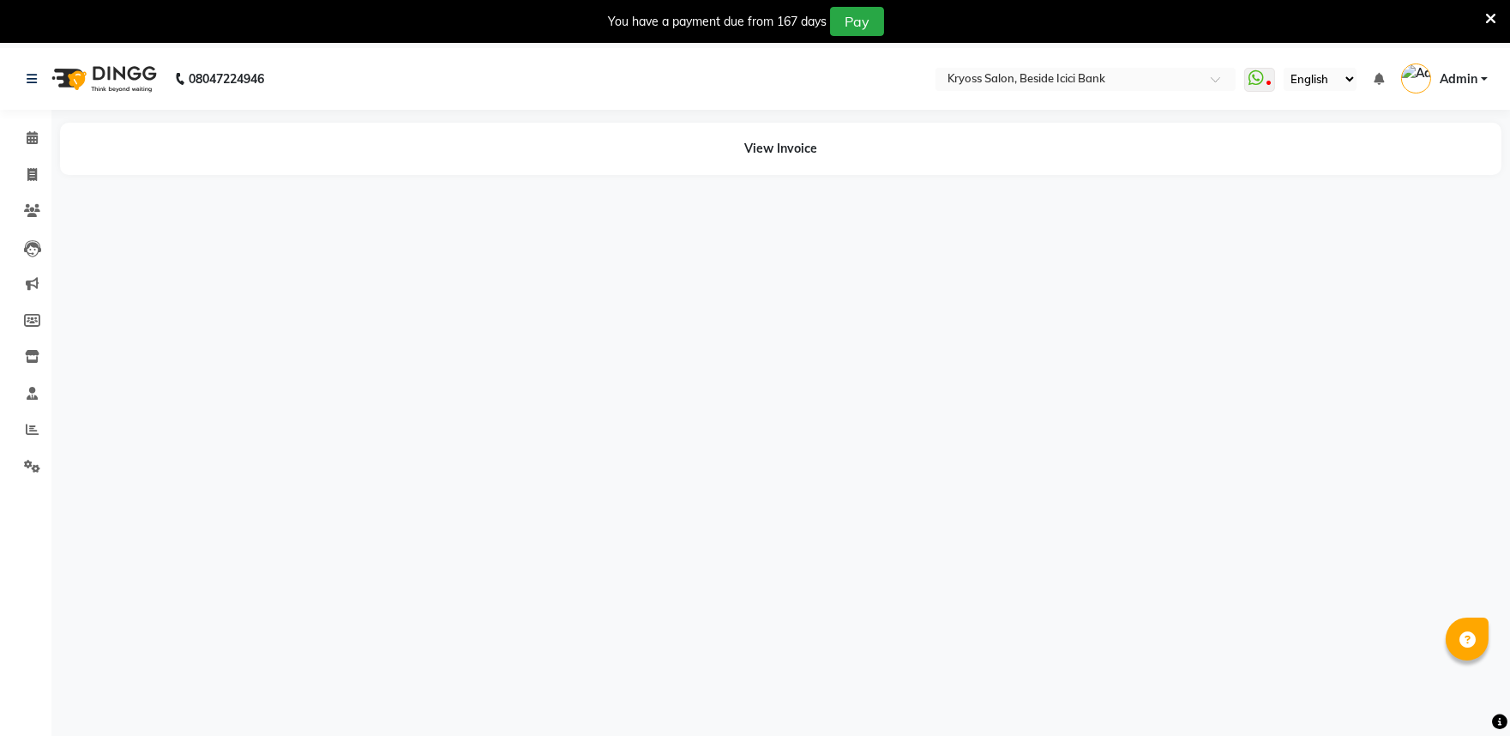
select select "en"
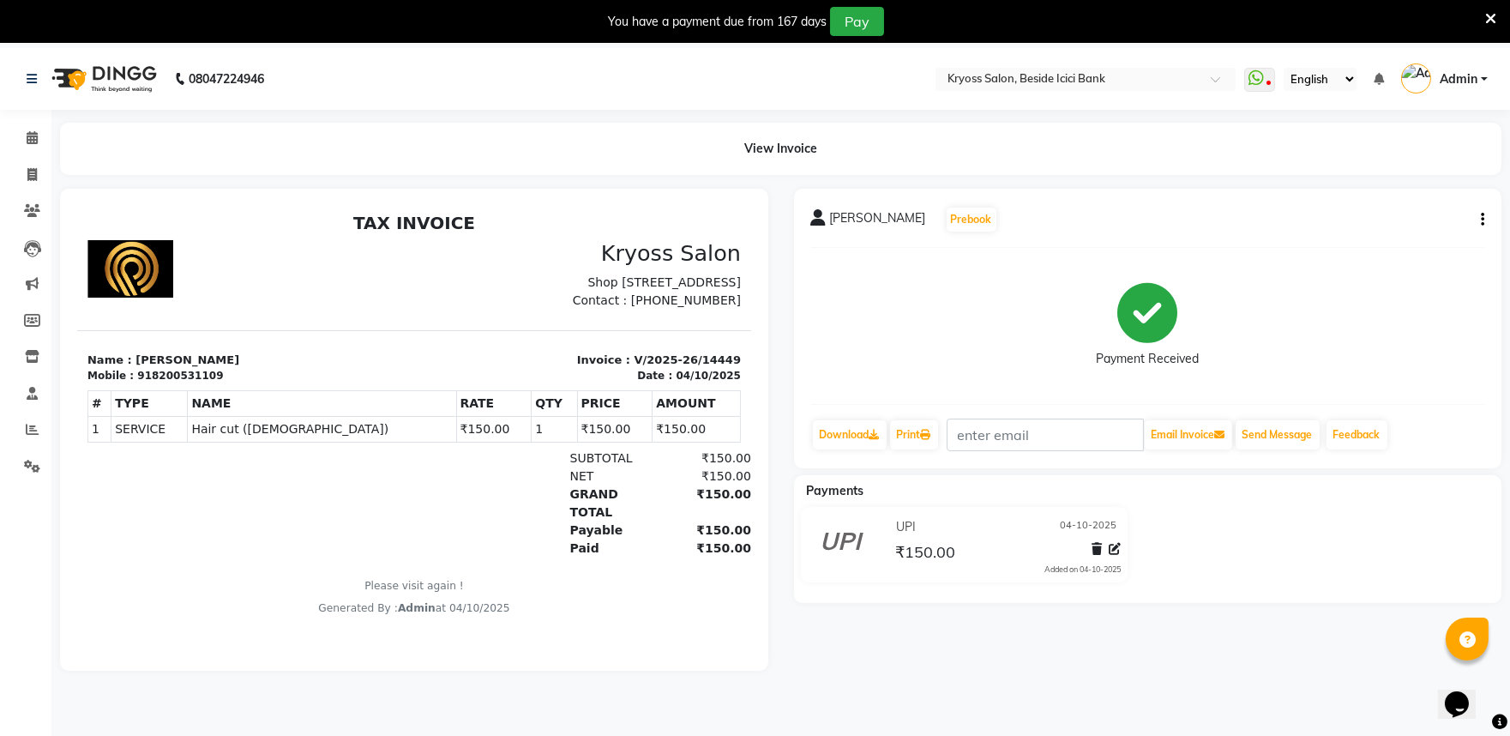
click at [1477, 221] on button "button" at bounding box center [1479, 220] width 10 height 18
click at [1391, 244] on div "Edit Invoice" at bounding box center [1393, 243] width 117 height 21
select select "service"
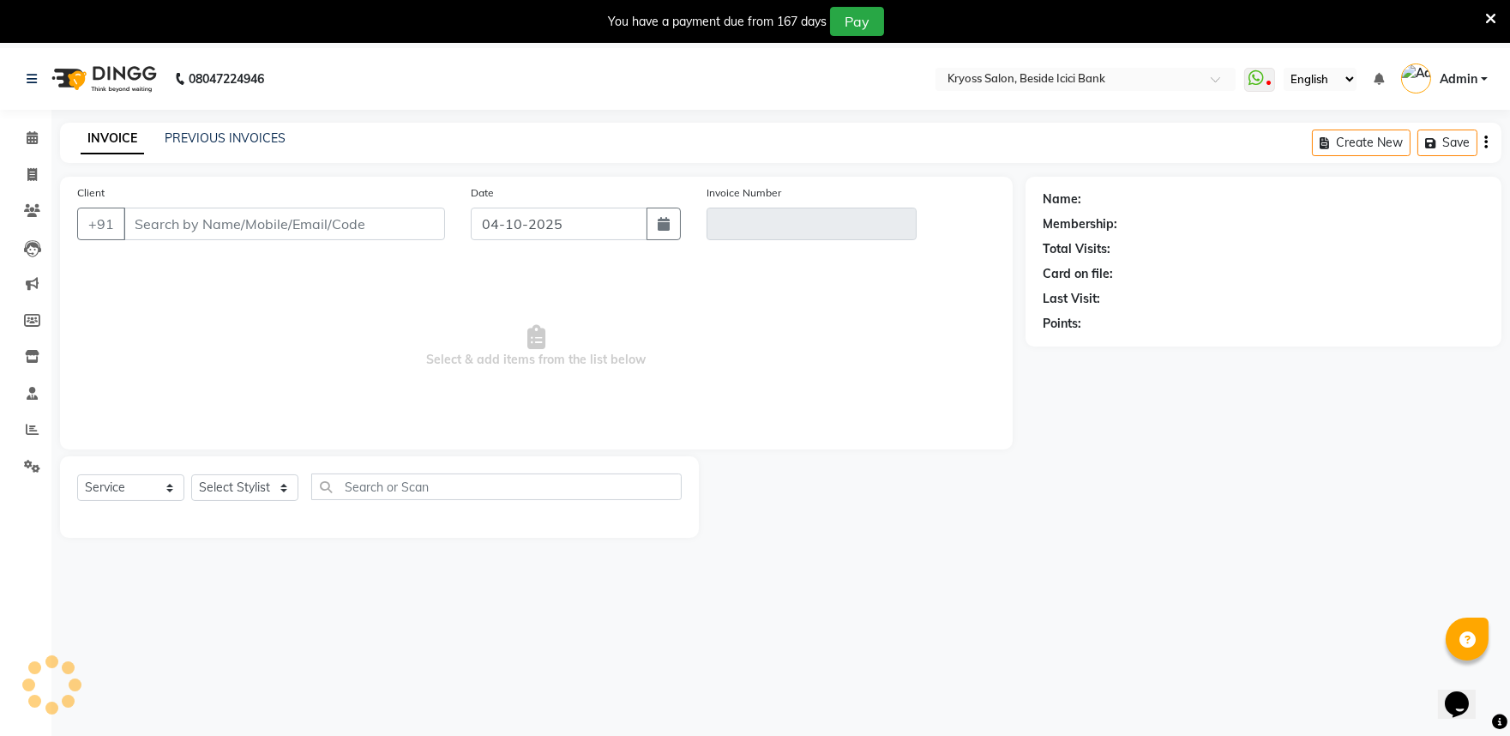
scroll to position [47, 0]
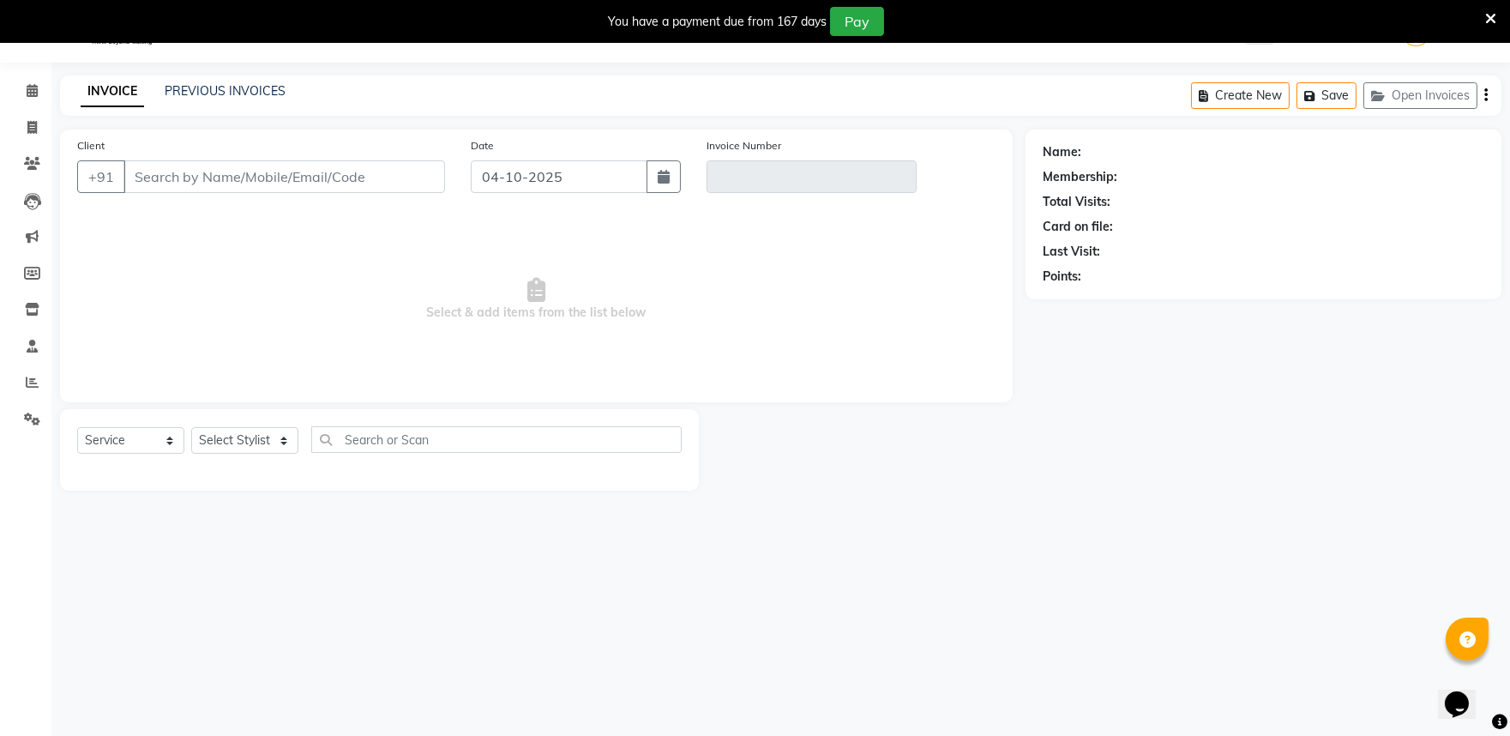
type input "8200531109"
type input "V/2025-26/14449"
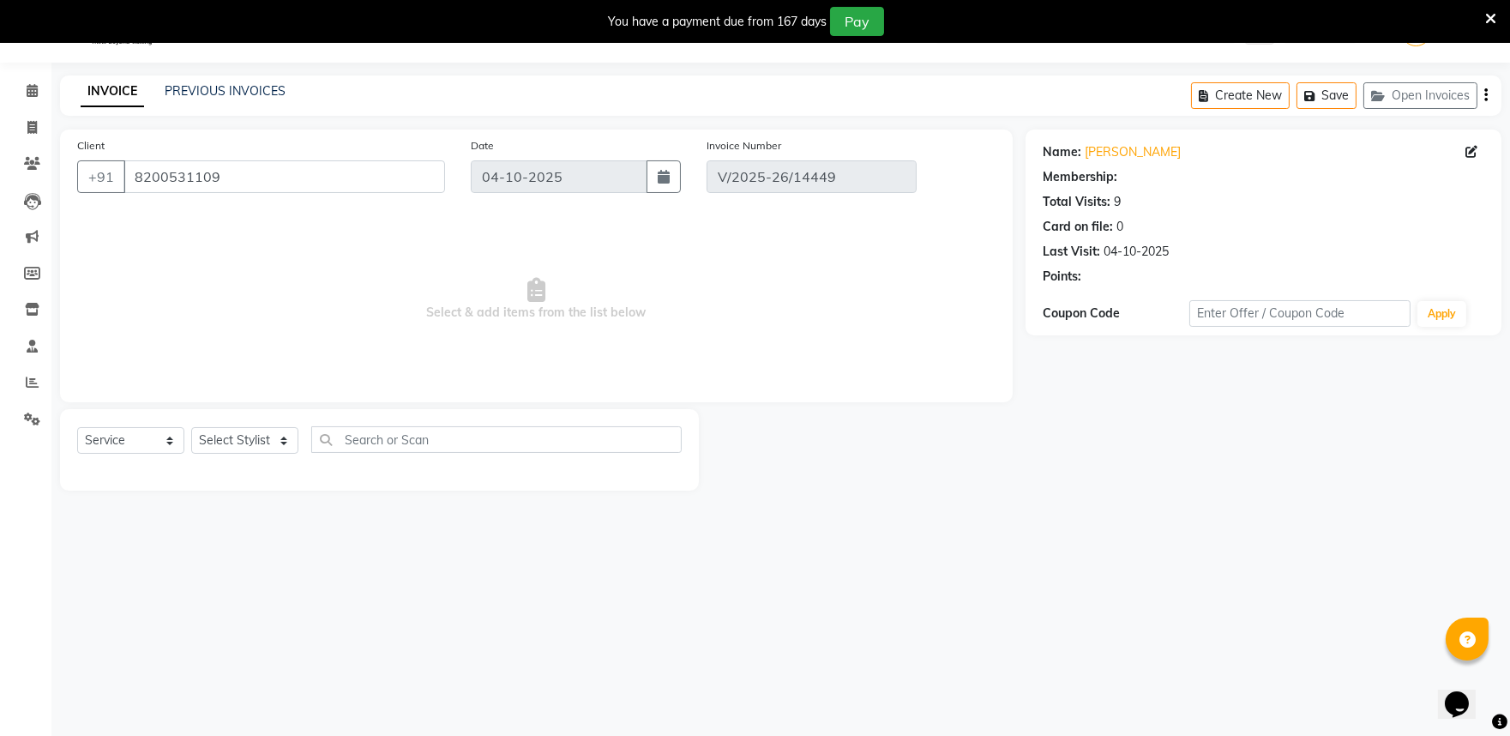
select select "select"
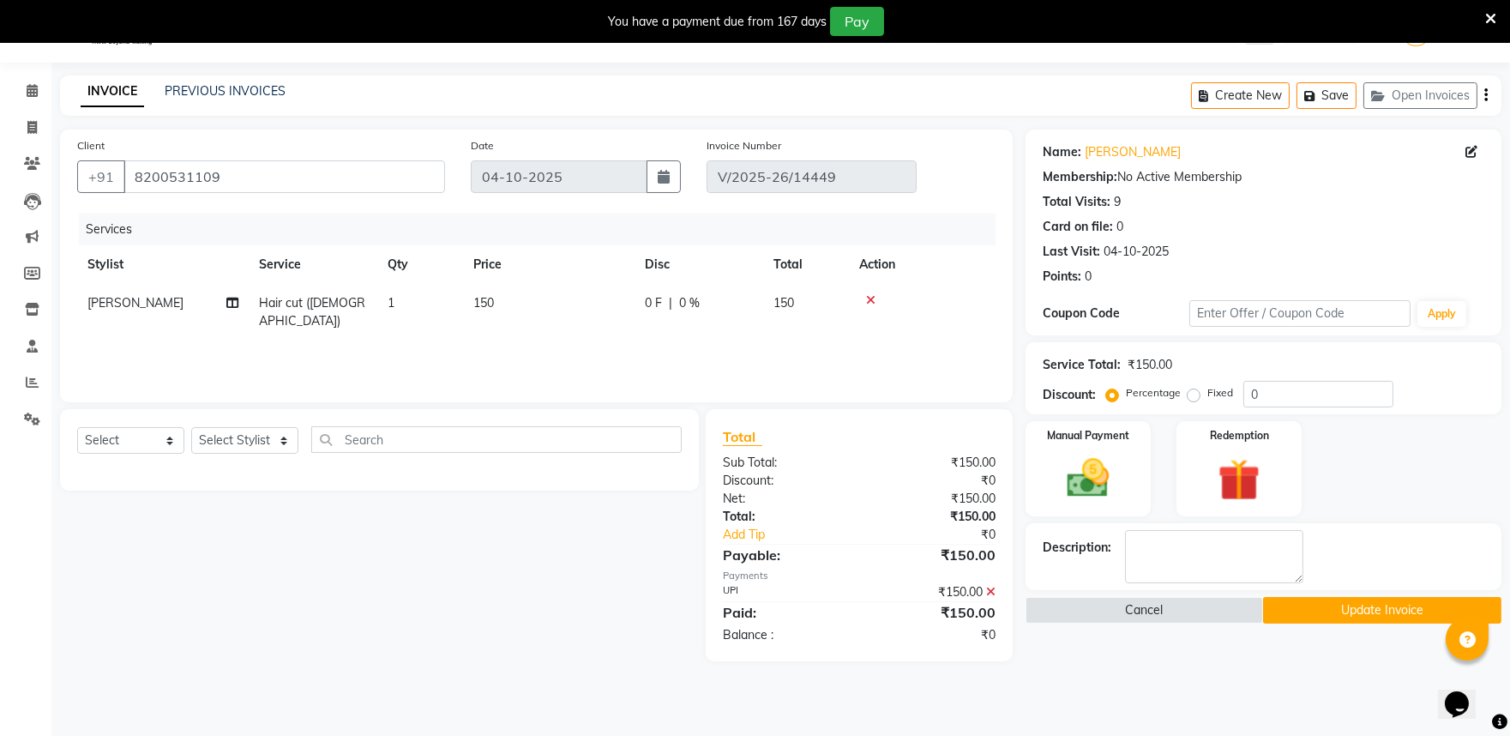
drag, startPoint x: 1330, startPoint y: 648, endPoint x: 1269, endPoint y: 607, distance: 73.5
click at [1330, 623] on button "Update Invoice" at bounding box center [1382, 610] width 238 height 27
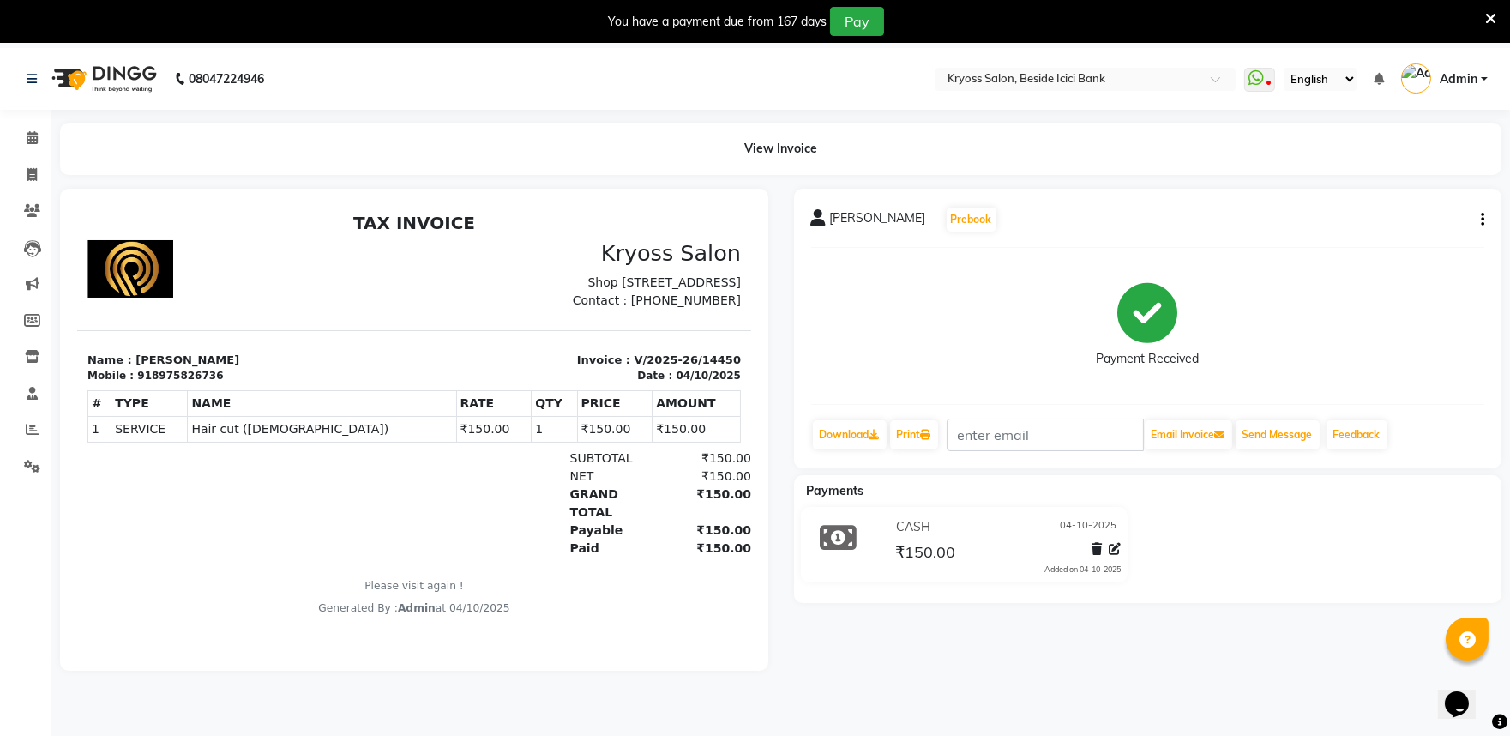
click at [1481, 220] on icon "button" at bounding box center [1482, 220] width 3 height 1
click at [1372, 244] on div "Edit Invoice" at bounding box center [1393, 243] width 117 height 21
select select "service"
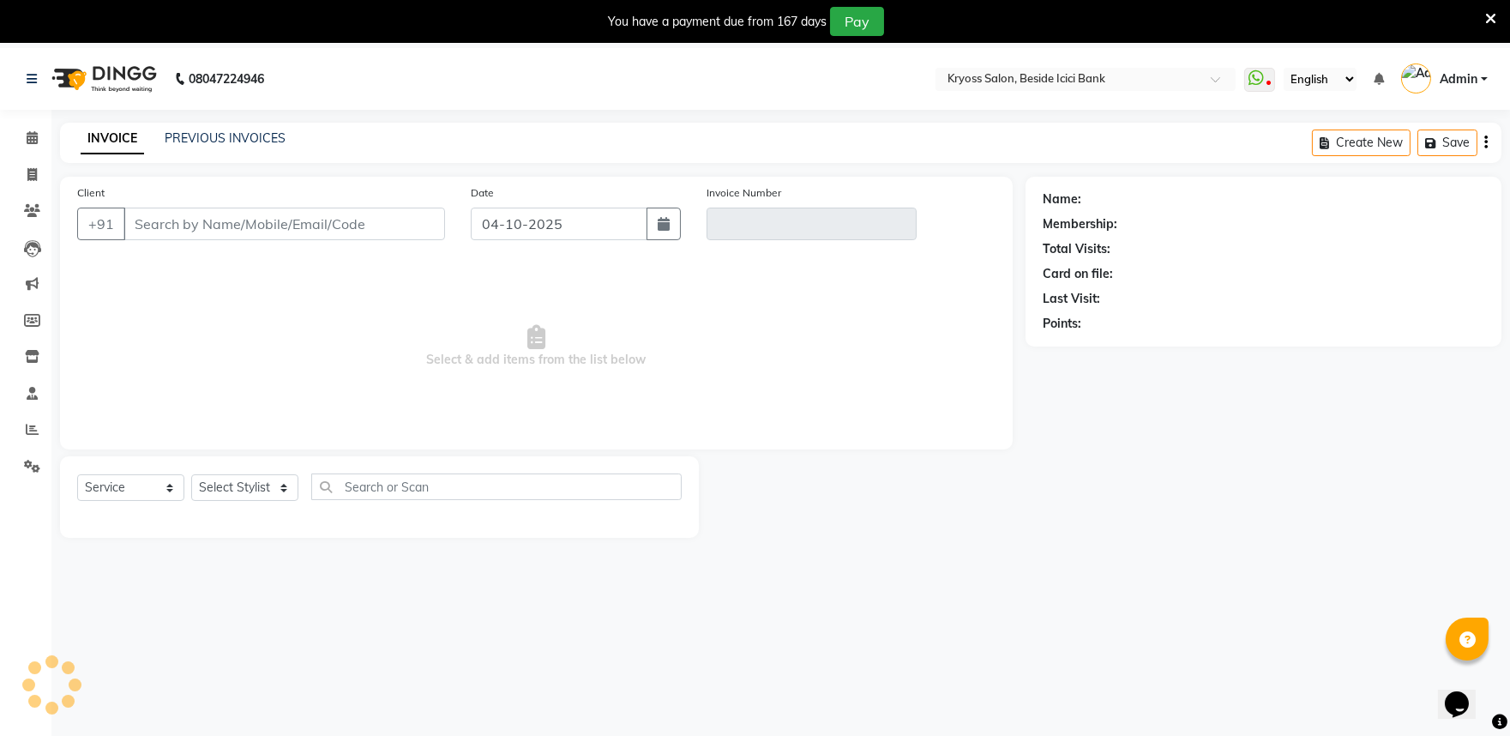
scroll to position [47, 0]
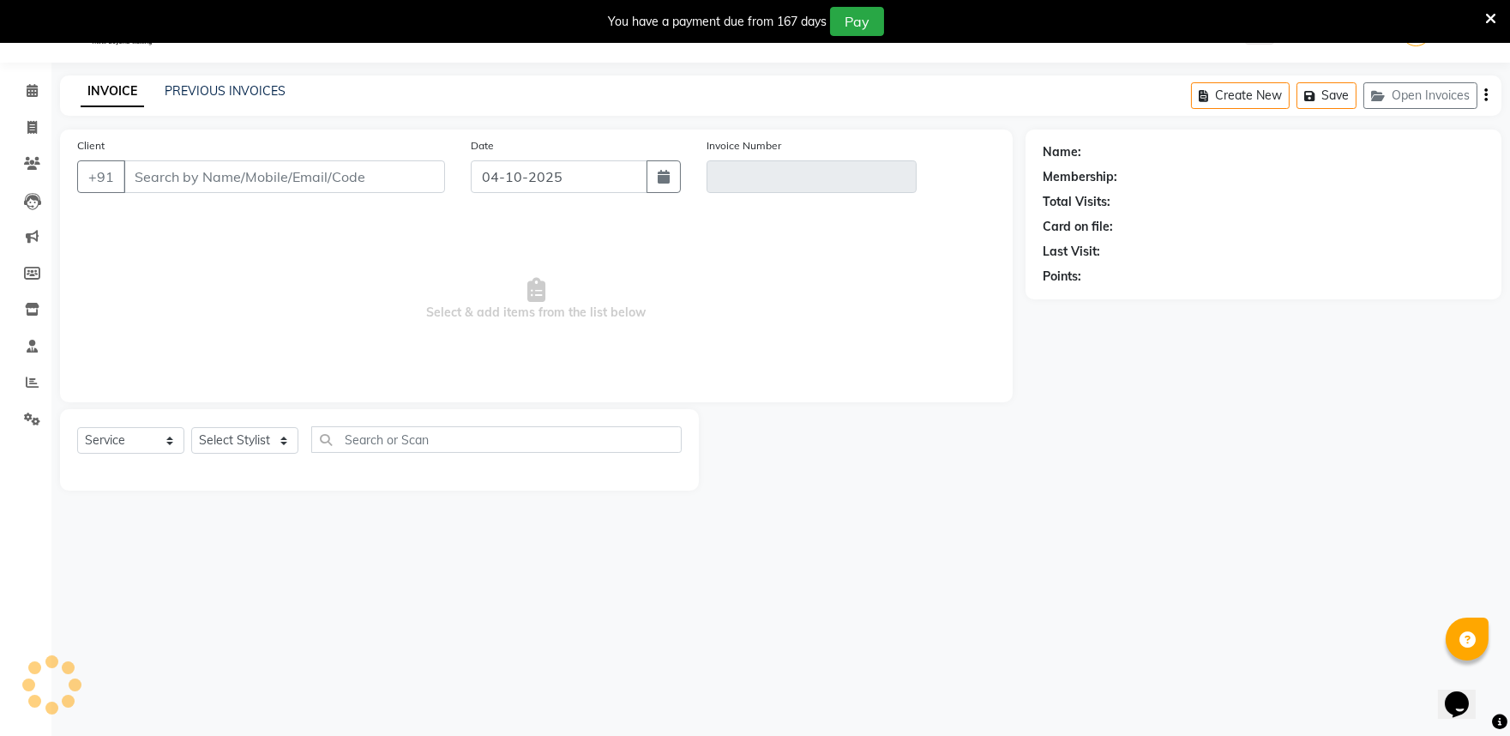
type input "8975826736"
type input "V/2025-26/14450"
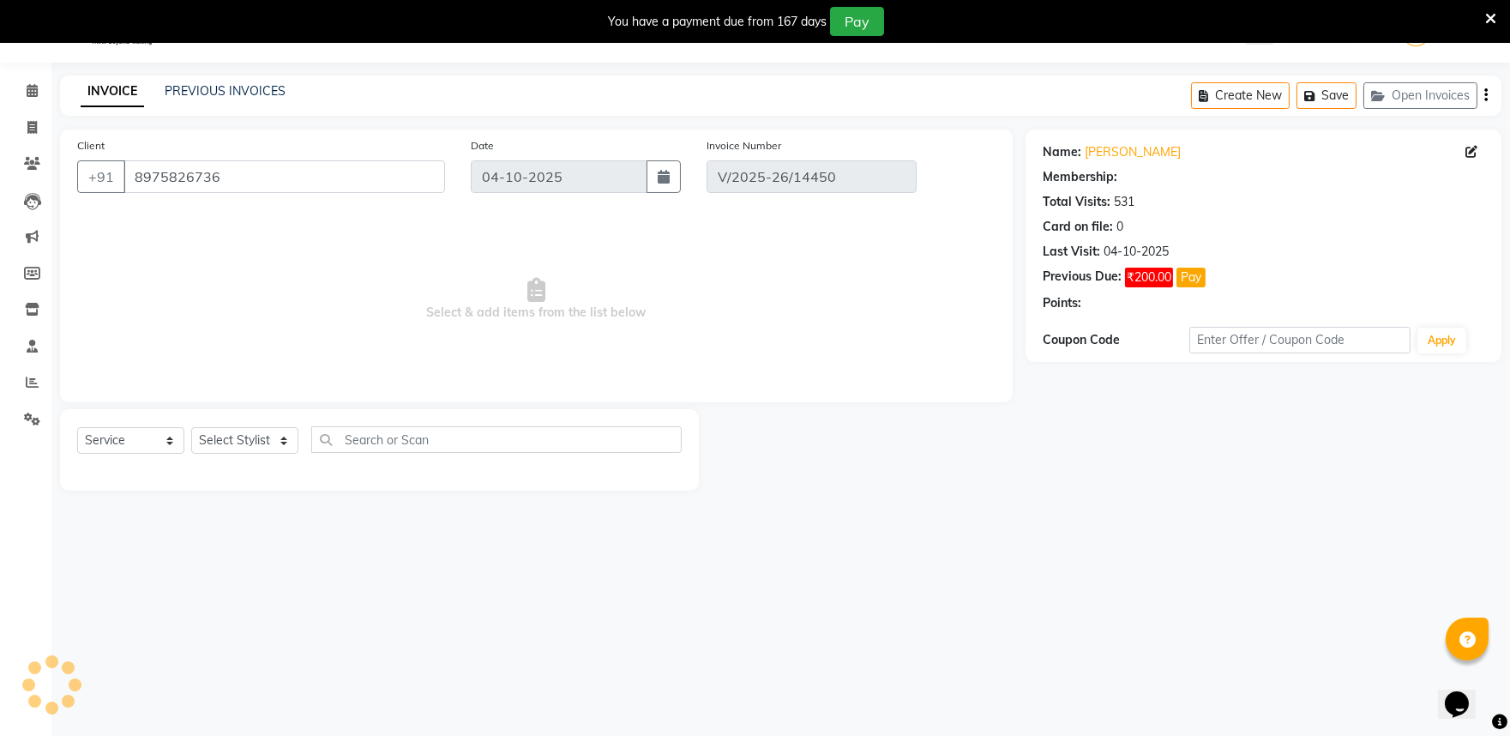
select select "select"
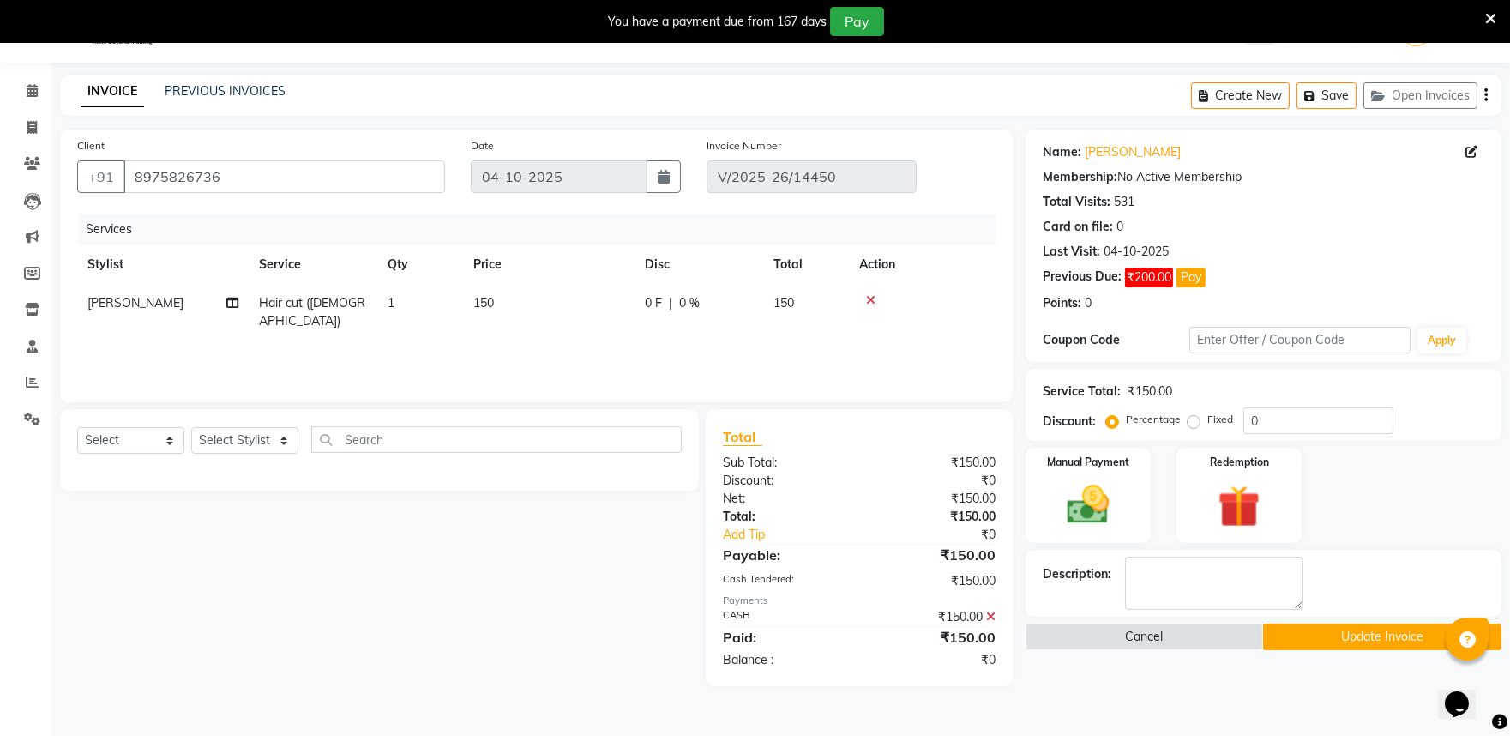
click at [1390, 650] on button "Update Invoice" at bounding box center [1382, 636] width 238 height 27
